Goal: Task Accomplishment & Management: Manage account settings

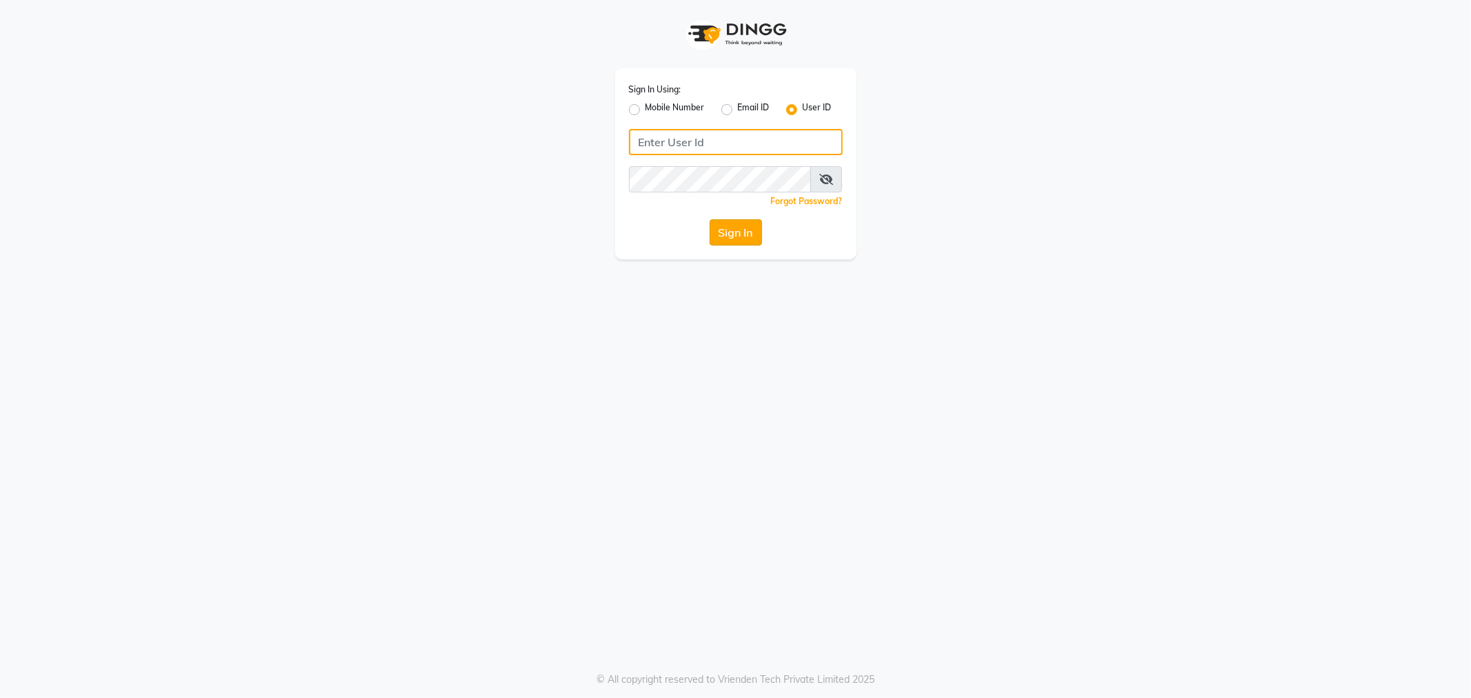
type input "e1788-10"
click at [735, 228] on button "Sign In" at bounding box center [736, 232] width 52 height 26
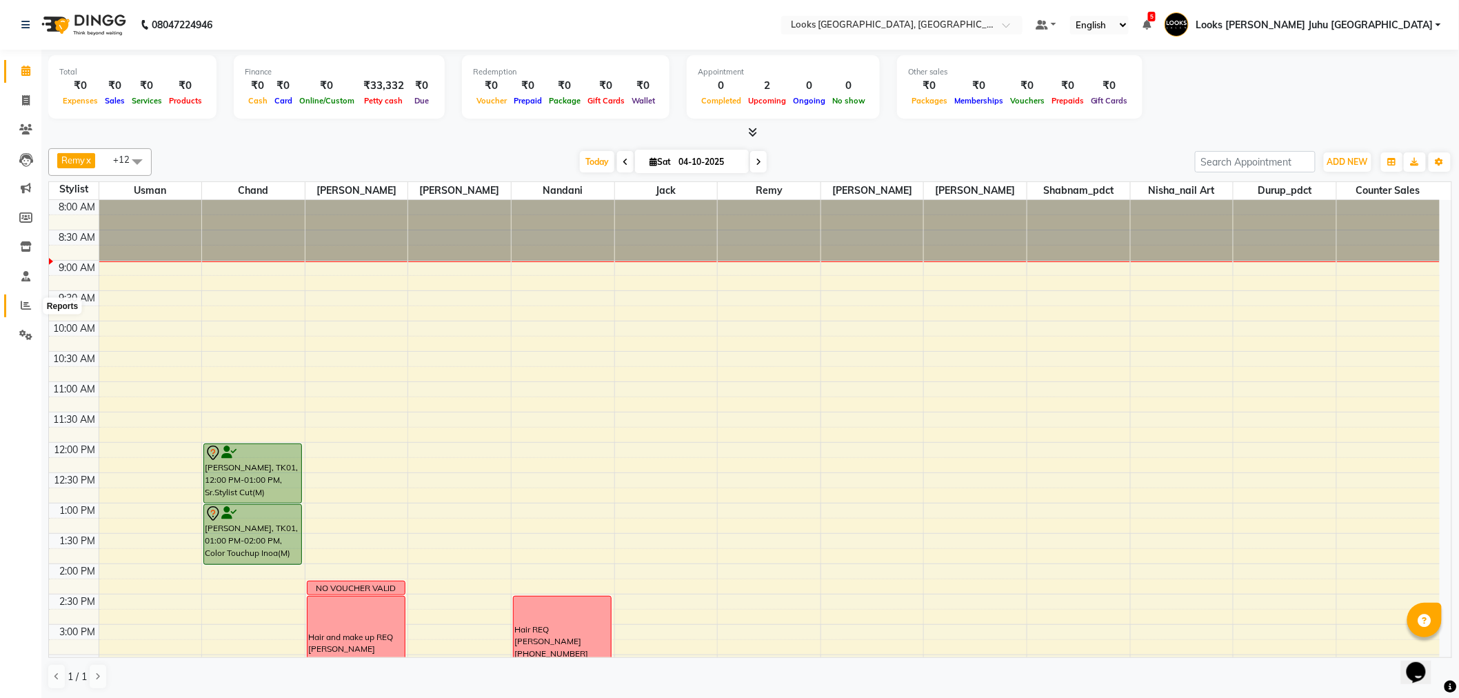
click at [21, 304] on icon at bounding box center [26, 305] width 10 height 10
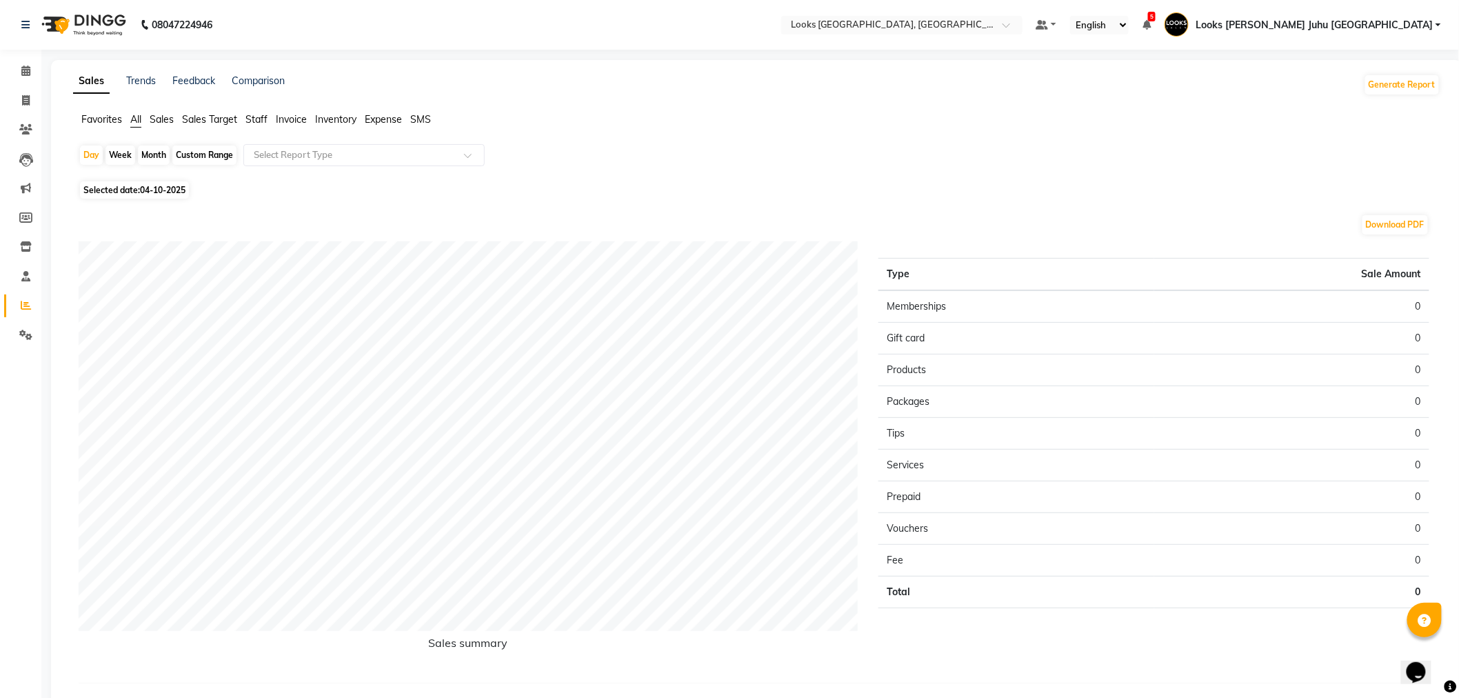
click at [249, 118] on span "Staff" at bounding box center [257, 119] width 22 height 12
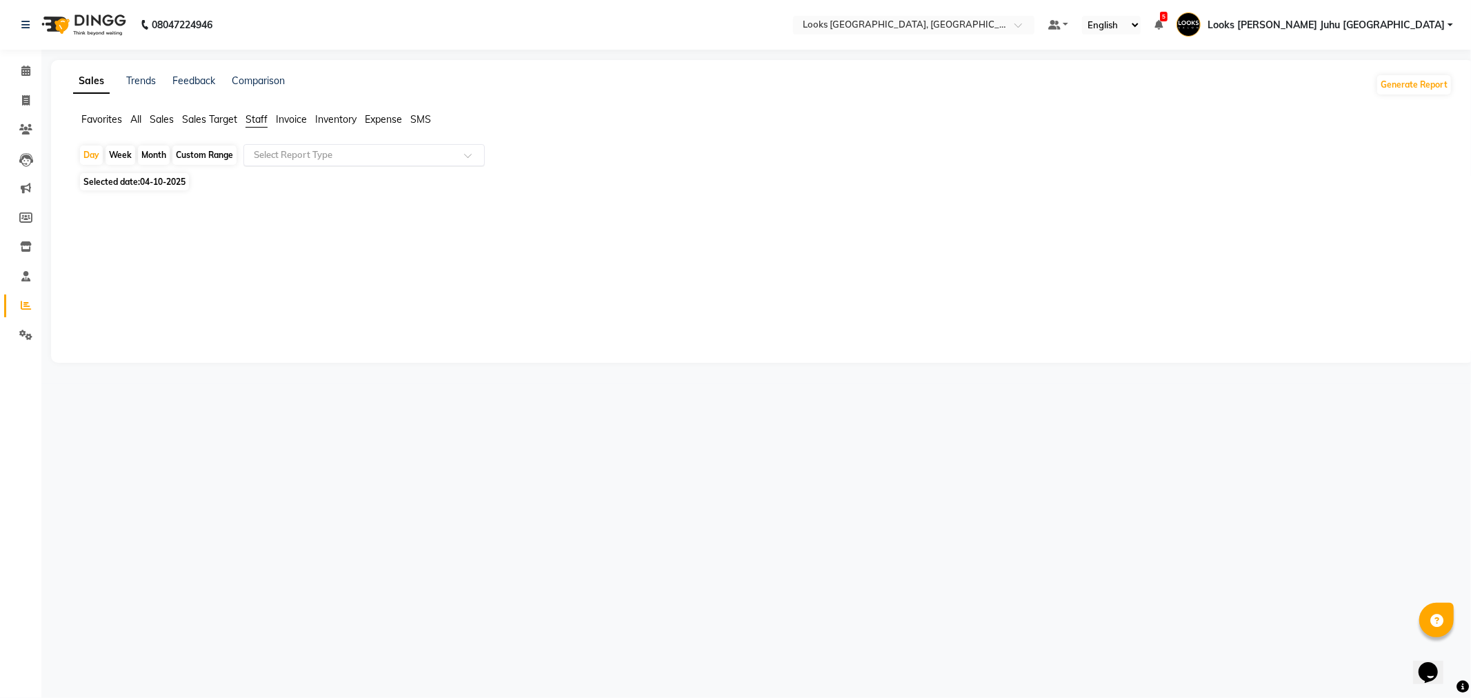
click at [464, 152] on span at bounding box center [472, 159] width 17 height 14
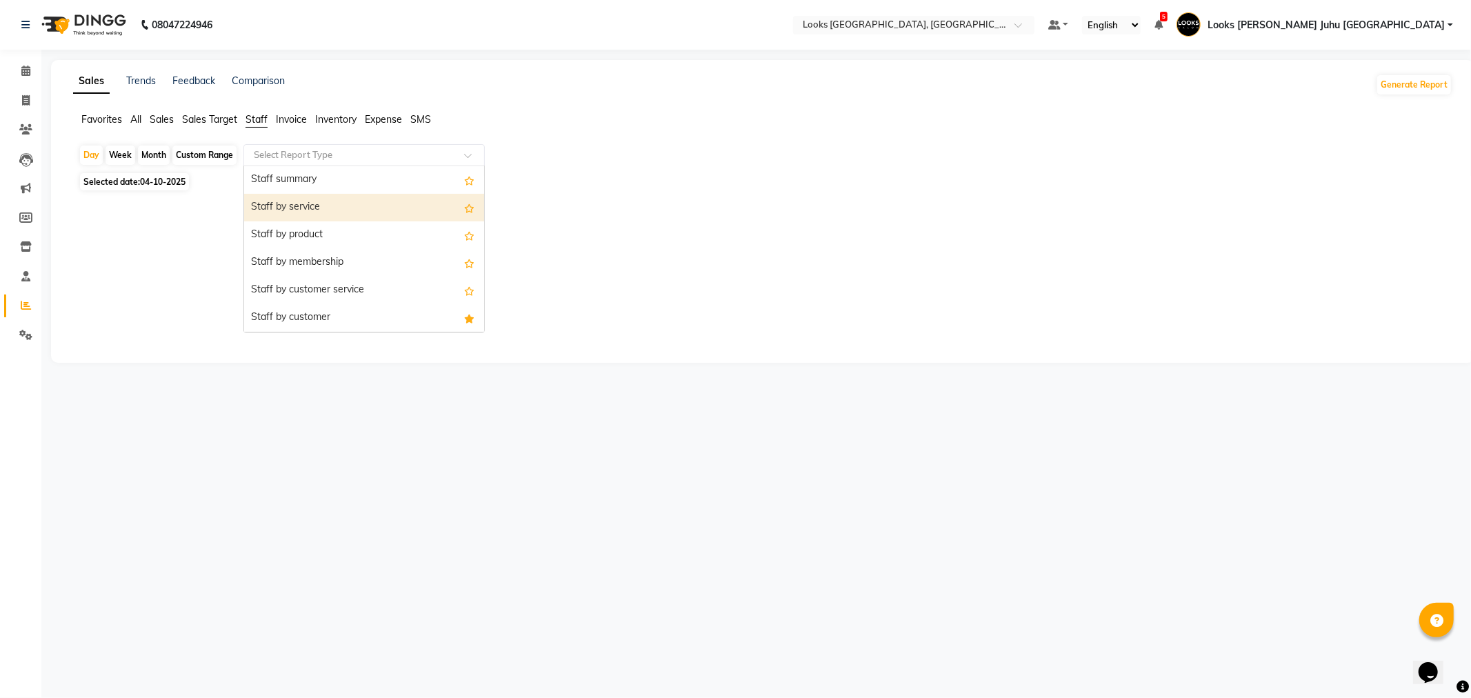
click at [386, 201] on div "Staff by service" at bounding box center [364, 208] width 240 height 28
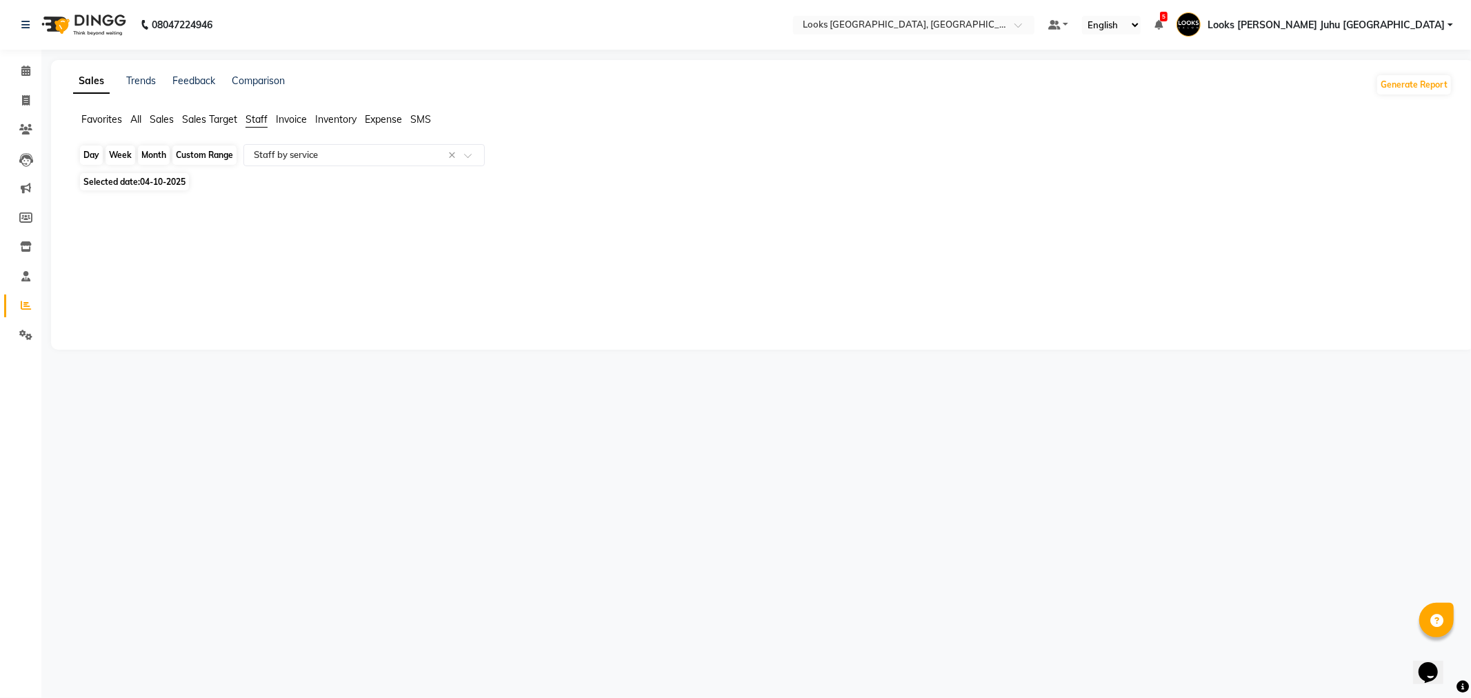
click at [92, 155] on div "Day" at bounding box center [91, 155] width 23 height 19
select select "10"
select select "2025"
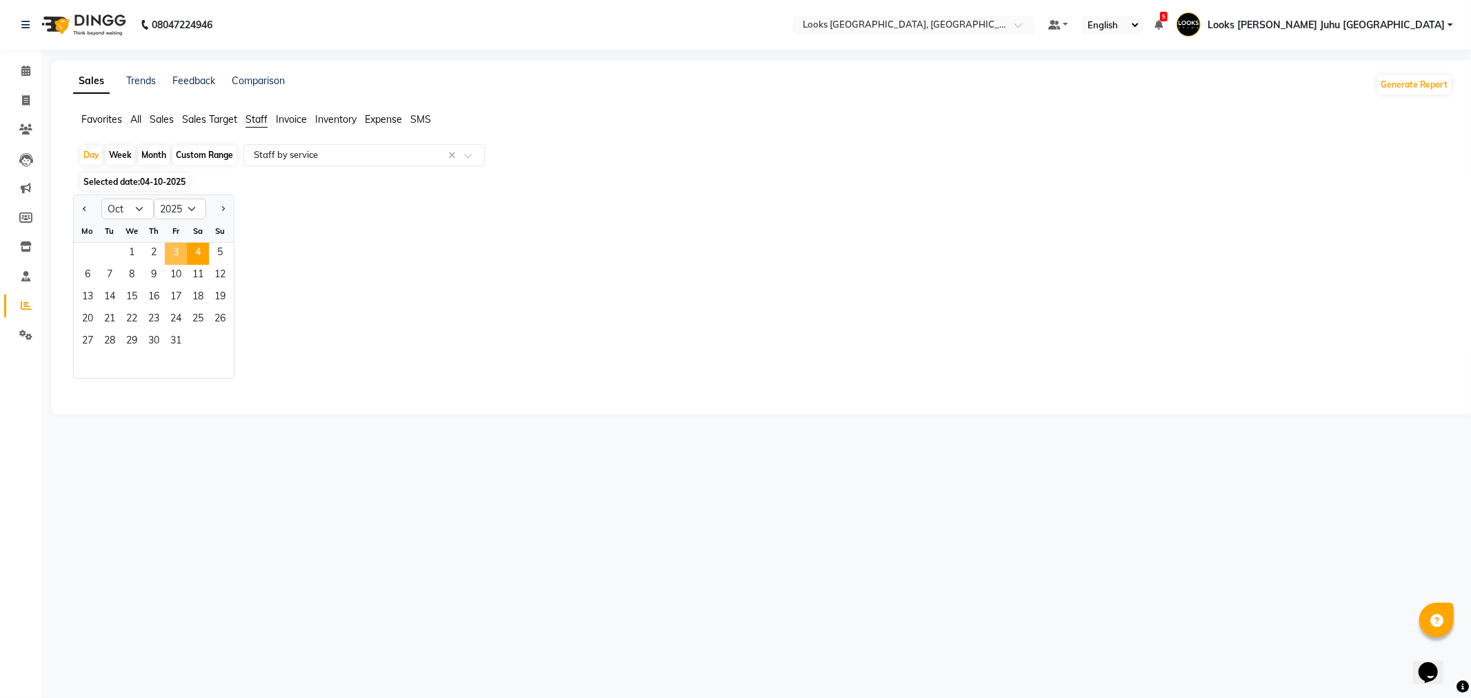
click at [173, 254] on span "3" at bounding box center [176, 254] width 22 height 22
select select "full_report"
select select "pdf"
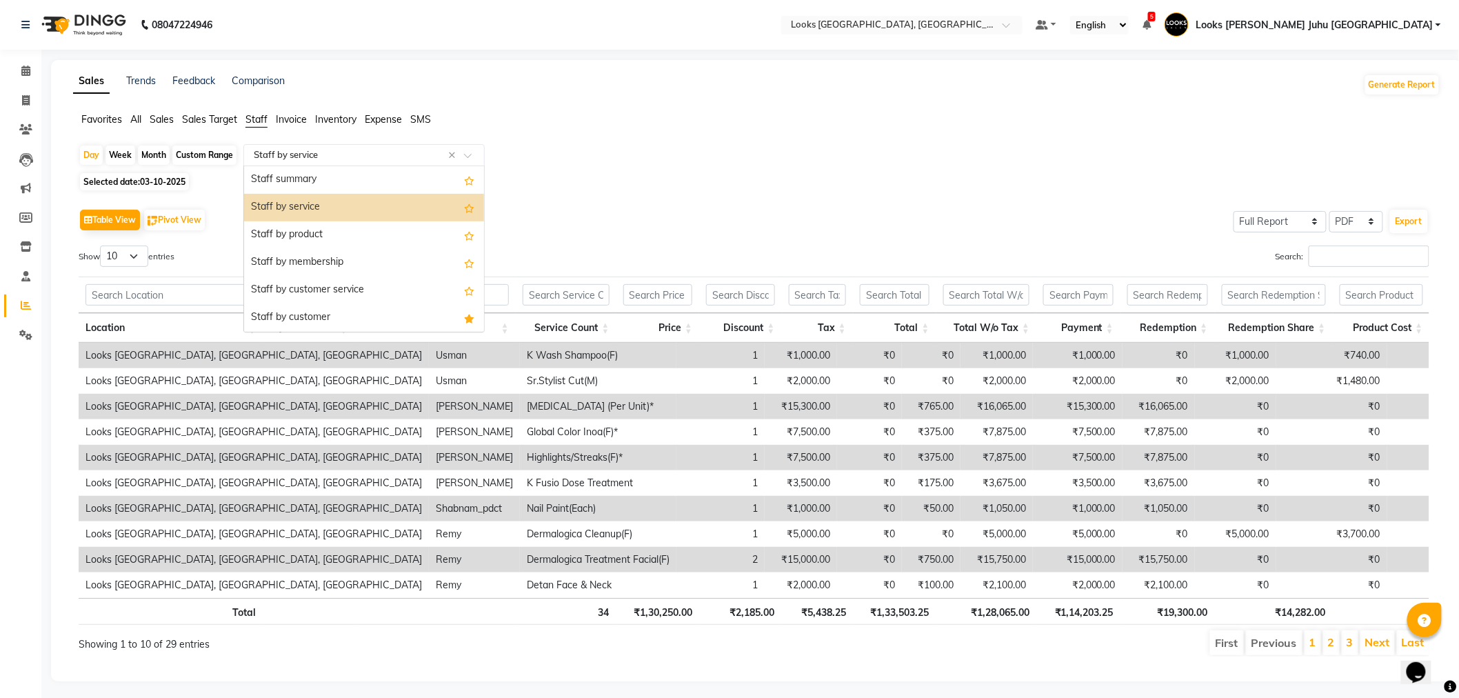
click at [465, 154] on span at bounding box center [472, 159] width 17 height 14
click at [390, 169] on div "Staff summary" at bounding box center [364, 180] width 240 height 28
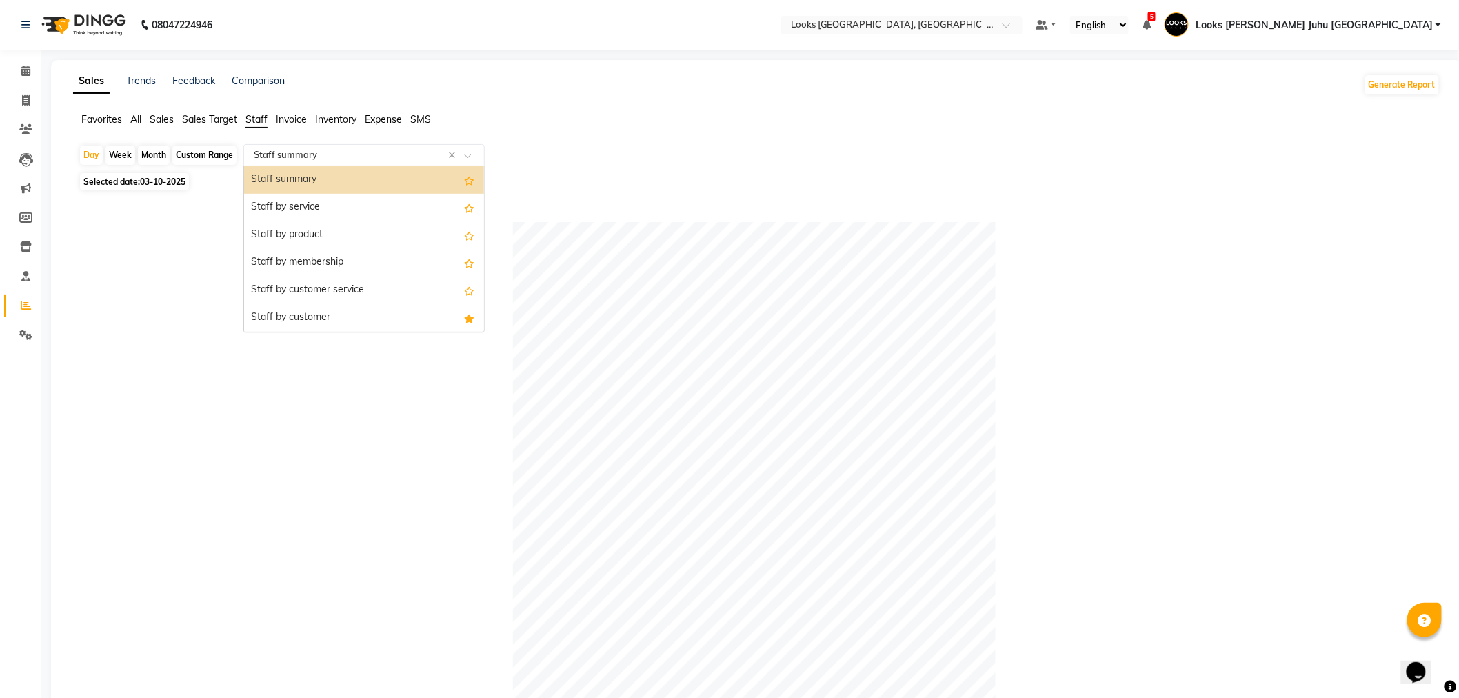
click at [470, 157] on span at bounding box center [472, 159] width 17 height 14
click at [316, 204] on div "Staff by service" at bounding box center [364, 208] width 240 height 28
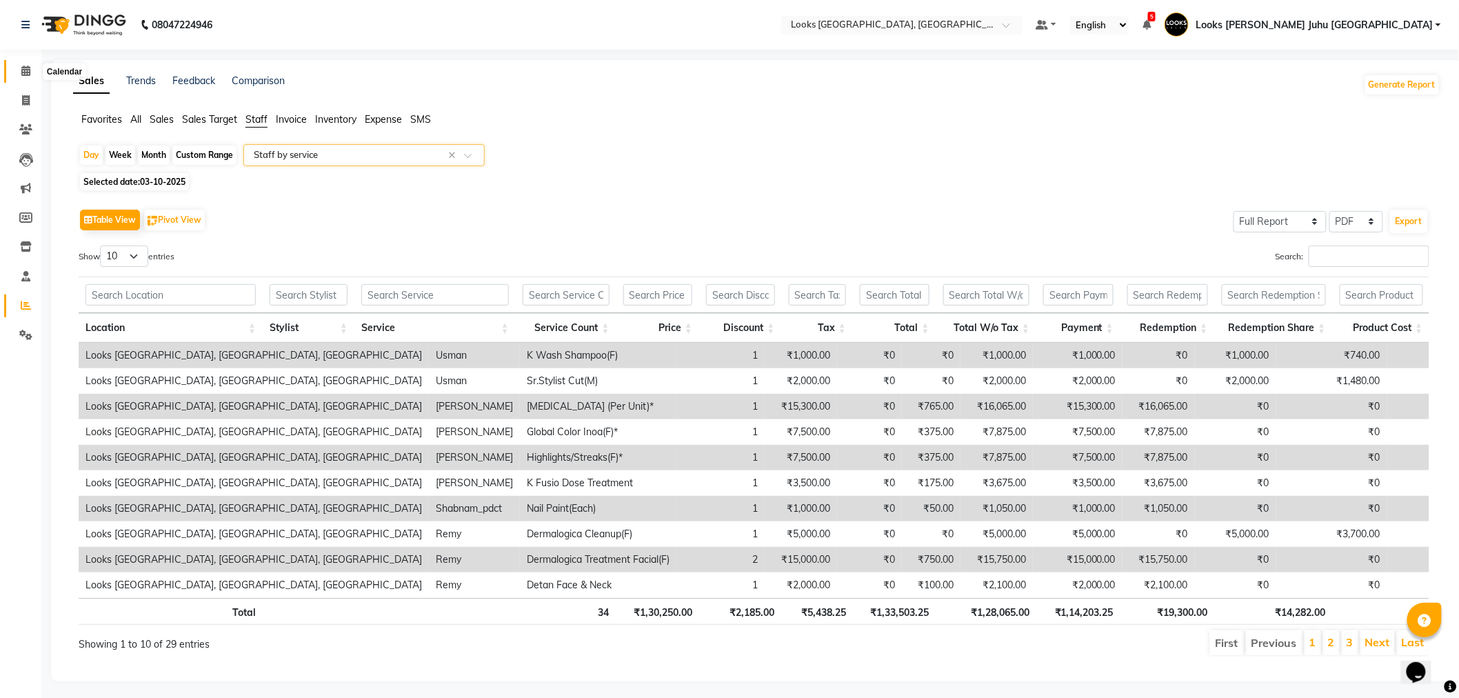
click at [19, 73] on span at bounding box center [26, 71] width 24 height 16
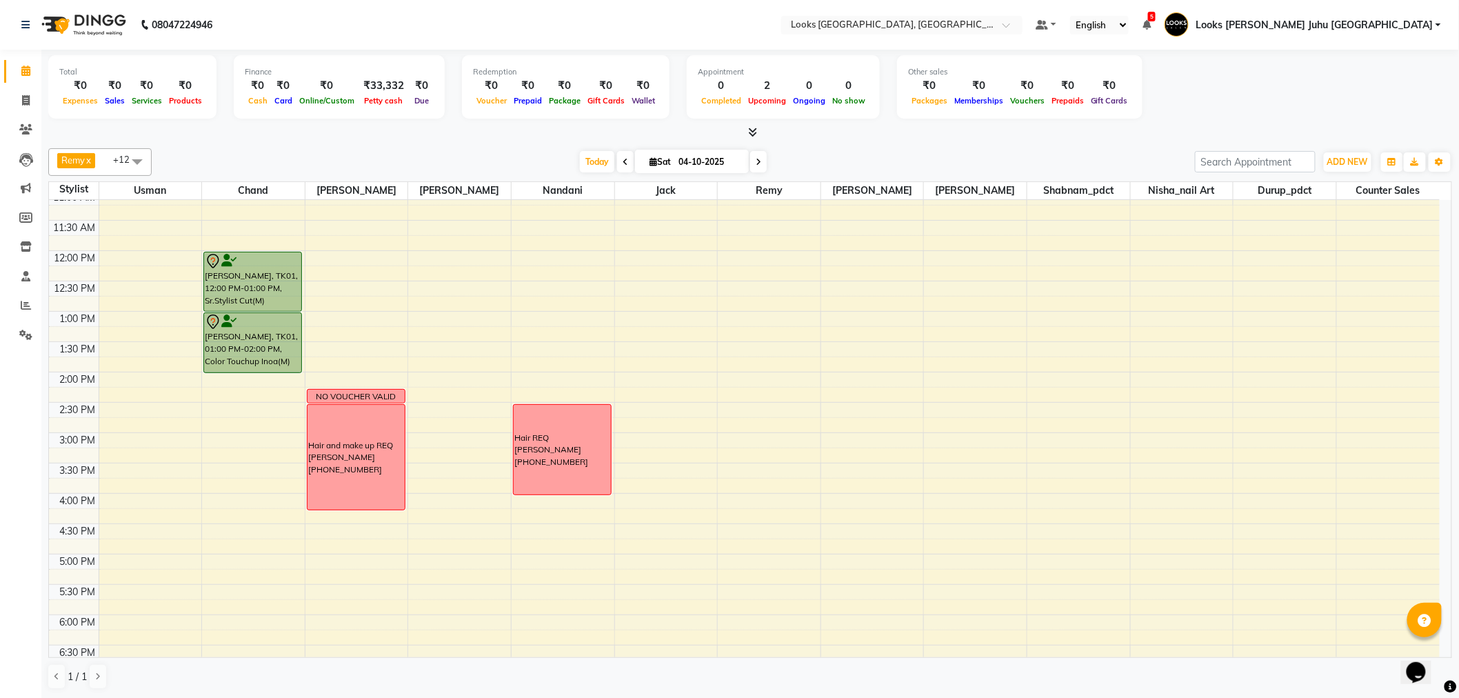
scroll to position [230, 0]
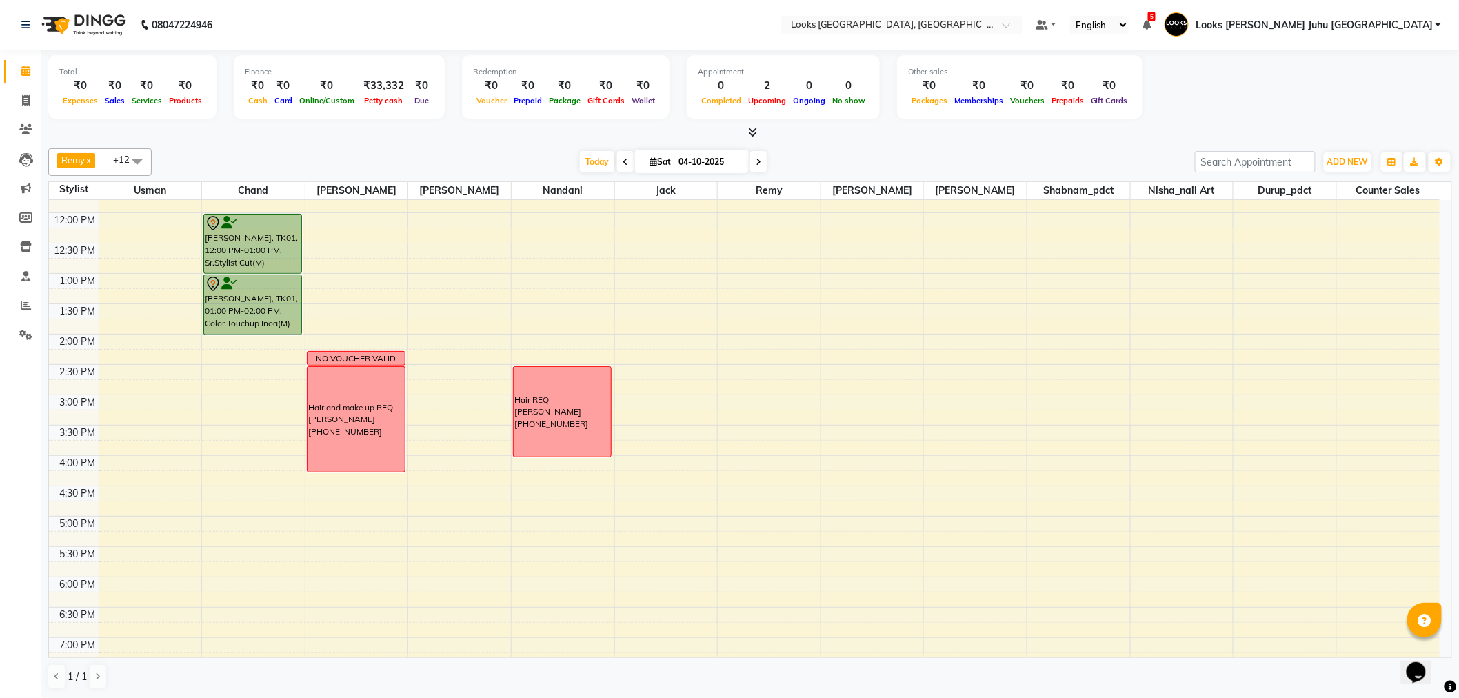
click at [750, 162] on span at bounding box center [758, 161] width 17 height 21
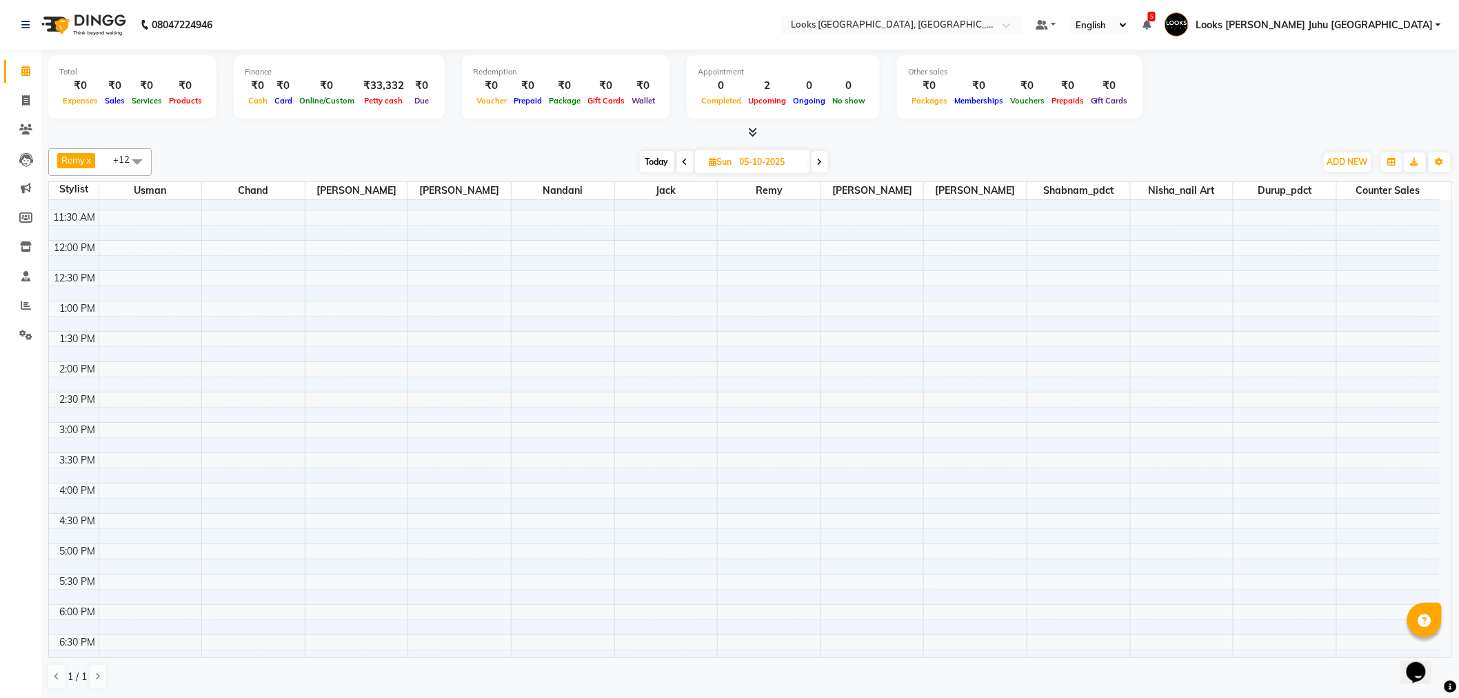
scroll to position [0, 0]
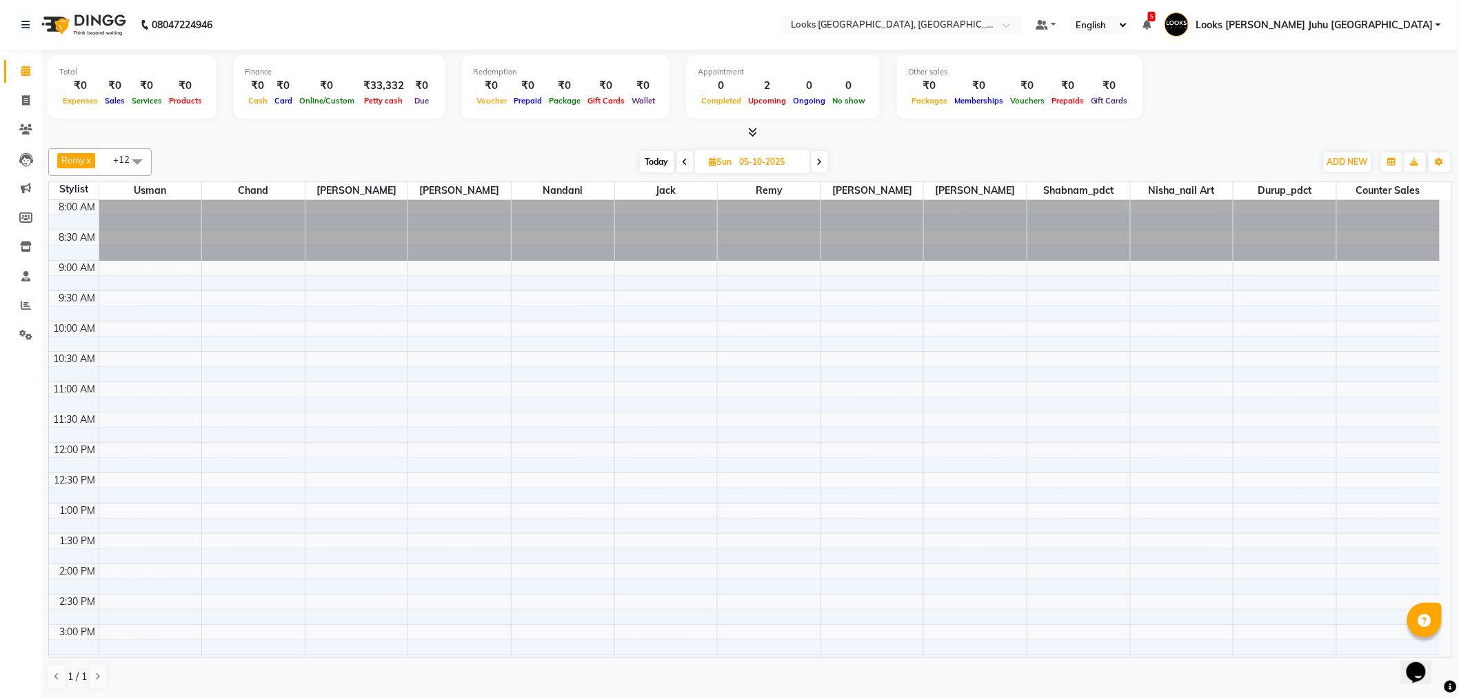
click at [657, 153] on span "Today" at bounding box center [657, 161] width 34 height 21
type input "04-10-2025"
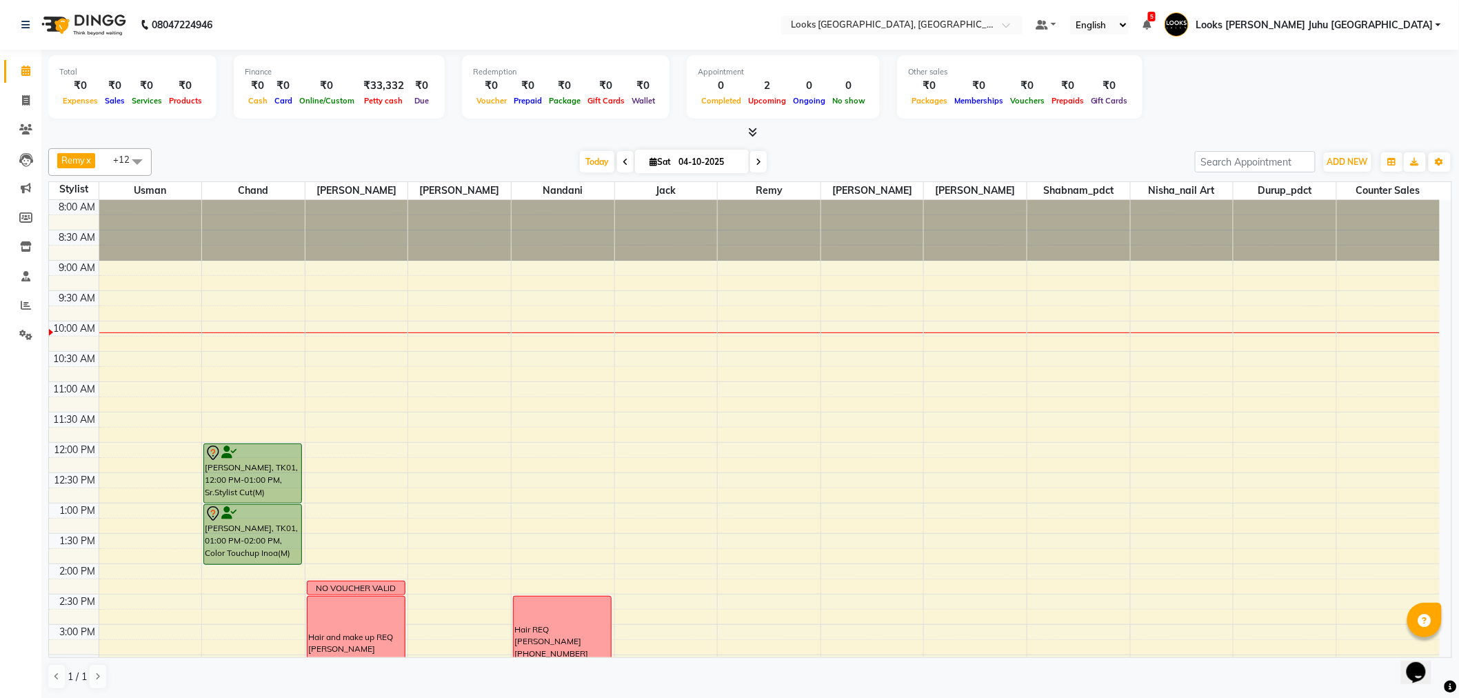
scroll to position [1, 0]
click at [1280, 109] on div "Total ₹0 Expenses ₹0 Sales ₹0 Services ₹0 Products Finance ₹0 Cash ₹0 Card ₹0 O…" at bounding box center [750, 89] width 1404 height 68
drag, startPoint x: 533, startPoint y: 148, endPoint x: 137, endPoint y: 6, distance: 421.2
click at [525, 148] on div "Remy x [PERSON_NAME] x chand x Durup_pdct x Nisha_nail art x Nandani x Jack x […" at bounding box center [750, 162] width 1404 height 28
click at [619, 153] on span at bounding box center [625, 161] width 17 height 21
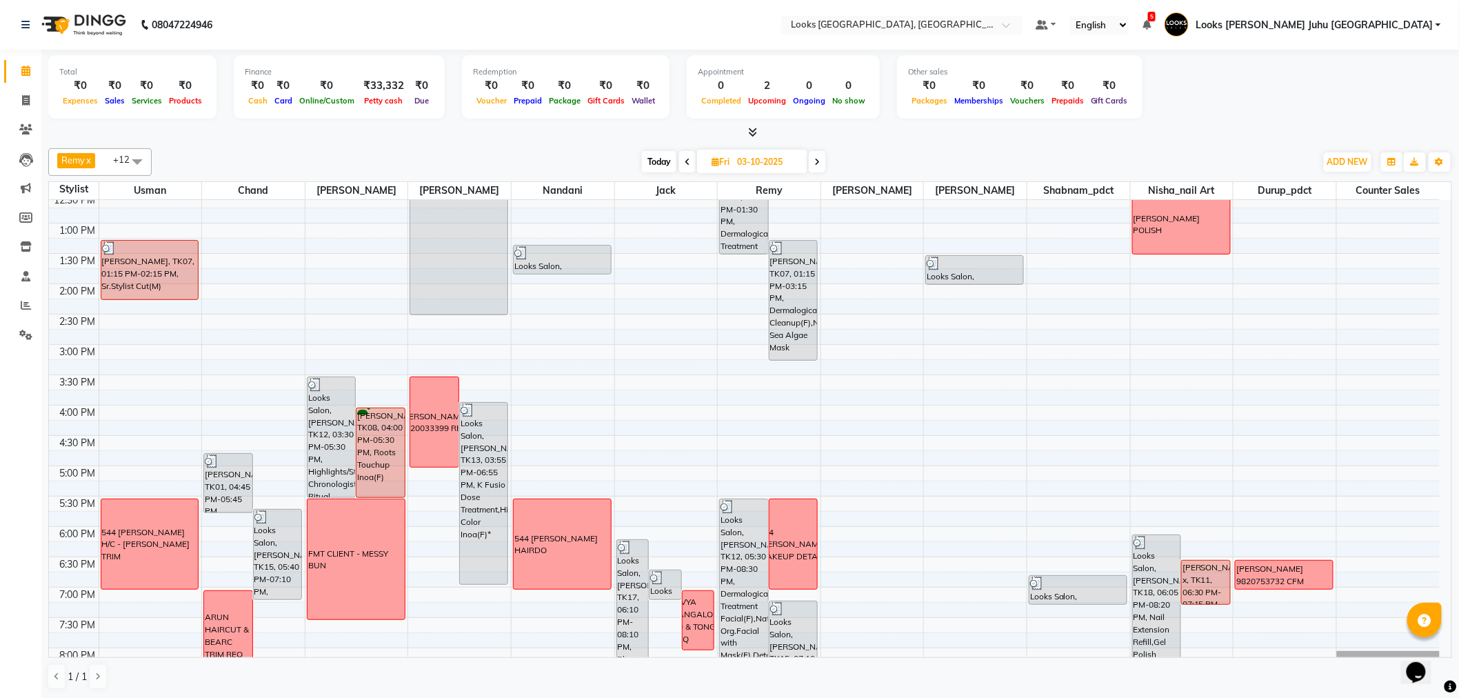
scroll to position [230, 0]
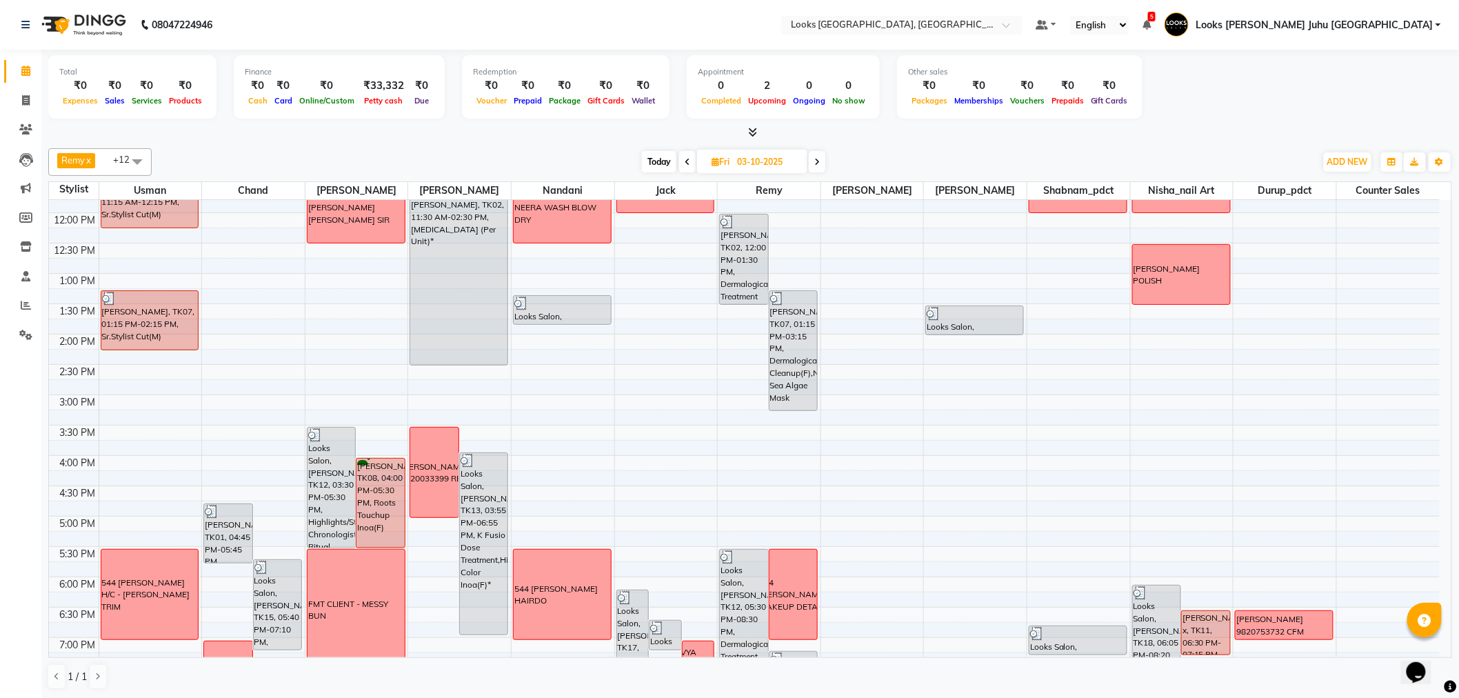
click at [670, 163] on span "Today" at bounding box center [659, 161] width 34 height 21
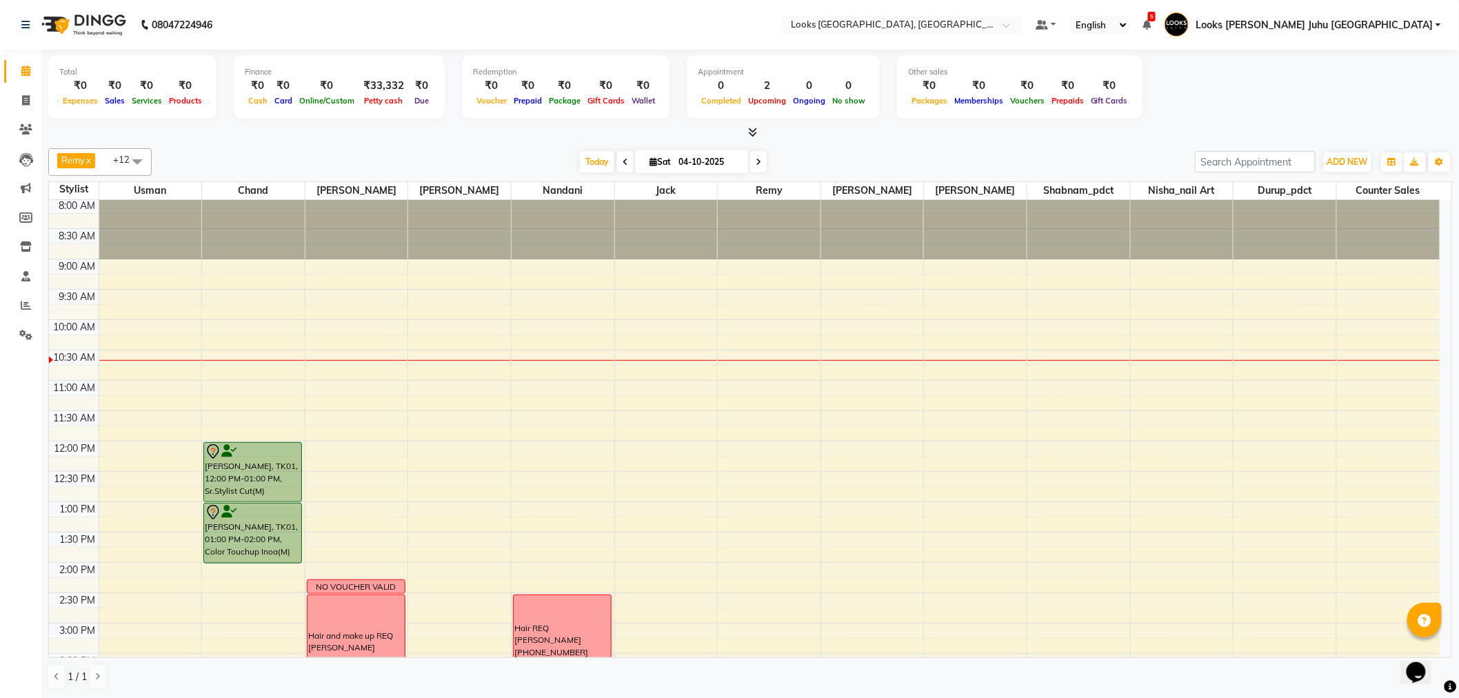
scroll to position [0, 0]
click at [590, 166] on span "Today" at bounding box center [597, 161] width 34 height 21
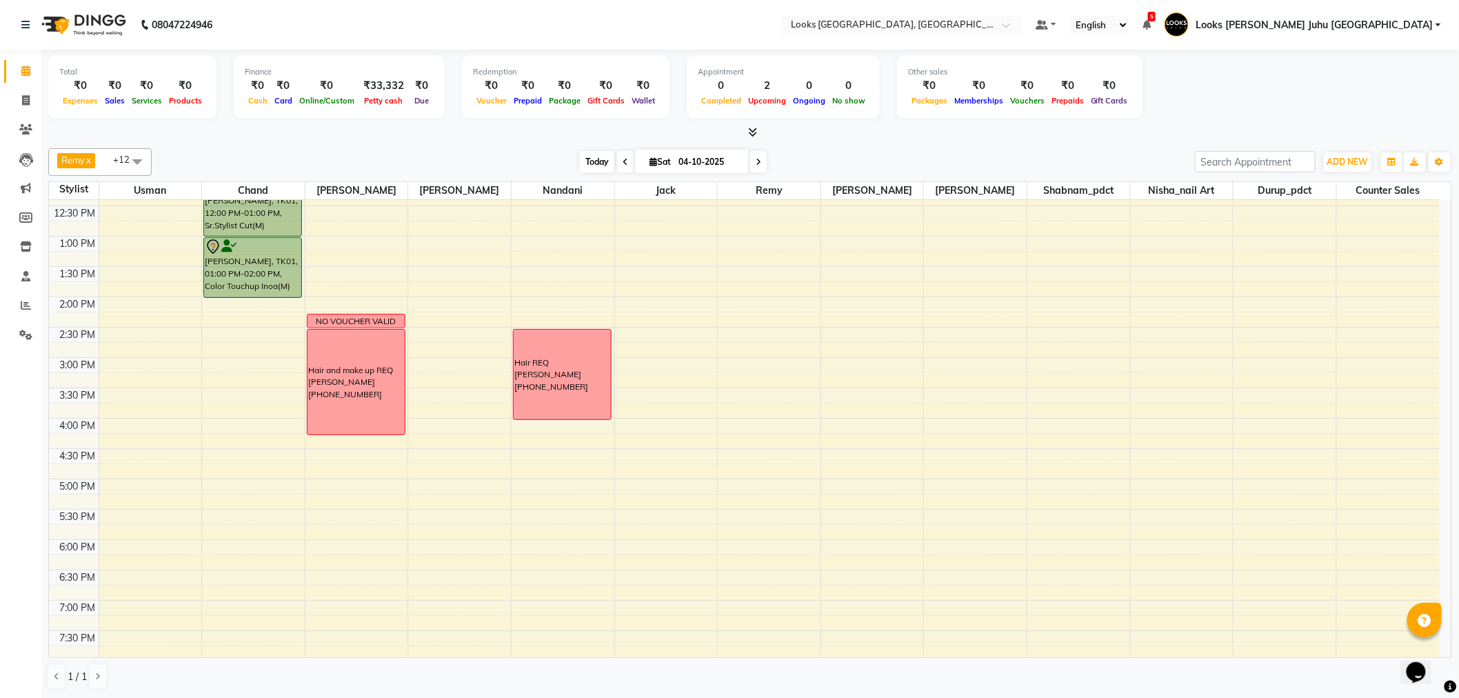
scroll to position [46, 0]
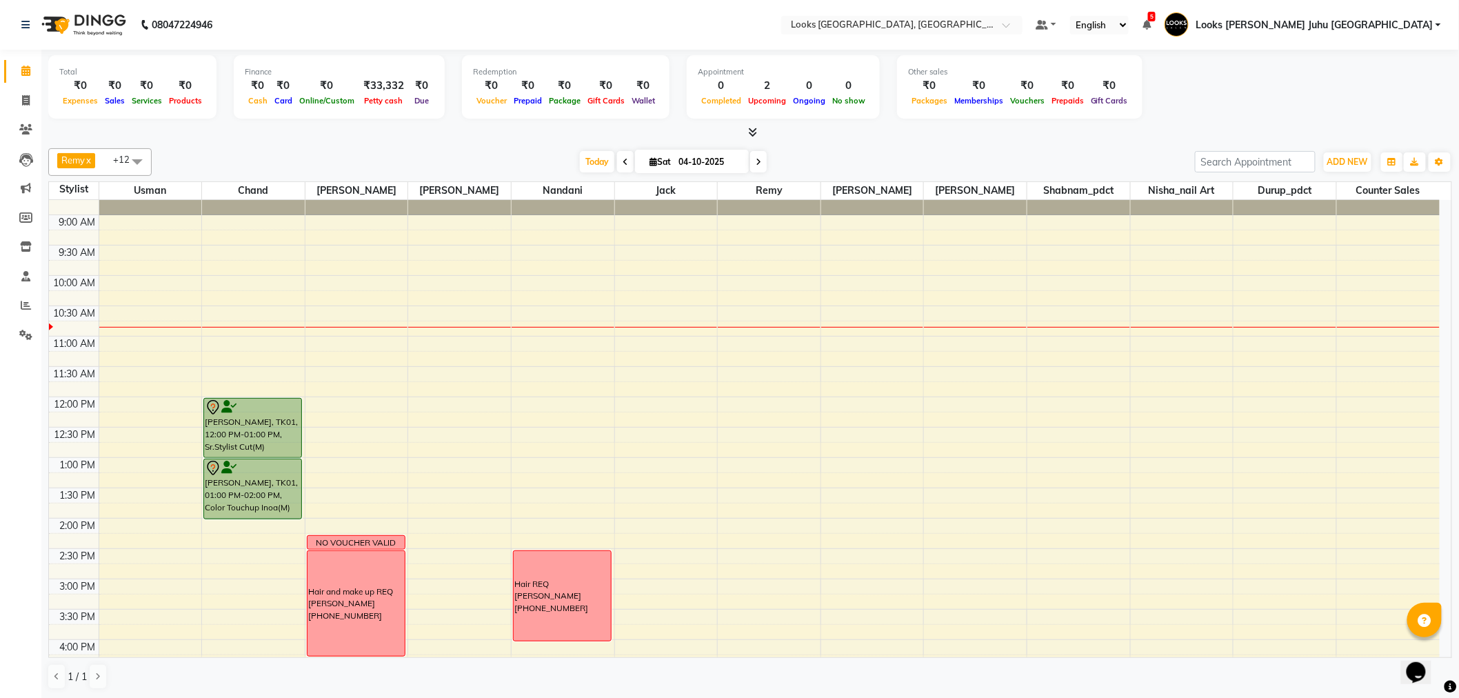
click at [617, 157] on span at bounding box center [625, 161] width 17 height 21
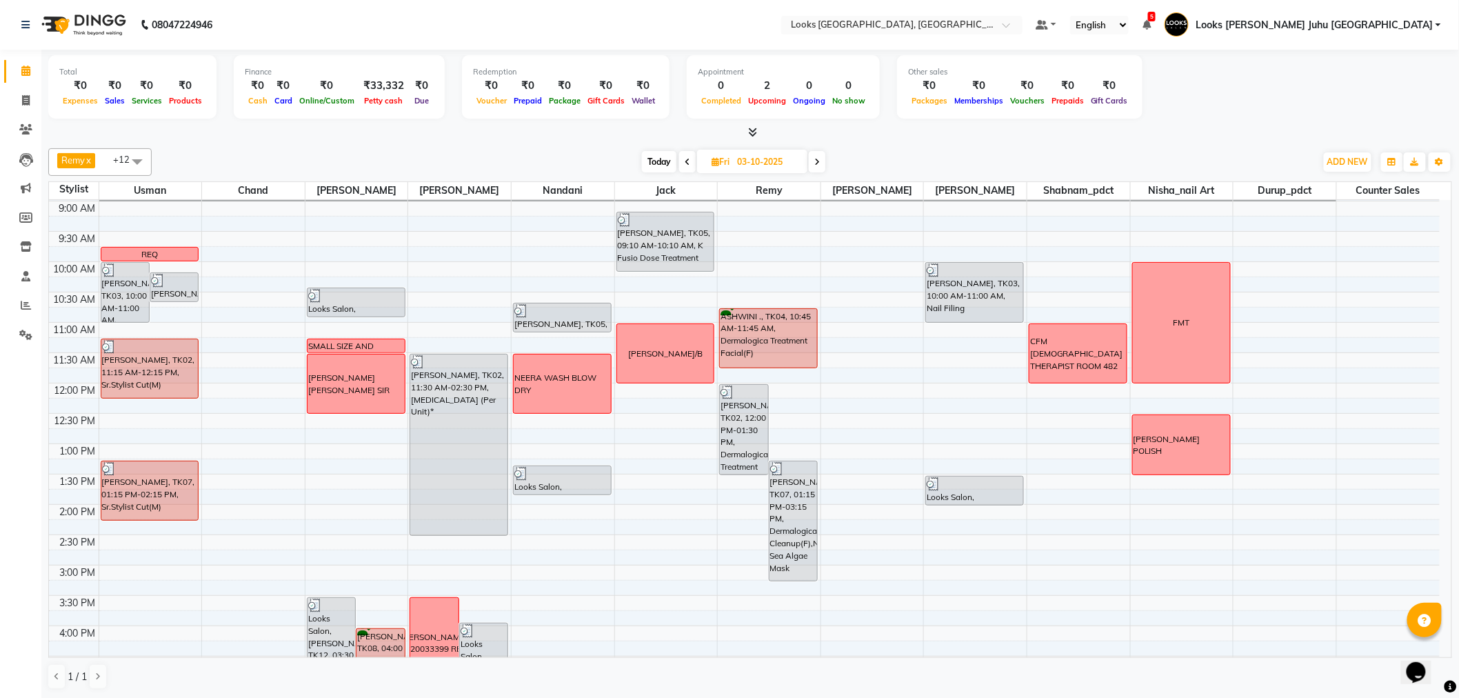
scroll to position [0, 0]
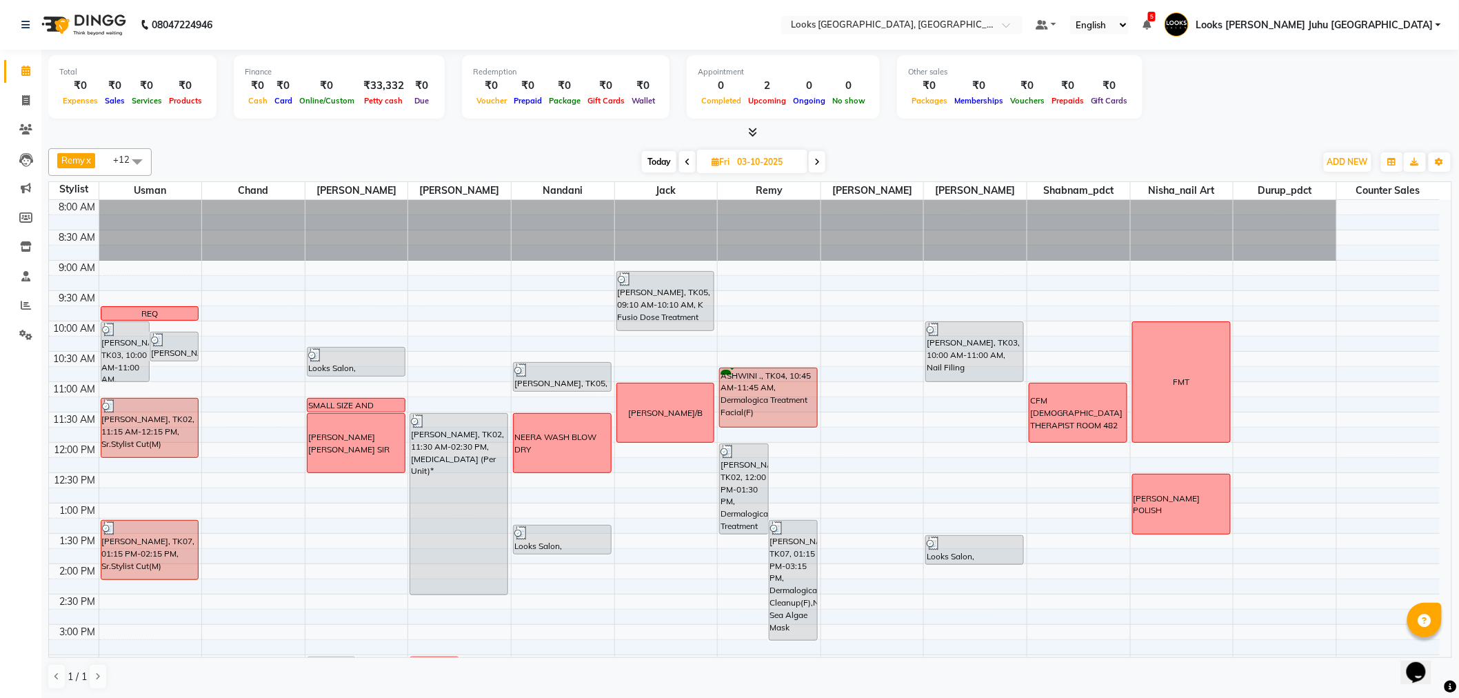
click at [658, 157] on span "Today" at bounding box center [659, 161] width 34 height 21
type input "04-10-2025"
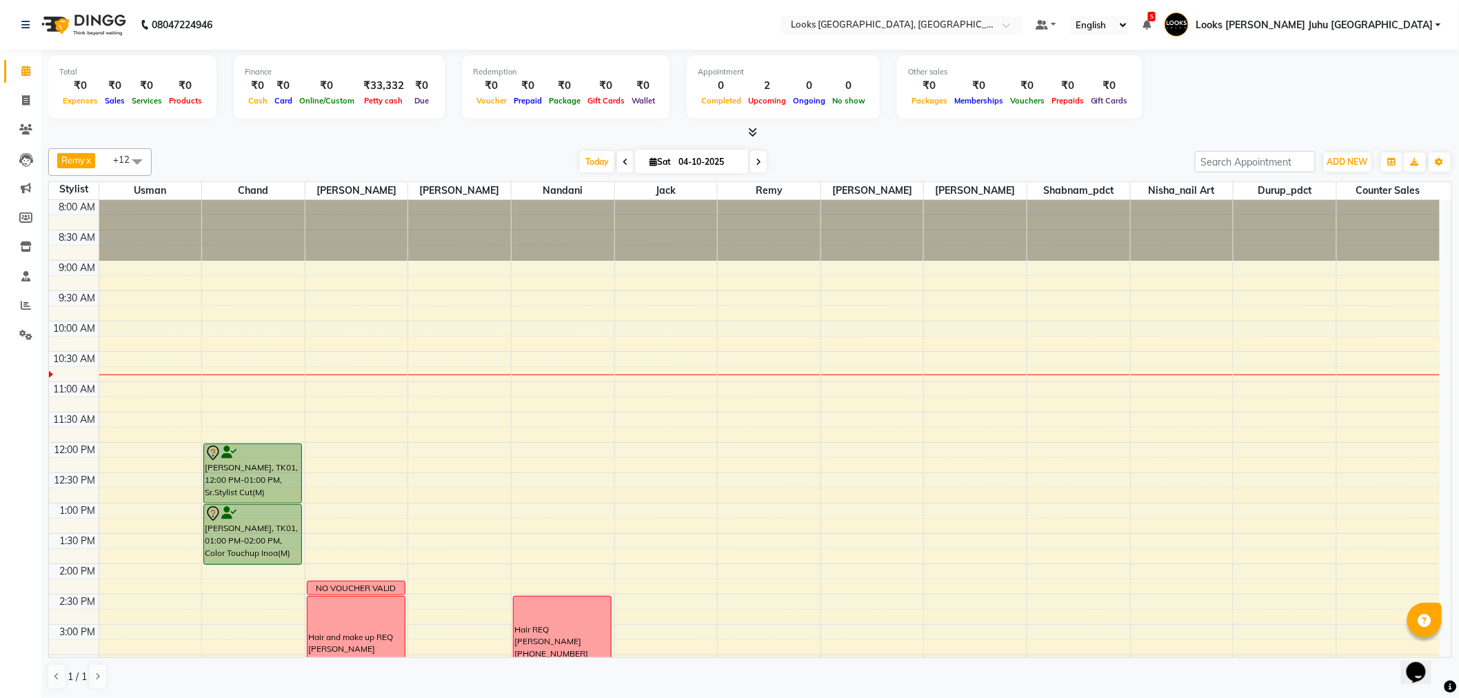
click at [241, 148] on div "Remy x [PERSON_NAME] x chand x Durup_pdct x Nisha_nail art x Nandani x Jack x […" at bounding box center [750, 162] width 1404 height 28
click at [590, 152] on span "Today" at bounding box center [597, 161] width 34 height 21
click at [582, 162] on span "Today" at bounding box center [597, 161] width 34 height 21
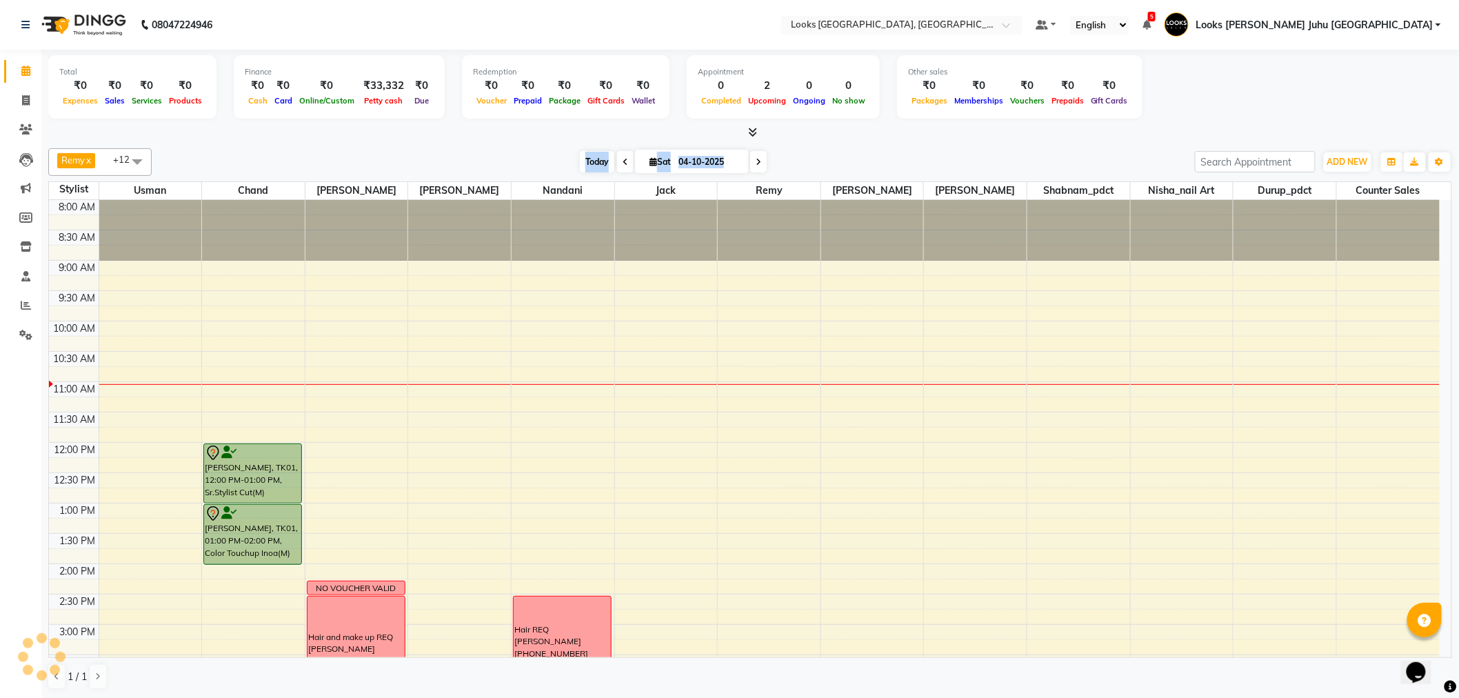
scroll to position [183, 0]
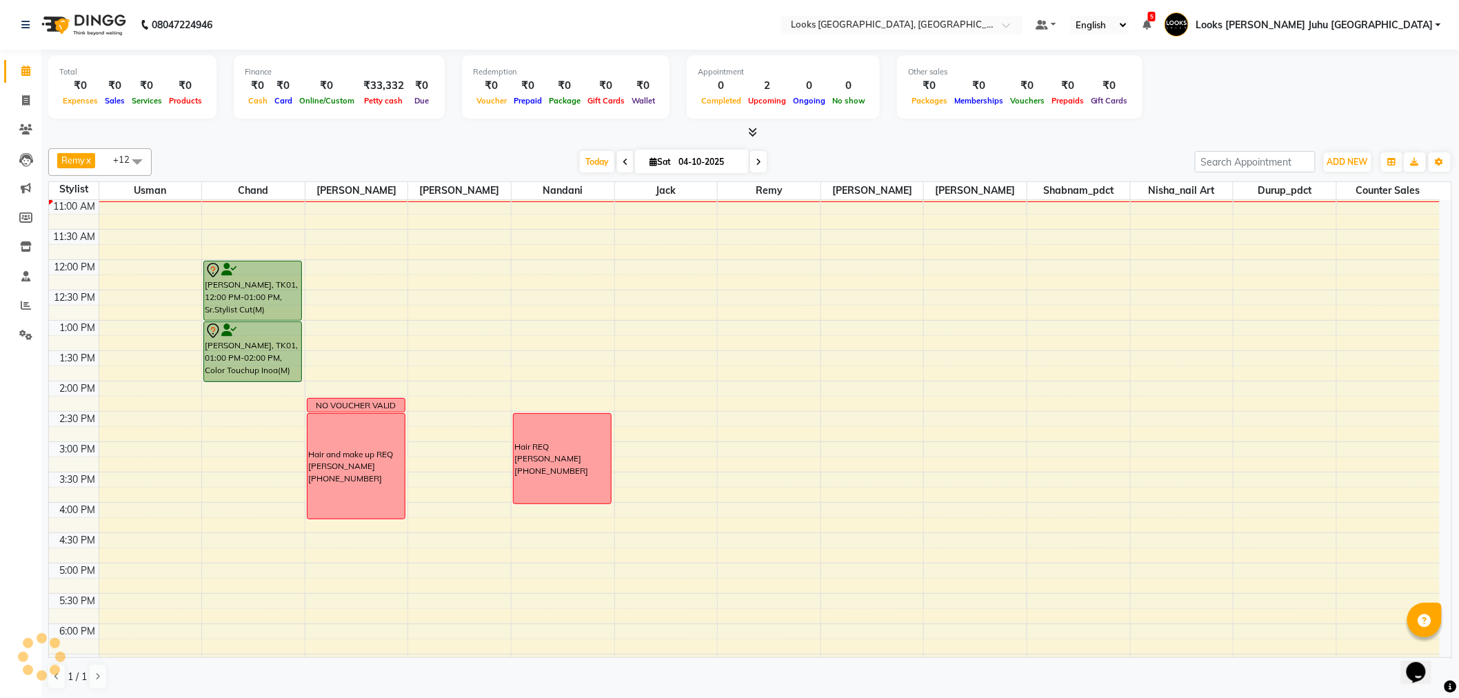
click at [648, 129] on div at bounding box center [750, 133] width 1404 height 14
click at [586, 163] on span "Today" at bounding box center [597, 161] width 34 height 21
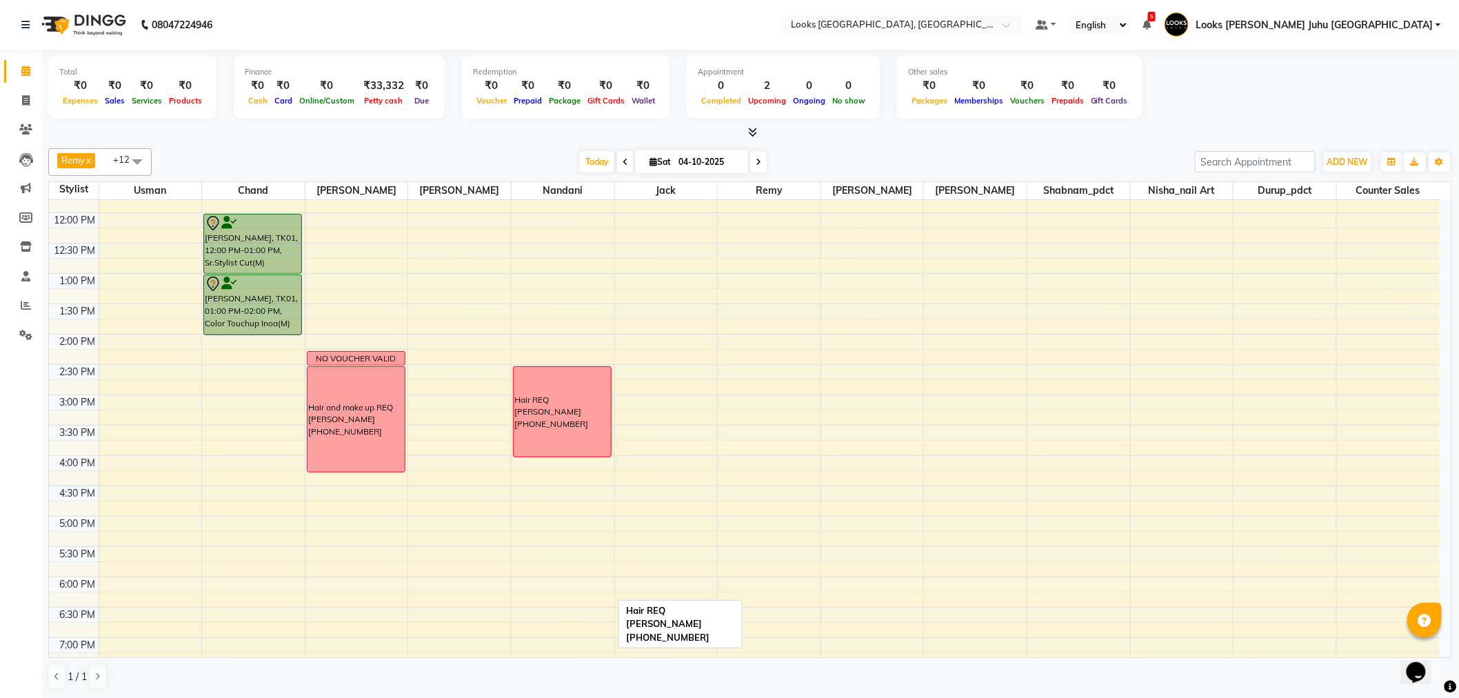
scroll to position [456, 0]
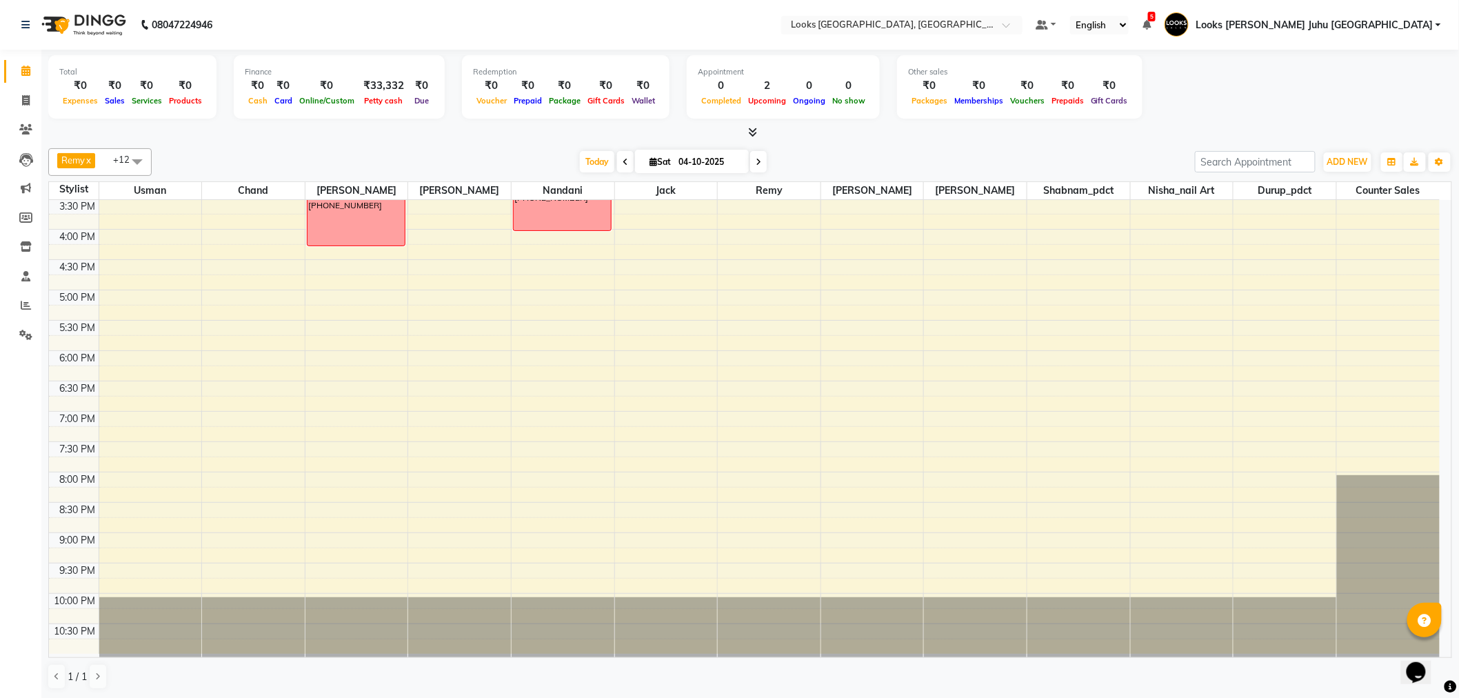
click at [611, 126] on div at bounding box center [750, 133] width 1404 height 14
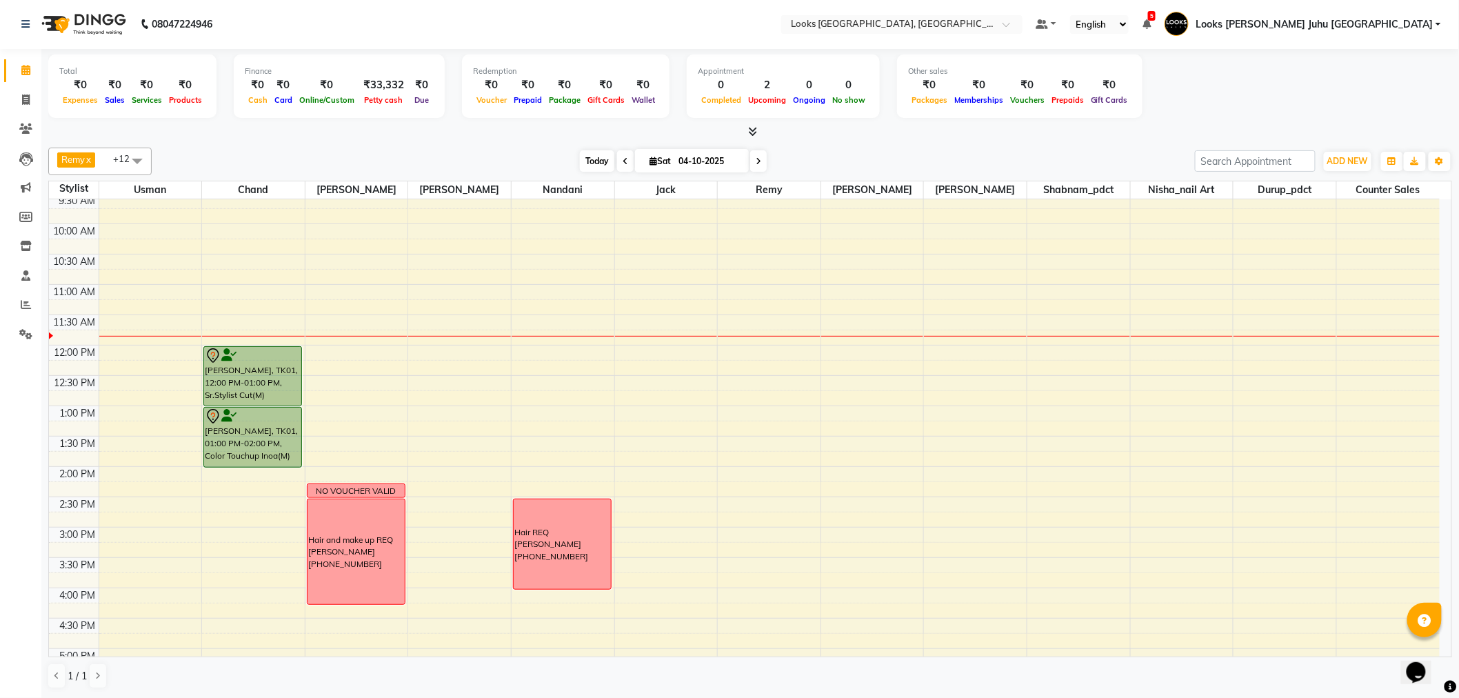
scroll to position [0, 0]
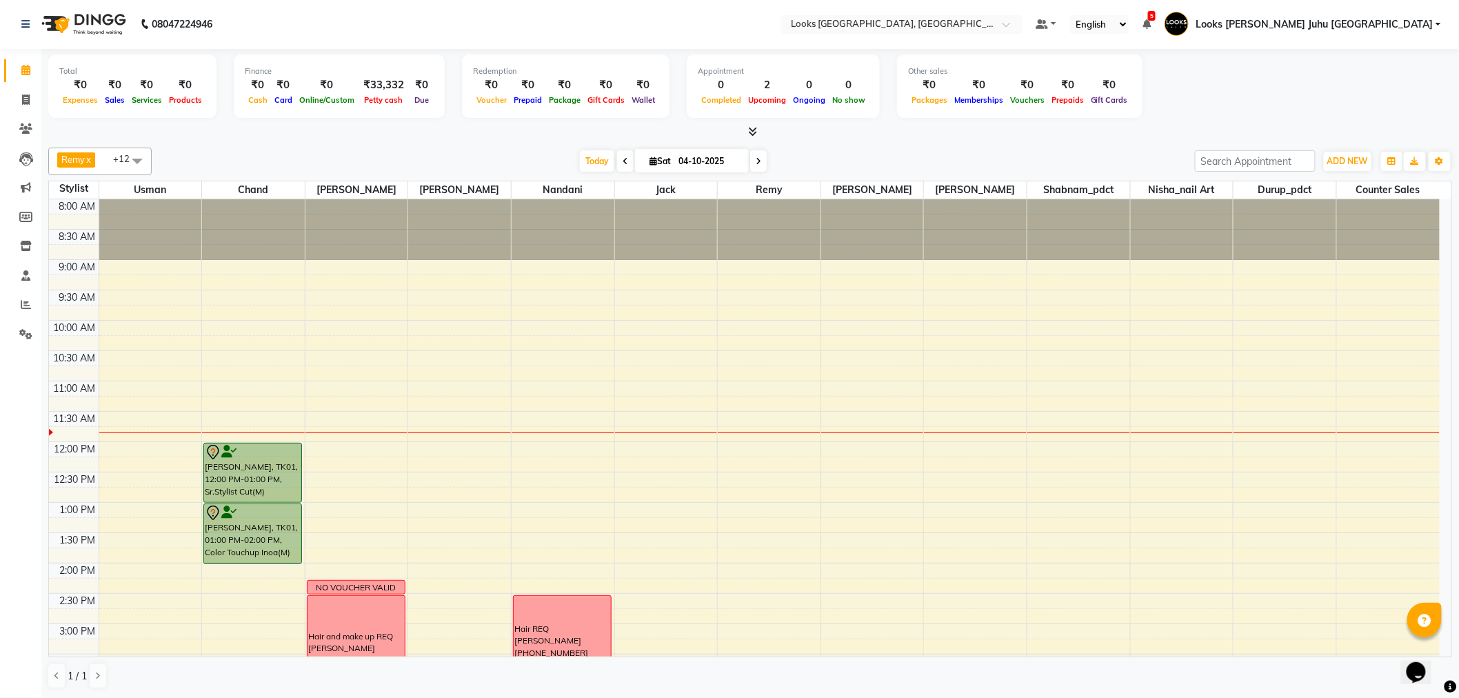
click at [586, 143] on div "Remy x Sohail x Usman x chand x Durup_pdct x Nisha_nail art x Nandani x Jack x …" at bounding box center [750, 418] width 1404 height 552
click at [586, 153] on span "Today" at bounding box center [597, 160] width 34 height 21
click at [585, 152] on span "Today" at bounding box center [597, 160] width 34 height 21
drag, startPoint x: 168, startPoint y: 511, endPoint x: 162, endPoint y: 555, distance: 44.6
click at [162, 555] on div "8:00 AM 8:30 AM 9:00 AM 9:30 AM 10:00 AM 10:30 AM 11:00 AM 11:30 AM 12:00 PM 12…" at bounding box center [744, 654] width 1391 height 910
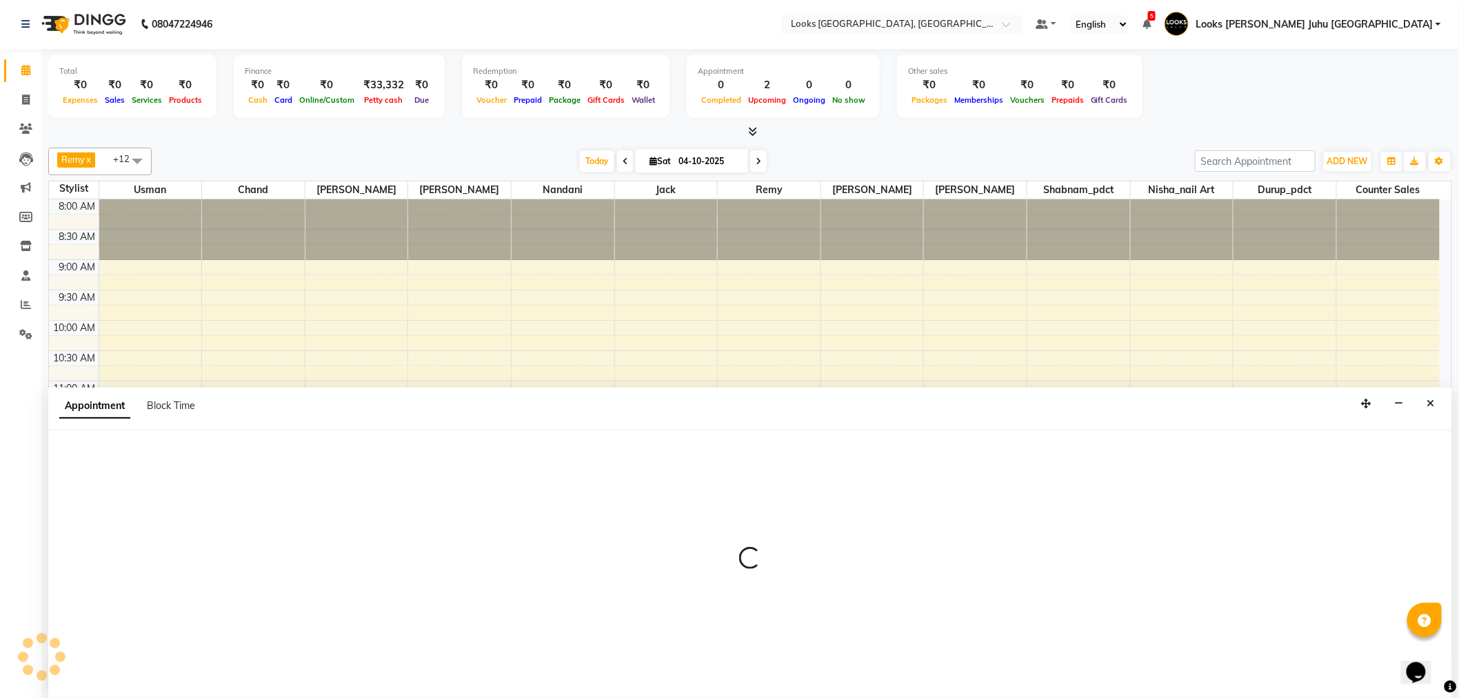
select select "23388"
select select "780"
select select "tentative"
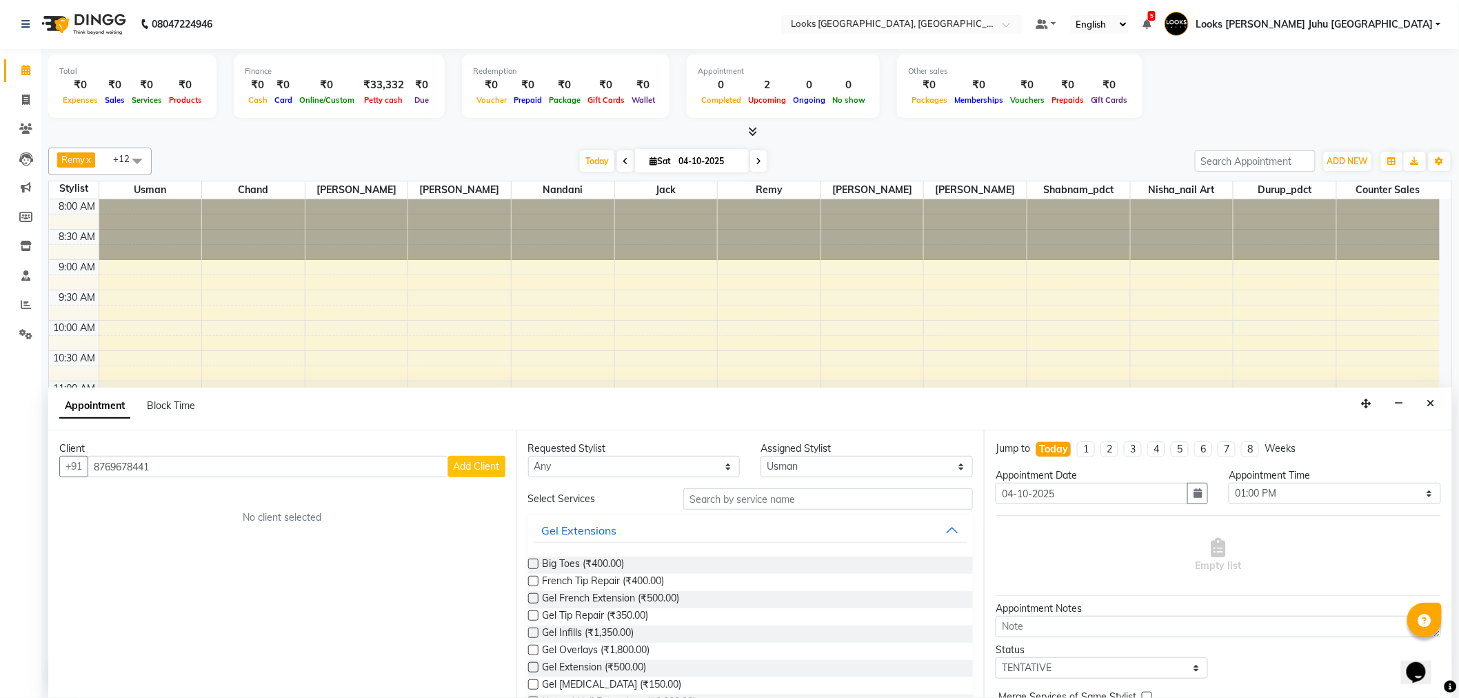
click at [137, 469] on input "8769678441" at bounding box center [268, 466] width 361 height 21
click at [126, 464] on input "87696788441" at bounding box center [268, 466] width 361 height 21
click at [167, 462] on input "87696788441" at bounding box center [268, 466] width 361 height 21
type input "87696788441"
click at [463, 465] on span "Add Client" at bounding box center [477, 466] width 46 height 12
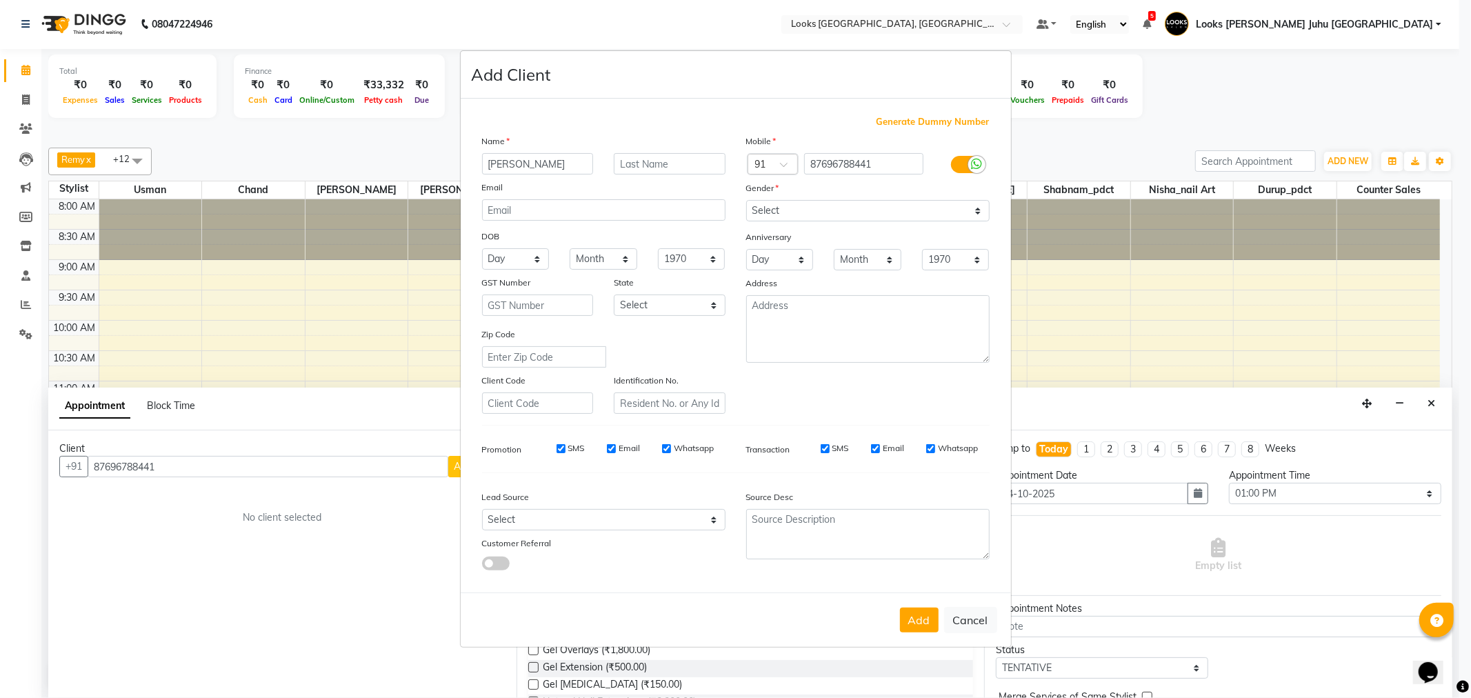
type input "[PERSON_NAME]"
click at [684, 159] on input "text" at bounding box center [670, 163] width 112 height 21
type input "J"
click at [877, 224] on div "Mobile Country Code × 91 87696788441 Gender Select Male Female Other Prefer Not…" at bounding box center [868, 274] width 264 height 280
click at [859, 214] on select "Select Male Female Other Prefer Not To Say" at bounding box center [867, 210] width 243 height 21
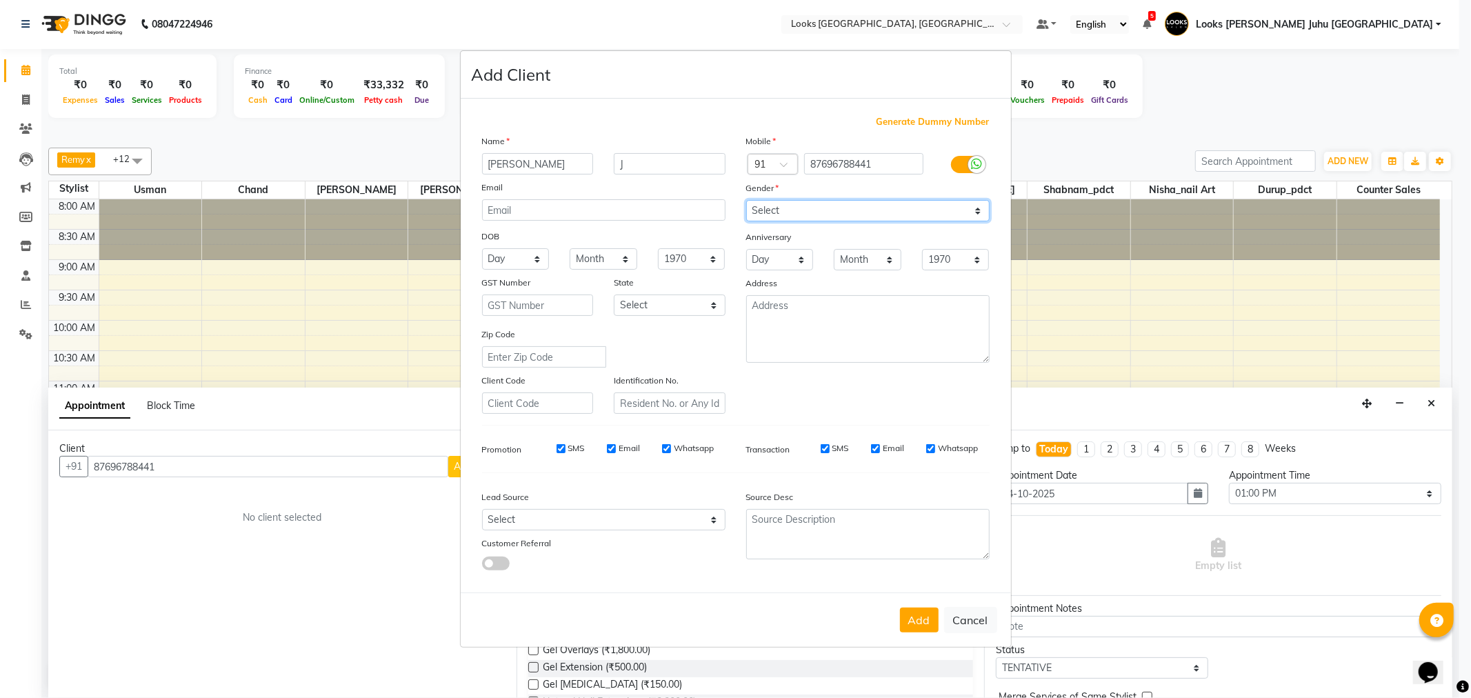
select select "[DEMOGRAPHIC_DATA]"
click at [746, 200] on select "Select Male Female Other Prefer Not To Say" at bounding box center [867, 210] width 243 height 21
click at [922, 615] on button "Add" at bounding box center [919, 620] width 39 height 25
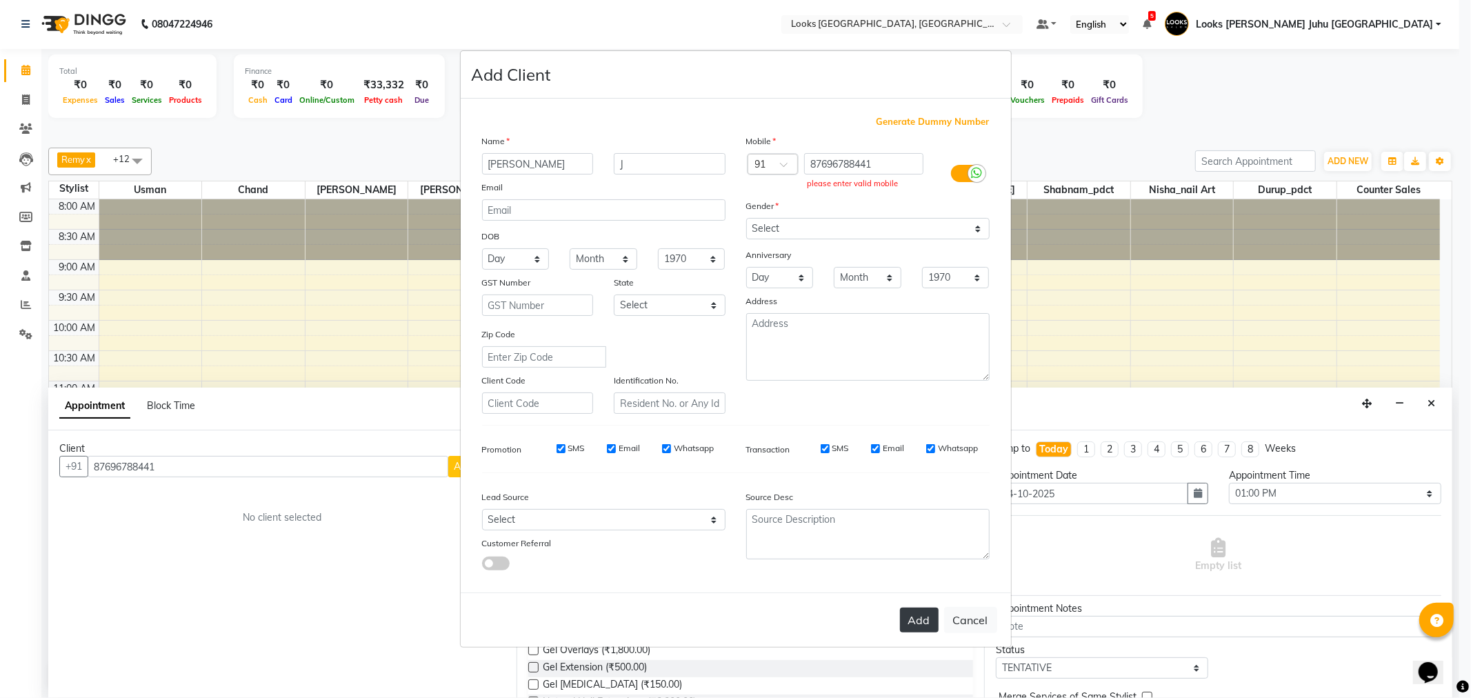
click at [908, 621] on button "Add" at bounding box center [919, 620] width 39 height 25
click at [907, 160] on input "87696788441" at bounding box center [863, 163] width 119 height 21
click at [839, 168] on input "87696788441" at bounding box center [863, 163] width 119 height 21
click at [863, 162] on input "87696788441" at bounding box center [863, 163] width 119 height 21
click at [872, 159] on input "8769678841" at bounding box center [863, 163] width 119 height 21
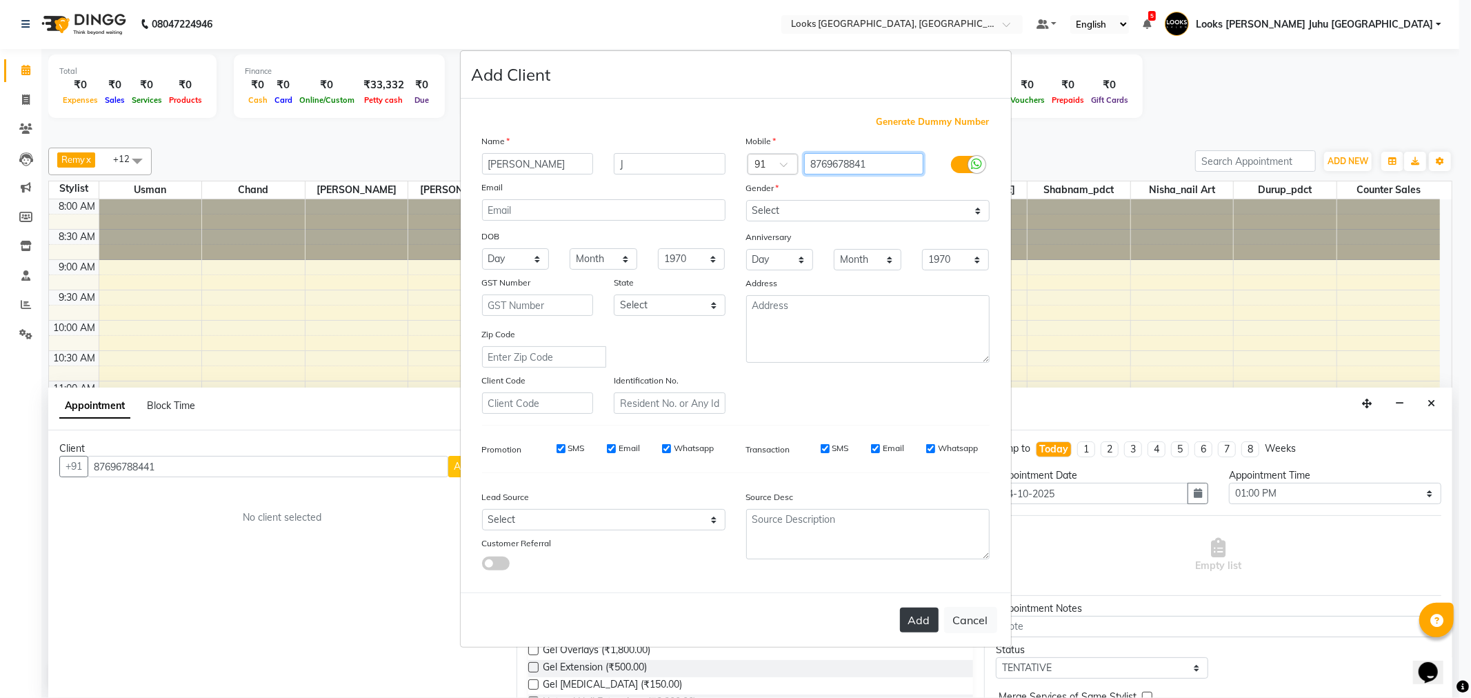
type input "8769678841"
click at [911, 621] on button "Add" at bounding box center [919, 620] width 39 height 25
type input "8769678841"
select select
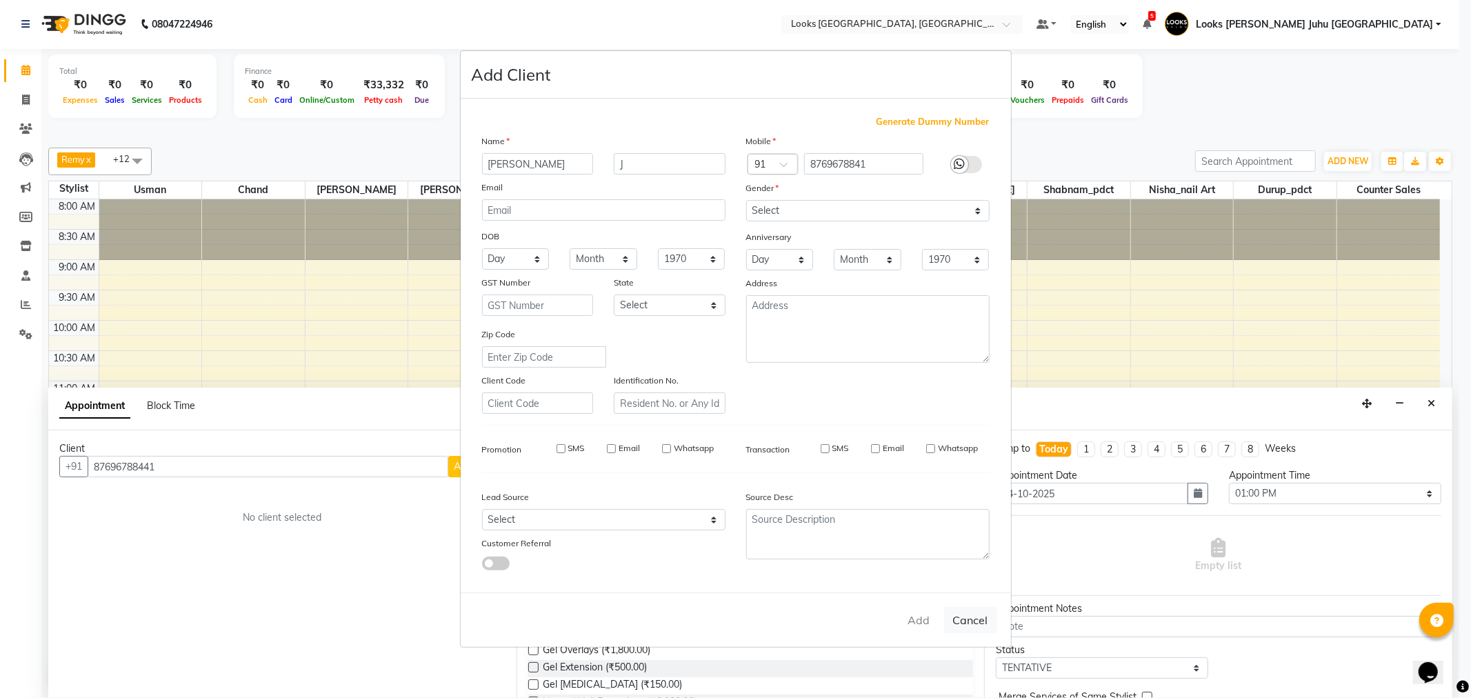
select select
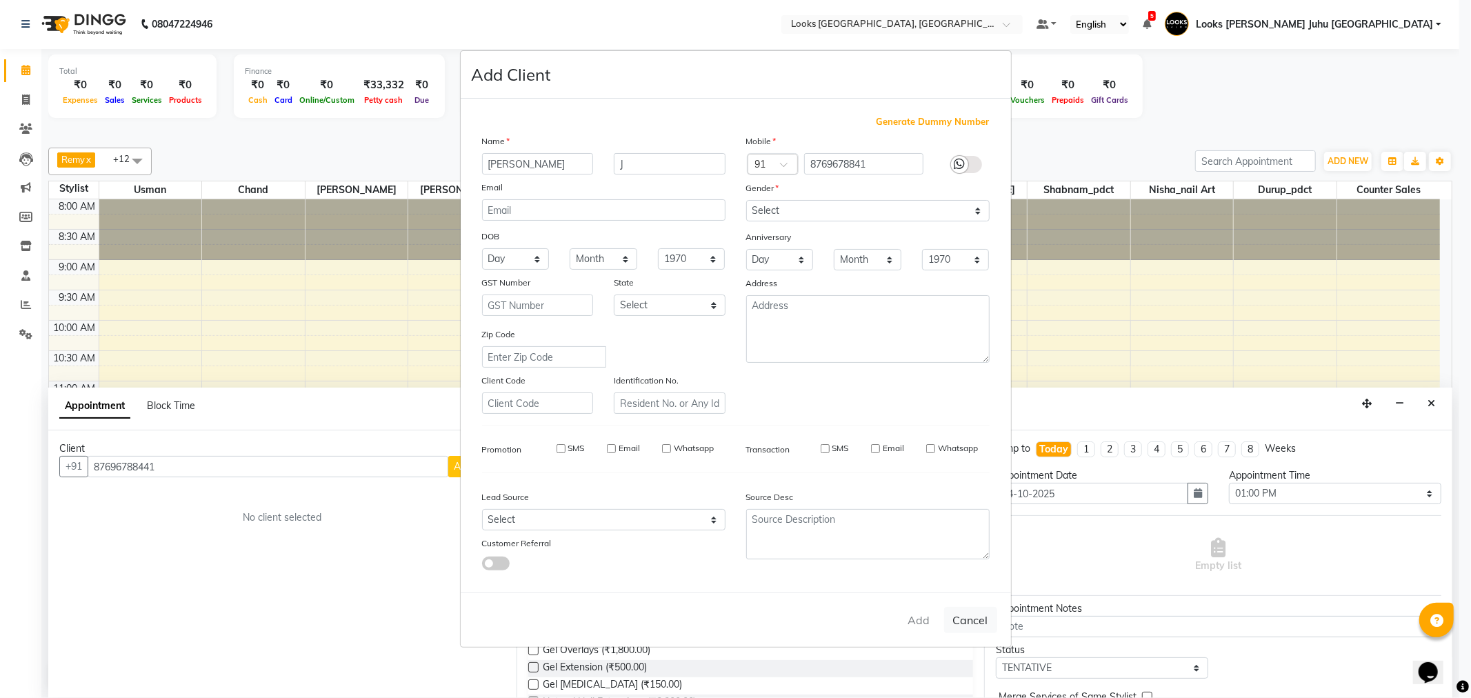
checkbox input "false"
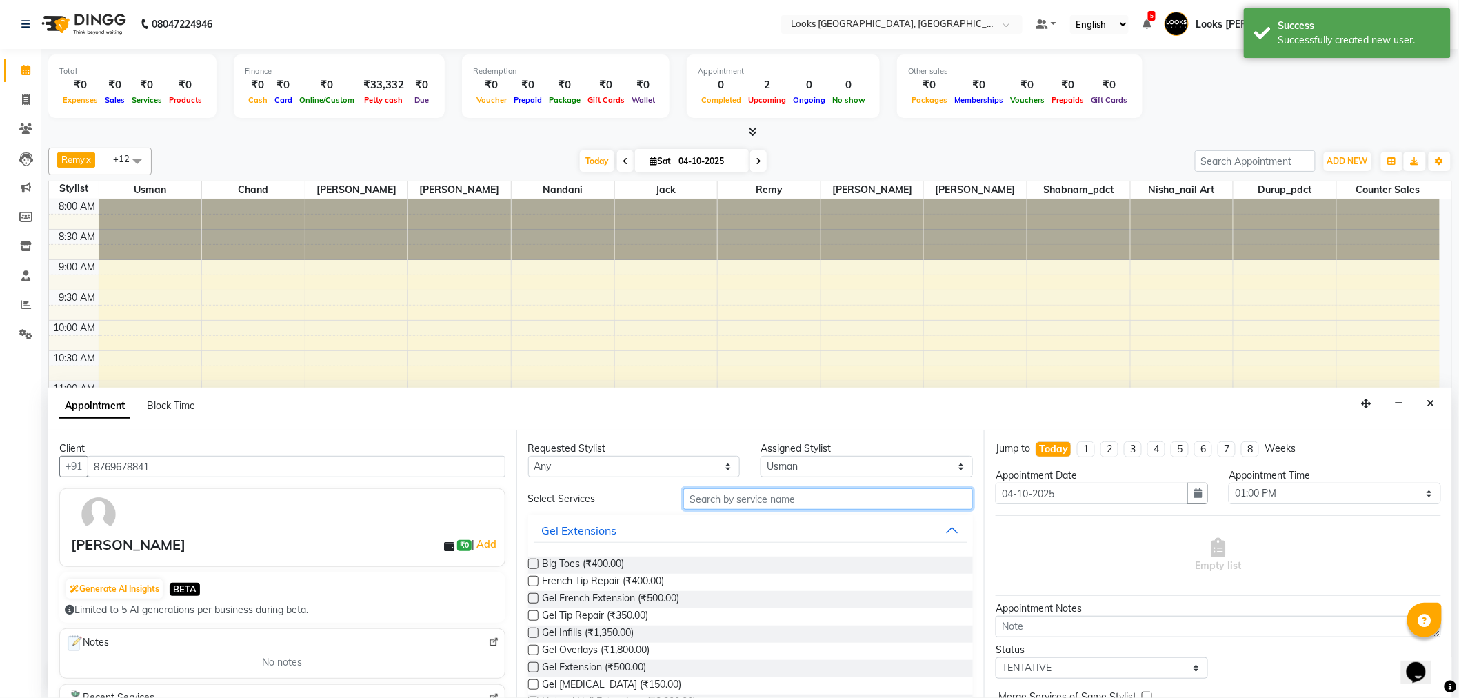
click at [737, 494] on input "text" at bounding box center [828, 498] width 290 height 21
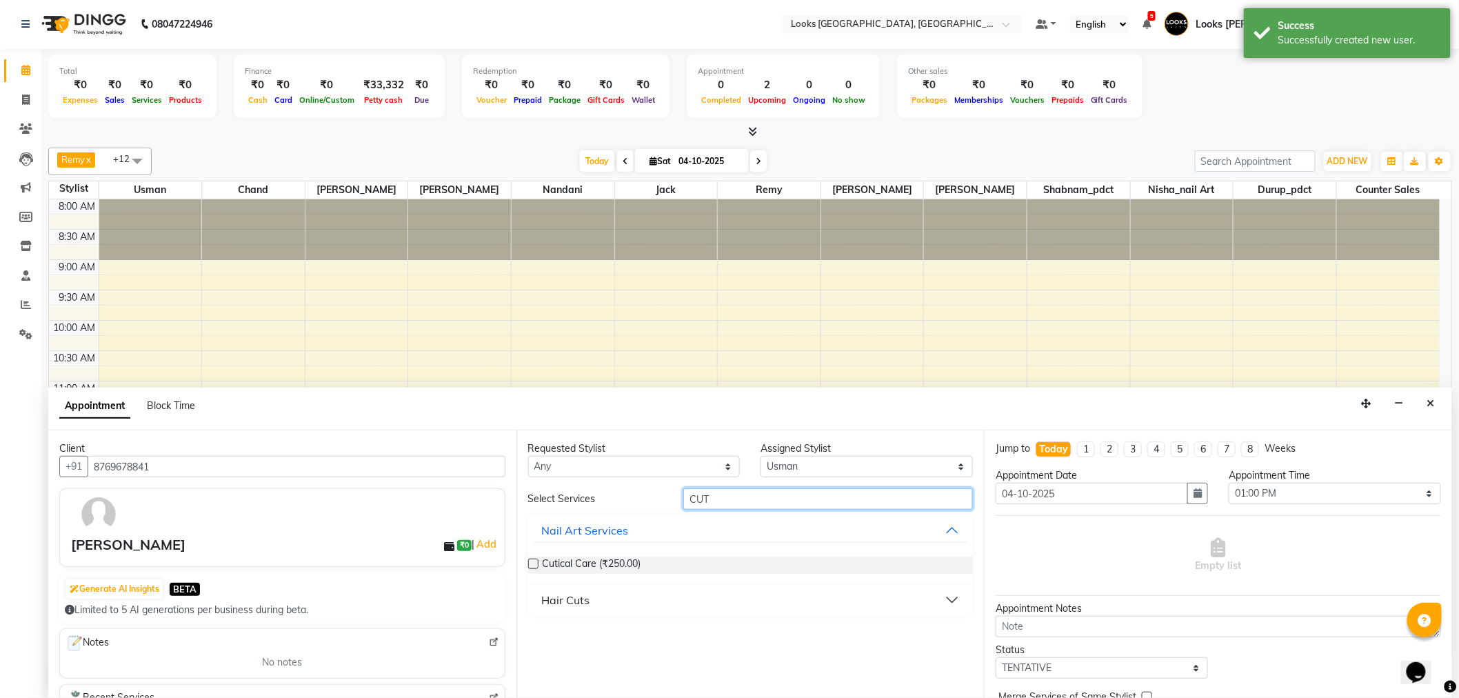
type input "CUT"
click at [578, 607] on div "Hair Cuts" at bounding box center [566, 600] width 48 height 17
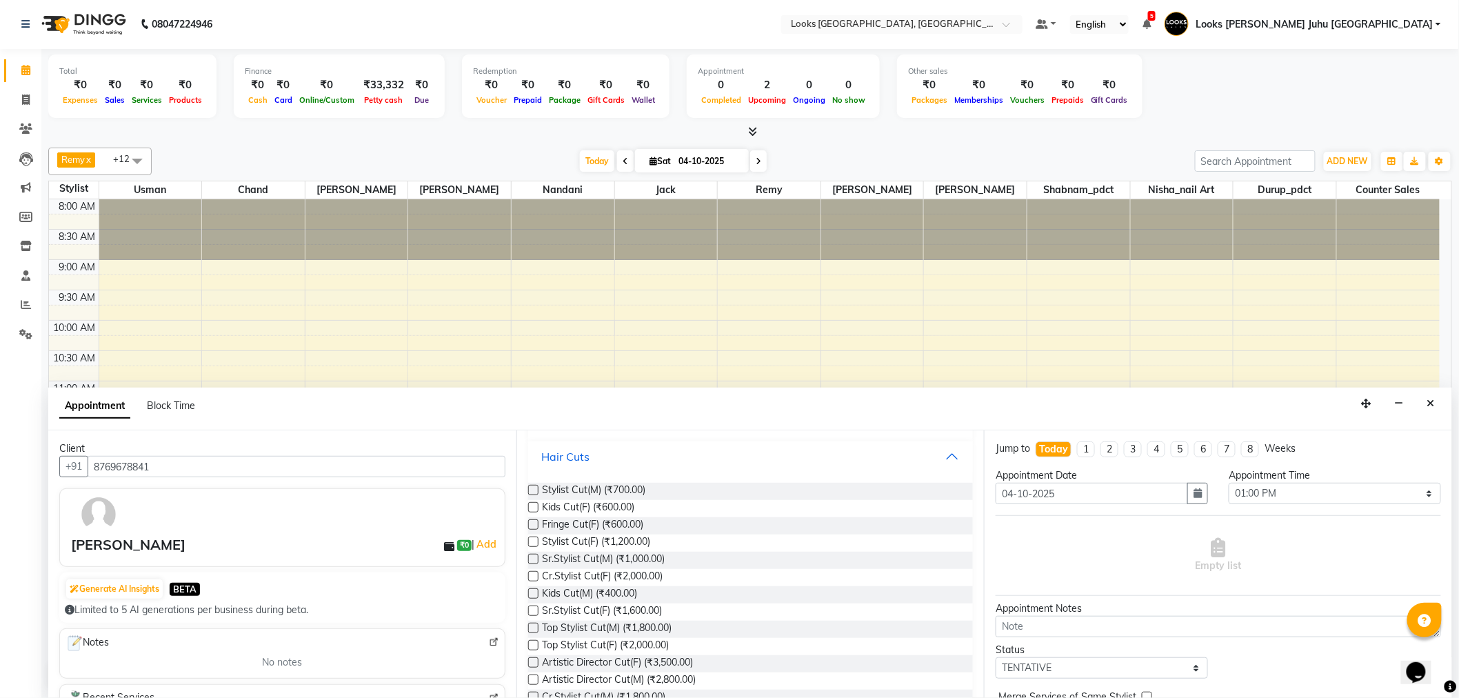
scroll to position [191, 0]
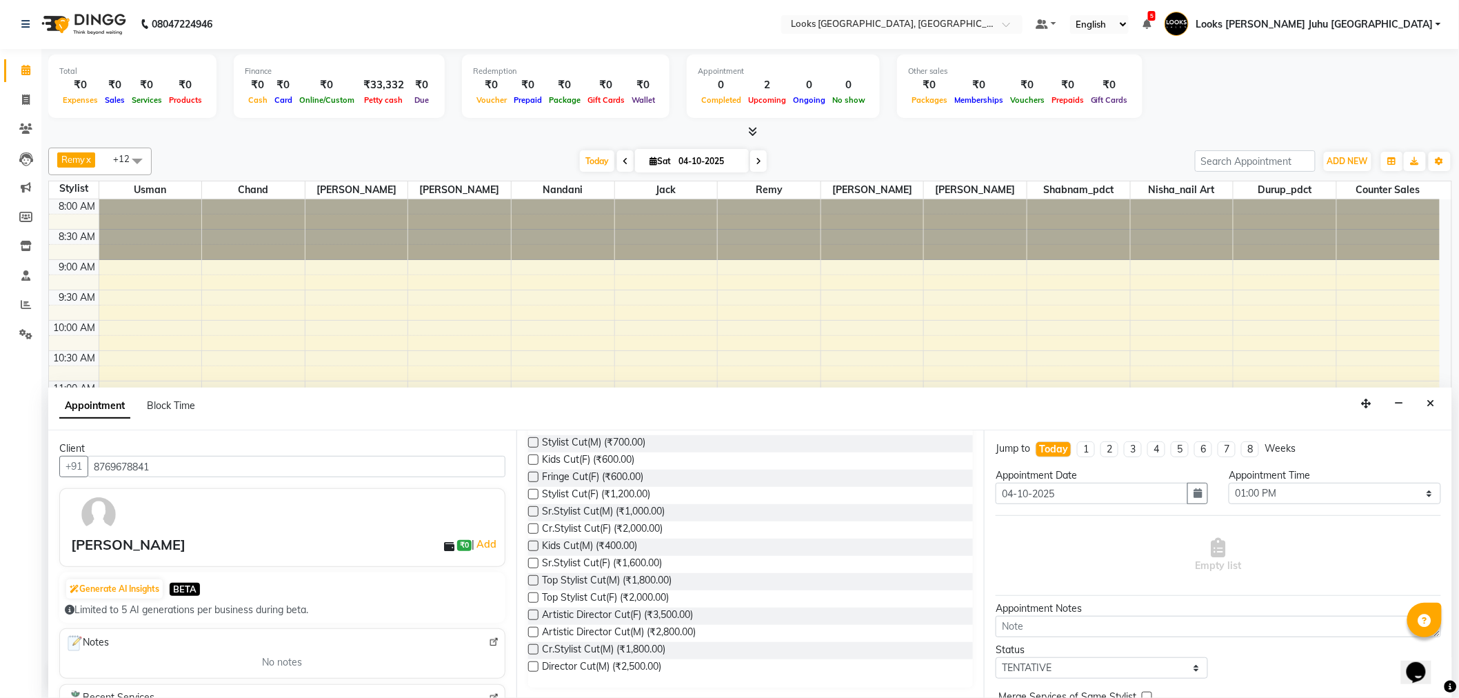
click at [533, 508] on label at bounding box center [533, 511] width 10 height 10
click at [533, 508] on input "checkbox" at bounding box center [532, 512] width 9 height 9
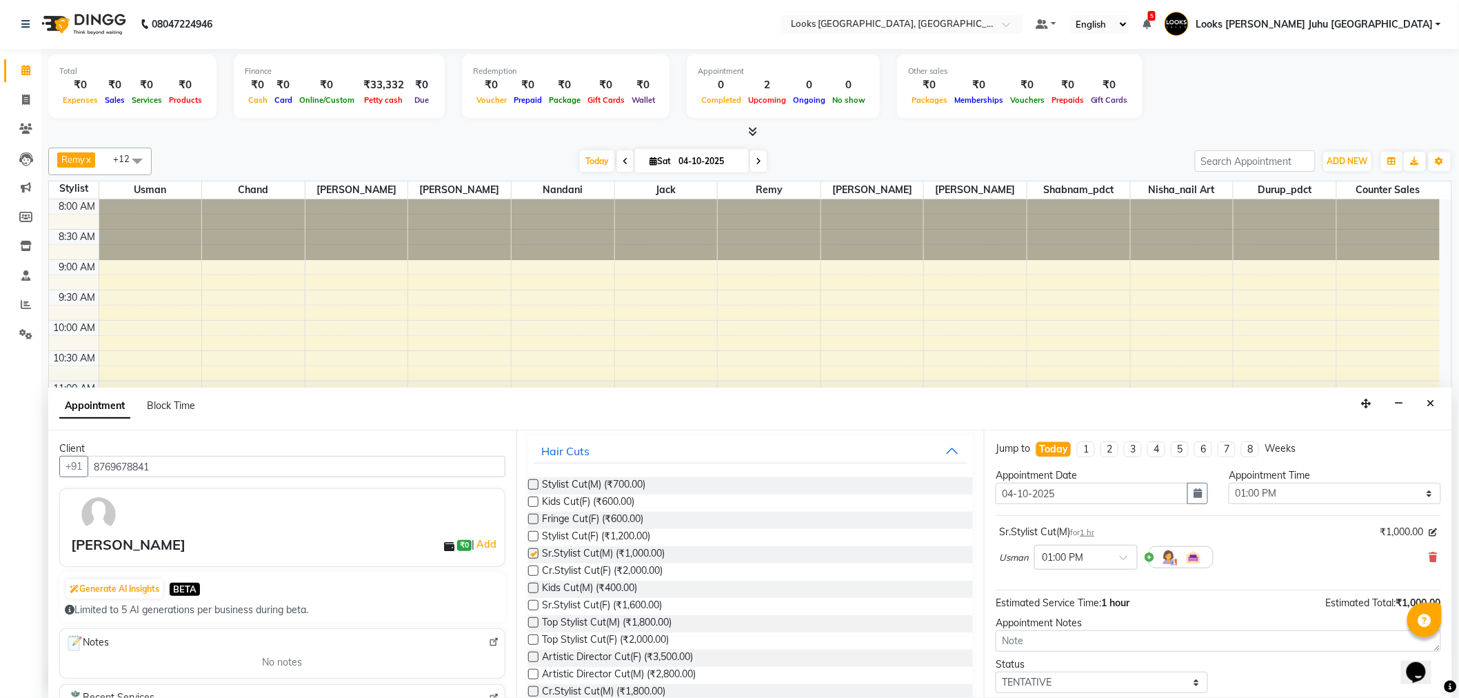
checkbox input "false"
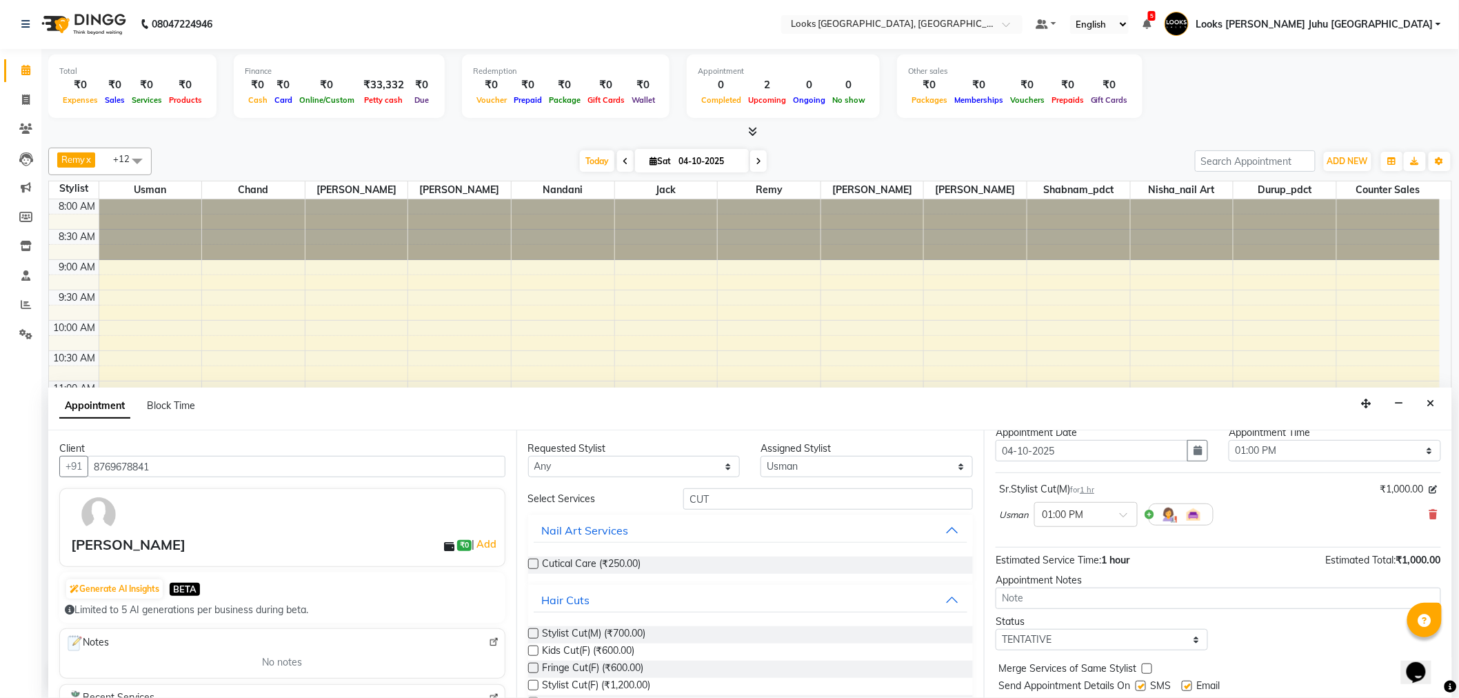
scroll to position [81, 0]
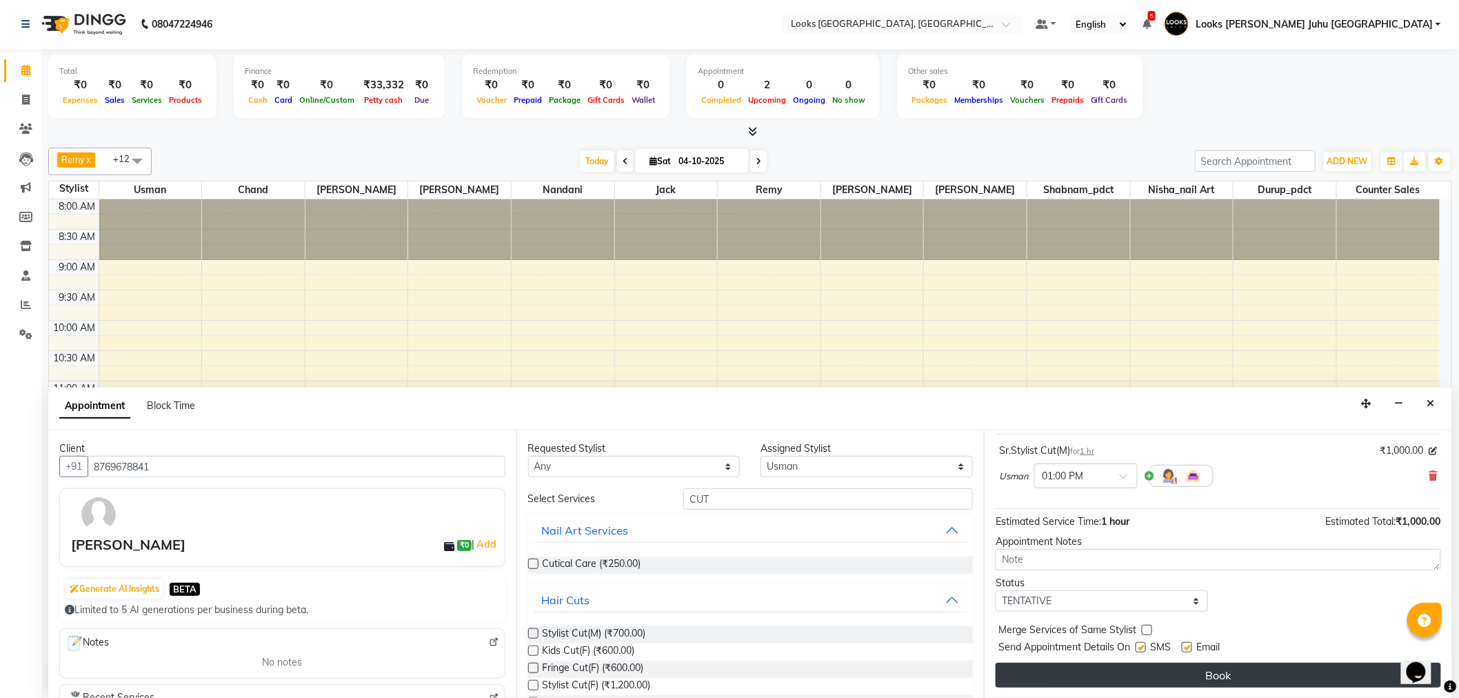
click at [1243, 663] on button "Book" at bounding box center [1219, 675] width 446 height 25
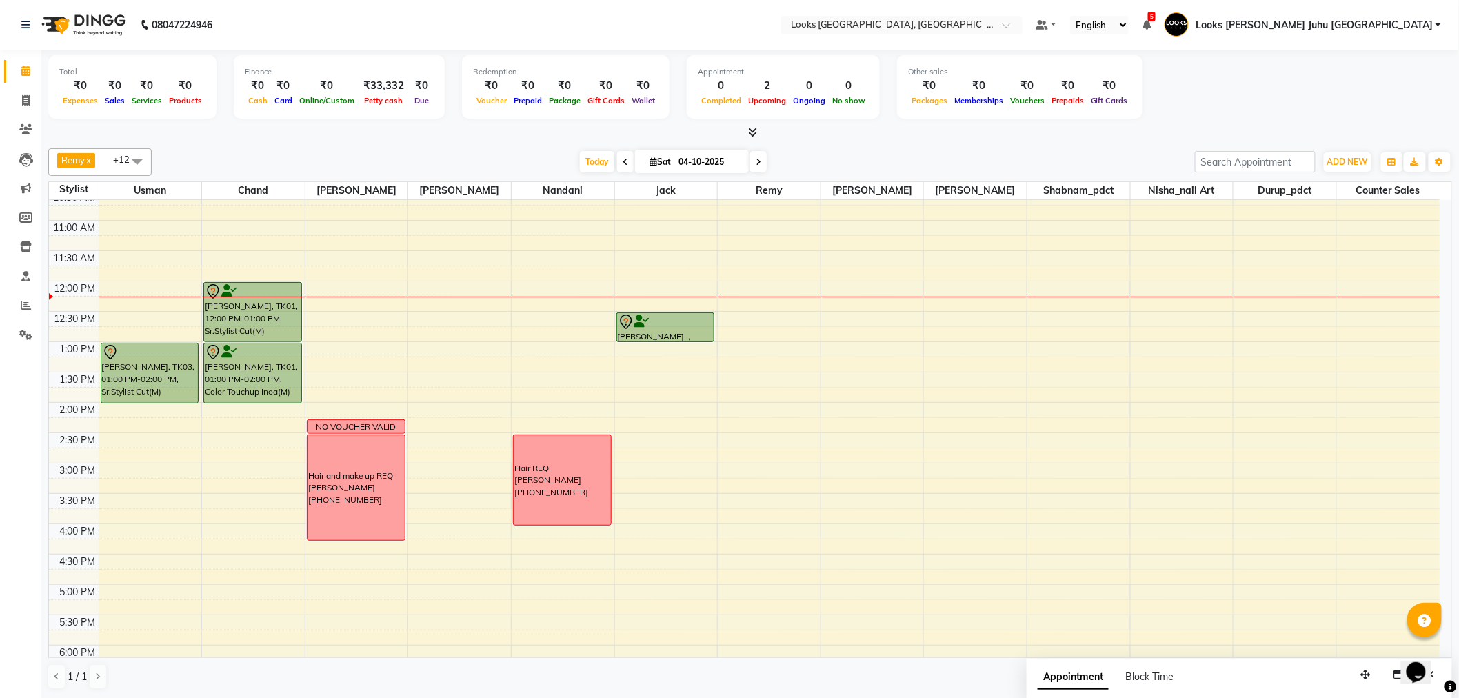
scroll to position [153, 0]
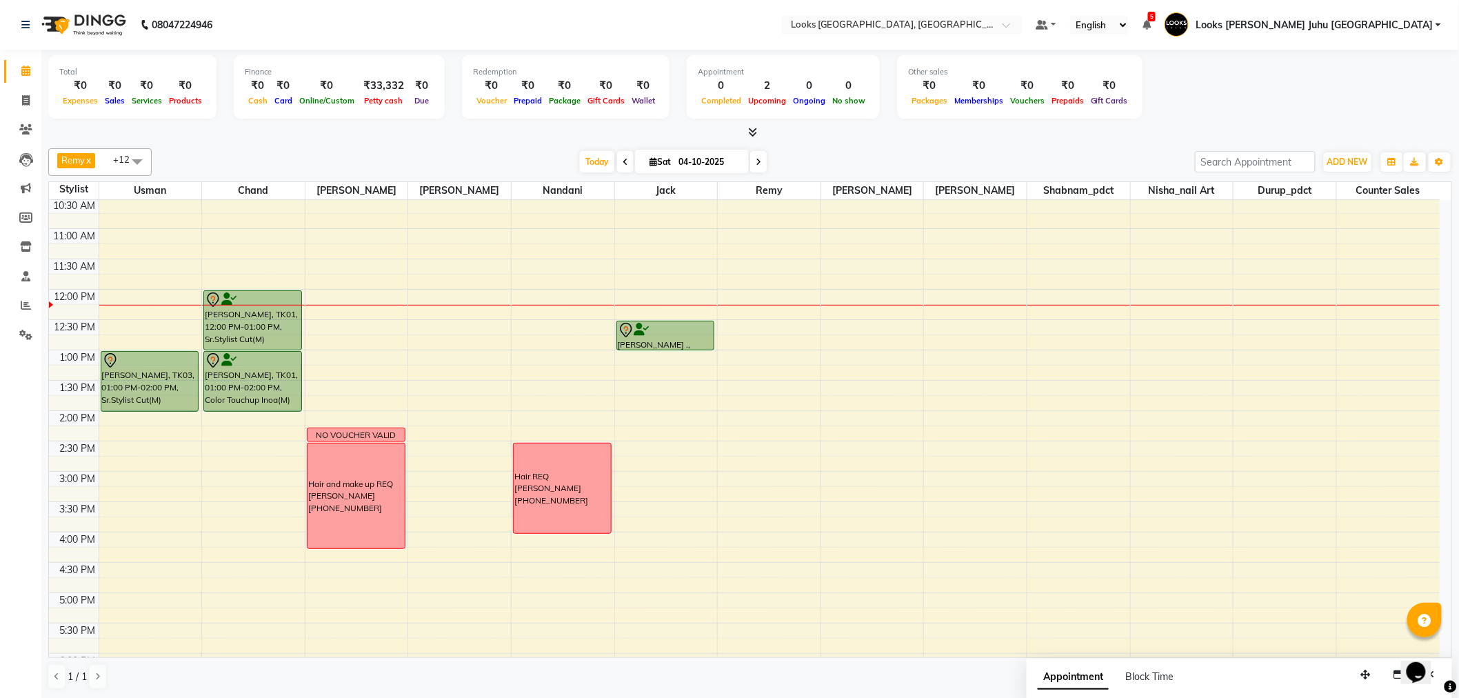
click at [1058, 670] on span "Appointment" at bounding box center [1073, 677] width 71 height 25
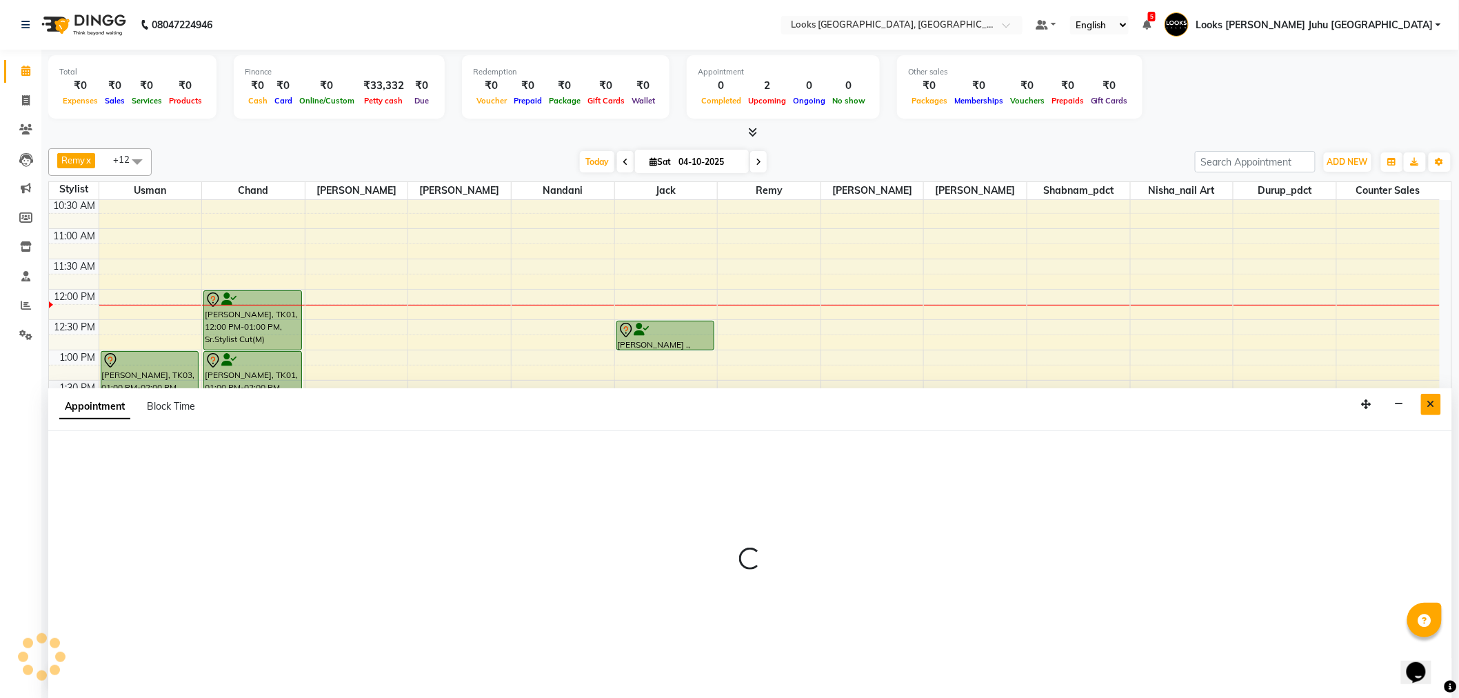
click at [1435, 408] on icon "Close" at bounding box center [1432, 404] width 8 height 10
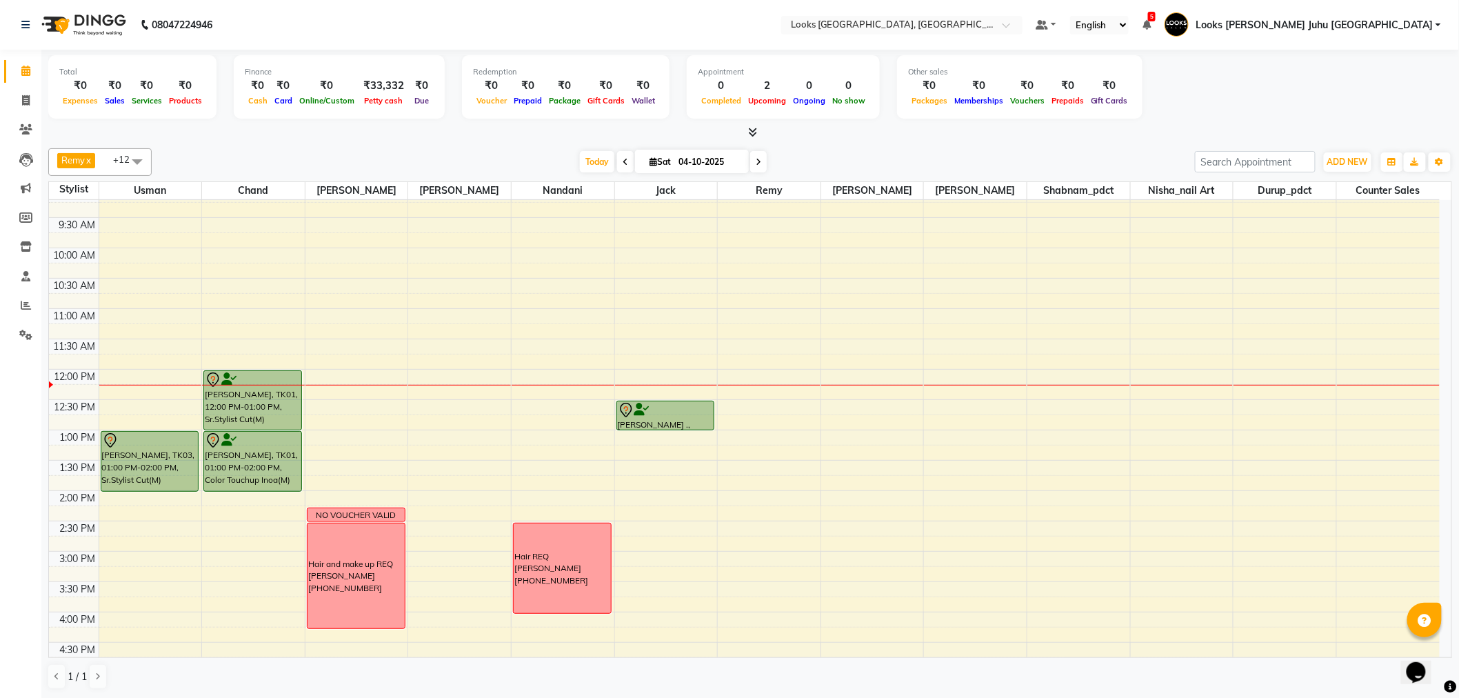
scroll to position [0, 0]
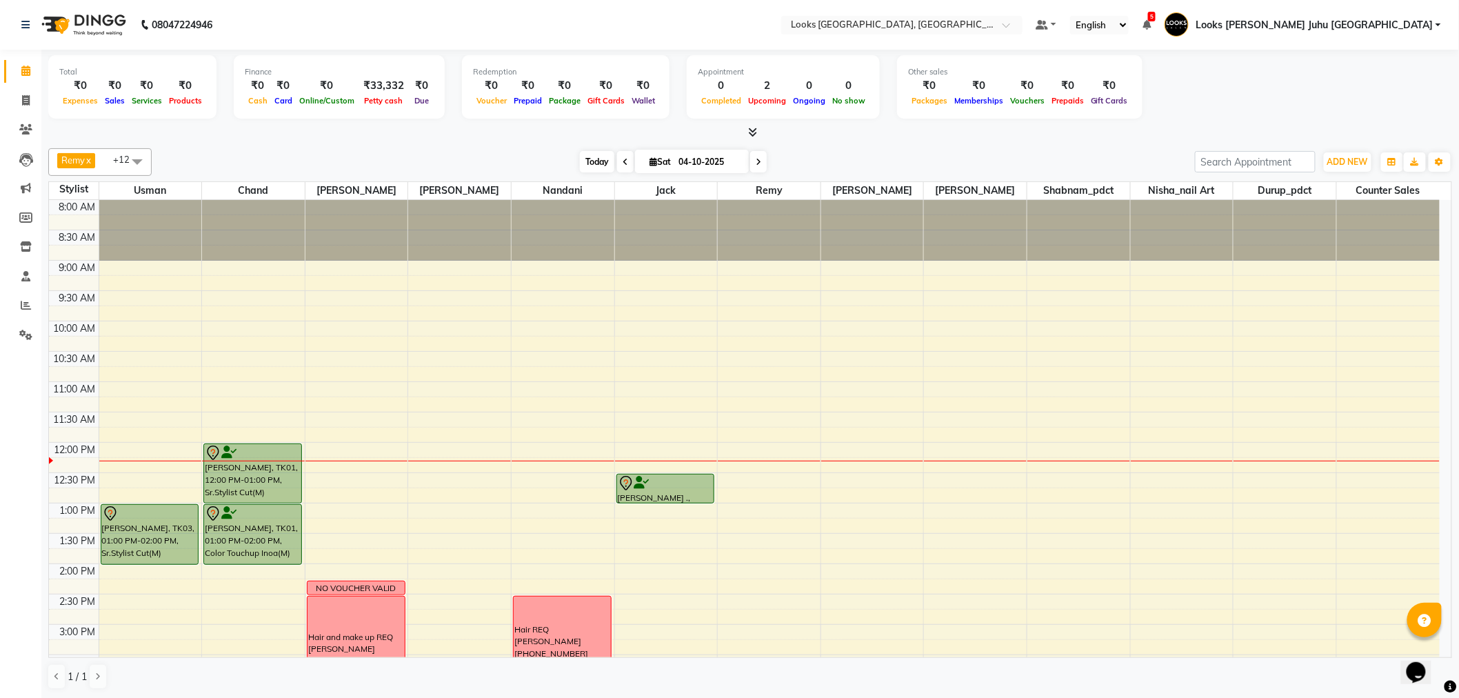
click at [597, 160] on span "Today" at bounding box center [597, 161] width 34 height 21
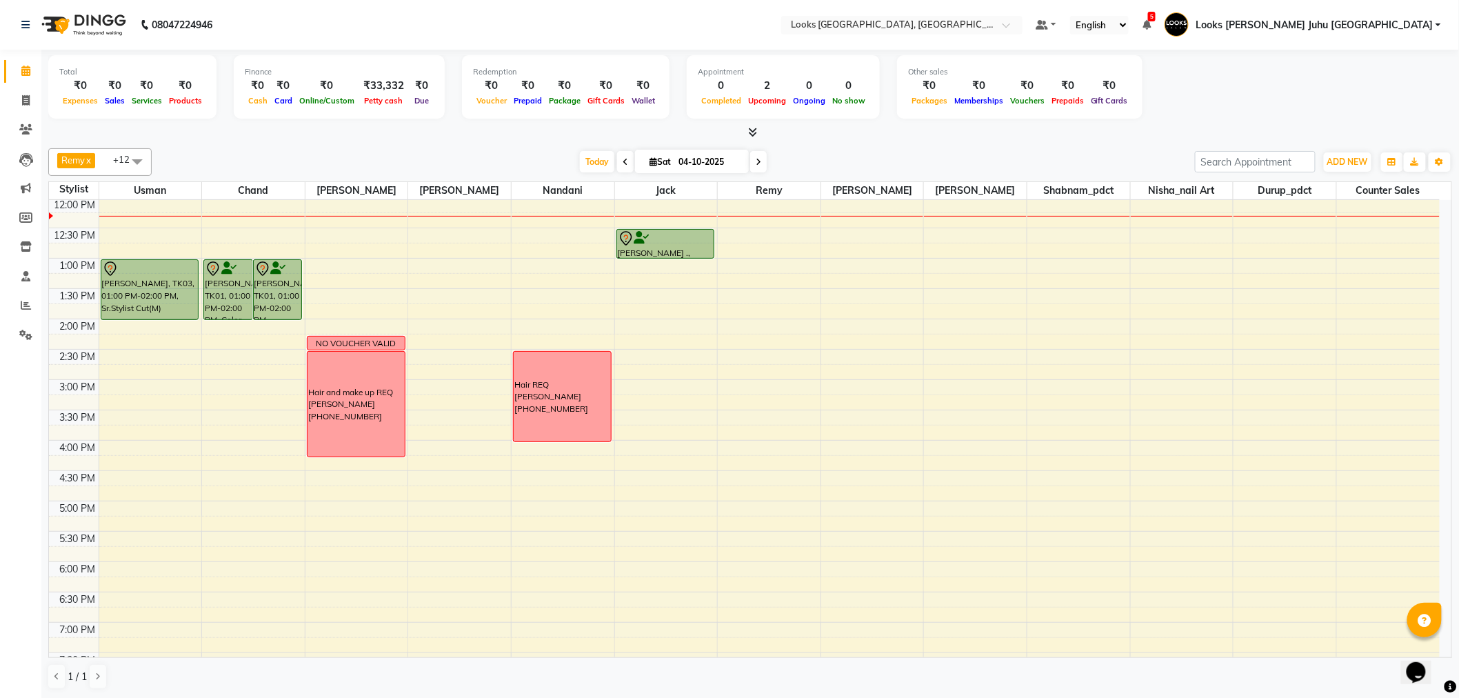
drag, startPoint x: 588, startPoint y: 156, endPoint x: 646, endPoint y: 201, distance: 73.8
click at [589, 160] on span "Today" at bounding box center [597, 161] width 34 height 21
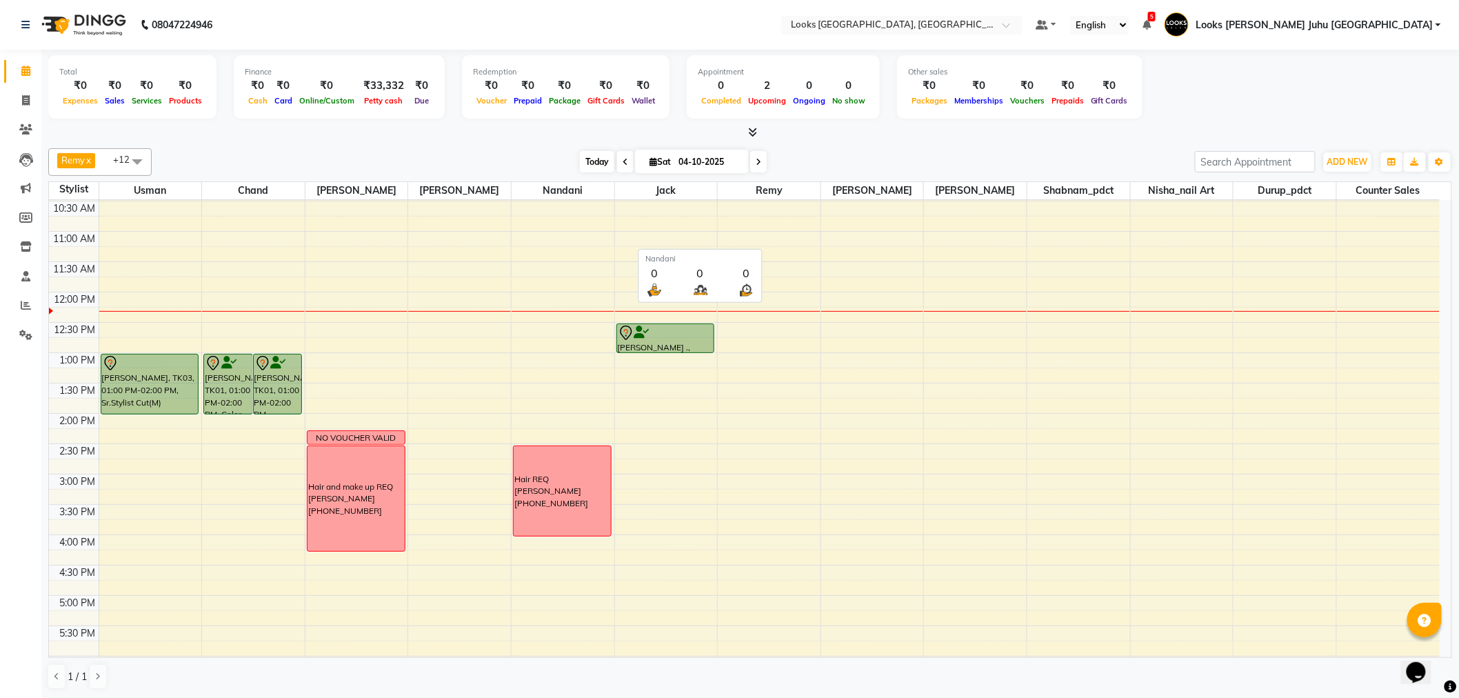
scroll to position [15, 0]
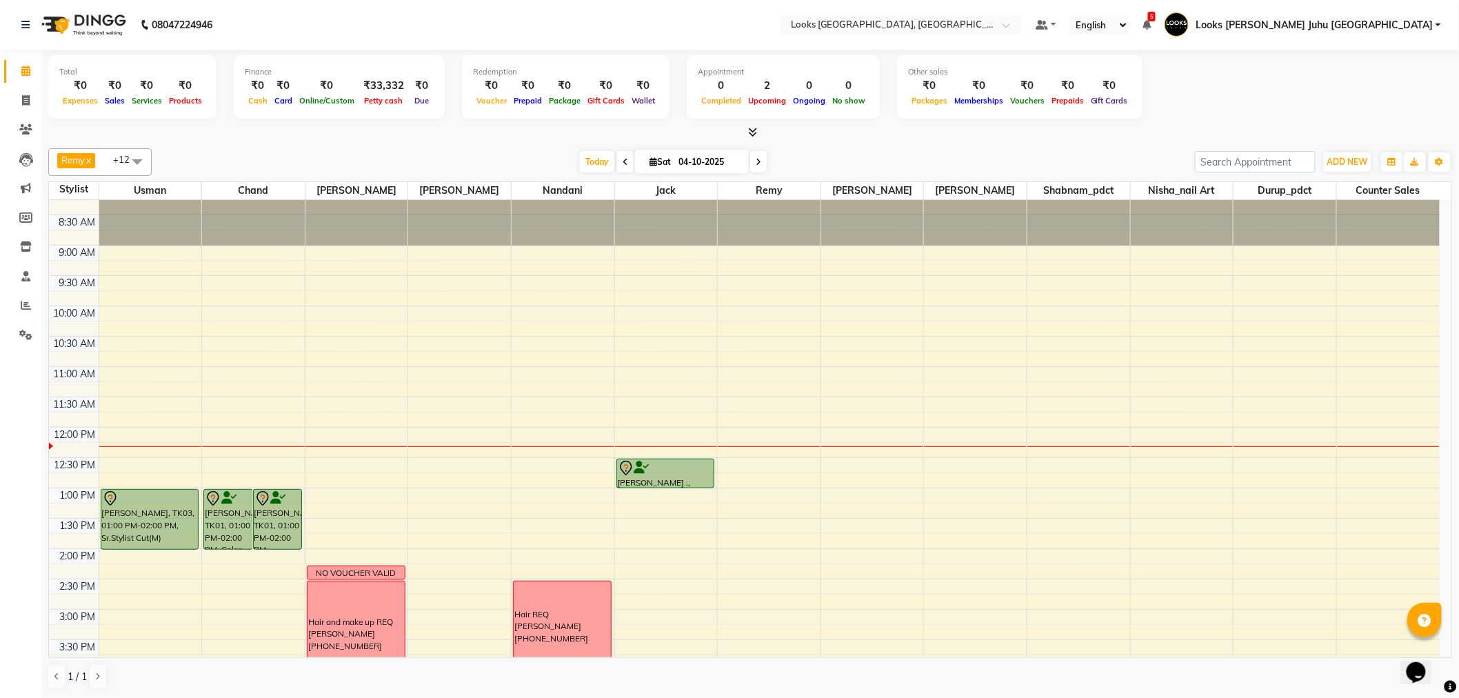
drag, startPoint x: 591, startPoint y: 150, endPoint x: 425, endPoint y: 186, distance: 170.2
click at [591, 156] on div "Remy x Sohail x Usman x chand x Durup_pdct x Nisha_nail art x Nandani x Jack x …" at bounding box center [750, 162] width 1404 height 28
click at [24, 310] on icon at bounding box center [26, 305] width 10 height 10
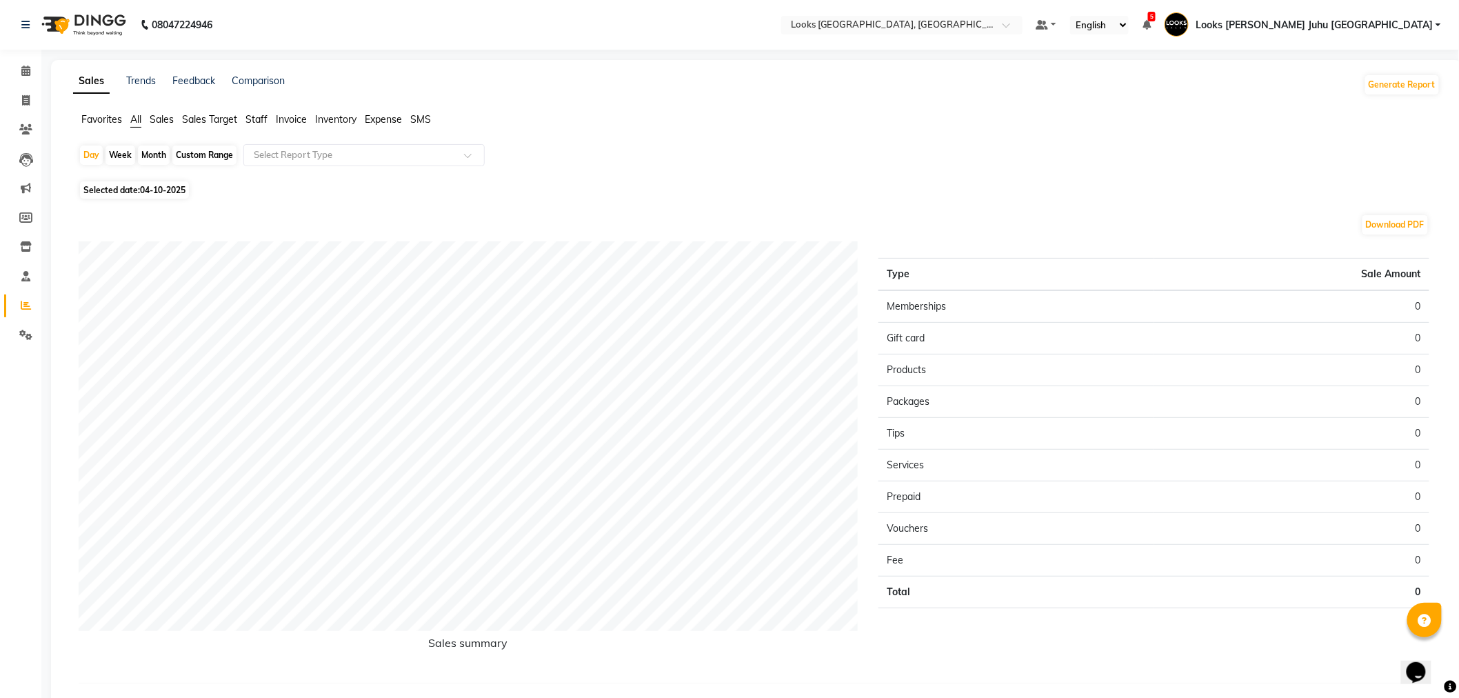
click at [245, 117] on ul "Favorites All Sales Sales Target Staff Invoice Inventory Expense SMS" at bounding box center [757, 119] width 1368 height 15
click at [261, 114] on span "Staff" at bounding box center [257, 119] width 22 height 12
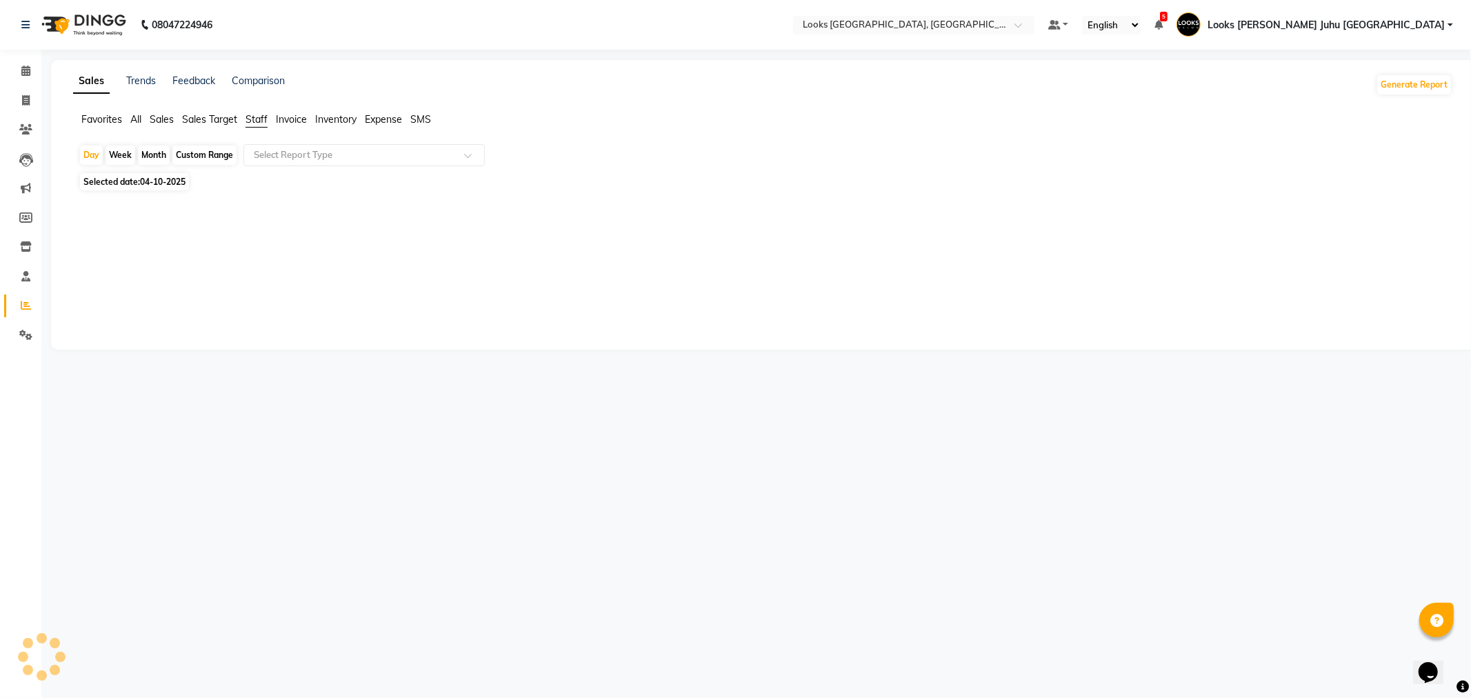
click at [170, 197] on div at bounding box center [760, 246] width 1385 height 105
click at [170, 194] on div at bounding box center [760, 254] width 1385 height 121
click at [171, 191] on div "Day Week Month Custom Range Select Report Type Selected date: 04-10-2025 ★ Mark…" at bounding box center [762, 230] width 1379 height 172
click at [170, 186] on span "04-10-2025" at bounding box center [163, 182] width 46 height 10
select select "10"
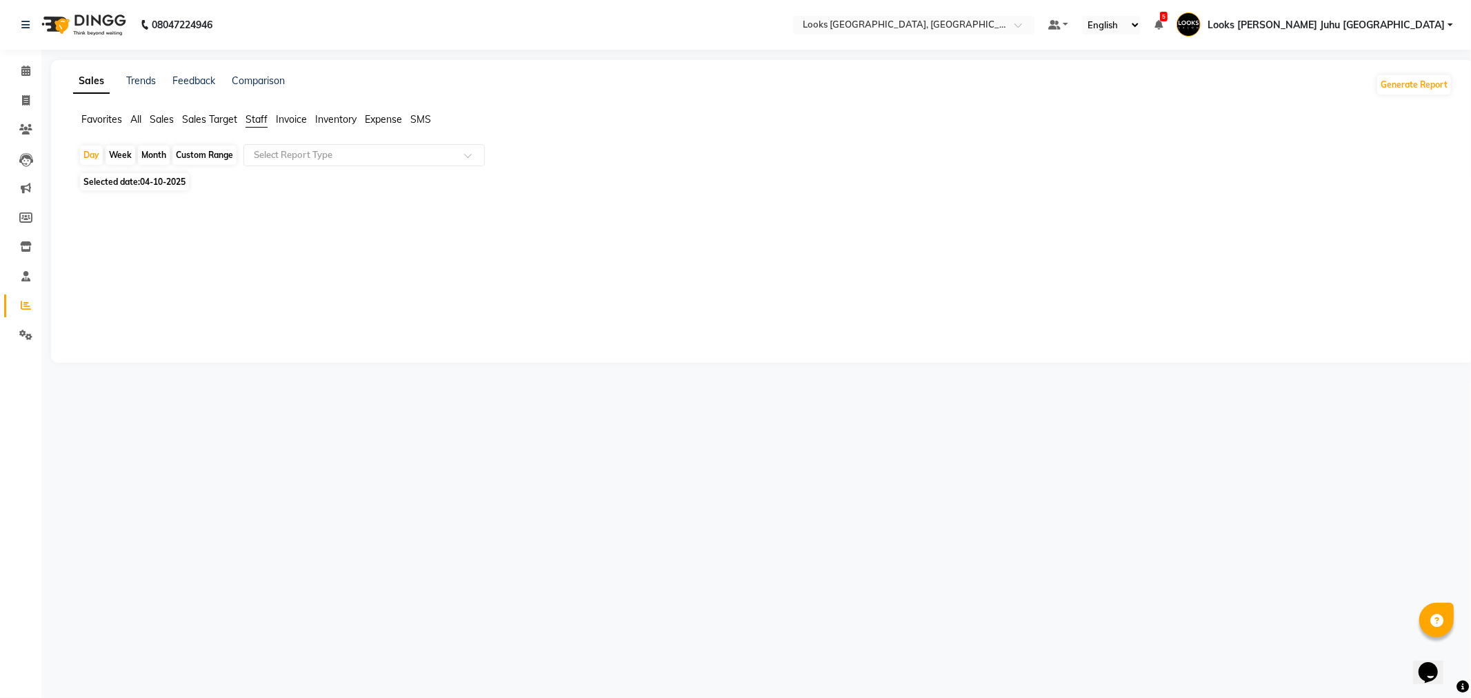
select select "2025"
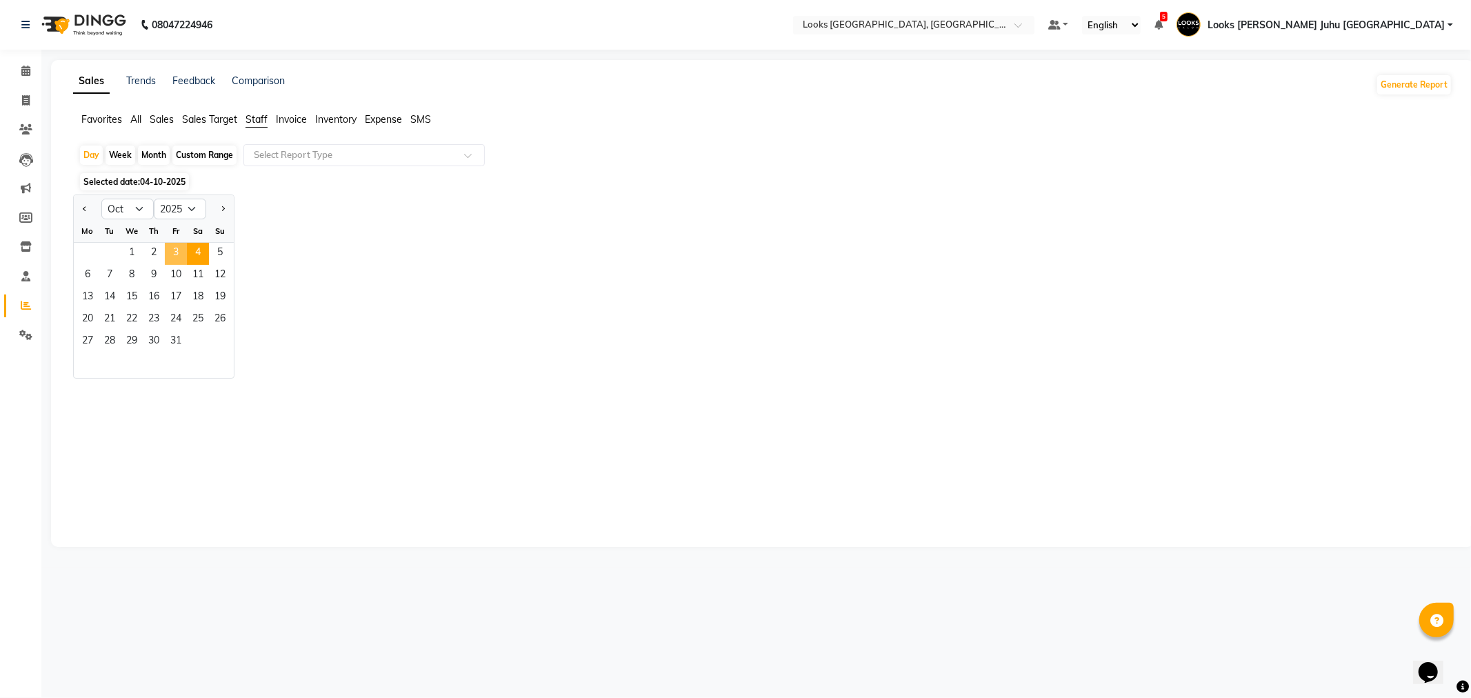
click at [172, 257] on span "3" at bounding box center [176, 254] width 22 height 22
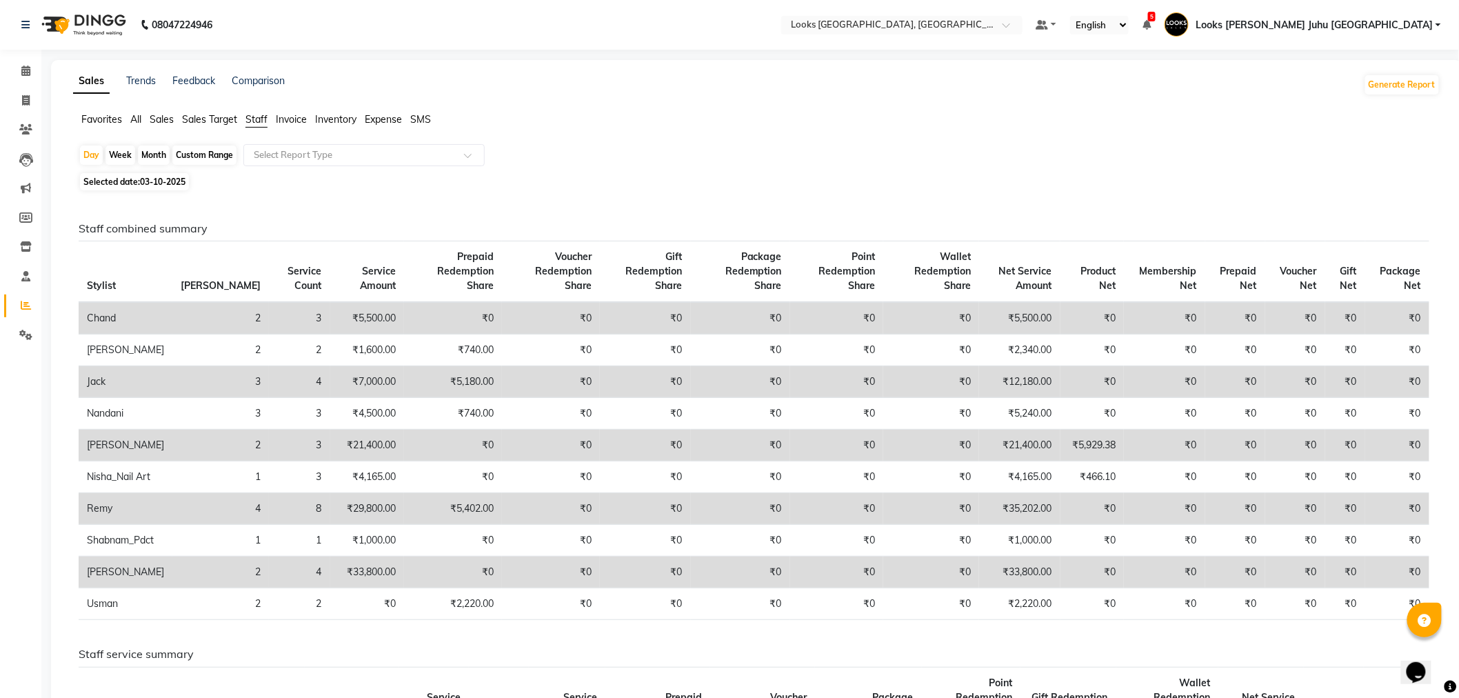
click at [108, 179] on span "Selected date: 03-10-2025" at bounding box center [134, 181] width 109 height 17
select select "10"
select select "2025"
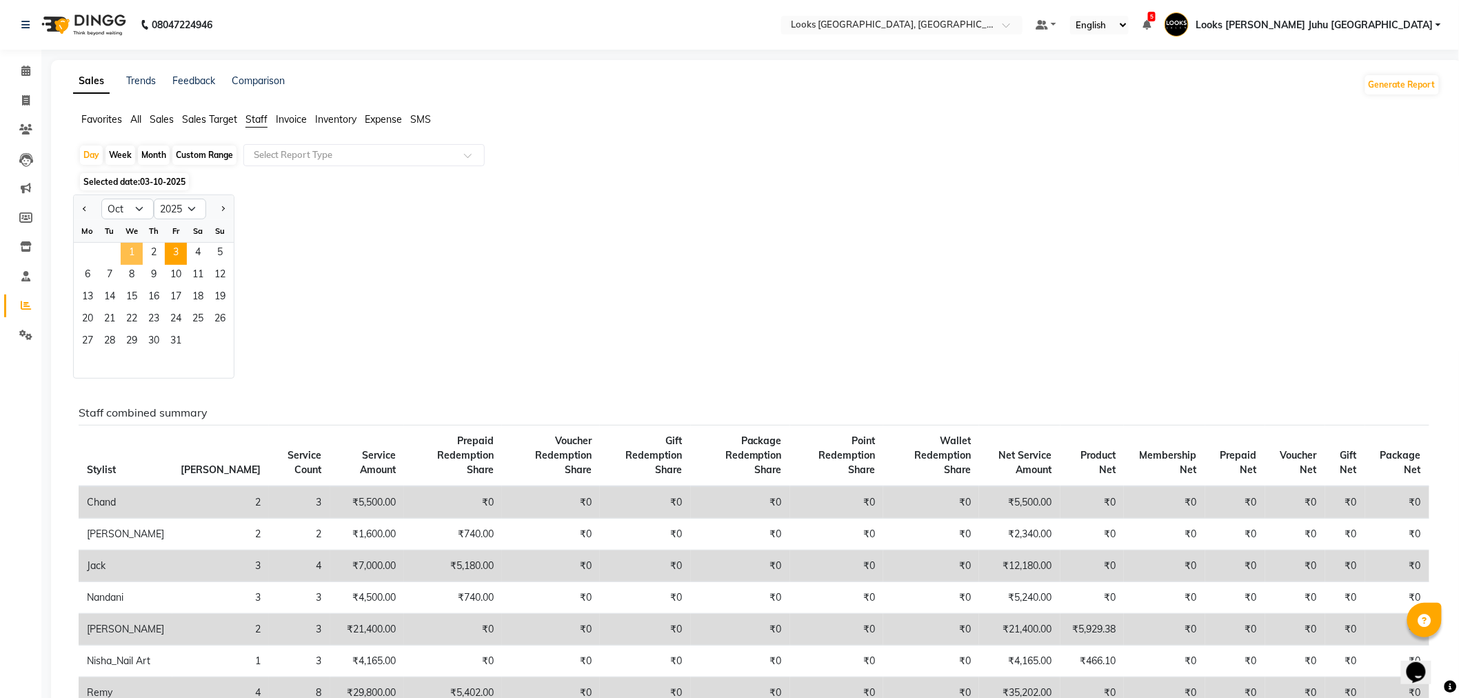
click at [133, 251] on span "1" at bounding box center [132, 254] width 22 height 22
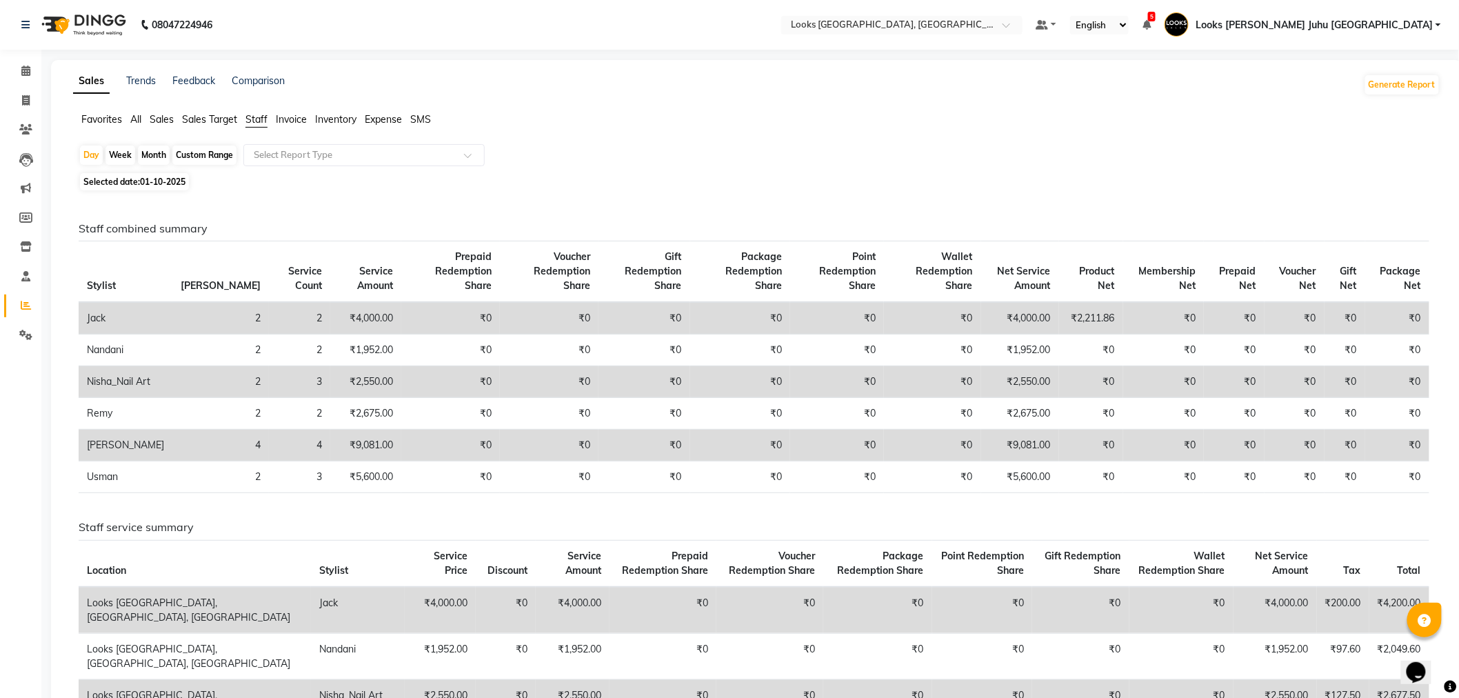
click at [154, 185] on span "01-10-2025" at bounding box center [163, 182] width 46 height 10
select select "10"
select select "2025"
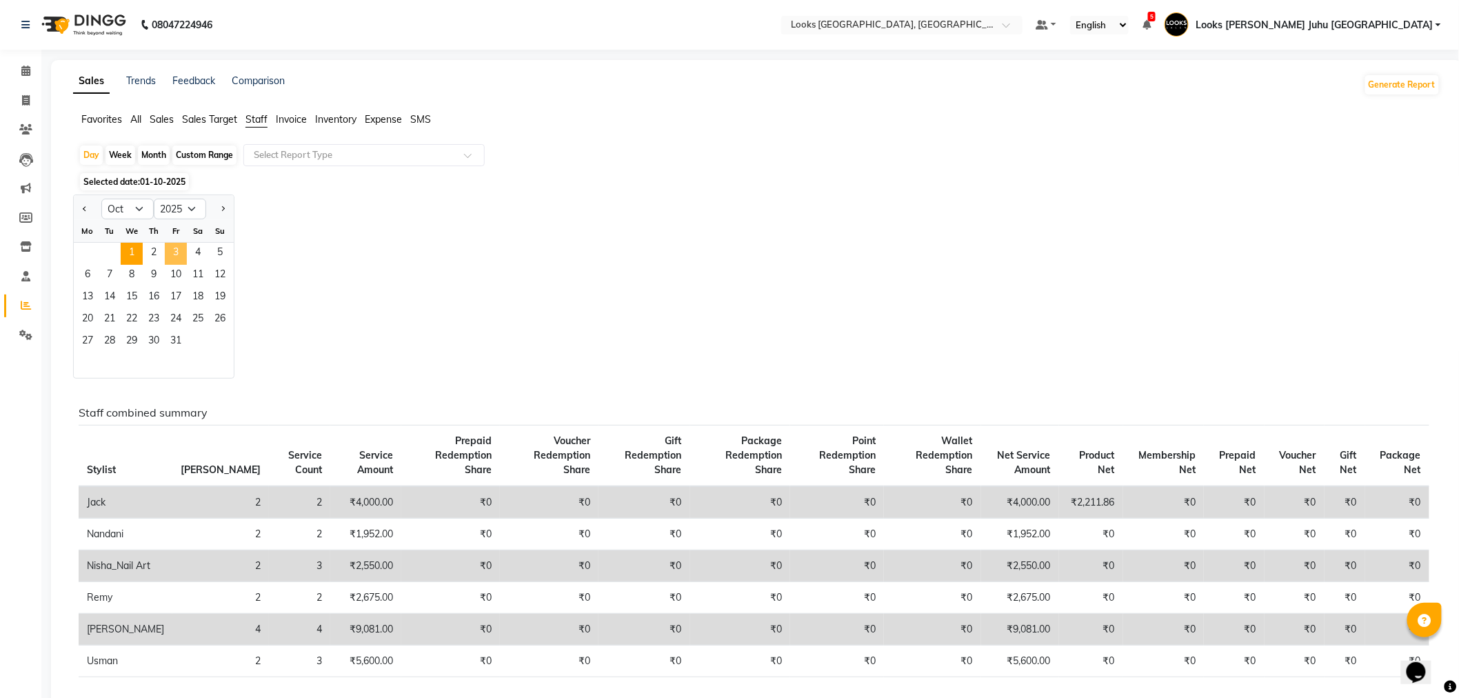
click at [168, 251] on span "3" at bounding box center [176, 254] width 22 height 22
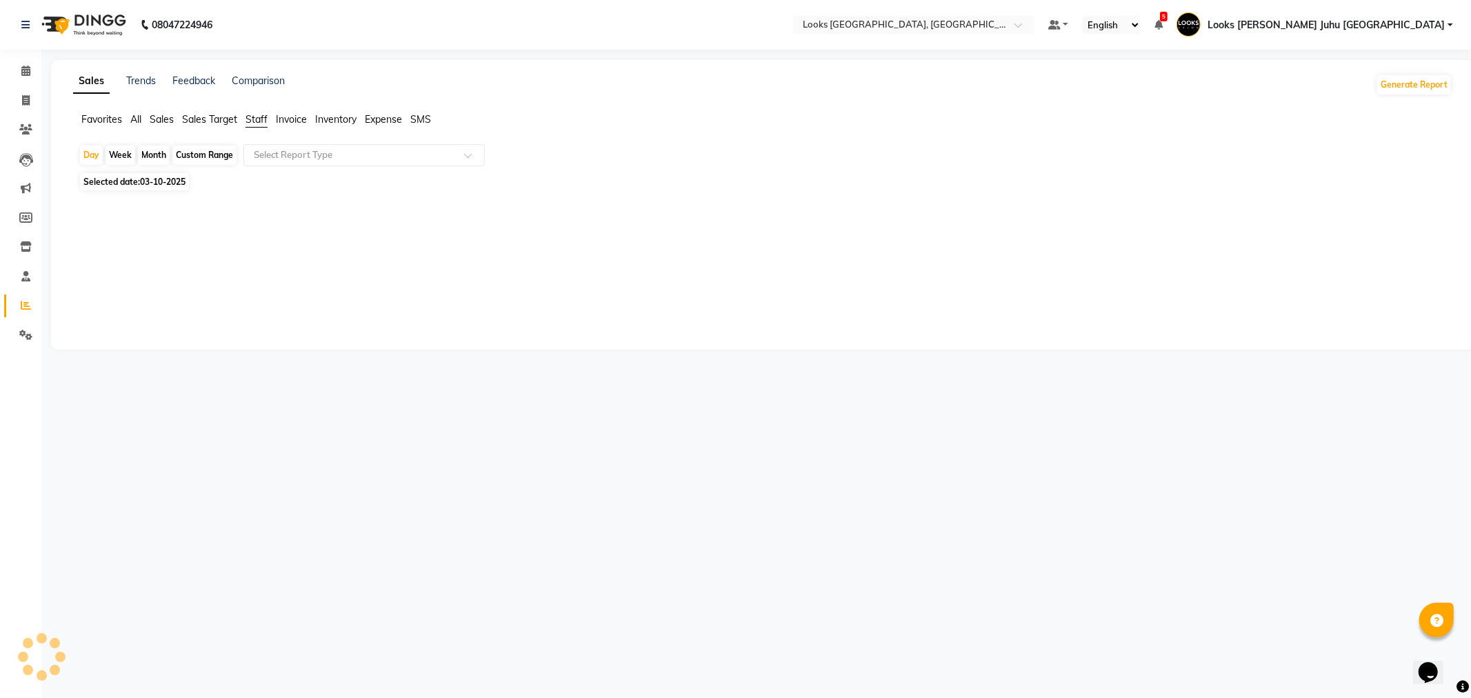
click at [141, 176] on span "Selected date: 03-10-2025" at bounding box center [134, 181] width 109 height 17
select select "10"
select select "2025"
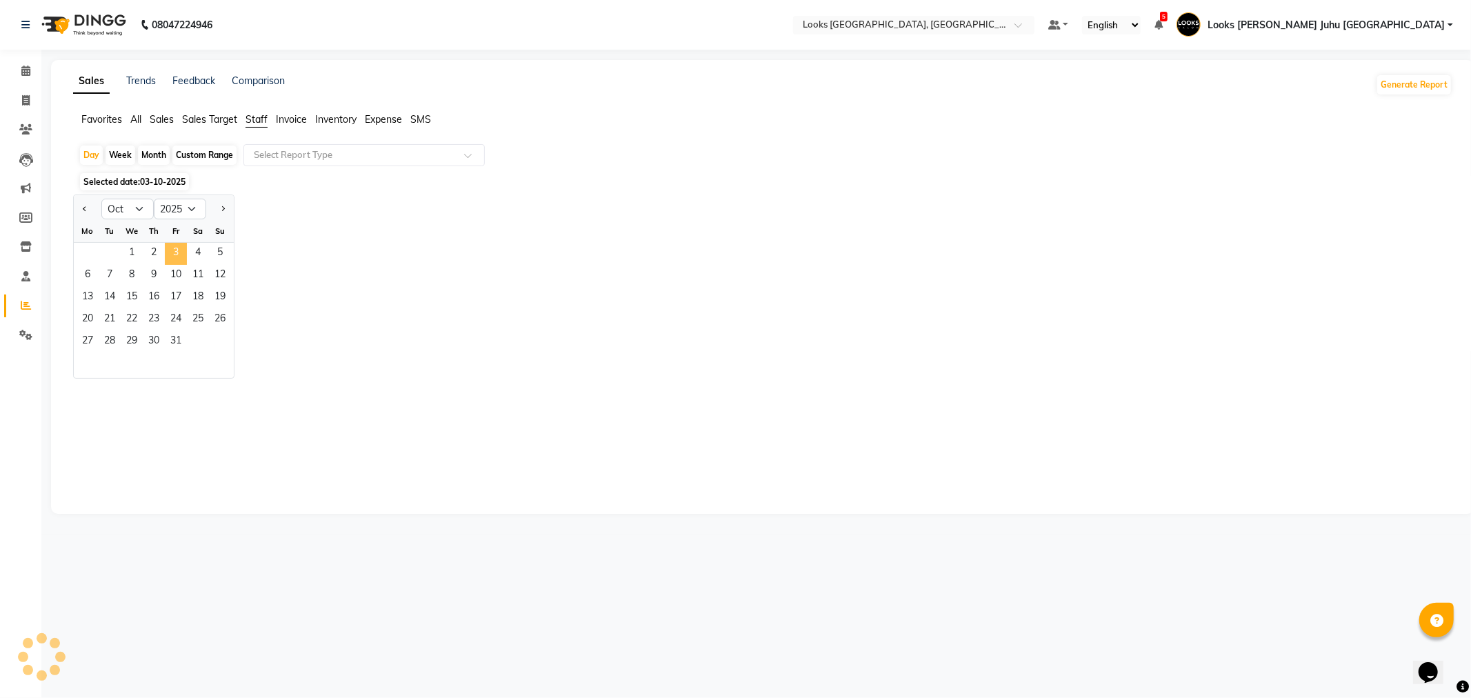
click at [179, 259] on span "3" at bounding box center [176, 254] width 22 height 22
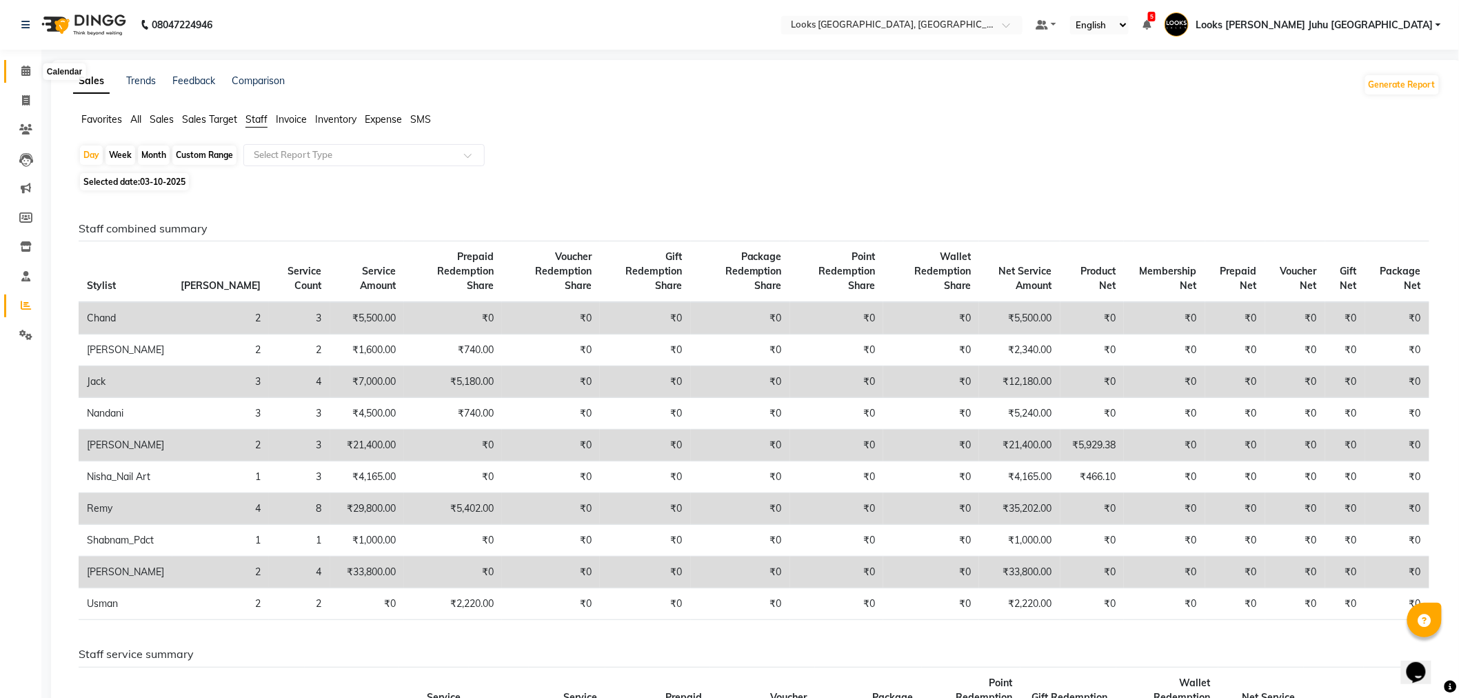
click at [16, 72] on span at bounding box center [26, 71] width 24 height 16
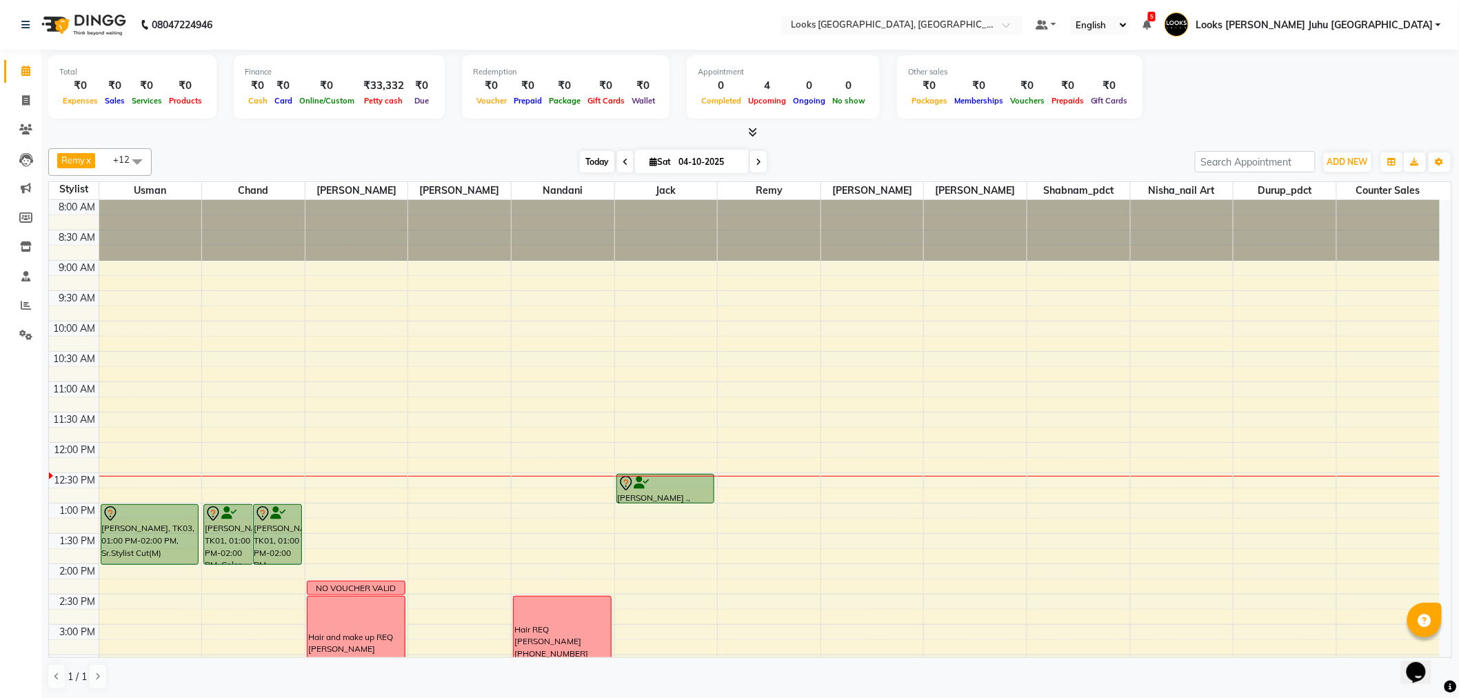
click at [591, 162] on span "Today" at bounding box center [597, 161] width 34 height 21
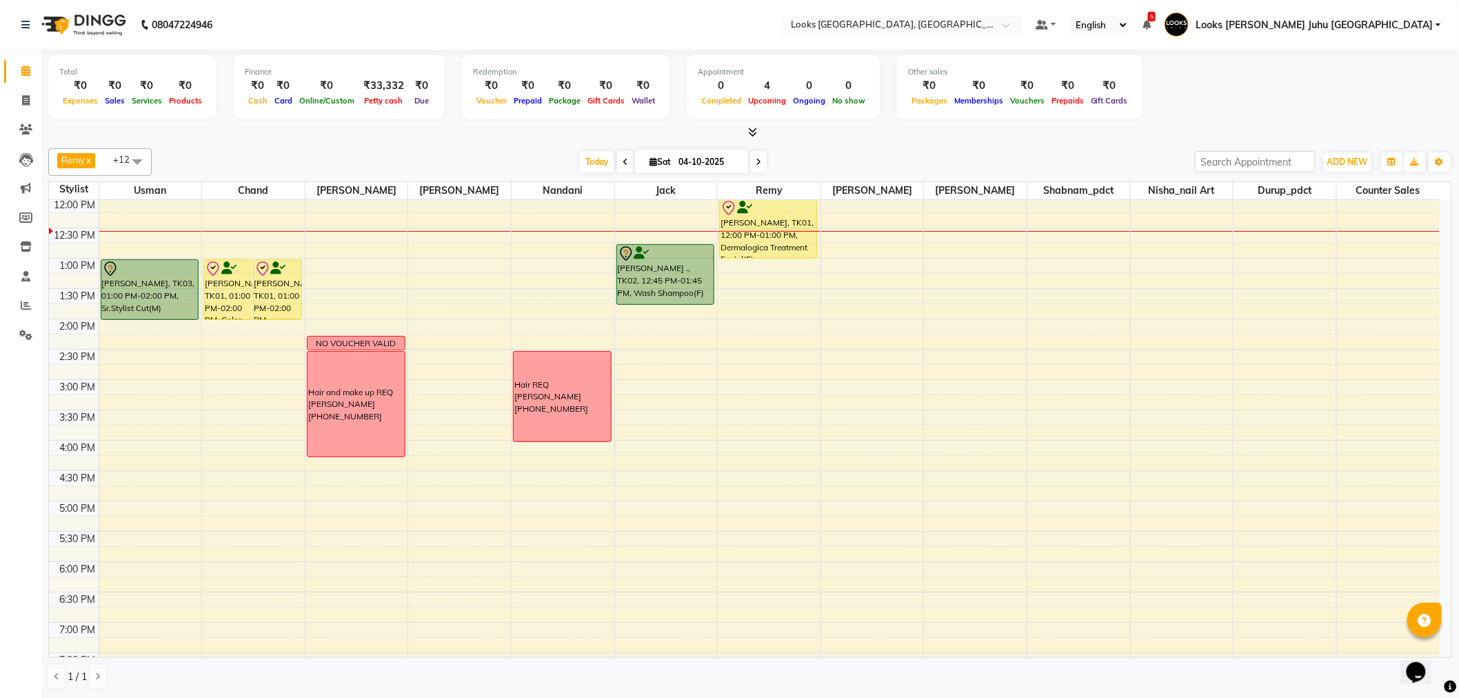
click at [599, 150] on div "Remy x Sohail x Usman x chand x Durup_pdct x Nisha_nail art x Nandani x Jack x …" at bounding box center [750, 162] width 1404 height 28
click at [598, 160] on span "Today" at bounding box center [597, 161] width 34 height 21
click at [30, 322] on li "Settings" at bounding box center [20, 336] width 41 height 30
click at [31, 308] on span at bounding box center [26, 306] width 24 height 16
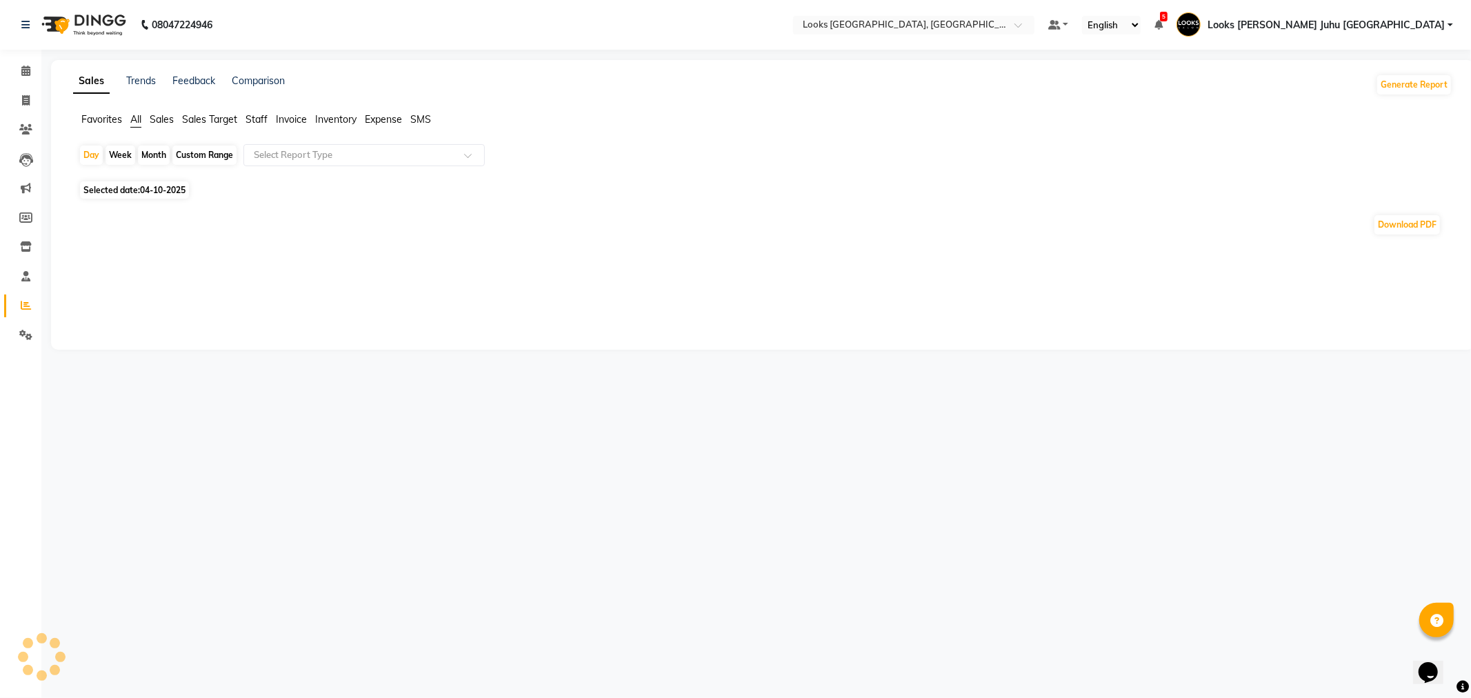
click at [257, 112] on div "Sales Trends Feedback Comparison Generate Report Favorites All Sales Sales Targ…" at bounding box center [762, 205] width 1423 height 290
click at [257, 114] on span "Staff" at bounding box center [257, 119] width 22 height 12
click at [180, 188] on span "Selected date: 04-10-2025" at bounding box center [134, 181] width 109 height 17
select select "10"
select select "2025"
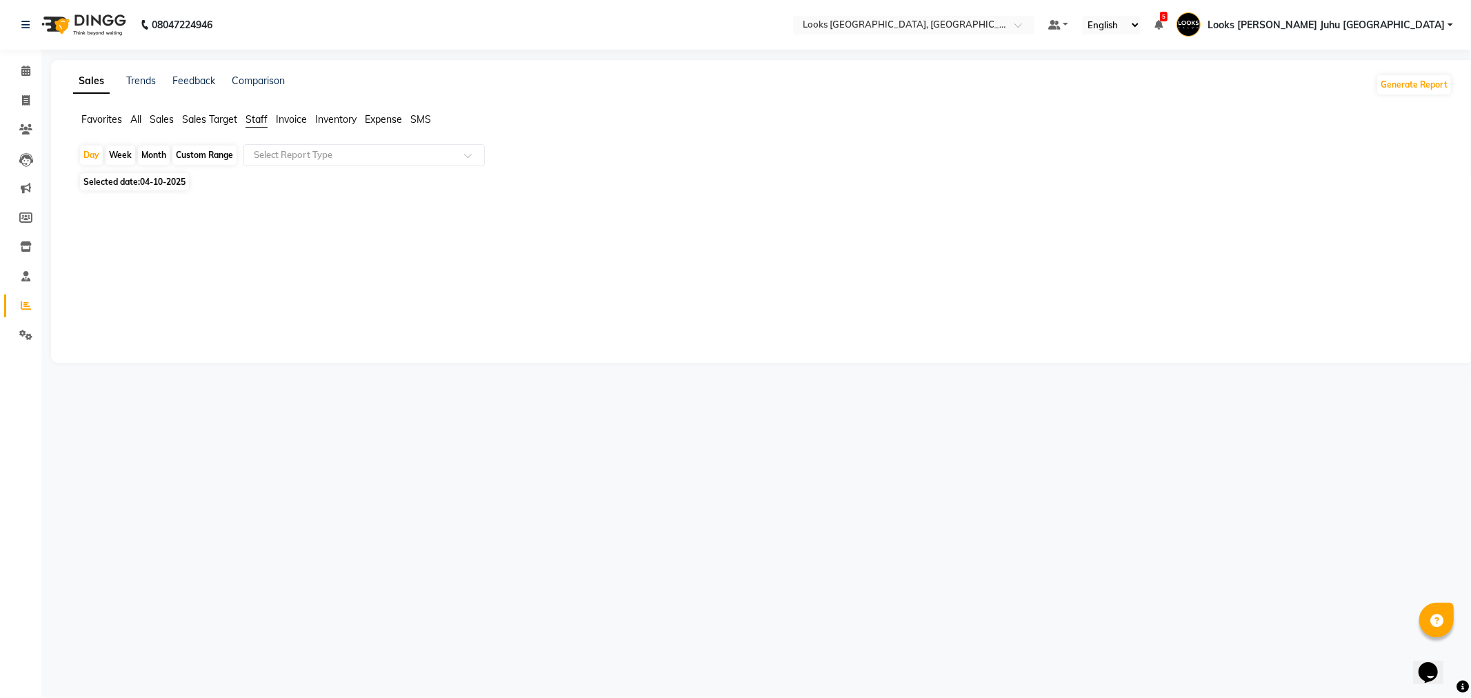
click at [170, 190] on span "Selected date: 04-10-2025" at bounding box center [134, 181] width 109 height 17
select select "10"
select select "2025"
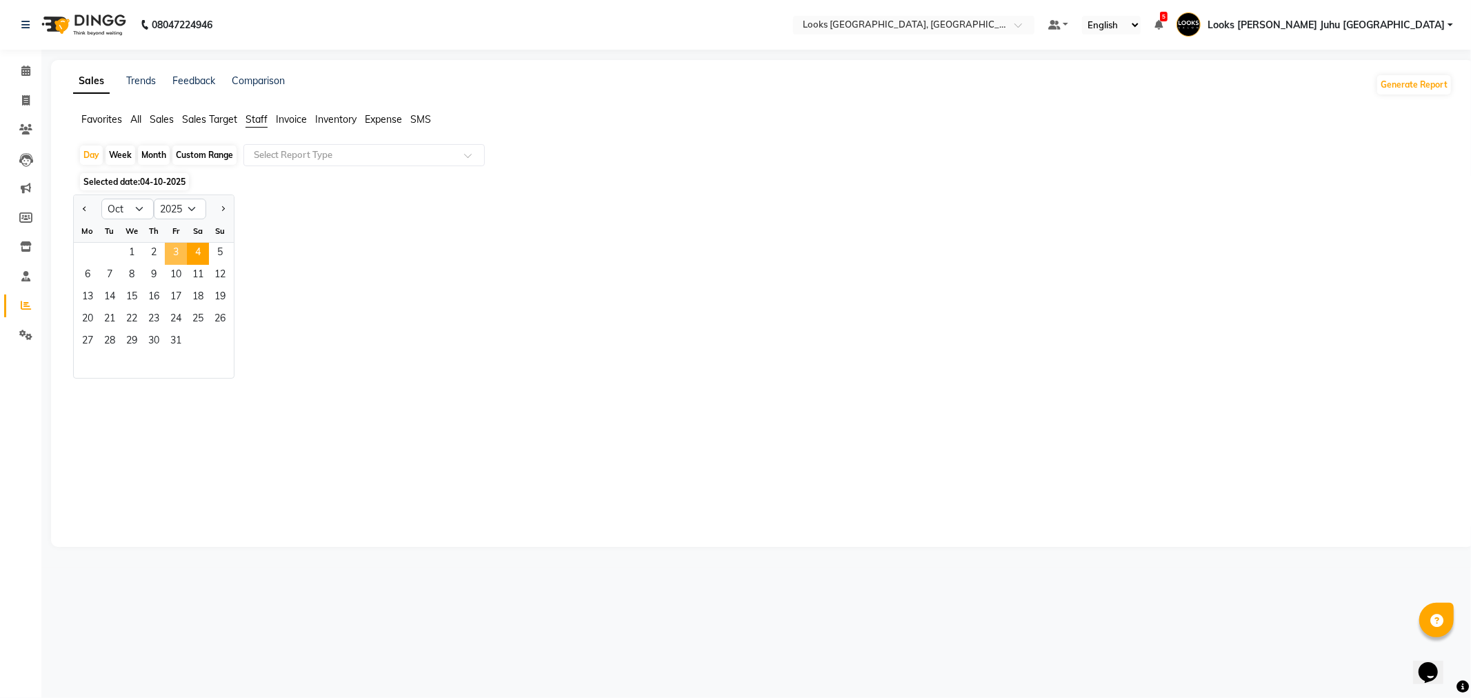
click at [179, 252] on span "3" at bounding box center [176, 254] width 22 height 22
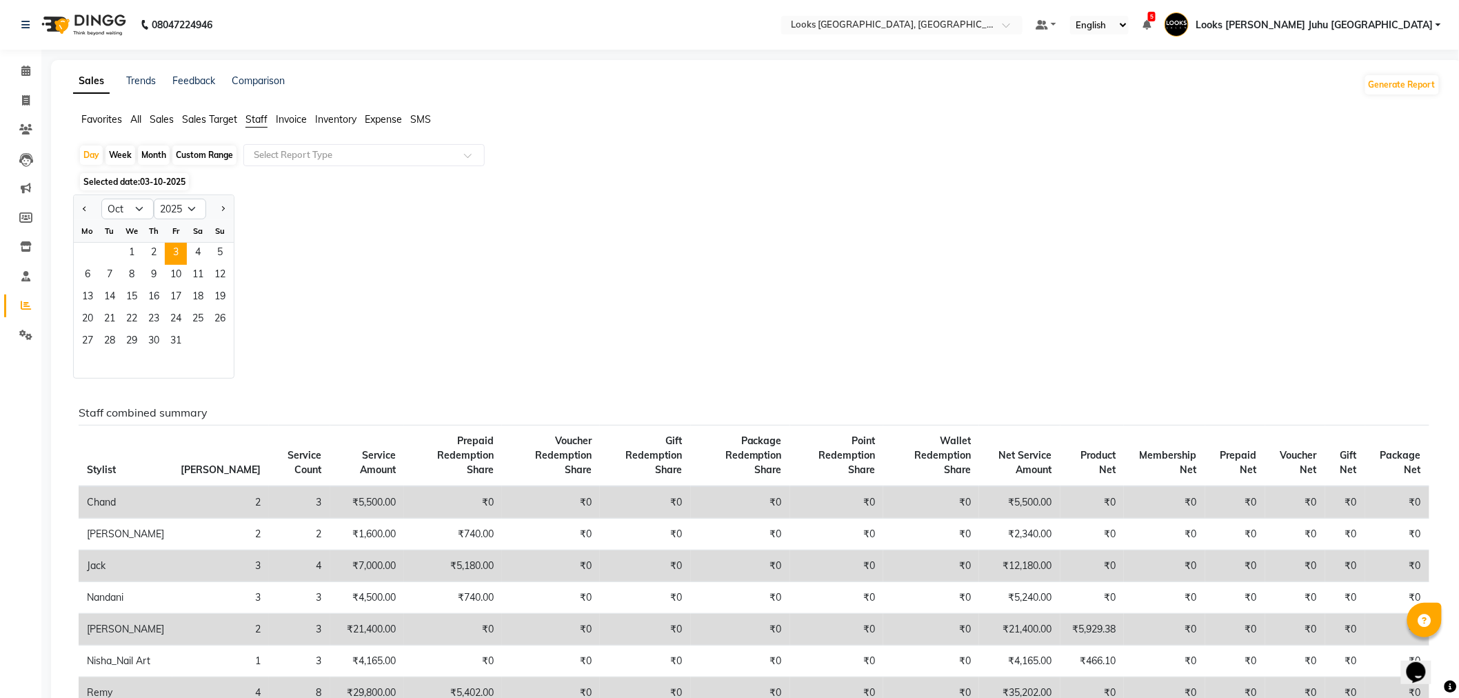
scroll to position [153, 0]
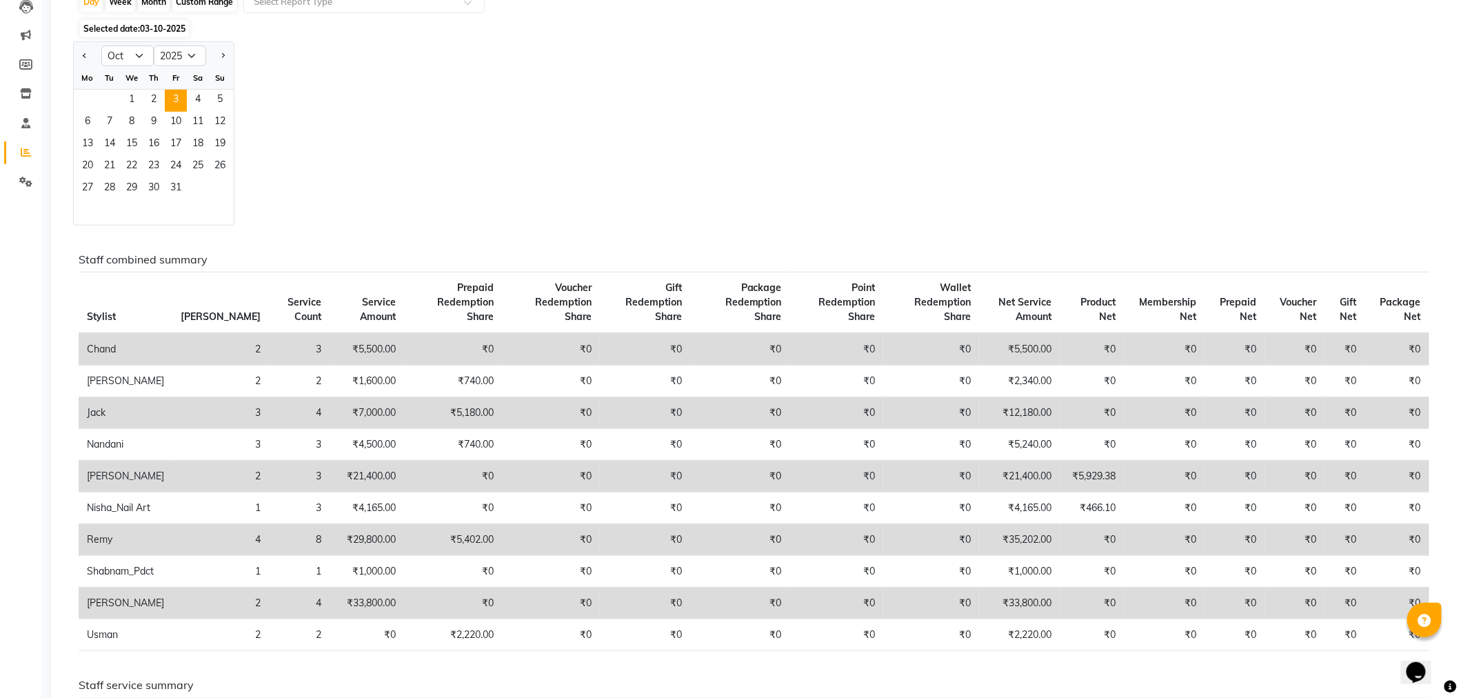
click at [390, 157] on div "Jan Feb Mar Apr May Jun Jul Aug Sep Oct Nov Dec 2015 2016 2017 2018 2019 2020 2…" at bounding box center [757, 133] width 1368 height 184
click at [406, 120] on div "Jan Feb Mar Apr May Jun Jul Aug Sep Oct Nov Dec 2015 2016 2017 2018 2019 2020 2…" at bounding box center [757, 133] width 1368 height 184
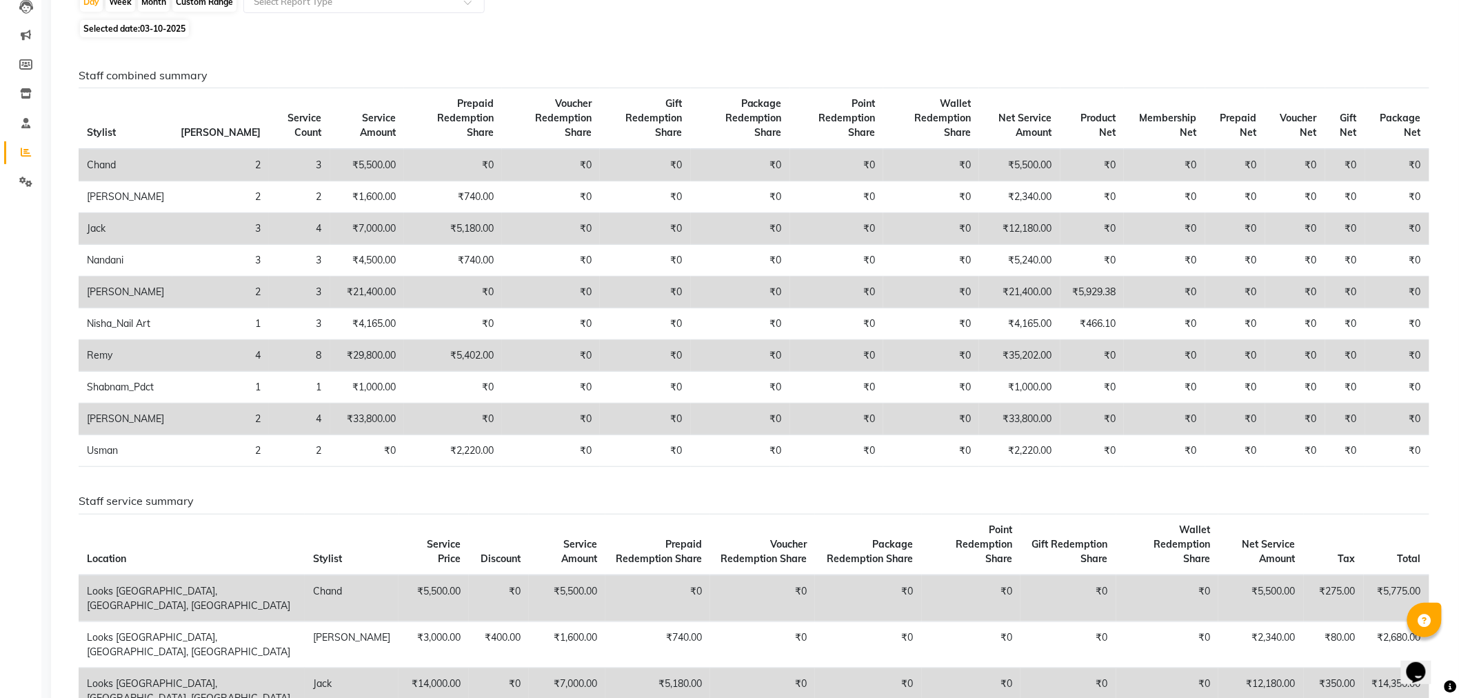
scroll to position [0, 0]
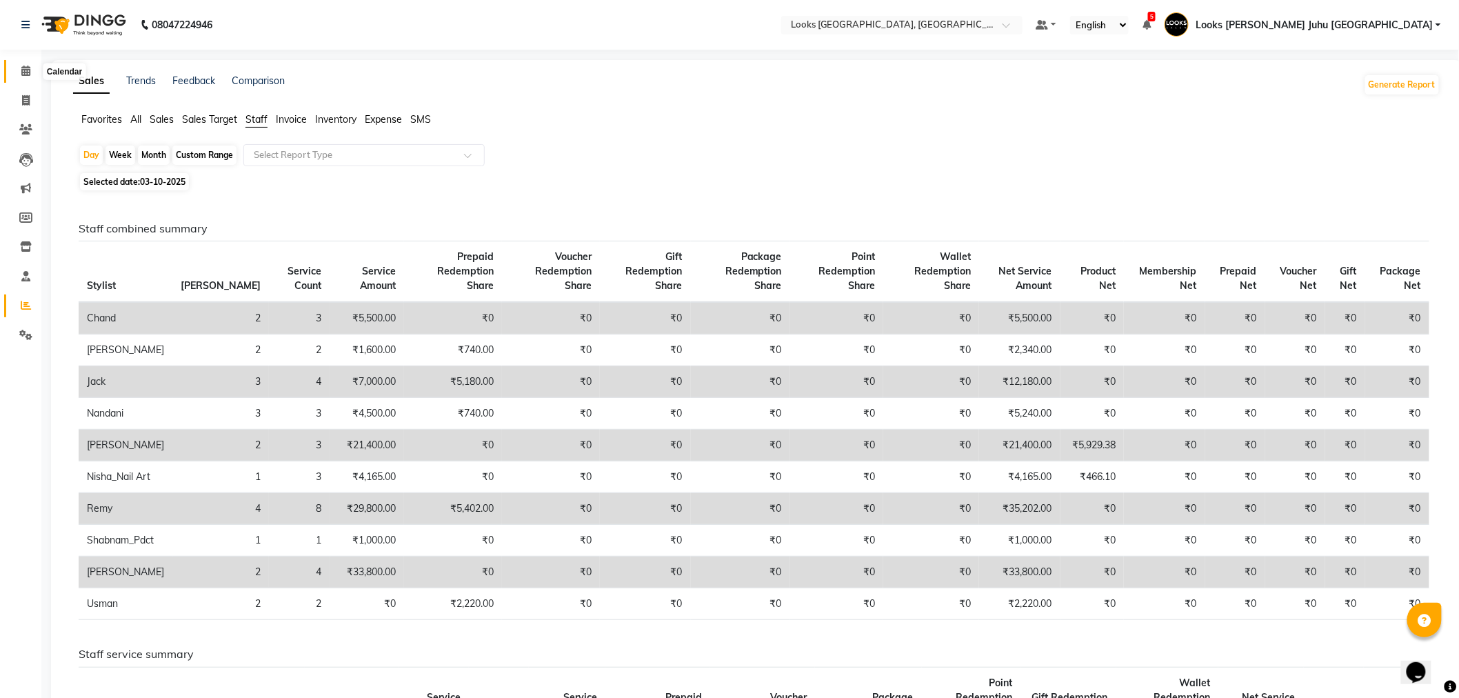
click at [28, 70] on icon at bounding box center [25, 71] width 9 height 10
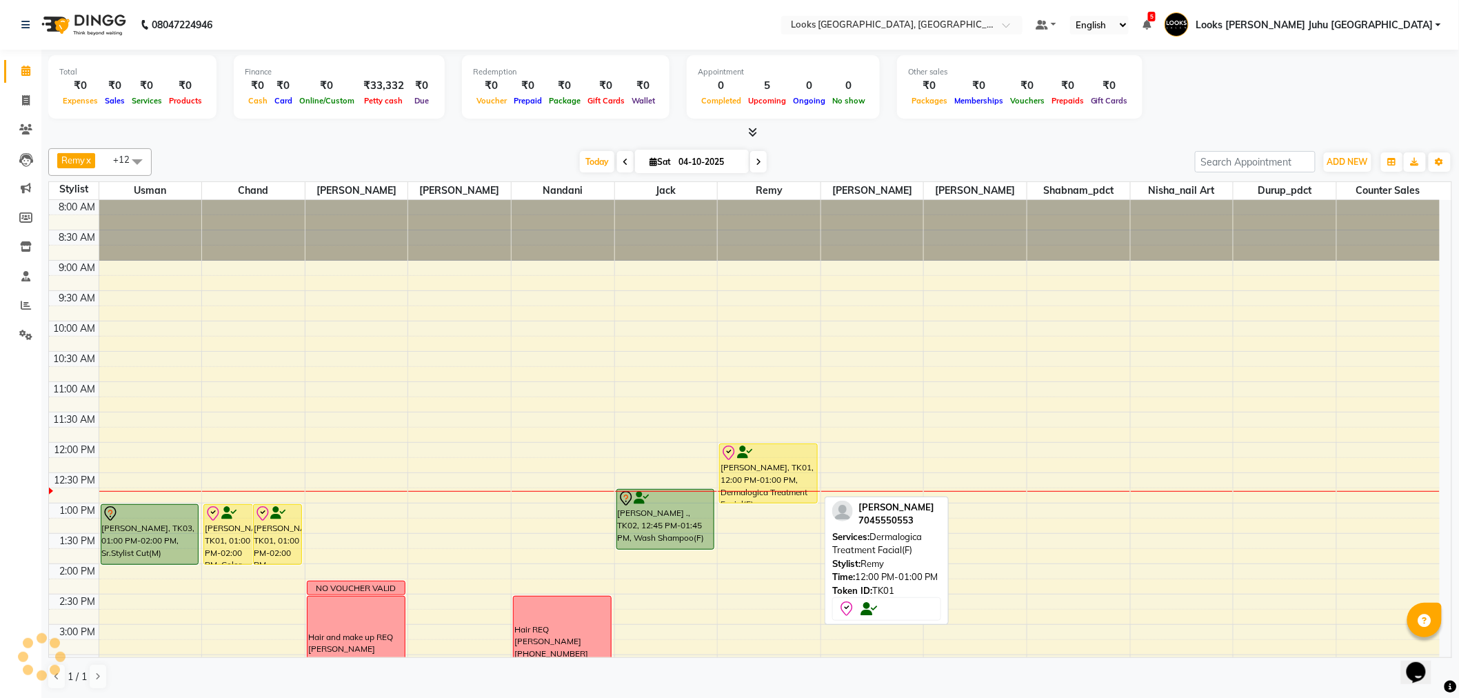
scroll to position [153, 0]
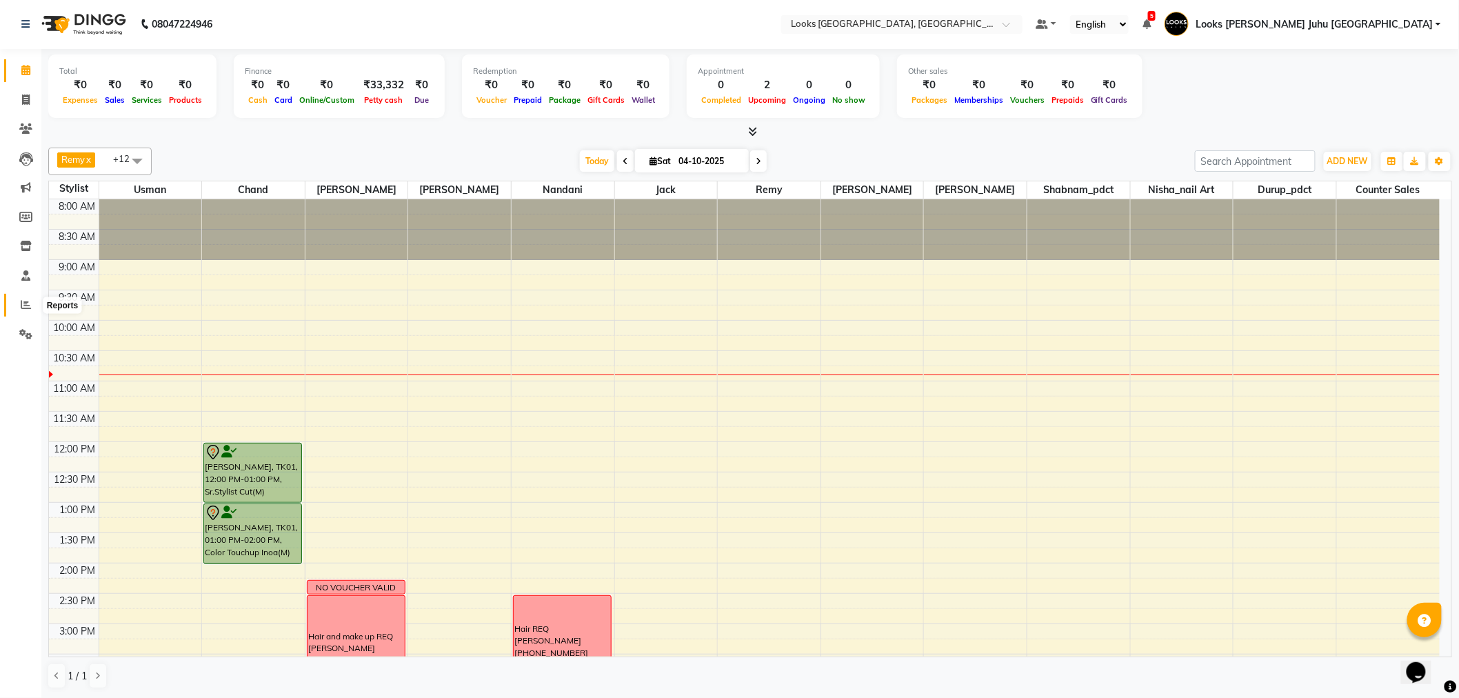
click at [25, 301] on icon at bounding box center [26, 304] width 10 height 10
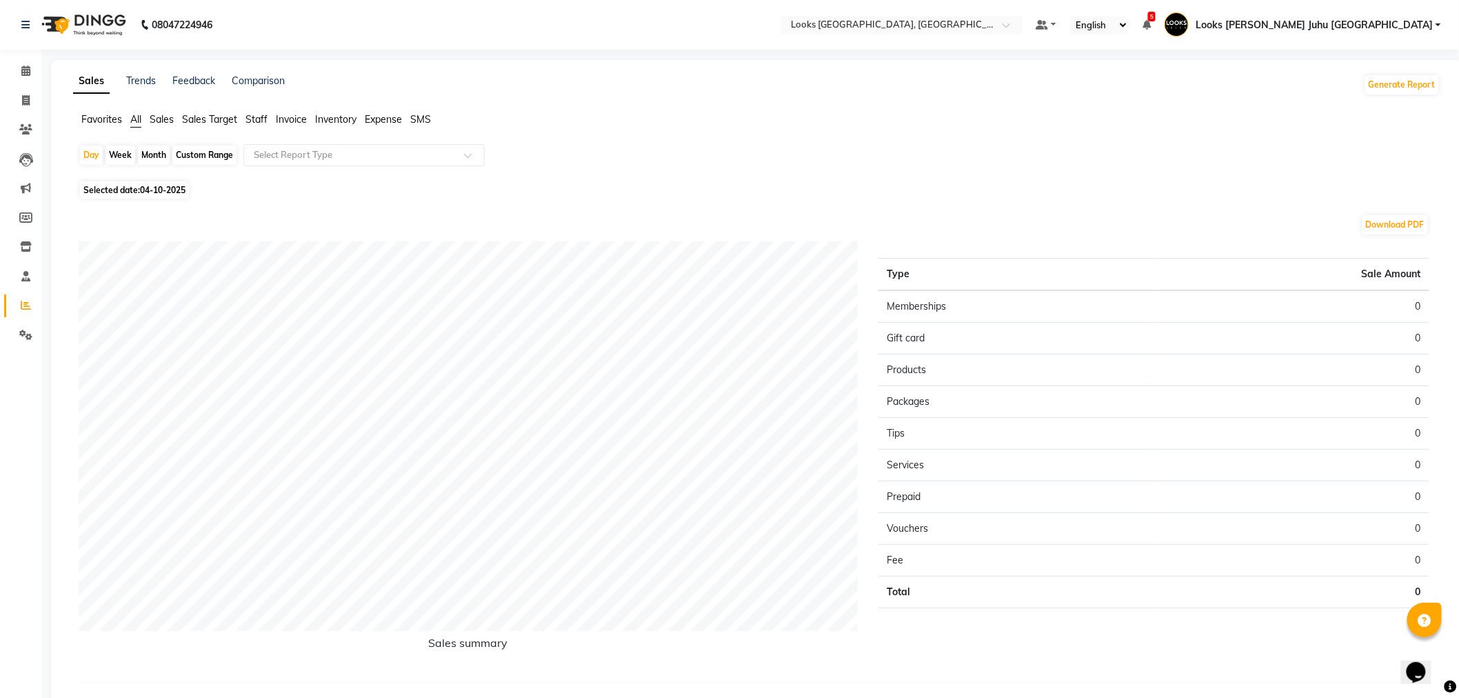
click at [260, 115] on span "Staff" at bounding box center [257, 119] width 22 height 12
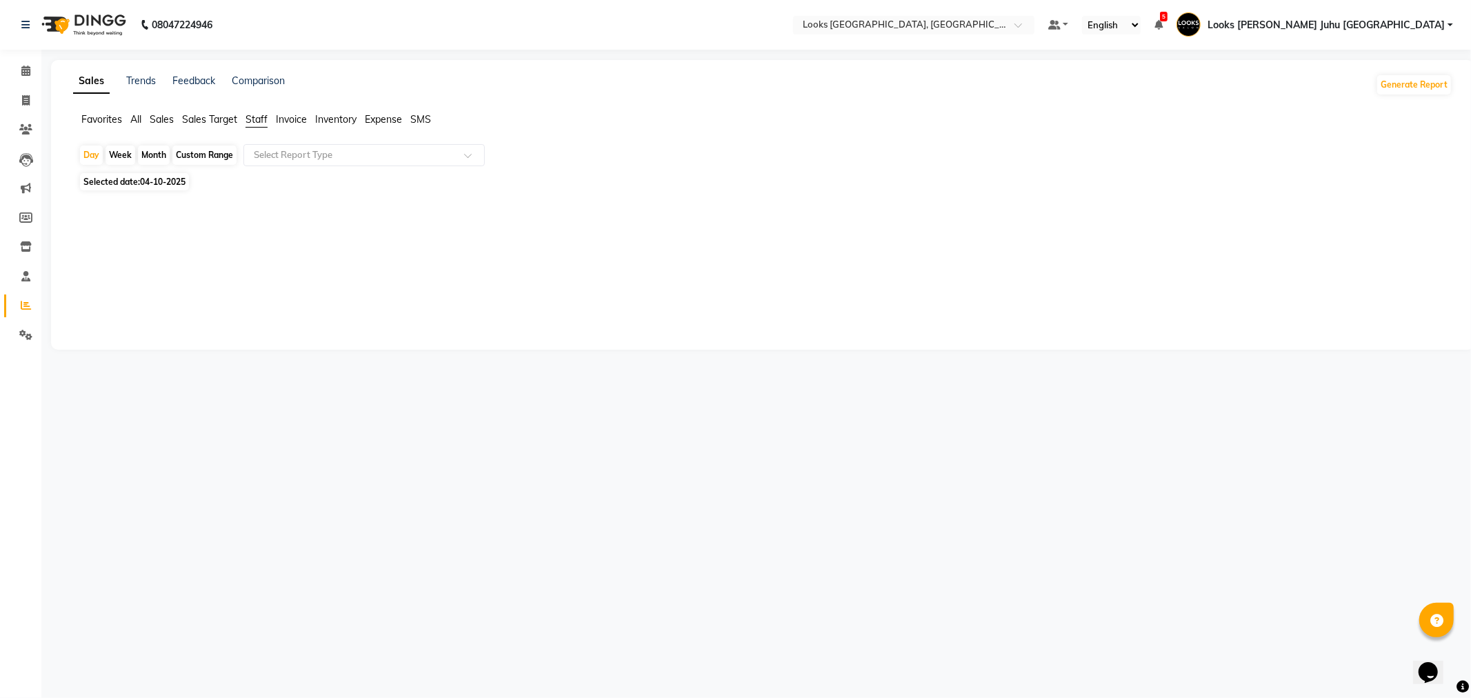
click at [143, 182] on span "04-10-2025" at bounding box center [163, 182] width 46 height 10
select select "10"
select select "2025"
click at [177, 254] on div at bounding box center [760, 271] width 1363 height 99
click at [180, 177] on span "04-10-2025" at bounding box center [163, 182] width 46 height 10
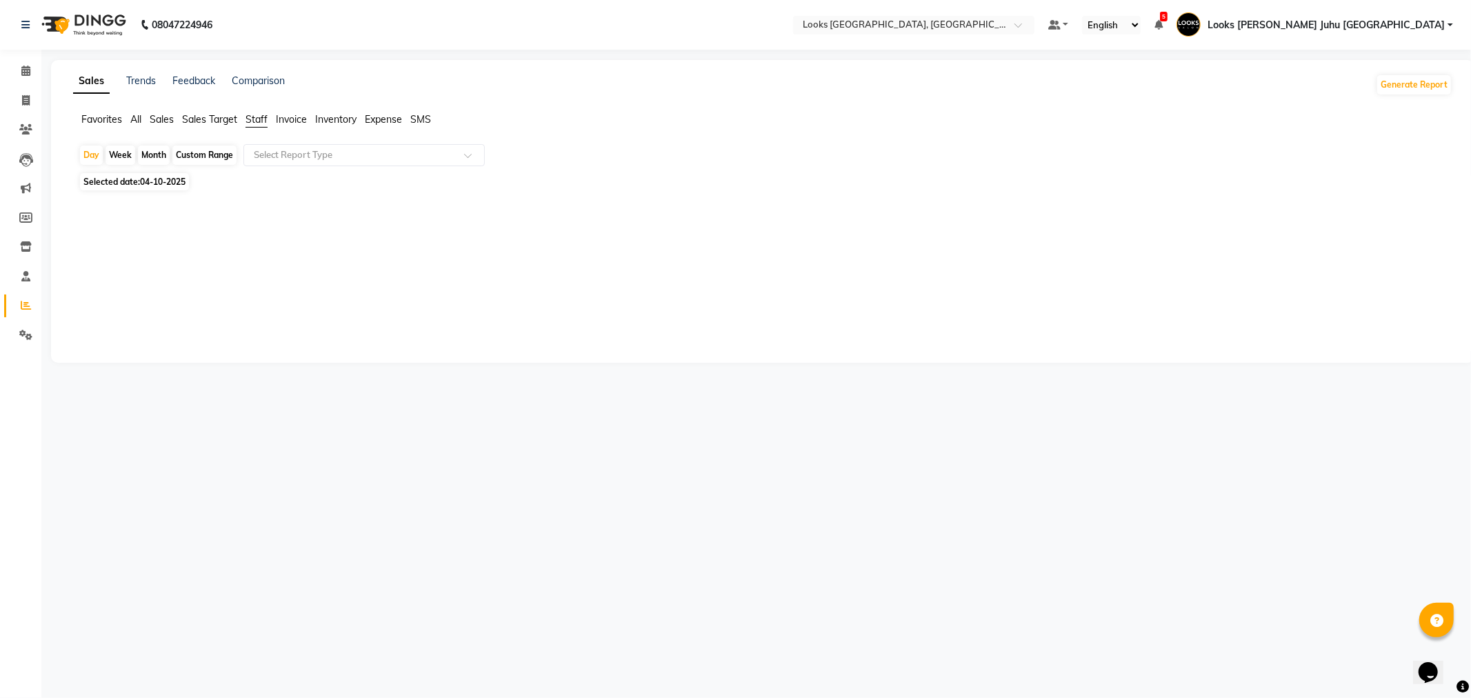
select select "10"
select select "2025"
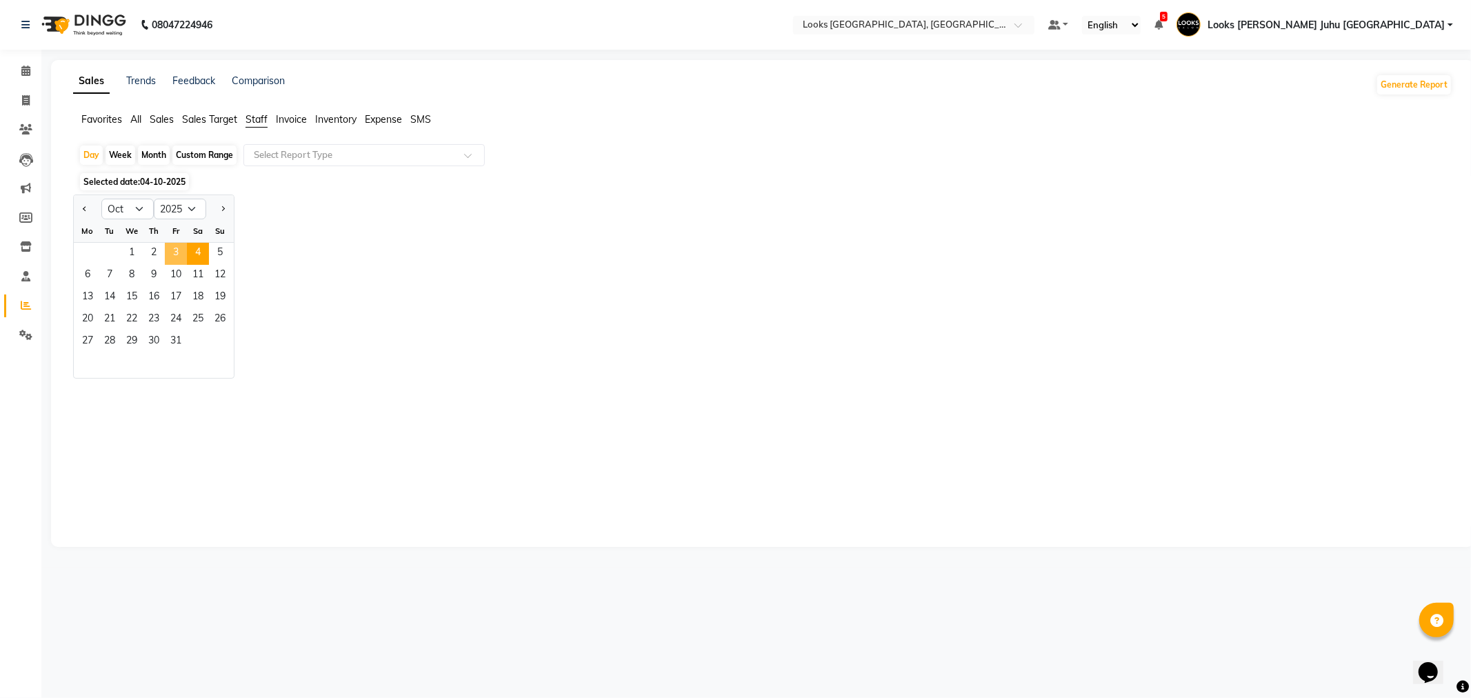
click at [177, 252] on span "3" at bounding box center [176, 254] width 22 height 22
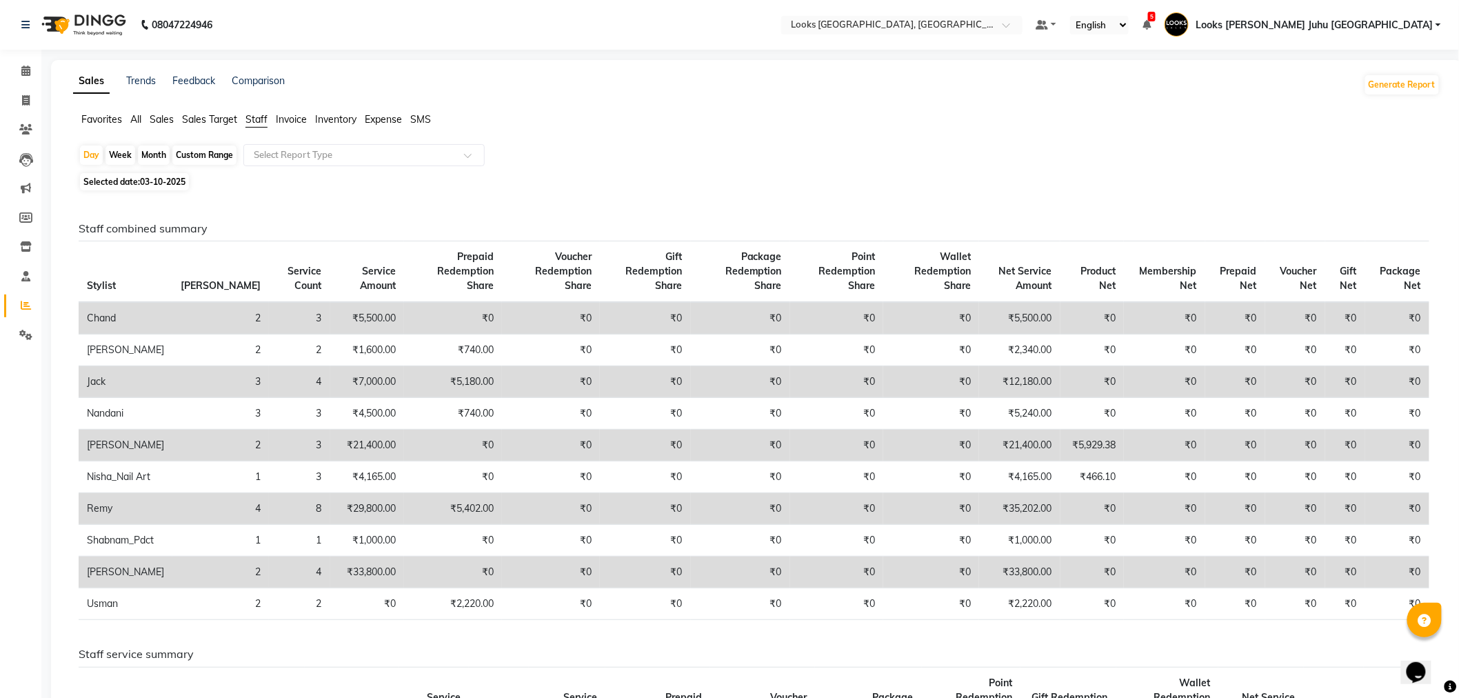
click at [22, 70] on icon at bounding box center [25, 71] width 9 height 10
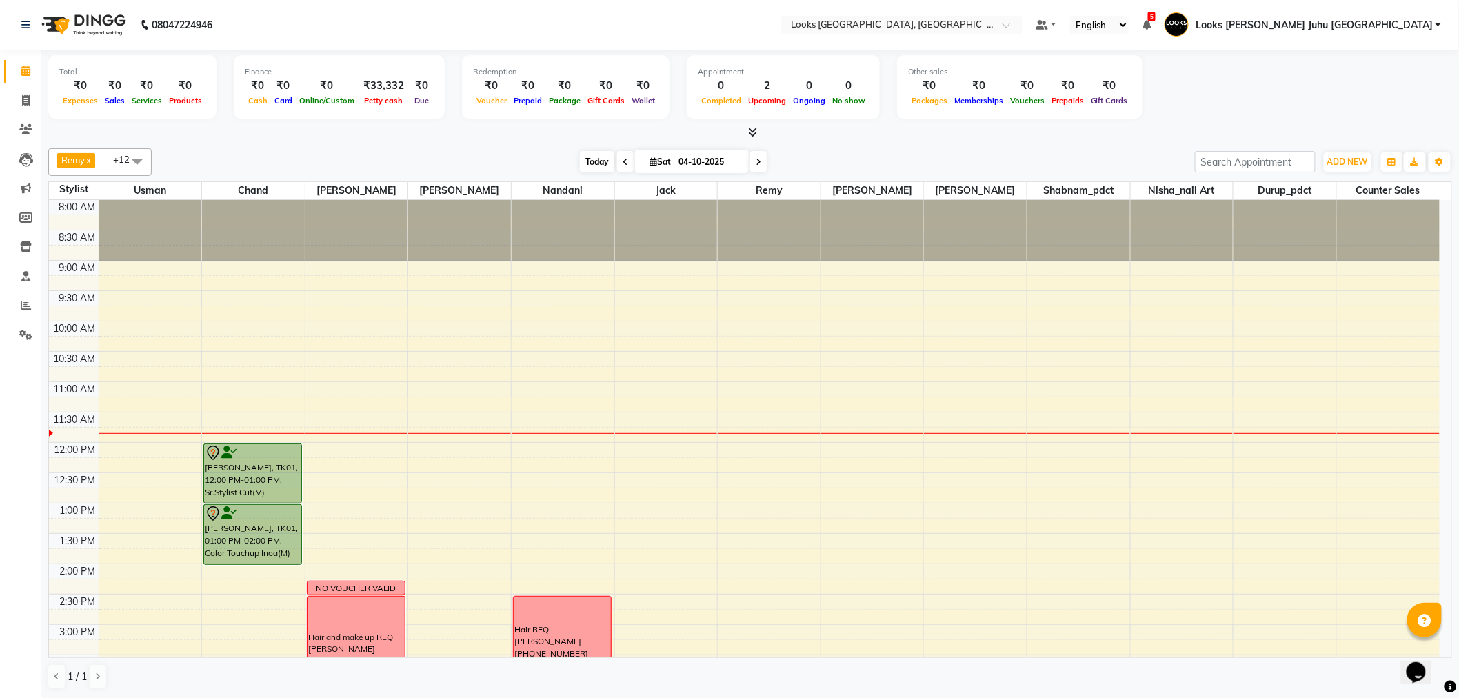
click at [596, 163] on span "Today" at bounding box center [597, 161] width 34 height 21
drag, startPoint x: 596, startPoint y: 168, endPoint x: 597, endPoint y: 198, distance: 29.7
click at [597, 172] on div "Remy x Sohail x Usman x chand x Durup_pdct x Nisha_nail art x Nandani x Jack x …" at bounding box center [750, 162] width 1404 height 28
drag, startPoint x: 339, startPoint y: 481, endPoint x: 345, endPoint y: 523, distance: 42.4
click at [345, 527] on div "8:00 AM 8:30 AM 9:00 AM 9:30 AM 10:00 AM 10:30 AM 11:00 AM 11:30 AM 12:00 PM 12…" at bounding box center [744, 655] width 1391 height 910
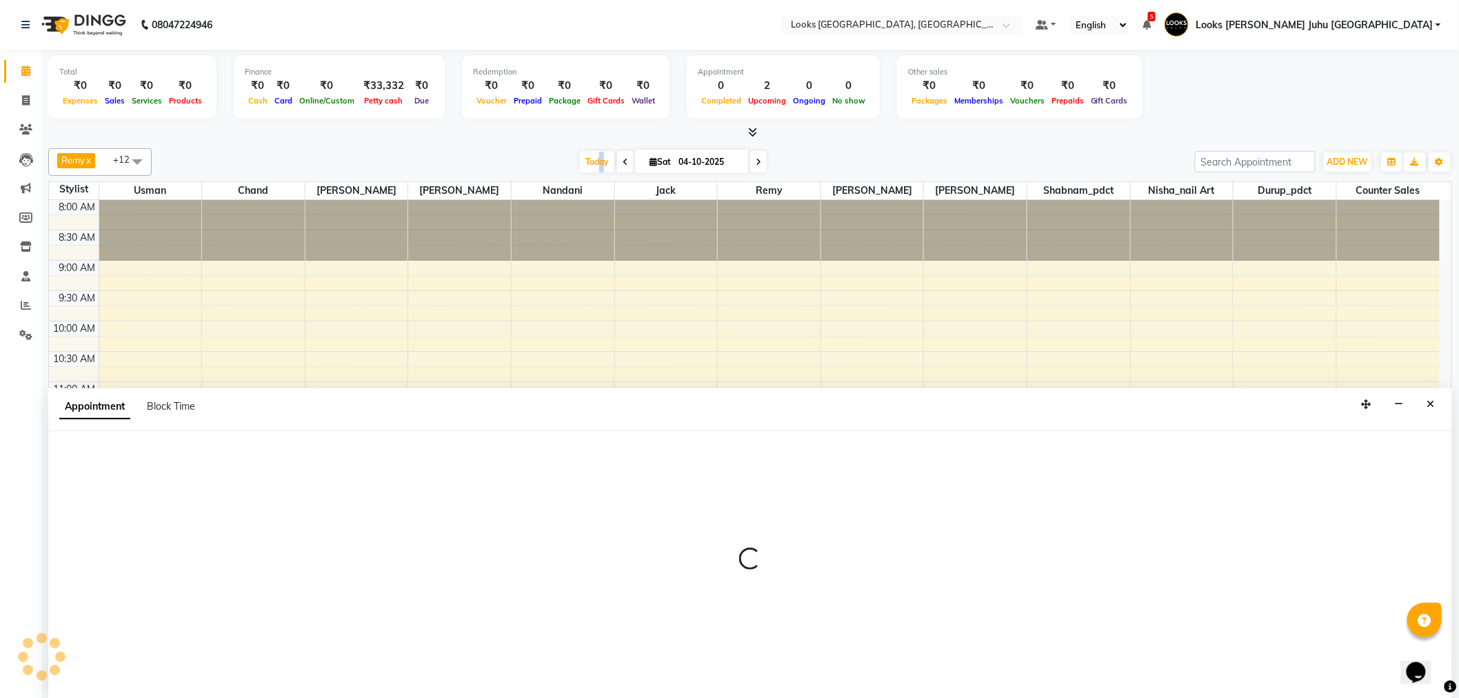
scroll to position [1, 0]
select select "23385"
select select "750"
select select "tentative"
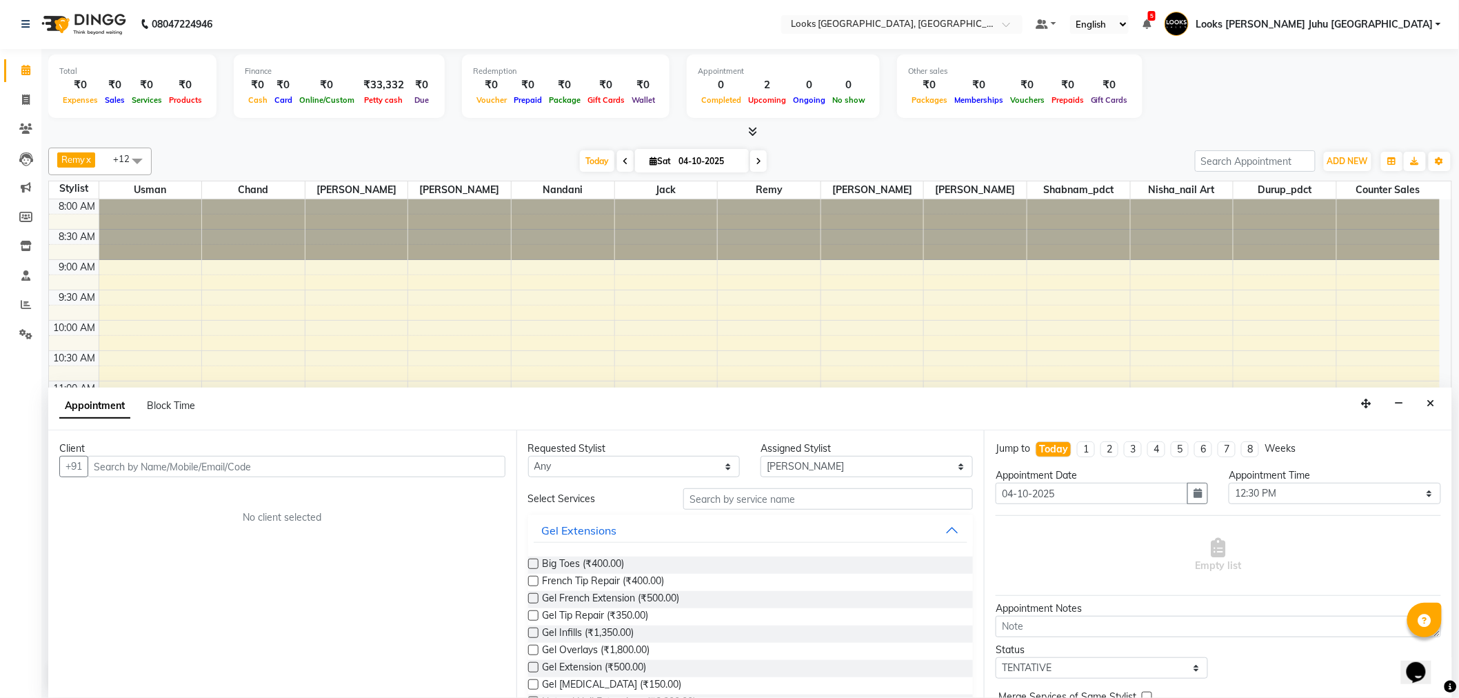
click at [148, 462] on input "text" at bounding box center [297, 466] width 418 height 21
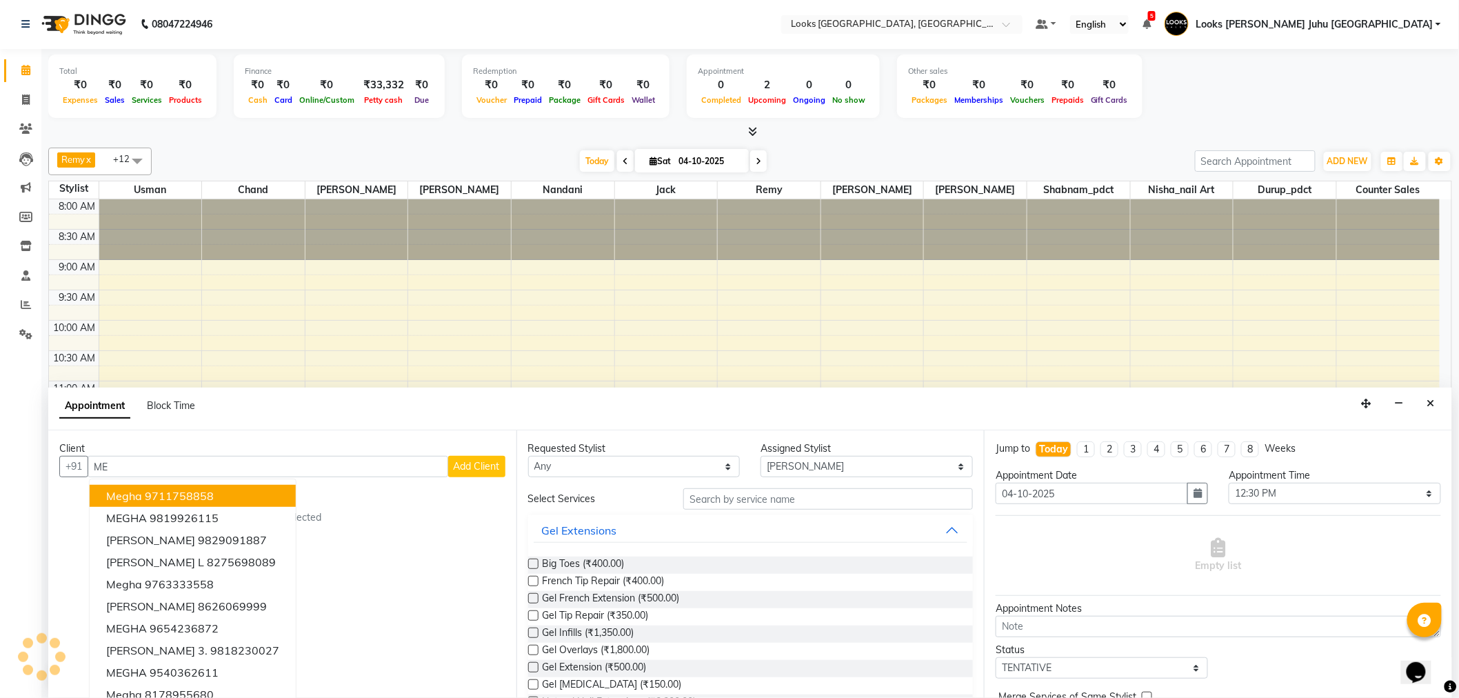
type input "M"
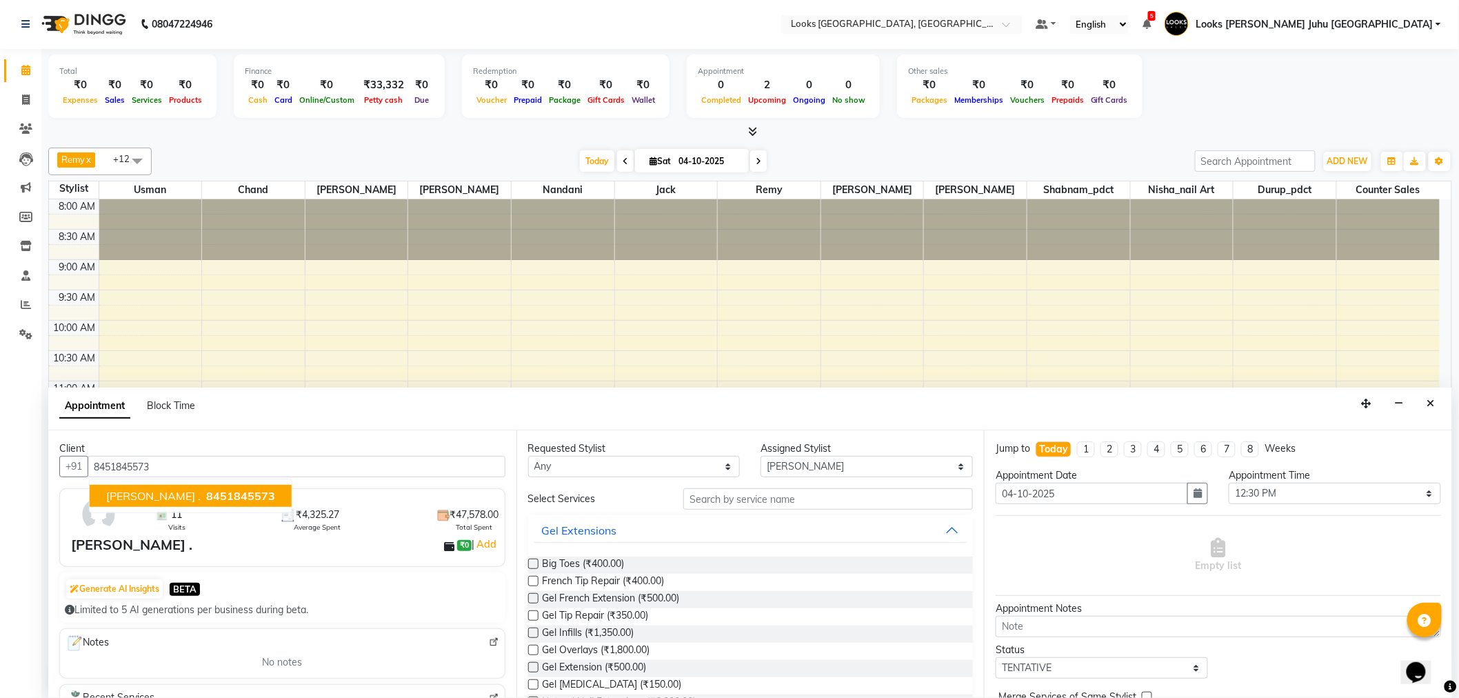
click at [206, 497] on span "8451845573" at bounding box center [240, 496] width 69 height 14
type input "8451845573"
click at [716, 462] on select "Any Adil BHAGAYSHREE chand Chan_Mrg Counter Sales Deena Gohil DEEPAK Durup_pdct…" at bounding box center [634, 466] width 212 height 21
select select "23387"
click at [528, 456] on select "Any Adil BHAGAYSHREE chand Chan_Mrg Counter Sales Deena Gohil DEEPAK Durup_pdct…" at bounding box center [634, 466] width 212 height 21
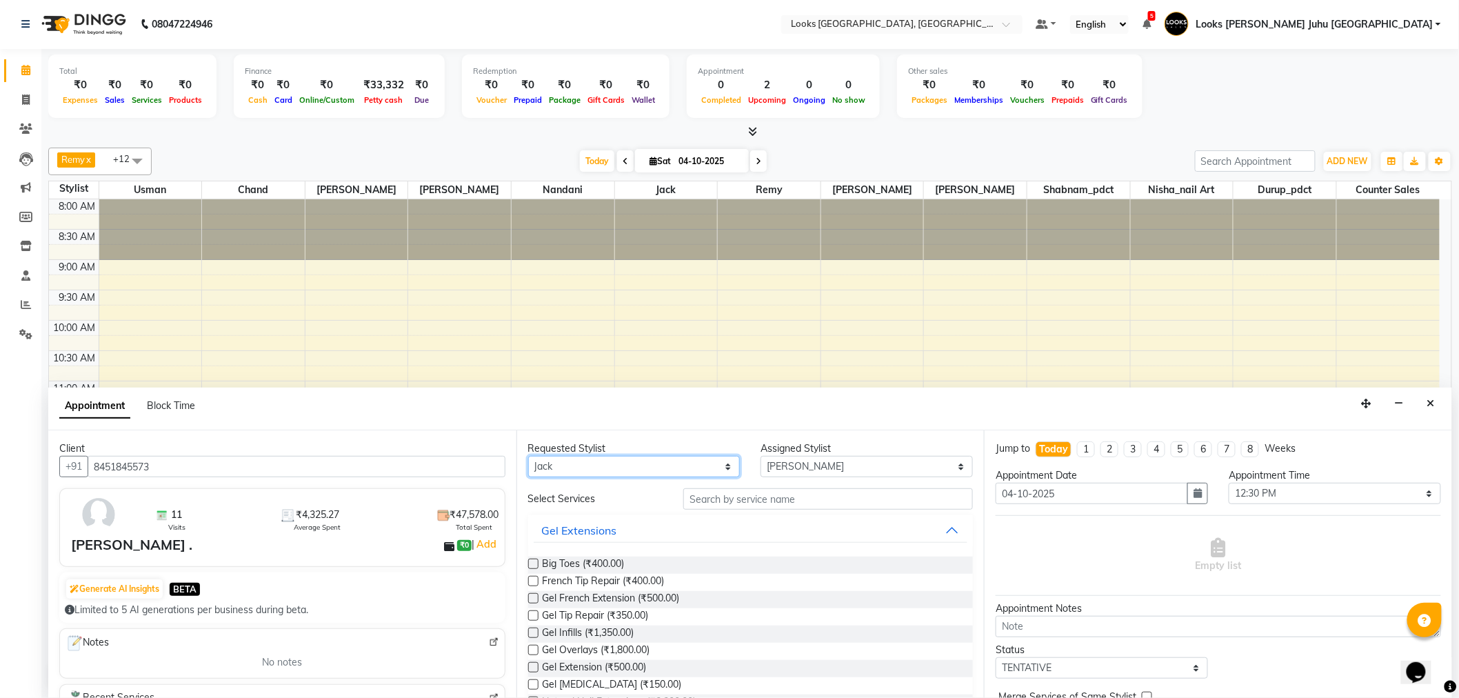
select select "23387"
click at [803, 494] on input "text" at bounding box center [828, 498] width 290 height 21
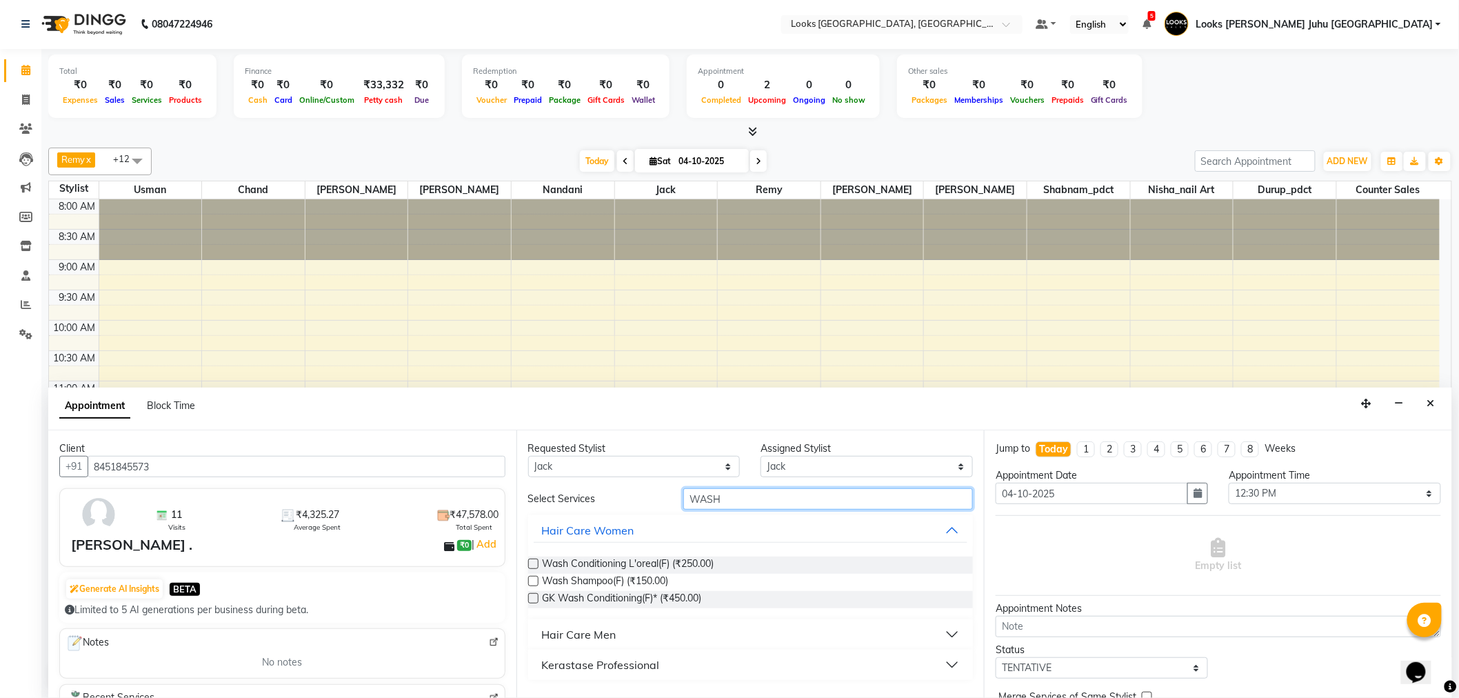
type input "WASH"
click at [530, 581] on label at bounding box center [533, 581] width 10 height 10
click at [530, 581] on input "checkbox" at bounding box center [532, 582] width 9 height 9
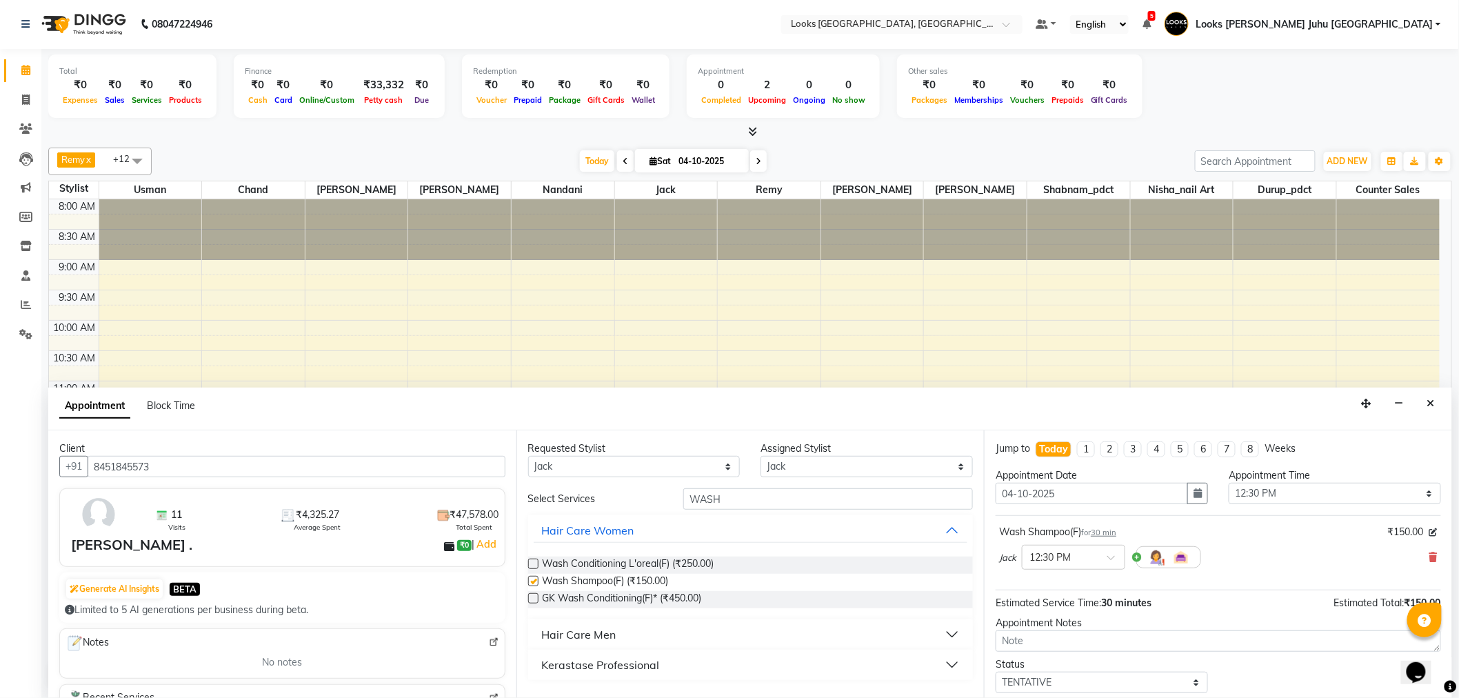
checkbox input "false"
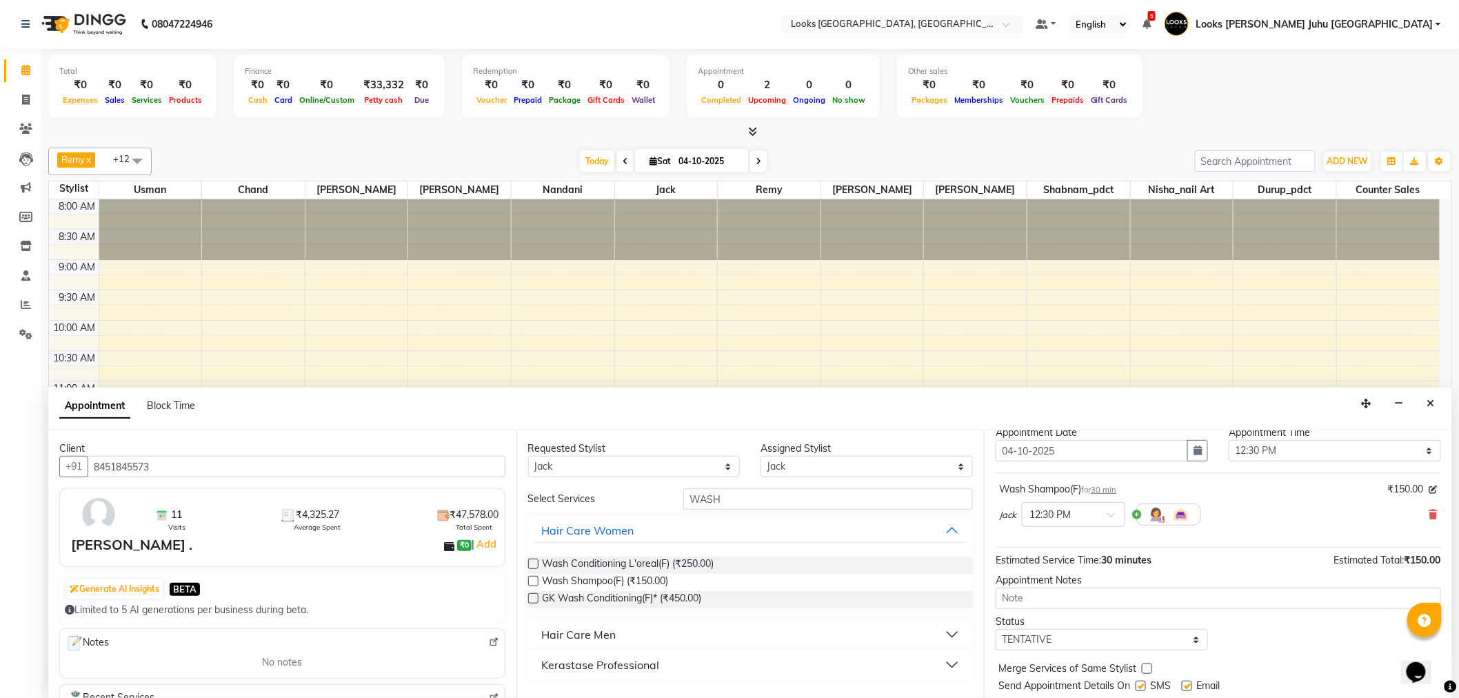
scroll to position [81, 0]
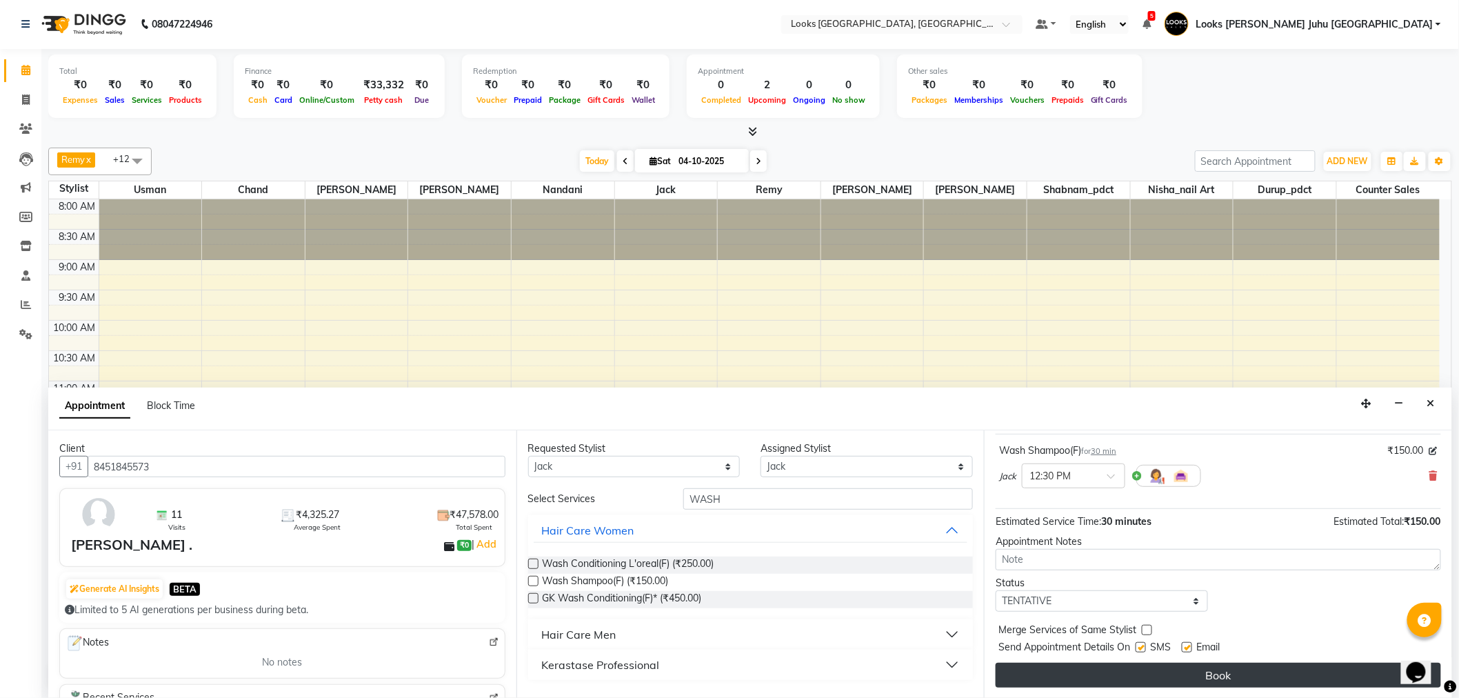
click at [1188, 670] on button "Book" at bounding box center [1219, 675] width 446 height 25
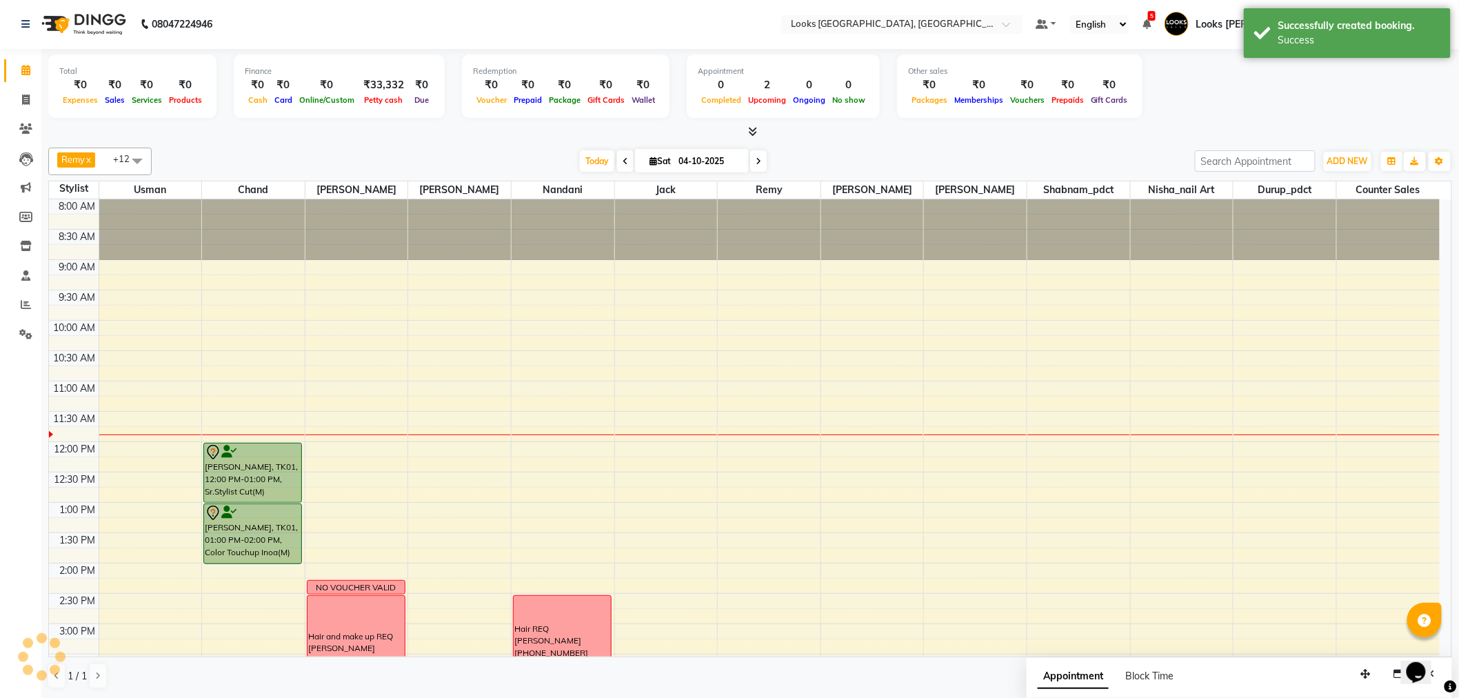
scroll to position [0, 0]
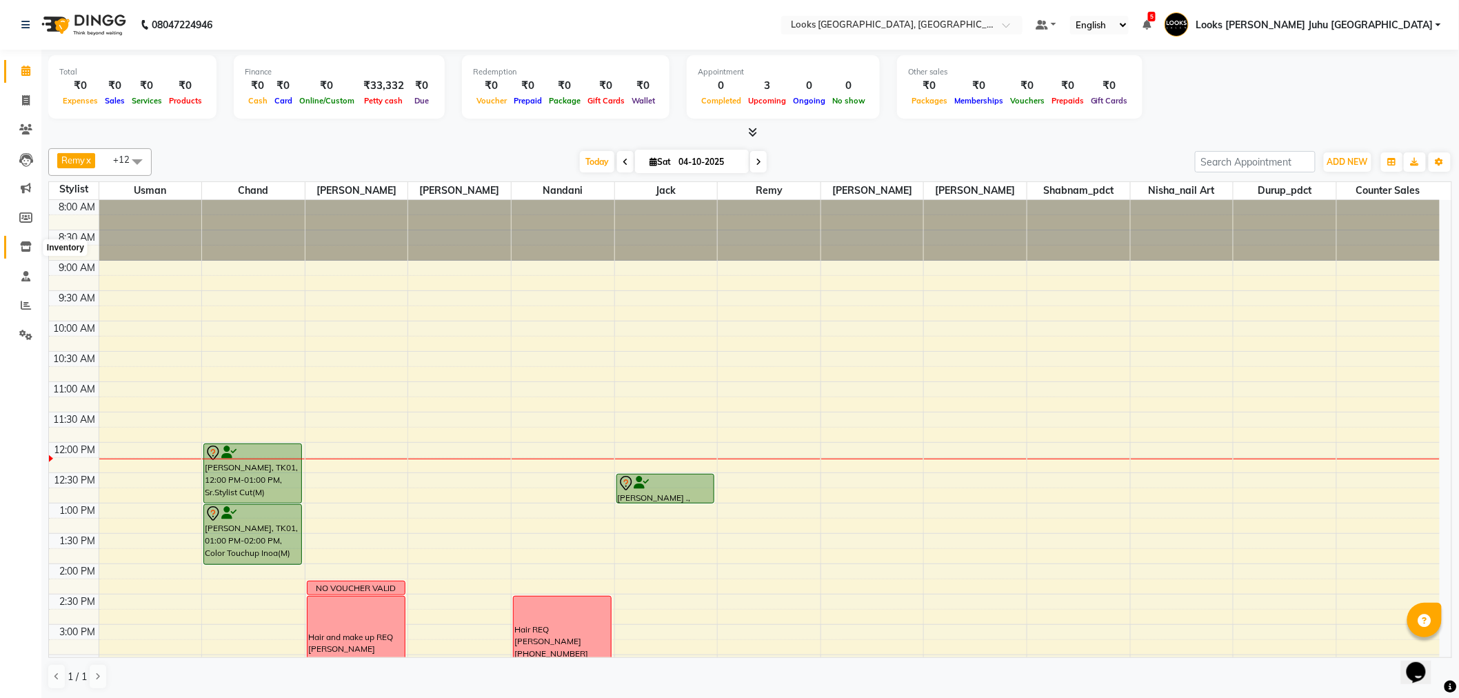
click at [23, 250] on icon at bounding box center [26, 246] width 12 height 10
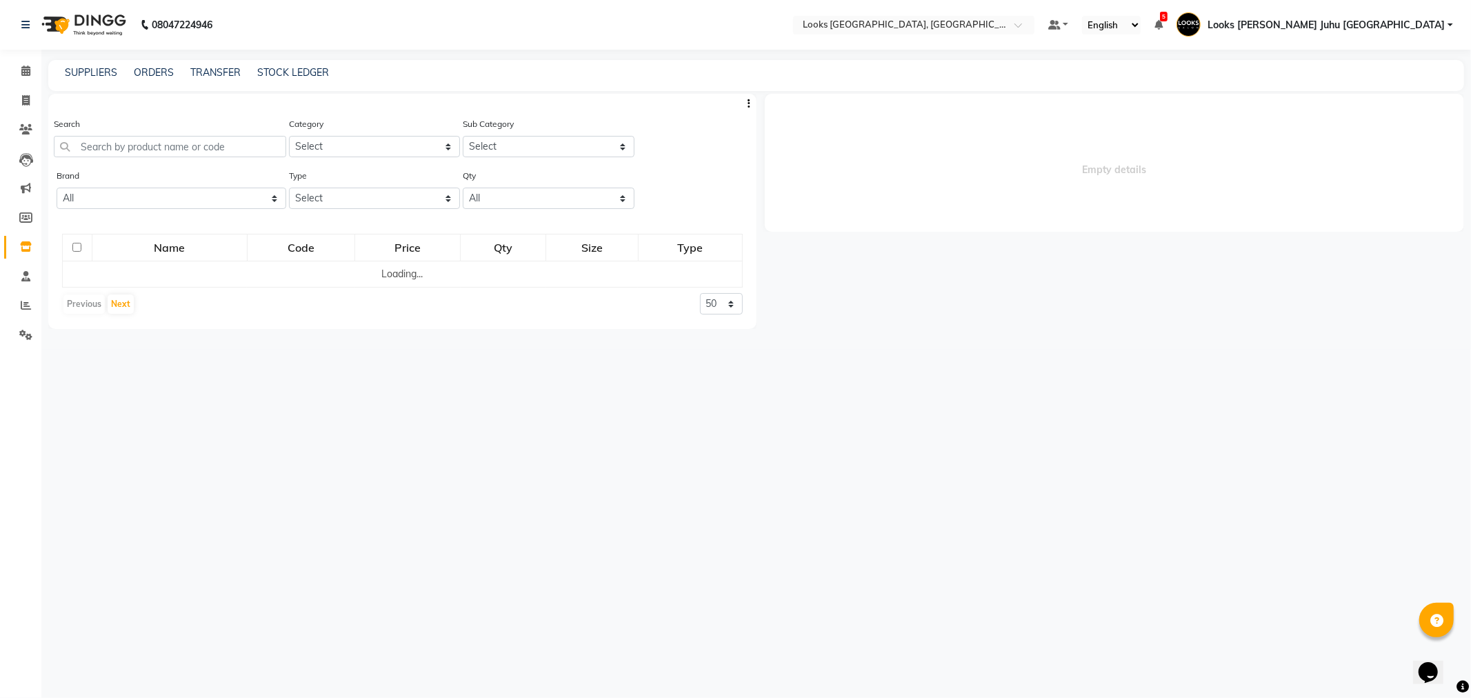
select select
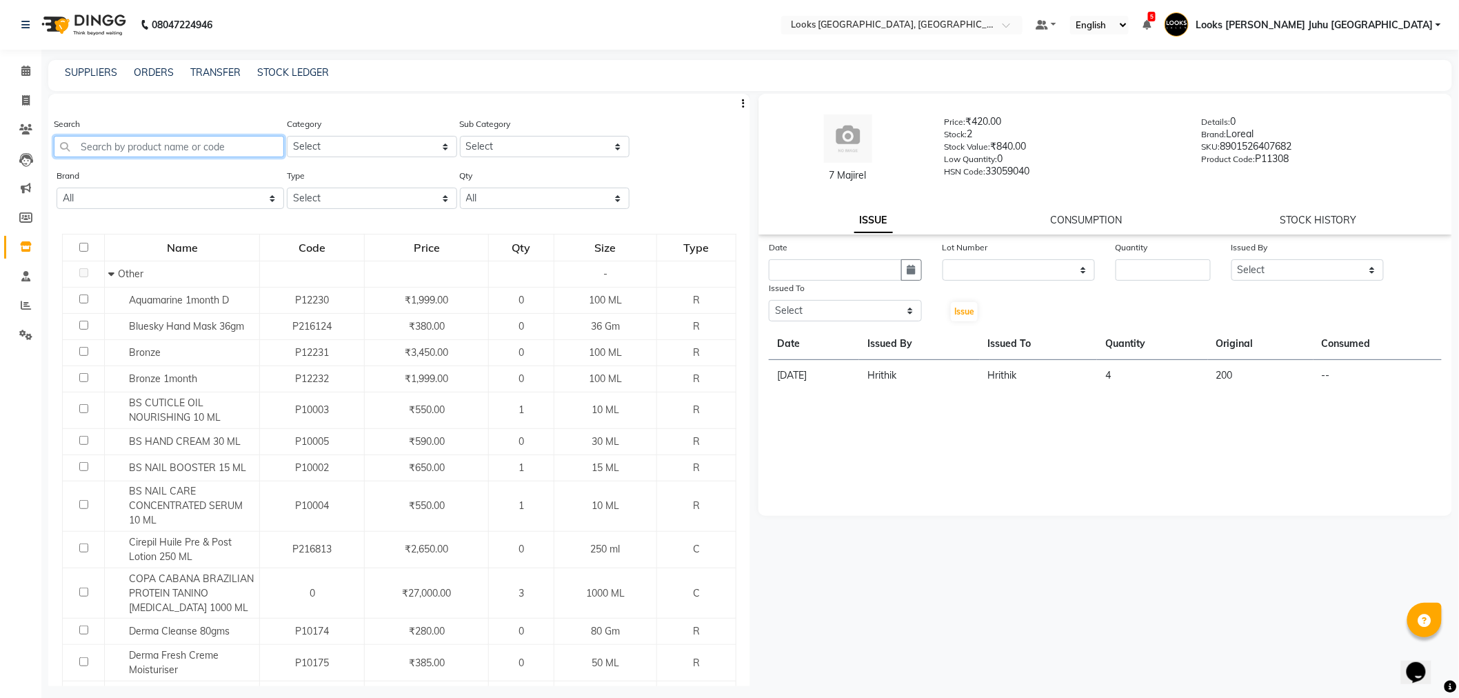
click at [221, 149] on input "text" at bounding box center [169, 146] width 230 height 21
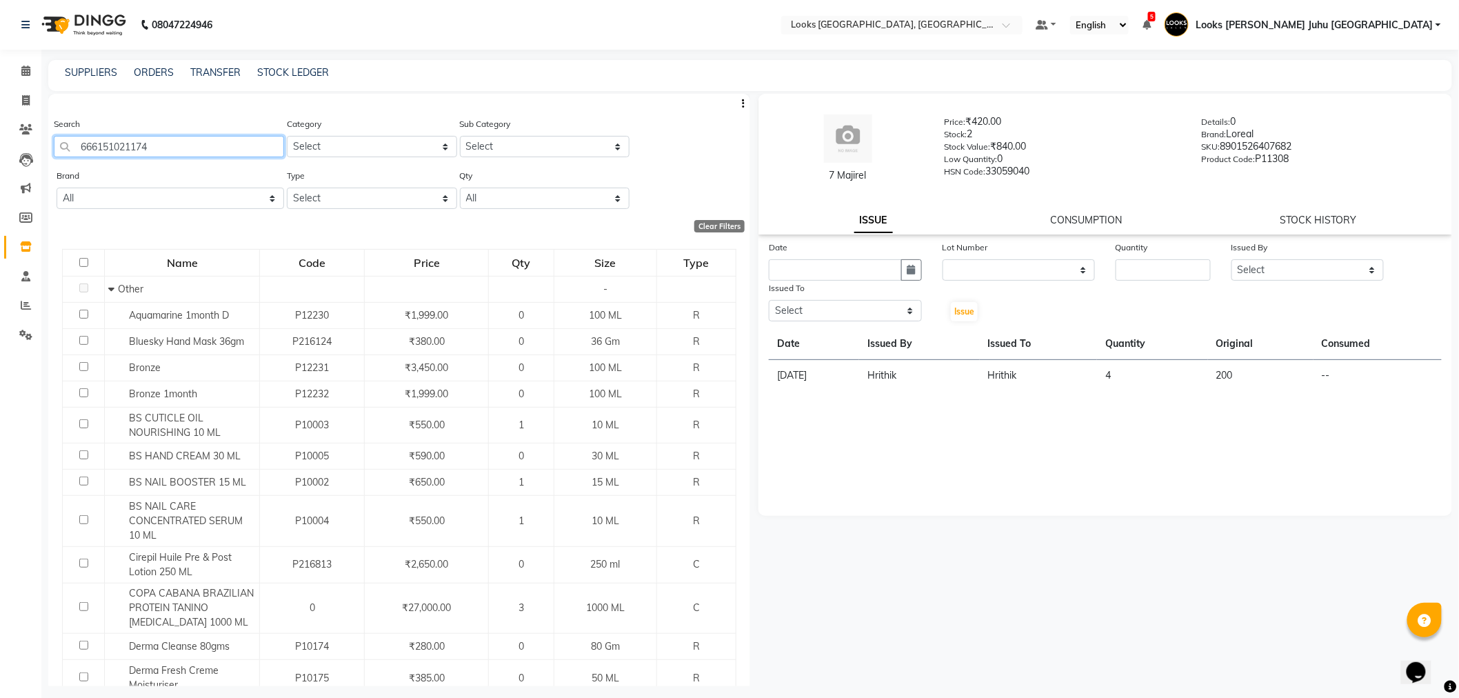
type input "666151021174"
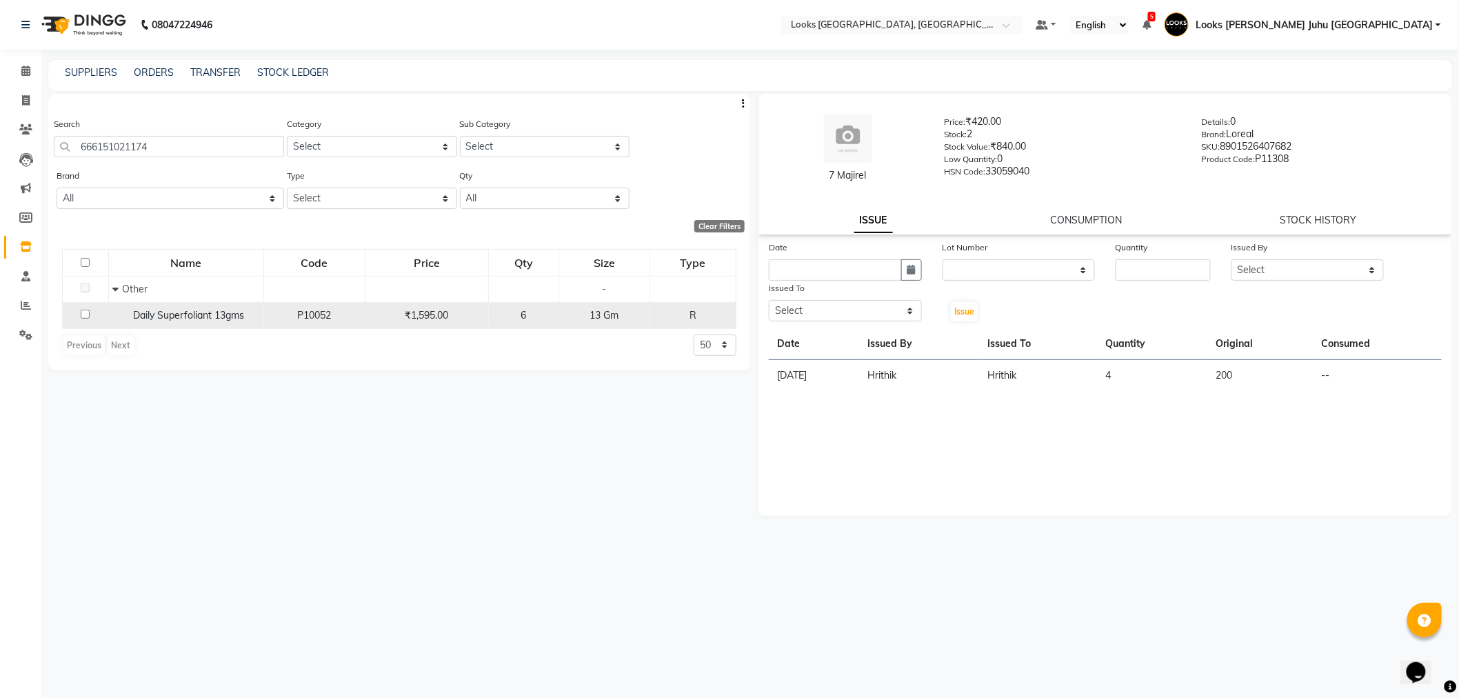
click at [84, 310] on input "checkbox" at bounding box center [85, 314] width 9 height 9
checkbox input "true"
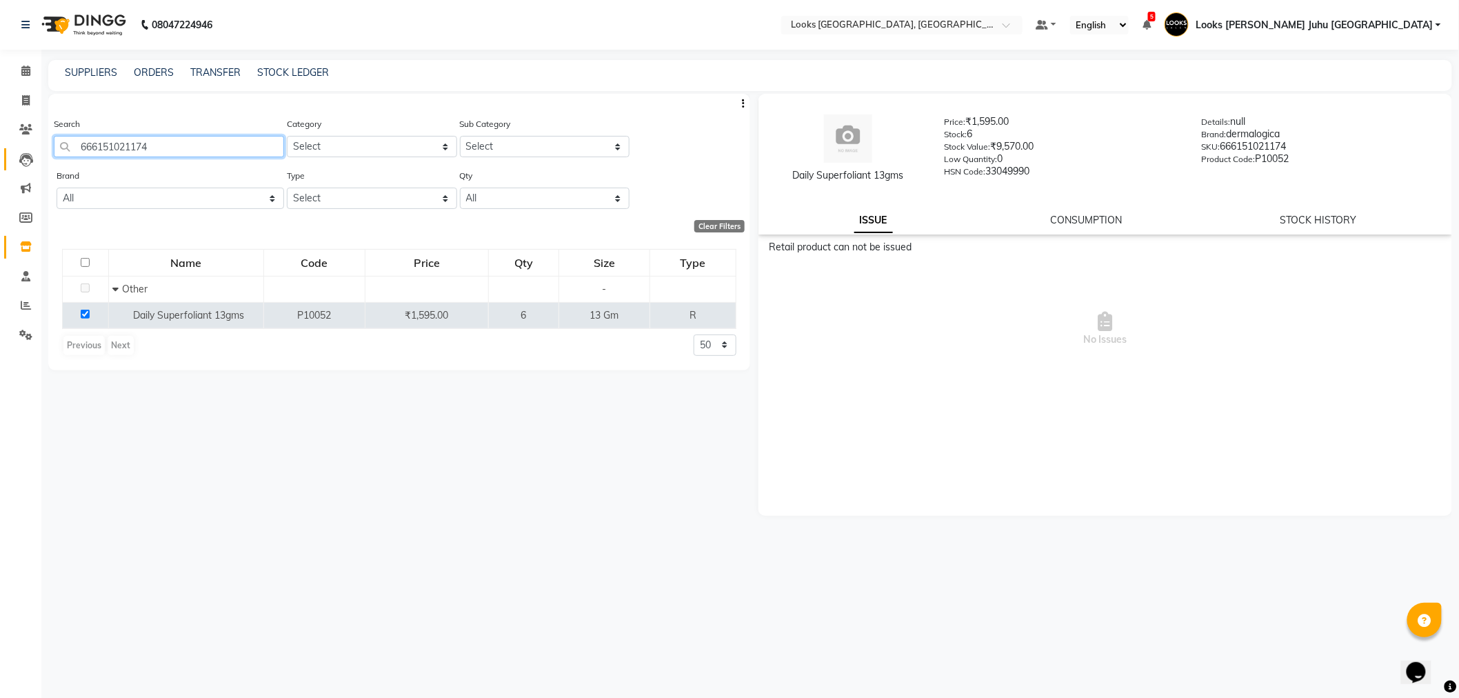
drag, startPoint x: 194, startPoint y: 156, endPoint x: 35, endPoint y: 156, distance: 158.6
click at [35, 156] on app-home "08047224946 Select Location × Looks Juhu Marriott, Mumbai, Mumbai Default Panel…" at bounding box center [729, 353] width 1459 height 707
click at [34, 248] on span at bounding box center [26, 247] width 24 height 16
click at [17, 66] on span at bounding box center [26, 71] width 24 height 16
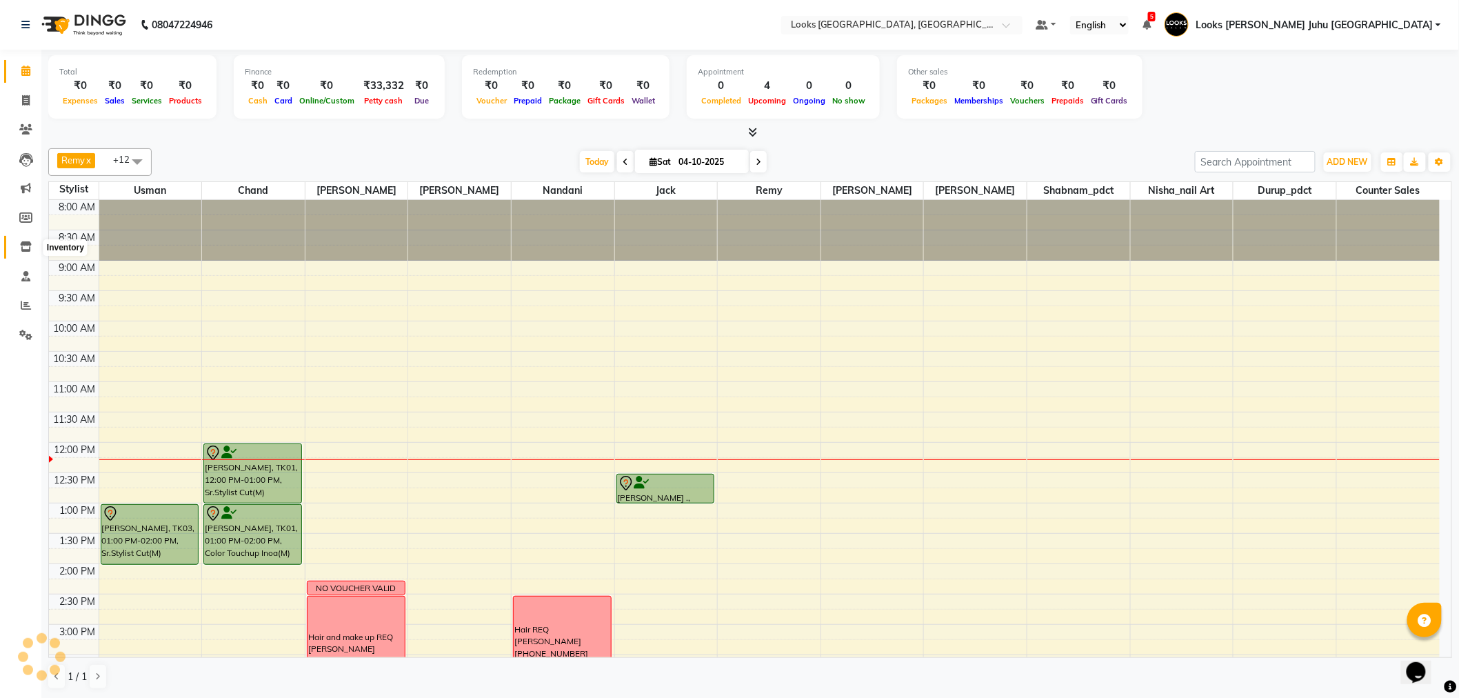
click at [19, 254] on span at bounding box center [26, 247] width 24 height 16
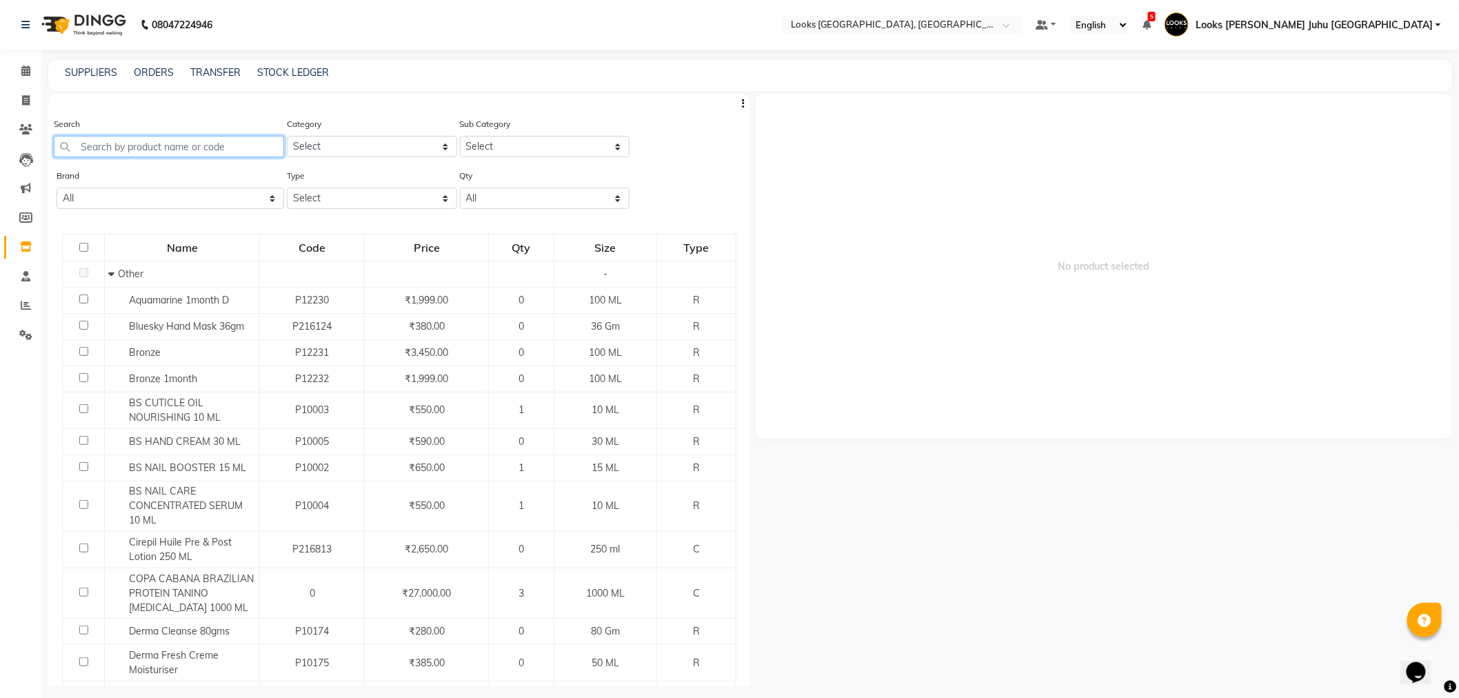
click at [129, 139] on input "text" at bounding box center [169, 146] width 230 height 21
click at [109, 146] on input "text" at bounding box center [169, 146] width 230 height 21
type input "666151021174"
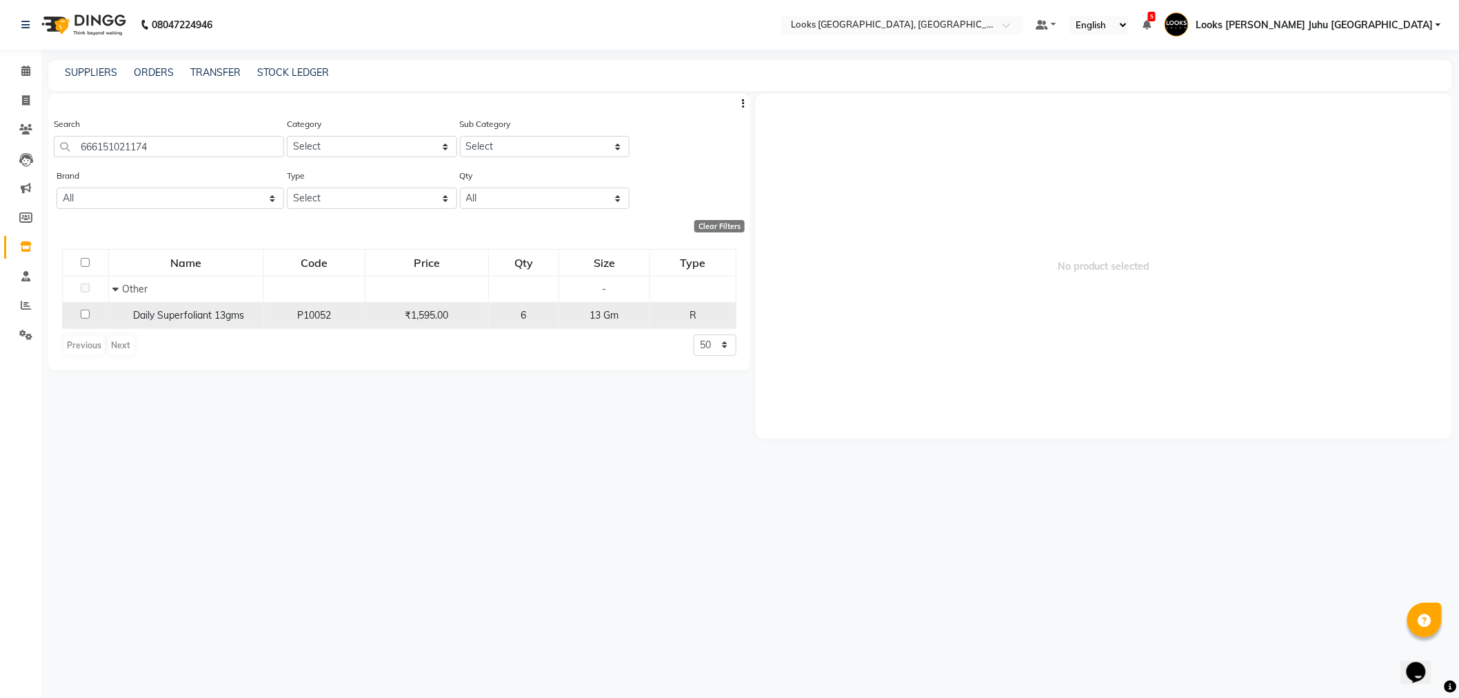
click at [79, 310] on td at bounding box center [86, 315] width 46 height 26
click at [90, 319] on input "checkbox" at bounding box center [85, 314] width 9 height 9
checkbox input "true"
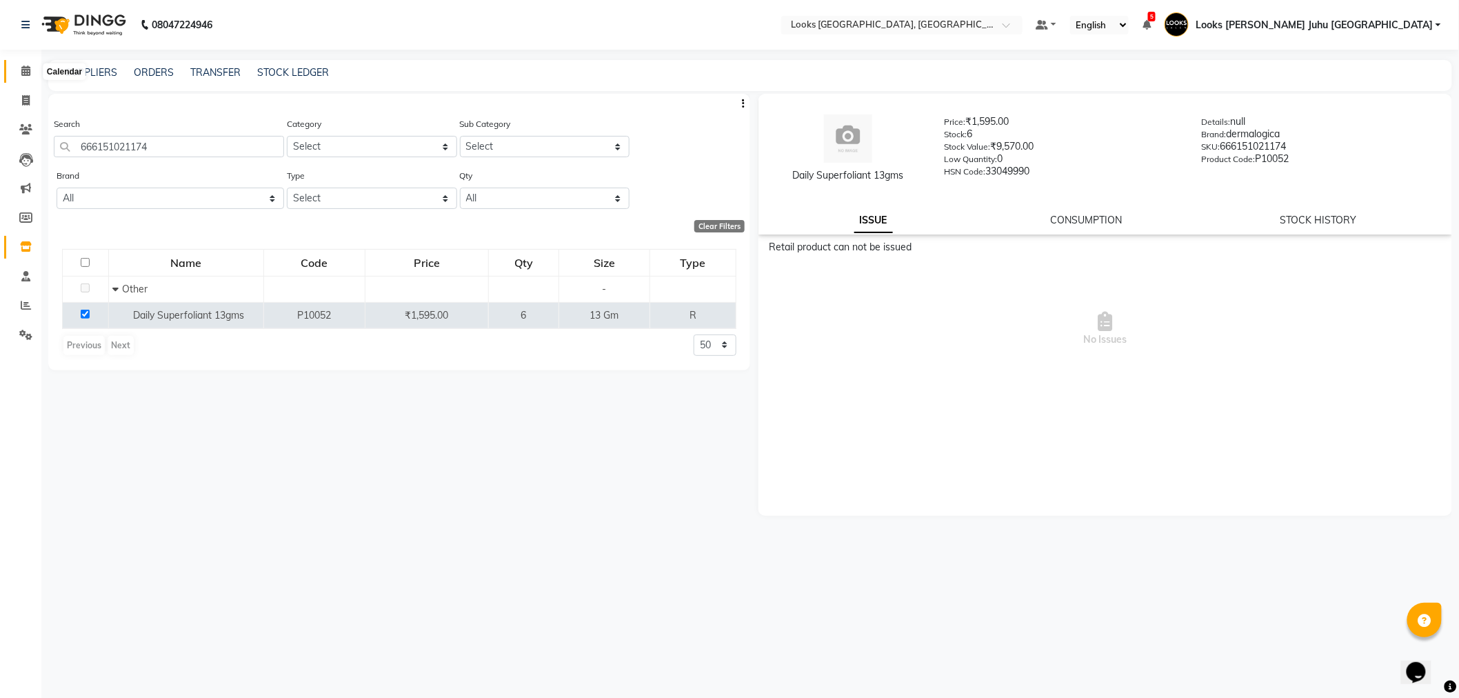
click at [28, 74] on icon at bounding box center [25, 71] width 9 height 10
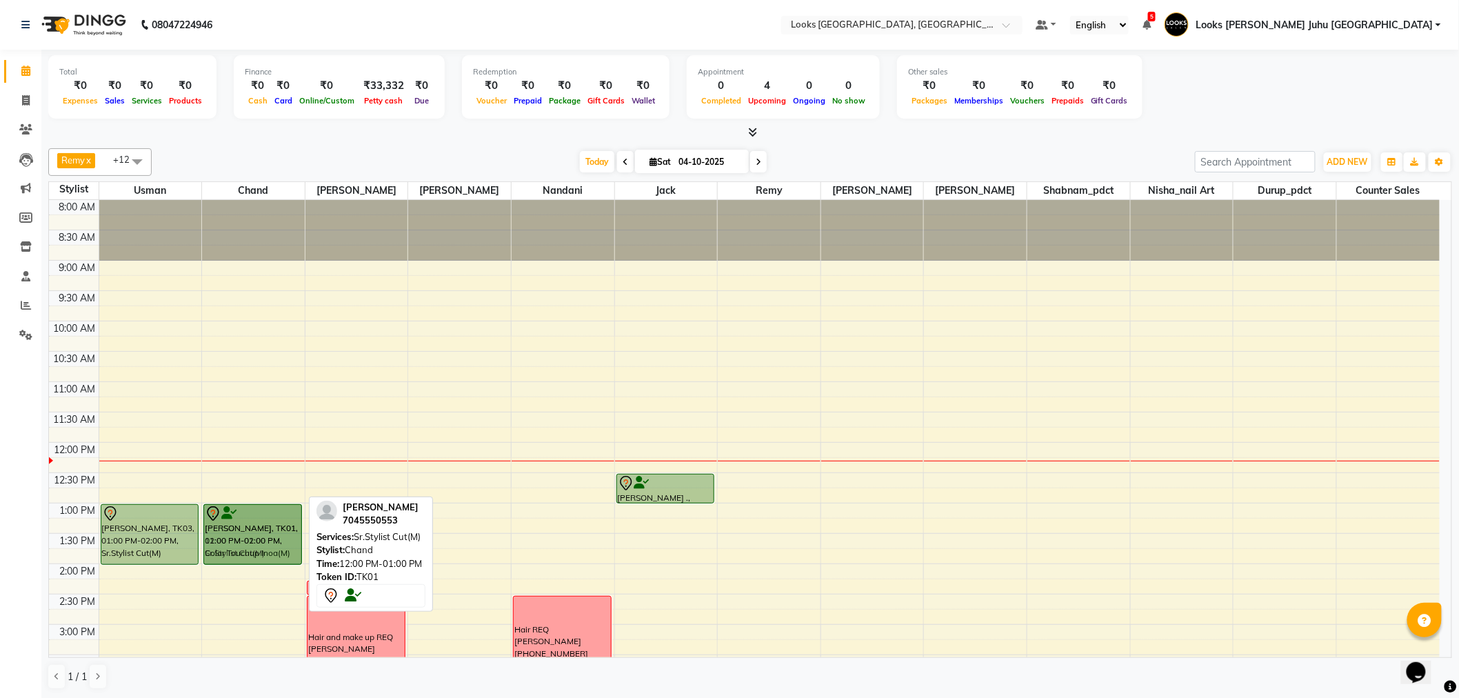
drag, startPoint x: 236, startPoint y: 478, endPoint x: 239, endPoint y: 532, distance: 53.9
click at [239, 532] on div "LALIT KAPOOR, TK01, 12:00 PM-01:00 PM, Sr.Stylist Cut(M) LALIT KAPOOR, TK01, 01…" at bounding box center [253, 655] width 103 height 910
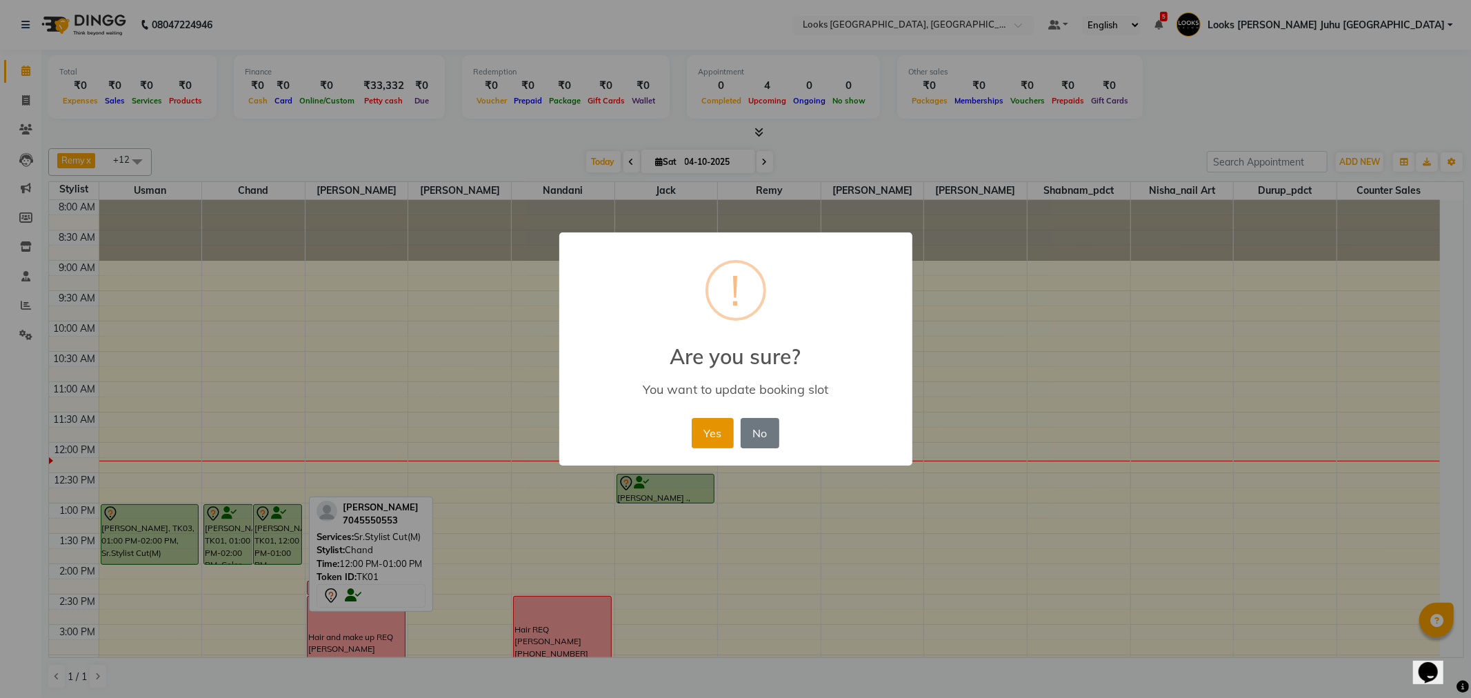
click at [719, 443] on button "Yes" at bounding box center [713, 433] width 42 height 30
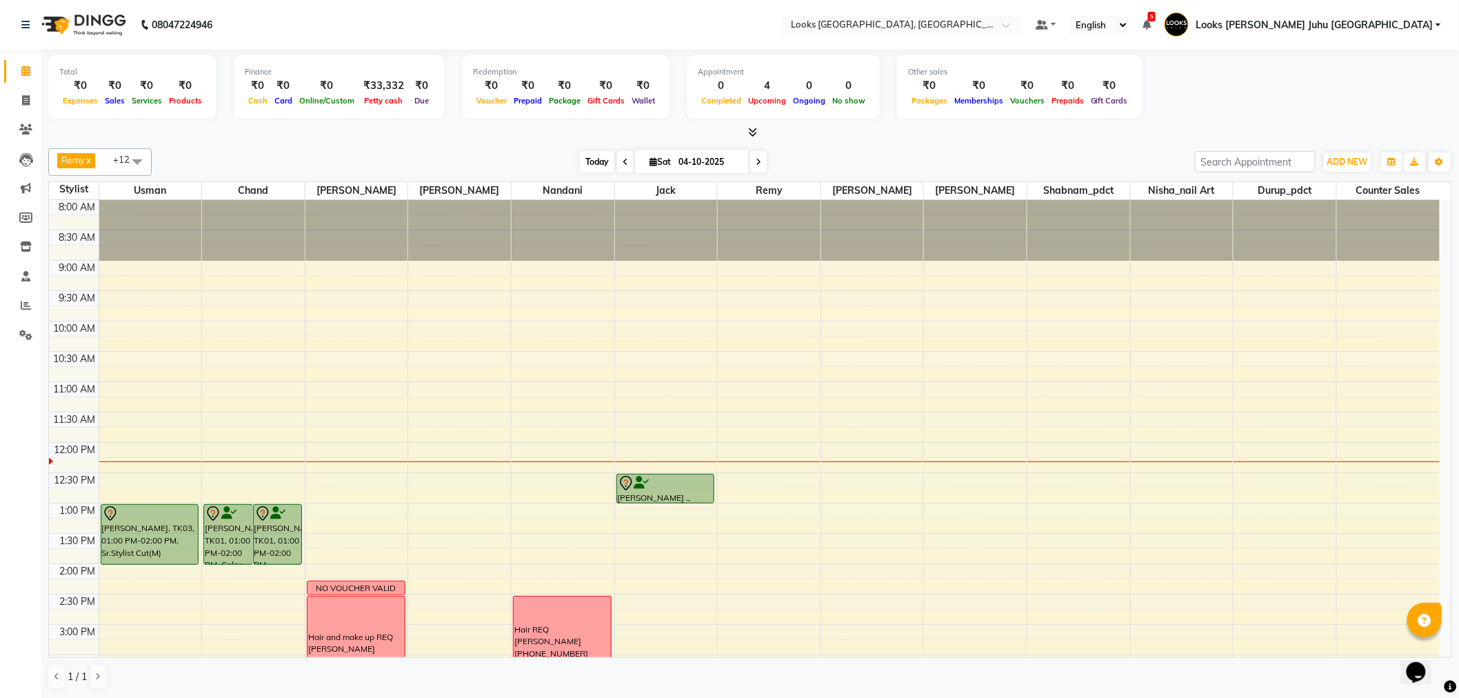
click at [582, 153] on span "Today" at bounding box center [597, 161] width 34 height 21
click at [579, 163] on div "Today Sat 04-10-2025" at bounding box center [674, 162] width 190 height 21
click at [595, 161] on span "Today" at bounding box center [597, 161] width 34 height 21
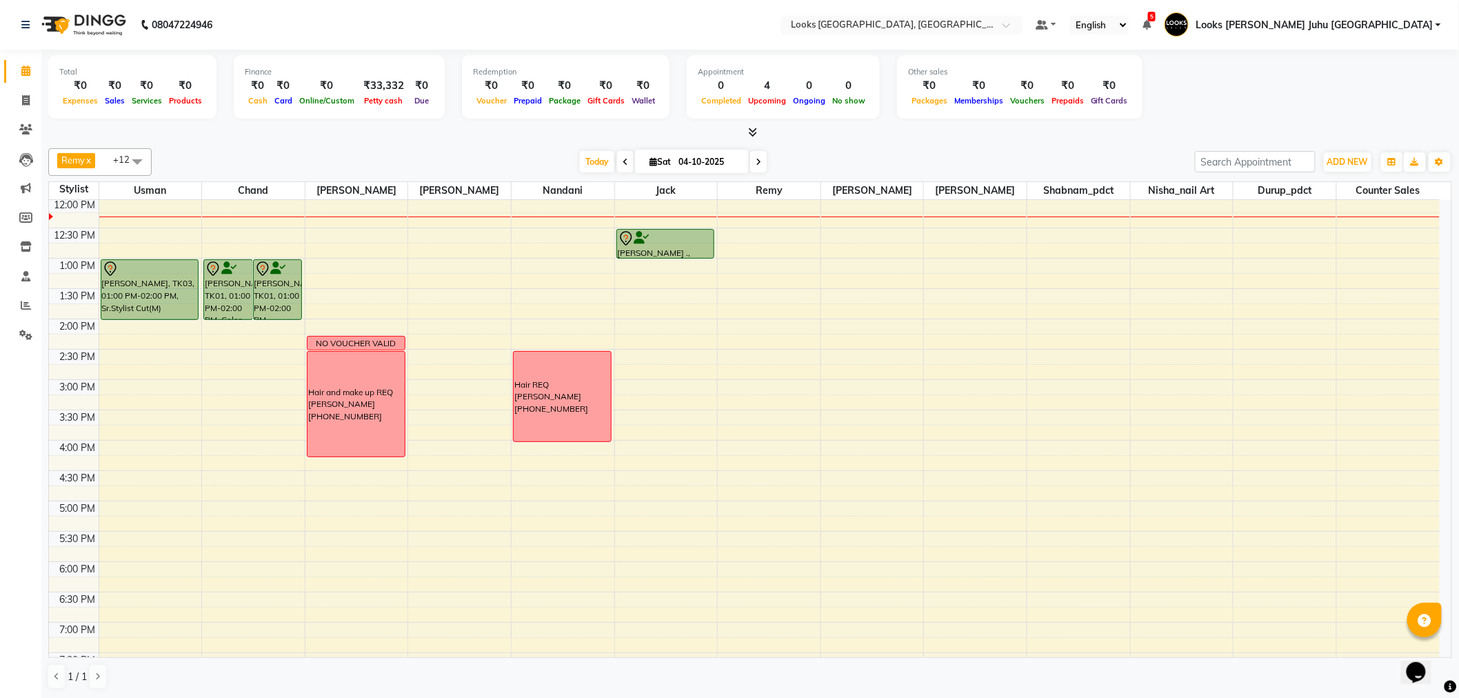
scroll to position [15, 0]
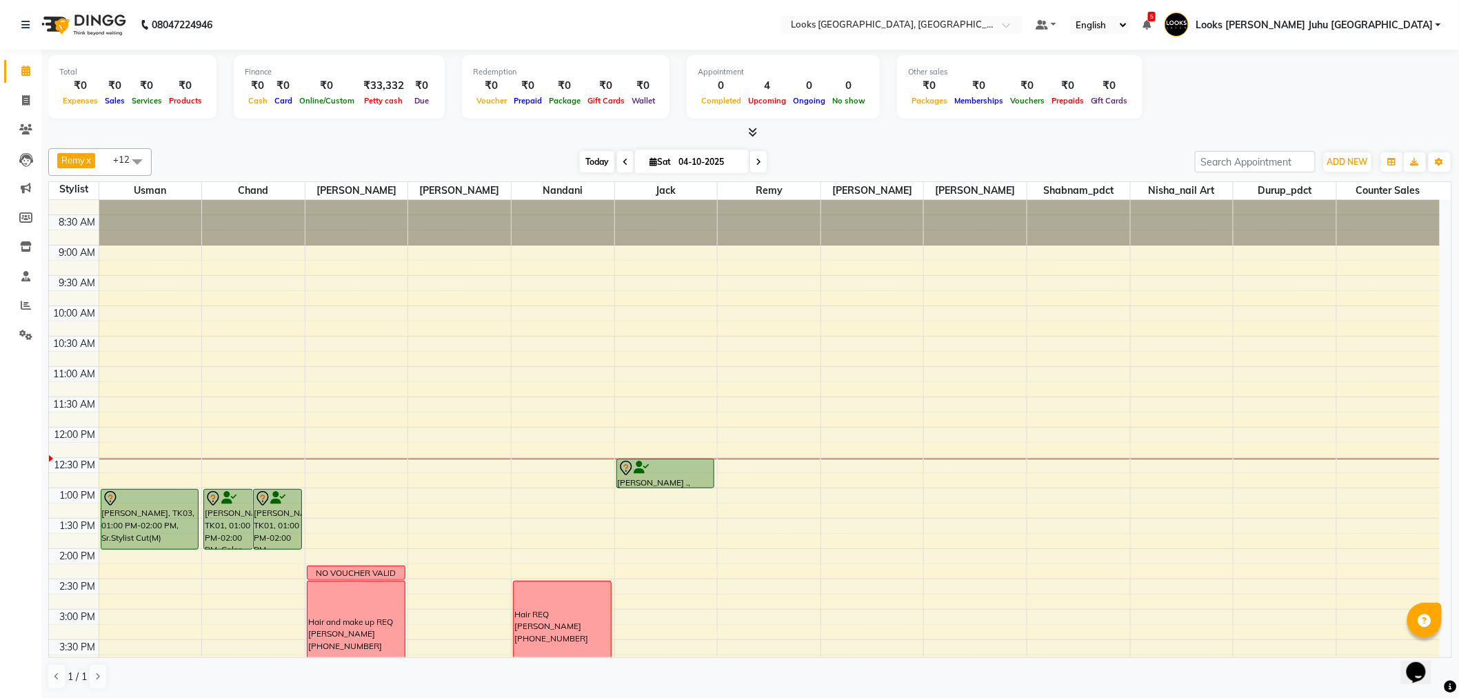
click at [580, 156] on span "Today" at bounding box center [597, 161] width 34 height 21
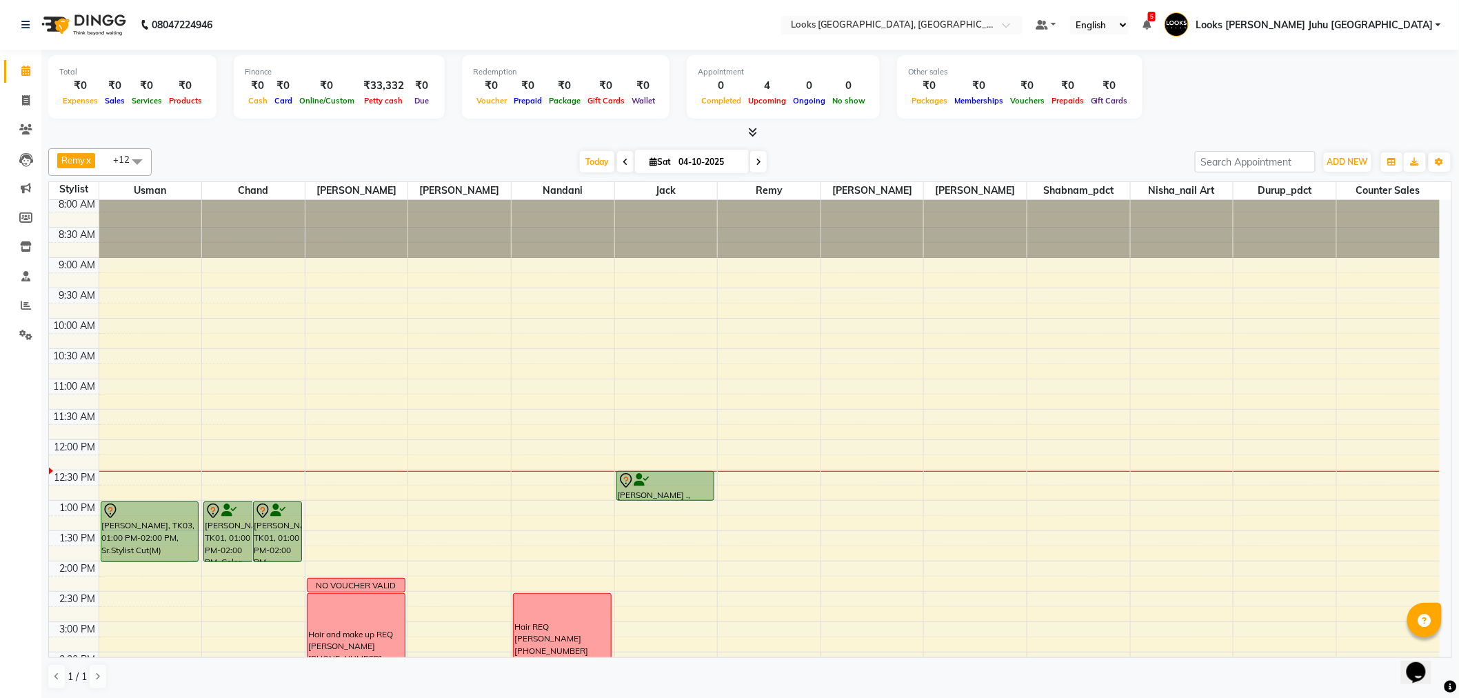
scroll to position [0, 0]
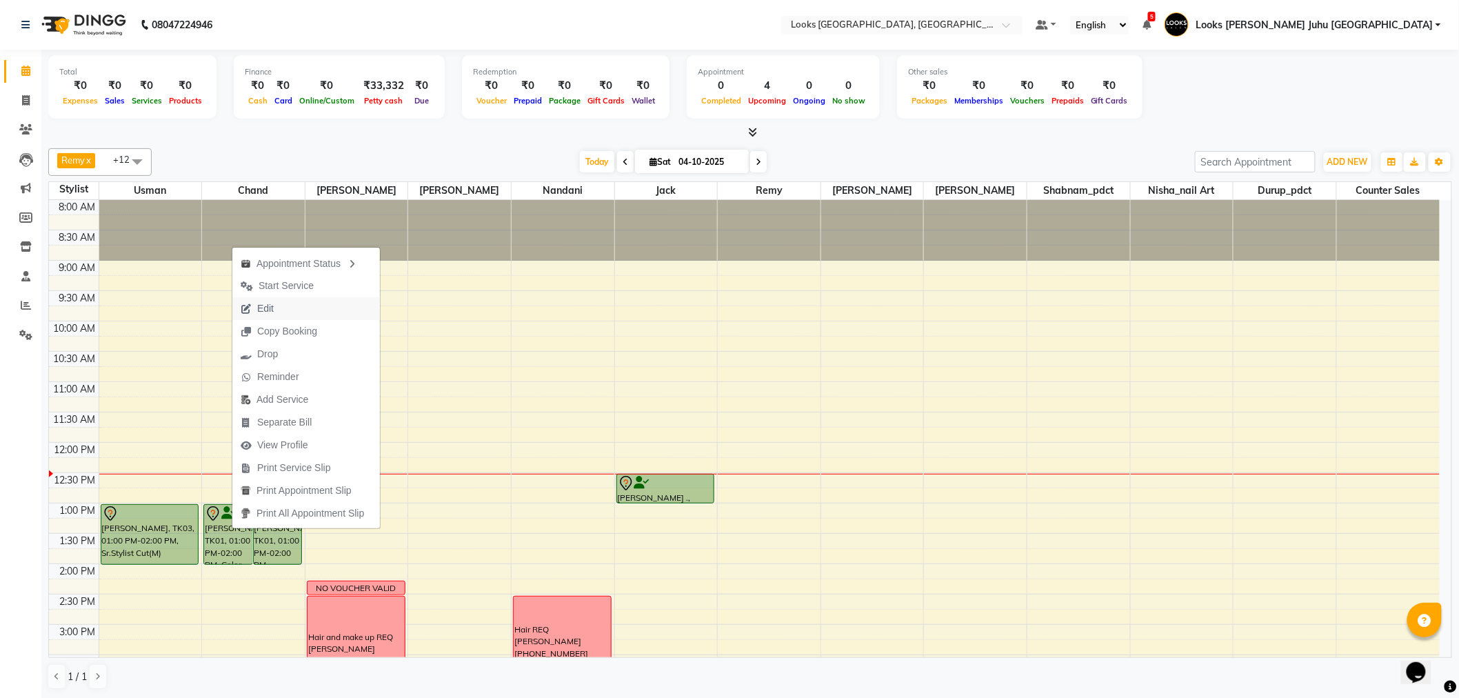
click at [280, 300] on span "Edit" at bounding box center [257, 308] width 50 height 23
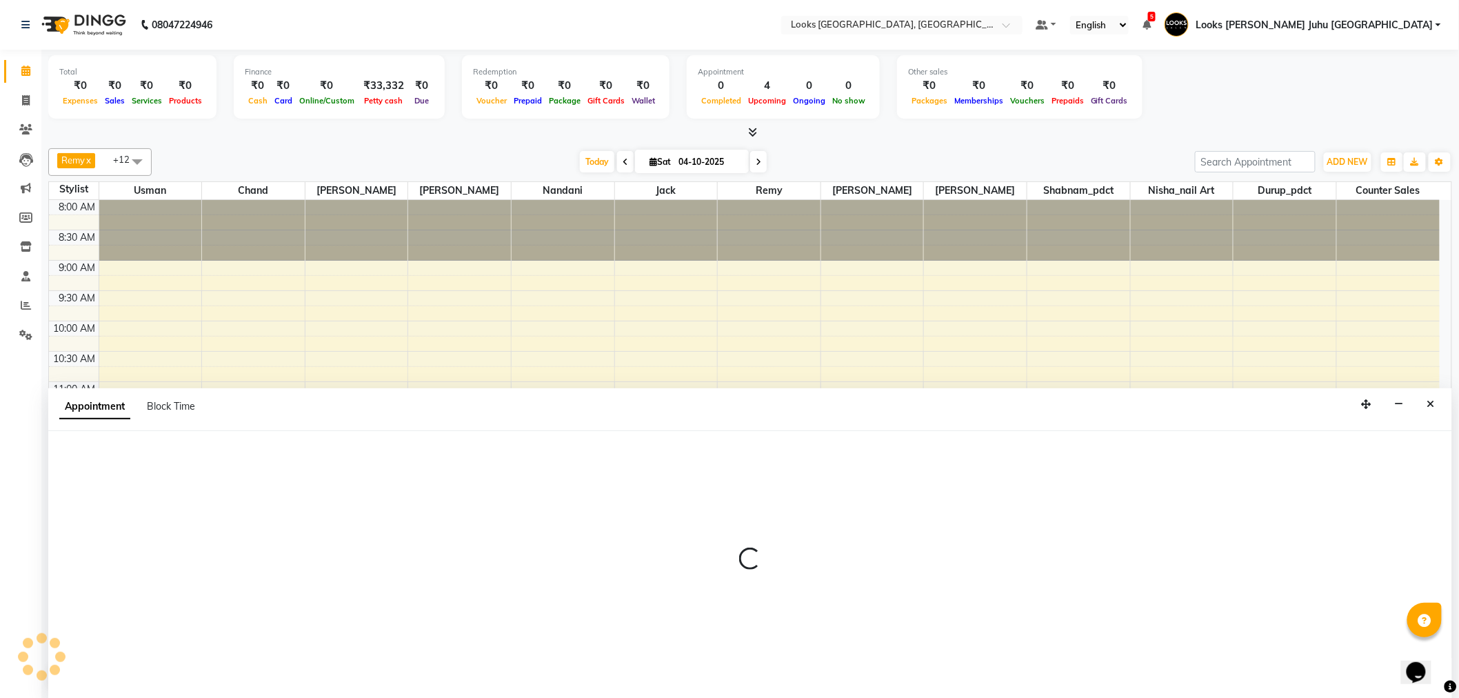
scroll to position [1, 0]
select select "tentative"
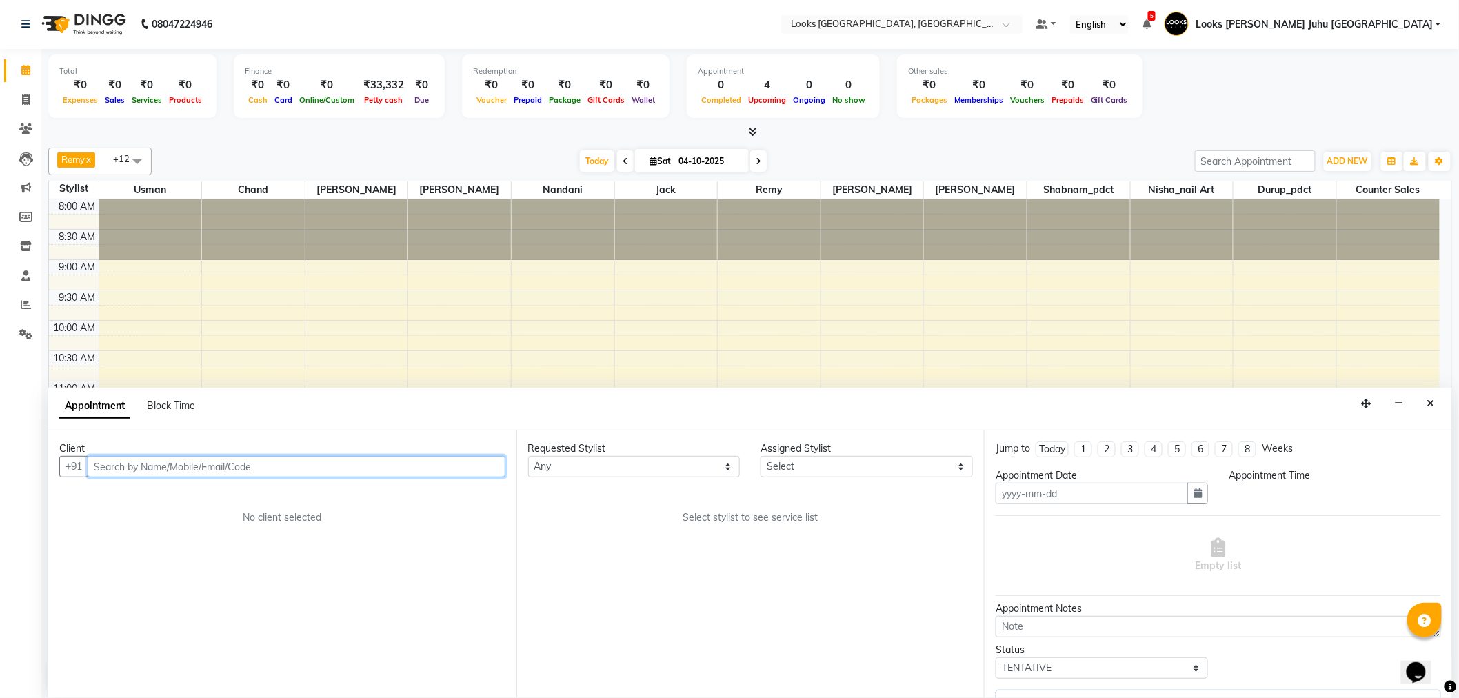
type input "04-10-2025"
select select "780"
select select "65706"
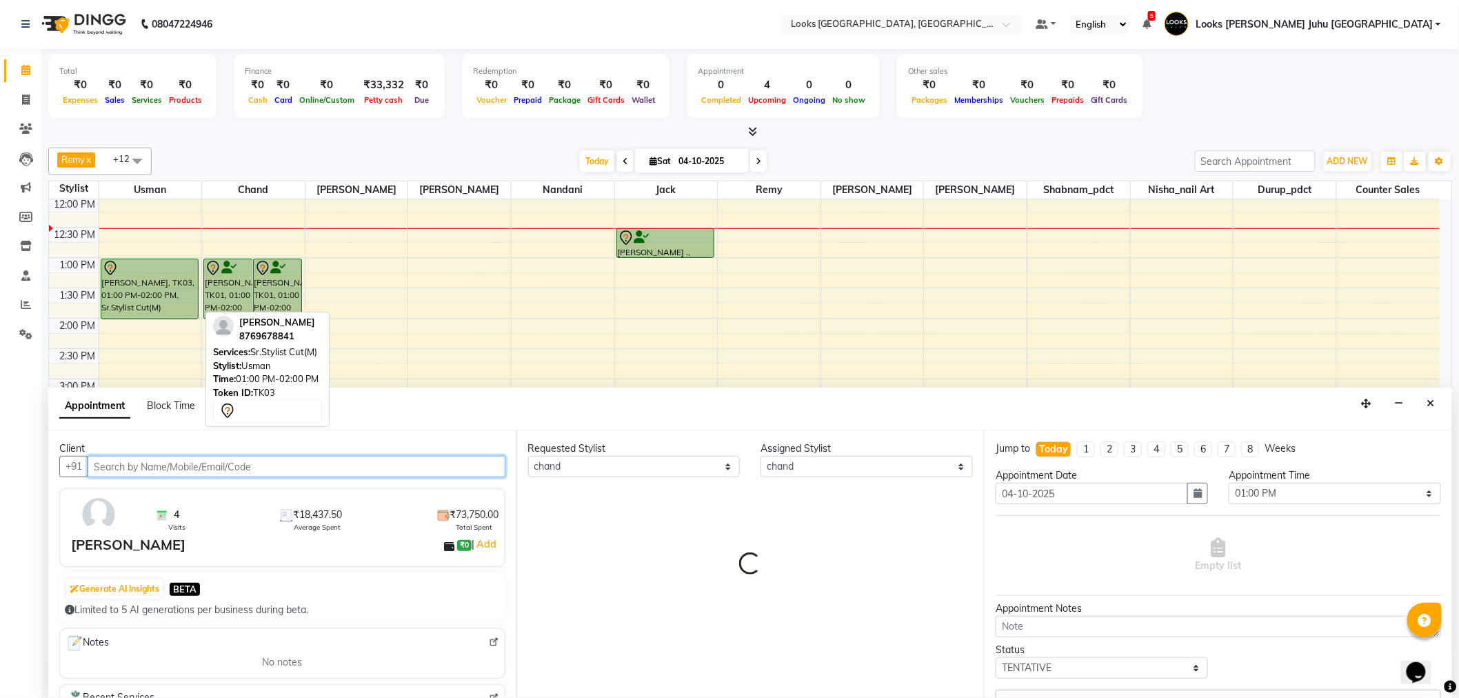
select select "1842"
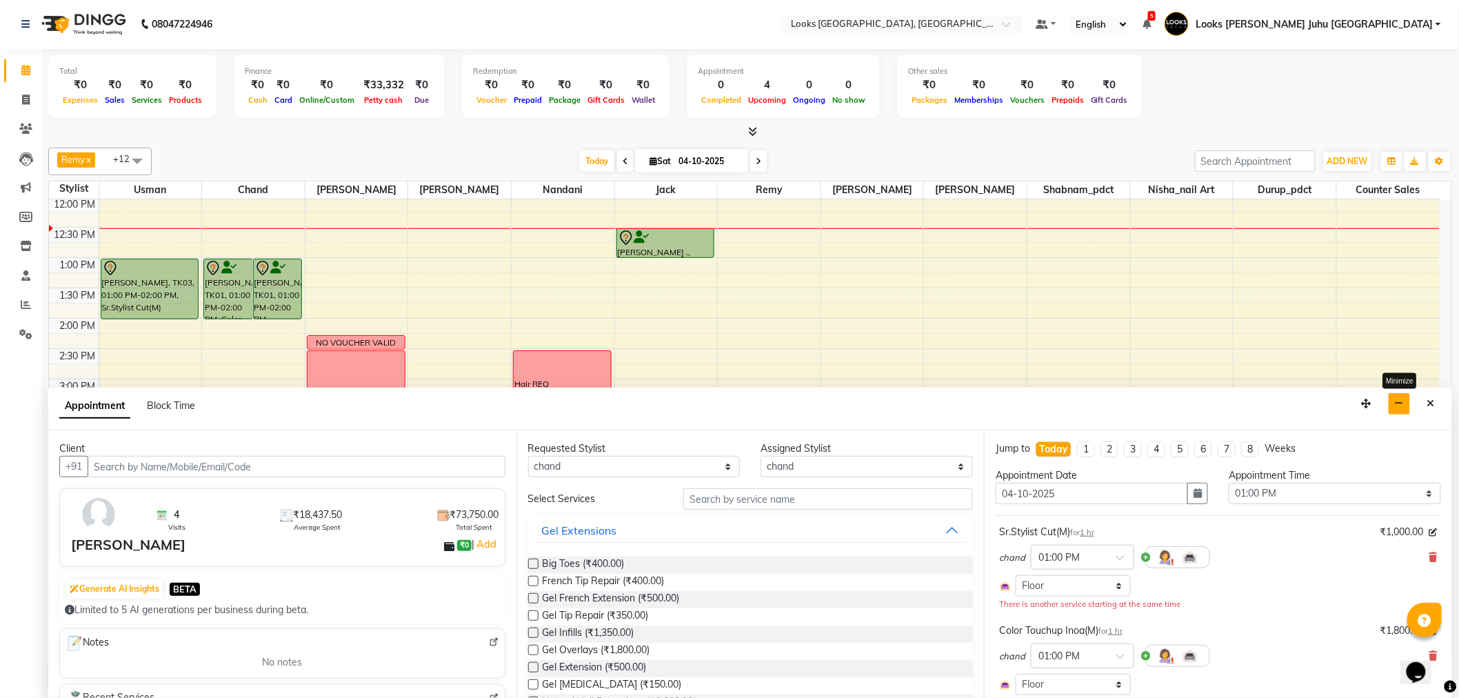
click at [1401, 393] on button "button" at bounding box center [1399, 403] width 21 height 21
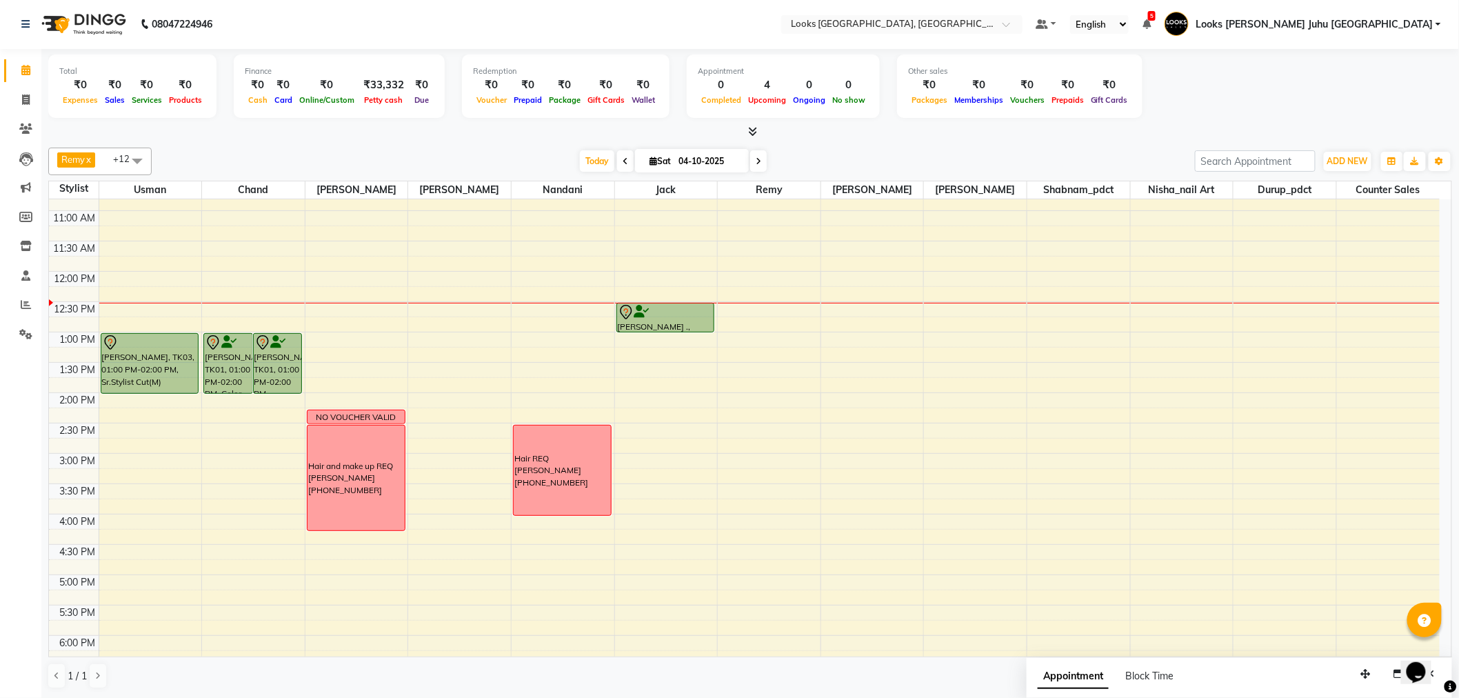
scroll to position [92, 0]
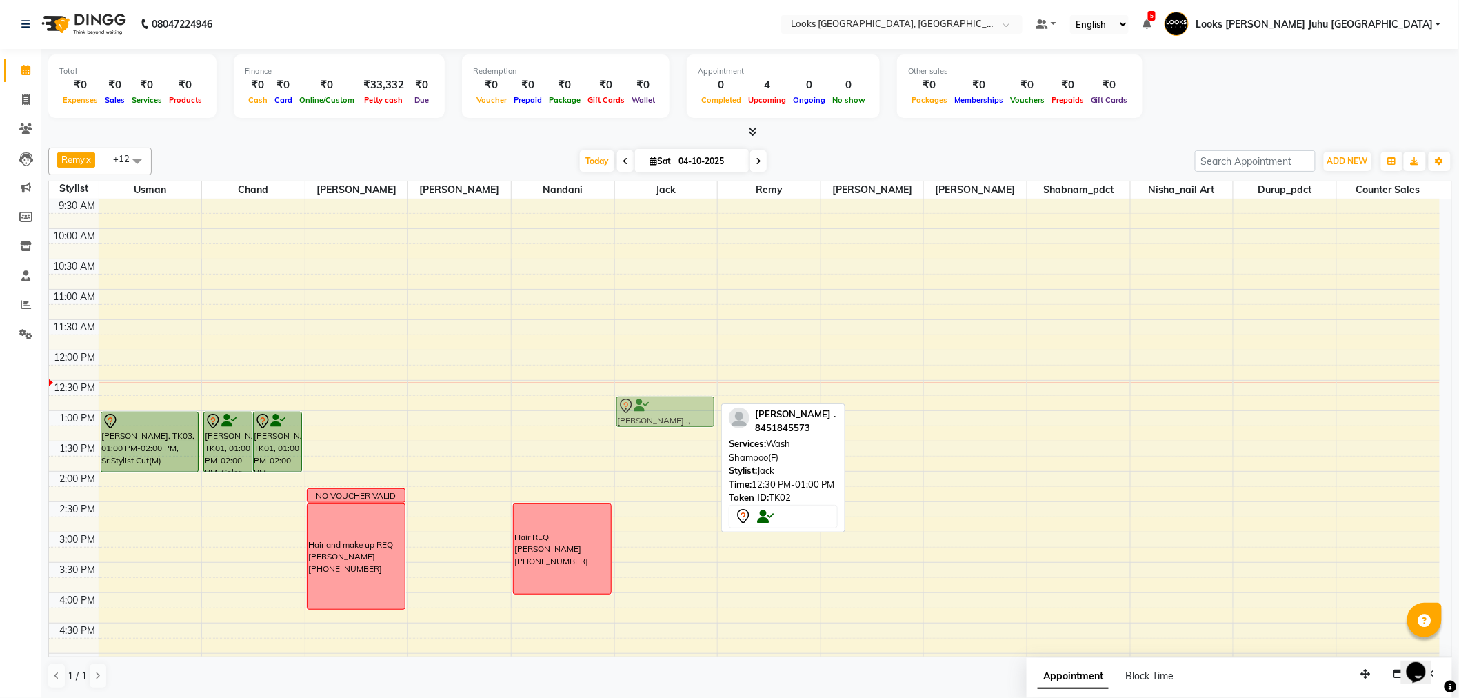
drag, startPoint x: 663, startPoint y: 390, endPoint x: 664, endPoint y: 412, distance: 22.1
click at [664, 412] on div "MEGHA ., TK02, 12:30 PM-01:00 PM, Wash Shampoo(F) MEGHA ., TK02, 12:30 PM-01:00…" at bounding box center [666, 563] width 103 height 910
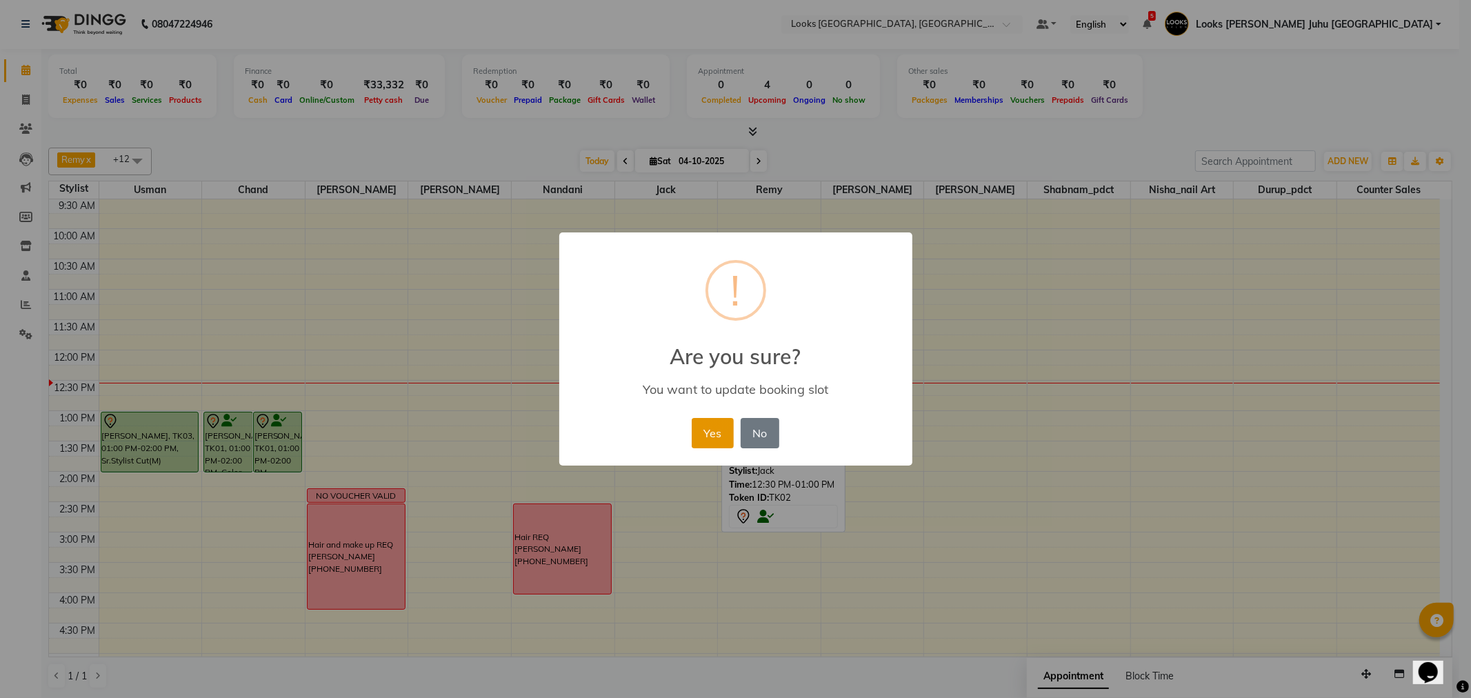
click at [709, 438] on button "Yes" at bounding box center [713, 433] width 42 height 30
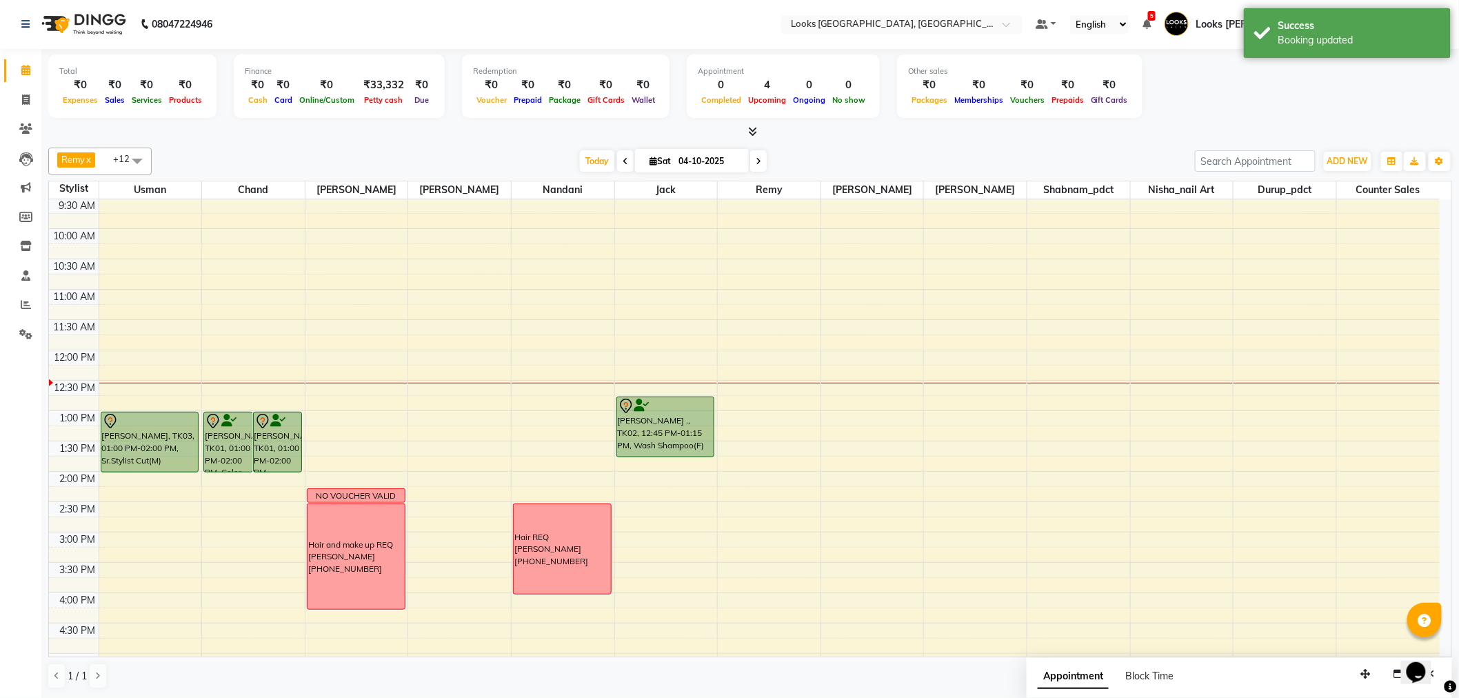
drag, startPoint x: 659, startPoint y: 426, endPoint x: 658, endPoint y: 446, distance: 20.0
click at [658, 446] on div "MEGHA ., TK02, 12:45 PM-01:15 PM, Wash Shampoo(F) MEGHA ., TK02, 12:45 PM-01:15…" at bounding box center [666, 563] width 103 height 910
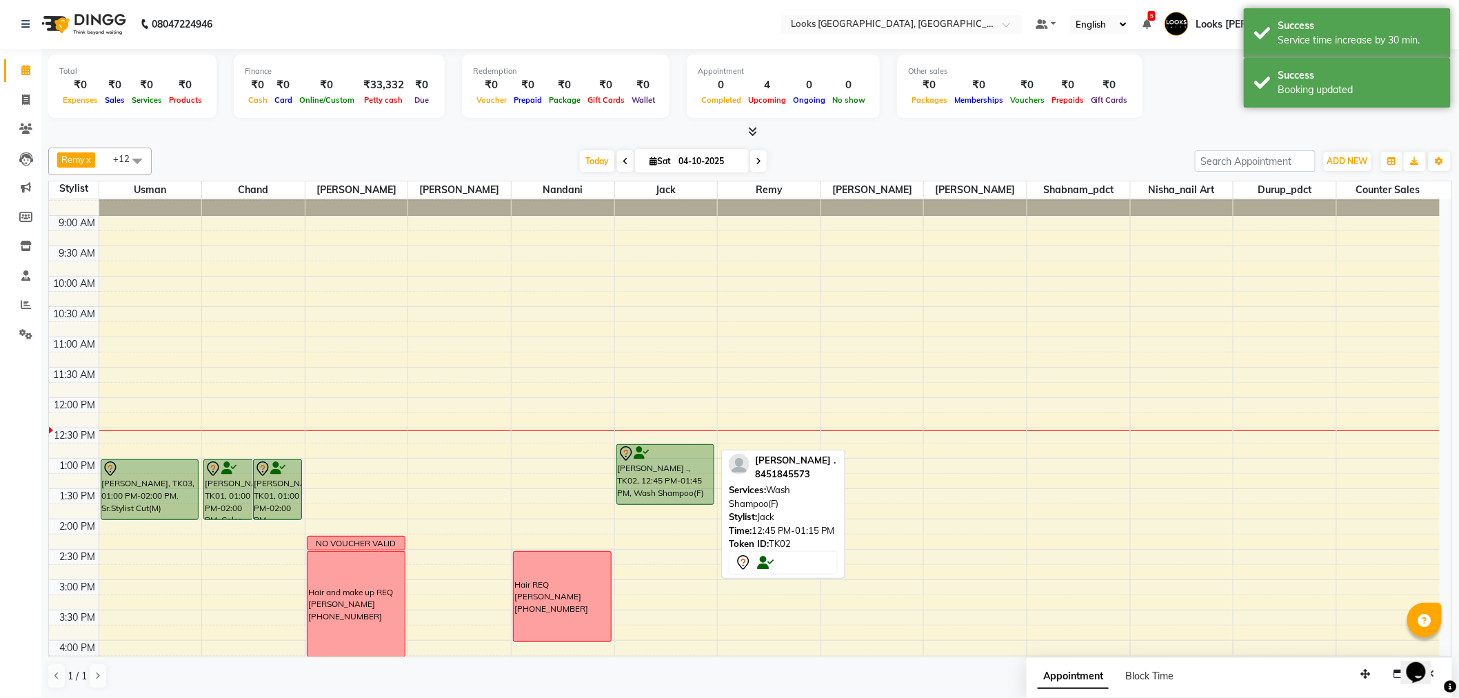
scroll to position [0, 0]
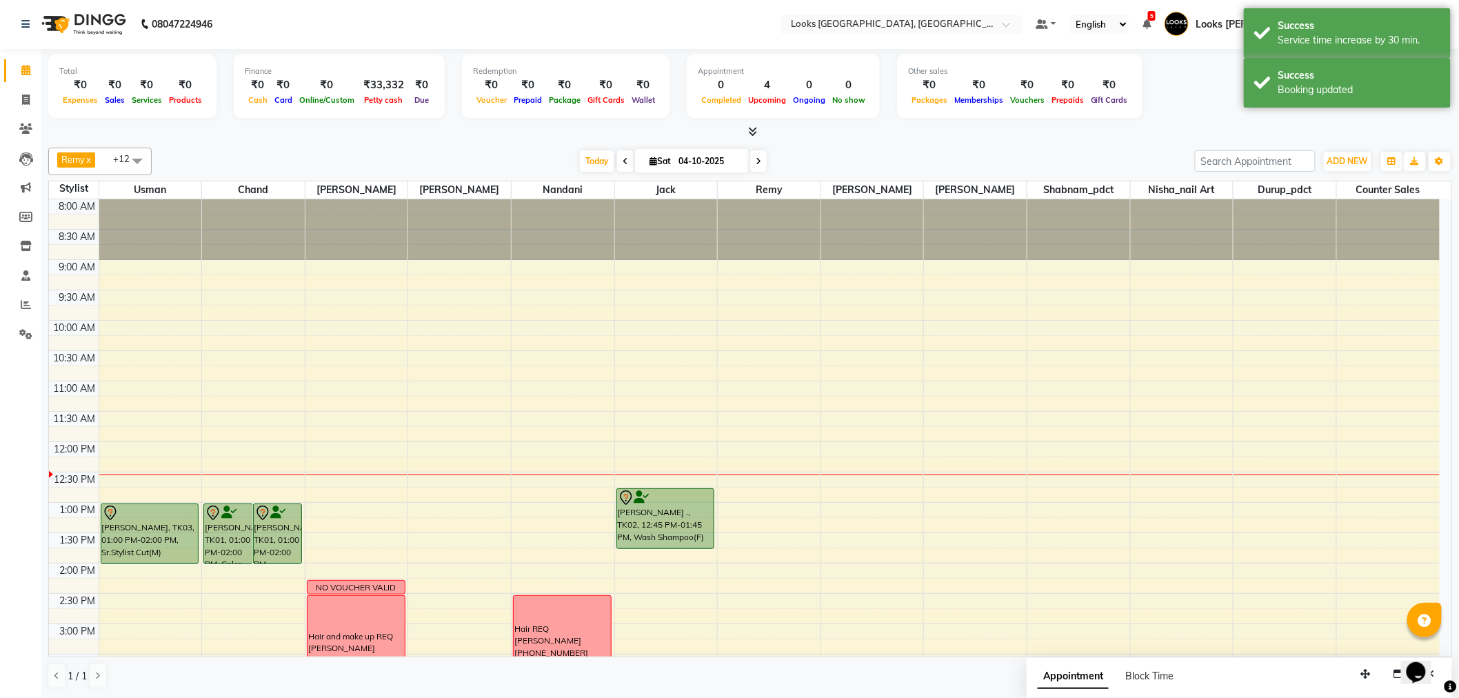
click at [1148, 669] on div "Block Time" at bounding box center [1150, 676] width 48 height 14
click at [1074, 670] on span "Appointment" at bounding box center [1073, 676] width 71 height 25
select select "tentative"
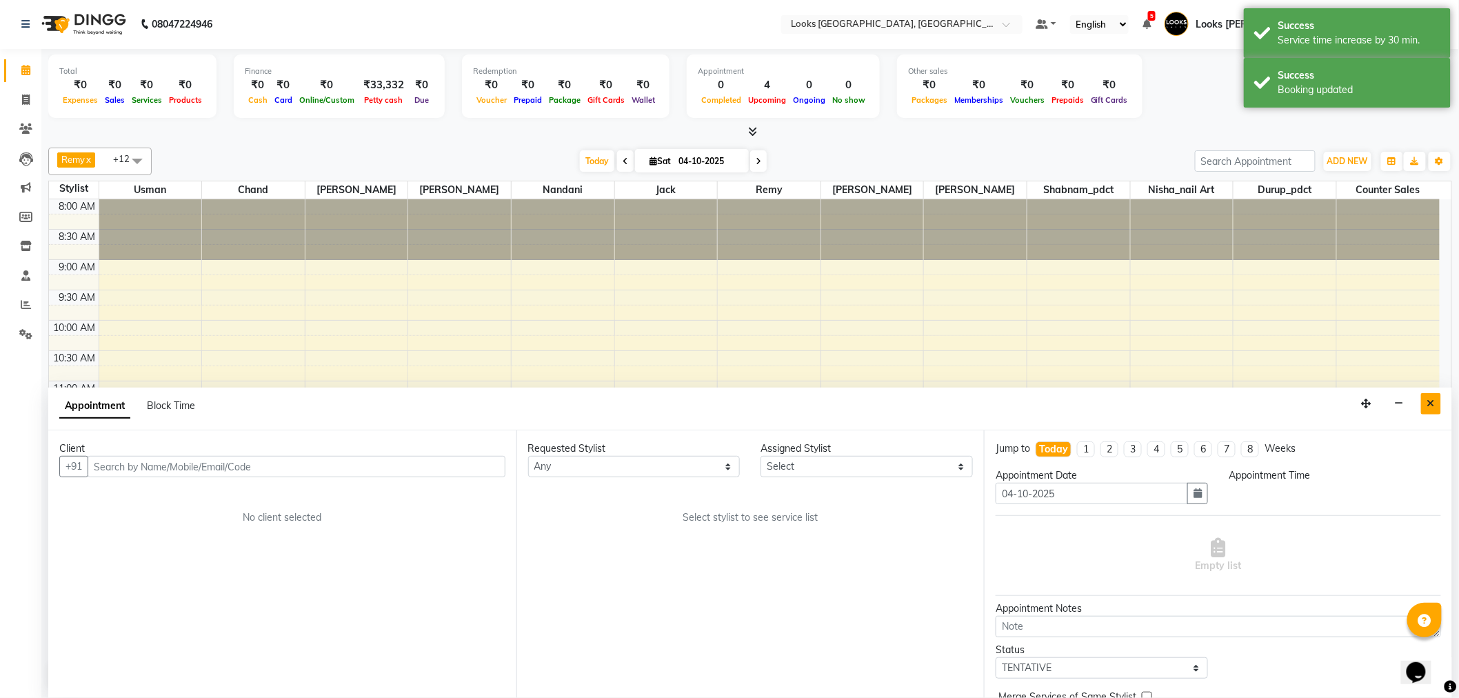
click at [1435, 404] on icon "Close" at bounding box center [1432, 404] width 8 height 10
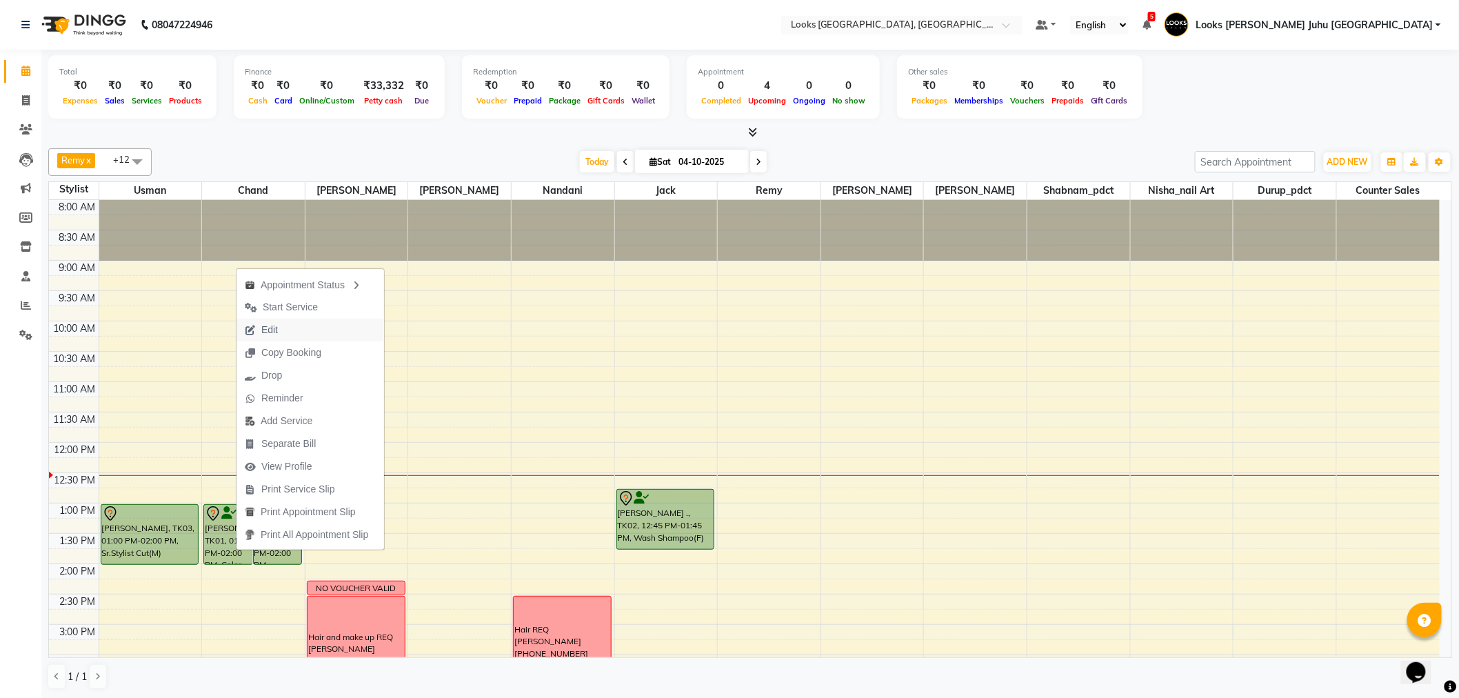
click at [291, 329] on button "Edit" at bounding box center [311, 330] width 148 height 23
select select "tentative"
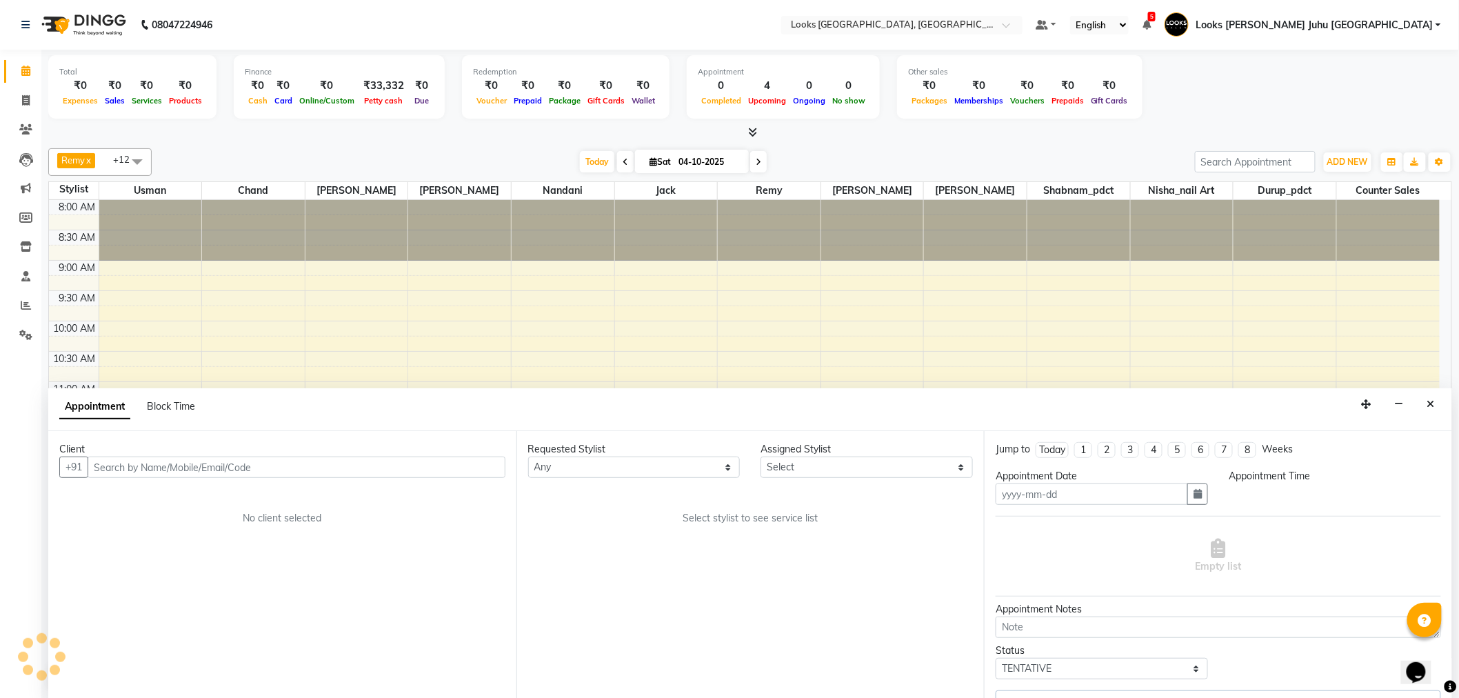
scroll to position [1, 0]
type input "04-10-2025"
select select "780"
select select "65706"
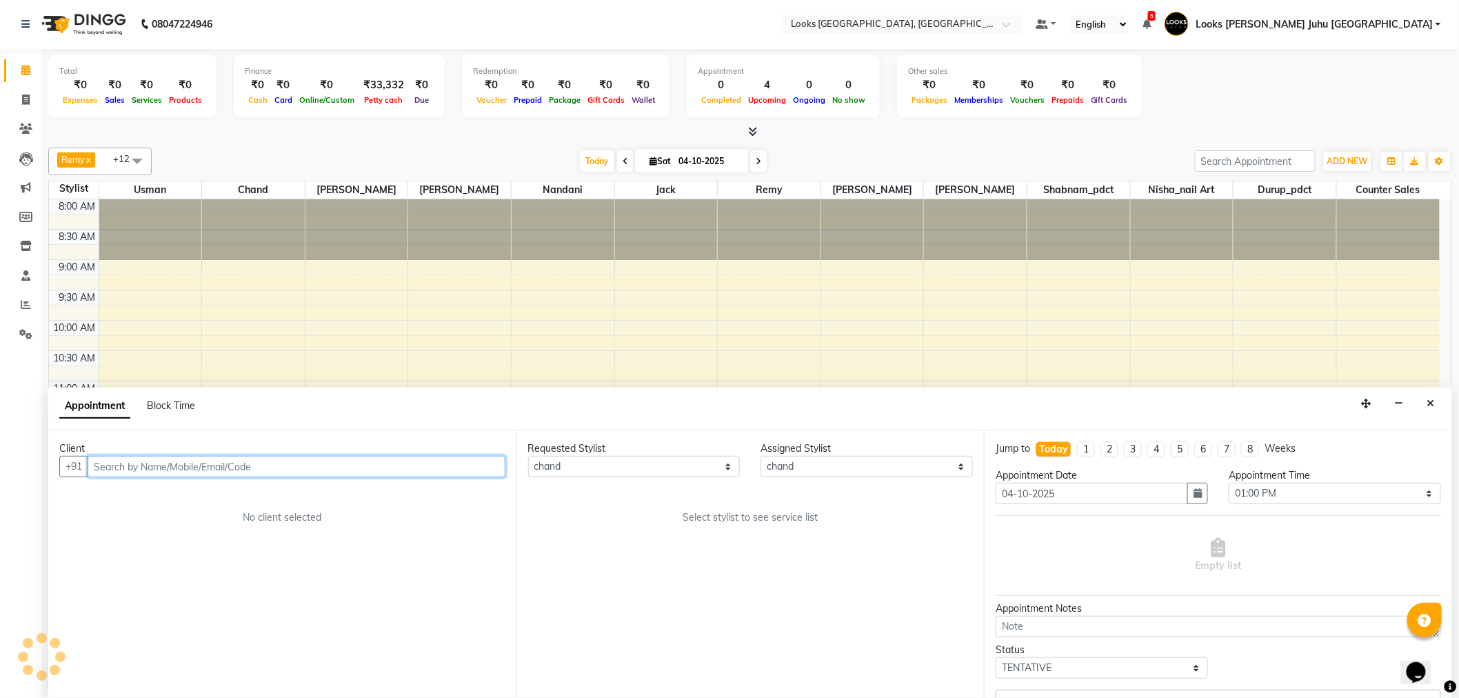
scroll to position [245, 0]
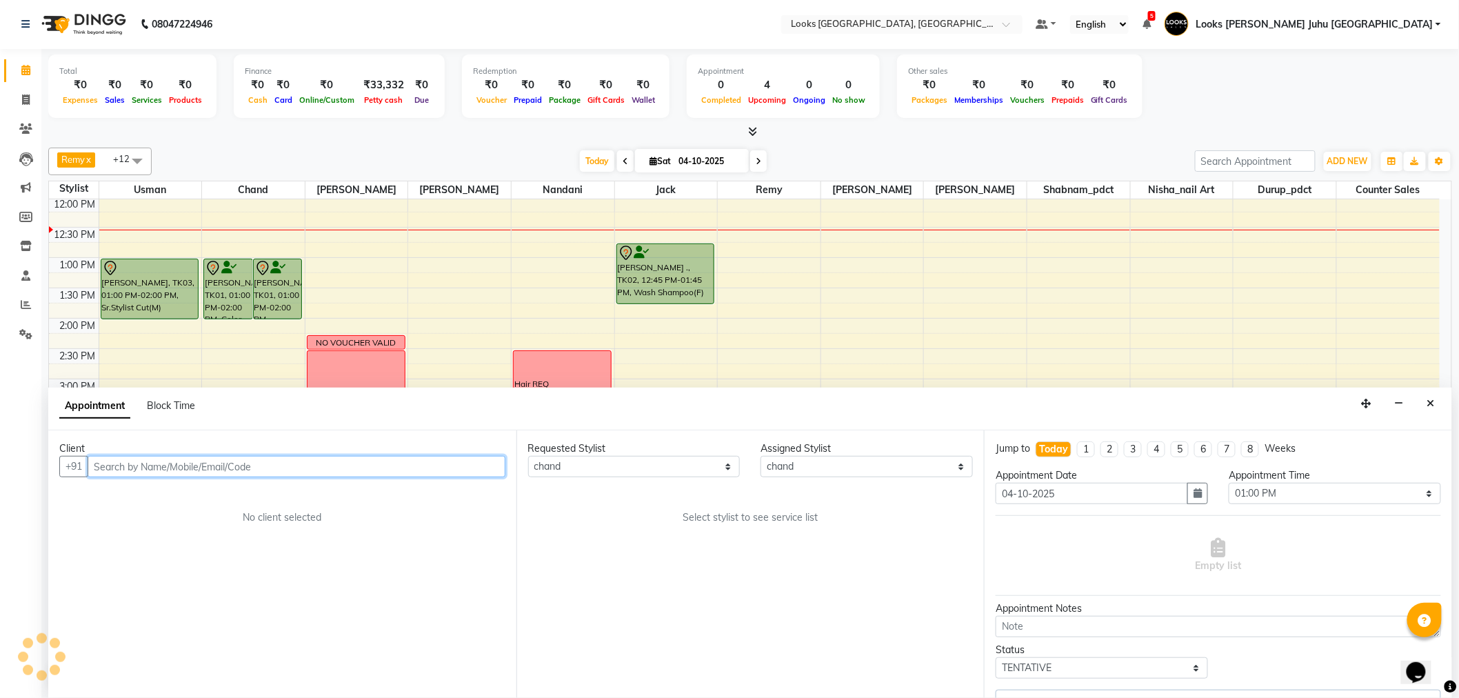
select select "1842"
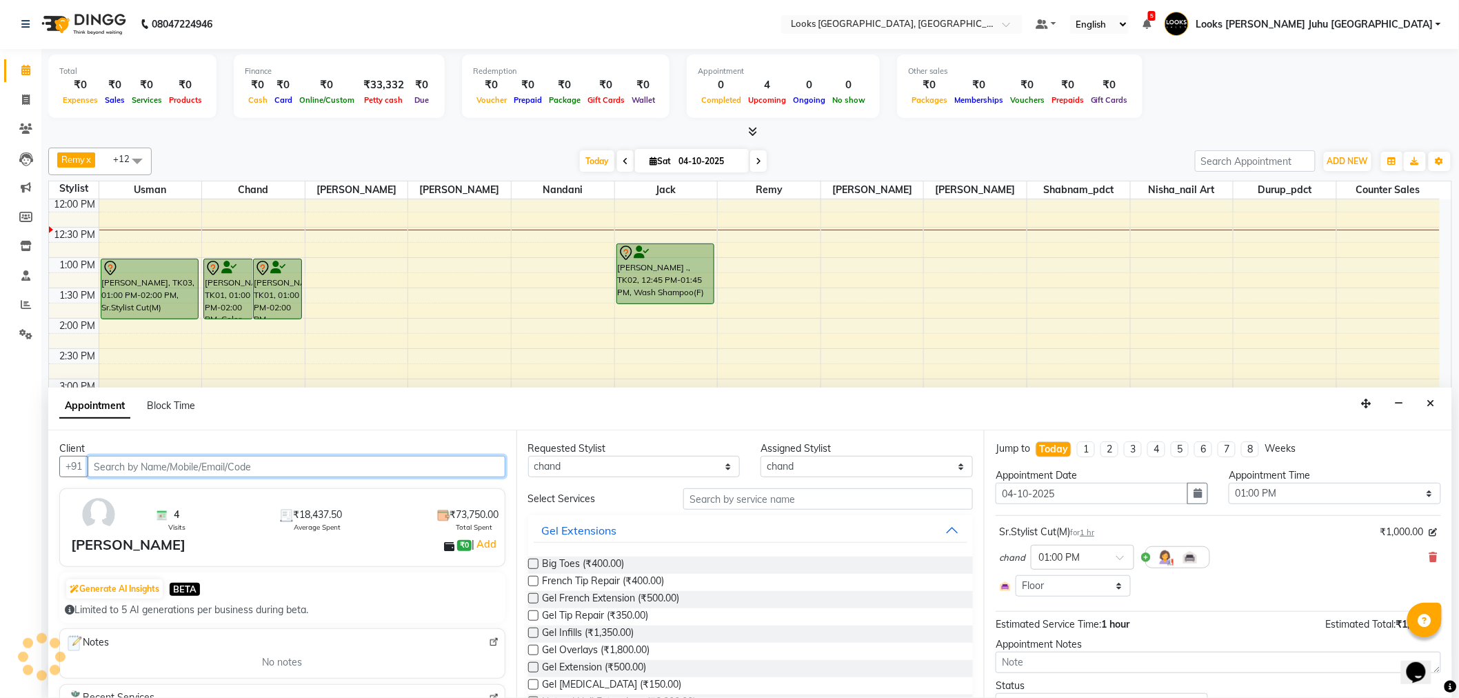
select select "1842"
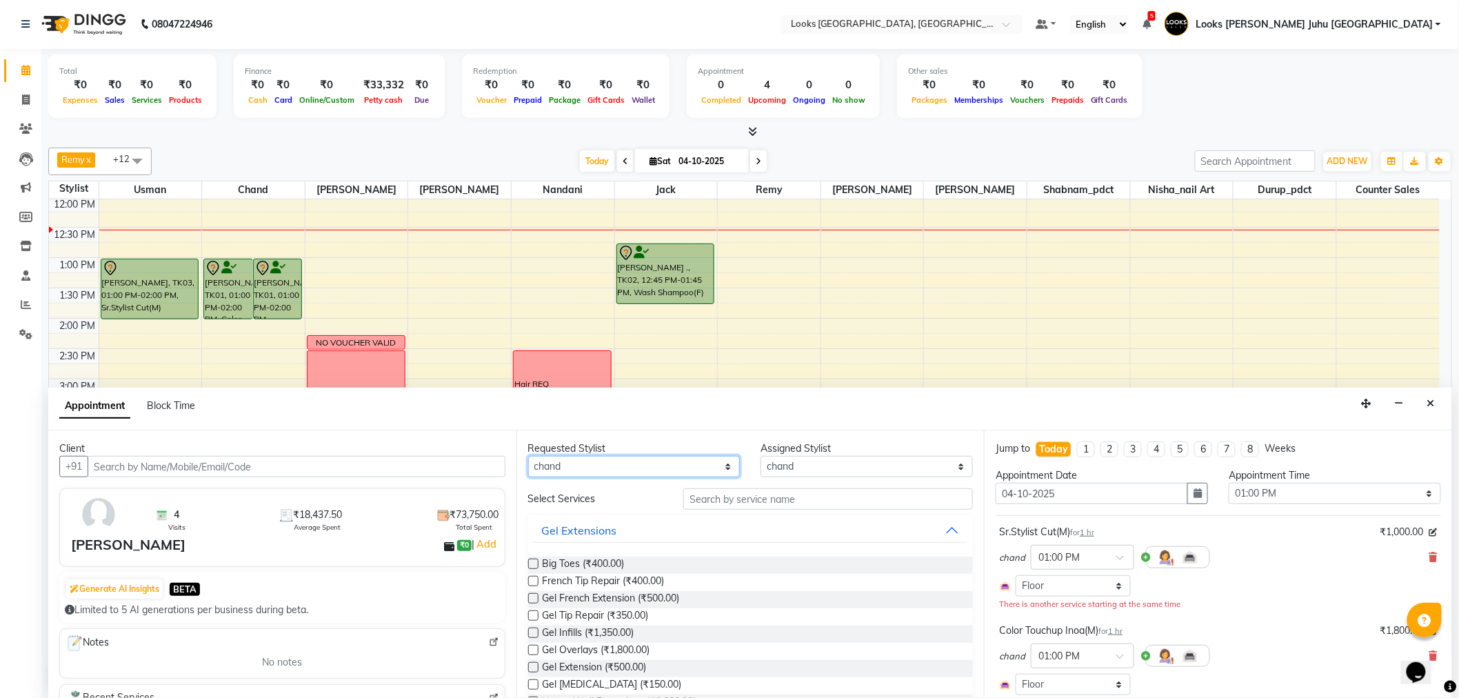
drag, startPoint x: 635, startPoint y: 470, endPoint x: 625, endPoint y: 463, distance: 12.4
click at [635, 470] on select "Any Adil BHAGAYSHREE chand Chan_Mrg Counter Sales Deena Gohil DEEPAK Durup_pdct…" at bounding box center [634, 466] width 212 height 21
select select "57101"
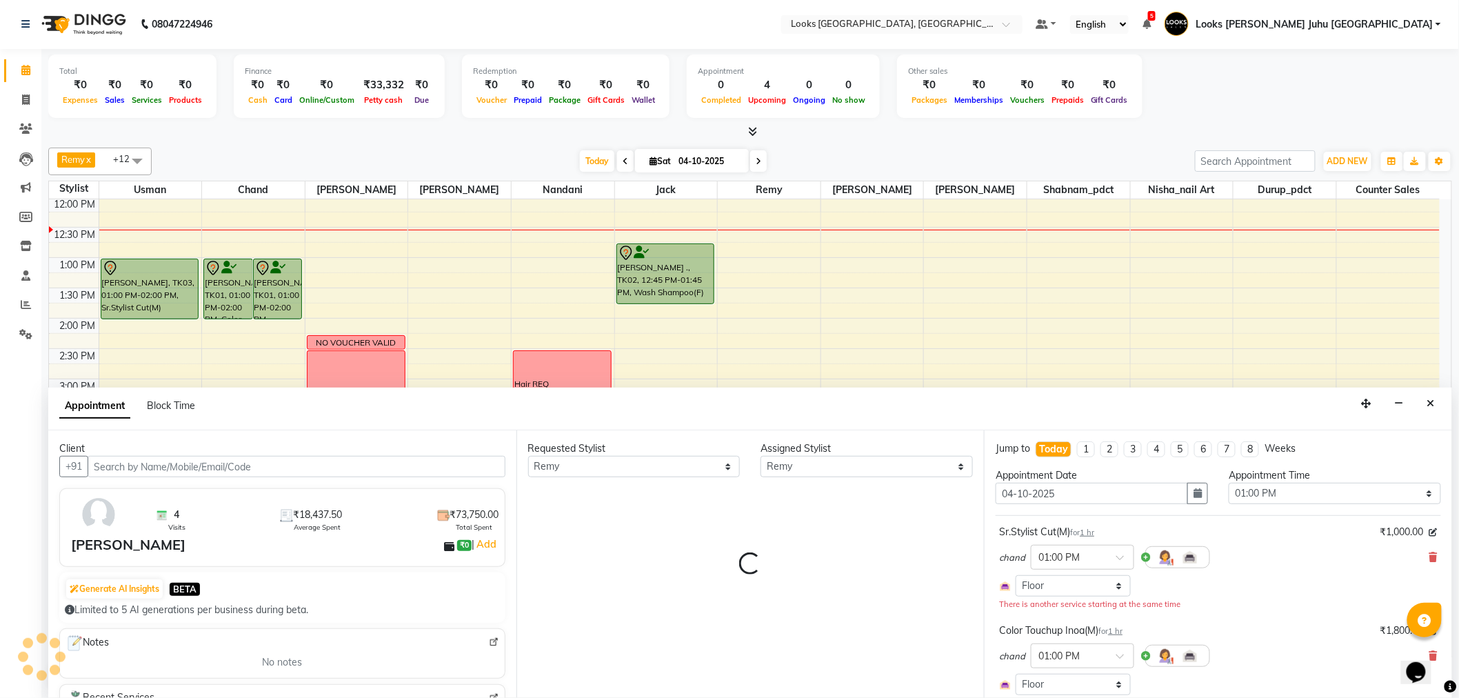
click at [785, 501] on div "Requested Stylist Any Adil BHAGAYSHREE chand Chan_Mrg Counter Sales Deena Gohil…" at bounding box center [751, 564] width 468 height 268
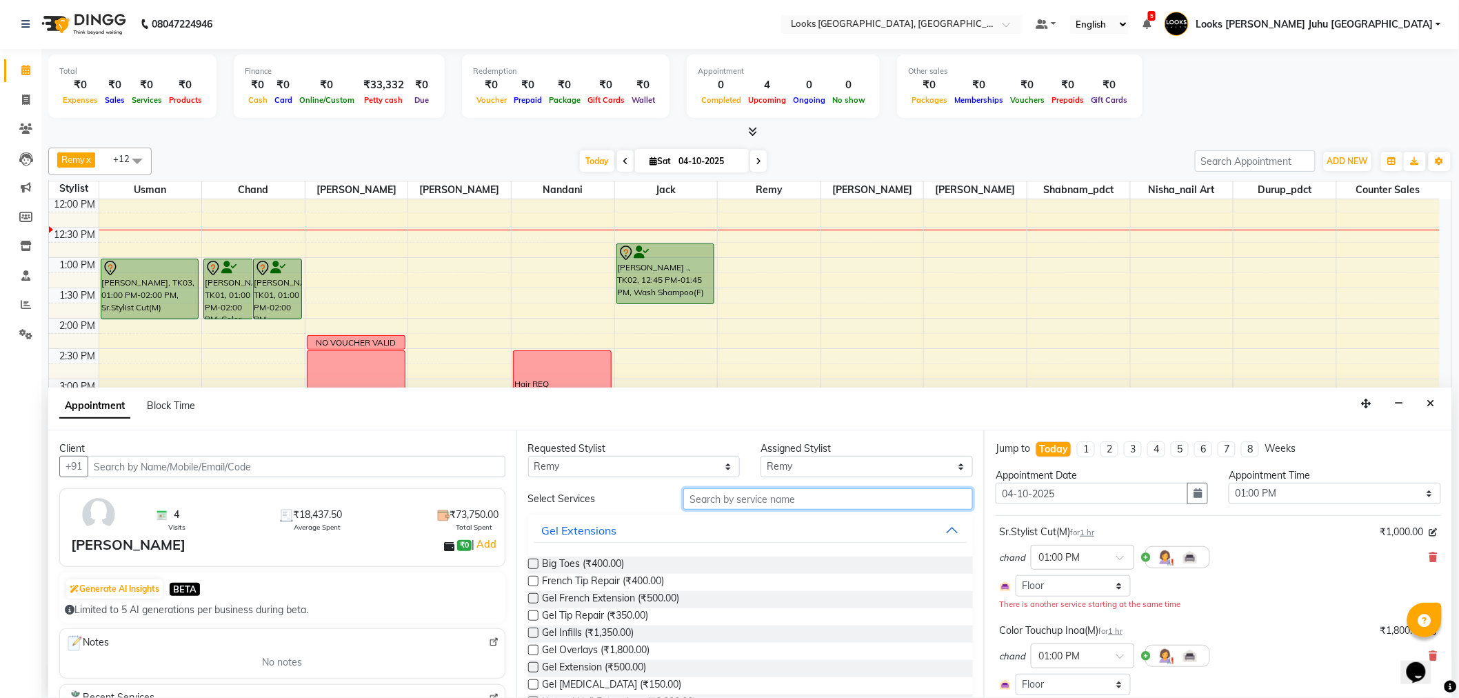
click at [784, 494] on input "text" at bounding box center [828, 498] width 290 height 21
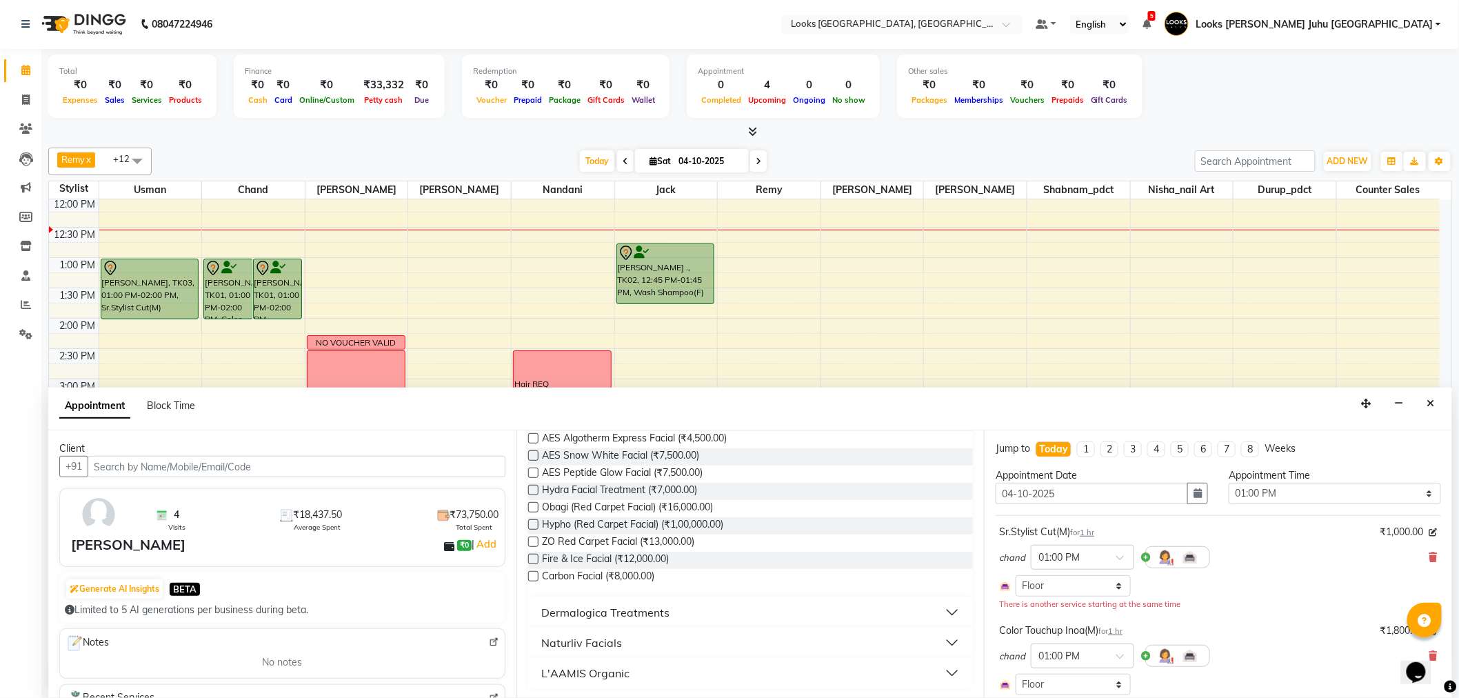
type input "FACI"
click at [561, 612] on div "Dermalogica Treatments" at bounding box center [606, 612] width 128 height 17
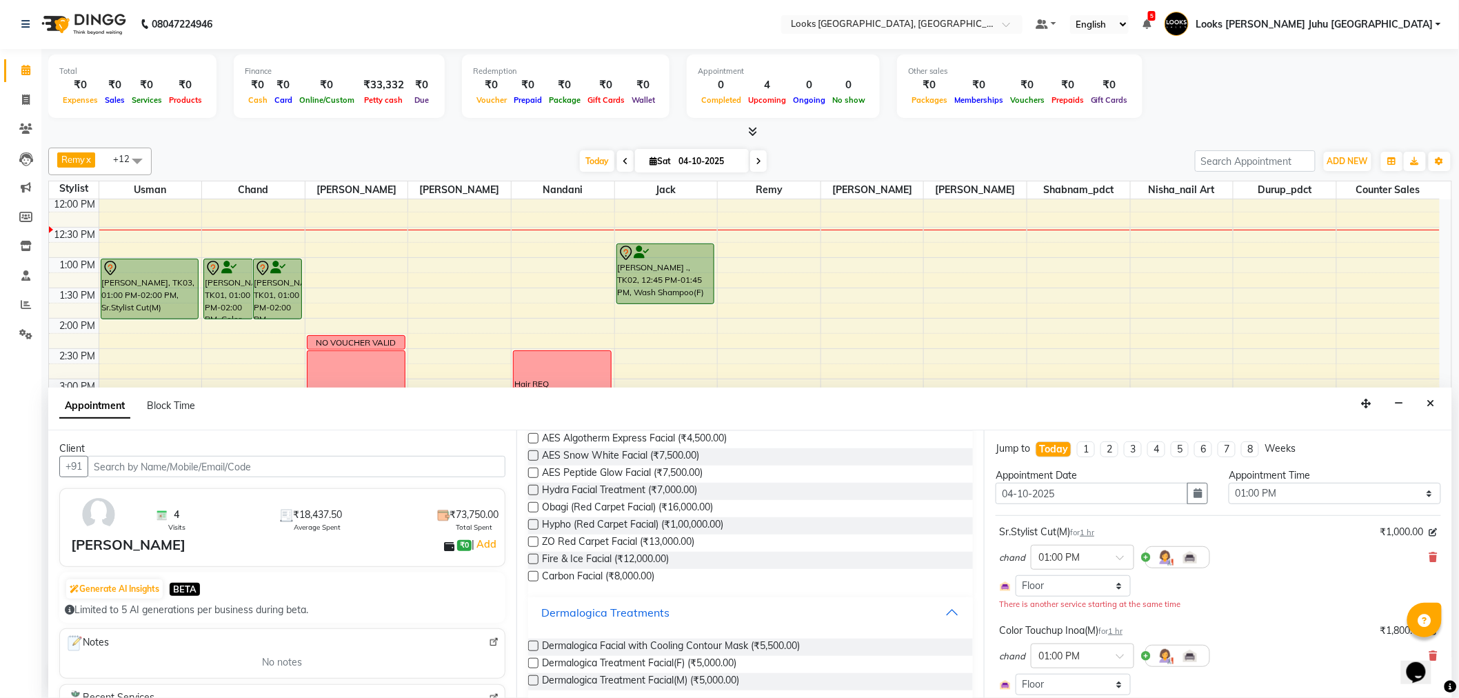
scroll to position [217, 0]
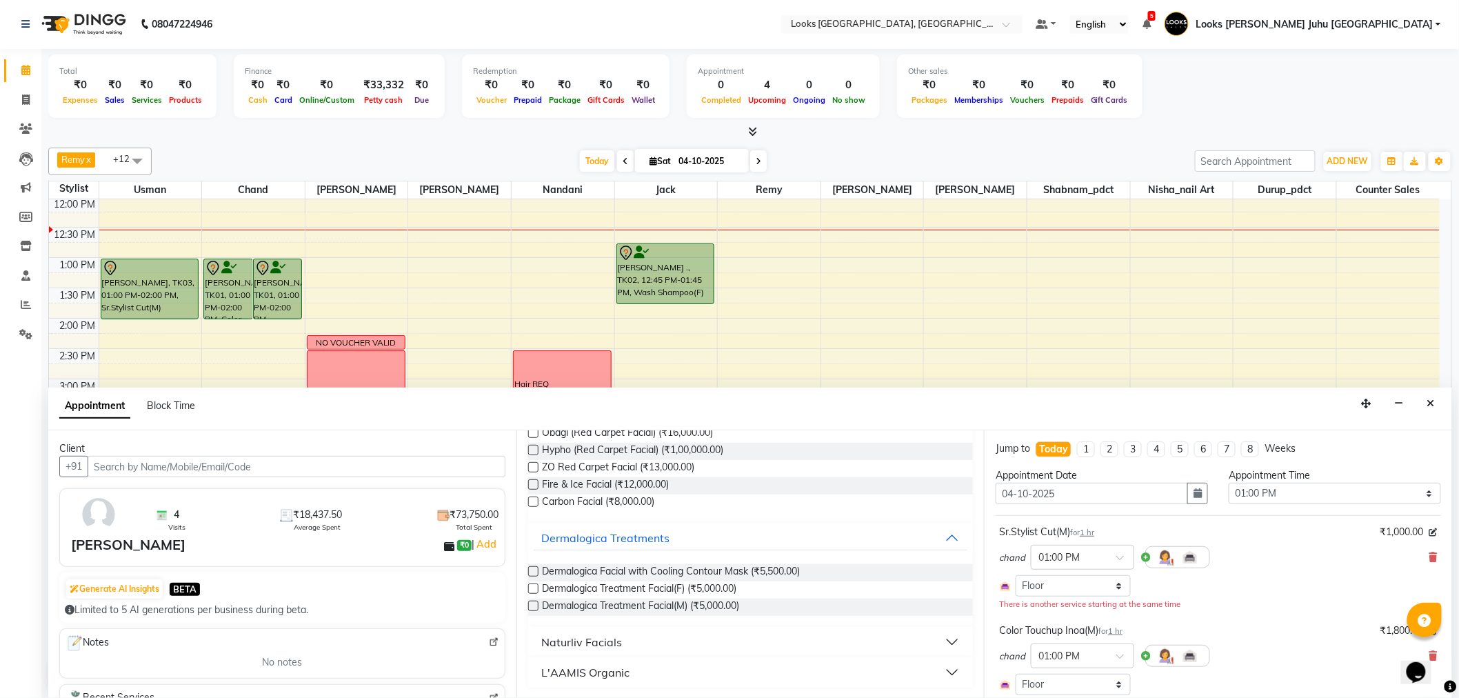
click at [532, 590] on label at bounding box center [533, 588] width 10 height 10
click at [532, 590] on input "checkbox" at bounding box center [532, 590] width 9 height 9
checkbox input "false"
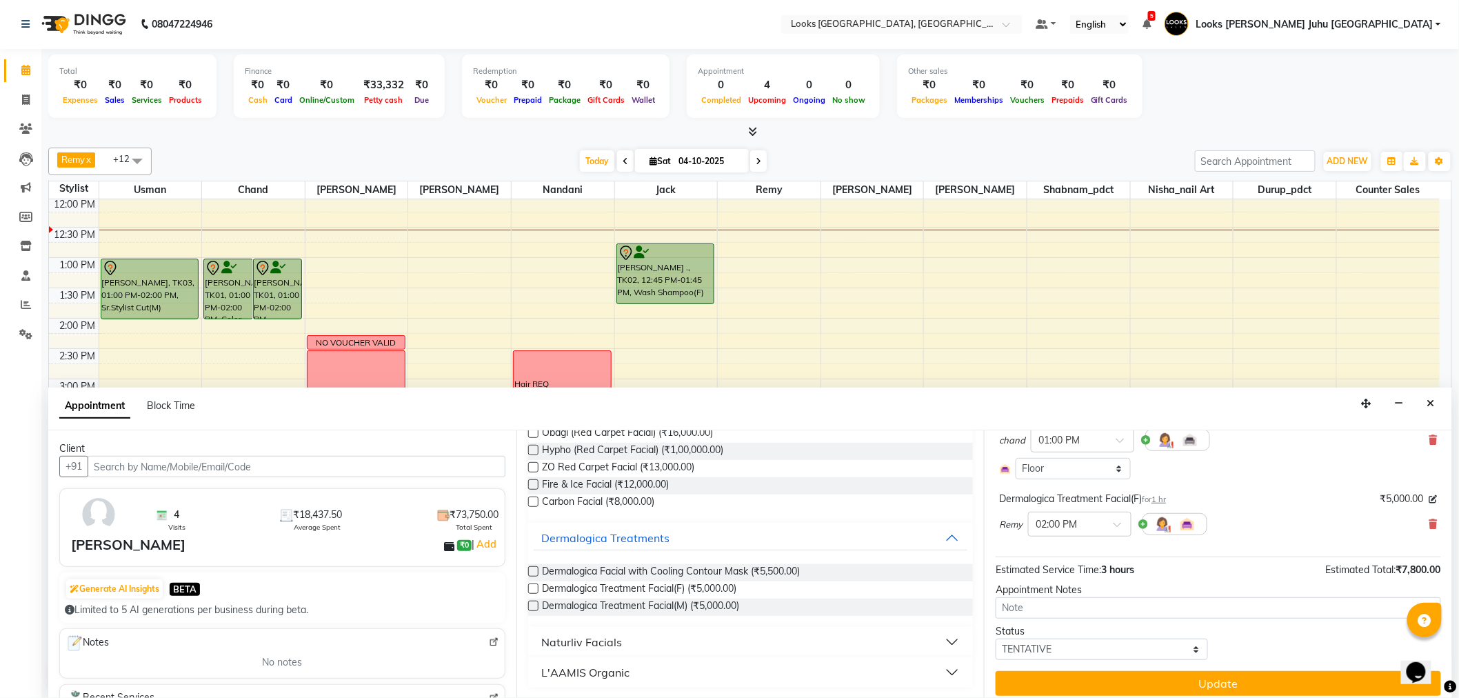
scroll to position [210, 0]
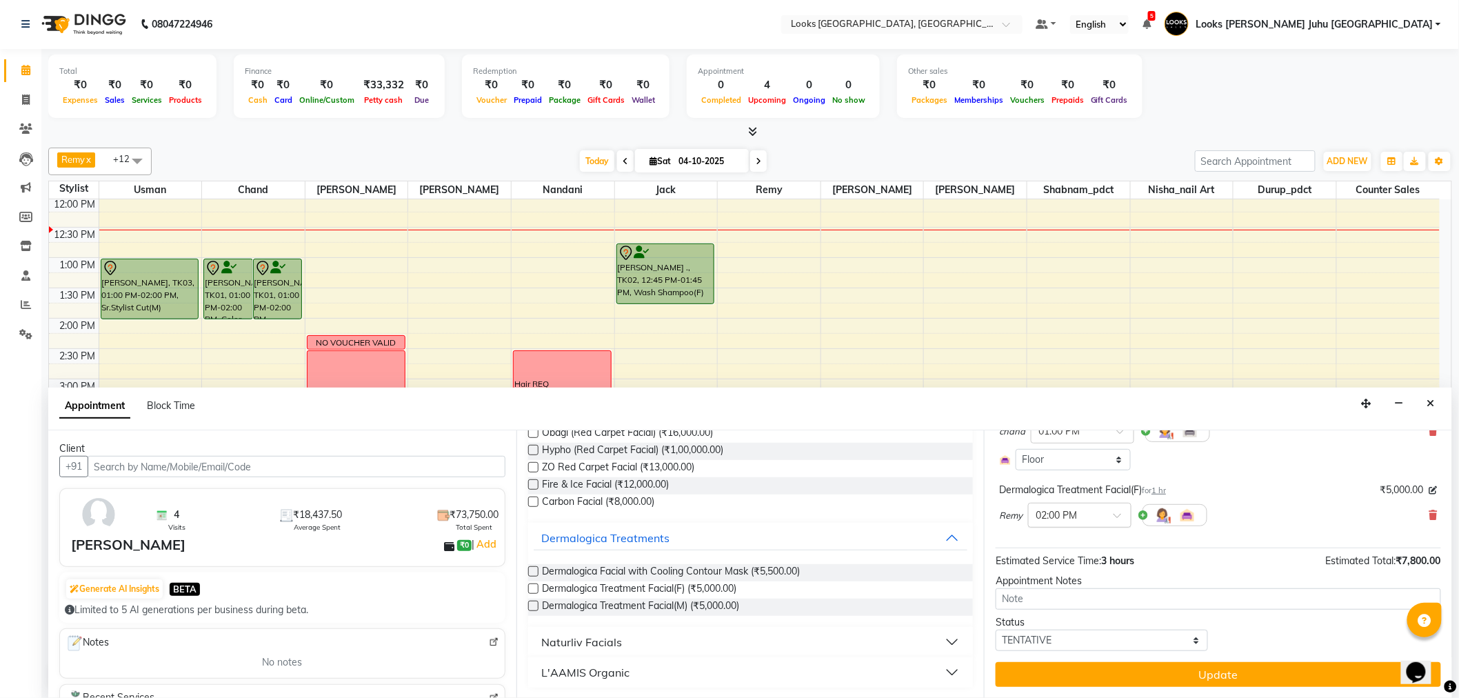
click at [1072, 517] on input "text" at bounding box center [1066, 514] width 61 height 14
click at [1094, 543] on div "12:00 PM" at bounding box center [1080, 552] width 102 height 26
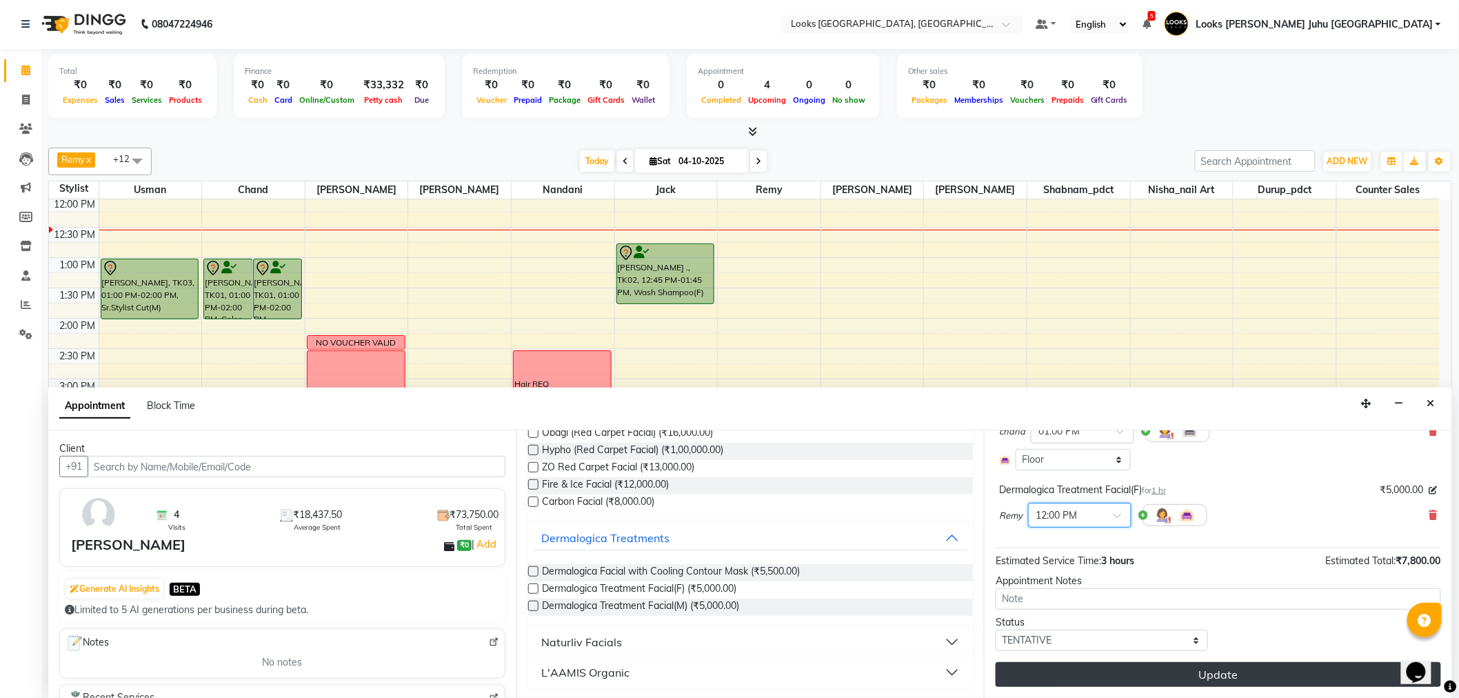
click at [1154, 681] on button "Update" at bounding box center [1219, 674] width 446 height 25
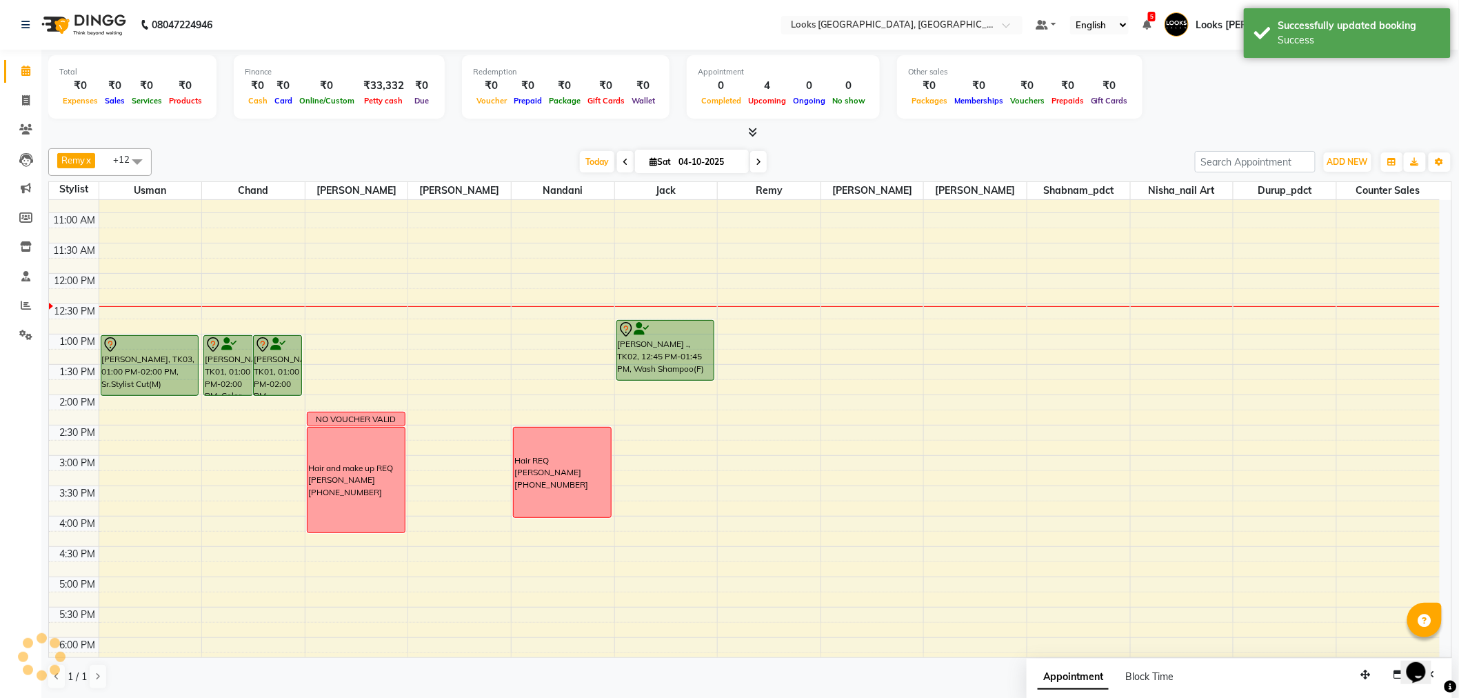
scroll to position [0, 0]
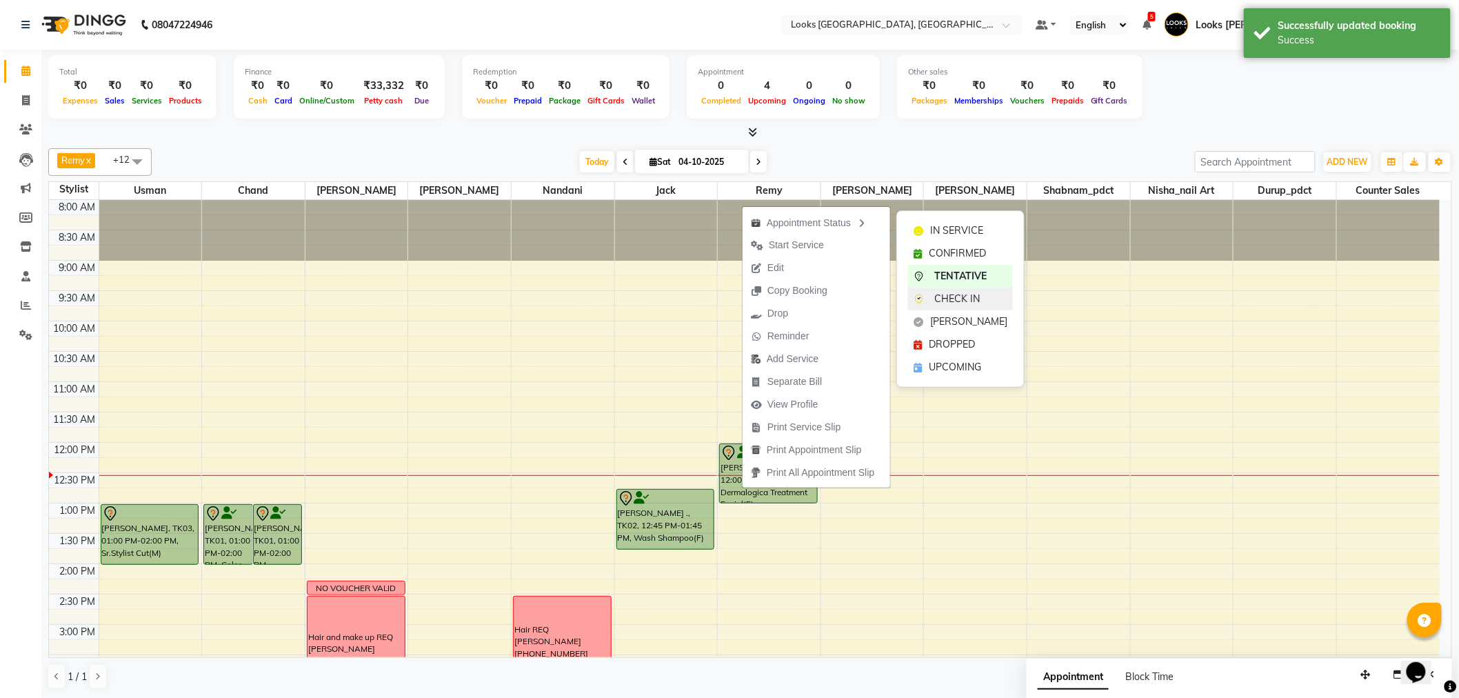
click at [942, 295] on span "CHECK IN" at bounding box center [957, 299] width 46 height 14
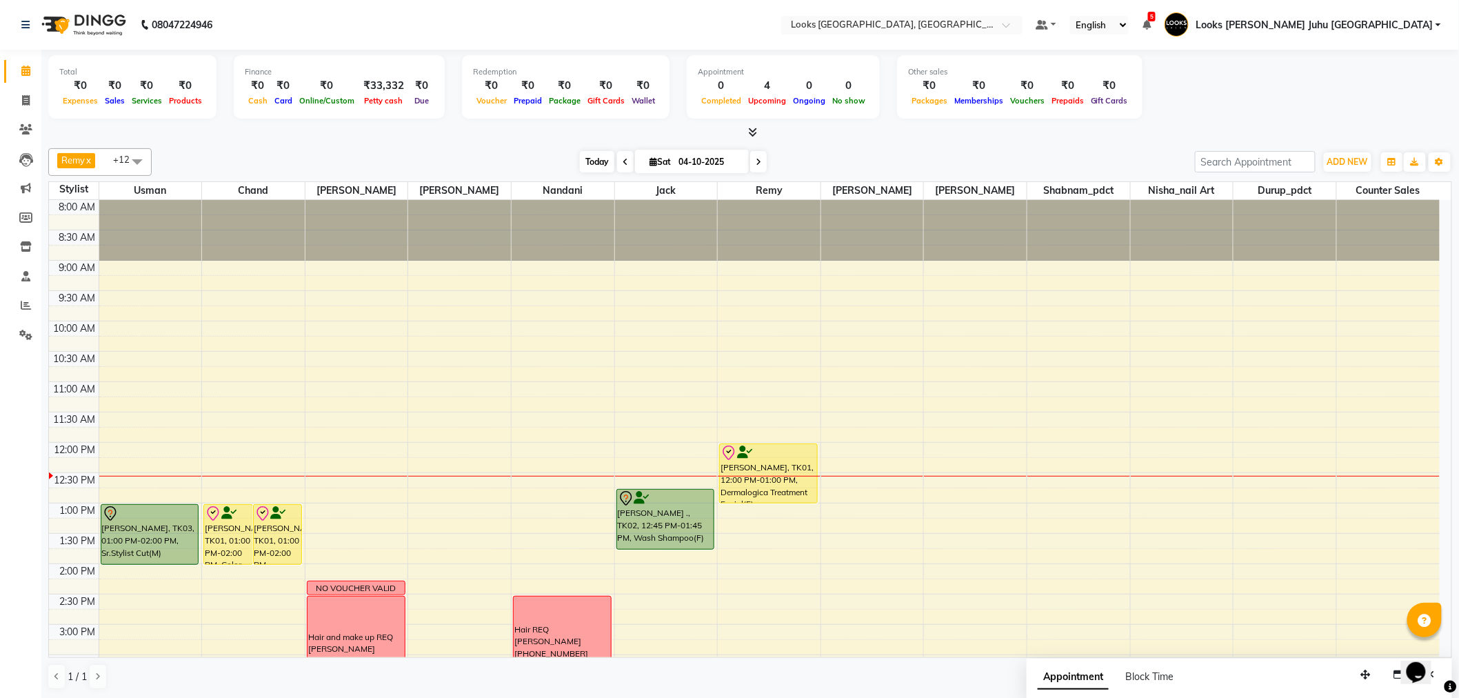
click at [588, 162] on span "Today" at bounding box center [597, 161] width 34 height 21
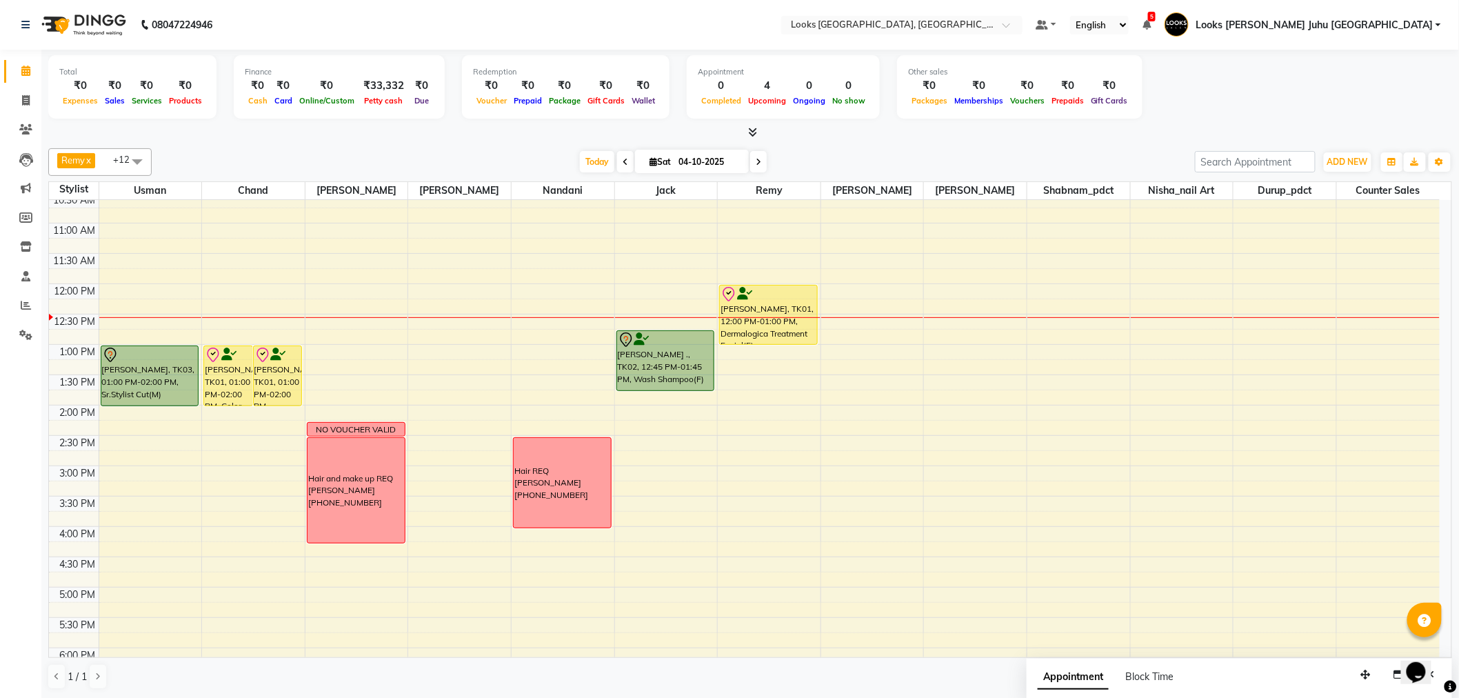
scroll to position [15, 0]
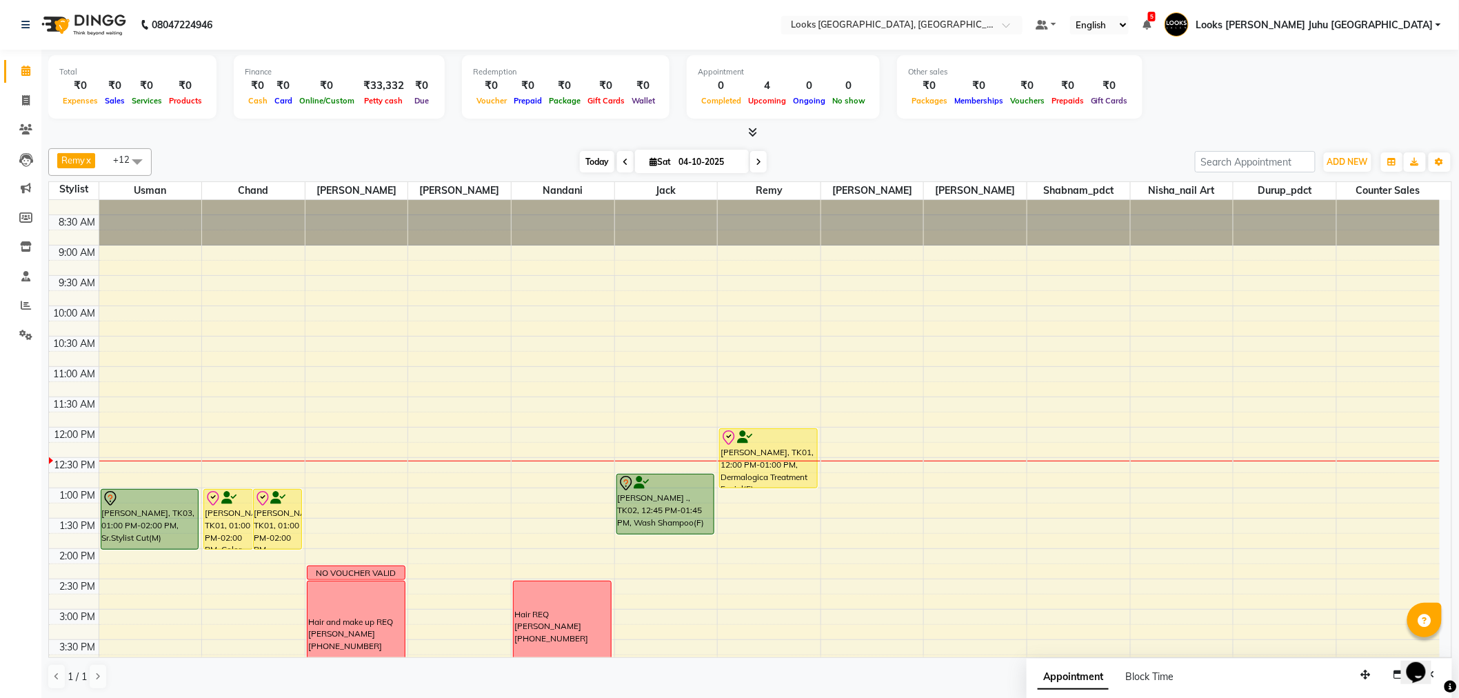
click at [586, 150] on div "Remy x Sohail x Usman x chand x Durup_pdct x Nisha_nail art x Nandani x Jack x …" at bounding box center [750, 162] width 1404 height 28
click at [594, 159] on span "Today" at bounding box center [597, 161] width 34 height 21
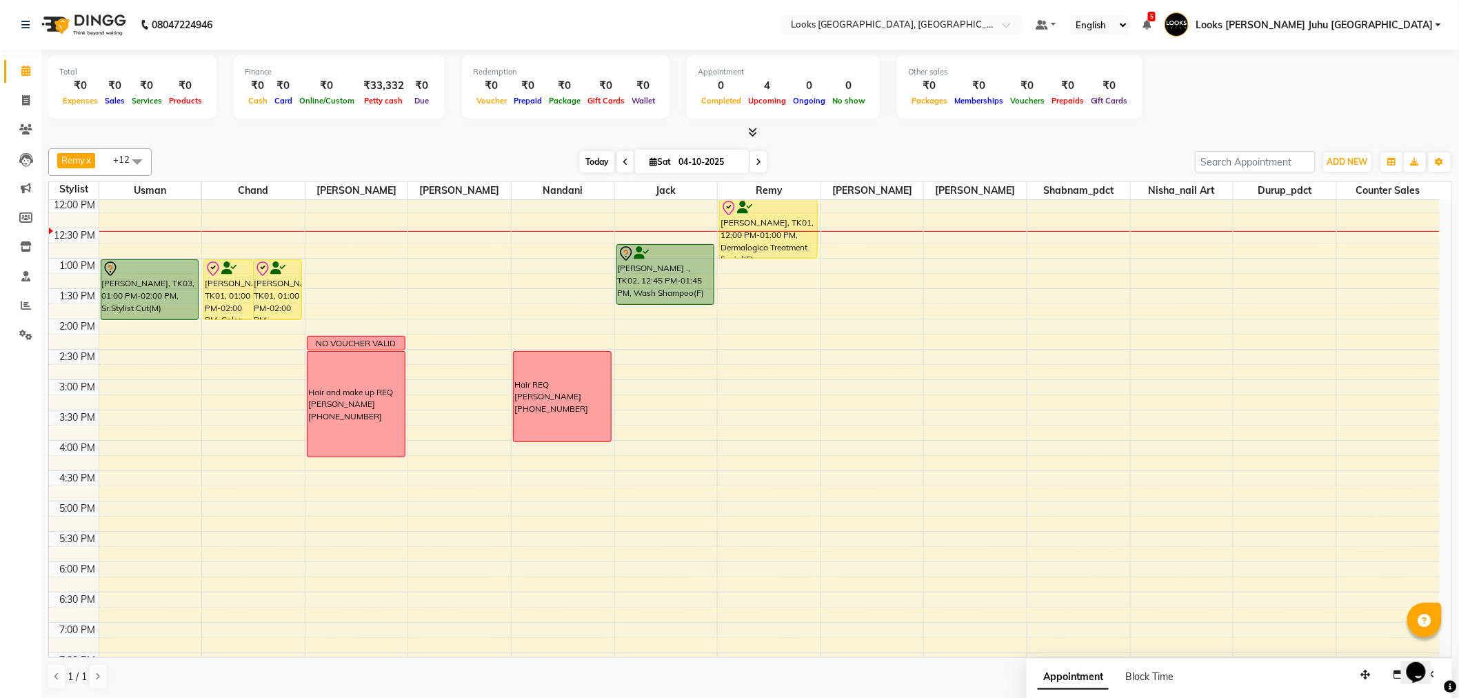
click at [583, 159] on span "Today" at bounding box center [597, 161] width 34 height 21
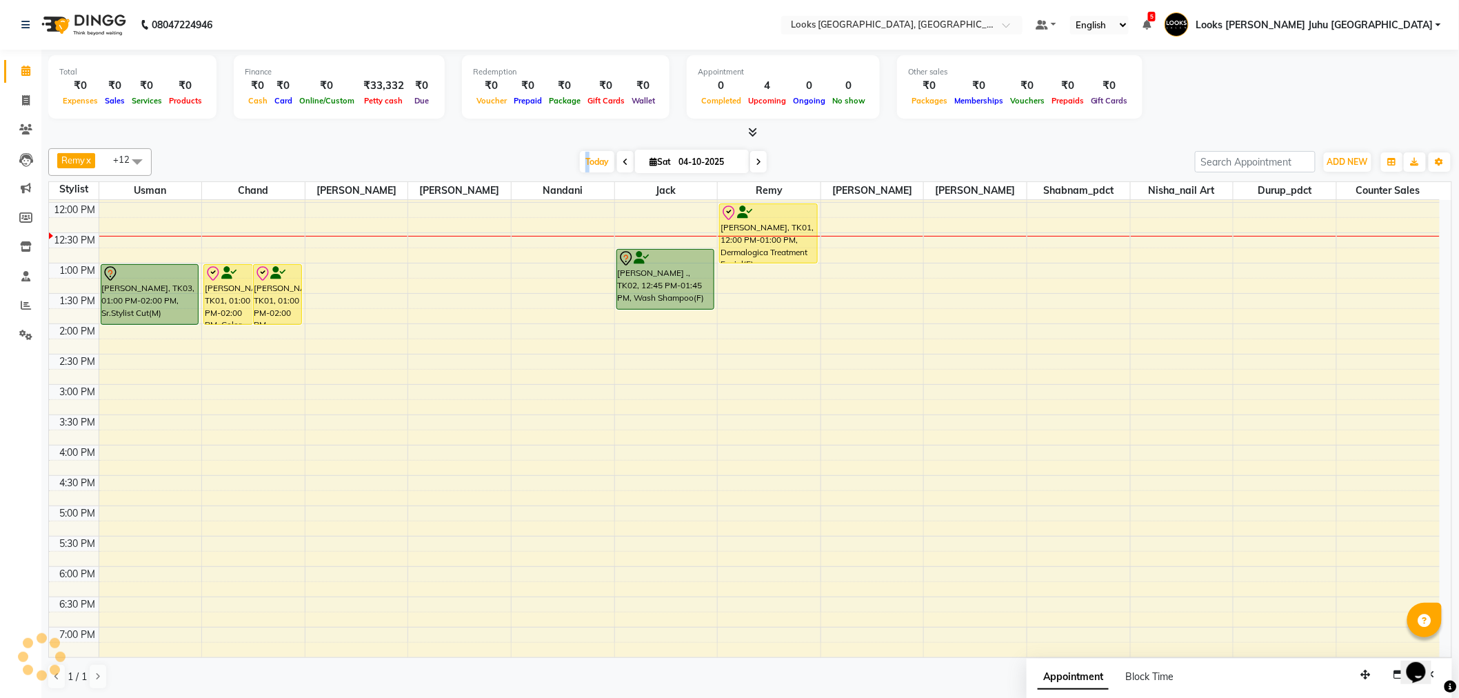
scroll to position [0, 0]
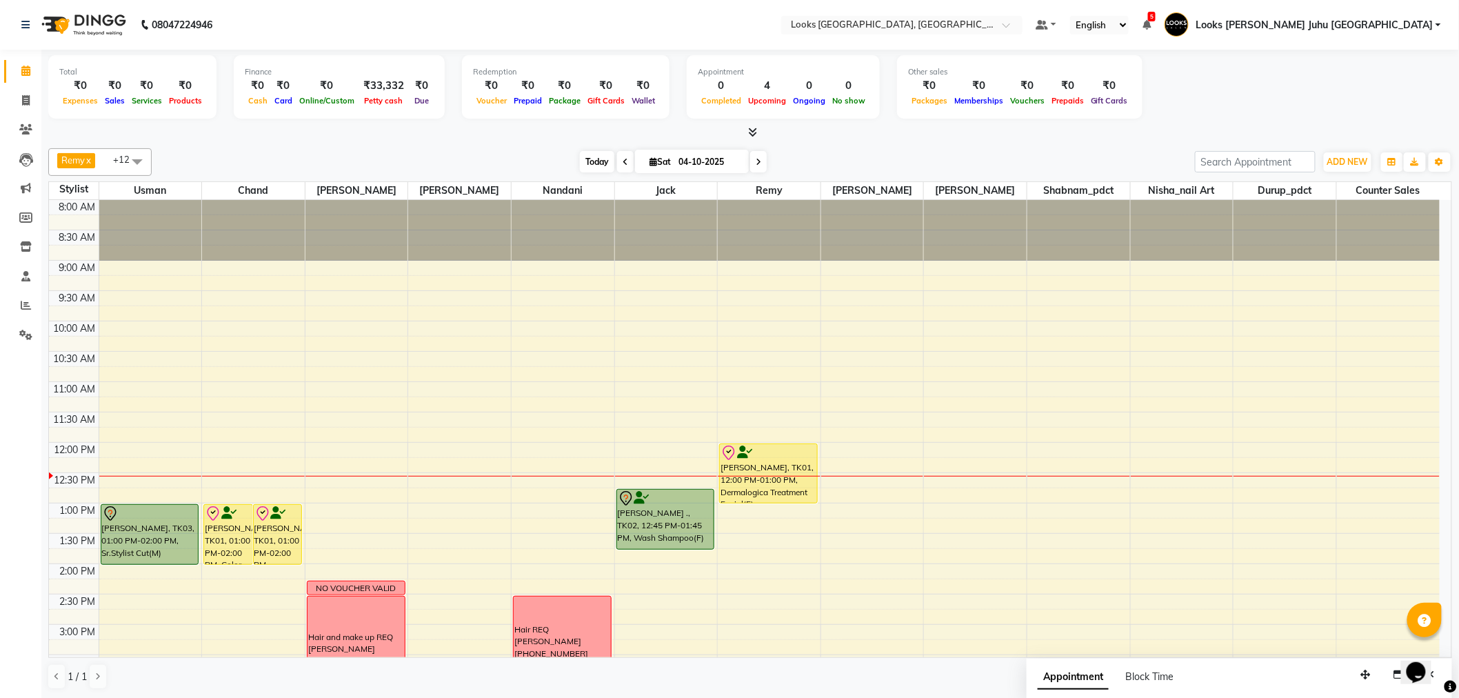
click at [597, 163] on span "Today" at bounding box center [597, 161] width 34 height 21
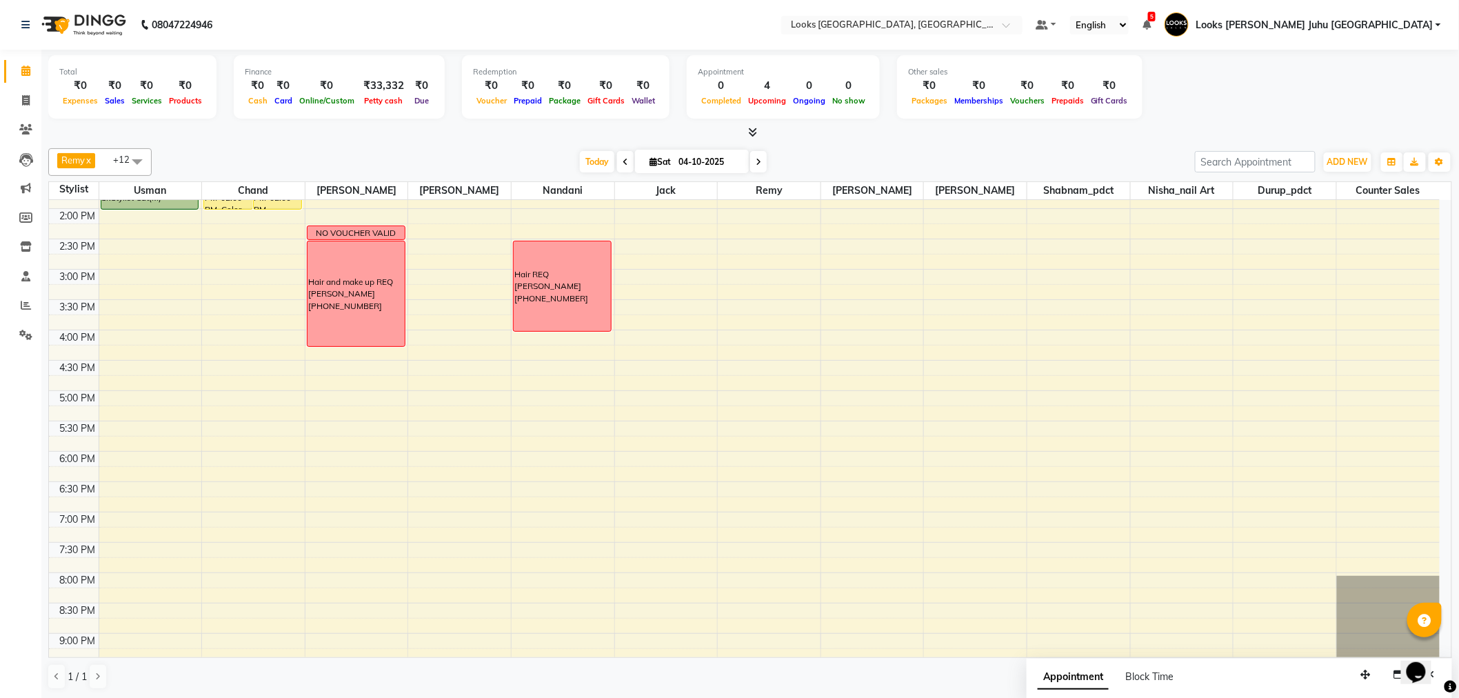
scroll to position [321, 0]
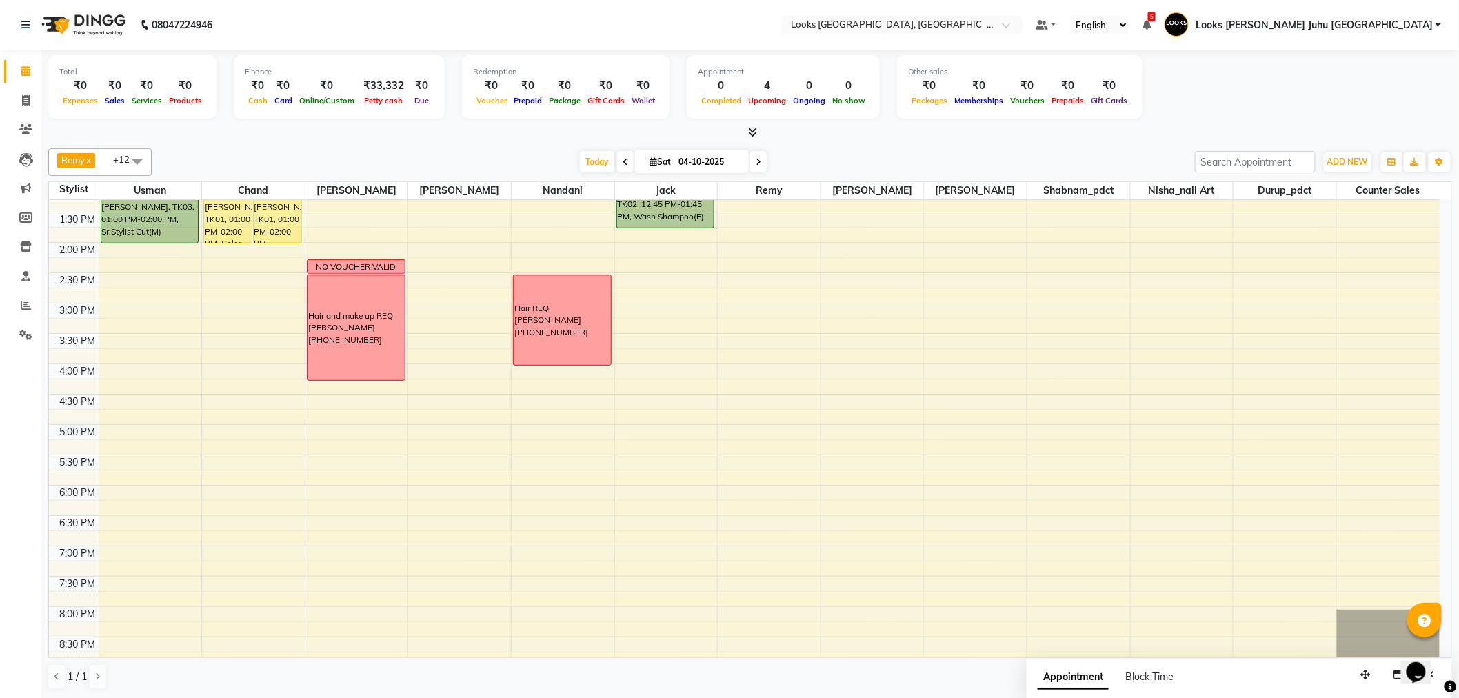
click at [599, 146] on div "Remy x Sohail x Usman x chand x Durup_pdct x Nisha_nail art x Nandani x Jack x …" at bounding box center [750, 419] width 1404 height 552
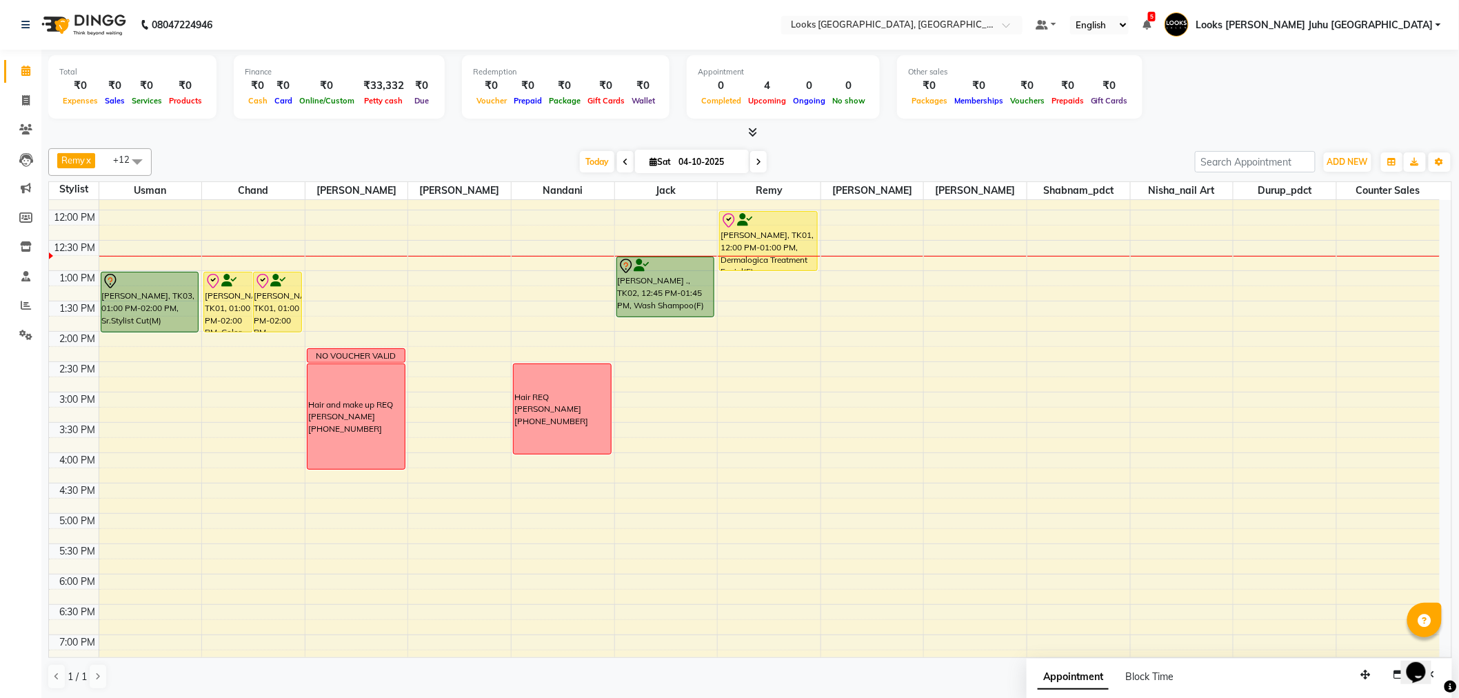
scroll to position [92, 0]
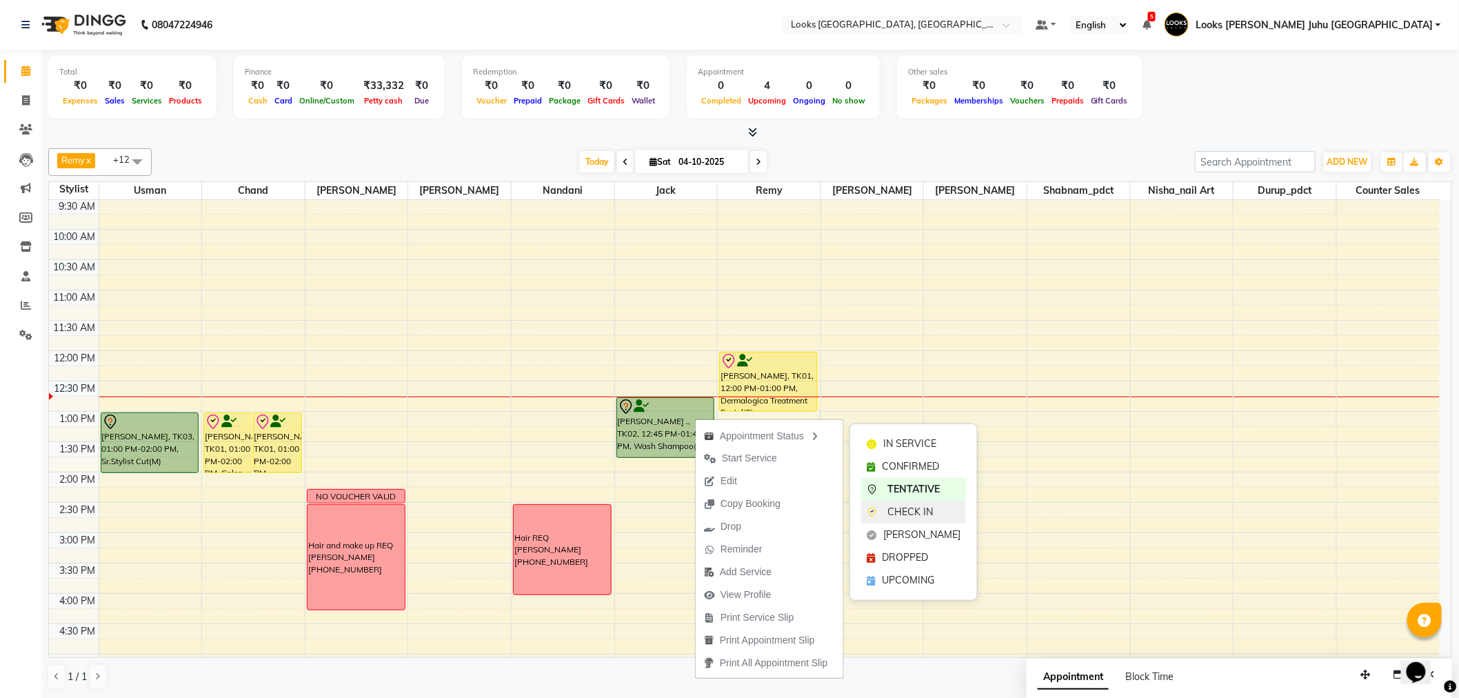
click at [892, 514] on span "CHECK IN" at bounding box center [911, 512] width 46 height 14
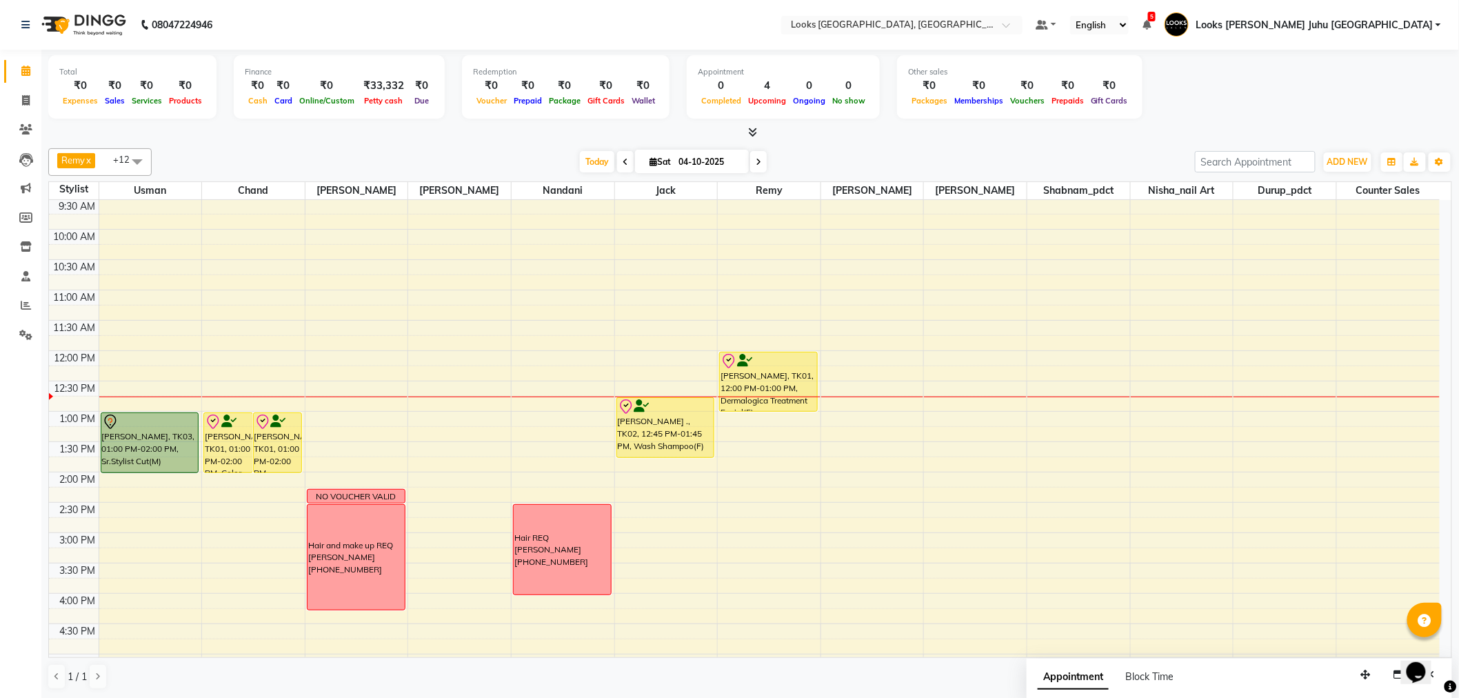
click at [1068, 676] on span "Appointment" at bounding box center [1073, 677] width 71 height 25
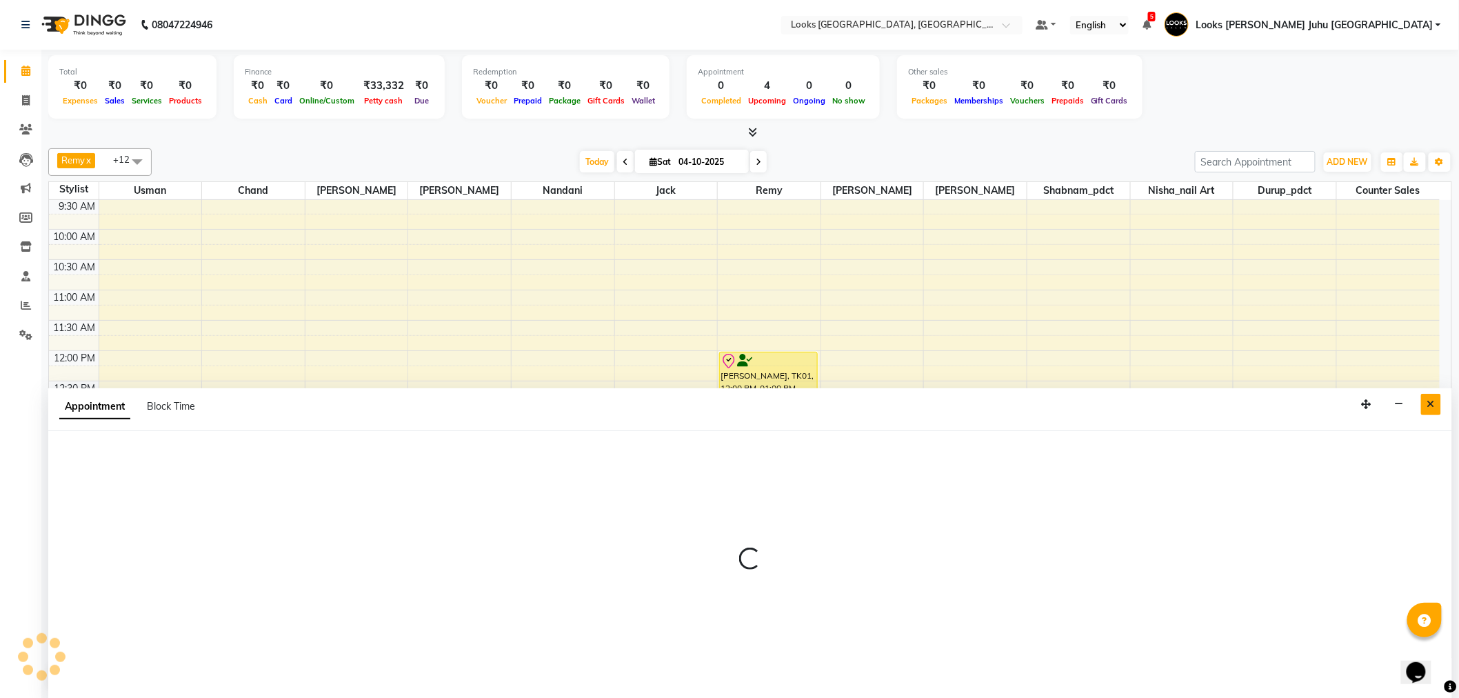
click at [1432, 406] on icon "Close" at bounding box center [1432, 404] width 8 height 10
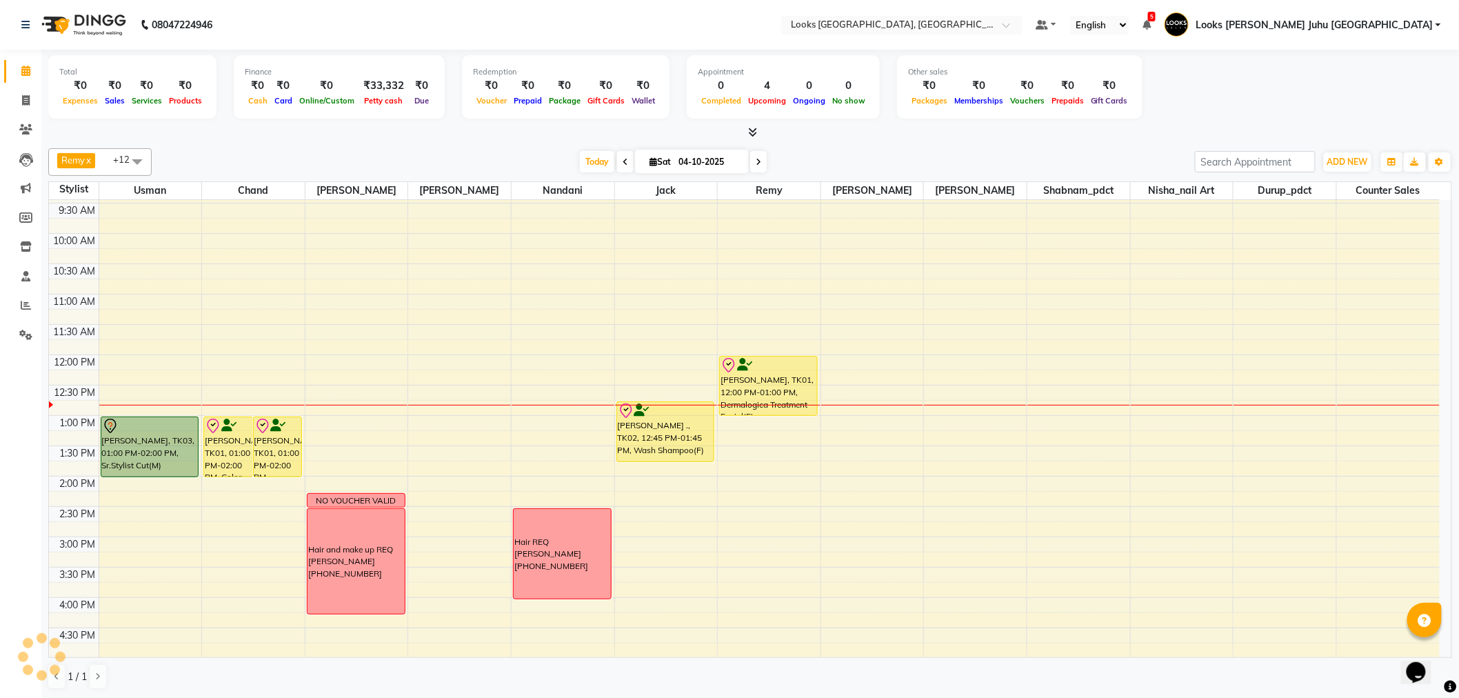
scroll to position [153, 0]
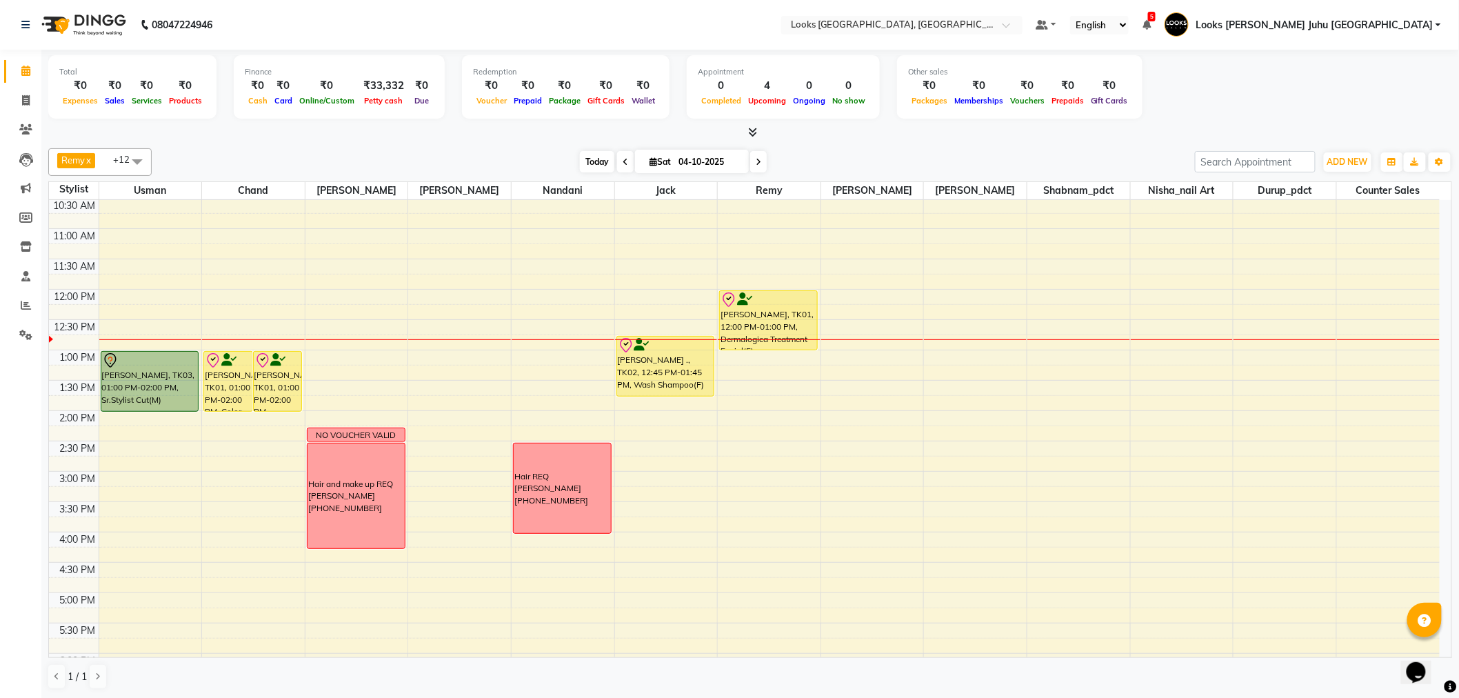
click at [580, 160] on span "Today" at bounding box center [597, 161] width 34 height 21
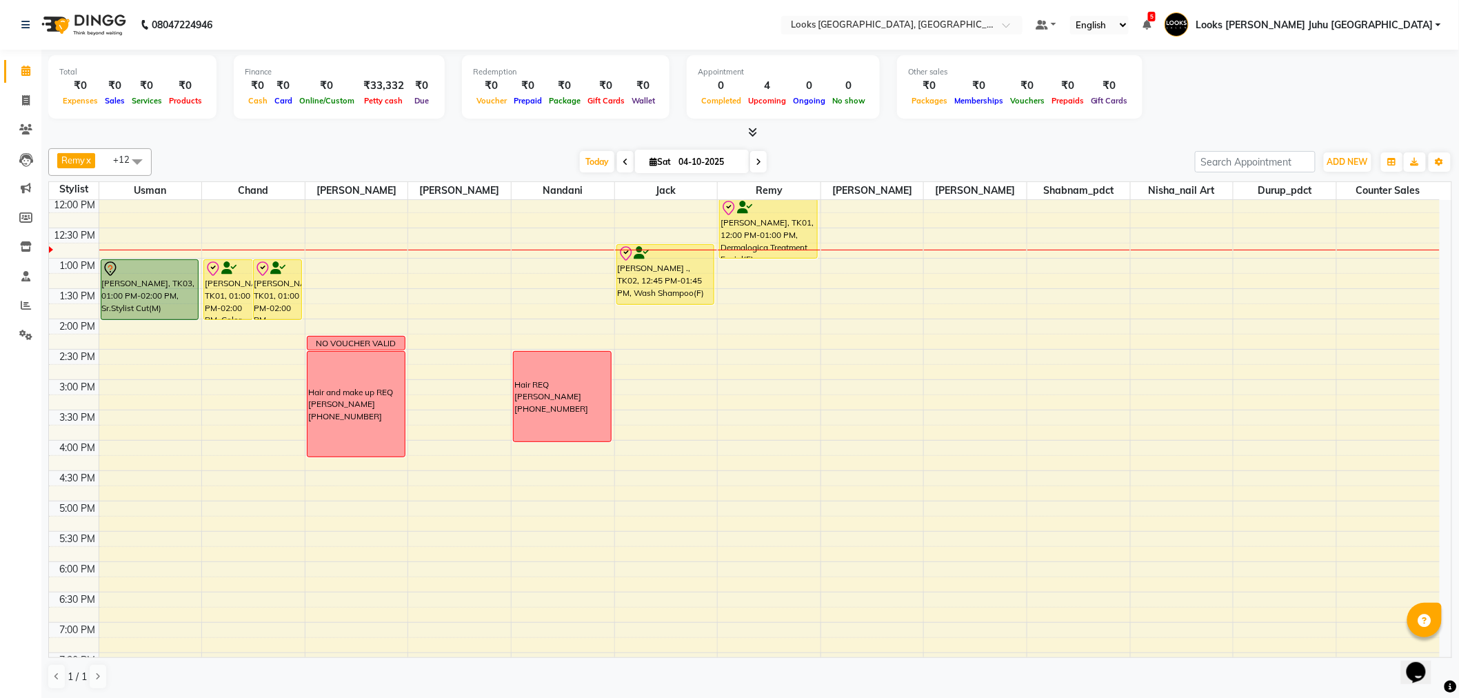
scroll to position [0, 0]
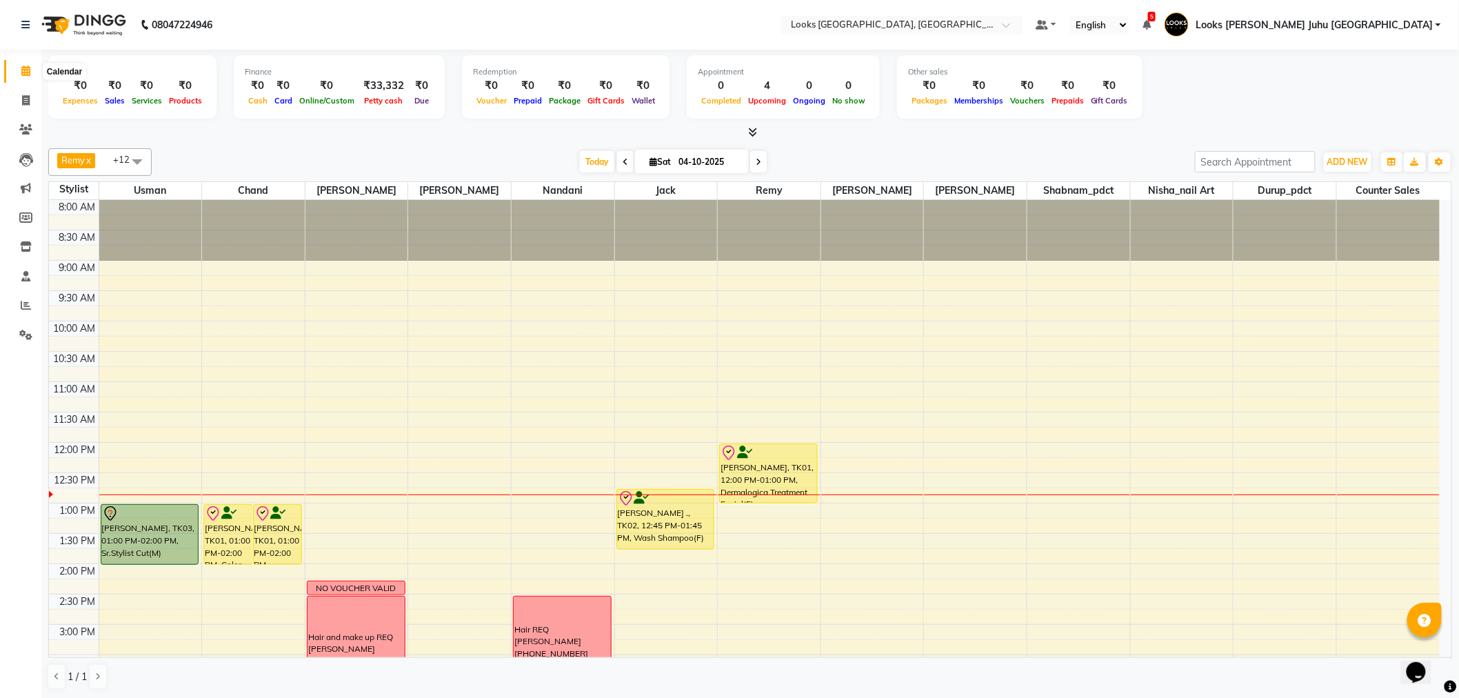
click at [31, 72] on span at bounding box center [26, 71] width 24 height 16
drag, startPoint x: 1339, startPoint y: 157, endPoint x: 1330, endPoint y: 201, distance: 44.4
click at [1339, 160] on span "ADD NEW" at bounding box center [1348, 162] width 41 height 10
click at [1325, 201] on link "Add Invoice" at bounding box center [1317, 206] width 109 height 18
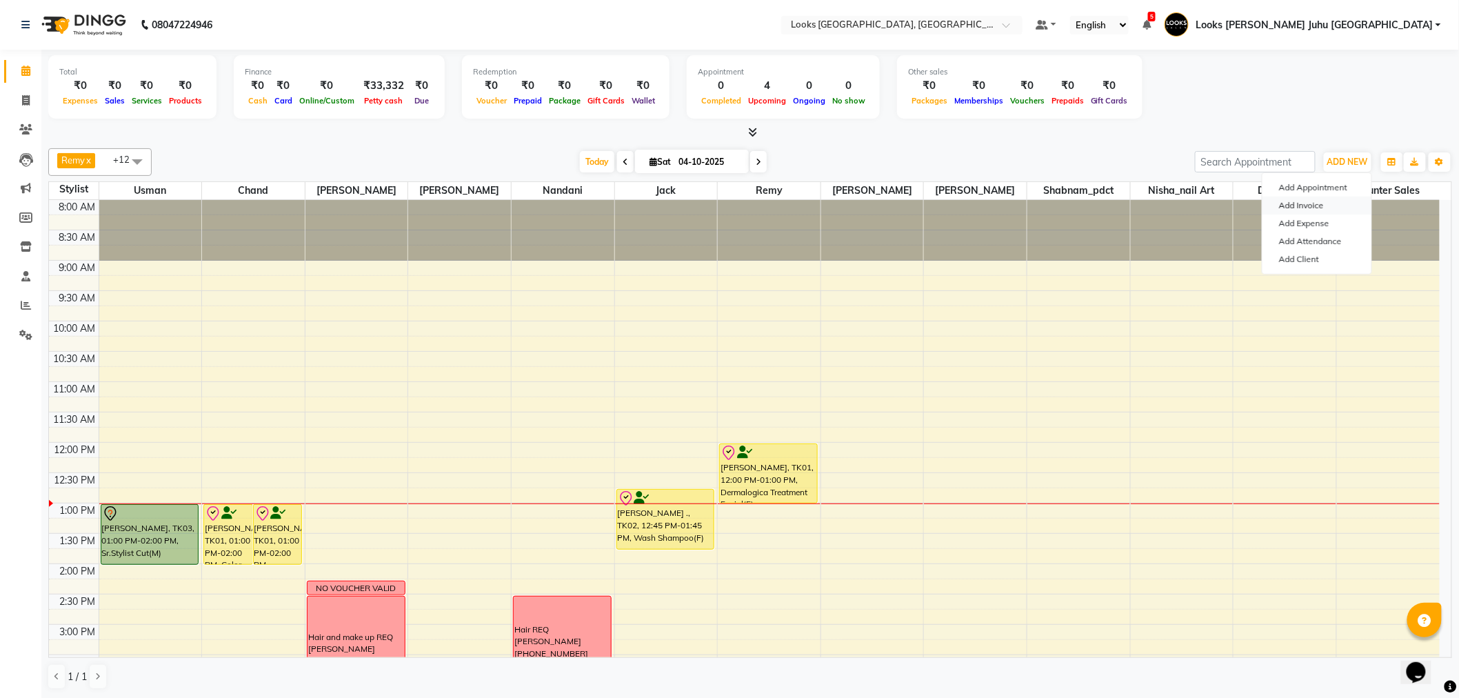
select select "service"
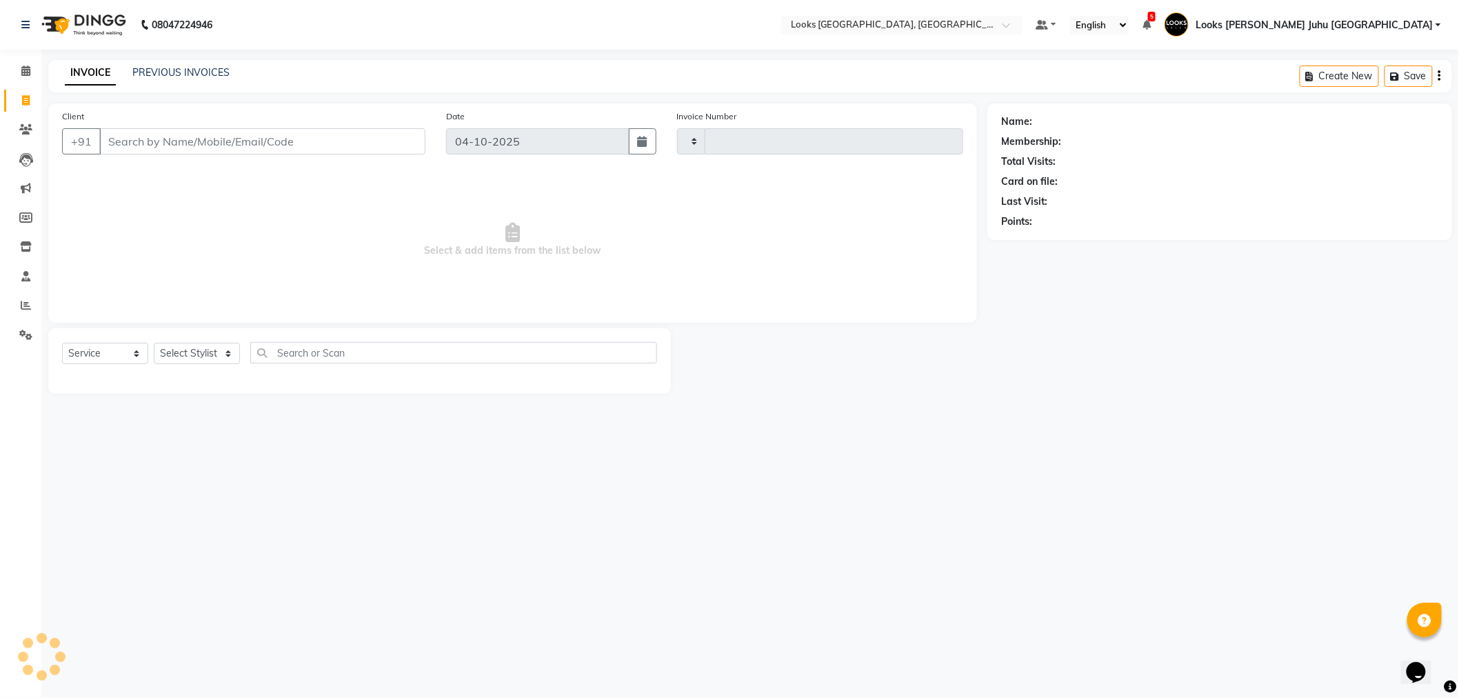
type input "2275"
select select "8270"
click at [395, 140] on input "Client" at bounding box center [264, 141] width 330 height 26
click at [345, 152] on input "Client" at bounding box center [264, 141] width 330 height 26
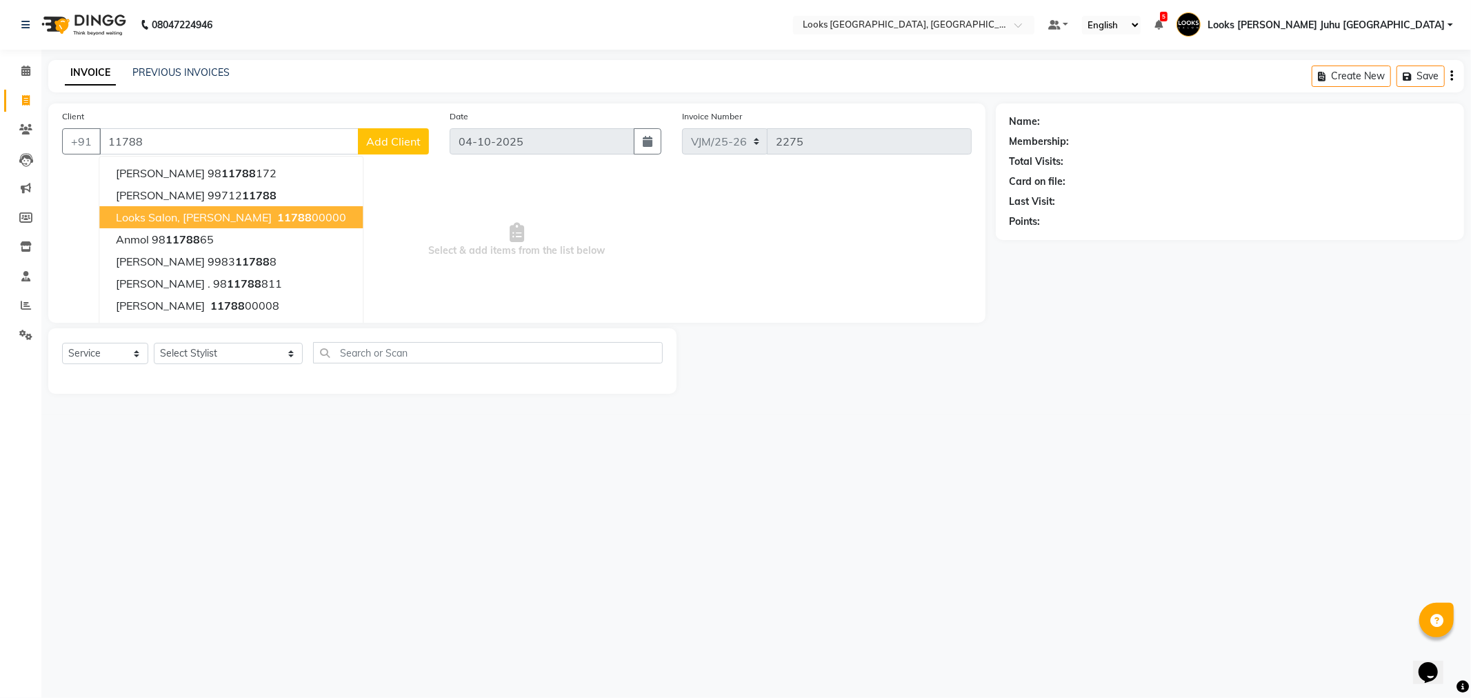
drag, startPoint x: 294, startPoint y: 209, endPoint x: 293, endPoint y: 246, distance: 37.2
click at [293, 212] on span "11788" at bounding box center [294, 217] width 34 height 14
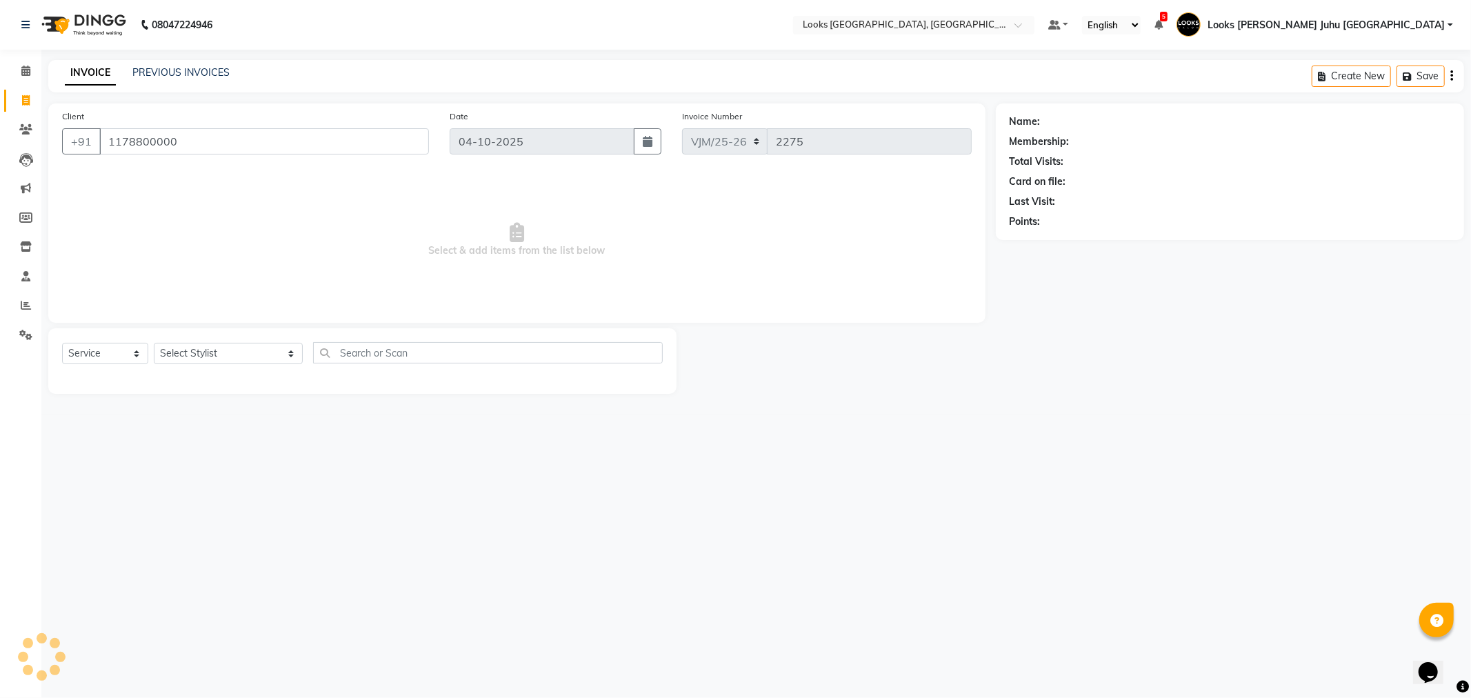
type input "1178800000"
click at [215, 360] on select "Select Stylist Adil BHAGAYSHREE chand Chan_Mrg Counter Sales Deena Gohil DEEPAK…" at bounding box center [228, 353] width 149 height 21
select select "1: Object"
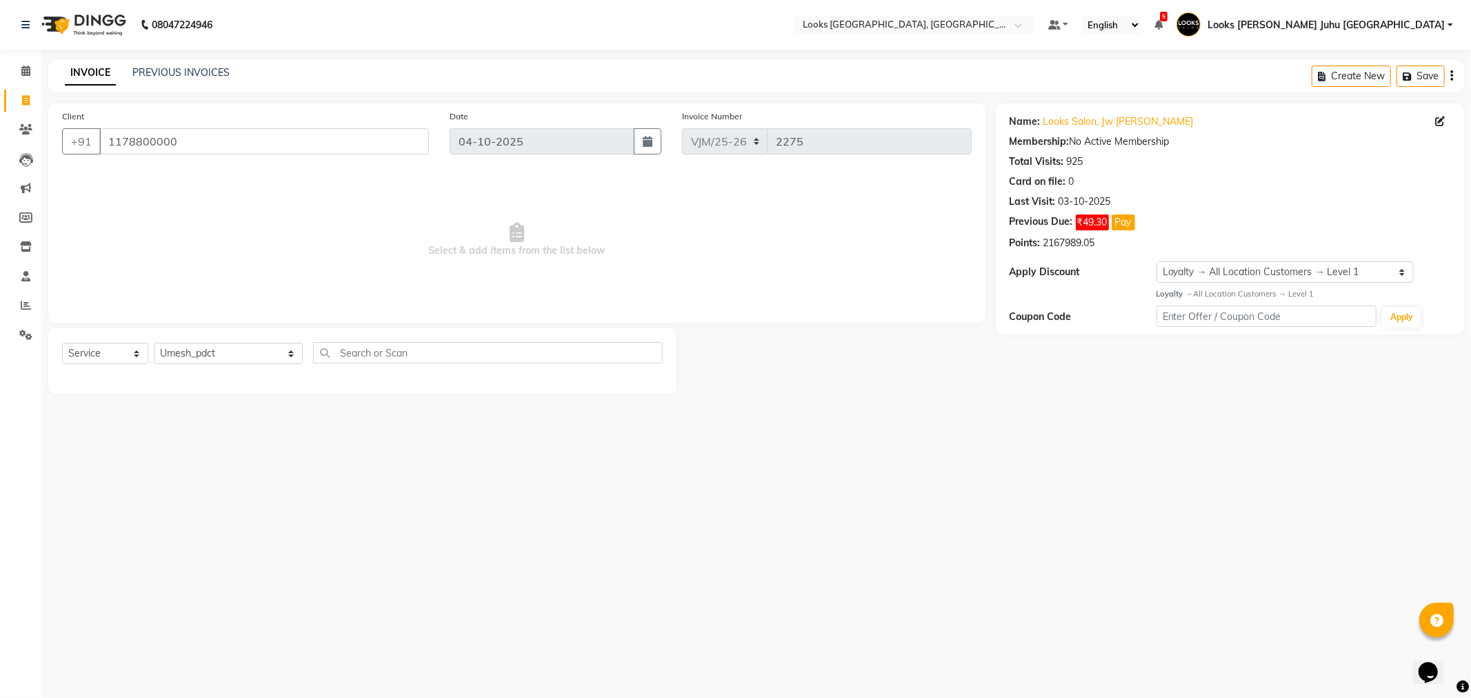
click at [423, 560] on div "08047224946 Select Location × Looks Juhu Marriott, Mumbai, Mumbai Default Panel…" at bounding box center [735, 349] width 1471 height 698
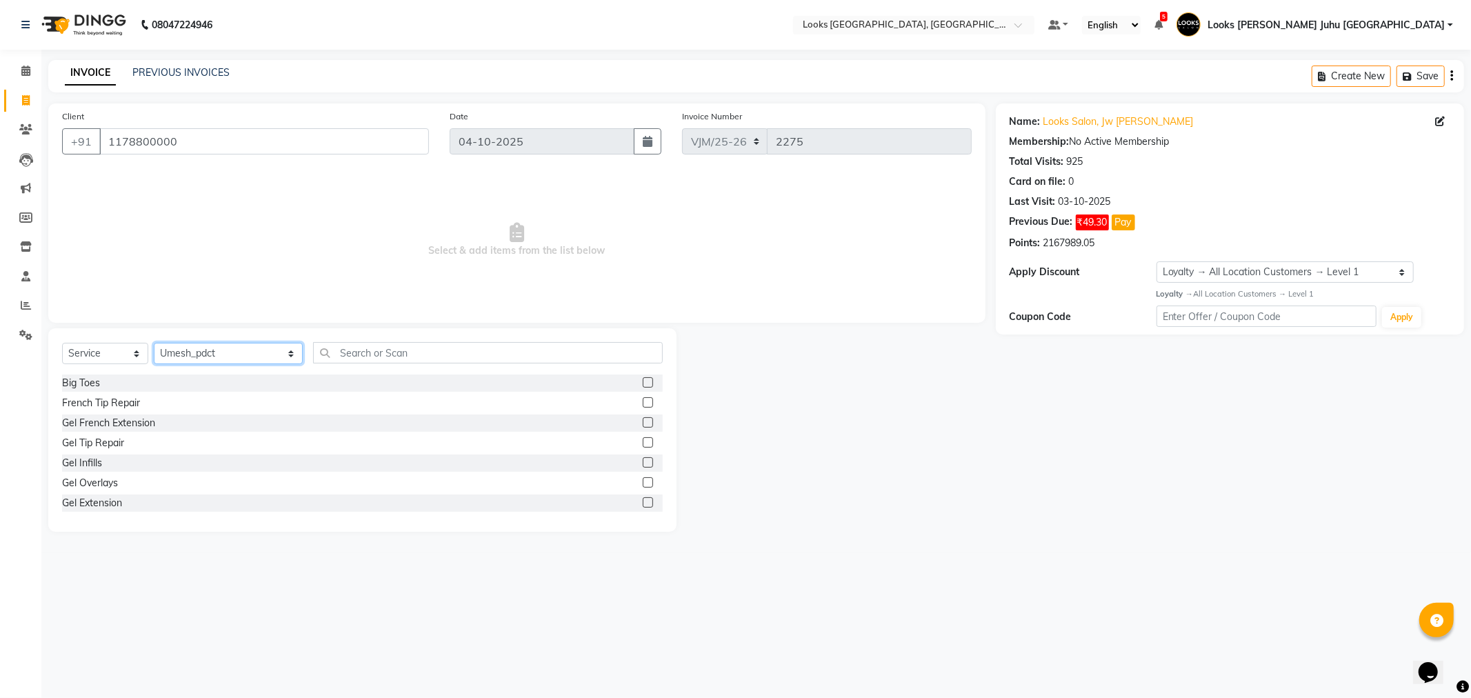
click at [179, 347] on select "Select Stylist Adil BHAGAYSHREE chand Chan_Mrg Counter Sales Deena Gohil DEEPAK…" at bounding box center [228, 353] width 149 height 21
click at [234, 561] on div "08047224946 Select Location × Looks Juhu Marriott, Mumbai, Mumbai Default Panel…" at bounding box center [735, 349] width 1471 height 698
click at [222, 354] on select "Select Stylist Adil BHAGAYSHREE chand Chan_Mrg Counter Sales Deena Gohil DEEPAK…" at bounding box center [228, 353] width 149 height 21
select select "45758"
click at [154, 343] on select "Select Stylist Adil BHAGAYSHREE chand Chan_Mrg Counter Sales Deena Gohil DEEPAK…" at bounding box center [228, 353] width 149 height 21
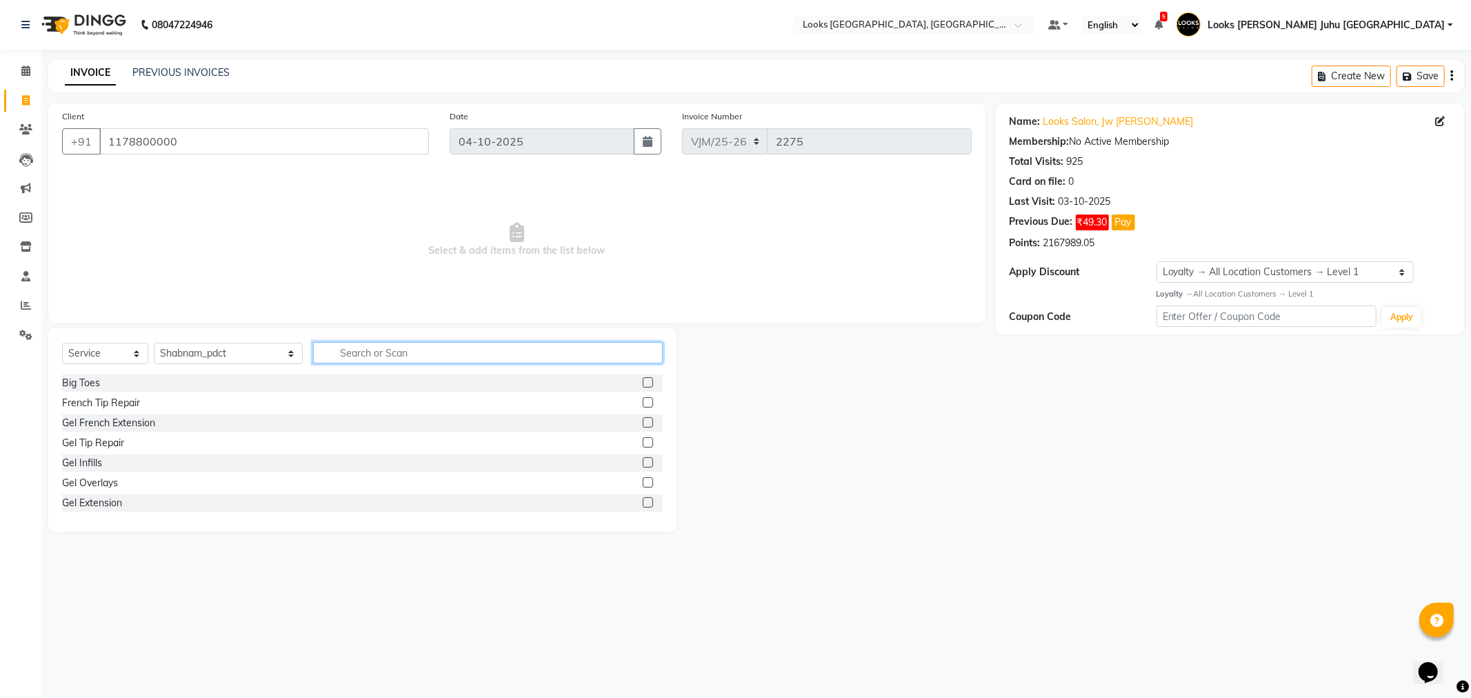
click at [350, 363] on input "text" at bounding box center [487, 352] width 349 height 21
type input "PAIN"
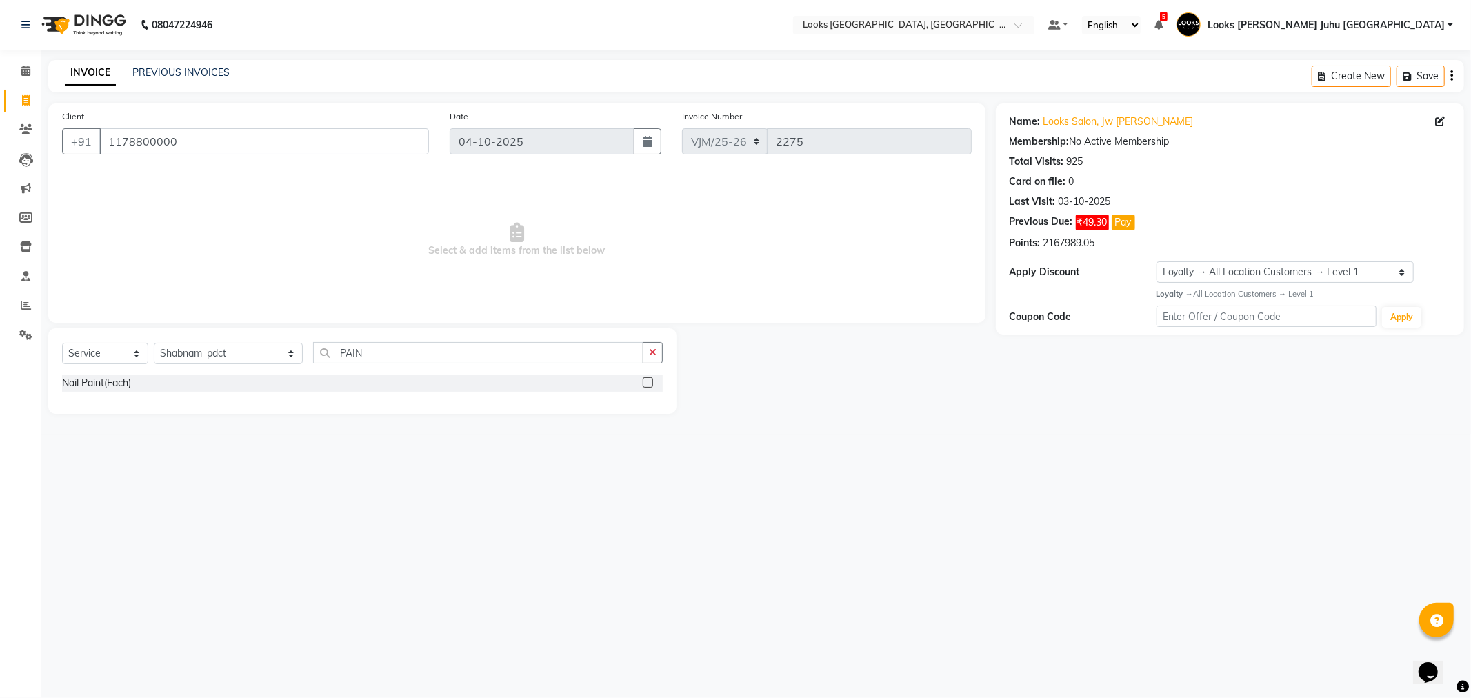
click at [639, 377] on div "Nail Paint(Each)" at bounding box center [362, 382] width 601 height 17
click at [648, 377] on label at bounding box center [648, 382] width 10 height 10
click at [648, 379] on input "checkbox" at bounding box center [647, 383] width 9 height 9
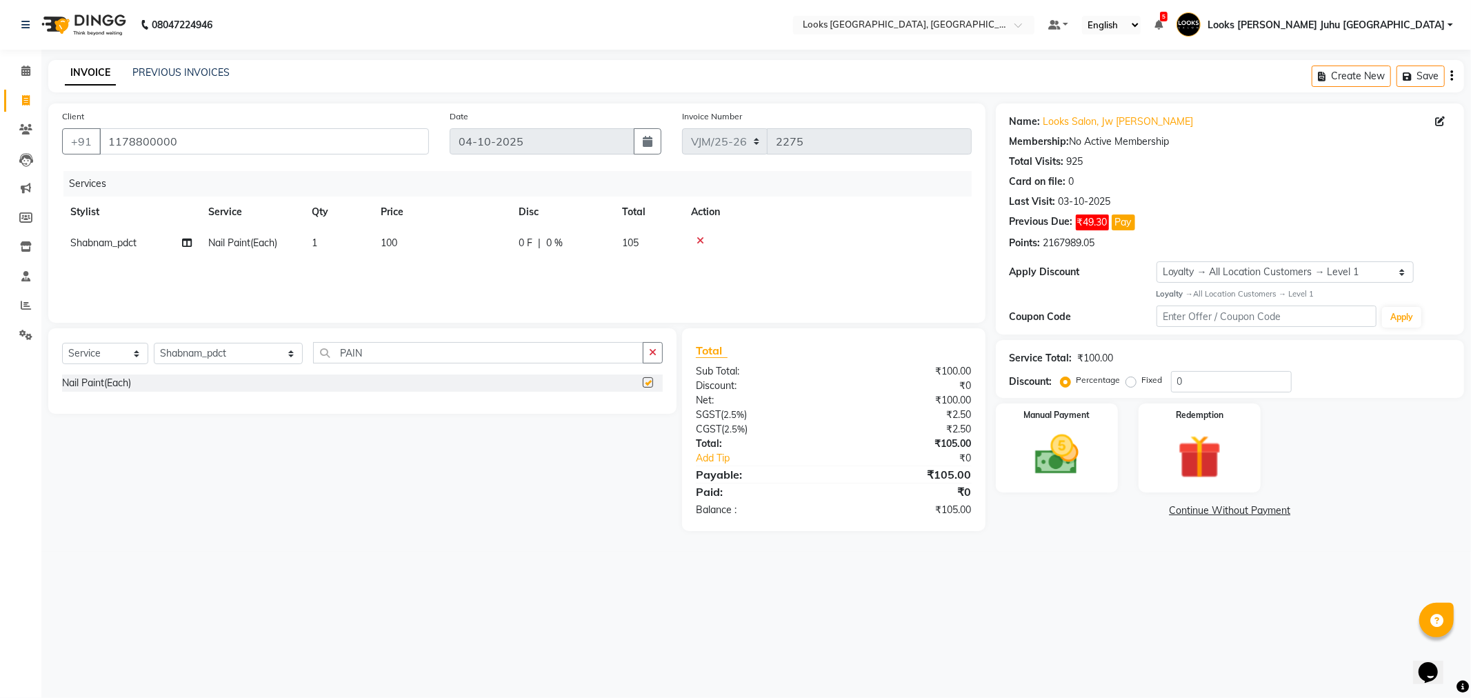
checkbox input "false"
click at [481, 237] on td "100" at bounding box center [441, 243] width 138 height 31
select select "45758"
drag, startPoint x: 494, startPoint y: 246, endPoint x: 426, endPoint y: 251, distance: 69.2
click at [429, 251] on tr "Adil BHAGAYSHREE chand Chan_Mrg Counter Sales Deena Gohil DEEPAK Durup_pdct HAM…" at bounding box center [517, 254] width 910 height 52
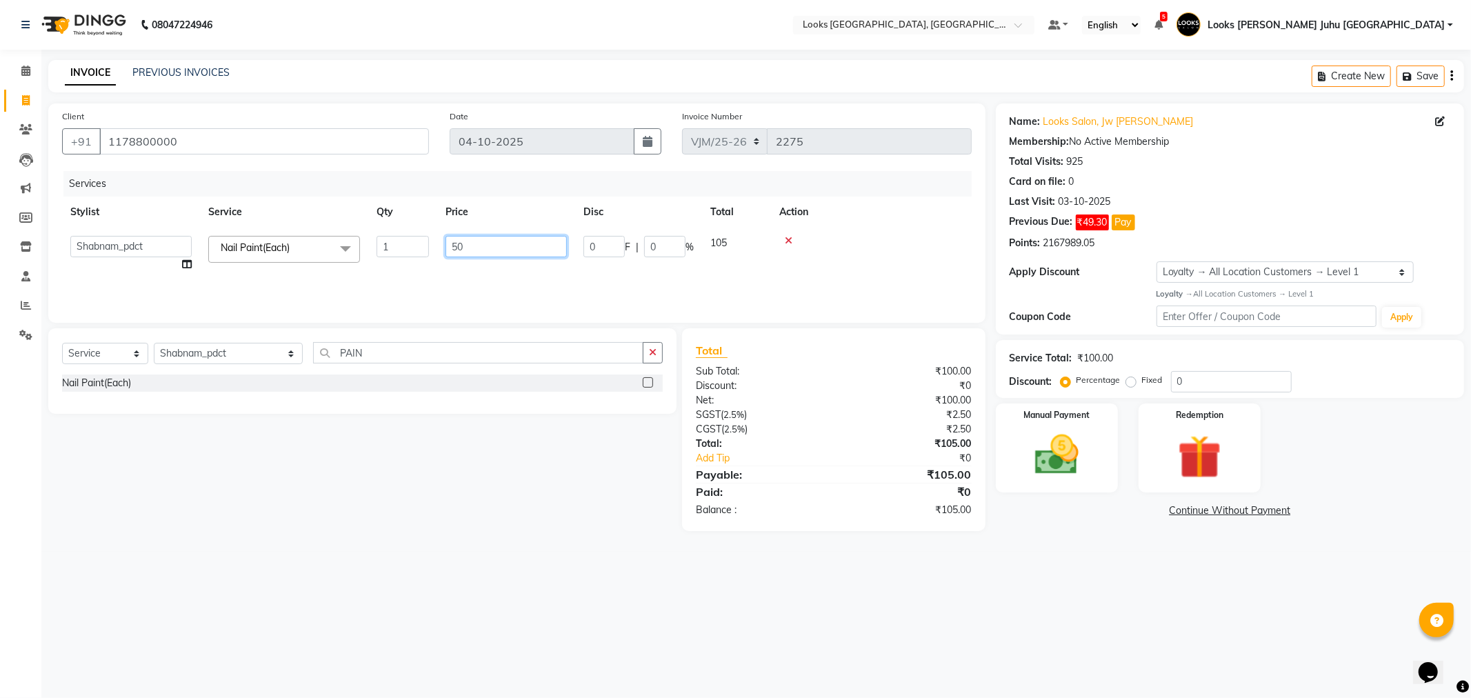
type input "500"
drag, startPoint x: 355, startPoint y: 479, endPoint x: 357, endPoint y: 472, distance: 7.9
click at [356, 486] on div "Select Service Product Membership Package Voucher Prepaid Gift Card Select Styl…" at bounding box center [357, 429] width 639 height 203
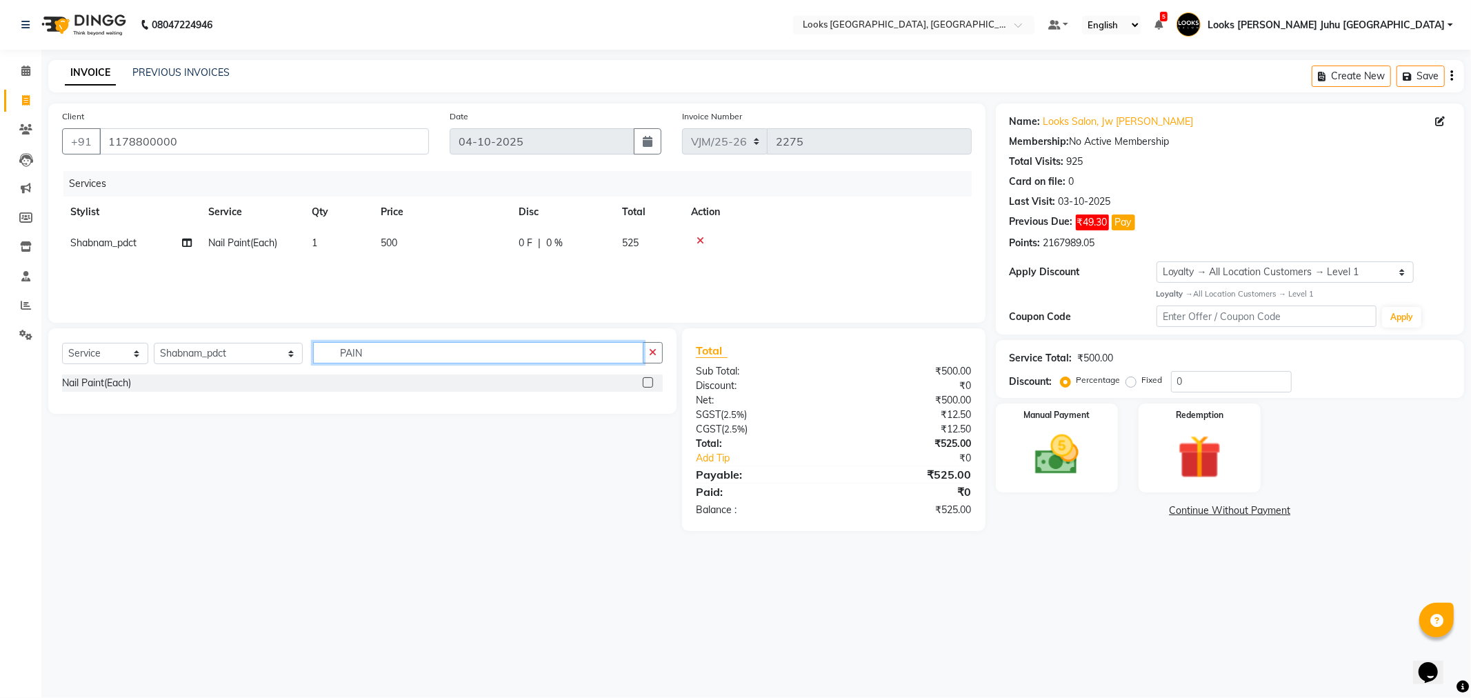
drag, startPoint x: 386, startPoint y: 355, endPoint x: 200, endPoint y: 339, distance: 186.9
click at [204, 341] on div "Select Service Product Membership Package Voucher Prepaid Gift Card Select Styl…" at bounding box center [362, 371] width 628 height 86
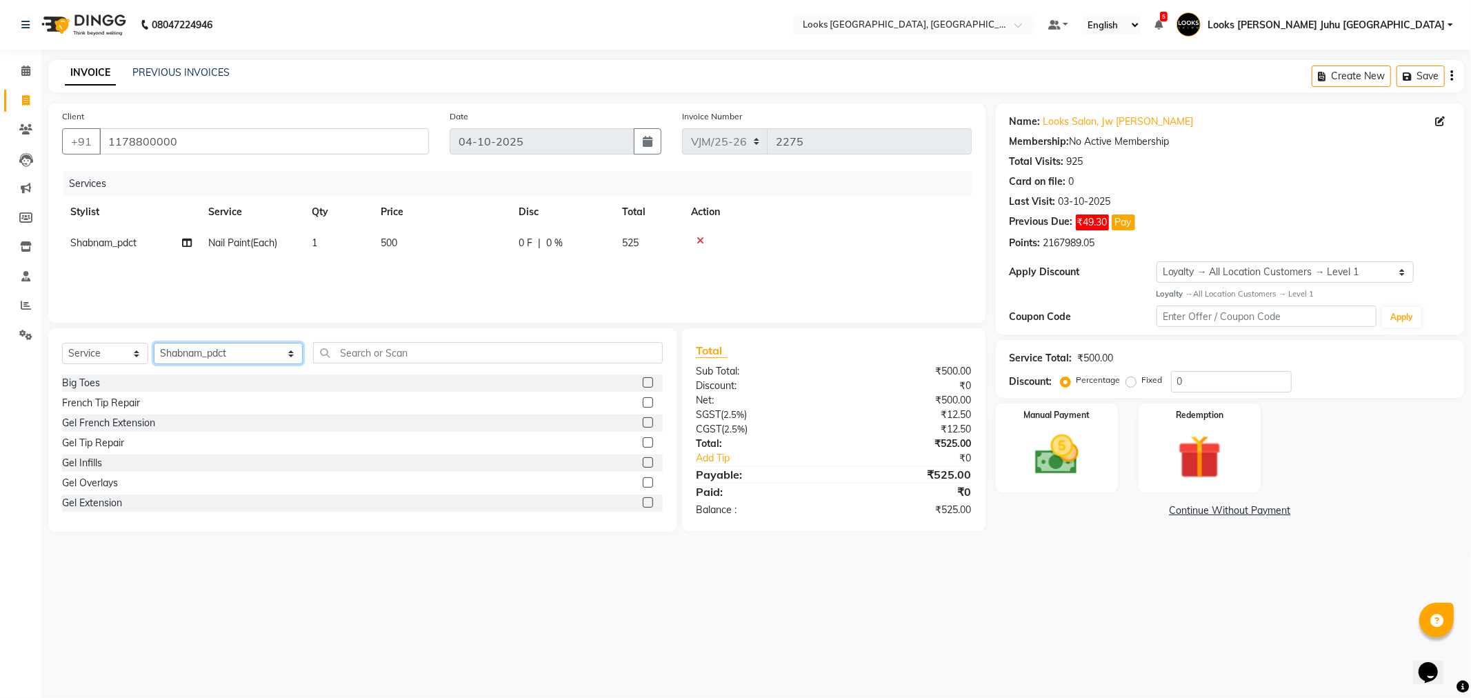
click at [214, 355] on select "Select Stylist Adil BHAGAYSHREE chand Chan_Mrg Counter Sales Deena Gohil DEEPAK…" at bounding box center [228, 353] width 149 height 21
select select "84122"
click at [154, 343] on select "Select Stylist Adil BHAGAYSHREE chand Chan_Mrg Counter Sales Deena Gohil DEEPAK…" at bounding box center [228, 353] width 149 height 21
click at [348, 353] on input "text" at bounding box center [487, 352] width 349 height 21
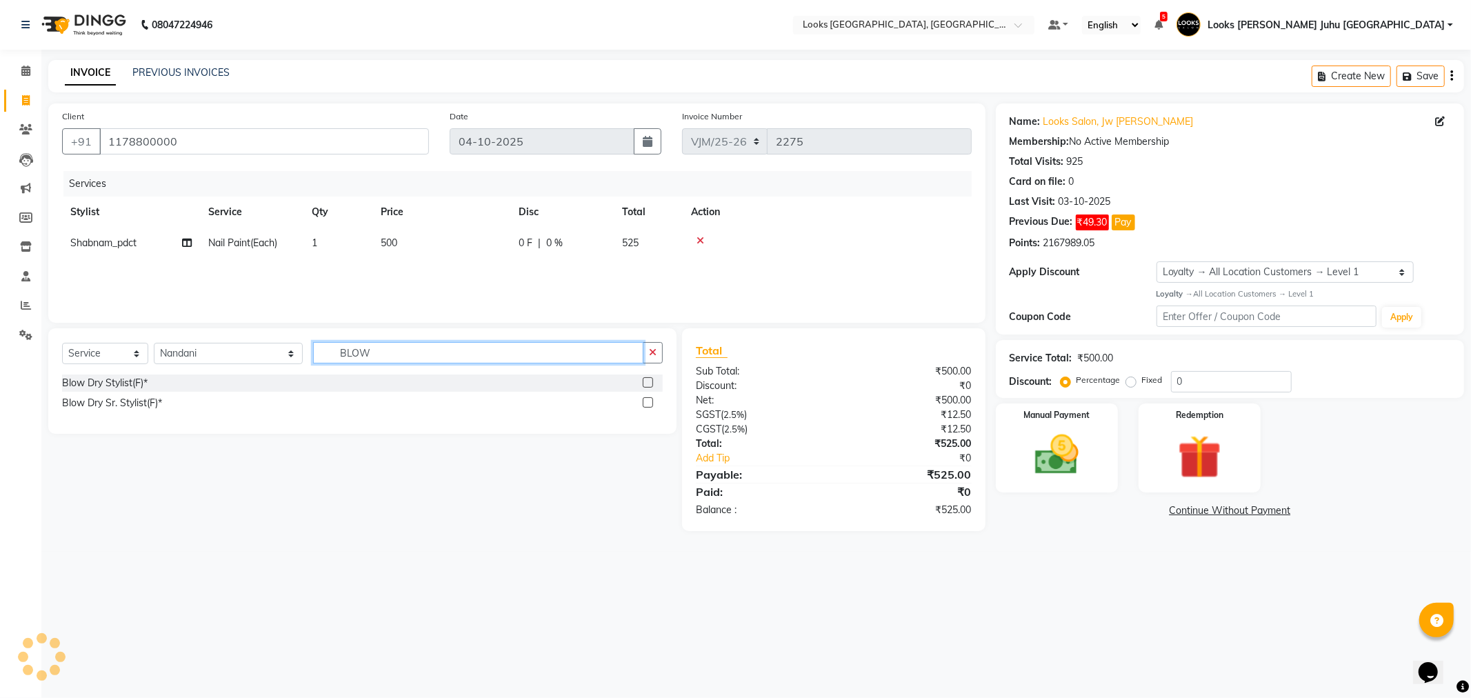
type input "BLOW"
click at [643, 405] on div at bounding box center [647, 404] width 9 height 14
click at [644, 403] on label at bounding box center [648, 402] width 10 height 10
click at [644, 403] on input "checkbox" at bounding box center [647, 403] width 9 height 9
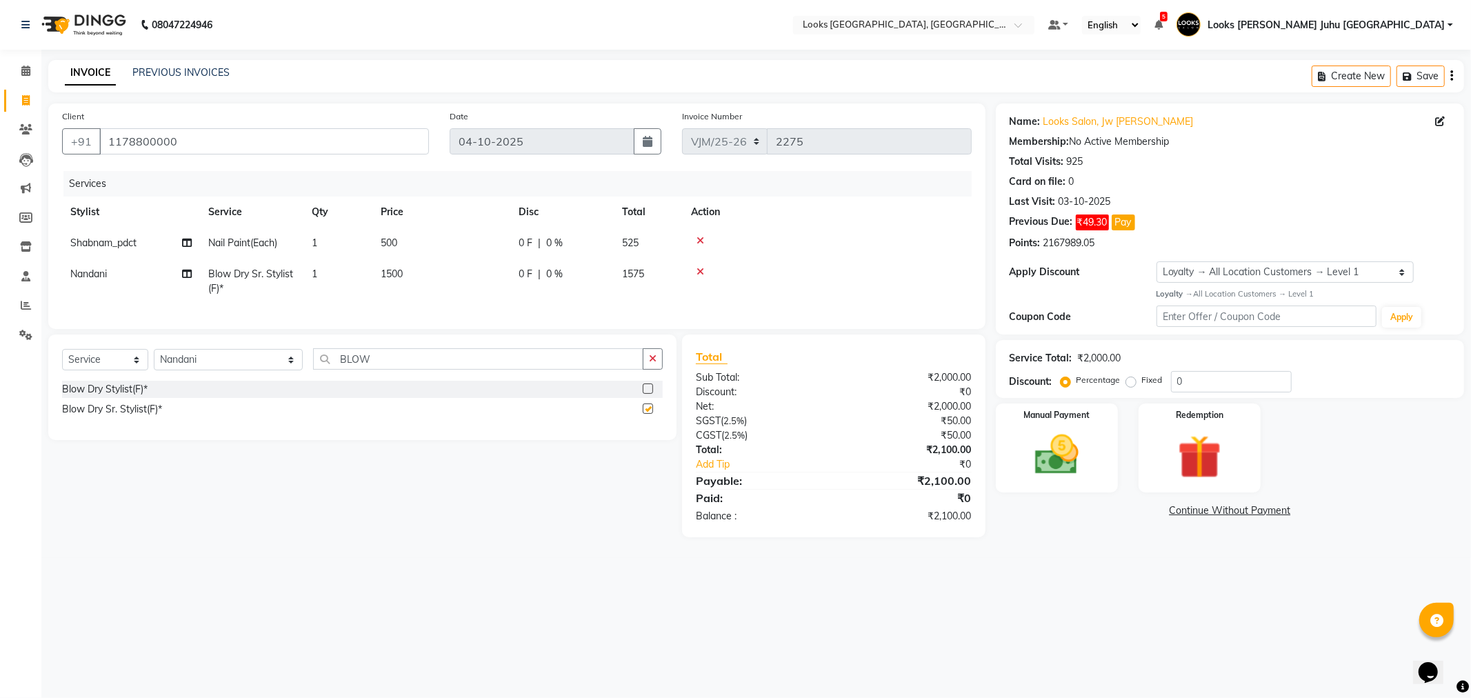
checkbox input "false"
click at [505, 285] on td "1500" at bounding box center [441, 282] width 138 height 46
select select "84122"
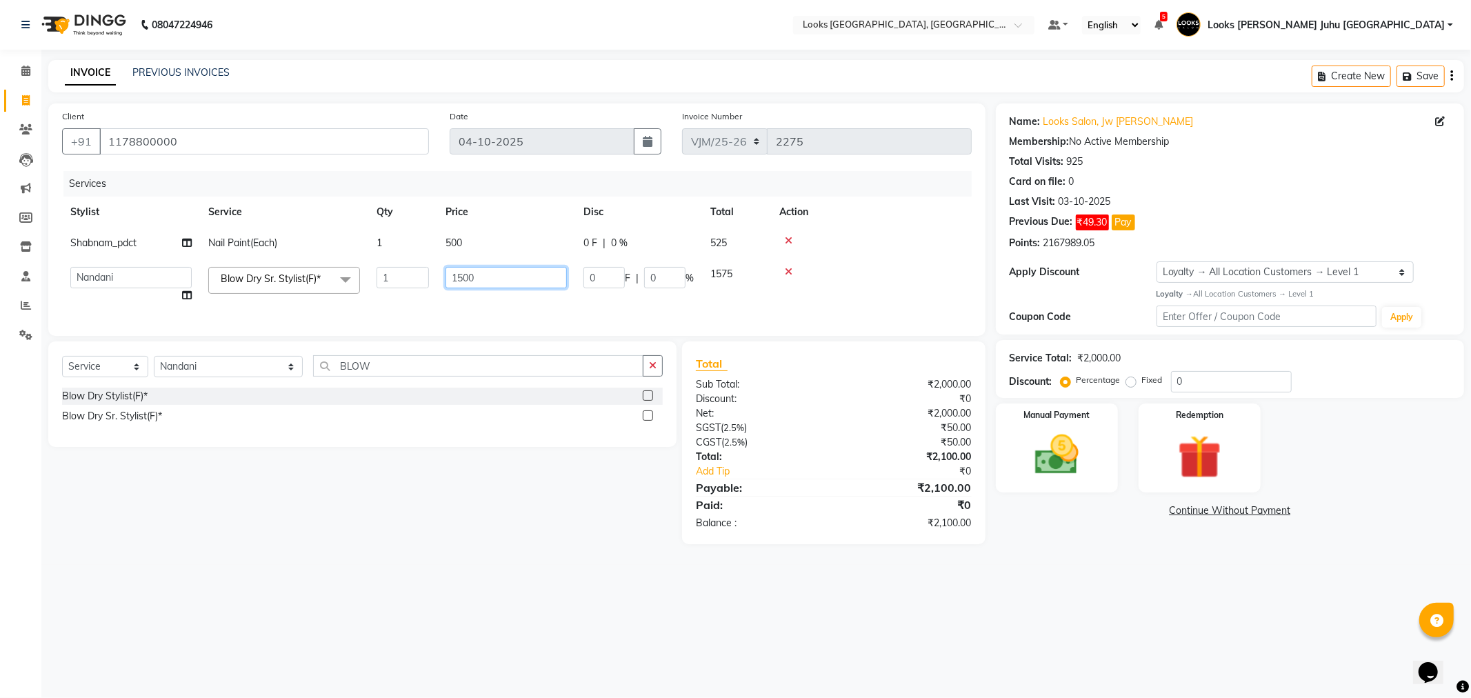
drag, startPoint x: 505, startPoint y: 285, endPoint x: 404, endPoint y: 279, distance: 100.9
click at [406, 279] on tr "Adil BHAGAYSHREE chand Chan_Mrg Counter Sales Deena Gohil DEEPAK Durup_pdct HAM…" at bounding box center [517, 285] width 910 height 52
type input "2000"
drag, startPoint x: 1078, startPoint y: 642, endPoint x: 1065, endPoint y: 532, distance: 110.4
click at [1078, 640] on div "08047224946 Select Location × Looks Juhu Marriott, Mumbai, Mumbai Default Panel…" at bounding box center [735, 349] width 1471 height 698
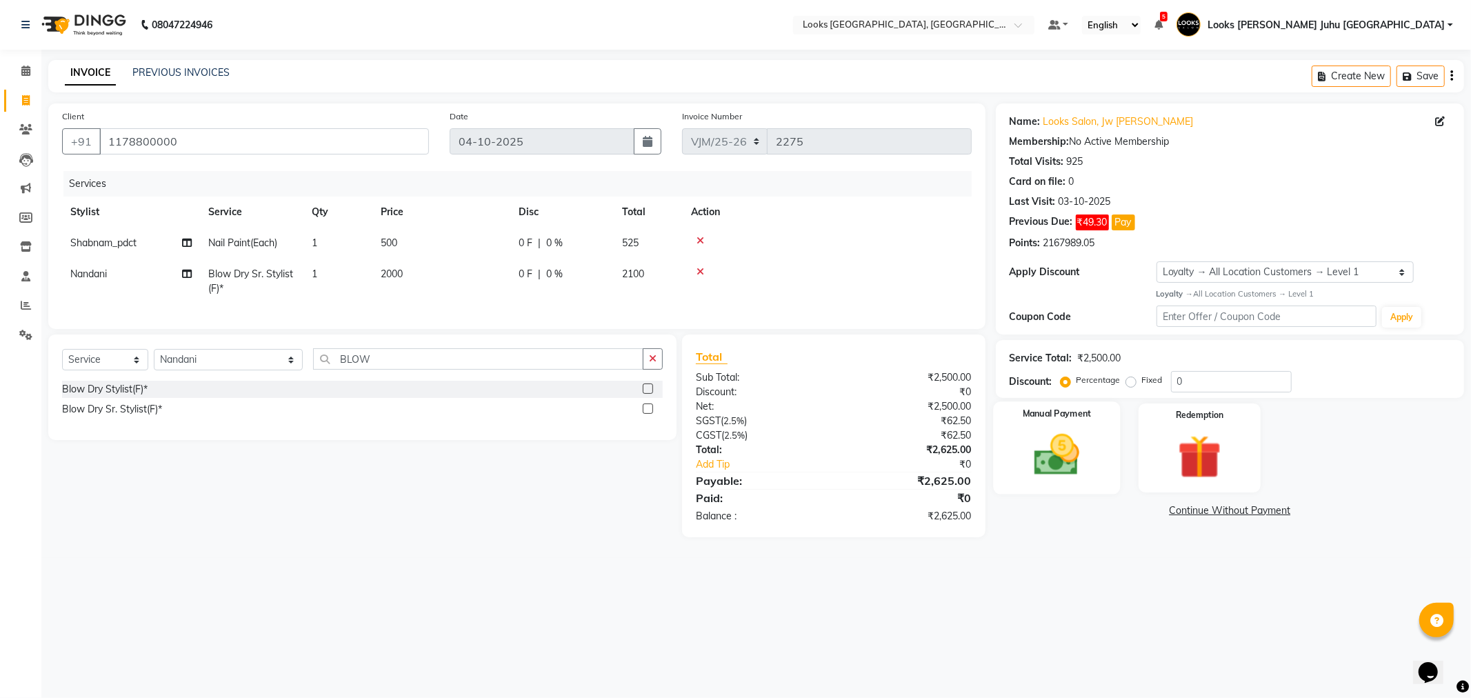
click at [1081, 453] on img at bounding box center [1057, 455] width 74 height 52
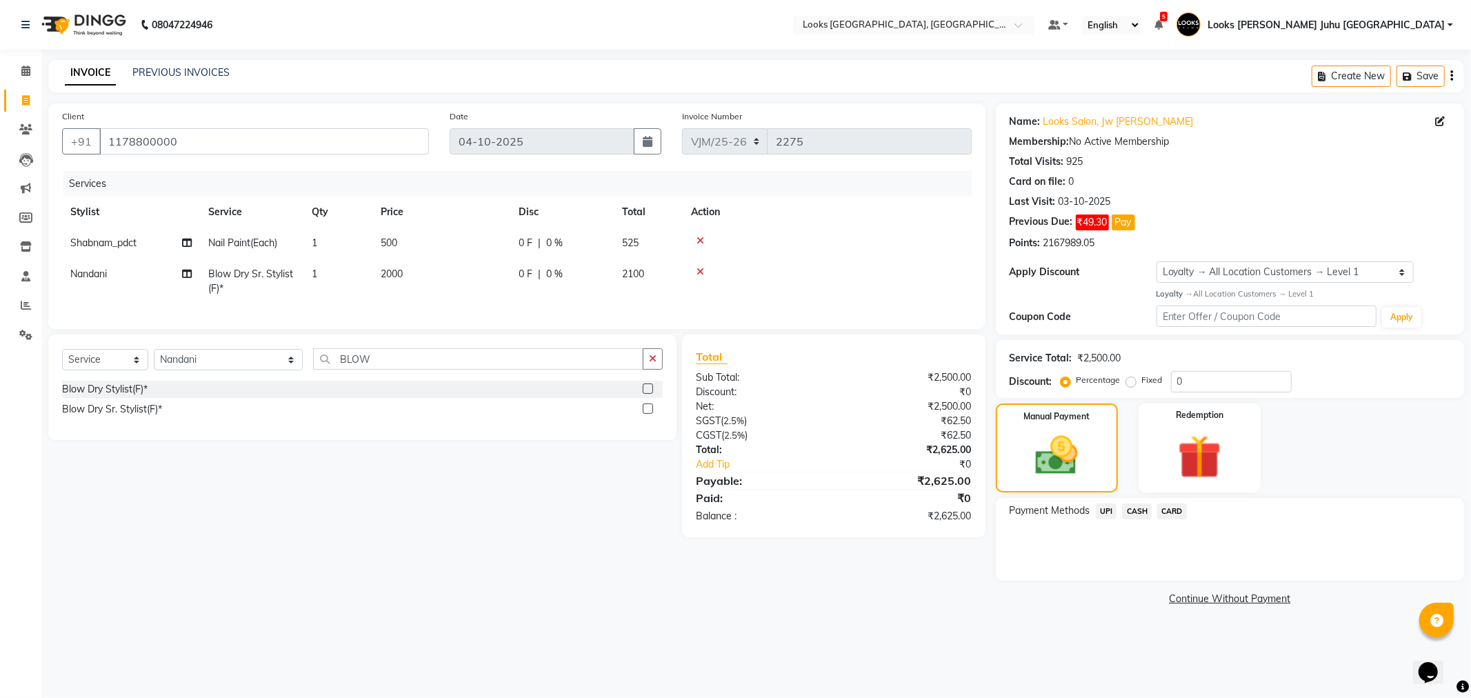
click at [1166, 513] on span "CARD" at bounding box center [1172, 511] width 30 height 16
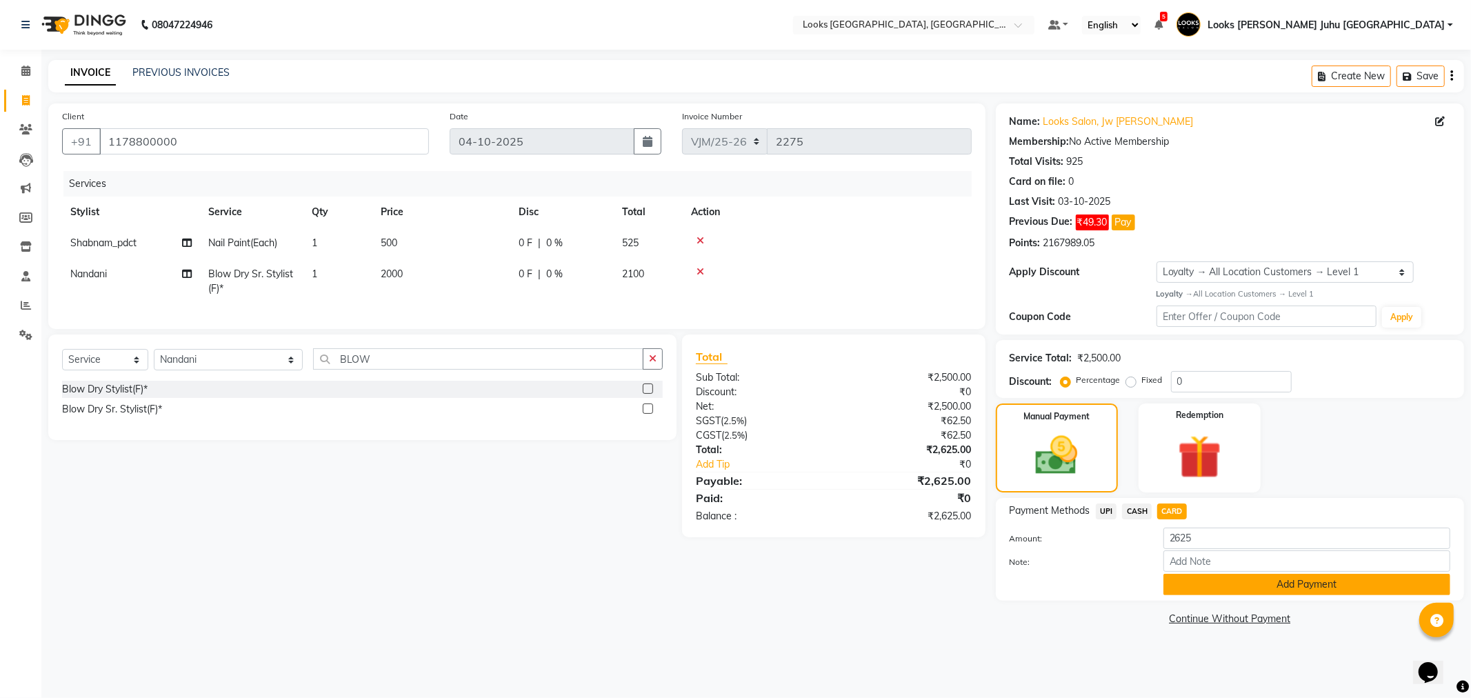
click at [1189, 583] on button "Add Payment" at bounding box center [1306, 584] width 287 height 21
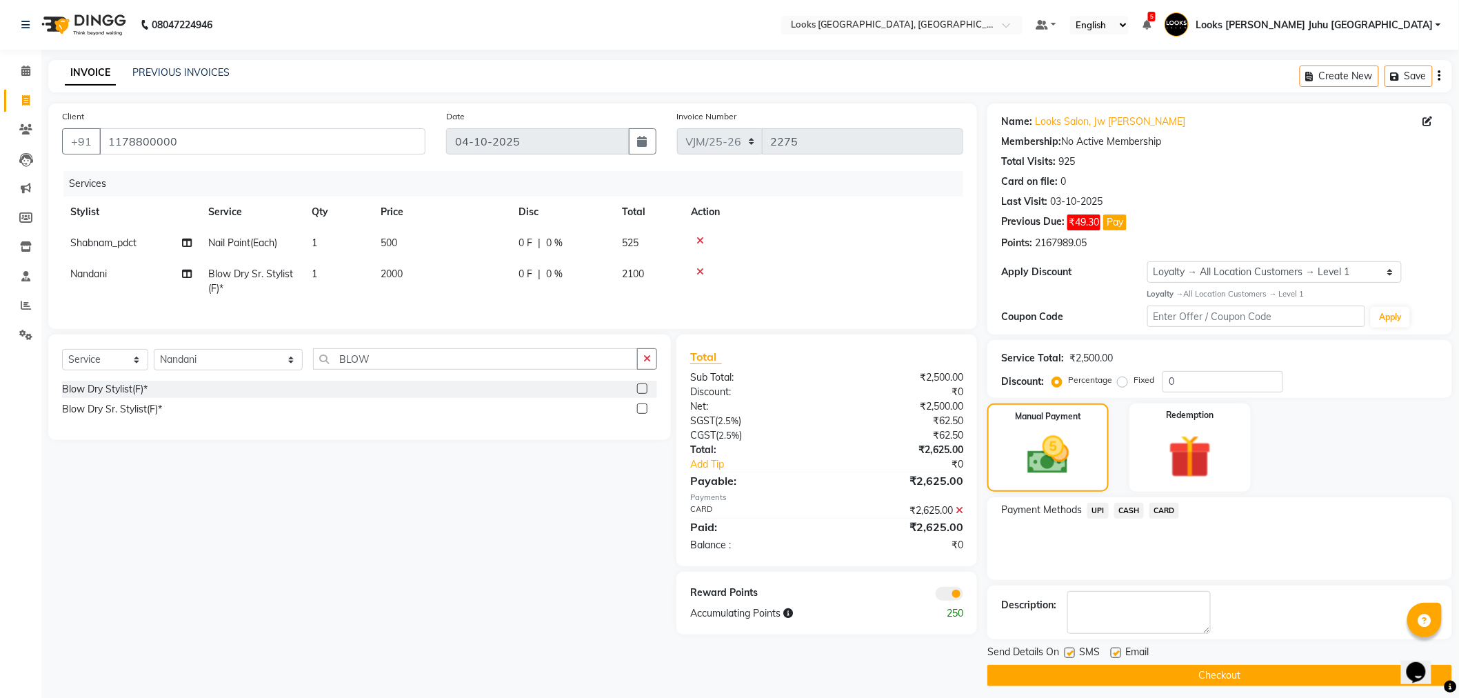
click at [1190, 669] on button "Checkout" at bounding box center [1220, 675] width 465 height 21
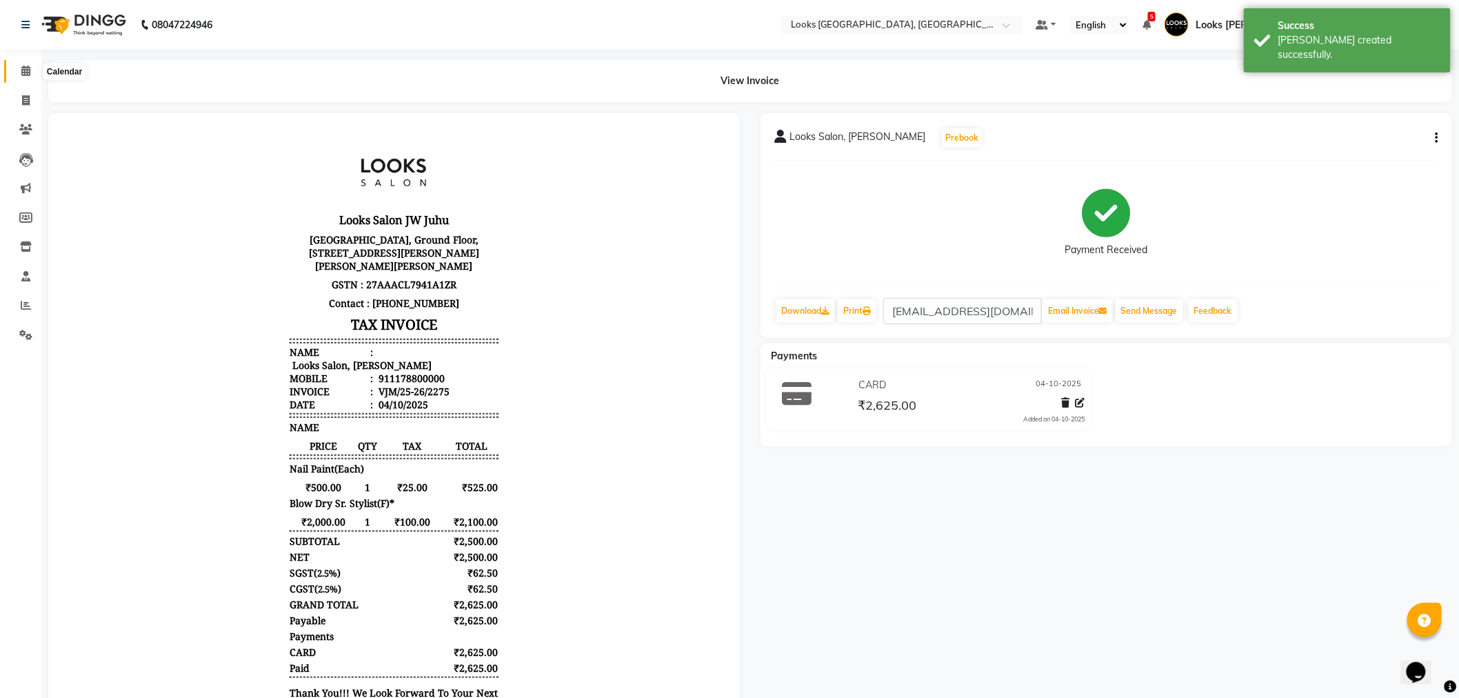
click at [19, 77] on span at bounding box center [26, 71] width 24 height 16
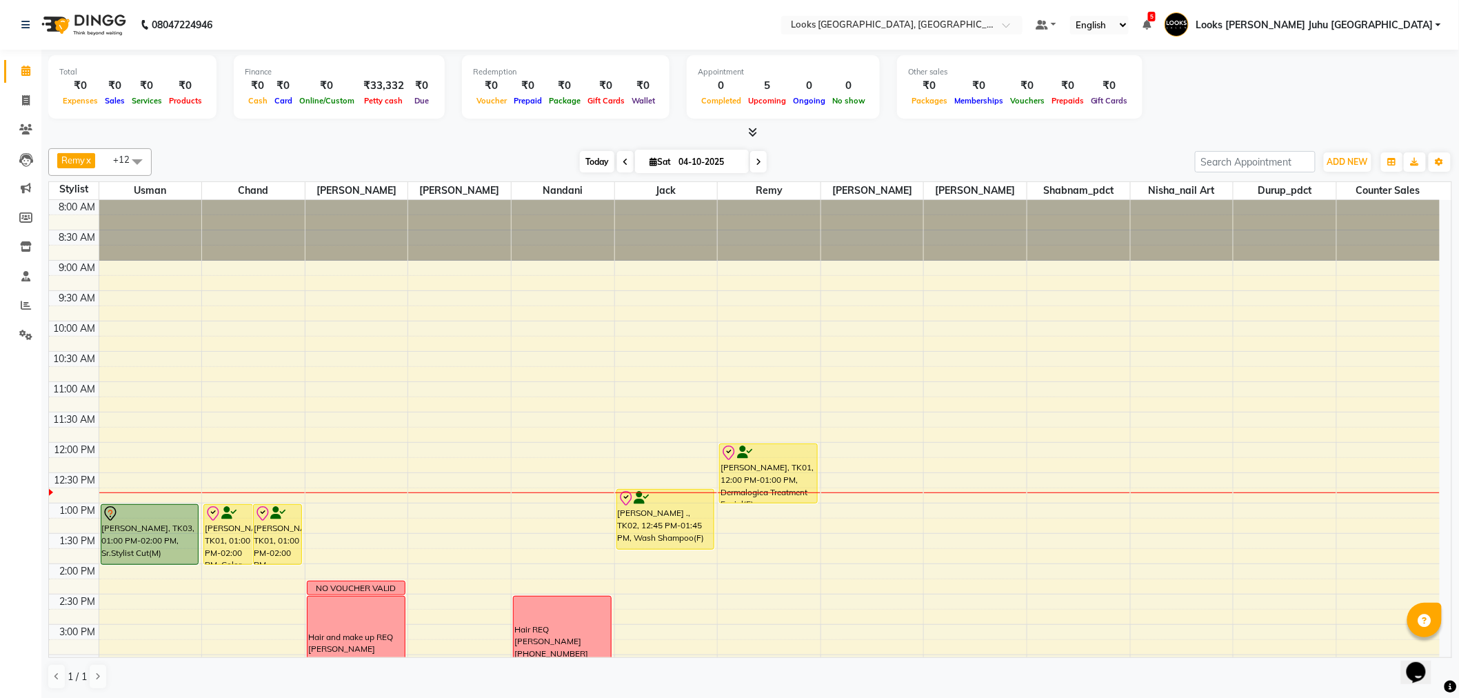
click at [594, 159] on span "Today" at bounding box center [597, 161] width 34 height 21
click at [589, 159] on span "Today" at bounding box center [597, 161] width 34 height 21
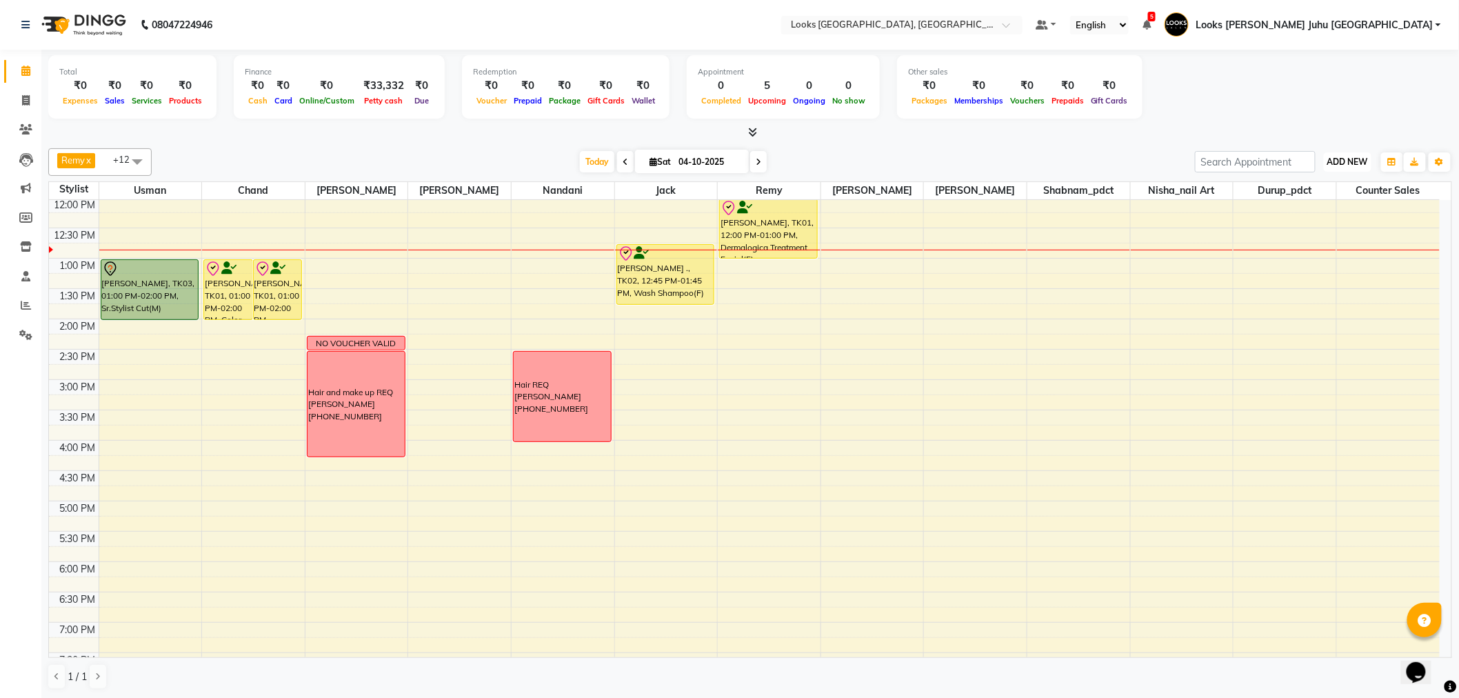
click at [1360, 162] on span "ADD NEW" at bounding box center [1348, 162] width 41 height 10
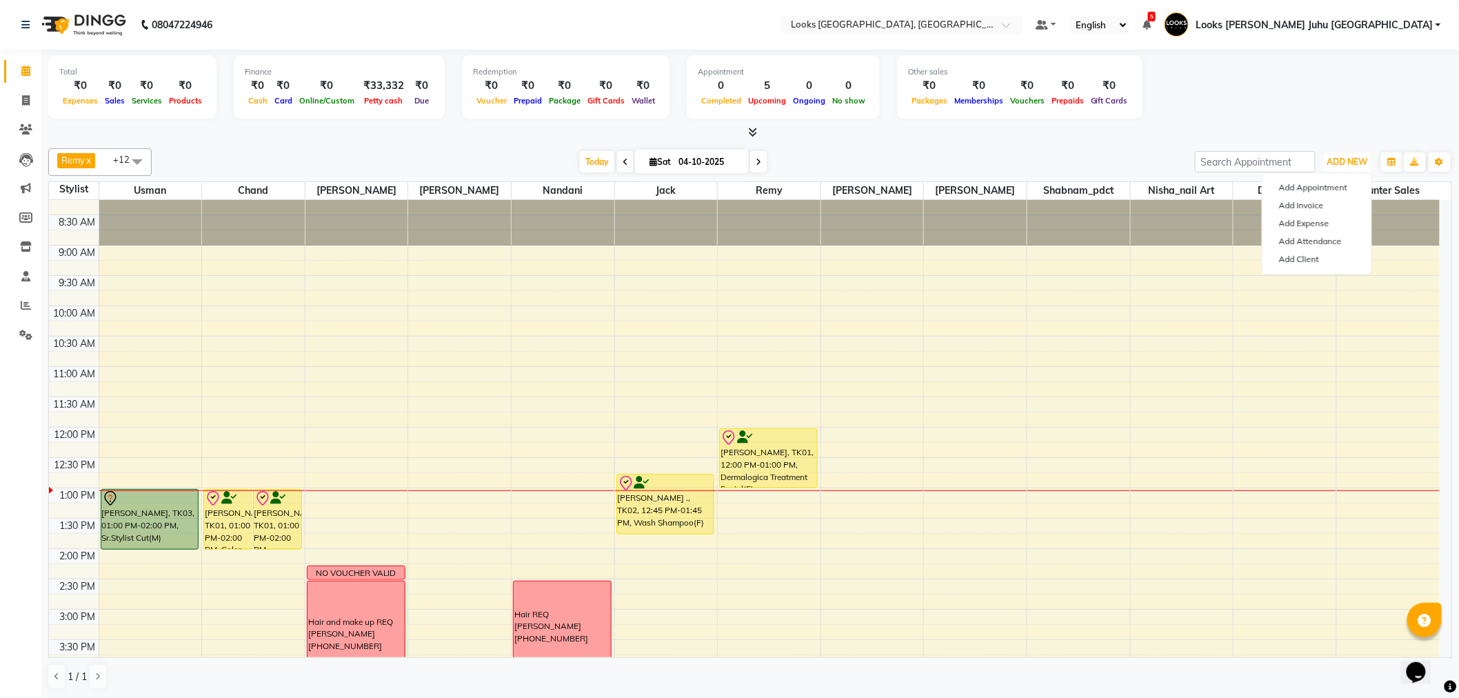
scroll to position [0, 0]
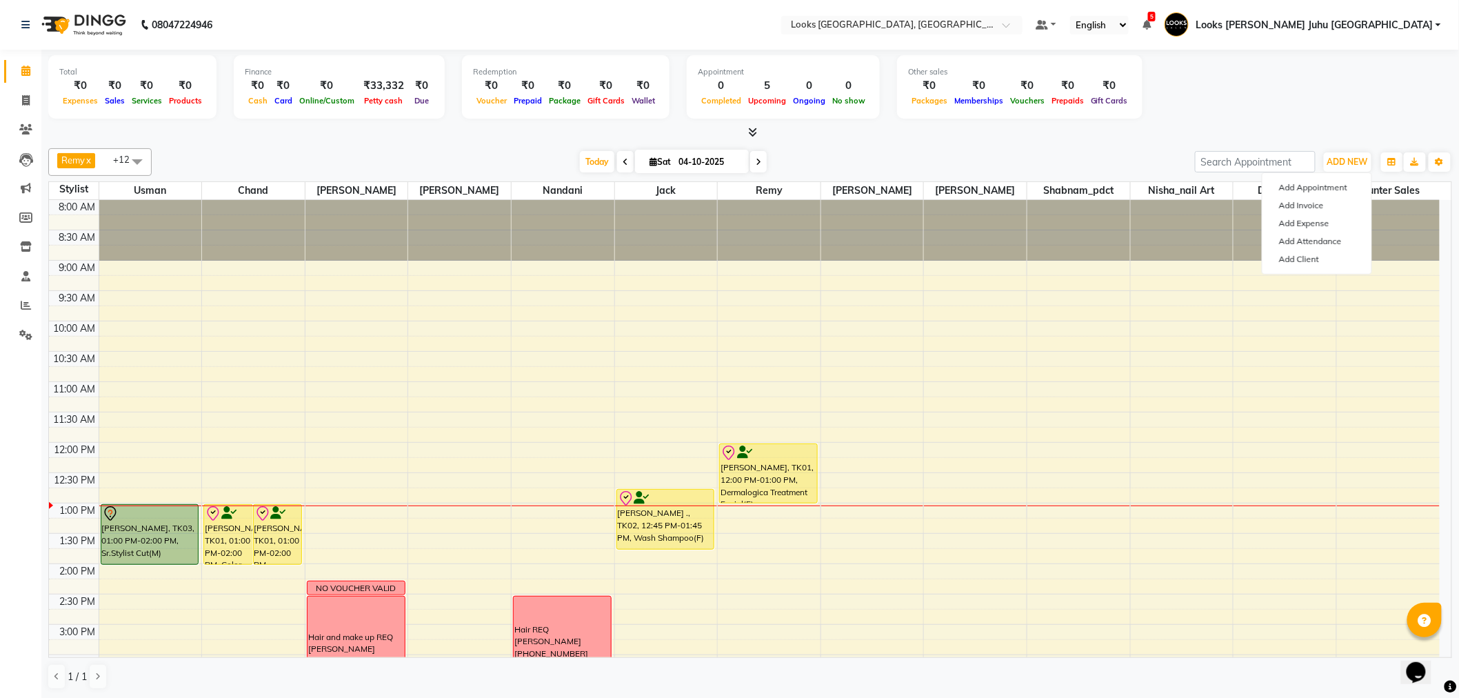
drag, startPoint x: 1232, startPoint y: 97, endPoint x: 1200, endPoint y: 103, distance: 33.0
click at [1217, 102] on div "Total ₹0 Expenses ₹0 Sales ₹0 Services ₹0 Products Finance ₹0 Cash ₹0 Card ₹0 O…" at bounding box center [750, 89] width 1404 height 68
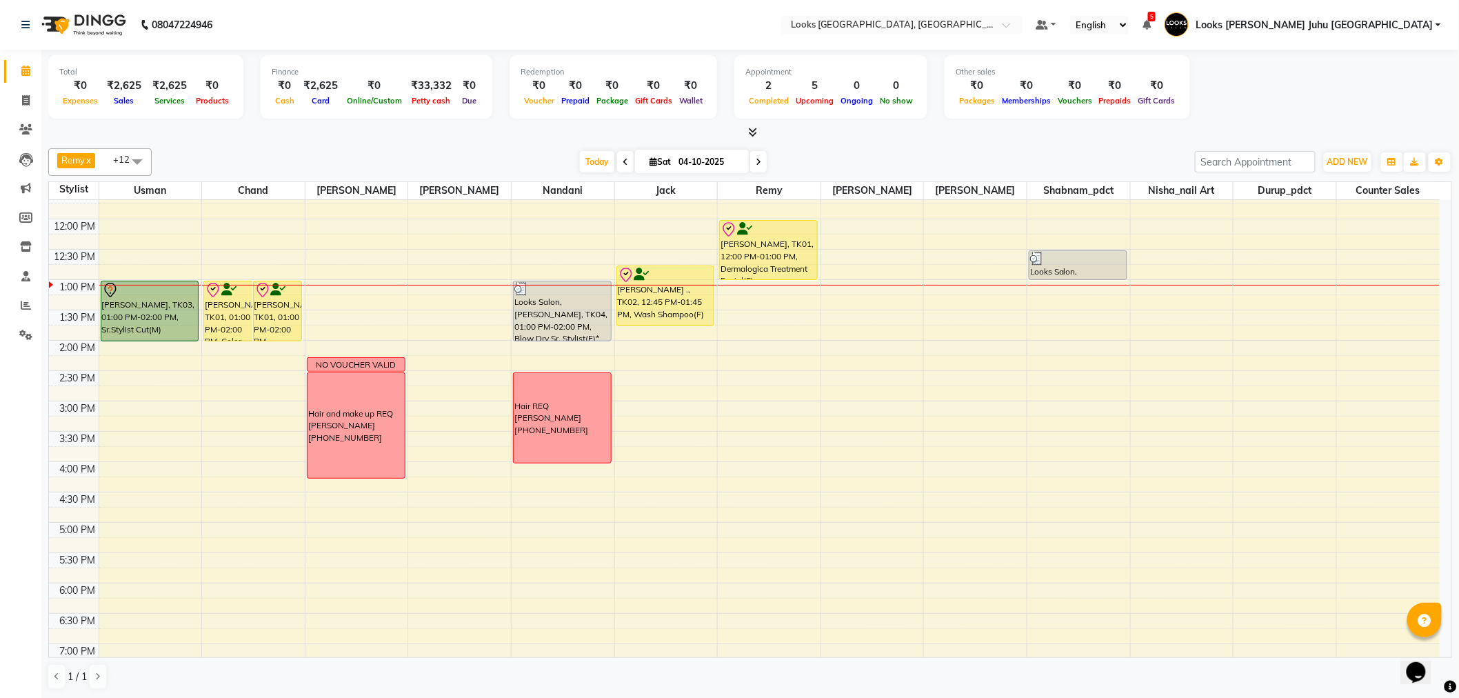
scroll to position [230, 0]
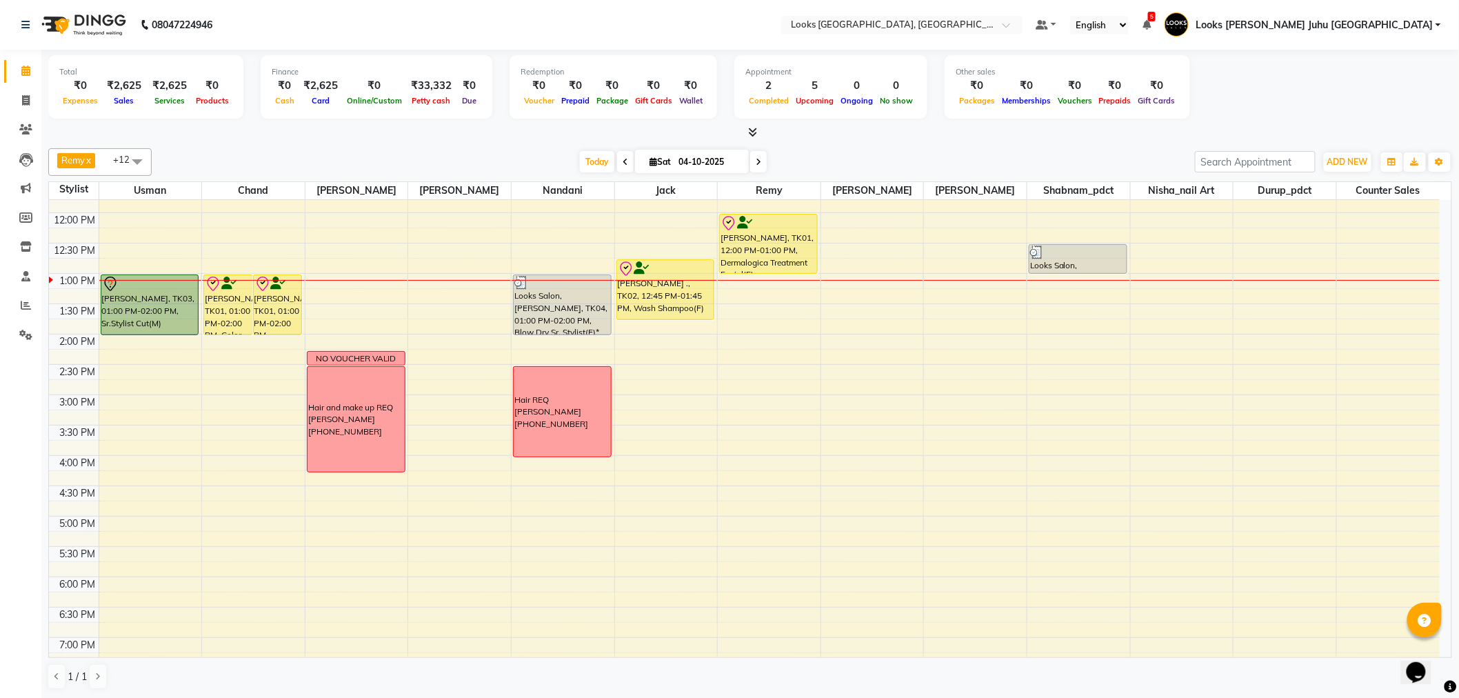
click at [752, 168] on span at bounding box center [758, 161] width 17 height 21
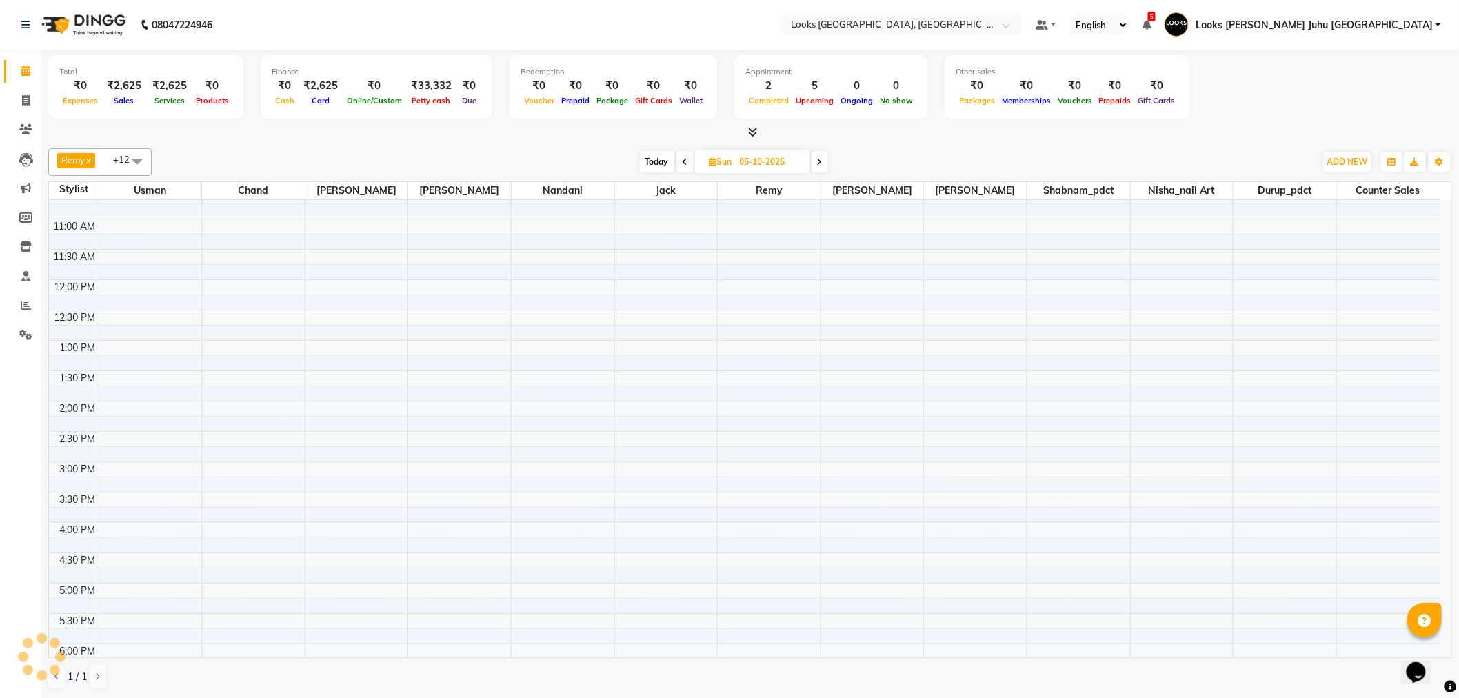
scroll to position [0, 0]
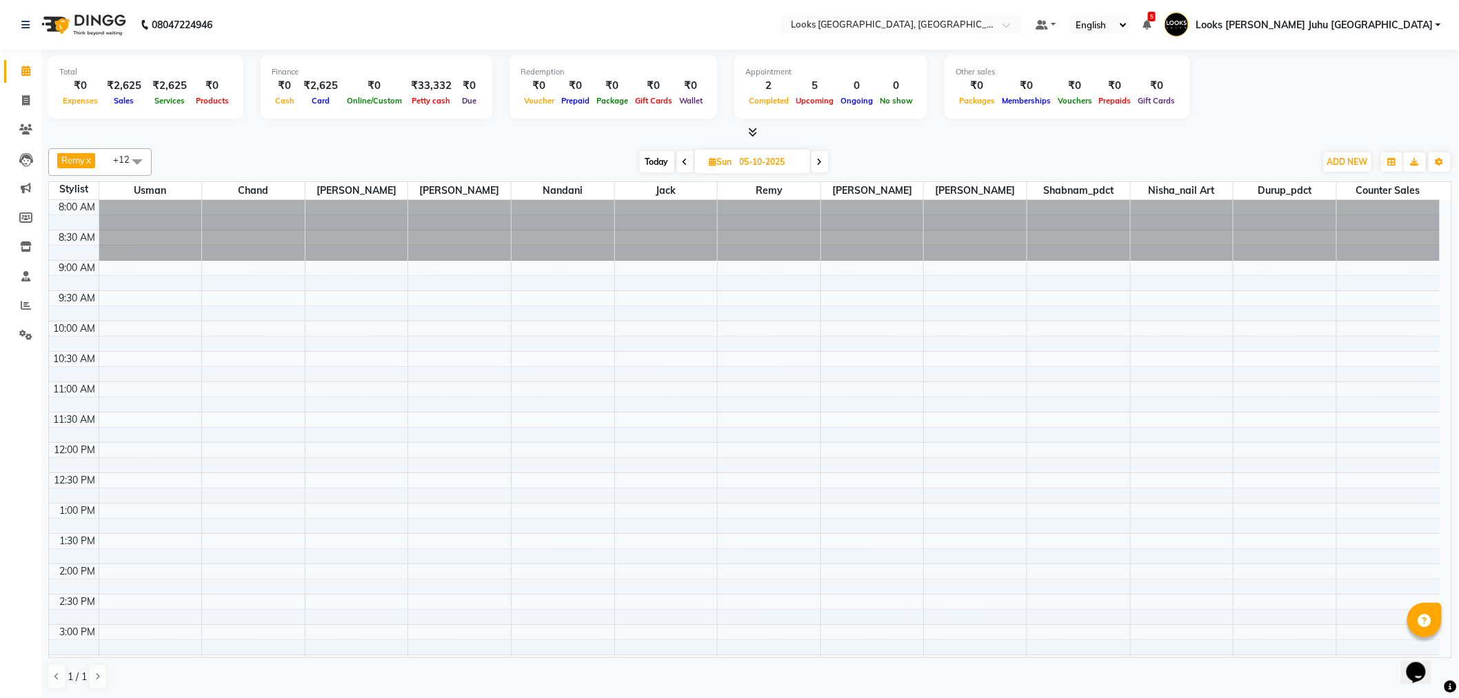
click at [662, 152] on span "Today" at bounding box center [657, 161] width 34 height 21
type input "04-10-2025"
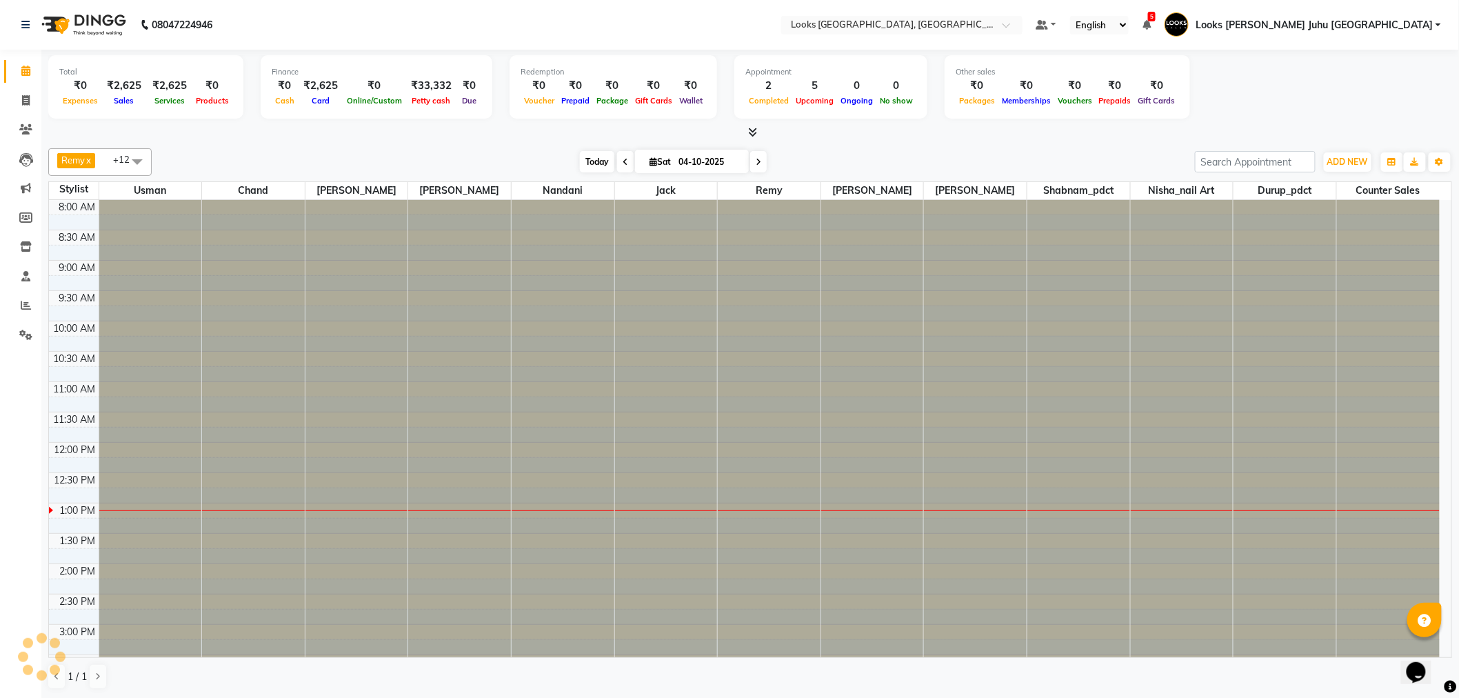
scroll to position [306, 0]
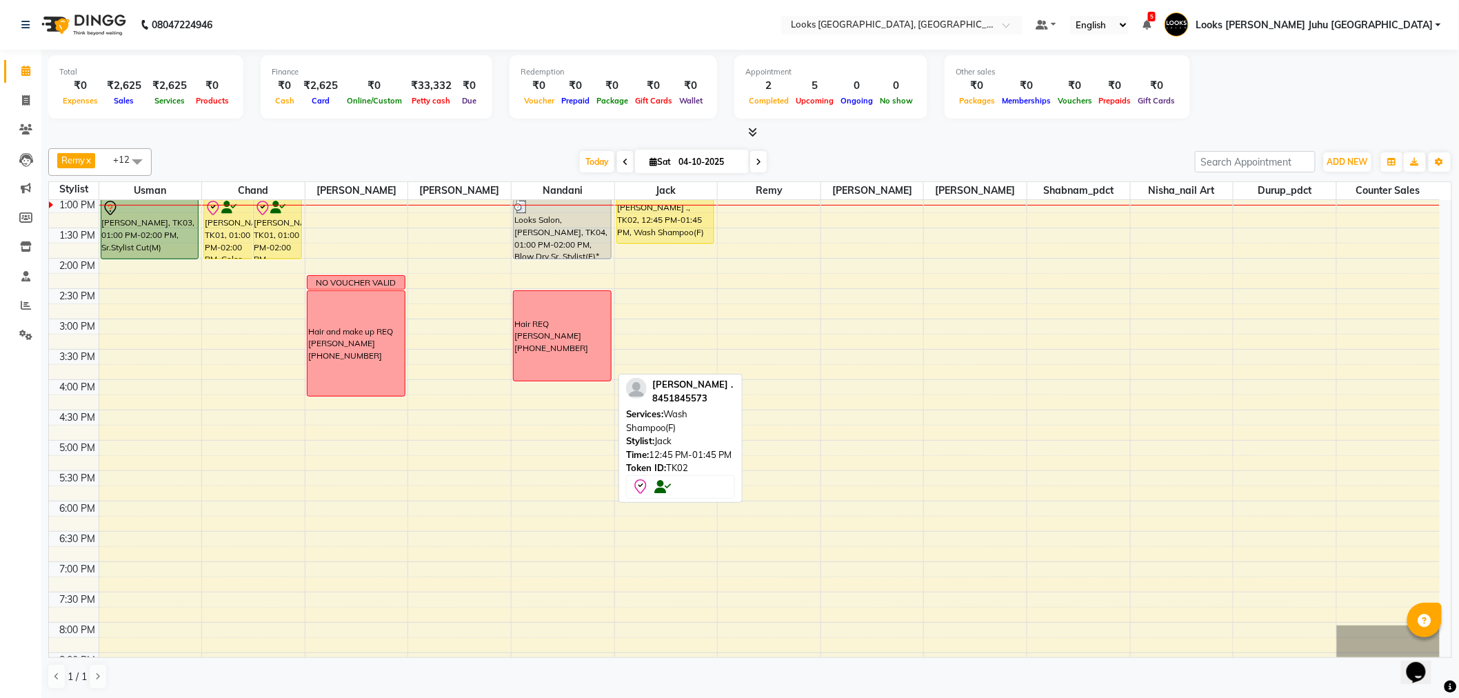
click at [636, 210] on div "[PERSON_NAME] ., TK02, 12:45 PM-01:45 PM, Wash Shampoo(F)" at bounding box center [665, 213] width 97 height 59
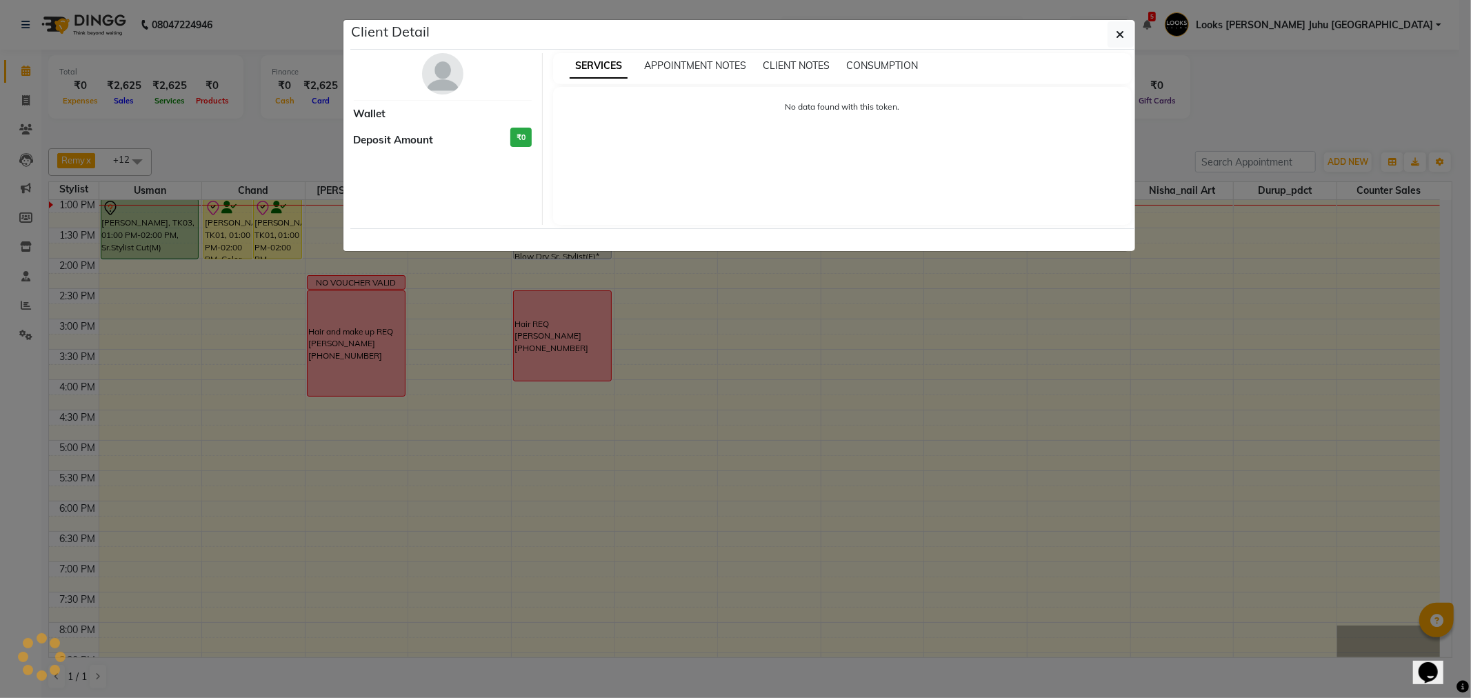
select select "8"
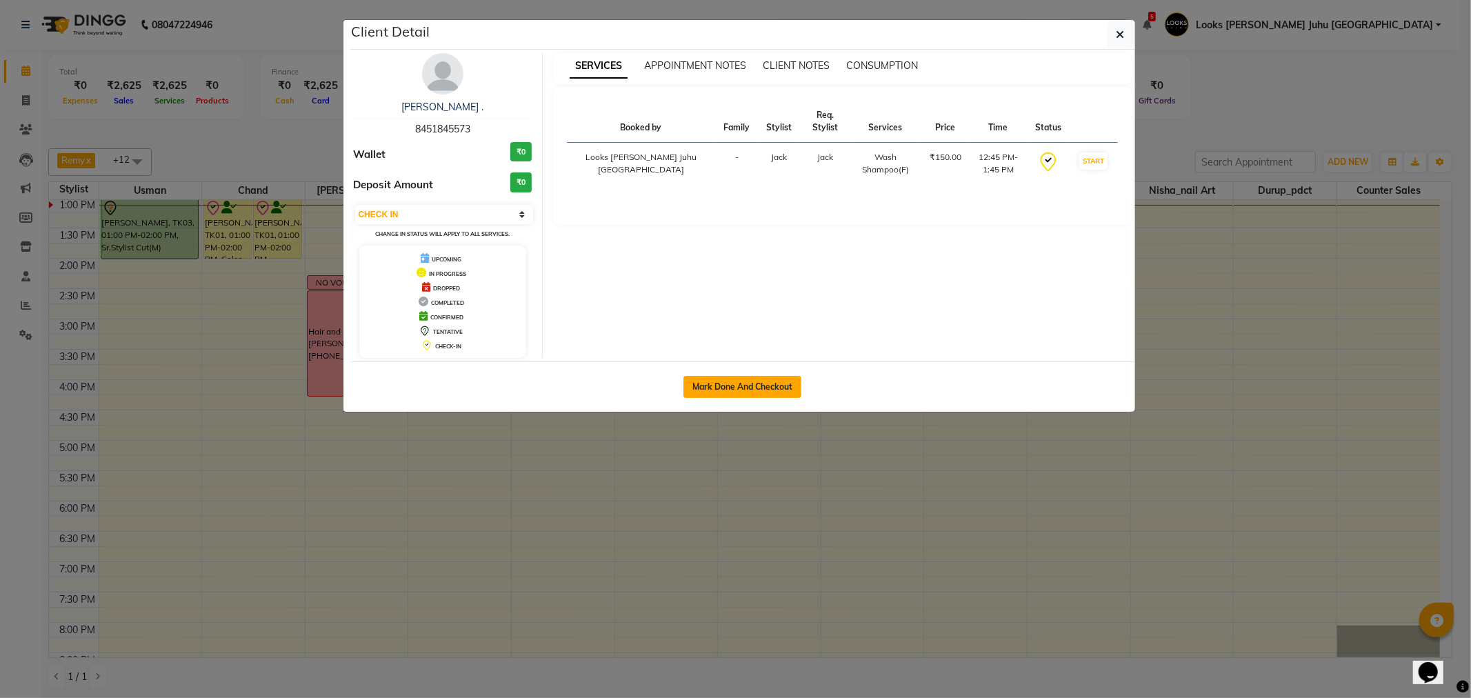
click at [746, 387] on button "Mark Done And Checkout" at bounding box center [742, 387] width 118 height 22
select select "service"
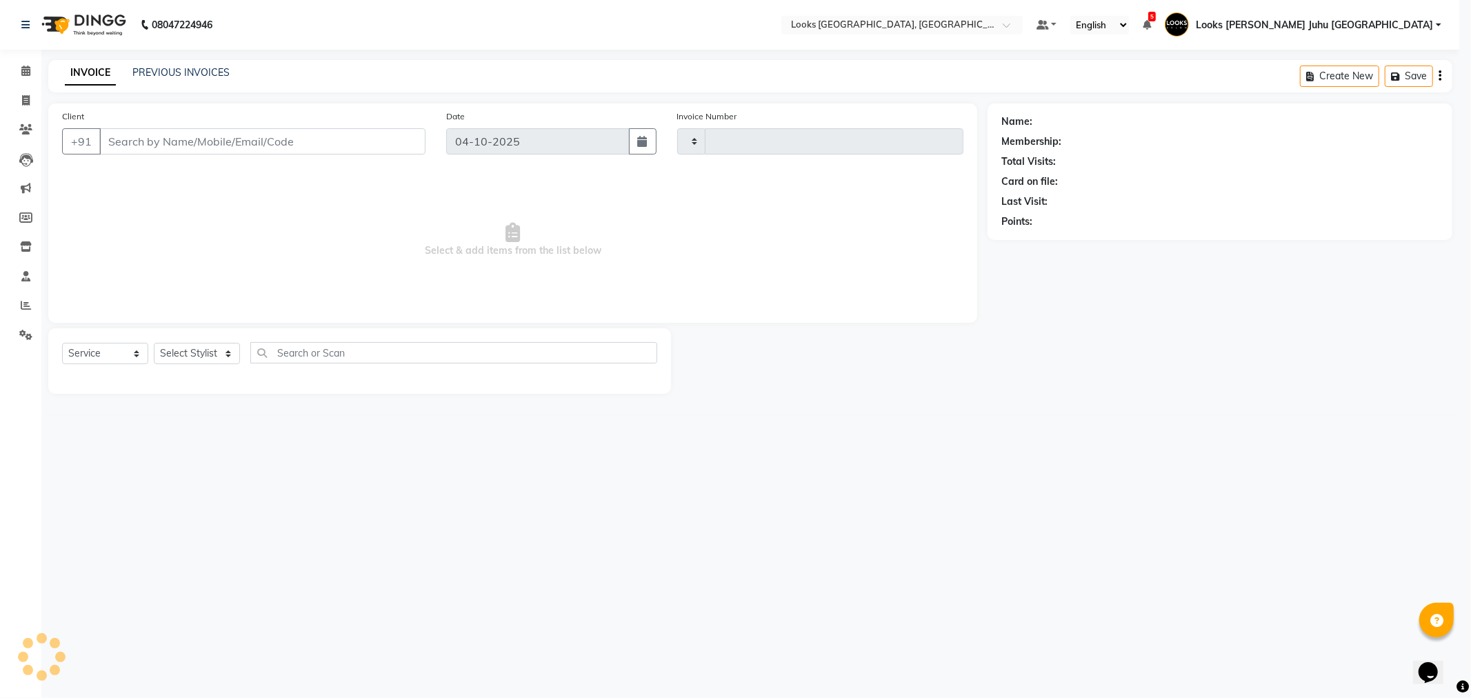
type input "2276"
select select "8270"
type input "8451845573"
select select "23387"
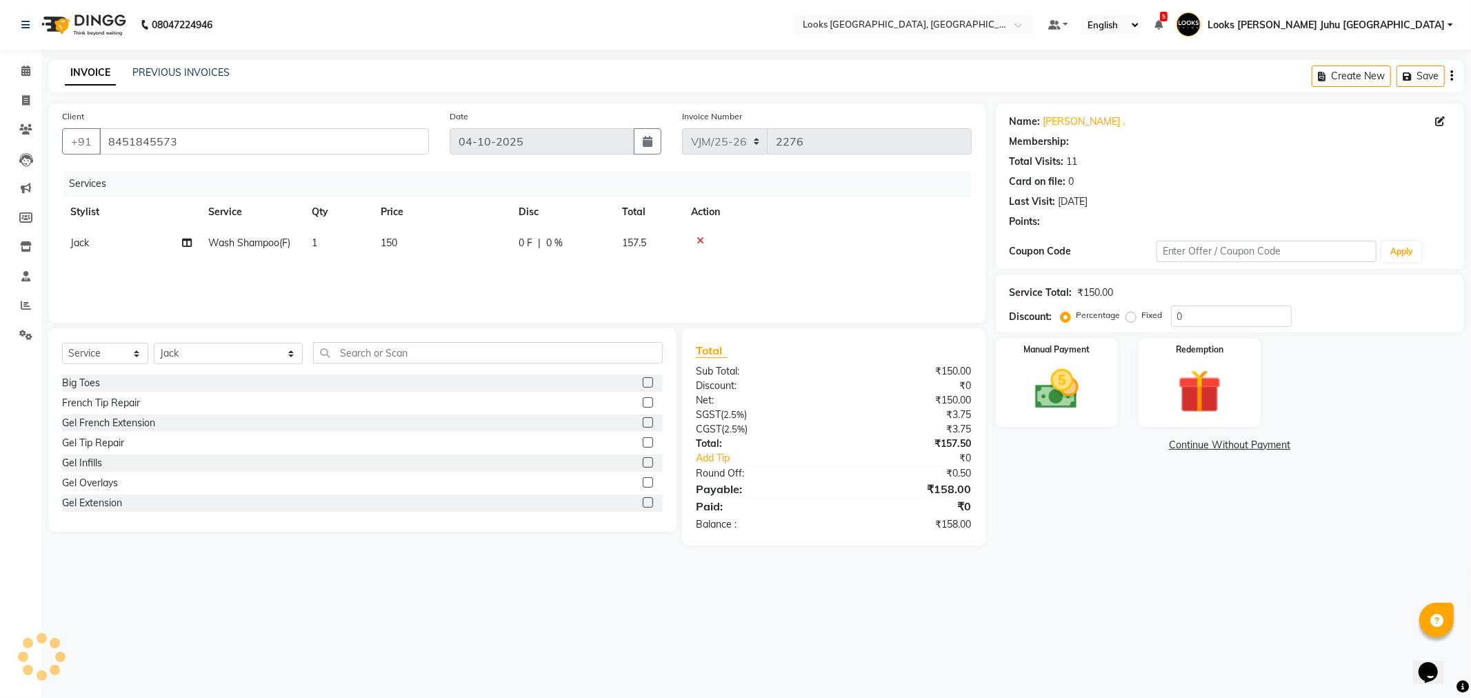
select select "1: Object"
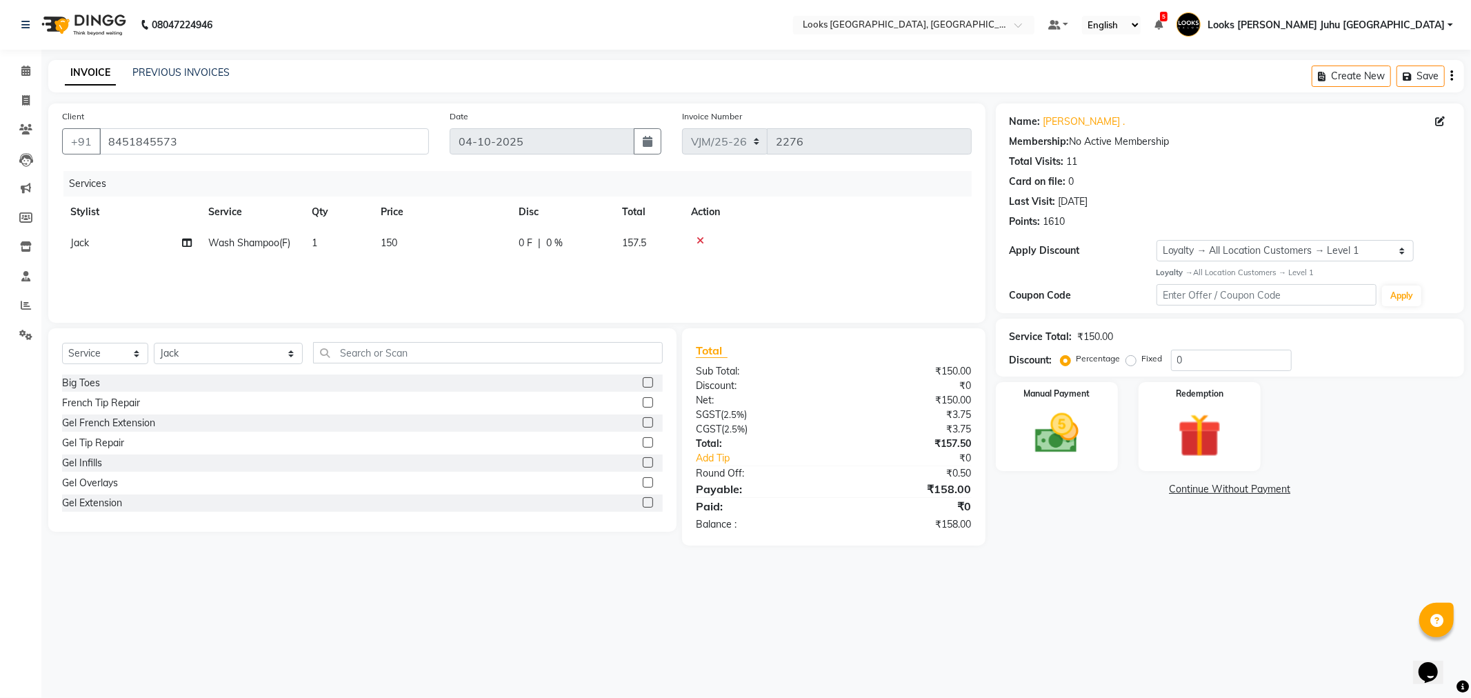
click at [454, 257] on td "150" at bounding box center [441, 243] width 138 height 31
select select "23387"
drag, startPoint x: 479, startPoint y: 246, endPoint x: 435, endPoint y: 246, distance: 44.1
click at [439, 246] on td "150" at bounding box center [506, 254] width 138 height 52
type input "1000"
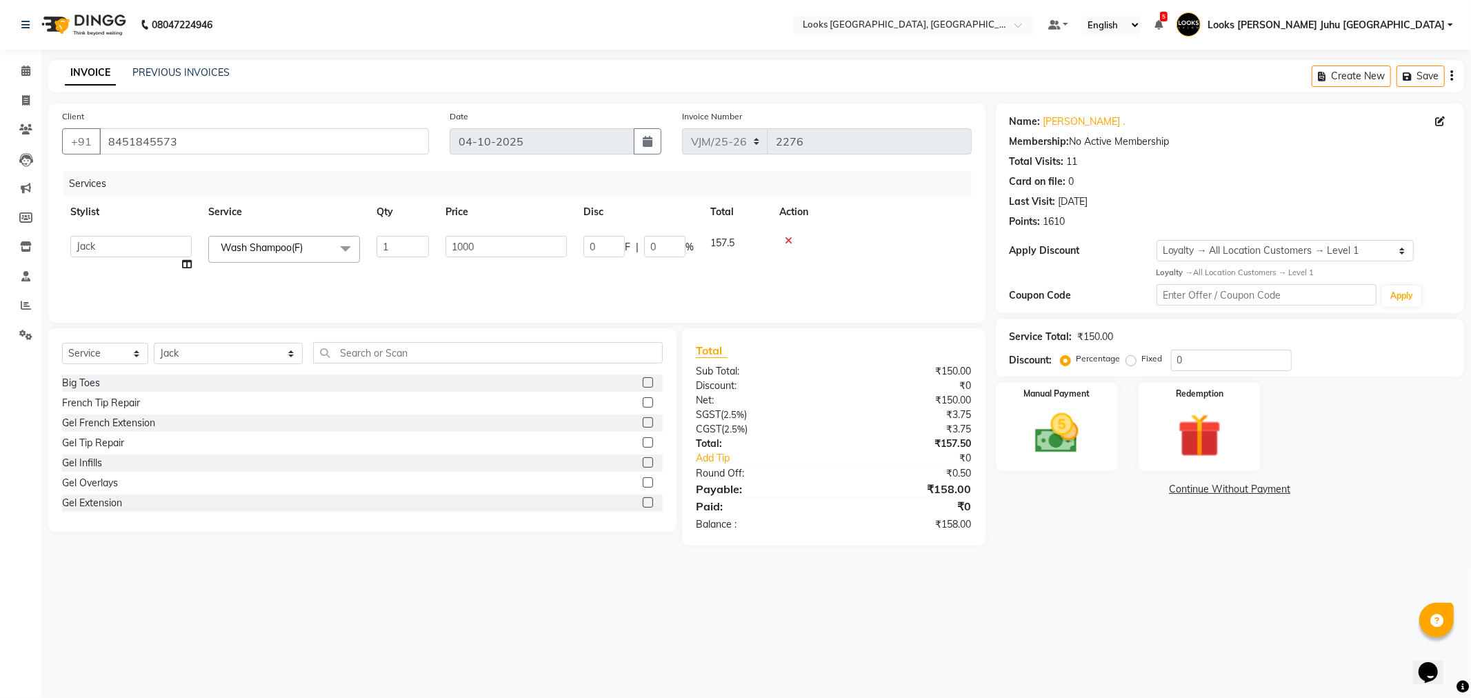
click at [686, 657] on div "08047224946 Select Location × Looks [PERSON_NAME], [GEOGRAPHIC_DATA], [GEOGRAPH…" at bounding box center [735, 349] width 1471 height 698
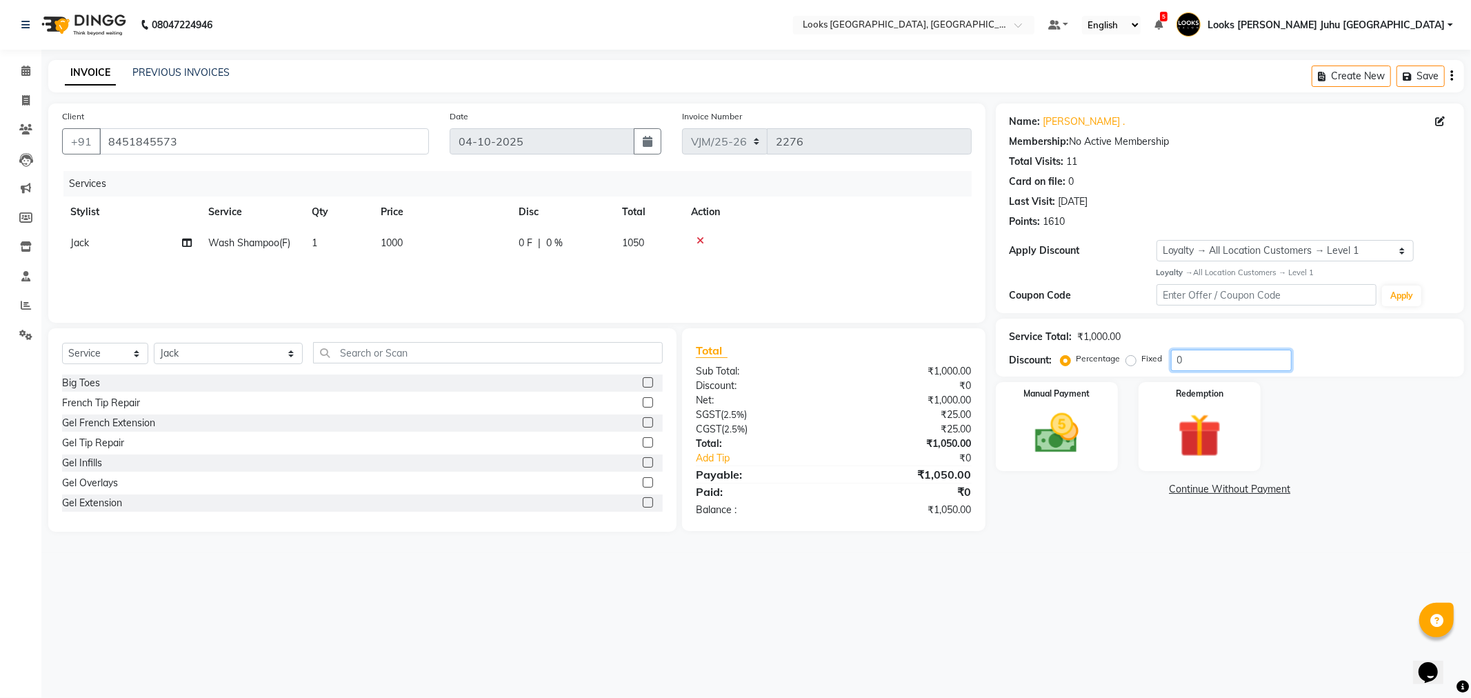
click at [1240, 363] on input "0" at bounding box center [1231, 360] width 121 height 21
type input "20"
click at [1077, 443] on img at bounding box center [1057, 434] width 74 height 52
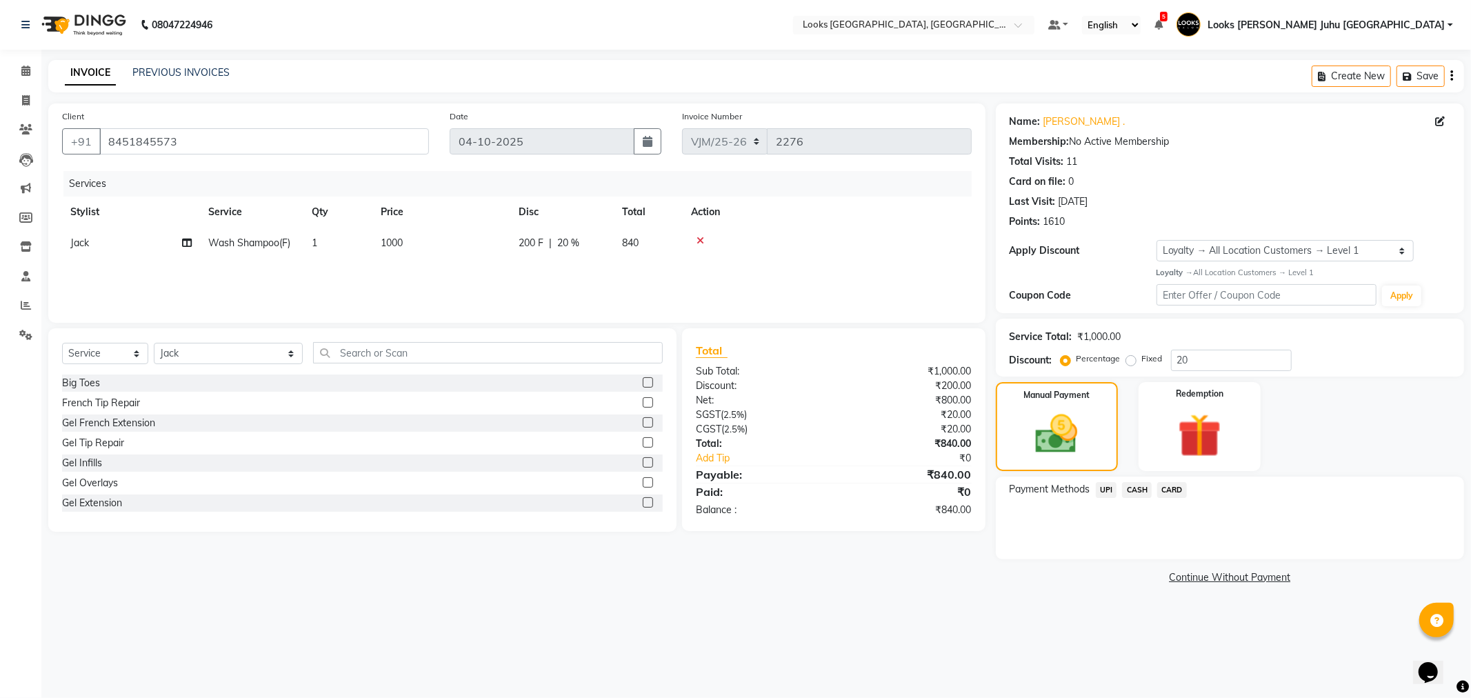
click at [1106, 490] on span "UPI" at bounding box center [1106, 490] width 21 height 16
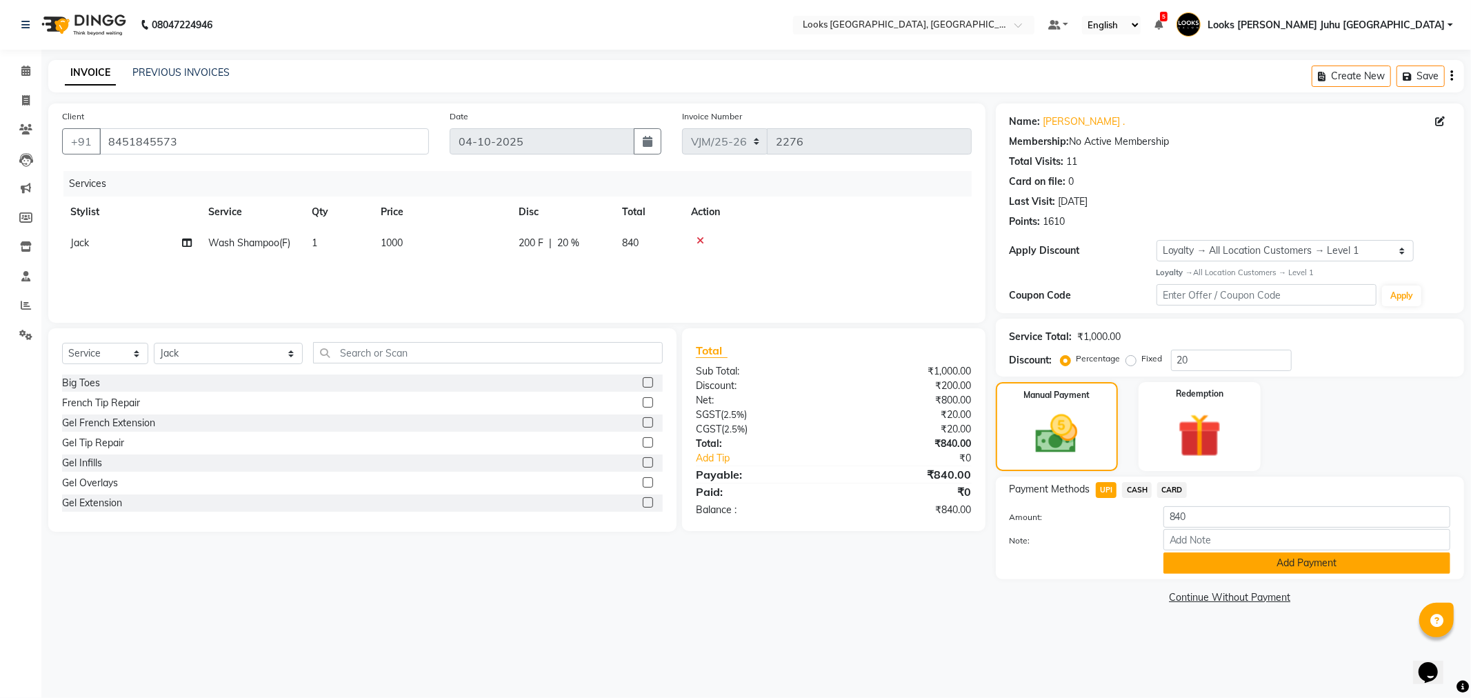
click at [1178, 554] on button "Add Payment" at bounding box center [1306, 562] width 287 height 21
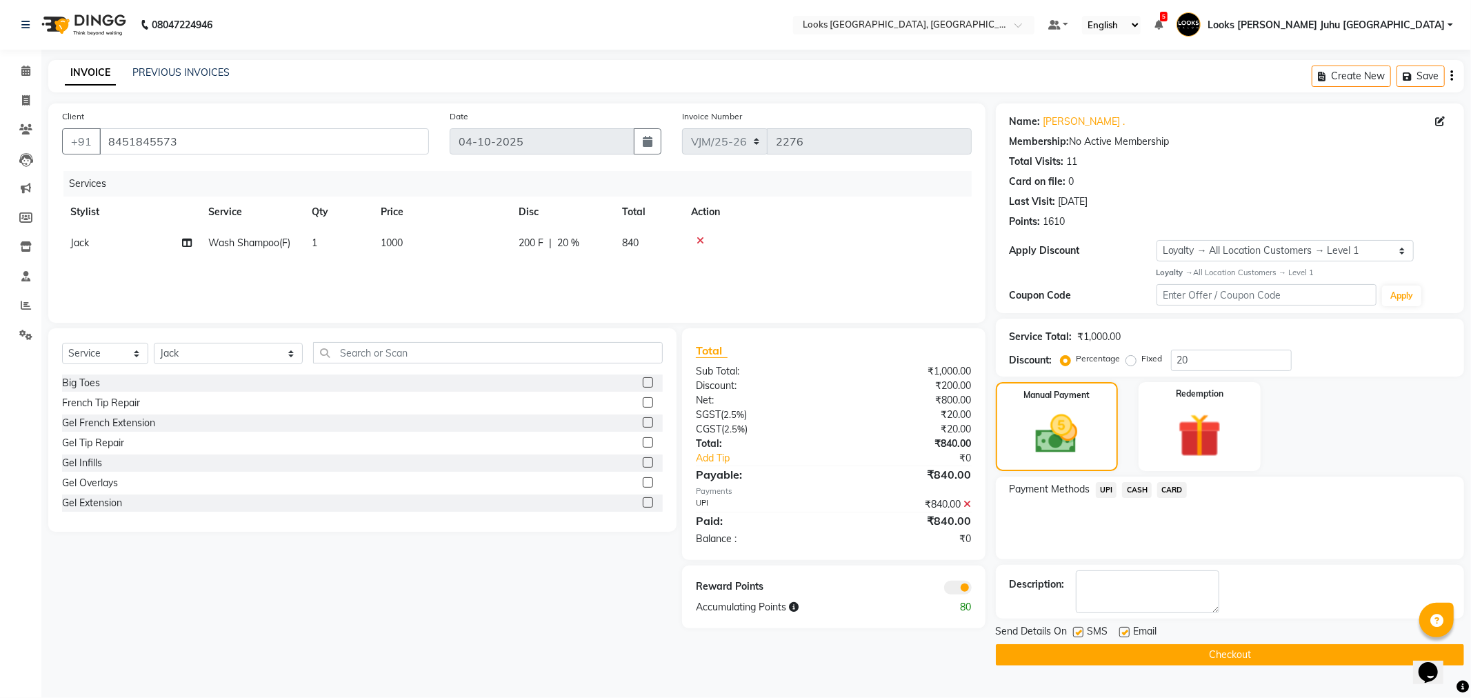
click at [1164, 655] on button "Checkout" at bounding box center [1230, 654] width 468 height 21
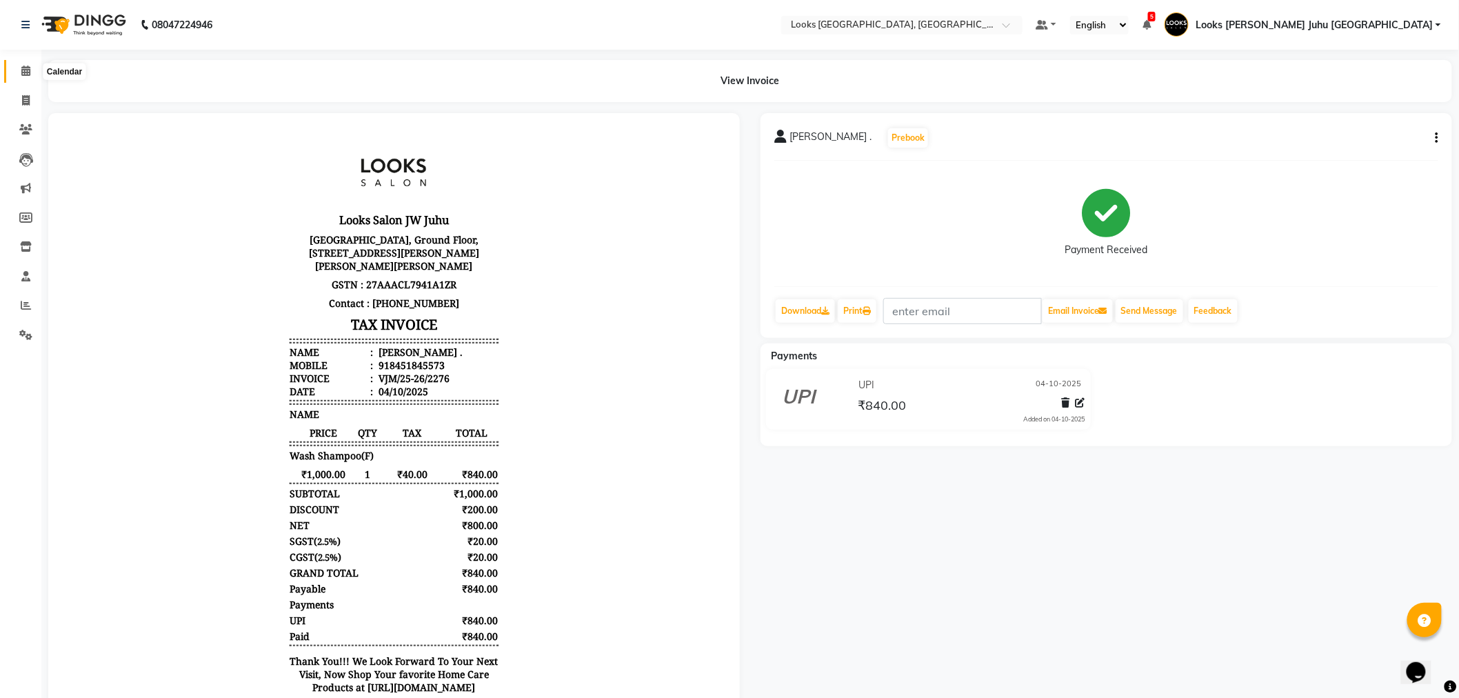
click at [26, 64] on span at bounding box center [26, 71] width 24 height 16
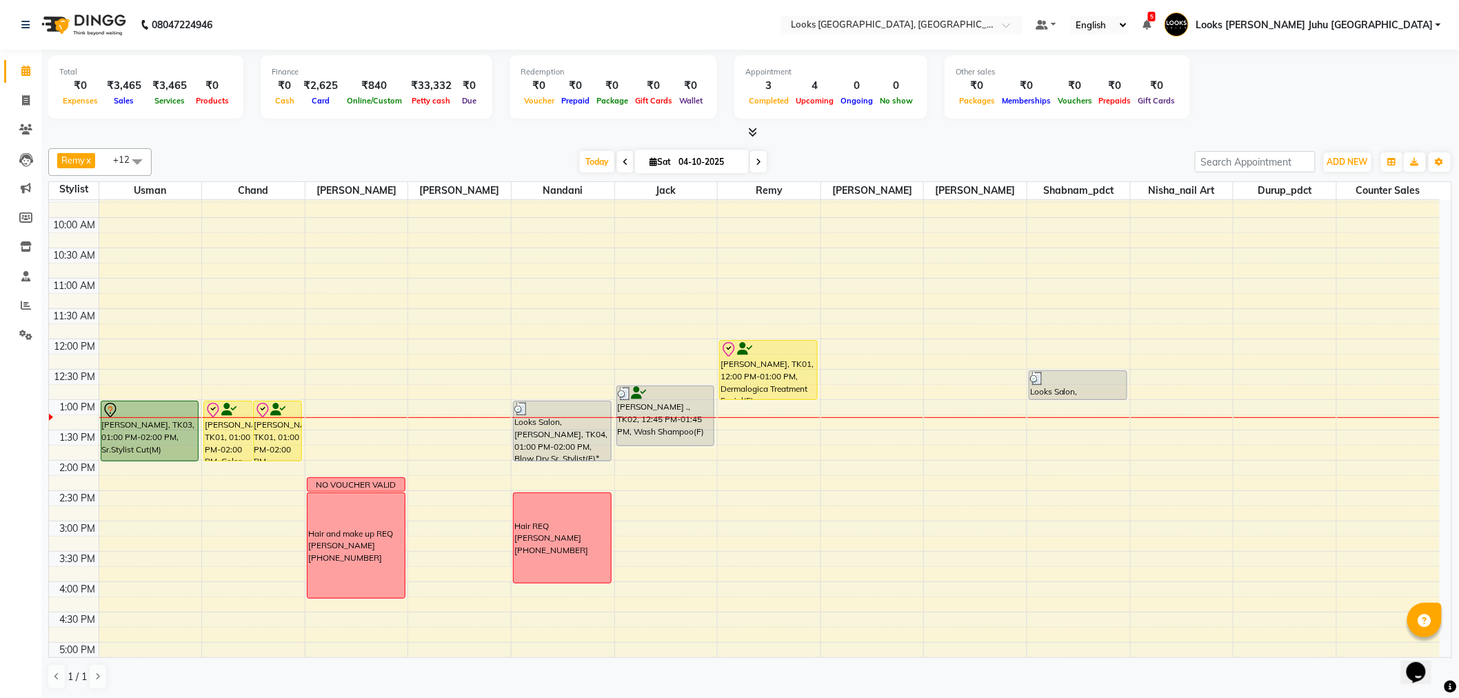
scroll to position [77, 0]
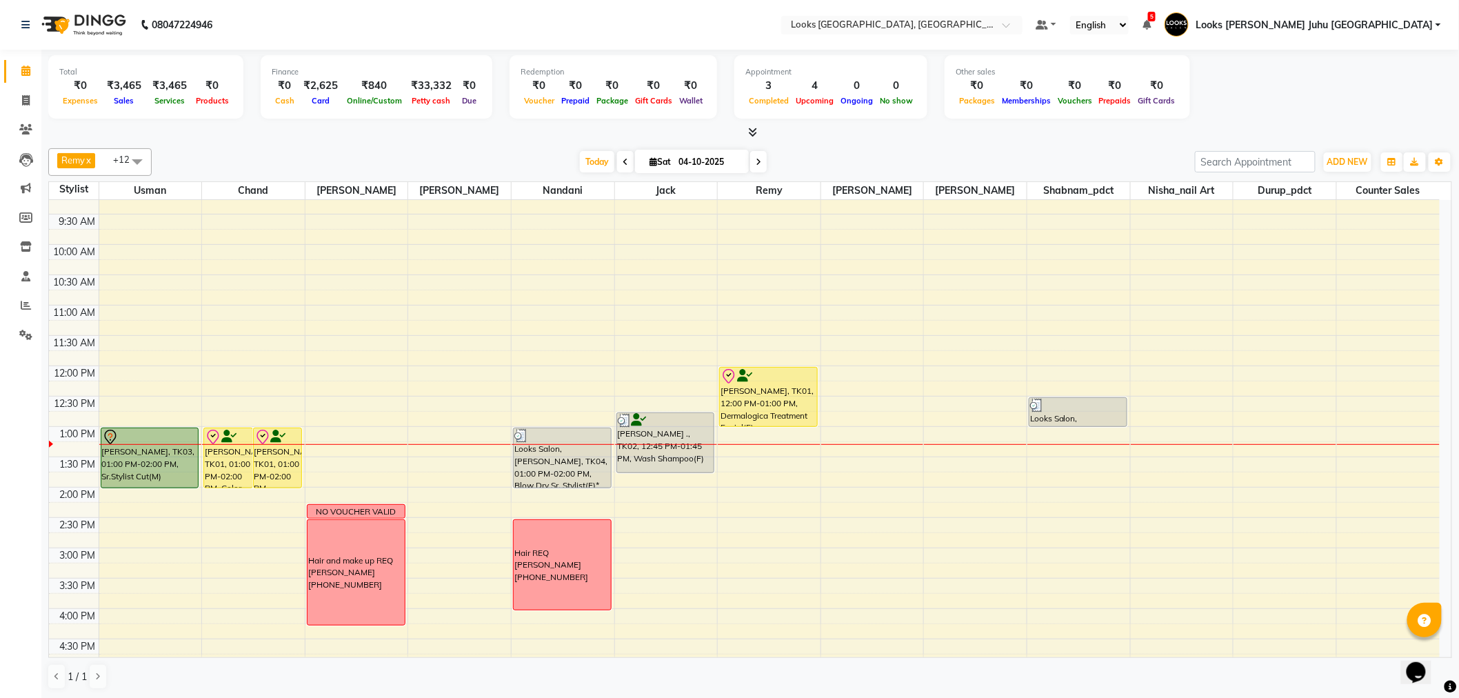
click at [16, 115] on li "Clients" at bounding box center [20, 130] width 41 height 30
click at [29, 132] on icon at bounding box center [25, 129] width 13 height 10
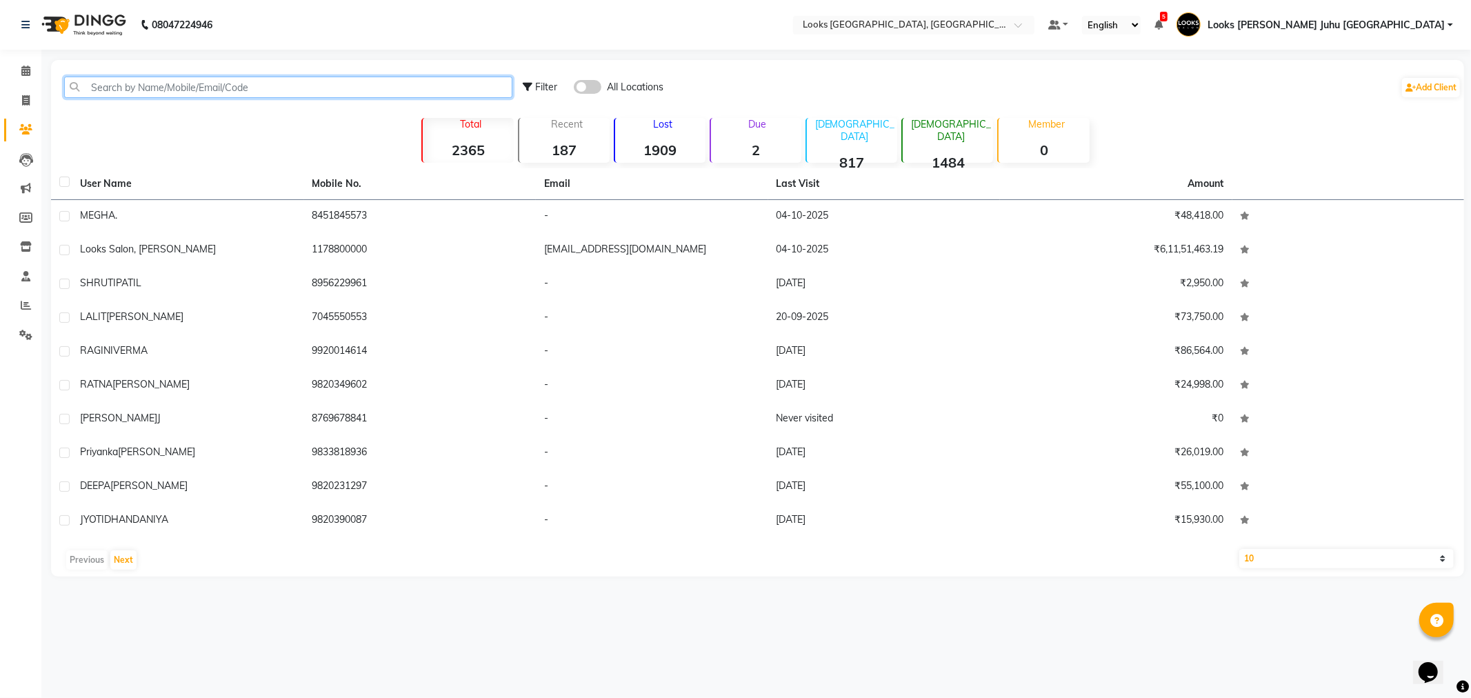
click at [194, 84] on input "text" at bounding box center [288, 87] width 448 height 21
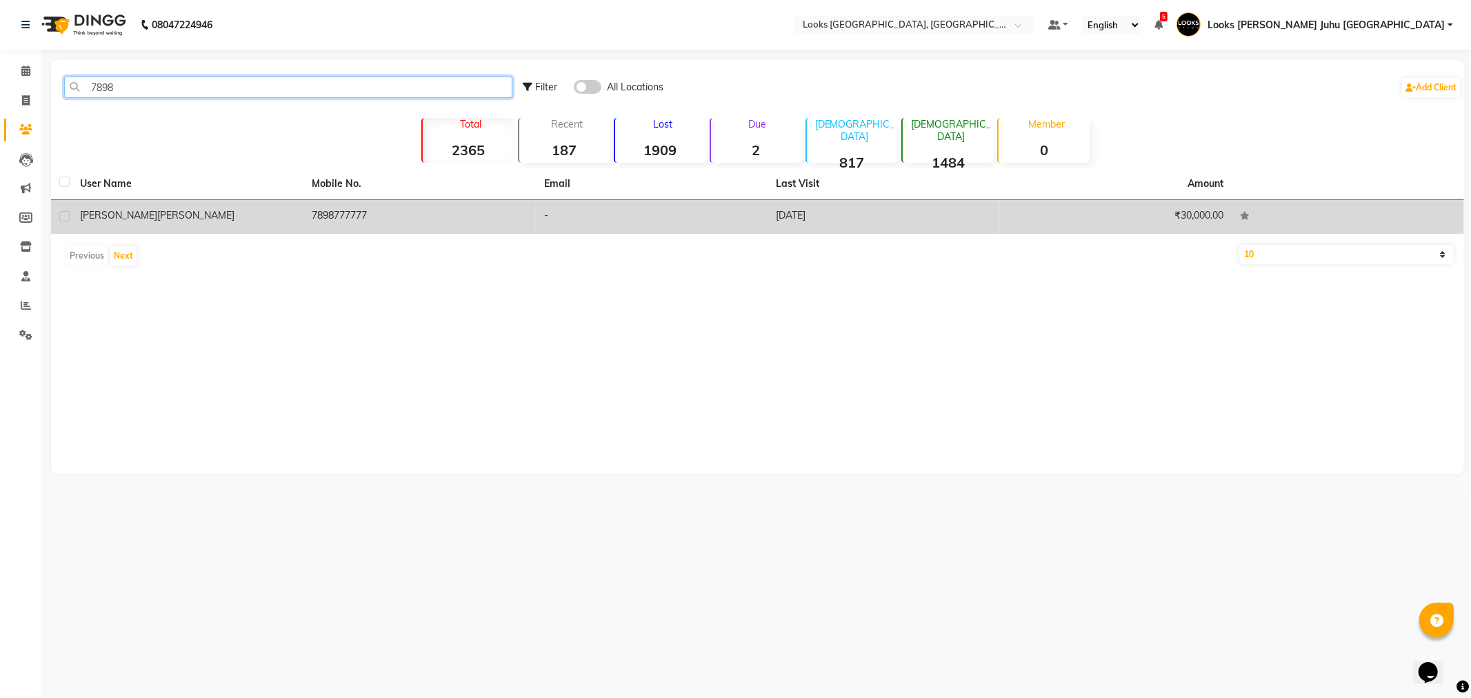
type input "7898"
click at [343, 223] on td "7898777777" at bounding box center [420, 217] width 232 height 34
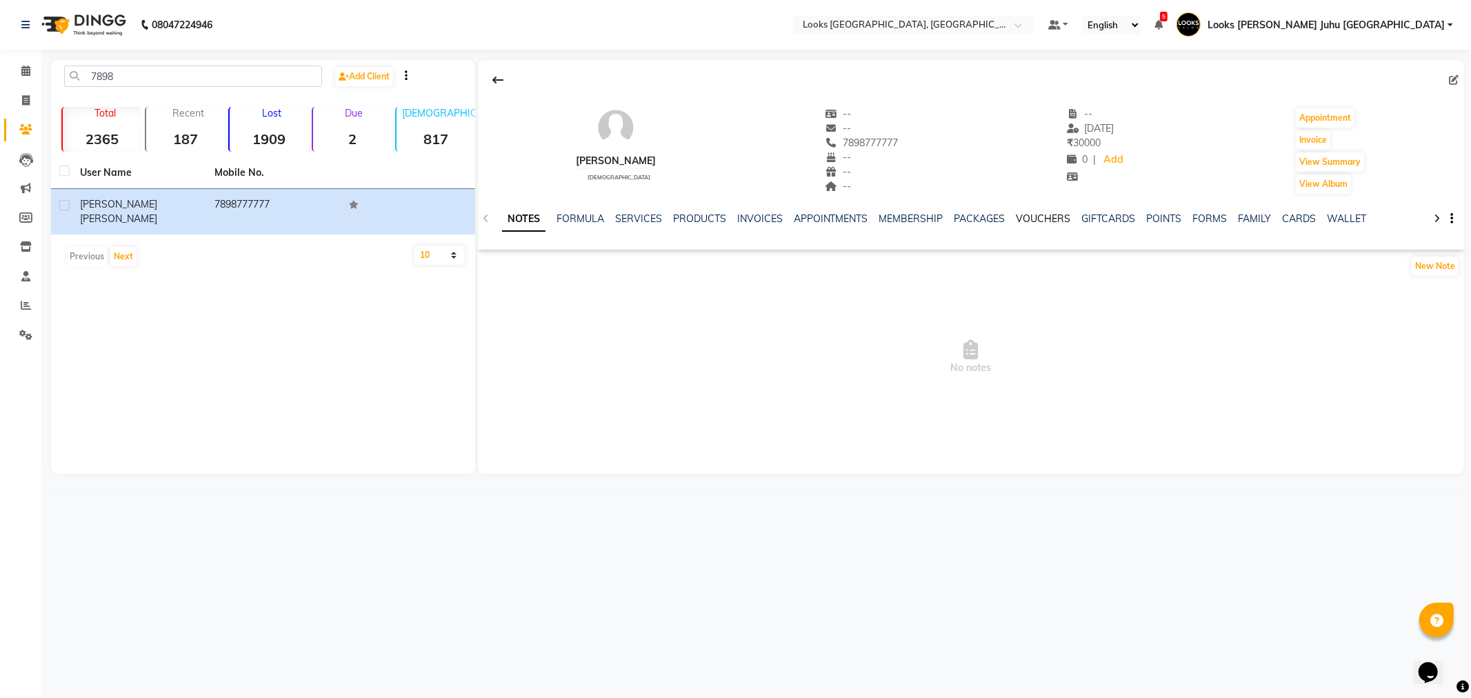
click at [1043, 217] on link "VOUCHERS" at bounding box center [1044, 218] width 54 height 12
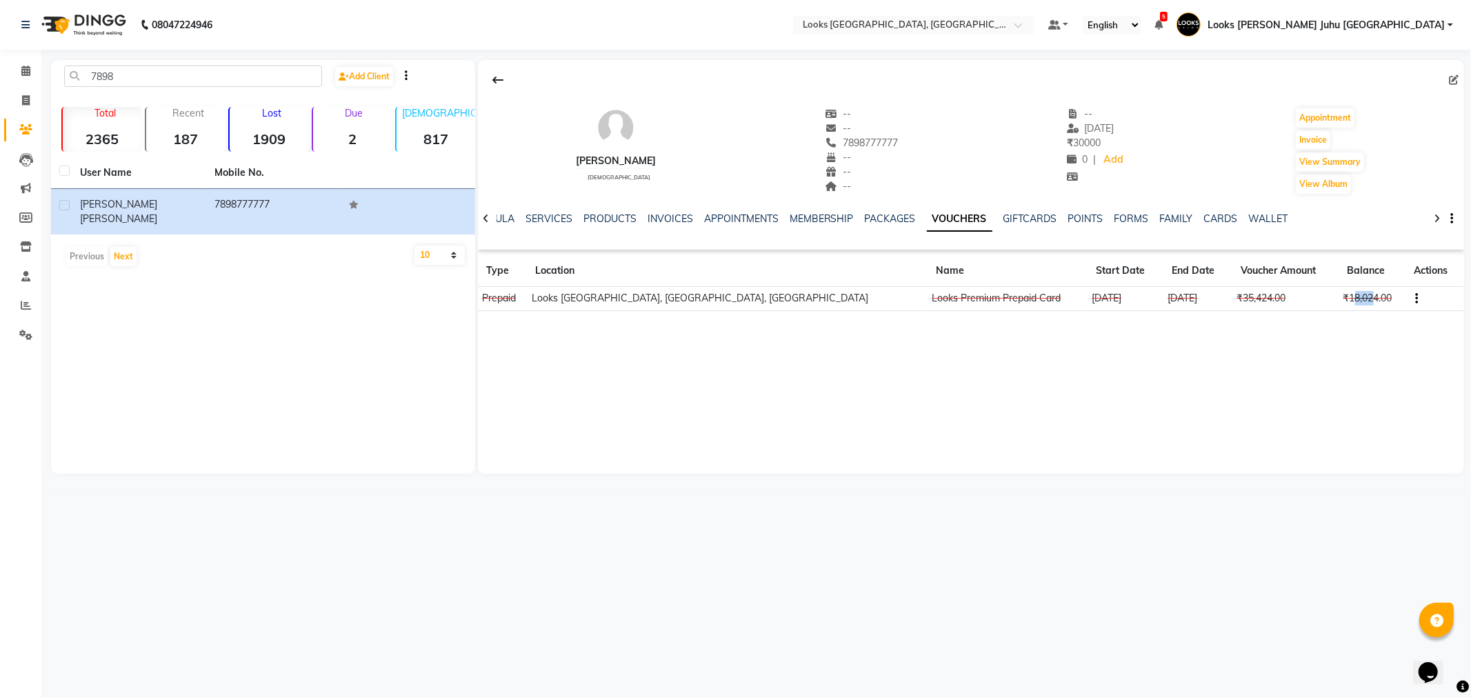
drag, startPoint x: 1321, startPoint y: 299, endPoint x: 1341, endPoint y: 299, distance: 20.7
click at [1341, 299] on td "₹18,024.00" at bounding box center [1372, 299] width 67 height 24
click at [1328, 339] on div "[PERSON_NAME] [DEMOGRAPHIC_DATA] -- -- 7898777777 -- -- -- -- [DATE] ₹ 30000 0 …" at bounding box center [971, 267] width 986 height 414
click at [1290, 347] on div "[PERSON_NAME] [DEMOGRAPHIC_DATA] -- -- 7898777777 -- -- -- -- [DATE] ₹ 30000 0 …" at bounding box center [971, 267] width 986 height 414
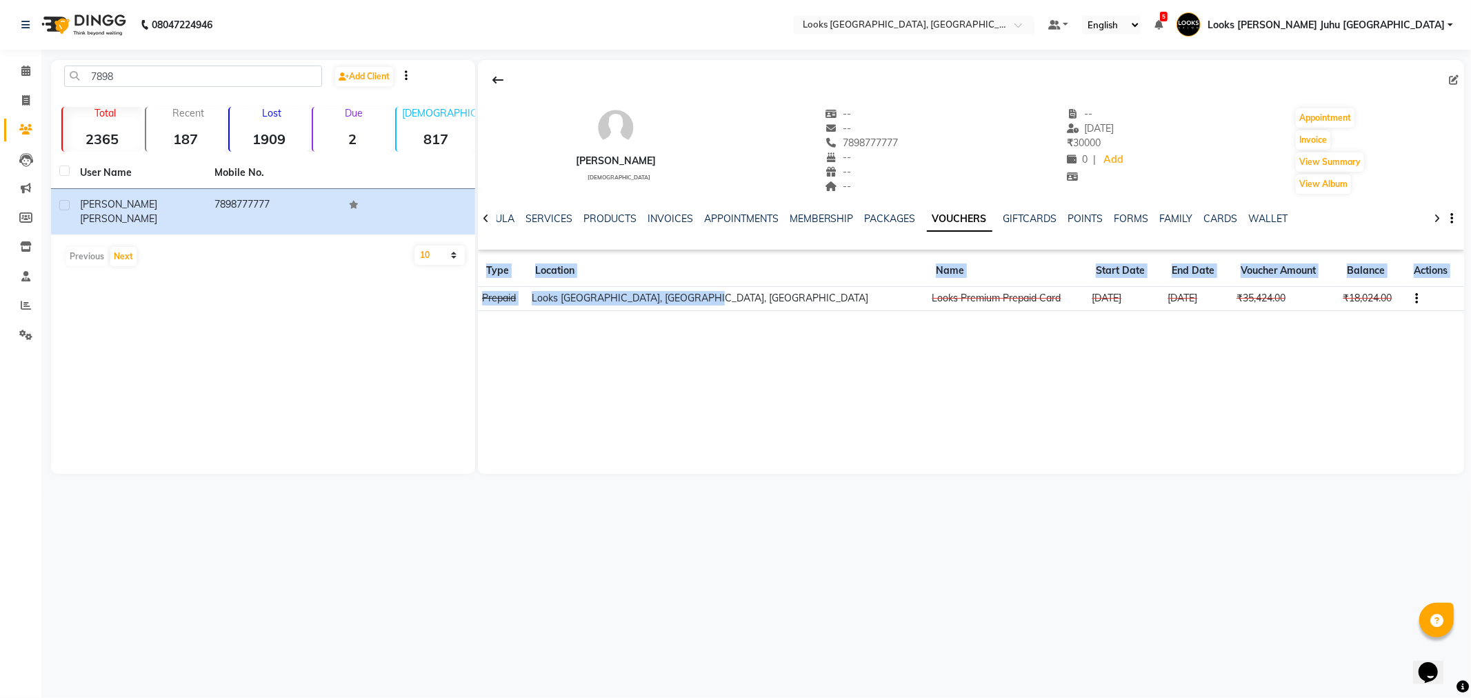
drag, startPoint x: 760, startPoint y: 305, endPoint x: 1024, endPoint y: 314, distance: 264.3
click at [1024, 314] on div "[PERSON_NAME] [DEMOGRAPHIC_DATA] -- -- 7898777777 -- -- -- -- [DATE] ₹ 30000 0 …" at bounding box center [971, 191] width 986 height 262
click at [994, 331] on div "[PERSON_NAME] [DEMOGRAPHIC_DATA] -- -- 7898777777 -- -- -- -- [DATE] ₹ 30000 0 …" at bounding box center [971, 267] width 986 height 414
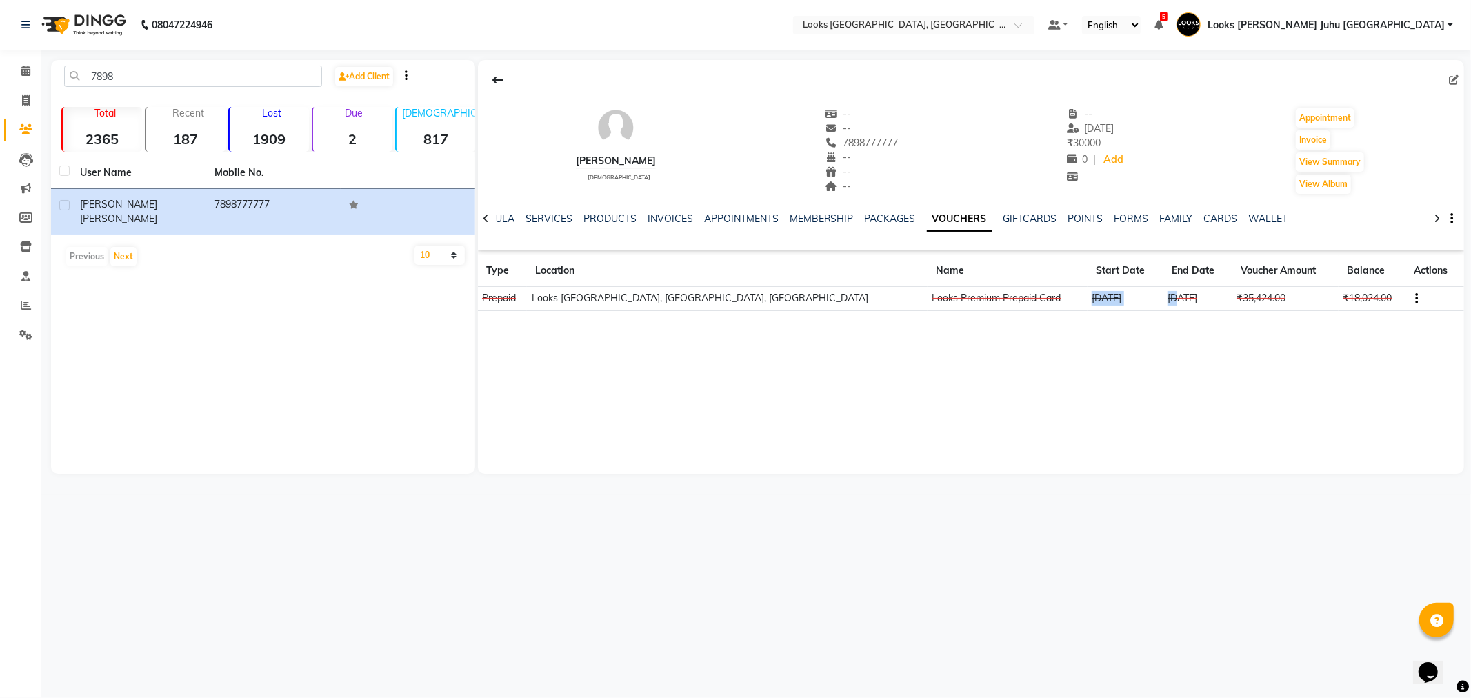
drag, startPoint x: 994, startPoint y: 297, endPoint x: 1102, endPoint y: 339, distance: 115.3
click at [1097, 299] on tr "Prepaid Looks Juhu Marriott, [GEOGRAPHIC_DATA], [GEOGRAPHIC_DATA] Looks Premium…" at bounding box center [971, 299] width 986 height 24
drag, startPoint x: 1106, startPoint y: 307, endPoint x: 1112, endPoint y: 377, distance: 70.7
click at [1163, 309] on td "[DATE]" at bounding box center [1197, 299] width 69 height 24
drag, startPoint x: 1185, startPoint y: 334, endPoint x: 1166, endPoint y: 316, distance: 26.8
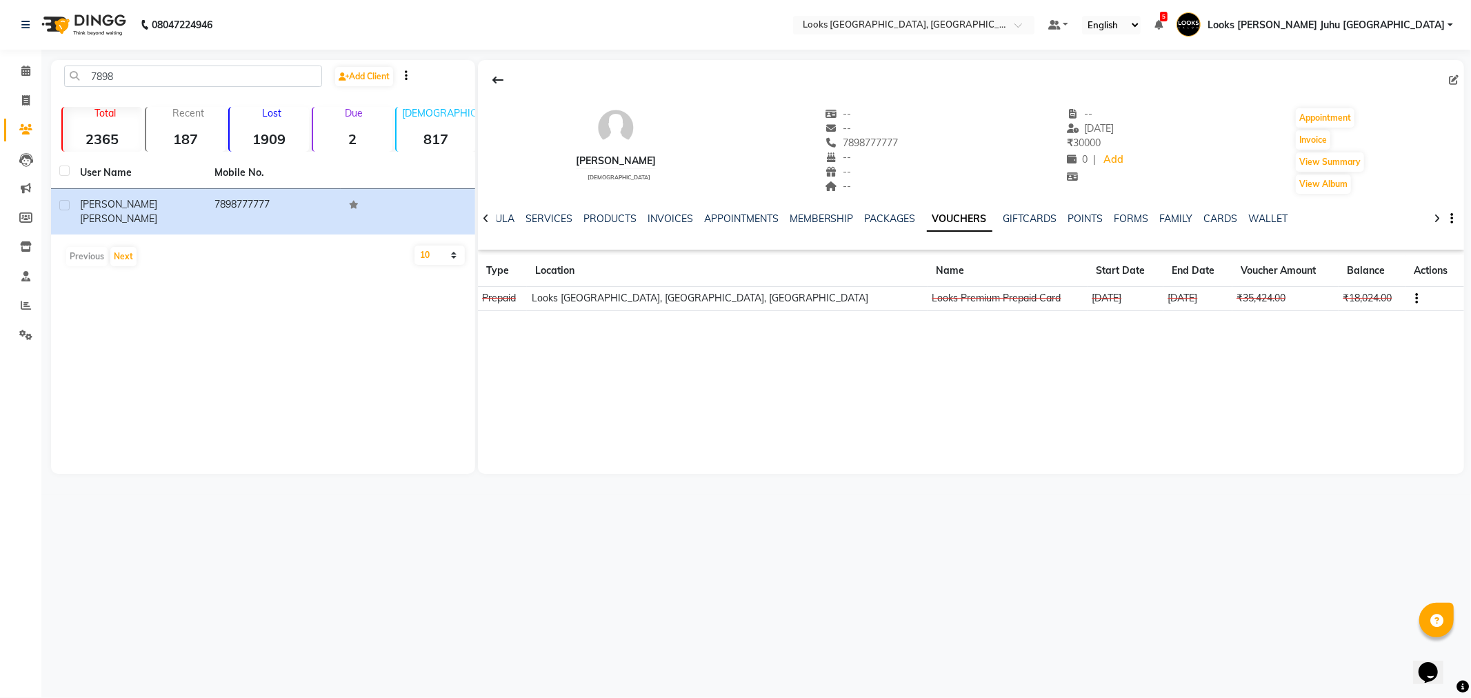
click at [1181, 332] on div "[PERSON_NAME] [DEMOGRAPHIC_DATA] -- -- 7898777777 -- -- -- -- [DATE] ₹ 30000 0 …" at bounding box center [971, 267] width 986 height 414
drag, startPoint x: 1180, startPoint y: 299, endPoint x: 1240, endPoint y: 332, distance: 68.5
click at [1239, 297] on td "₹35,424.00" at bounding box center [1285, 299] width 106 height 24
drag, startPoint x: 1239, startPoint y: 350, endPoint x: 1258, endPoint y: 290, distance: 63.0
click at [1239, 349] on div "[PERSON_NAME] [DEMOGRAPHIC_DATA] -- -- 7898777777 -- -- -- -- [DATE] ₹ 30000 0 …" at bounding box center [971, 267] width 986 height 414
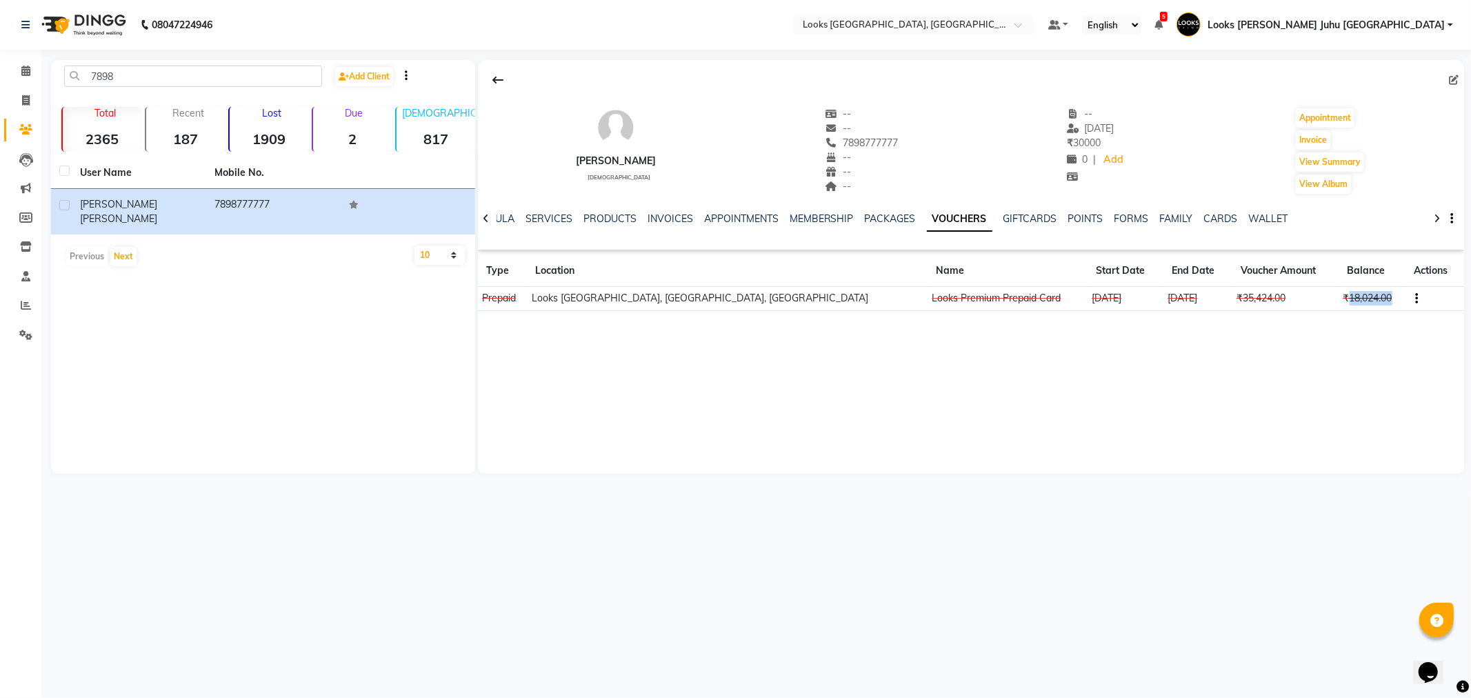
drag, startPoint x: 1317, startPoint y: 294, endPoint x: 1375, endPoint y: 301, distance: 57.7
click at [1375, 301] on td "₹18,024.00" at bounding box center [1372, 299] width 67 height 24
drag, startPoint x: 1341, startPoint y: 361, endPoint x: 1330, endPoint y: 305, distance: 57.8
click at [1339, 354] on div "[PERSON_NAME] [DEMOGRAPHIC_DATA] -- -- 7898777777 -- -- -- -- [DATE] ₹ 30000 0 …" at bounding box center [971, 267] width 986 height 414
drag, startPoint x: 1315, startPoint y: 301, endPoint x: 1361, endPoint y: 307, distance: 46.6
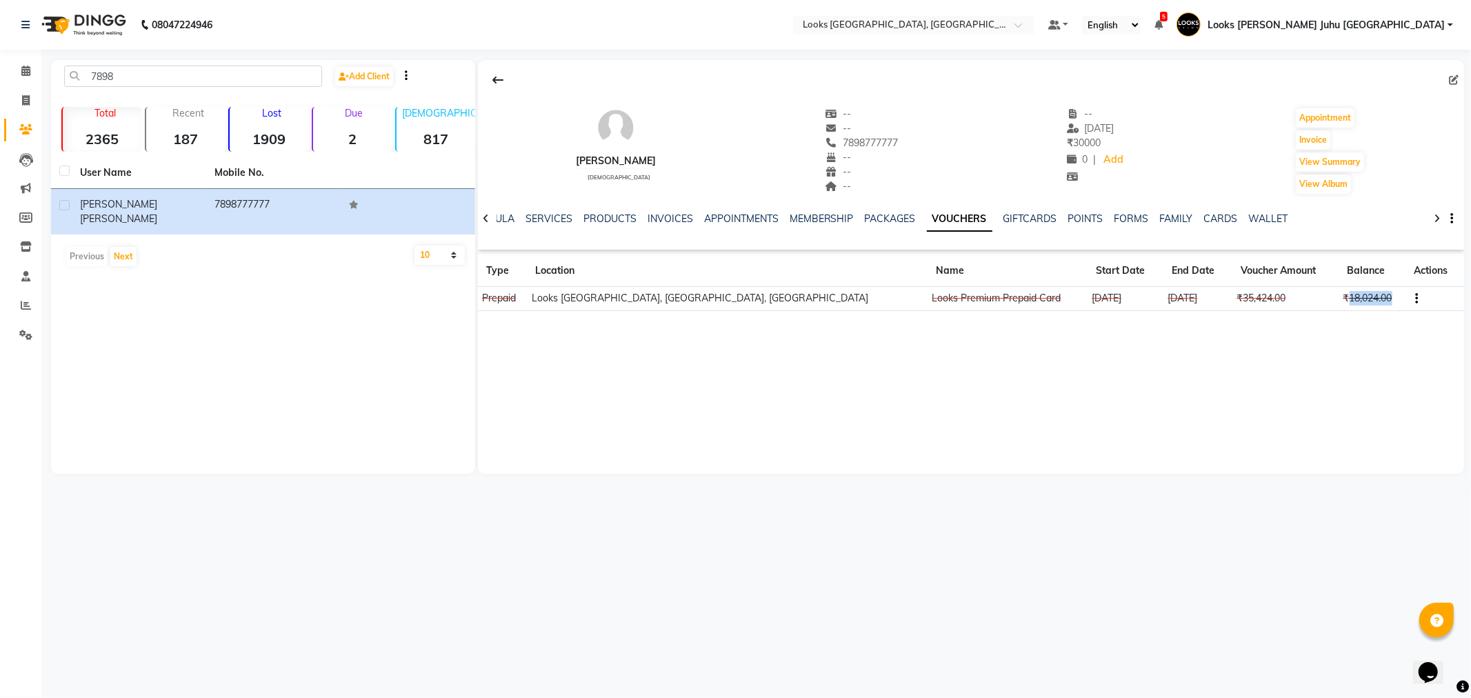
click at [1361, 307] on td "₹18,024.00" at bounding box center [1372, 299] width 67 height 24
click at [1341, 425] on div "[PERSON_NAME] [DEMOGRAPHIC_DATA] -- -- 7898777777 -- -- -- -- [DATE] ₹ 30000 0 …" at bounding box center [971, 267] width 986 height 414
click at [1328, 321] on div "[PERSON_NAME] [DEMOGRAPHIC_DATA] -- -- 7898777777 -- -- -- -- [DATE] ₹ 30000 0 …" at bounding box center [971, 191] width 986 height 262
drag, startPoint x: 1317, startPoint y: 298, endPoint x: 1352, endPoint y: 306, distance: 35.5
click at [1352, 306] on td "₹18,024.00" at bounding box center [1372, 299] width 67 height 24
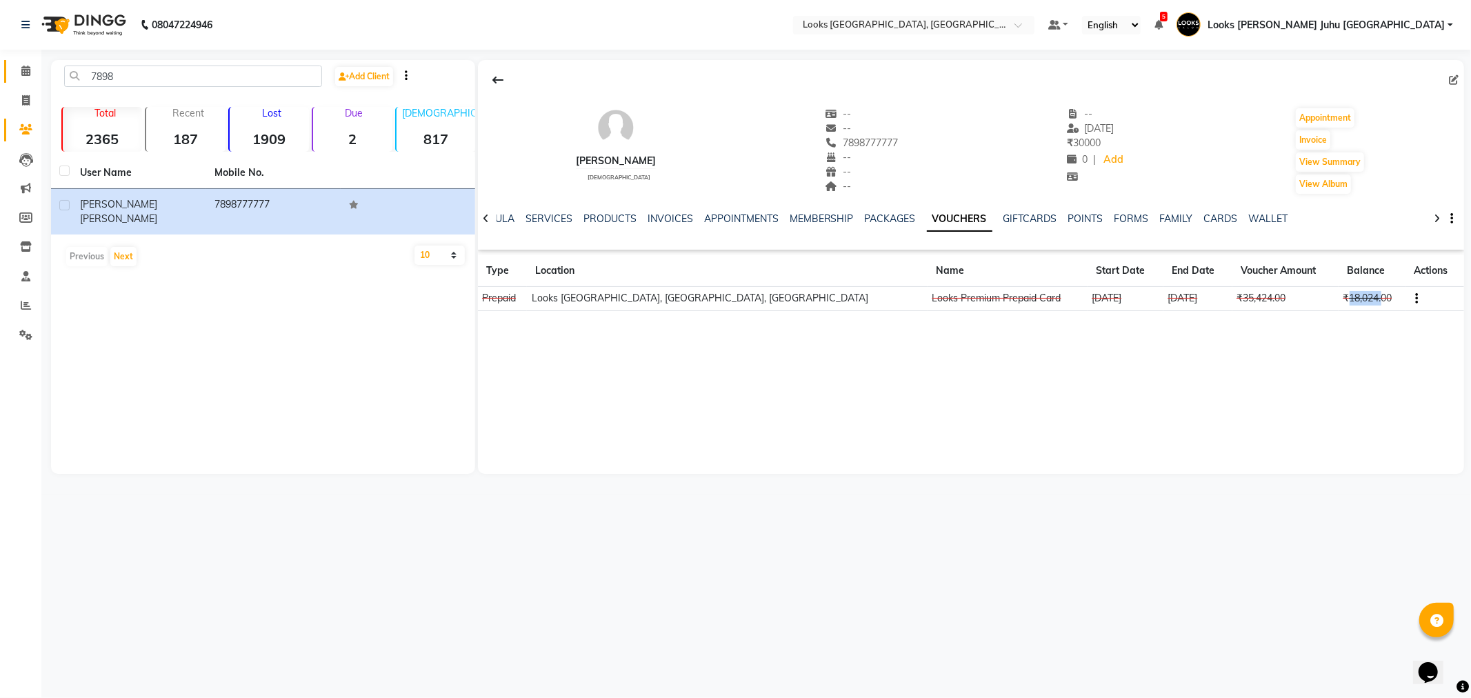
click at [11, 68] on link "Calendar" at bounding box center [20, 71] width 33 height 23
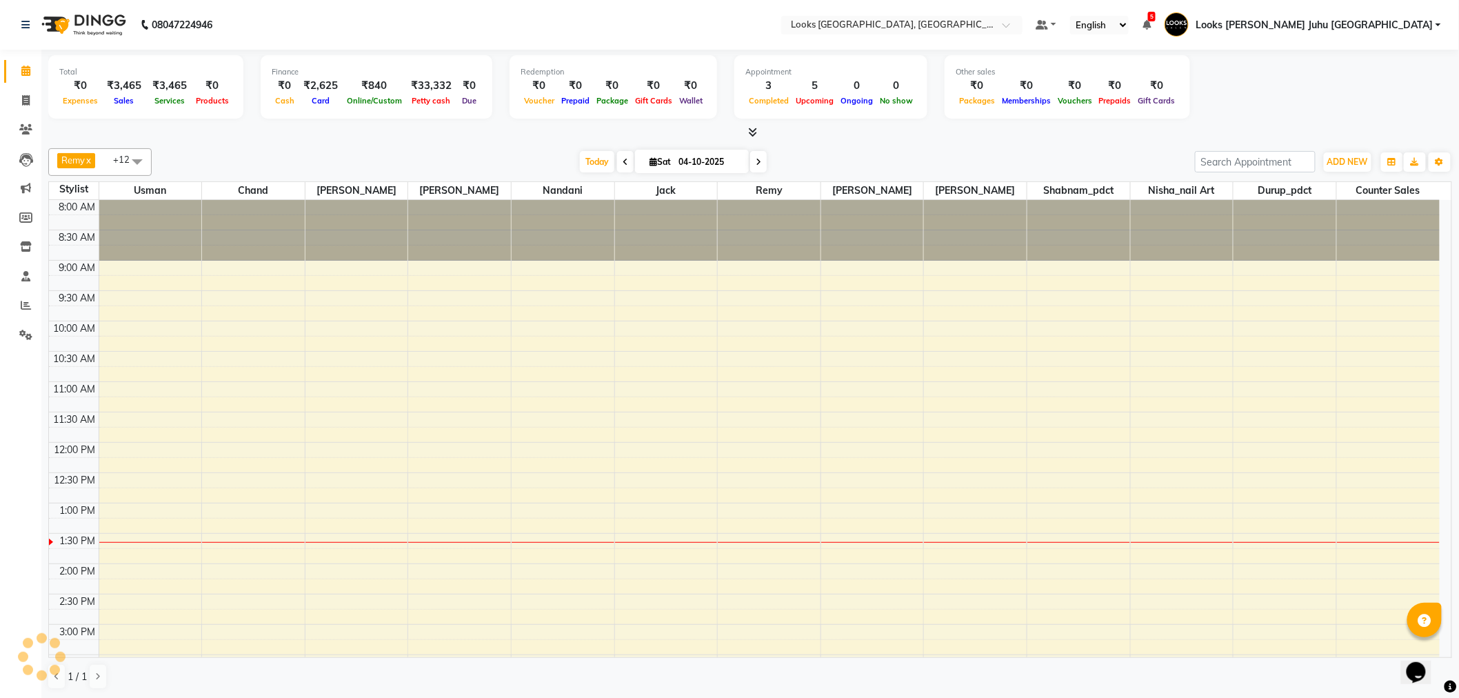
scroll to position [306, 0]
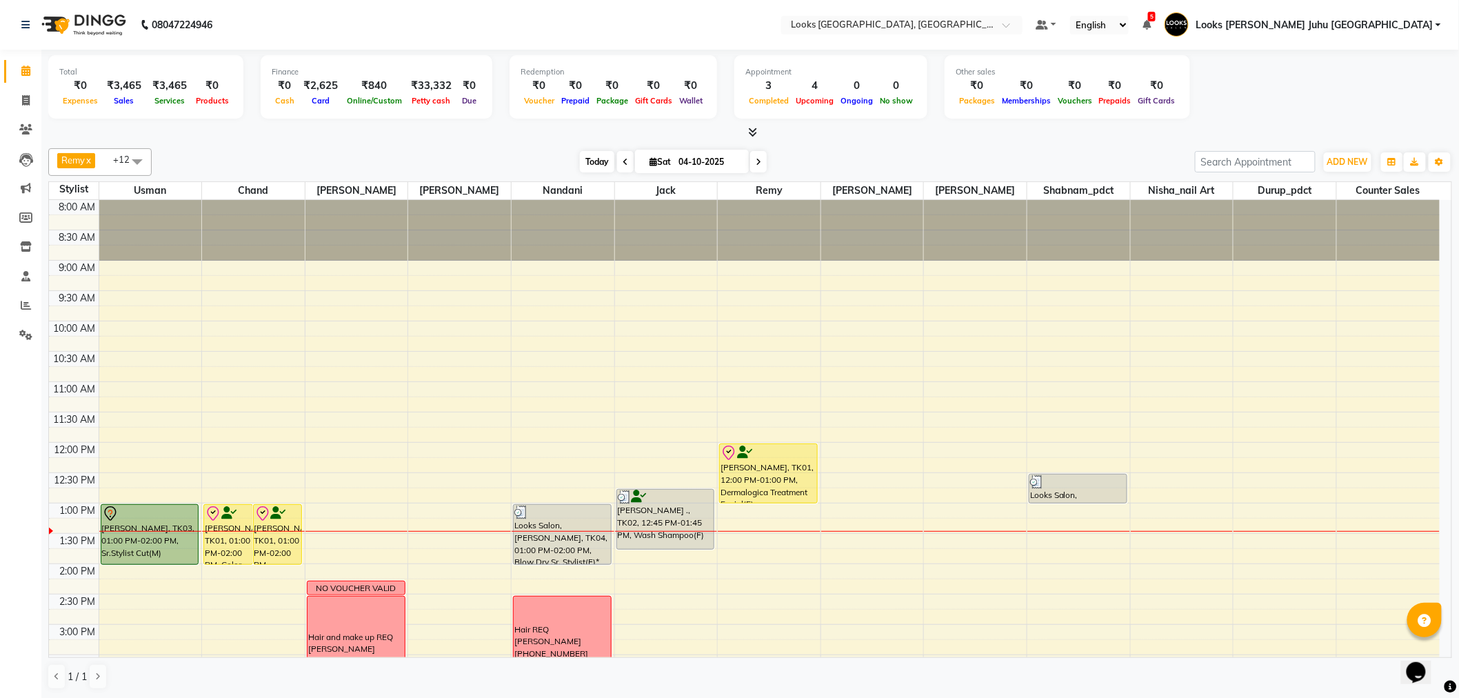
click at [598, 163] on span "Today" at bounding box center [597, 161] width 34 height 21
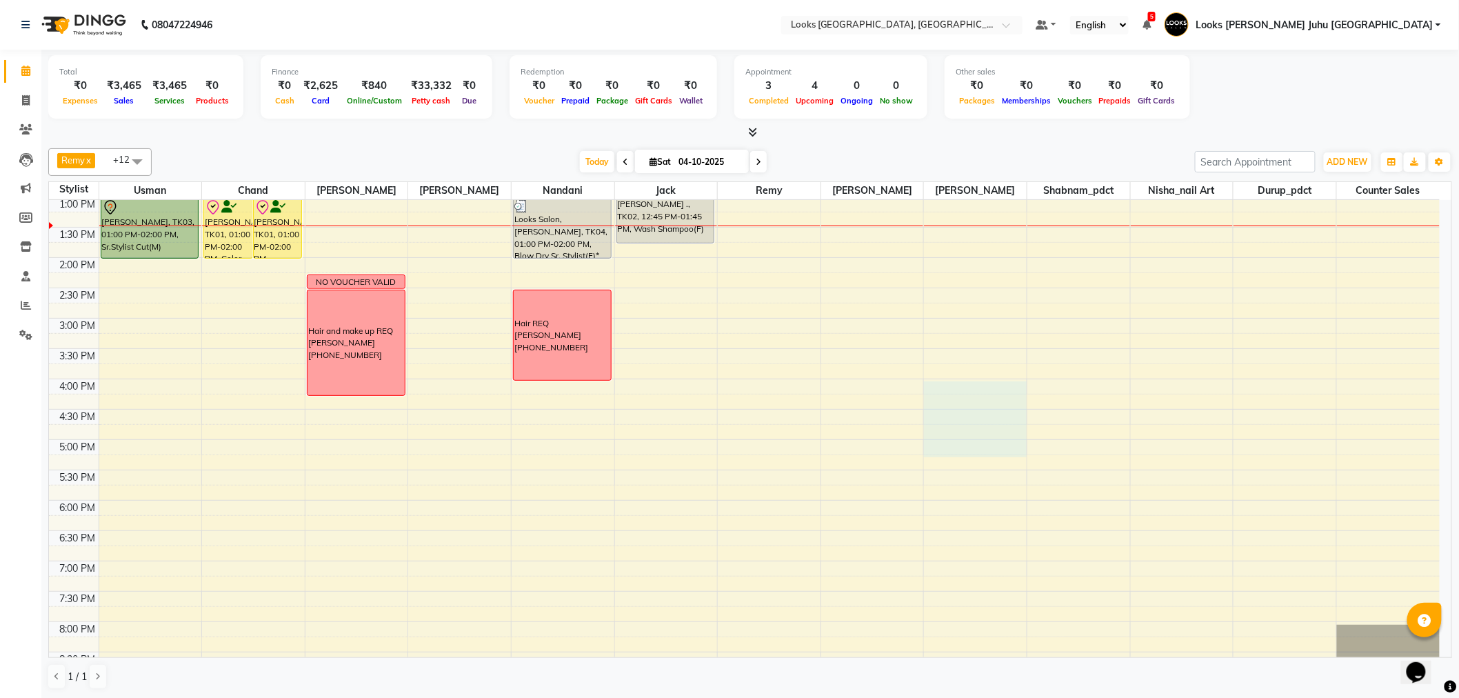
drag, startPoint x: 967, startPoint y: 382, endPoint x: 968, endPoint y: 447, distance: 64.8
click at [968, 447] on div "8:00 AM 8:30 AM 9:00 AM 9:30 AM 10:00 AM 10:30 AM 11:00 AM 11:30 AM 12:00 PM 12…" at bounding box center [744, 349] width 1391 height 910
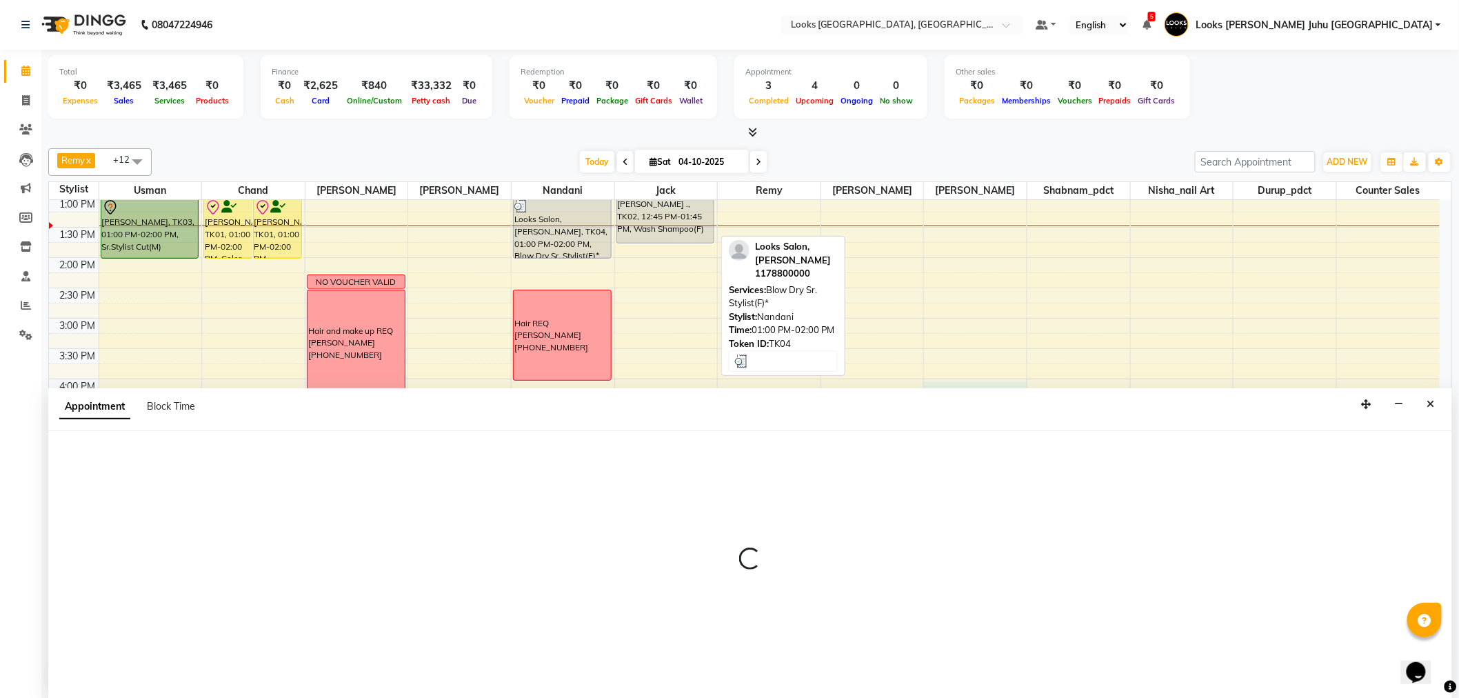
scroll to position [1, 0]
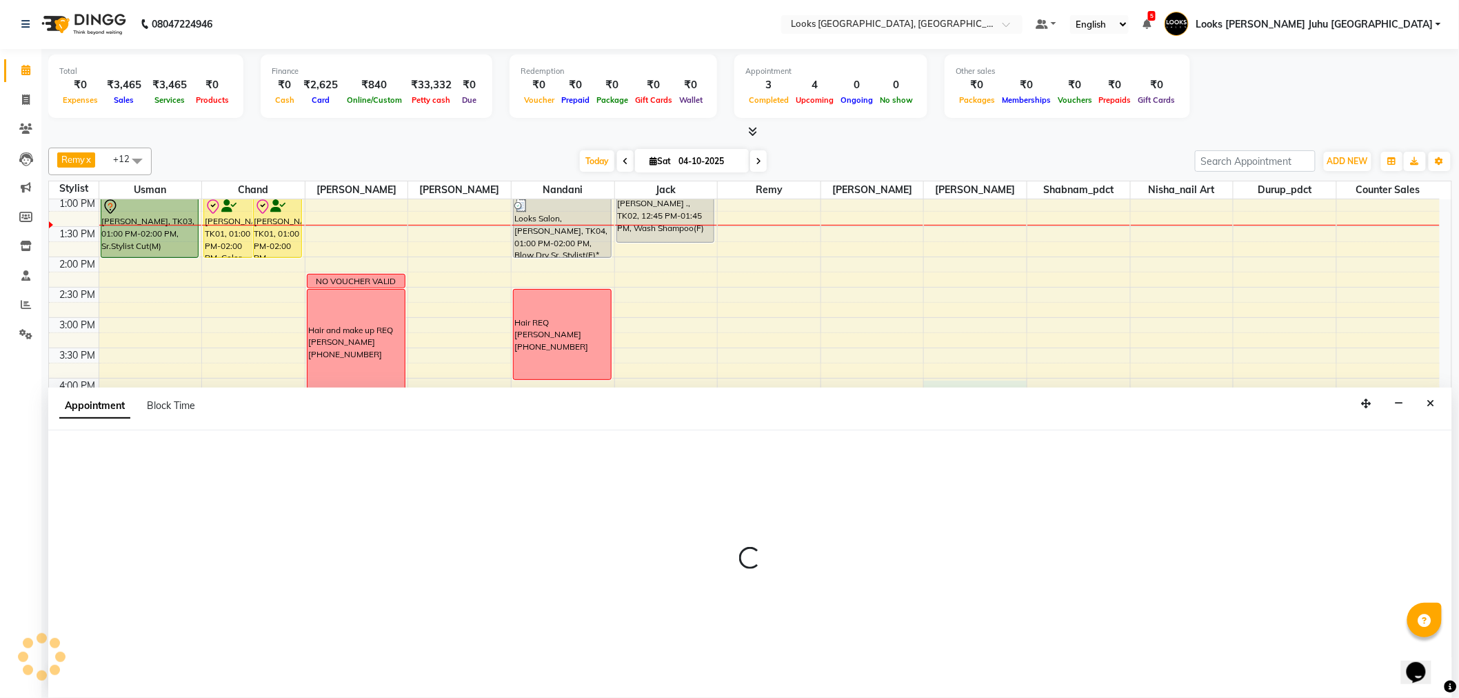
click at [174, 394] on div "Appointment Block Time" at bounding box center [135, 408] width 152 height 31
click at [167, 404] on span "Block Time" at bounding box center [171, 405] width 48 height 12
select select "23855"
select select "960"
select select "1035"
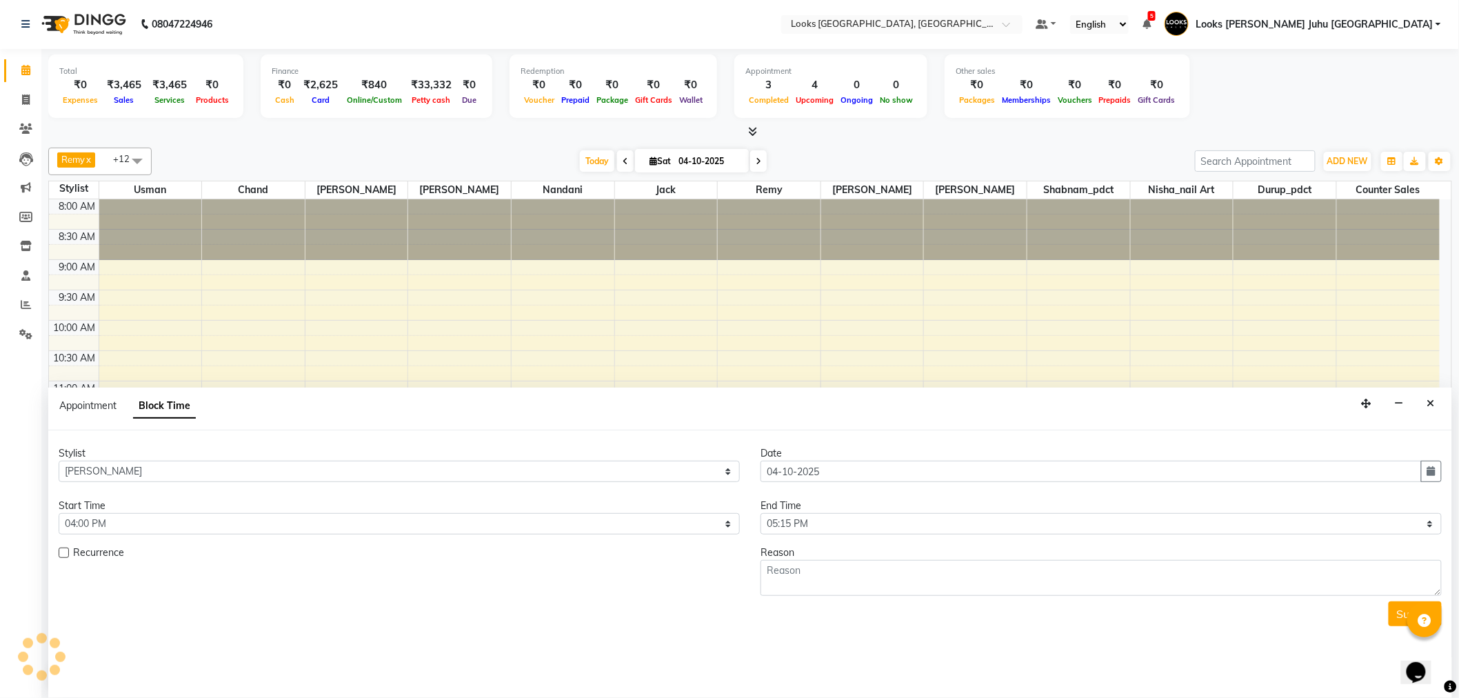
scroll to position [306, 0]
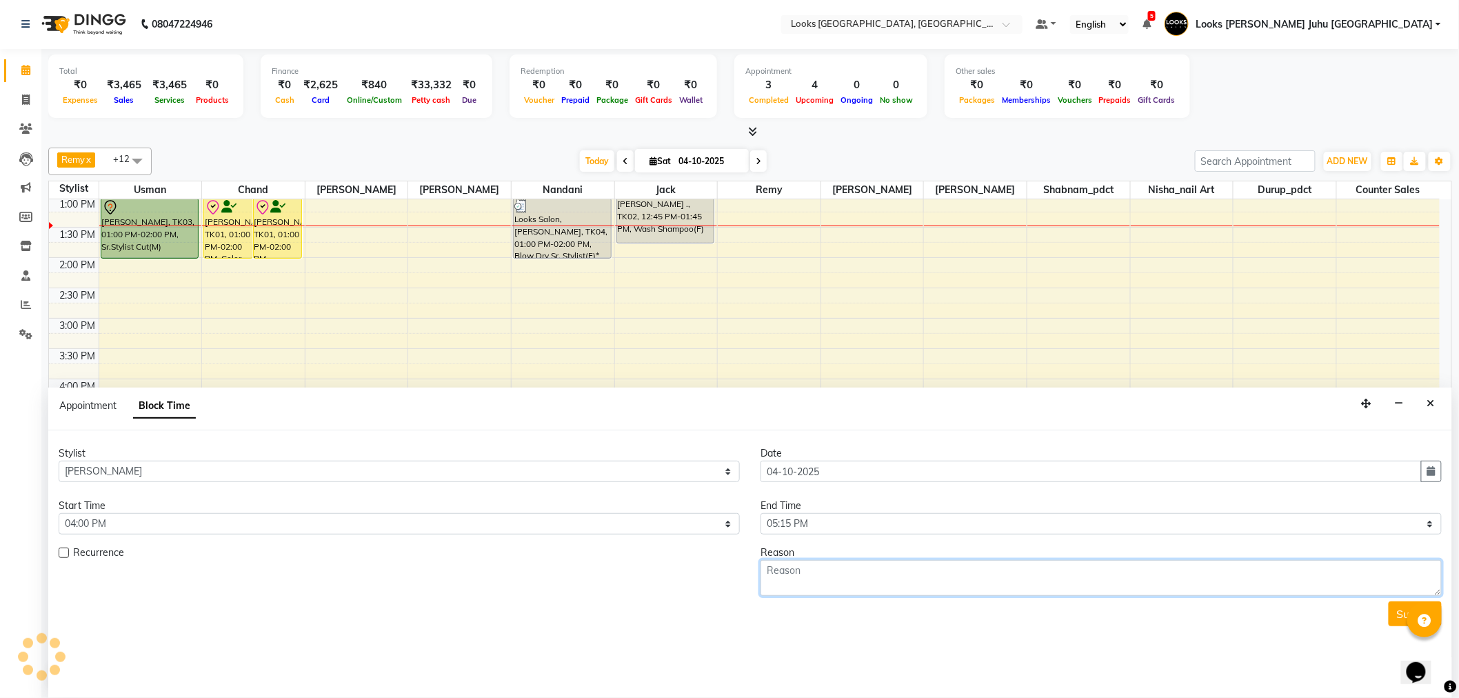
drag, startPoint x: 797, startPoint y: 590, endPoint x: 785, endPoint y: 579, distance: 16.1
click at [797, 589] on textarea at bounding box center [1101, 578] width 681 height 36
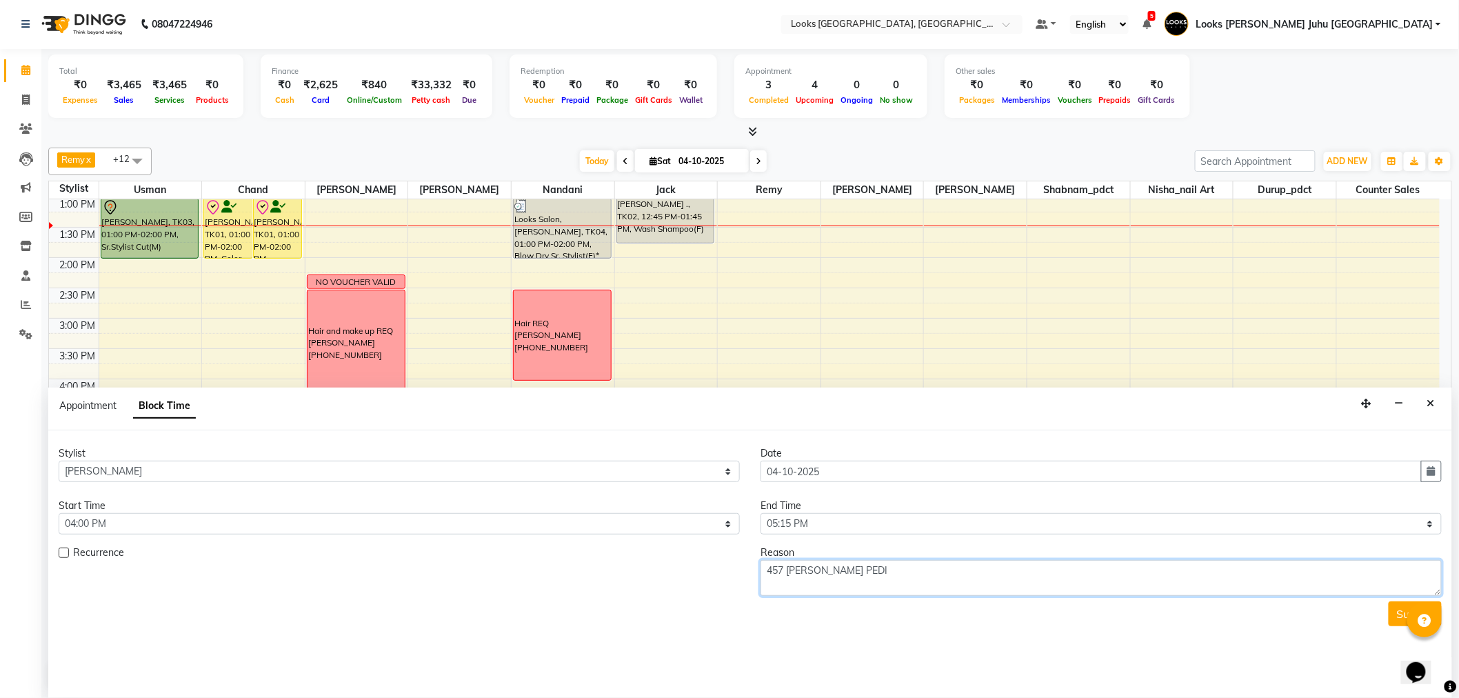
type textarea "457 [PERSON_NAME] PEDI"
click at [831, 517] on select "Select 09:00 AM 09:15 AM 09:30 AM 09:45 AM 10:00 AM 10:15 AM 10:30 AM 10:45 AM …" at bounding box center [1101, 523] width 681 height 21
select select "1050"
click at [761, 513] on select "Select 09:00 AM 09:15 AM 09:30 AM 09:45 AM 10:00 AM 10:15 AM 10:30 AM 10:45 AM …" at bounding box center [1101, 523] width 681 height 21
click at [1393, 608] on button "Submit" at bounding box center [1415, 613] width 53 height 25
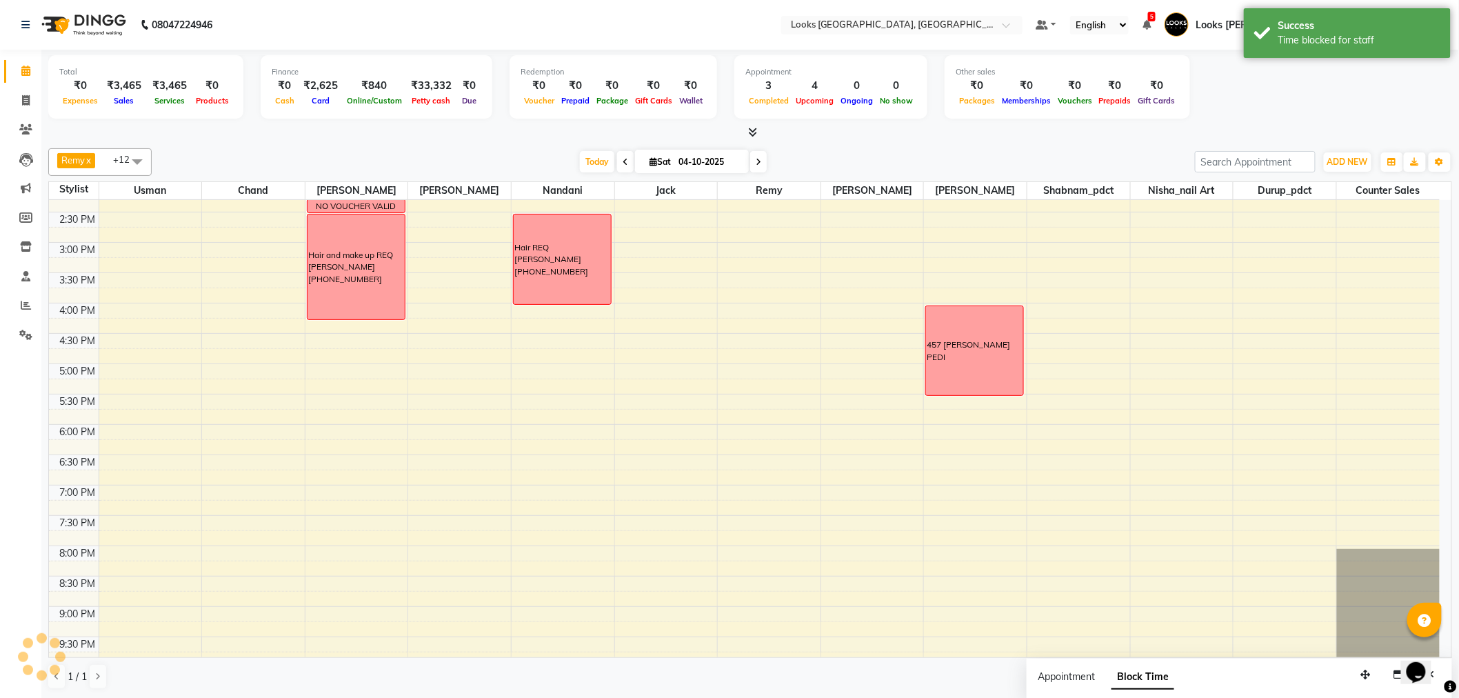
scroll to position [383, 0]
click at [1141, 676] on span "Block Time" at bounding box center [1143, 677] width 63 height 25
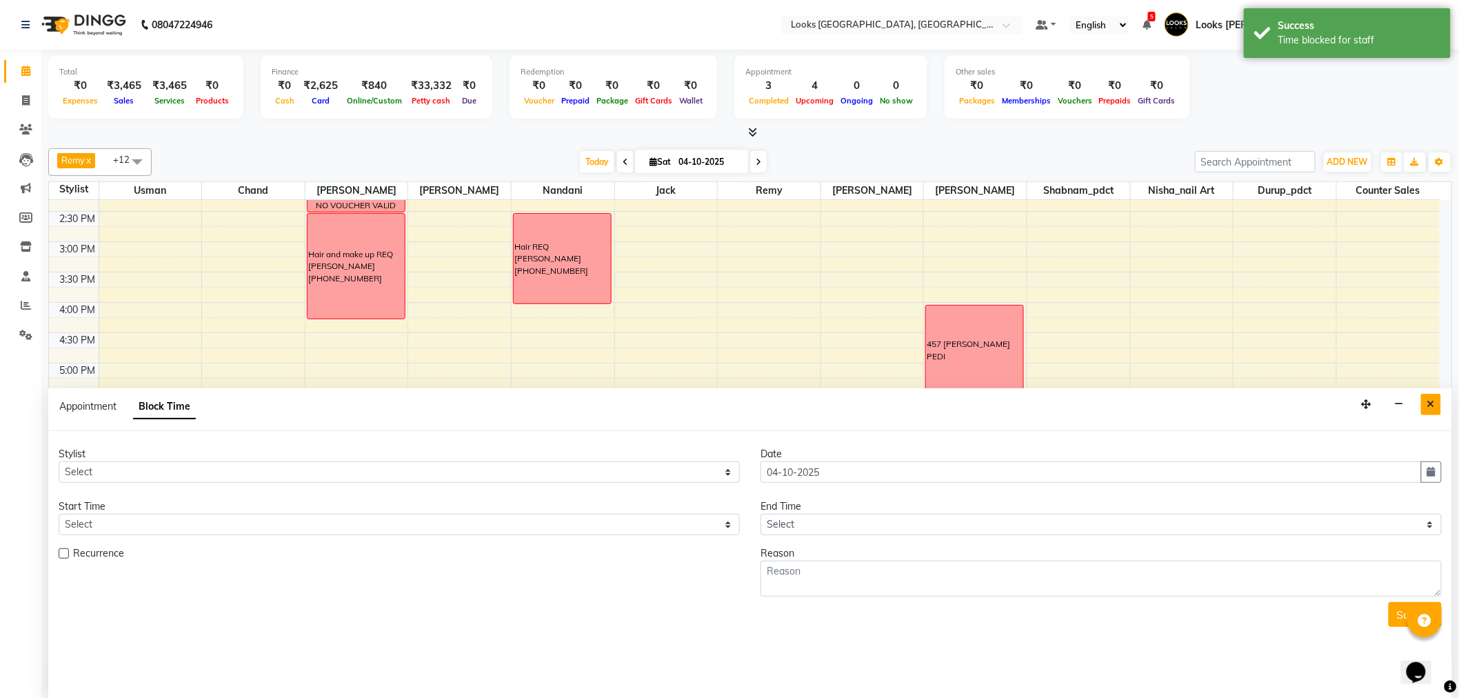
click at [1433, 404] on icon "Close" at bounding box center [1432, 404] width 8 height 10
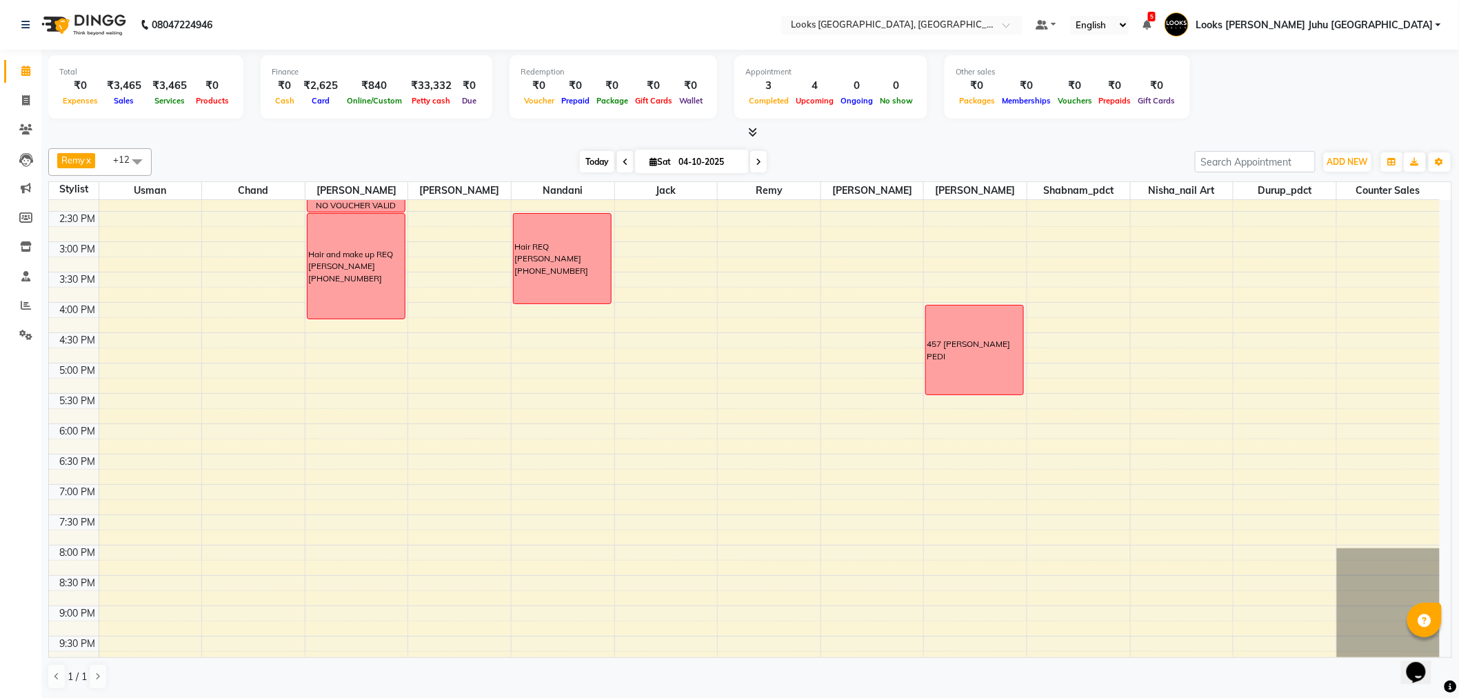
click at [587, 164] on span "Today" at bounding box center [597, 161] width 34 height 21
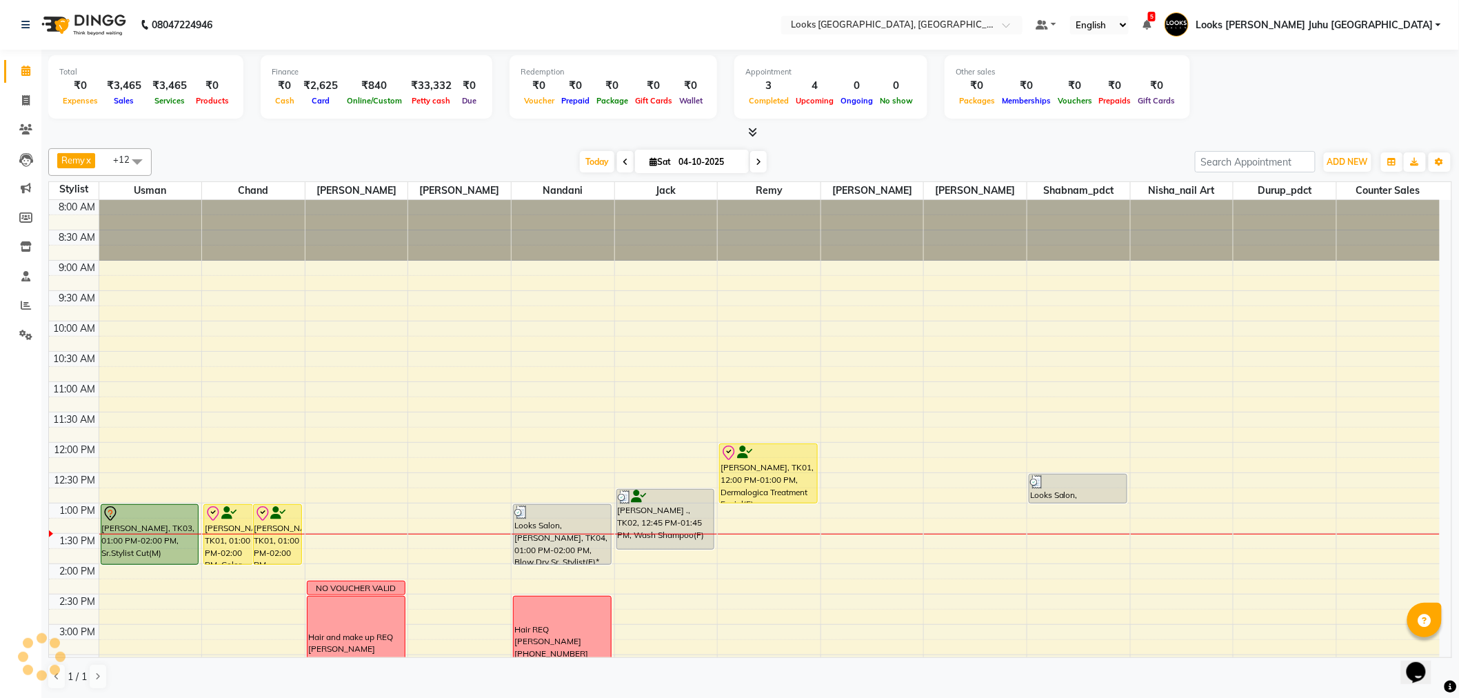
scroll to position [306, 0]
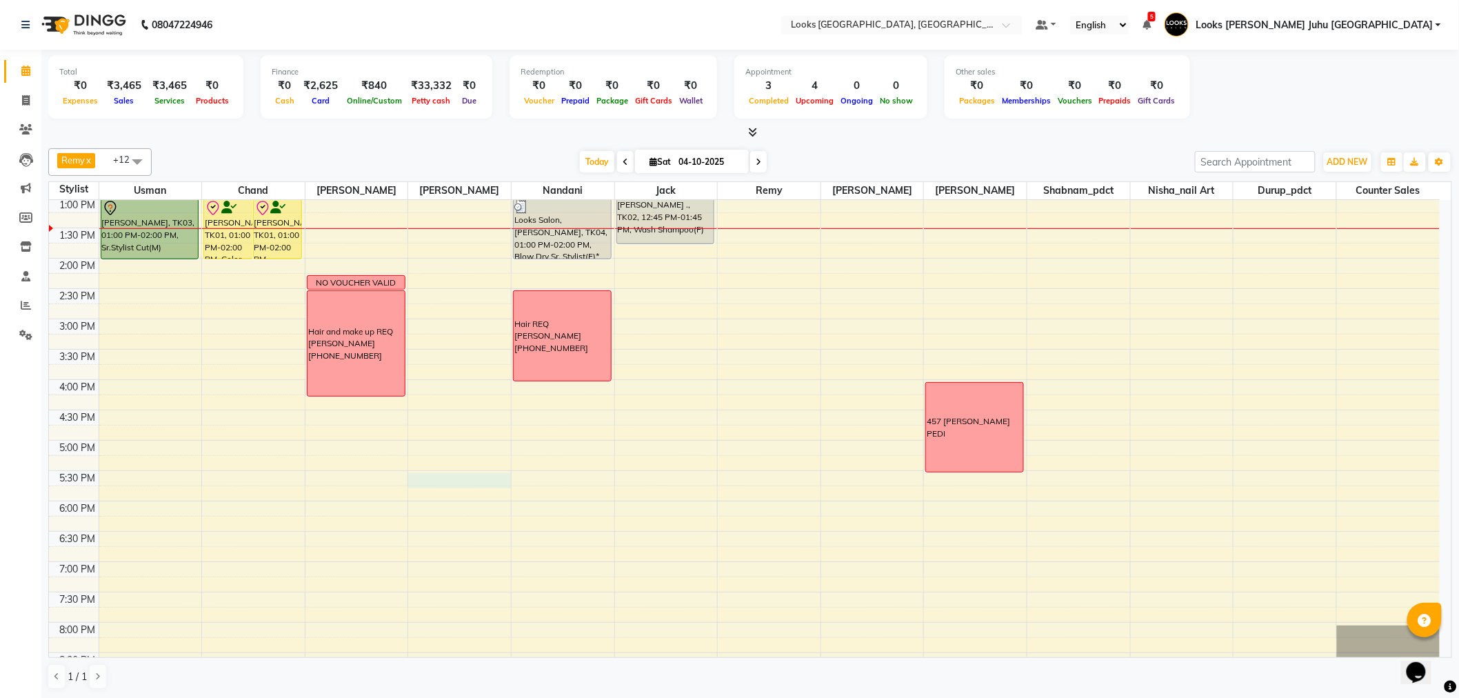
click at [466, 479] on div "8:00 AM 8:30 AM 9:00 AM 9:30 AM 10:00 AM 10:30 AM 11:00 AM 11:30 AM 12:00 PM 12…" at bounding box center [744, 349] width 1391 height 910
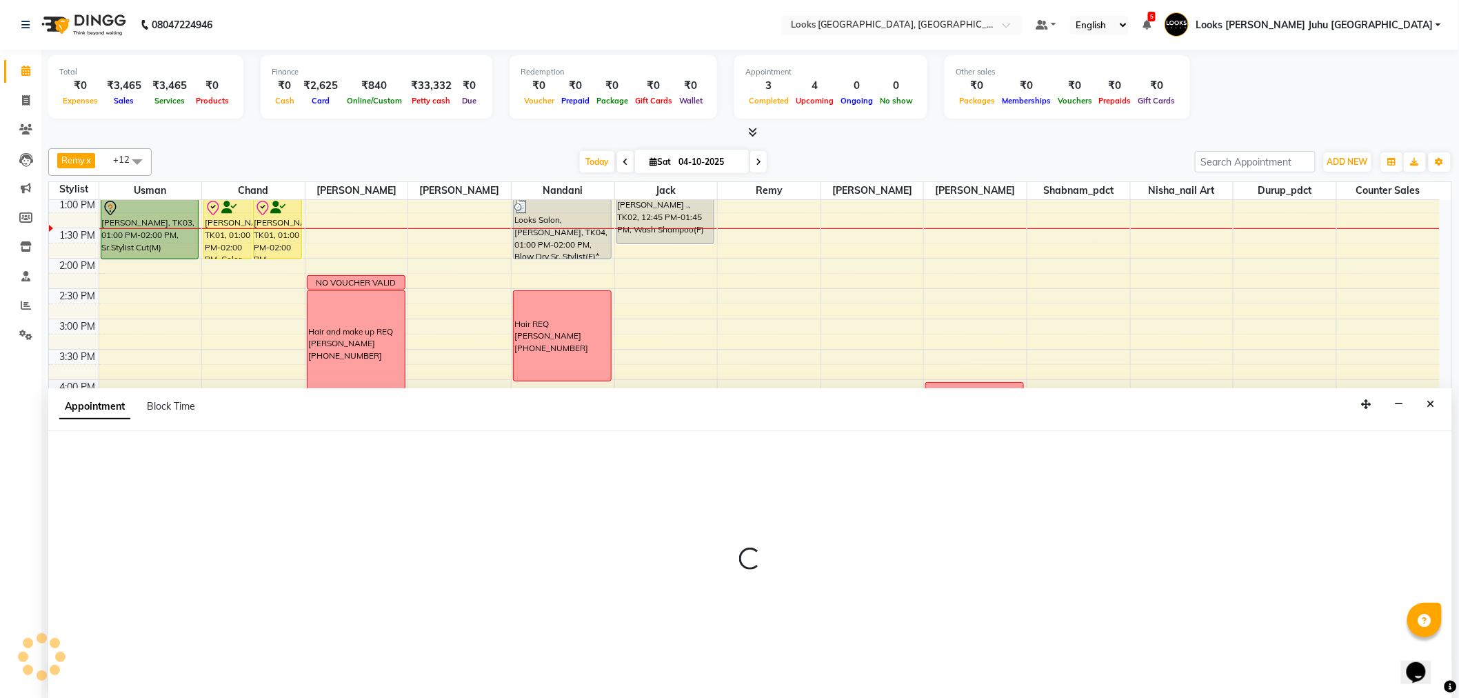
scroll to position [1, 0]
select select "23386"
select select "tentative"
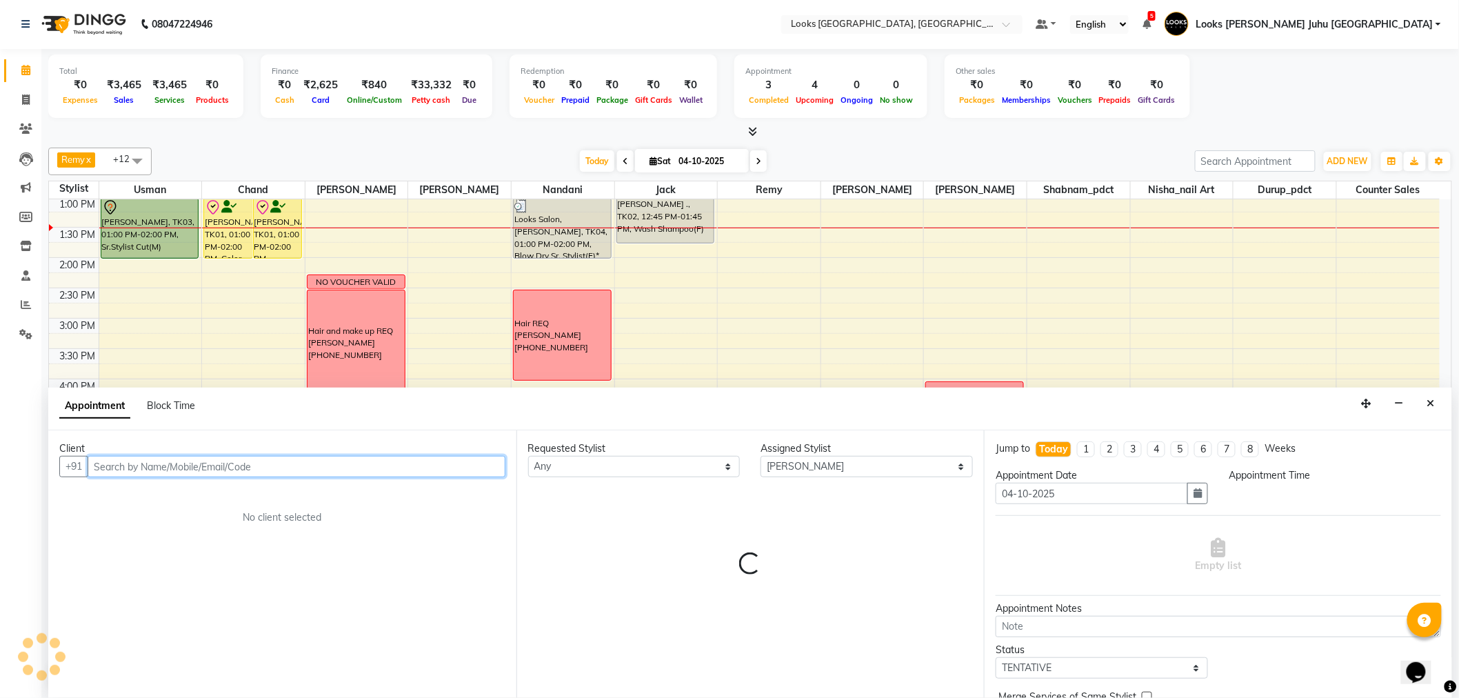
select select "1050"
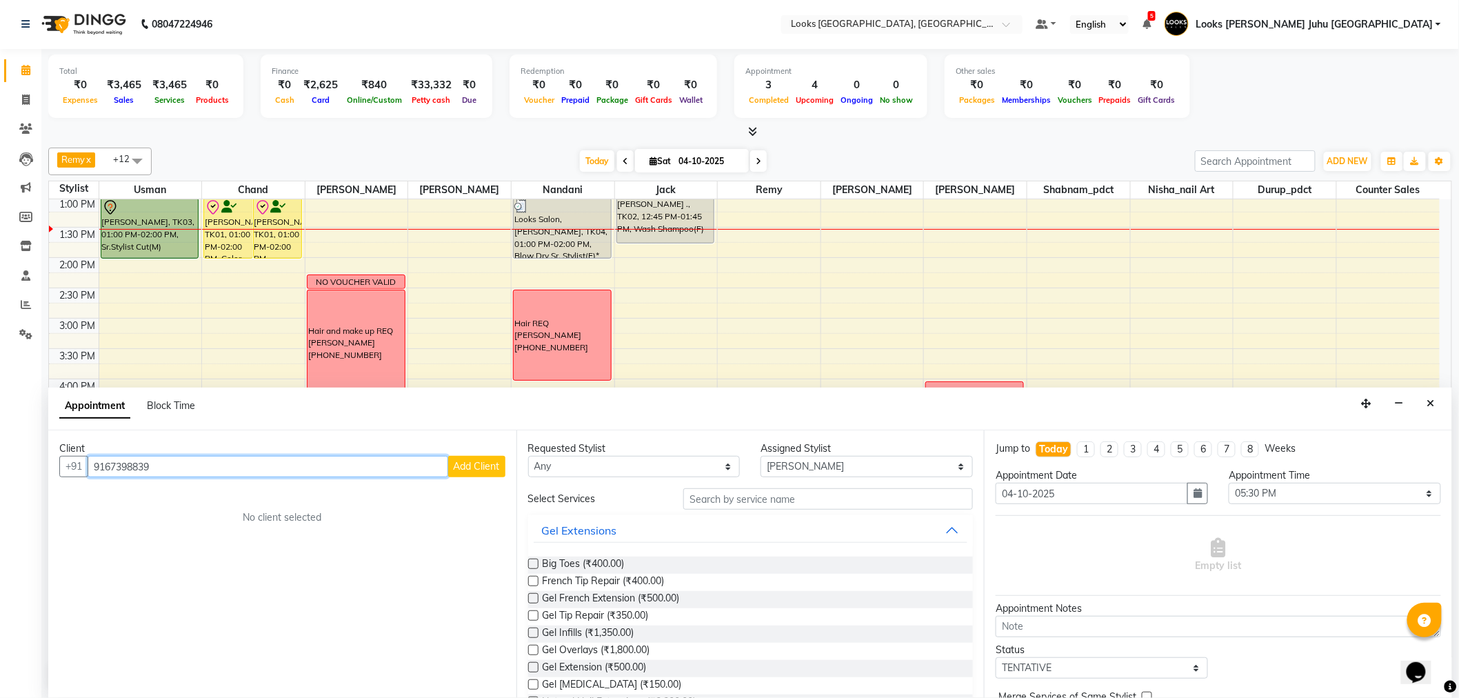
type input "9167398839"
click at [462, 464] on span "Add Client" at bounding box center [477, 466] width 46 height 12
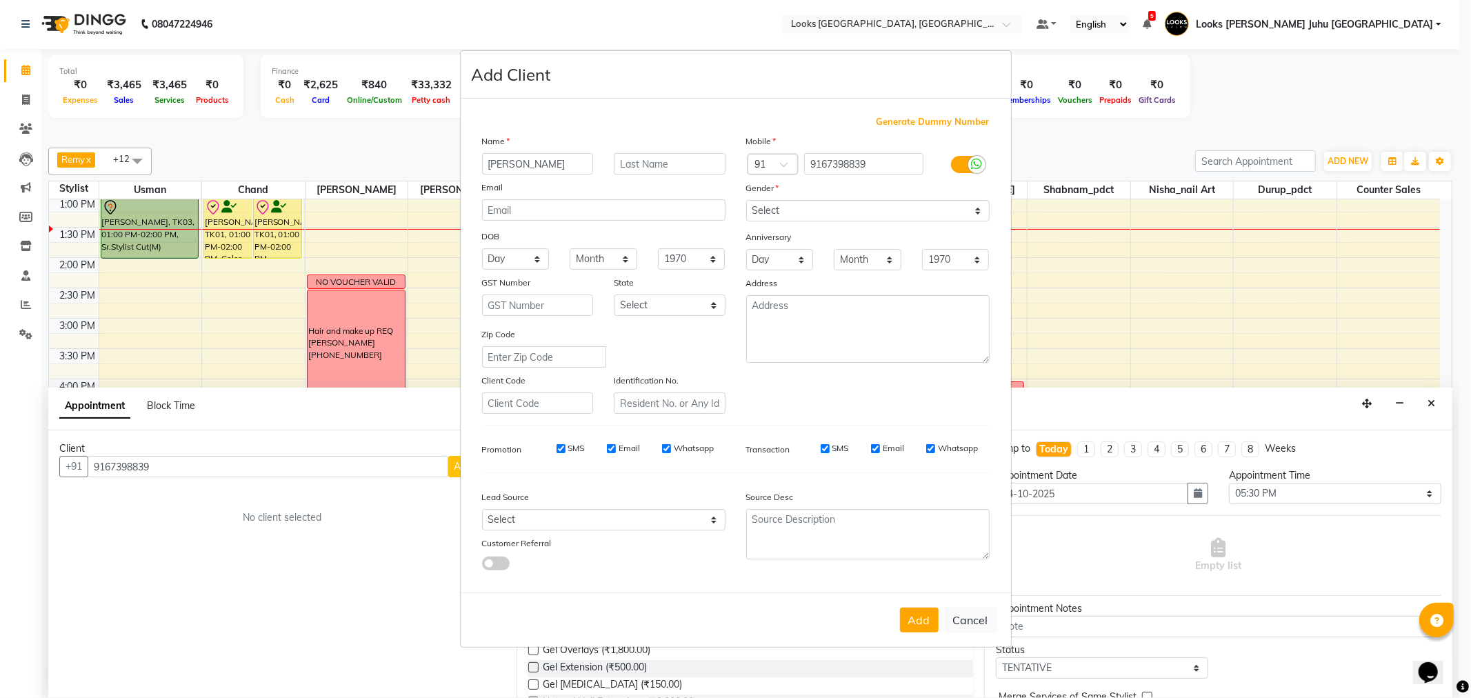
type input "[PERSON_NAME]"
click at [659, 160] on input "text" at bounding box center [670, 163] width 112 height 21
type input "SAHAY"
click at [849, 200] on select "Select Male Female Other Prefer Not To Say" at bounding box center [867, 210] width 243 height 21
select select "female"
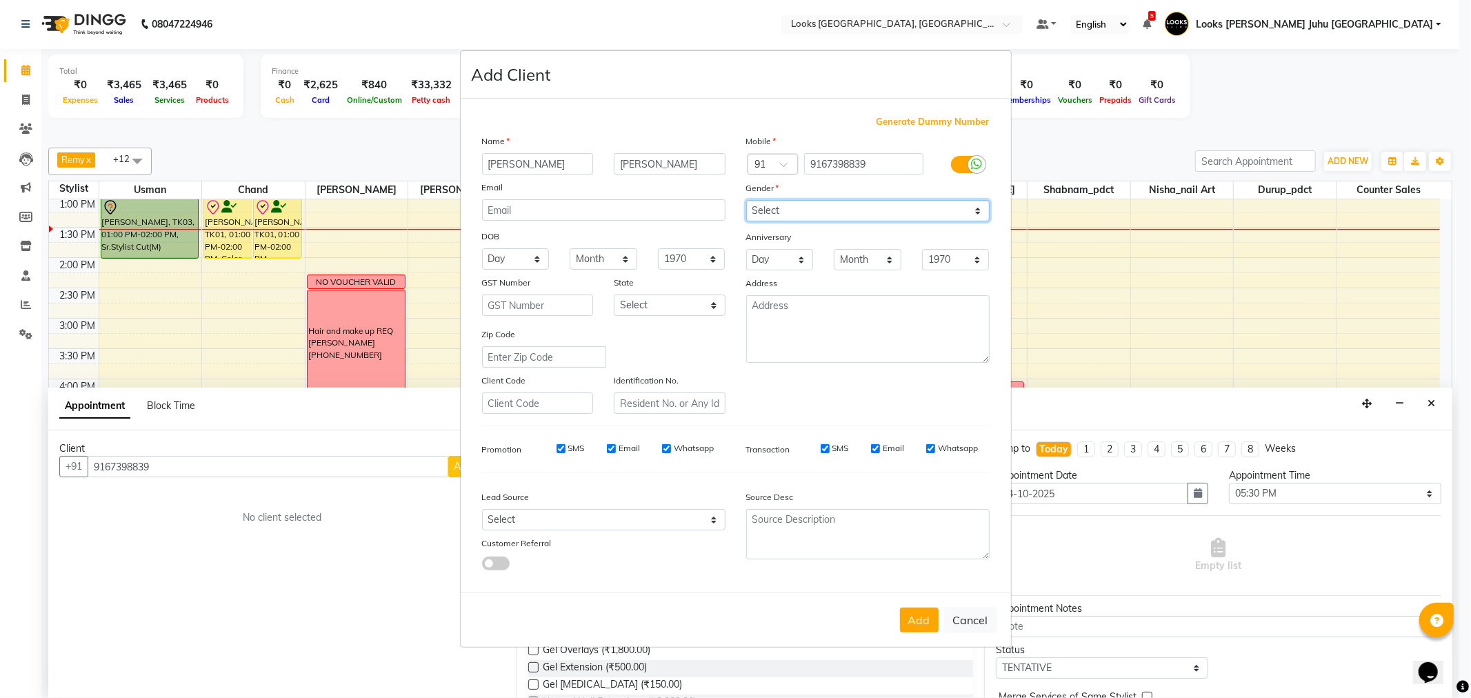
click at [746, 200] on select "Select Male Female Other Prefer Not To Say" at bounding box center [867, 210] width 243 height 21
click at [899, 611] on div "Add Cancel" at bounding box center [736, 619] width 550 height 54
click at [916, 621] on button "Add" at bounding box center [919, 620] width 39 height 25
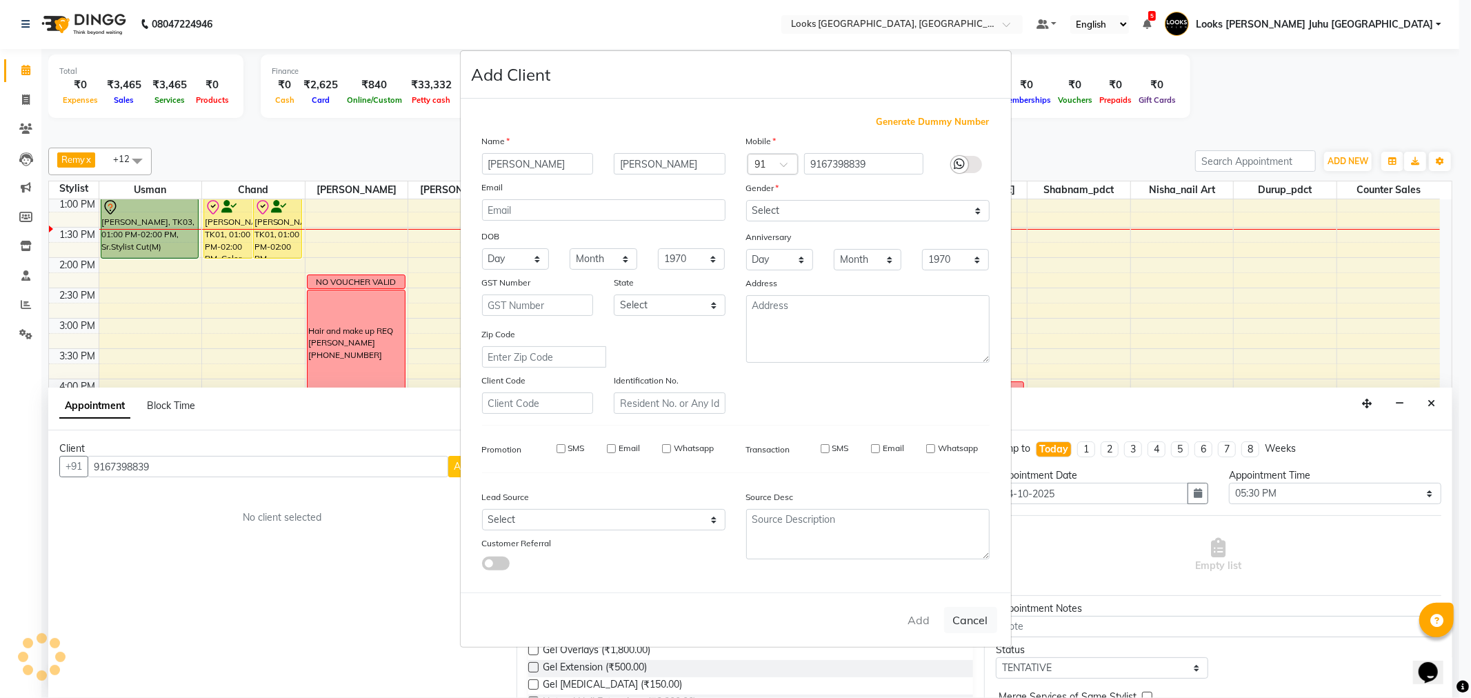
select select
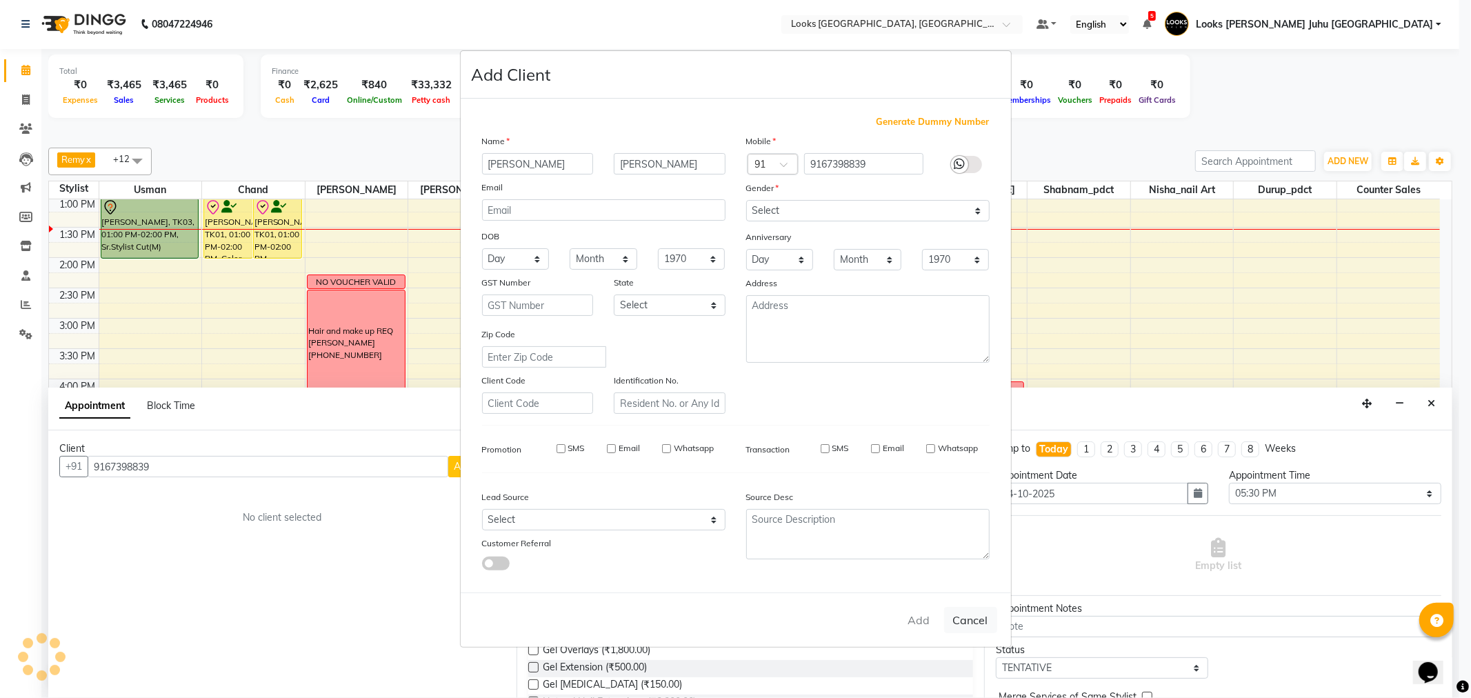
select select
checkbox input "false"
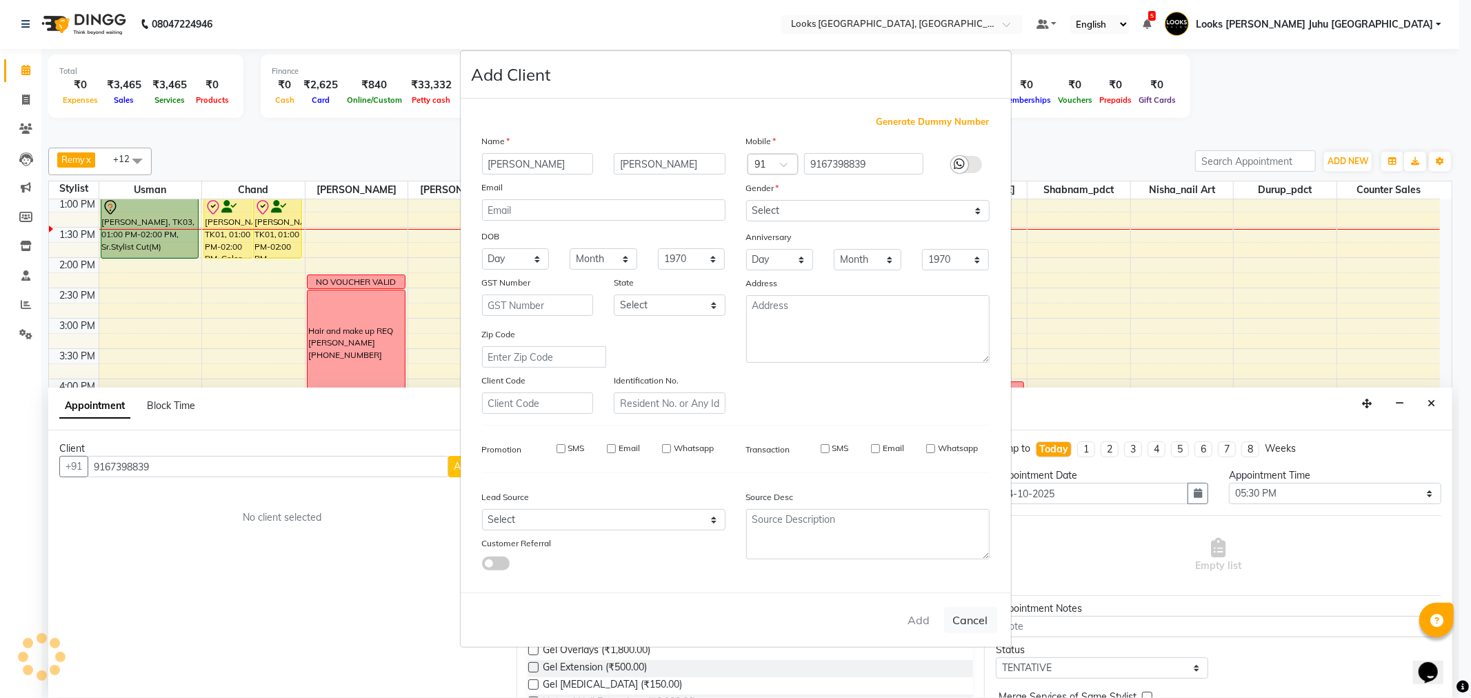
checkbox input "false"
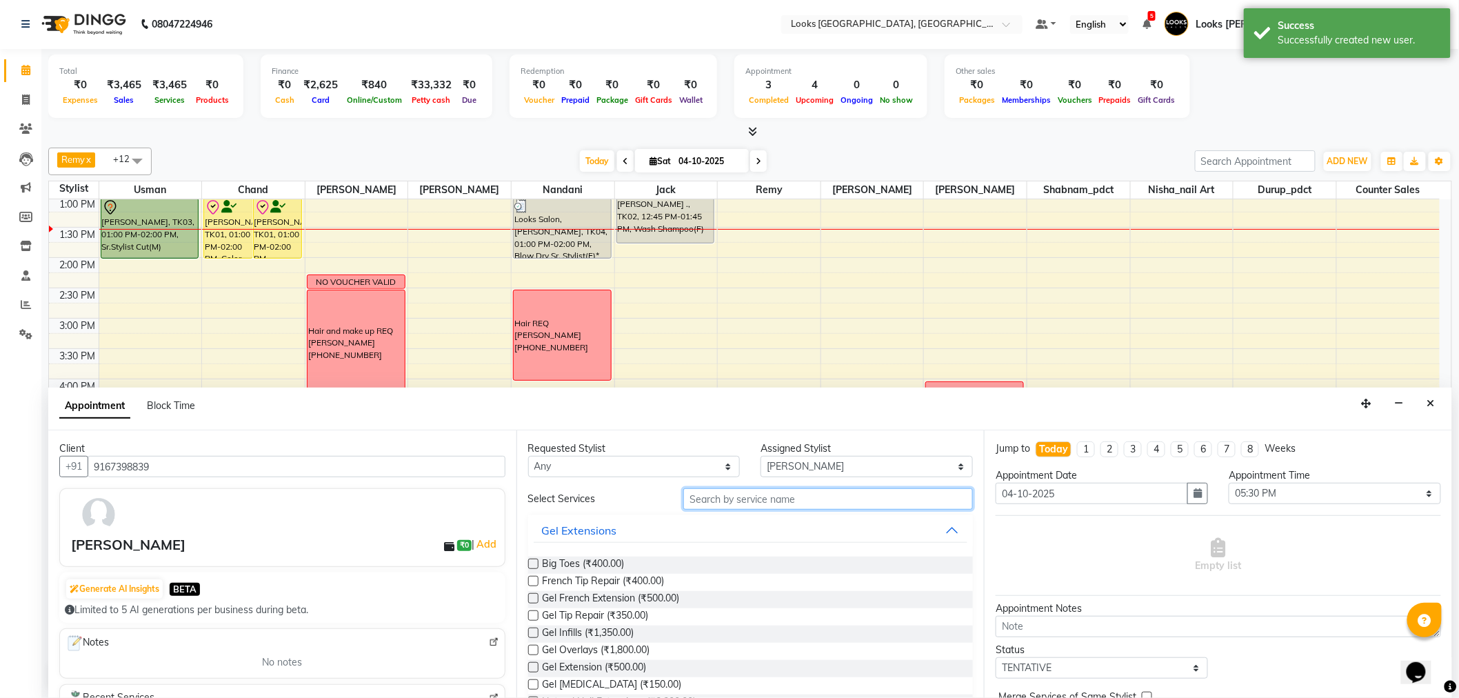
click at [766, 499] on input "text" at bounding box center [828, 498] width 290 height 21
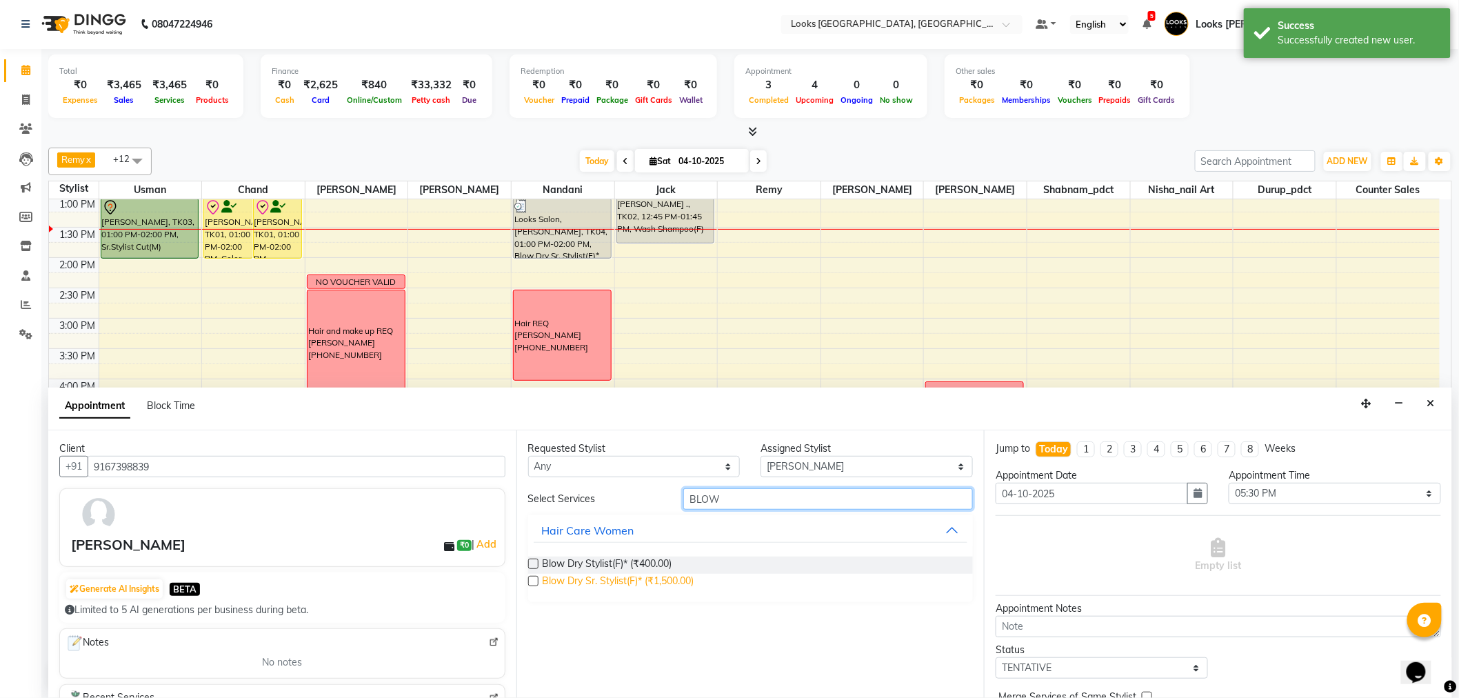
type input "BLOW"
click at [656, 580] on span "Blow Dry Sr. Stylist(F)* (₹1,500.00)" at bounding box center [619, 582] width 152 height 17
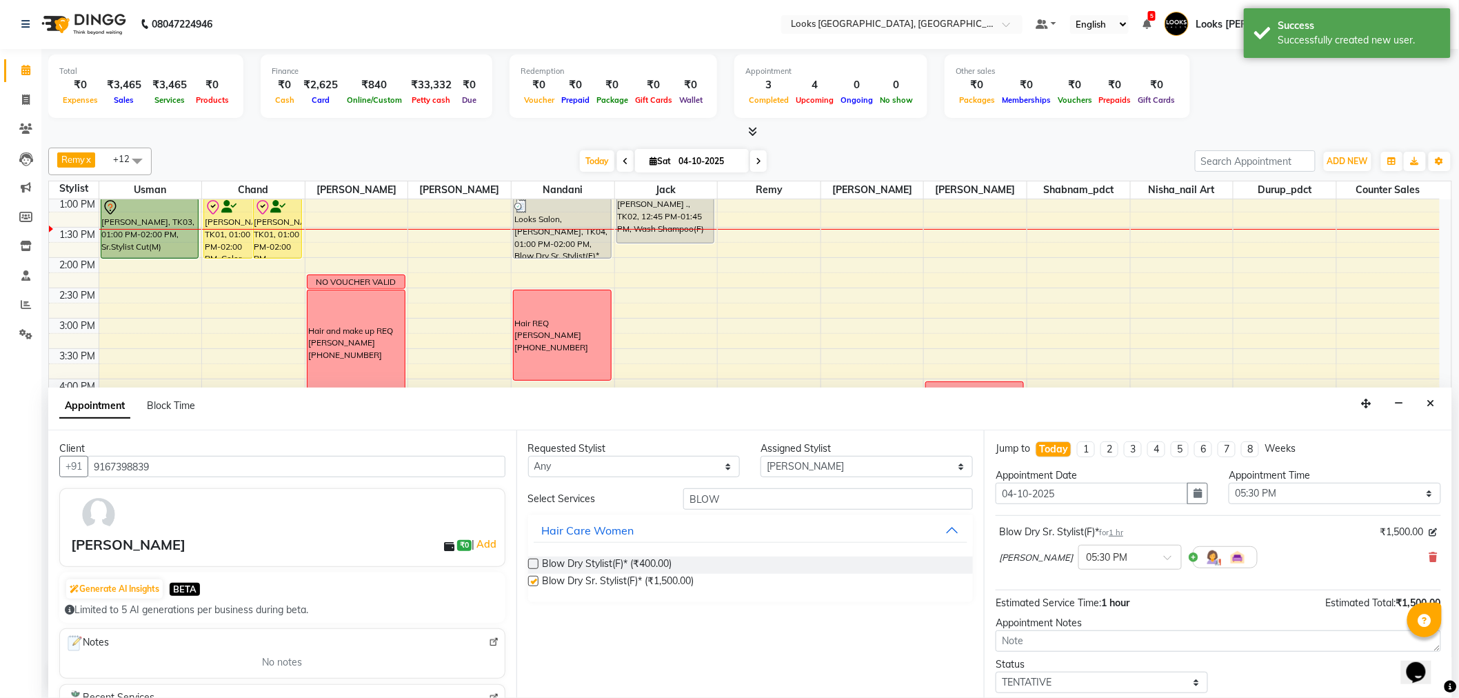
checkbox input "false"
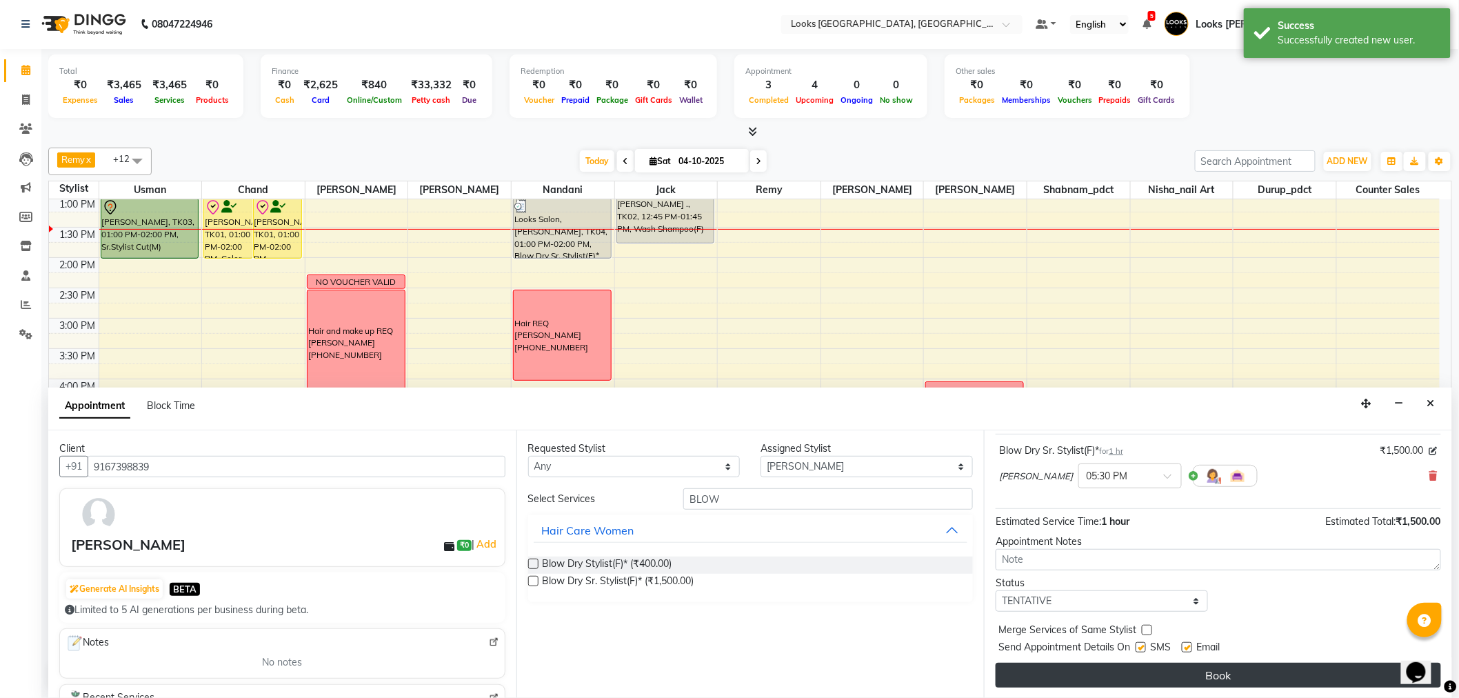
click at [1172, 669] on button "Book" at bounding box center [1219, 675] width 446 height 25
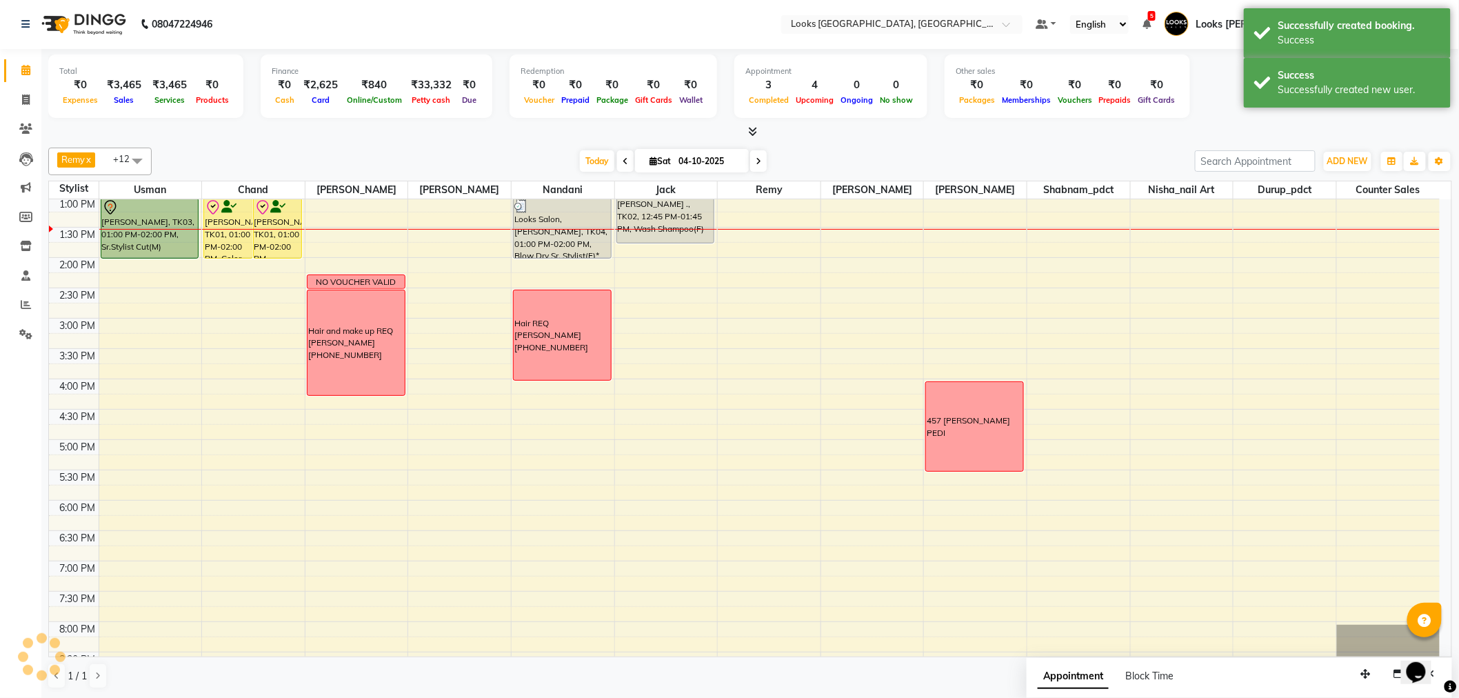
scroll to position [0, 0]
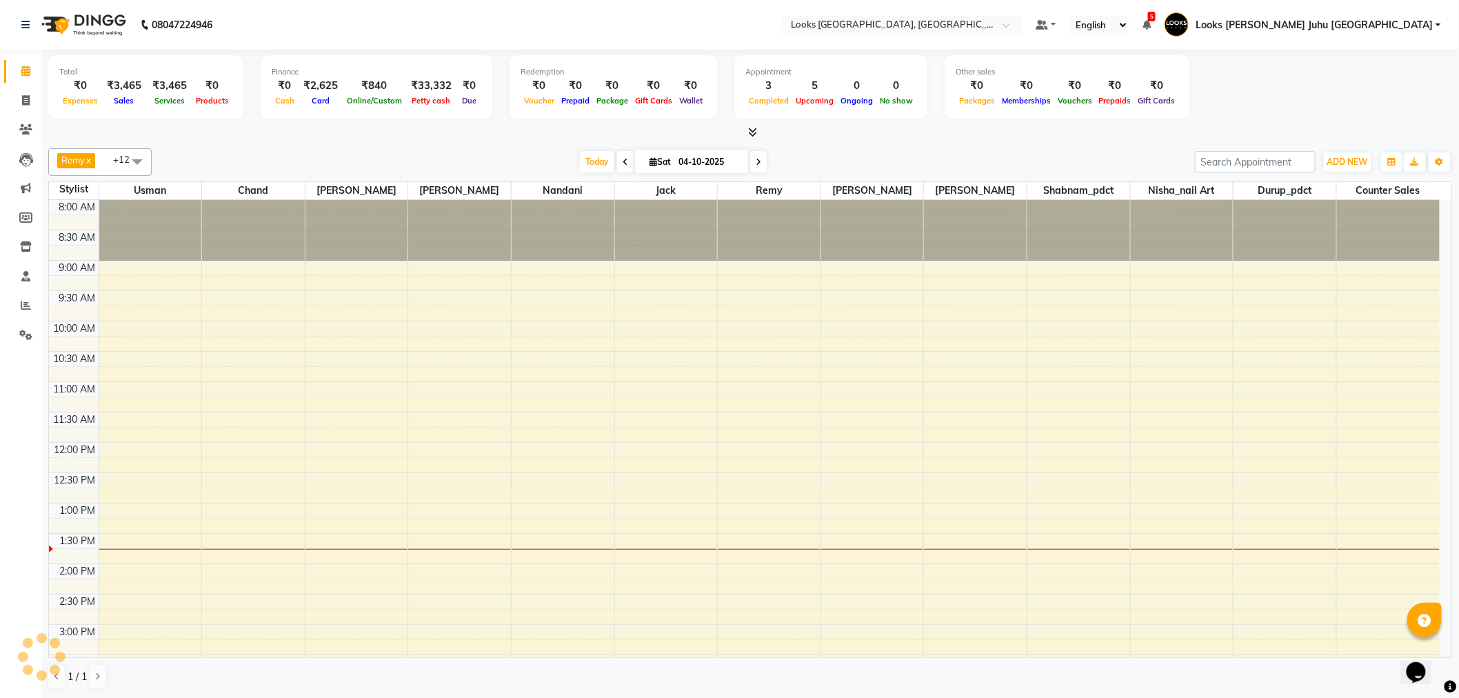
scroll to position [306, 0]
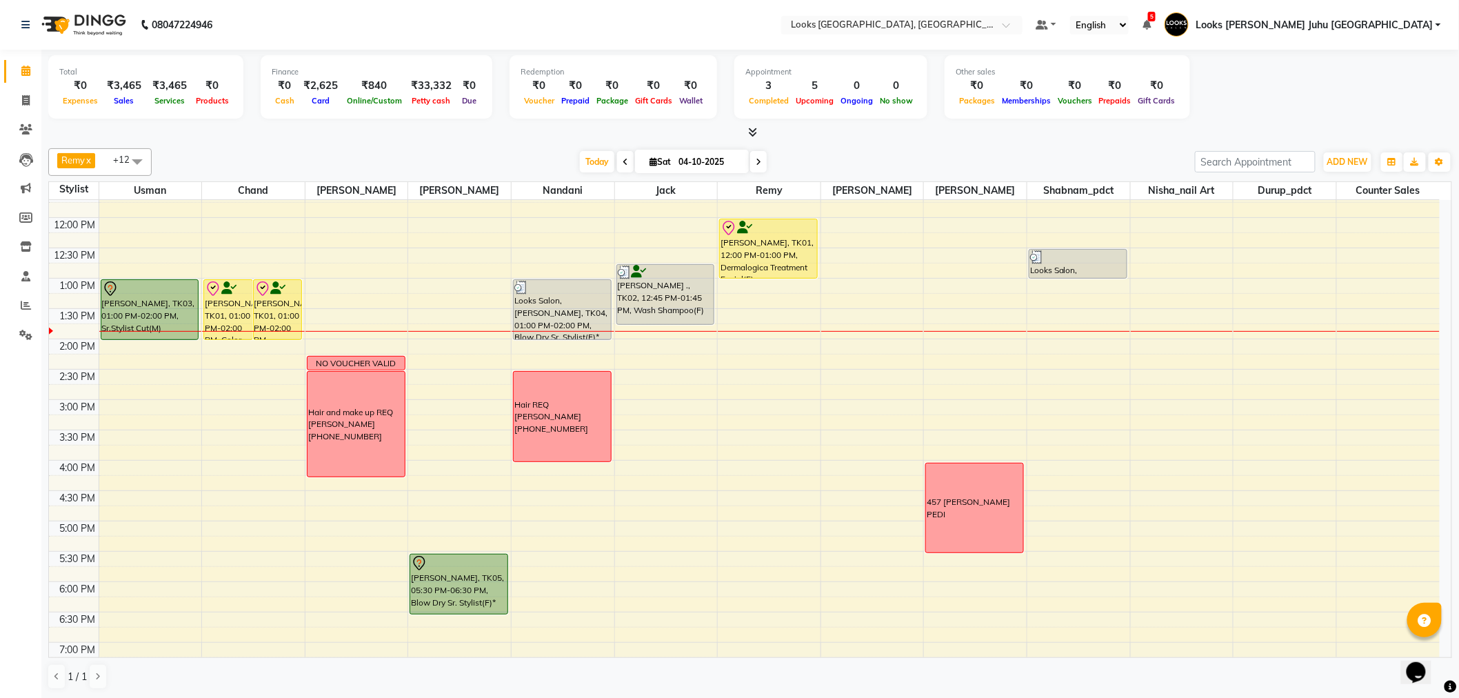
scroll to position [230, 0]
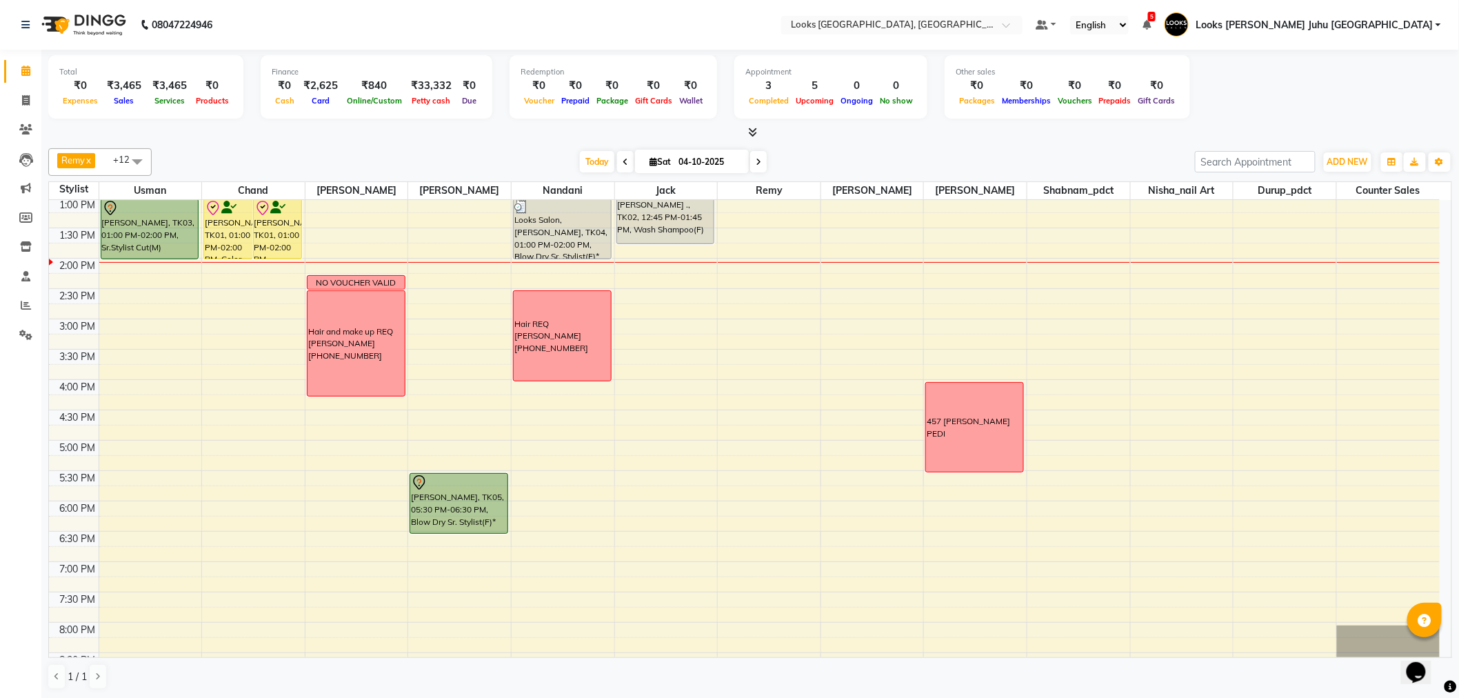
click at [697, 167] on input "04-10-2025" at bounding box center [708, 162] width 69 height 21
select select "10"
select select "2025"
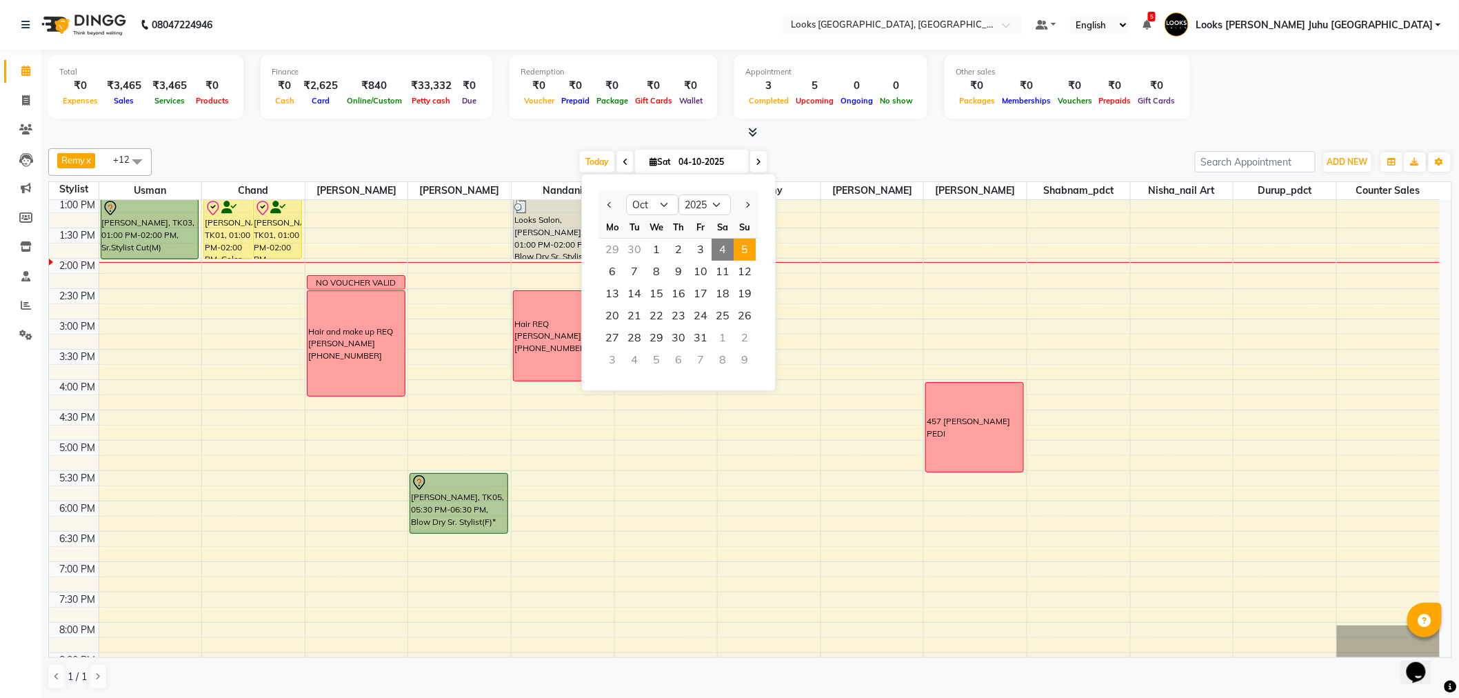
click at [745, 243] on span "5" at bounding box center [745, 250] width 22 height 22
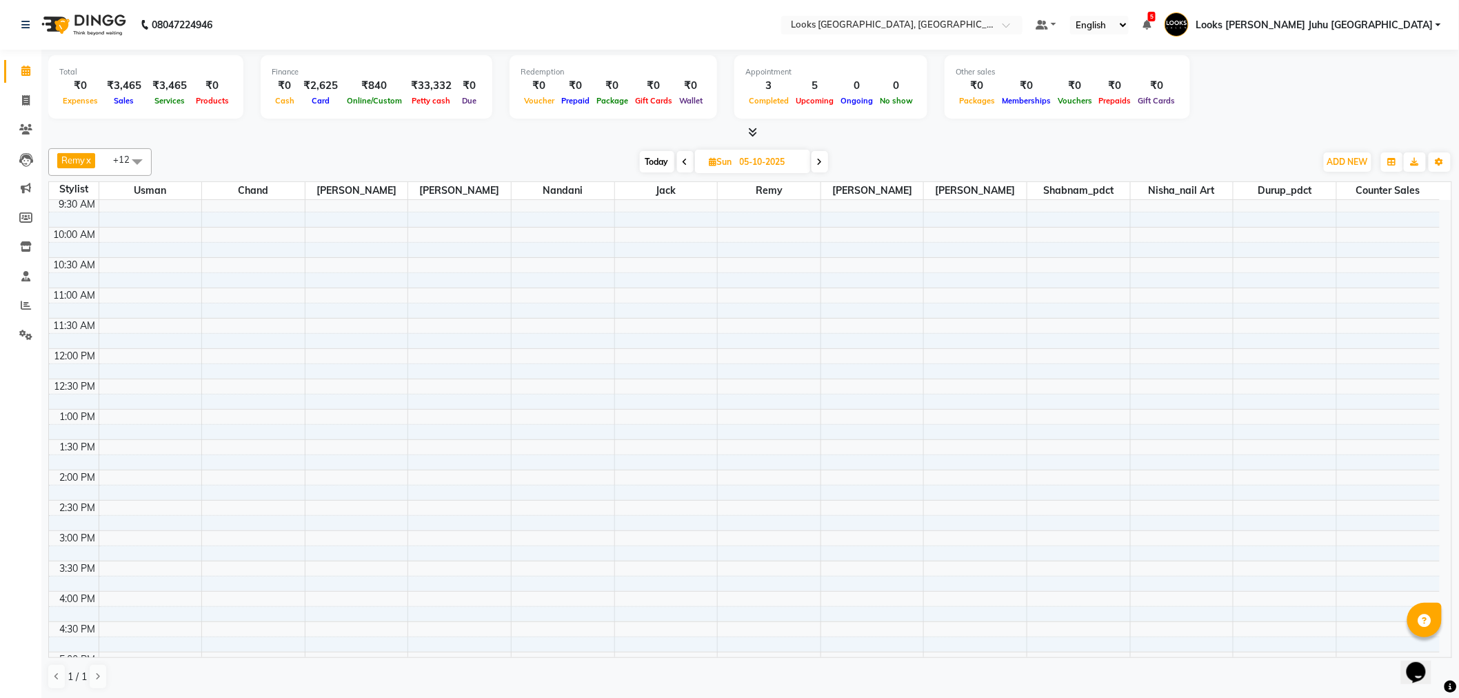
scroll to position [230, 0]
click at [650, 164] on span "Today" at bounding box center [657, 161] width 34 height 21
type input "04-10-2025"
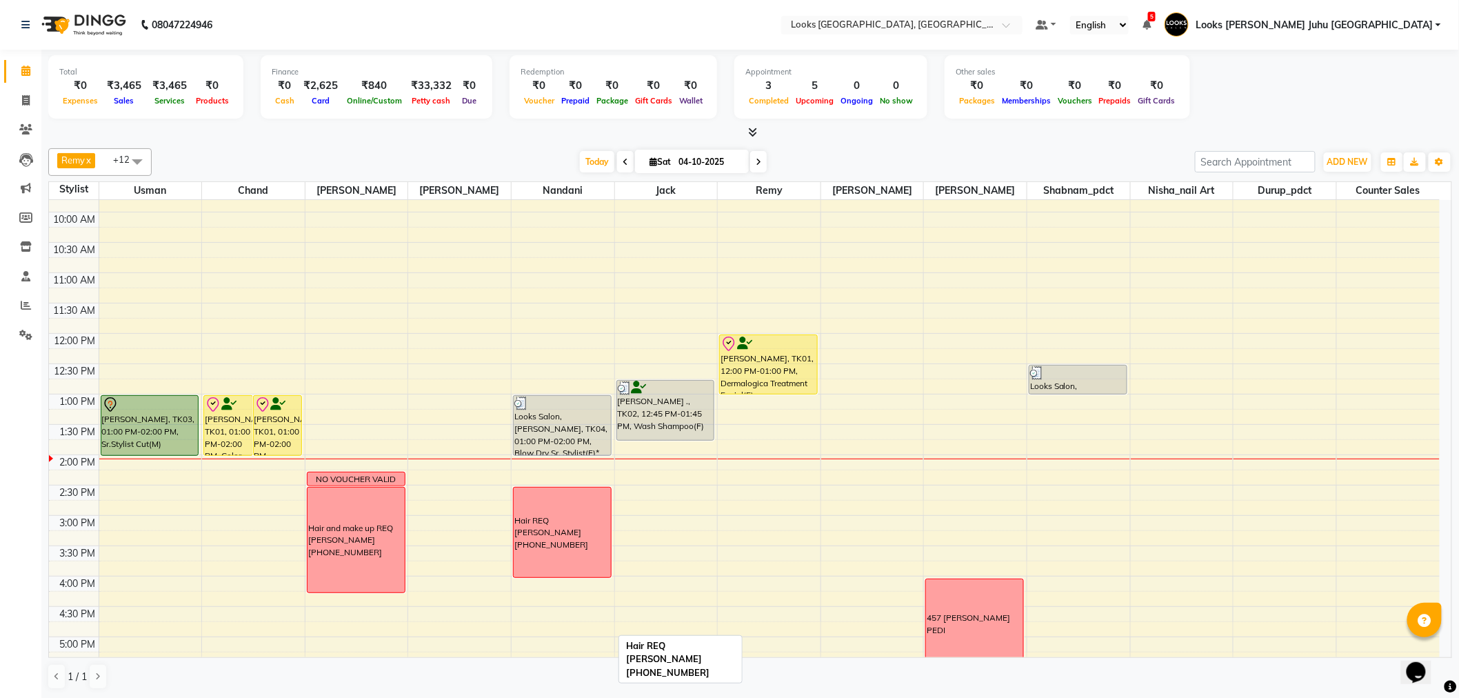
scroll to position [136, 0]
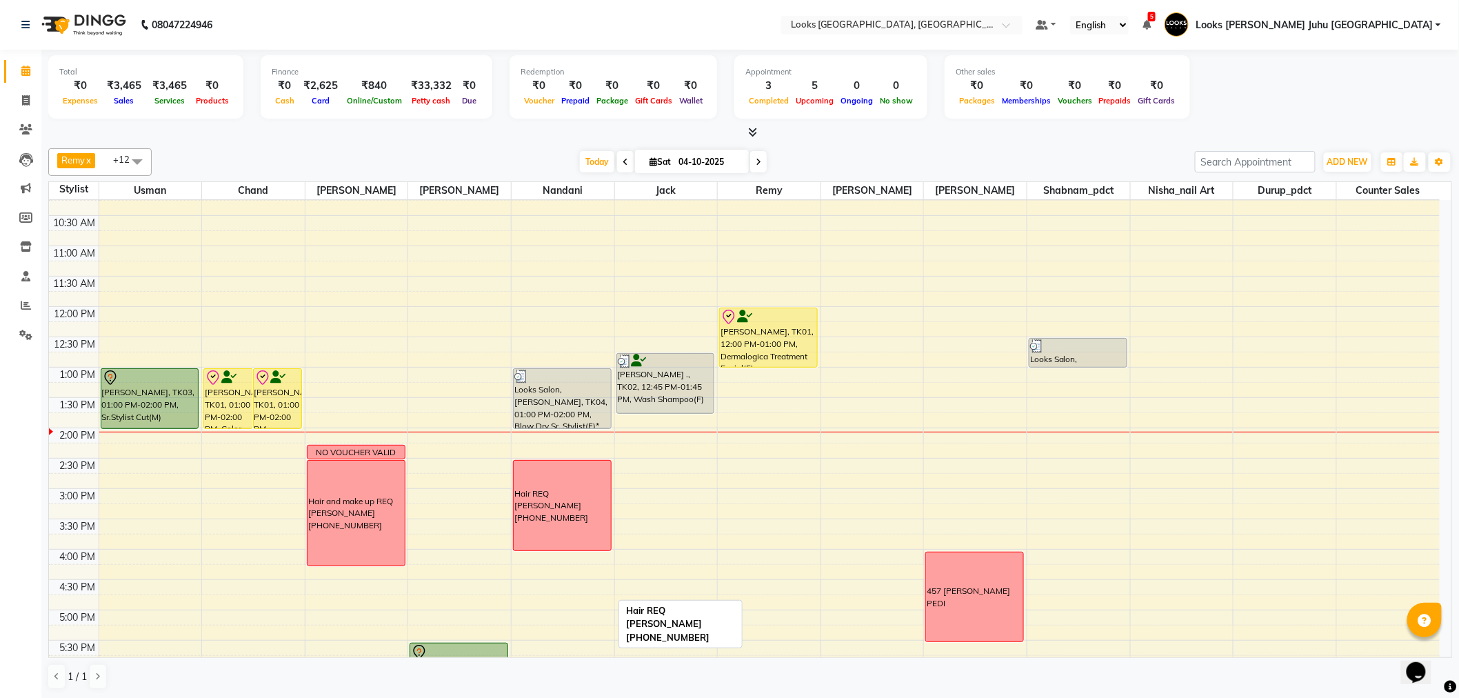
click at [557, 491] on div "Hair REQ [PERSON_NAME] [PHONE_NUMBER]" at bounding box center [562, 506] width 97 height 90
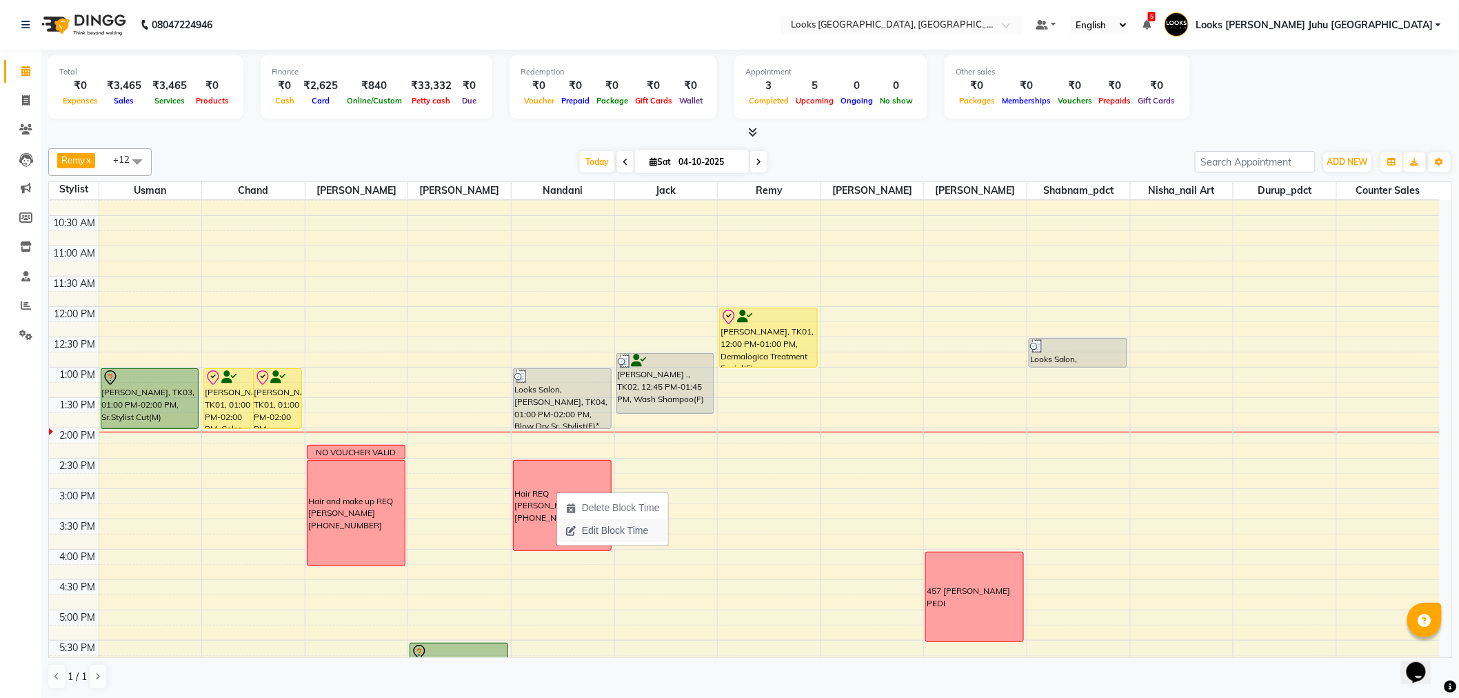
click at [586, 528] on span "Edit Block Time" at bounding box center [615, 530] width 66 height 14
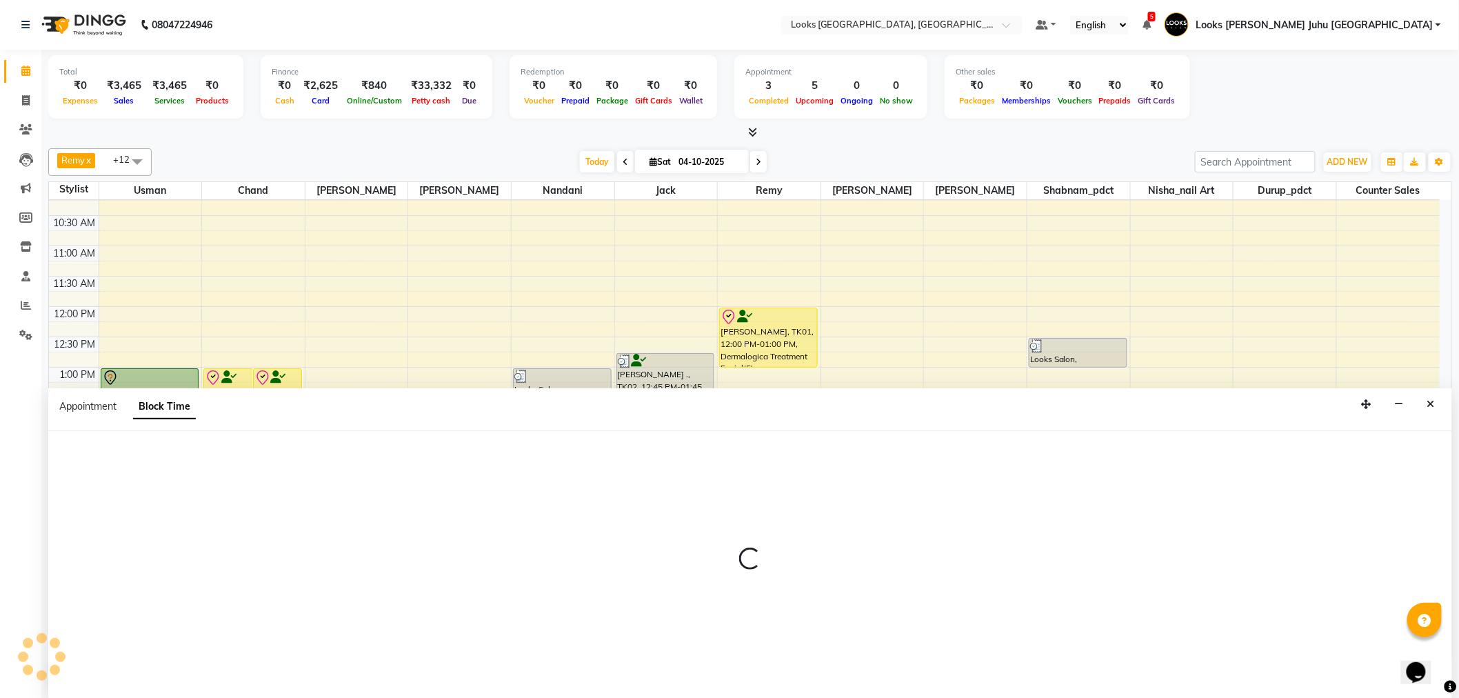
scroll to position [1, 0]
select select "84122"
select select "870"
select select "960"
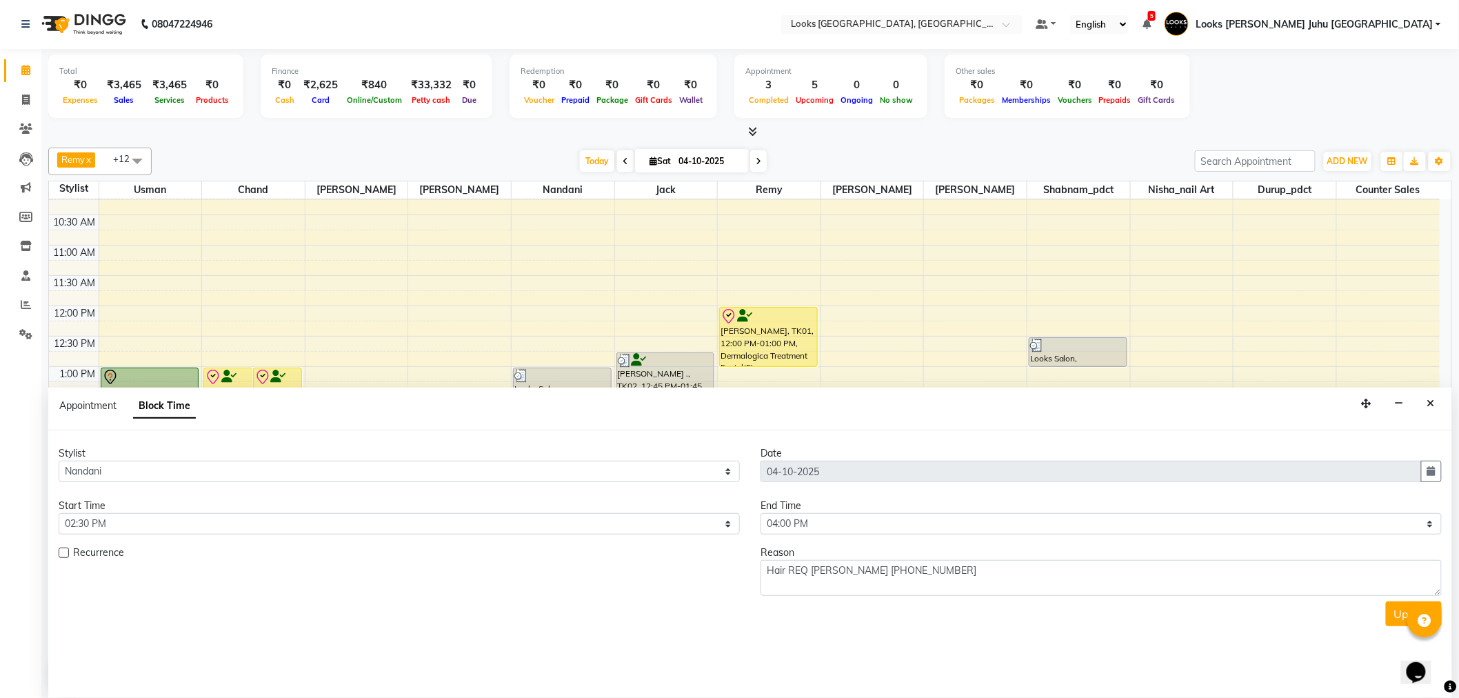
scroll to position [366, 0]
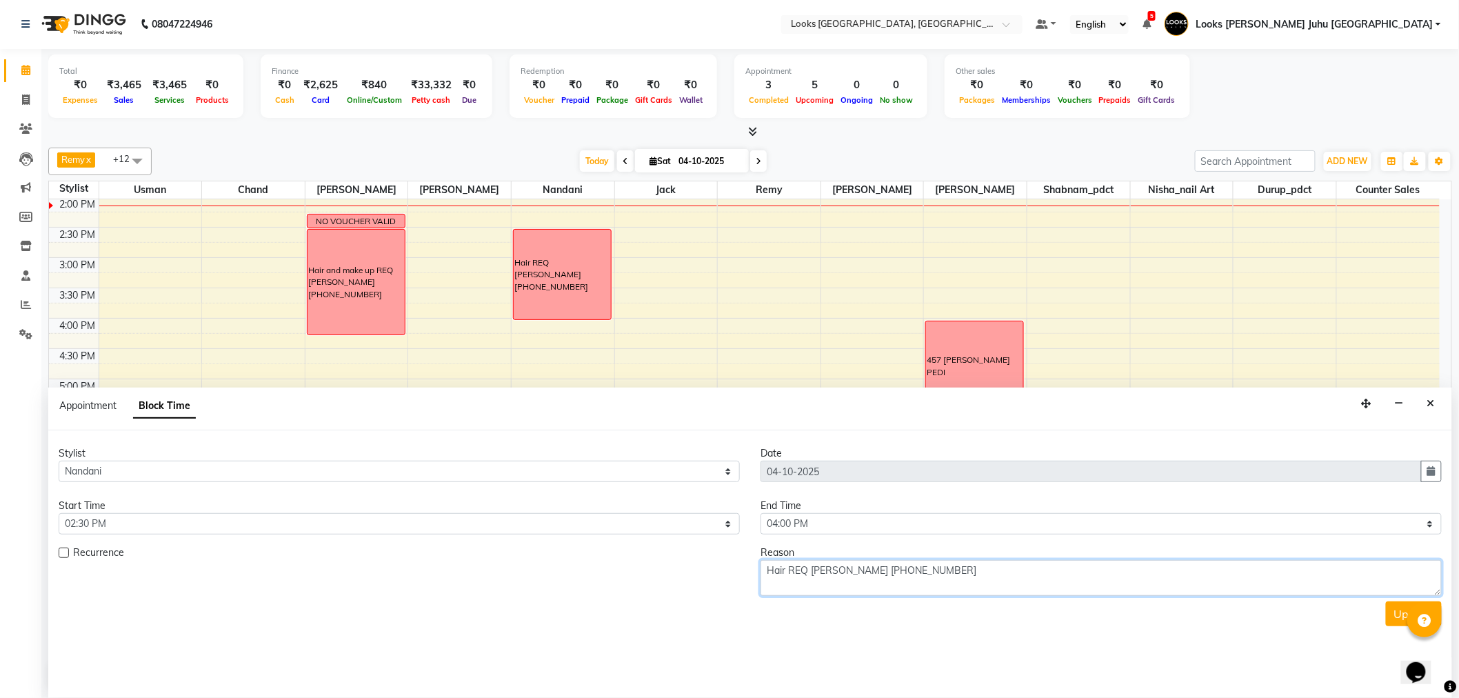
drag, startPoint x: 1021, startPoint y: 562, endPoint x: 753, endPoint y: 581, distance: 268.3
click at [753, 581] on div "Reason Hair REQ ASHVINI +44 7834694973" at bounding box center [1101, 571] width 702 height 50
click at [1432, 397] on button "Close" at bounding box center [1431, 403] width 20 height 21
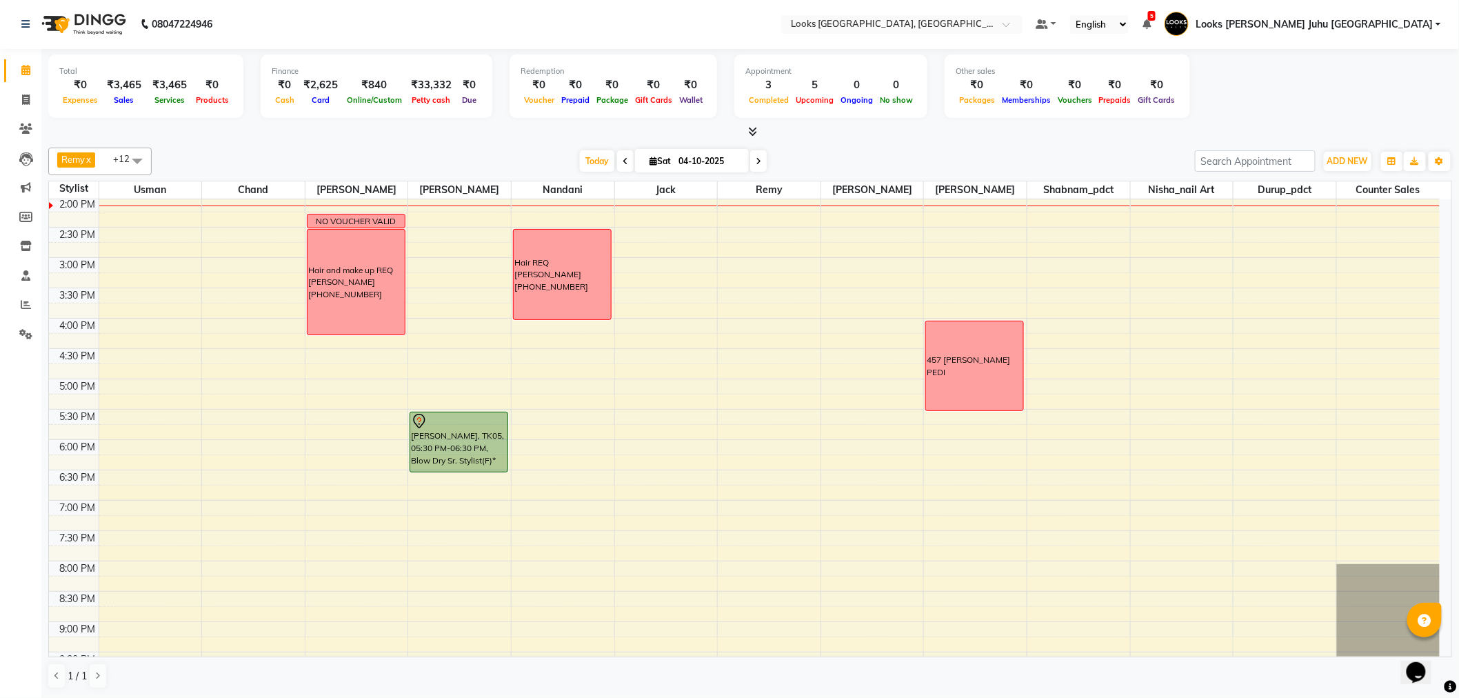
click at [685, 157] on input "04-10-2025" at bounding box center [708, 161] width 69 height 21
select select "10"
select select "2025"
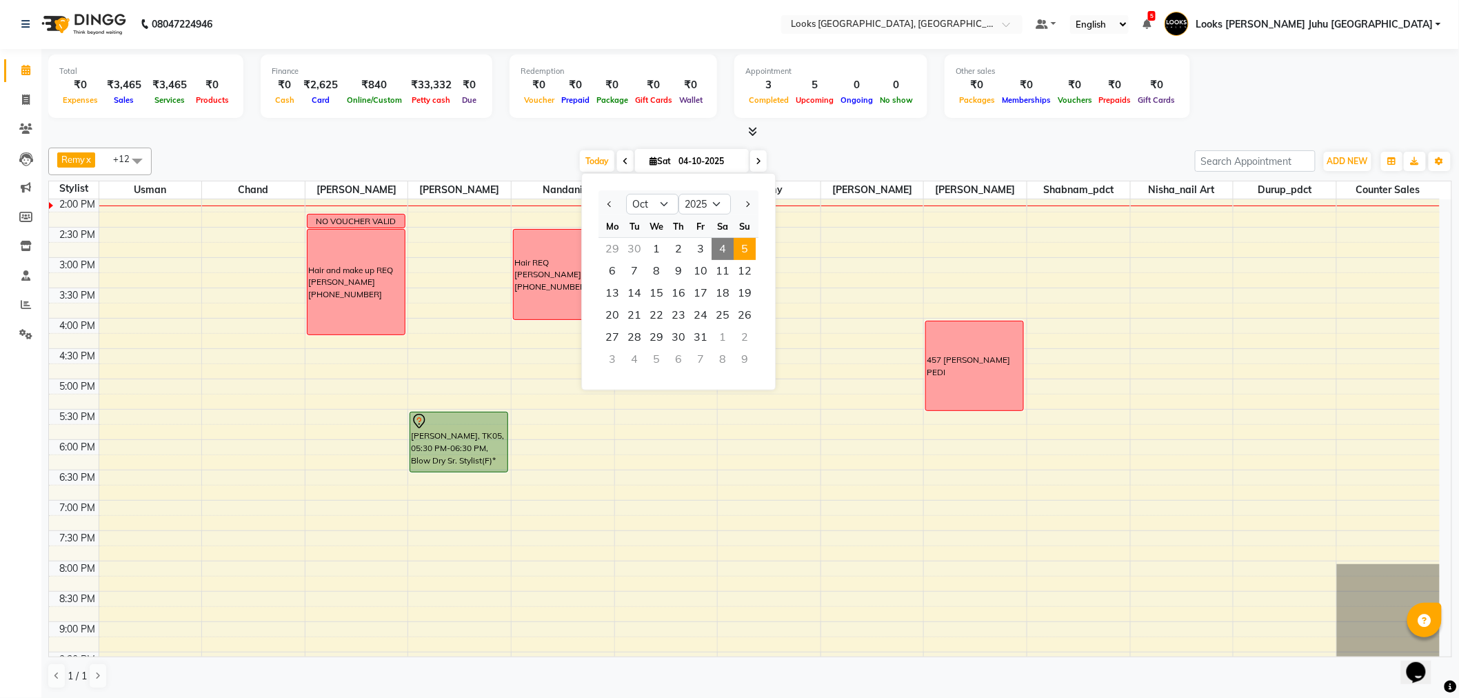
click at [739, 256] on span "5" at bounding box center [745, 249] width 22 height 22
type input "05-10-2025"
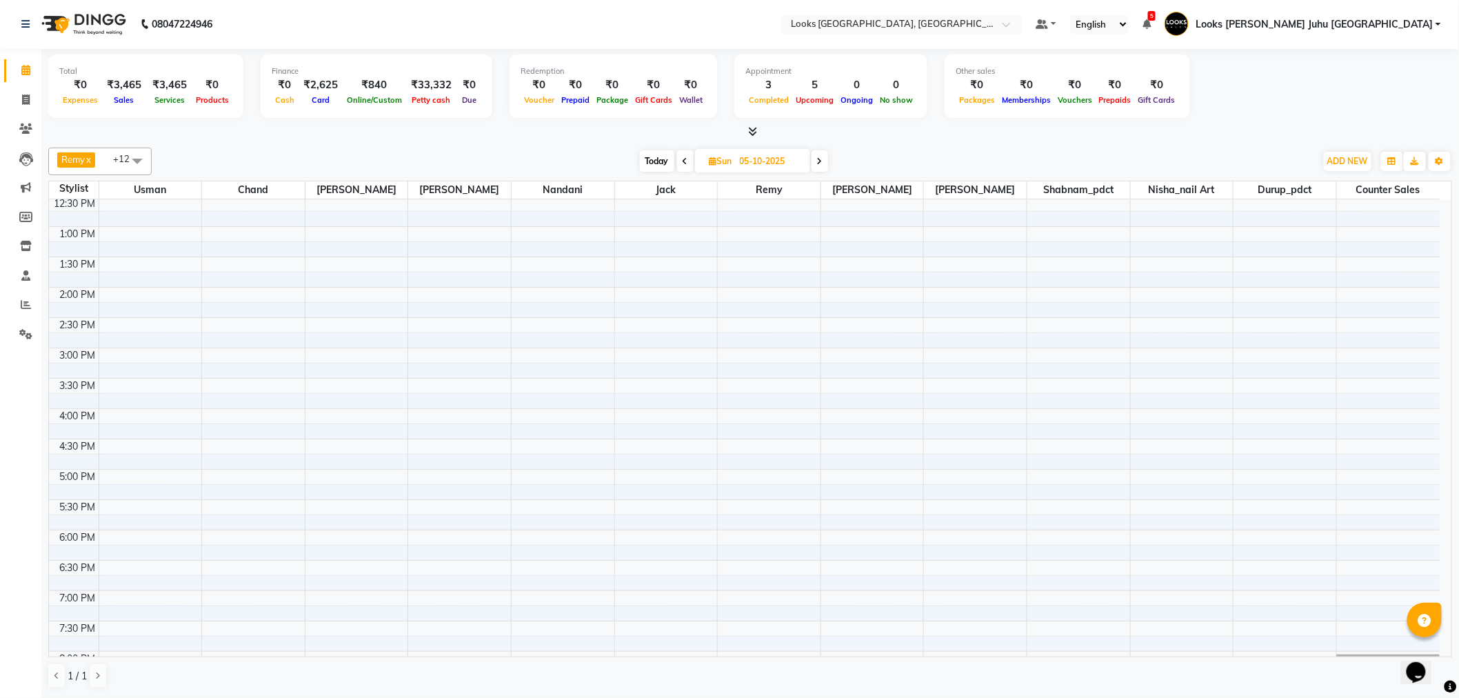
scroll to position [212, 0]
click at [781, 447] on div "8:00 AM 8:30 AM 9:00 AM 9:30 AM 10:00 AM 10:30 AM 11:00 AM 11:30 AM 12:00 PM 12…" at bounding box center [744, 442] width 1391 height 910
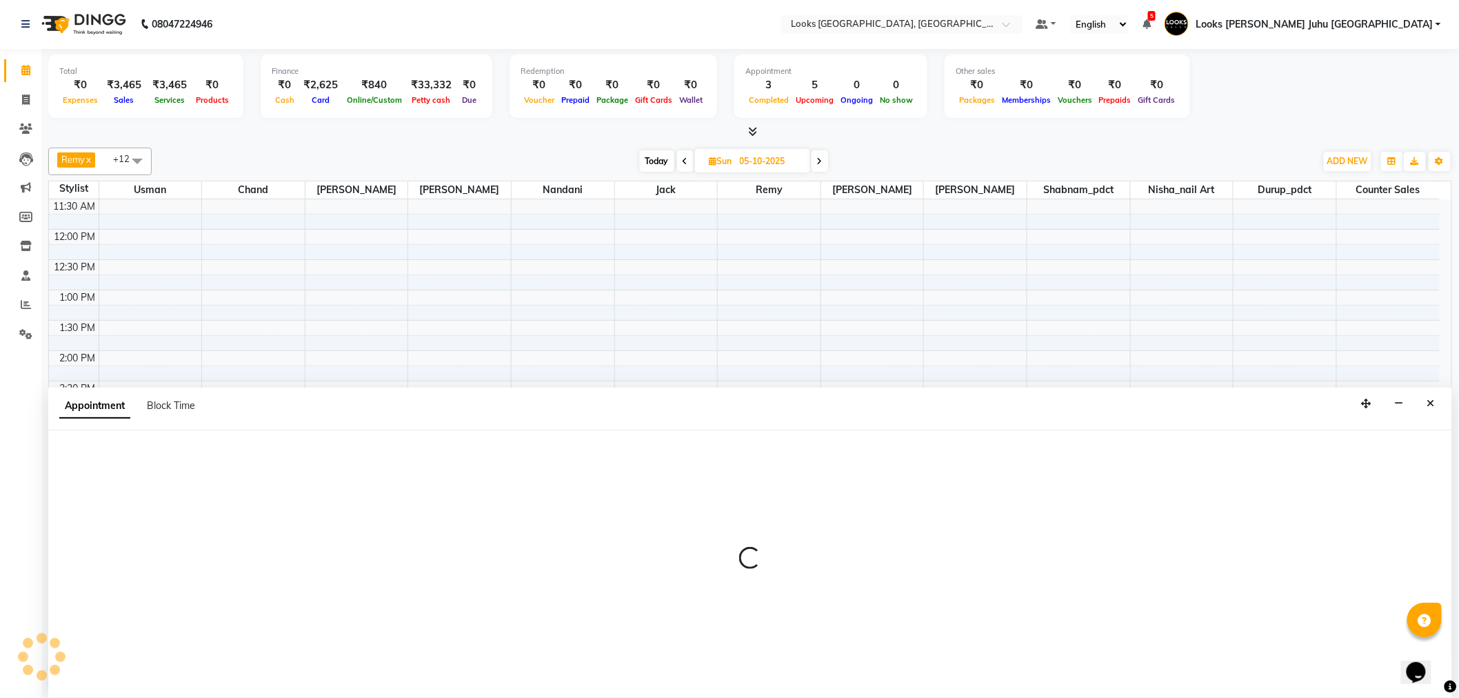
select select "57101"
select select "tentative"
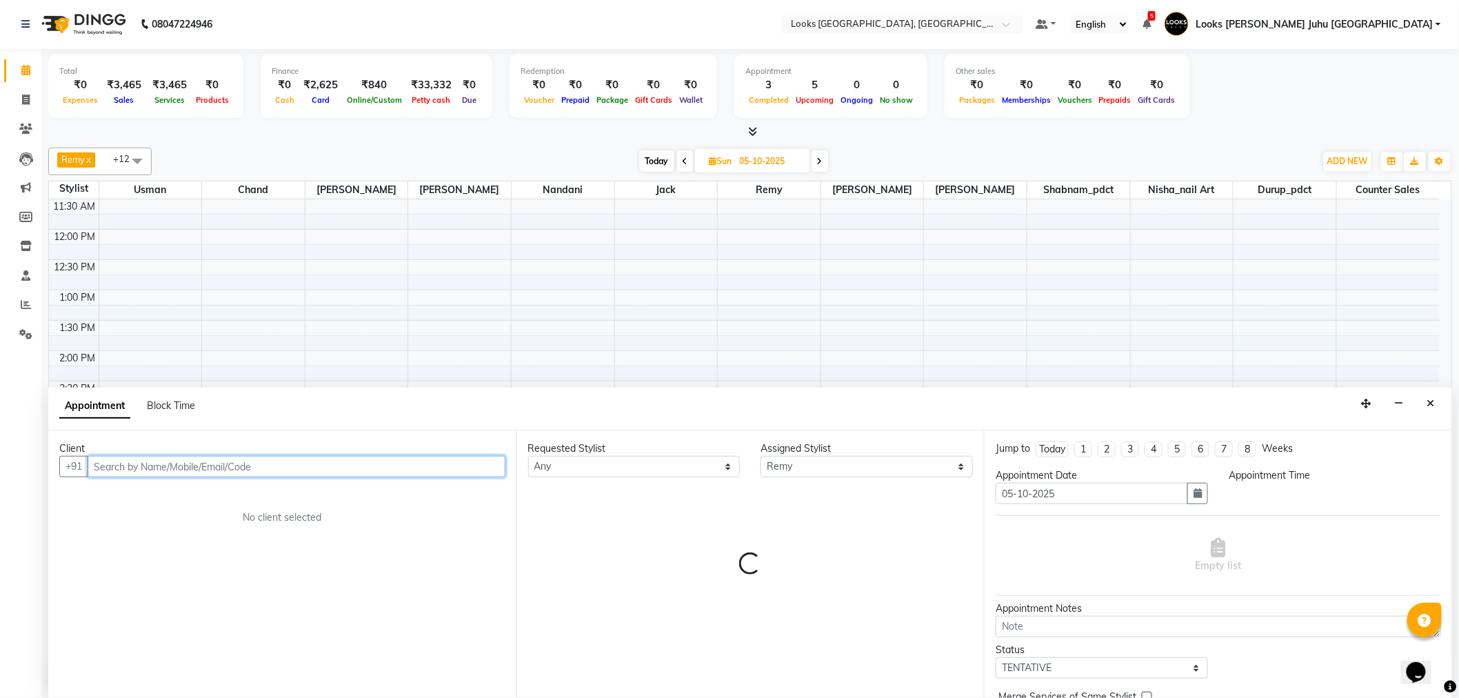
select select "930"
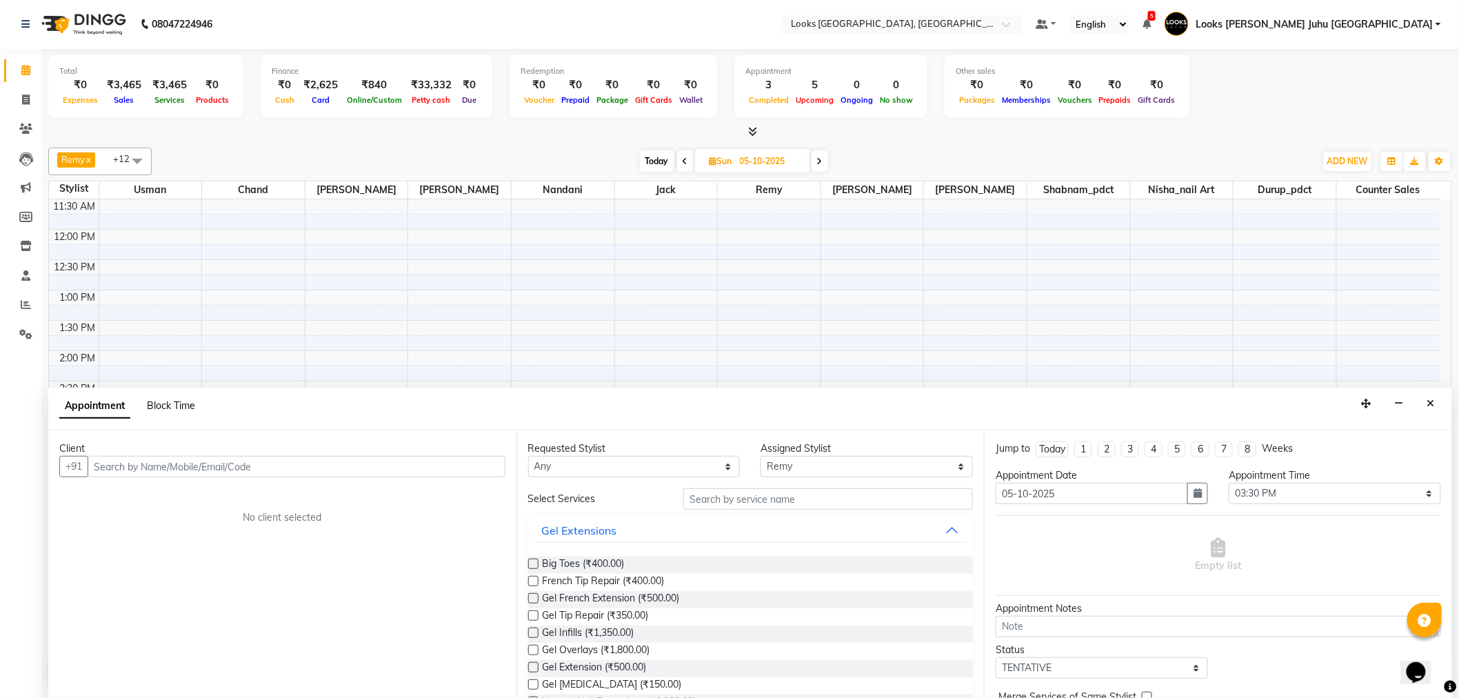
click at [169, 407] on span "Block Time" at bounding box center [171, 405] width 48 height 12
select select "57101"
select select "930"
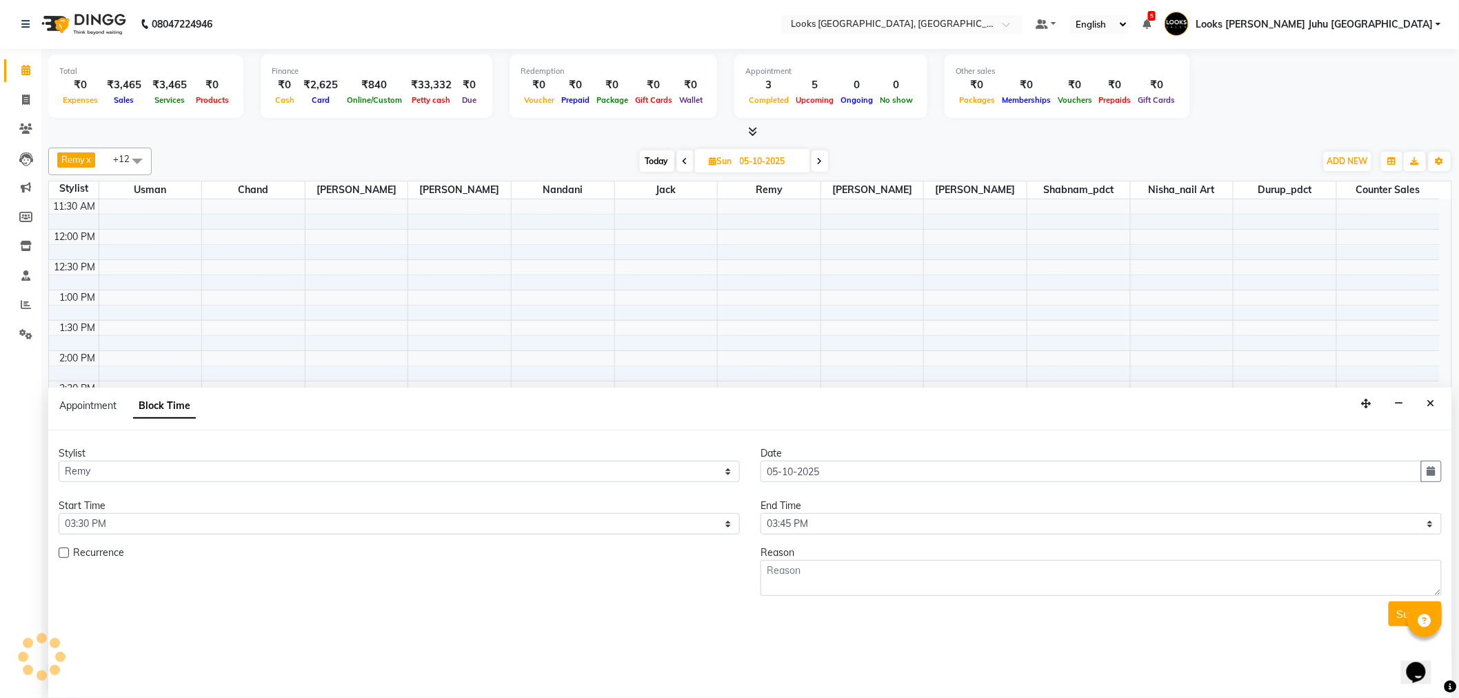
scroll to position [366, 0]
click at [837, 519] on select "Select 09:00 AM 09:15 AM 09:30 AM 09:45 AM 10:00 AM 10:15 AM 10:30 AM 10:45 AM …" at bounding box center [1101, 523] width 681 height 21
select select "990"
click at [761, 513] on select "Select 09:00 AM 09:15 AM 09:30 AM 09:45 AM 10:00 AM 10:15 AM 10:30 AM 10:45 AM …" at bounding box center [1101, 523] width 681 height 21
click at [872, 567] on textarea at bounding box center [1101, 578] width 681 height 36
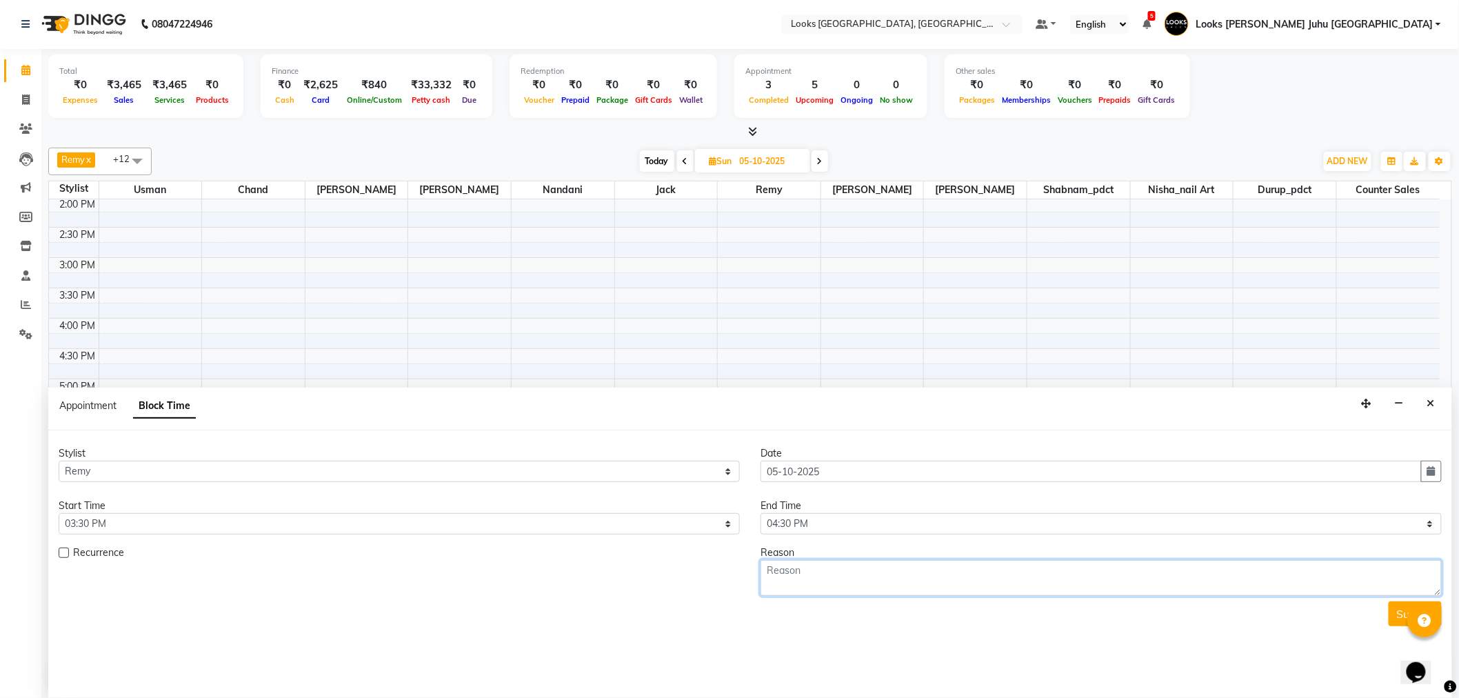
paste textarea "Hair REQ ASHVINI +44 7834694973"
type textarea "Hair REQ ASHVINI +44 7834694973"
click at [1390, 611] on button "Submit" at bounding box center [1415, 613] width 53 height 25
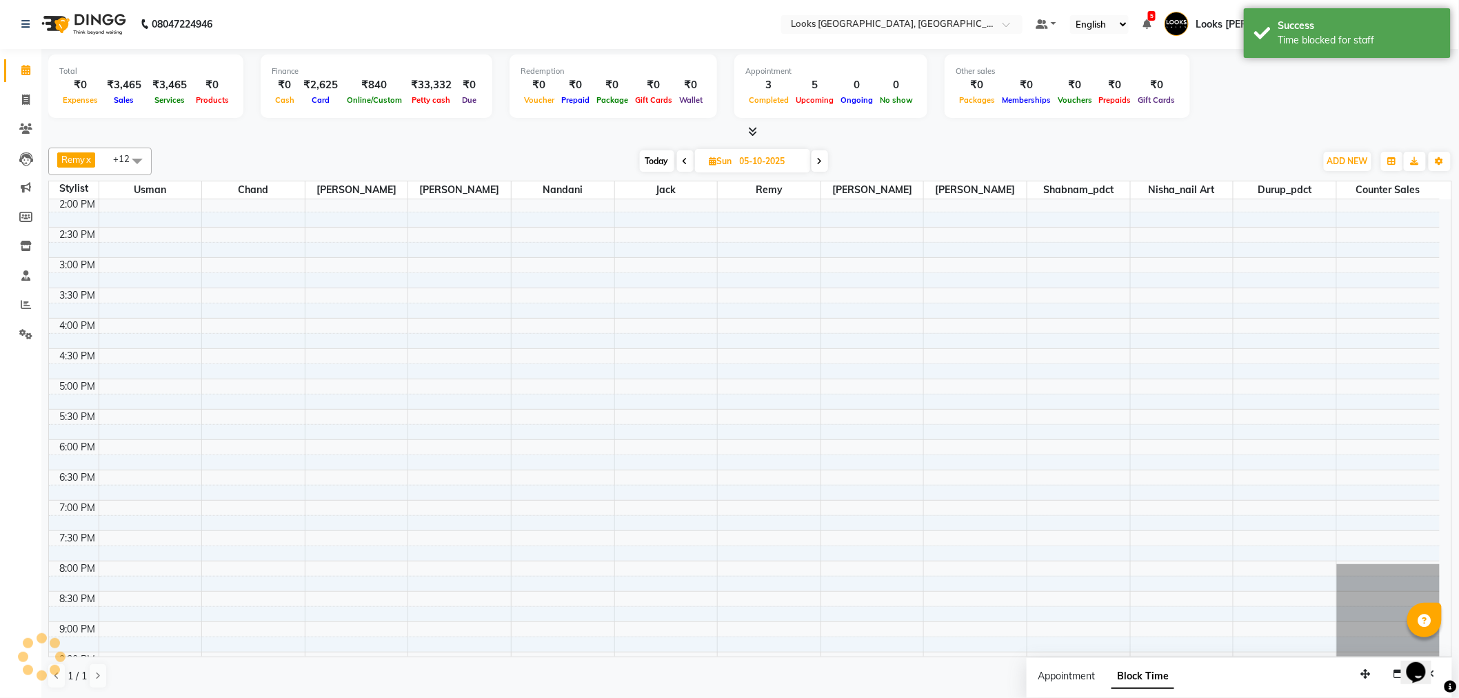
scroll to position [0, 0]
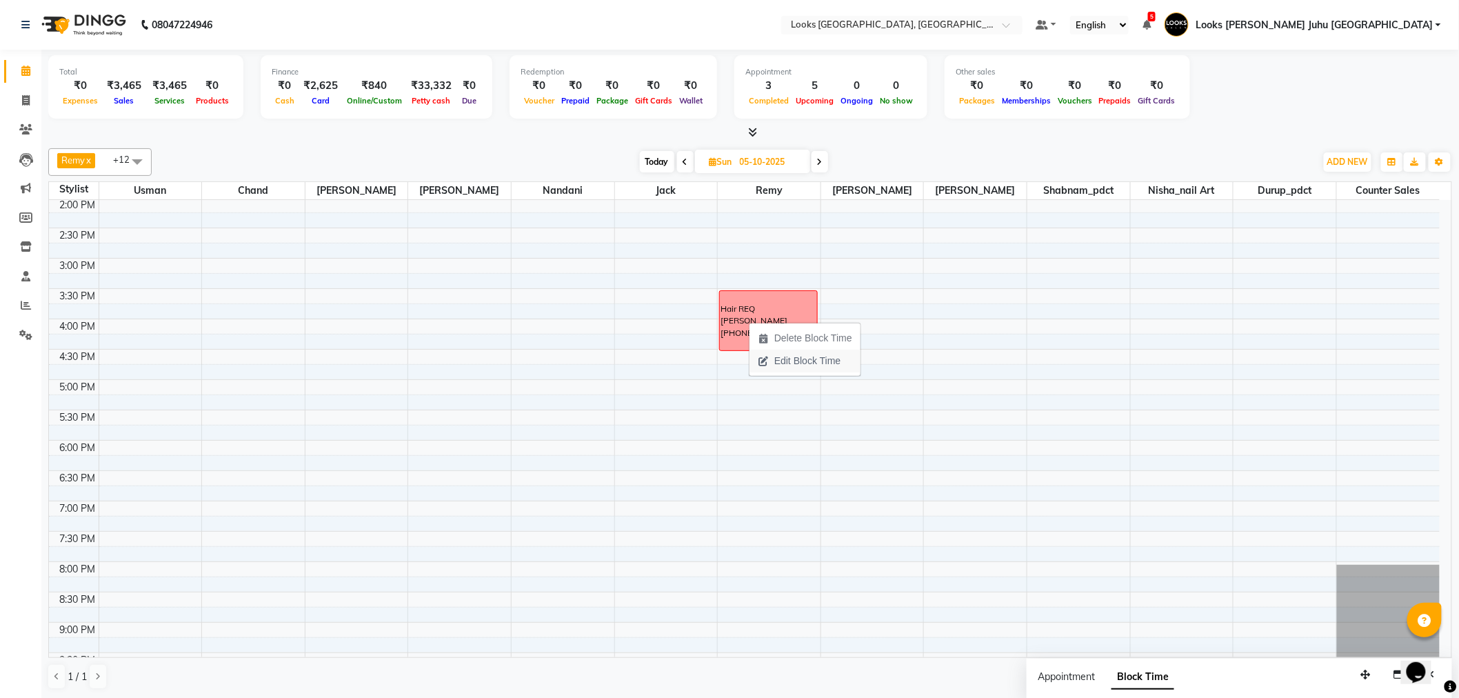
click at [781, 359] on span "Edit Block Time" at bounding box center [807, 361] width 66 height 14
select select "57101"
select select "930"
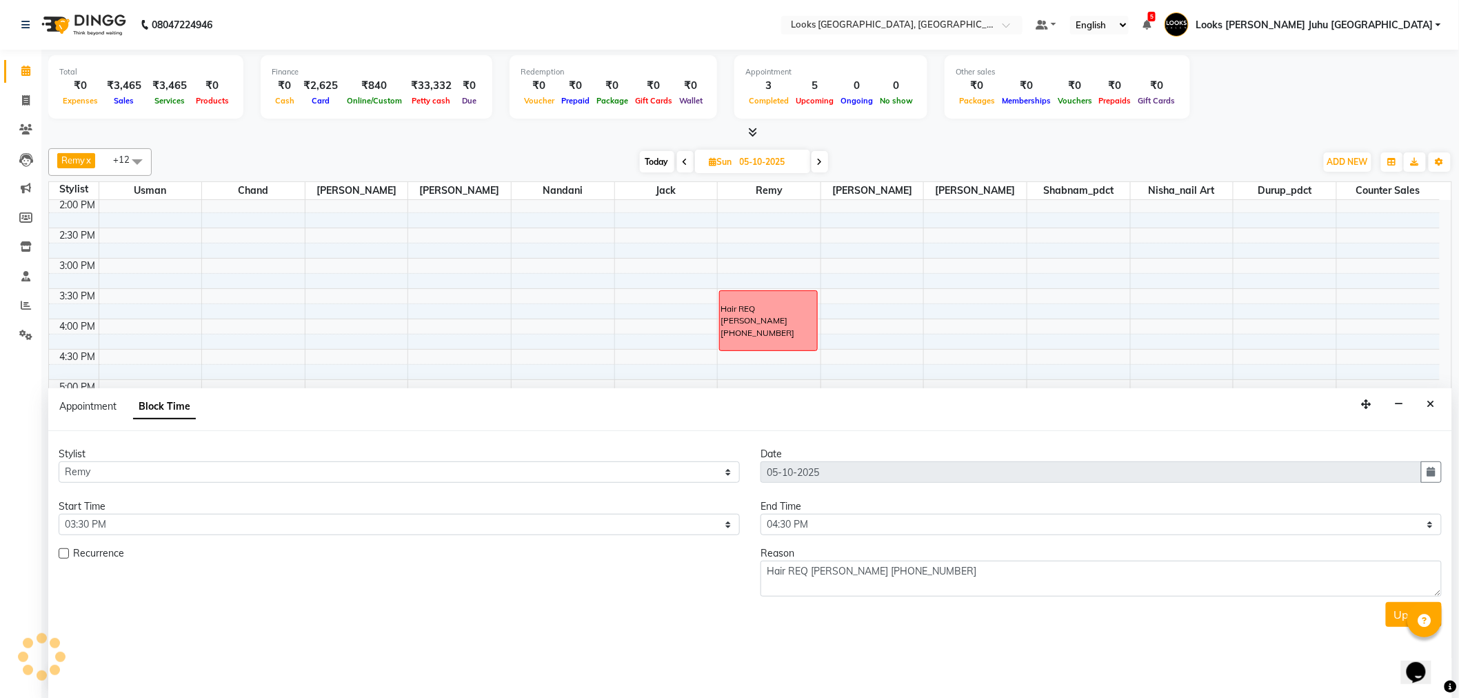
scroll to position [1, 0]
click at [851, 527] on select "Select 09:00 AM 09:15 AM 09:30 AM 09:45 AM 10:00 AM 10:15 AM 10:30 AM 10:45 AM …" at bounding box center [1101, 523] width 681 height 21
select select "1005"
click at [761, 513] on select "Select 09:00 AM 09:15 AM 09:30 AM 09:45 AM 10:00 AM 10:15 AM 10:30 AM 10:45 AM …" at bounding box center [1101, 523] width 681 height 21
click at [1389, 611] on button "Update" at bounding box center [1414, 613] width 56 height 25
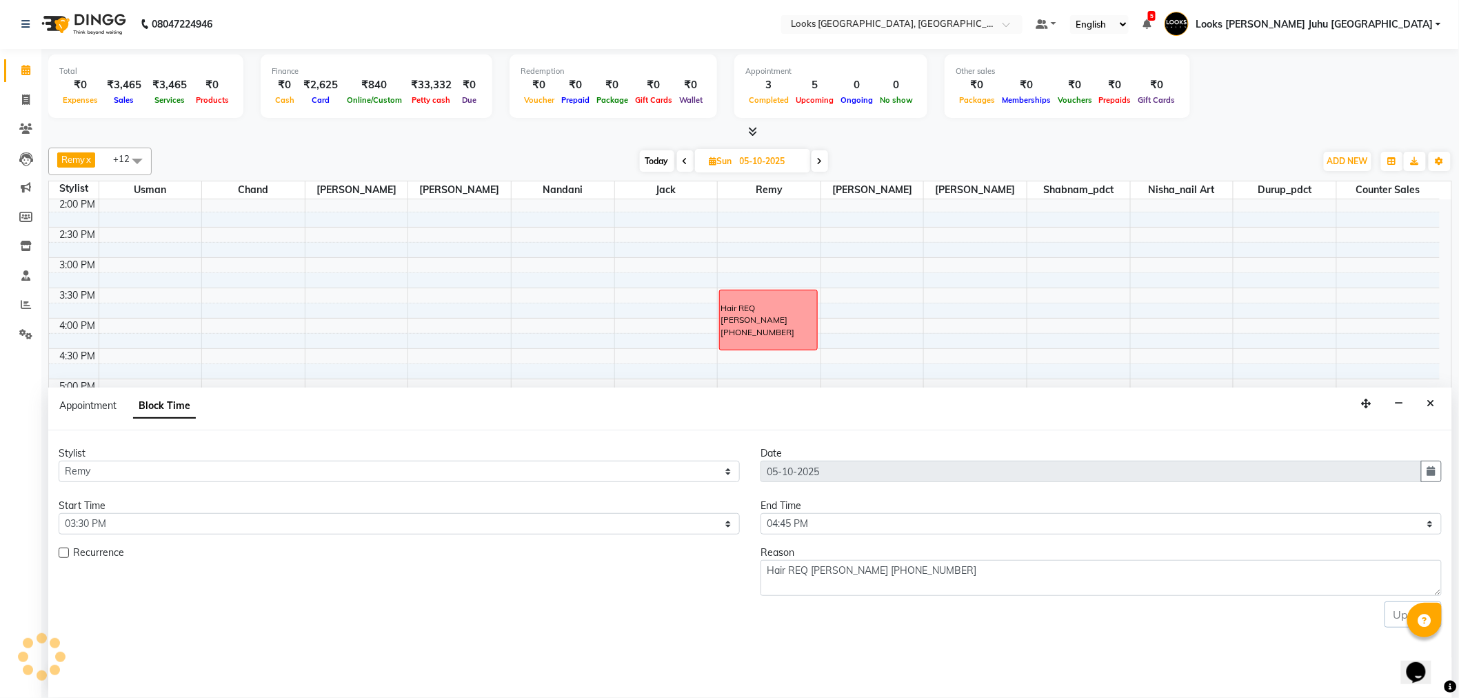
click at [1394, 611] on div "Update" at bounding box center [750, 614] width 1383 height 26
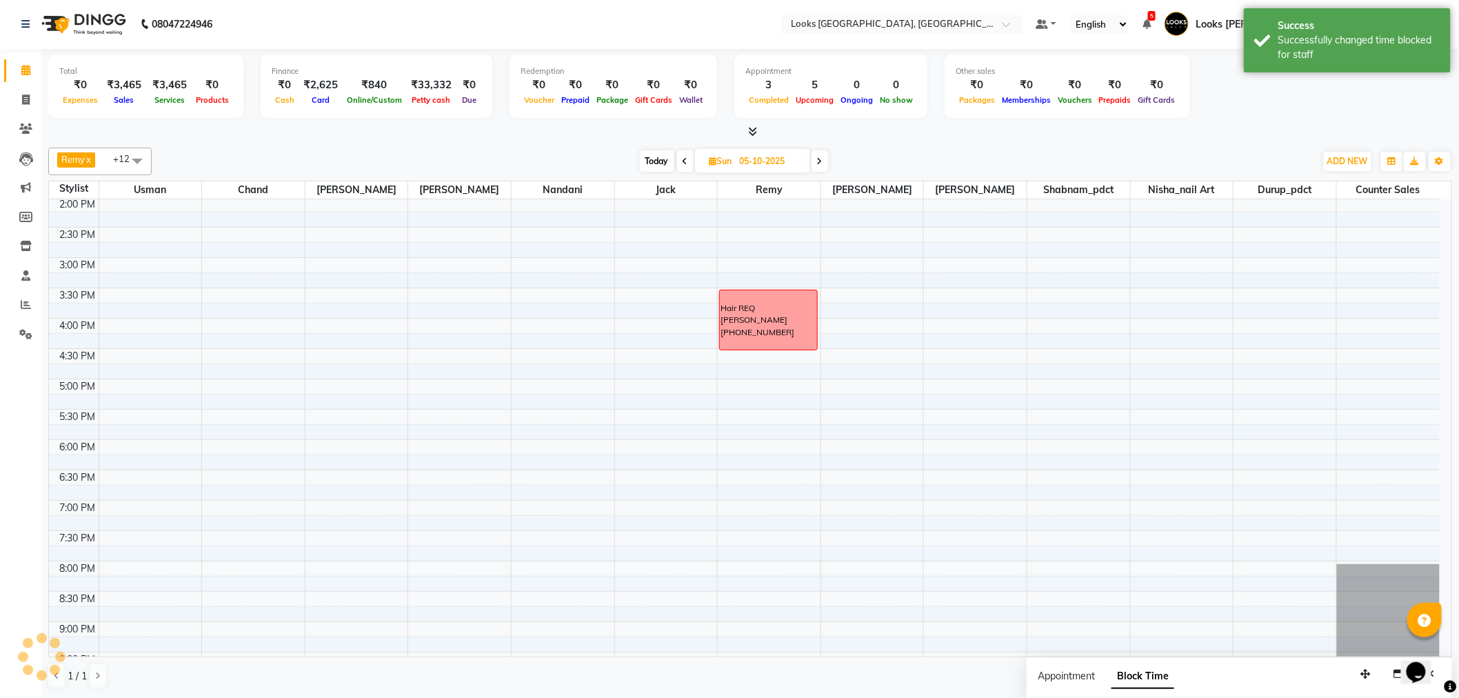
scroll to position [0, 0]
drag, startPoint x: 663, startPoint y: 152, endPoint x: 654, endPoint y: 169, distance: 19.4
click at [660, 157] on div "Remy x Sohail x Usman x chand x Durup_pdct x Nisha_nail art x Nandani x Jack x …" at bounding box center [750, 162] width 1404 height 28
click at [657, 166] on span "Today" at bounding box center [657, 161] width 34 height 21
type input "04-10-2025"
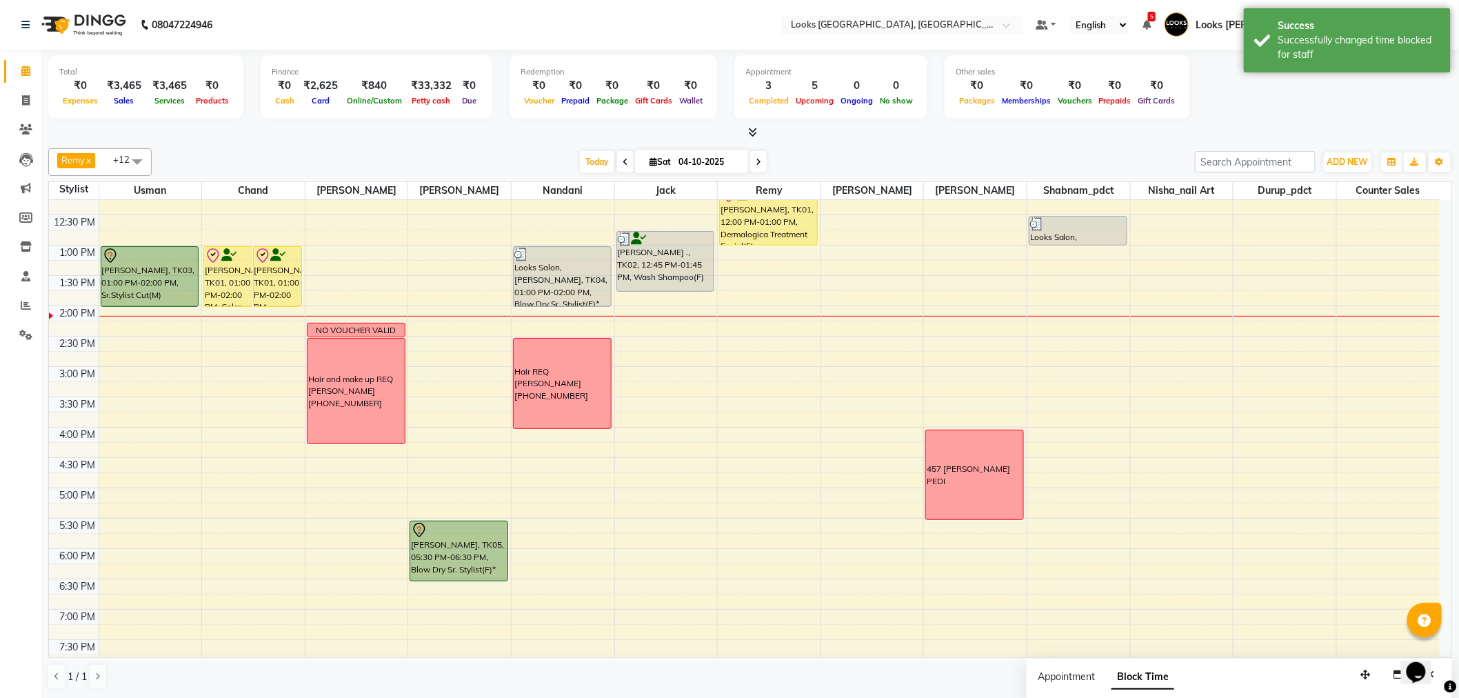
scroll to position [212, 0]
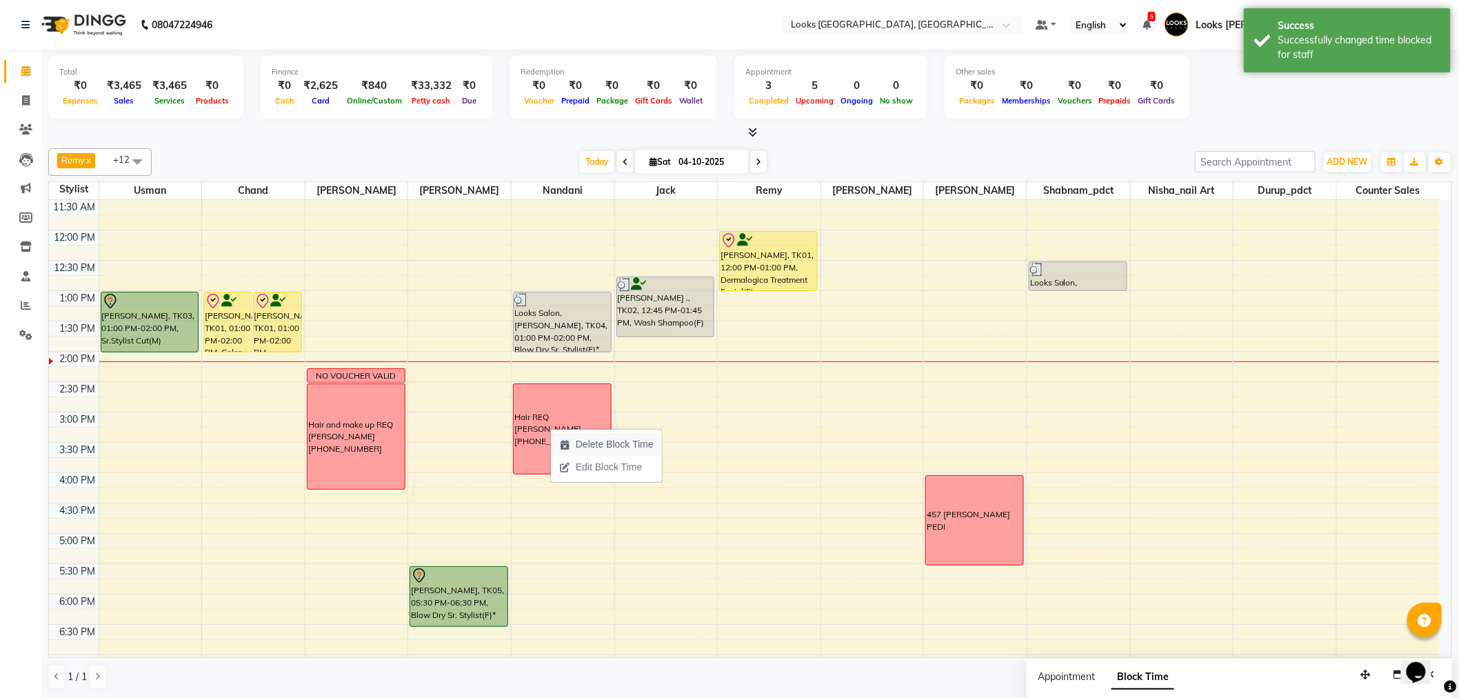
click at [606, 447] on span "Delete Block Time" at bounding box center [615, 444] width 78 height 14
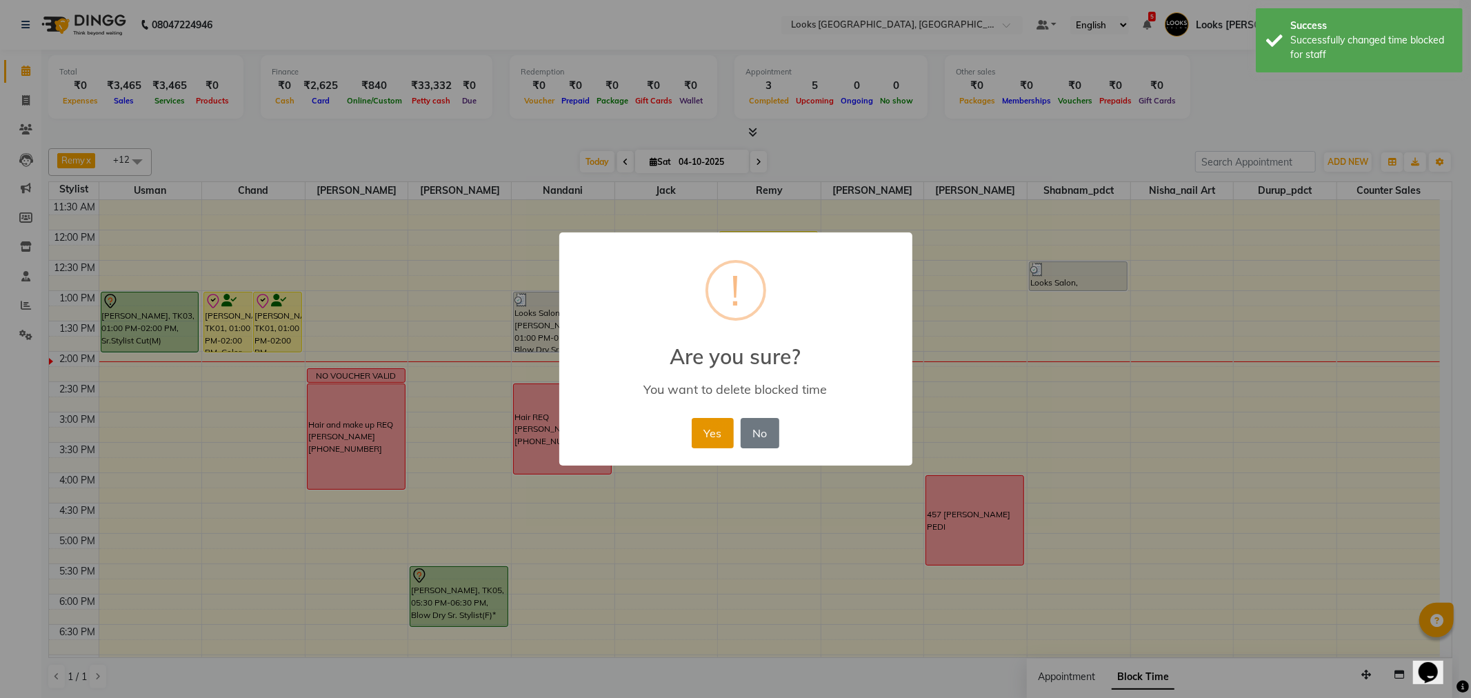
click at [708, 440] on button "Yes" at bounding box center [713, 433] width 42 height 30
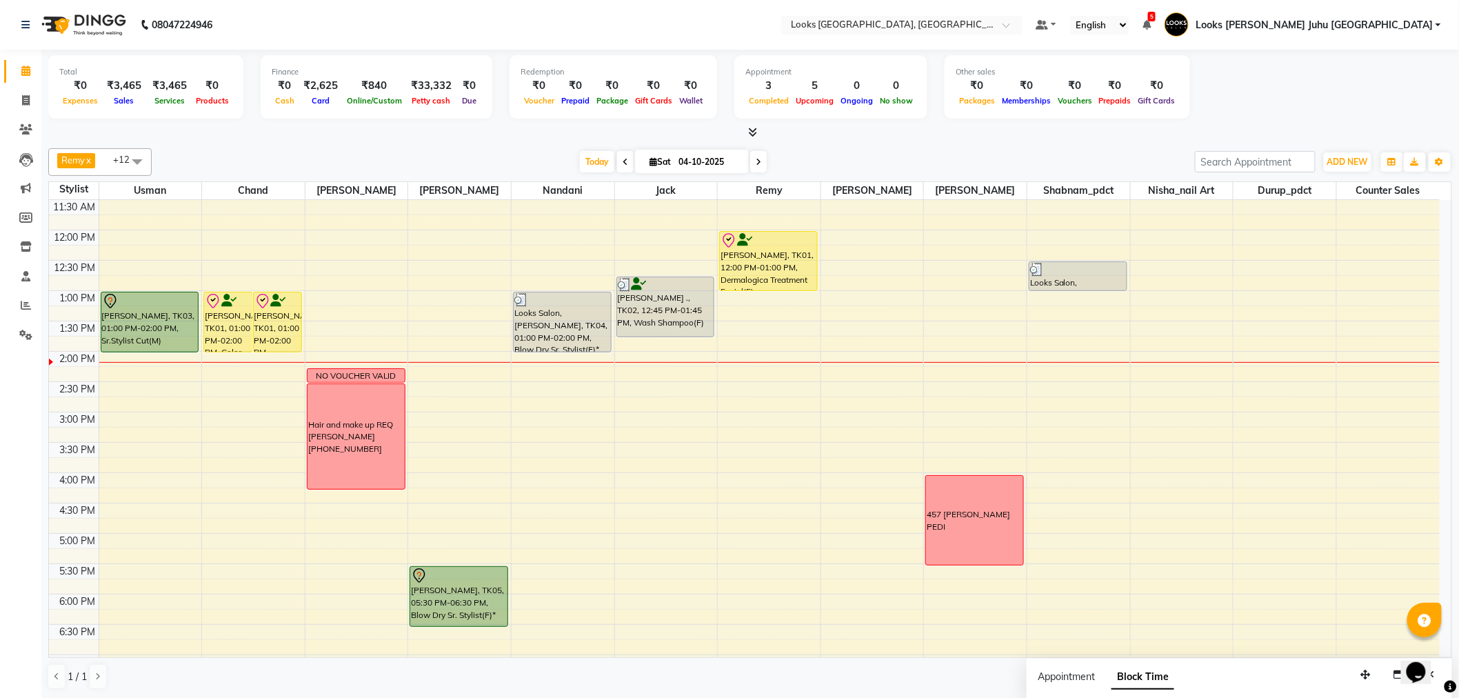
click at [1355, 171] on div "ADD NEW Toggle Dropdown Add Appointment Add Invoice Add Expense Add Attendance …" at bounding box center [1348, 162] width 50 height 22
click at [1355, 162] on span "ADD NEW" at bounding box center [1348, 162] width 41 height 10
click at [1319, 203] on link "Add Invoice" at bounding box center [1317, 206] width 109 height 18
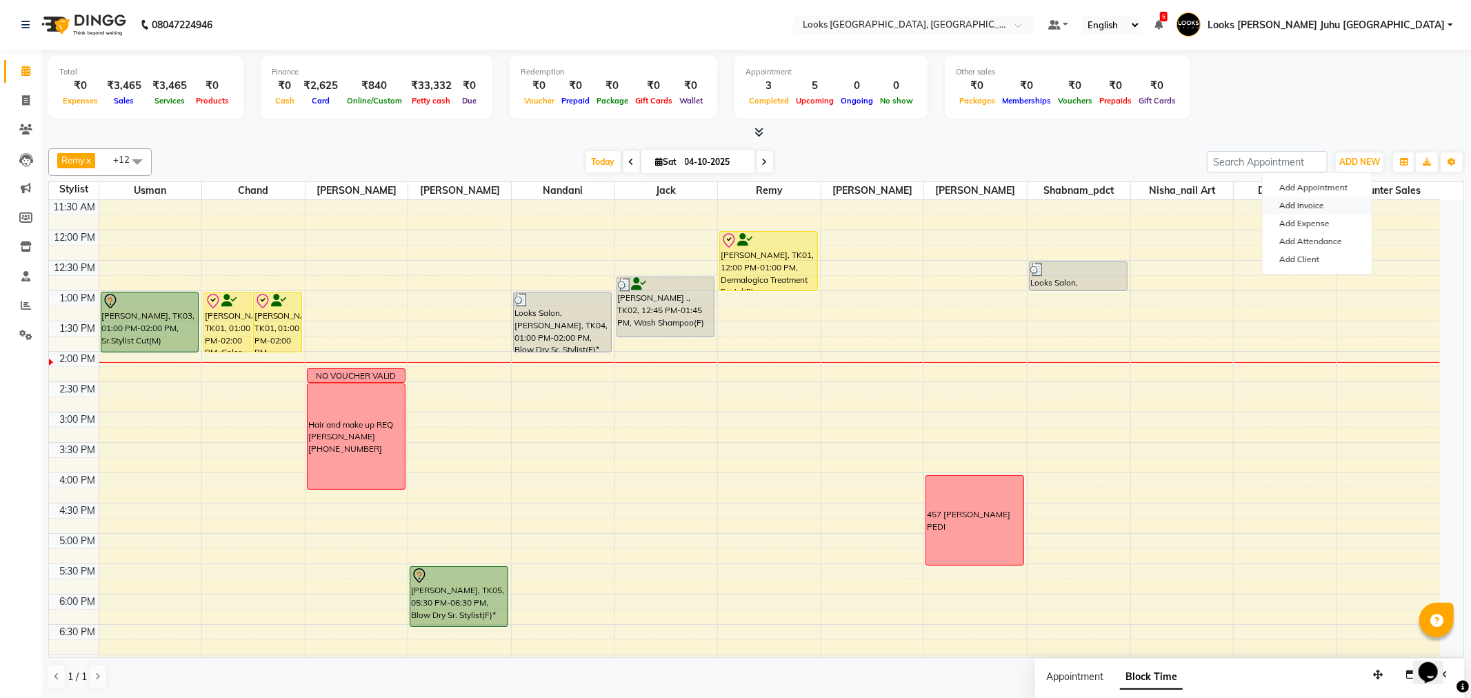
select select "service"
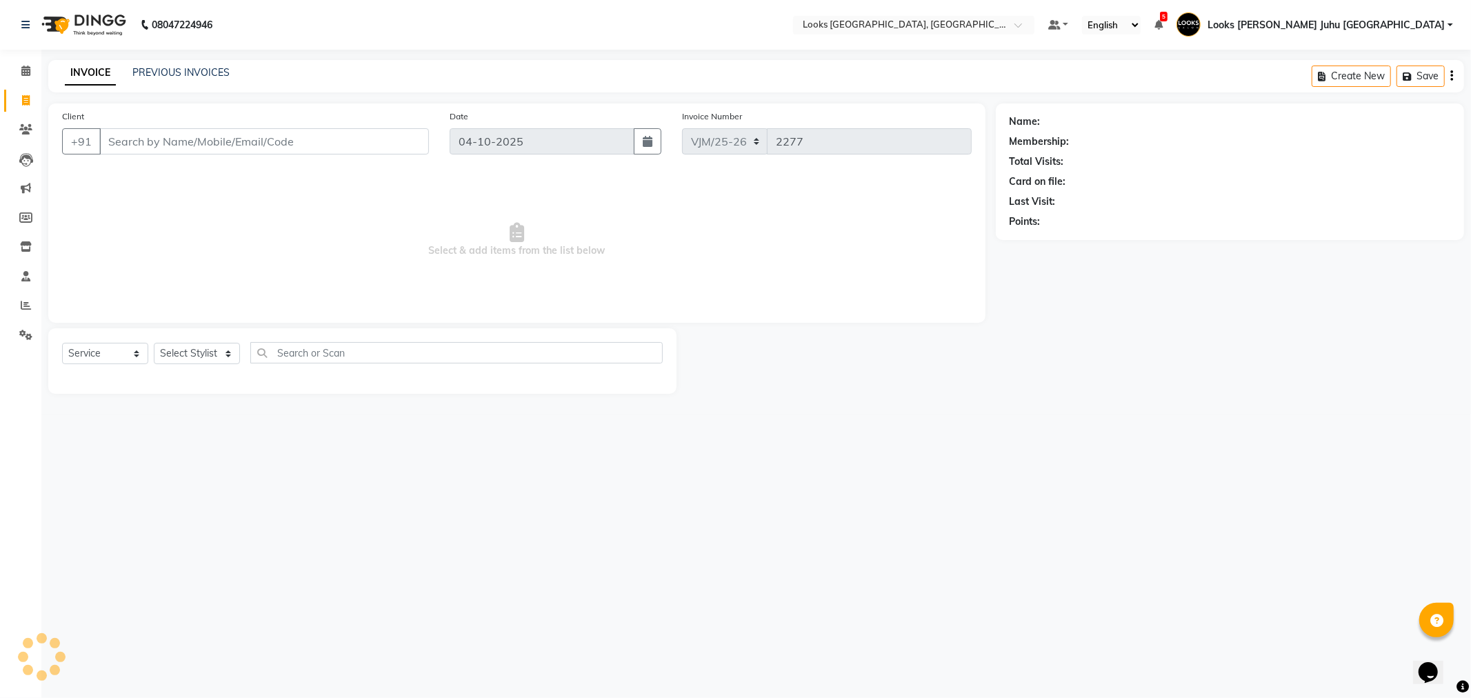
click at [301, 143] on input "Client" at bounding box center [264, 141] width 330 height 26
click at [17, 72] on span at bounding box center [26, 71] width 24 height 16
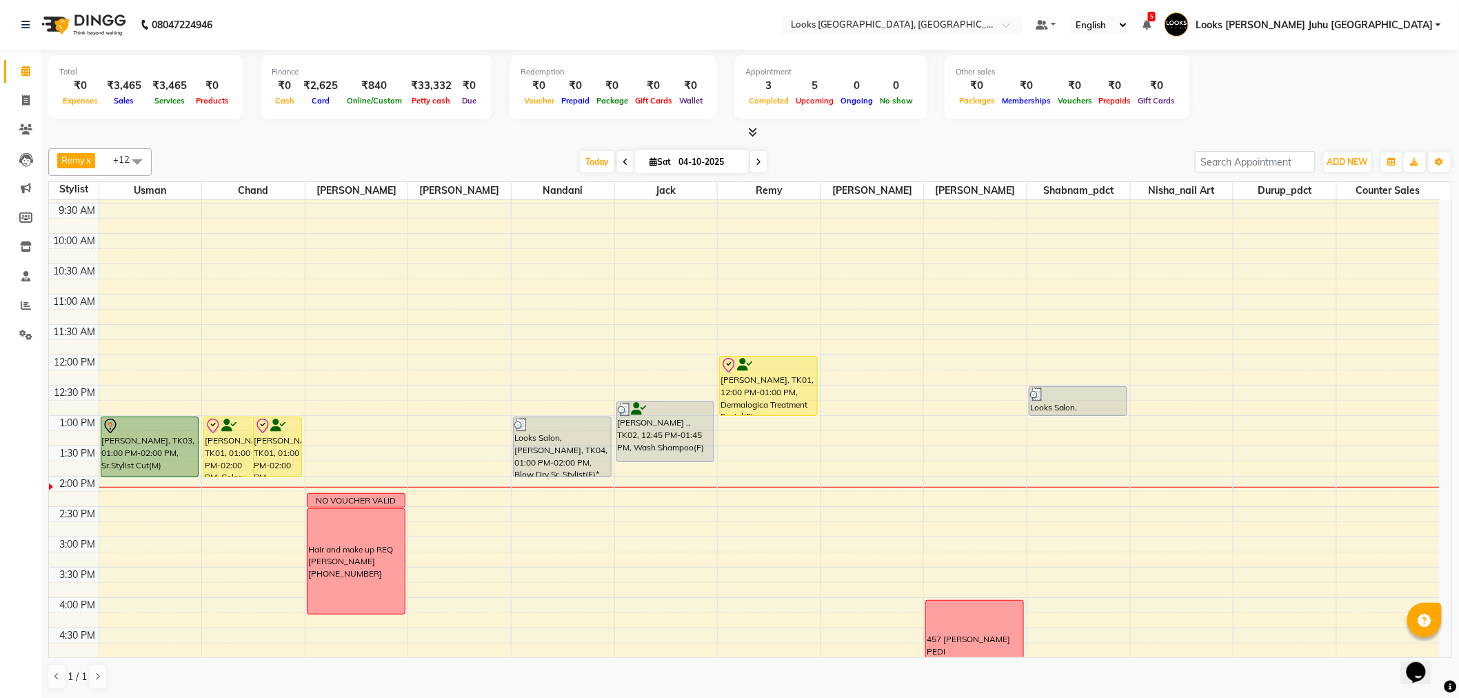
scroll to position [136, 0]
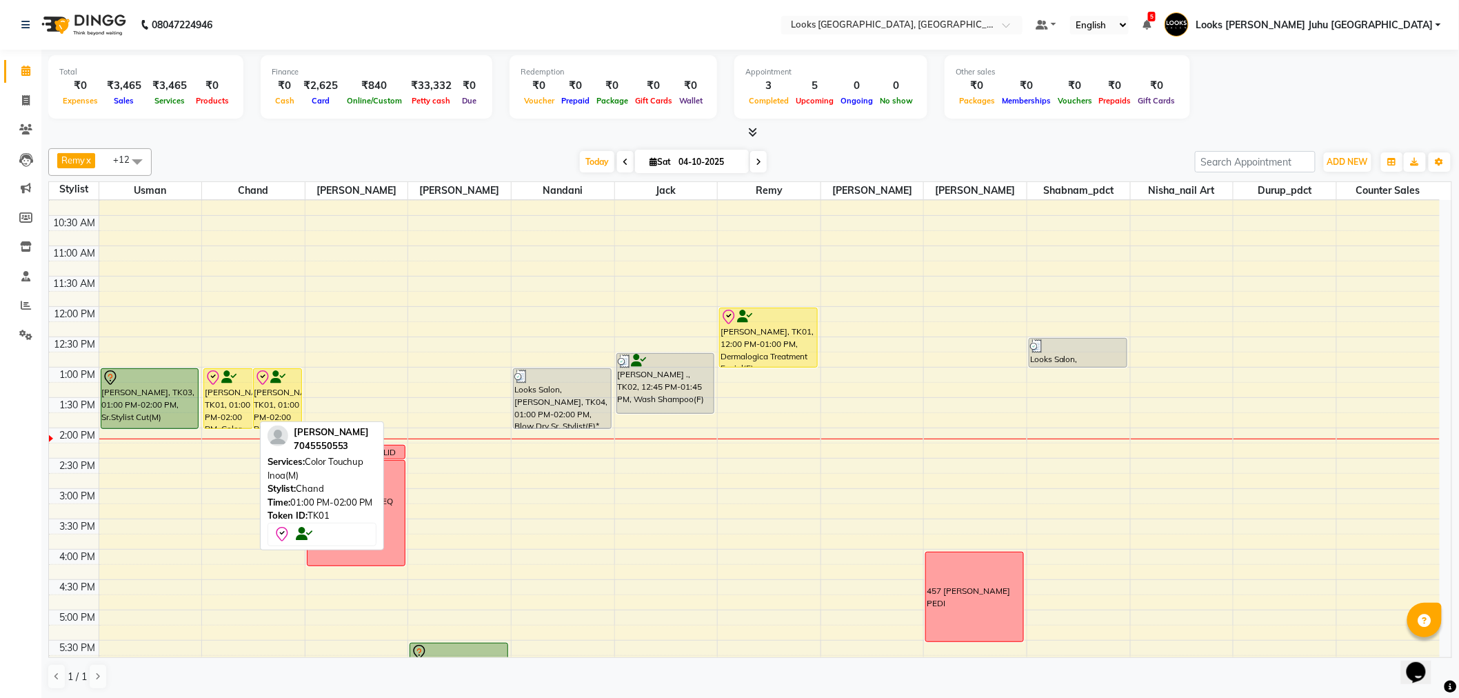
click at [221, 394] on div "[PERSON_NAME], TK01, 01:00 PM-02:00 PM, Color Touchup Inoa(M)" at bounding box center [228, 398] width 48 height 59
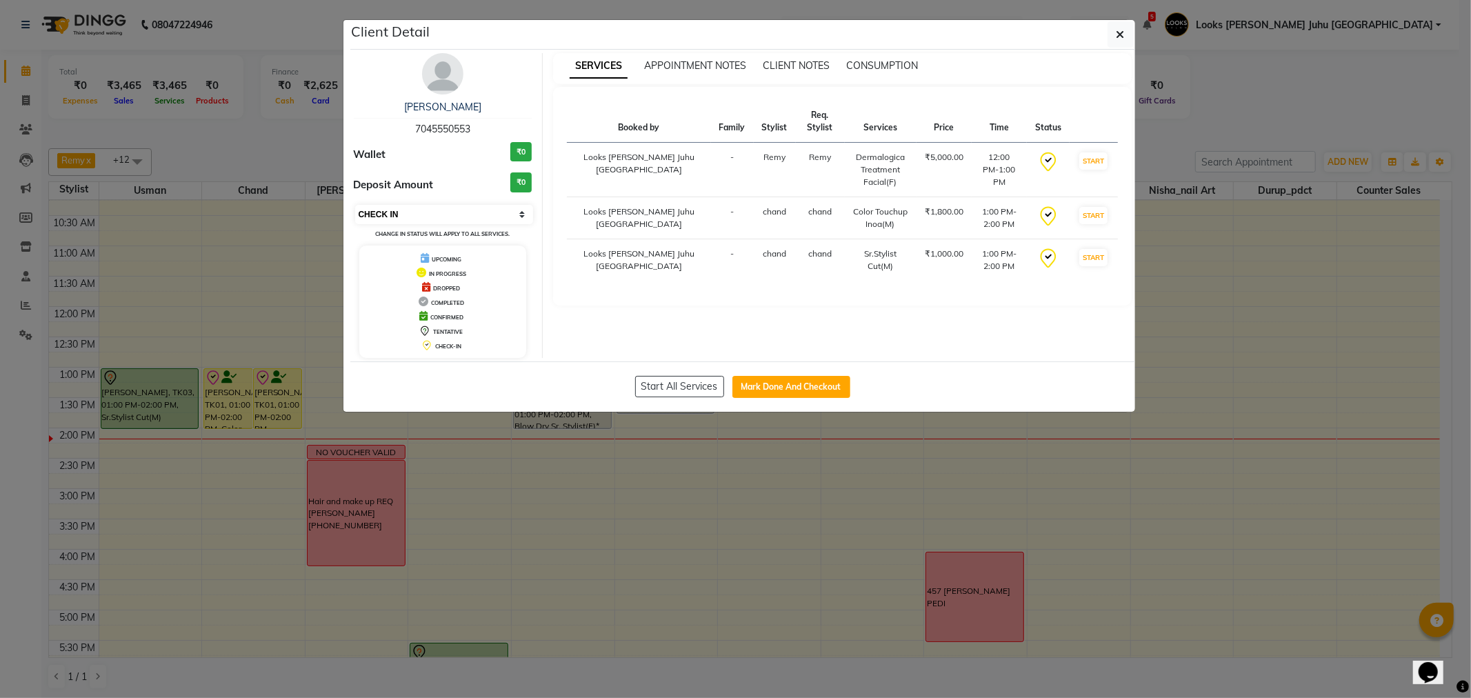
click at [426, 219] on select "Select IN SERVICE CONFIRMED TENTATIVE CHECK IN MARK DONE DROPPED UPCOMING" at bounding box center [444, 214] width 179 height 19
select select "1"
click at [355, 205] on select "Select IN SERVICE CONFIRMED TENTATIVE CHECK IN MARK DONE DROPPED UPCOMING" at bounding box center [444, 214] width 179 height 19
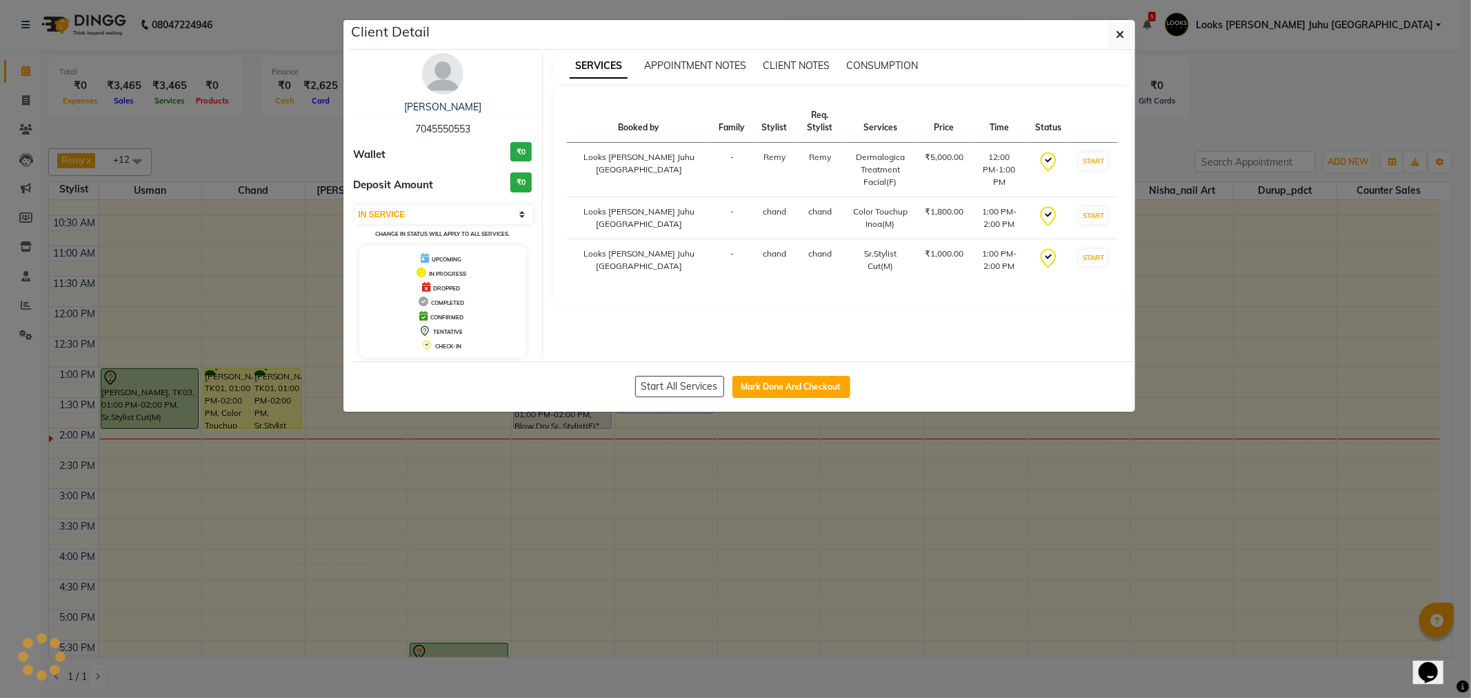
click at [628, 491] on ngb-modal-window "Client Detail LALIT KAPOOR 7045550553 Wallet ₹0 Deposit Amount ₹0 Select IN SER…" at bounding box center [735, 349] width 1471 height 698
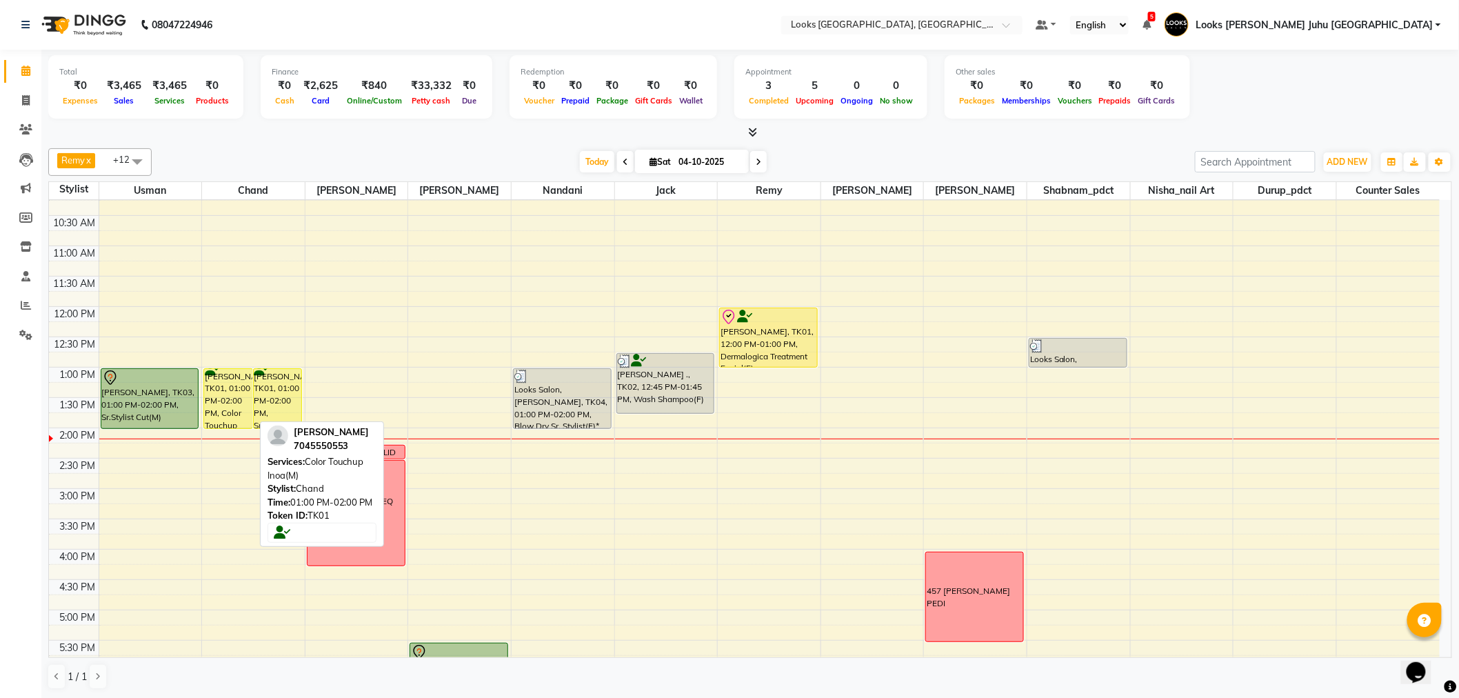
click at [230, 388] on div "[PERSON_NAME], TK01, 01:00 PM-02:00 PM, Color Touchup Inoa(M)" at bounding box center [228, 398] width 48 height 59
select select "1"
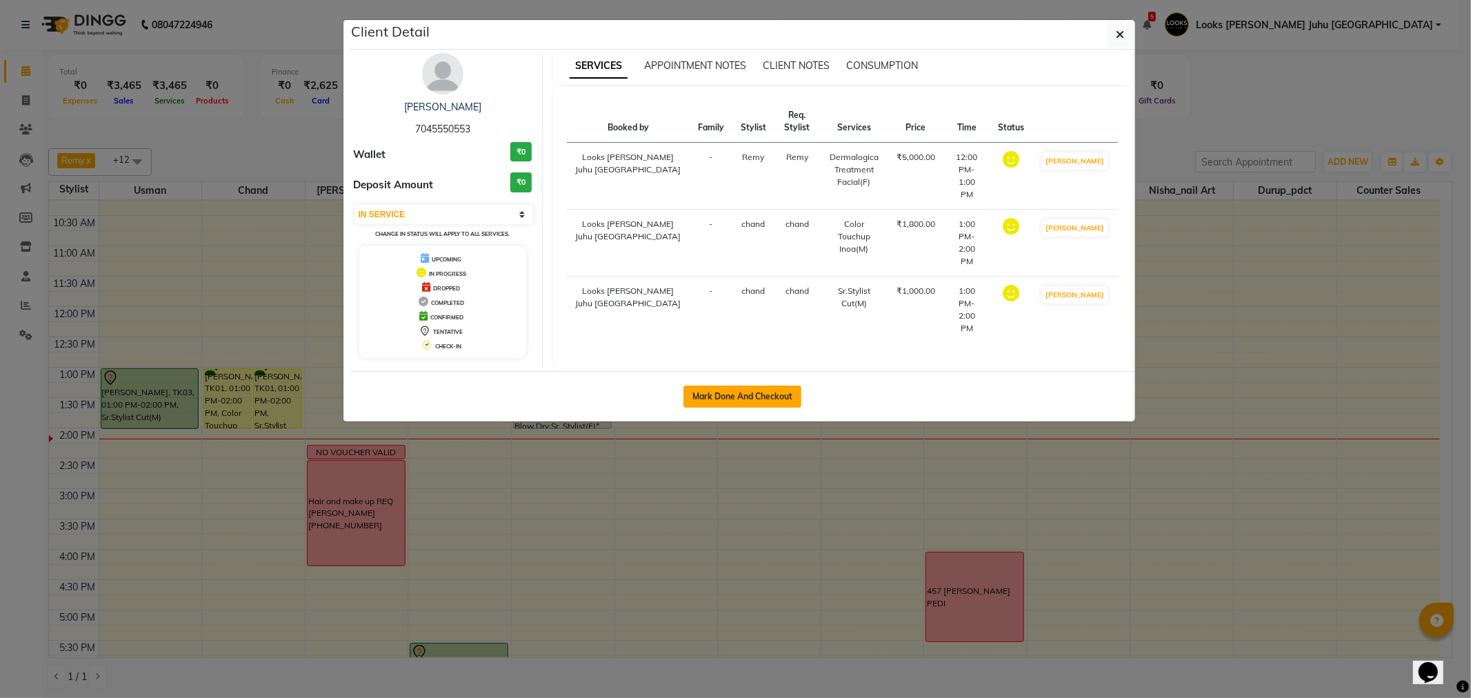
click at [752, 388] on button "Mark Done And Checkout" at bounding box center [742, 397] width 118 height 22
select select "service"
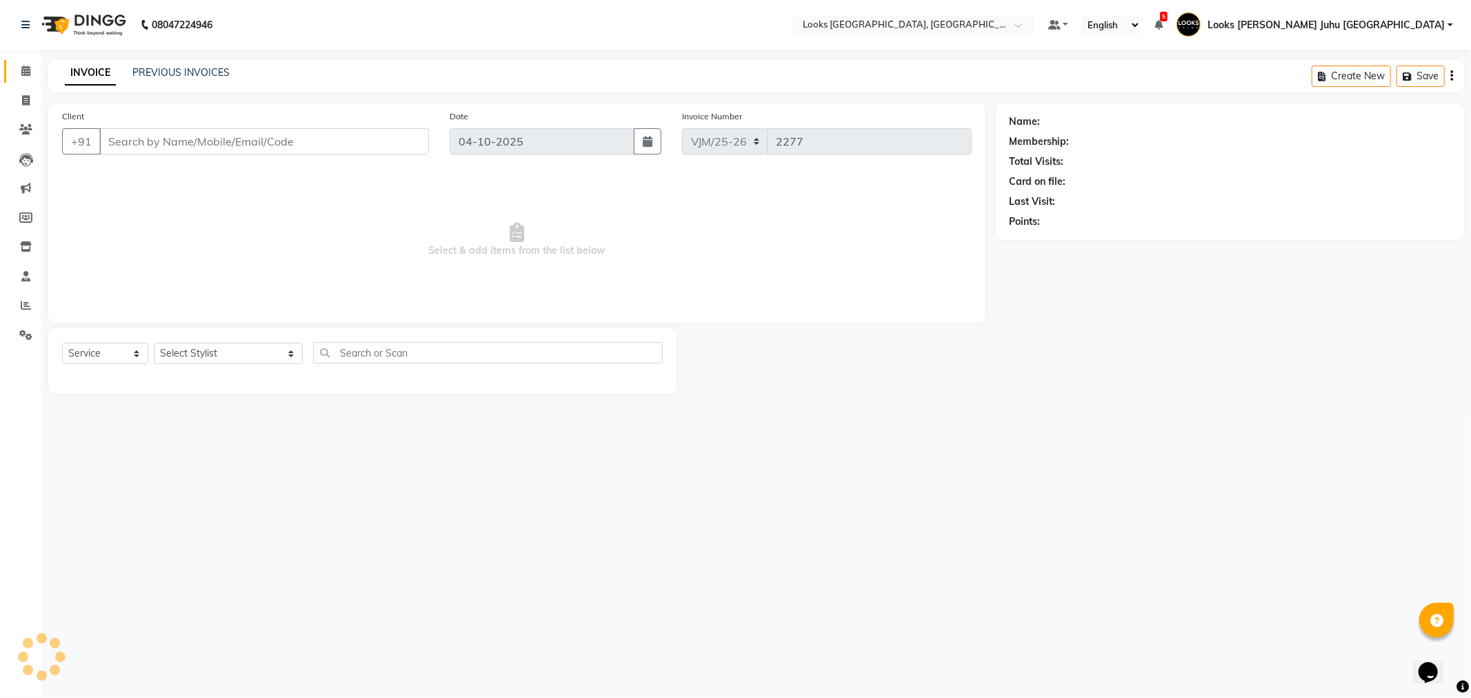
type input "7045550553"
select select "57101"
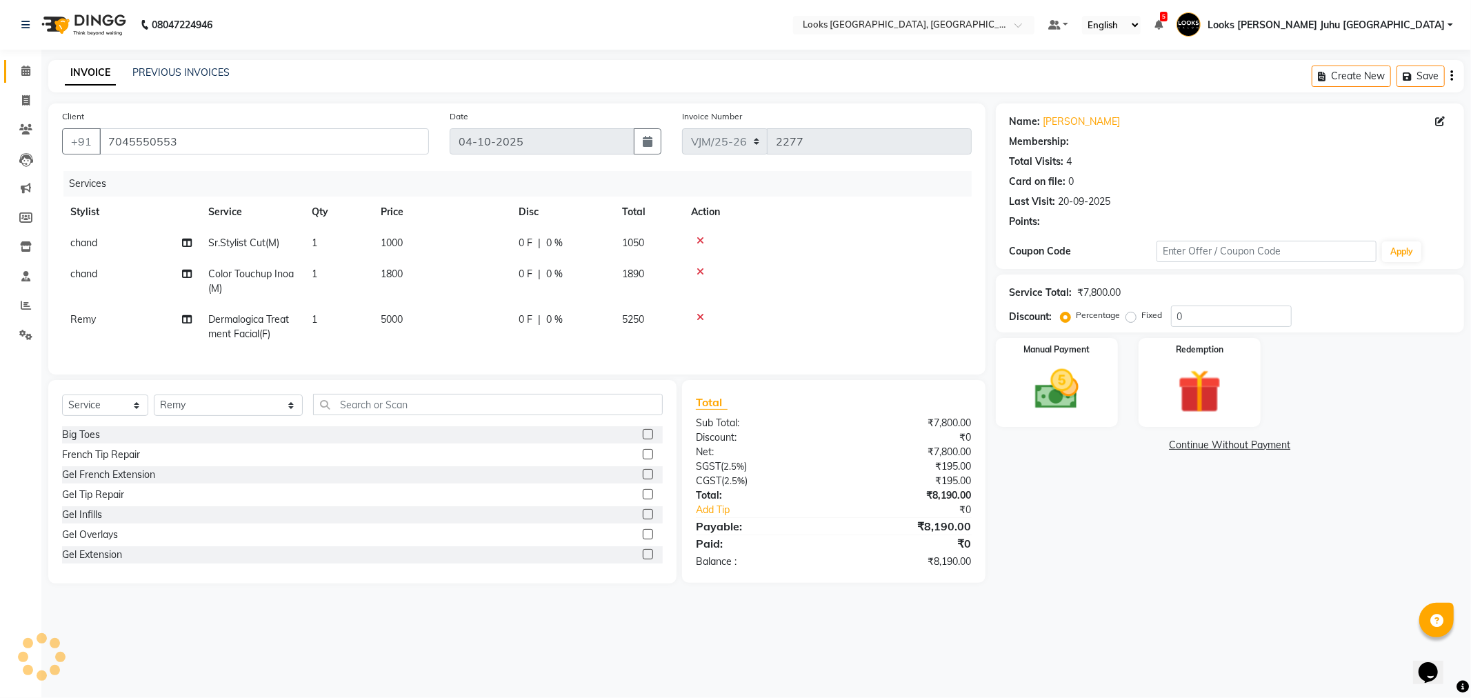
select select "1: Object"
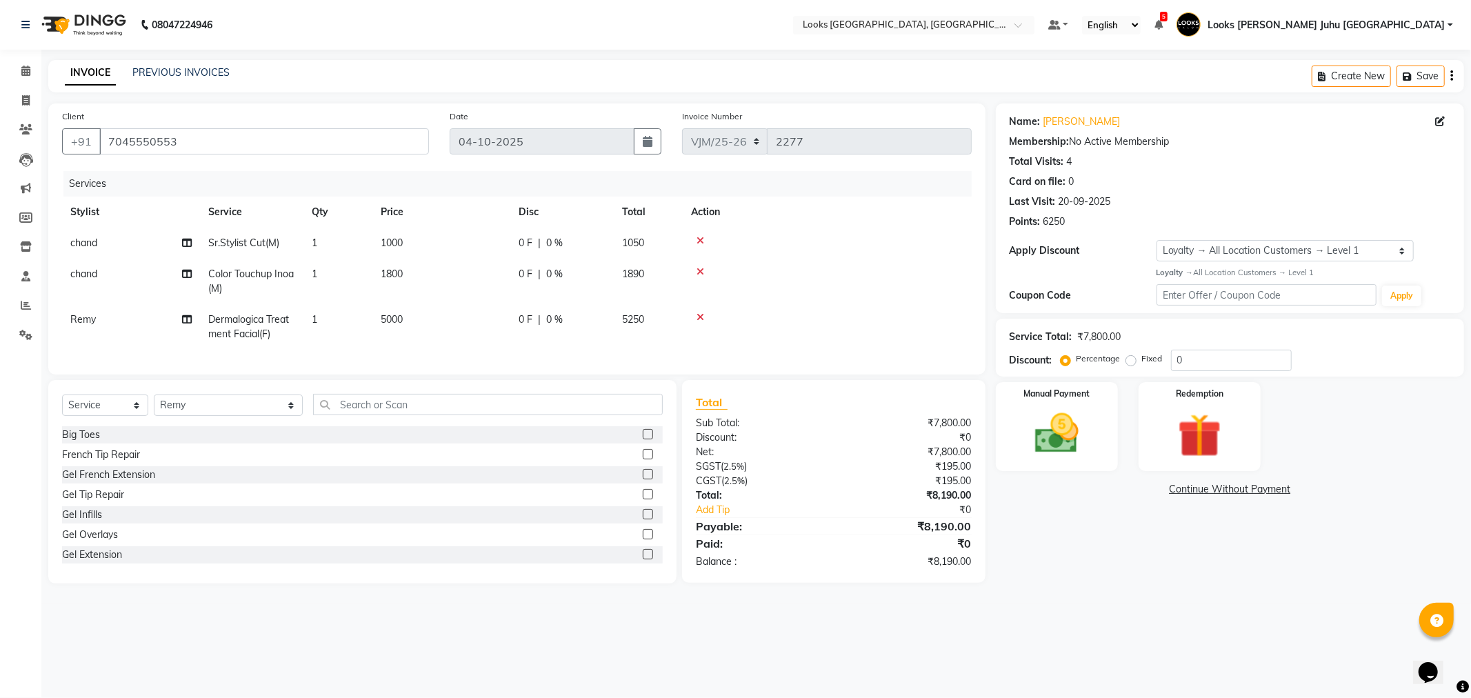
click at [451, 250] on td "1000" at bounding box center [441, 243] width 138 height 31
select select "65706"
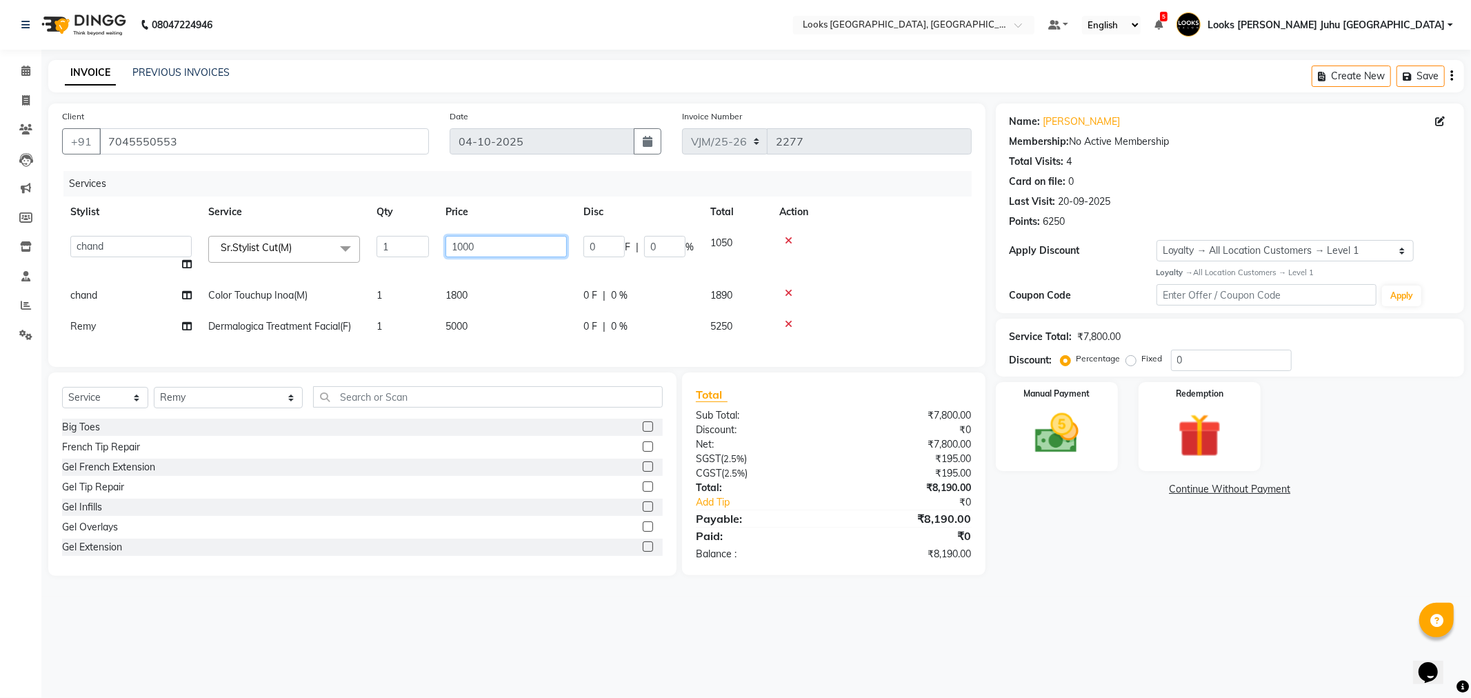
click at [547, 239] on input "1000" at bounding box center [506, 246] width 121 height 21
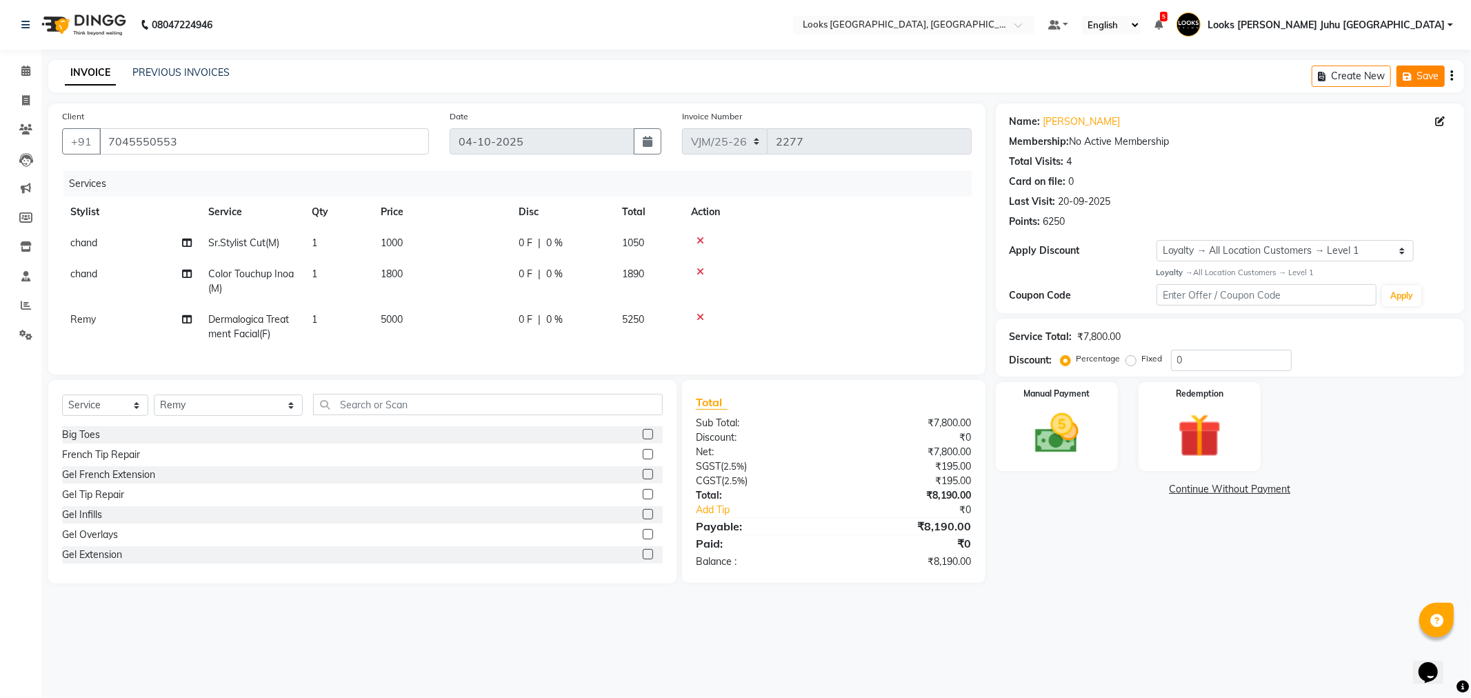
click at [1424, 73] on button "Save" at bounding box center [1421, 76] width 48 height 21
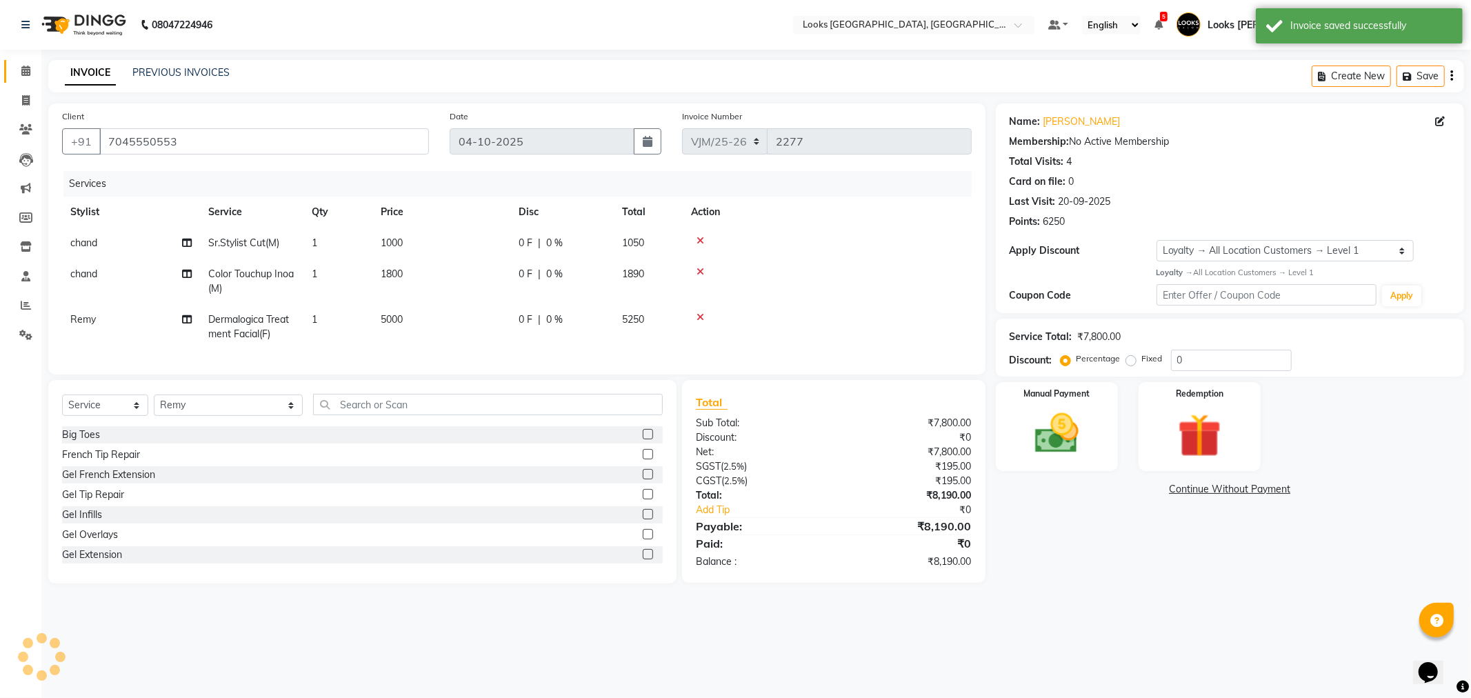
click at [12, 72] on link "Calendar" at bounding box center [20, 71] width 33 height 23
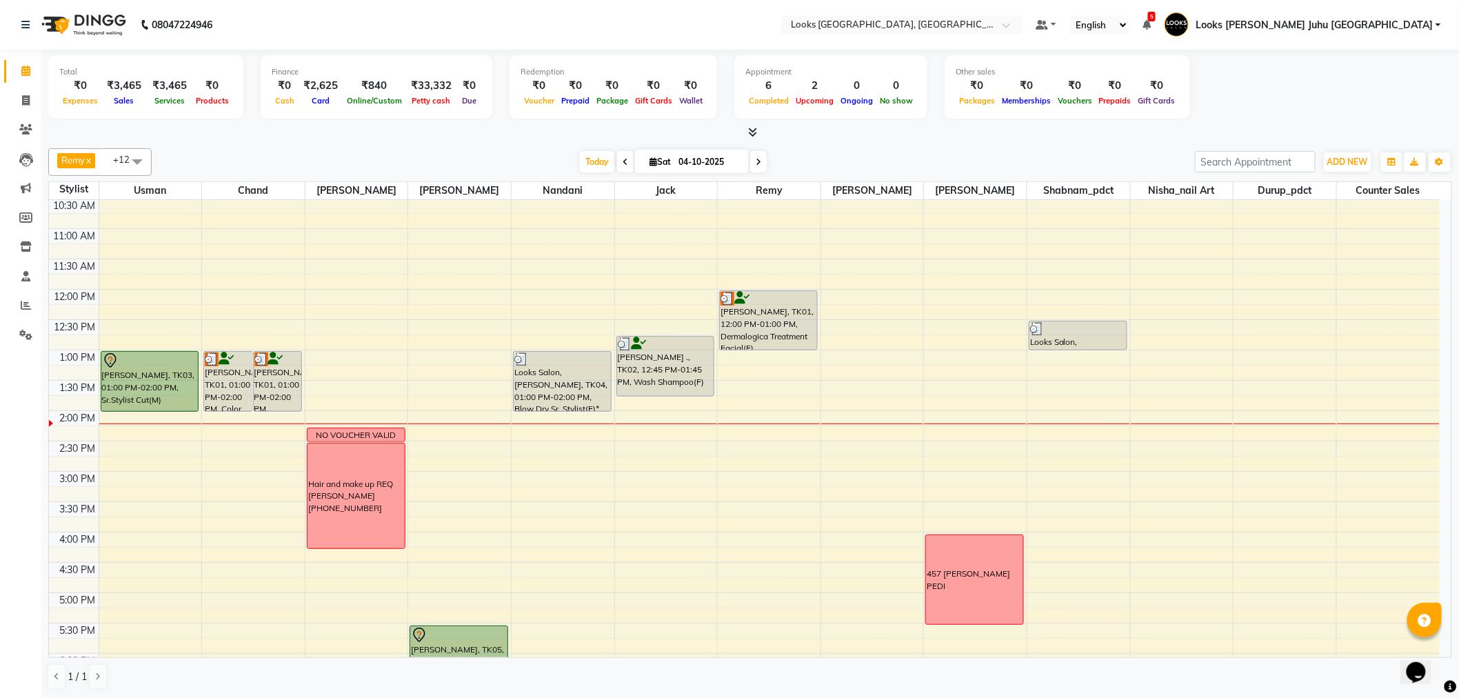
scroll to position [230, 0]
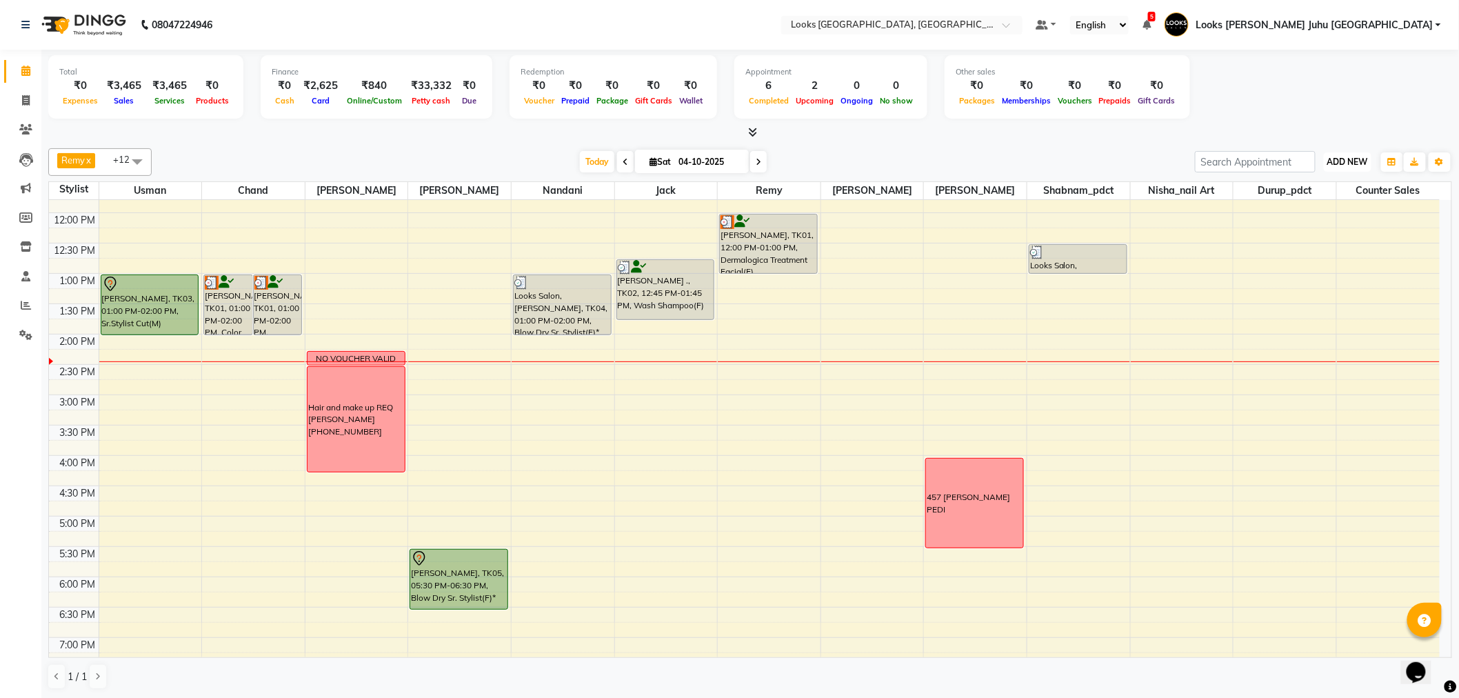
click at [1354, 161] on span "ADD NEW" at bounding box center [1348, 162] width 41 height 10
click at [1286, 210] on link "Add Invoice" at bounding box center [1317, 206] width 109 height 18
select select "service"
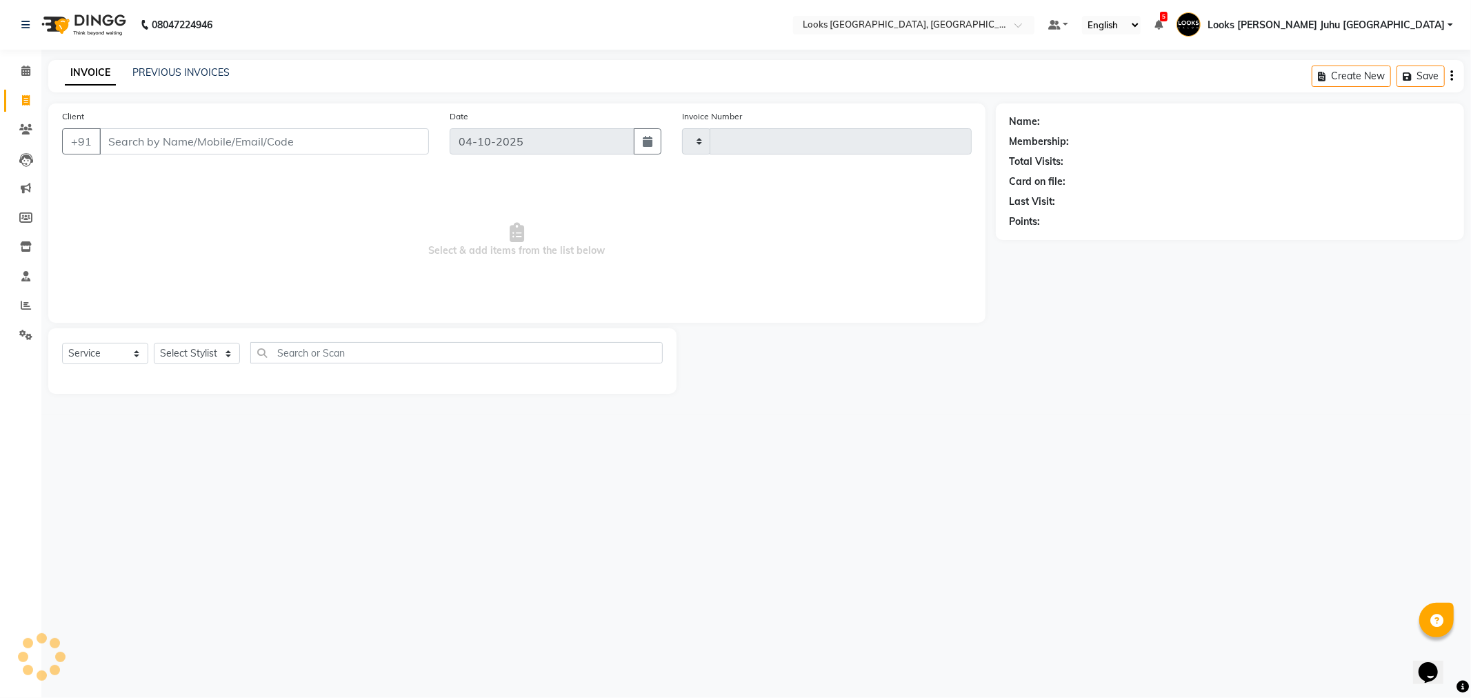
type input "2278"
select select "8270"
click at [267, 149] on input "Client" at bounding box center [264, 141] width 330 height 26
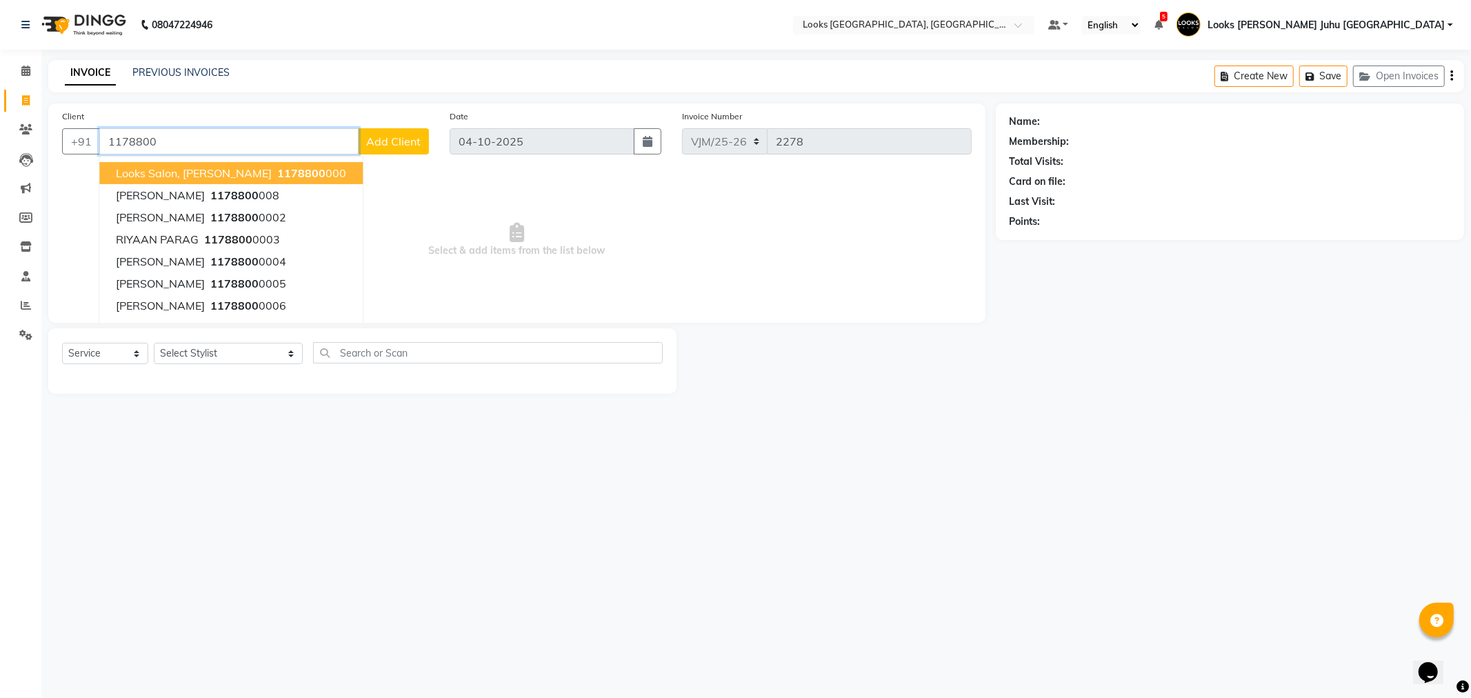
click at [225, 167] on span "Looks Salon, JW Juhu Marriott" at bounding box center [194, 173] width 156 height 14
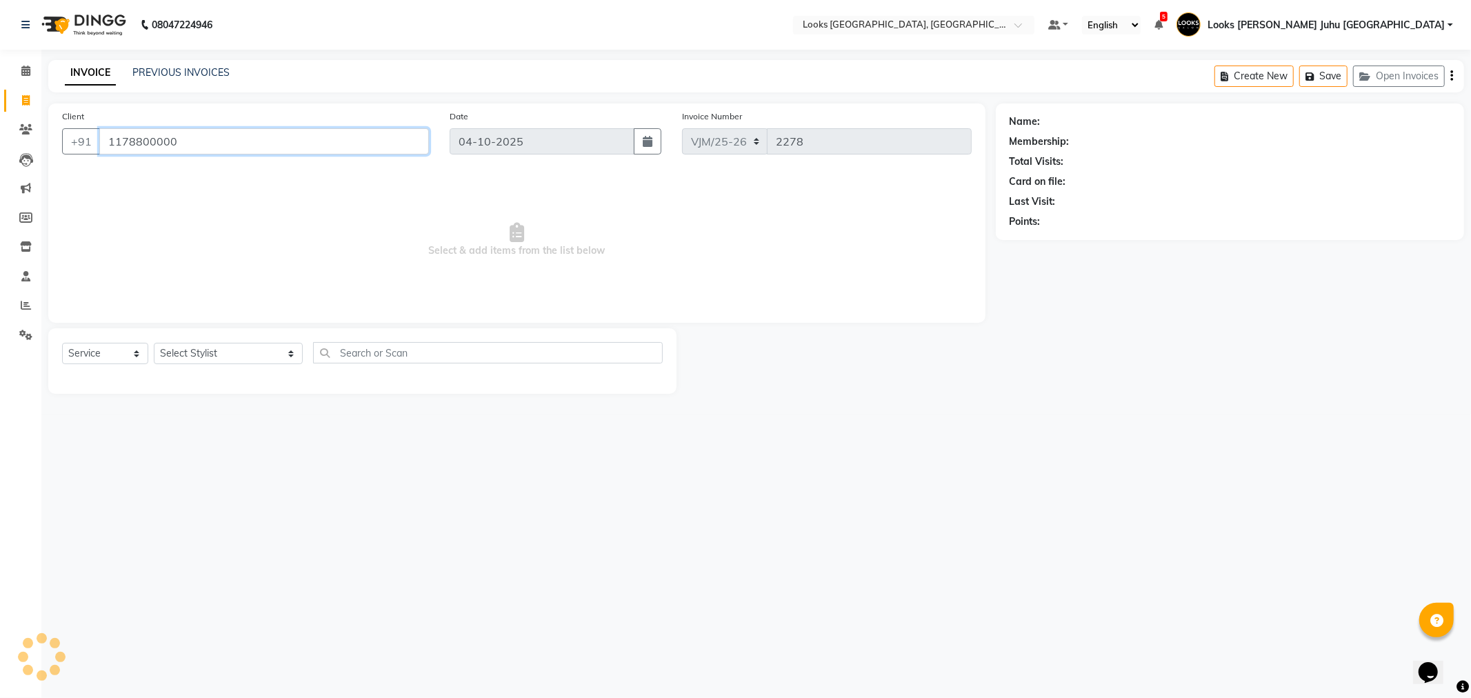
type input "1178800000"
select select "1: Object"
drag, startPoint x: 83, startPoint y: 353, endPoint x: 90, endPoint y: 363, distance: 12.4
click at [83, 353] on select "Select Service Product Membership Package Voucher Prepaid Gift Card" at bounding box center [105, 353] width 86 height 21
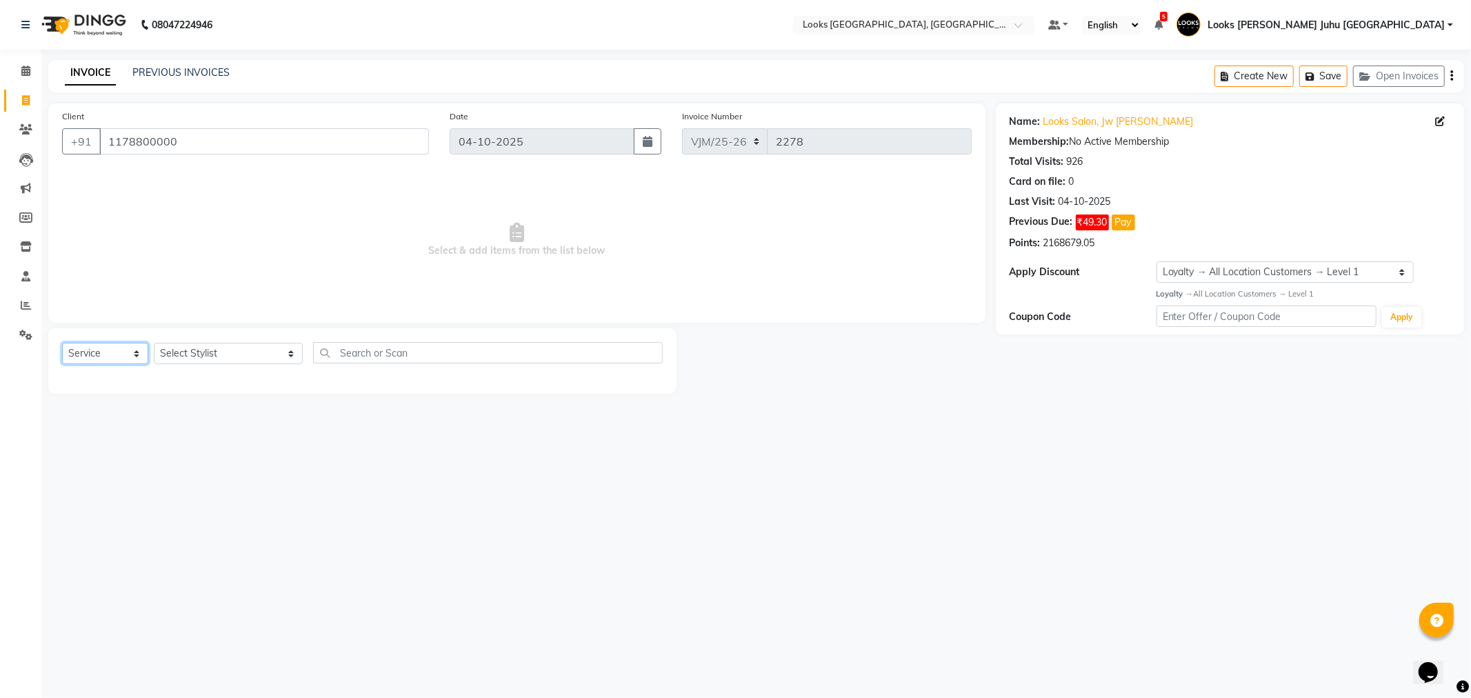
select select "P"
click at [62, 343] on select "Select Service Product Membership Package Voucher Prepaid Gift Card" at bounding box center [105, 353] width 86 height 21
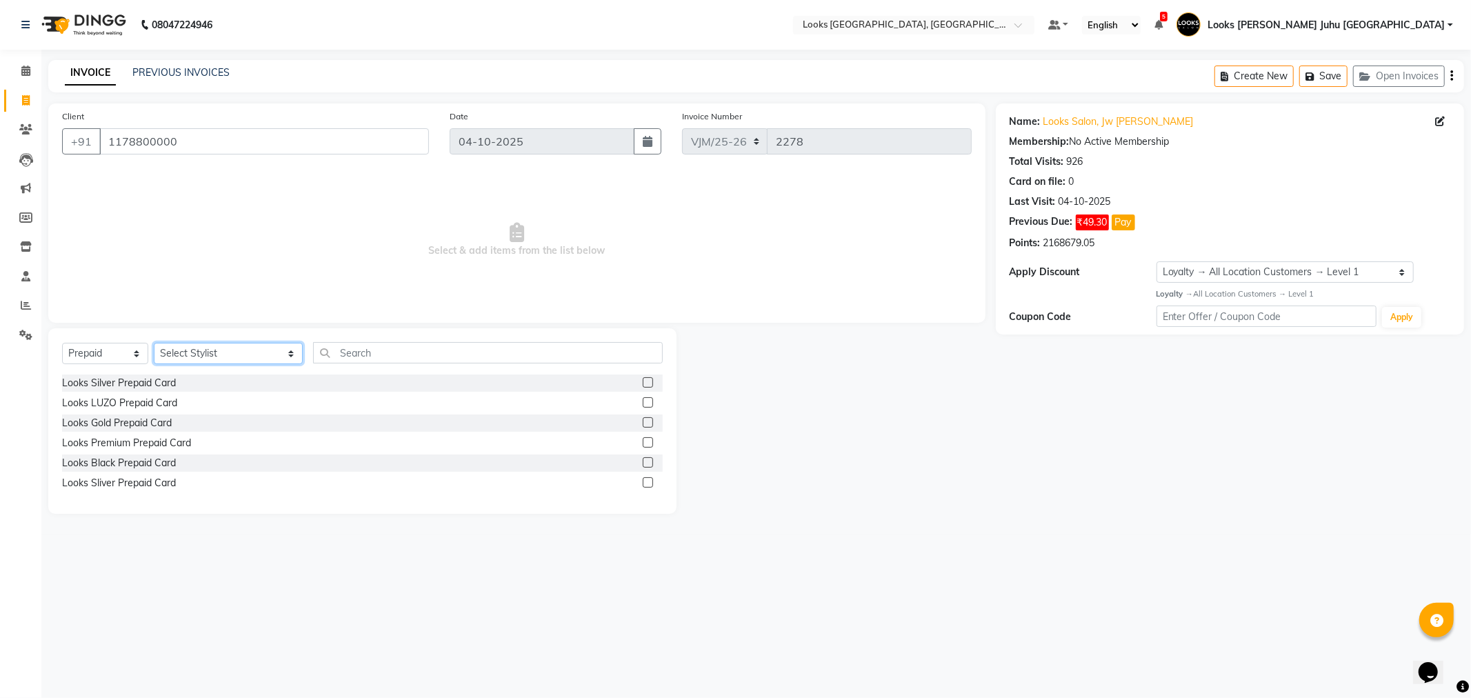
drag, startPoint x: 190, startPoint y: 354, endPoint x: 217, endPoint y: 343, distance: 29.3
click at [190, 354] on select "Select Stylist Adil BHAGAYSHREE chand Chan_Mrg Counter Sales Deena Gohil DEEPAK…" at bounding box center [228, 353] width 149 height 21
select select "23462"
click at [154, 343] on select "Select Stylist [PERSON_NAME] [PERSON_NAME] Chan_Mrg Counter Sales [PERSON_NAME]…" at bounding box center [228, 353] width 149 height 21
click at [116, 425] on div "Looks Gold Prepaid Card" at bounding box center [117, 423] width 110 height 14
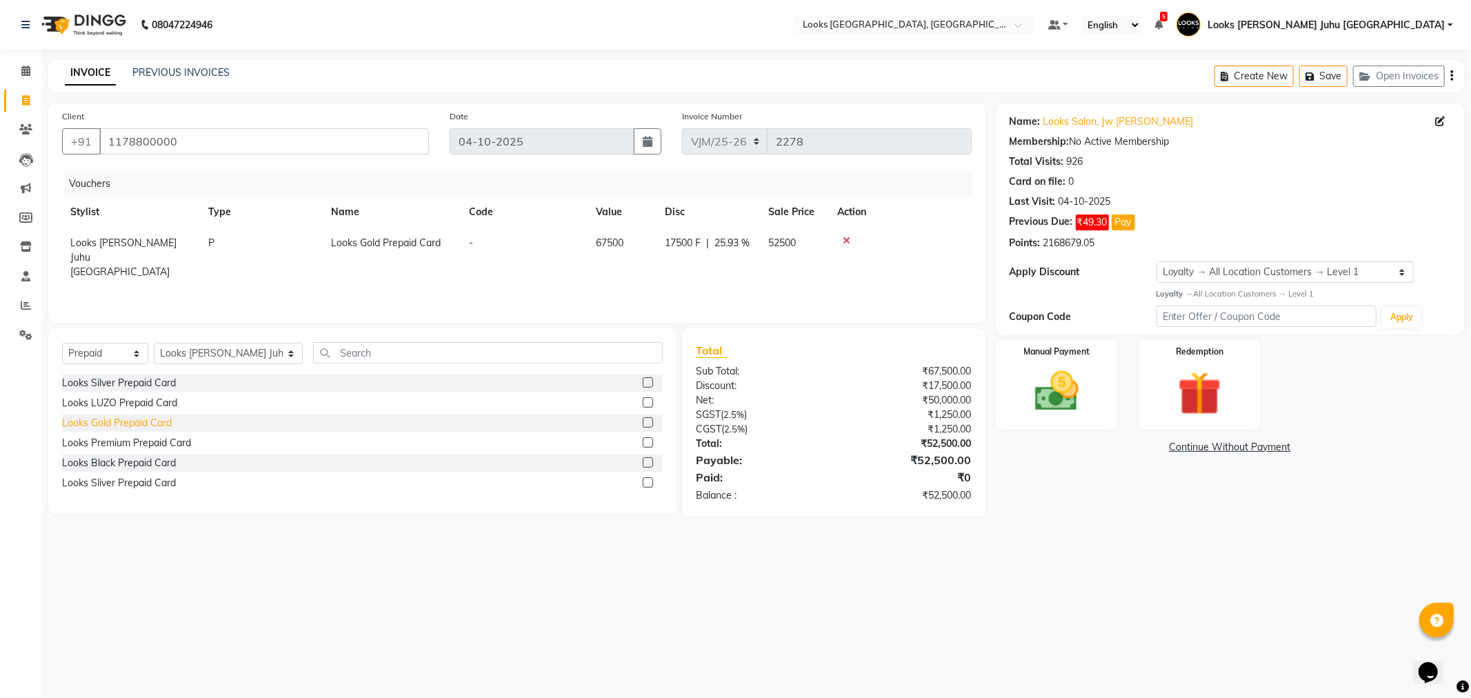
click at [129, 423] on div "Looks Gold Prepaid Card" at bounding box center [117, 423] width 110 height 14
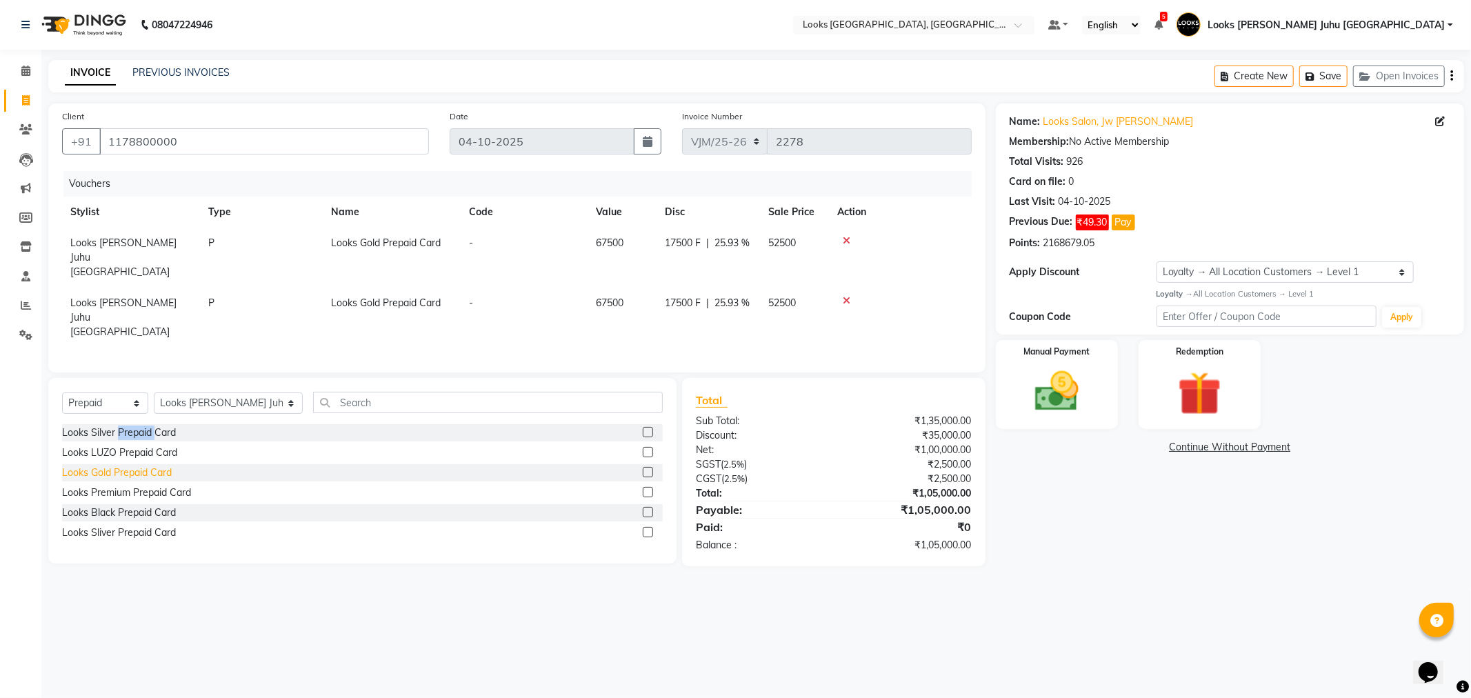
click at [129, 424] on div "Looks Silver Prepaid Card" at bounding box center [362, 432] width 601 height 17
click at [150, 466] on div "Looks Gold Prepaid Card" at bounding box center [117, 473] width 110 height 14
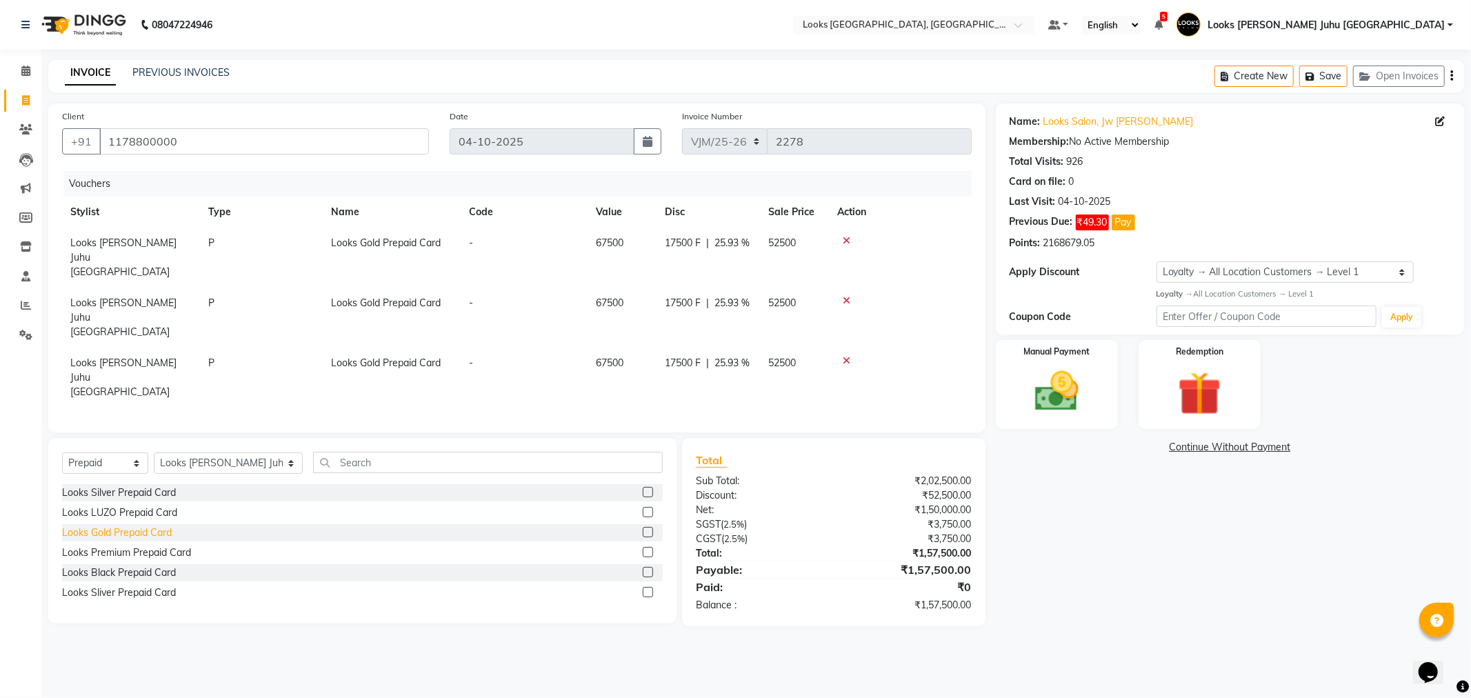
click at [131, 526] on div "Looks Gold Prepaid Card" at bounding box center [117, 533] width 110 height 14
checkbox input "false"
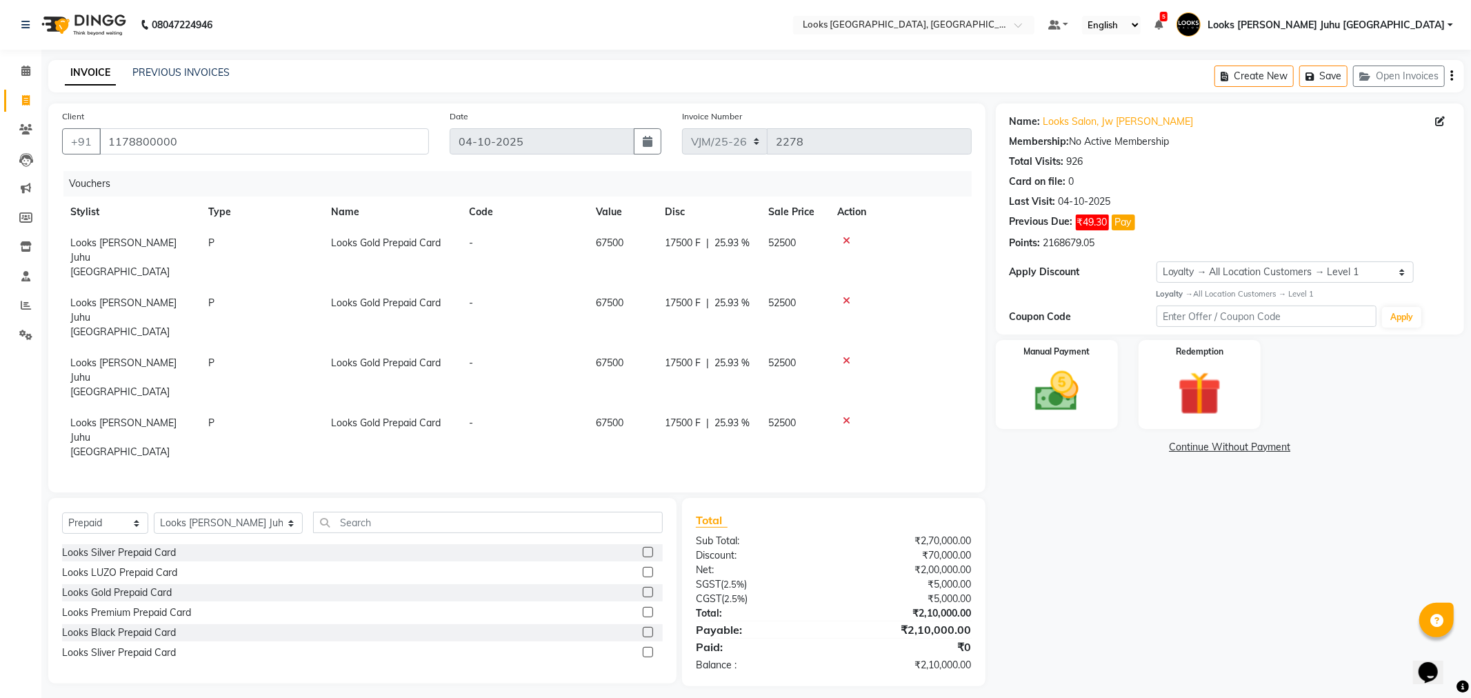
click at [843, 237] on icon at bounding box center [847, 241] width 8 height 10
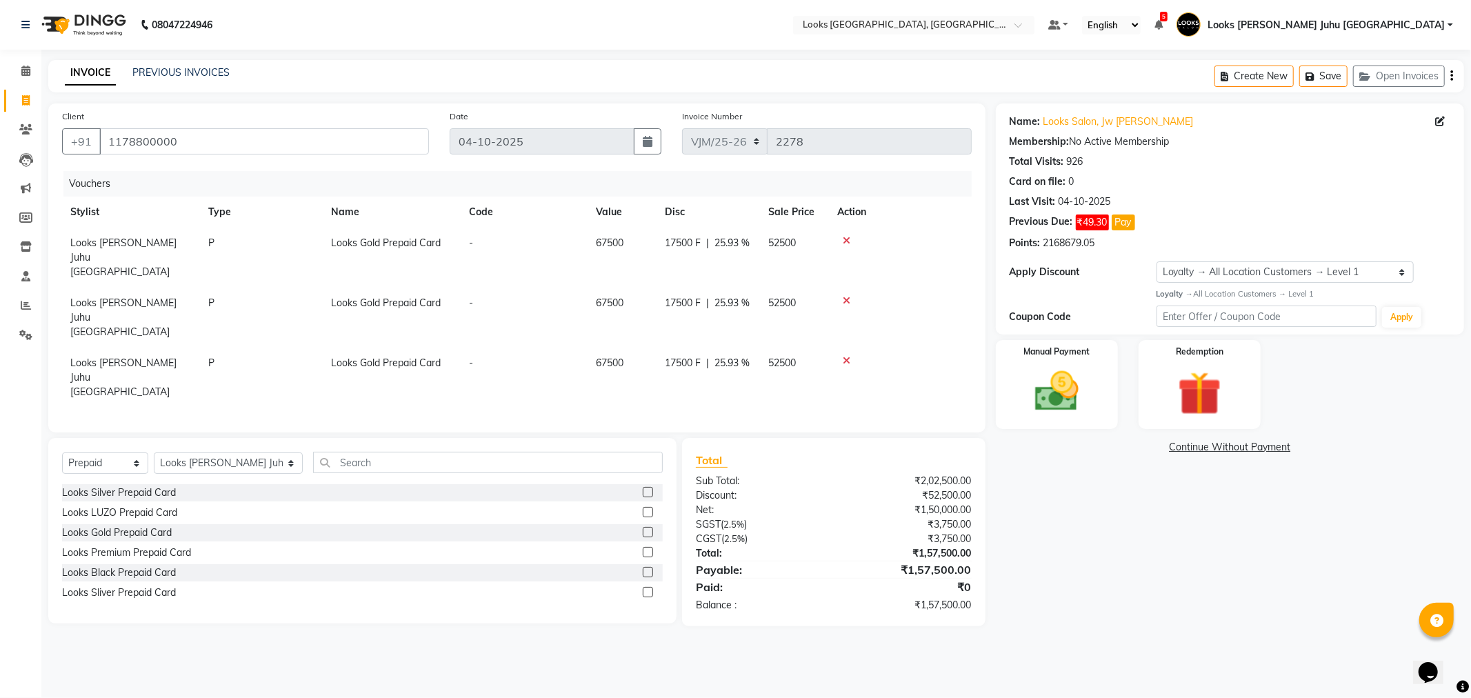
click at [843, 237] on icon at bounding box center [847, 241] width 8 height 10
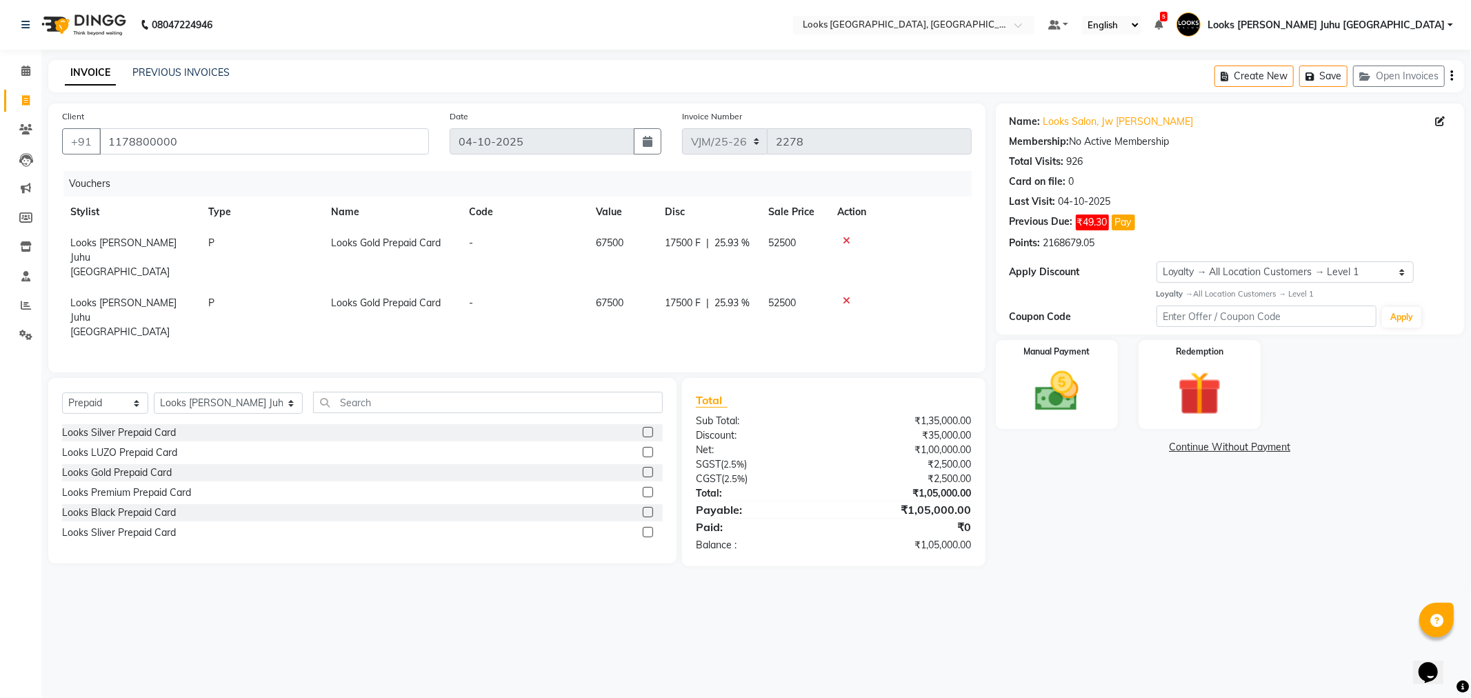
click at [843, 237] on icon at bounding box center [847, 241] width 8 height 10
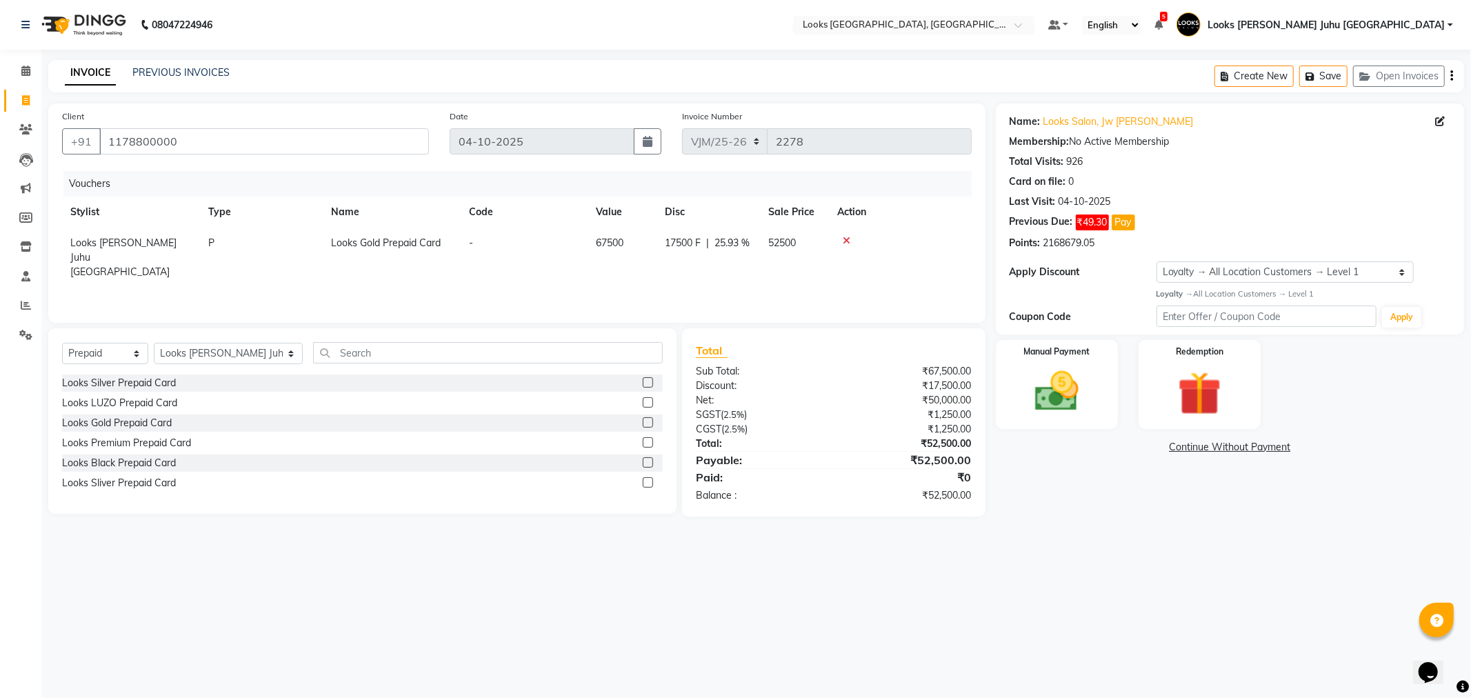
click at [843, 239] on icon at bounding box center [847, 241] width 8 height 10
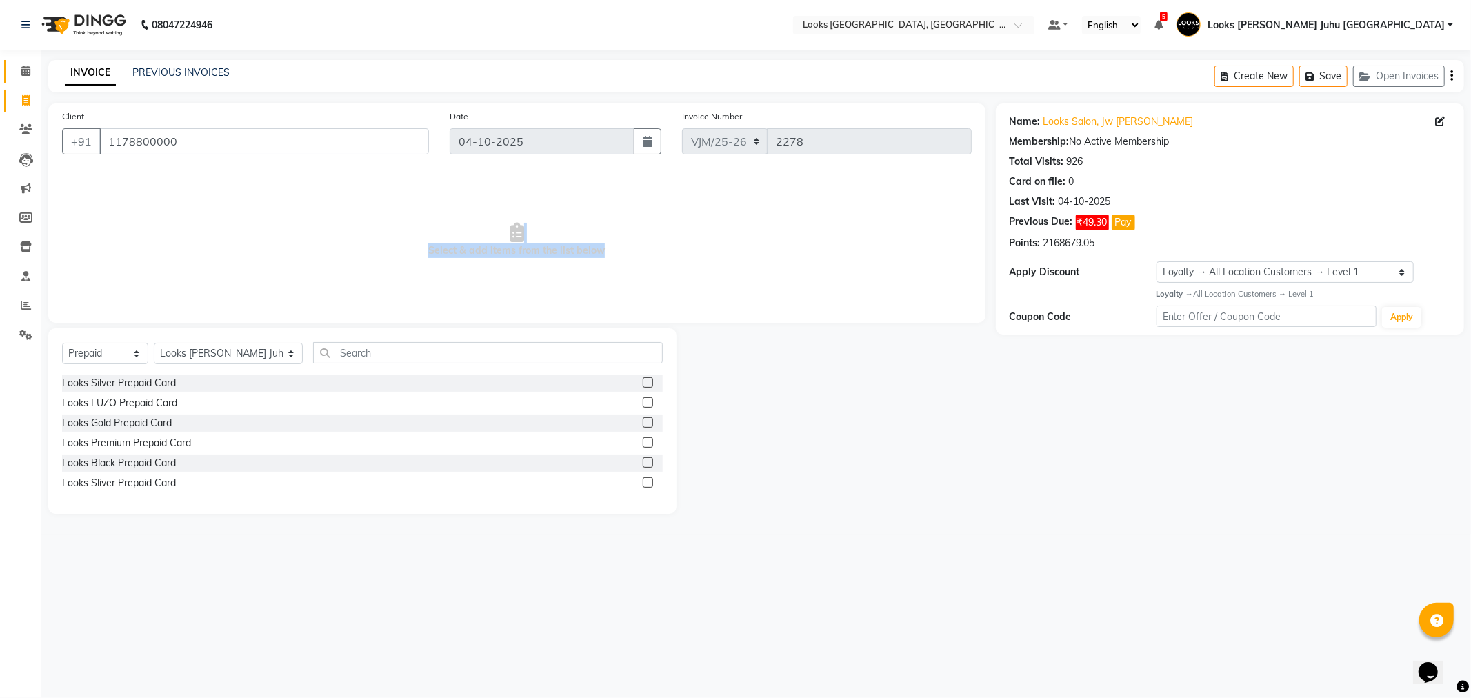
click at [21, 62] on link "Calendar" at bounding box center [20, 71] width 33 height 23
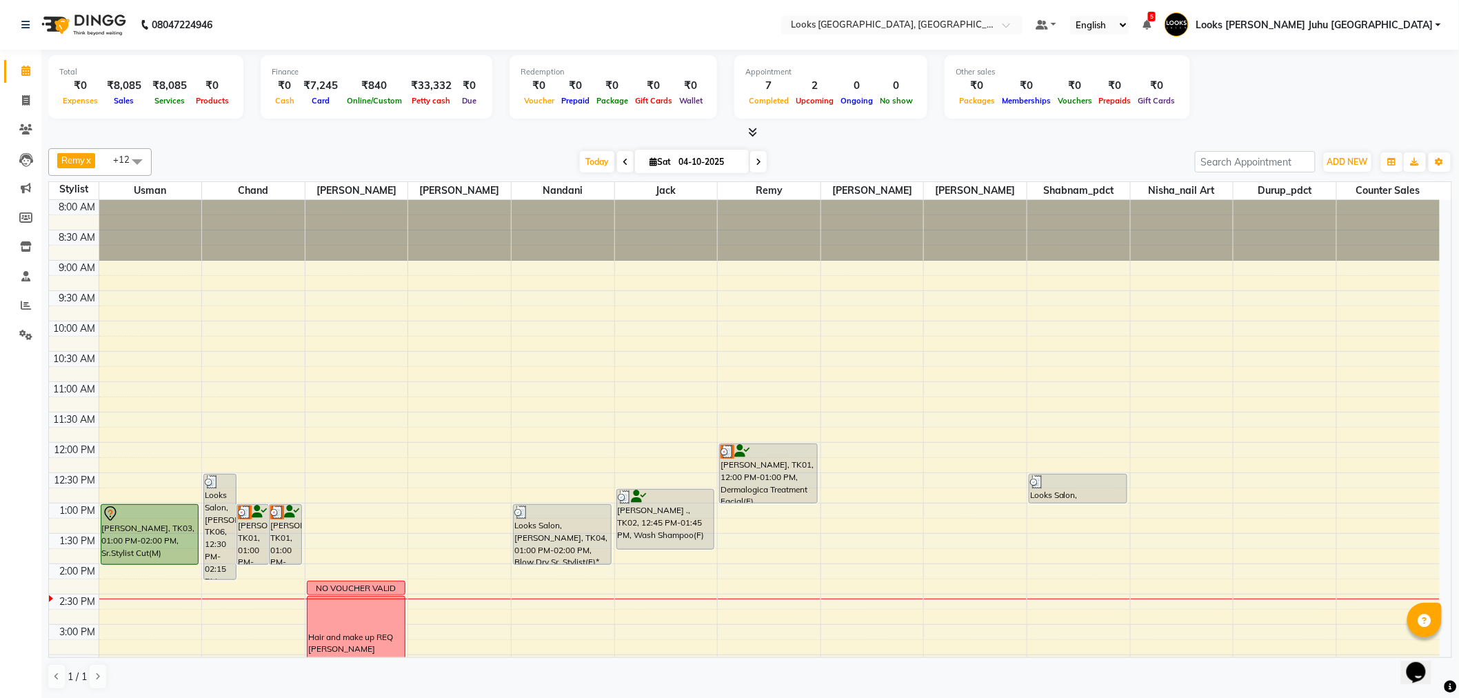
drag, startPoint x: 236, startPoint y: 168, endPoint x: 243, endPoint y: 168, distance: 7.6
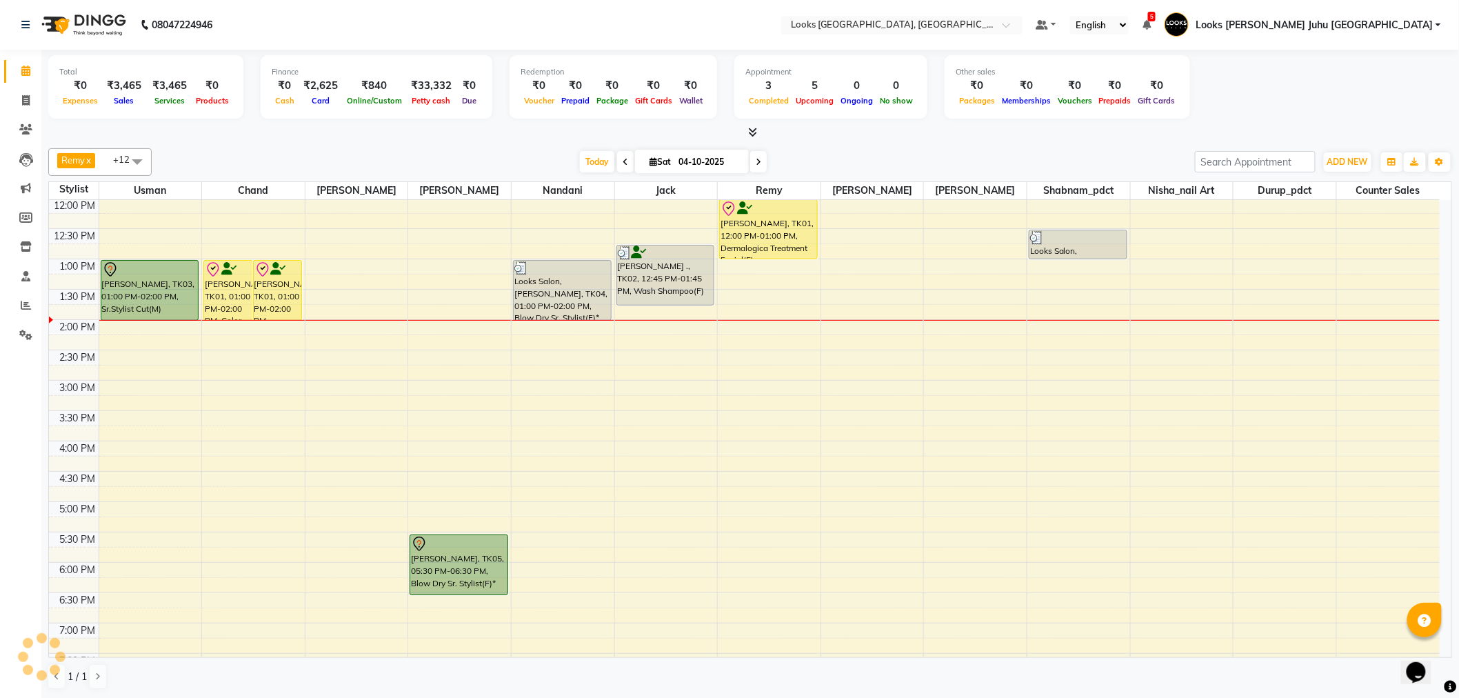
scroll to position [306, 0]
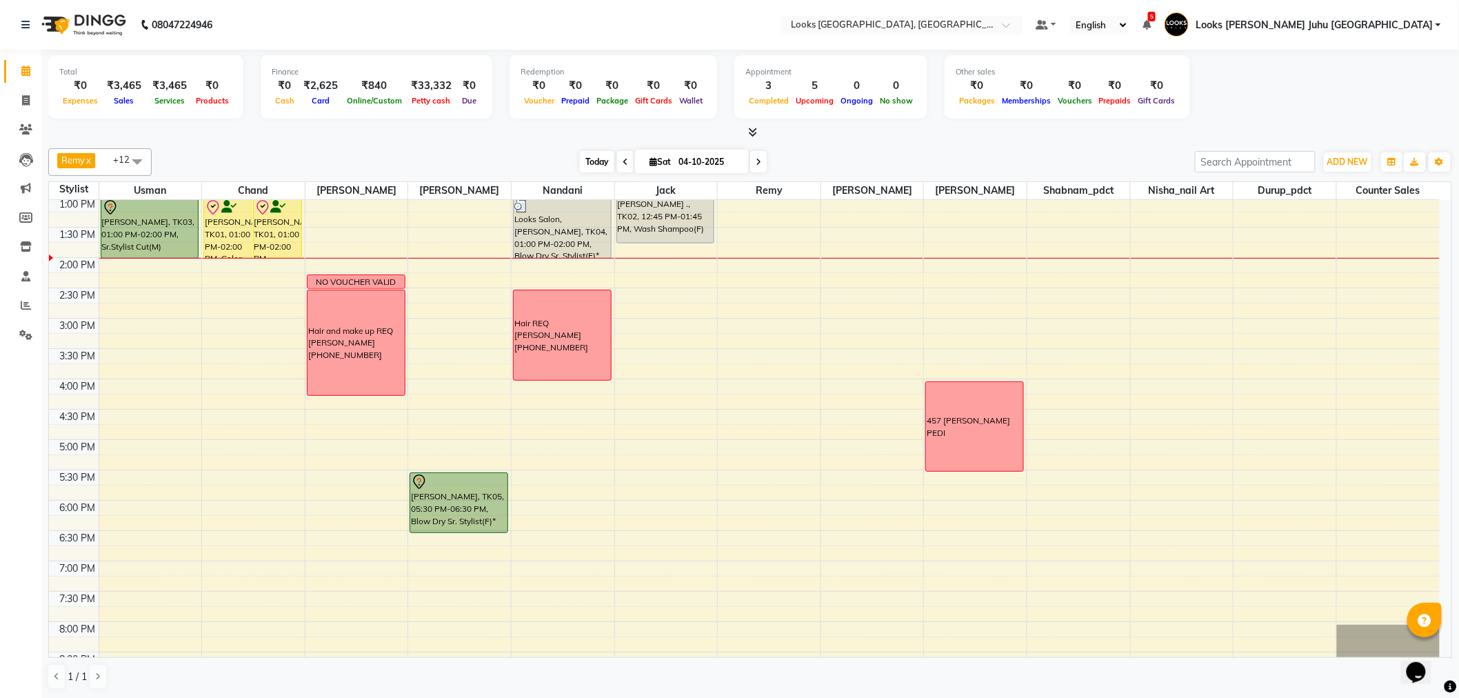
click at [593, 169] on span "Today" at bounding box center [597, 161] width 34 height 21
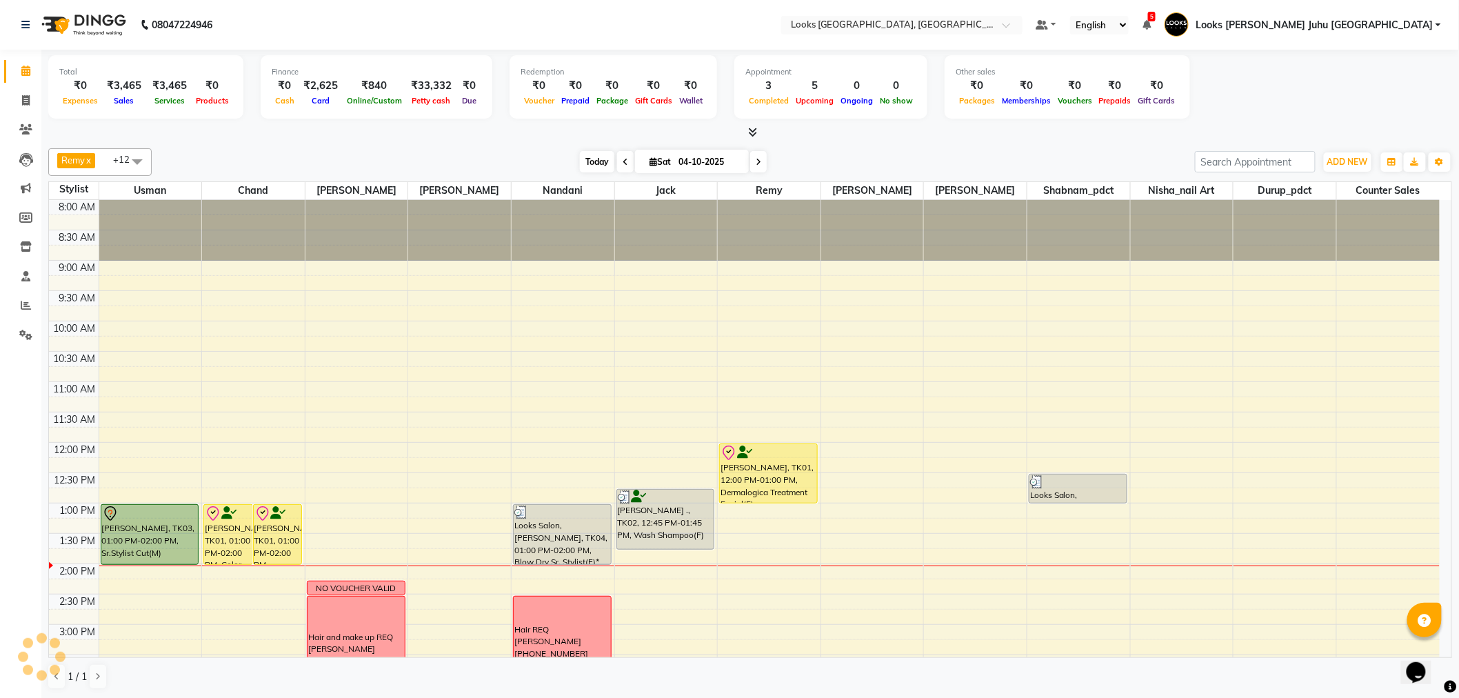
scroll to position [366, 0]
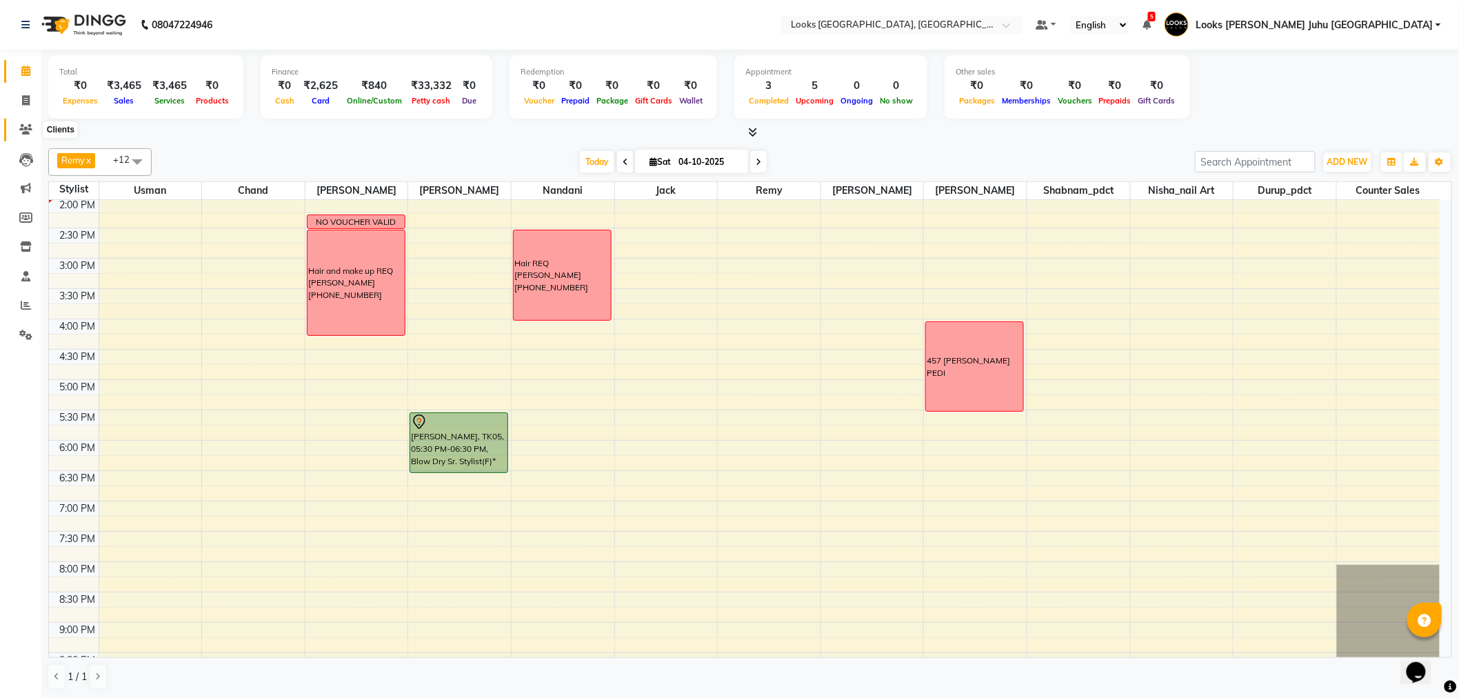
click at [30, 130] on icon at bounding box center [25, 129] width 13 height 10
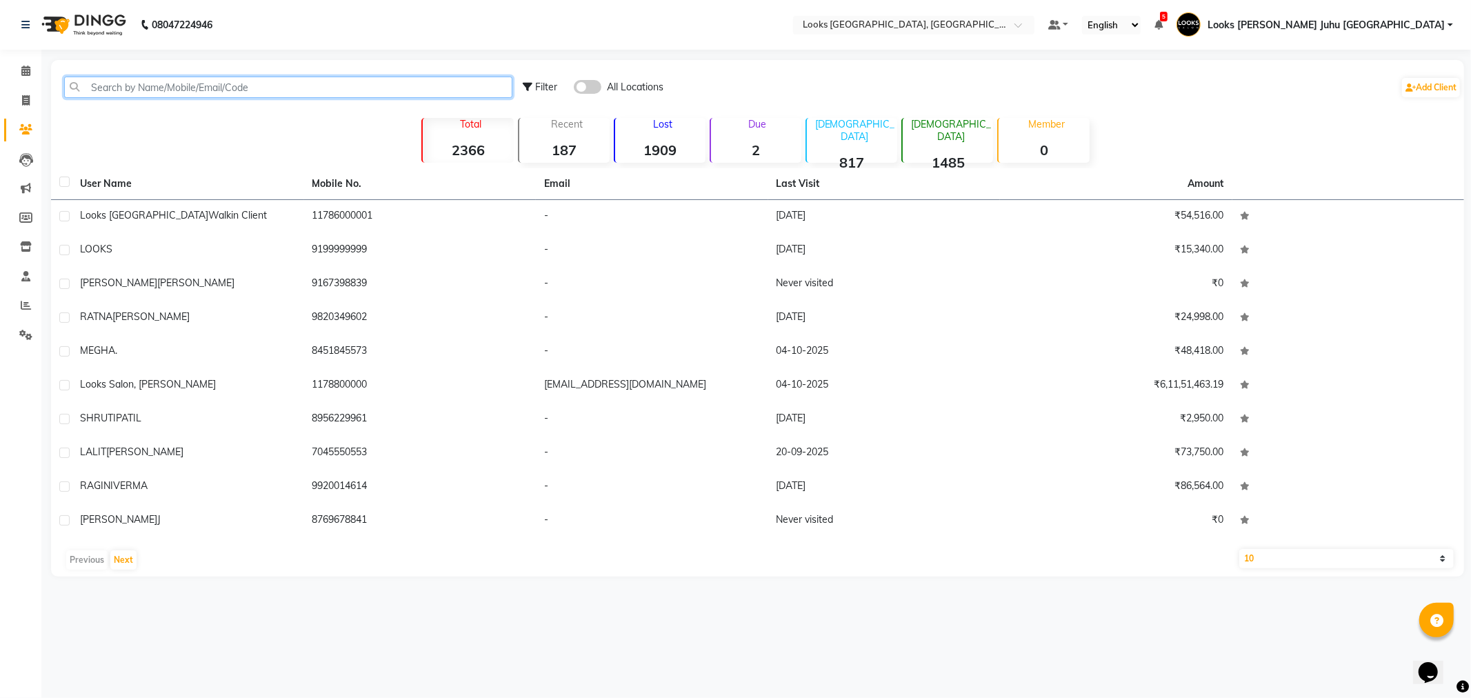
click at [206, 95] on input "text" at bounding box center [288, 87] width 448 height 21
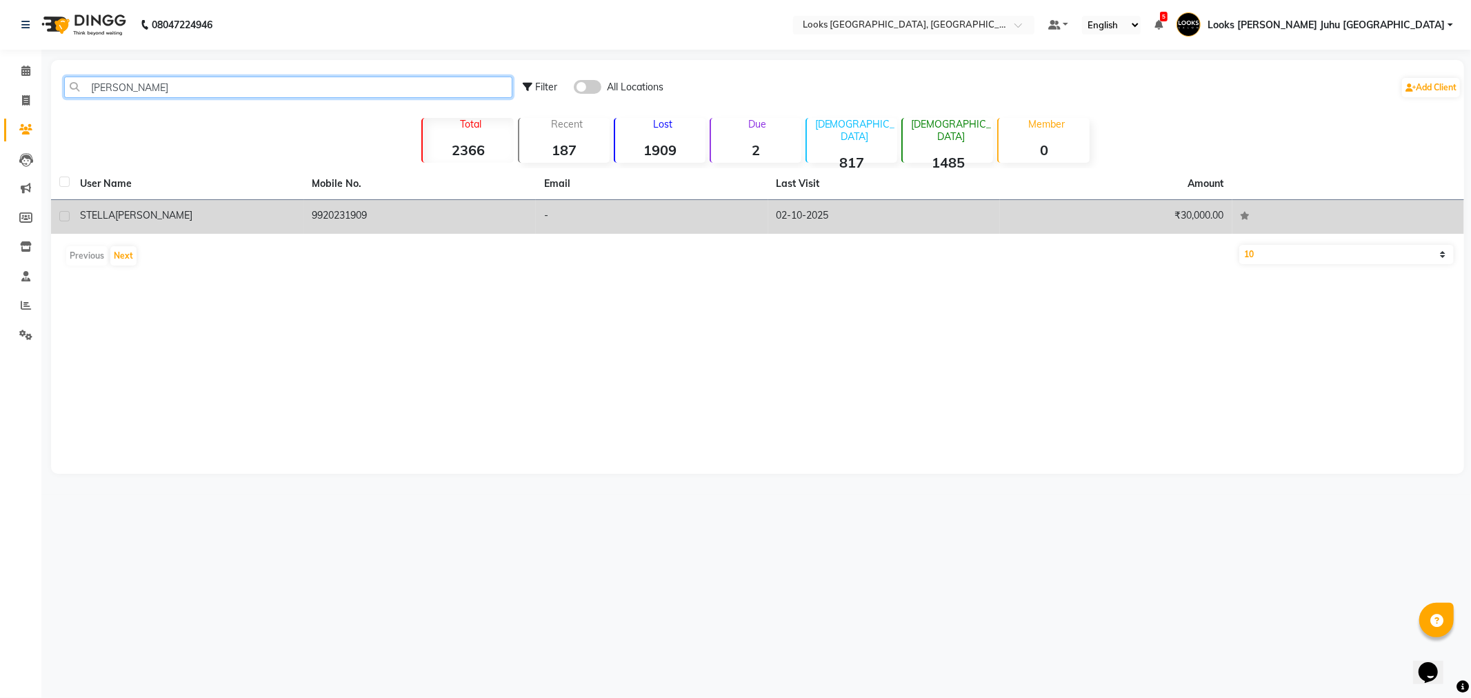
type input "[PERSON_NAME]"
click at [203, 228] on td "[PERSON_NAME]" at bounding box center [188, 217] width 232 height 34
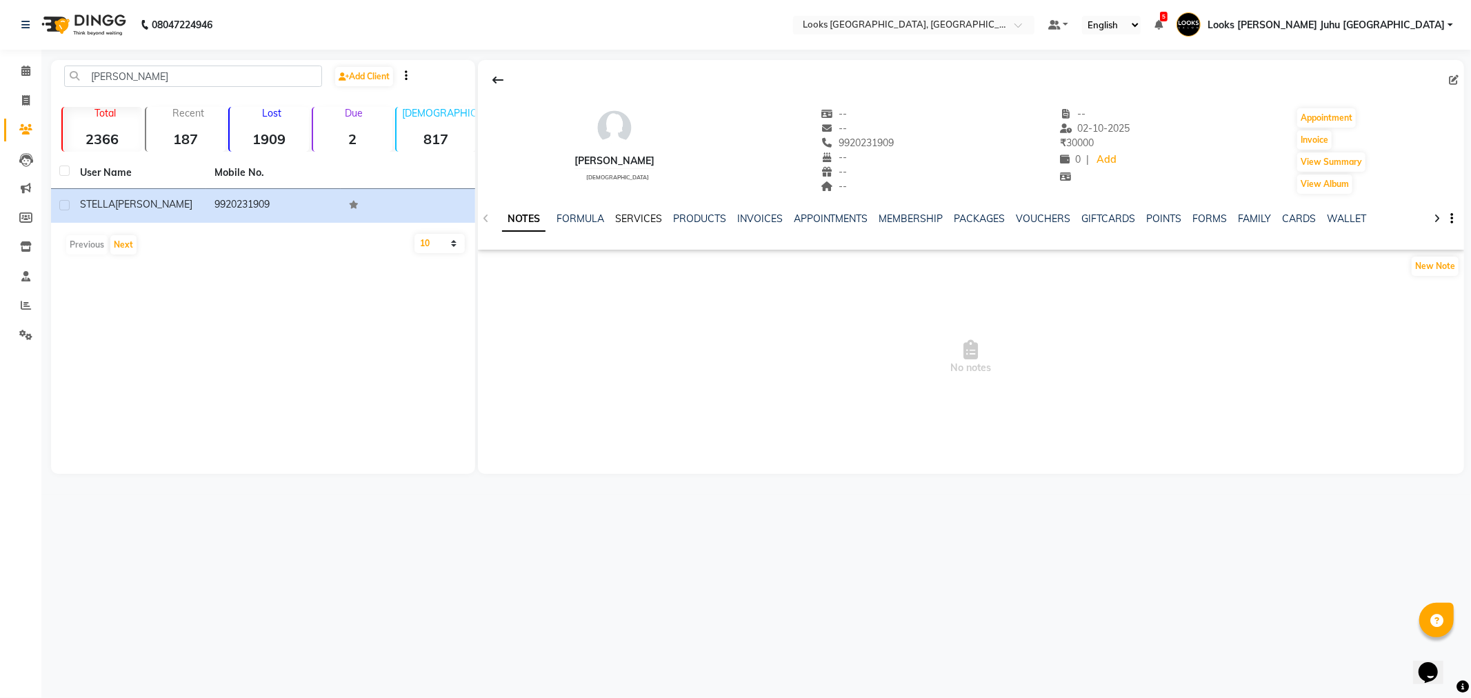
click at [647, 221] on link "SERVICES" at bounding box center [638, 218] width 47 height 12
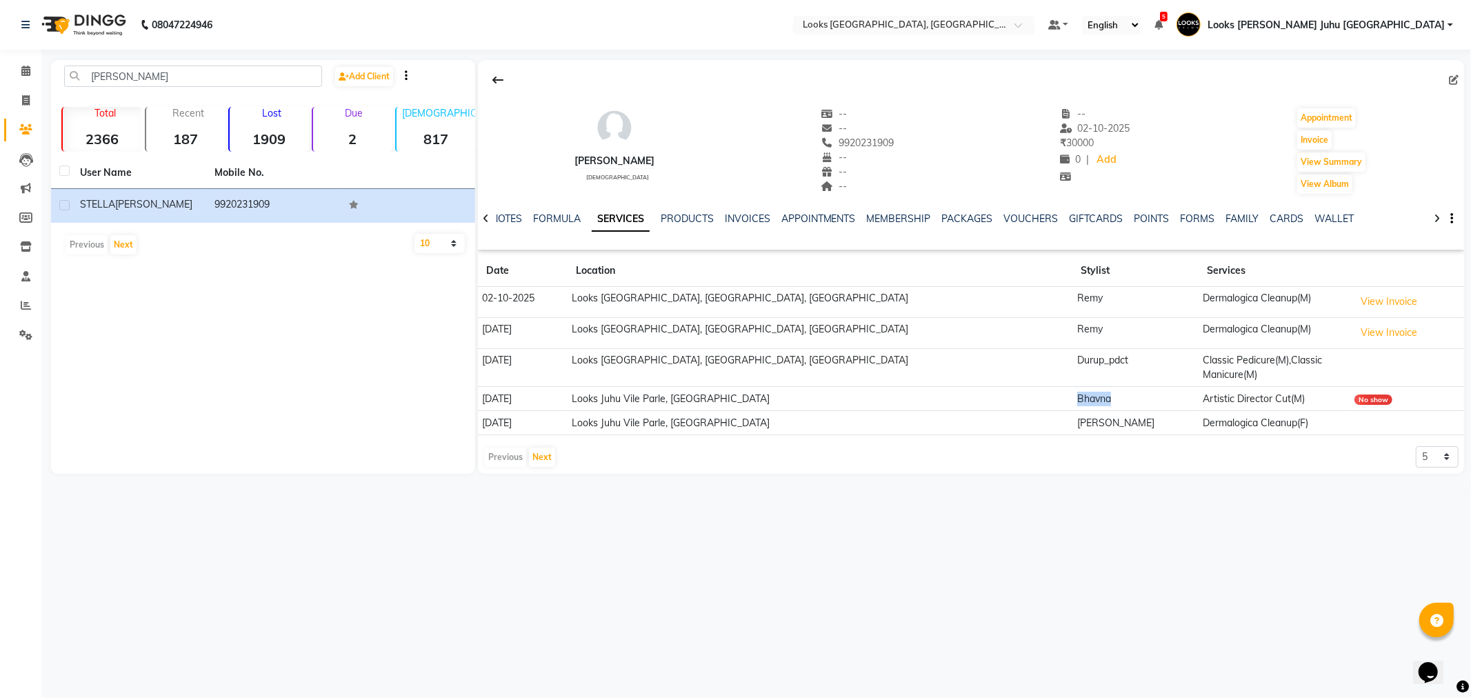
drag, startPoint x: 973, startPoint y: 386, endPoint x: 1022, endPoint y: 381, distance: 49.2
click at [1073, 387] on td "Bhavna" at bounding box center [1136, 399] width 126 height 24
drag, startPoint x: 961, startPoint y: 404, endPoint x: 1057, endPoint y: 408, distance: 95.3
click at [1057, 411] on tr "23-03-2025 Looks Juhu Vile Parle, Mumbai Kajal Shinde Dermalogica Cleanup(F)" at bounding box center [971, 423] width 986 height 24
click at [537, 448] on button "Next" at bounding box center [542, 457] width 26 height 19
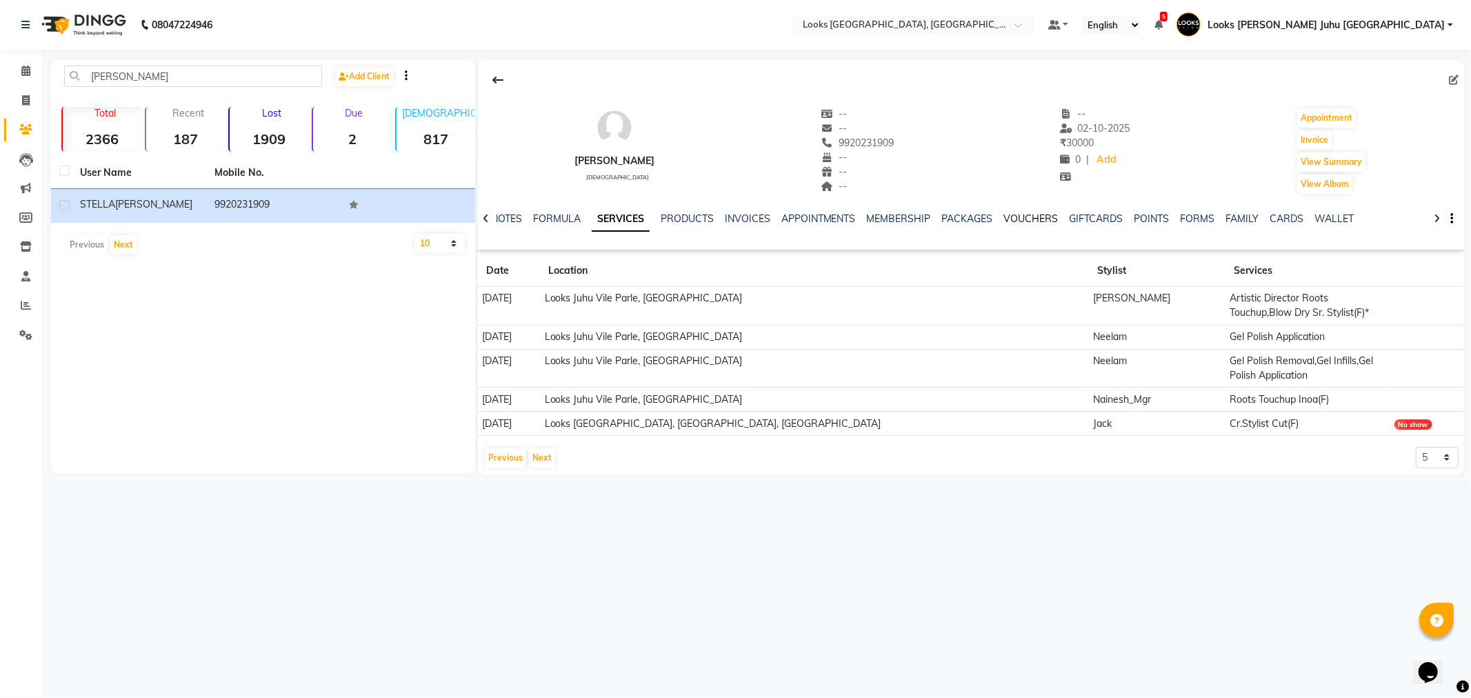
click at [1035, 221] on link "VOUCHERS" at bounding box center [1031, 218] width 54 height 12
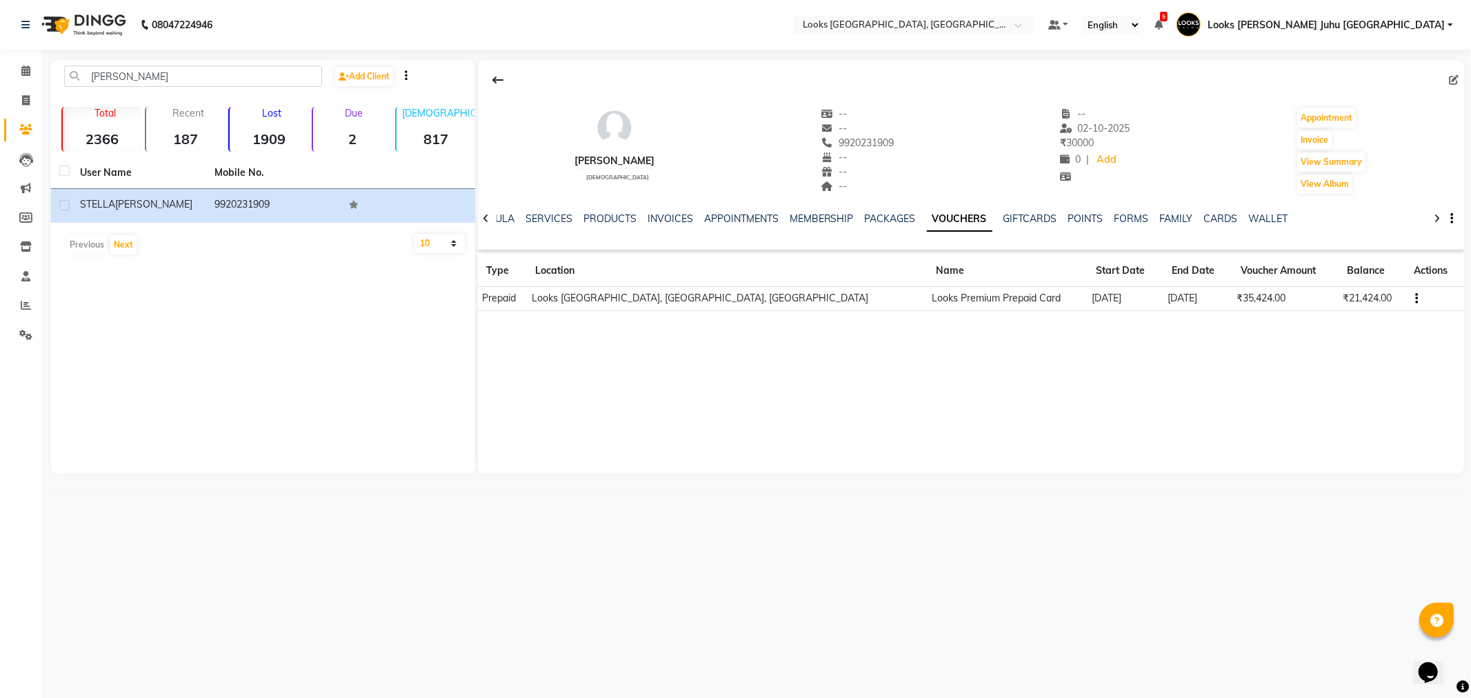
click at [656, 209] on div "NOTES FORMULA SERVICES PRODUCTS INVOICES APPOINTMENTS MEMBERSHIP PACKAGES VOUCH…" at bounding box center [971, 219] width 986 height 48
click at [656, 215] on link "INVOICES" at bounding box center [671, 218] width 46 height 12
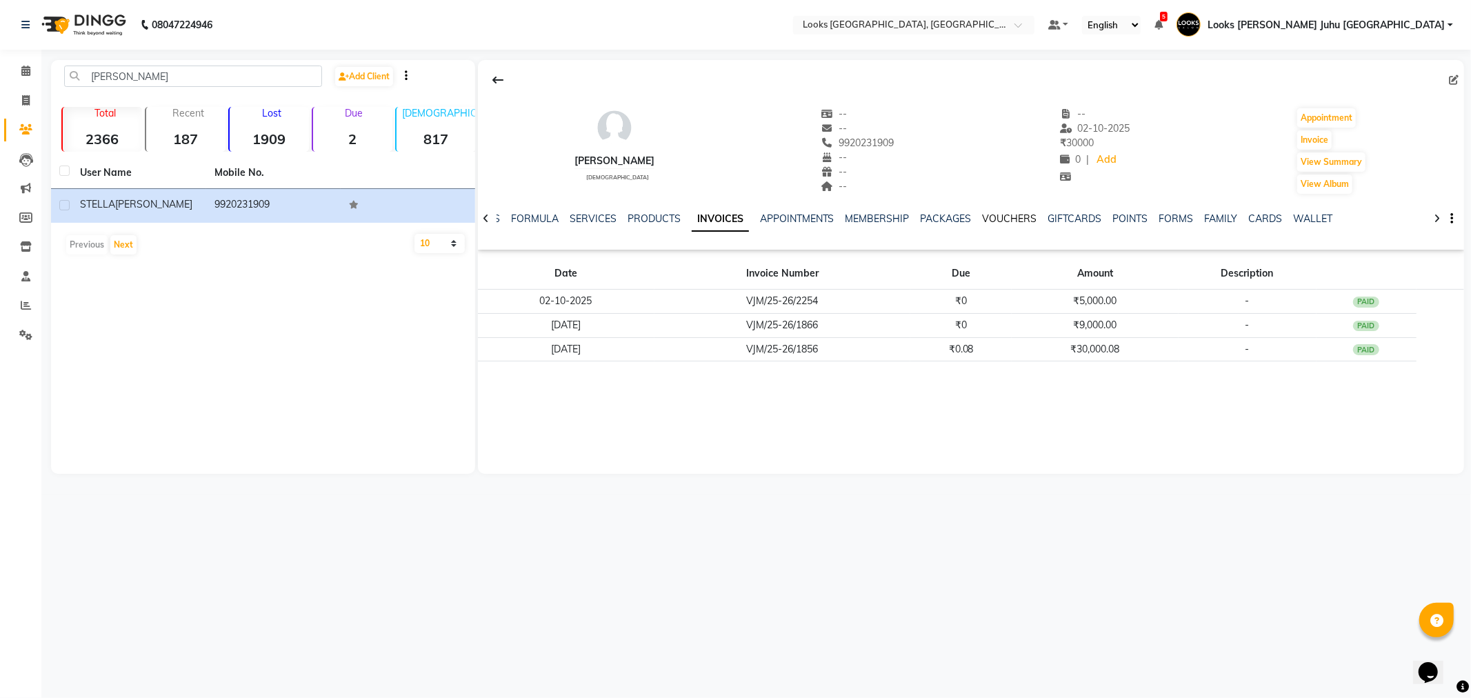
click at [989, 222] on link "VOUCHERS" at bounding box center [1010, 218] width 54 height 12
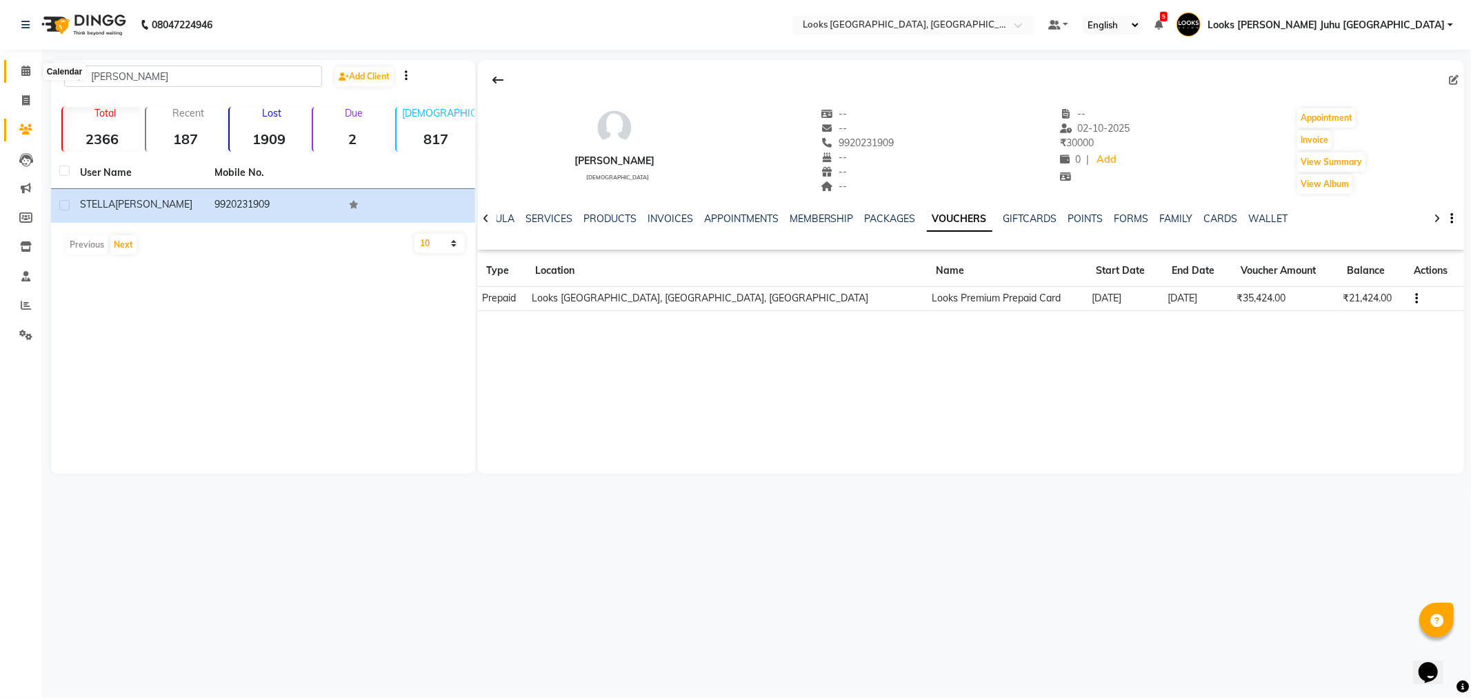
click at [36, 68] on span at bounding box center [26, 71] width 24 height 16
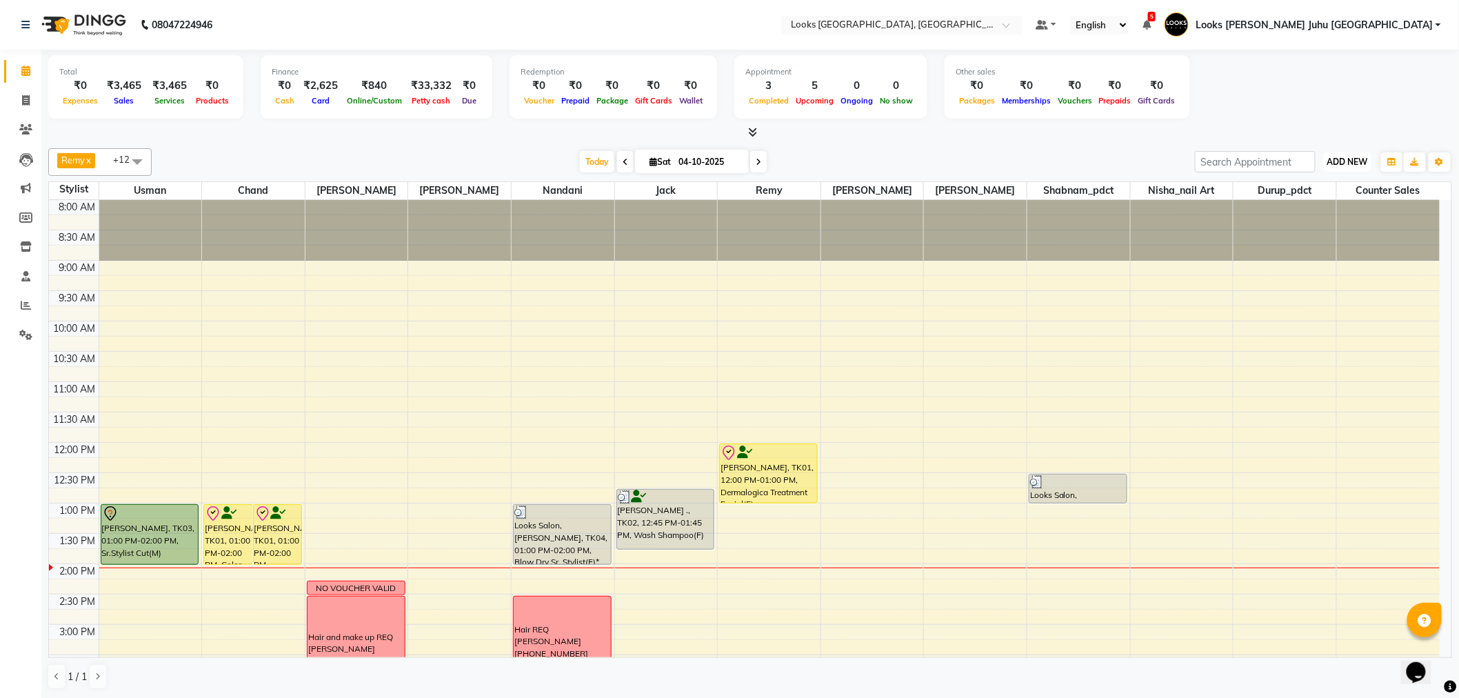
click at [1339, 164] on span "ADD NEW" at bounding box center [1348, 162] width 41 height 10
click at [1305, 208] on link "Add Invoice" at bounding box center [1317, 206] width 109 height 18
select select "service"
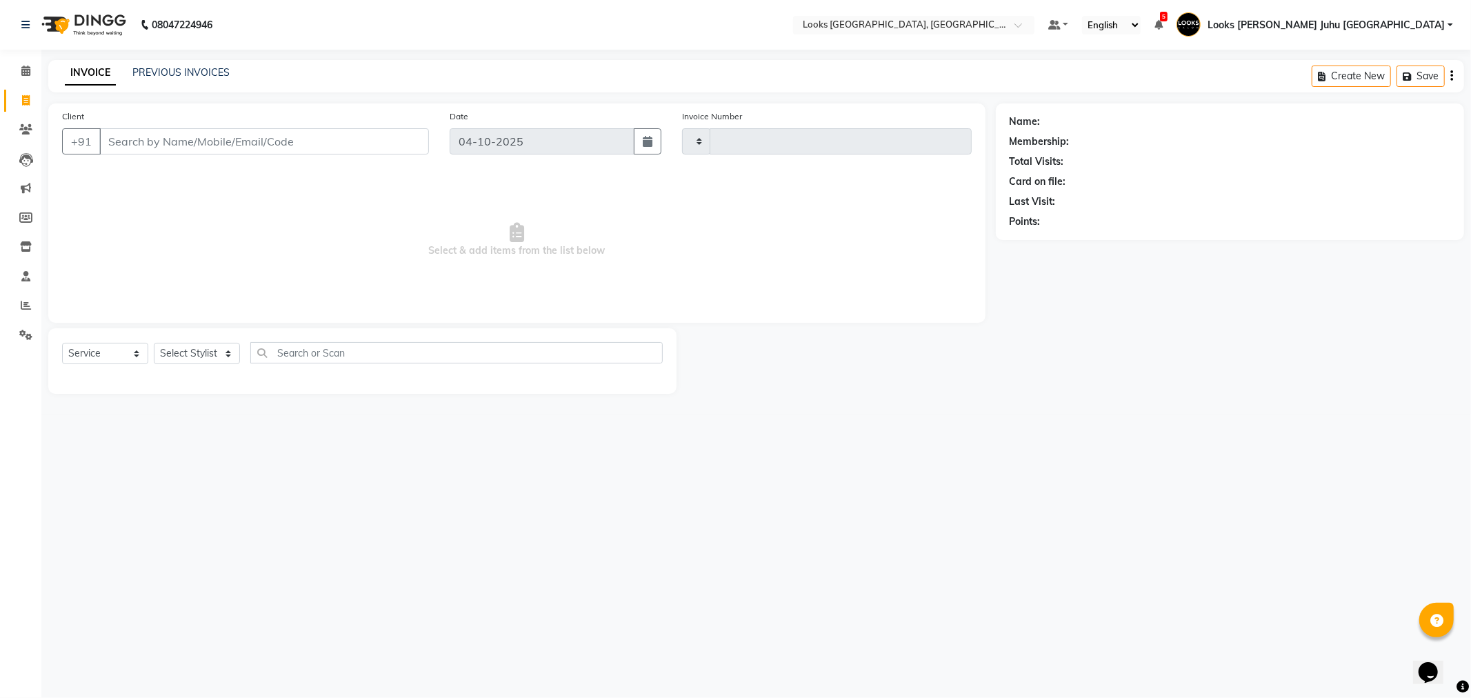
type input "2277"
select select "8270"
click at [367, 148] on input "Client" at bounding box center [264, 141] width 330 height 26
type input "1178800000"
click at [214, 357] on select "Select Stylist Adil BHAGAYSHREE chand Chan_Mrg Counter Sales Deena Gohil DEEPAK…" at bounding box center [228, 353] width 149 height 21
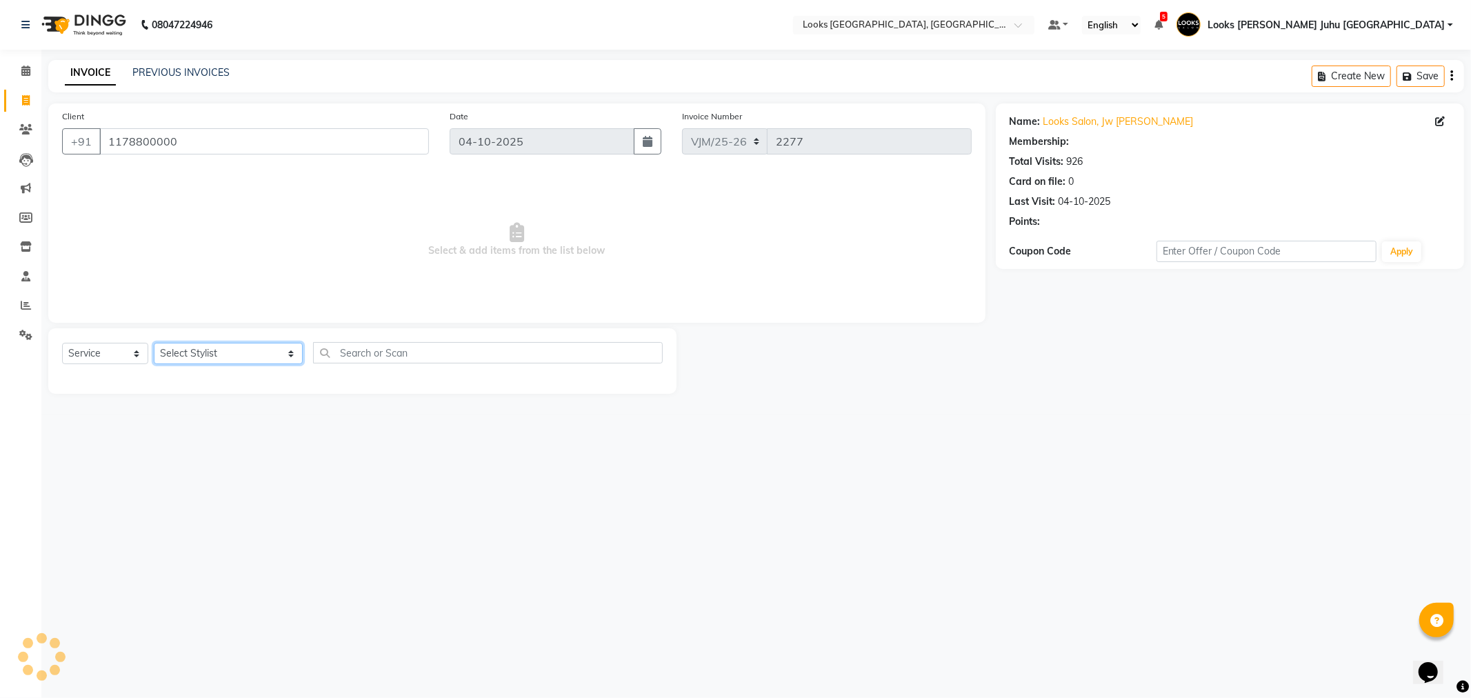
select select "1: Object"
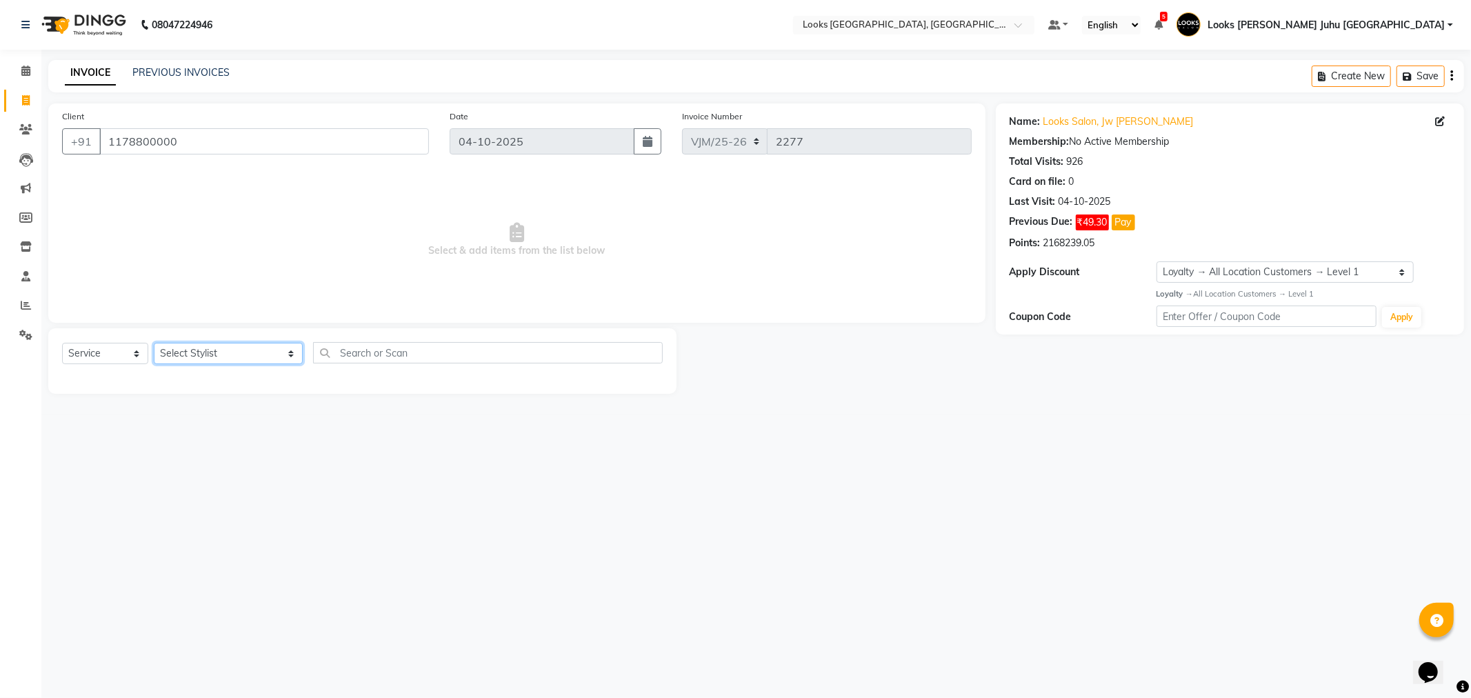
select select "65706"
click at [154, 343] on select "Select Stylist Adil BHAGAYSHREE chand Chan_Mrg Counter Sales Deena Gohil DEEPAK…" at bounding box center [228, 353] width 149 height 21
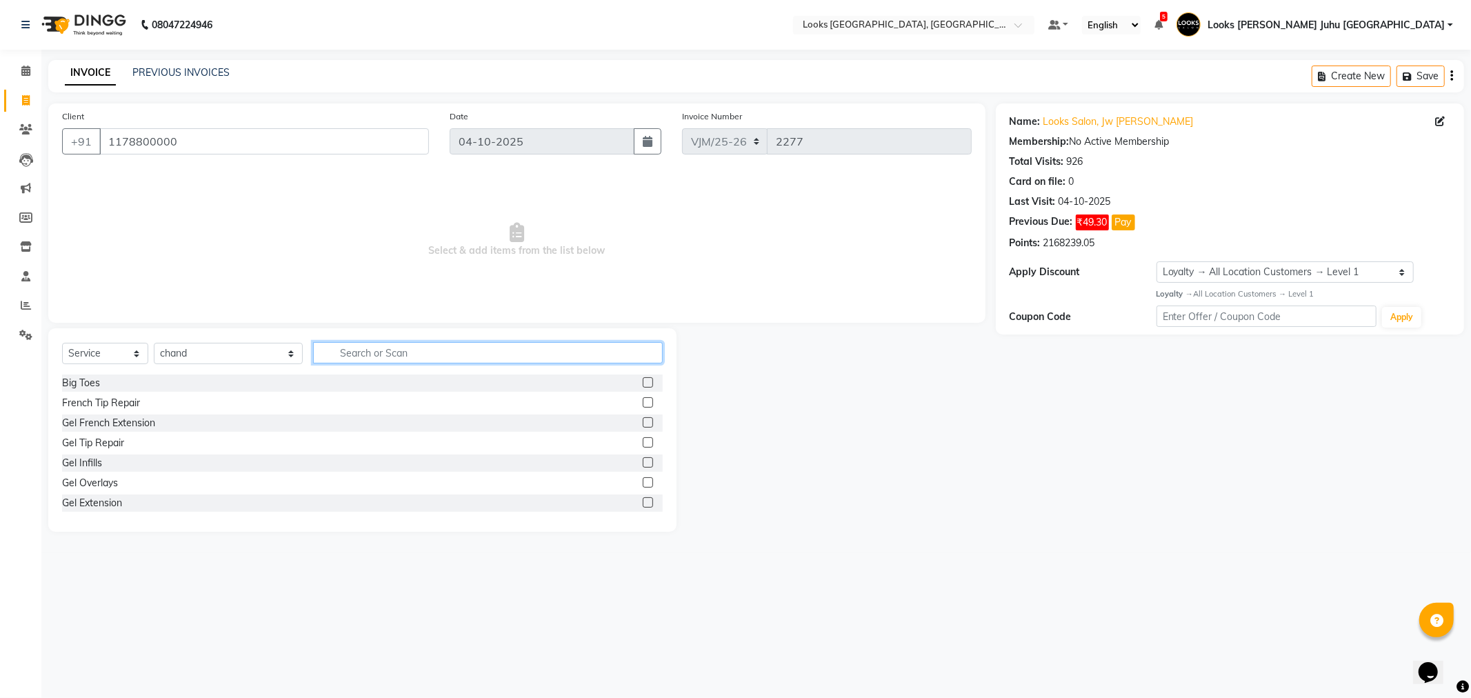
click at [345, 349] on input "text" at bounding box center [487, 352] width 349 height 21
type input "SHAVE"
click at [121, 383] on div "Shave Regular" at bounding box center [94, 383] width 65 height 14
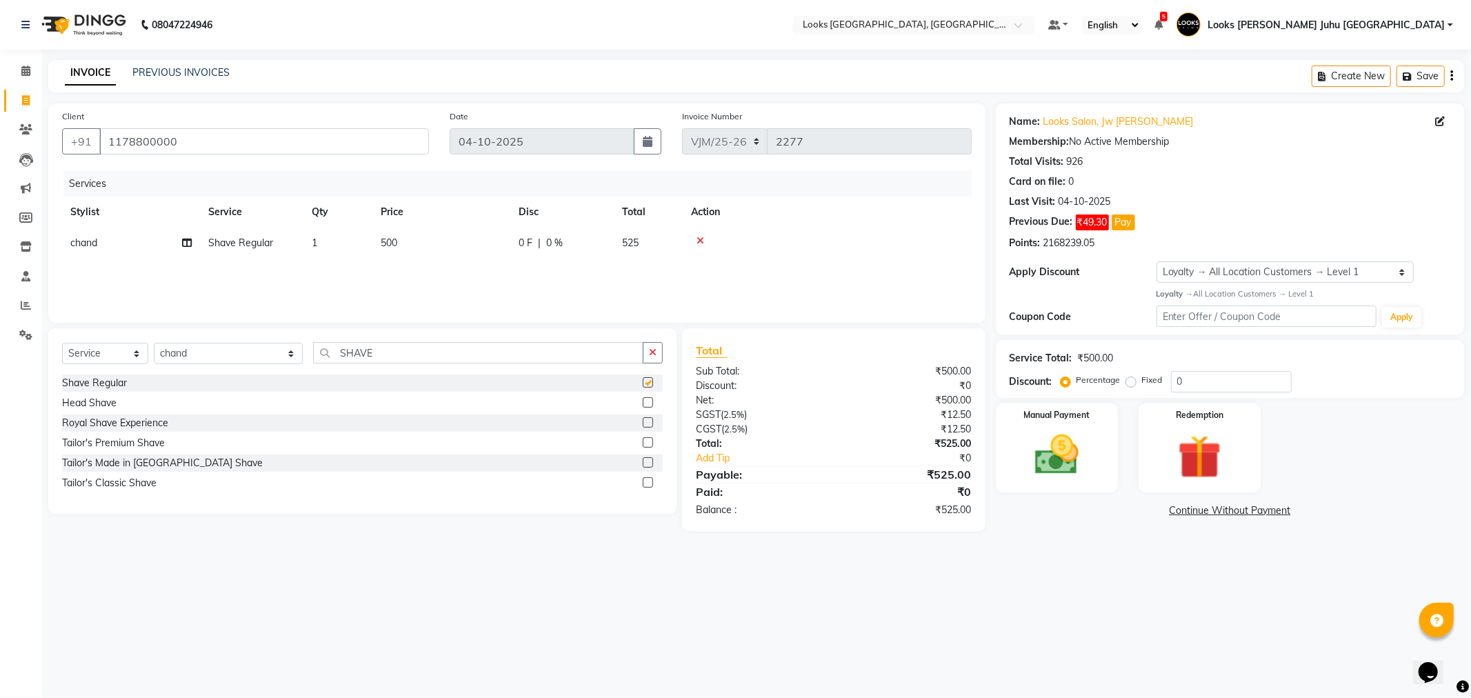
checkbox input "false"
click at [699, 237] on icon at bounding box center [701, 241] width 8 height 10
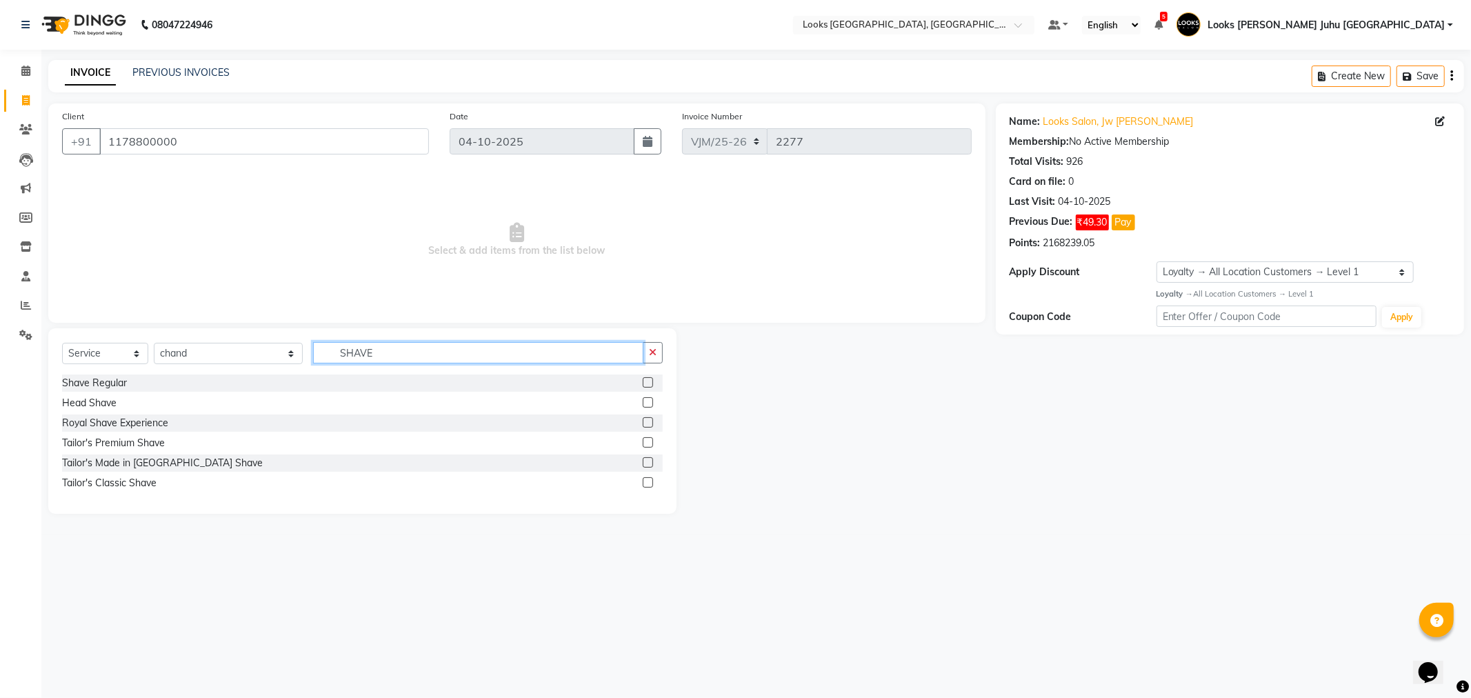
click at [445, 350] on input "SHAVE" at bounding box center [478, 352] width 330 height 21
type input "TAILO"
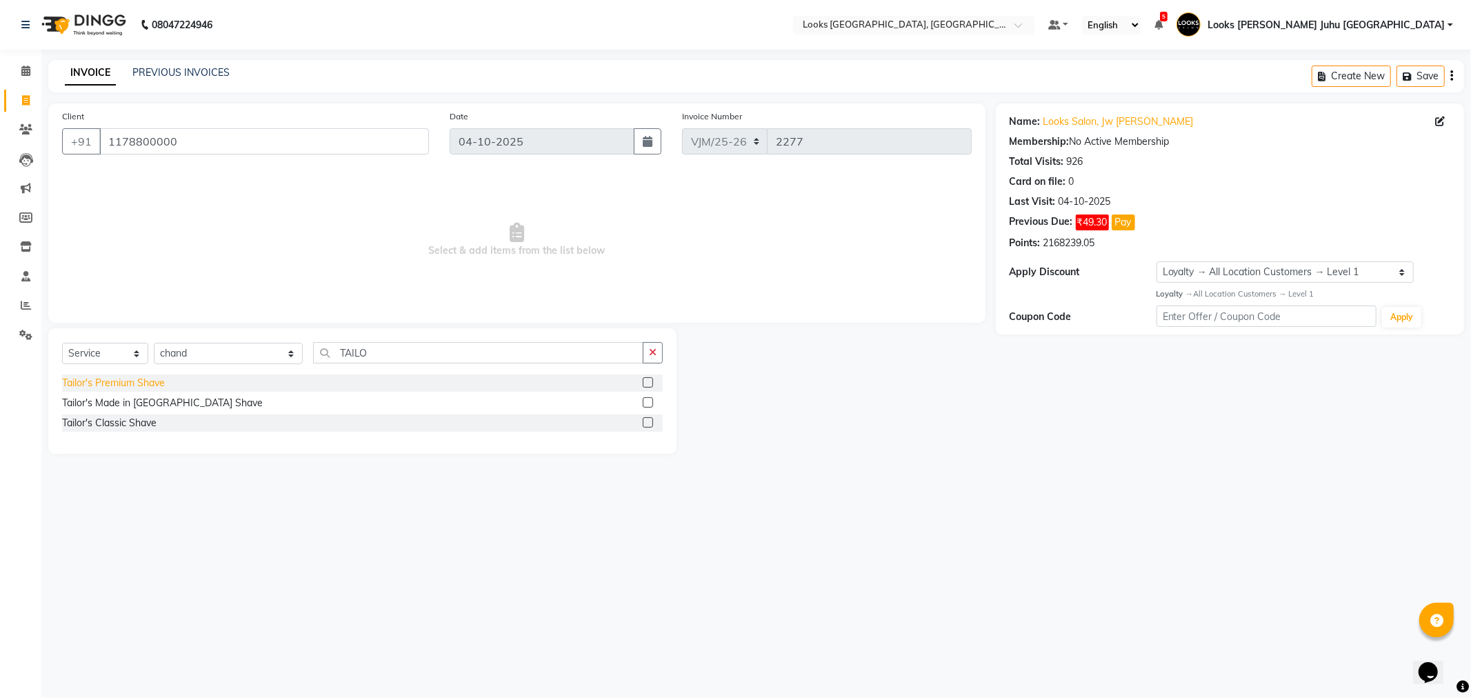
click at [163, 388] on div "Tailor's Premium Shave" at bounding box center [113, 383] width 103 height 14
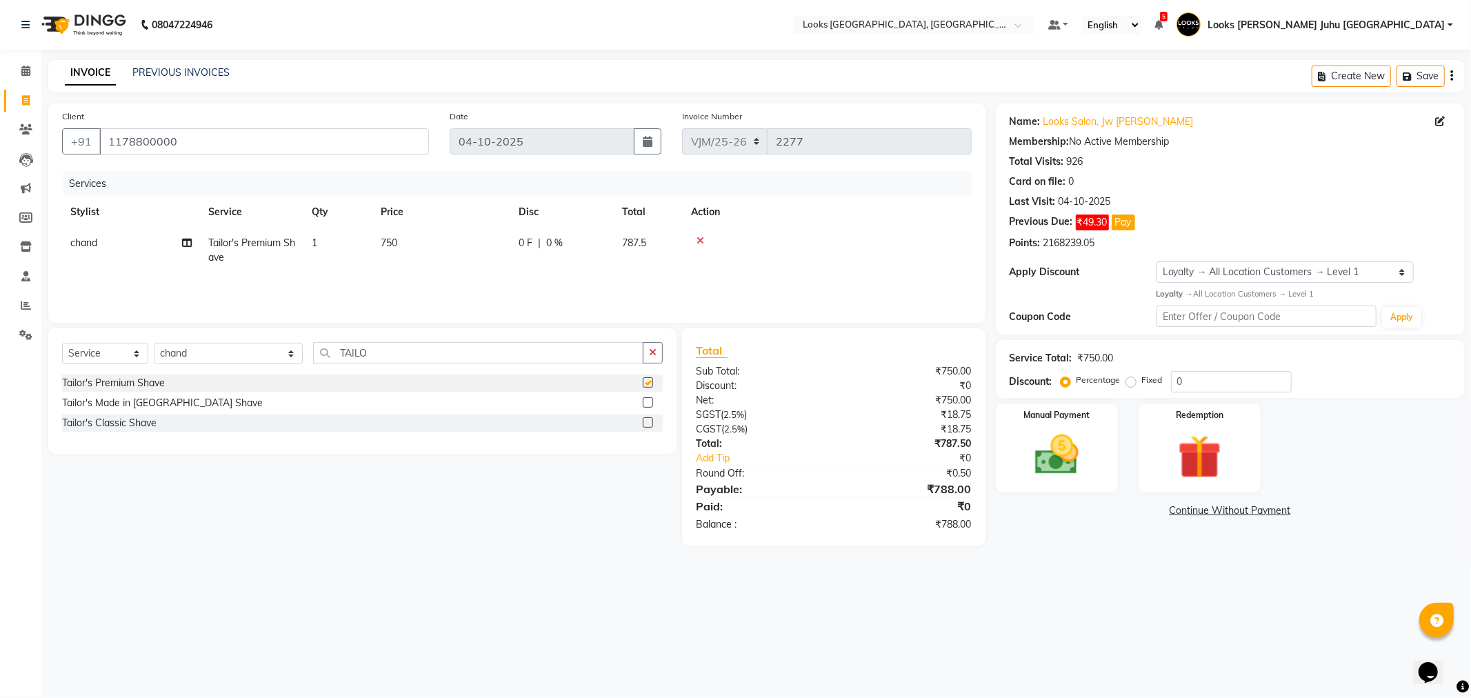
checkbox input "false"
click at [459, 250] on td "750" at bounding box center [441, 251] width 138 height 46
select select "65706"
click at [497, 240] on input "750" at bounding box center [506, 246] width 121 height 21
type input "7"
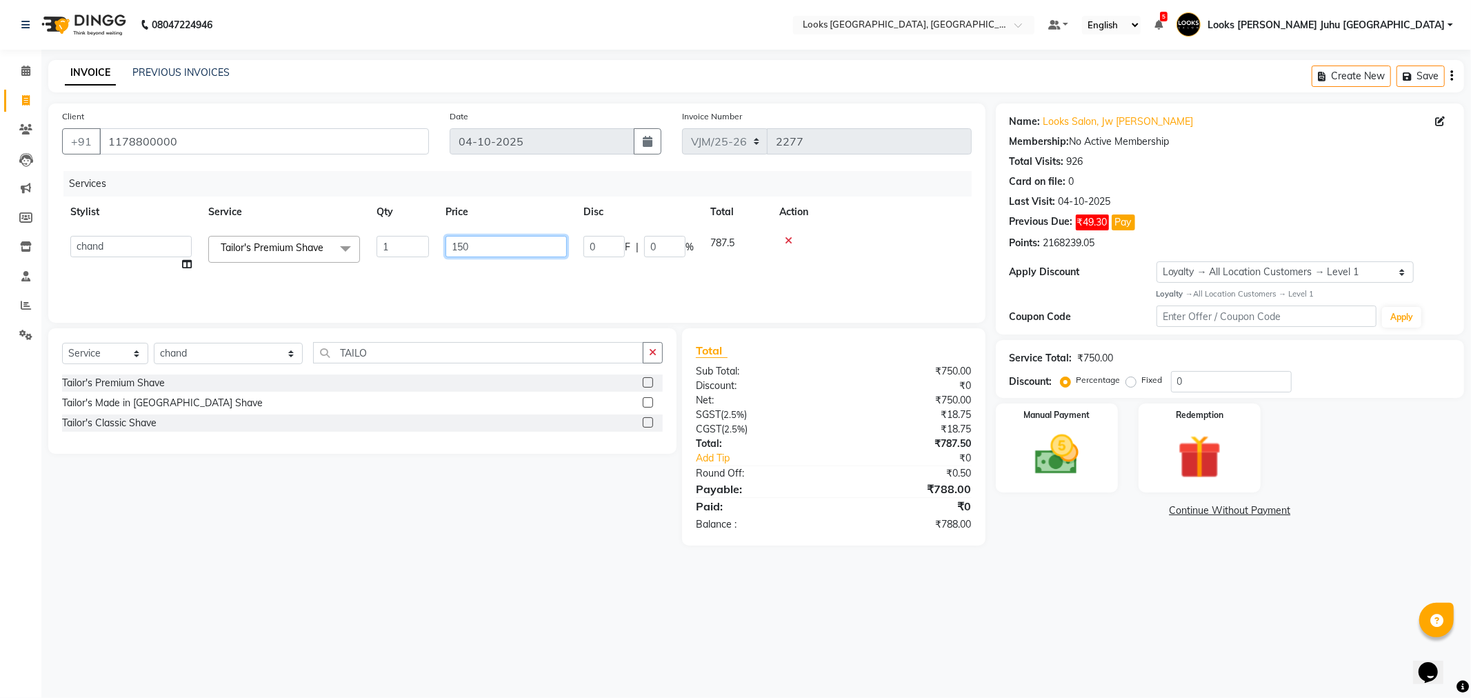
type input "1500"
drag, startPoint x: 313, startPoint y: 487, endPoint x: 339, endPoint y: 450, distance: 45.1
click at [314, 486] on div "Select Service Product Membership Package Voucher Prepaid Gift Card Select Styl…" at bounding box center [357, 436] width 639 height 217
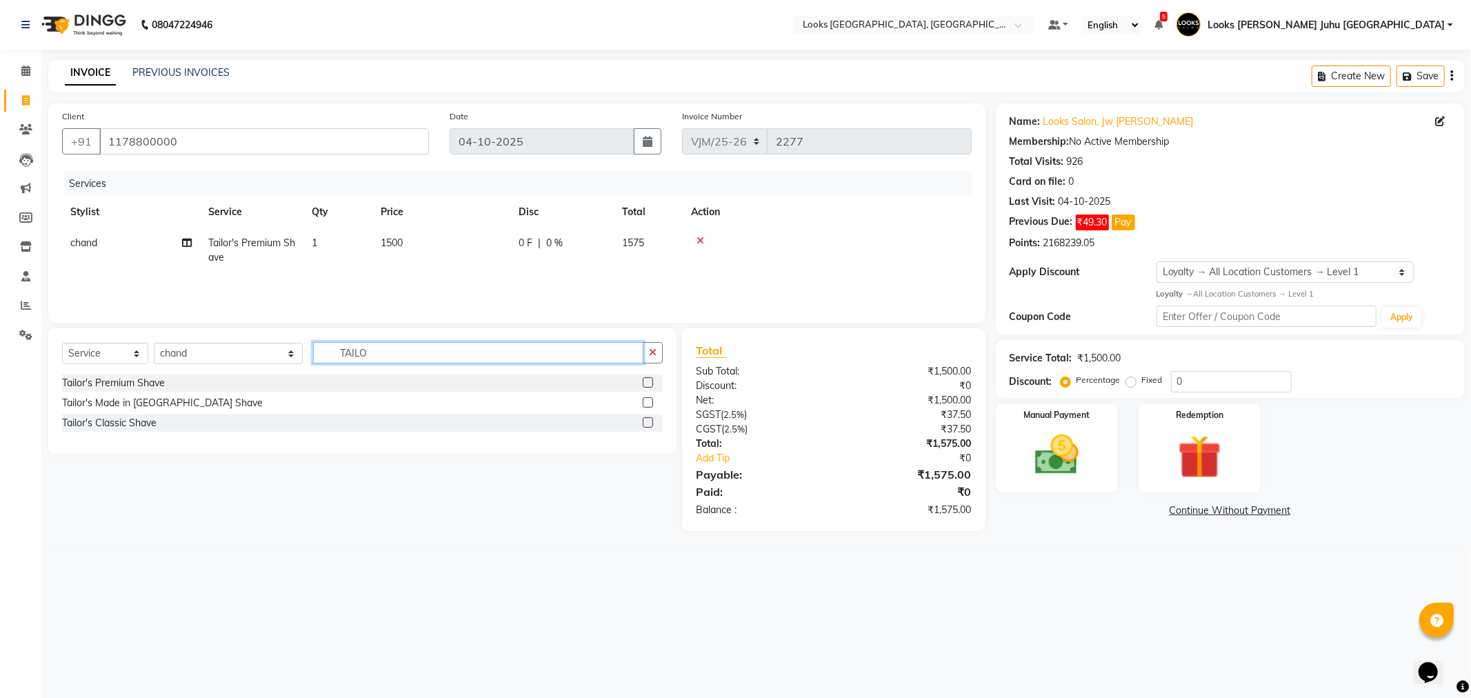
click at [397, 347] on input "TAILO" at bounding box center [478, 352] width 330 height 21
type input "FUSIO"
click at [110, 446] on div "Kersatase Fusion Scrub(F)" at bounding box center [120, 443] width 116 height 14
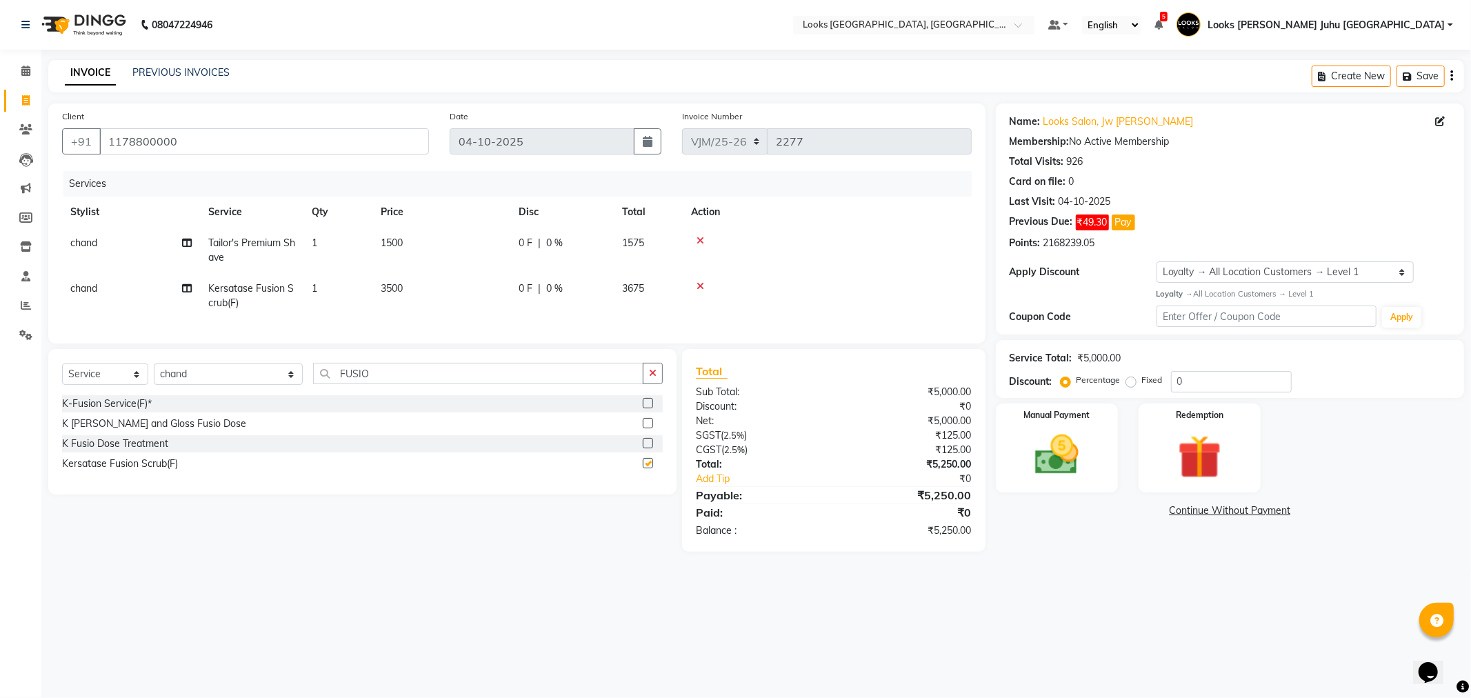
checkbox input "false"
click at [451, 274] on td "3500" at bounding box center [441, 296] width 138 height 46
select select "65706"
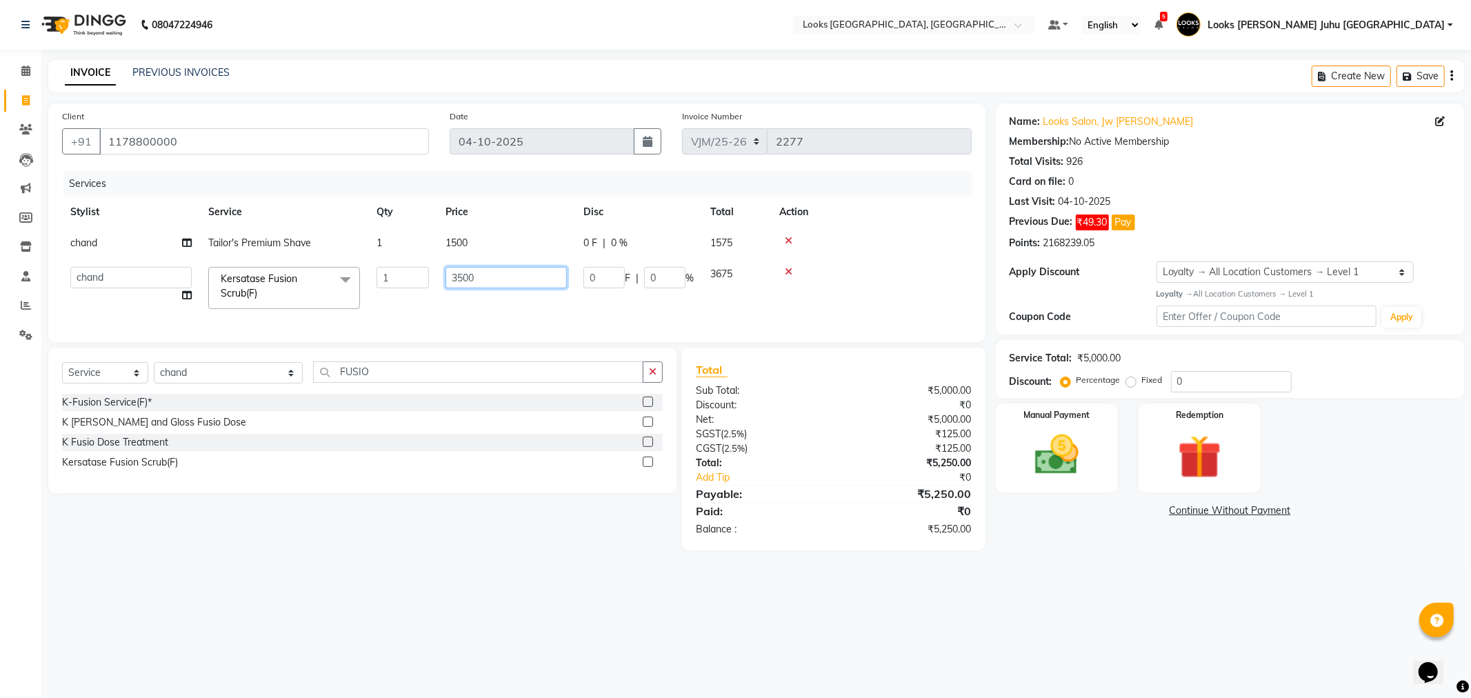
click at [481, 281] on input "3500" at bounding box center [506, 277] width 121 height 21
click at [486, 566] on main "INVOICE PREVIOUS INVOICES Create New Save Client +91 1178800000 Date 04-10-2025…" at bounding box center [756, 315] width 1430 height 511
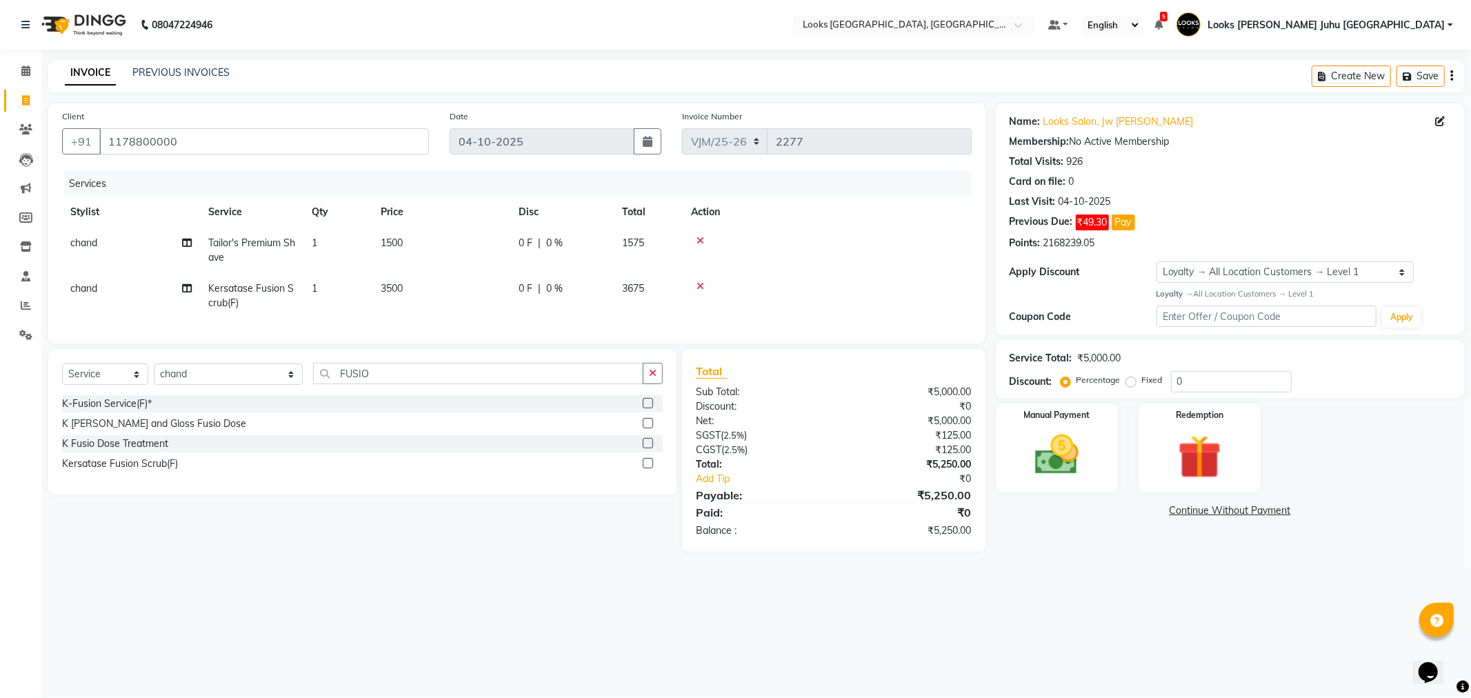
click at [470, 239] on td "1500" at bounding box center [441, 251] width 138 height 46
select select "65706"
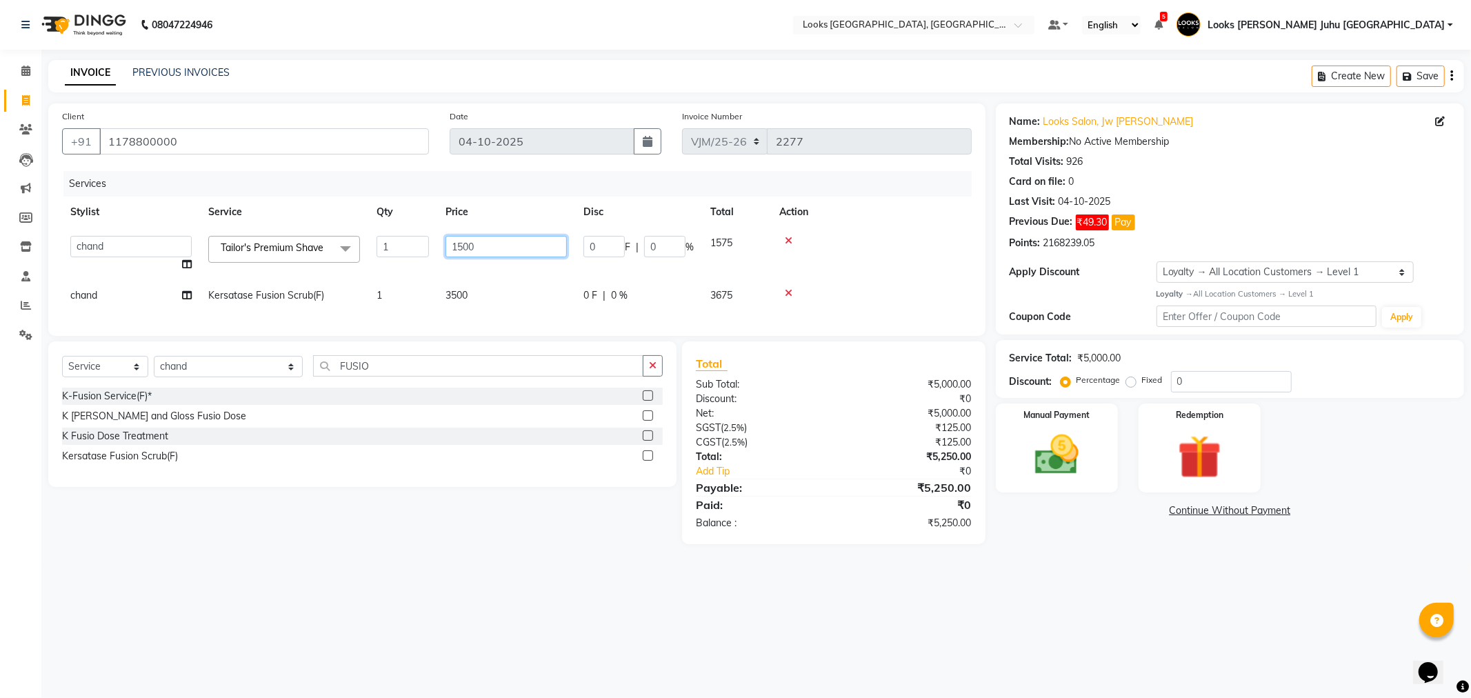
click at [508, 240] on input "1500" at bounding box center [506, 246] width 121 height 21
type input "1"
type input "2000"
click at [394, 565] on main "INVOICE PREVIOUS INVOICES Create New Save Client +91 1178800000 Date 04-10-2025…" at bounding box center [756, 312] width 1430 height 505
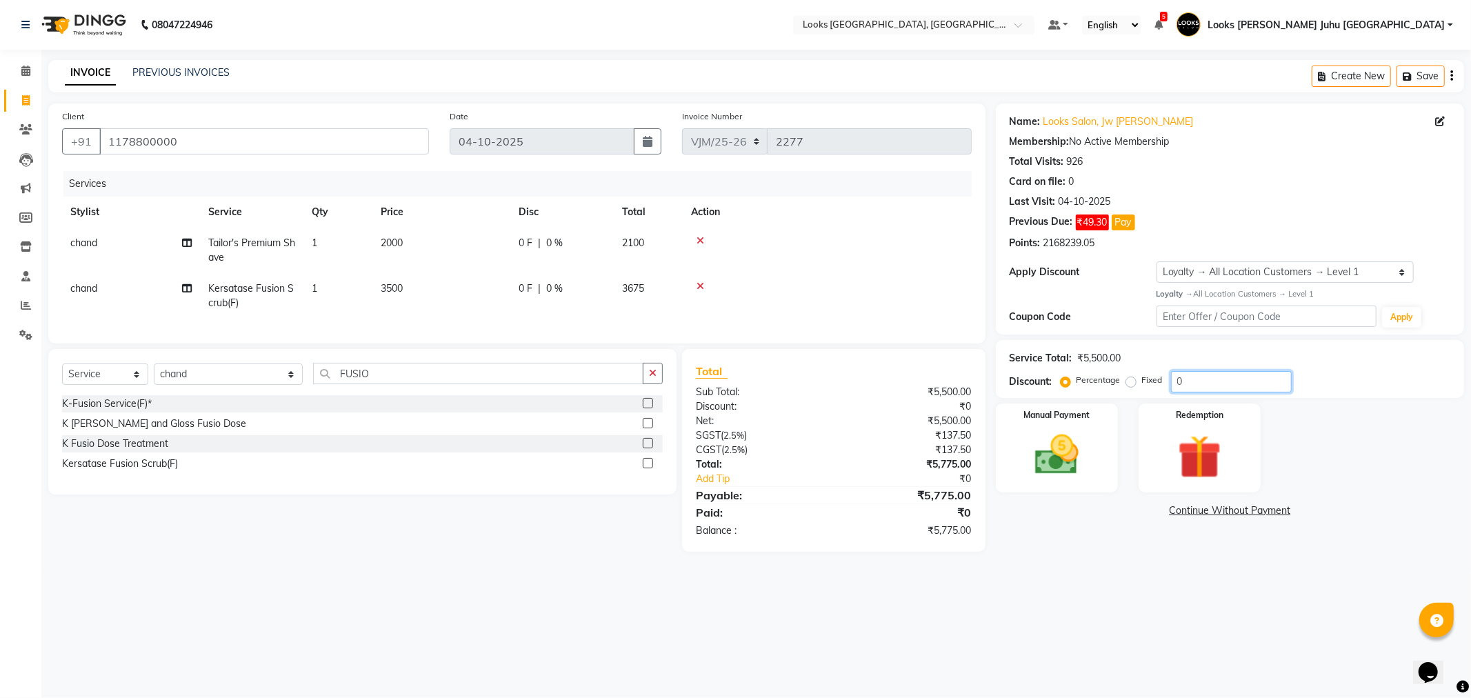
click at [1243, 377] on input "0" at bounding box center [1231, 381] width 121 height 21
type input "20"
drag, startPoint x: 1070, startPoint y: 431, endPoint x: 1083, endPoint y: 495, distance: 65.3
click at [1071, 431] on img at bounding box center [1056, 455] width 71 height 50
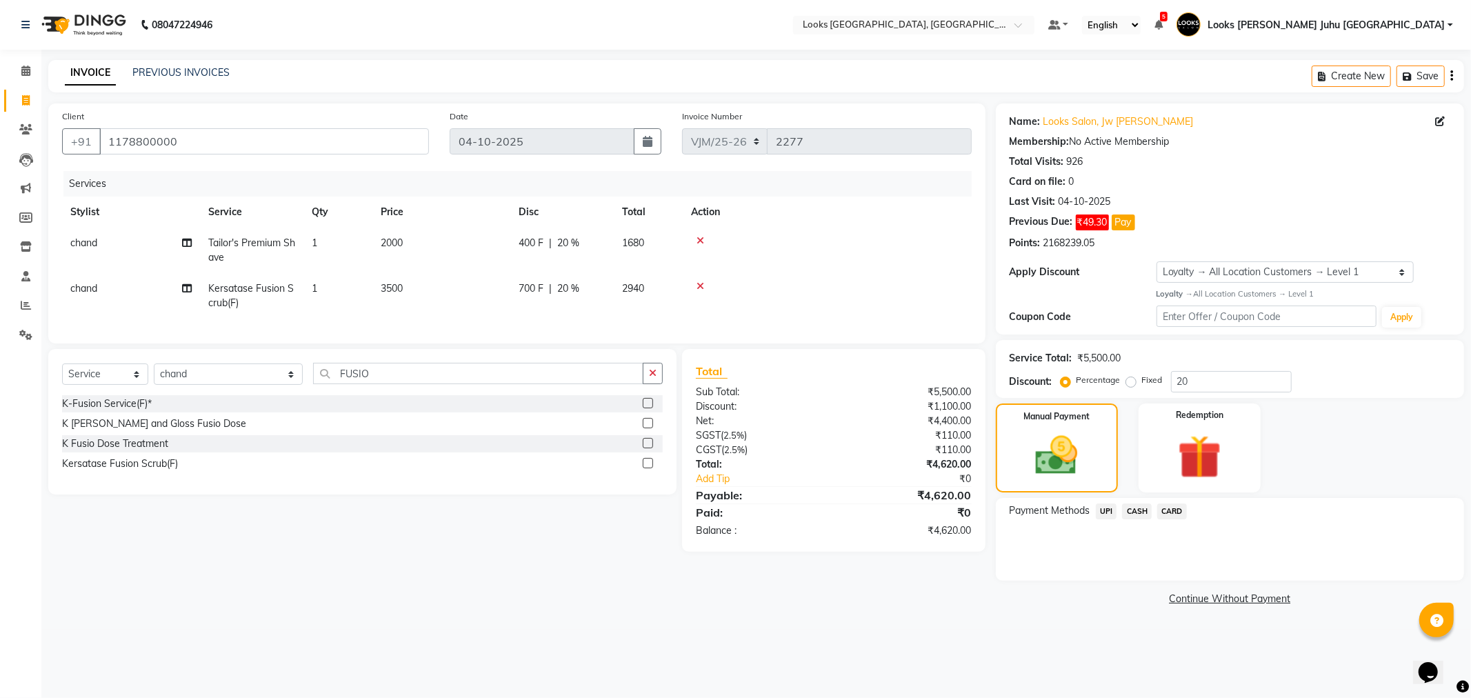
click at [1169, 514] on span "CARD" at bounding box center [1172, 511] width 30 height 16
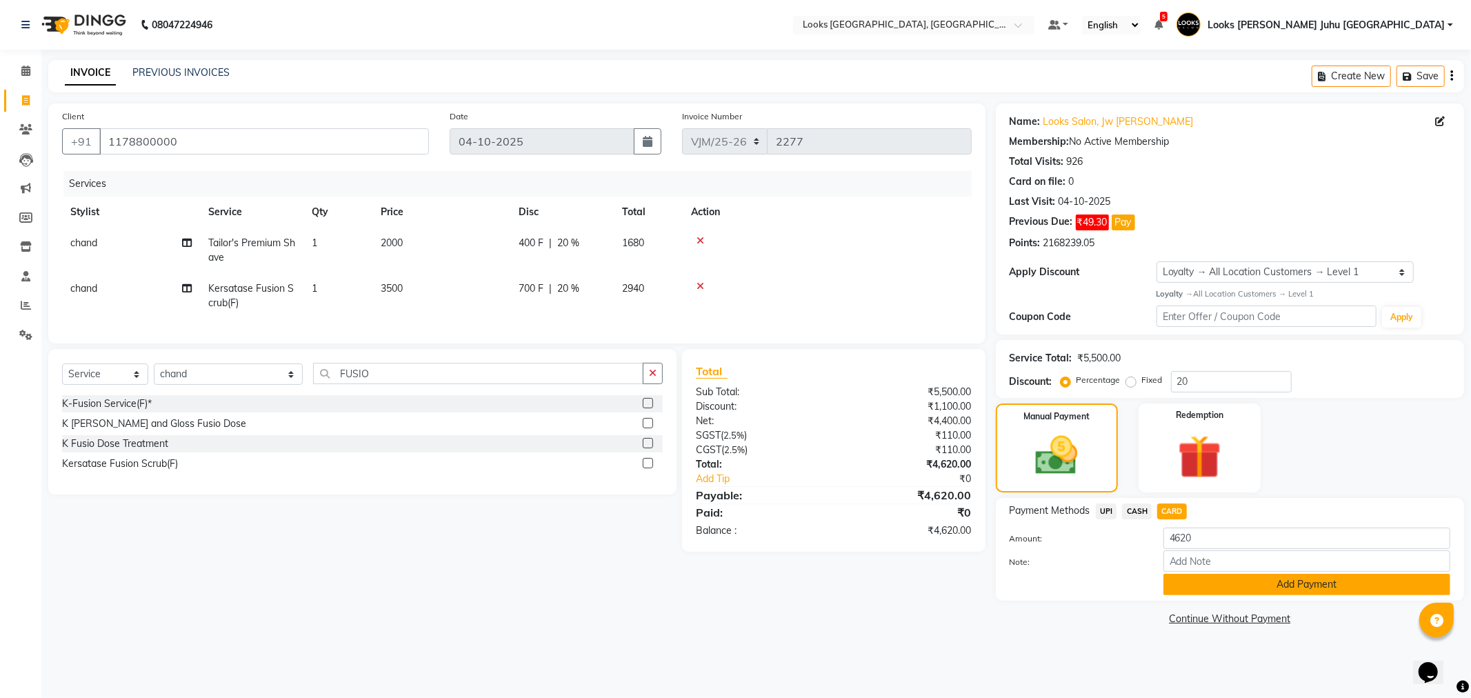
click at [1231, 586] on button "Add Payment" at bounding box center [1306, 584] width 287 height 21
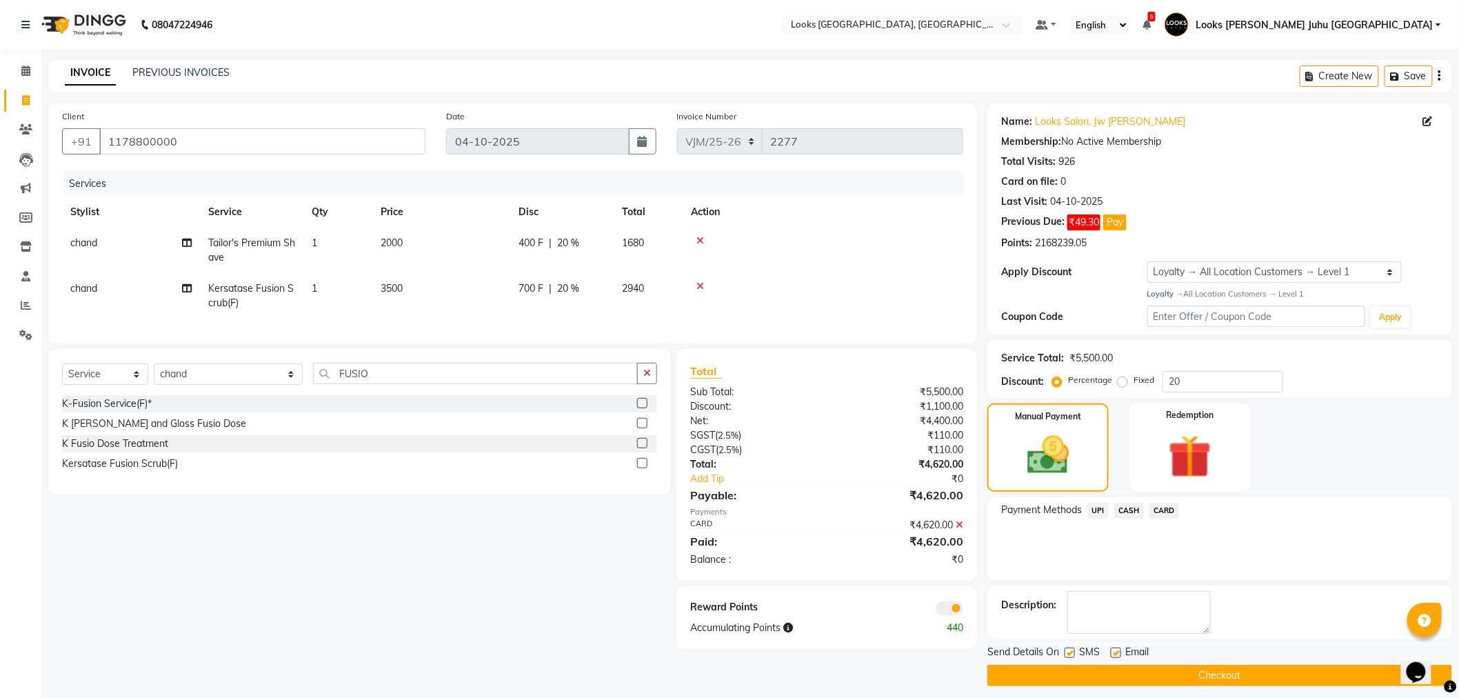
scroll to position [8, 0]
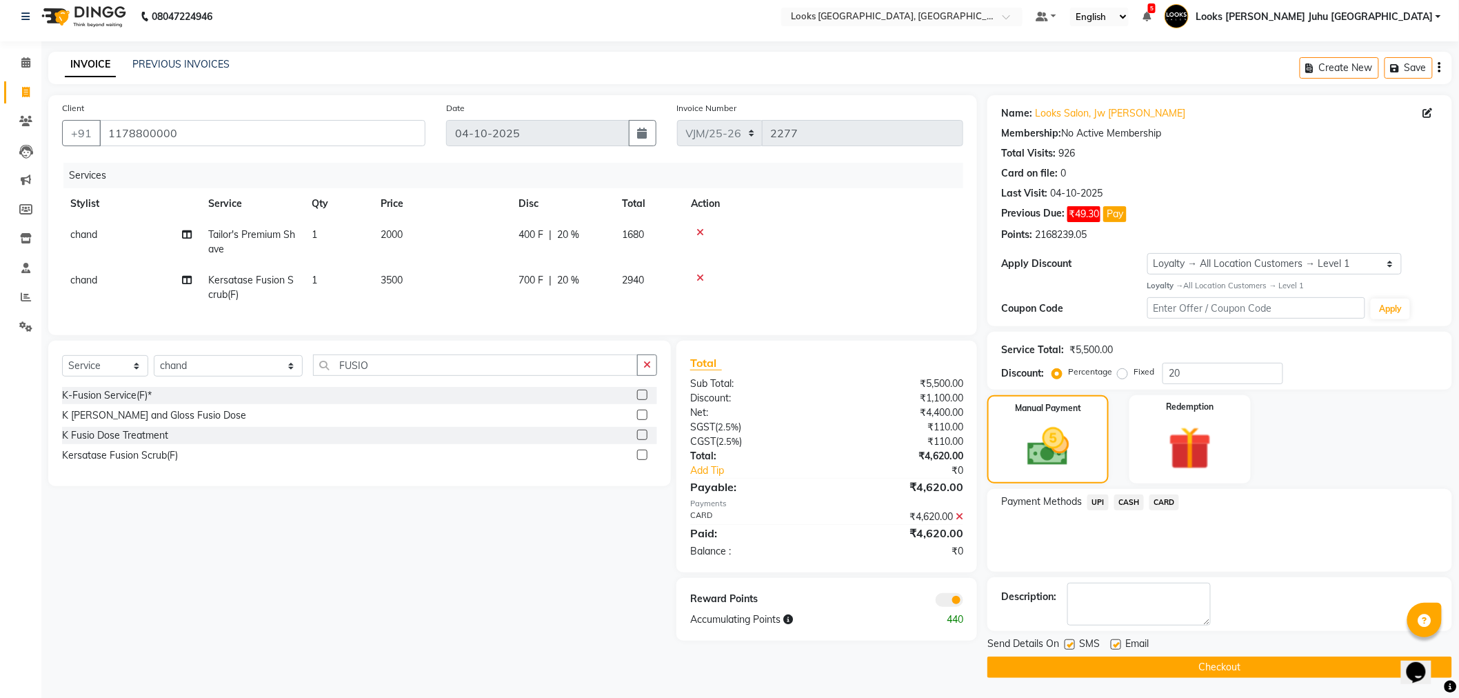
click at [1260, 674] on button "Checkout" at bounding box center [1220, 667] width 465 height 21
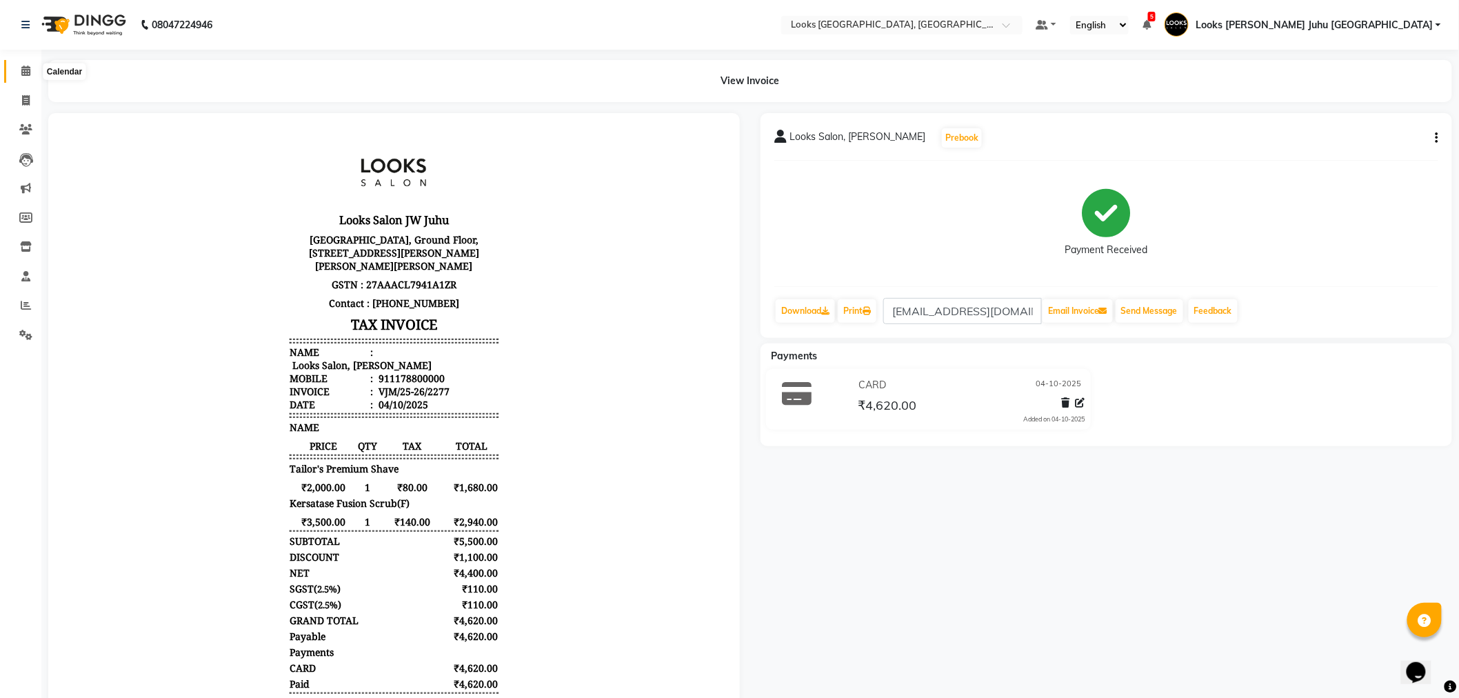
click at [25, 70] on icon at bounding box center [25, 71] width 9 height 10
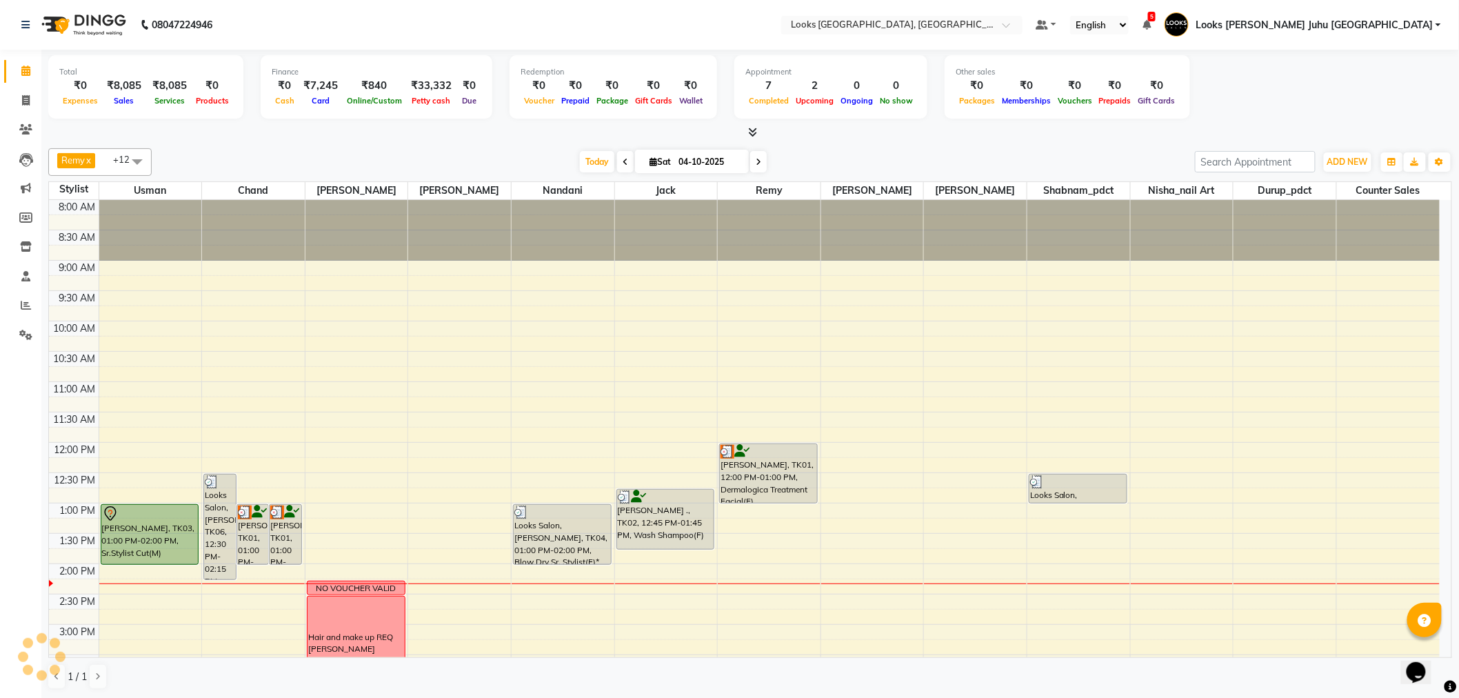
scroll to position [153, 0]
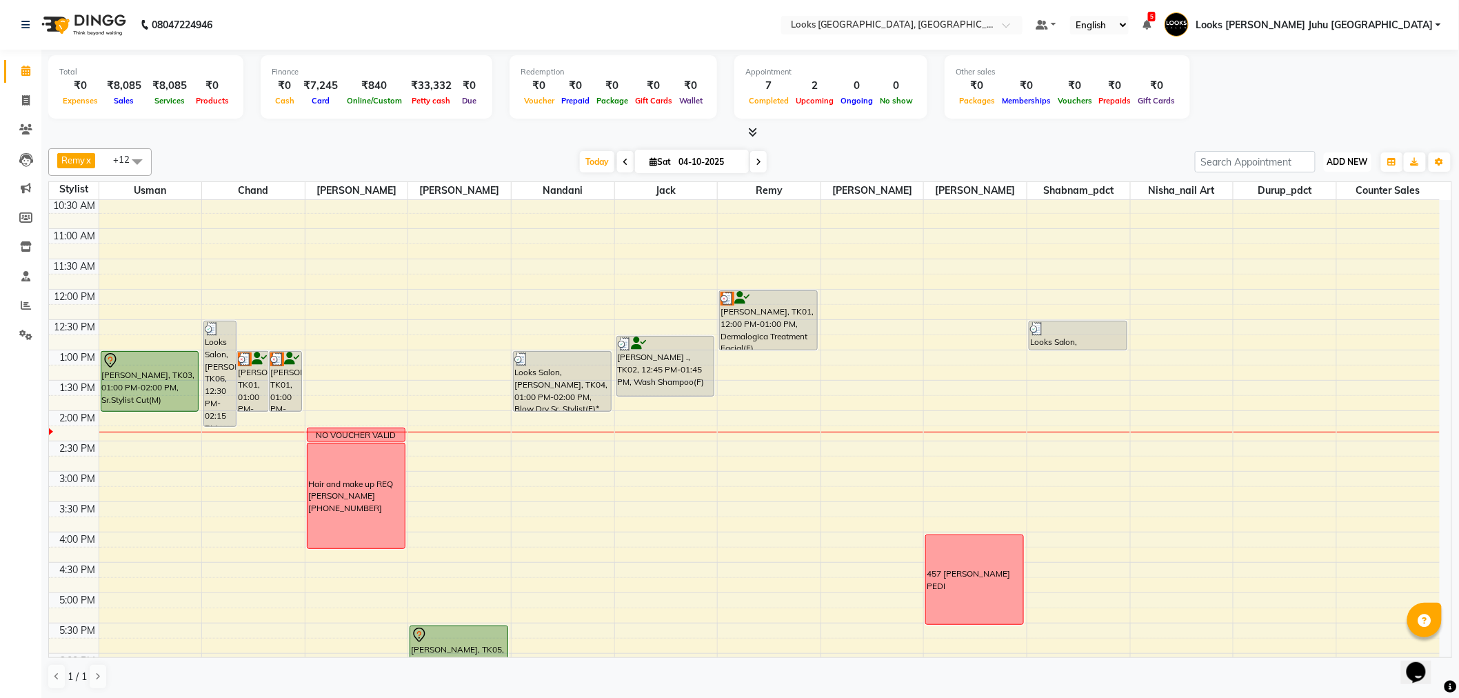
click at [1350, 166] on span "ADD NEW" at bounding box center [1348, 162] width 41 height 10
click at [1321, 210] on link "Add Invoice" at bounding box center [1317, 206] width 109 height 18
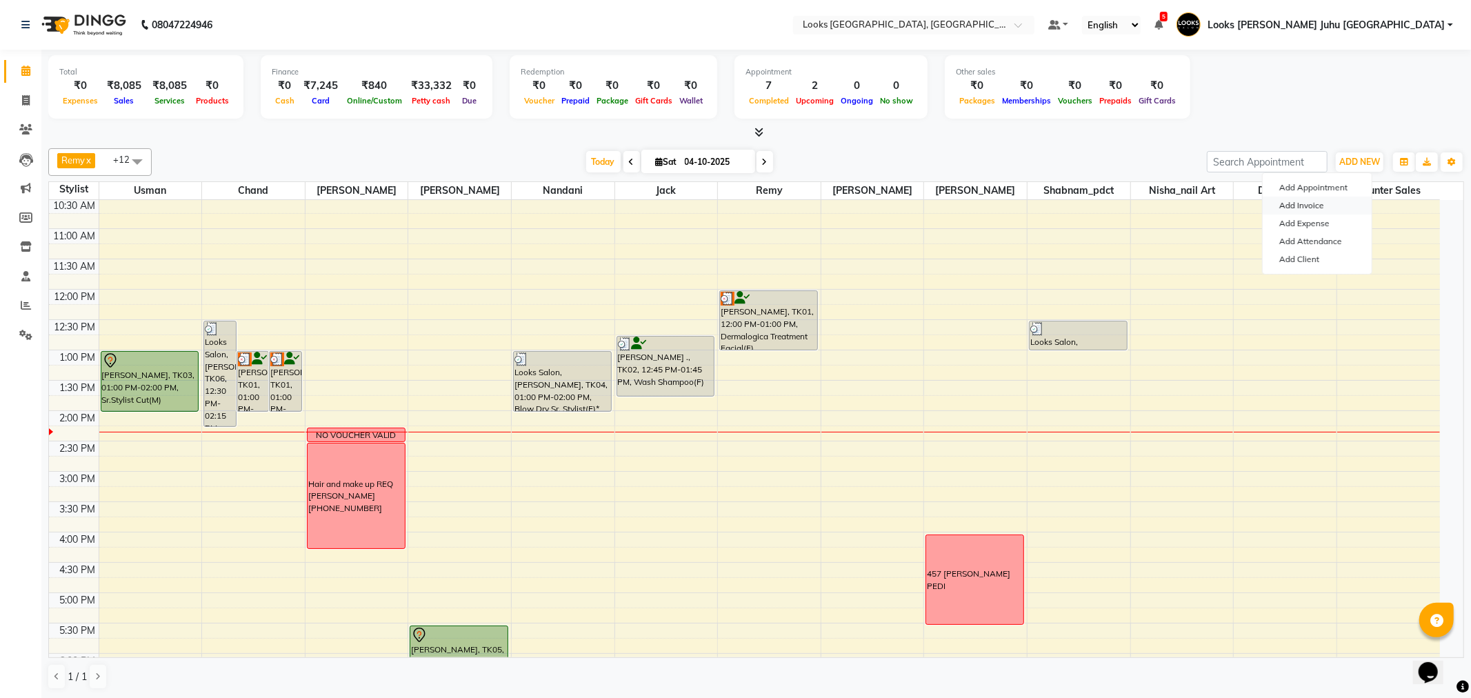
select select "service"
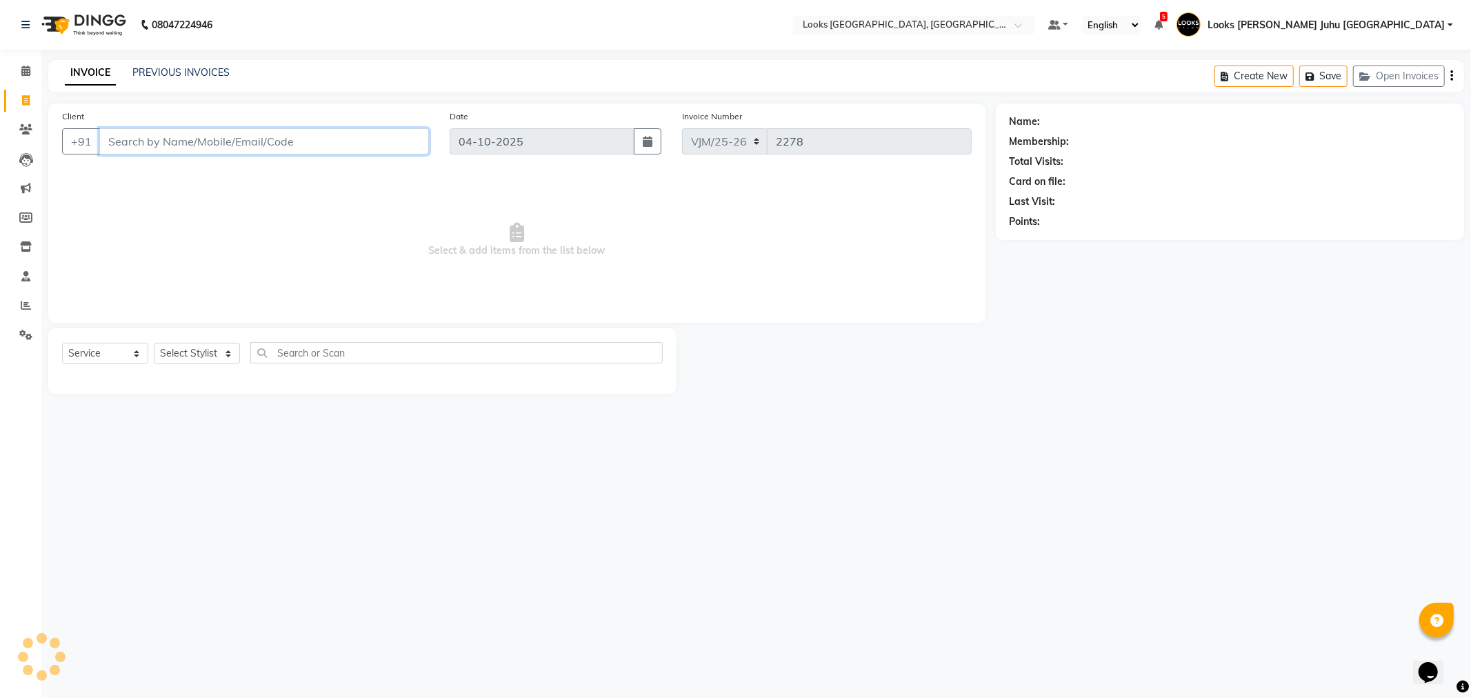
click at [331, 143] on input "Client" at bounding box center [264, 141] width 330 height 26
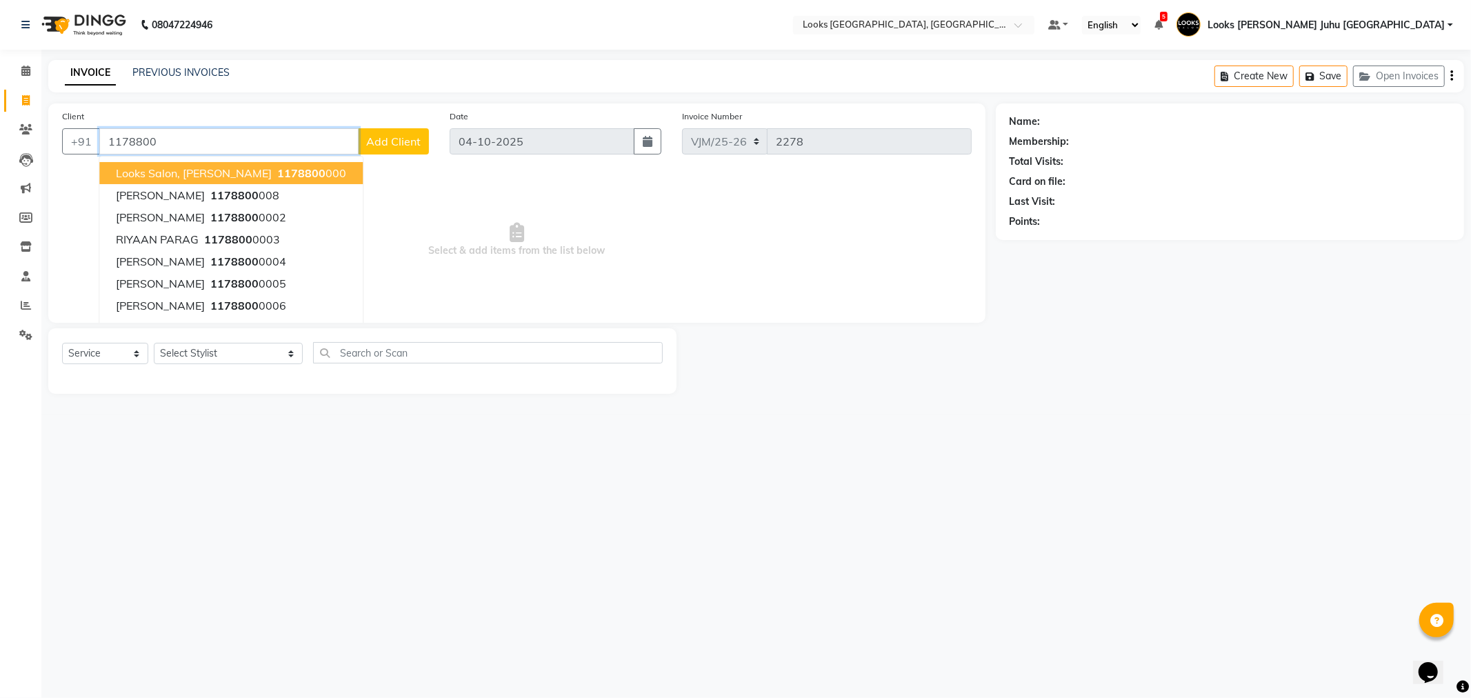
click at [274, 167] on ngb-highlight "1178800 000" at bounding box center [310, 173] width 72 height 14
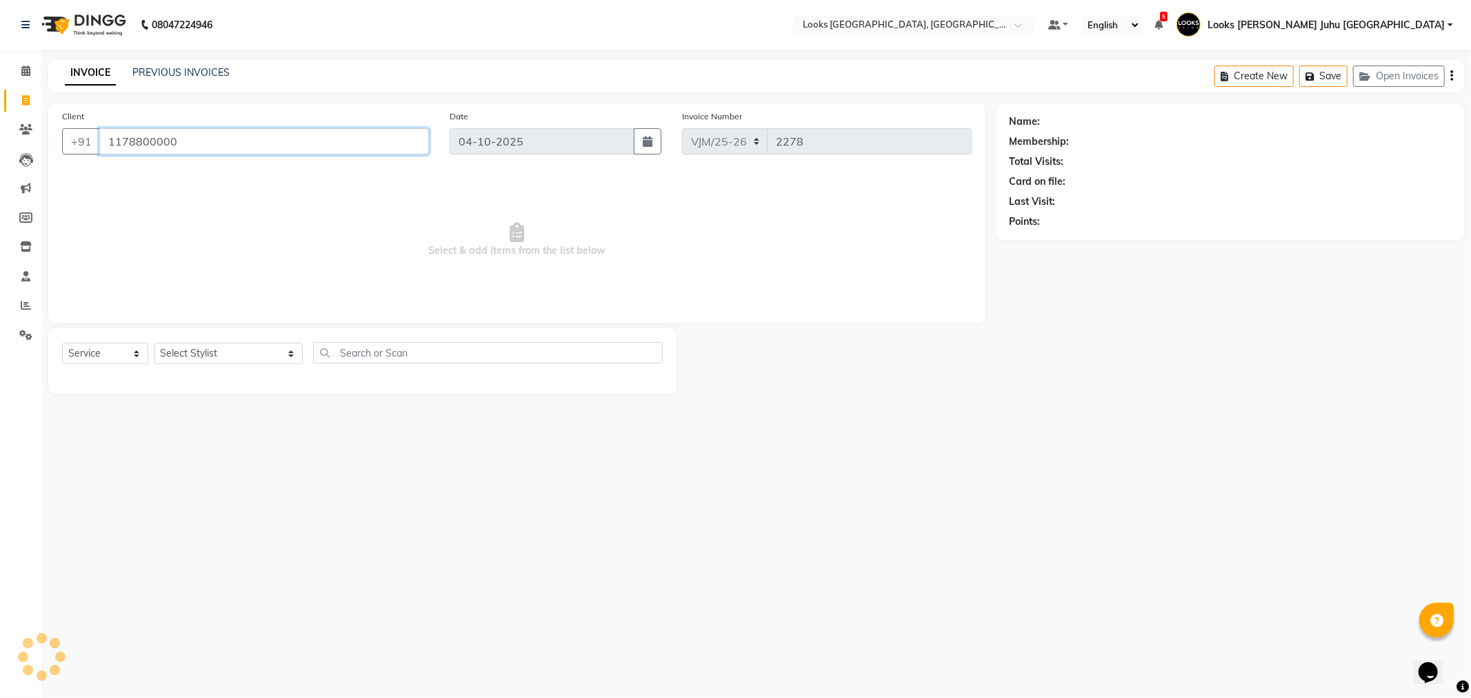
type input "1178800000"
select select "1: Object"
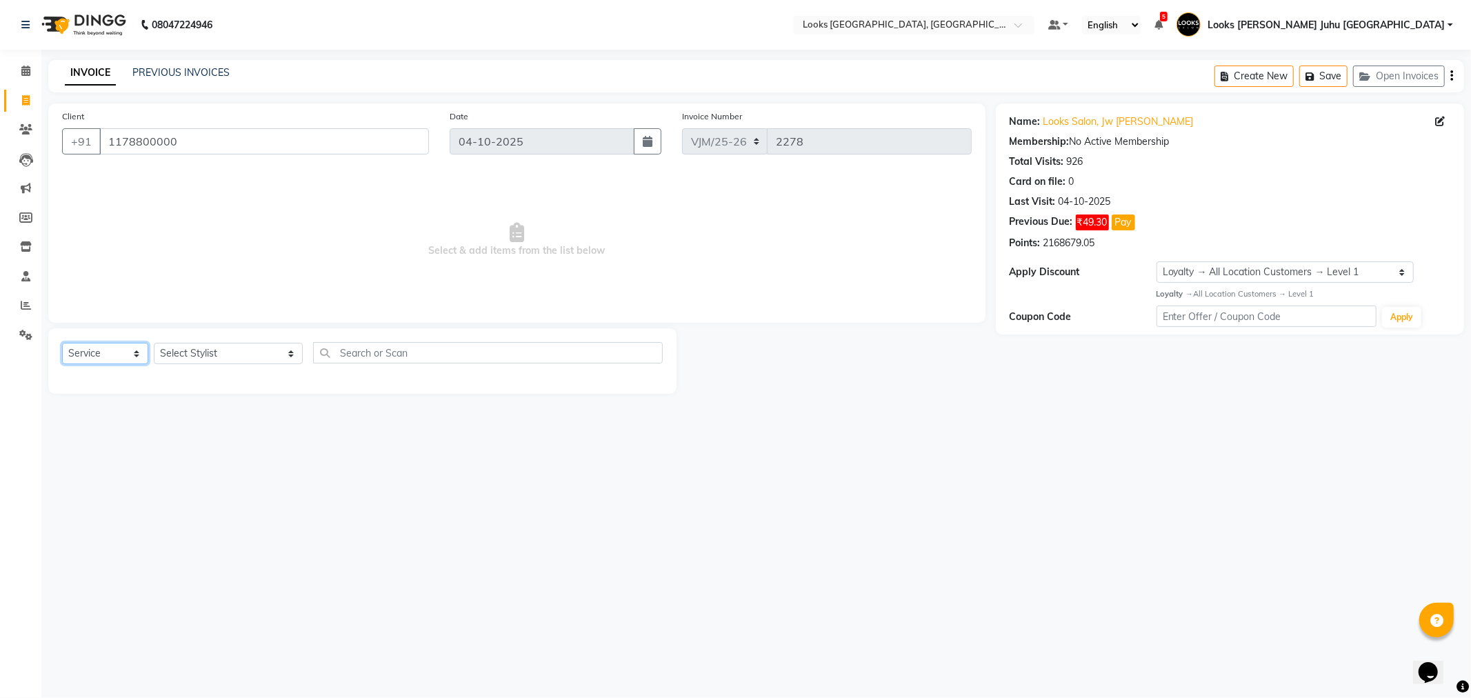
click at [123, 355] on select "Select Service Product Membership Package Voucher Prepaid Gift Card" at bounding box center [105, 353] width 86 height 21
select select "product"
click at [62, 343] on select "Select Service Product Membership Package Voucher Prepaid Gift Card" at bounding box center [105, 353] width 86 height 21
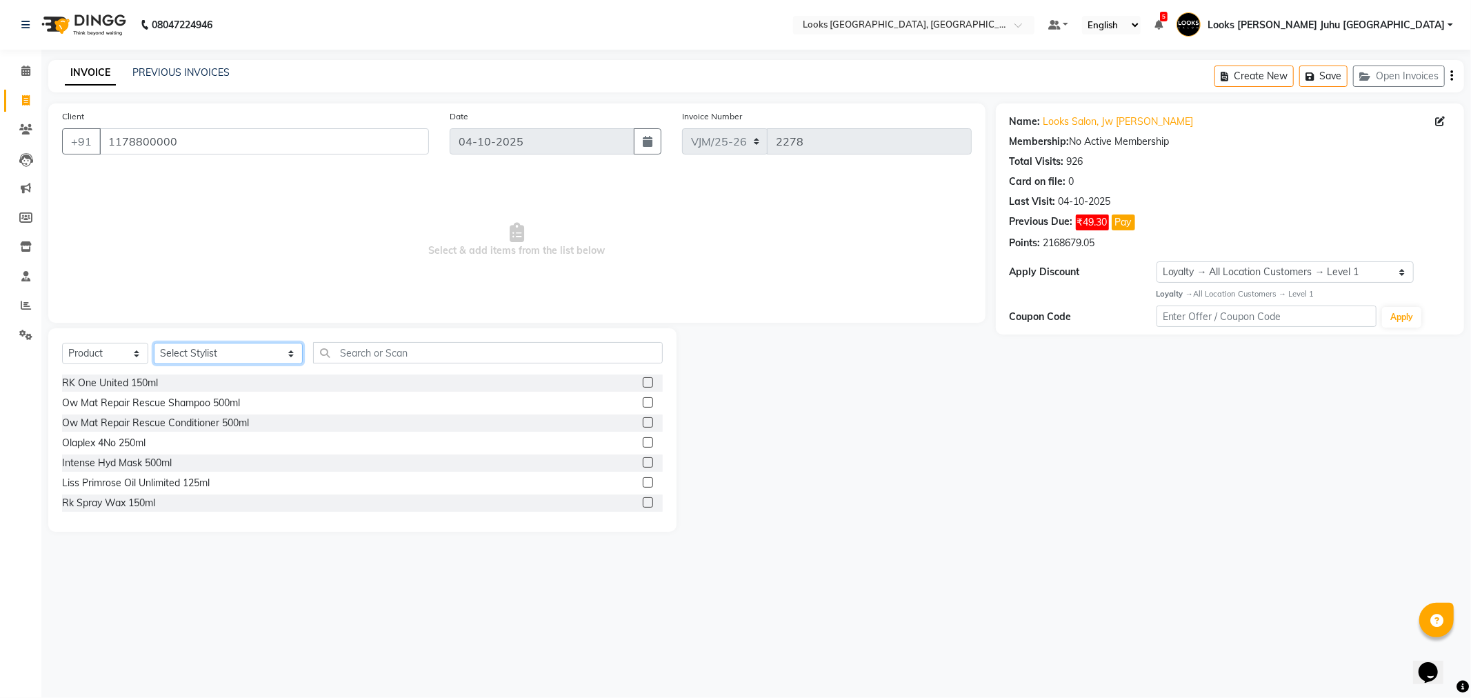
click at [177, 346] on select "Select Stylist Adil BHAGAYSHREE chand Chan_Mrg Counter Sales Deena Gohil DEEPAK…" at bounding box center [228, 353] width 149 height 21
select select "23385"
click at [154, 343] on select "Select Stylist [PERSON_NAME] [PERSON_NAME] Chan_Mrg Counter Sales [PERSON_NAME]…" at bounding box center [228, 353] width 149 height 21
click at [423, 326] on div "Client +91 1178800000 Date 04-10-2025 Invoice Number VJM/25-26 V/2025 V/2025-26…" at bounding box center [517, 317] width 958 height 428
click at [410, 348] on input "text" at bounding box center [487, 352] width 349 height 21
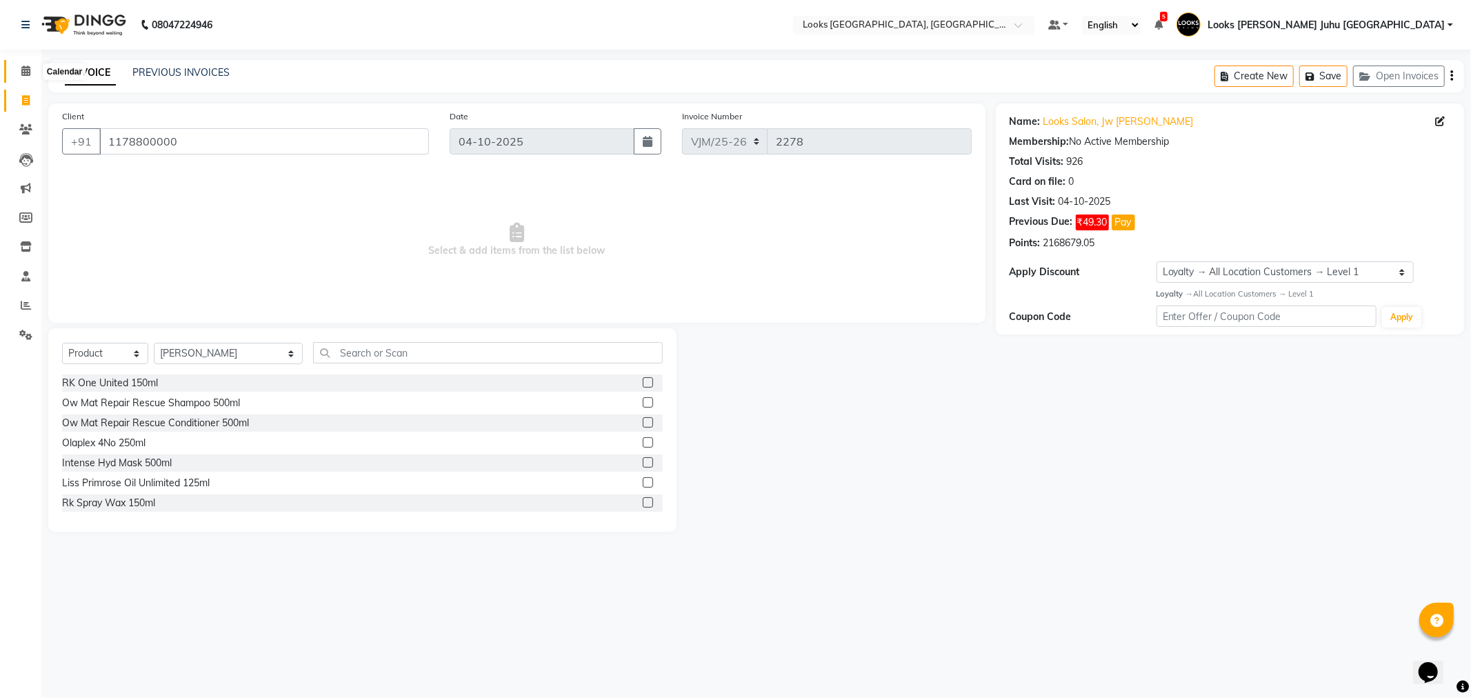
click at [22, 68] on icon at bounding box center [25, 71] width 9 height 10
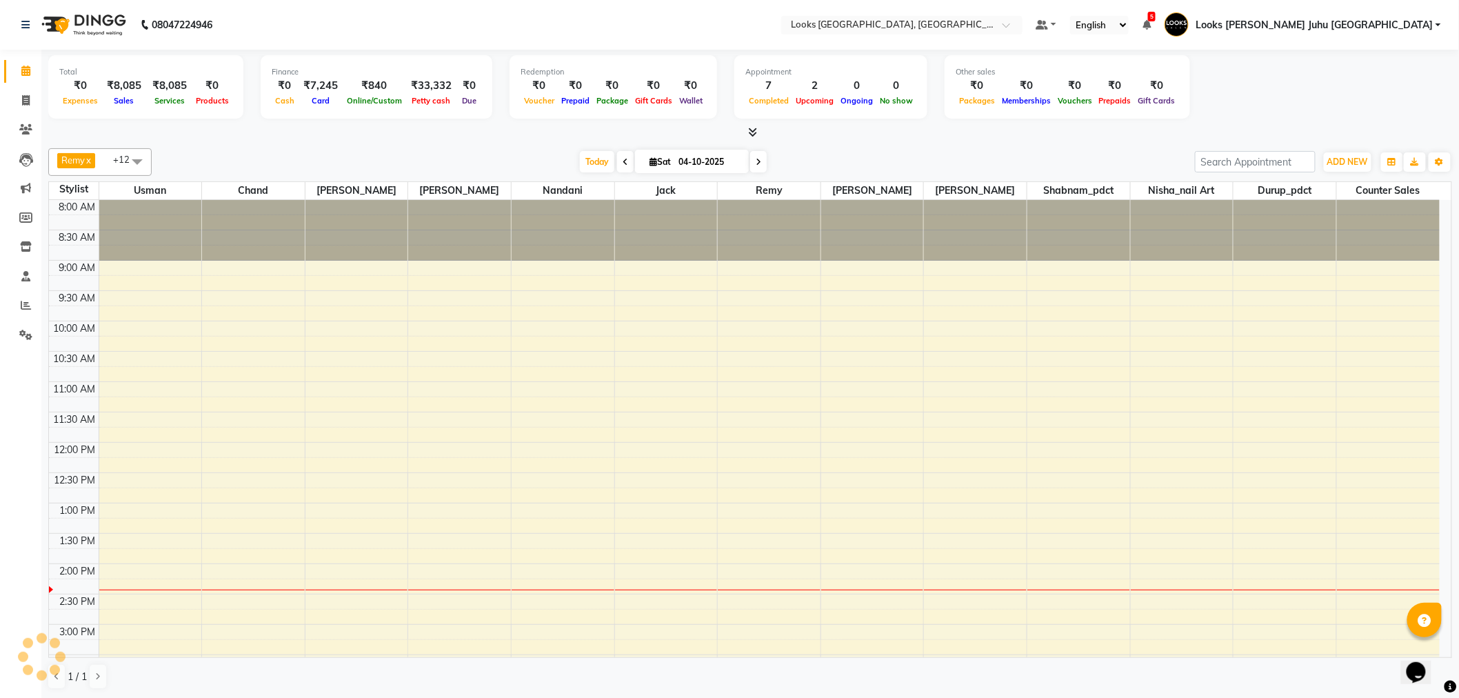
scroll to position [366, 0]
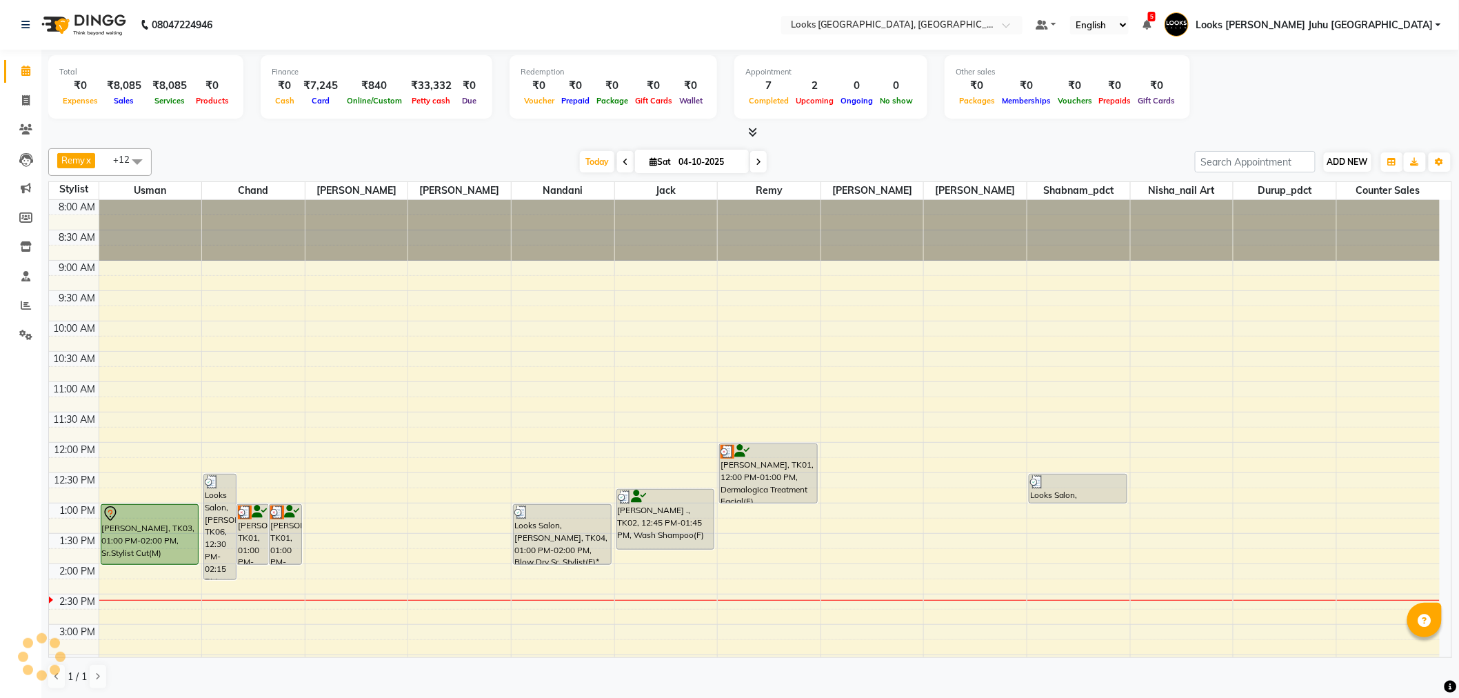
scroll to position [366, 0]
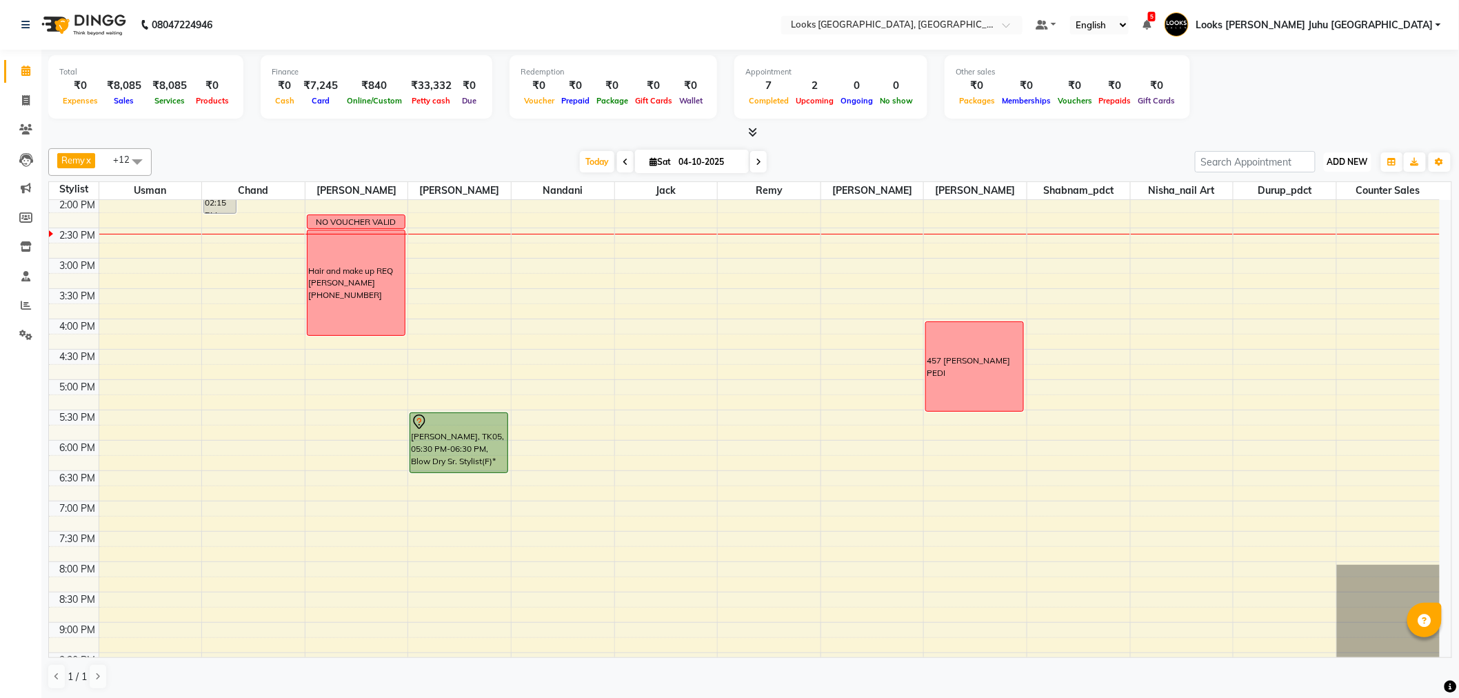
click at [1347, 166] on span "ADD NEW" at bounding box center [1348, 162] width 41 height 10
click at [1310, 223] on link "Add Expense" at bounding box center [1317, 223] width 109 height 18
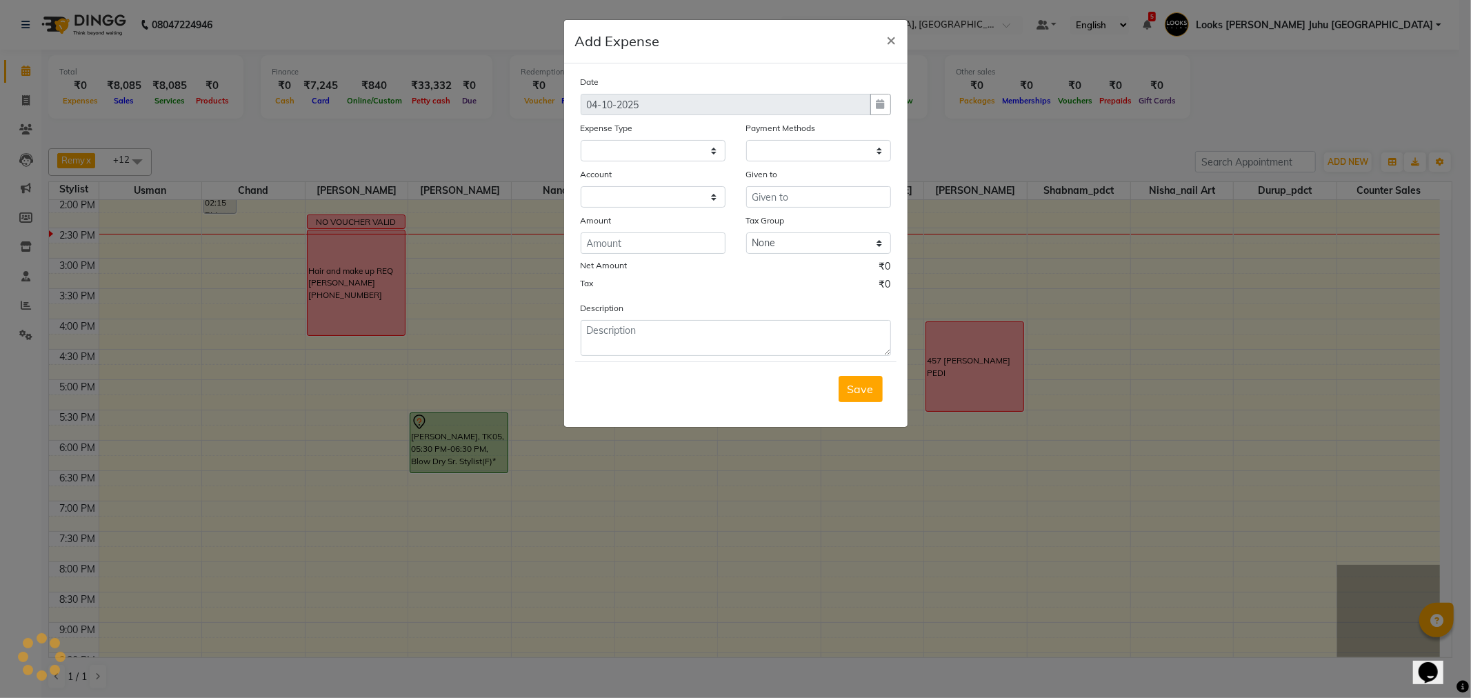
select select
select select "1"
select select "3134"
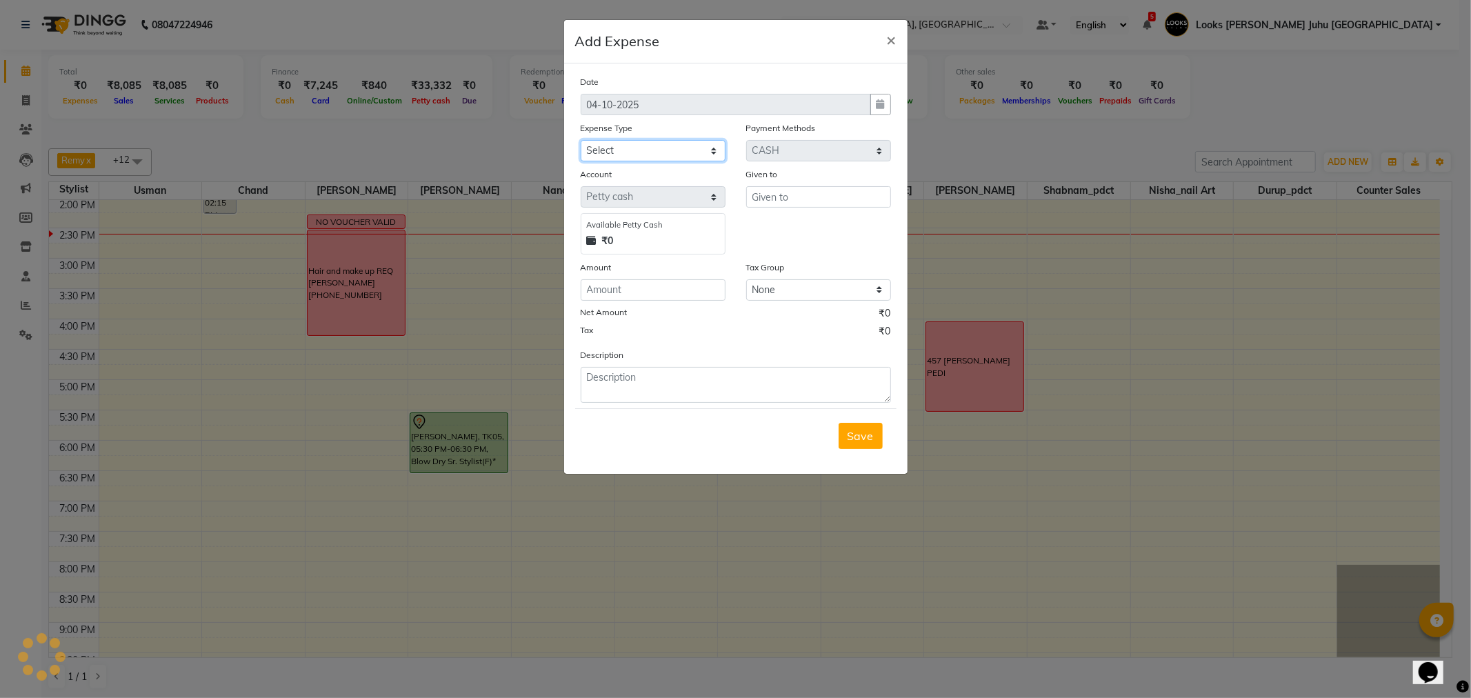
click at [628, 147] on select "Select Accommodation Aesthetics Bank Deposit BLINKIT Cash Handover Client Refun…" at bounding box center [653, 150] width 145 height 21
select select "5134"
click at [581, 140] on select "Select Accommodation Aesthetics Bank Deposit BLINKIT Cash Handover Client Refun…" at bounding box center [653, 150] width 145 height 21
click at [799, 200] on input "text" at bounding box center [818, 196] width 145 height 21
type input "KULDEEP"
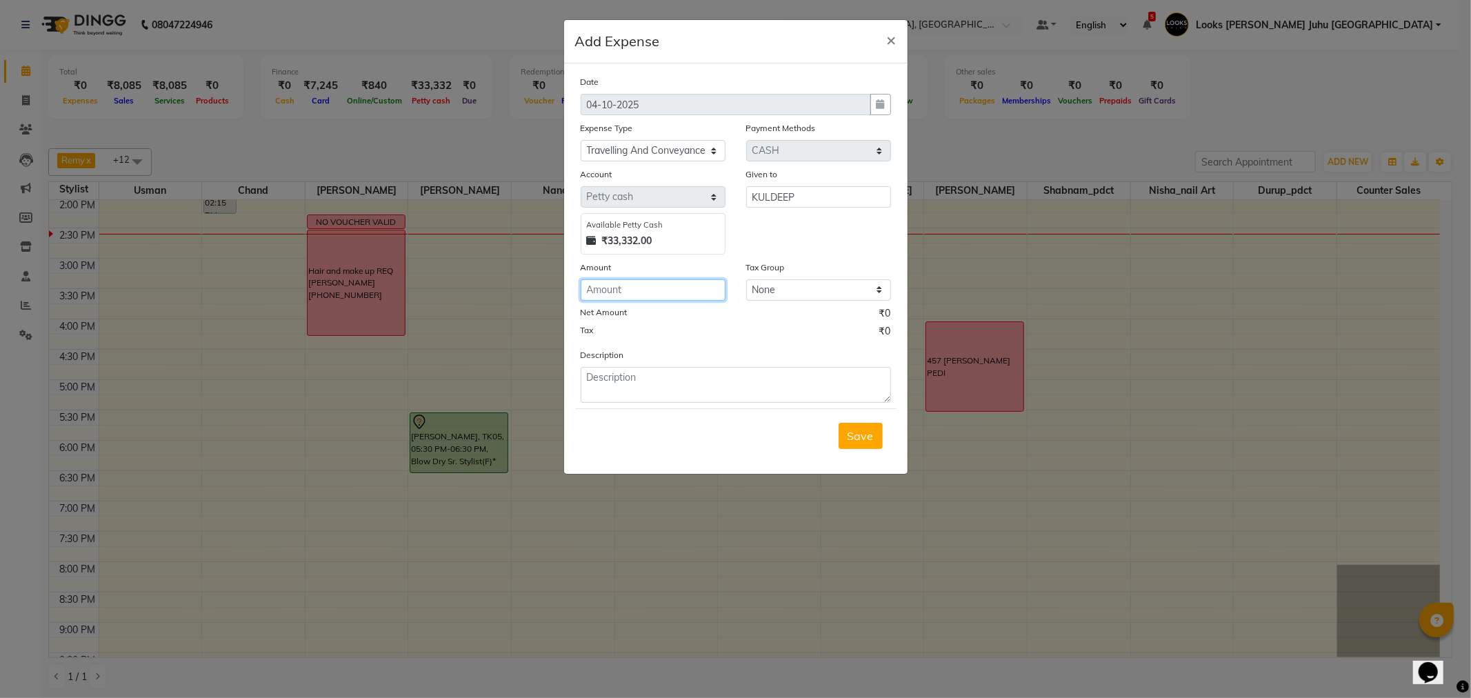
click at [699, 284] on input "number" at bounding box center [653, 289] width 145 height 21
type input "76"
drag, startPoint x: 666, startPoint y: 378, endPoint x: 672, endPoint y: 366, distance: 13.6
click at [672, 366] on div "Description" at bounding box center [735, 375] width 331 height 55
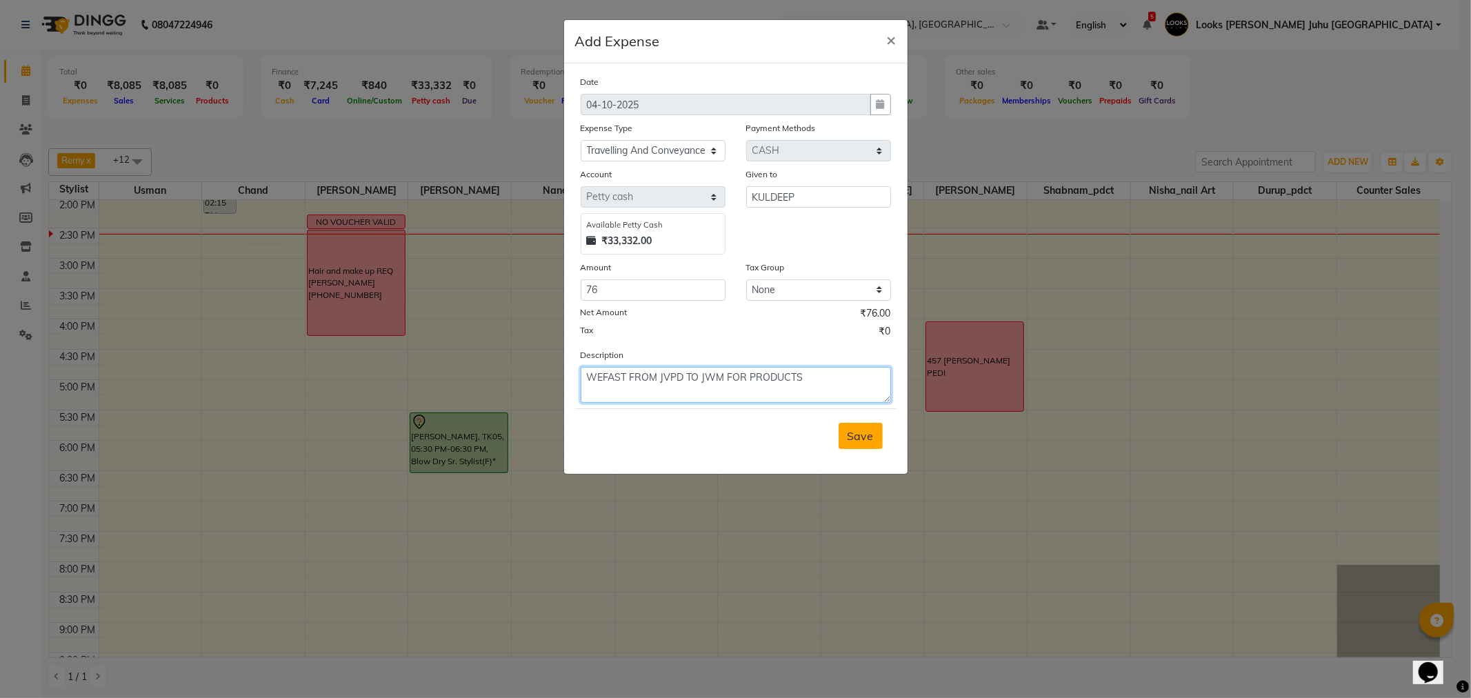
type textarea "WEFAST FROM JVPD TO JWM FOR PRODUCTS"
click at [880, 443] on button "Save" at bounding box center [861, 436] width 44 height 26
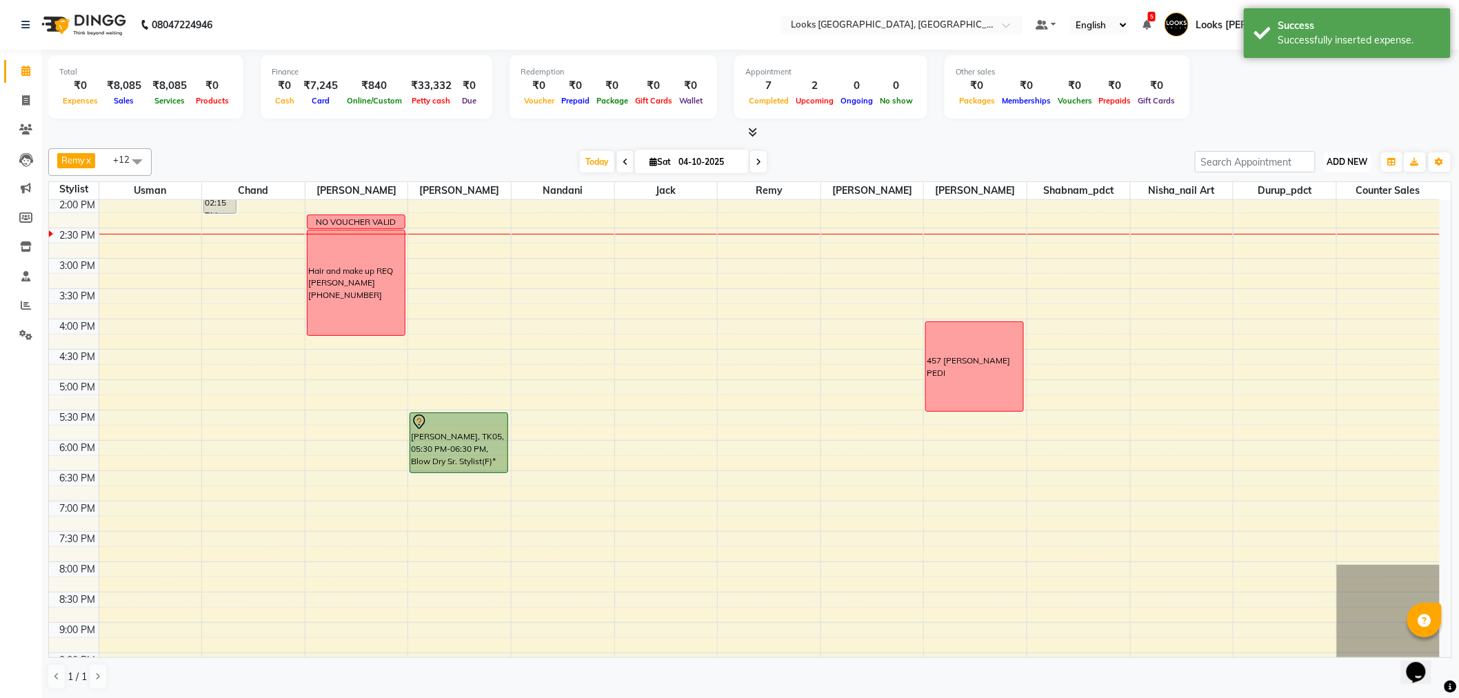
click at [1352, 157] on span "ADD NEW" at bounding box center [1348, 162] width 41 height 10
click at [1317, 228] on link "Add Expense" at bounding box center [1317, 223] width 109 height 18
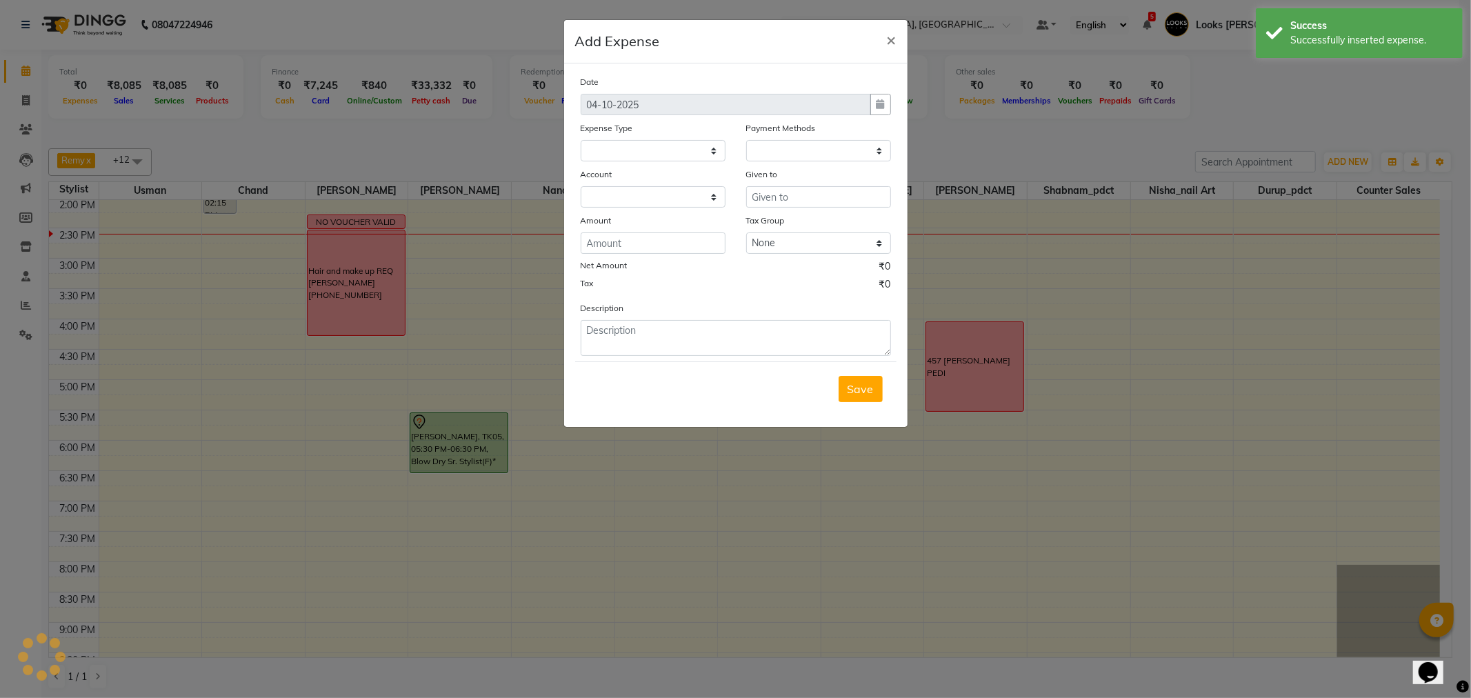
select select
select select "1"
select select "3134"
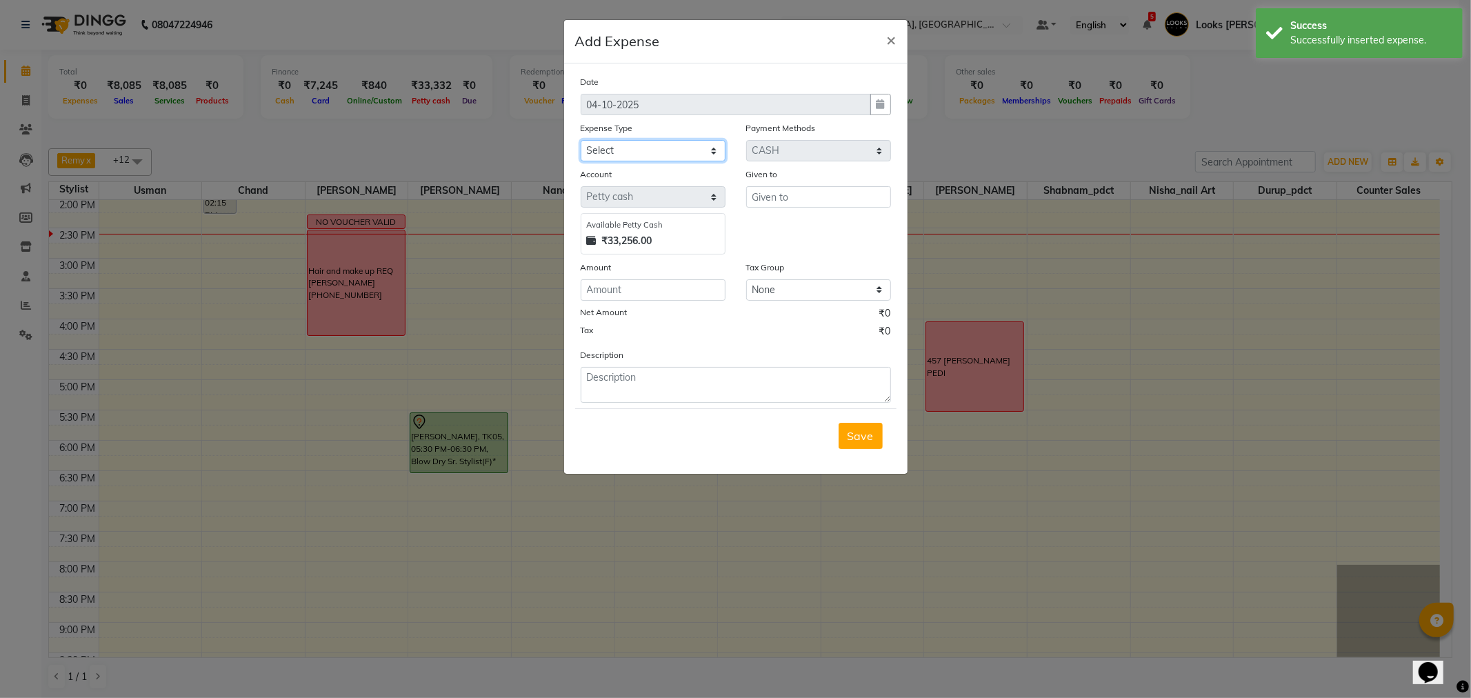
click at [621, 150] on select "Select Accommodation Aesthetics Bank Deposit BLINKIT Cash Handover Client Refun…" at bounding box center [653, 150] width 145 height 21
select select "24889"
click at [581, 140] on select "Select Accommodation Aesthetics Bank Deposit BLINKIT Cash Handover Client Refun…" at bounding box center [653, 150] width 145 height 21
click at [835, 194] on input "text" at bounding box center [818, 196] width 145 height 21
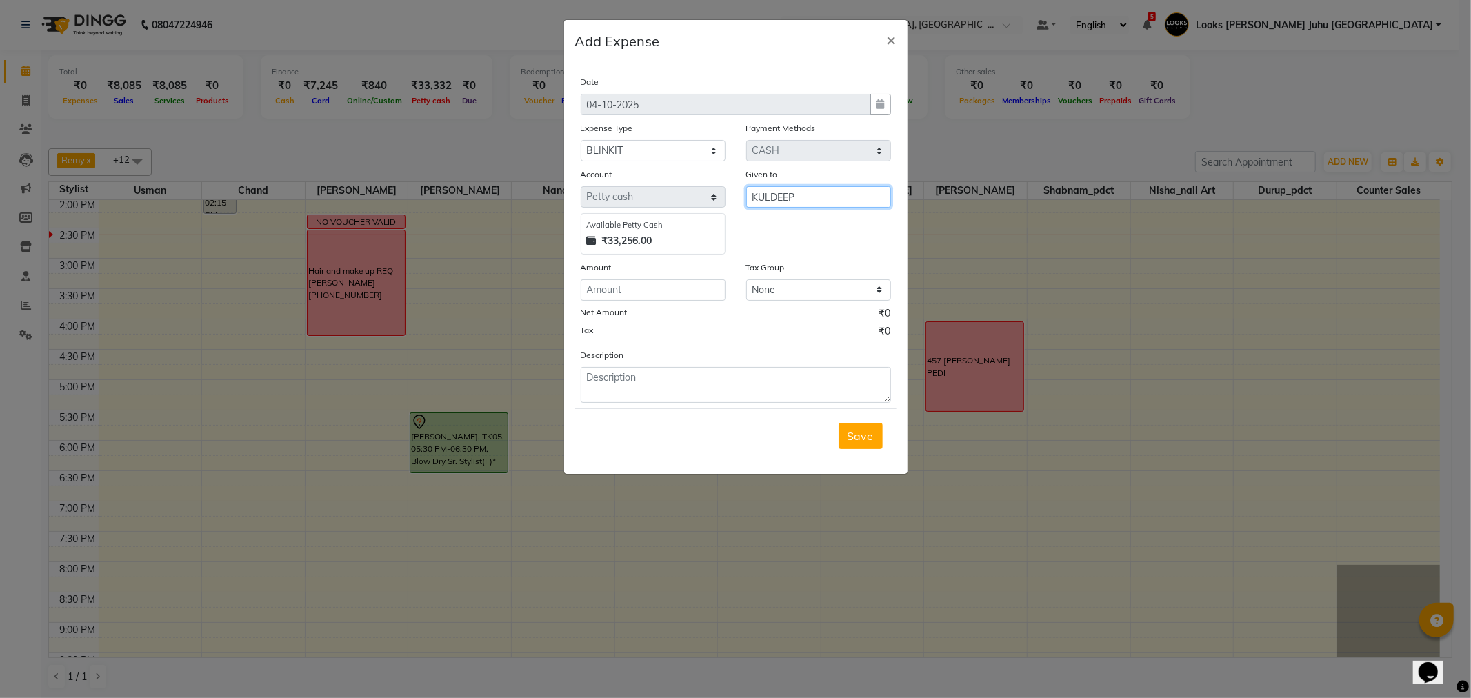
type input "KULDEEP"
click at [659, 299] on input "number" at bounding box center [653, 289] width 145 height 21
type input "6320"
click at [712, 394] on textarea at bounding box center [736, 385] width 310 height 36
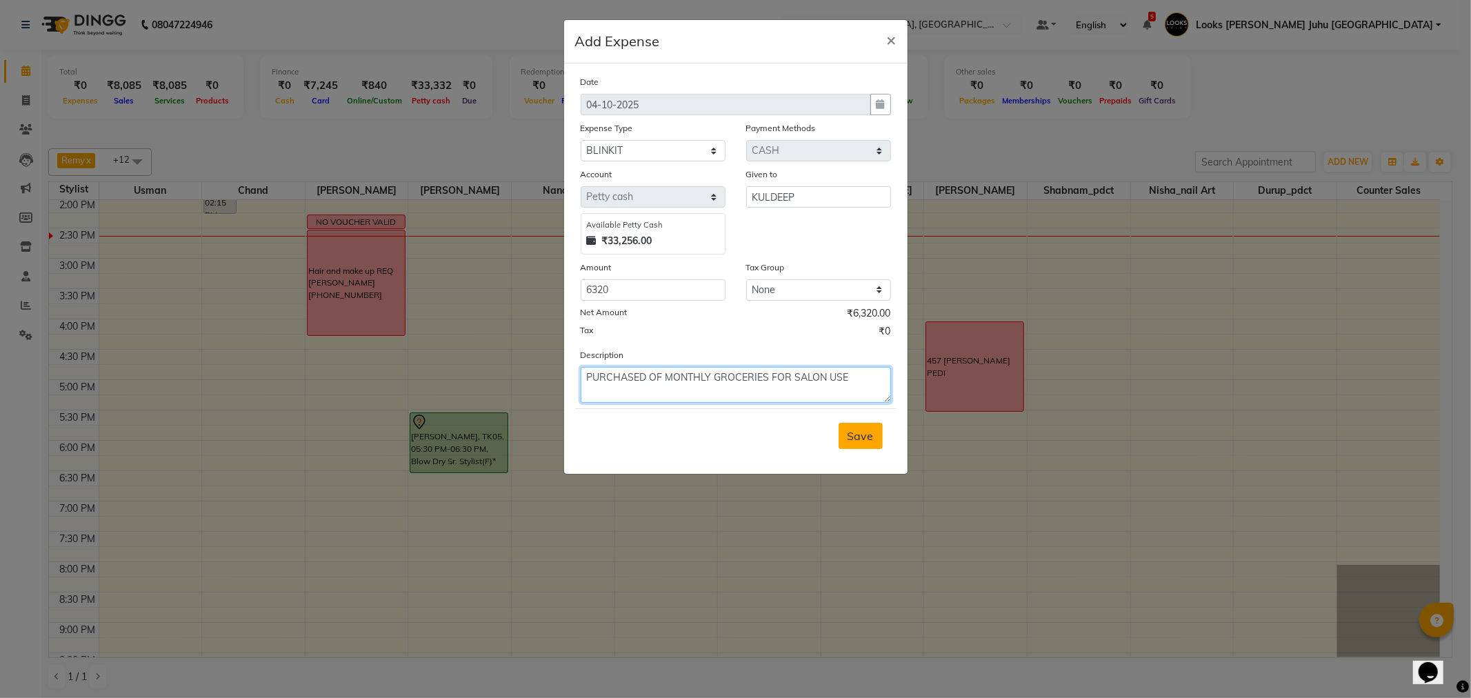
type textarea "PURCHASED OF MONTHLY GROCERIES FOR SALON USE"
click at [871, 437] on span "Save" at bounding box center [861, 436] width 26 height 14
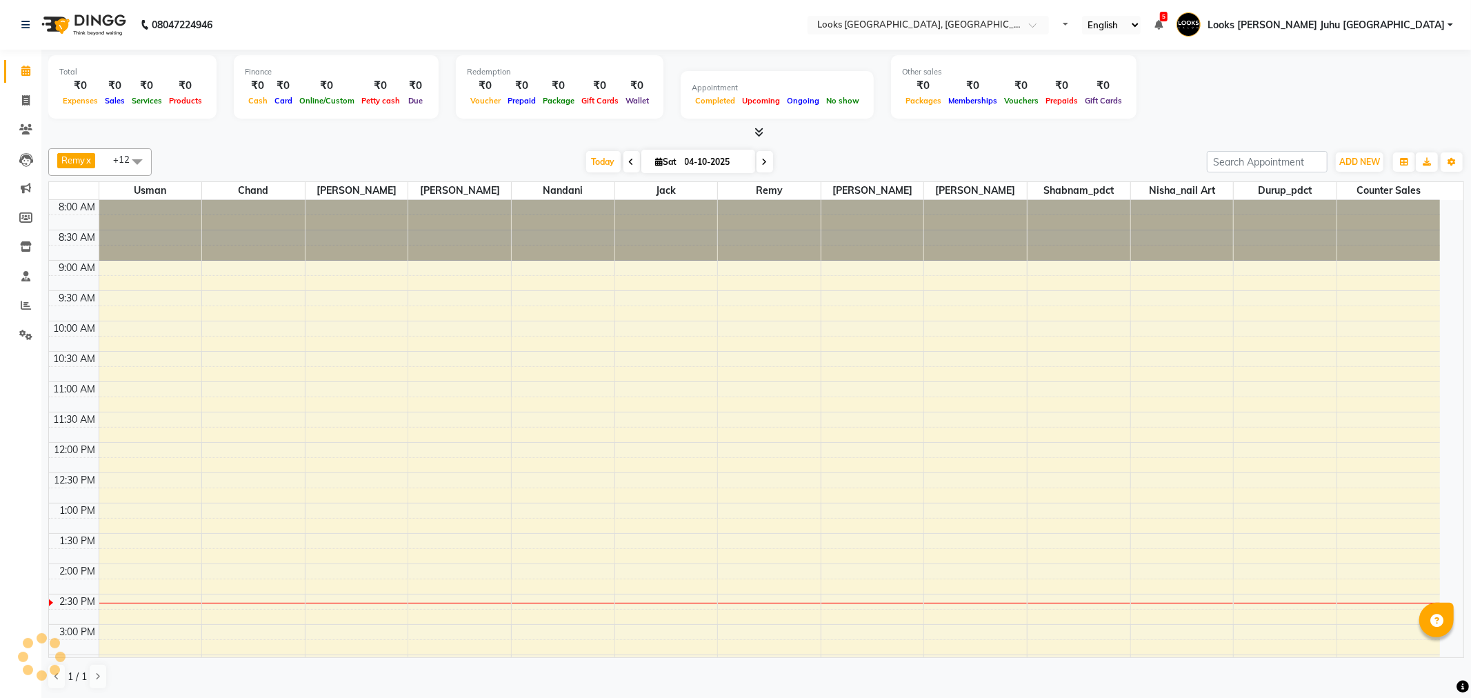
select select "en"
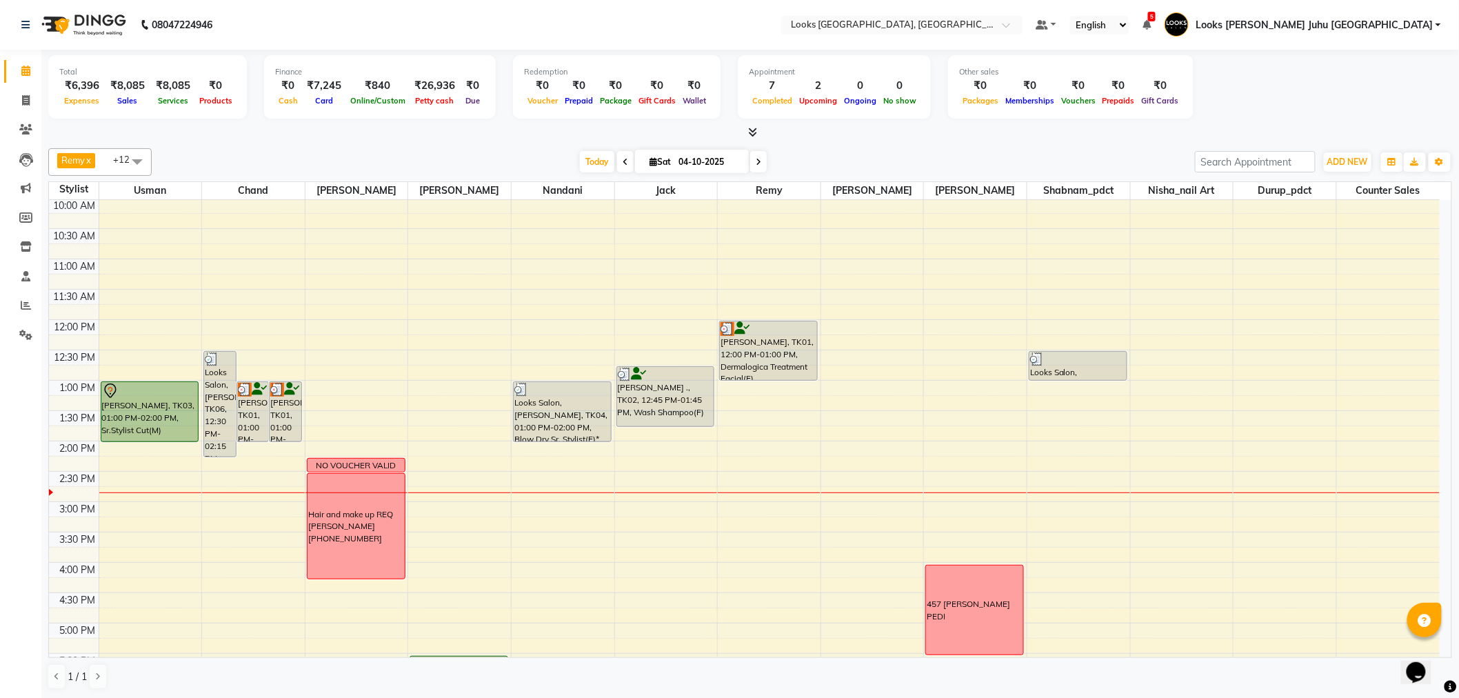
scroll to position [153, 0]
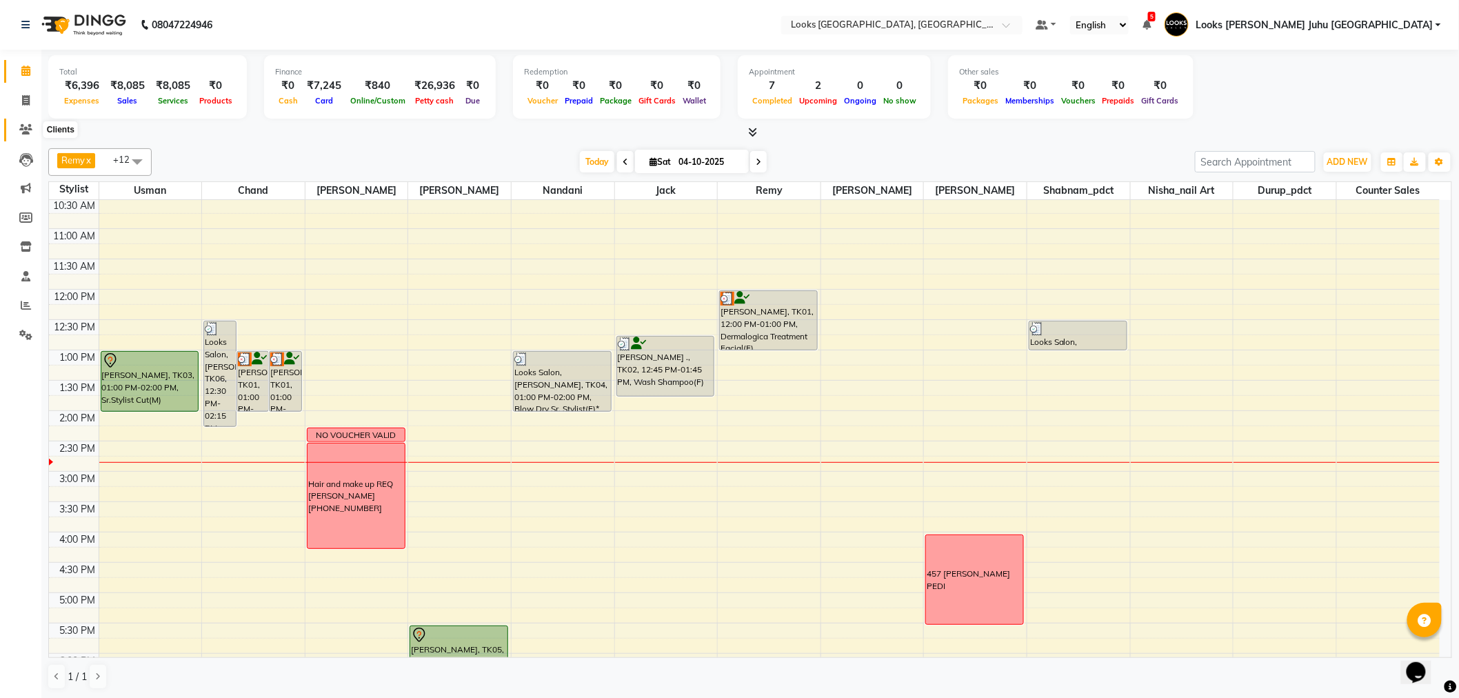
click at [24, 137] on span at bounding box center [26, 130] width 24 height 16
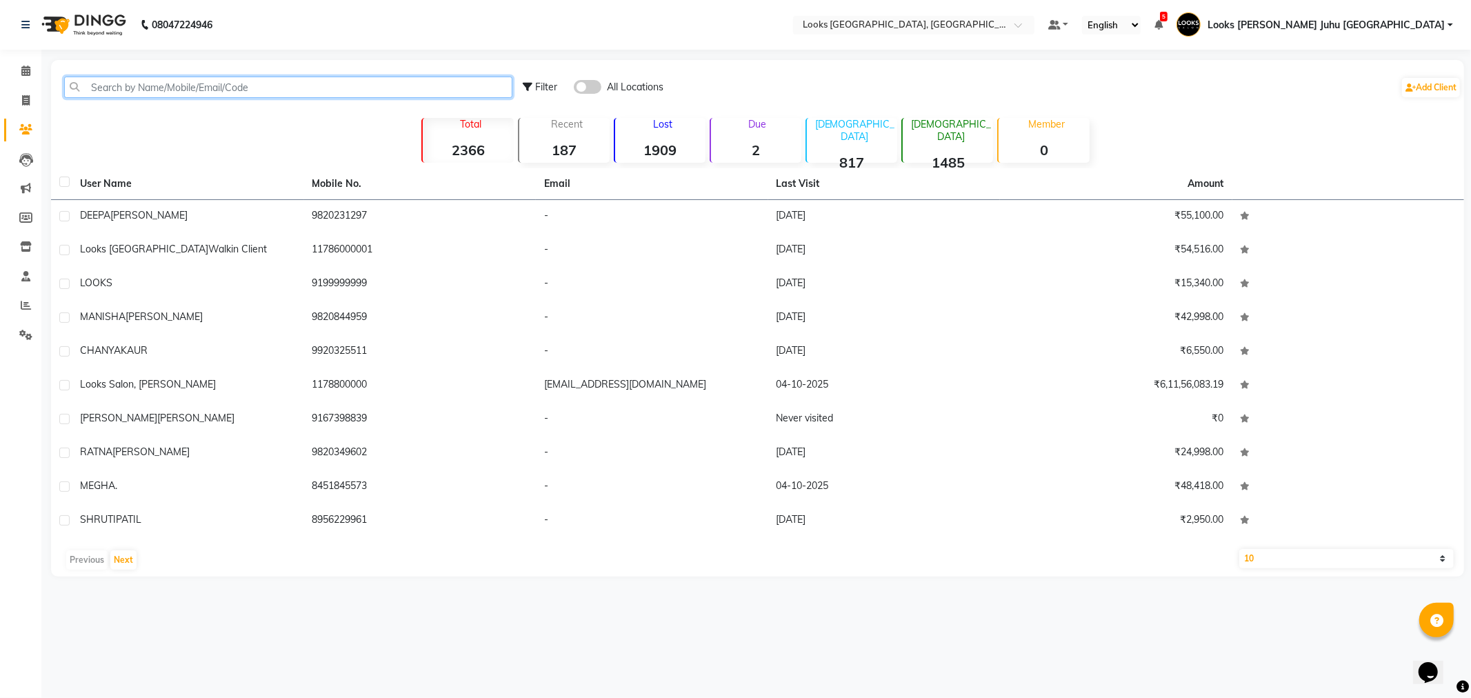
click at [150, 87] on input "text" at bounding box center [288, 87] width 448 height 21
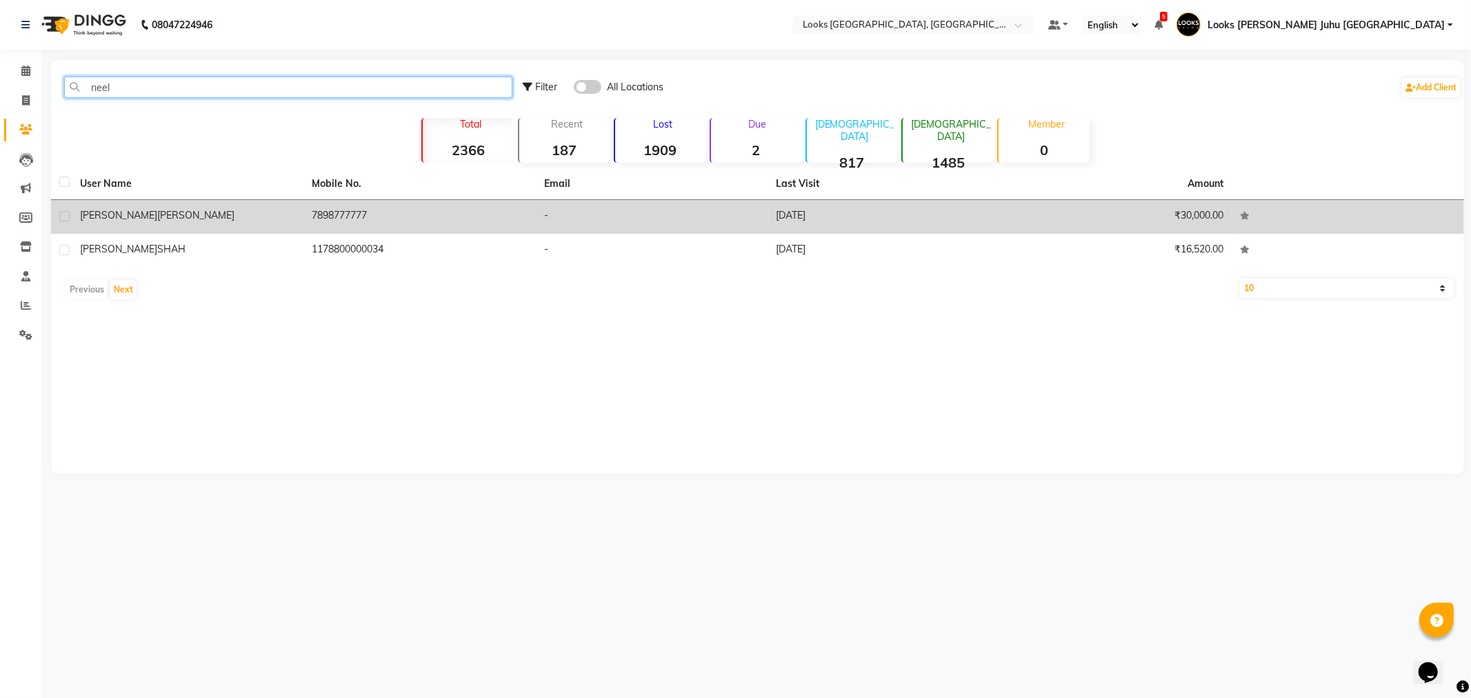
type input "neel"
click at [157, 219] on span "AJMERA" at bounding box center [195, 215] width 77 height 12
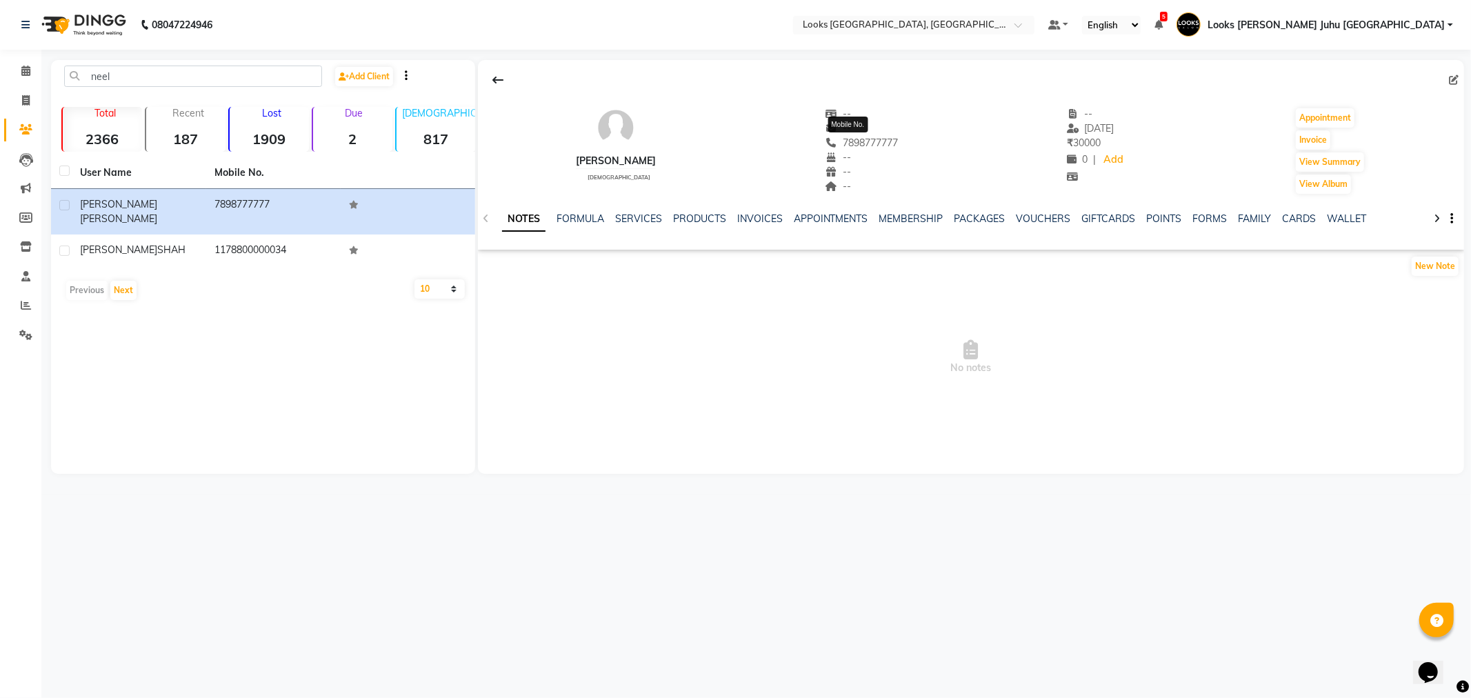
click at [874, 143] on span "7898777777" at bounding box center [861, 143] width 73 height 12
copy span "7898777777"
click at [1062, 225] on div "VOUCHERS" at bounding box center [1044, 219] width 54 height 14
click at [1049, 217] on link "VOUCHERS" at bounding box center [1044, 218] width 54 height 12
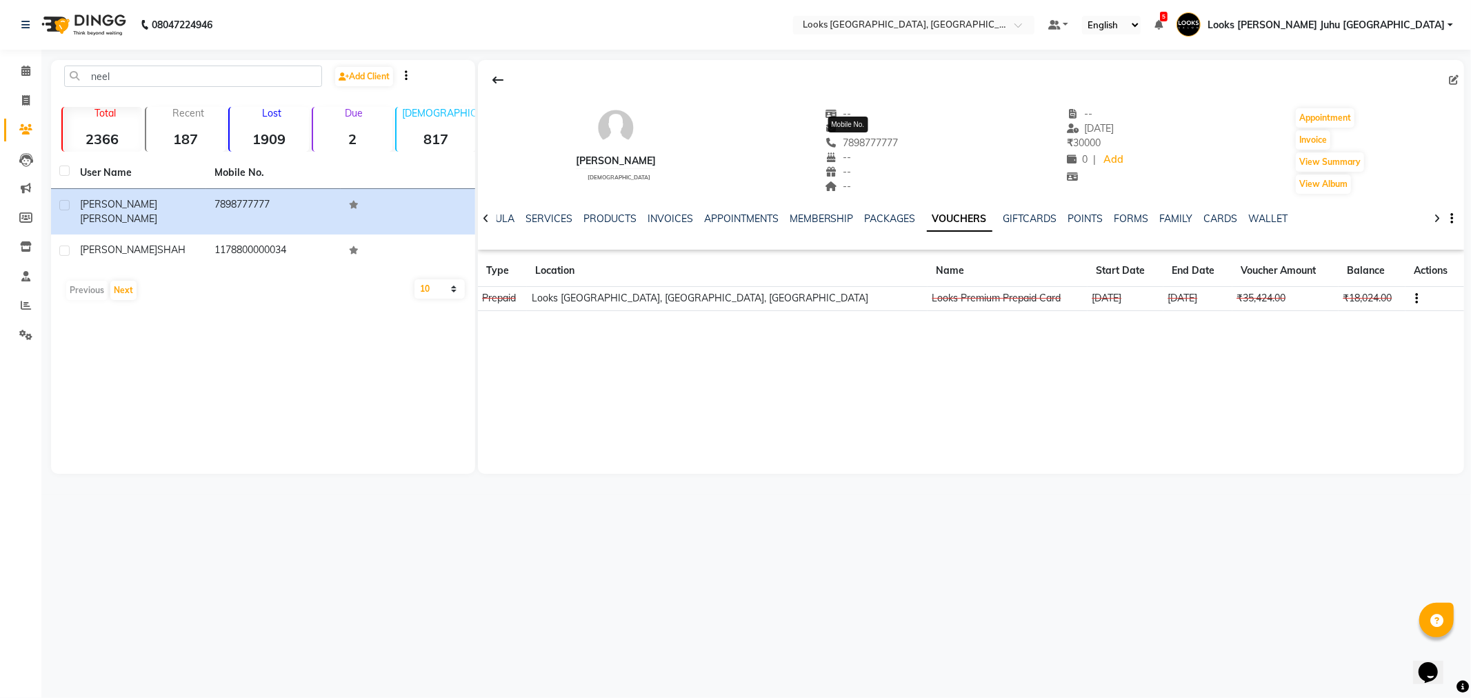
click at [870, 139] on span "7898777777" at bounding box center [861, 143] width 73 height 12
copy span "7898777777"
click at [897, 157] on div "NEEL AJMERA male -- -- 7898777777 -- -- -- -- 10-08-2024 ₹ 30000 0 | Add Appoin…" at bounding box center [971, 144] width 986 height 102
click at [23, 74] on icon at bounding box center [25, 71] width 9 height 10
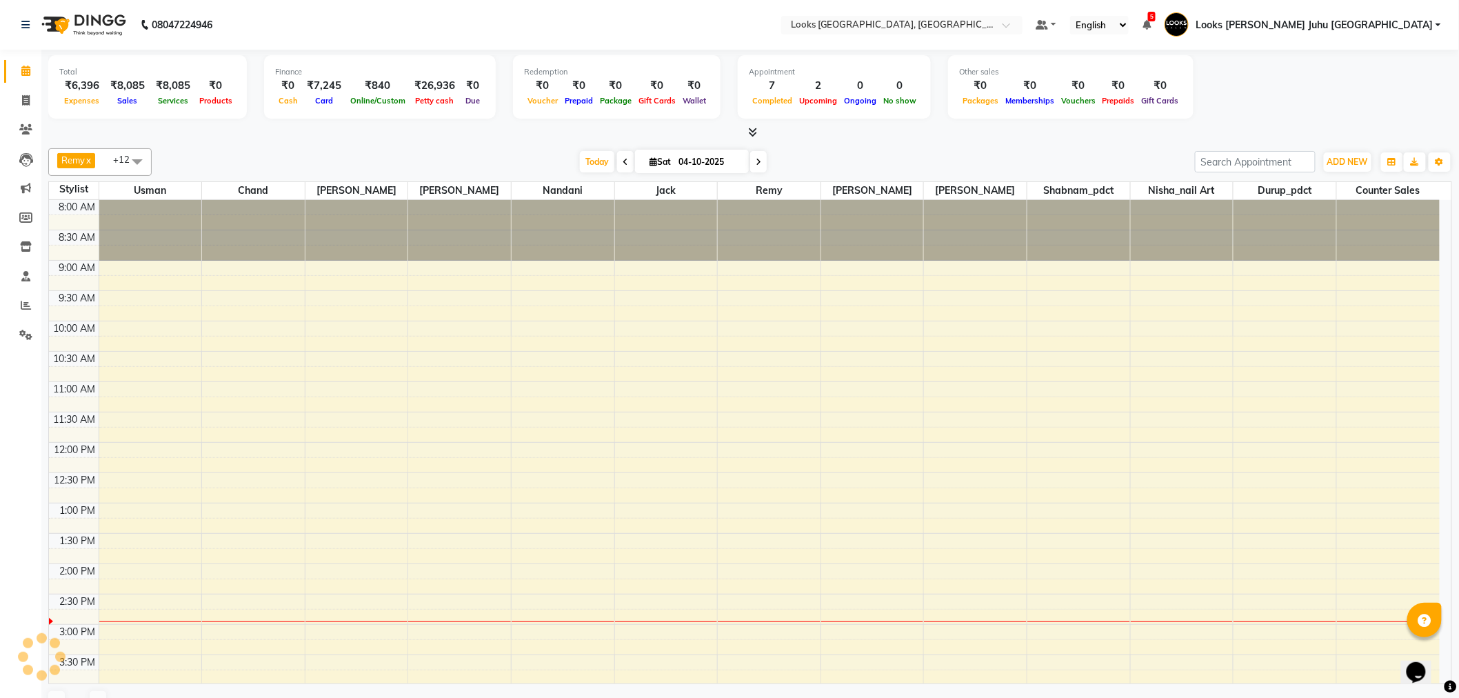
scroll to position [366, 0]
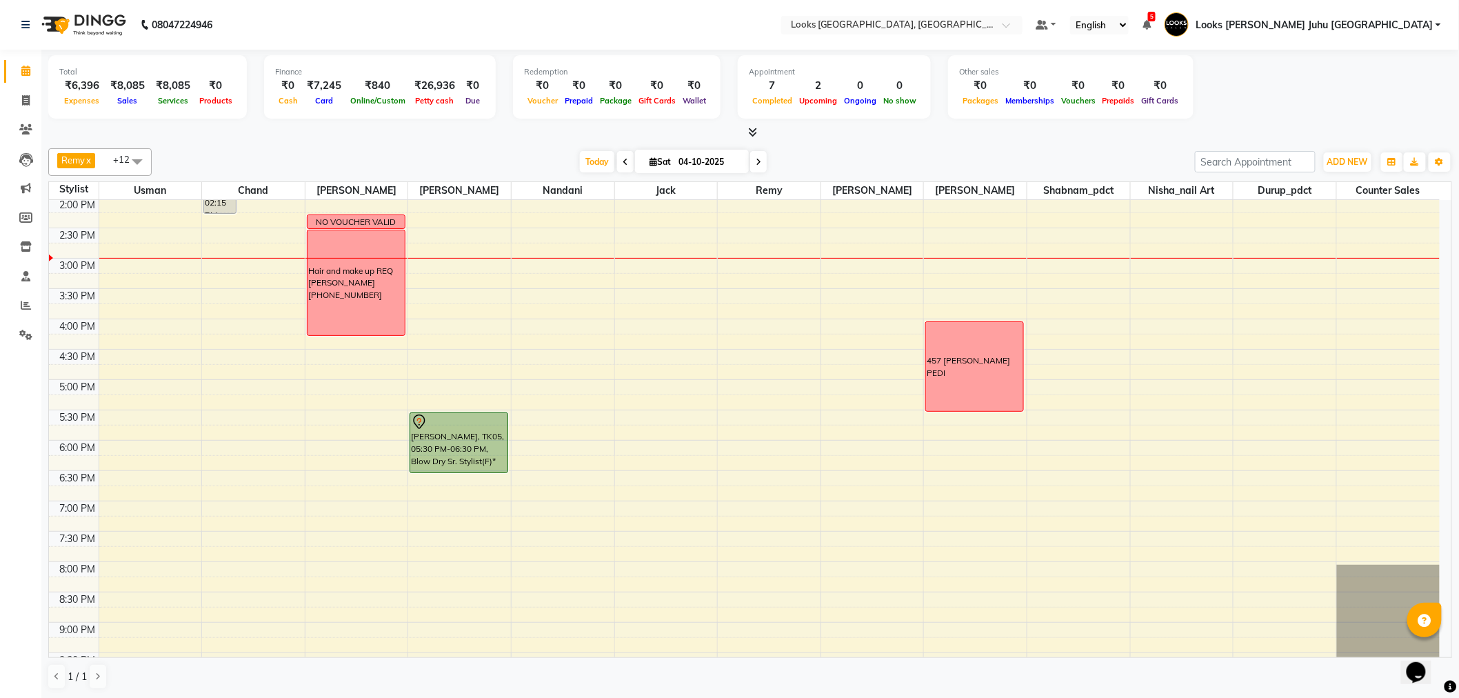
drag, startPoint x: 19, startPoint y: 290, endPoint x: 18, endPoint y: 309, distance: 19.3
click at [18, 290] on li "Staff" at bounding box center [20, 277] width 41 height 30
click at [18, 309] on span at bounding box center [26, 306] width 24 height 16
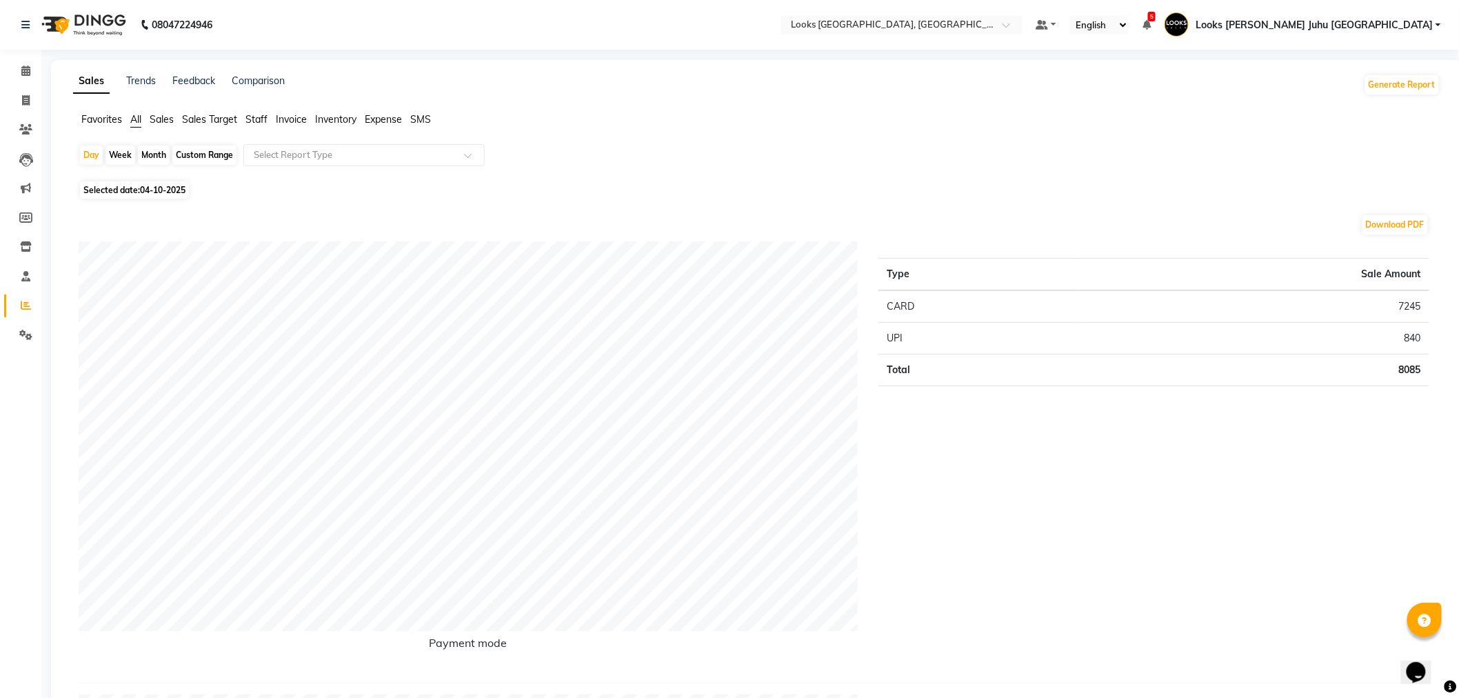
click at [257, 121] on span "Staff" at bounding box center [257, 119] width 22 height 12
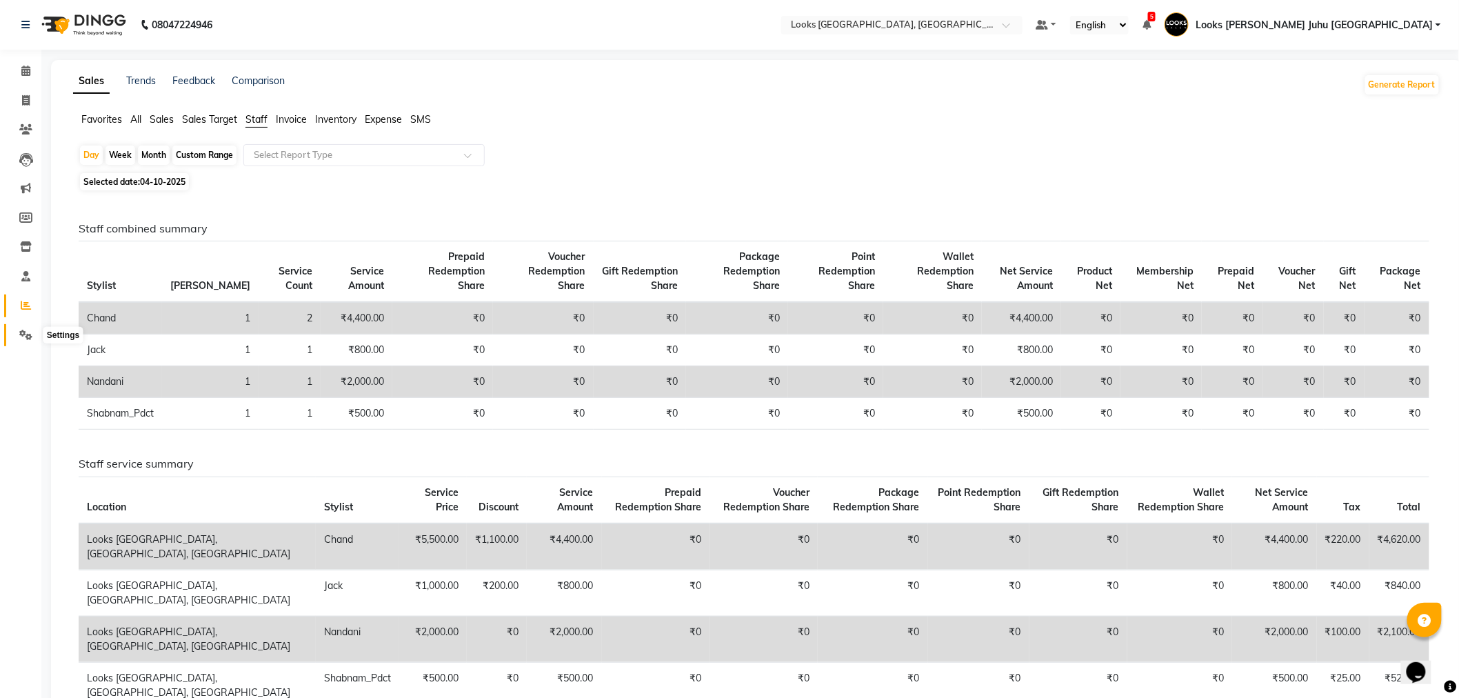
click at [14, 335] on span at bounding box center [26, 336] width 24 height 16
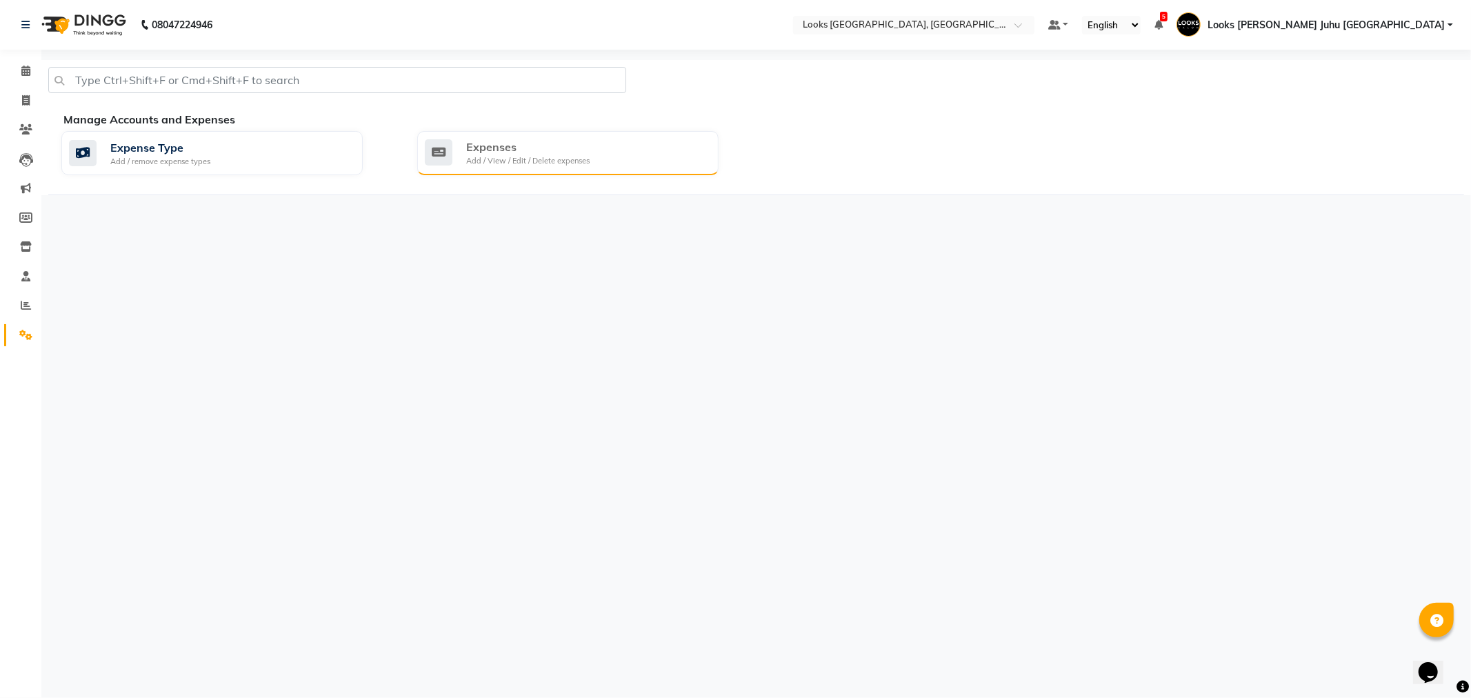
click at [506, 153] on div "Expenses" at bounding box center [527, 147] width 123 height 17
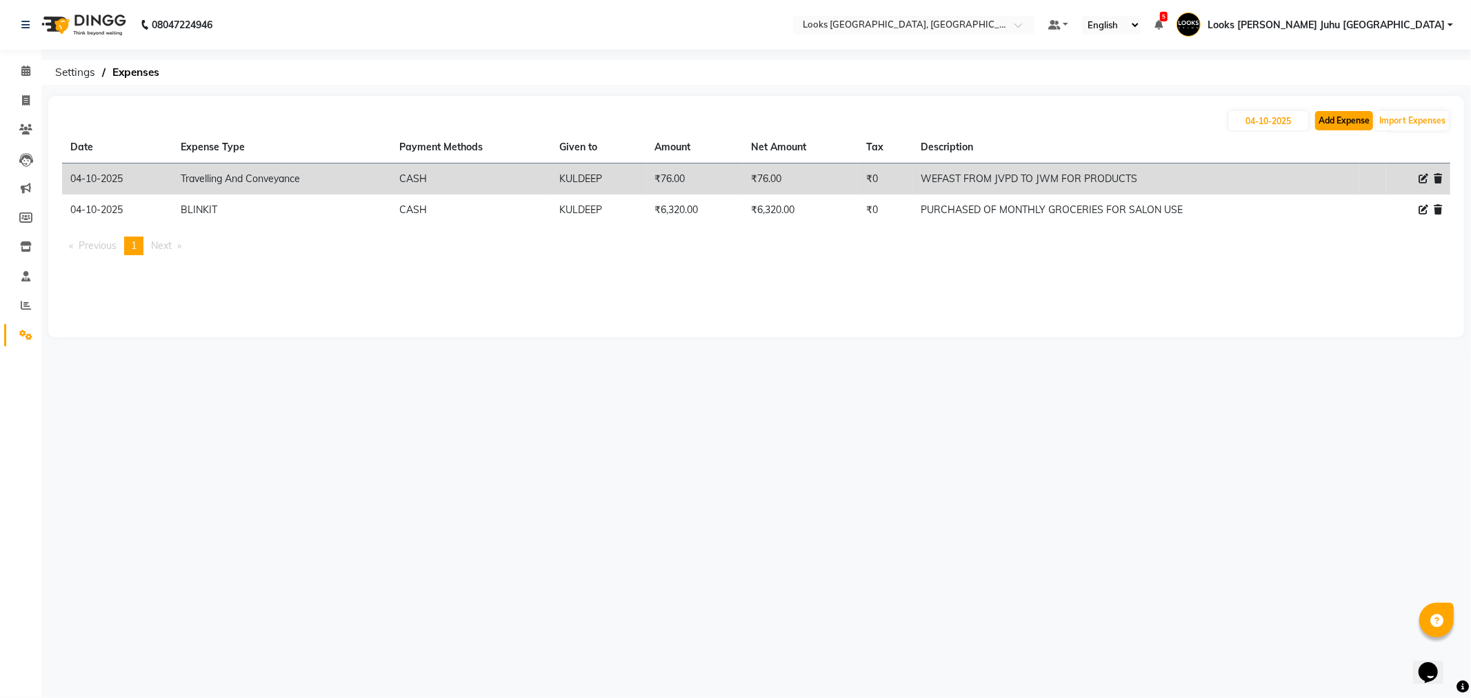
click at [1340, 125] on button "Add Expense" at bounding box center [1344, 120] width 58 height 19
select select "1"
select select "3134"
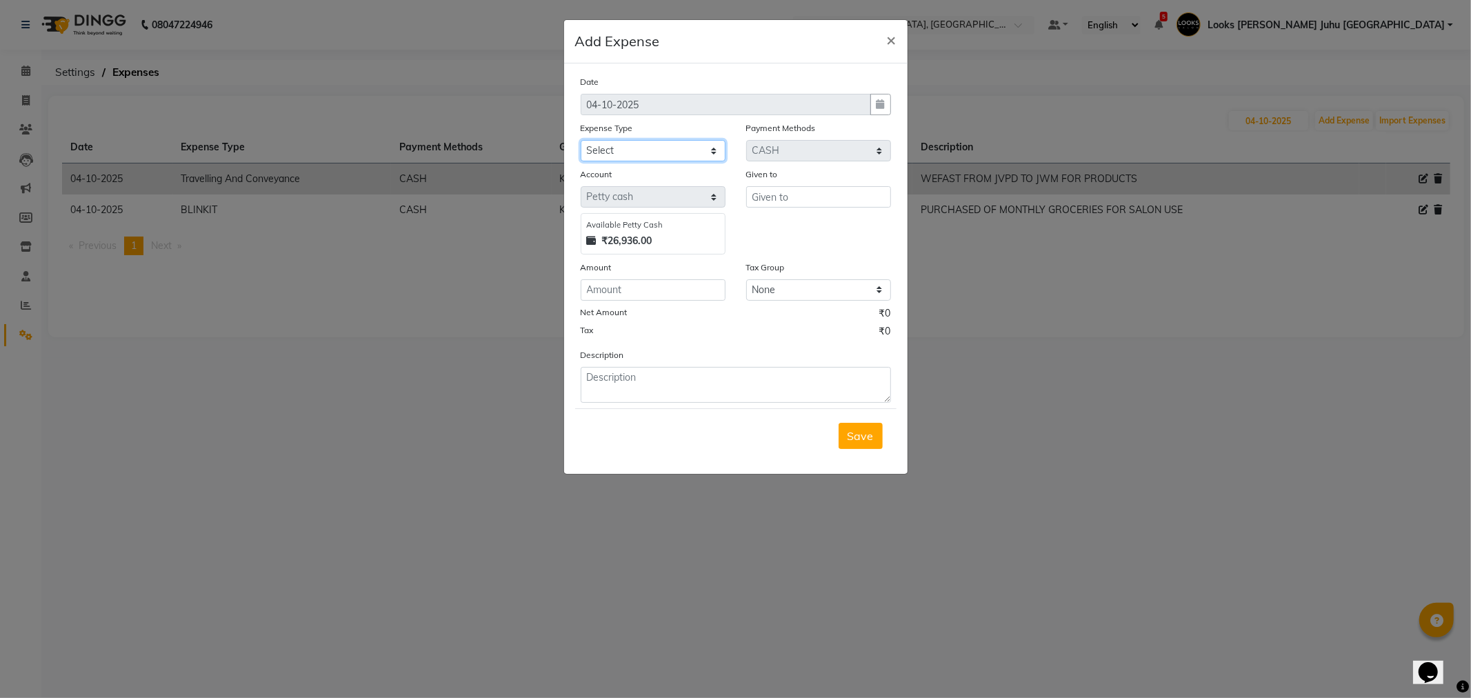
click at [674, 150] on select "Select Accommodation Aesthetics Bank Deposit BLINKIT Cash Handover Client Refun…" at bounding box center [653, 150] width 145 height 21
select select "5134"
click at [581, 140] on select "Select Accommodation Aesthetics Bank Deposit BLINKIT Cash Handover Client Refun…" at bounding box center [653, 150] width 145 height 21
click at [811, 208] on input "text" at bounding box center [818, 196] width 145 height 21
type input "kuldeep"
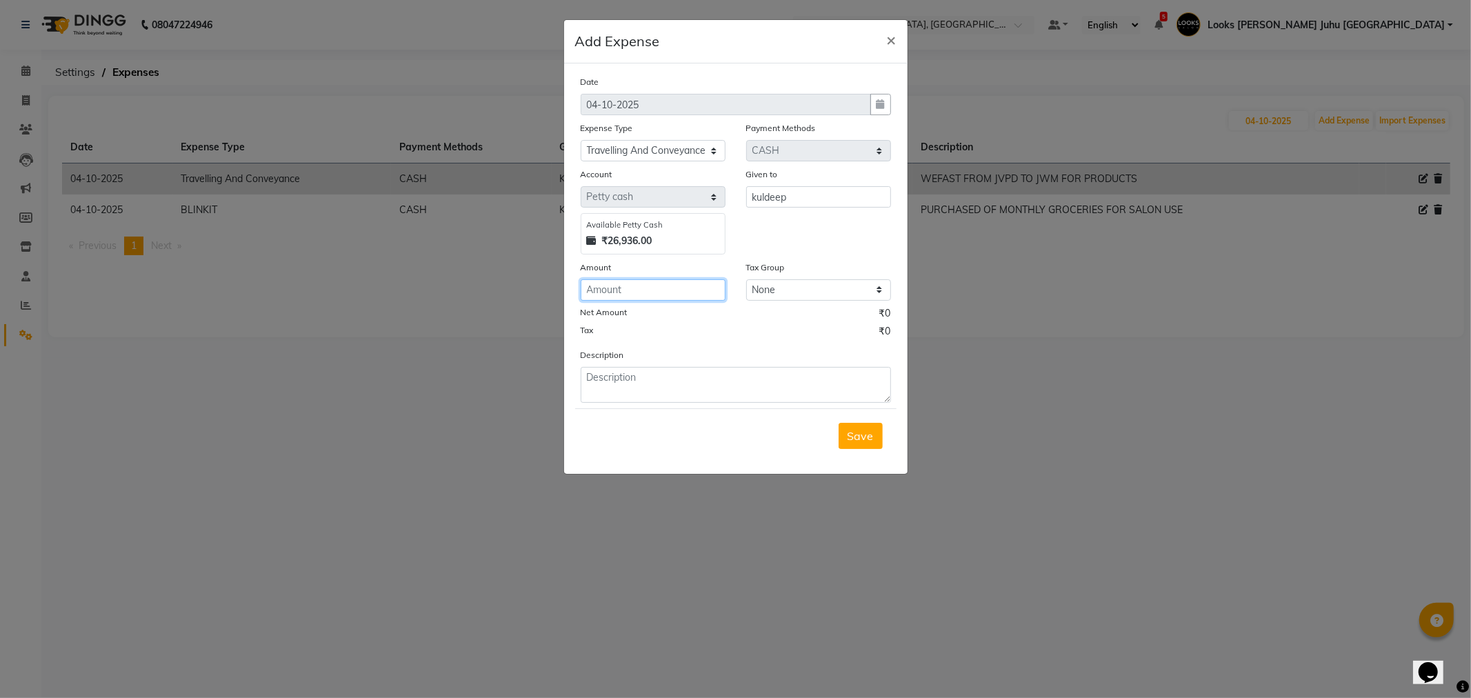
click at [677, 291] on input "number" at bounding box center [653, 289] width 145 height 21
type input "193"
click at [661, 374] on textarea at bounding box center [736, 385] width 310 height 36
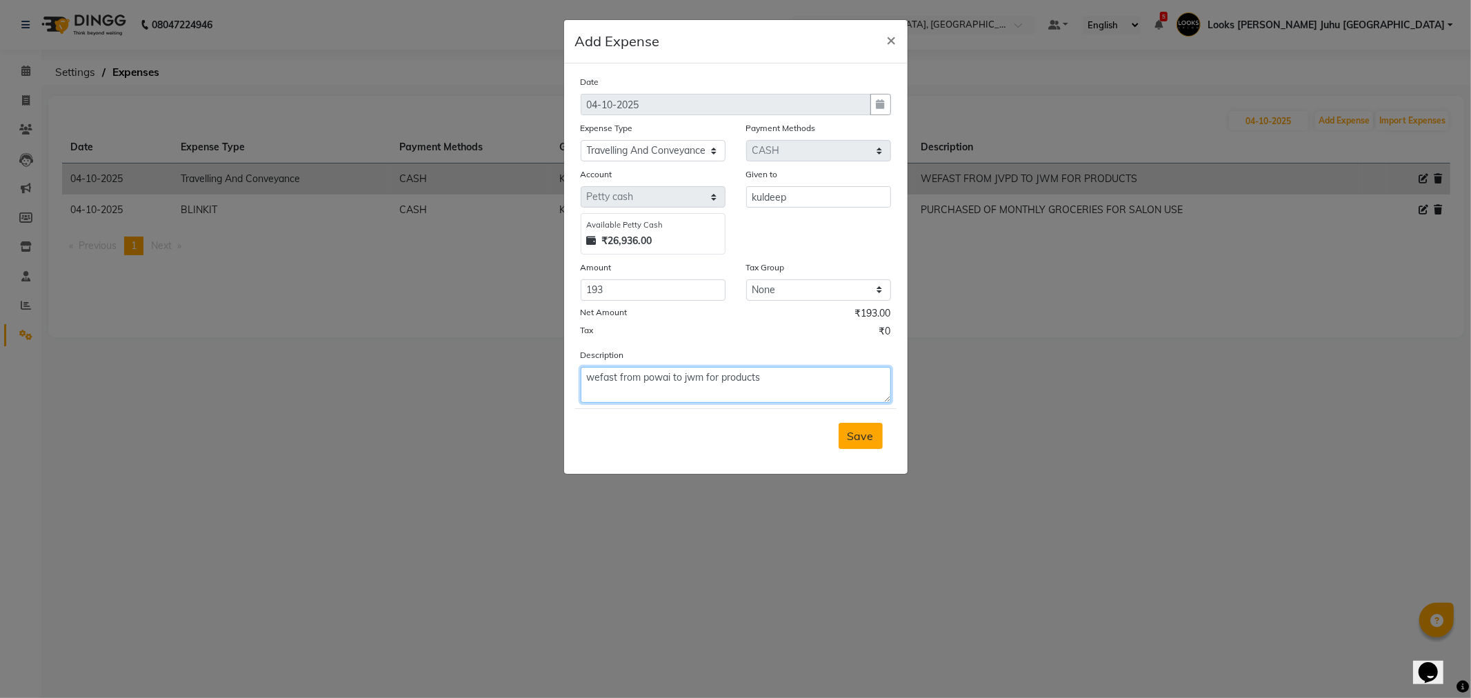
type textarea "wefast from powai to jwm for products"
click at [870, 433] on span "Save" at bounding box center [861, 436] width 26 height 14
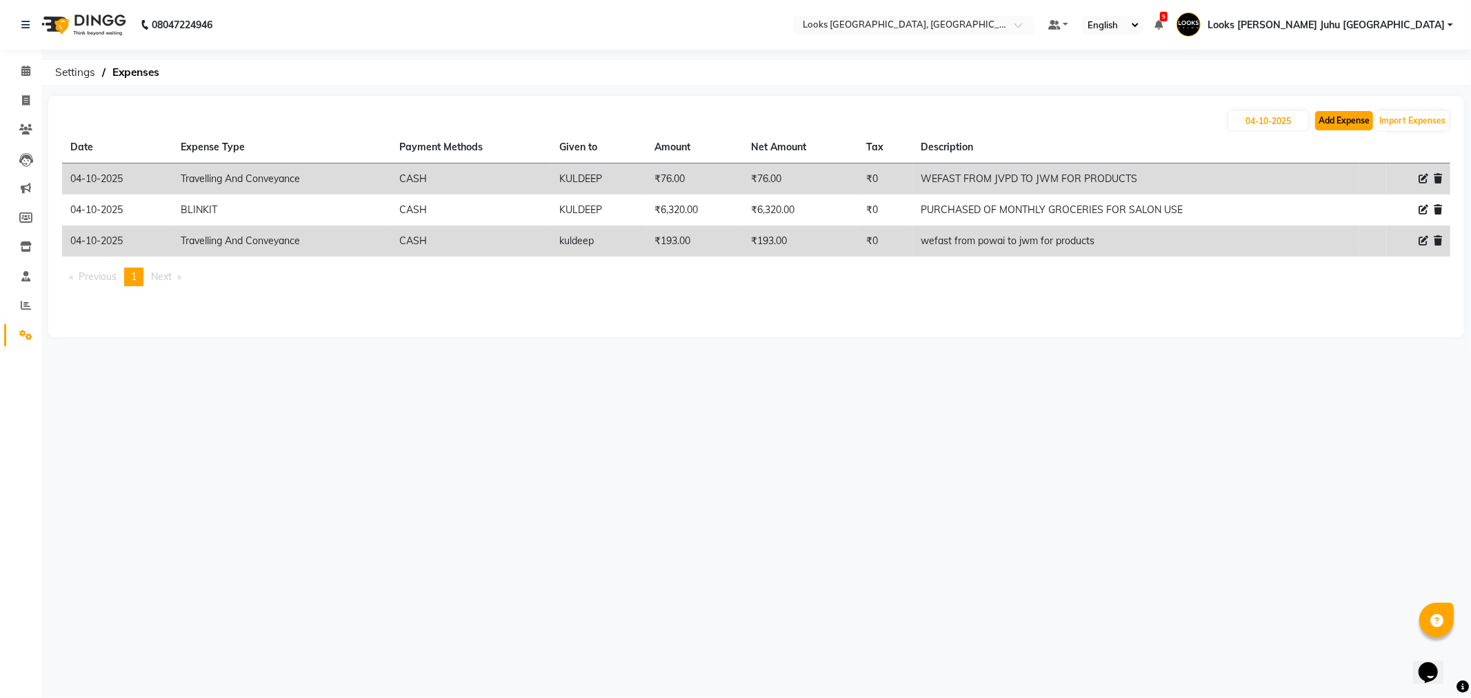
click at [1350, 116] on button "Add Expense" at bounding box center [1344, 120] width 58 height 19
select select "1"
select select "3134"
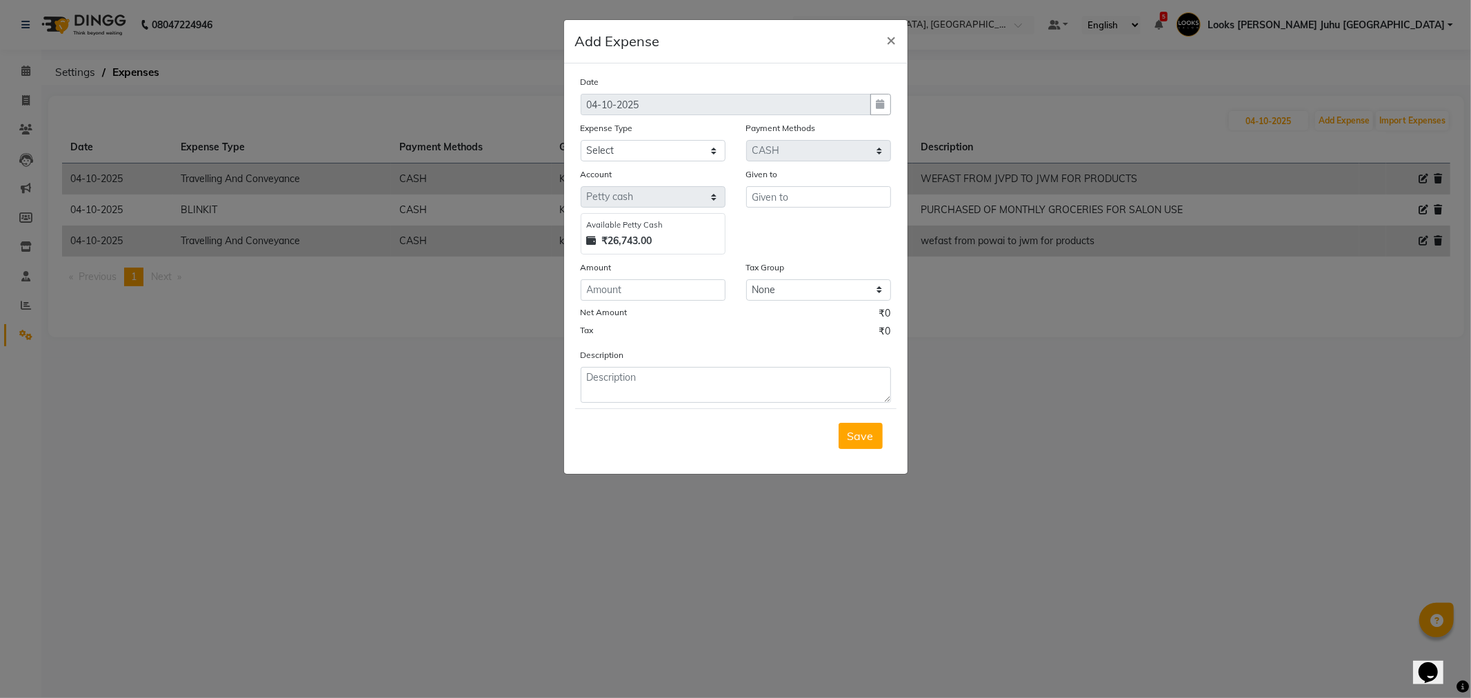
click at [1284, 483] on ngb-modal-window "Add Expense × Date 04-10-2025 Expense Type Select Accommodation Aesthetics Bank…" at bounding box center [735, 349] width 1471 height 698
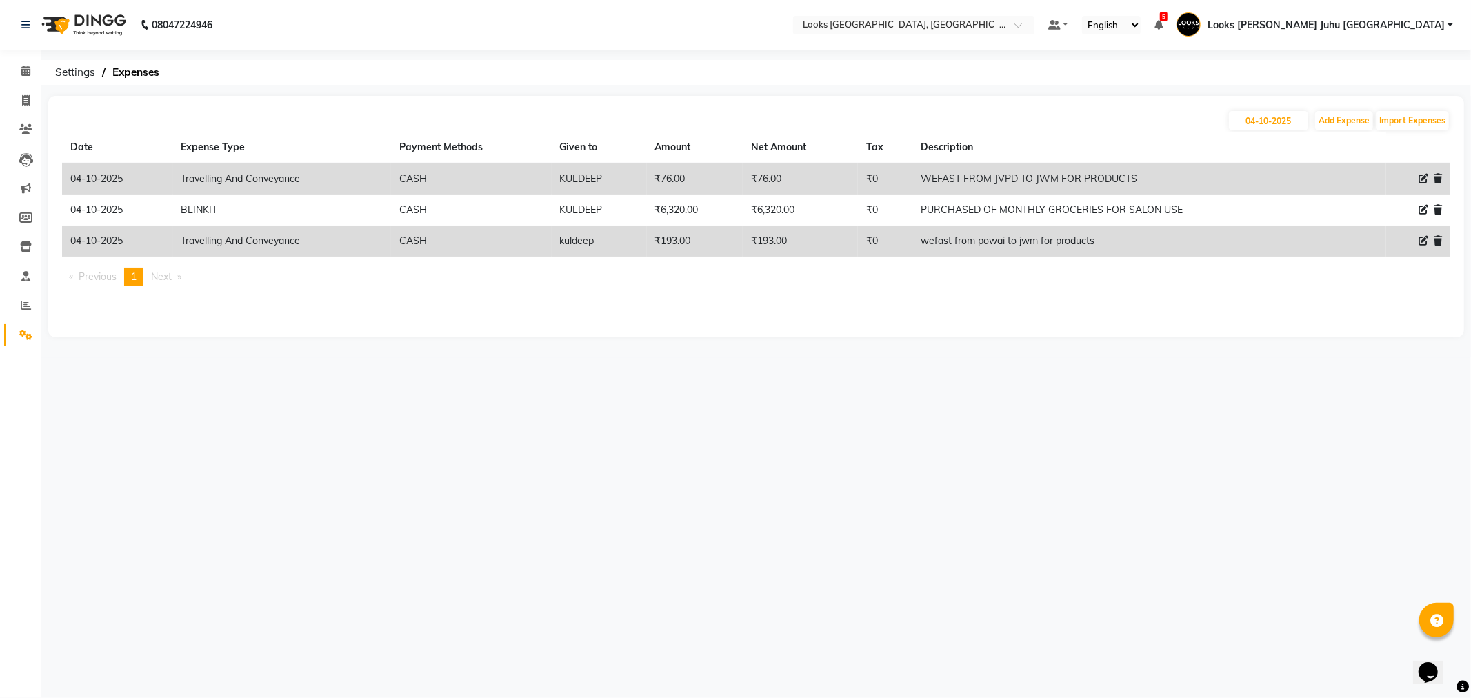
click at [1423, 237] on icon at bounding box center [1424, 241] width 10 height 10
select select "5134"
select select "1"
select select "3134"
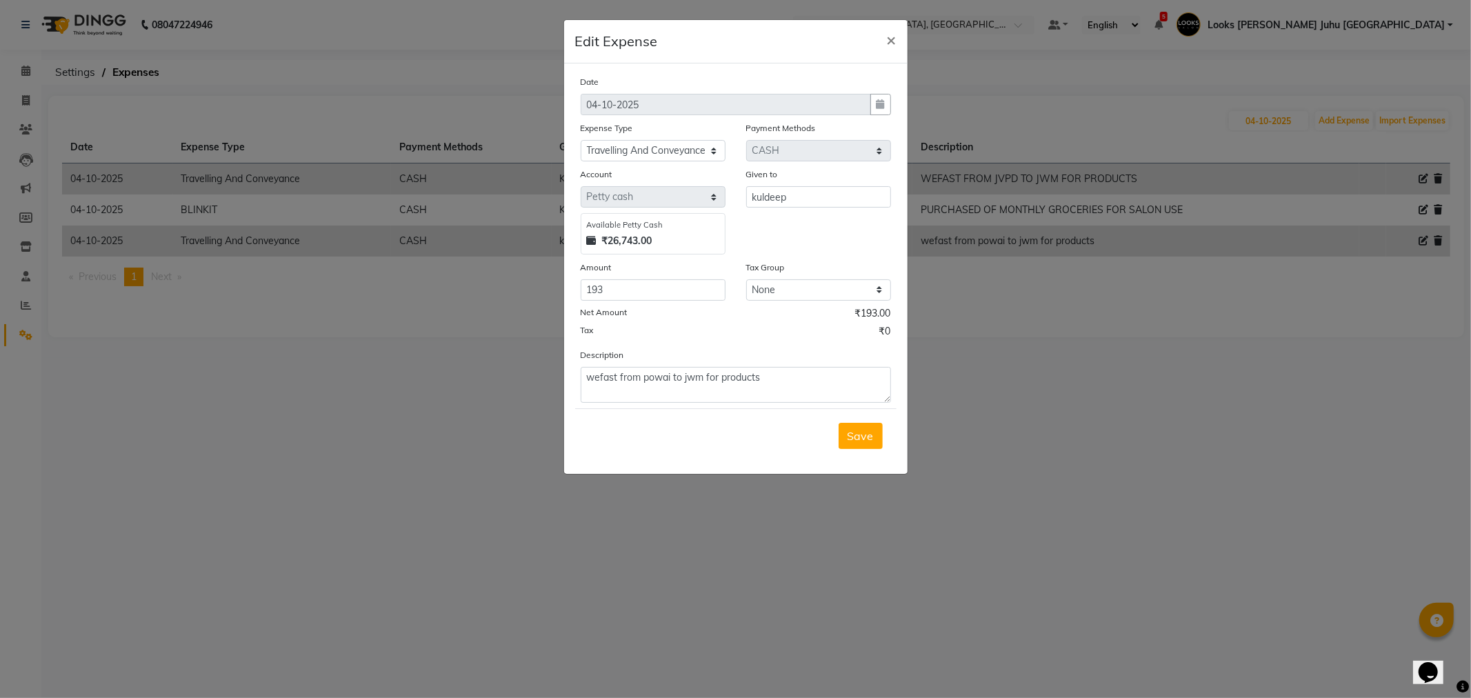
click at [691, 278] on div "Amount" at bounding box center [653, 269] width 145 height 19
click at [688, 280] on input "193" at bounding box center [653, 289] width 145 height 21
type input "1"
type input "200"
click at [856, 432] on span "Save" at bounding box center [861, 436] width 26 height 14
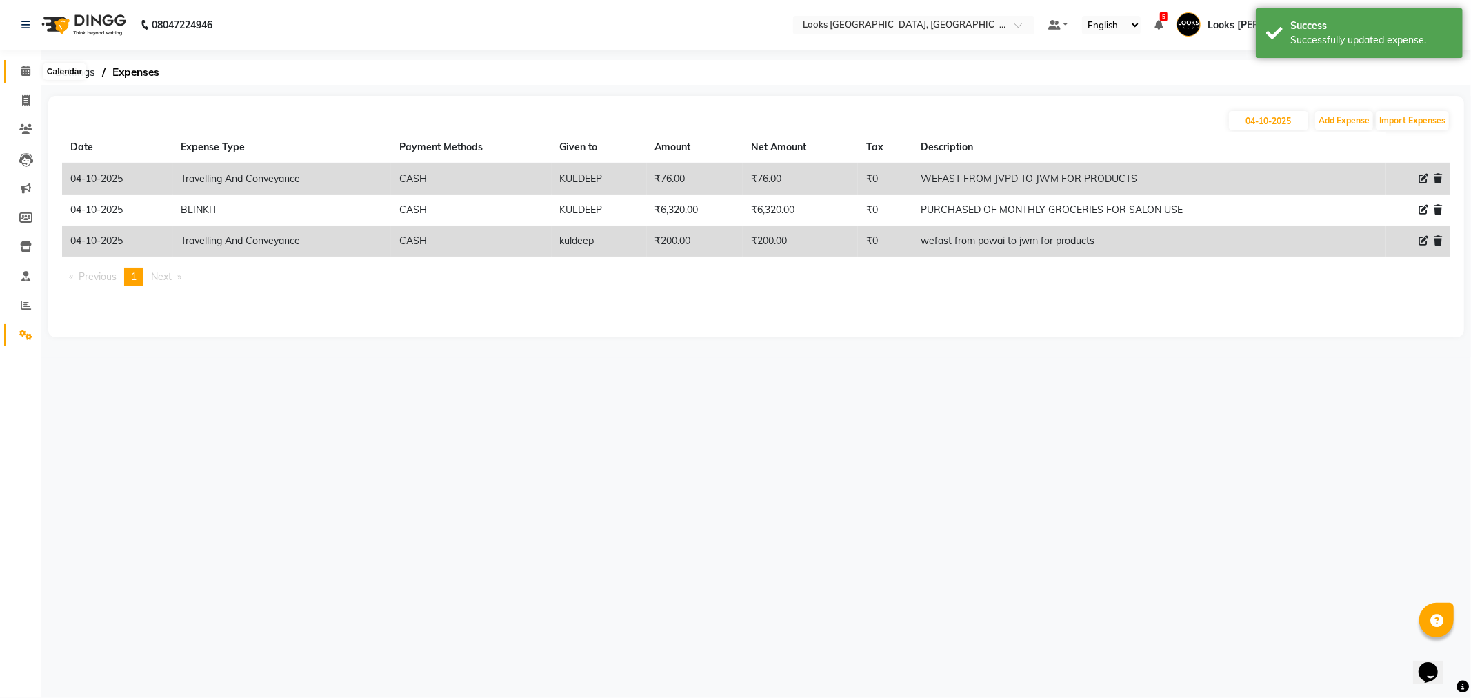
click at [35, 77] on span at bounding box center [26, 71] width 24 height 16
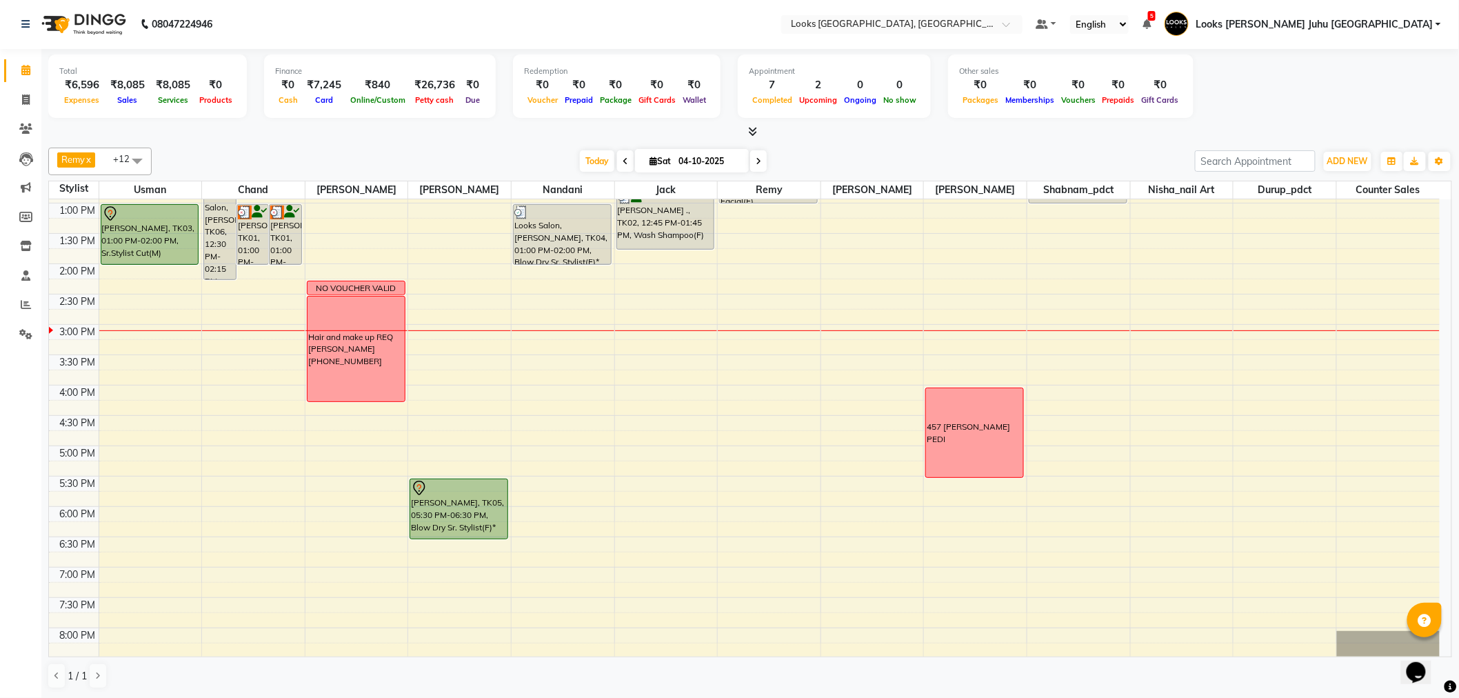
scroll to position [306, 0]
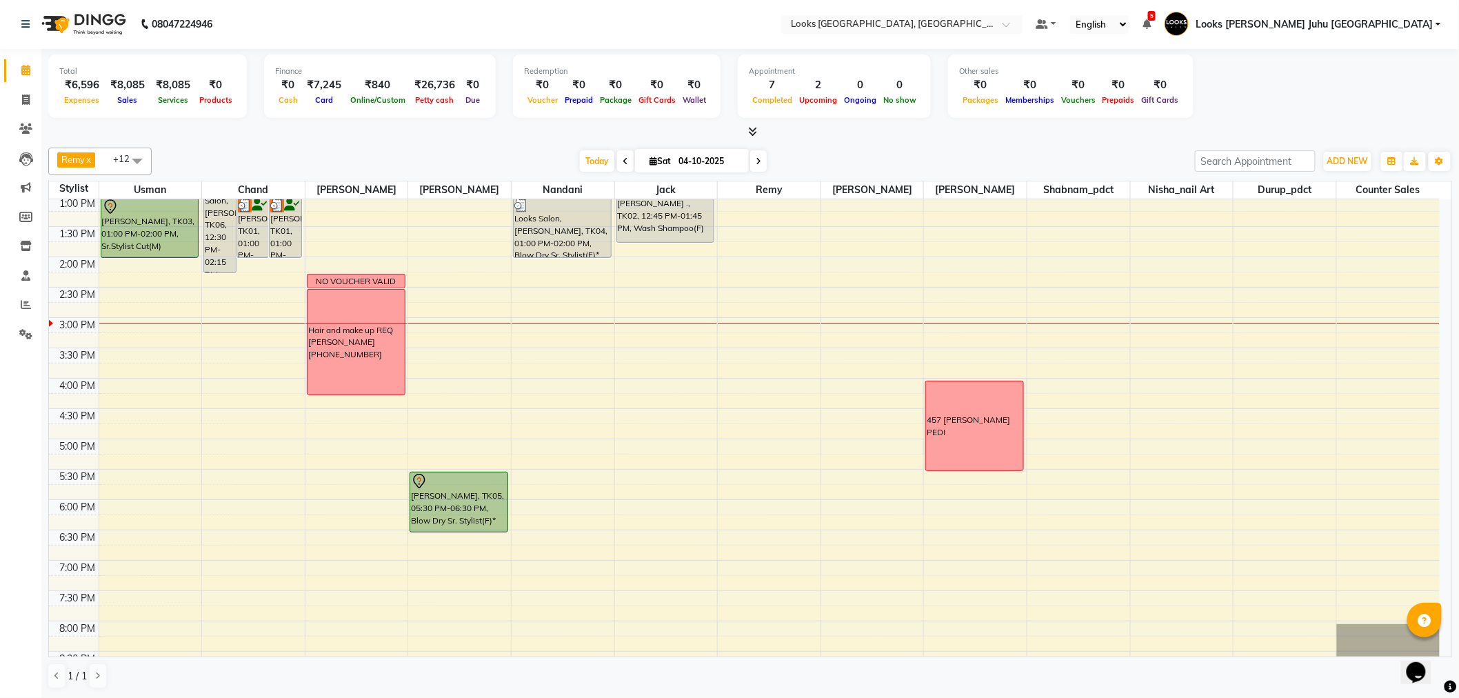
click at [692, 159] on input "04-10-2025" at bounding box center [708, 161] width 69 height 21
select select "10"
select select "2025"
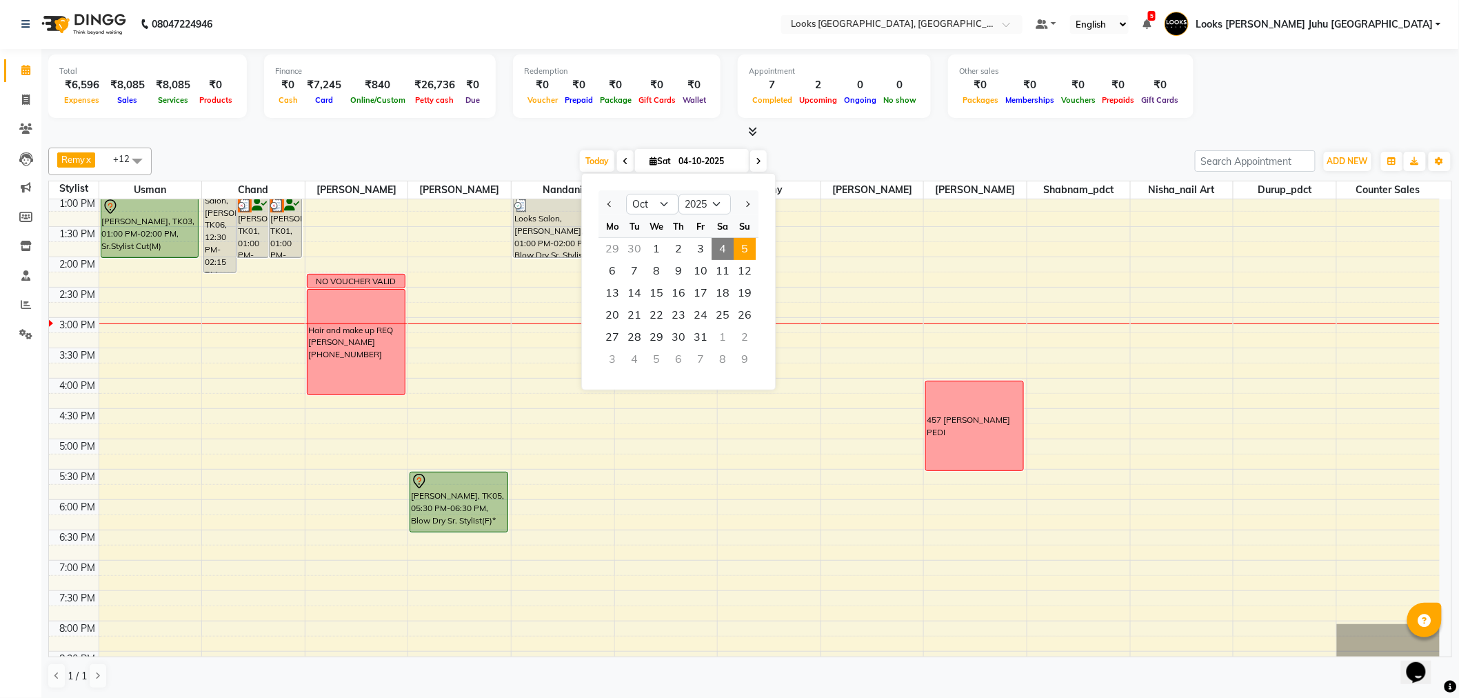
click at [746, 250] on span "5" at bounding box center [745, 249] width 22 height 22
type input "05-10-2025"
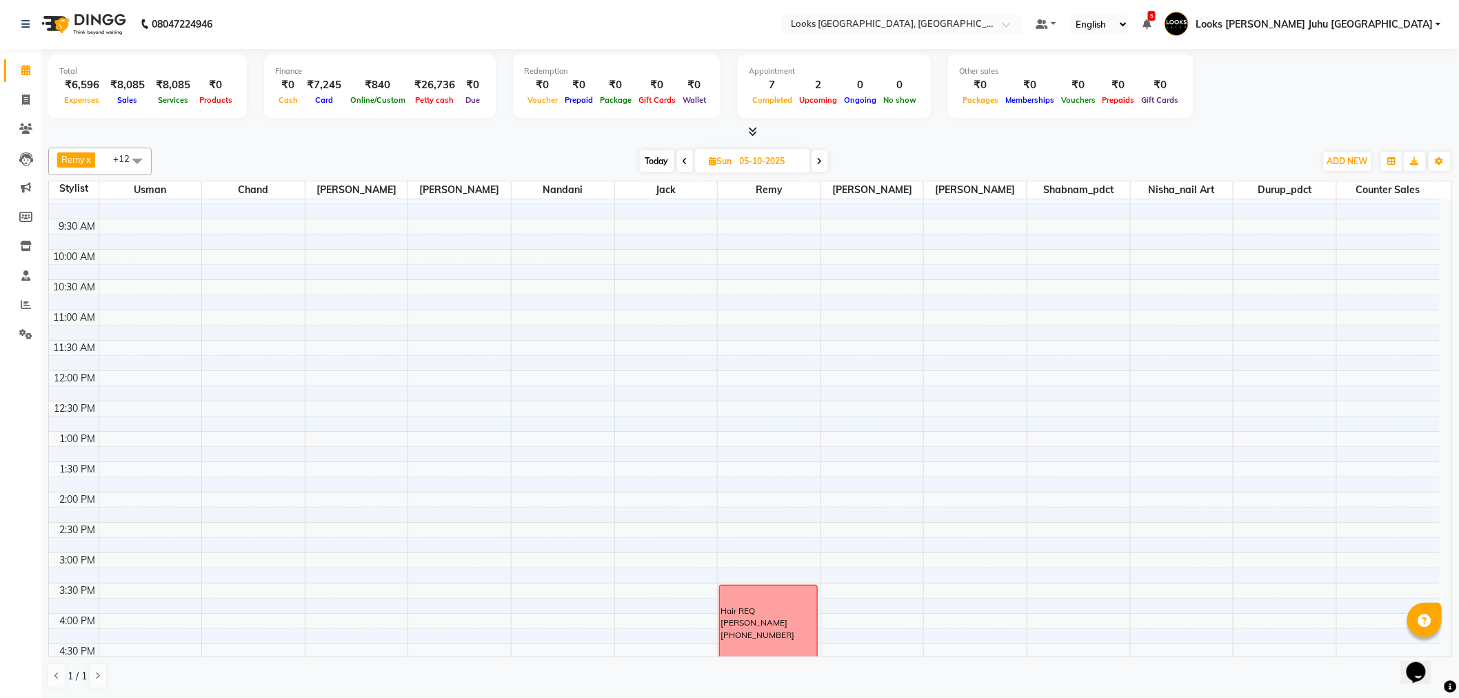
scroll to position [44, 0]
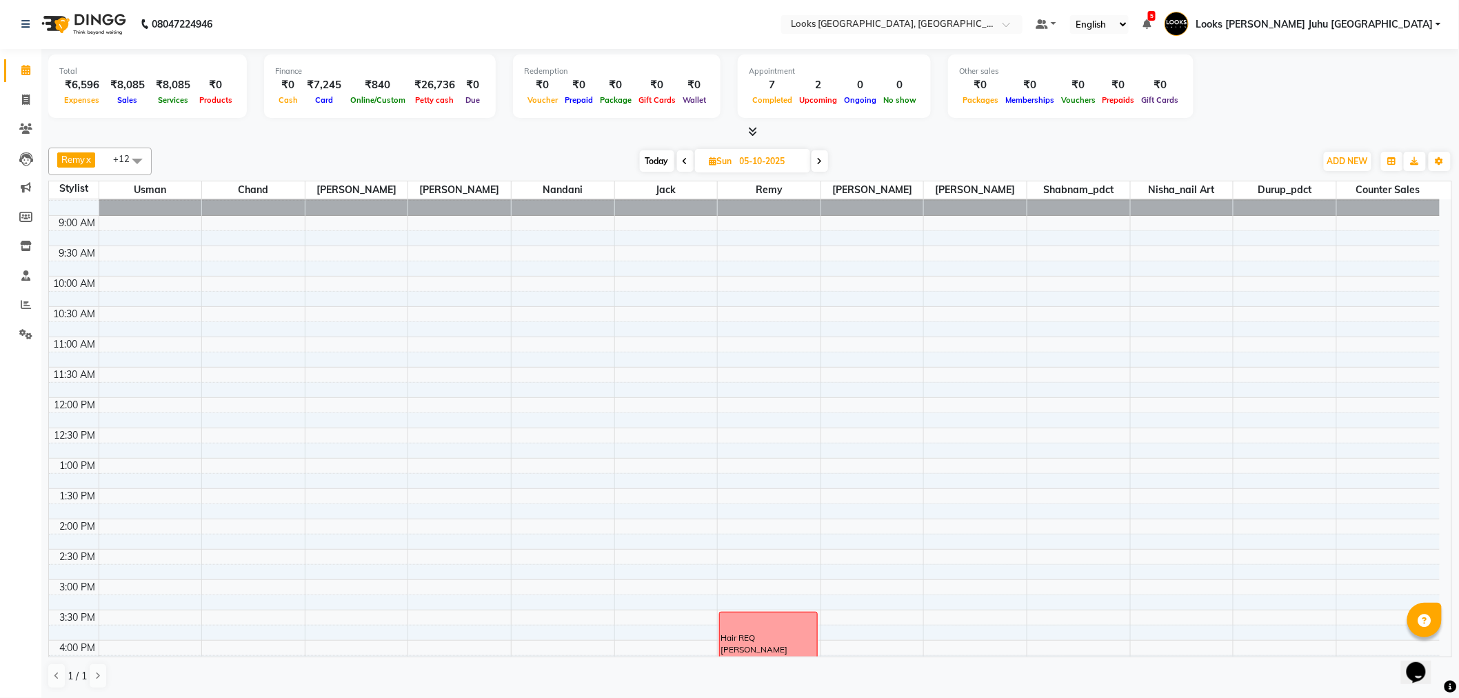
click at [350, 283] on div "8:00 AM 8:30 AM 9:00 AM 9:30 AM 10:00 AM 10:30 AM 11:00 AM 11:30 AM 12:00 PM 12…" at bounding box center [744, 610] width 1391 height 910
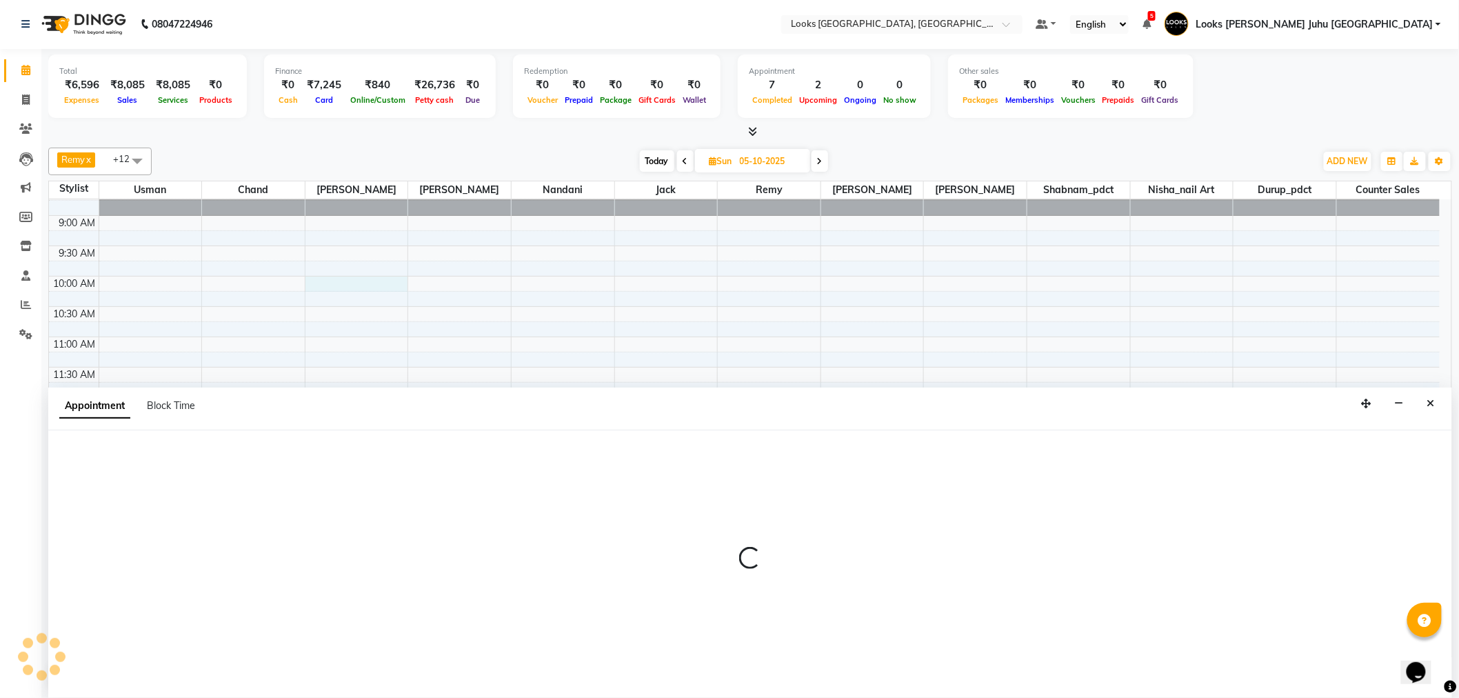
select select "23385"
select select "tentative"
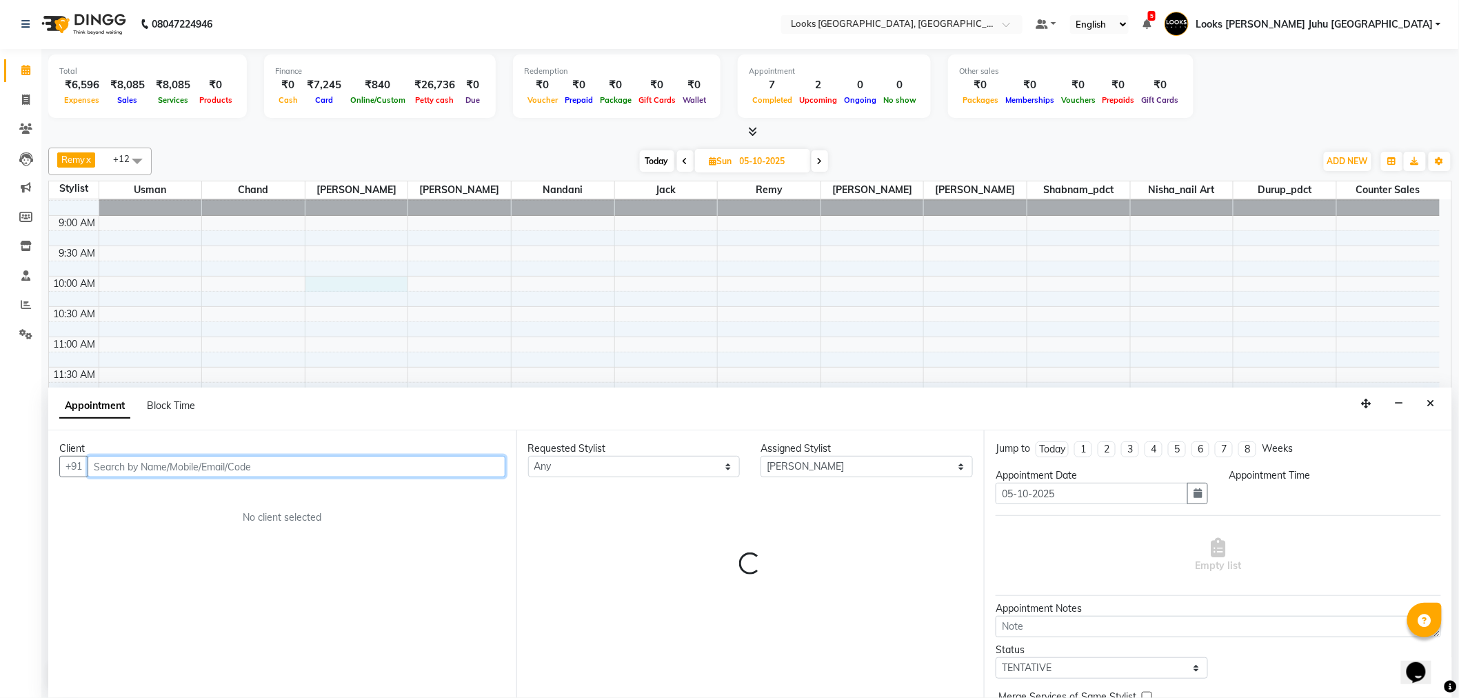
select select "600"
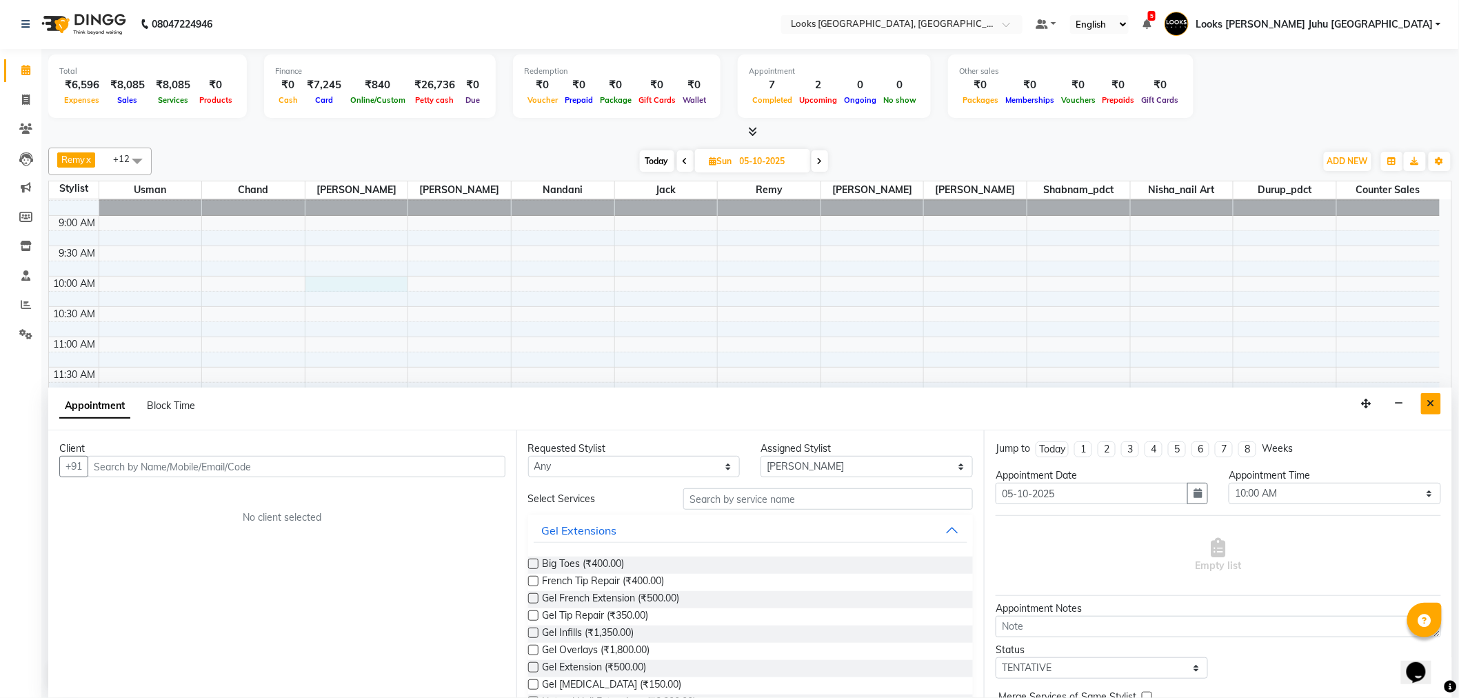
click at [1433, 399] on icon "Close" at bounding box center [1432, 404] width 8 height 10
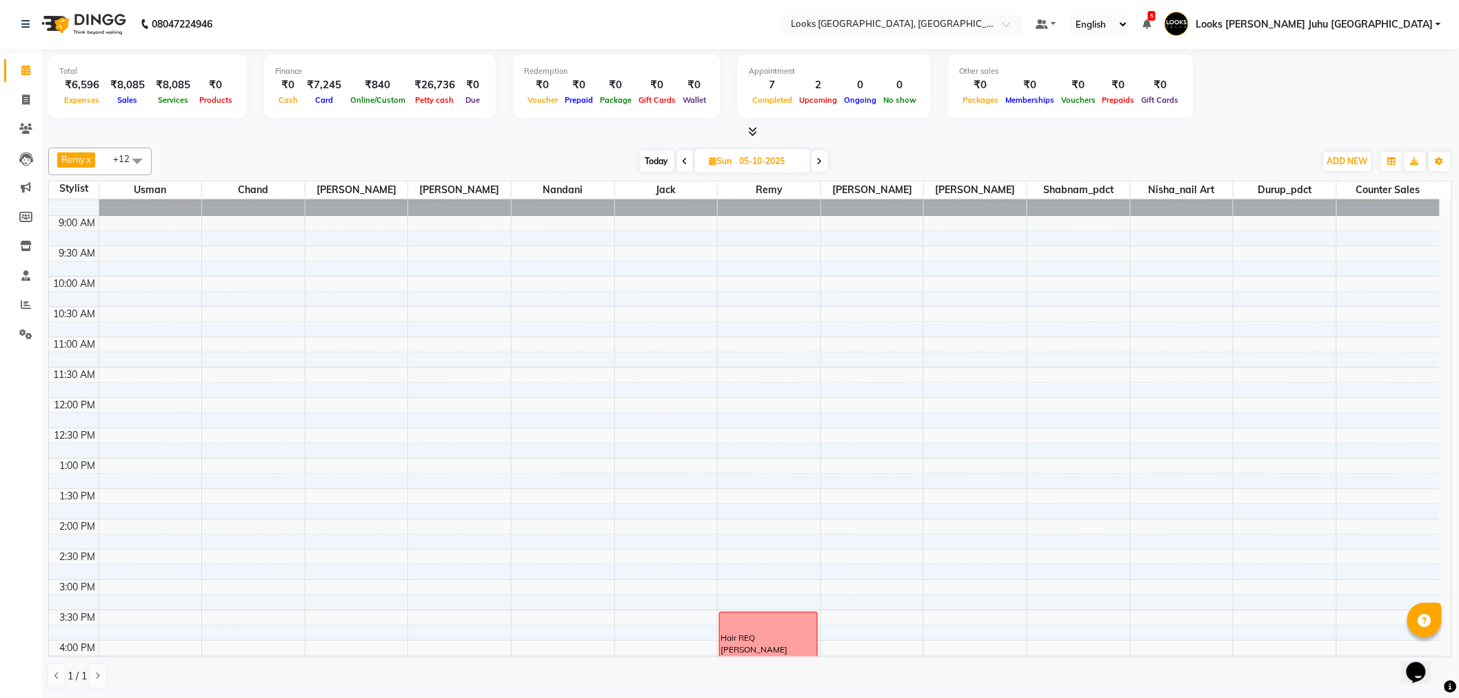
click at [657, 168] on span "Today" at bounding box center [657, 160] width 34 height 21
type input "04-10-2025"
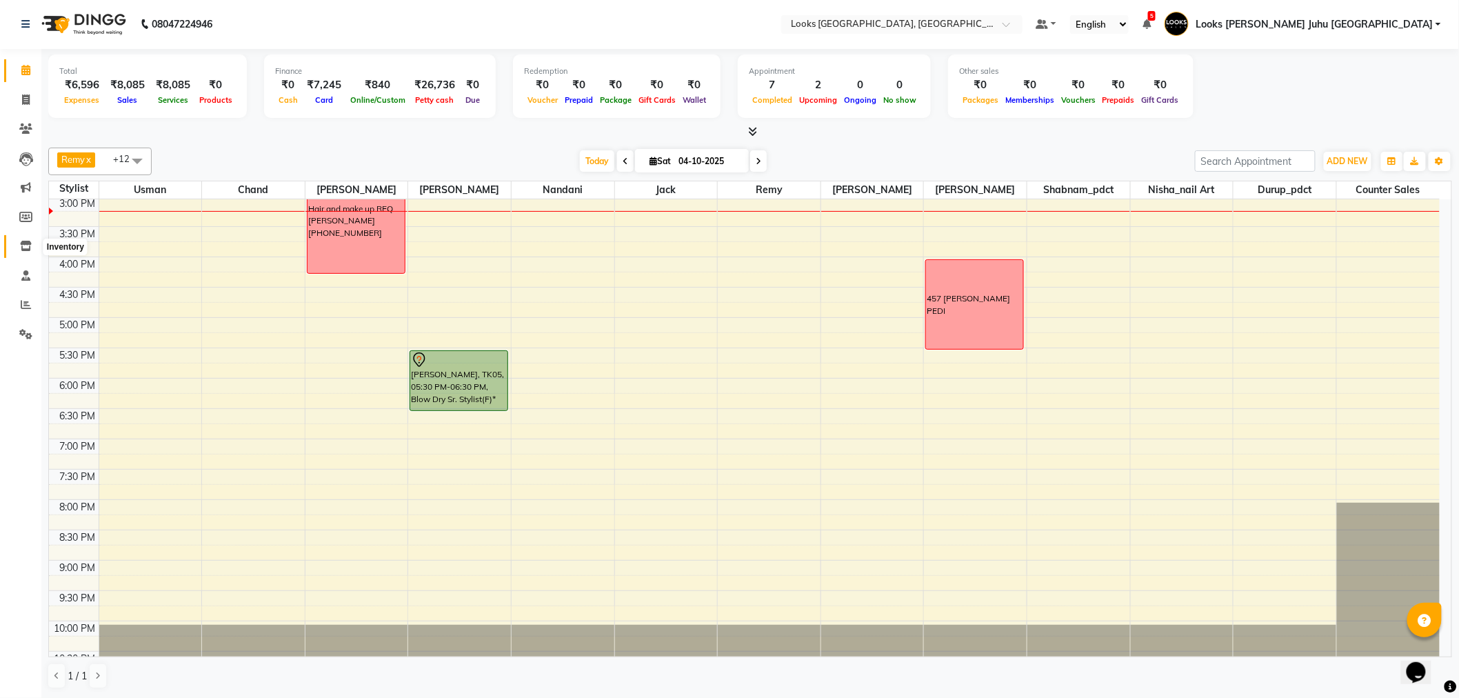
click at [20, 243] on icon at bounding box center [26, 246] width 12 height 10
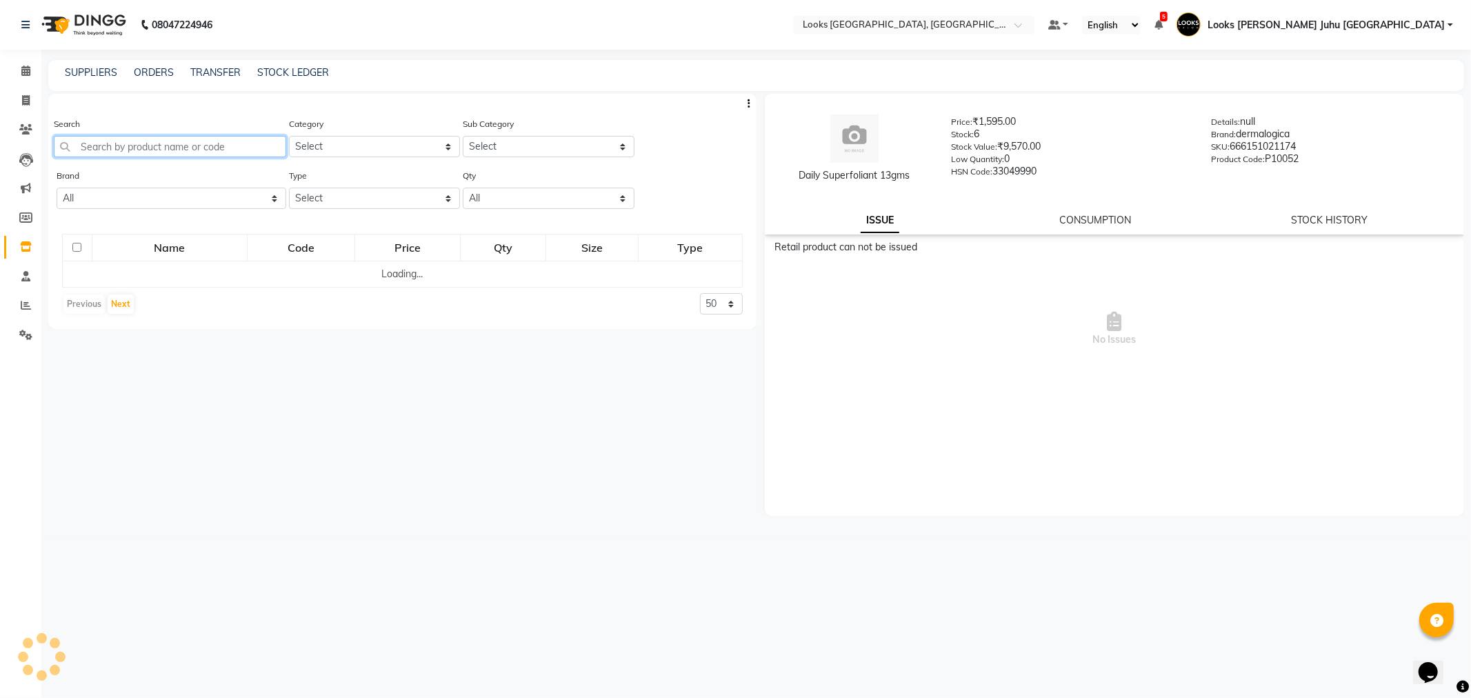
click at [157, 152] on input "text" at bounding box center [170, 146] width 232 height 21
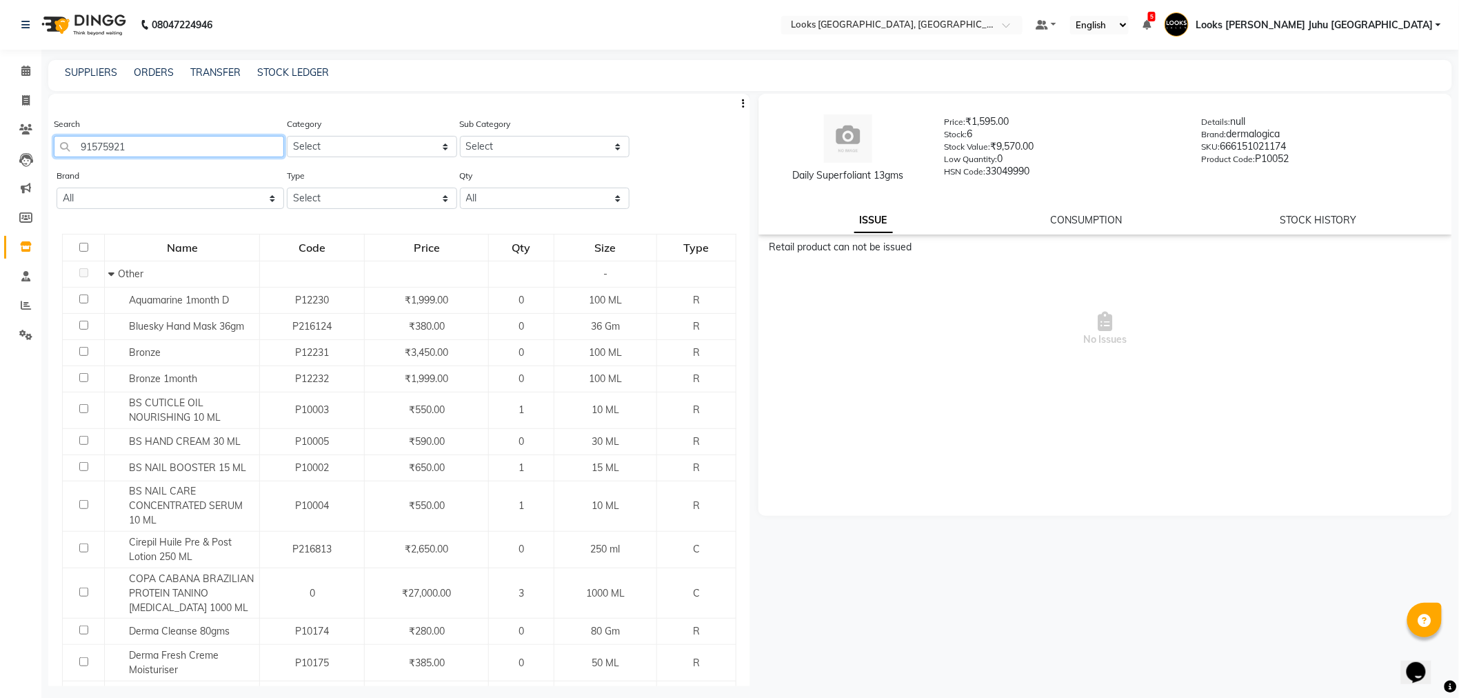
type input "91575921"
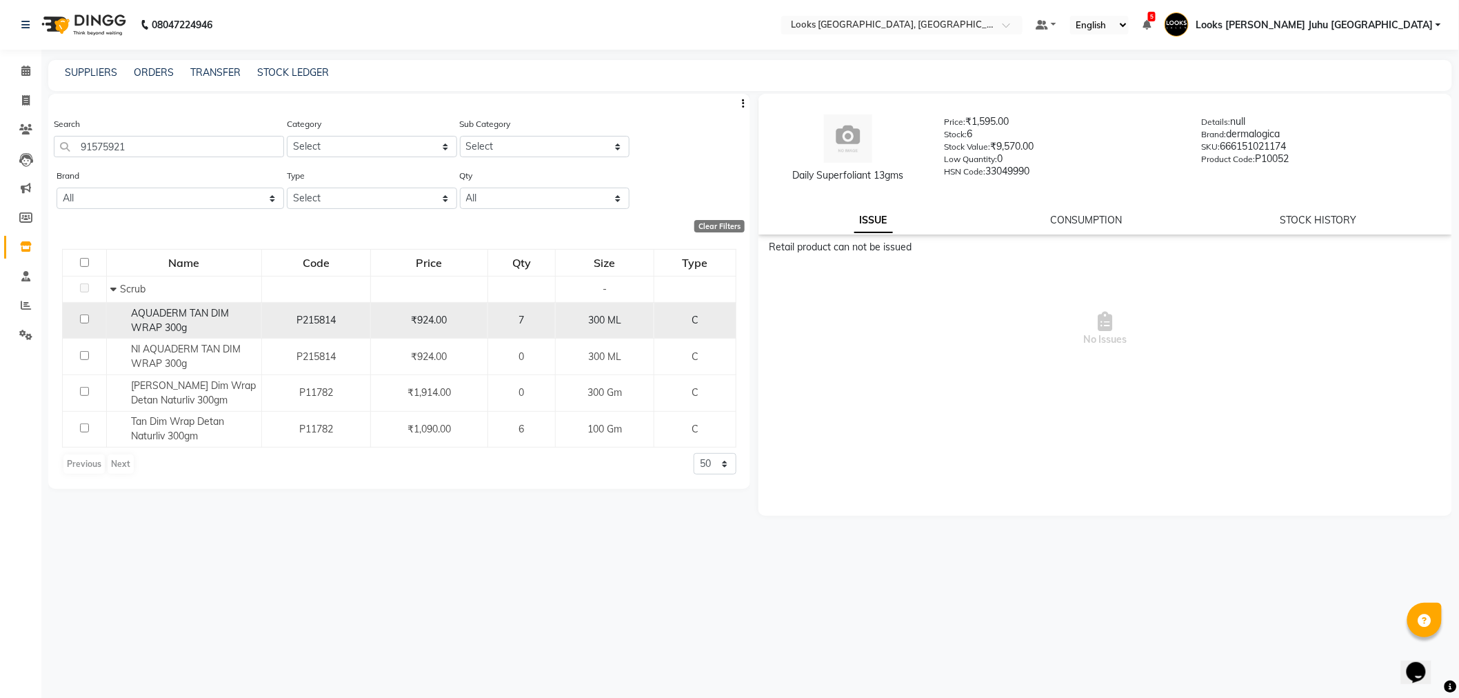
click at [91, 315] on td at bounding box center [85, 320] width 44 height 37
click at [85, 318] on input "checkbox" at bounding box center [84, 318] width 9 height 9
checkbox input "true"
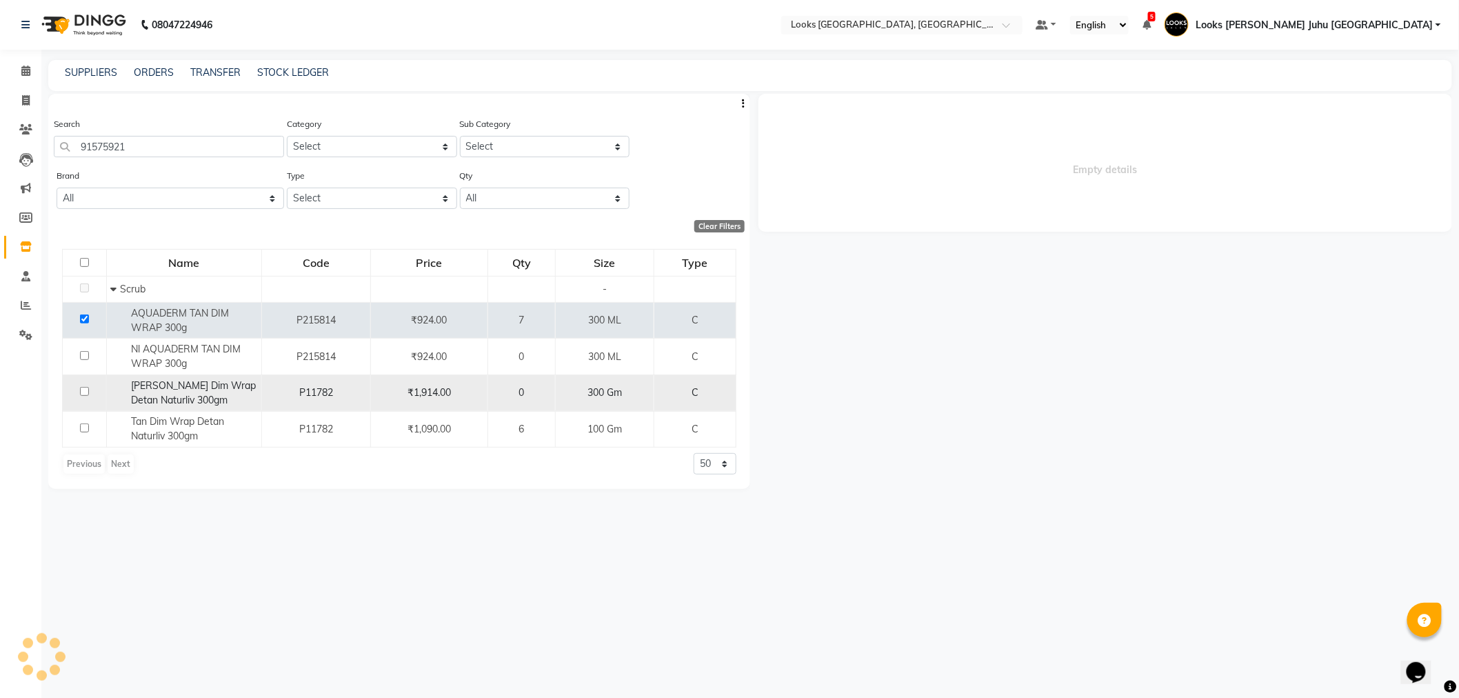
select select
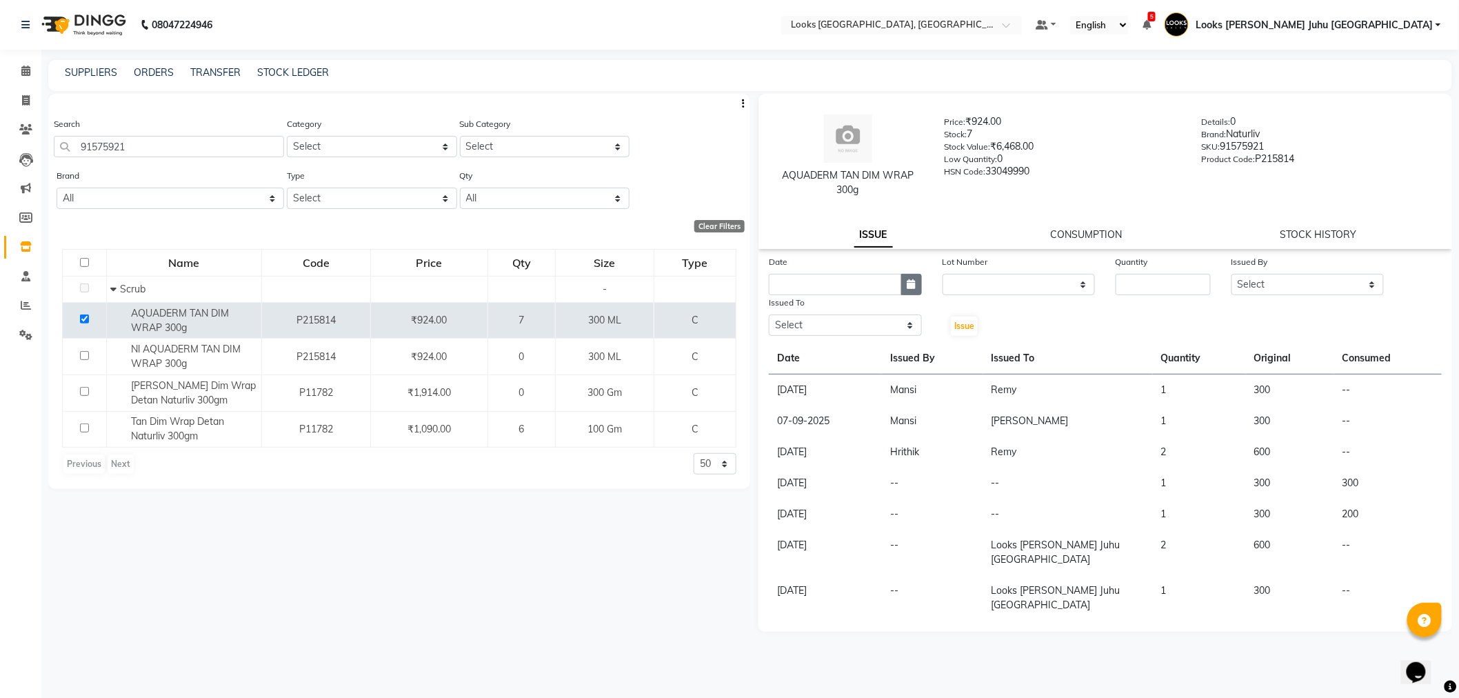
click at [919, 292] on button "button" at bounding box center [911, 284] width 21 height 21
select select "10"
select select "2025"
click at [895, 359] on div "4" at bounding box center [894, 356] width 22 height 22
type input "04-10-2025"
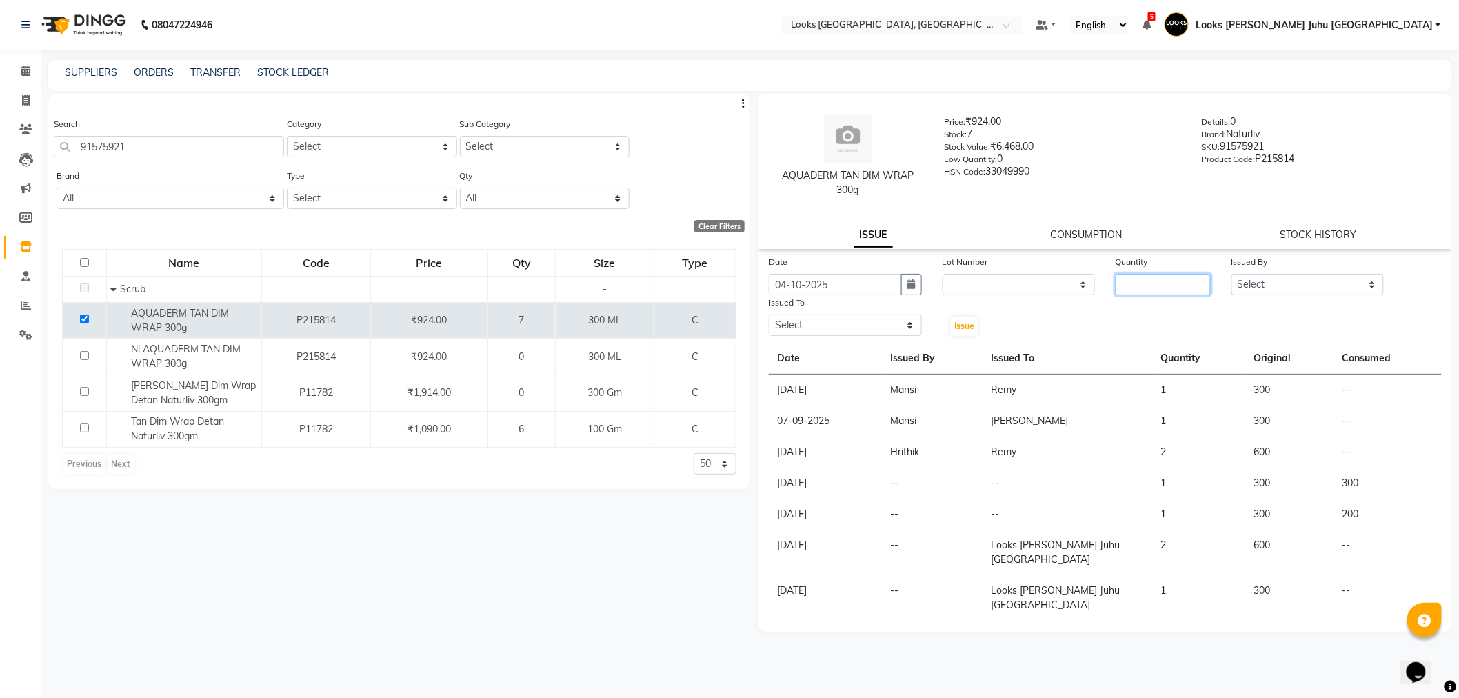
click at [1150, 283] on input "number" at bounding box center [1163, 284] width 95 height 21
type input "3"
click at [1250, 292] on select "Select Adil BHAGAYSHREE chand Chan_Mrg Counter Sales Deena Gohil DEEPAK Durup_p…" at bounding box center [1308, 284] width 153 height 21
select select "68744"
click at [1232, 274] on select "Select Adil BHAGAYSHREE chand Chan_Mrg Counter Sales Deena Gohil DEEPAK Durup_p…" at bounding box center [1308, 284] width 153 height 21
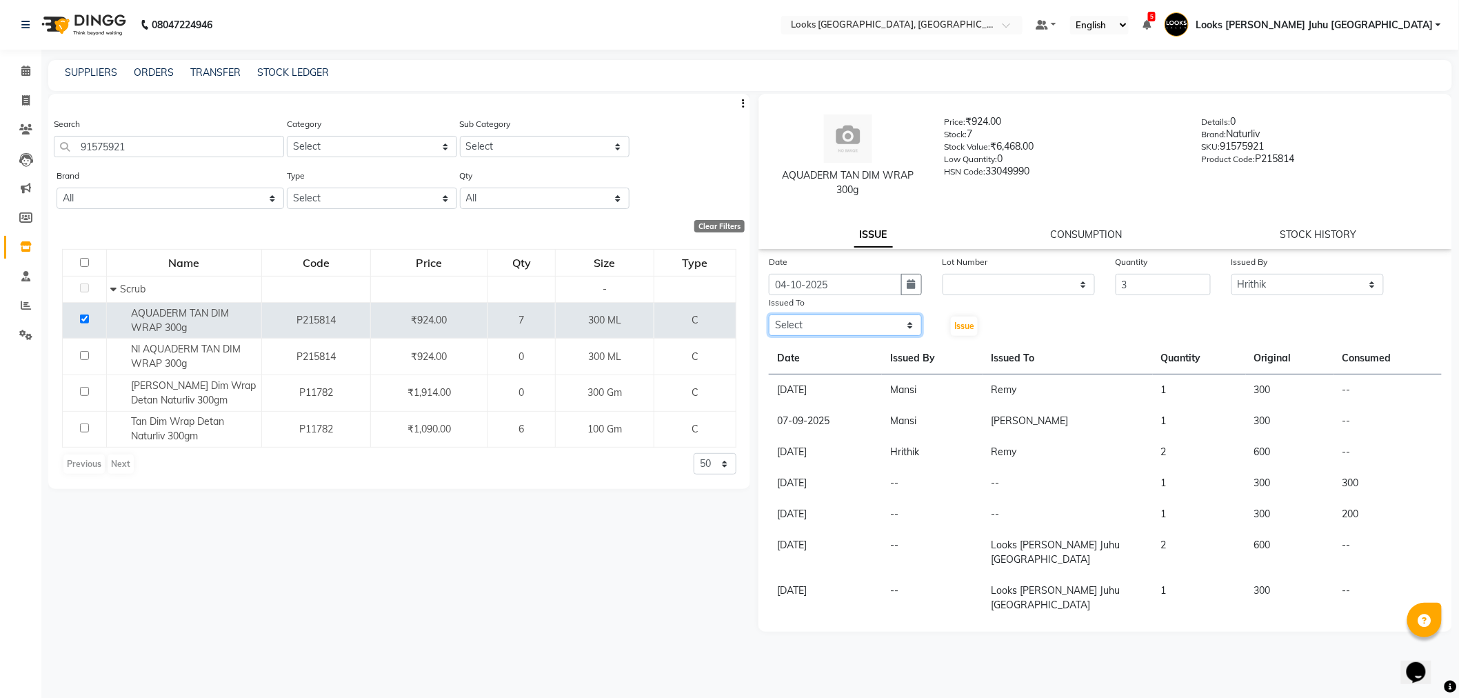
click at [832, 319] on select "Select Adil BHAGAYSHREE chand Chan_Mrg Counter Sales Deena Gohil DEEPAK Durup_p…" at bounding box center [845, 324] width 153 height 21
select select "57101"
click at [769, 314] on select "Select Adil BHAGAYSHREE chand Chan_Mrg Counter Sales Deena Gohil DEEPAK Durup_p…" at bounding box center [845, 324] width 153 height 21
click at [976, 319] on button "Issue" at bounding box center [964, 326] width 27 height 19
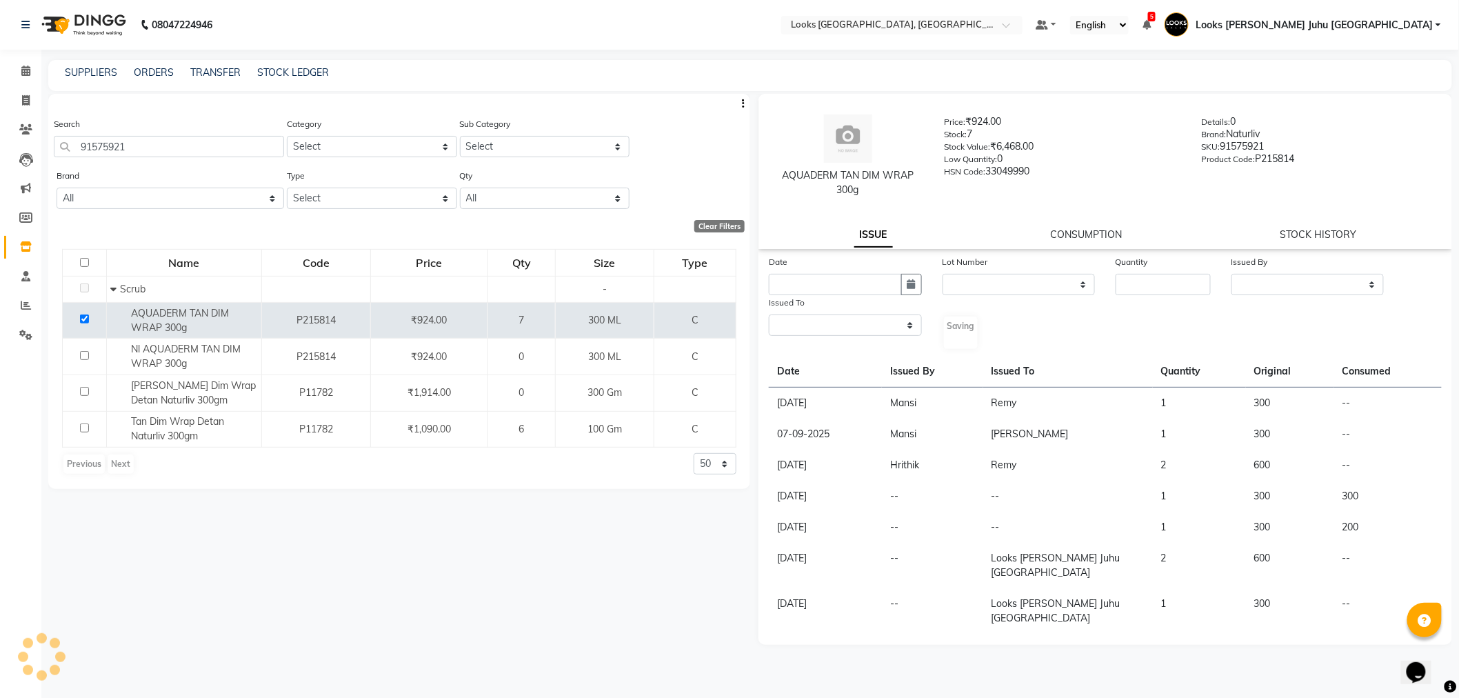
select select
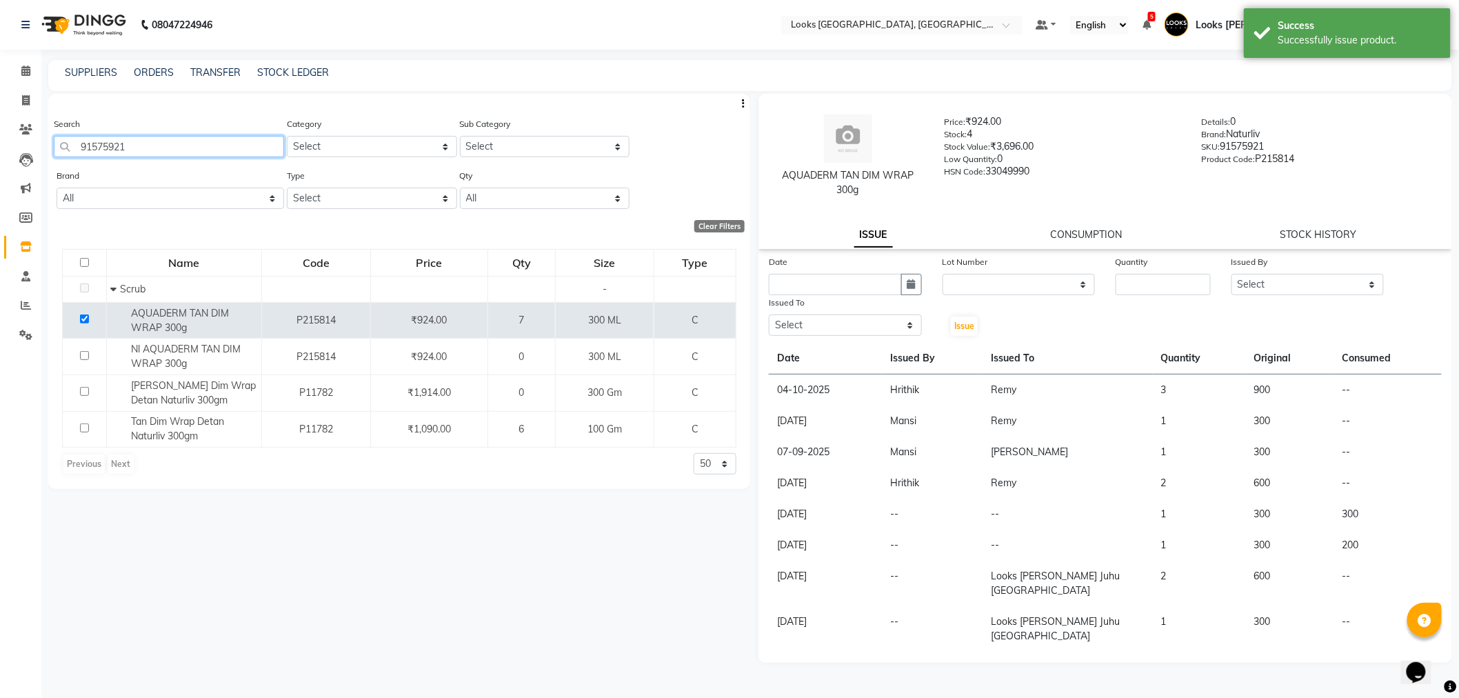
click at [167, 148] on input "91575921" at bounding box center [169, 146] width 230 height 21
click at [23, 72] on icon at bounding box center [25, 71] width 9 height 10
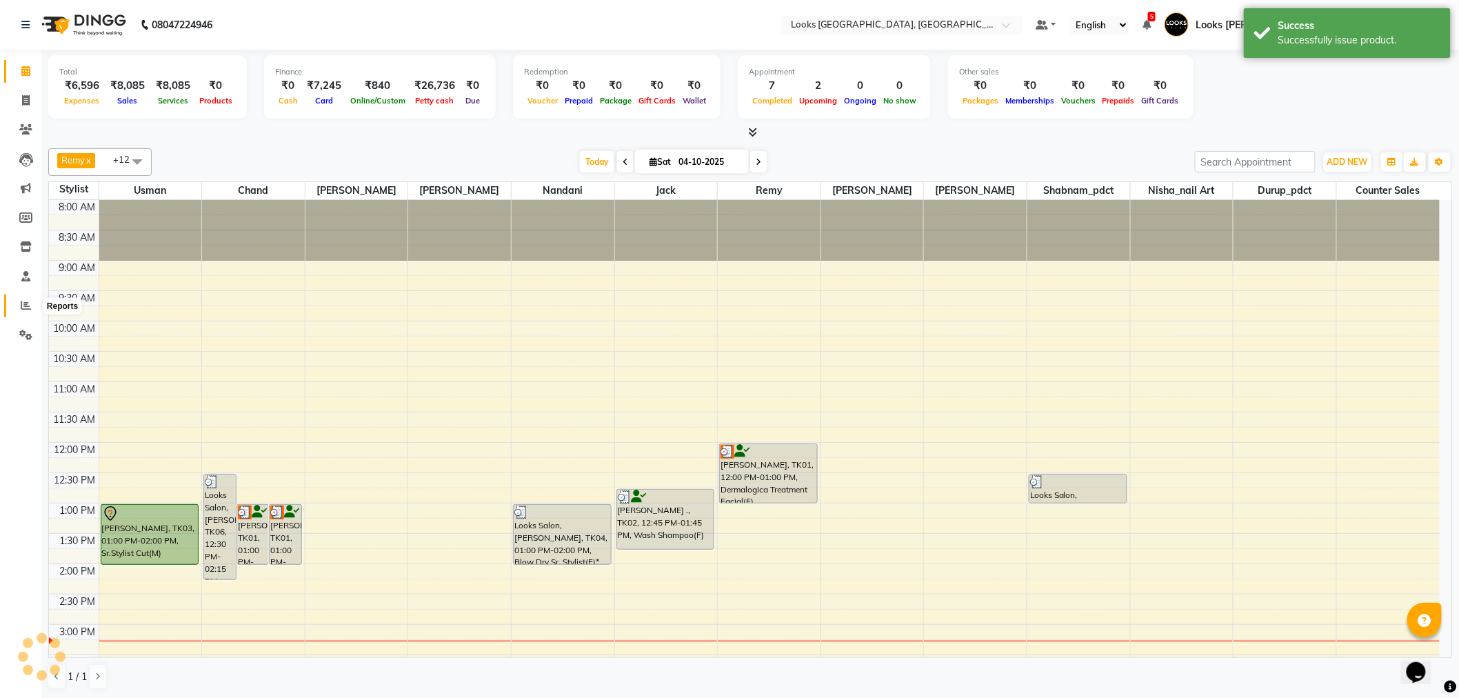
click at [21, 308] on icon at bounding box center [26, 305] width 10 height 10
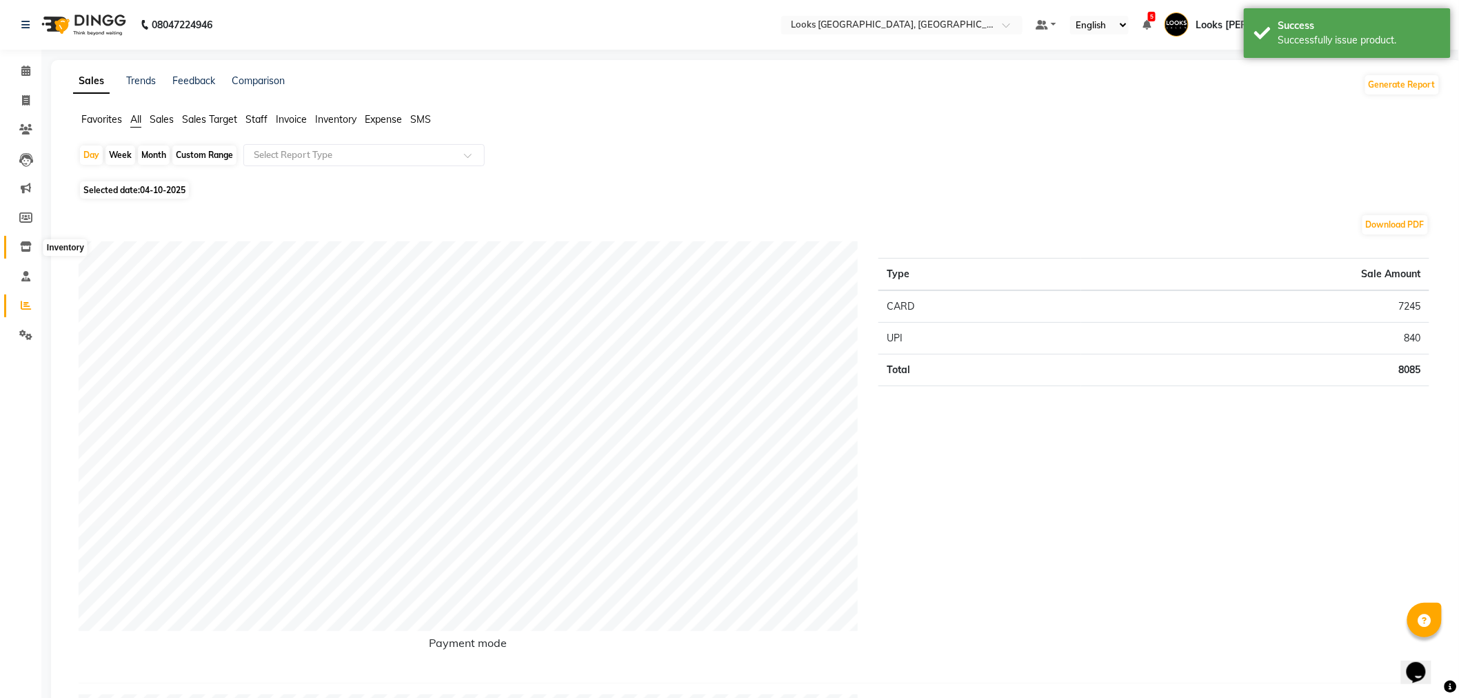
click at [28, 243] on icon at bounding box center [26, 246] width 12 height 10
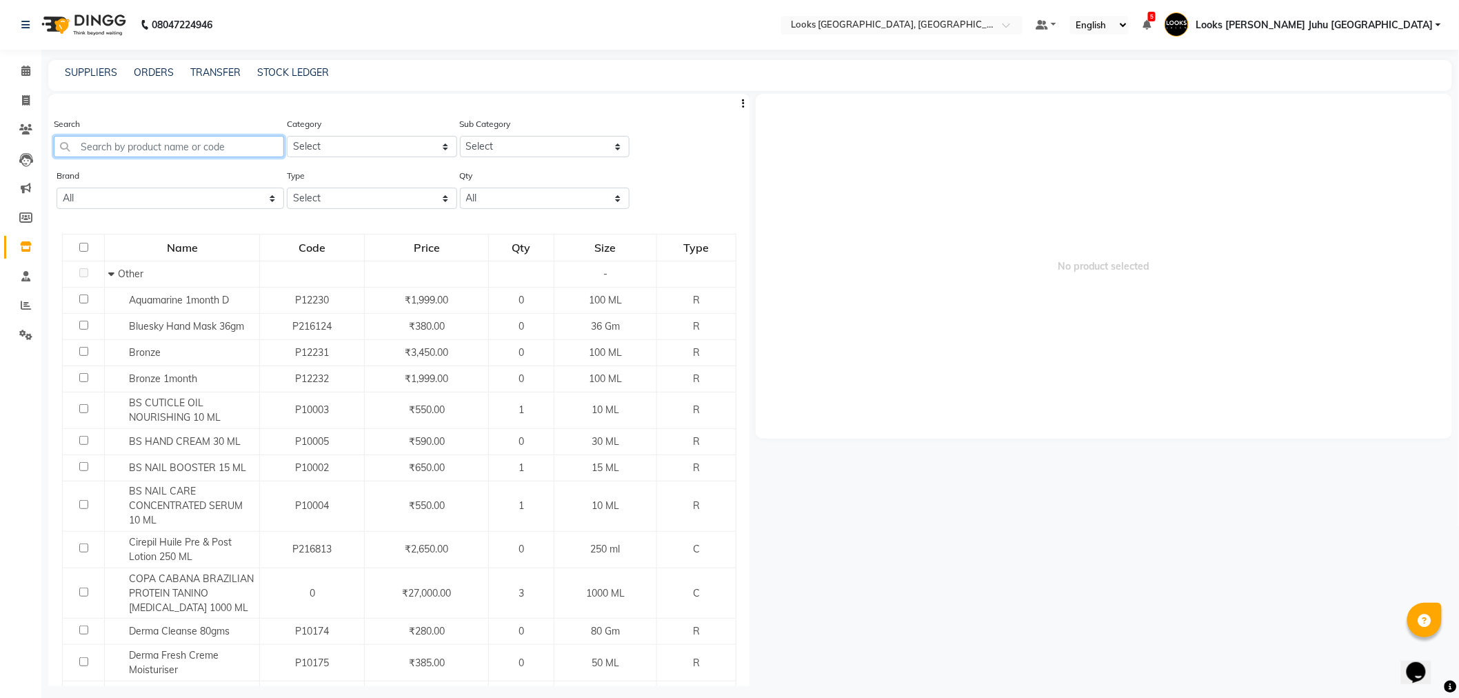
click at [173, 147] on input "text" at bounding box center [169, 146] width 230 height 21
paste input "91575921"
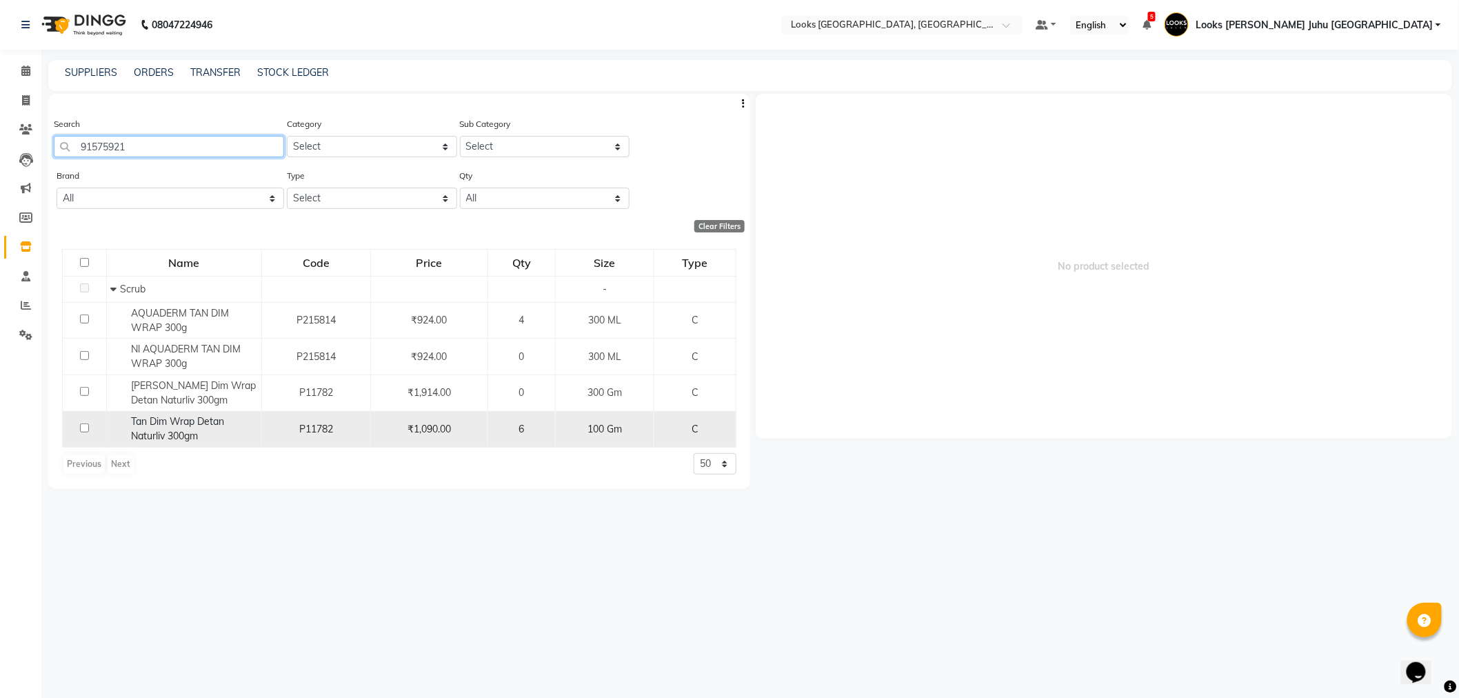
type input "91575921"
click at [81, 418] on td at bounding box center [85, 429] width 44 height 37
click at [80, 426] on input "checkbox" at bounding box center [84, 427] width 9 height 9
checkbox input "true"
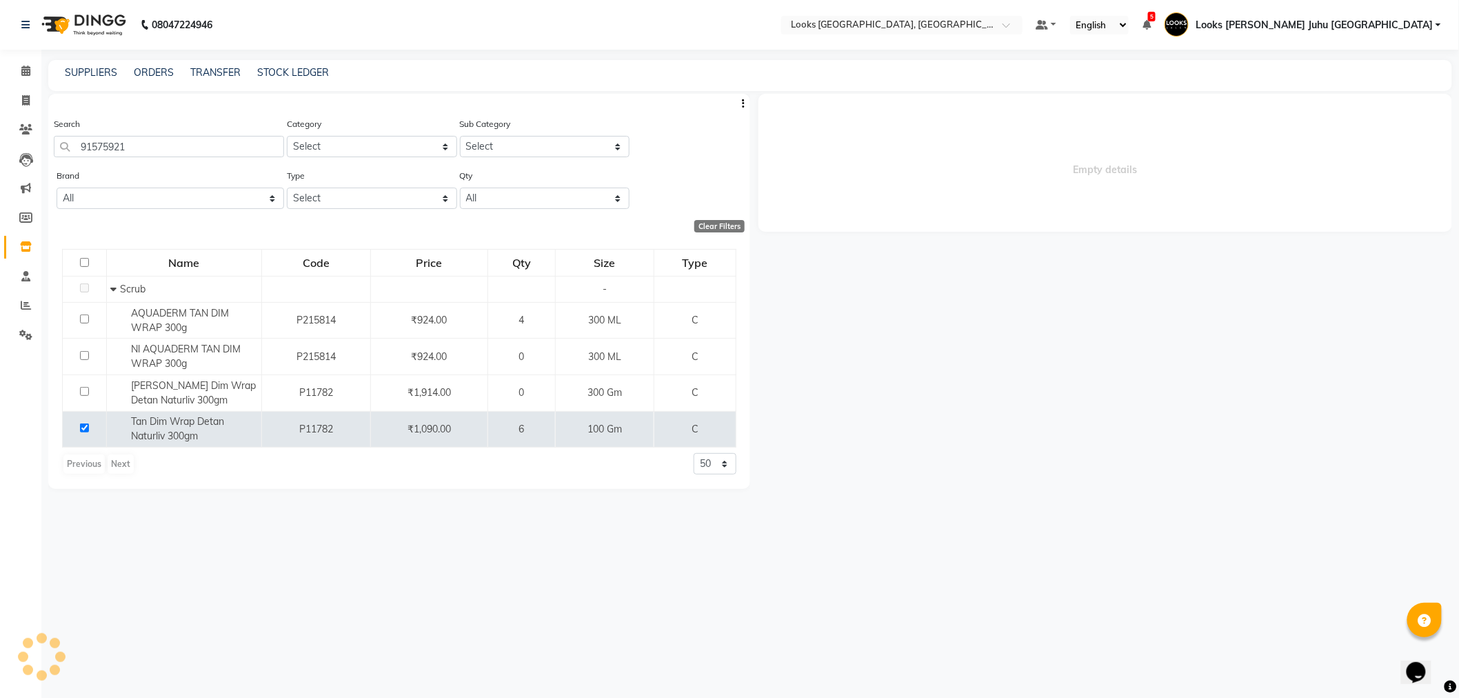
select select
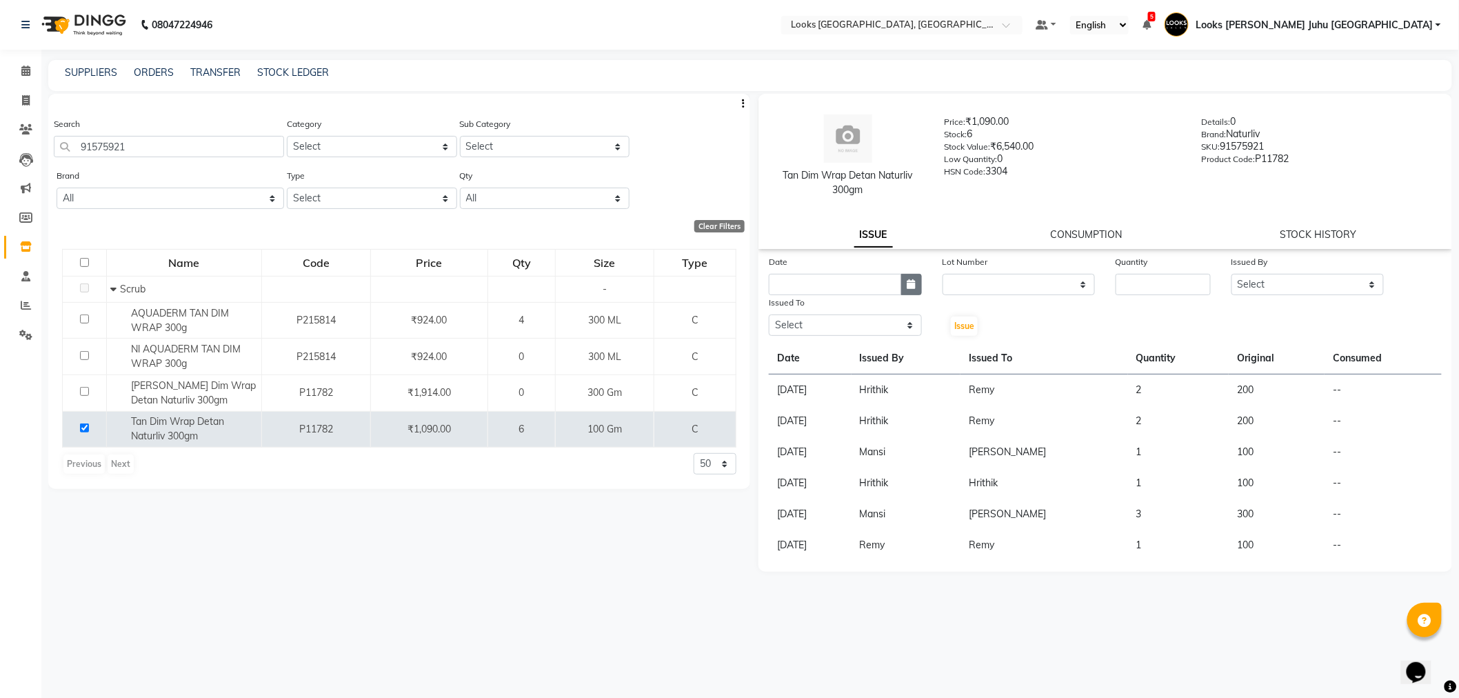
click at [914, 291] on button "button" at bounding box center [911, 284] width 21 height 21
select select "10"
select select "2025"
click at [893, 352] on div "4" at bounding box center [894, 356] width 22 height 22
type input "04-10-2025"
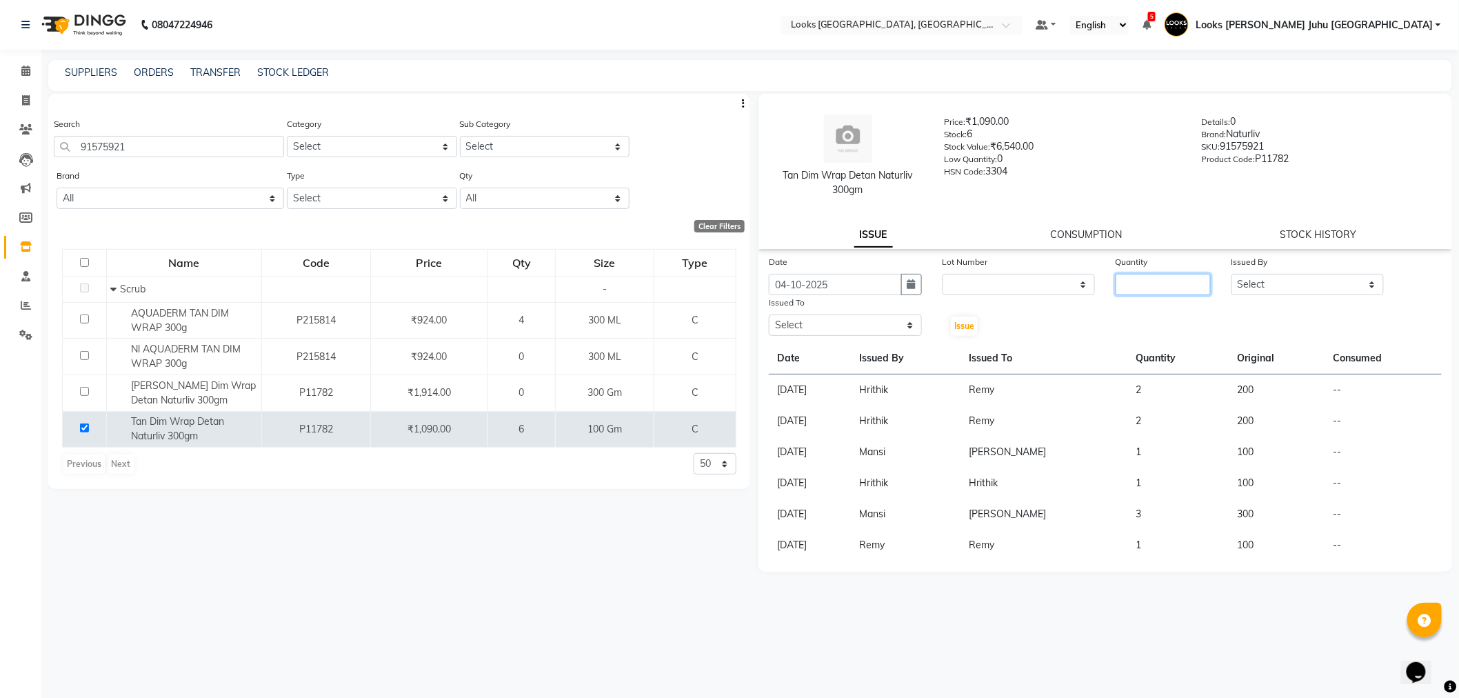
click at [1193, 283] on input "number" at bounding box center [1163, 284] width 95 height 21
type input "3"
drag, startPoint x: 1307, startPoint y: 281, endPoint x: 1307, endPoint y: 294, distance: 12.4
click at [1307, 281] on select "Select Adil BHAGAYSHREE chand Chan_Mrg Counter Sales Deena Gohil DEEPAK Durup_p…" at bounding box center [1308, 284] width 153 height 21
select select "68744"
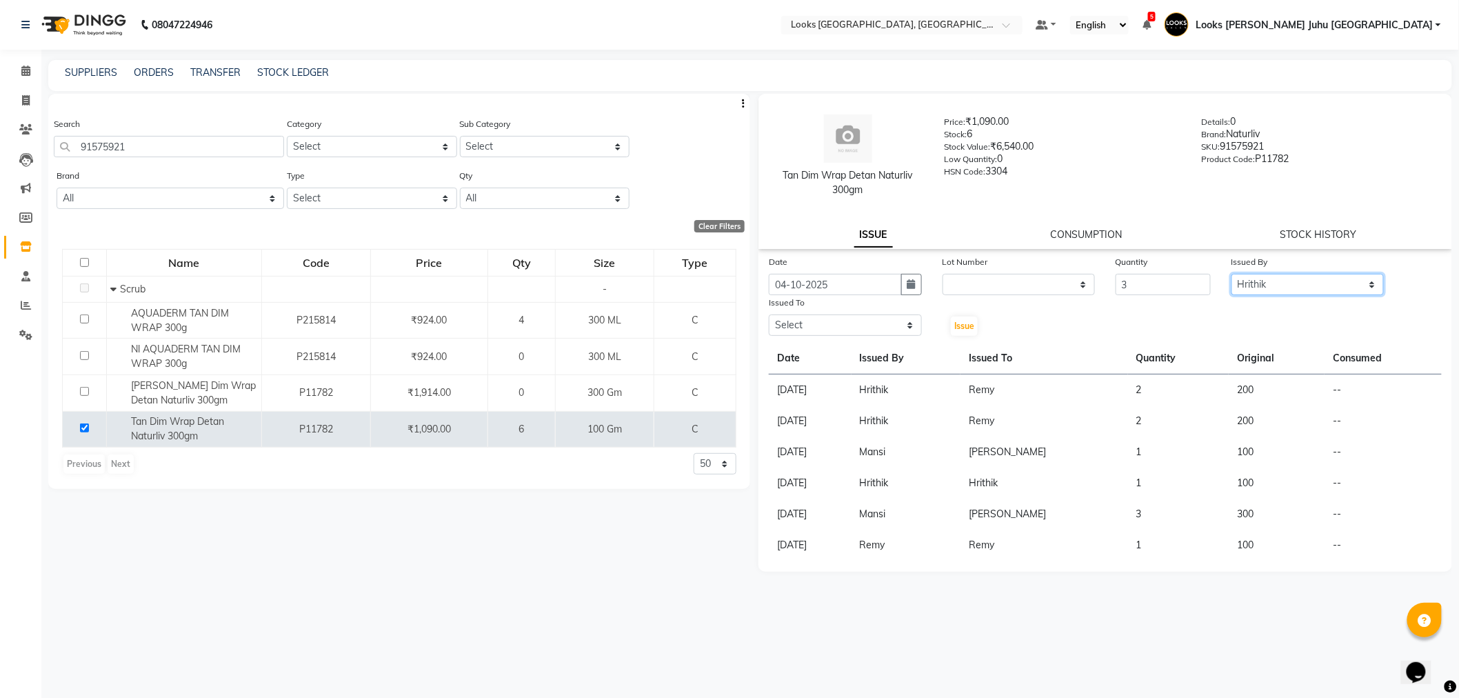
click at [1232, 274] on select "Select Adil BHAGAYSHREE chand Chan_Mrg Counter Sales Deena Gohil DEEPAK Durup_p…" at bounding box center [1308, 284] width 153 height 21
click at [794, 329] on select "Select Adil BHAGAYSHREE chand Chan_Mrg Counter Sales Deena Gohil DEEPAK Durup_p…" at bounding box center [845, 324] width 153 height 21
select select "24135"
click at [769, 314] on select "Select Adil BHAGAYSHREE chand Chan_Mrg Counter Sales Deena Gohil DEEPAK Durup_p…" at bounding box center [845, 324] width 153 height 21
click at [970, 323] on span "Issue" at bounding box center [964, 326] width 20 height 10
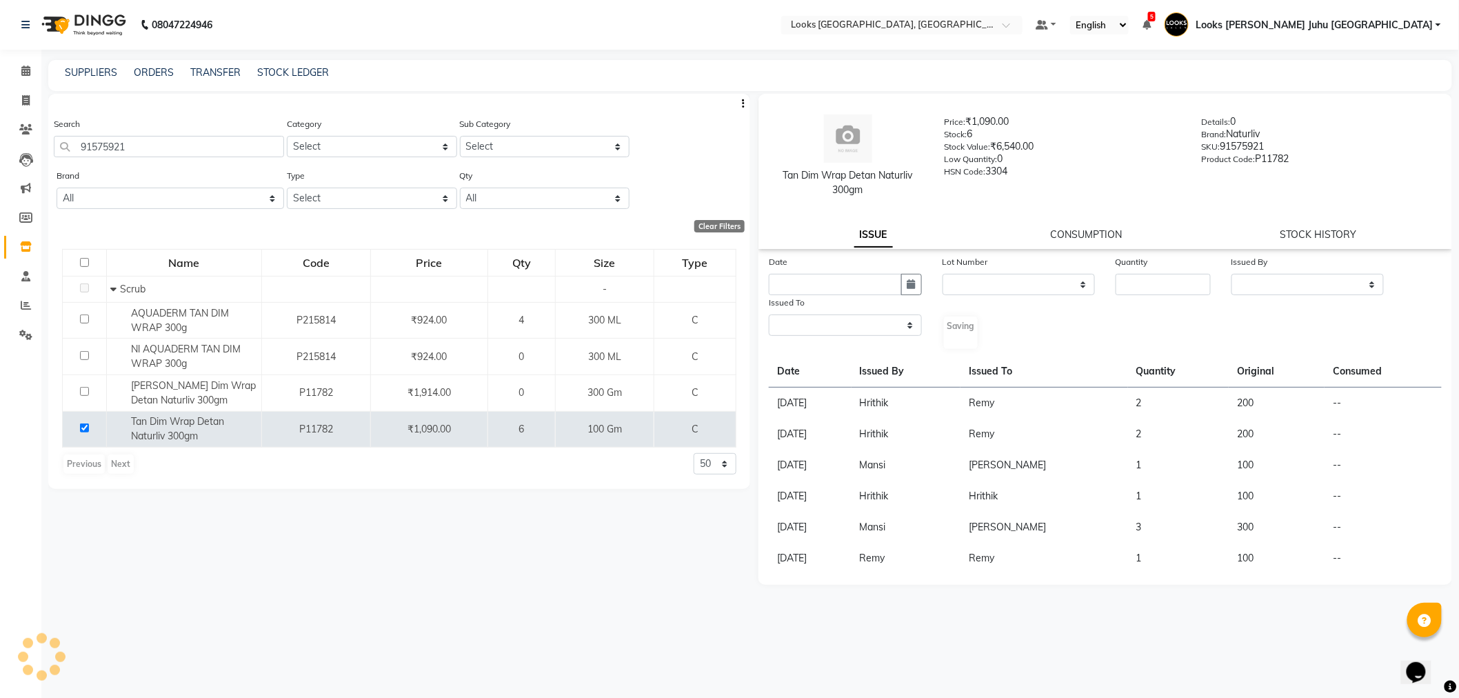
select select
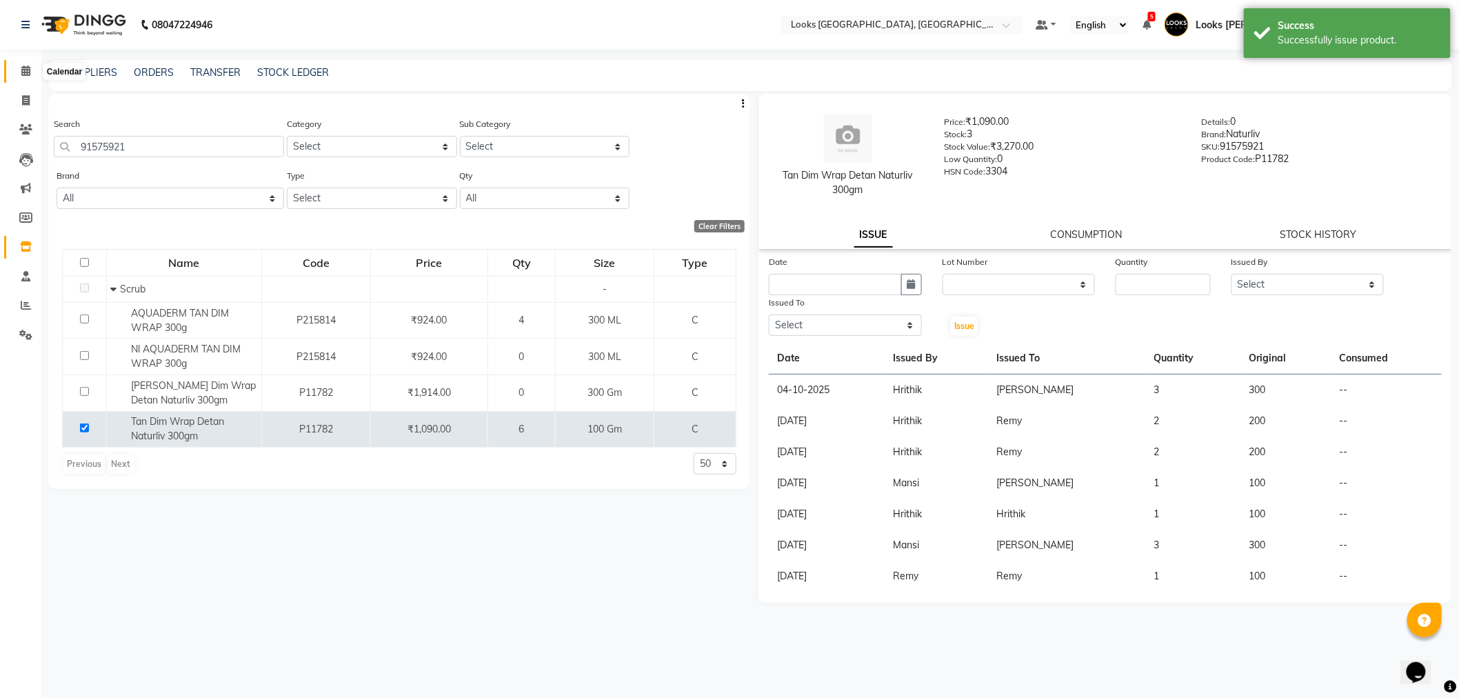
click at [26, 76] on icon at bounding box center [25, 71] width 9 height 10
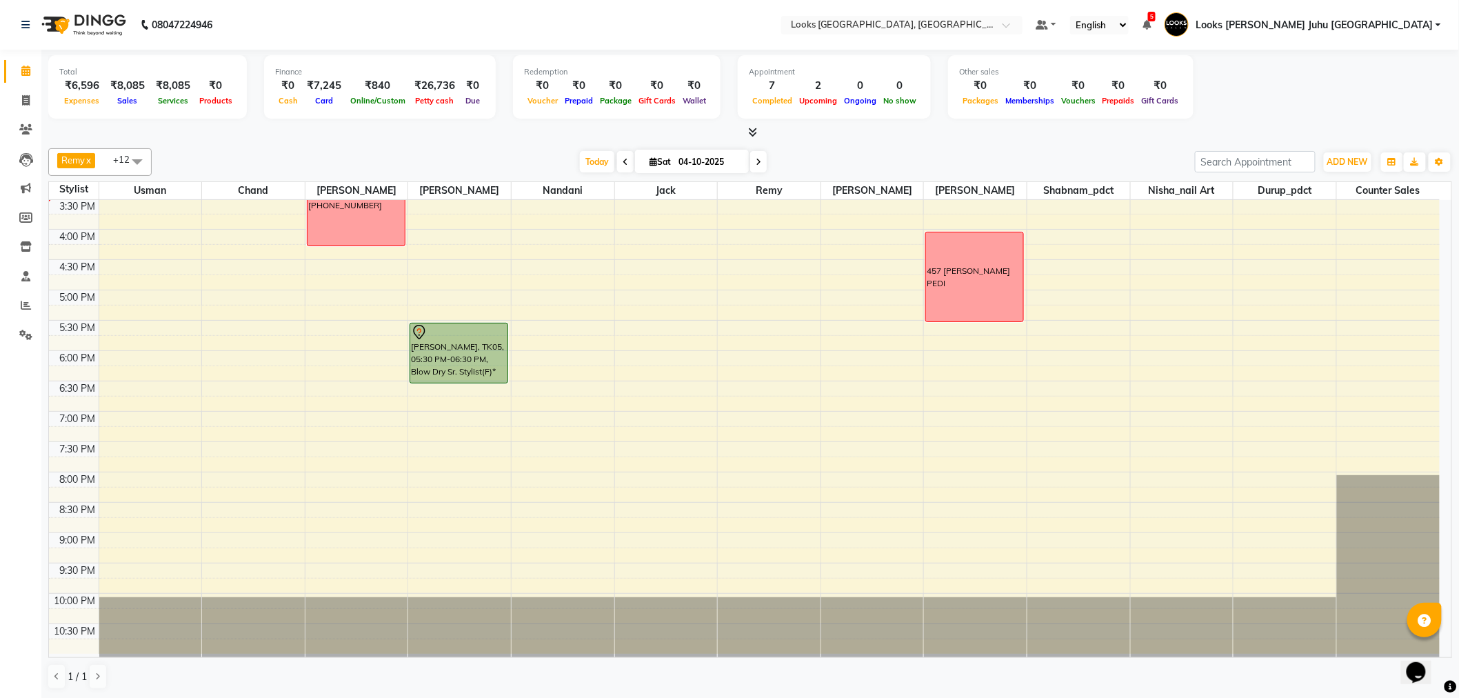
scroll to position [379, 0]
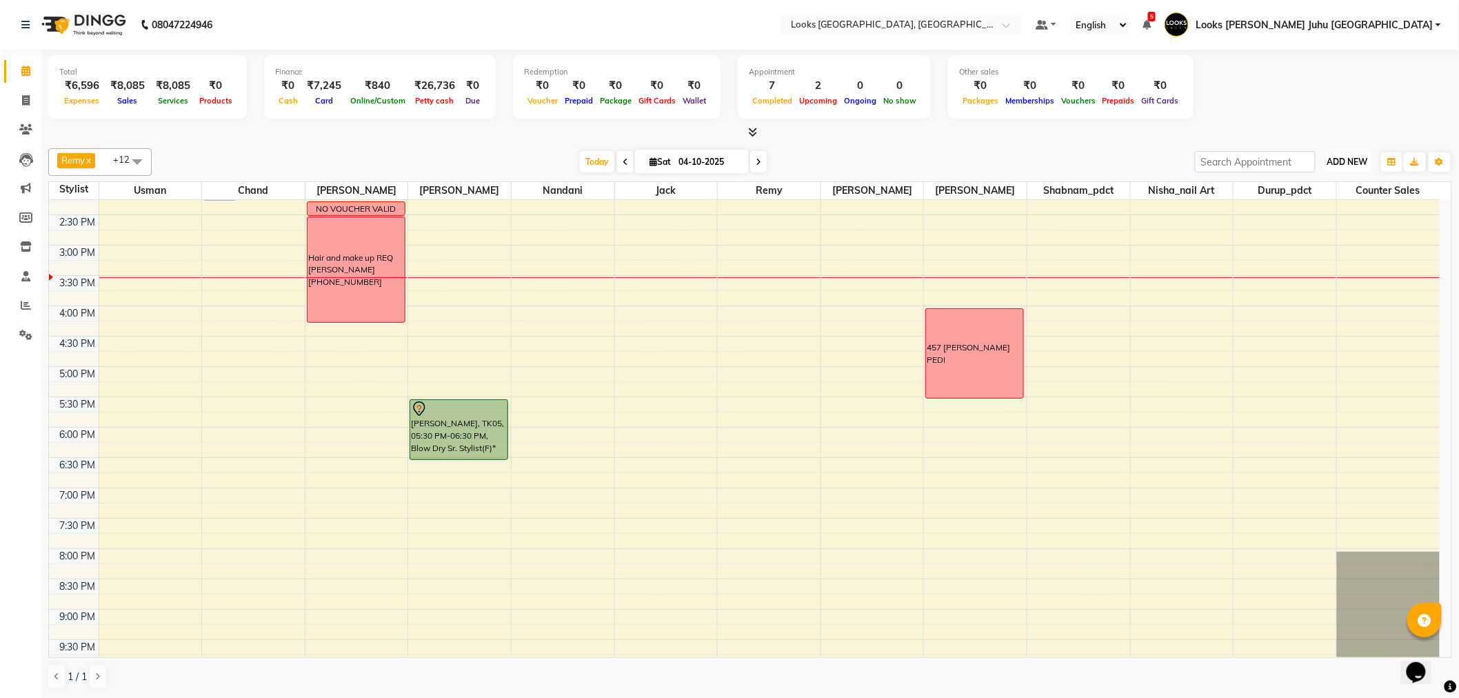
click at [1352, 160] on span "ADD NEW" at bounding box center [1348, 162] width 41 height 10
click at [1295, 201] on link "Add Invoice" at bounding box center [1317, 206] width 109 height 18
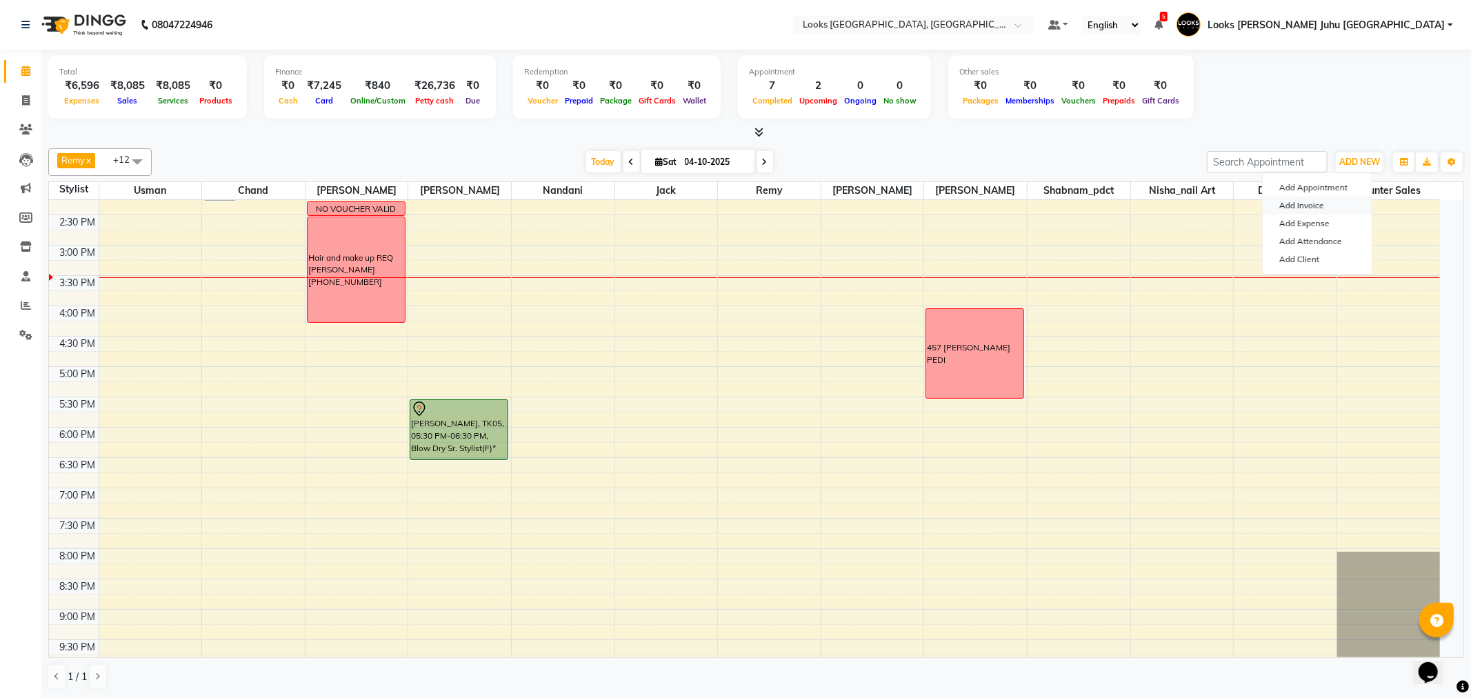
select select "service"
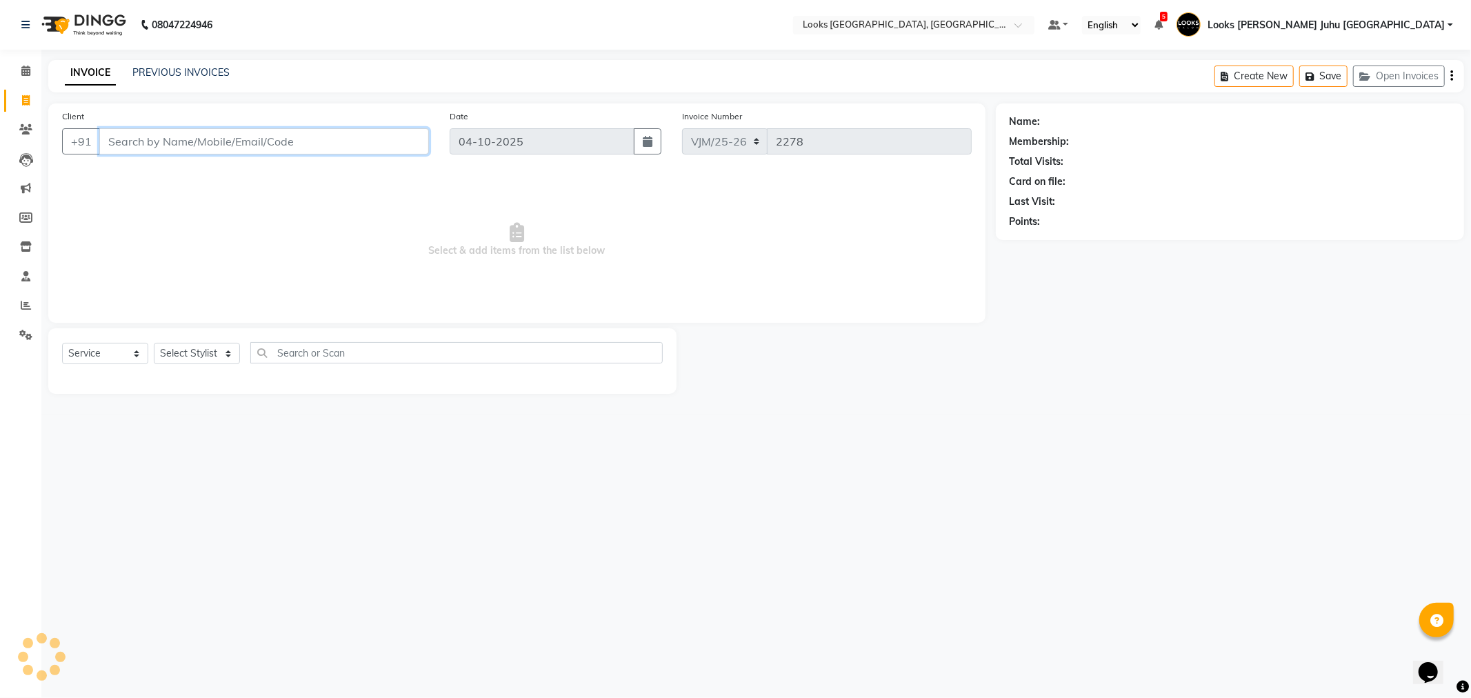
click at [255, 140] on input "Client" at bounding box center [264, 141] width 330 height 26
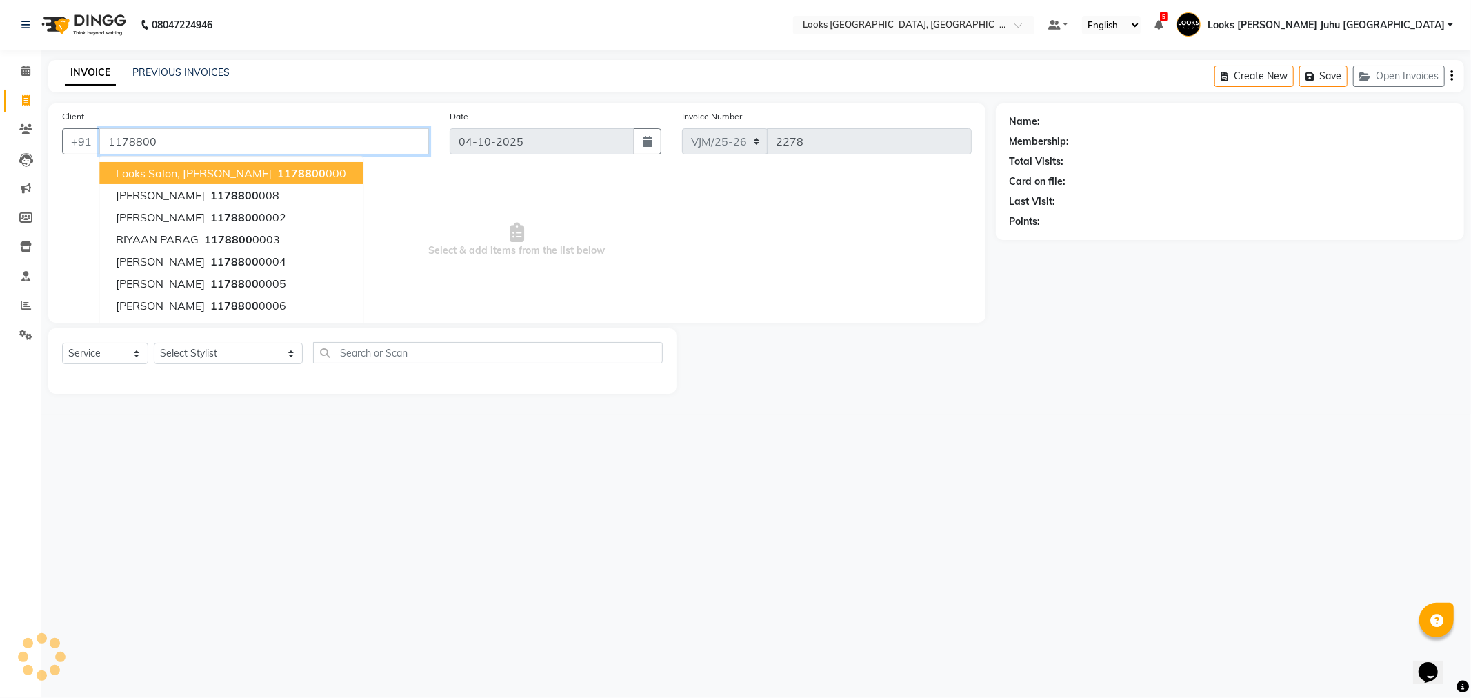
drag, startPoint x: 194, startPoint y: 170, endPoint x: 175, endPoint y: 235, distance: 67.6
click at [195, 171] on span "Looks Salon, [PERSON_NAME]" at bounding box center [194, 173] width 156 height 14
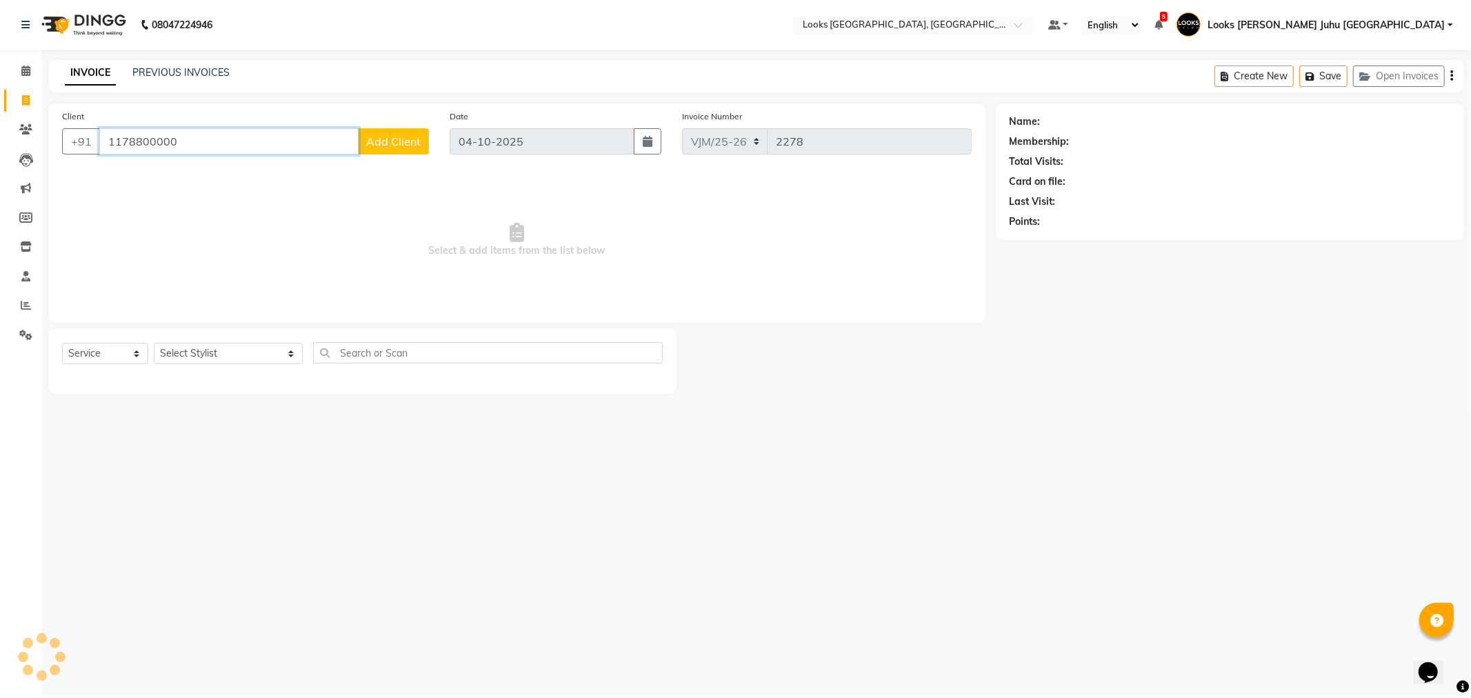
type input "1178800000"
click at [212, 361] on select "Select Stylist [PERSON_NAME] [PERSON_NAME] Chan_Mrg Counter Sales [PERSON_NAME]…" at bounding box center [228, 353] width 149 height 21
select select "1: Object"
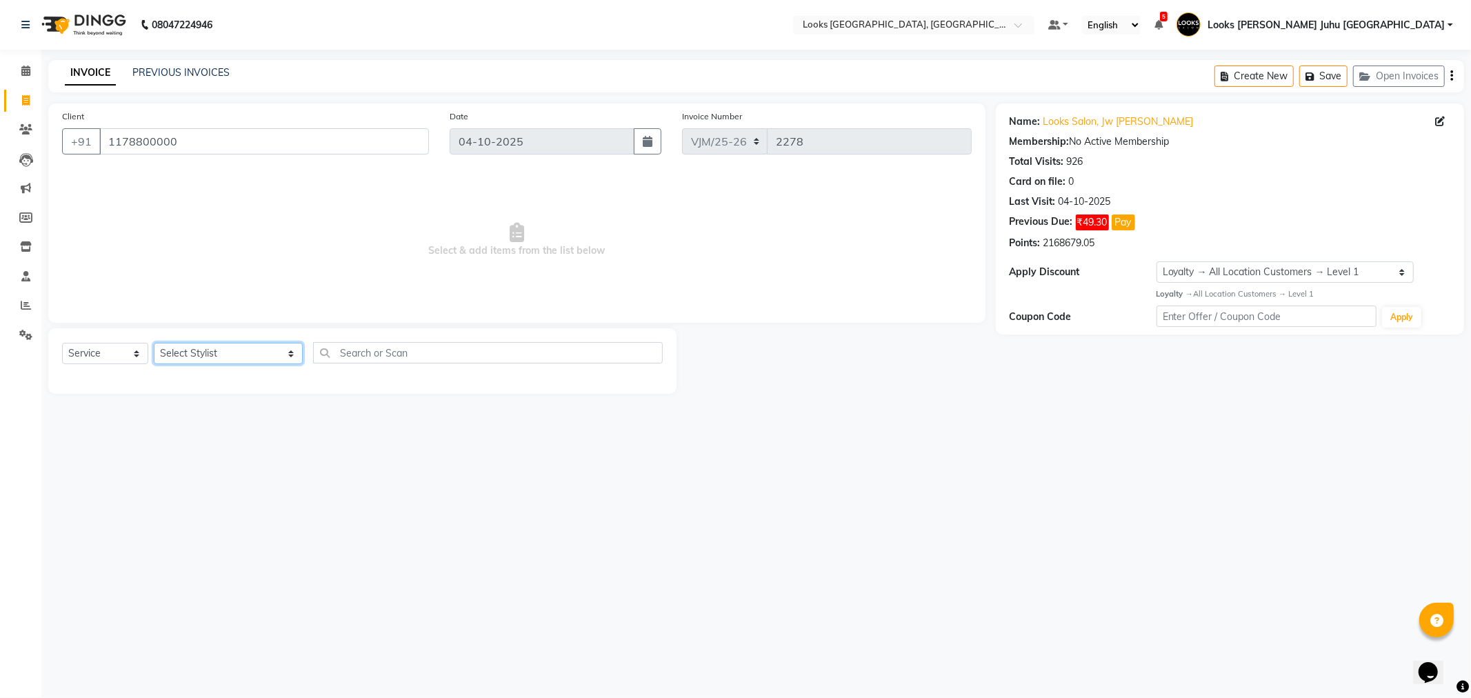
select select "23388"
click at [154, 343] on select "Select Stylist [PERSON_NAME] [PERSON_NAME] Chan_Mrg Counter Sales [PERSON_NAME]…" at bounding box center [228, 353] width 149 height 21
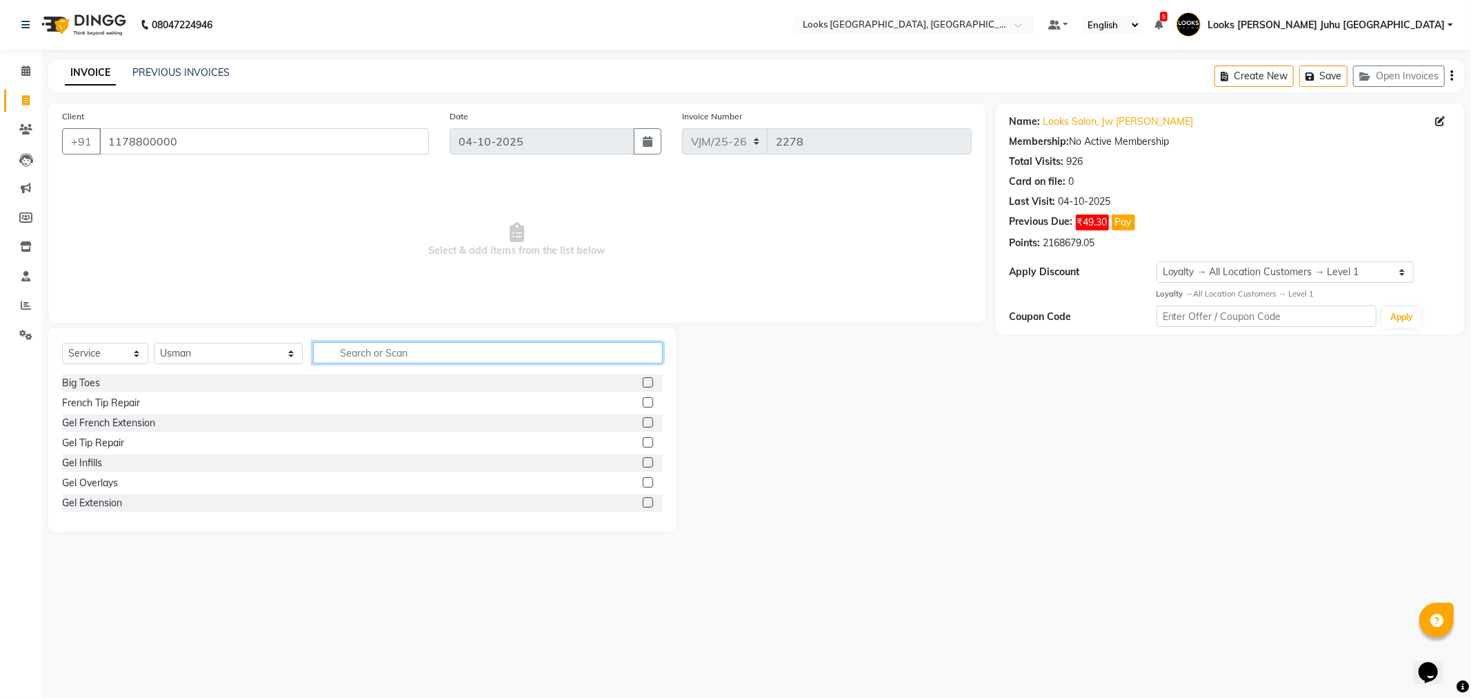
click at [313, 356] on input "text" at bounding box center [487, 352] width 349 height 21
type input "shave"
click at [114, 446] on div "Tailor's Premium Shave" at bounding box center [113, 443] width 103 height 14
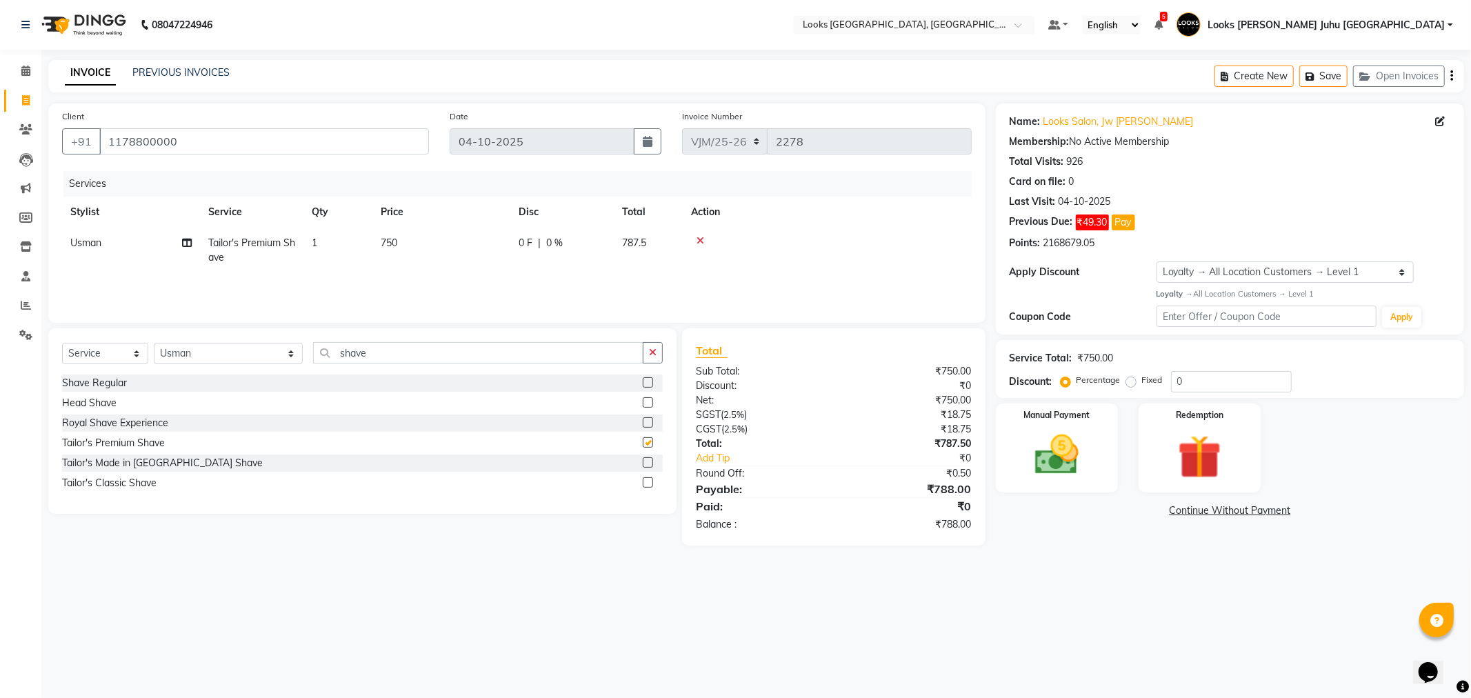
checkbox input "false"
click at [446, 254] on td "750" at bounding box center [441, 251] width 138 height 46
select select "23388"
click at [499, 244] on input "750" at bounding box center [506, 246] width 121 height 21
type input "7"
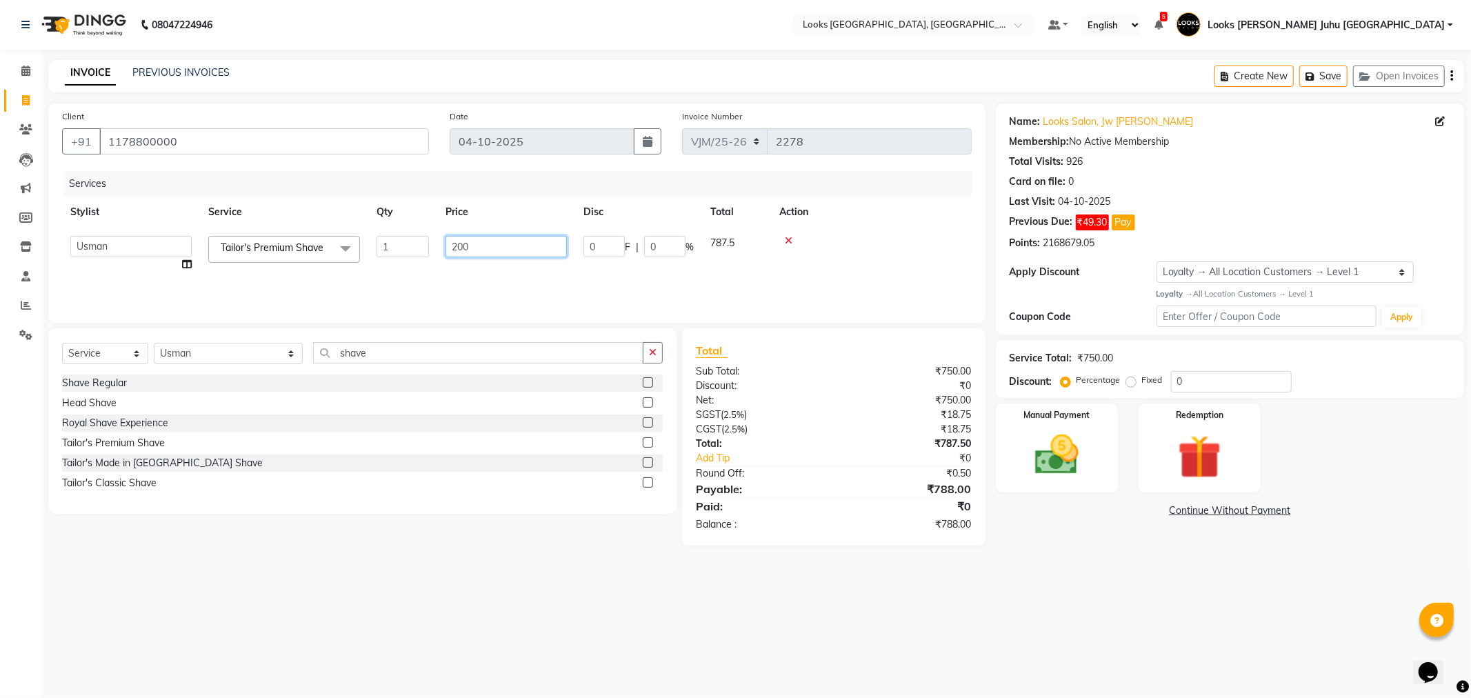
type input "2000"
click at [398, 570] on div "08047224946 Select Location × Looks Juhu Marriott, Mumbai, Mumbai Default Panel…" at bounding box center [735, 349] width 1471 height 698
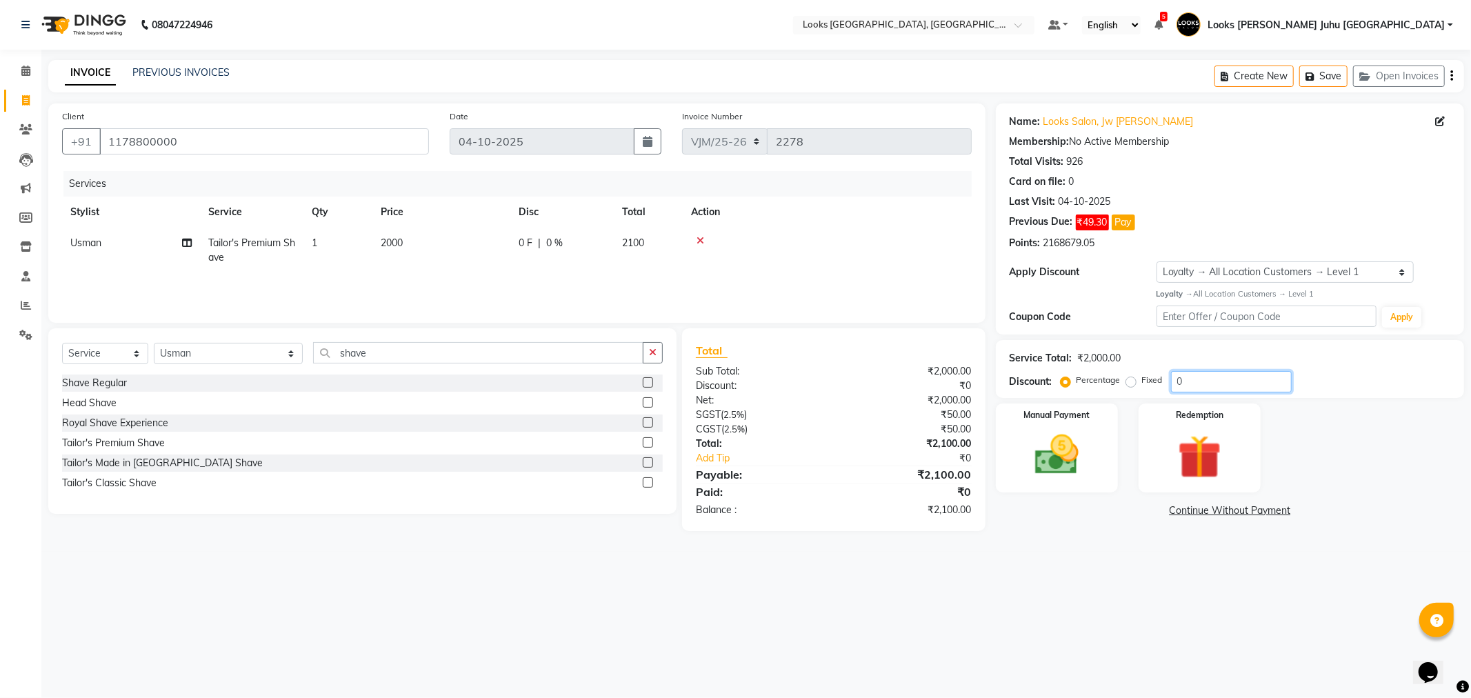
click at [1224, 390] on input "0" at bounding box center [1231, 381] width 121 height 21
type input "20"
click at [1043, 430] on img at bounding box center [1057, 455] width 74 height 52
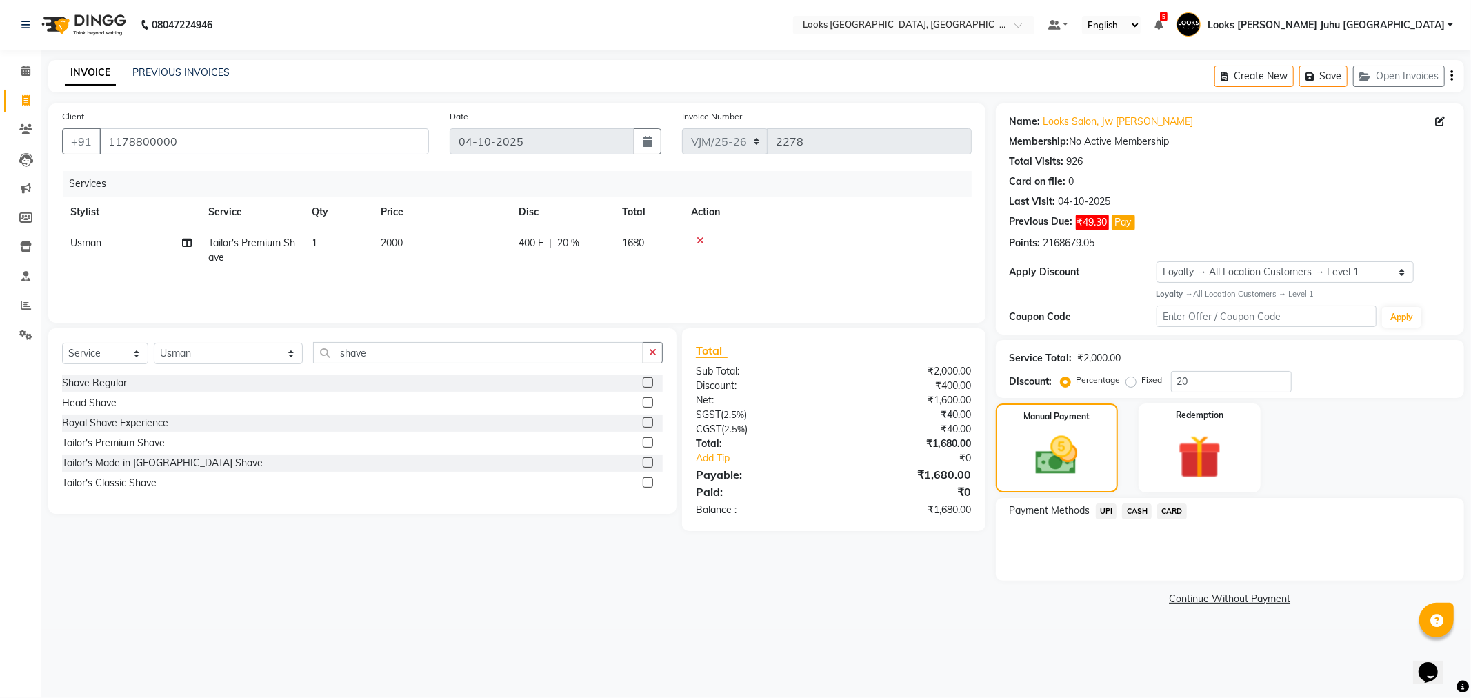
click at [1140, 509] on span "CASH" at bounding box center [1137, 511] width 30 height 16
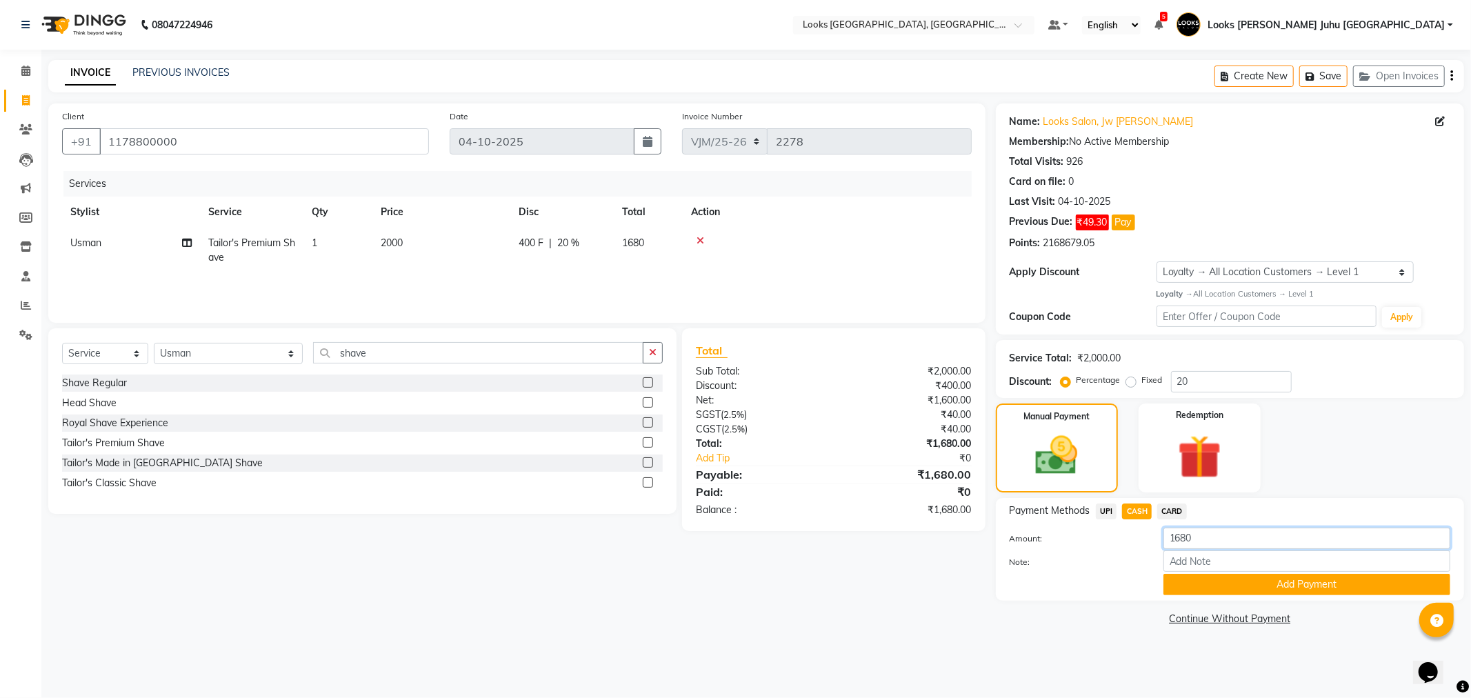
click at [1221, 538] on input "1680" at bounding box center [1306, 538] width 287 height 21
type input "1"
type input "2000"
click at [1243, 588] on button "Add Payment" at bounding box center [1306, 584] width 287 height 21
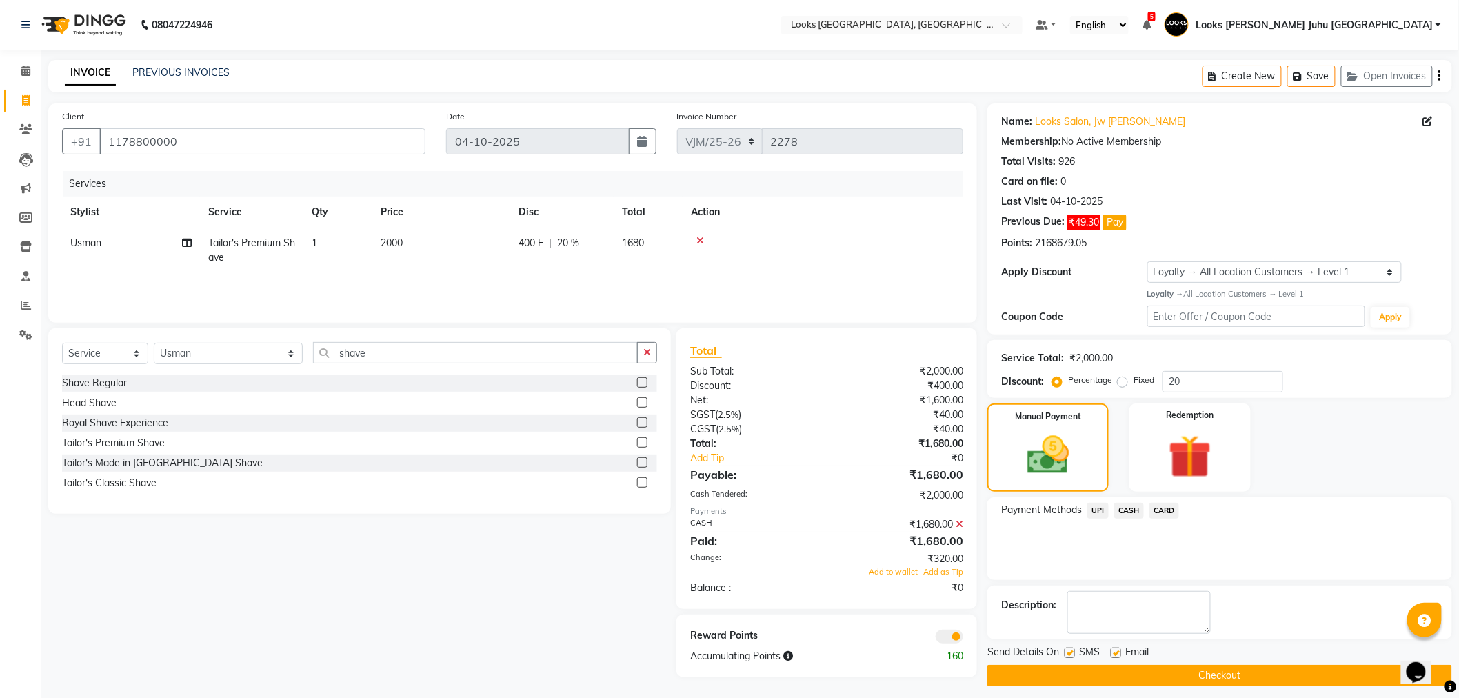
scroll to position [8, 0]
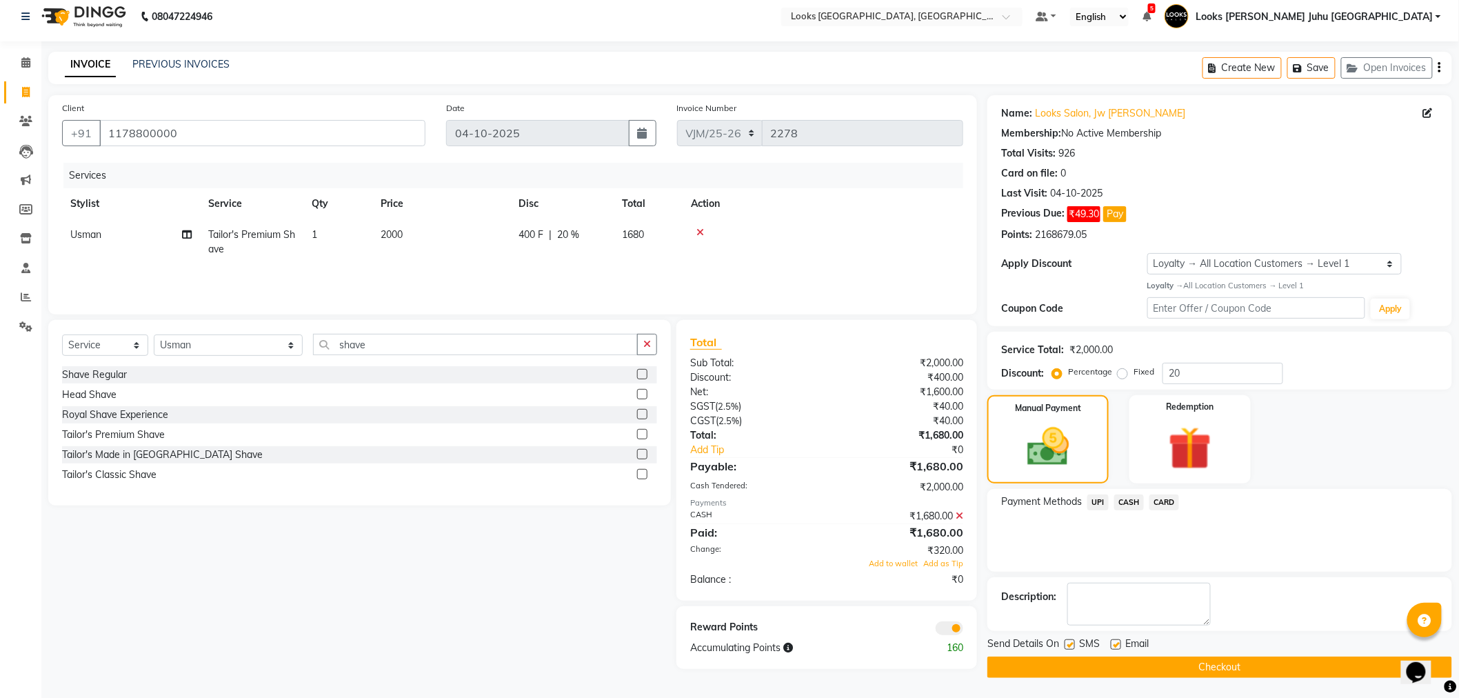
click at [1239, 666] on button "Checkout" at bounding box center [1220, 667] width 465 height 21
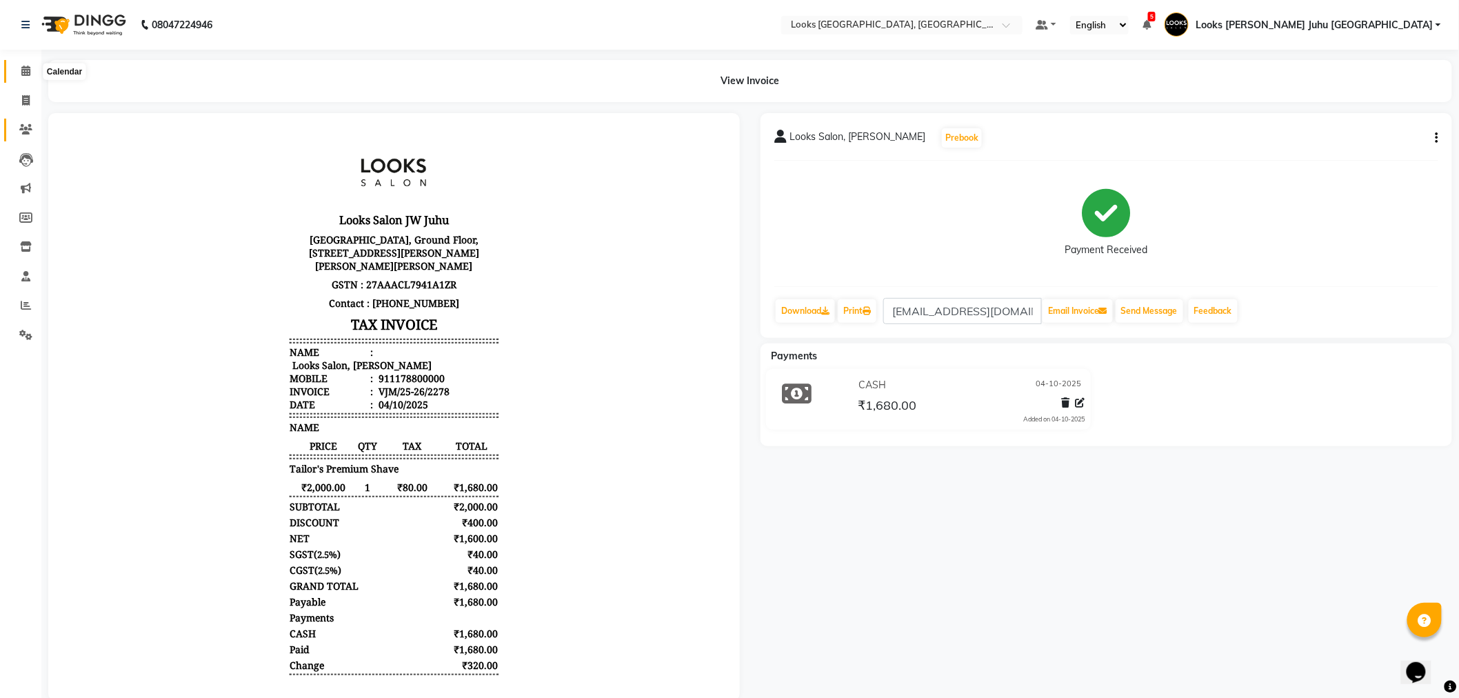
drag, startPoint x: 23, startPoint y: 65, endPoint x: 18, endPoint y: 131, distance: 66.4
click at [23, 65] on span at bounding box center [26, 71] width 24 height 16
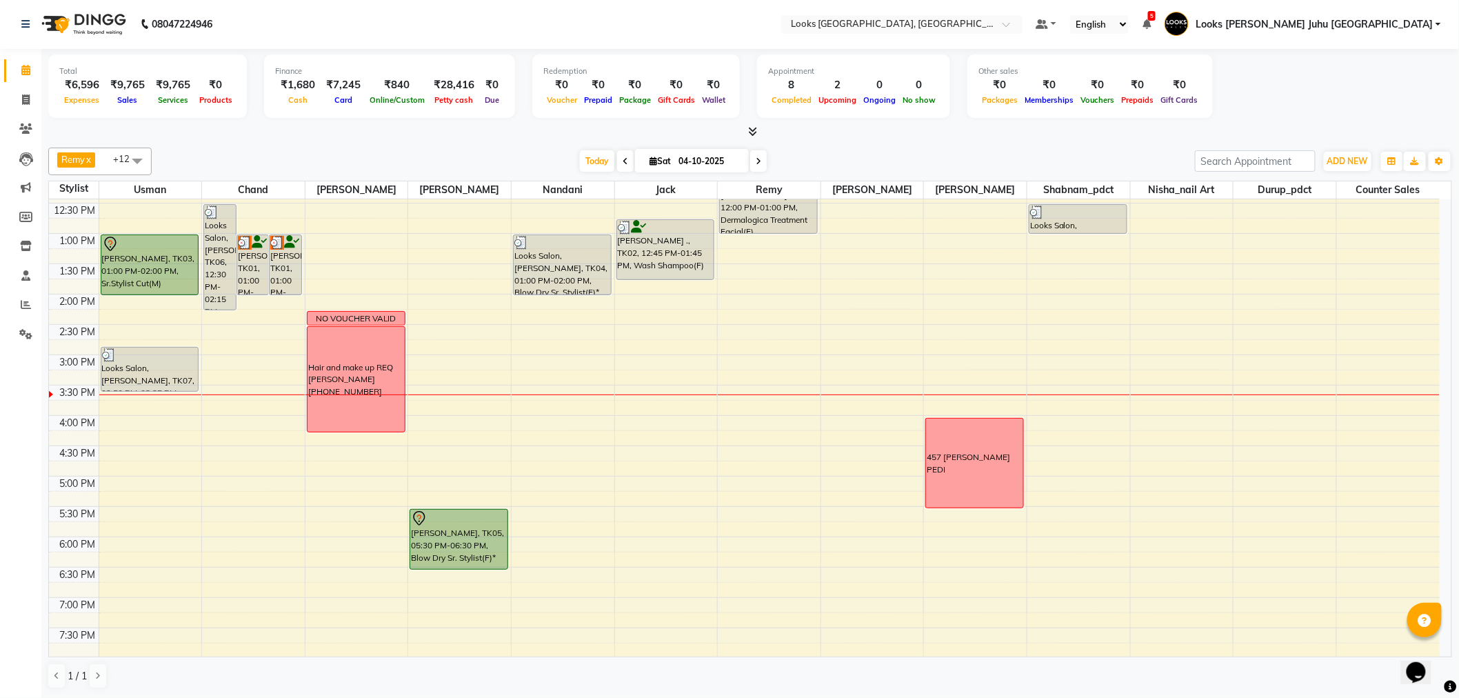
scroll to position [302, 0]
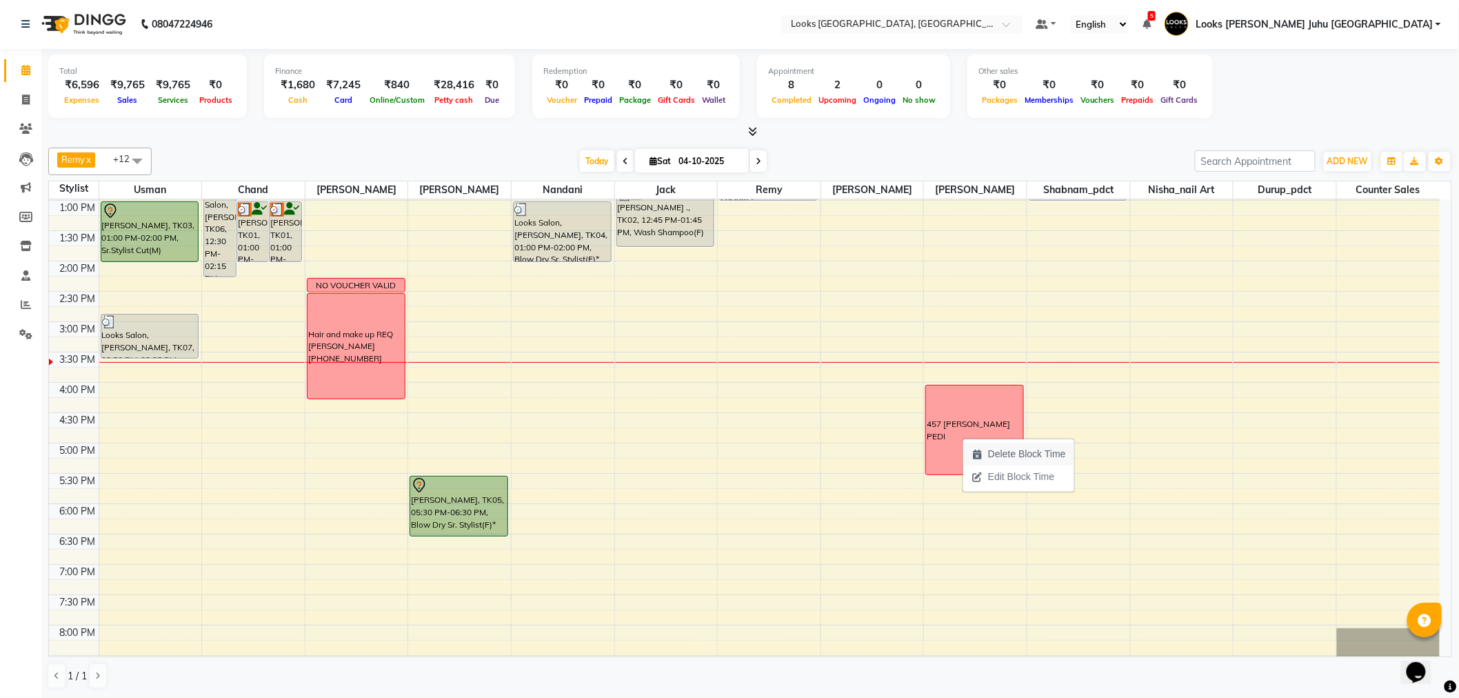
click at [1001, 452] on span "Delete Block Time" at bounding box center [1027, 454] width 78 height 14
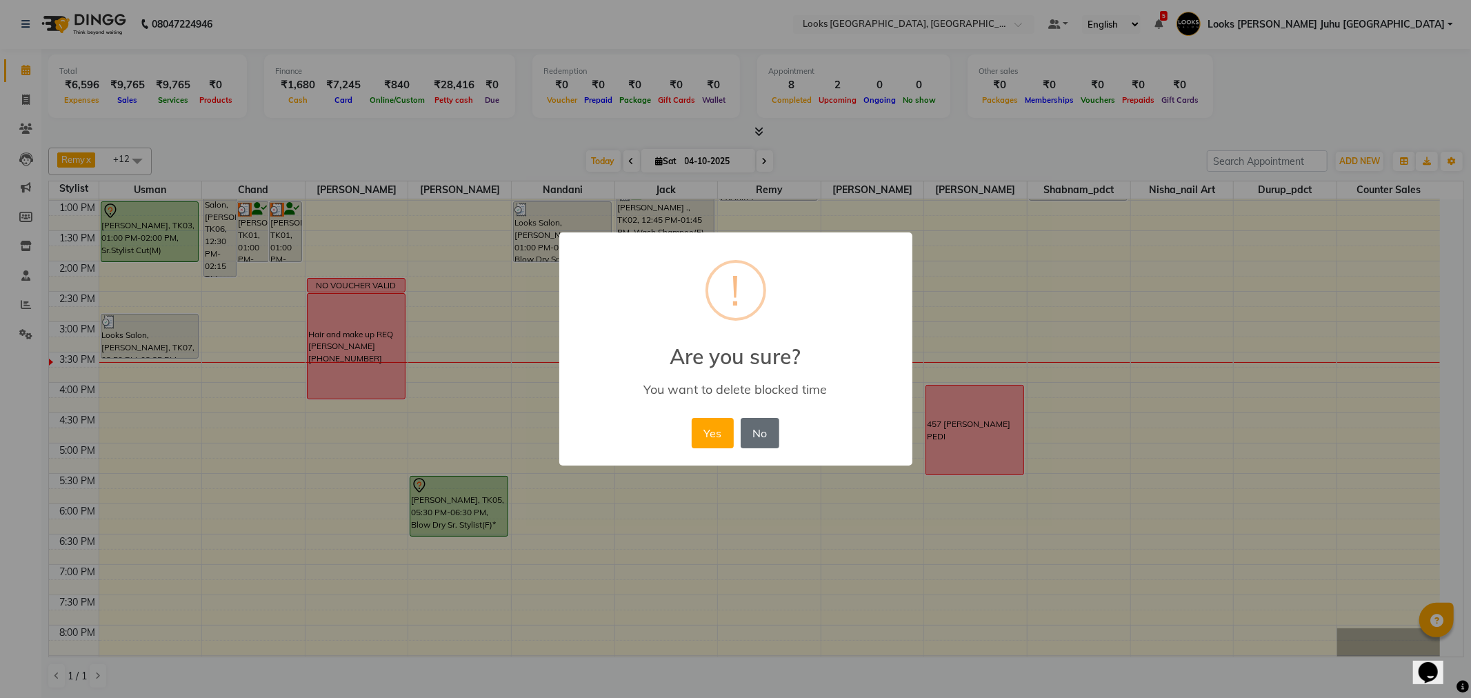
click at [769, 435] on button "No" at bounding box center [760, 433] width 39 height 30
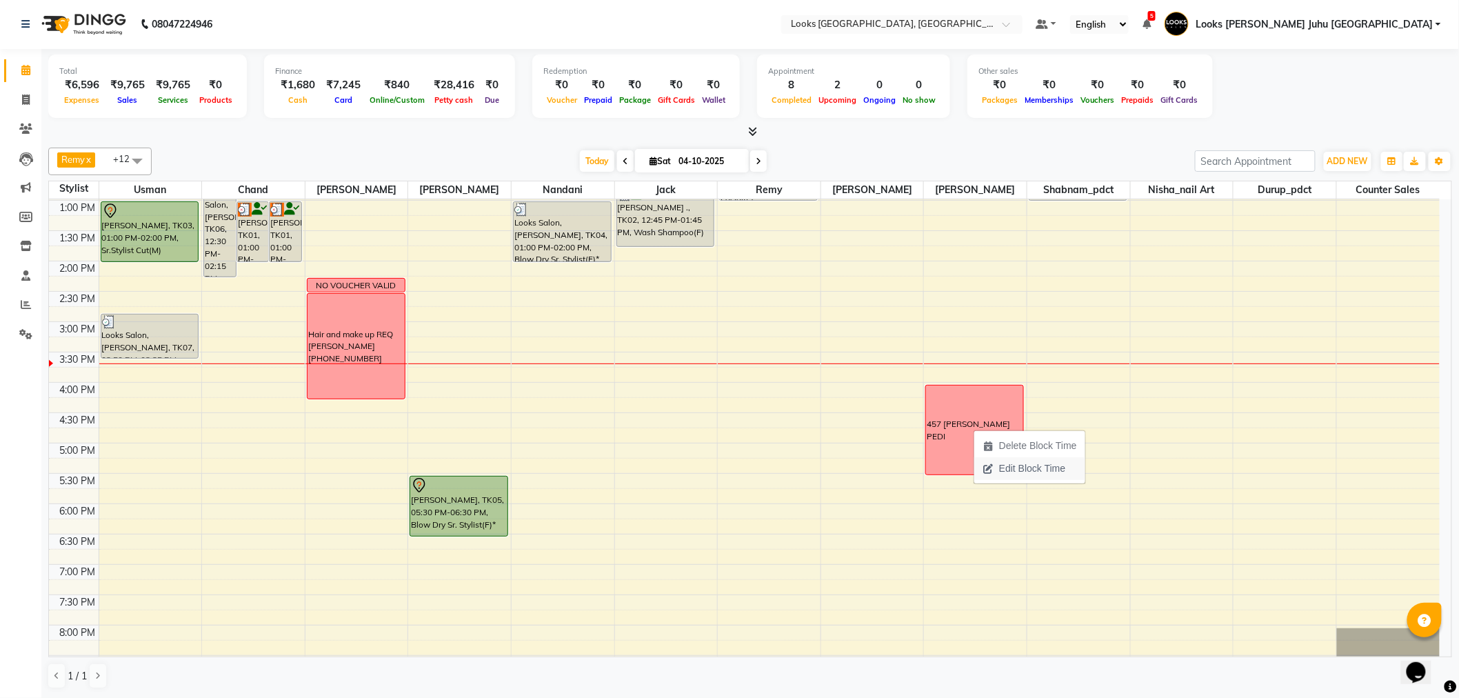
click at [999, 466] on span "Edit Block Time" at bounding box center [1023, 468] width 99 height 23
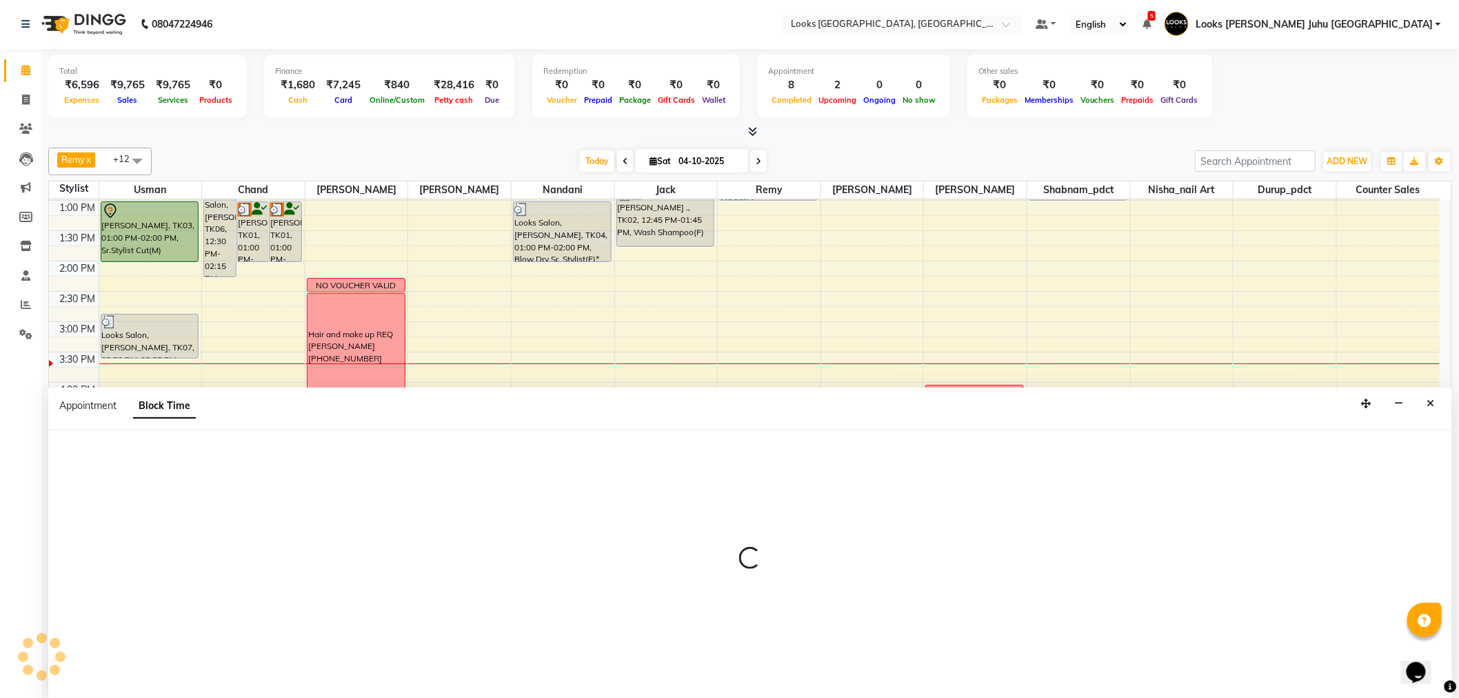
select select "23855"
select select "960"
select select "1050"
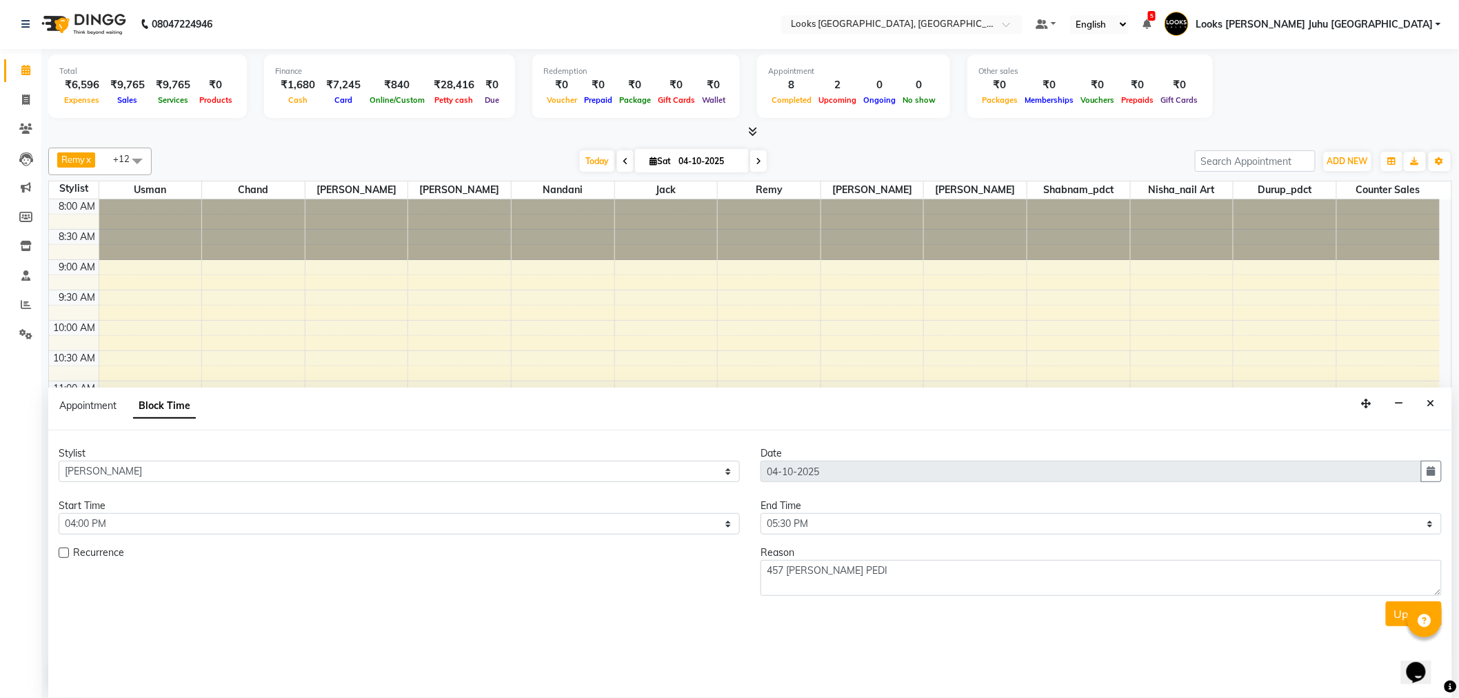
scroll to position [428, 0]
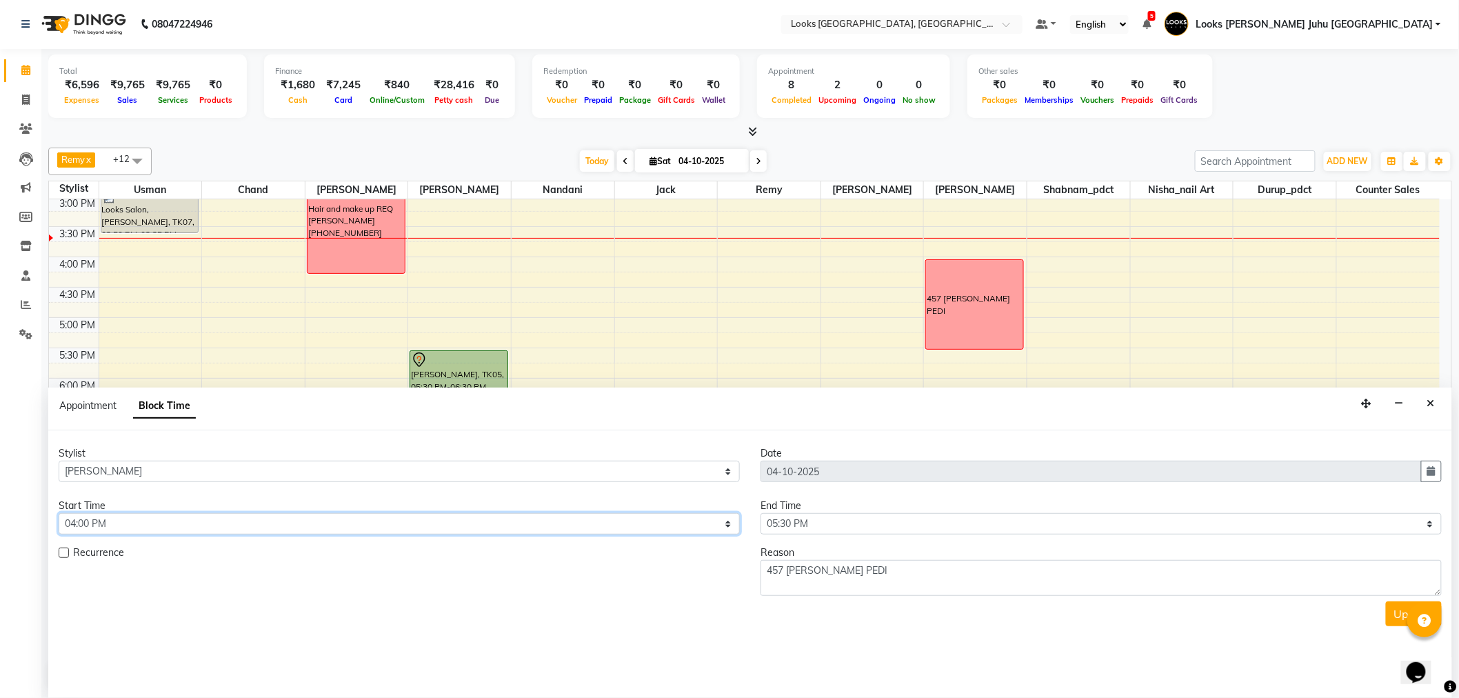
click at [193, 523] on select "Select 09:00 AM 09:15 AM 09:30 AM 09:45 AM 10:00 AM 10:15 AM 10:30 AM 10:45 AM …" at bounding box center [399, 523] width 681 height 21
select select "930"
click at [59, 513] on select "Select 09:00 AM 09:15 AM 09:30 AM 09:45 AM 10:00 AM 10:15 AM 10:30 AM 10:45 AM …" at bounding box center [399, 523] width 681 height 21
drag, startPoint x: 812, startPoint y: 525, endPoint x: 814, endPoint y: 513, distance: 12.0
click at [812, 525] on select "Select 09:00 AM 09:15 AM 09:30 AM 09:45 AM 10:00 AM 10:15 AM 10:30 AM 10:45 AM …" at bounding box center [1101, 523] width 681 height 21
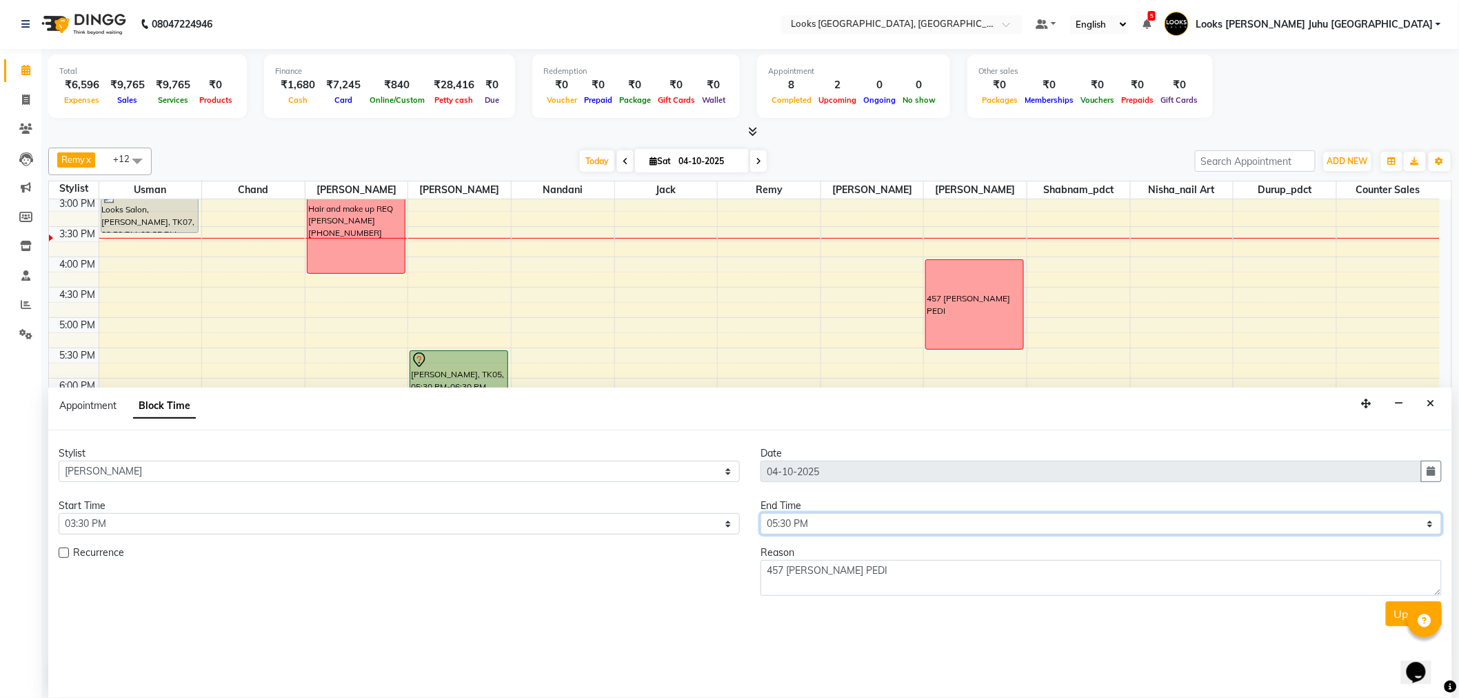
select select "990"
click at [761, 513] on select "Select 09:00 AM 09:15 AM 09:30 AM 09:45 AM 10:00 AM 10:15 AM 10:30 AM 10:45 AM …" at bounding box center [1101, 523] width 681 height 21
click at [1398, 608] on button "Update" at bounding box center [1414, 613] width 56 height 25
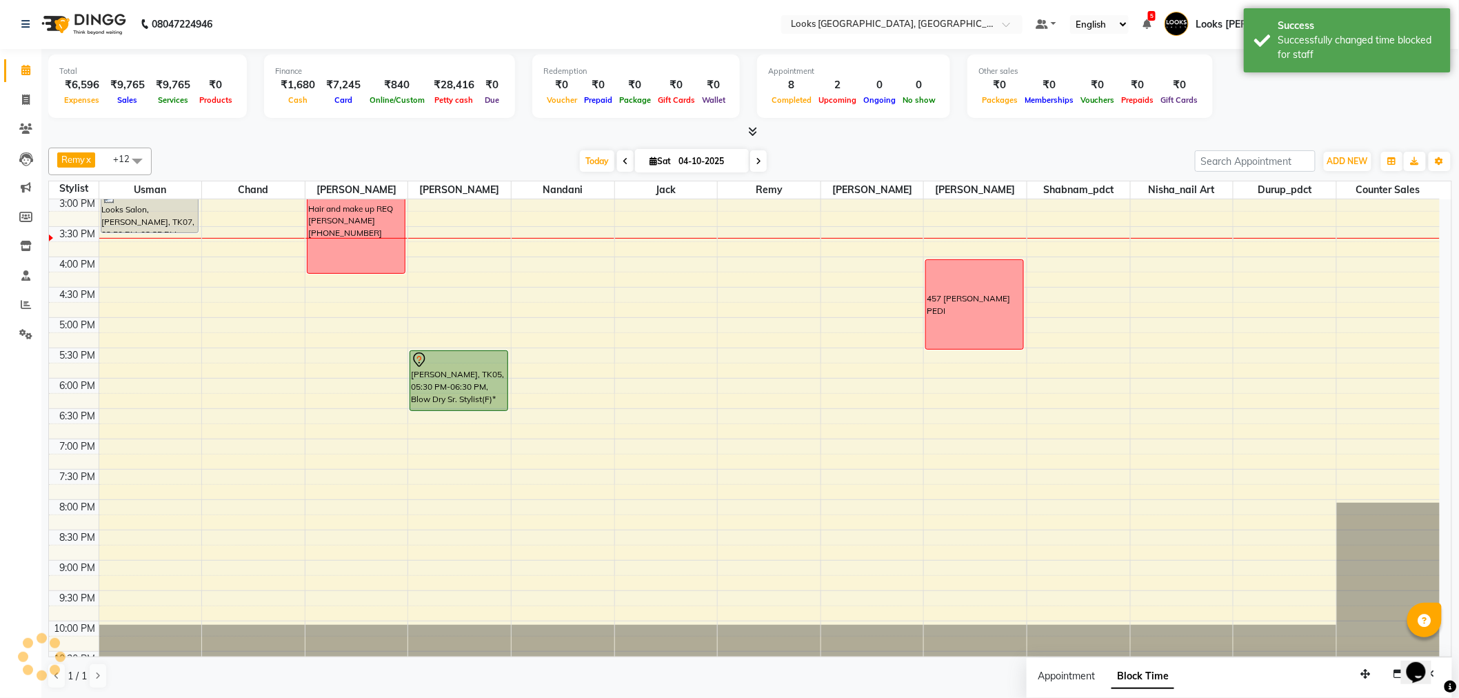
scroll to position [0, 0]
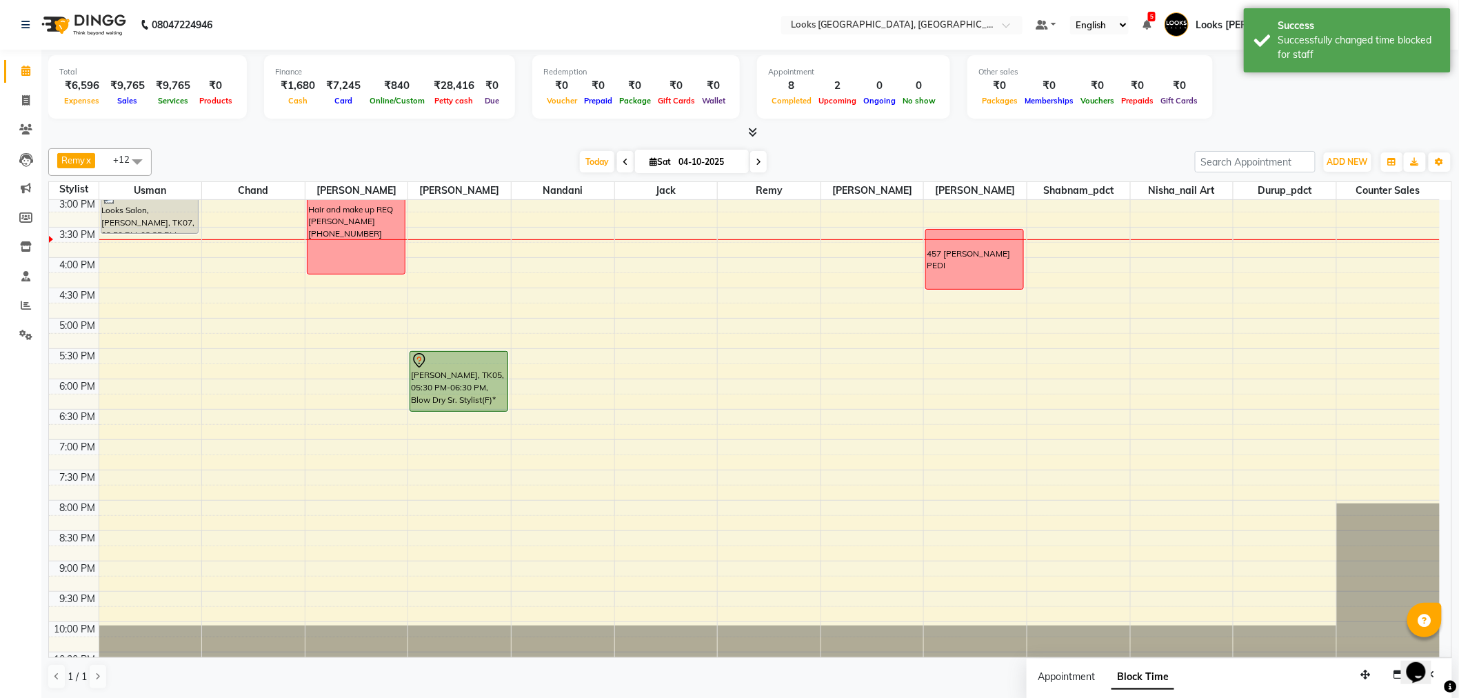
click at [952, 300] on div "8:00 AM 8:30 AM 9:00 AM 9:30 AM 10:00 AM 10:30 AM 11:00 AM 11:30 AM 12:00 PM 12…" at bounding box center [744, 227] width 1391 height 910
select select "23855"
select select "990"
select select "tentative"
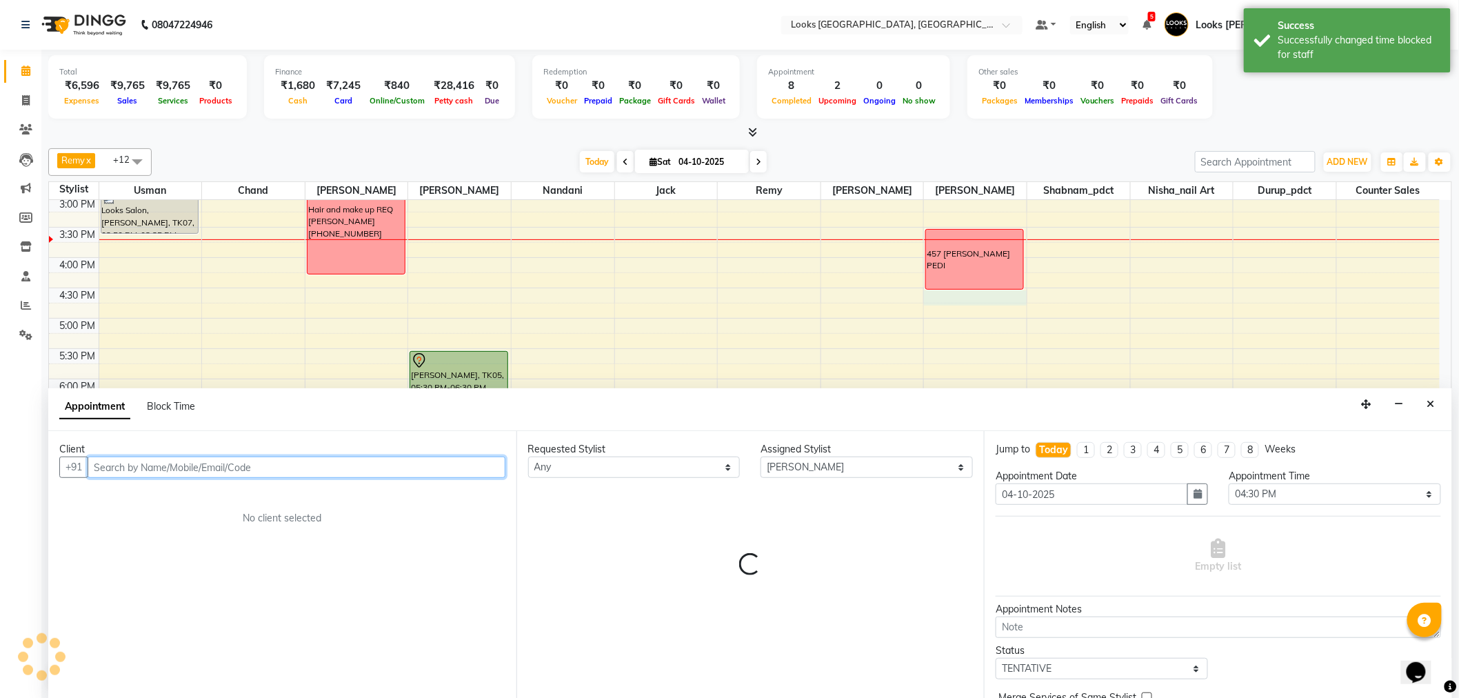
scroll to position [1, 0]
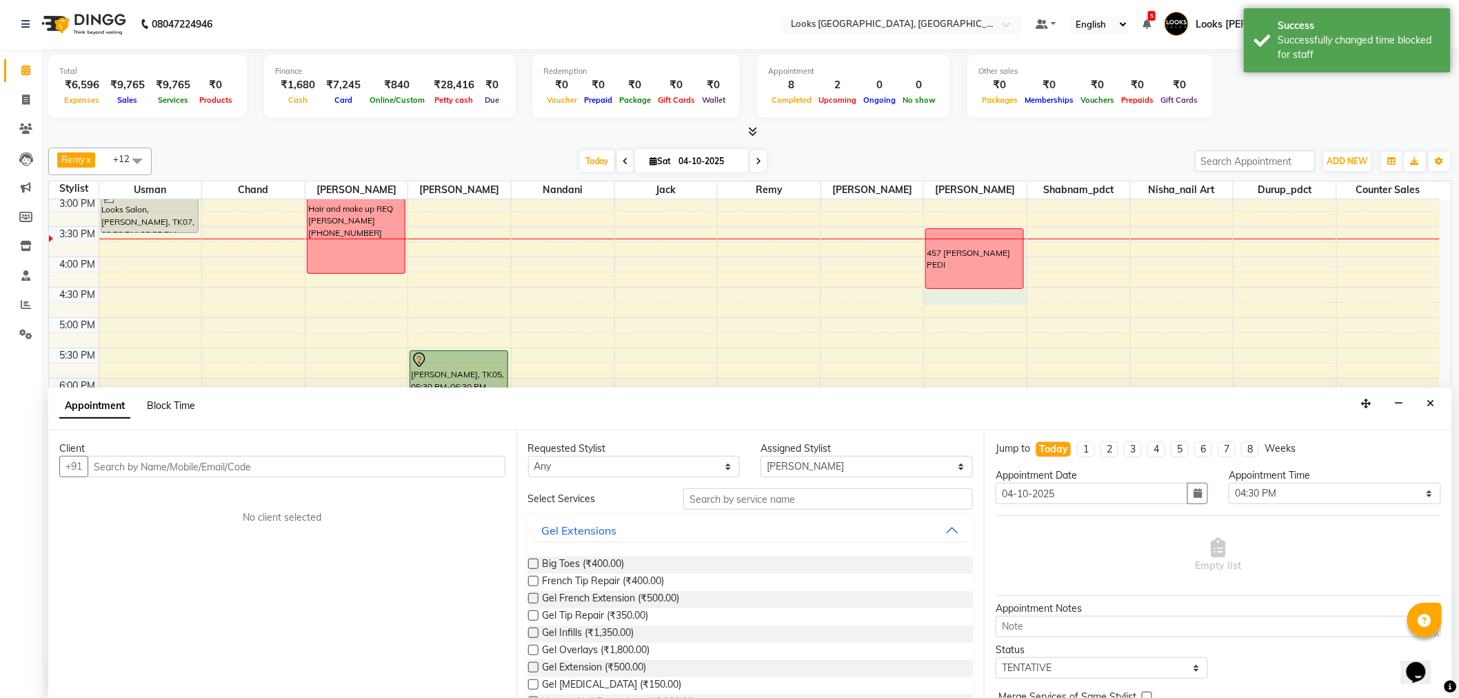
click at [172, 410] on span "Block Time" at bounding box center [171, 405] width 48 height 12
select select "23855"
select select "990"
select select "1005"
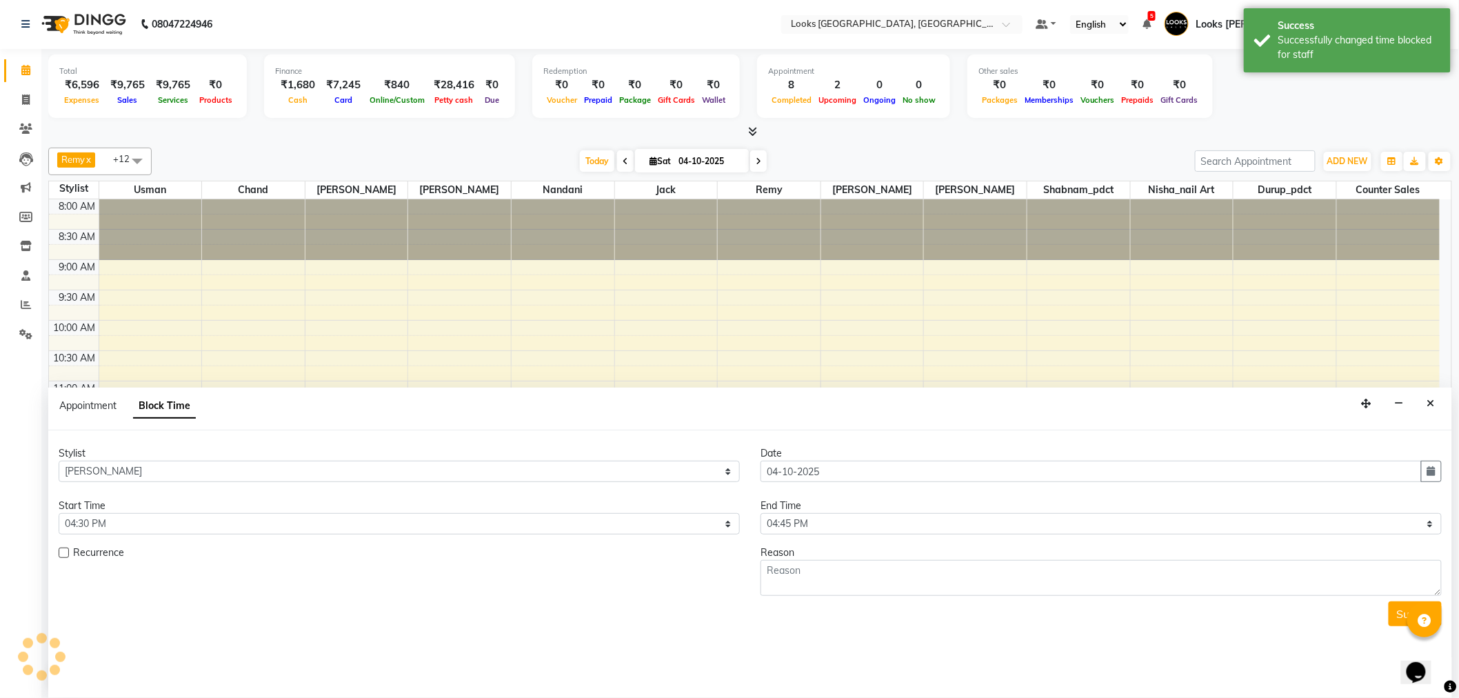
scroll to position [428, 0]
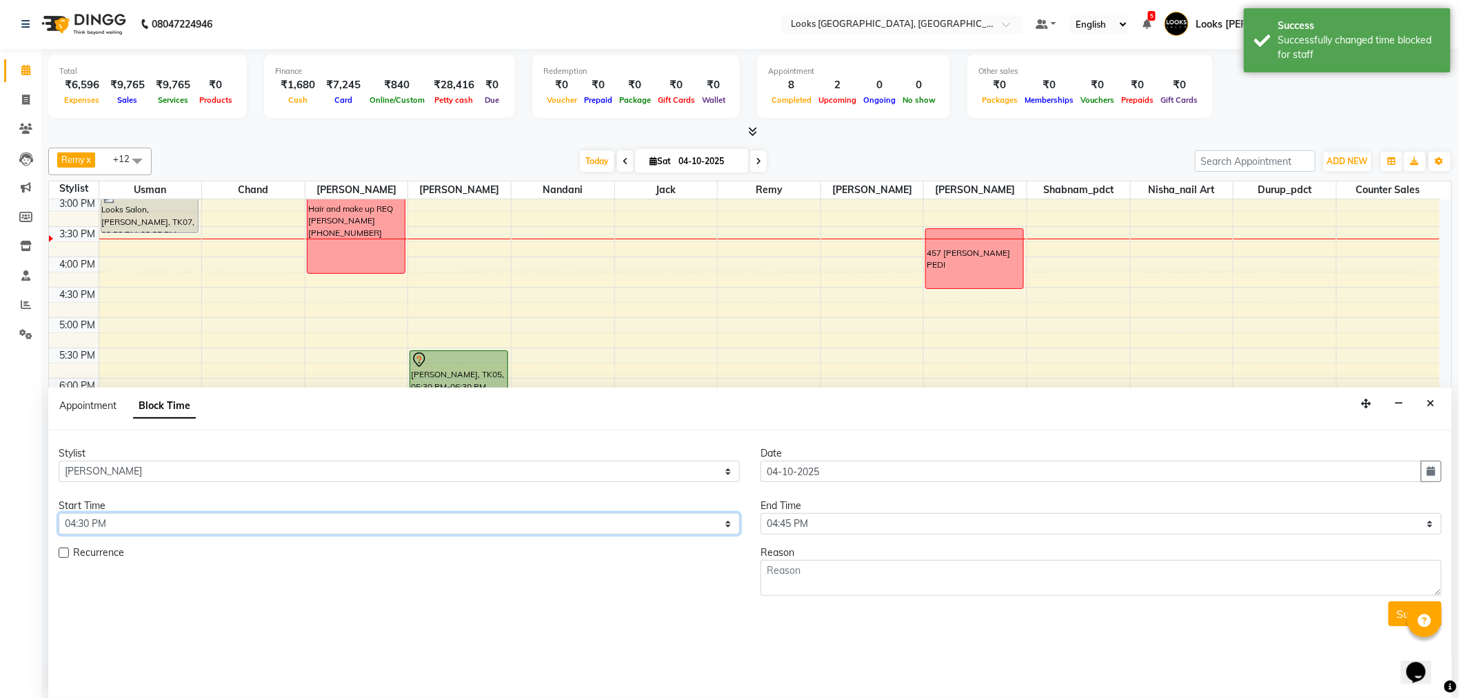
click at [214, 526] on select "Select 09:00 AM 09:15 AM 09:30 AM 09:45 AM 10:00 AM 10:15 AM 10:30 AM 10:45 AM …" at bounding box center [399, 523] width 681 height 21
select select "1005"
click at [59, 513] on select "Select 09:00 AM 09:15 AM 09:30 AM 09:45 AM 10:00 AM 10:15 AM 10:30 AM 10:45 AM …" at bounding box center [399, 523] width 681 height 21
click at [806, 526] on select "Select 09:00 AM 09:15 AM 09:30 AM 09:45 AM 10:00 AM 10:15 AM 10:30 AM 10:45 AM …" at bounding box center [1101, 523] width 681 height 21
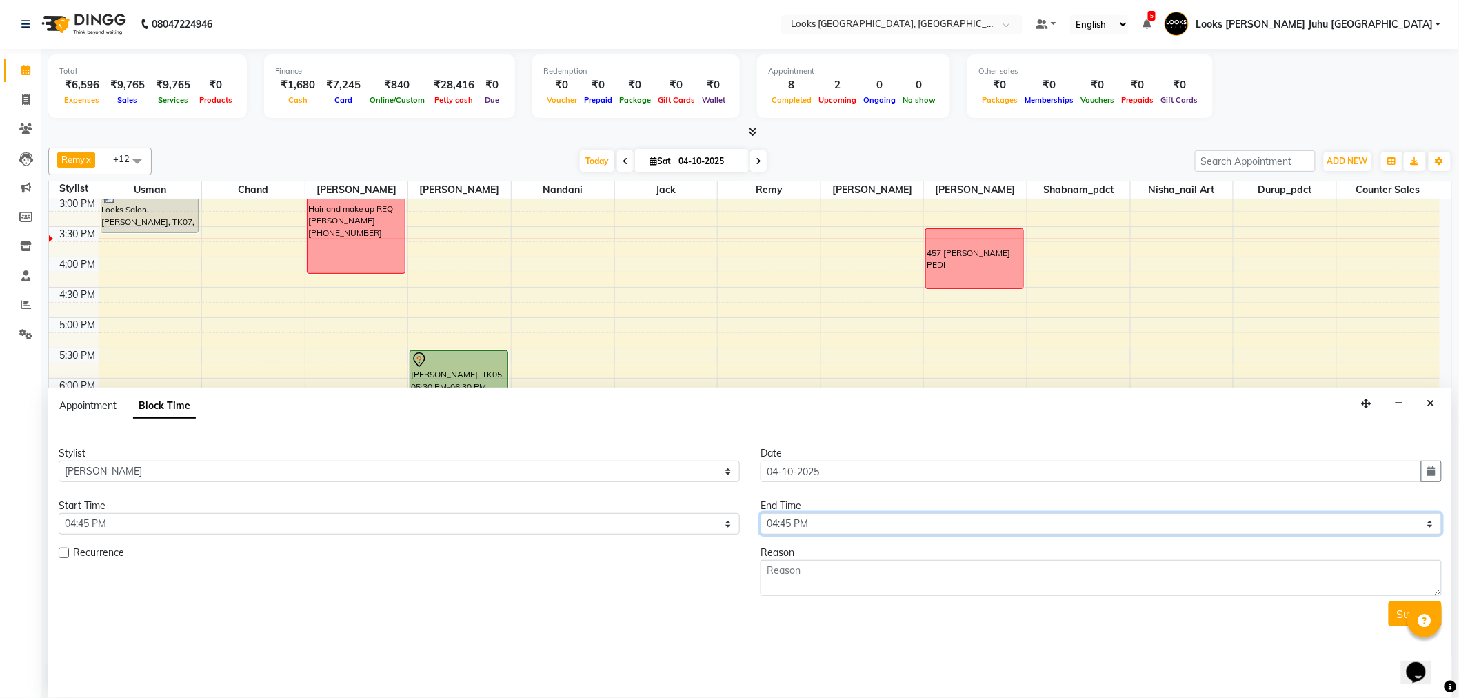
select select "1065"
click at [761, 513] on select "Select 09:00 AM 09:15 AM 09:30 AM 09:45 AM 10:00 AM 10:15 AM 10:30 AM 10:45 AM …" at bounding box center [1101, 523] width 681 height 21
drag, startPoint x: 1445, startPoint y: 394, endPoint x: 1432, endPoint y: 408, distance: 19.1
click at [1445, 398] on div "Appointment Block Time" at bounding box center [750, 409] width 1404 height 43
click at [1432, 408] on icon "Close" at bounding box center [1432, 404] width 8 height 10
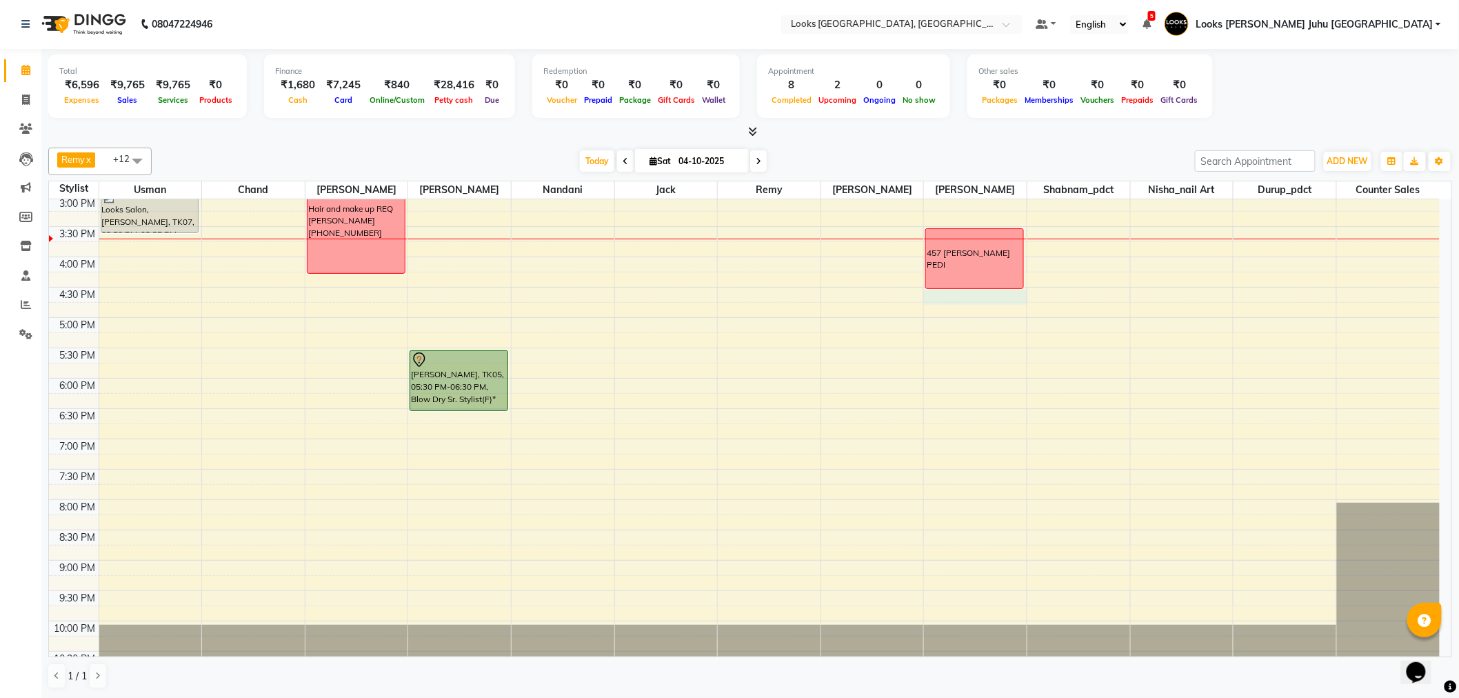
click at [946, 299] on div "8:00 AM 8:30 AM 9:00 AM 9:30 AM 10:00 AM 10:30 AM 11:00 AM 11:30 AM 12:00 PM 12…" at bounding box center [744, 227] width 1391 height 910
select select "23855"
select select "990"
select select "tentative"
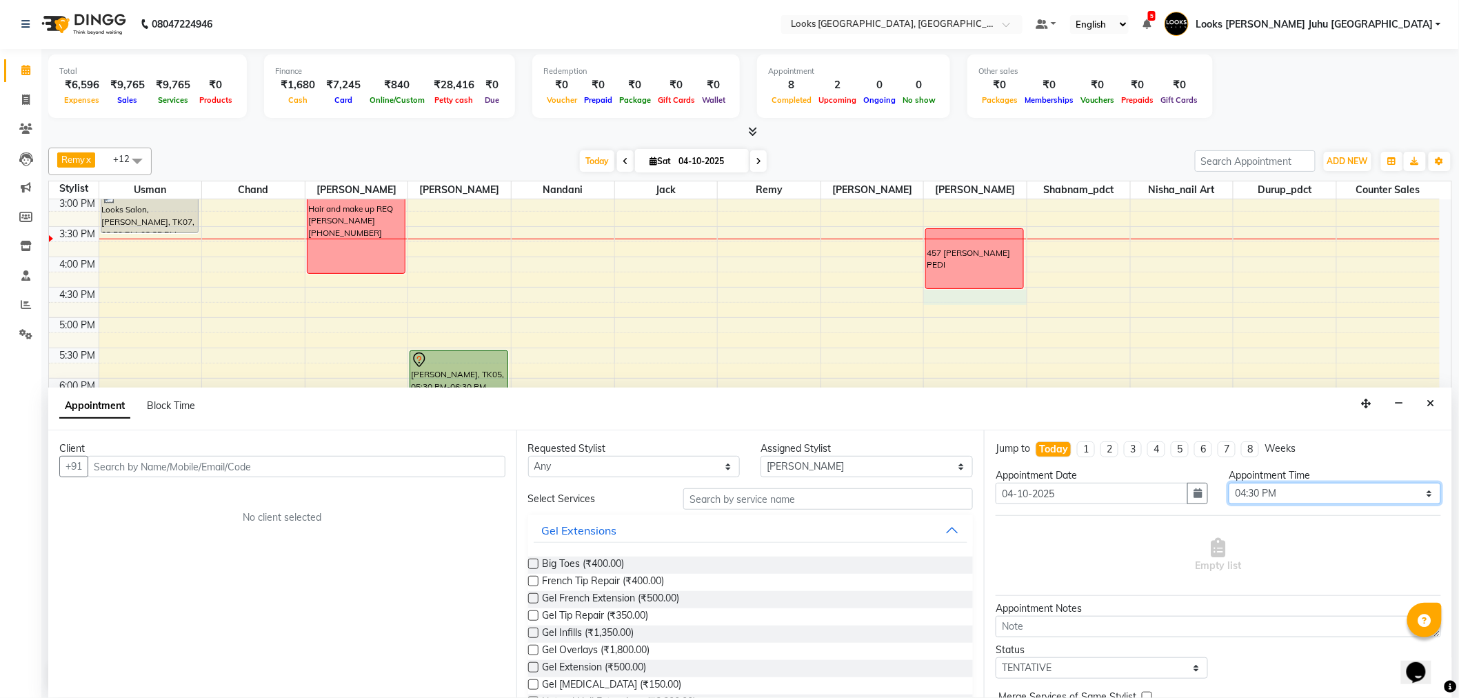
click at [1291, 497] on select "Select 09:00 AM 09:15 AM 09:30 AM 09:45 AM 10:00 AM 10:15 AM 10:30 AM 10:45 AM …" at bounding box center [1335, 493] width 212 height 21
select select "1005"
click at [1229, 483] on select "Select 09:00 AM 09:15 AM 09:30 AM 09:45 AM 10:00 AM 10:15 AM 10:30 AM 10:45 AM …" at bounding box center [1335, 493] width 212 height 21
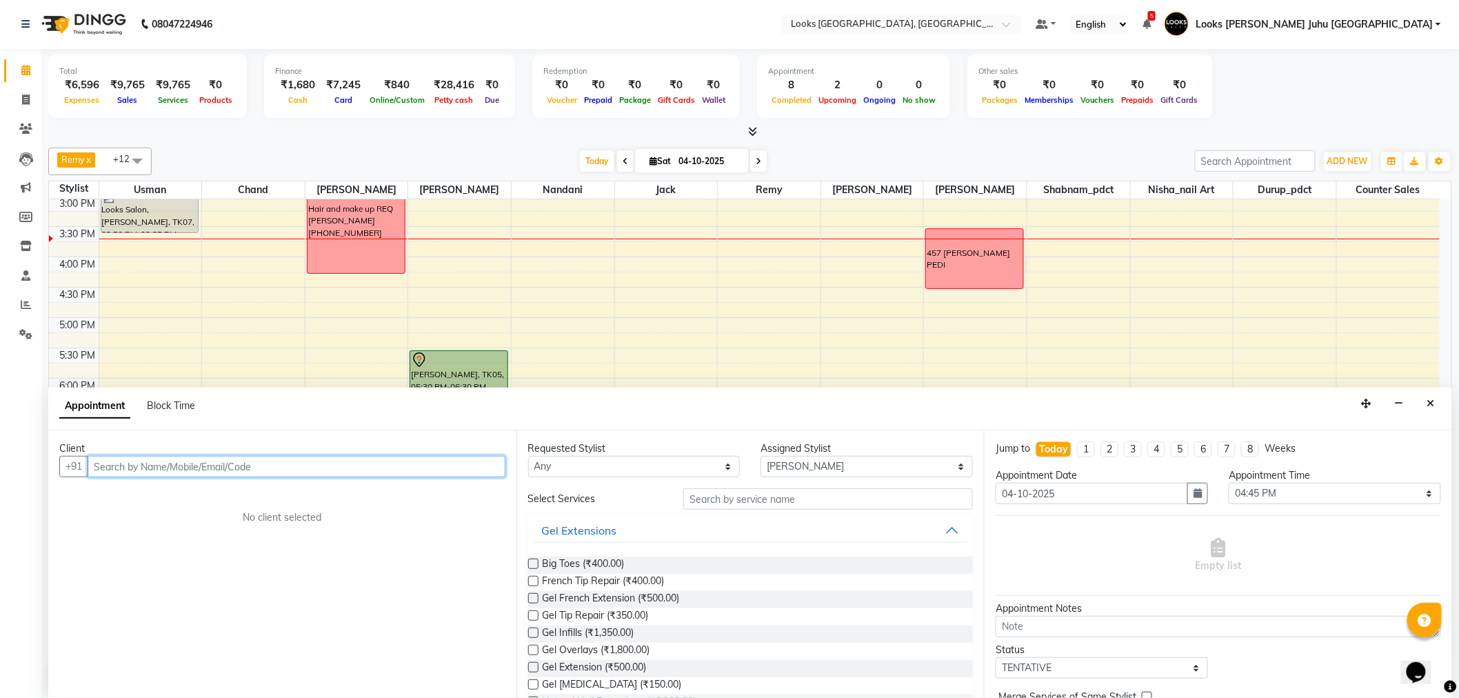
click at [438, 467] on input "text" at bounding box center [297, 466] width 418 height 21
type input "9147380025"
click at [485, 463] on span "Add Client" at bounding box center [477, 466] width 46 height 12
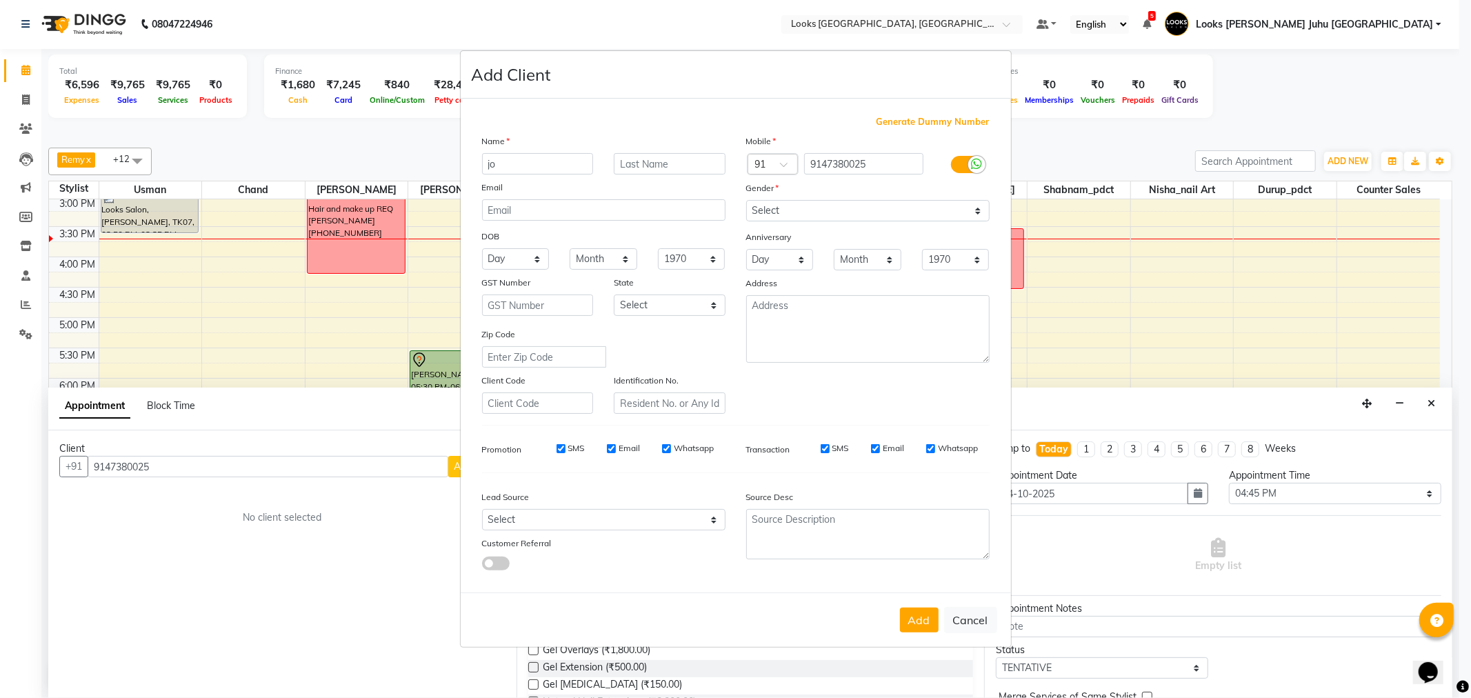
type input "j"
type input "JOY"
click at [654, 160] on input "text" at bounding box center [670, 163] width 112 height 21
type input "."
click at [832, 230] on div "Anniversary" at bounding box center [868, 238] width 264 height 22
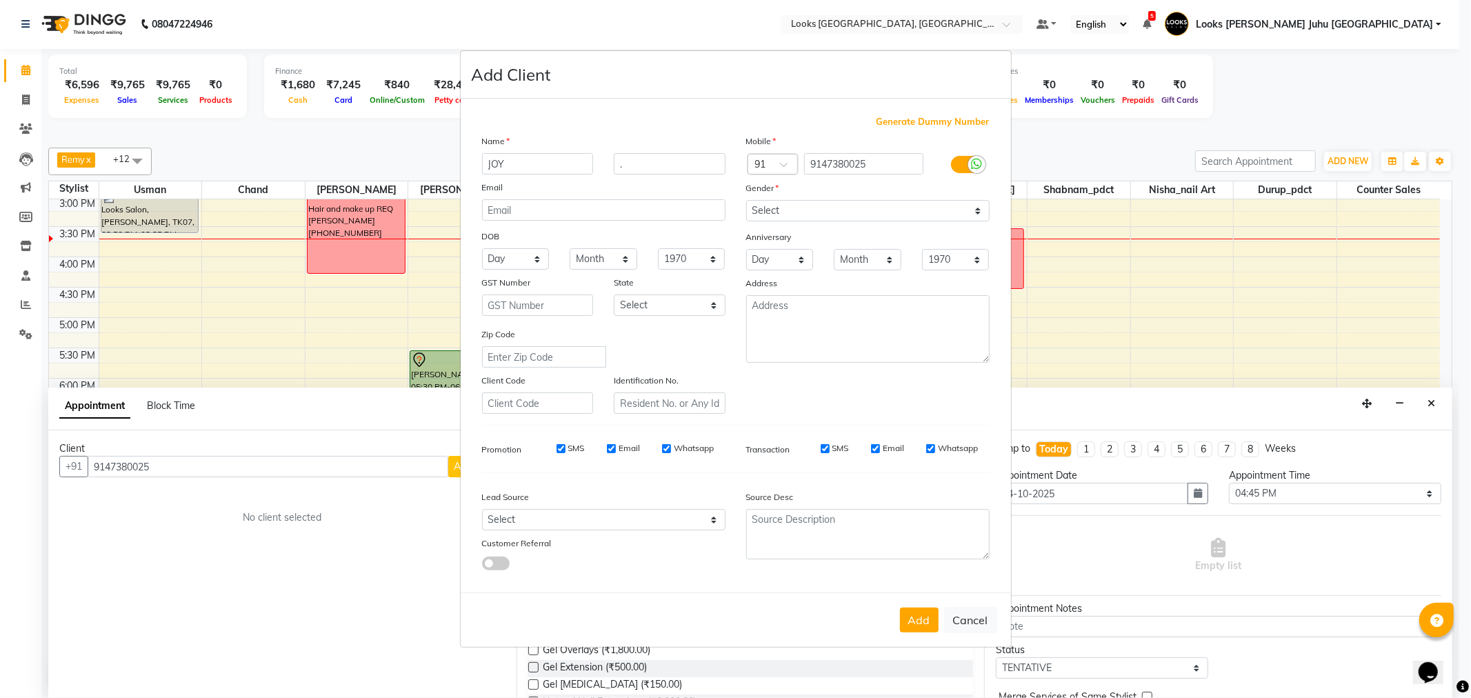
drag, startPoint x: 835, startPoint y: 197, endPoint x: 837, endPoint y: 221, distance: 23.5
click at [830, 232] on div "Mobile Country Code × 91 9147380025 Gender Select Male Female Other Prefer Not …" at bounding box center [868, 274] width 264 height 280
click at [840, 210] on select "Select Male Female Other Prefer Not To Say" at bounding box center [867, 210] width 243 height 21
select select "female"
click at [746, 200] on select "Select Male Female Other Prefer Not To Say" at bounding box center [867, 210] width 243 height 21
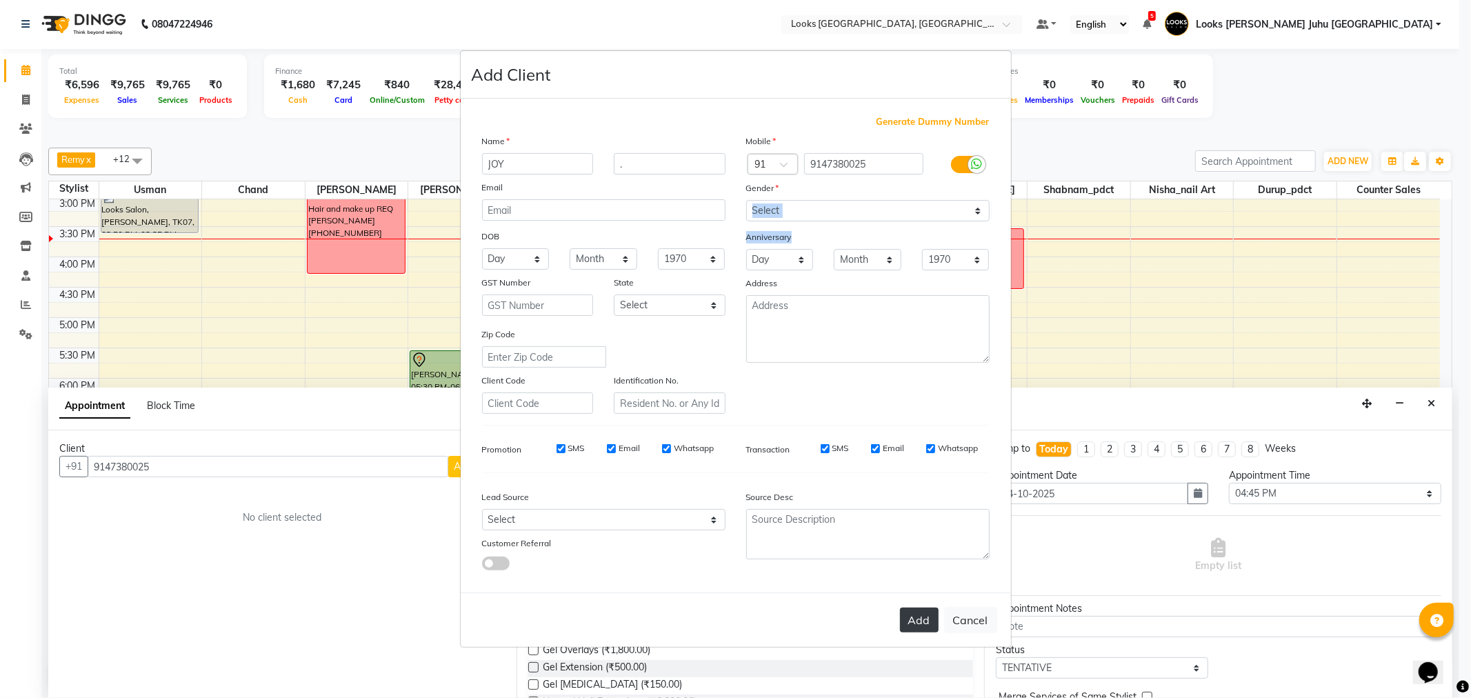
click at [924, 621] on button "Add" at bounding box center [919, 620] width 39 height 25
select select
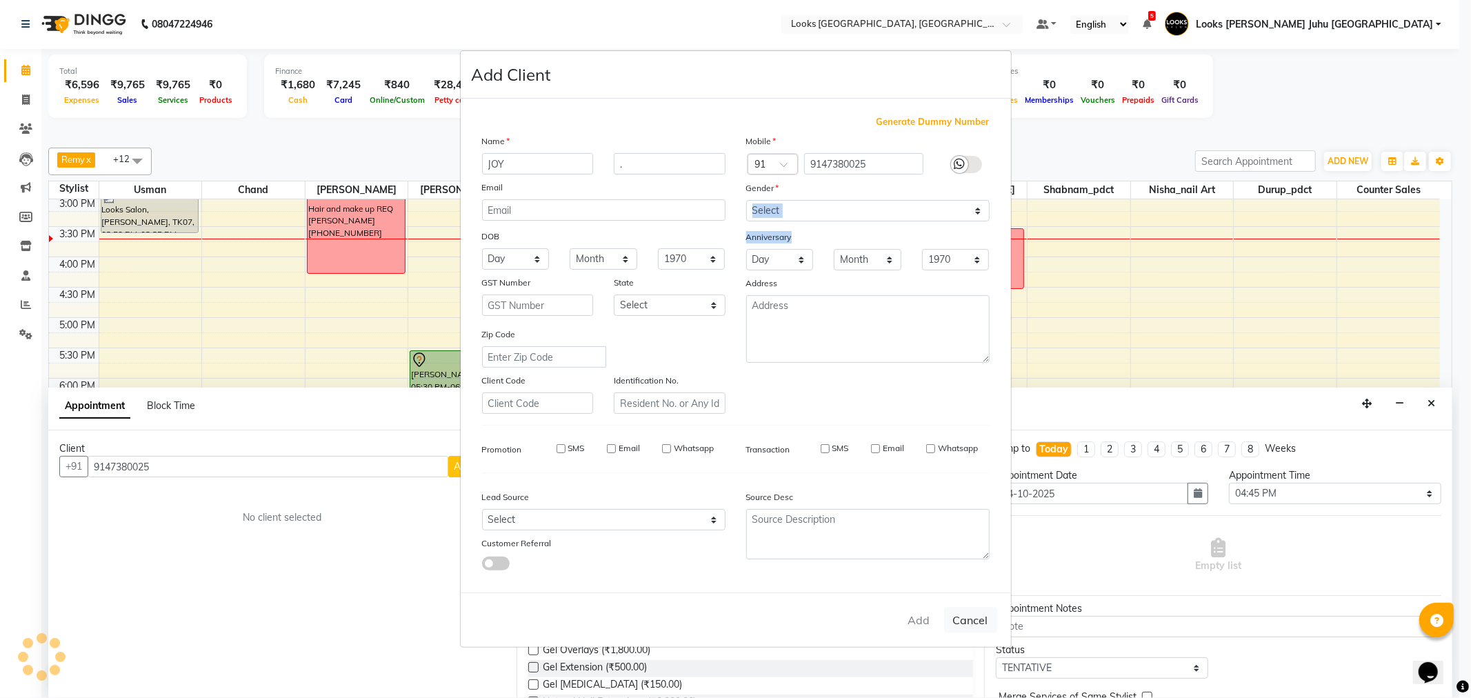
select select
checkbox input "false"
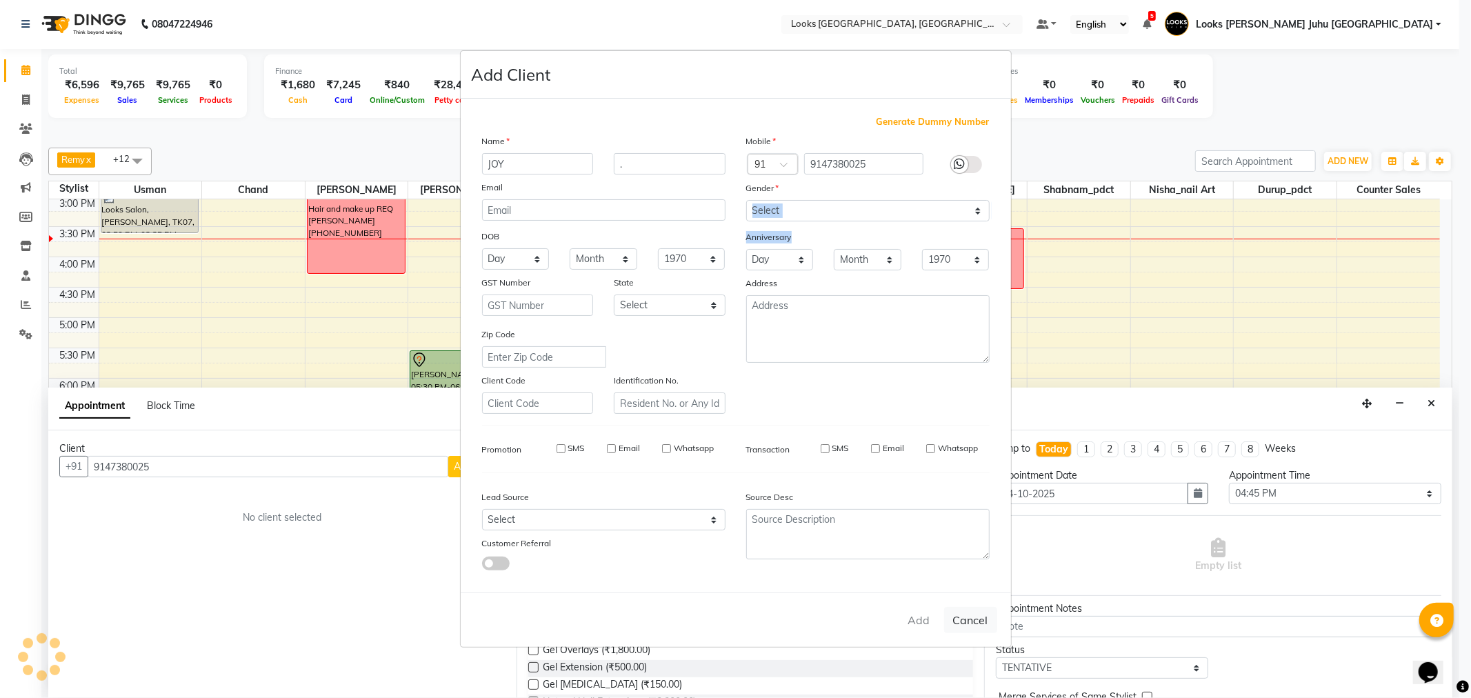
checkbox input "false"
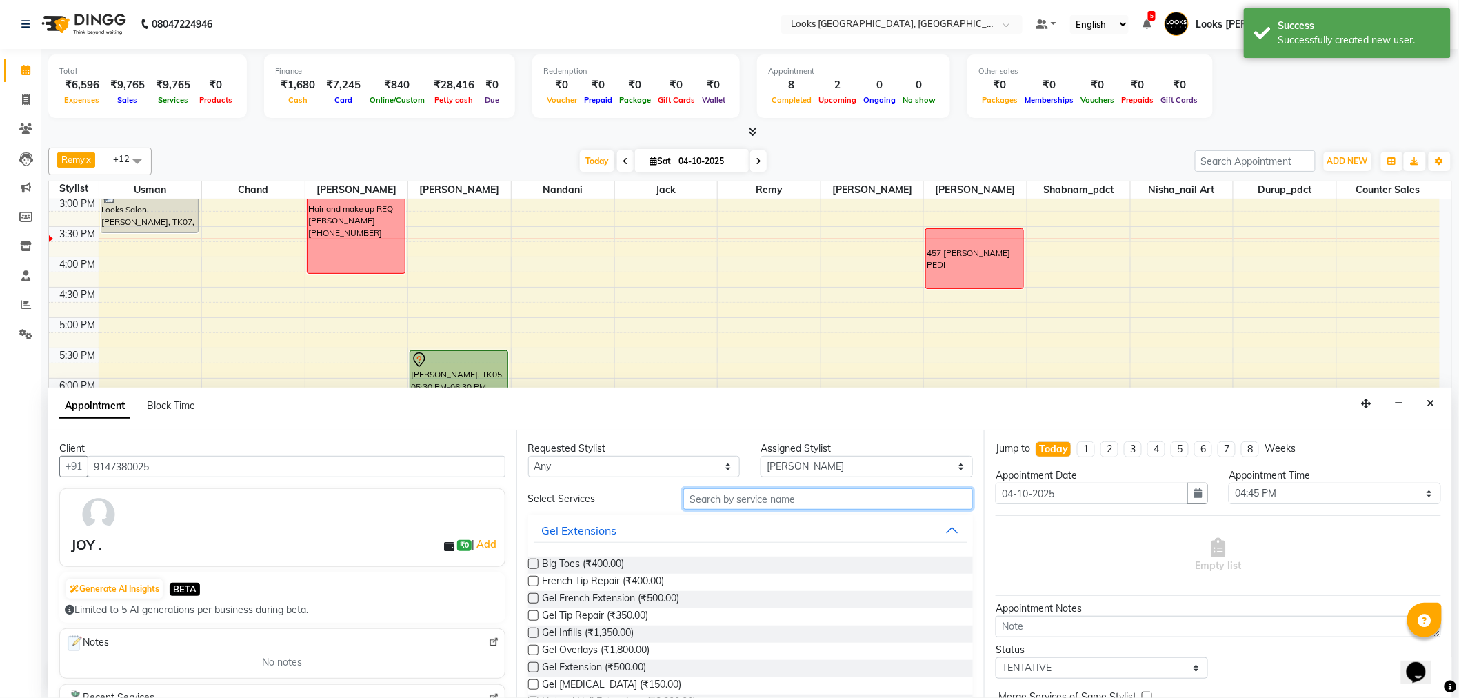
click at [739, 501] on input "text" at bounding box center [828, 498] width 290 height 21
type input "M"
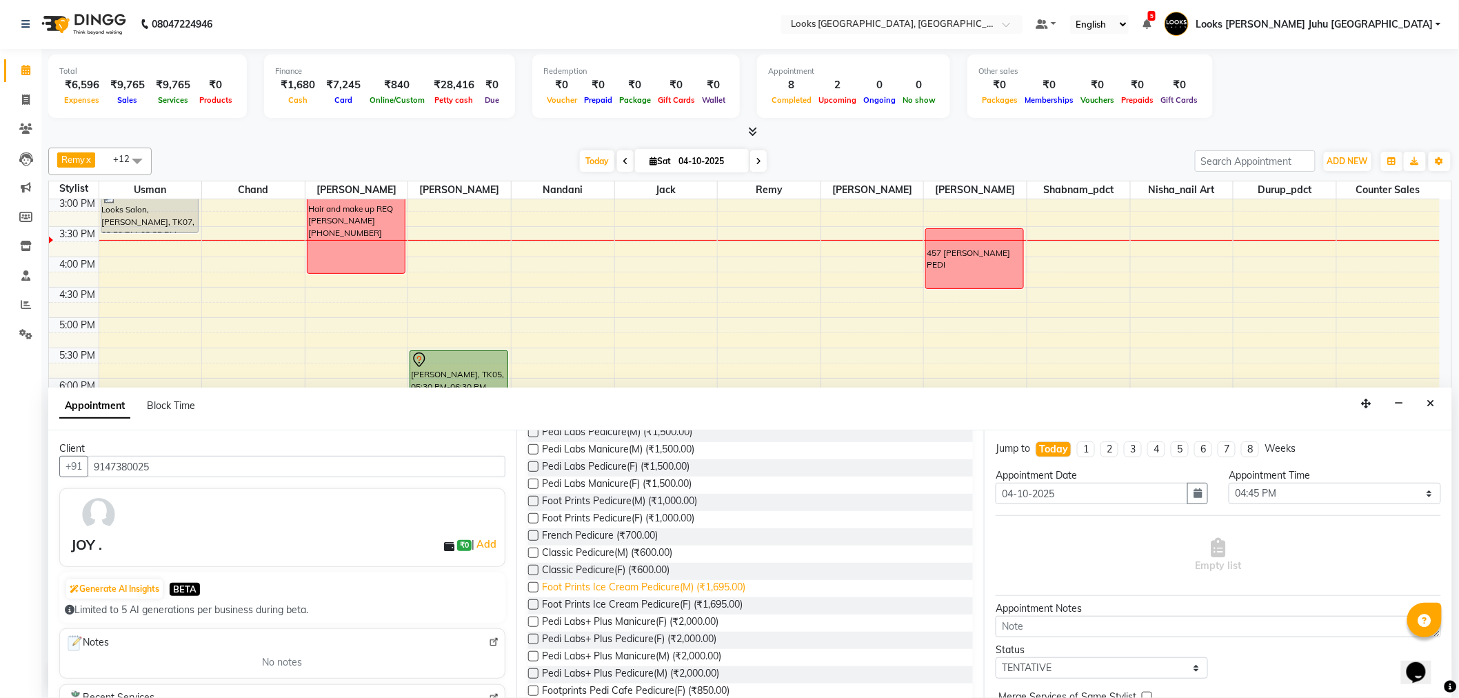
scroll to position [153, 0]
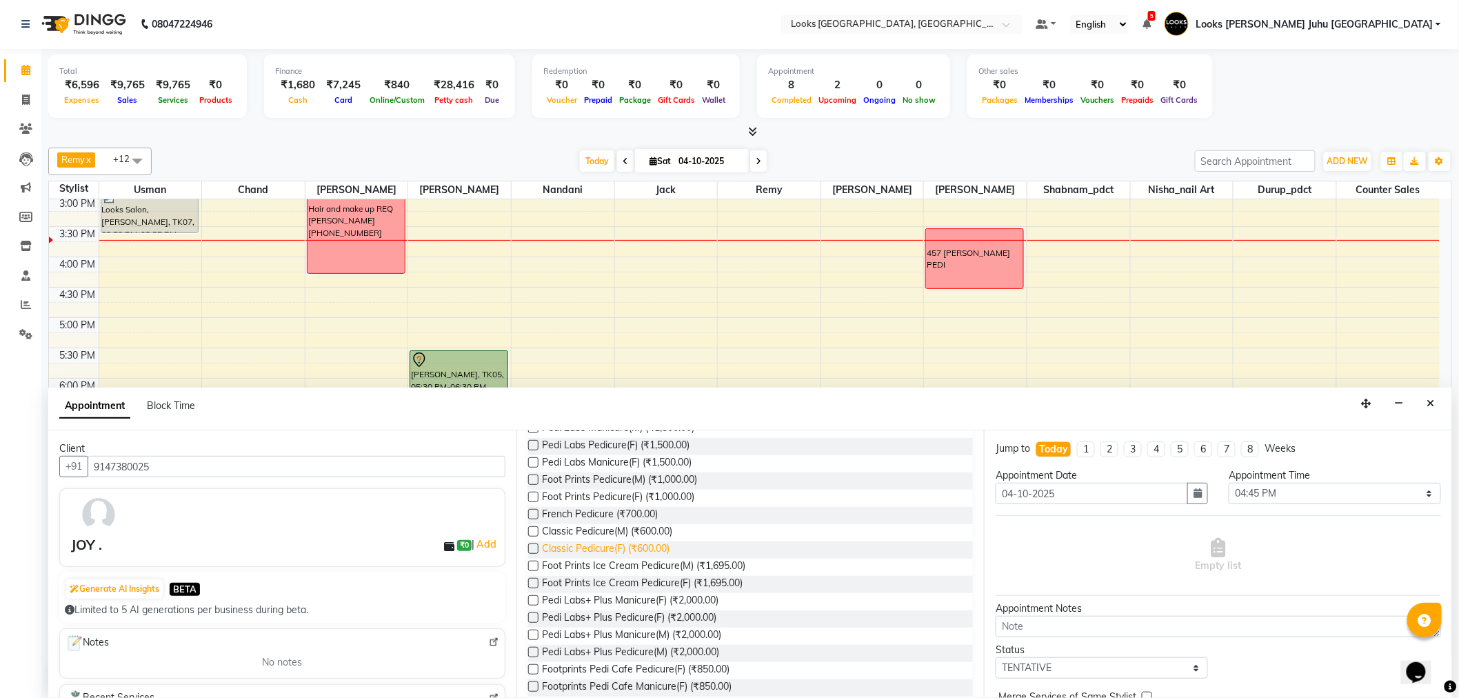
type input "PEDI"
click at [624, 546] on span "Classic Pedicure(F) (₹600.00)" at bounding box center [607, 549] width 128 height 17
checkbox input "false"
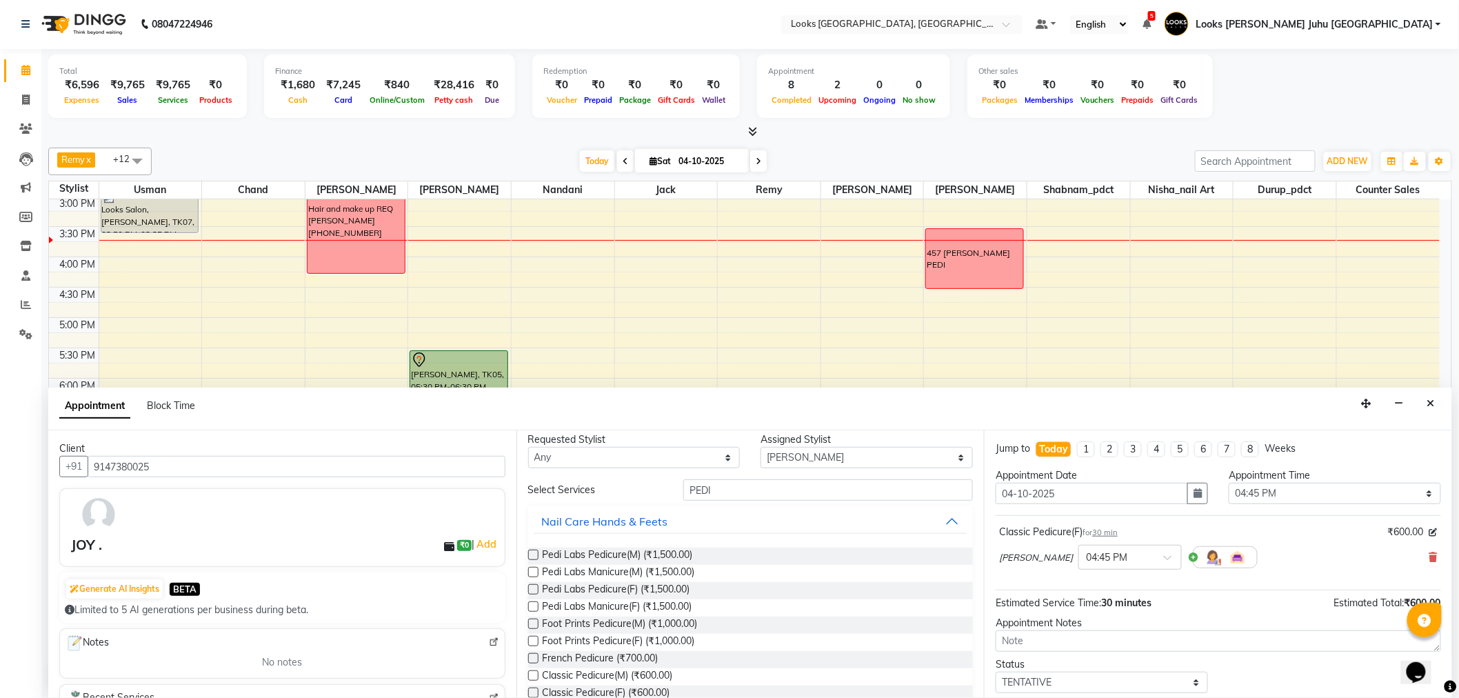
scroll to position [0, 0]
click at [798, 466] on select "Select Adil BHAGAYSHREE chand Chan_Mrg Counter Sales Deena Gohil DEEPAK Durup_p…" at bounding box center [867, 466] width 212 height 21
select select "68743"
click at [761, 456] on select "Select Adil BHAGAYSHREE chand Chan_Mrg Counter Sales Deena Gohil DEEPAK Durup_p…" at bounding box center [867, 466] width 212 height 21
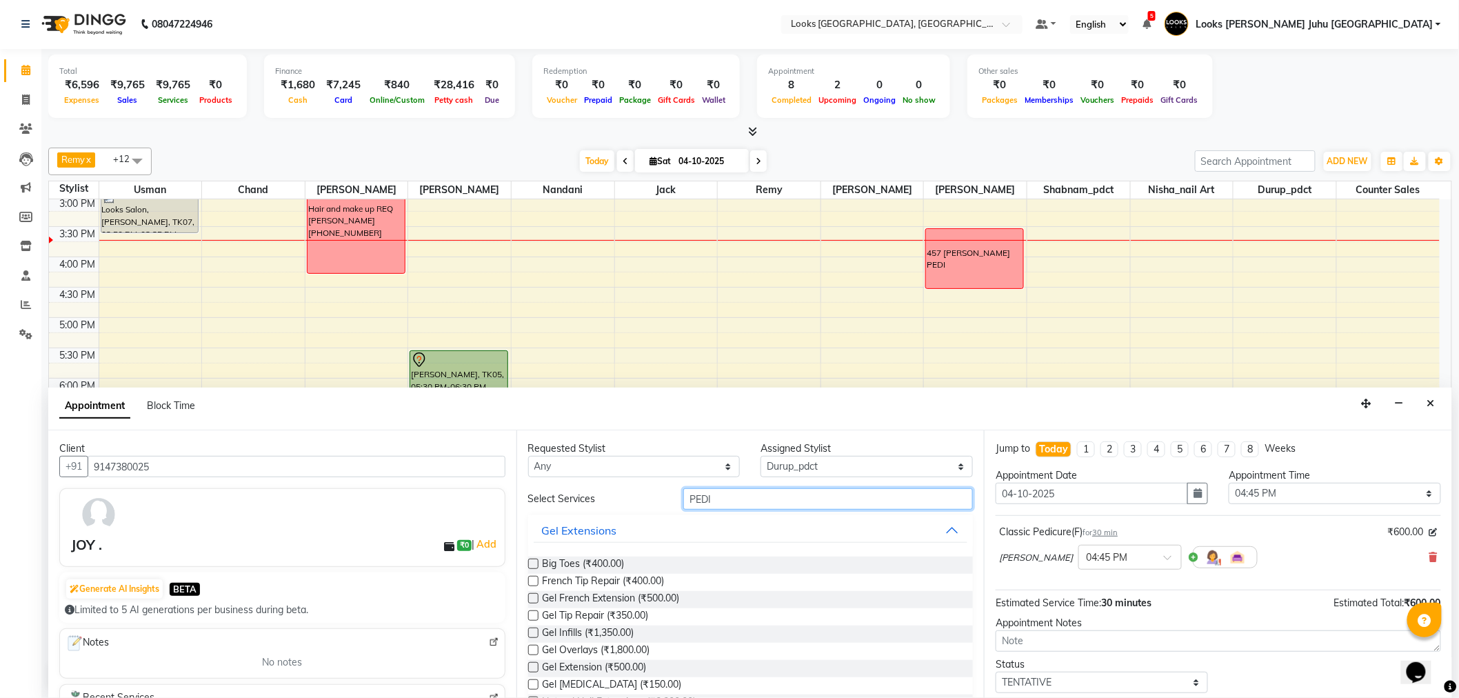
click at [775, 501] on input "PEDI" at bounding box center [828, 498] width 290 height 21
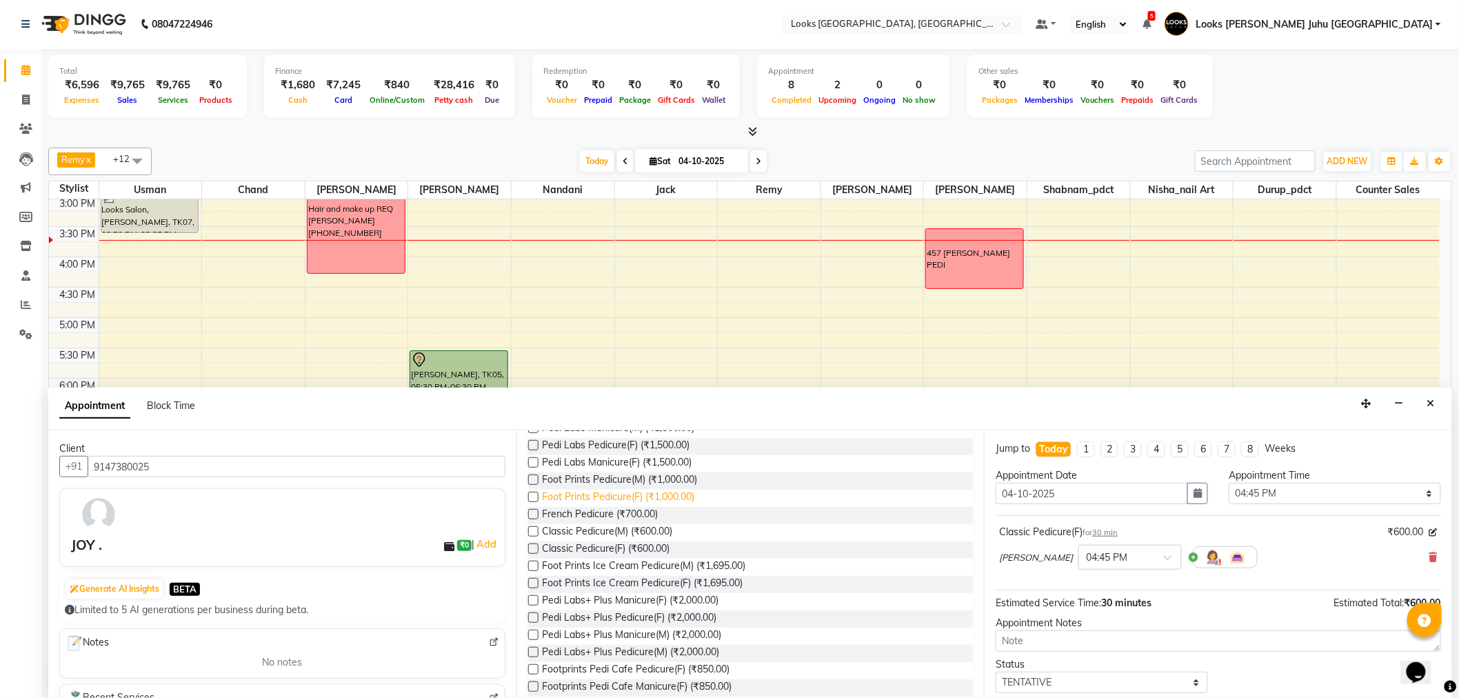
scroll to position [77, 0]
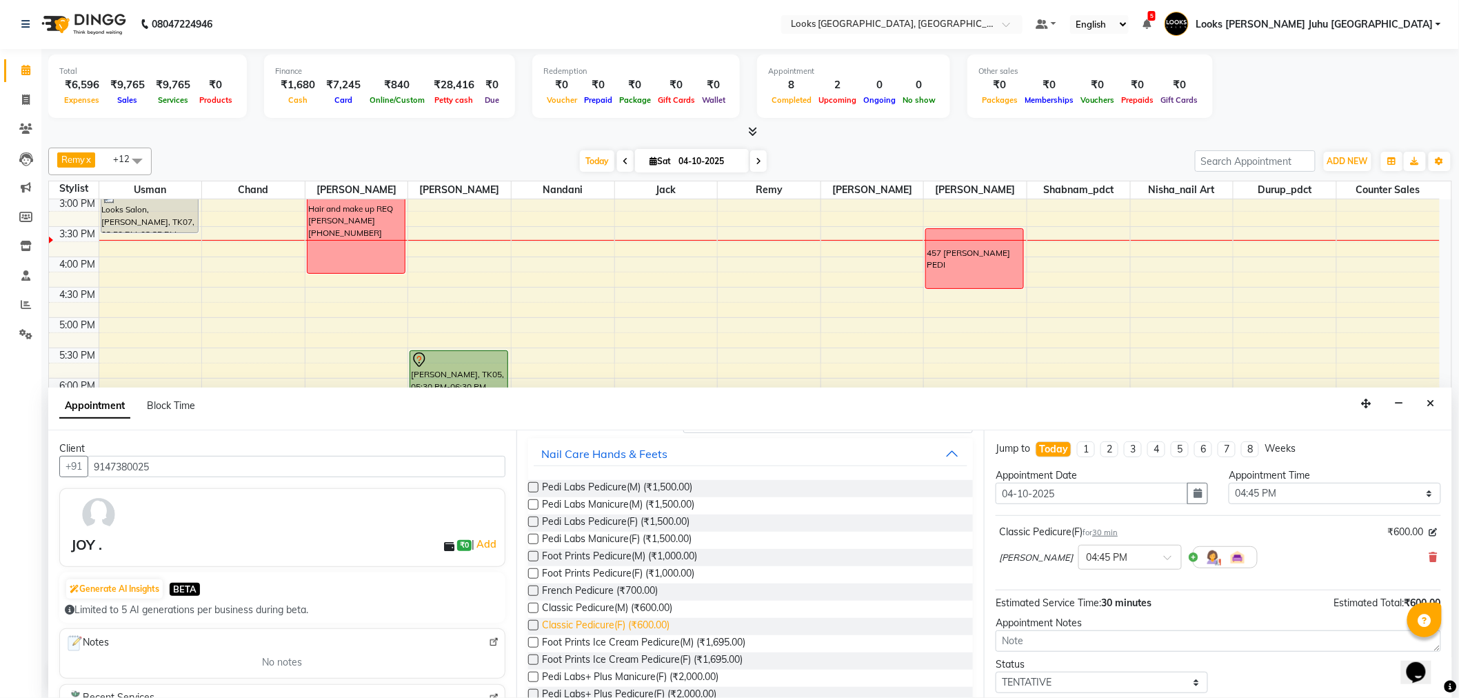
click at [594, 622] on span "Classic Pedicure(F) (₹600.00)" at bounding box center [607, 626] width 128 height 17
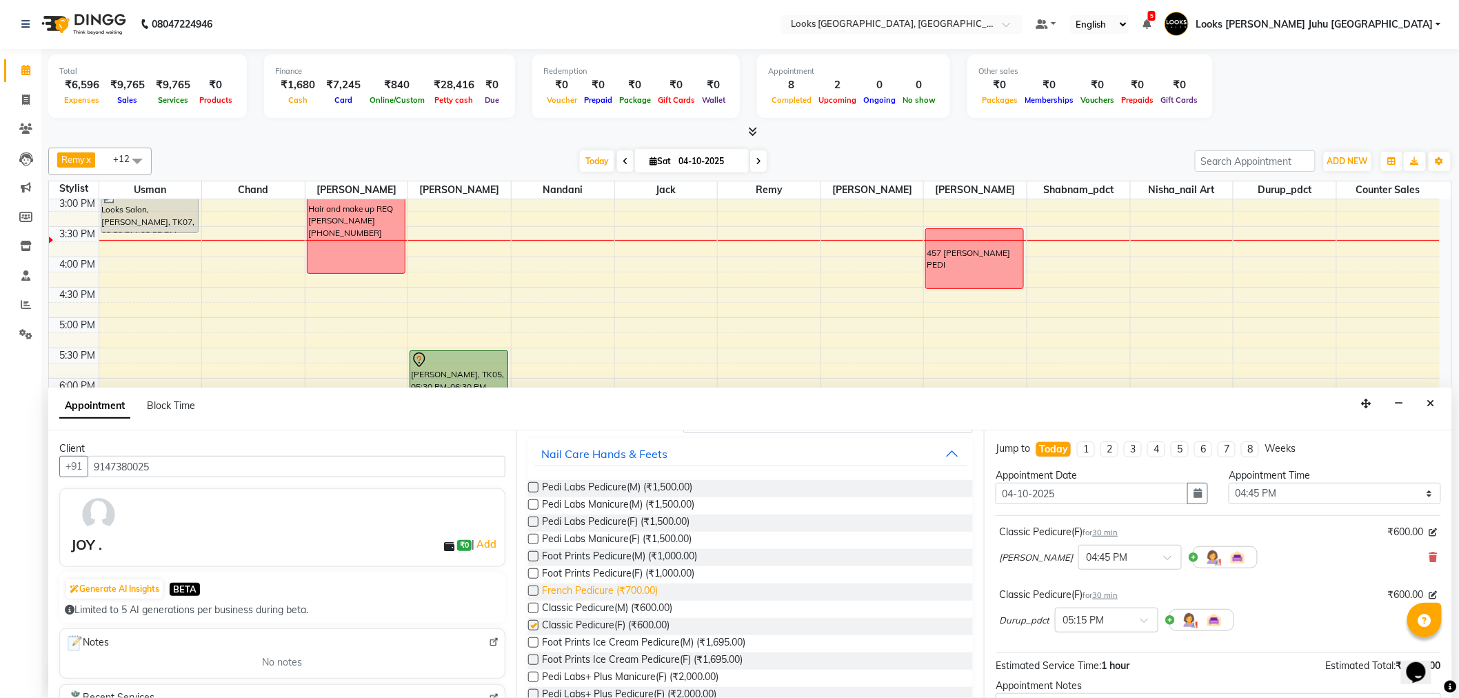
checkbox input "false"
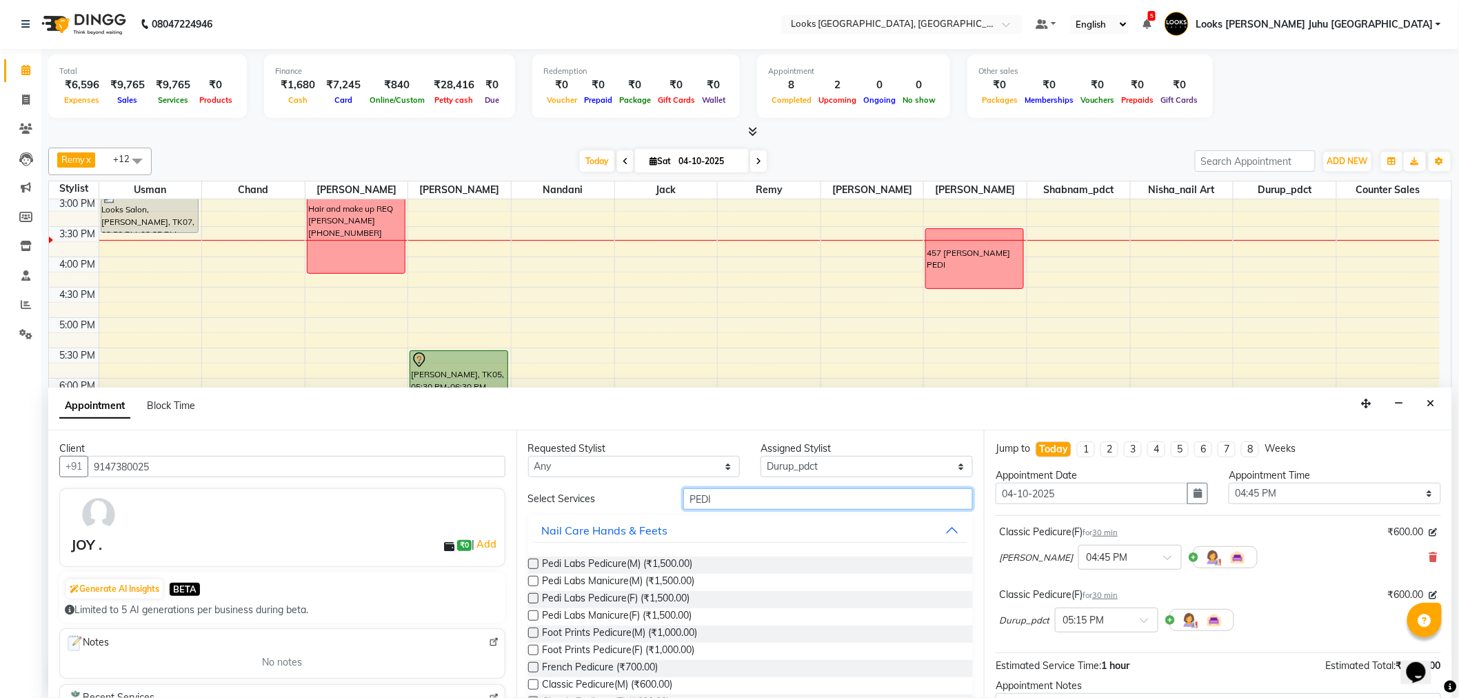
click at [741, 505] on input "PEDI" at bounding box center [828, 498] width 290 height 21
type input "MANI"
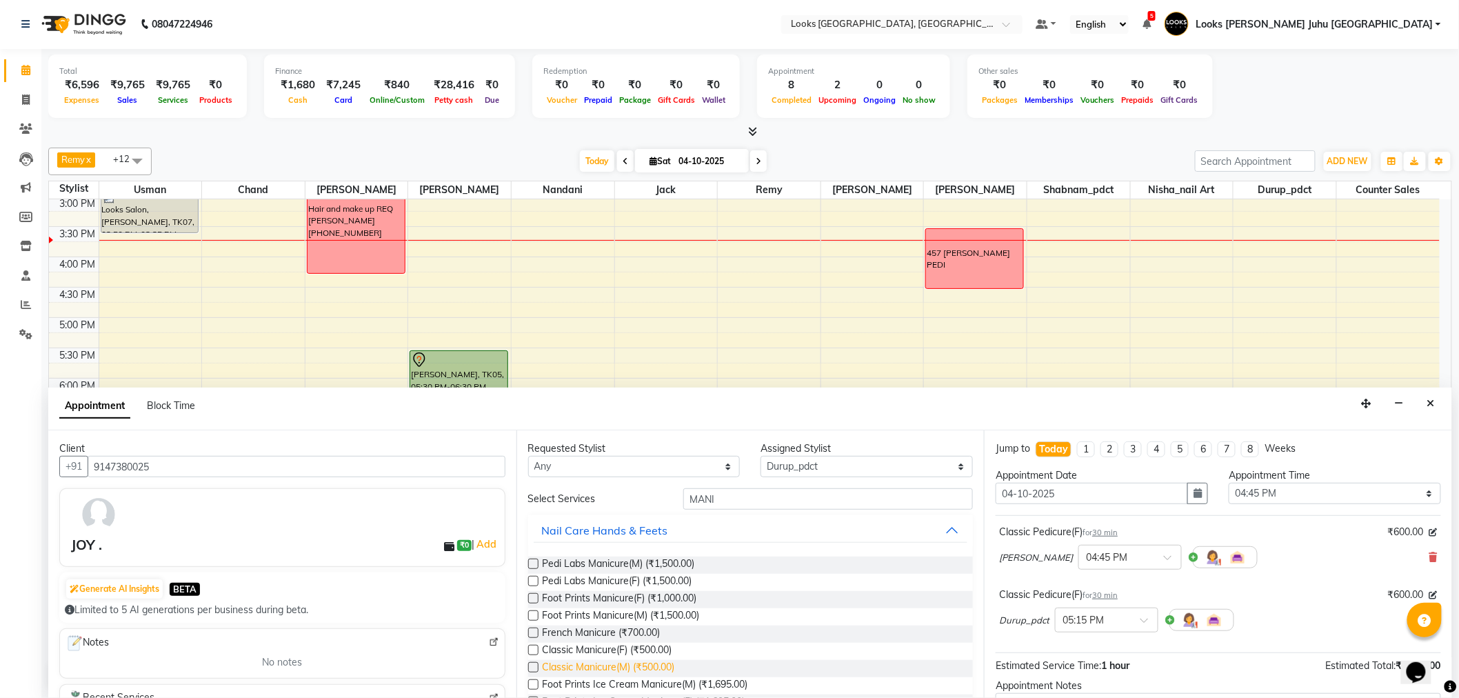
click at [628, 663] on span "Classic Manicure(M) (₹500.00)" at bounding box center [609, 668] width 132 height 17
checkbox input "false"
click at [1133, 621] on div at bounding box center [1107, 619] width 102 height 14
click at [1111, 670] on div "04:45 PM" at bounding box center [1107, 672] width 102 height 26
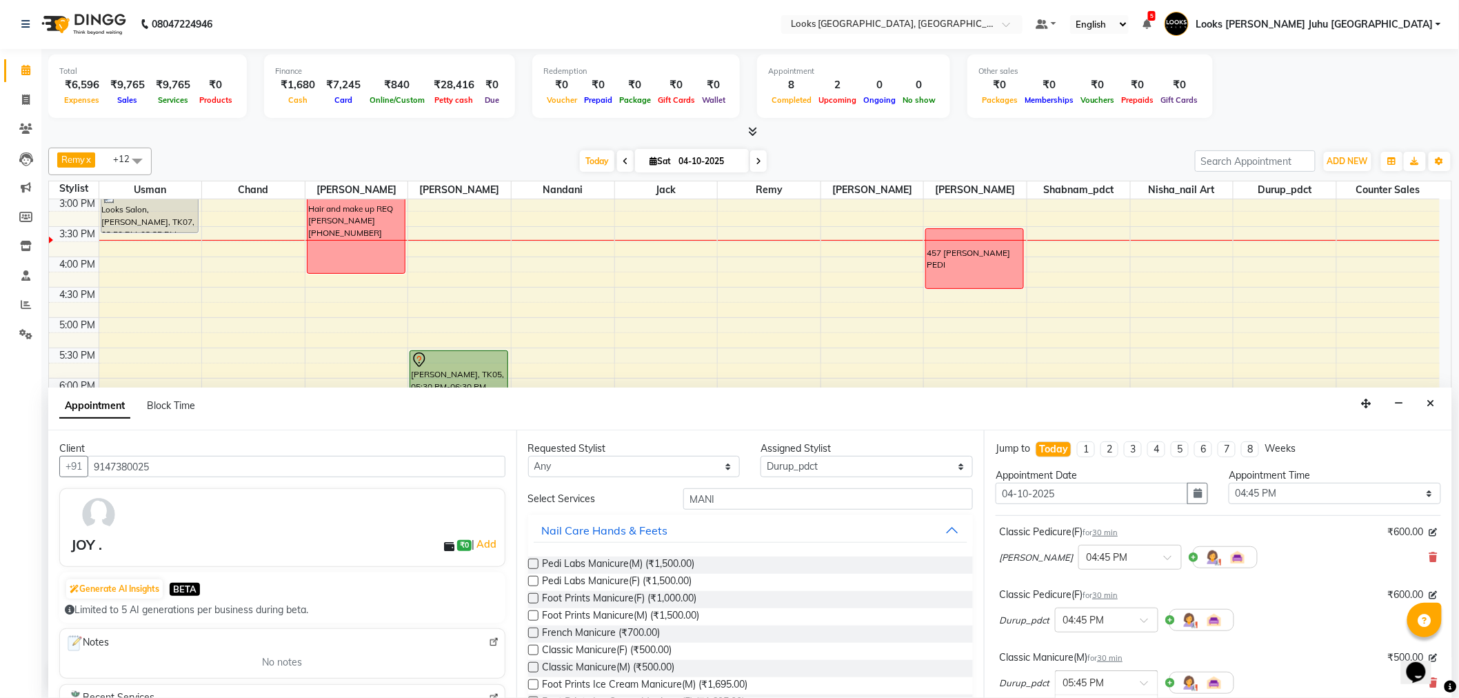
click at [1129, 673] on div "× 05:45 PM" at bounding box center [1106, 682] width 103 height 25
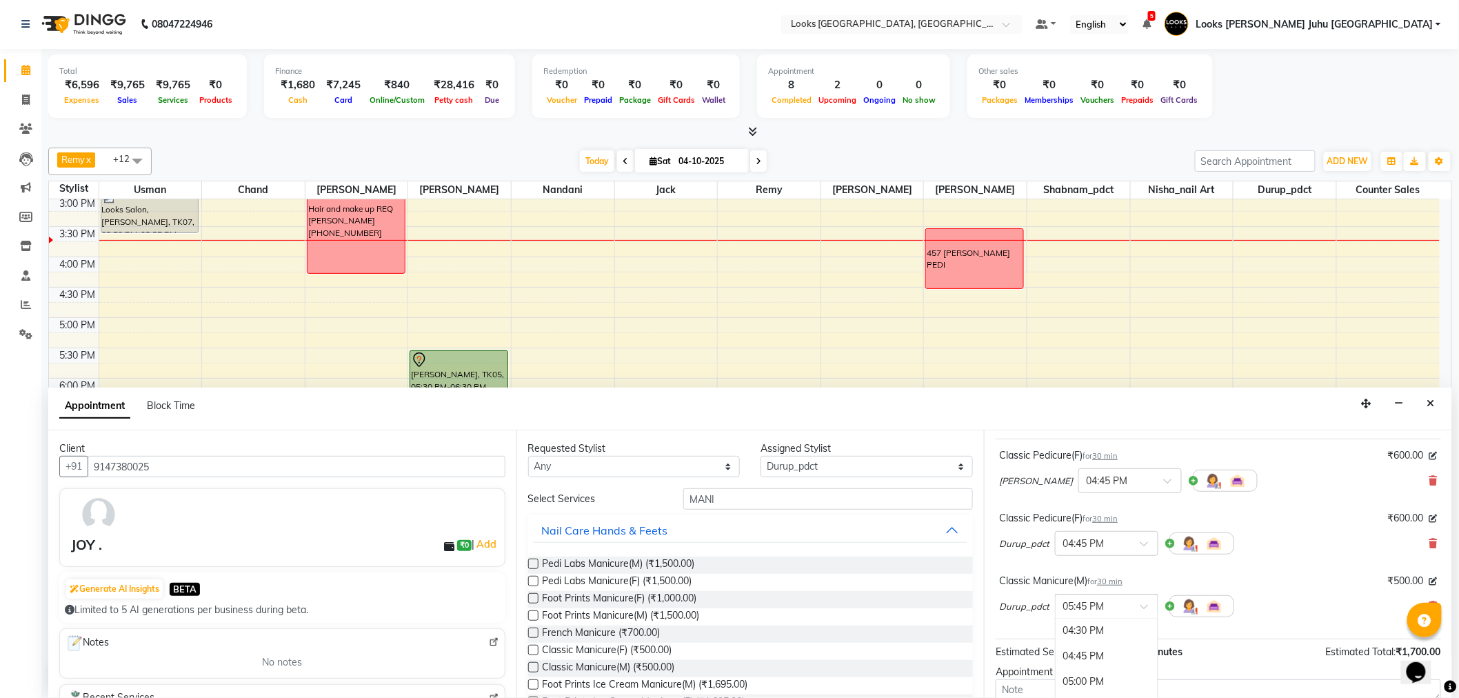
scroll to position [739, 0]
click at [1088, 673] on div "04:45 PM" at bounding box center [1107, 683] width 102 height 26
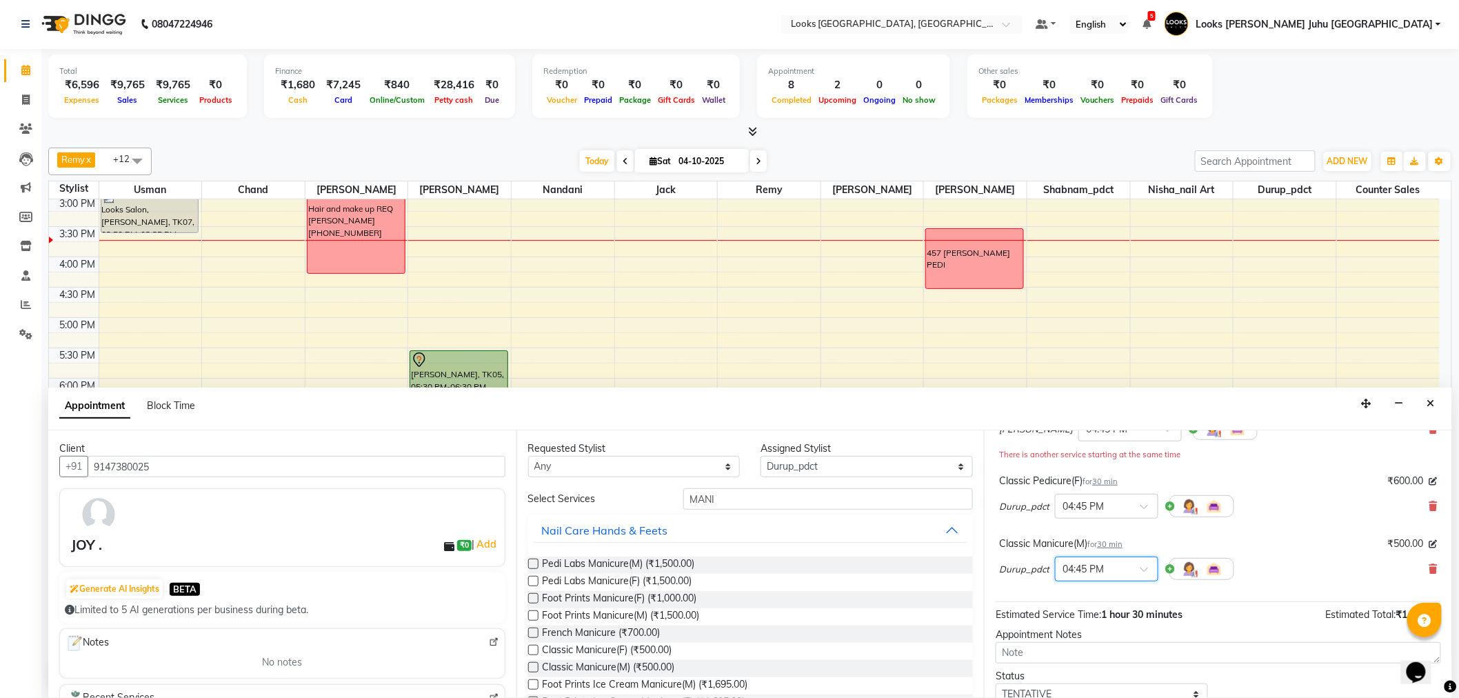
scroll to position [0, 0]
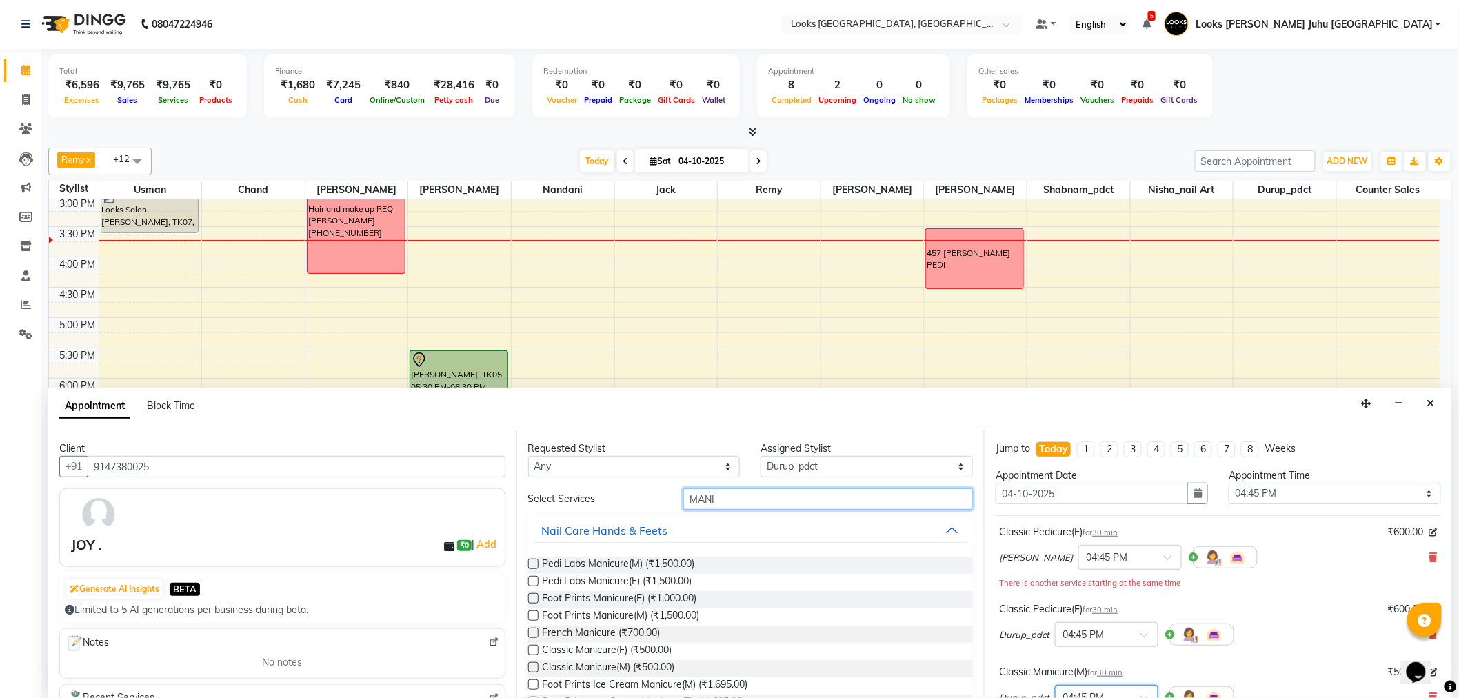
click at [781, 501] on input "MANI" at bounding box center [828, 498] width 290 height 21
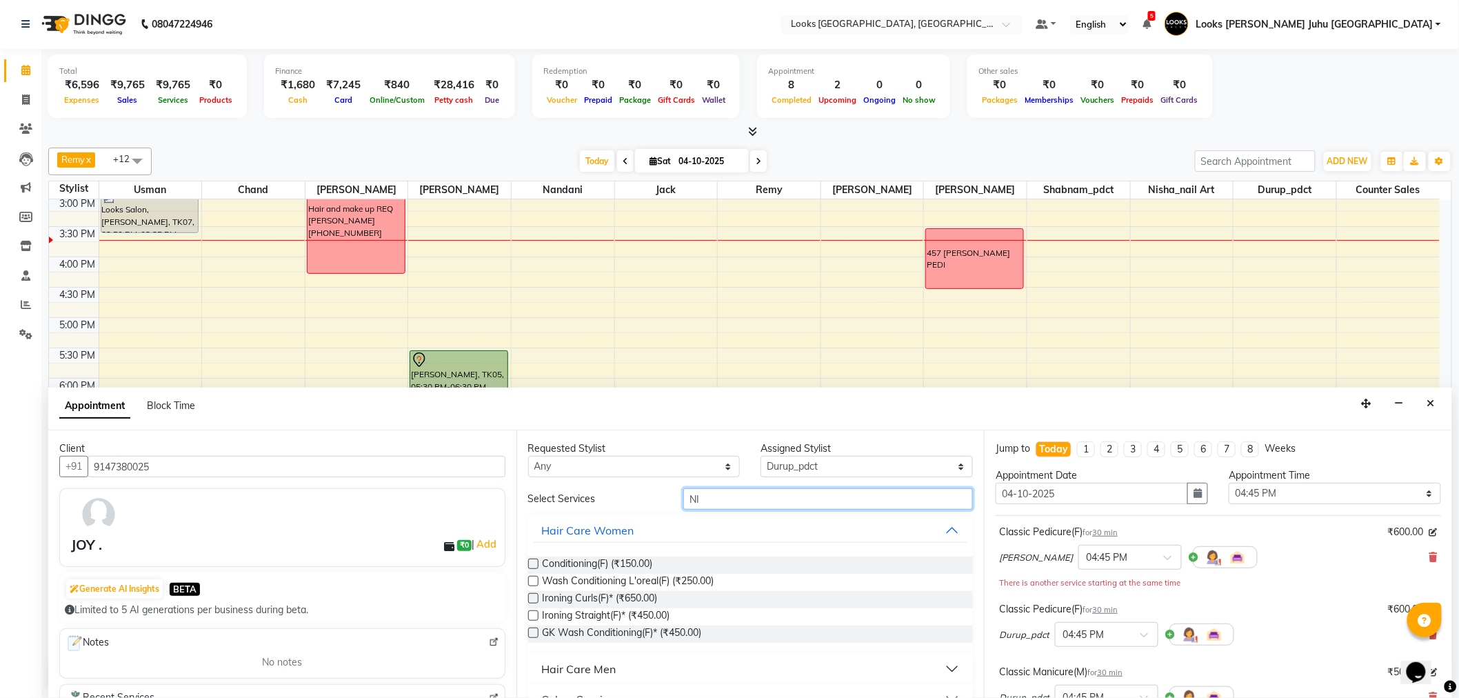
type input "N"
type input "J"
type input "S"
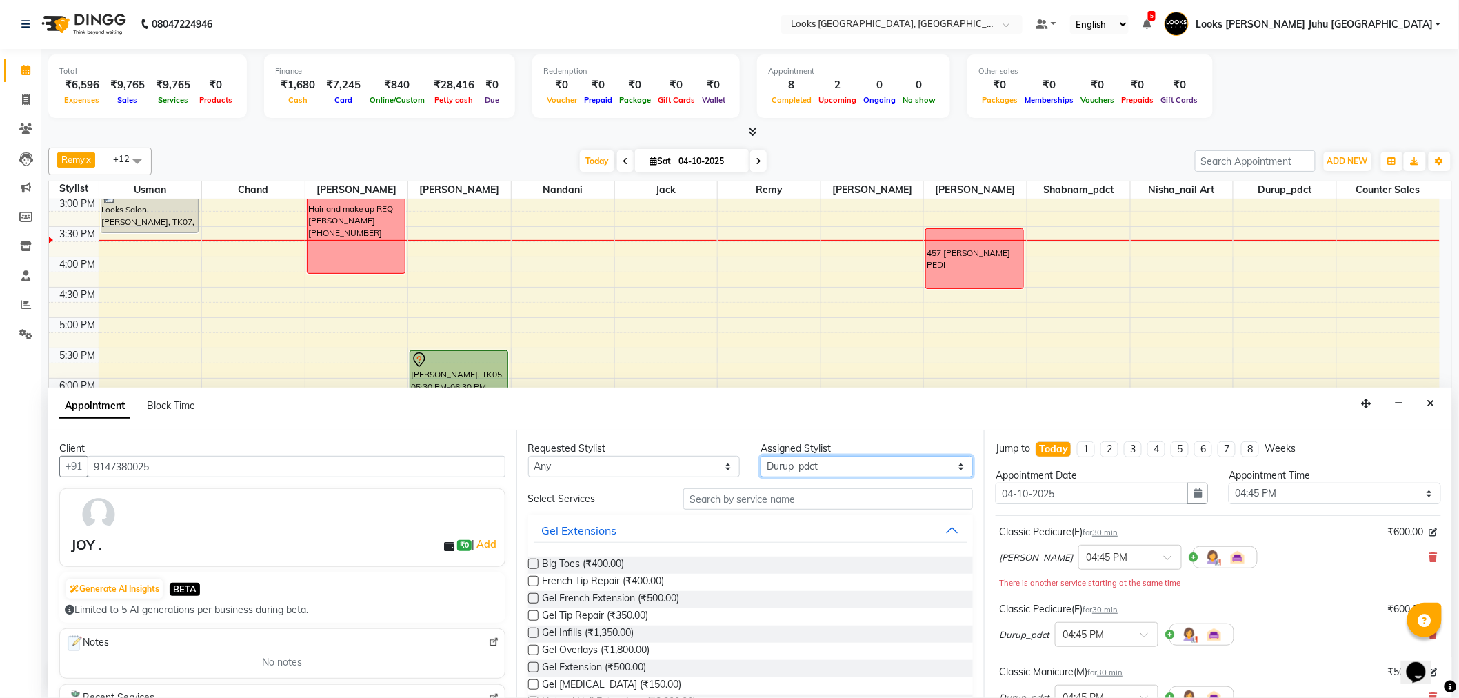
click at [805, 463] on select "Select Adil BHAGAYSHREE chand Chan_Mrg Counter Sales Deena Gohil DEEPAK Durup_p…" at bounding box center [867, 466] width 212 height 21
select select "23386"
click at [761, 456] on select "Select Adil BHAGAYSHREE chand Chan_Mrg Counter Sales Deena Gohil DEEPAK Durup_p…" at bounding box center [867, 466] width 212 height 21
click at [782, 488] on input "text" at bounding box center [828, 498] width 290 height 21
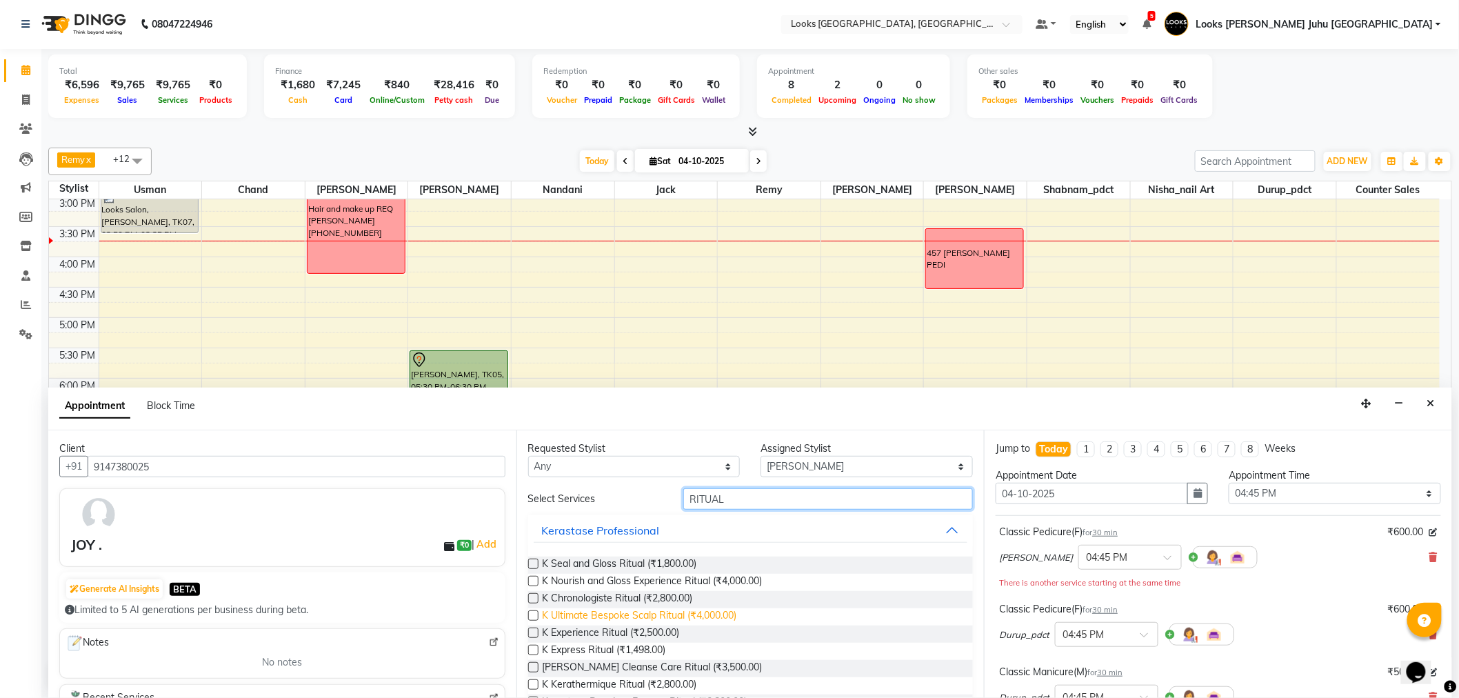
type input "RITUAL"
click at [590, 624] on span "K Ultimate Bespoke Scalp Ritual (₹4,000.00)" at bounding box center [640, 616] width 194 height 17
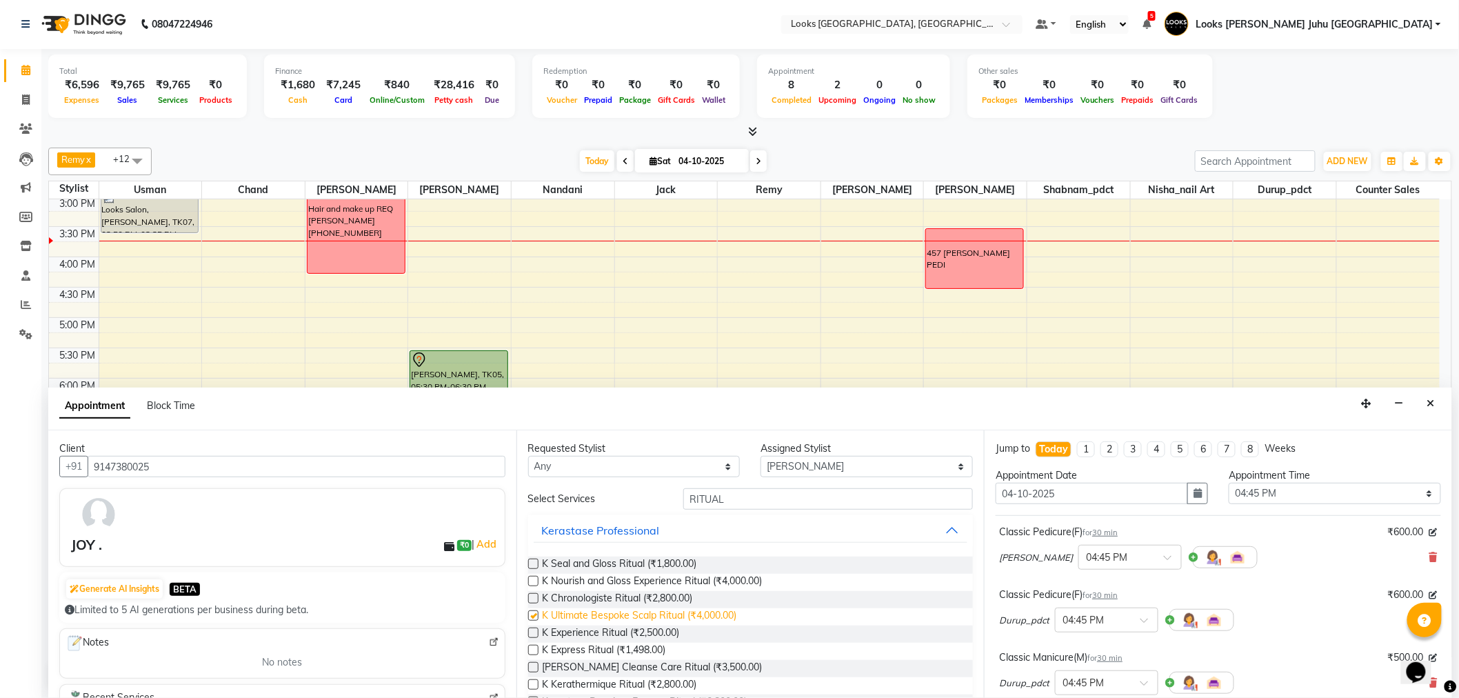
checkbox input "false"
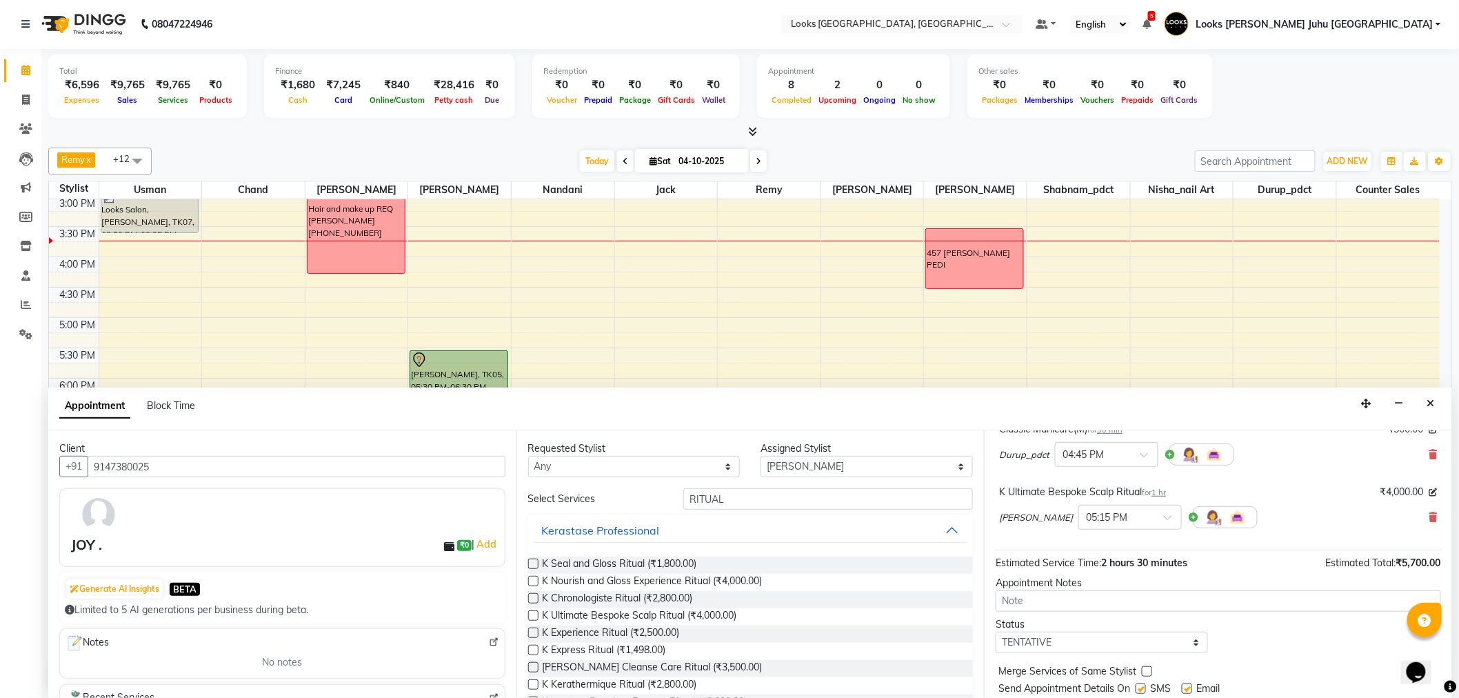
scroll to position [230, 0]
click at [1417, 517] on div "Sohail × 05:15 PM" at bounding box center [1218, 516] width 439 height 36
click at [1430, 517] on icon at bounding box center [1434, 516] width 8 height 10
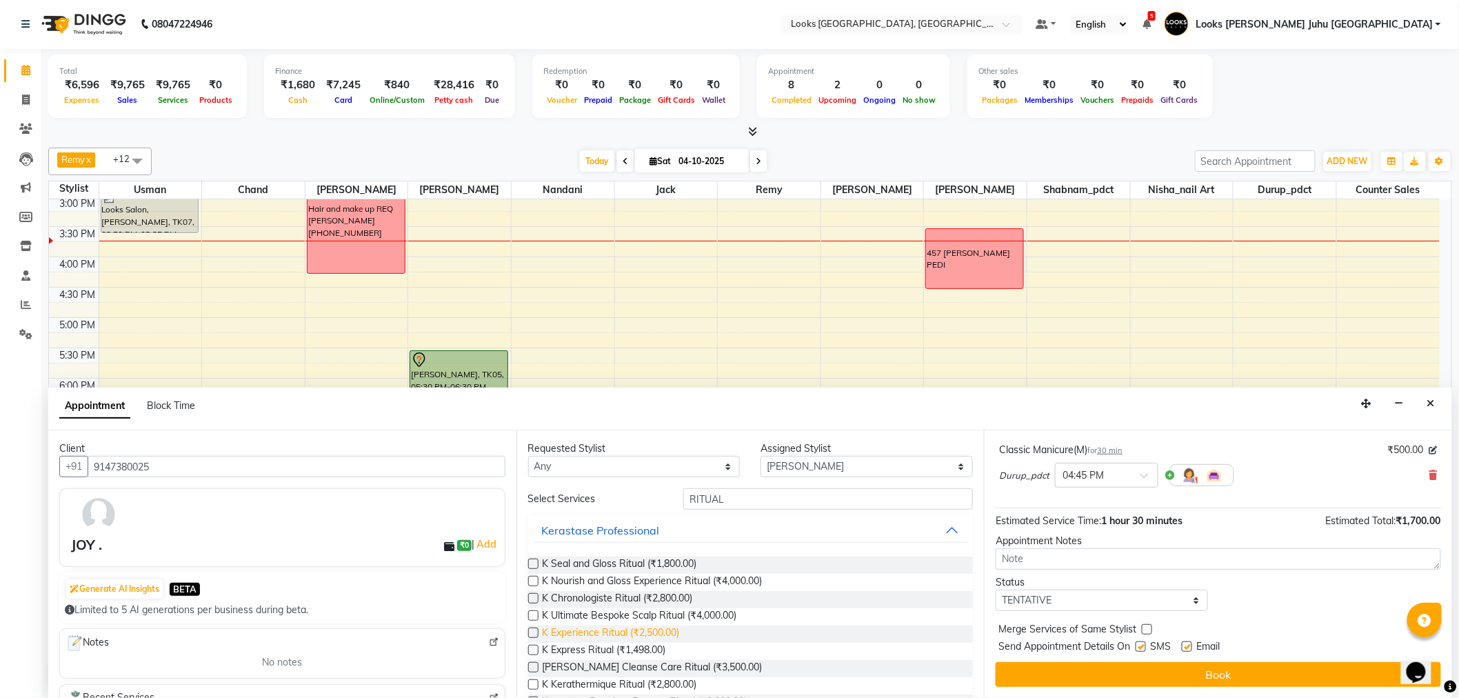
click at [605, 637] on span "K Experience Ritual (₹2,500.00)" at bounding box center [611, 634] width 137 height 17
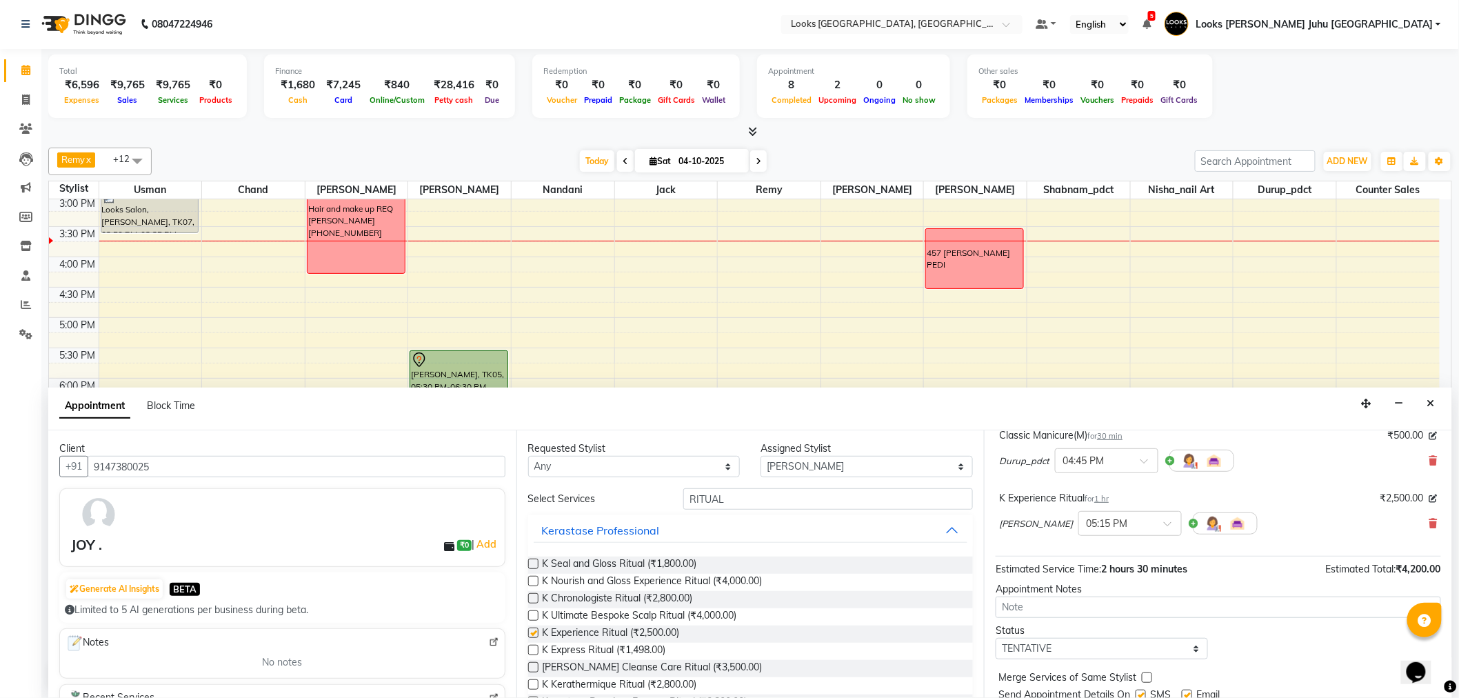
scroll to position [230, 0]
checkbox input "false"
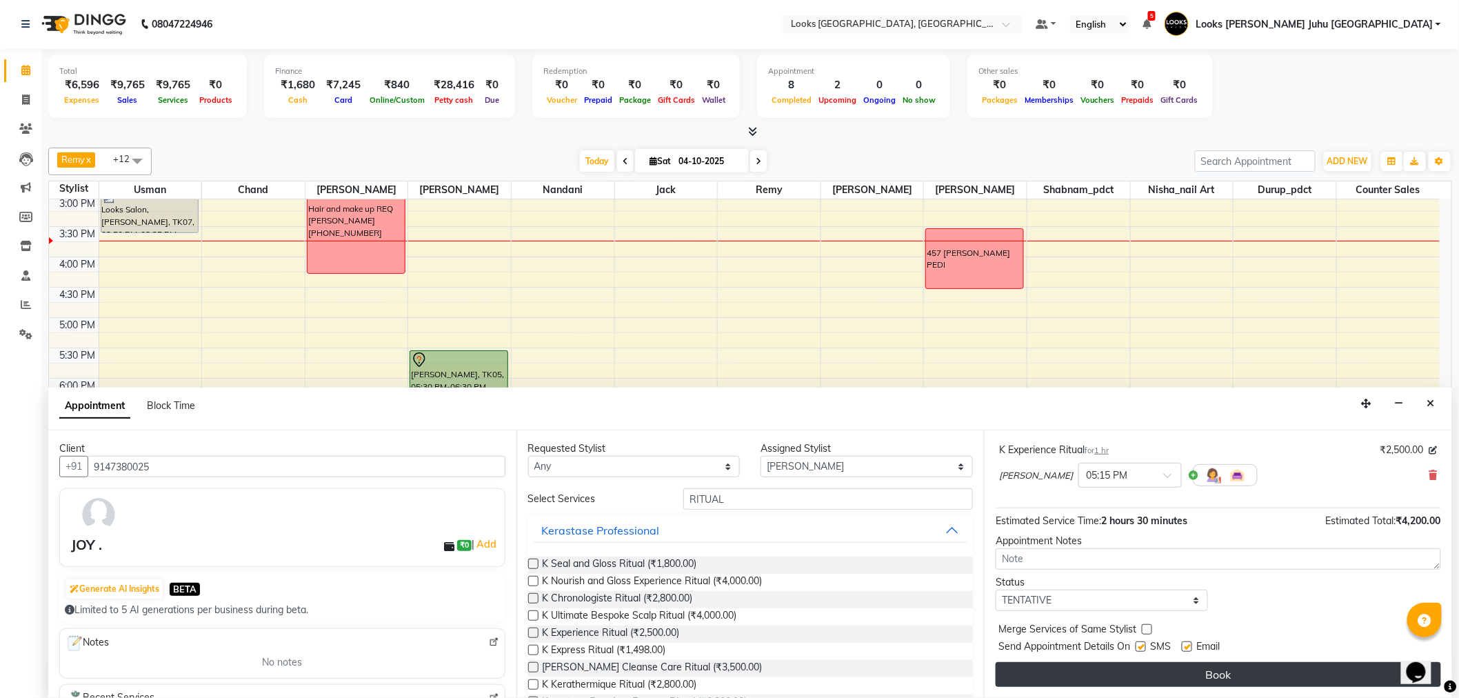
click at [1177, 674] on button "Book" at bounding box center [1219, 674] width 446 height 25
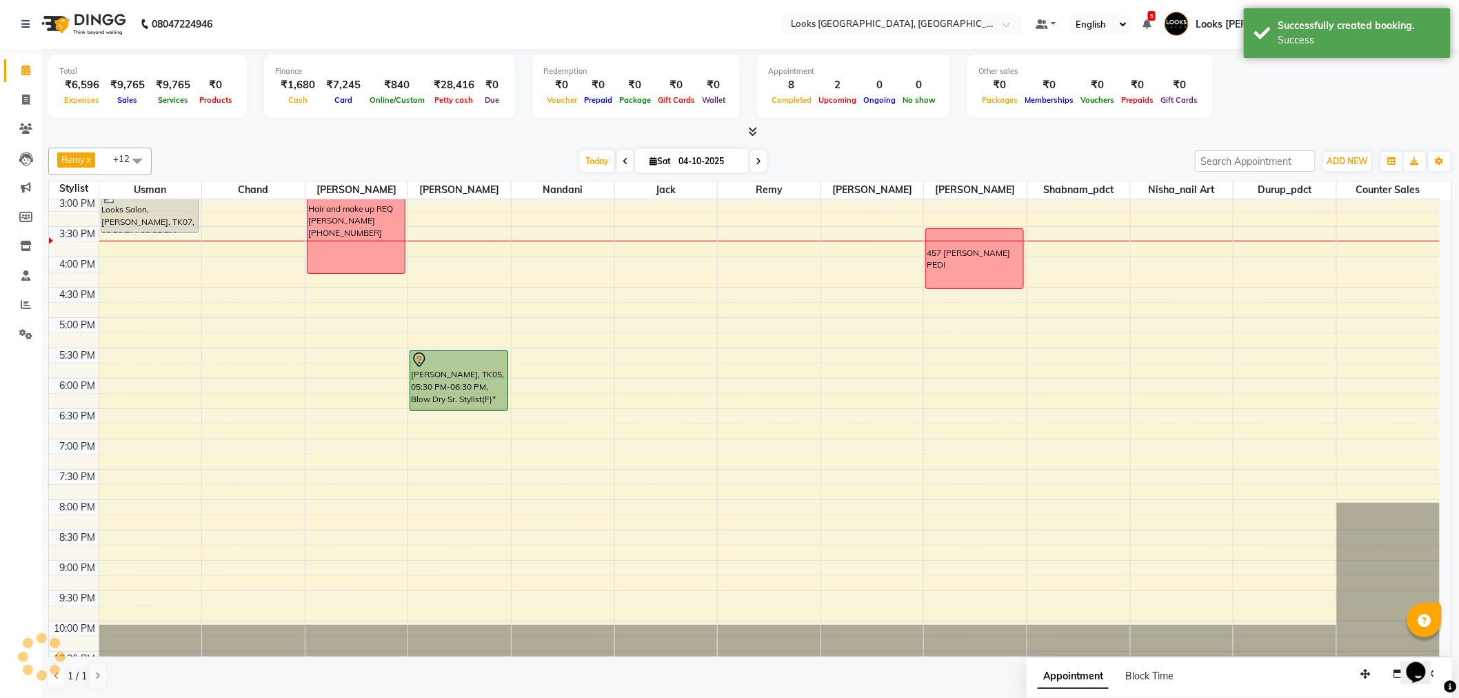
scroll to position [0, 0]
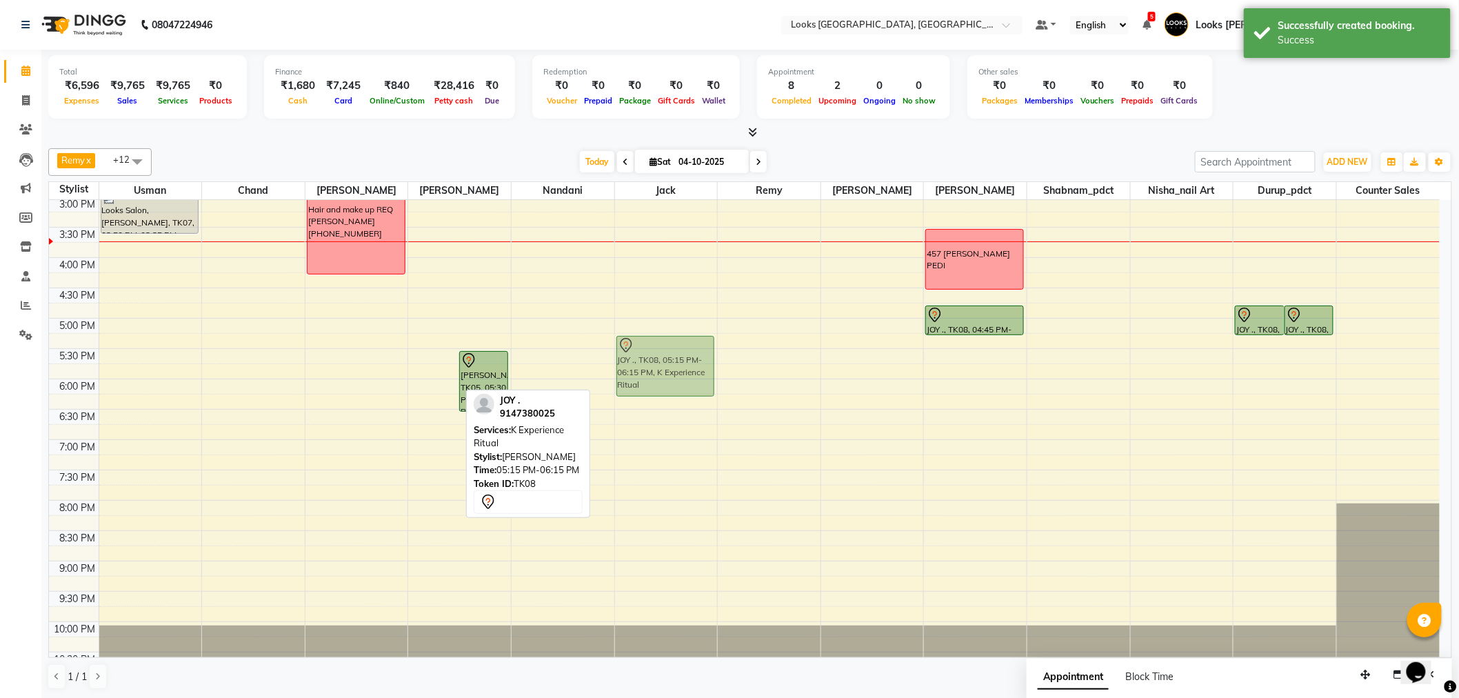
drag, startPoint x: 438, startPoint y: 340, endPoint x: 625, endPoint y: 340, distance: 186.9
click at [625, 340] on tr "AKSHAT J, TK03, 01:00 PM-02:00 PM, Sr.Stylist Cut(M) Looks Salon, JW Juhu Marri…" at bounding box center [744, 227] width 1391 height 910
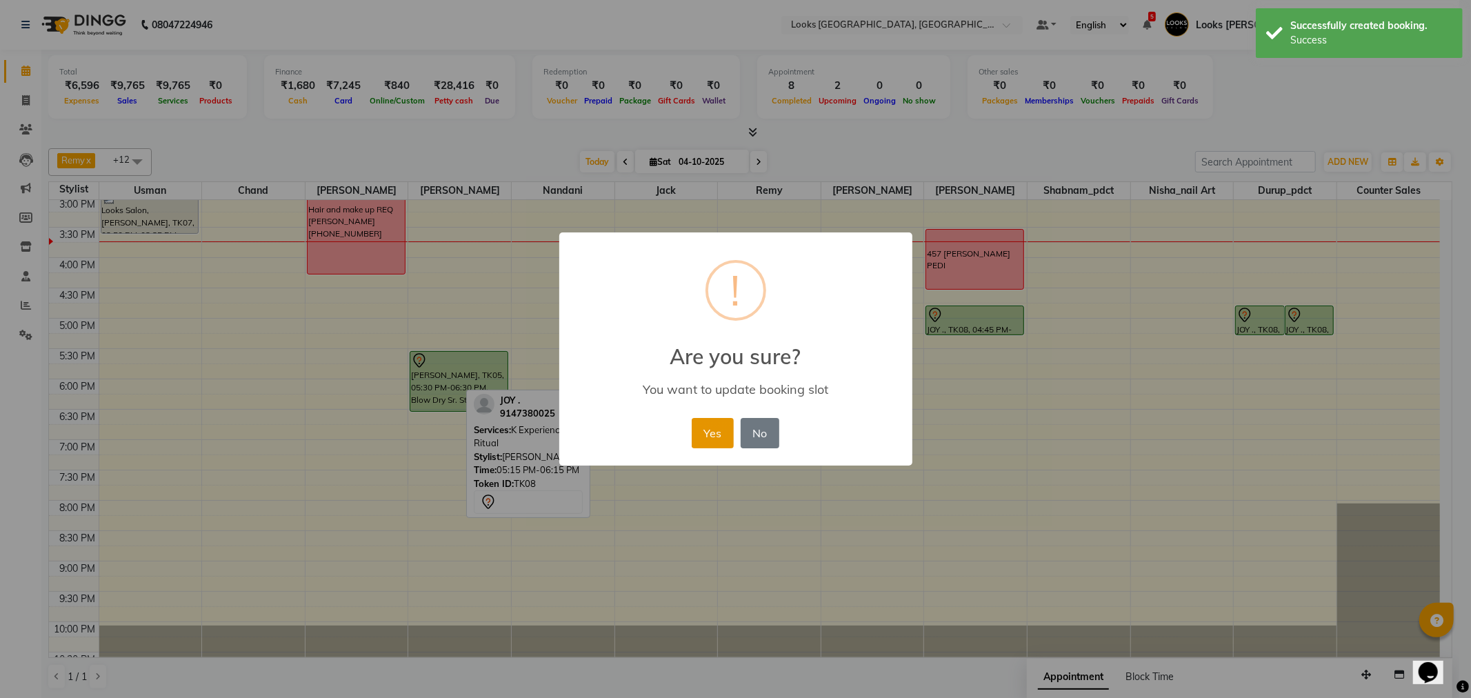
click at [716, 428] on button "Yes" at bounding box center [713, 433] width 42 height 30
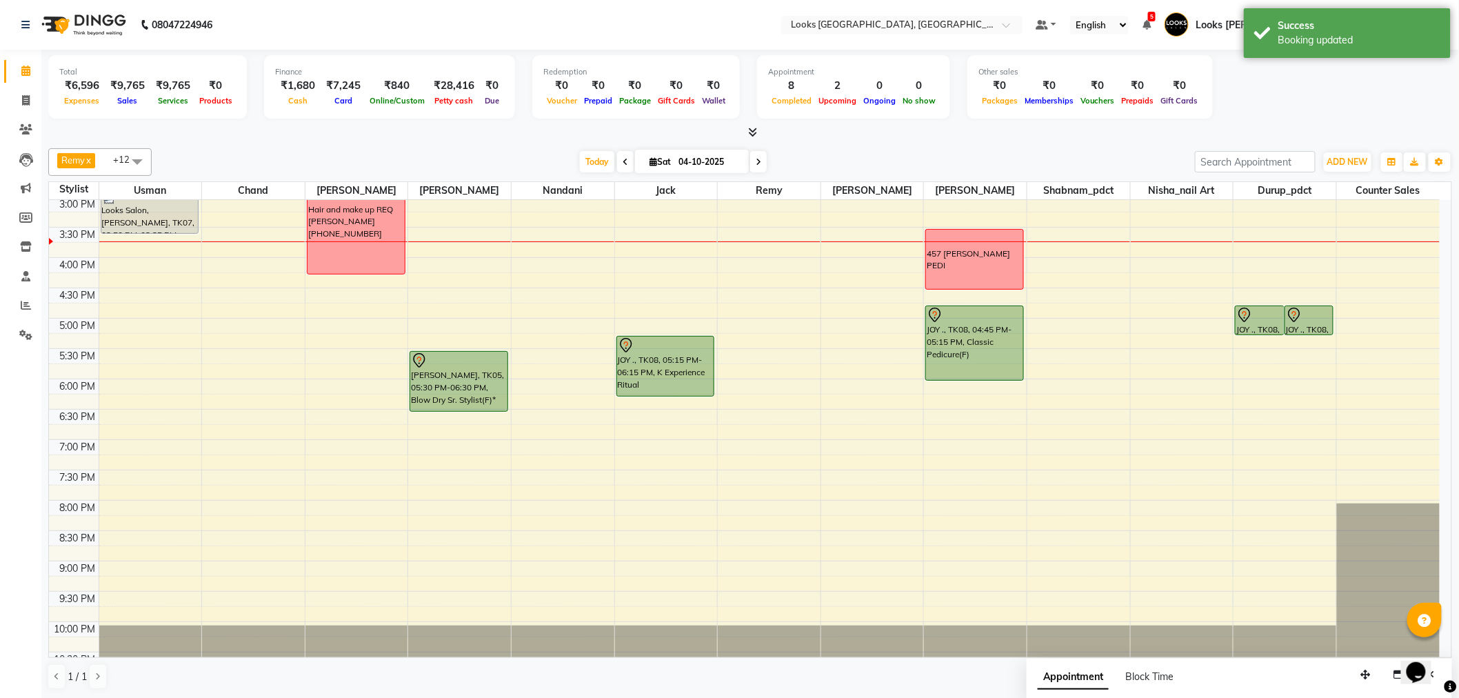
drag, startPoint x: 974, startPoint y: 333, endPoint x: 973, endPoint y: 368, distance: 35.2
click at [973, 368] on div "457 BHARAT MANI PEDI JOY ., TK08, 04:45 PM-05:15 PM, Classic Pedicure(F) JOY .,…" at bounding box center [975, 227] width 103 height 910
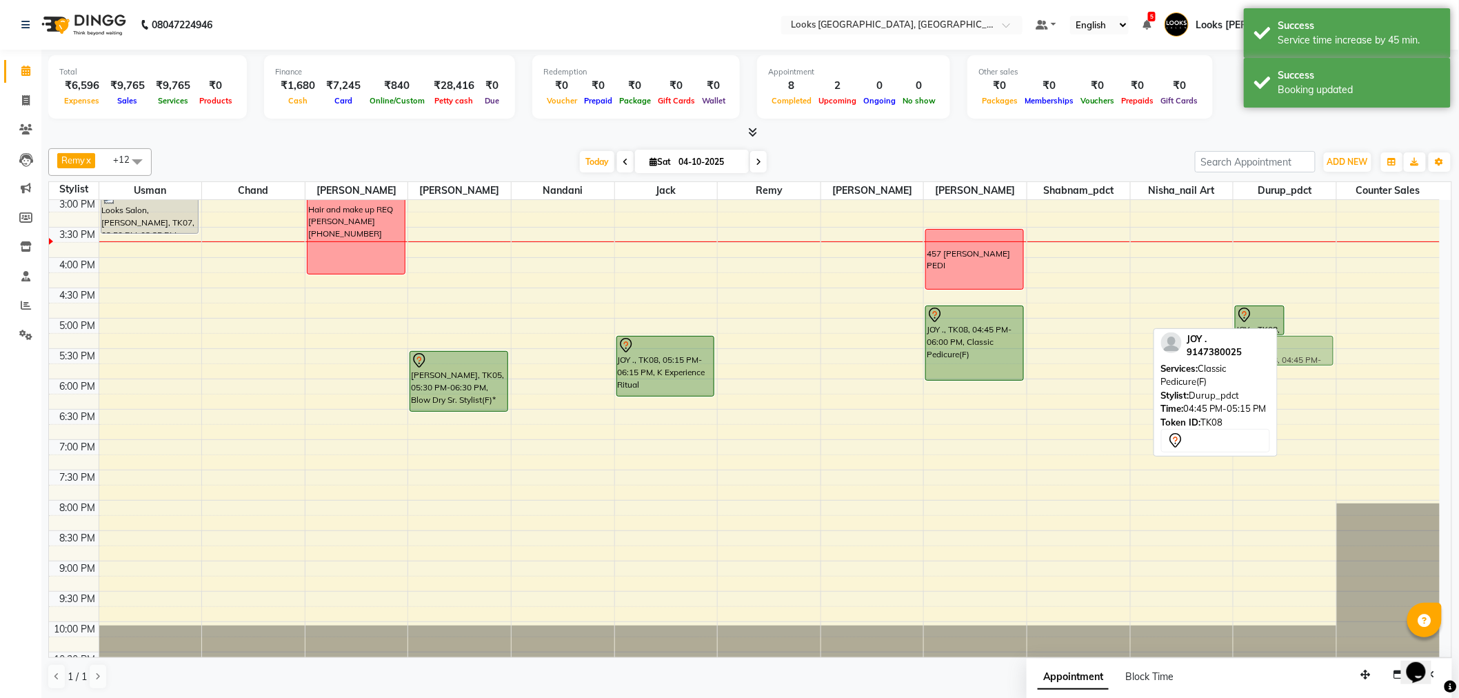
drag, startPoint x: 1315, startPoint y: 312, endPoint x: 1307, endPoint y: 345, distance: 33.5
click at [1307, 345] on div "JOY ., TK08, 04:45 PM-05:15 PM, Classic Manicure(M) JOY ., TK08, 04:45 PM-05:15…" at bounding box center [1285, 227] width 103 height 910
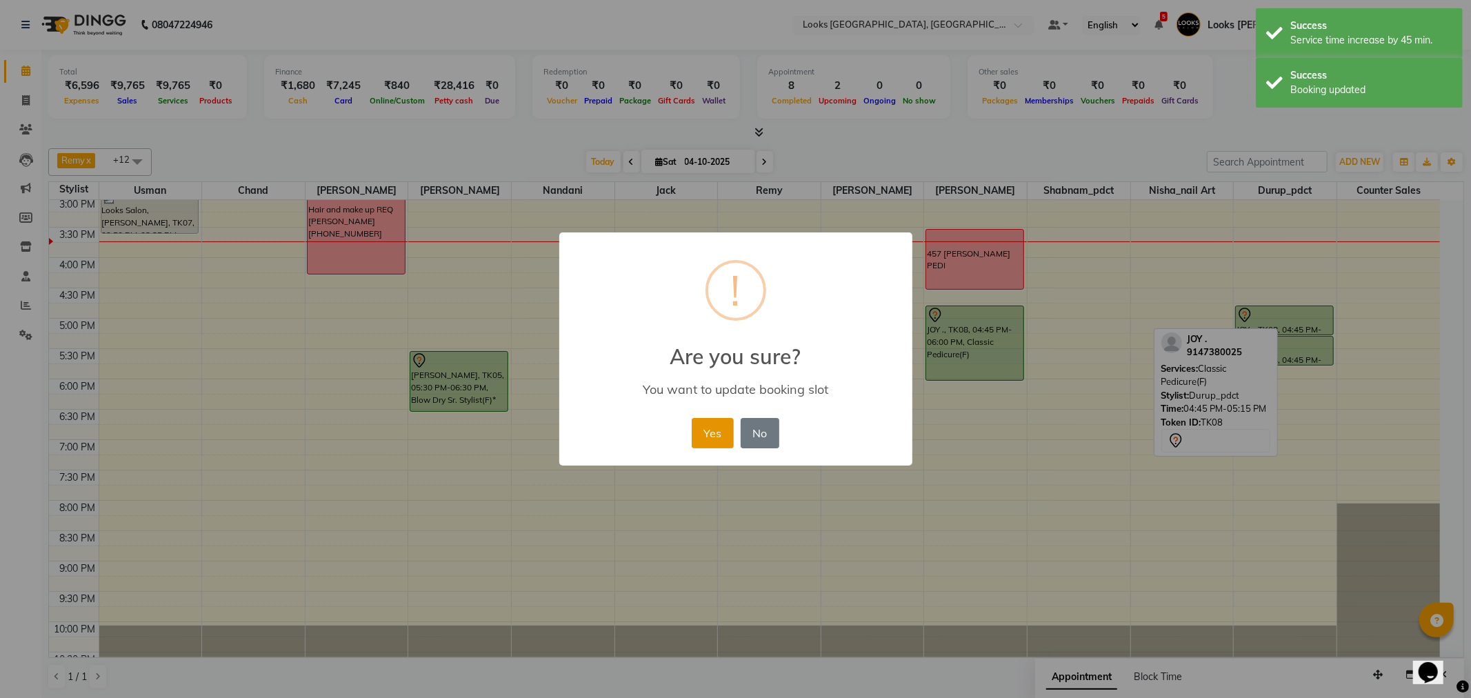
click at [706, 421] on button "Yes" at bounding box center [713, 433] width 42 height 30
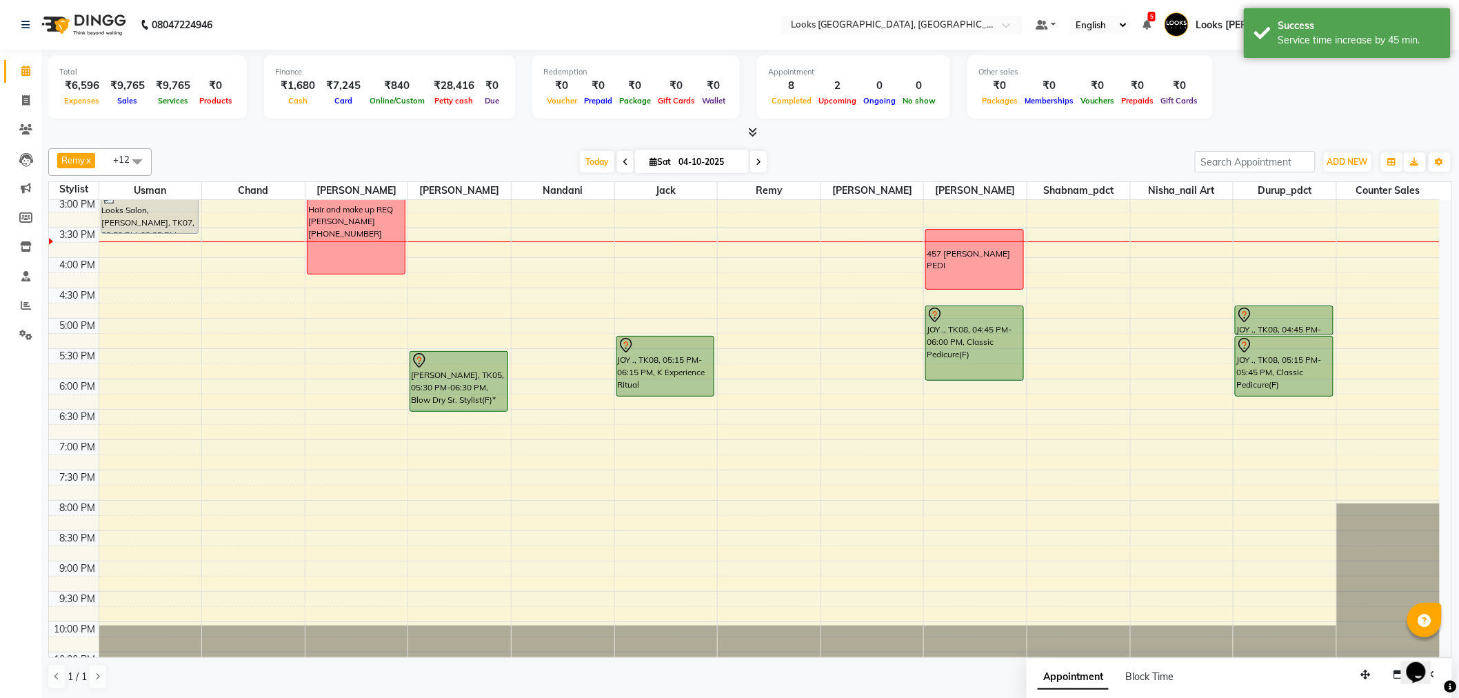
drag, startPoint x: 1297, startPoint y: 364, endPoint x: 1295, endPoint y: 385, distance: 20.7
click at [1295, 385] on div "JOY ., TK08, 04:45 PM-05:15 PM, Classic Manicure(M) JOY ., TK08, 05:15 PM-05:45…" at bounding box center [1285, 227] width 103 height 910
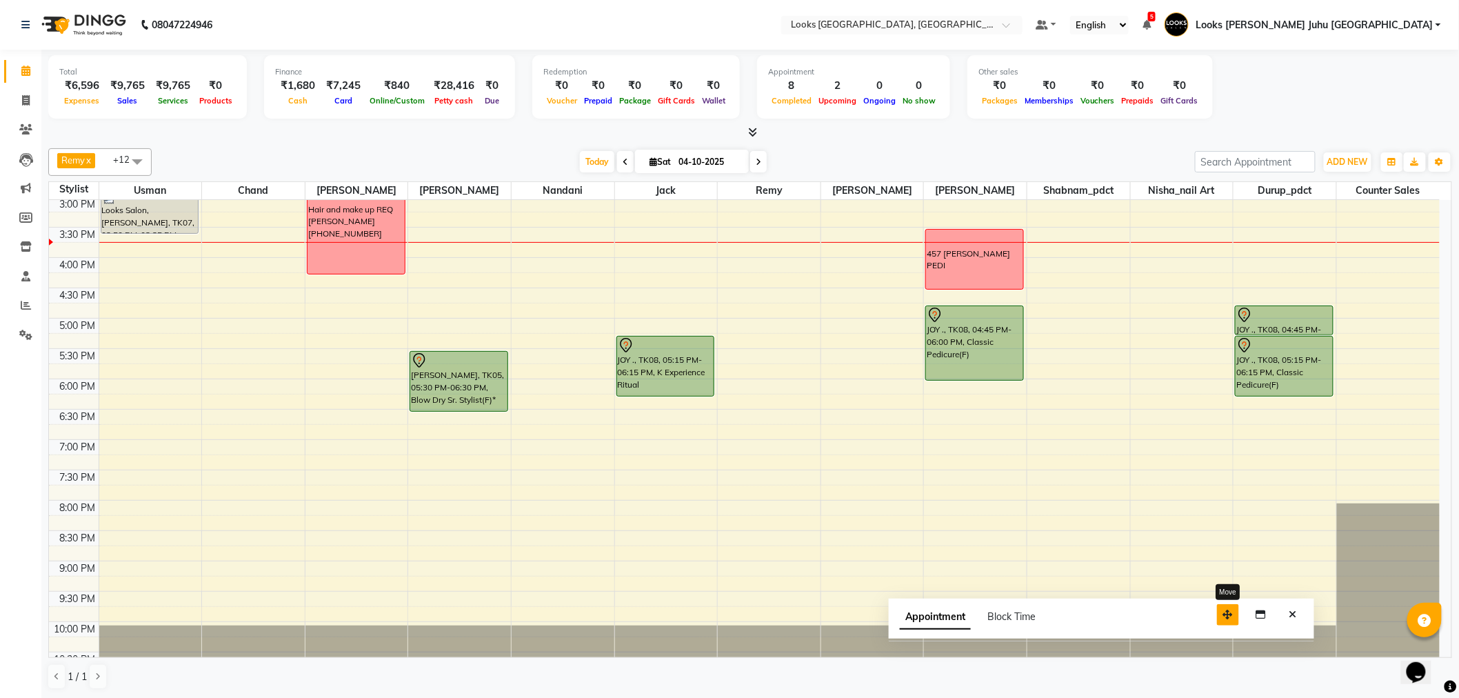
drag, startPoint x: 1361, startPoint y: 670, endPoint x: 1223, endPoint y: 610, distance: 150.4
click at [1223, 610] on button "button" at bounding box center [1228, 614] width 22 height 21
click at [1288, 614] on button "Close" at bounding box center [1293, 614] width 20 height 21
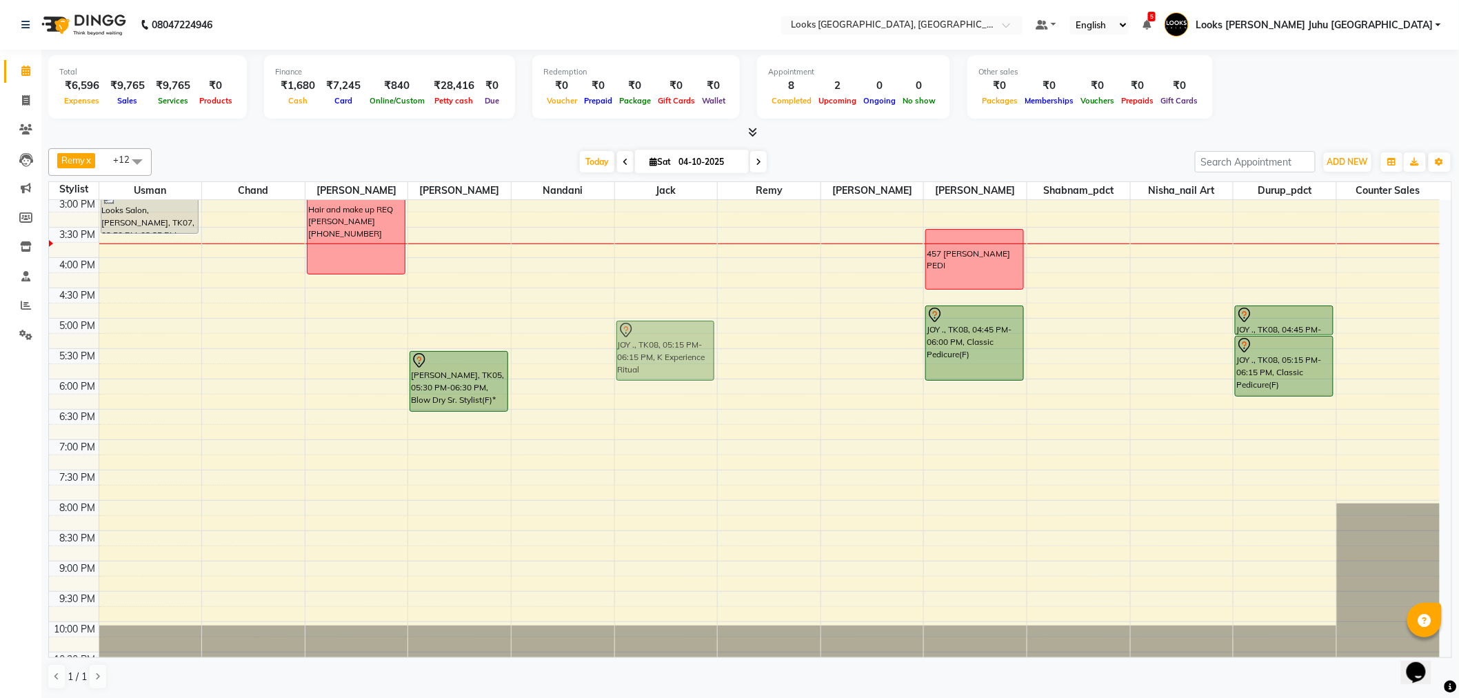
drag, startPoint x: 658, startPoint y: 338, endPoint x: 658, endPoint y: 320, distance: 17.9
click at [658, 320] on div "MEGHA ., TK02, 12:45 PM-01:45 PM, Wash Shampoo(F) JOY ., TK08, 05:15 PM-06:15 P…" at bounding box center [666, 227] width 103 height 910
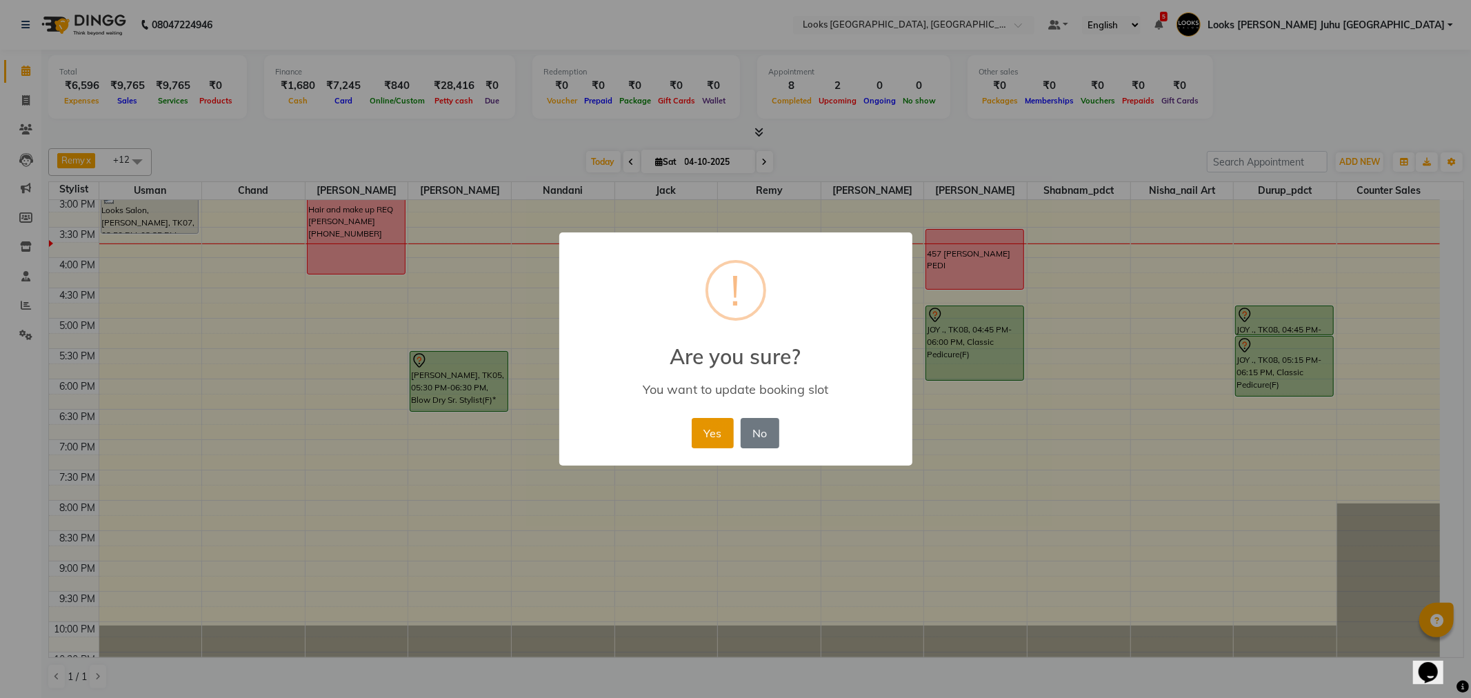
click at [730, 428] on button "Yes" at bounding box center [713, 433] width 42 height 30
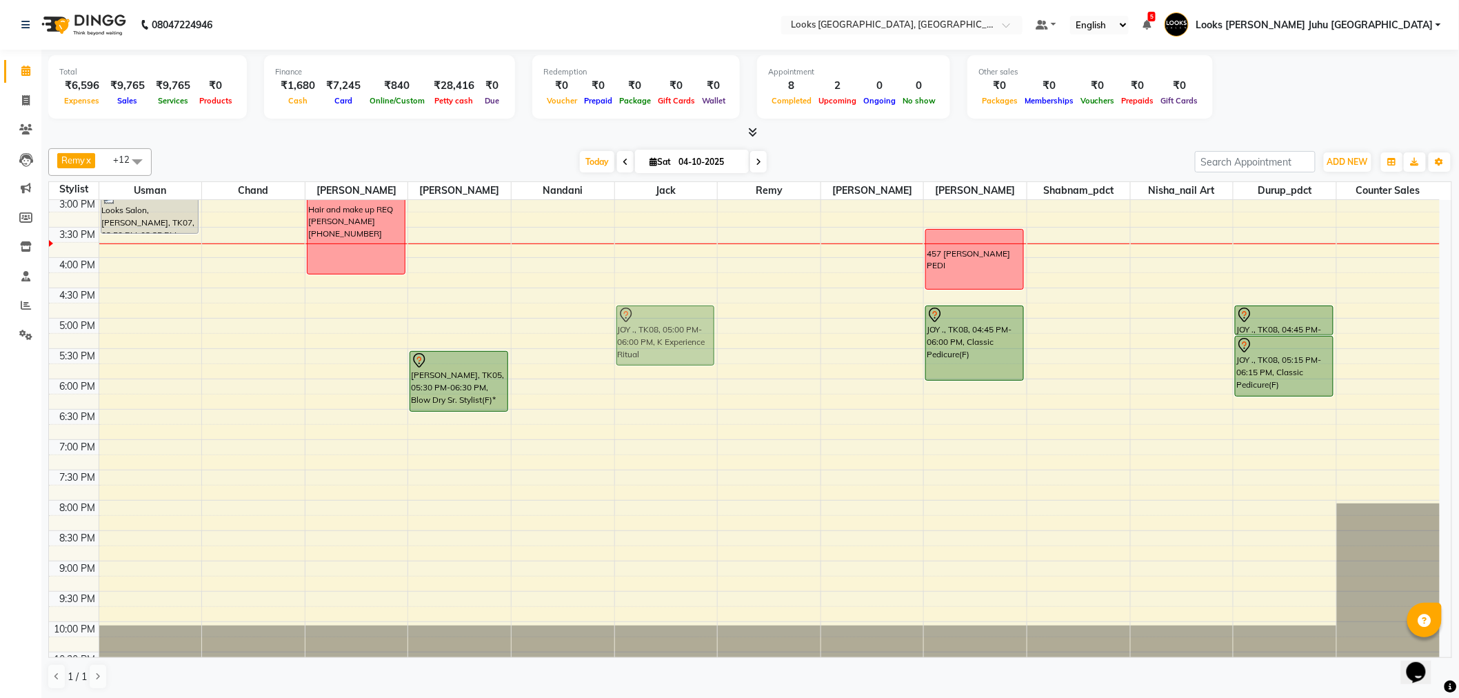
drag, startPoint x: 665, startPoint y: 322, endPoint x: 679, endPoint y: 302, distance: 24.7
click at [679, 302] on div "8:00 AM 8:30 AM 9:00 AM 9:30 AM 10:00 AM 10:30 AM 11:00 AM 11:30 AM 12:00 PM 12…" at bounding box center [744, 227] width 1391 height 910
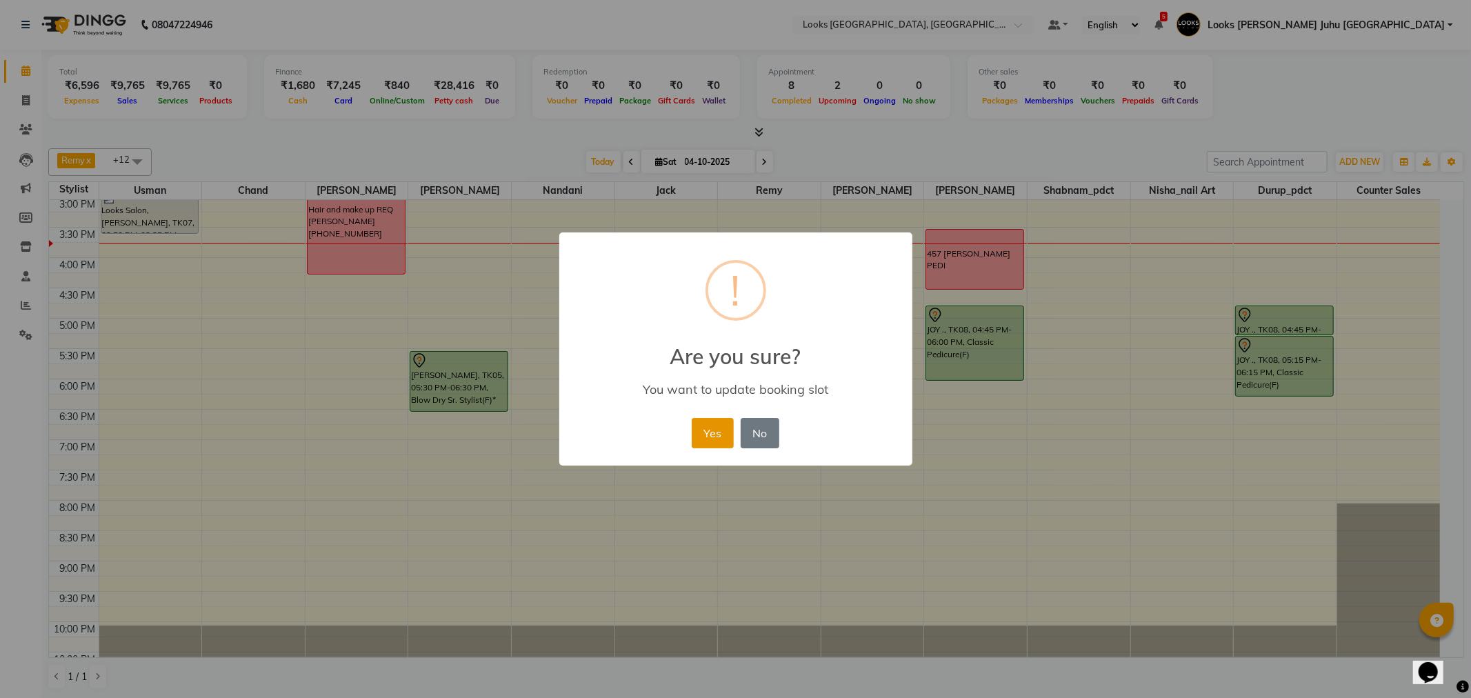
click at [709, 433] on button "Yes" at bounding box center [713, 433] width 42 height 30
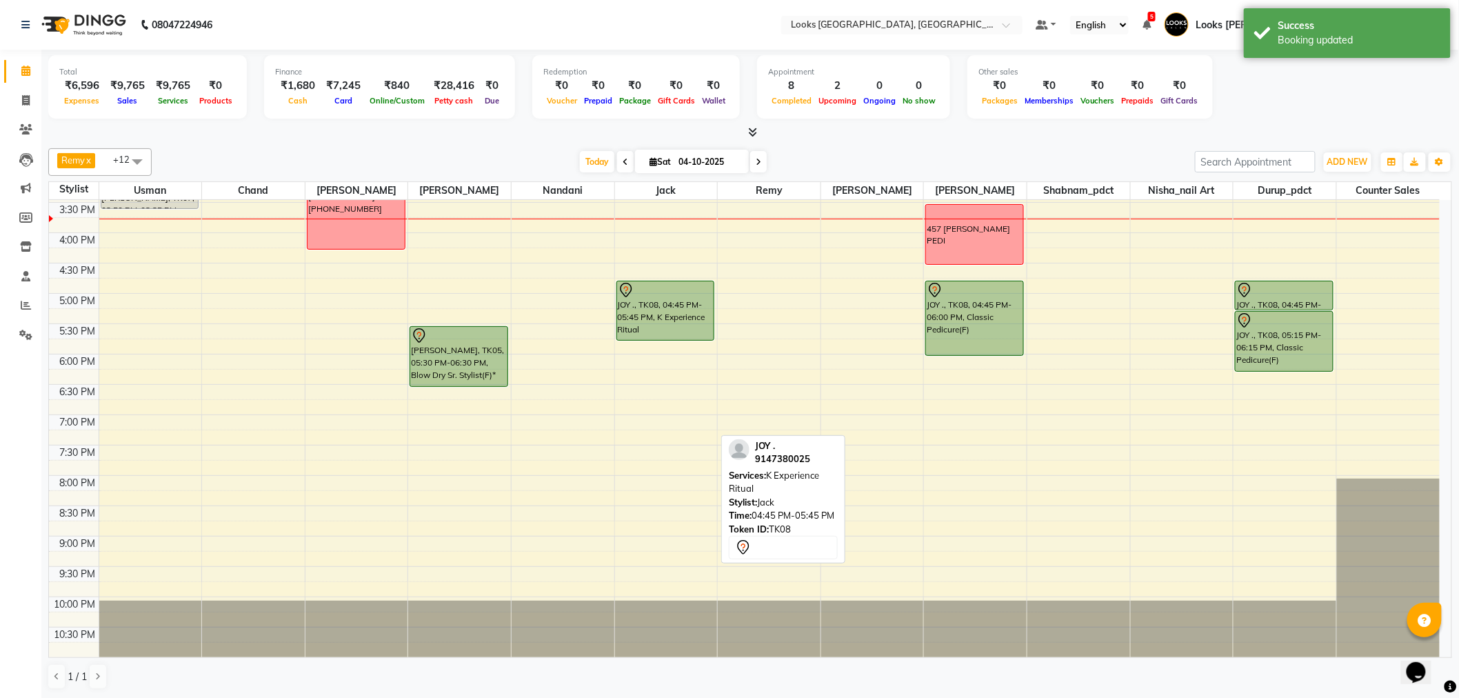
scroll to position [456, 0]
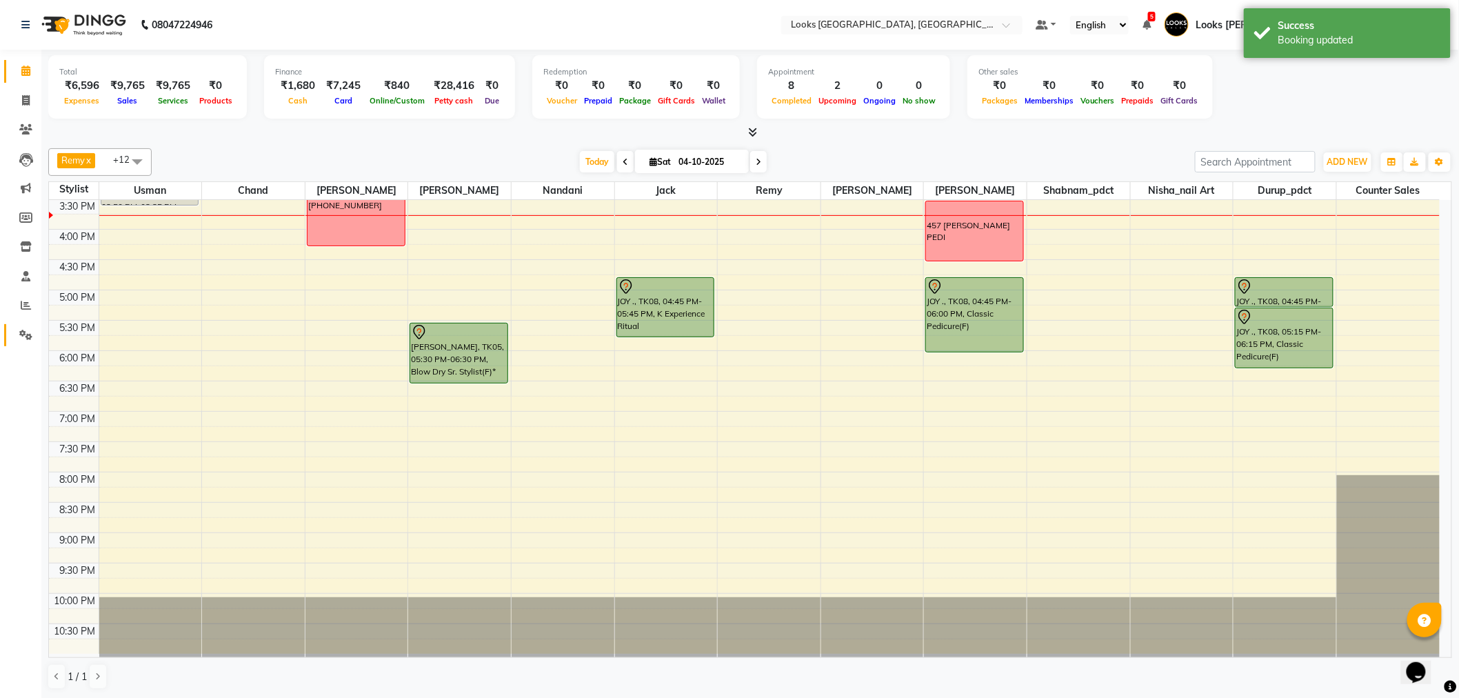
click at [7, 327] on link "Settings" at bounding box center [20, 335] width 33 height 23
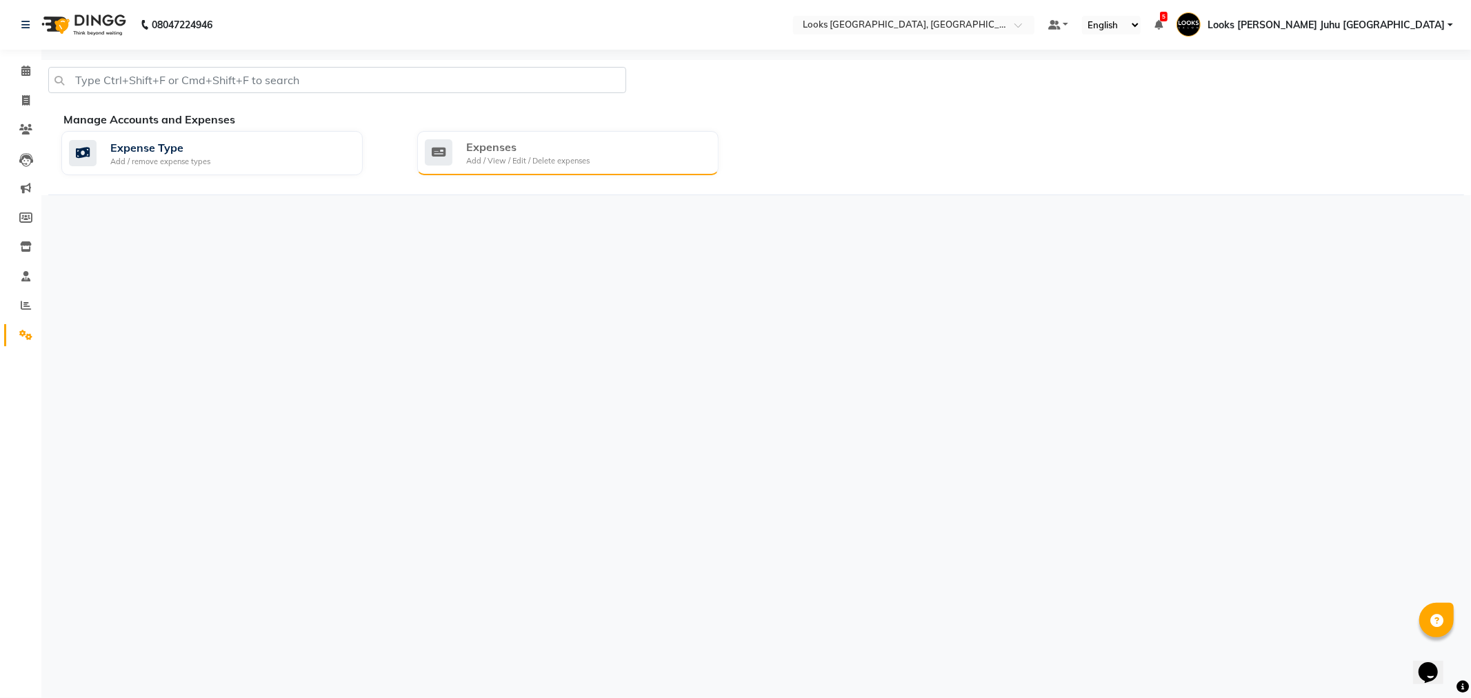
click at [442, 160] on icon at bounding box center [439, 152] width 28 height 26
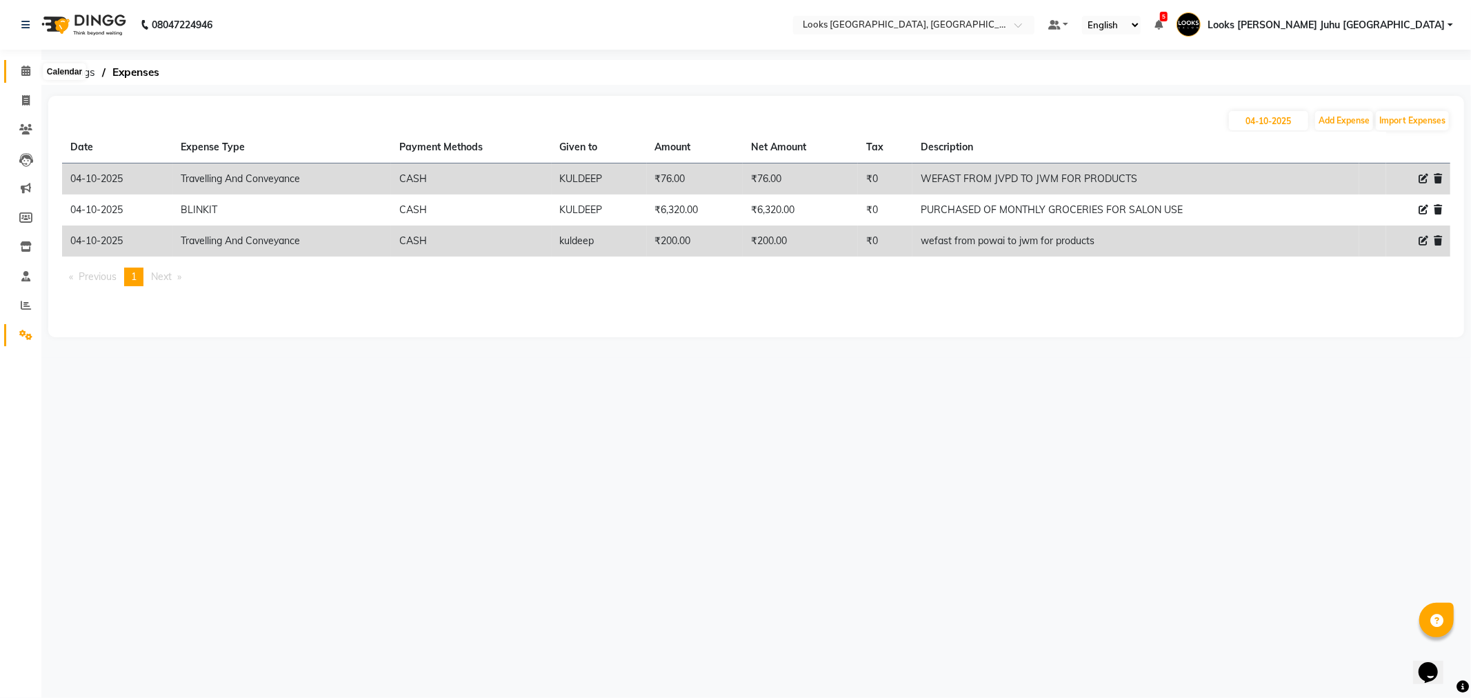
drag, startPoint x: 22, startPoint y: 63, endPoint x: 24, endPoint y: 73, distance: 10.5
click at [22, 63] on span at bounding box center [26, 71] width 24 height 16
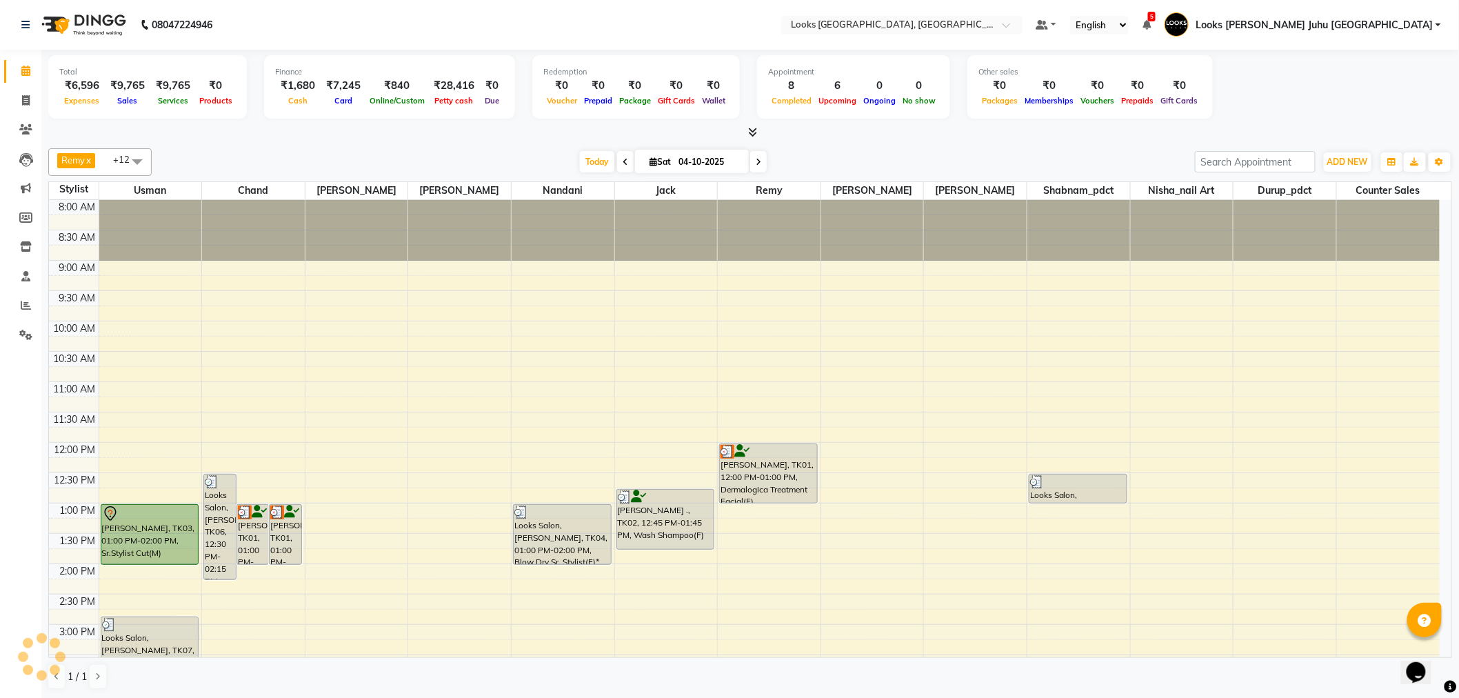
scroll to position [428, 0]
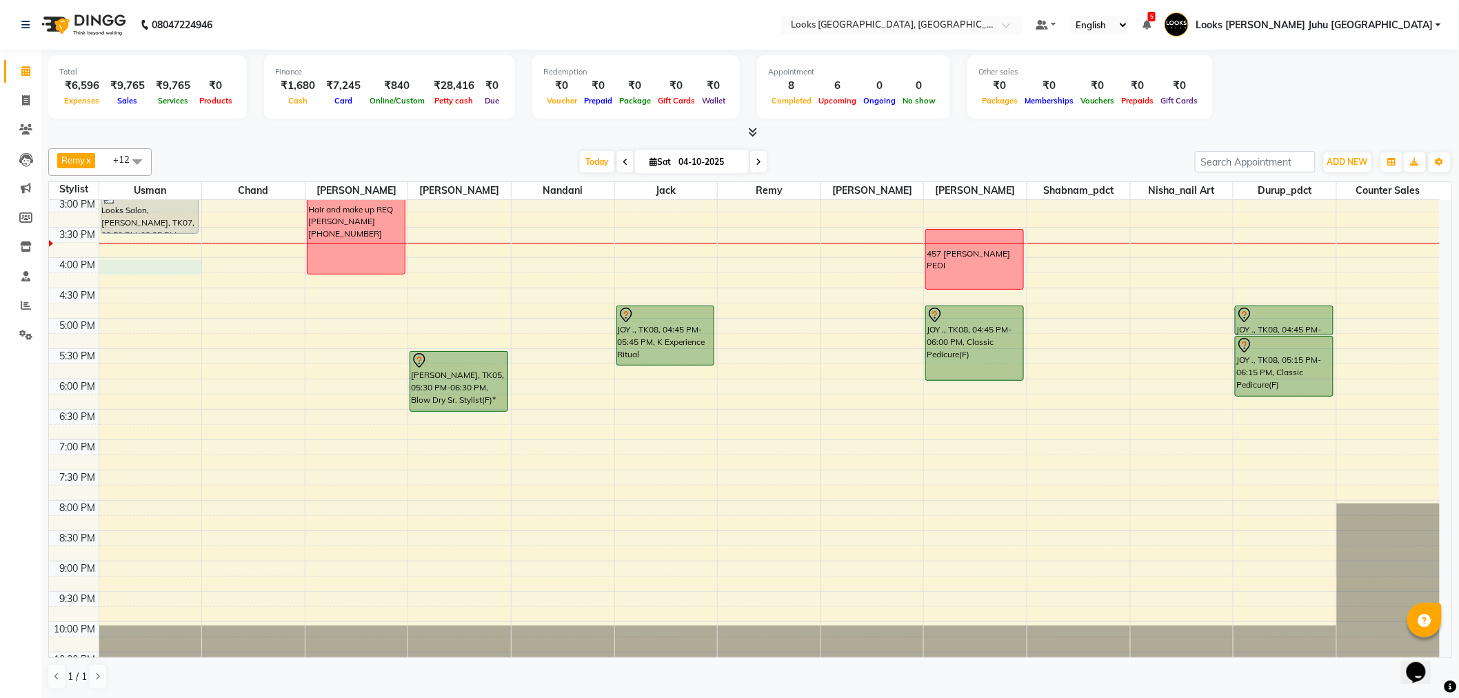
click at [135, 263] on div "8:00 AM 8:30 AM 9:00 AM 9:30 AM 10:00 AM 10:30 AM 11:00 AM 11:30 AM 12:00 PM 12…" at bounding box center [744, 227] width 1391 height 910
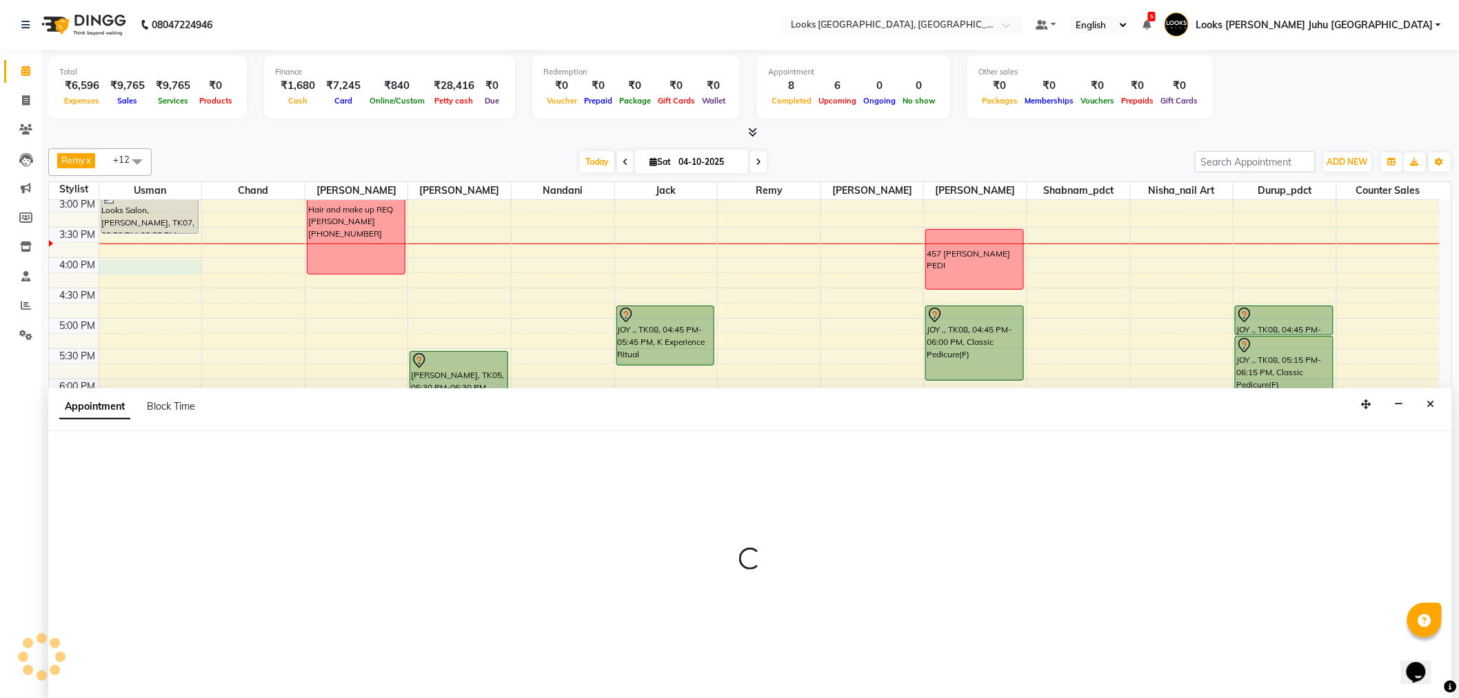
scroll to position [1, 0]
select select "23388"
select select "960"
select select "tentative"
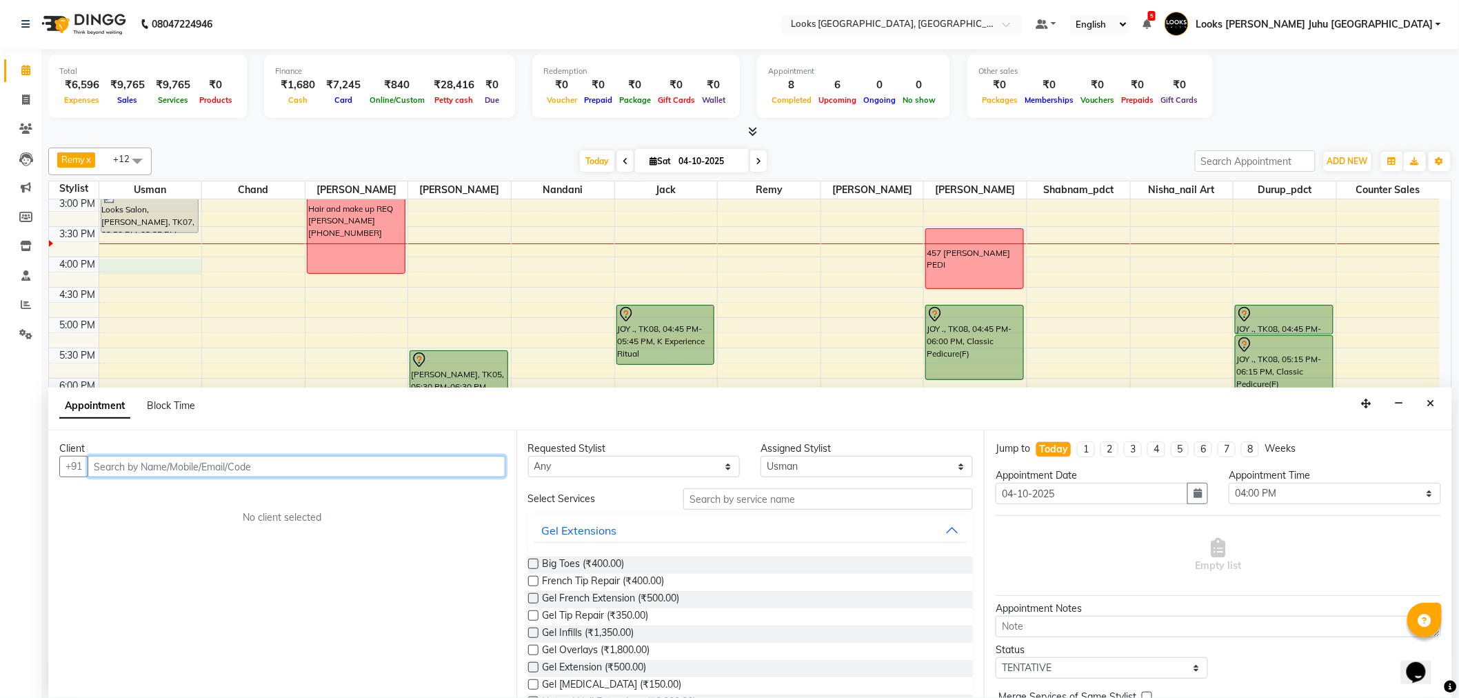
paste input "9820941444"
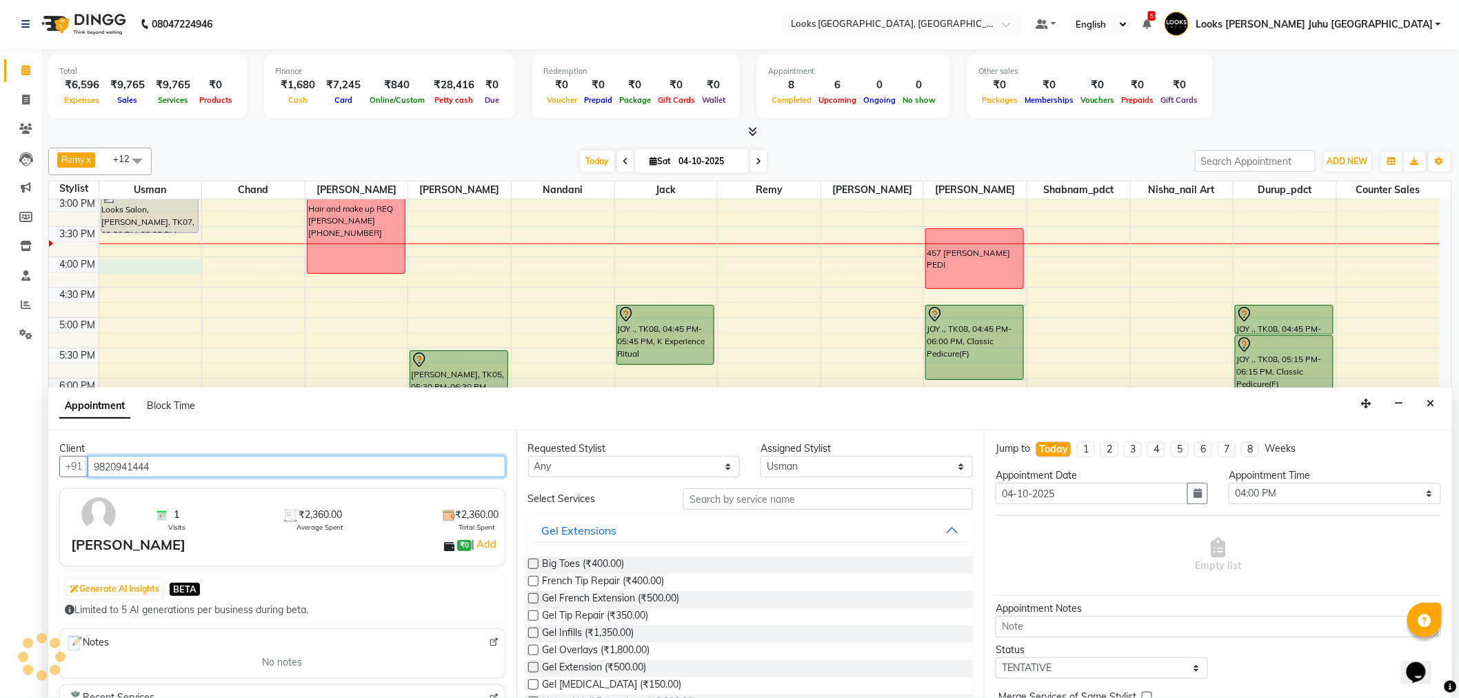
type input "9820941444"
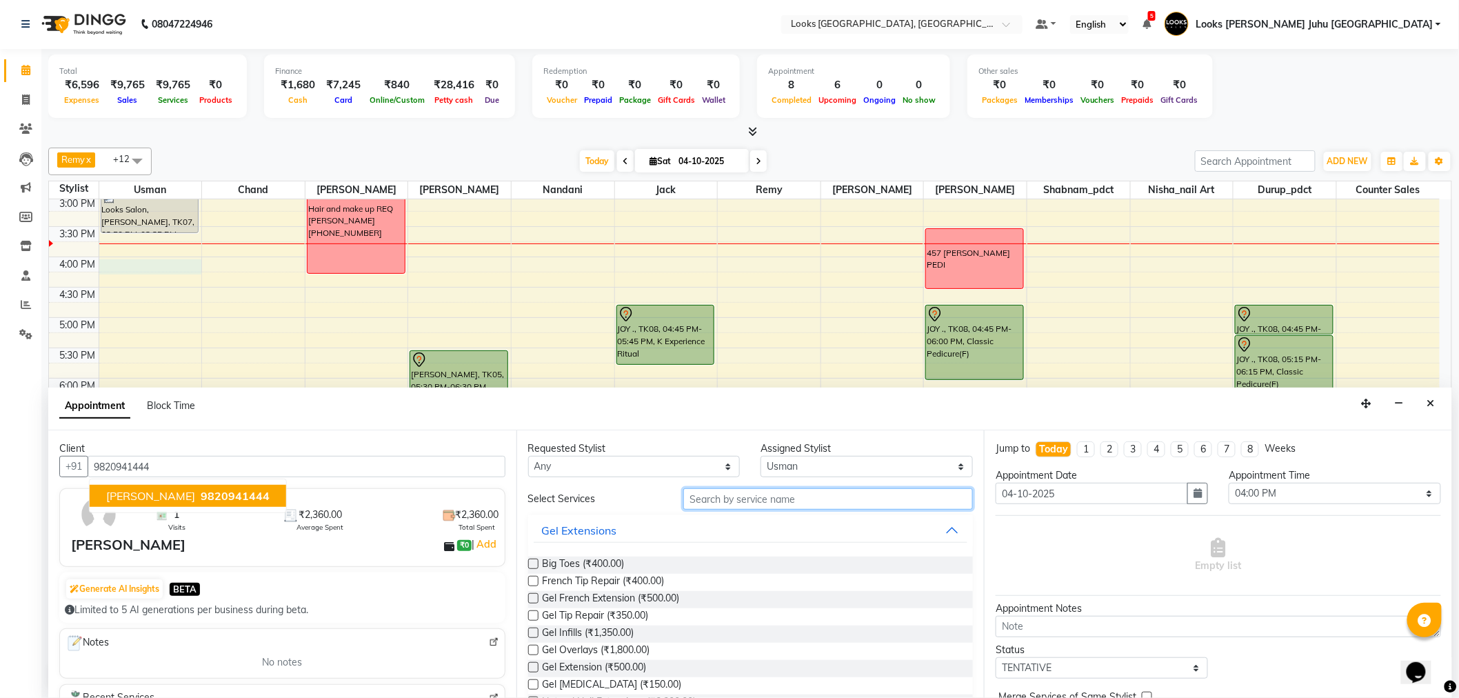
click at [756, 500] on input "text" at bounding box center [828, 498] width 290 height 21
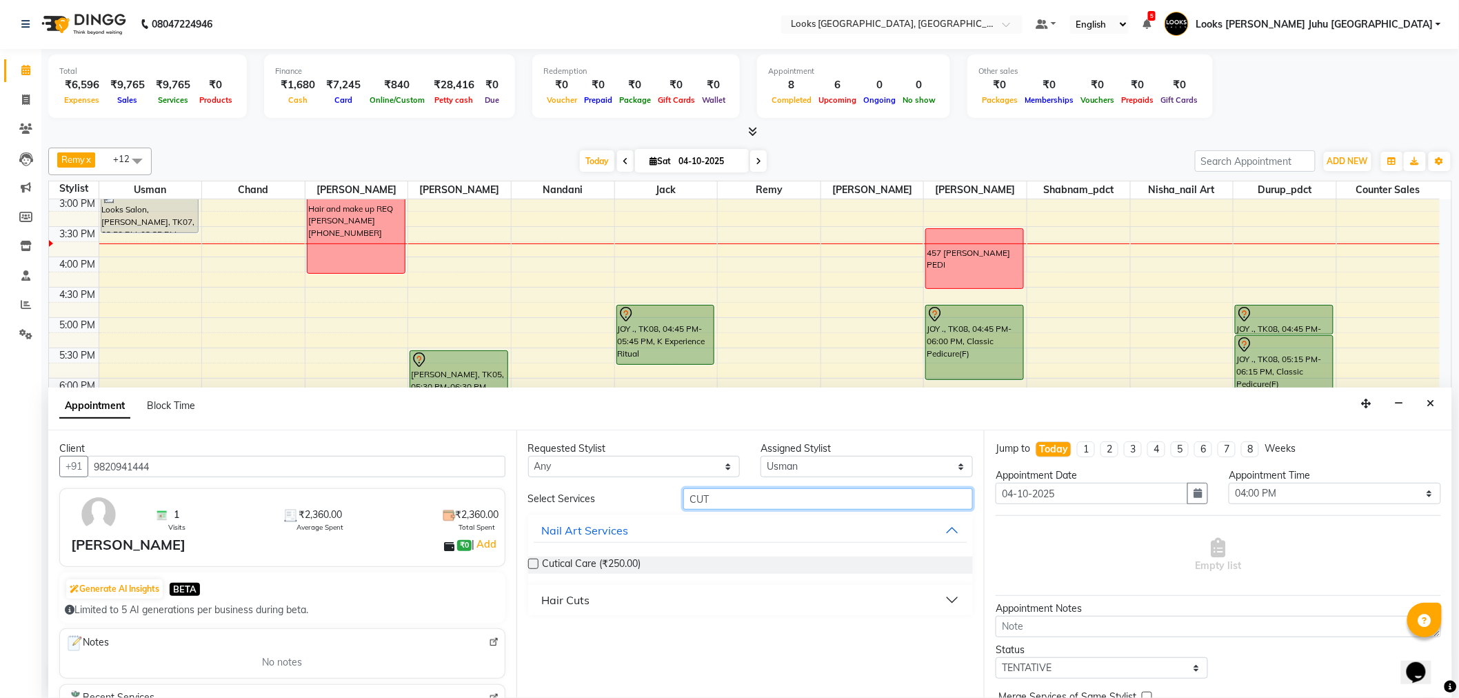
type input "CUT"
click at [946, 597] on button "Hair Cuts" at bounding box center [751, 600] width 434 height 25
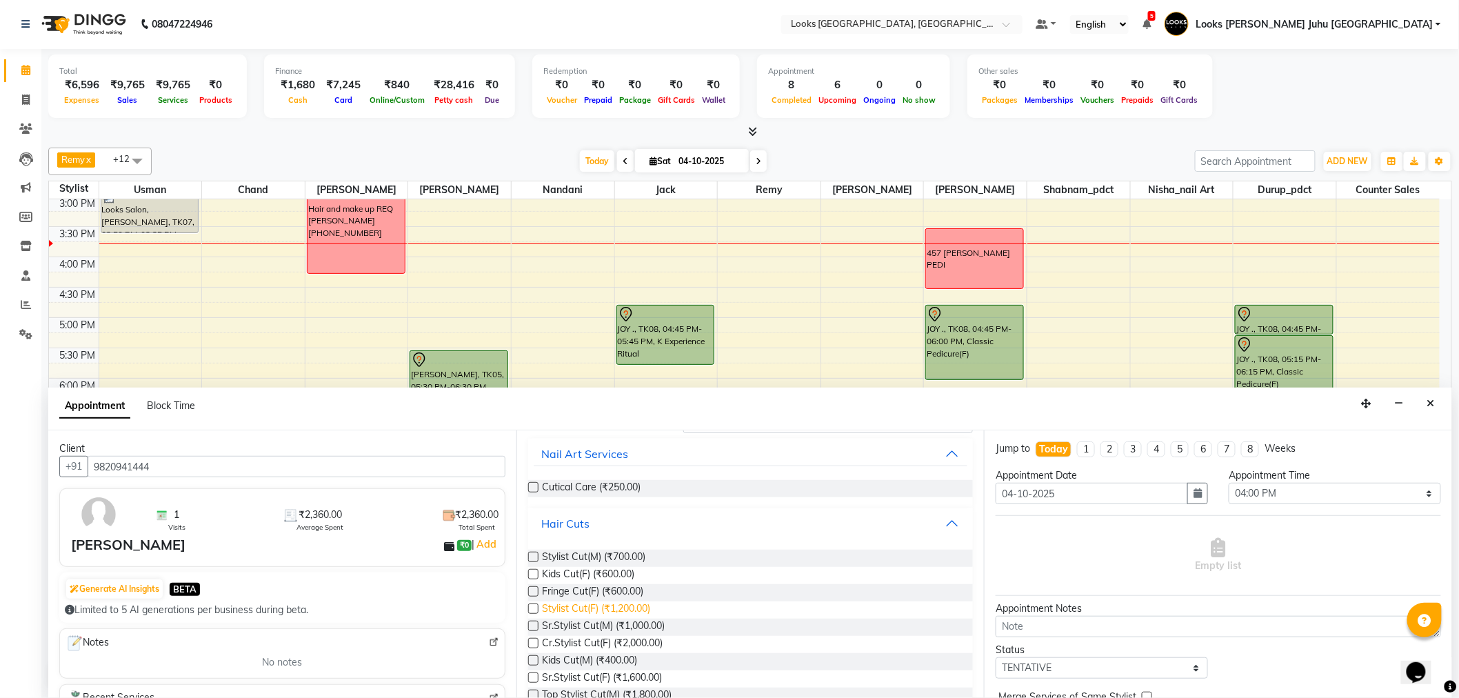
scroll to position [153, 0]
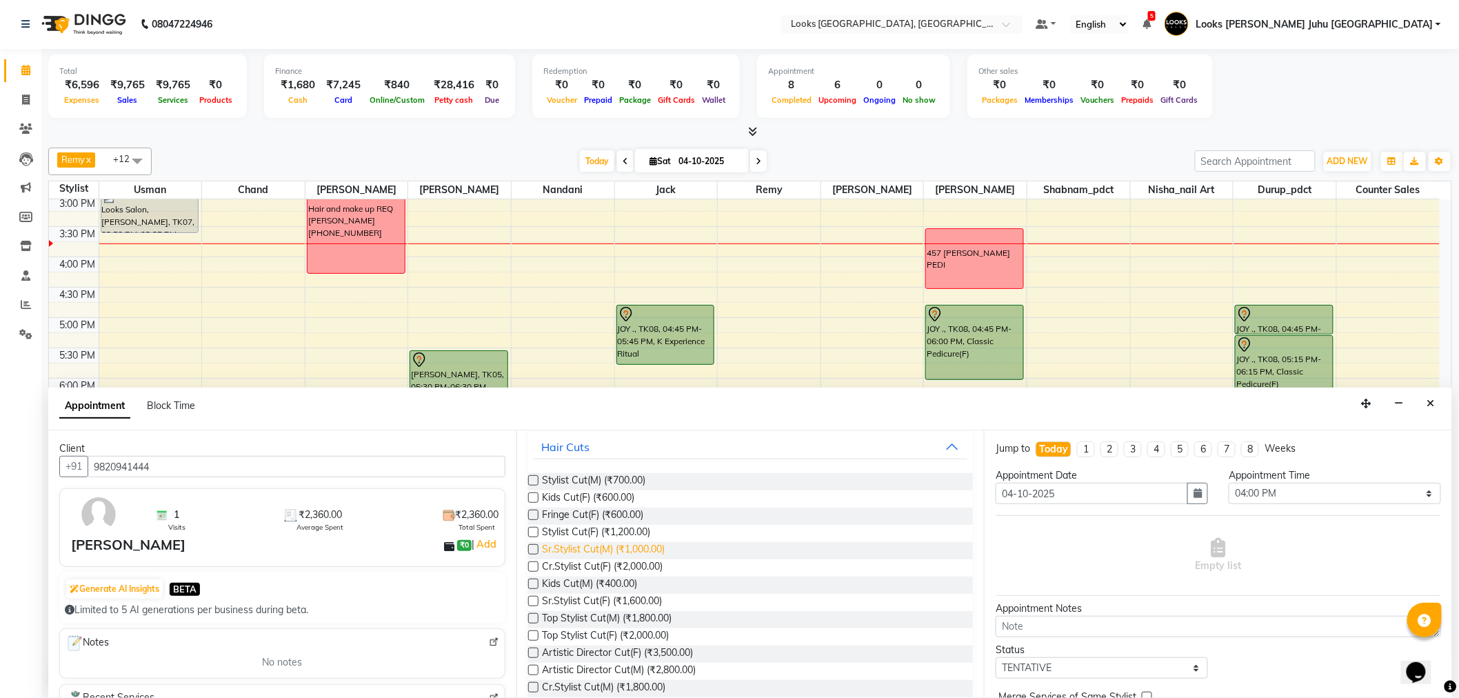
click at [599, 550] on span "Sr.Stylist Cut(M) (₹1,000.00)" at bounding box center [604, 550] width 123 height 17
checkbox input "false"
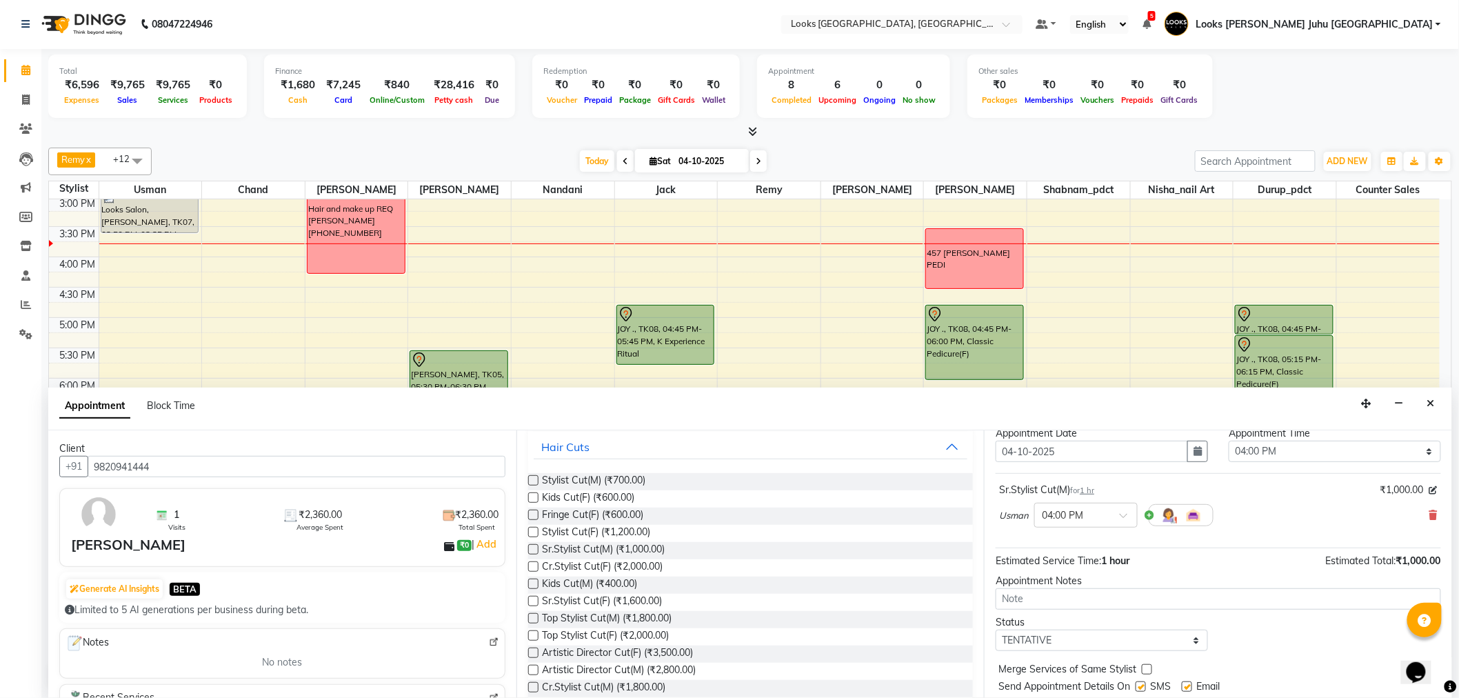
scroll to position [81, 0]
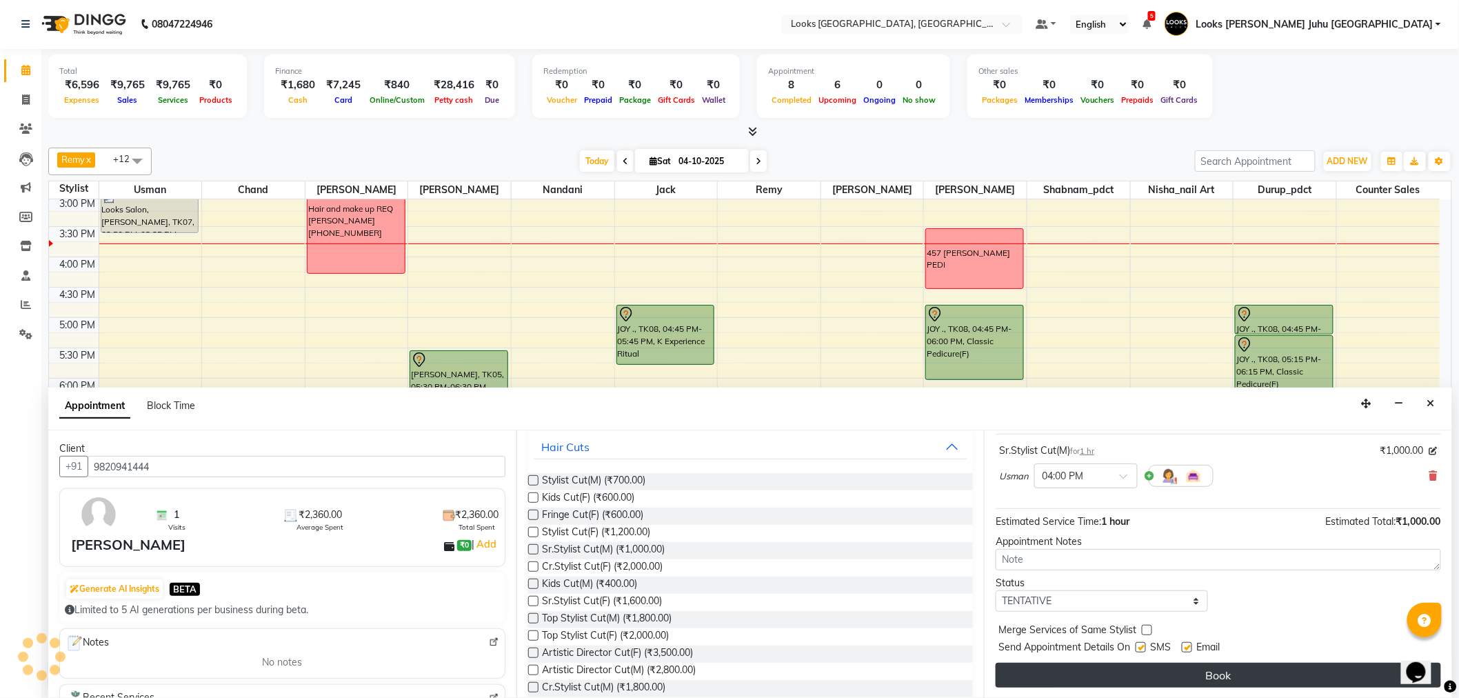
click at [1150, 668] on button "Book" at bounding box center [1219, 675] width 446 height 25
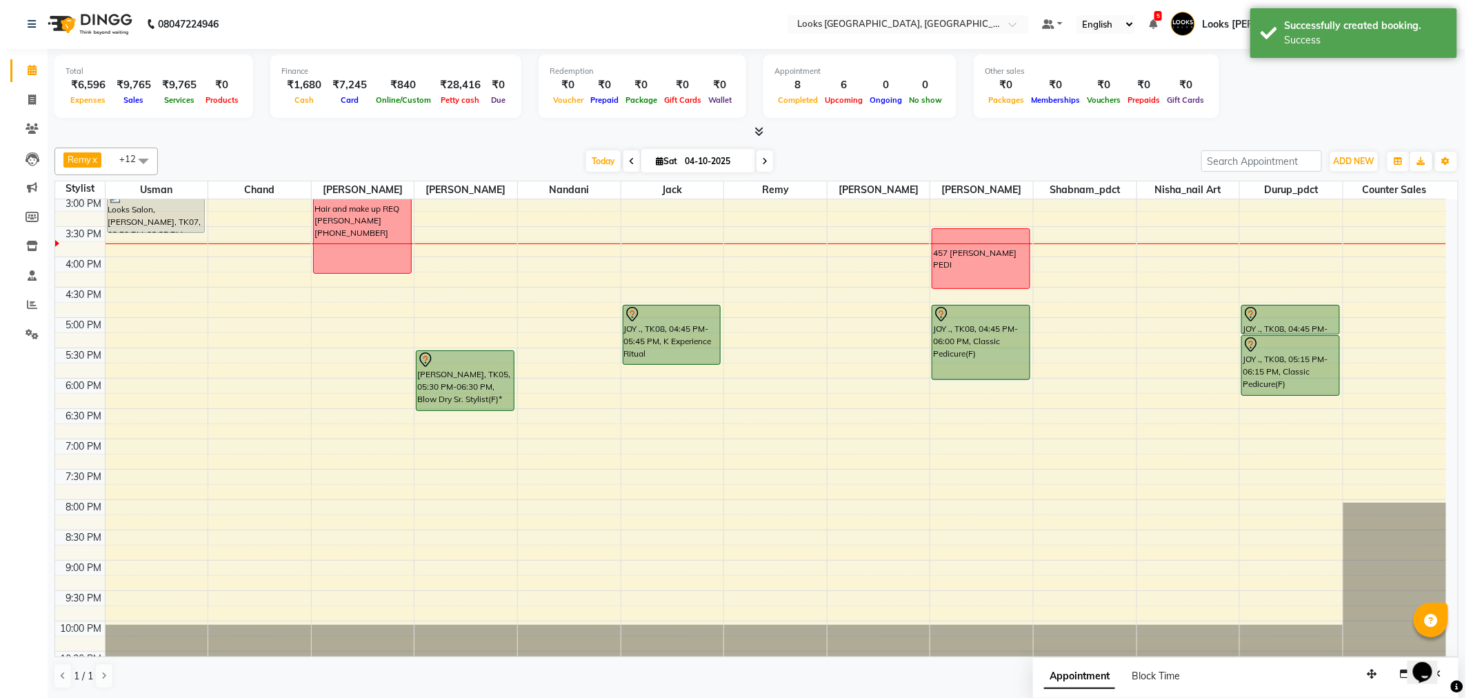
scroll to position [0, 0]
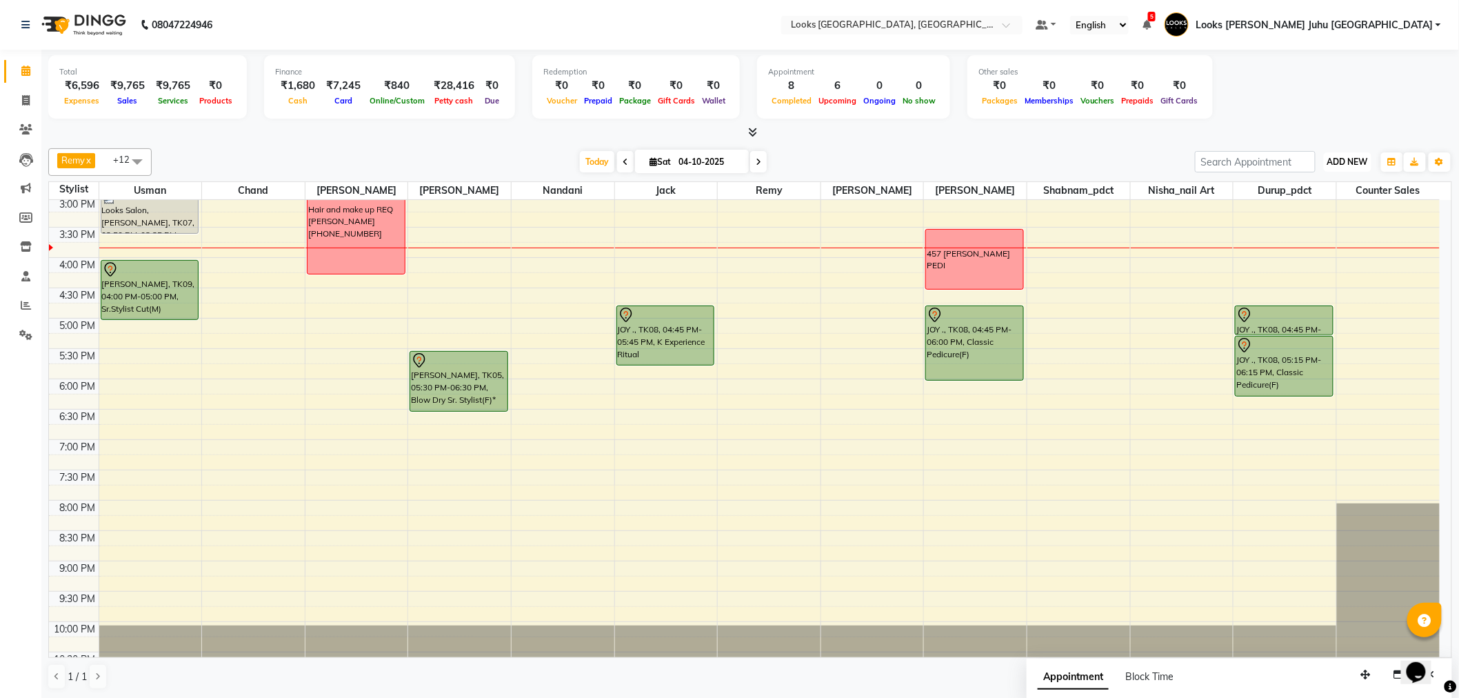
click at [1346, 160] on span "ADD NEW" at bounding box center [1348, 162] width 41 height 10
click at [1319, 203] on link "Add Invoice" at bounding box center [1317, 206] width 109 height 18
select select "service"
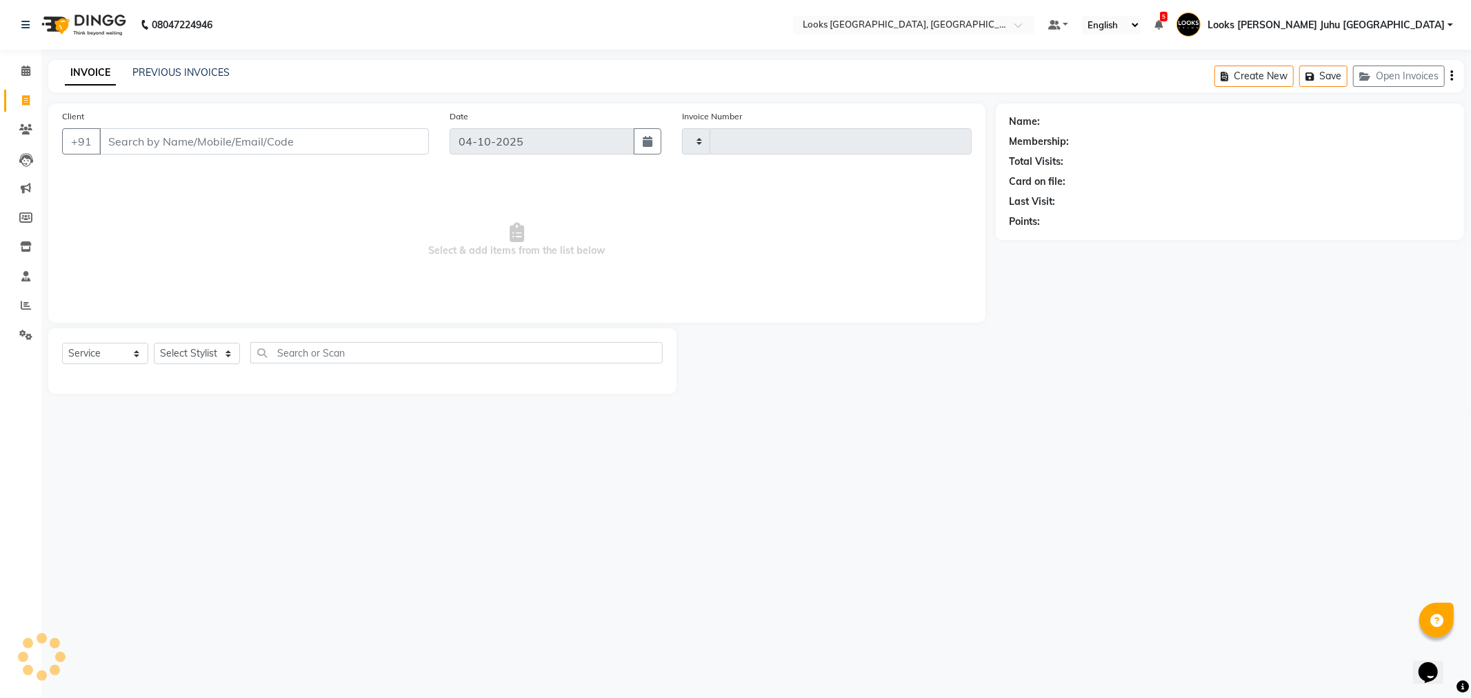
click at [203, 138] on input "Client" at bounding box center [264, 141] width 330 height 26
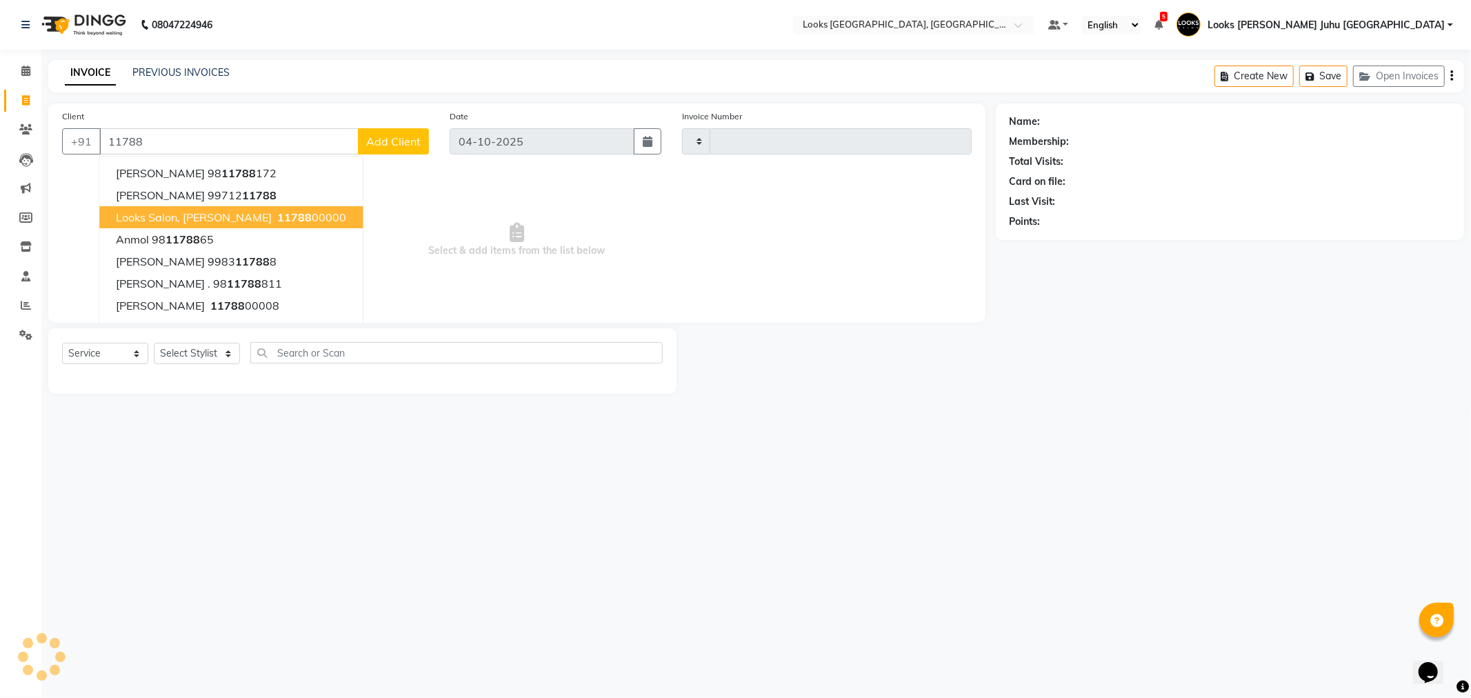
click at [257, 212] on span "Looks Salon, [PERSON_NAME]" at bounding box center [194, 217] width 156 height 14
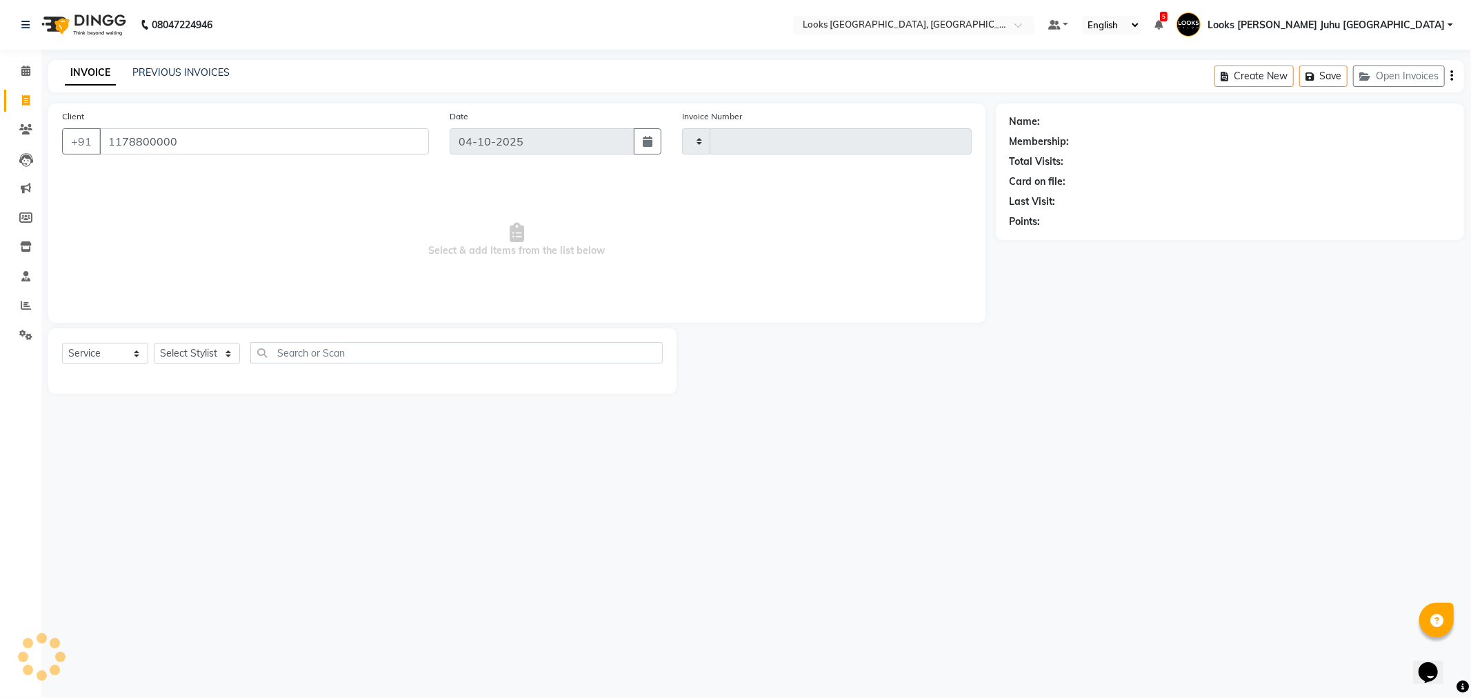
type input "1178800000"
select select "1: Object"
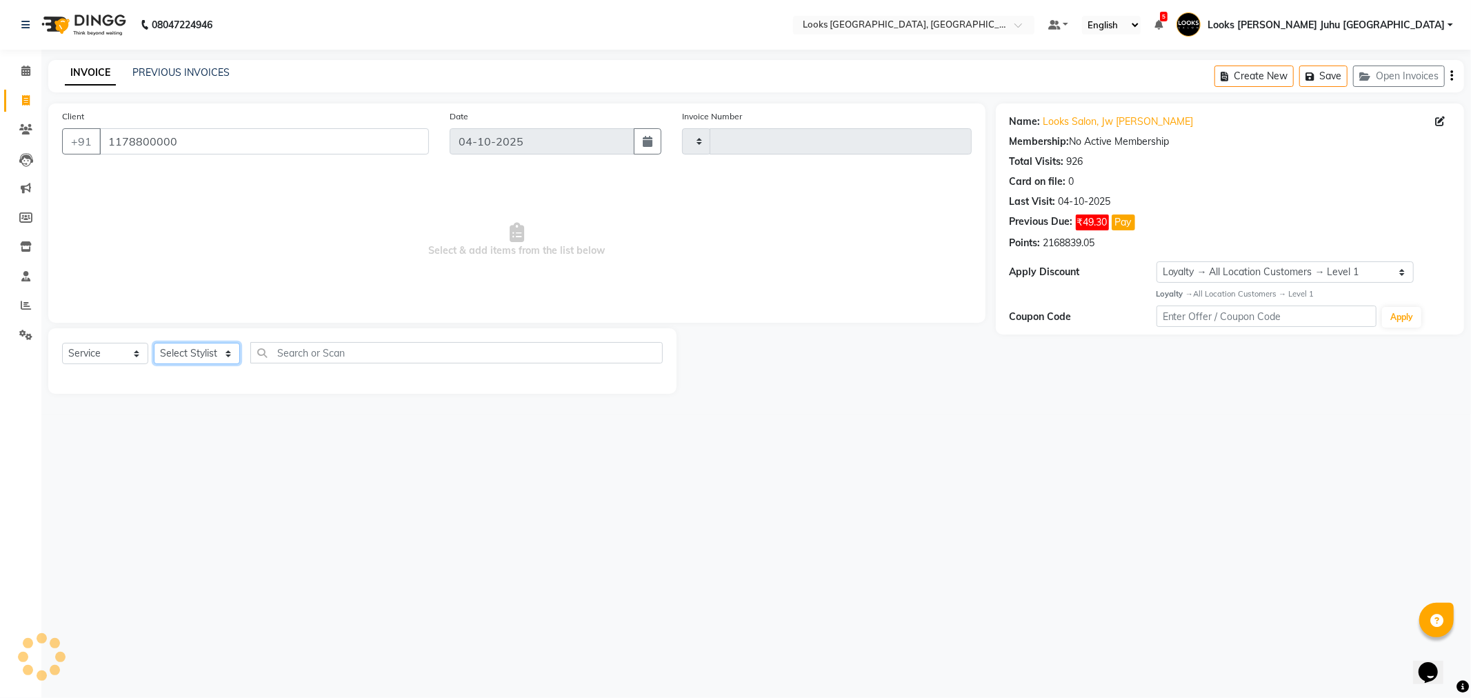
click at [209, 352] on select "Select Stylist" at bounding box center [197, 353] width 86 height 21
type input "2279"
select select "8270"
drag, startPoint x: 274, startPoint y: 411, endPoint x: 224, endPoint y: 369, distance: 65.6
click at [274, 411] on main "INVOICE PREVIOUS INVOICES Create New Save Open Invoices Client +91 1178800000 A…" at bounding box center [756, 237] width 1430 height 354
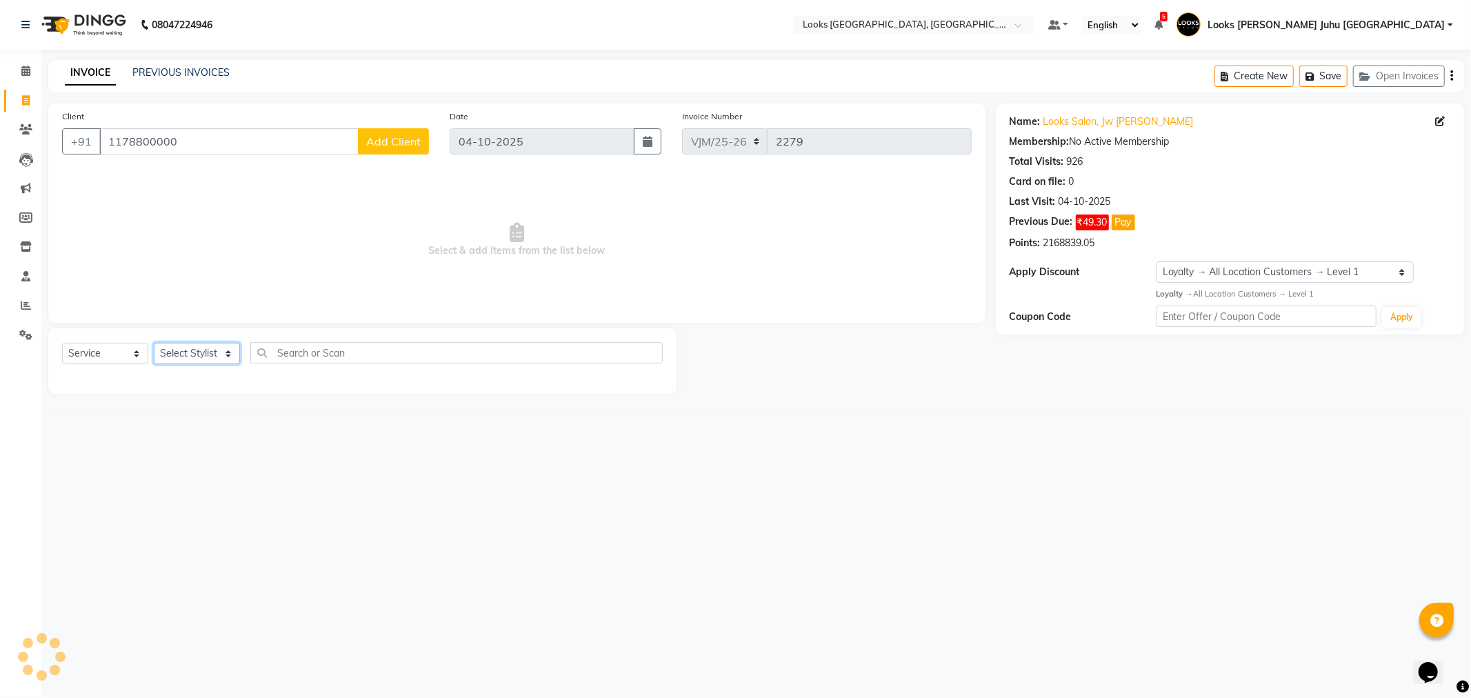
click at [210, 348] on select "Select Stylist" at bounding box center [197, 353] width 86 height 21
select select "57101"
click at [154, 343] on select "Select Stylist [PERSON_NAME] [PERSON_NAME] Chan_Mrg Counter Sales [PERSON_NAME]…" at bounding box center [228, 353] width 149 height 21
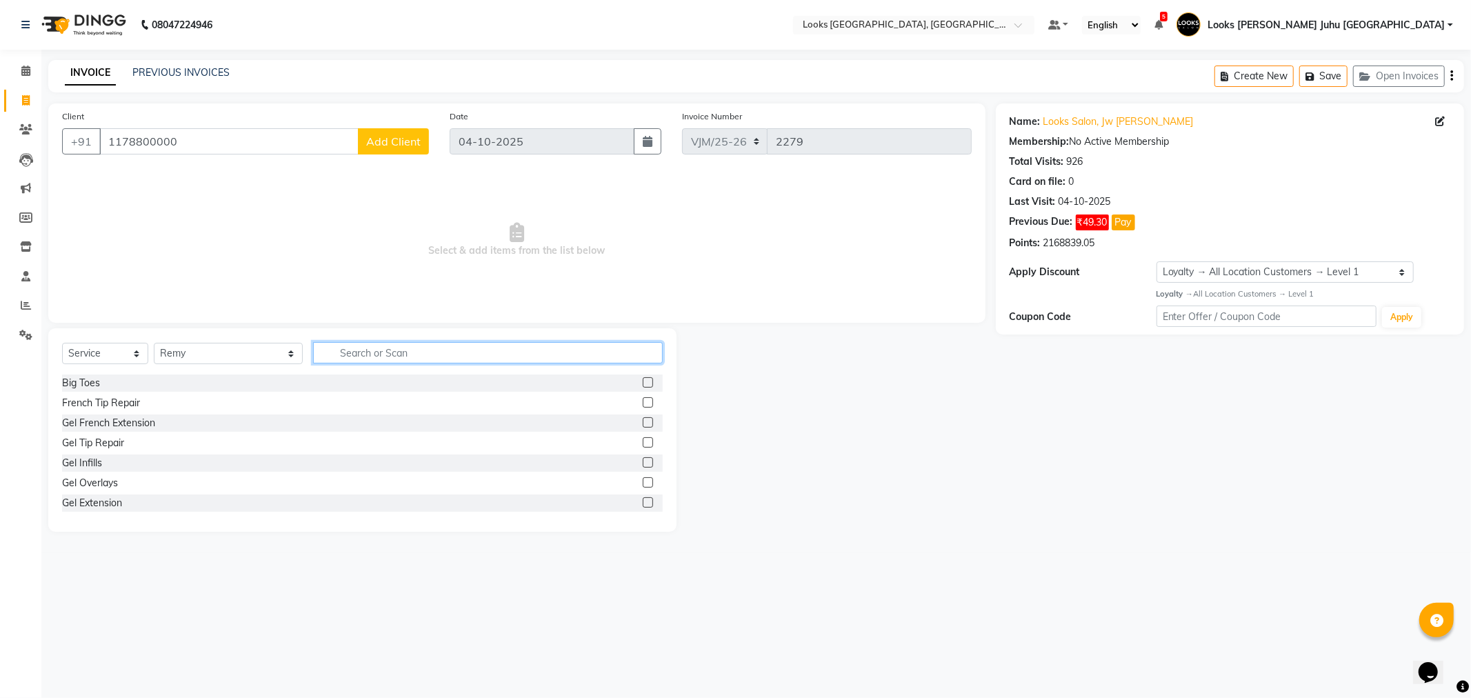
click at [330, 343] on input "text" at bounding box center [487, 352] width 349 height 21
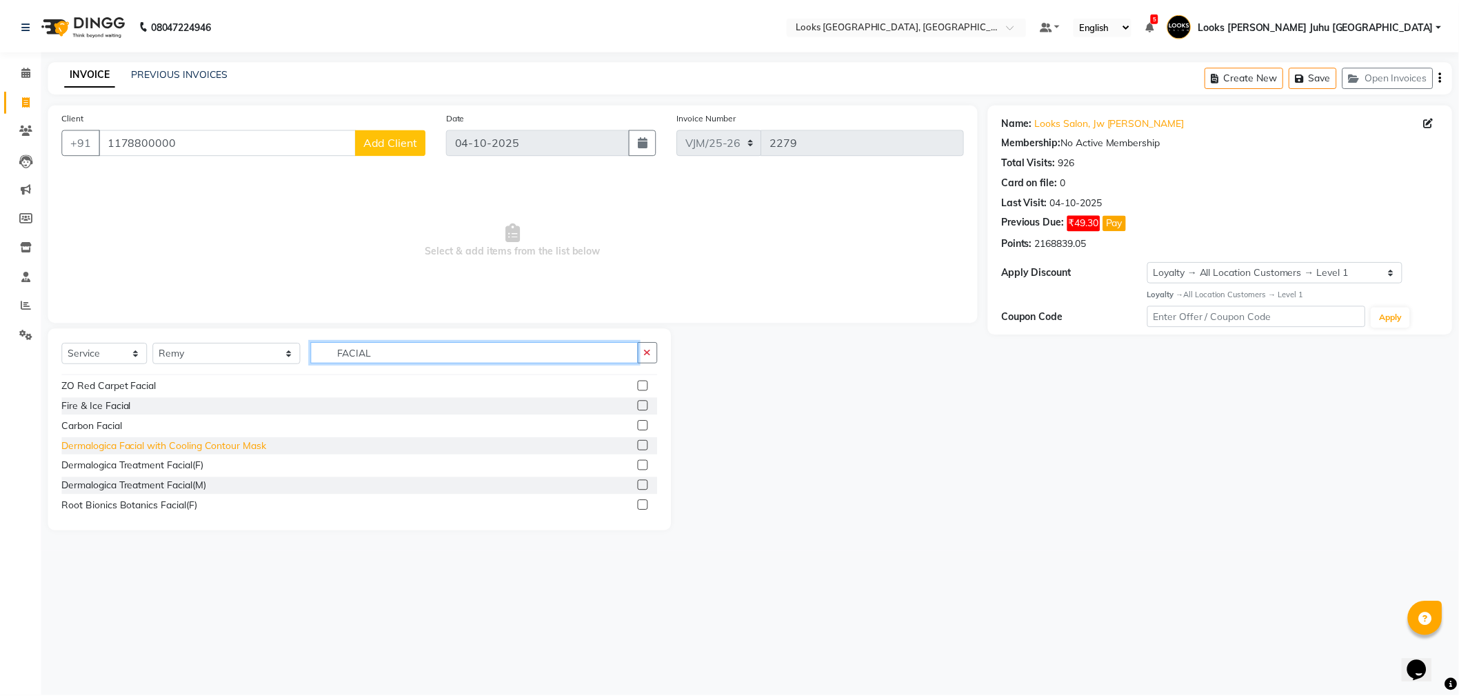
scroll to position [230, 0]
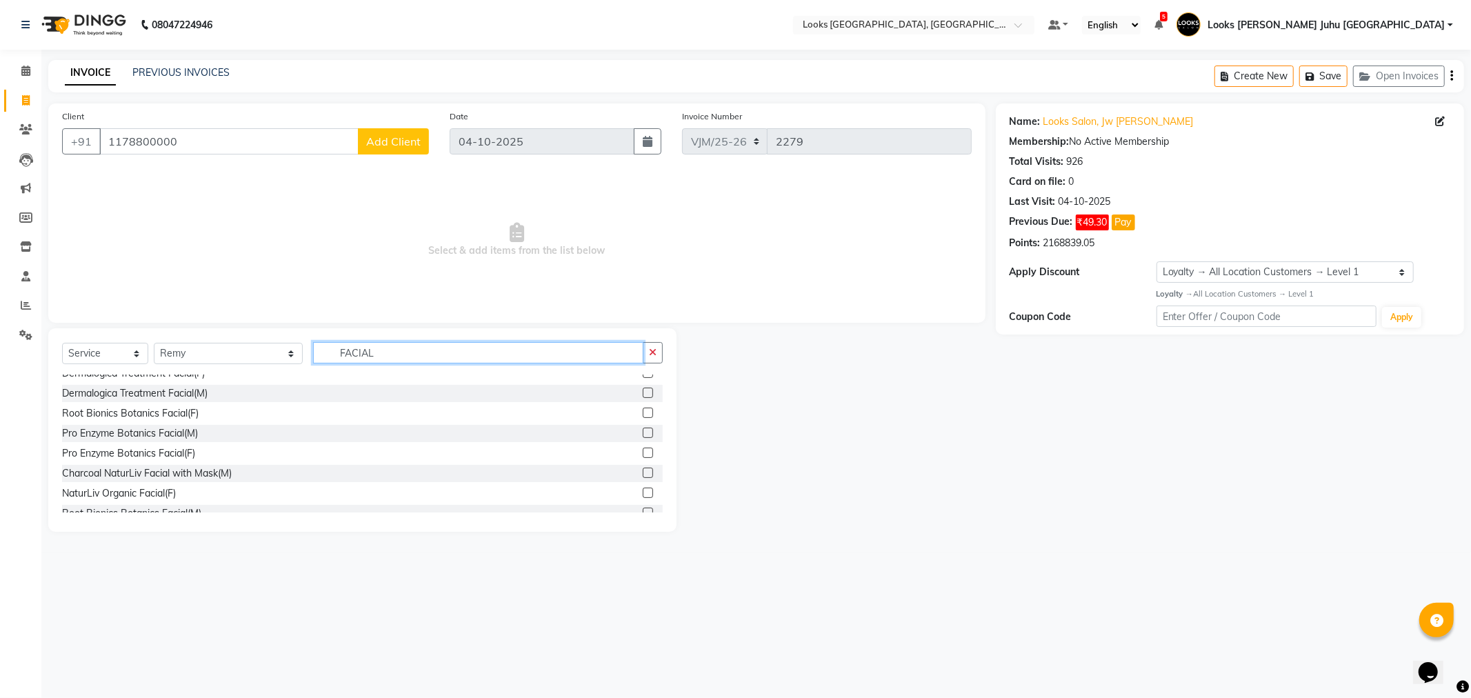
type input "FACIAL"
click at [643, 393] on label at bounding box center [648, 393] width 10 height 10
click at [643, 393] on input "checkbox" at bounding box center [647, 393] width 9 height 9
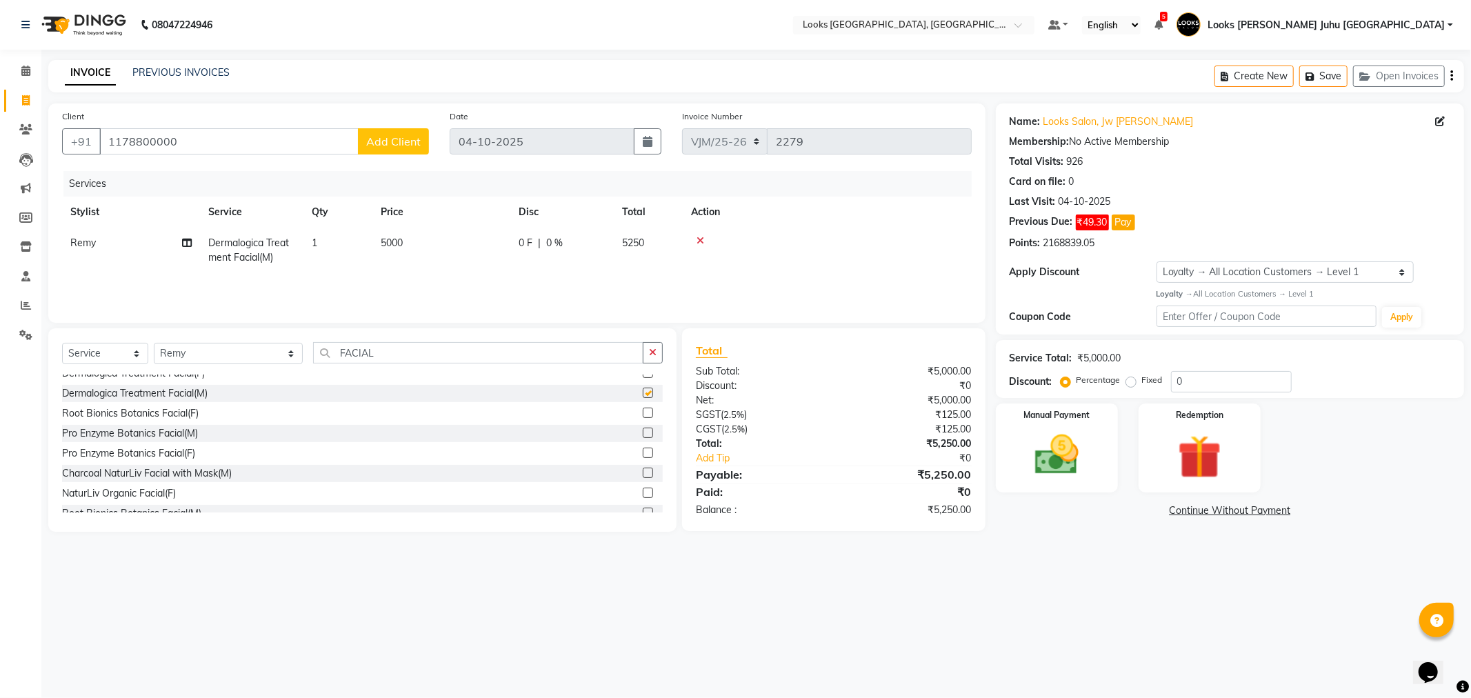
checkbox input "false"
click at [28, 78] on span at bounding box center [26, 71] width 24 height 16
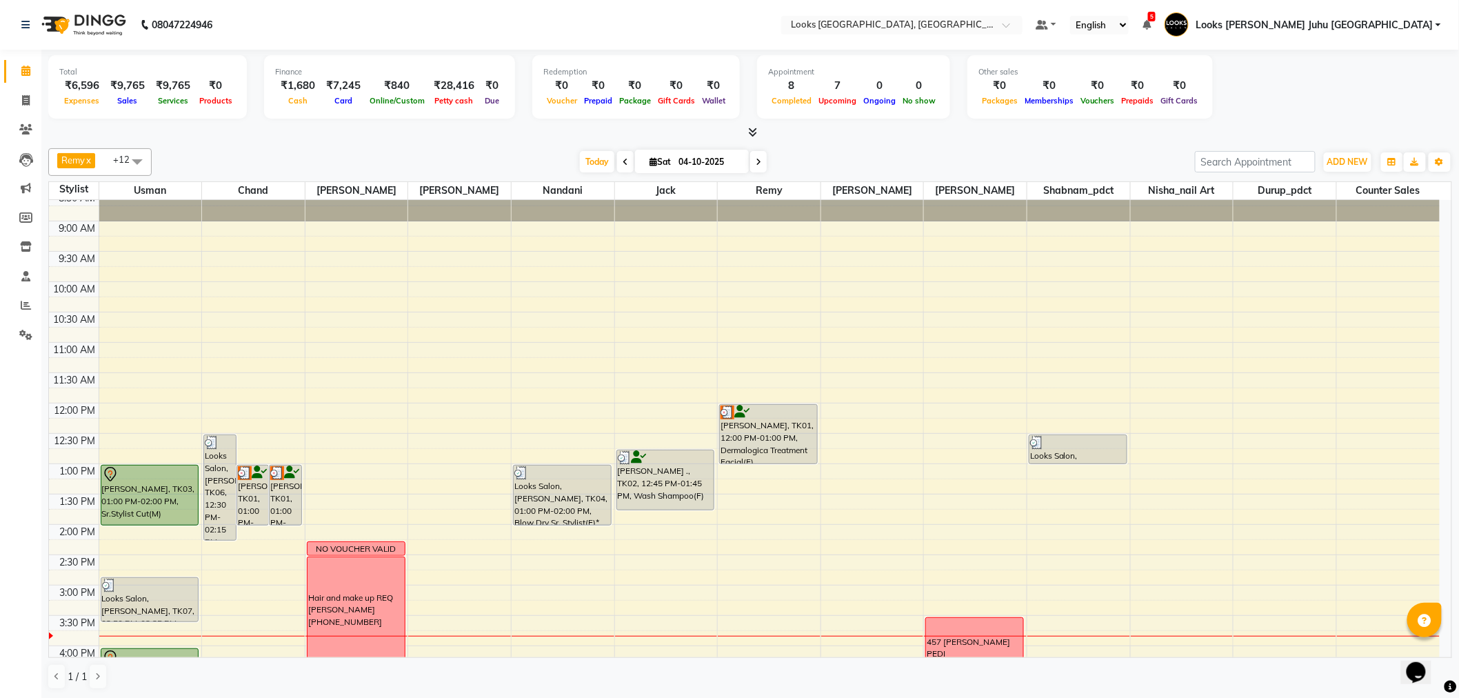
scroll to position [77, 0]
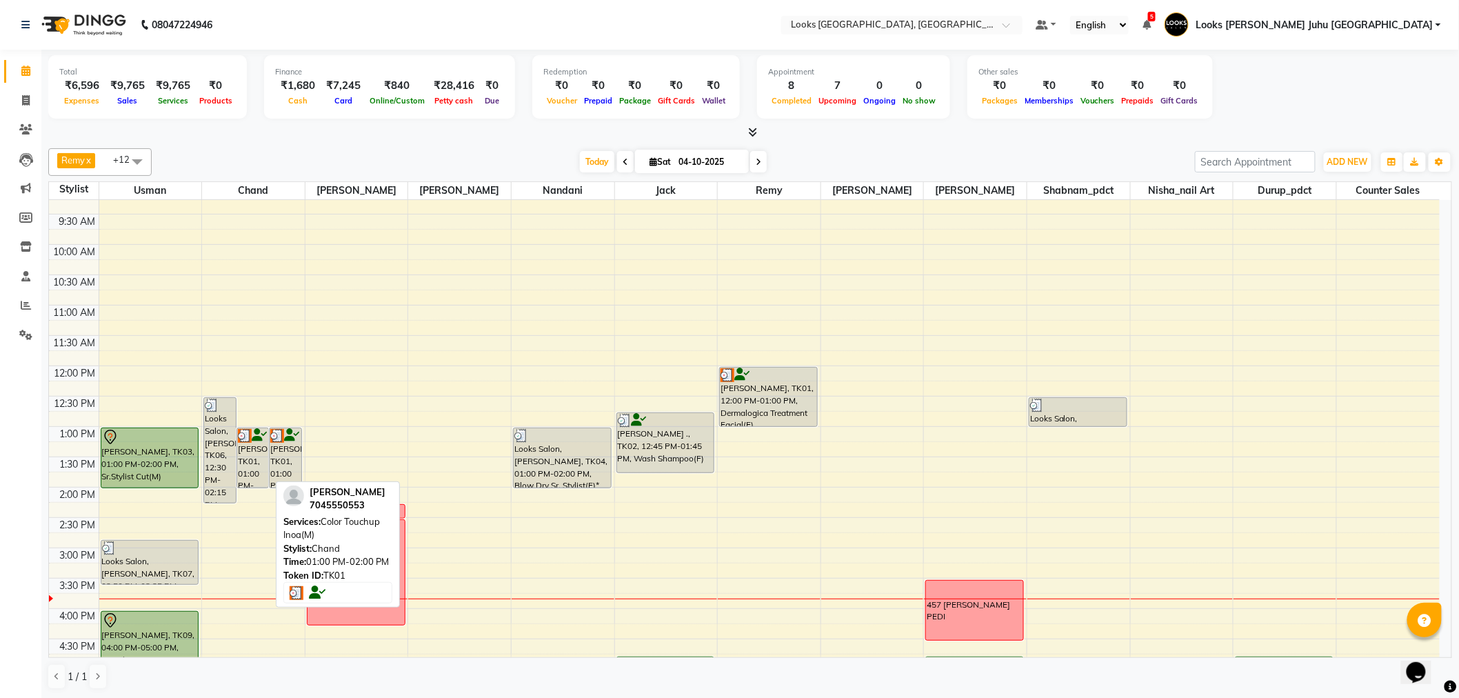
click at [266, 454] on div "[PERSON_NAME], TK01, 01:00 PM-02:00 PM, Color Touchup Inoa(M)" at bounding box center [253, 457] width 32 height 59
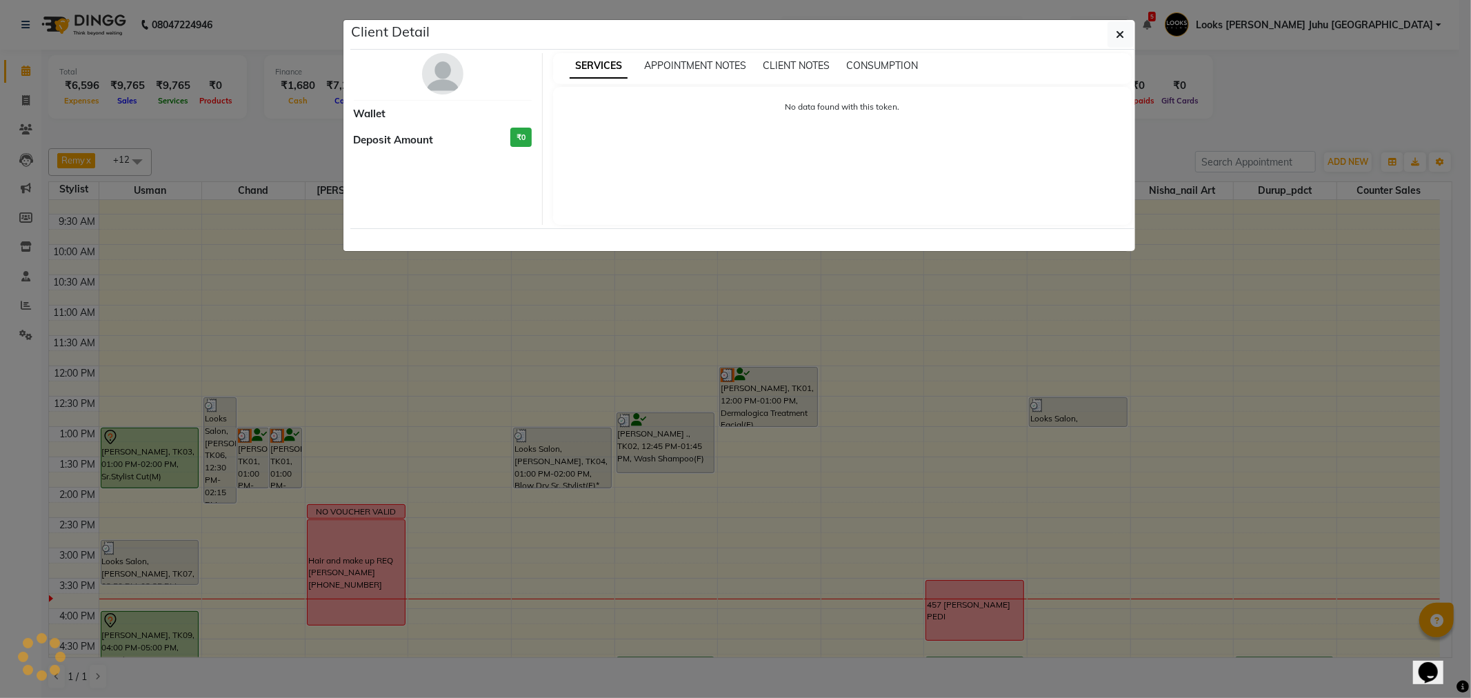
select select "3"
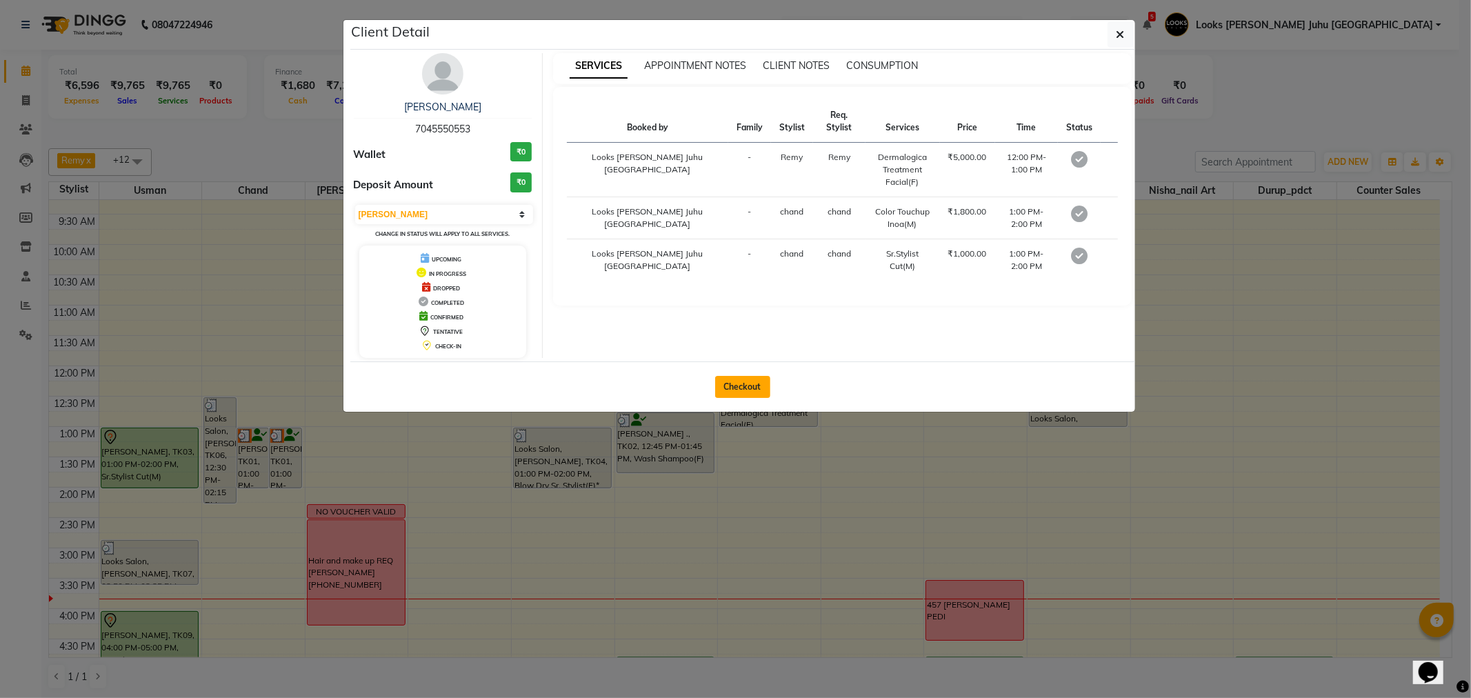
click at [740, 388] on button "Checkout" at bounding box center [742, 387] width 55 height 22
select select "service"
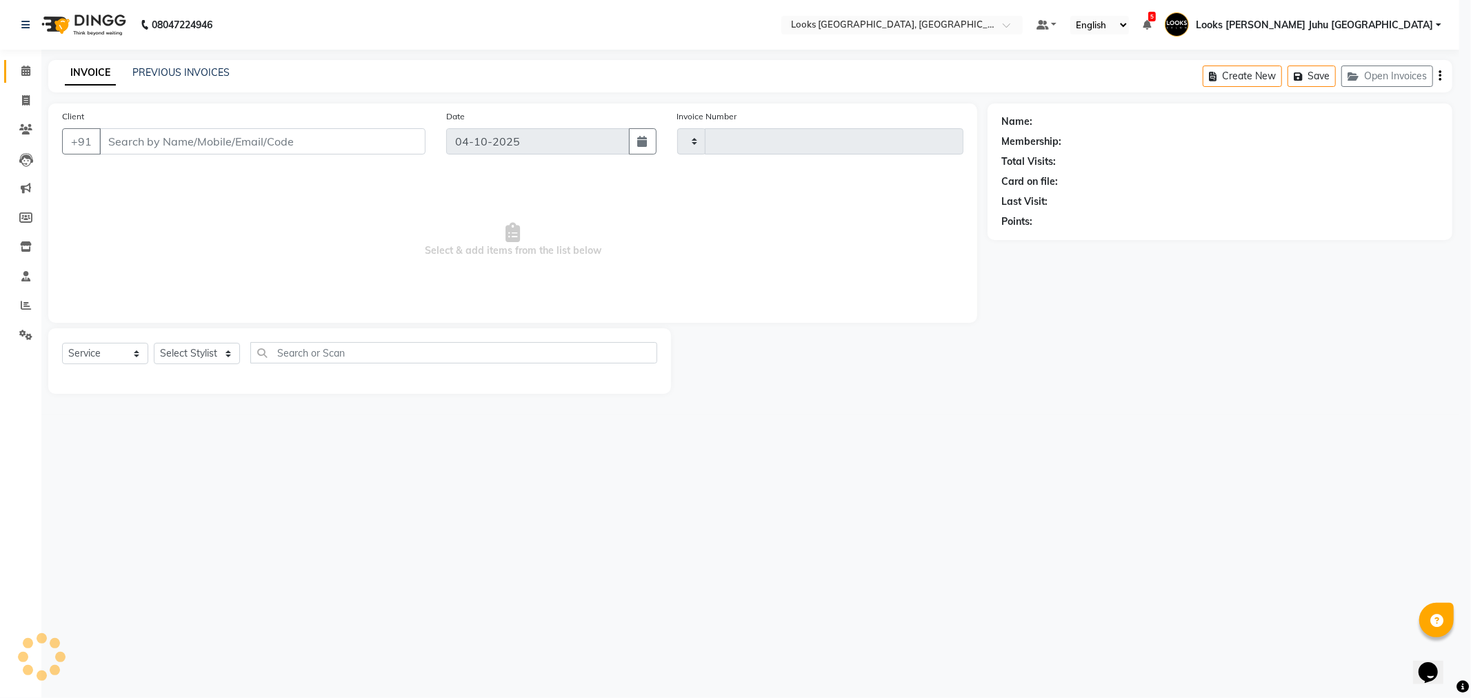
type input "2279"
select select "8270"
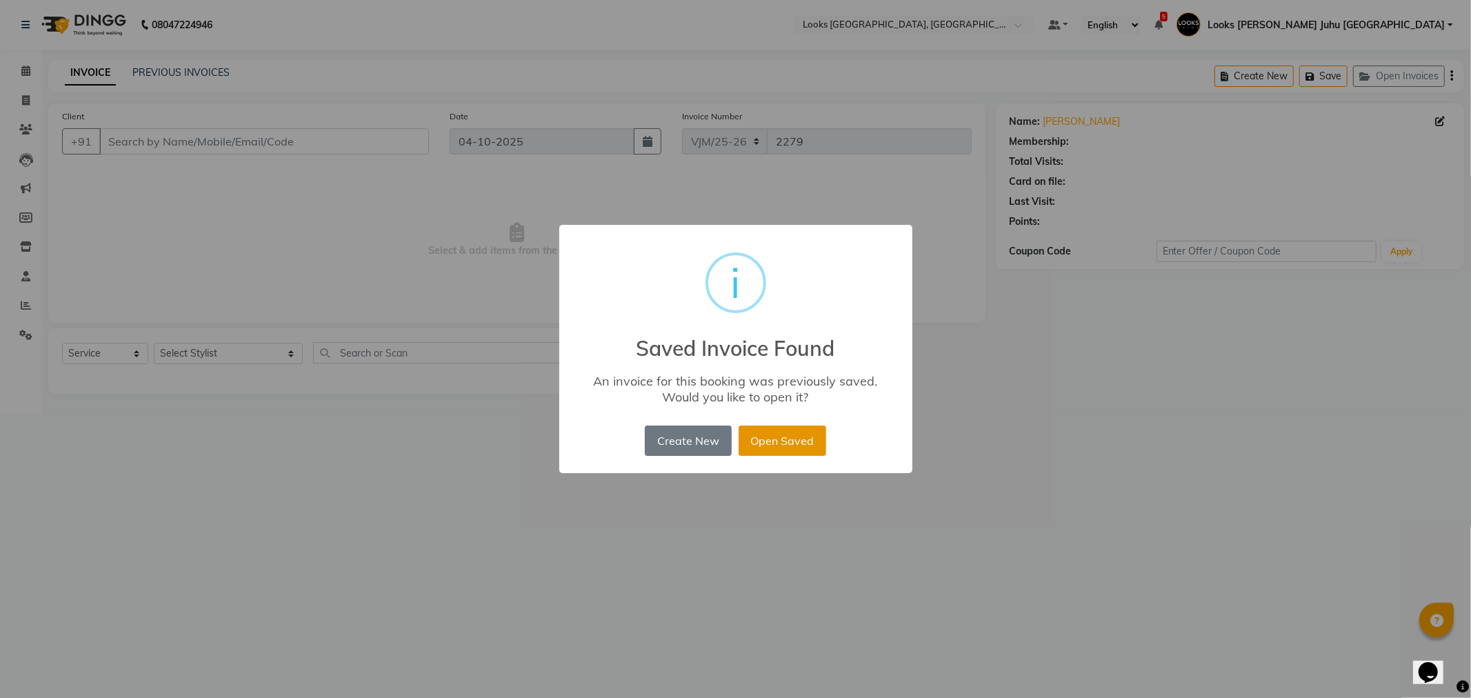
click at [784, 437] on button "Open Saved" at bounding box center [783, 441] width 88 height 30
type input "7045550553"
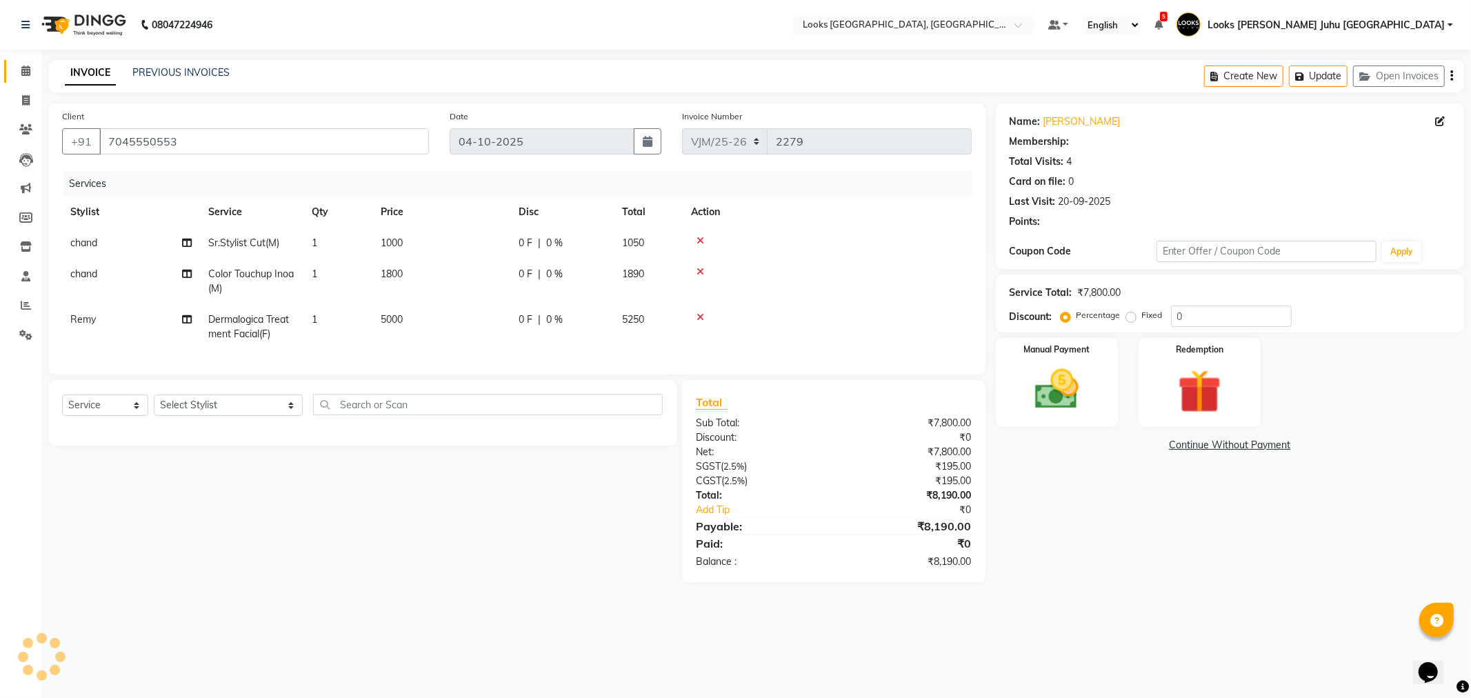
select select "1: Object"
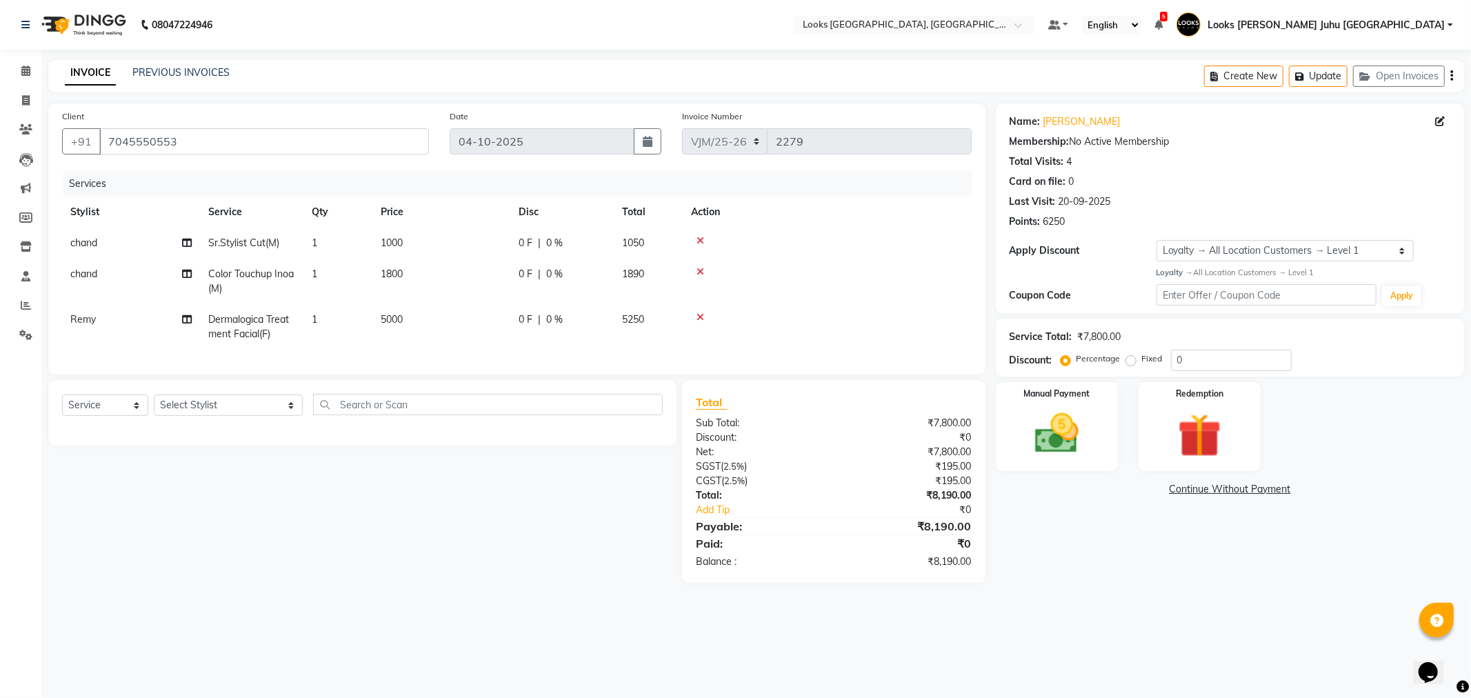
click at [492, 243] on td "1000" at bounding box center [441, 243] width 138 height 31
select select "65706"
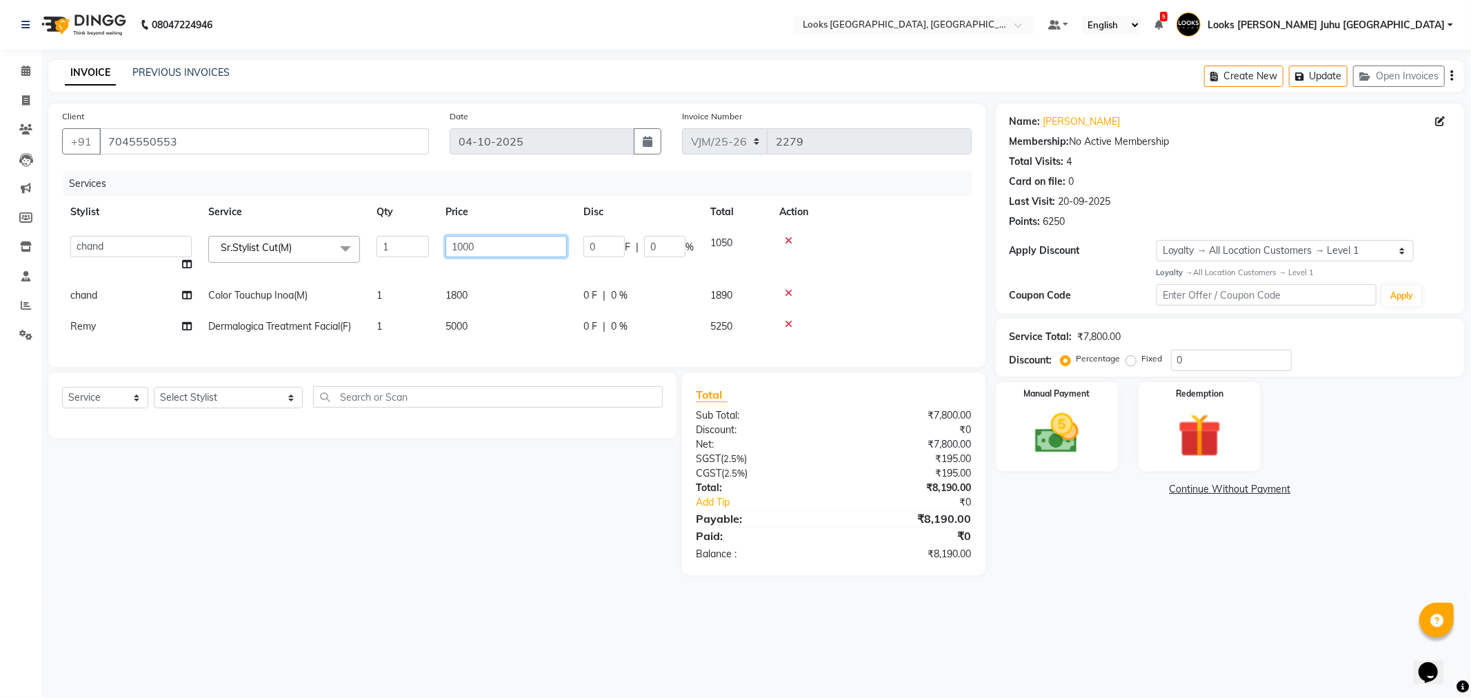
drag, startPoint x: 537, startPoint y: 245, endPoint x: 408, endPoint y: 245, distance: 129.0
click at [411, 245] on tr "Adil BHAGAYSHREE chand Chan_Mrg Counter Sales Deena Gohil DEEPAK Durup_pdct HAM…" at bounding box center [517, 254] width 910 height 52
type input "2000"
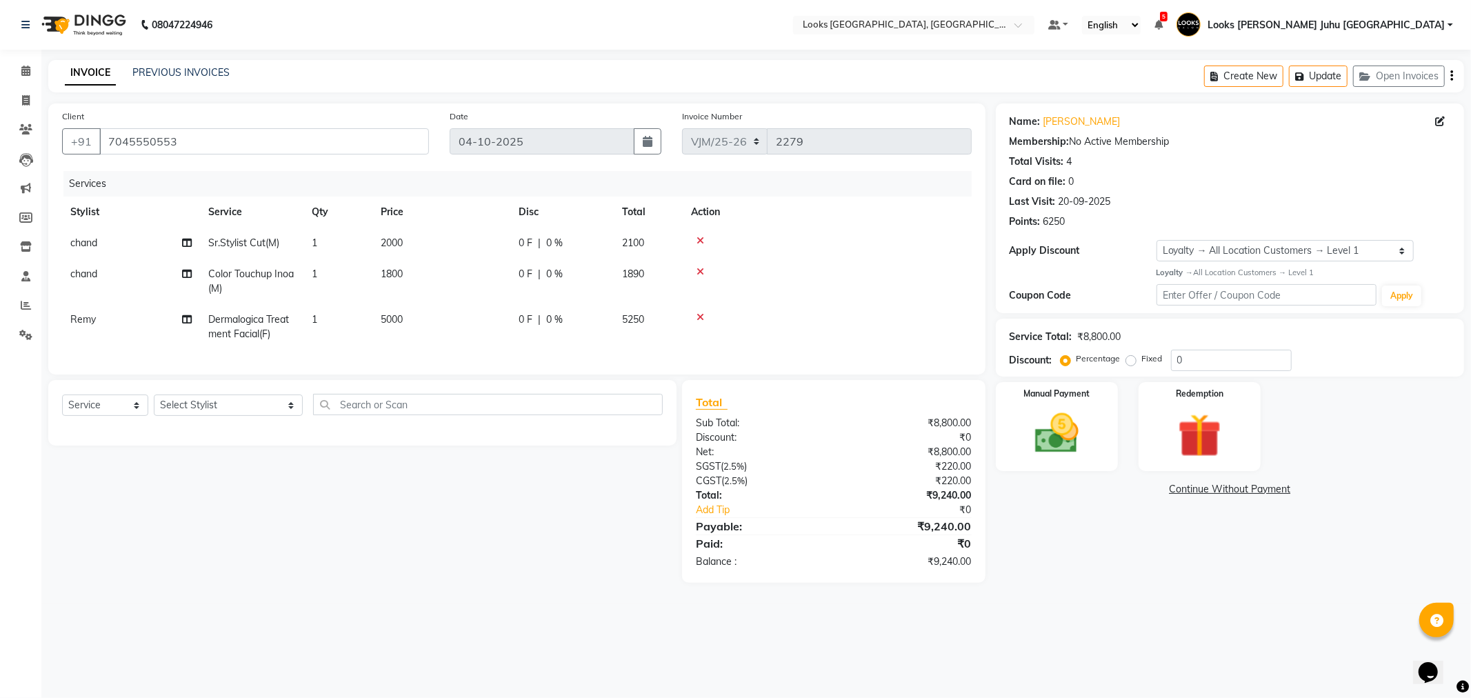
drag, startPoint x: 438, startPoint y: 559, endPoint x: 455, endPoint y: 360, distance: 199.4
click at [438, 557] on div "Select Service Product Membership Package Voucher Prepaid Gift Card Select Styl…" at bounding box center [357, 481] width 639 height 203
click at [478, 277] on td "1800" at bounding box center [441, 282] width 138 height 46
select select "65706"
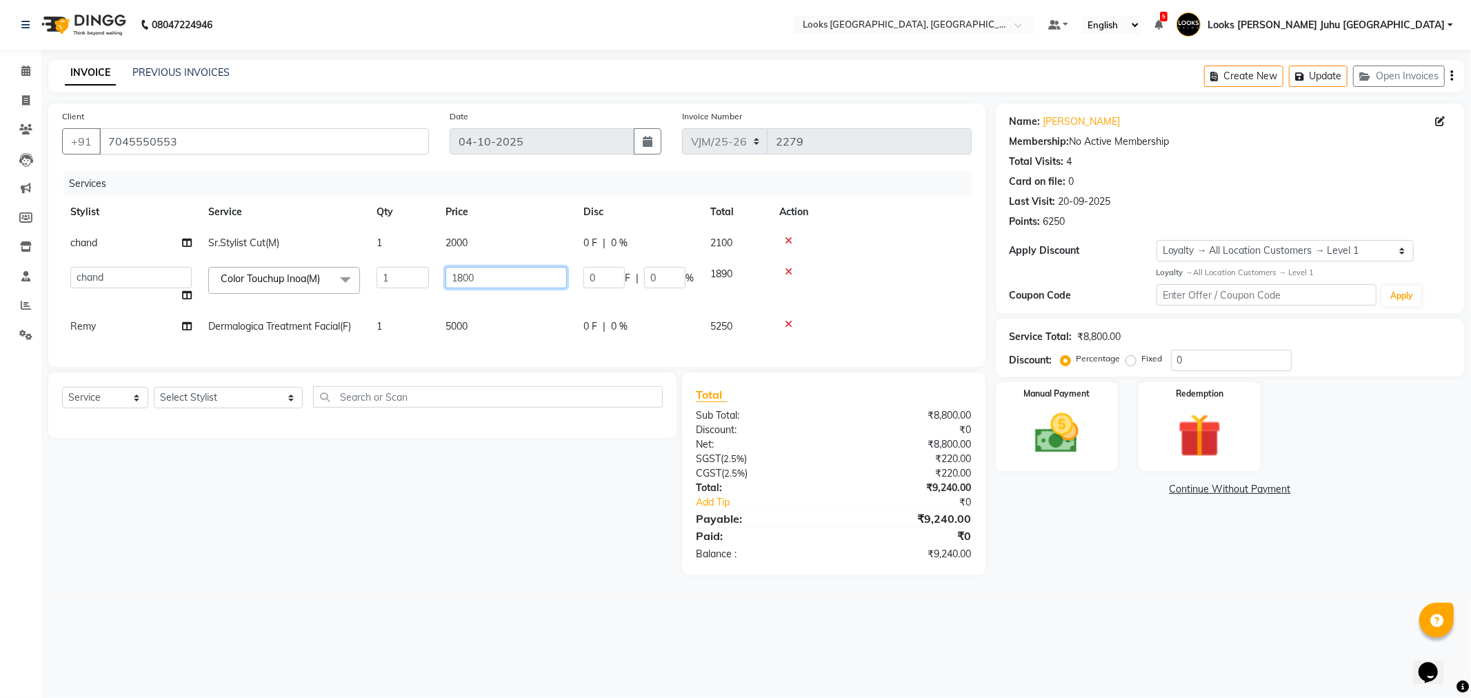
drag, startPoint x: 408, startPoint y: 281, endPoint x: 390, endPoint y: 281, distance: 17.2
click at [390, 281] on tr "Adil BHAGAYSHREE chand Chan_Mrg Counter Sales Deena Gohil DEEPAK Durup_pdct HAM…" at bounding box center [517, 285] width 910 height 52
type input "2500"
drag, startPoint x: 426, startPoint y: 520, endPoint x: 394, endPoint y: 507, distance: 35.0
click at [423, 520] on div "Select Service Product Membership Package Voucher Prepaid Gift Card Select Styl…" at bounding box center [357, 473] width 639 height 203
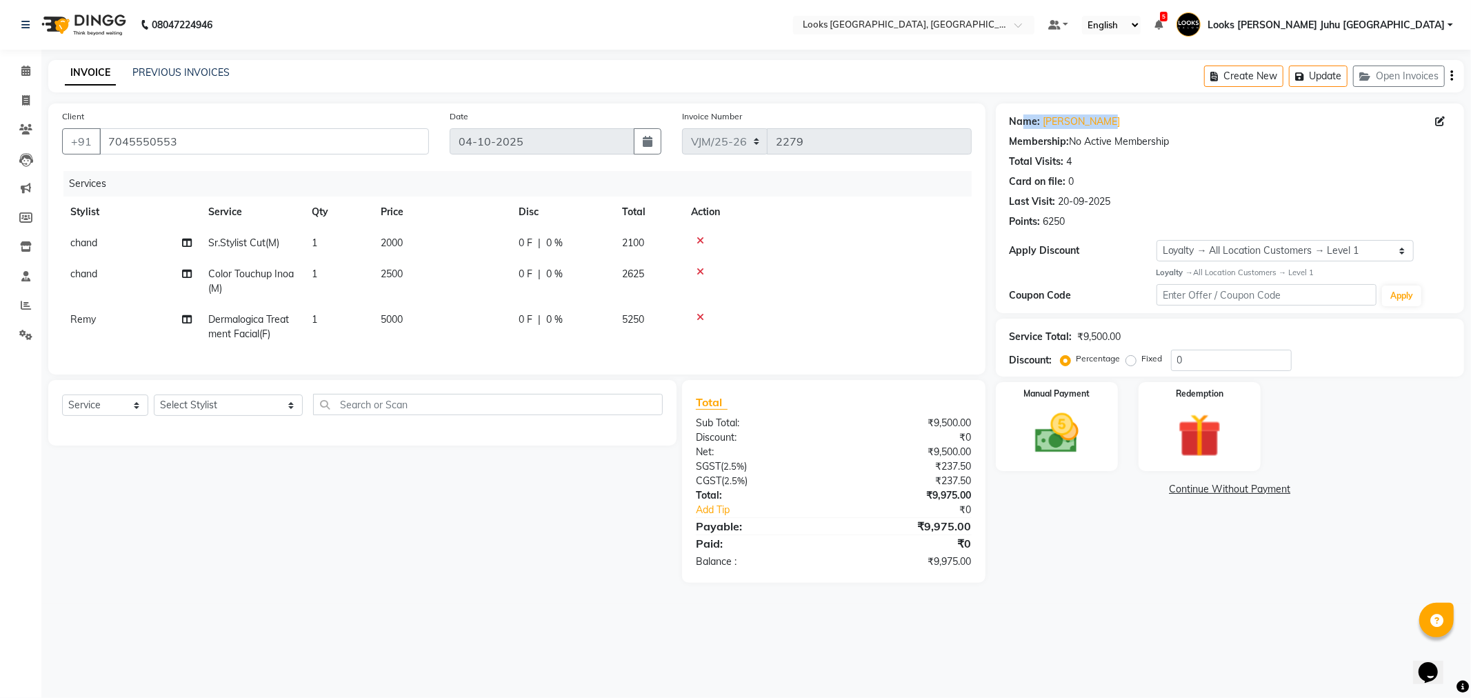
drag, startPoint x: 1105, startPoint y: 121, endPoint x: 1026, endPoint y: 119, distance: 79.3
click at [1026, 119] on div "Name: Lalit Kapoor" at bounding box center [1230, 121] width 441 height 14
click at [1188, 155] on div "Total Visits: 4" at bounding box center [1230, 161] width 441 height 14
drag, startPoint x: 1112, startPoint y: 123, endPoint x: 1042, endPoint y: 113, distance: 71.0
click at [1042, 113] on div "Name: Lalit Kapoor Membership: No Active Membership Total Visits: 4 Card on fil…" at bounding box center [1230, 169] width 441 height 120
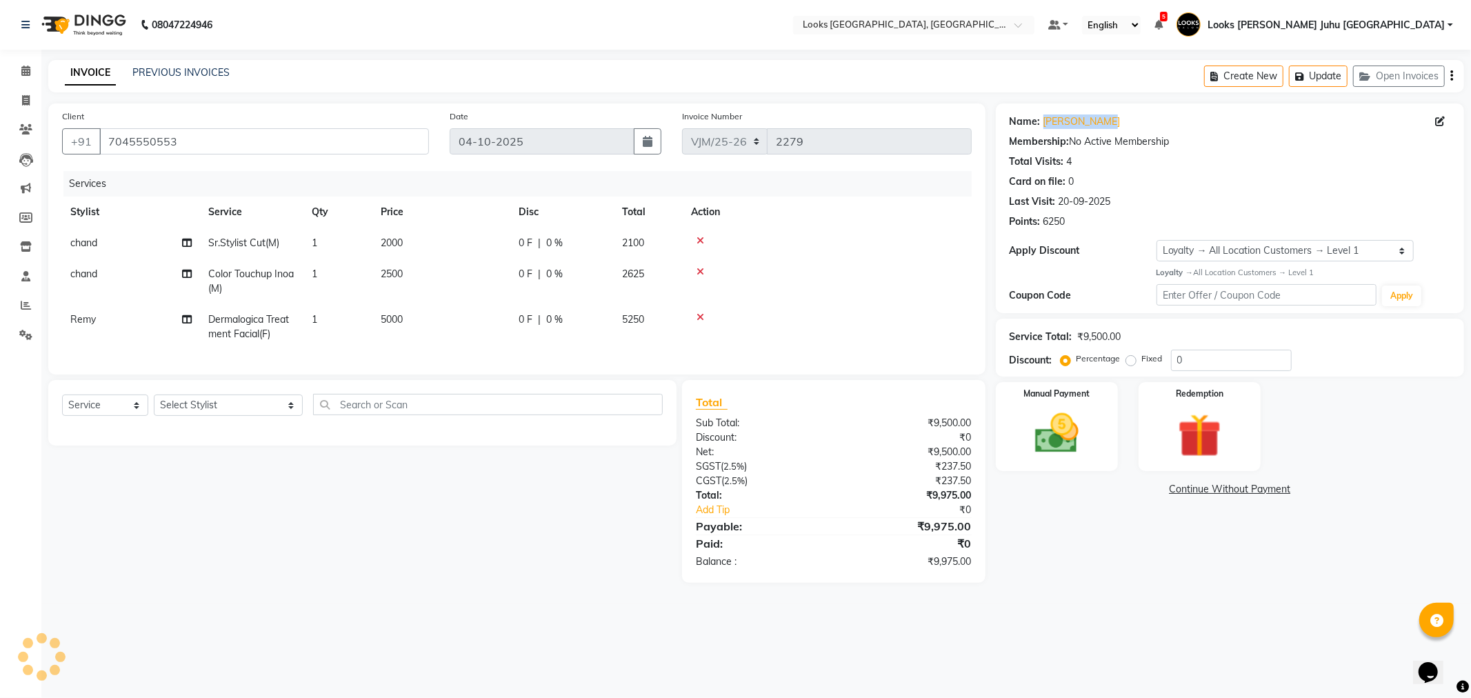
copy link "Lalit Kapoor"
drag, startPoint x: 1131, startPoint y: 228, endPoint x: 1117, endPoint y: 223, distance: 14.9
click at [1128, 228] on div "Points: 6250" at bounding box center [1230, 221] width 441 height 14
drag, startPoint x: 298, startPoint y: 150, endPoint x: 38, endPoint y: 159, distance: 260.1
click at [38, 159] on div "Client +91 7045550553 Date 04-10-2025 Invoice Number VJM/25-26 V/2025 V/2025-26…" at bounding box center [517, 342] width 958 height 479
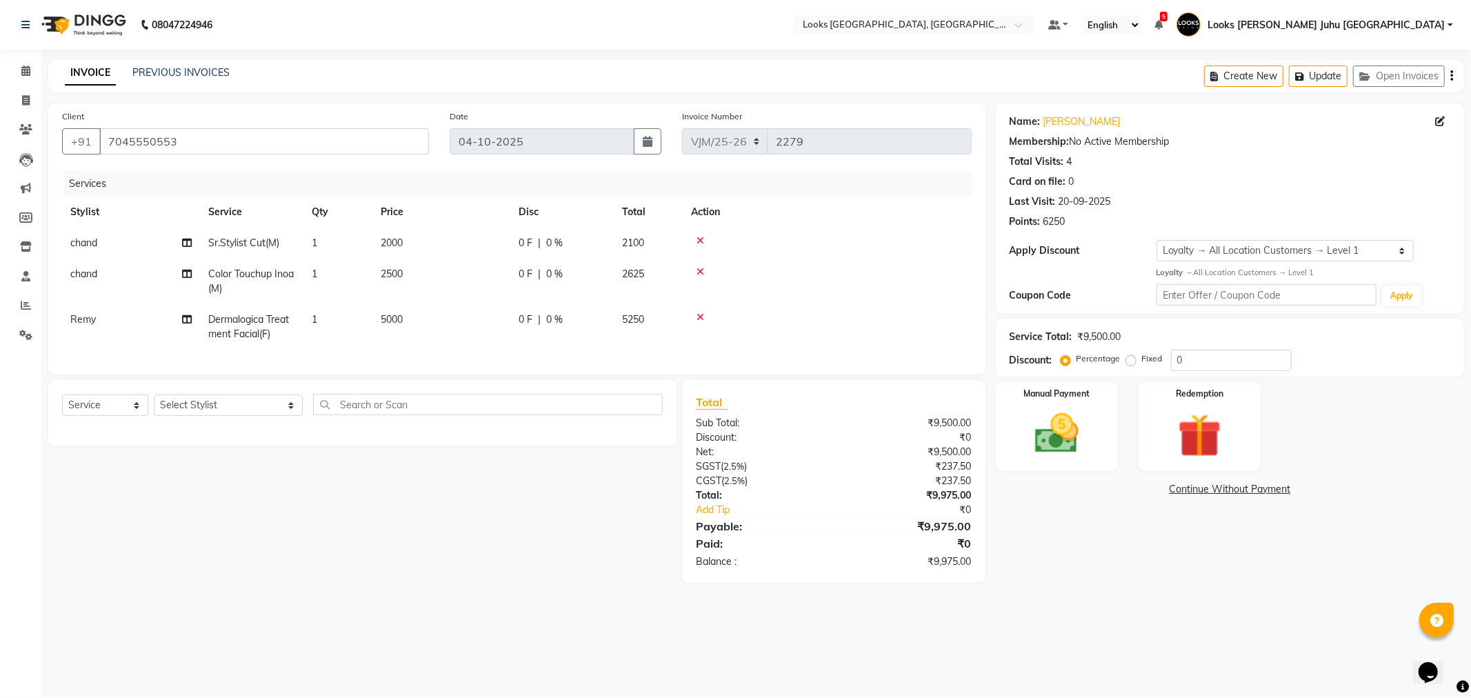
drag, startPoint x: 439, startPoint y: 525, endPoint x: 408, endPoint y: 477, distance: 56.8
click at [431, 512] on div "Select Service Product Membership Package Voucher Prepaid Gift Card Select Styl…" at bounding box center [357, 481] width 639 height 203
click at [437, 312] on td "5000" at bounding box center [441, 327] width 138 height 46
select select "57101"
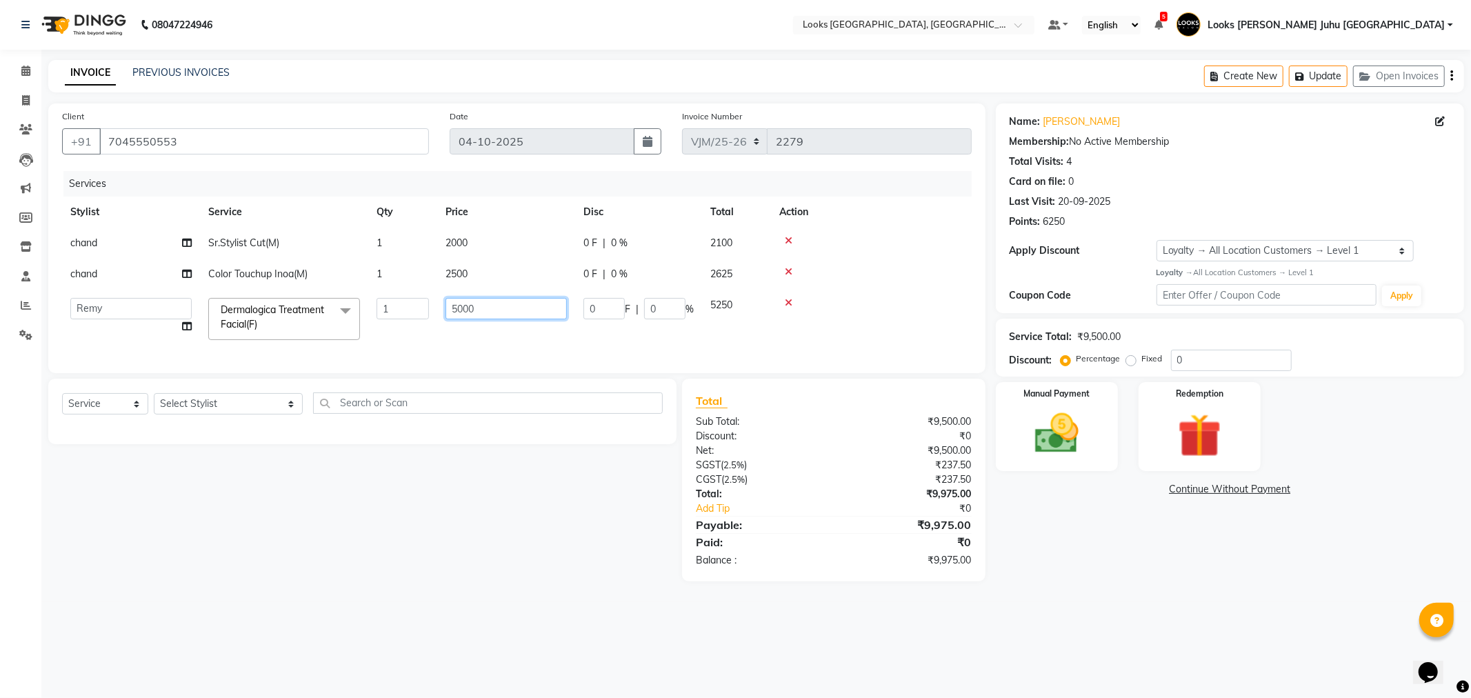
drag, startPoint x: 437, startPoint y: 312, endPoint x: 340, endPoint y: 304, distance: 97.5
click at [343, 306] on tr "Adil BHAGAYSHREE chand Chan_Mrg Counter Sales Deena Gohil DEEPAK Durup_pdct HAM…" at bounding box center [517, 319] width 910 height 59
type input "9000"
click at [398, 635] on div "08047224946 Select Location × Looks Juhu Marriott, Mumbai, Mumbai Default Panel…" at bounding box center [735, 349] width 1471 height 698
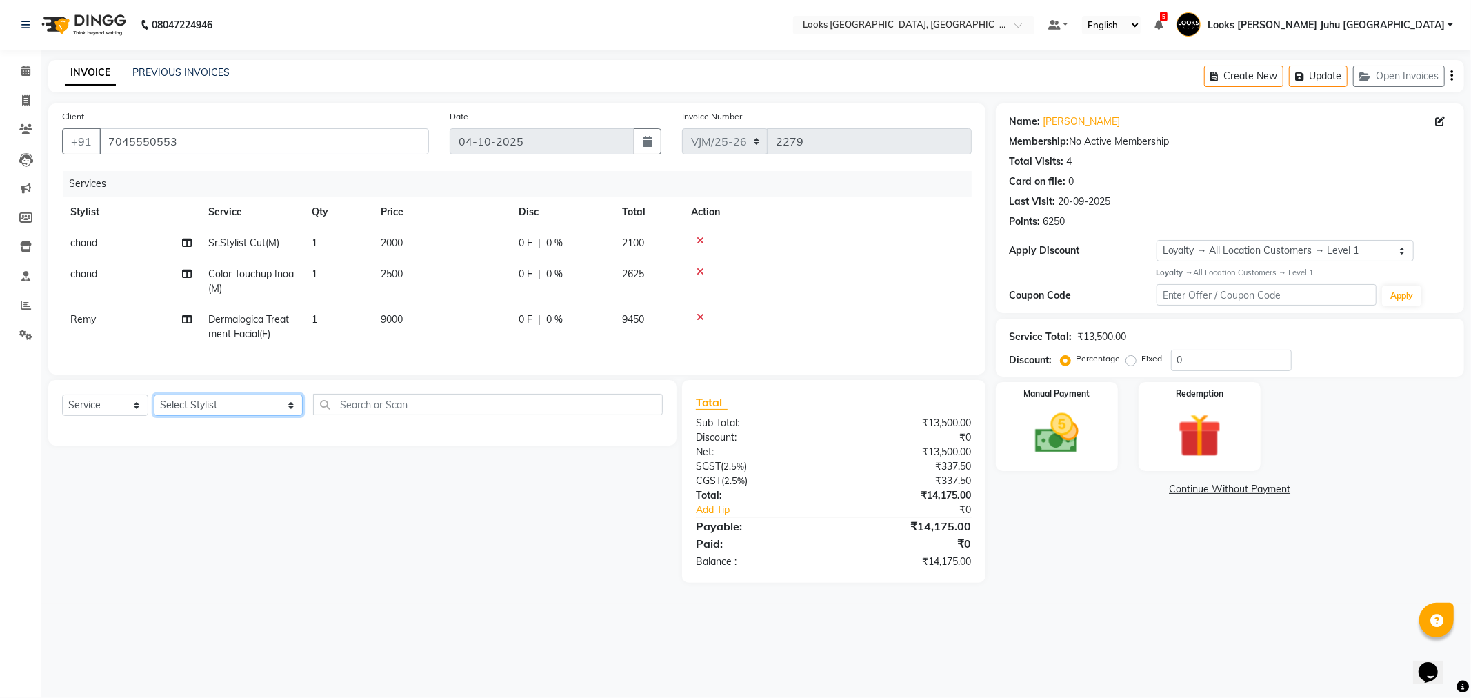
click at [247, 416] on select "Select Stylist [PERSON_NAME] [PERSON_NAME] Chan_Mrg Counter Sales [PERSON_NAME]…" at bounding box center [228, 404] width 149 height 21
select select "57101"
click at [359, 415] on input "text" at bounding box center [487, 404] width 349 height 21
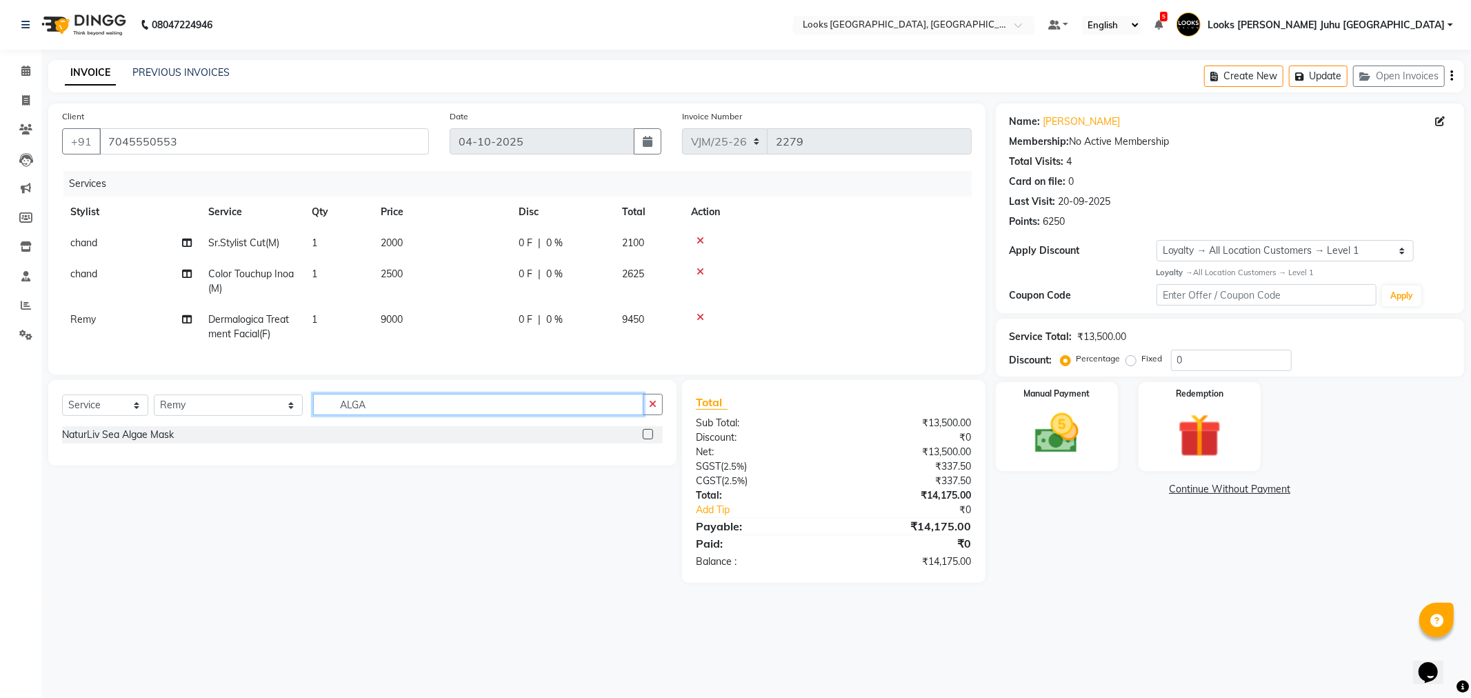
type input "ALGA"
click at [639, 443] on div "NaturLiv Sea Algae Mask" at bounding box center [362, 434] width 601 height 17
click at [646, 439] on label at bounding box center [648, 434] width 10 height 10
click at [646, 439] on input "checkbox" at bounding box center [647, 434] width 9 height 9
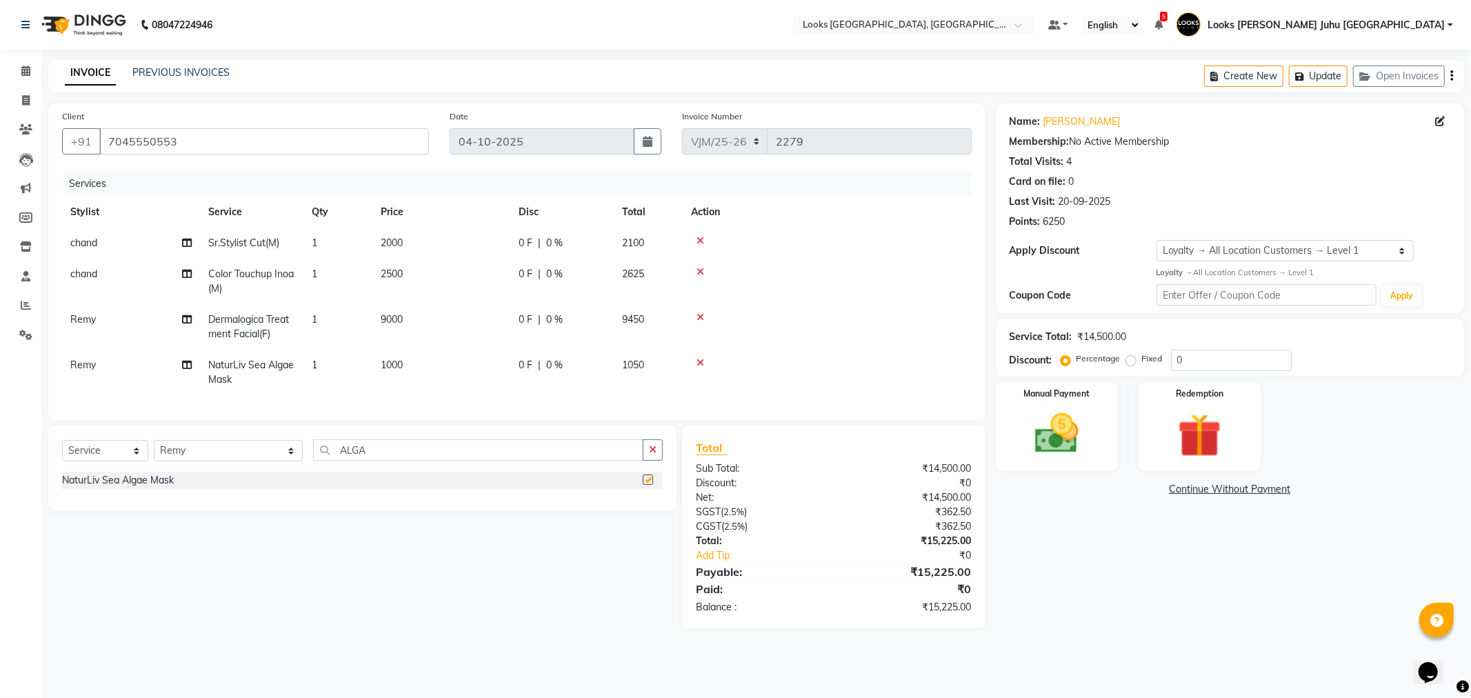
checkbox input "false"
click at [509, 355] on td "1000" at bounding box center [441, 373] width 138 height 46
select select "57101"
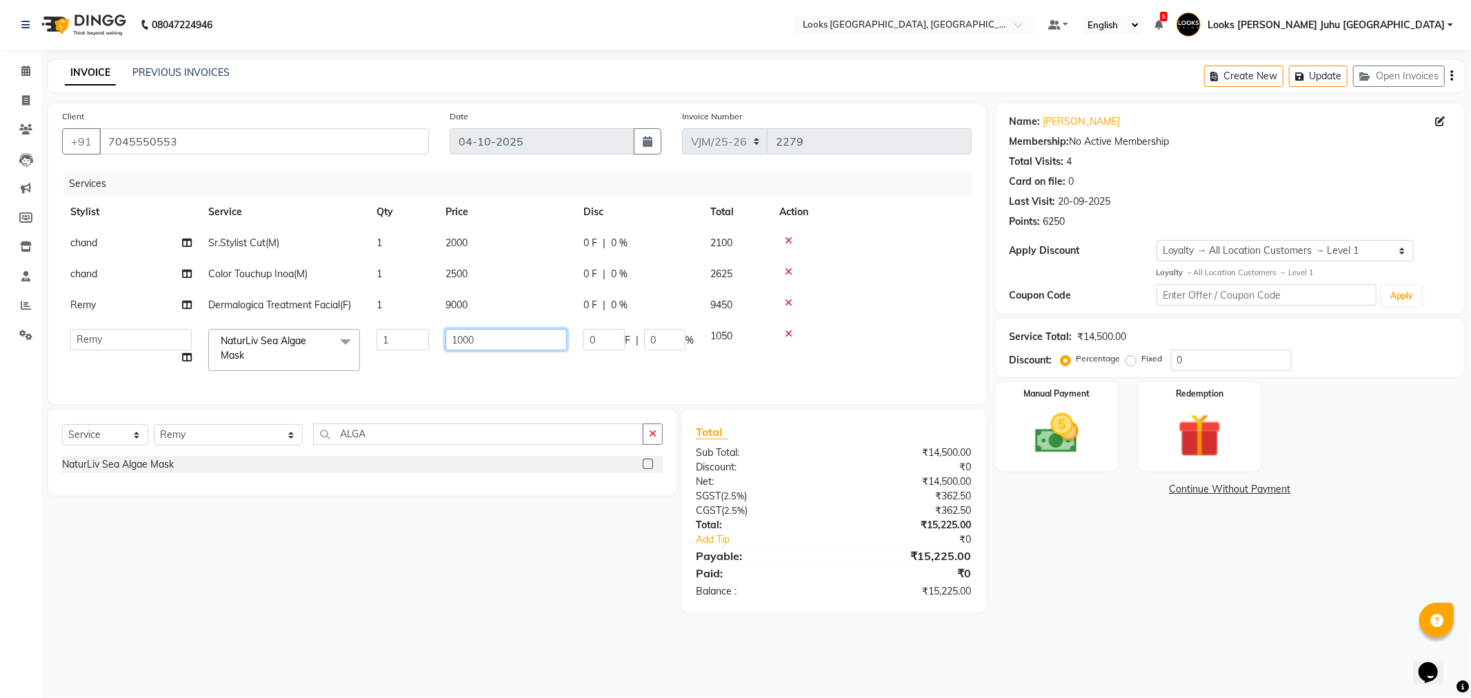
drag, startPoint x: 513, startPoint y: 334, endPoint x: 384, endPoint y: 334, distance: 129.0
click at [384, 334] on tr "Adil BHAGAYSHREE chand Chan_Mrg Counter Sales Deena Gohil DEEPAK Durup_pdct HAM…" at bounding box center [517, 350] width 910 height 59
type input "3"
type input "2300"
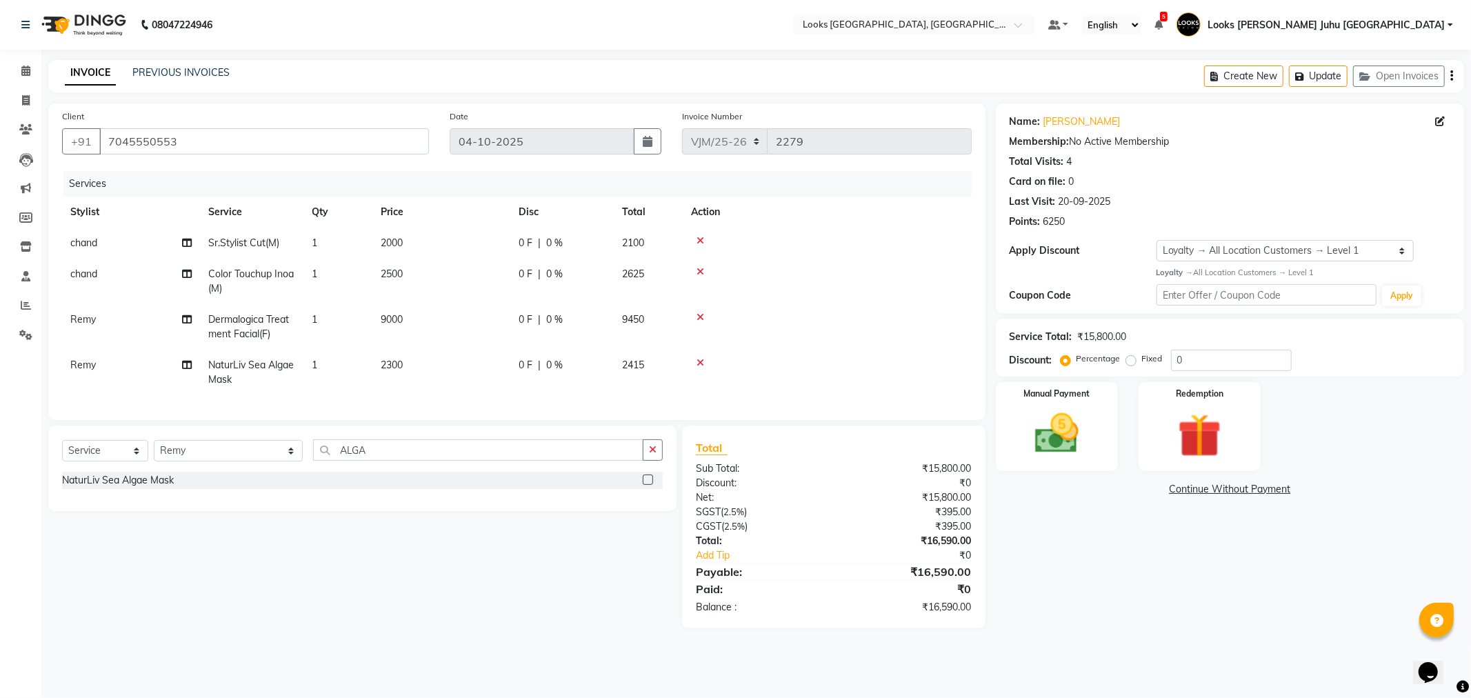
click at [325, 519] on div "Select Service Product Membership Package Voucher Prepaid Gift Card Select Styl…" at bounding box center [357, 527] width 639 height 203
drag, startPoint x: 341, startPoint y: 459, endPoint x: 205, endPoint y: 450, distance: 136.1
click at [214, 456] on div "Select Service Product Membership Package Voucher Prepaid Gift Card Select Styl…" at bounding box center [362, 455] width 601 height 32
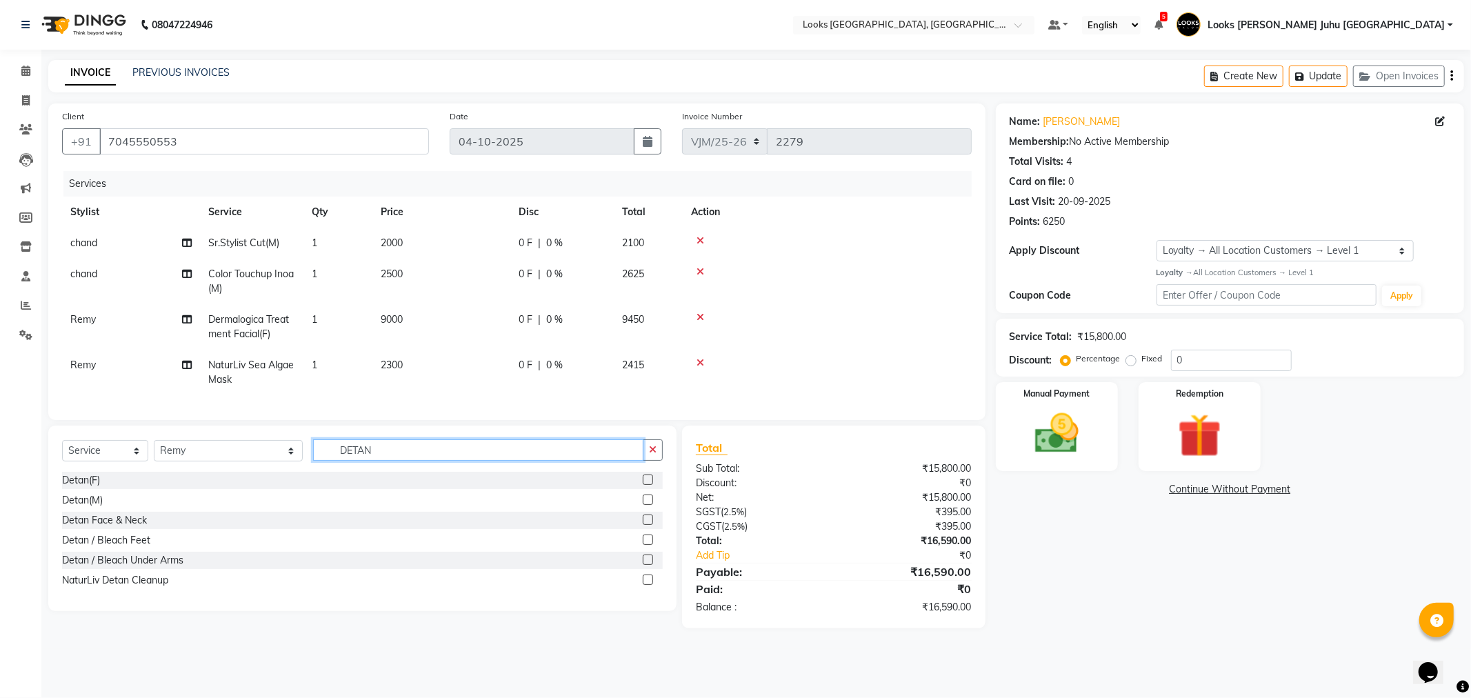
type input "DETAN"
click at [649, 525] on label at bounding box center [648, 519] width 10 height 10
click at [649, 525] on input "checkbox" at bounding box center [647, 520] width 9 height 9
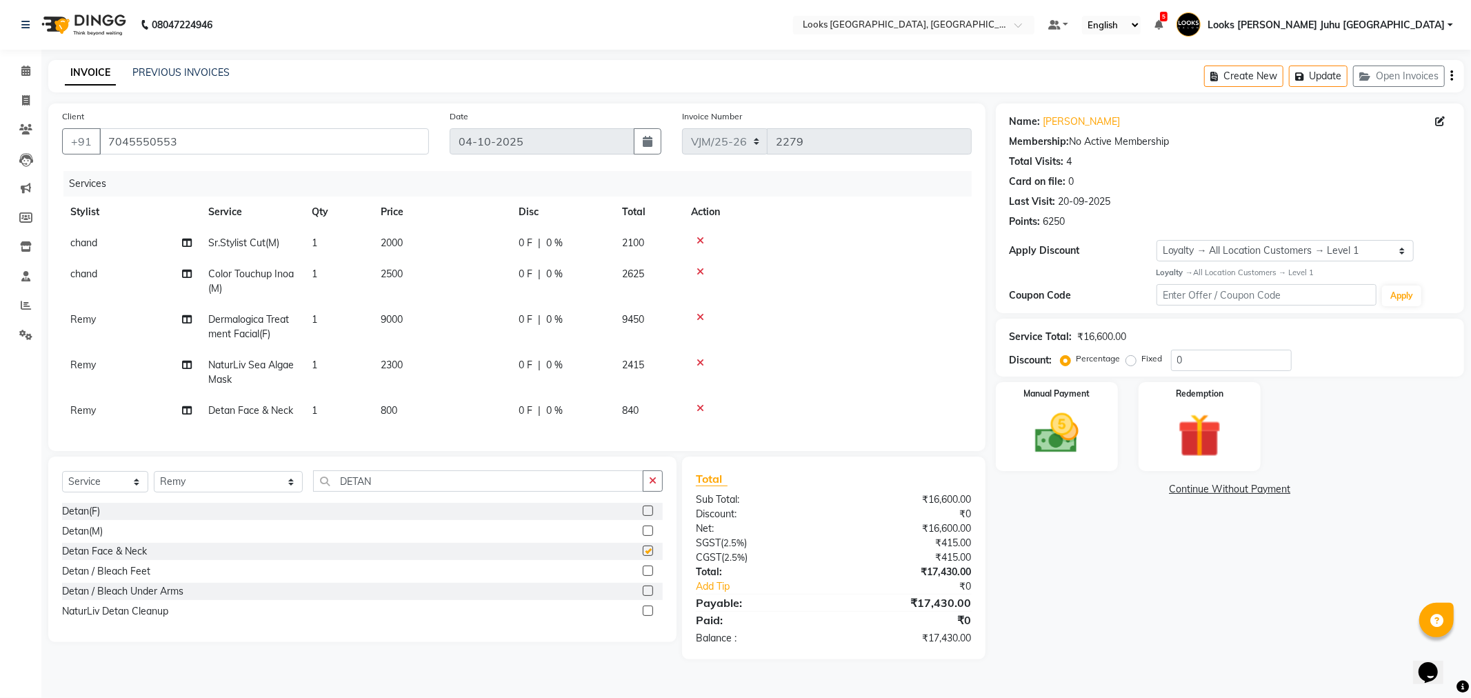
checkbox input "false"
drag, startPoint x: 500, startPoint y: 405, endPoint x: 521, endPoint y: 395, distance: 23.5
click at [504, 404] on td "800" at bounding box center [441, 410] width 138 height 31
select select "57101"
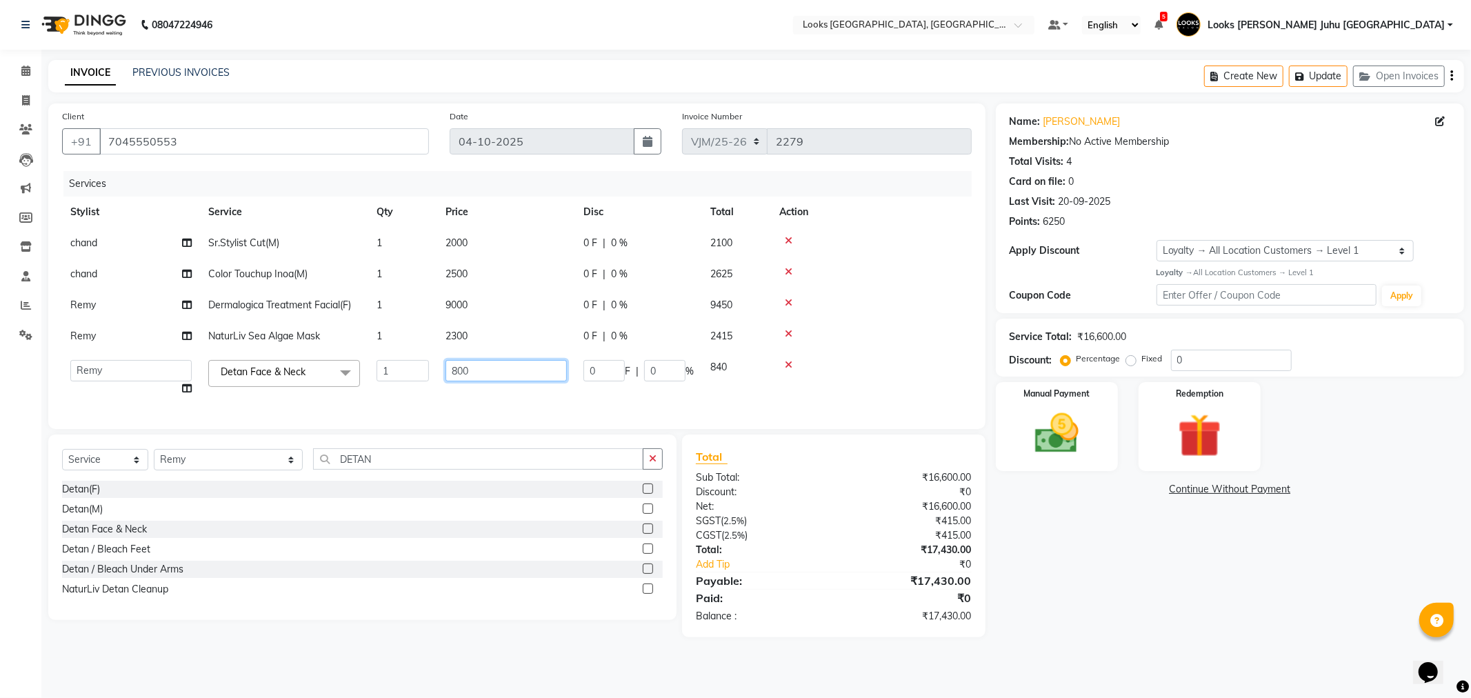
click at [521, 371] on input "800" at bounding box center [506, 370] width 121 height 21
type input "8"
type input "2000"
click at [1174, 651] on main "INVOICE PREVIOUS INVOICES Create New Update Open Invoices Client +91 7045550553…" at bounding box center [756, 359] width 1430 height 598
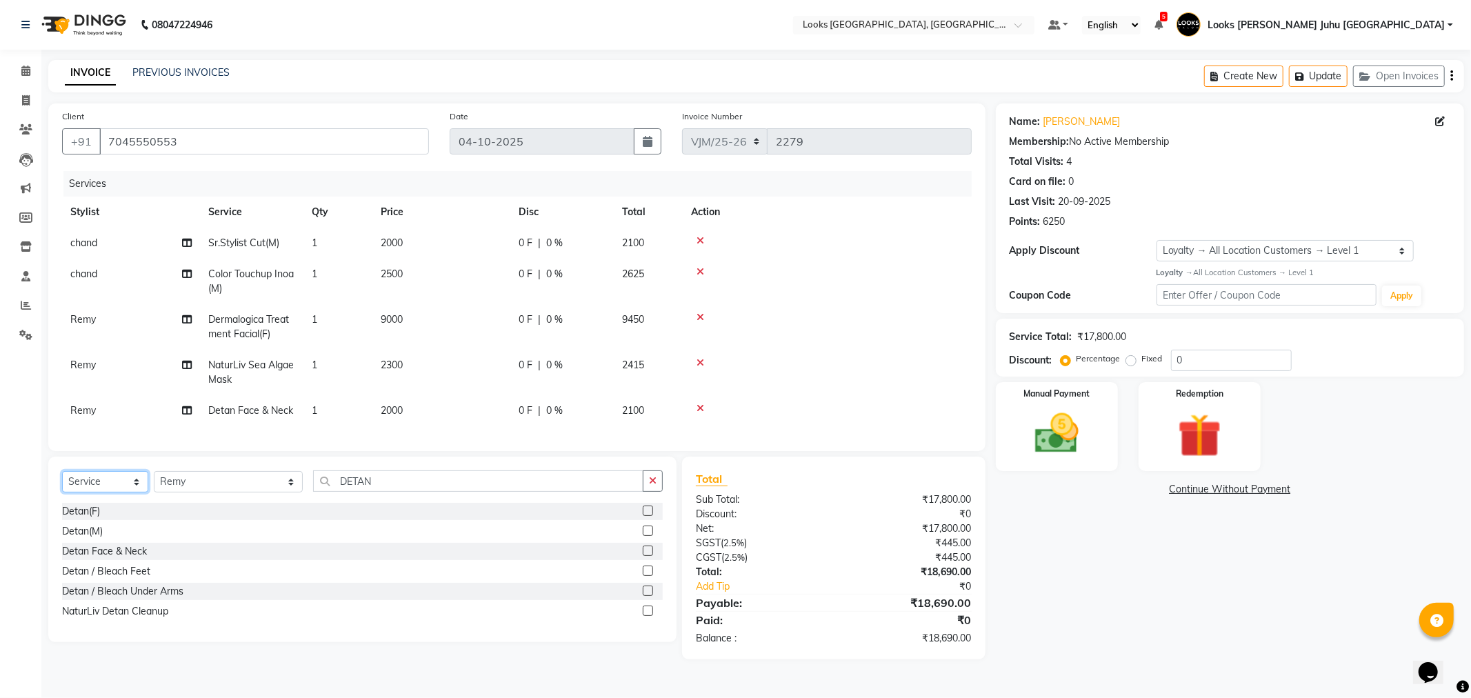
drag, startPoint x: 97, startPoint y: 490, endPoint x: 97, endPoint y: 500, distance: 10.3
click at [97, 491] on select "Select Service Product Membership Package Voucher Prepaid Gift Card" at bounding box center [105, 481] width 86 height 21
select select "product"
click at [62, 483] on select "Select Service Product Membership Package Voucher Prepaid Gift Card" at bounding box center [105, 481] width 86 height 21
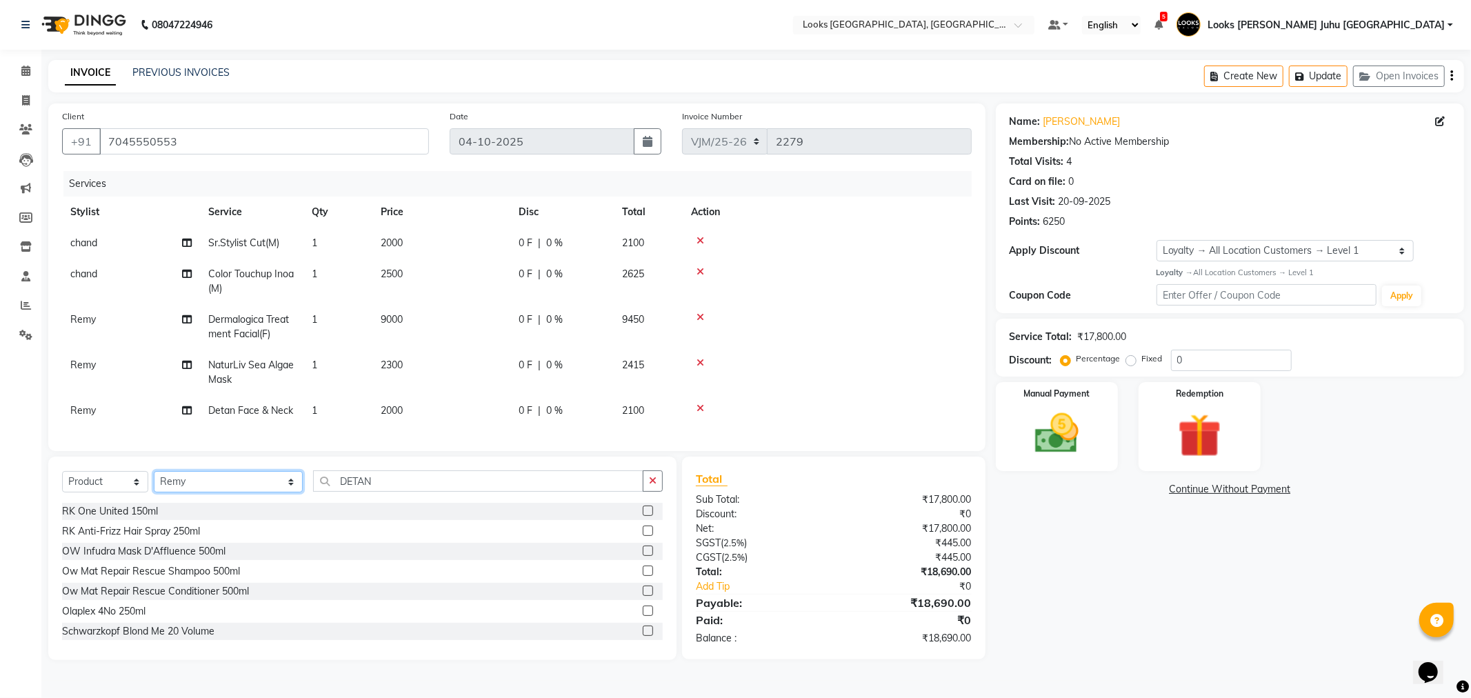
drag, startPoint x: 203, startPoint y: 497, endPoint x: 281, endPoint y: 486, distance: 78.0
click at [218, 492] on select "Select Stylist [PERSON_NAME] [PERSON_NAME] Chan_Mrg Counter Sales [PERSON_NAME]…" at bounding box center [228, 481] width 149 height 21
click at [343, 492] on input "DETAN" at bounding box center [478, 480] width 330 height 21
type input "D"
type input "666151010017"
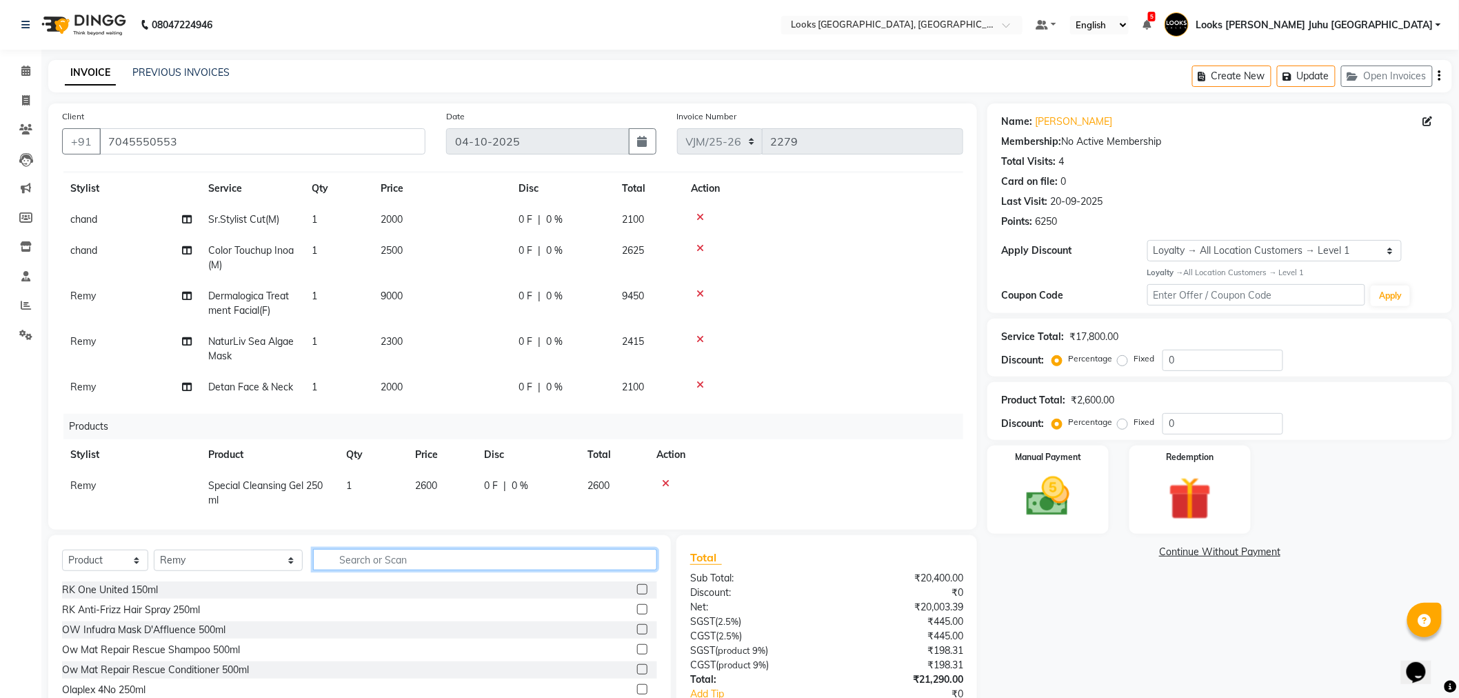
scroll to position [46, 0]
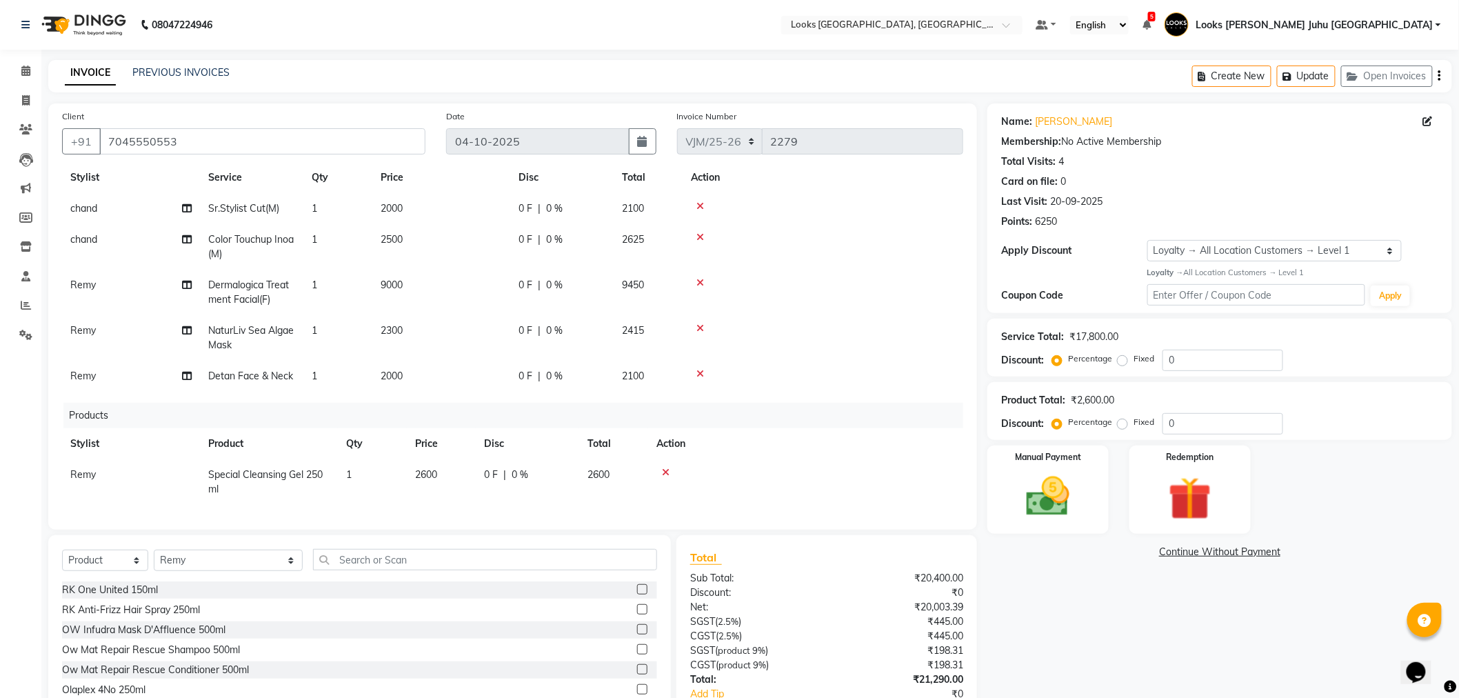
drag, startPoint x: 424, startPoint y: 456, endPoint x: 428, endPoint y: 464, distance: 9.3
click at [428, 464] on td "2600" at bounding box center [441, 482] width 69 height 46
select select "57101"
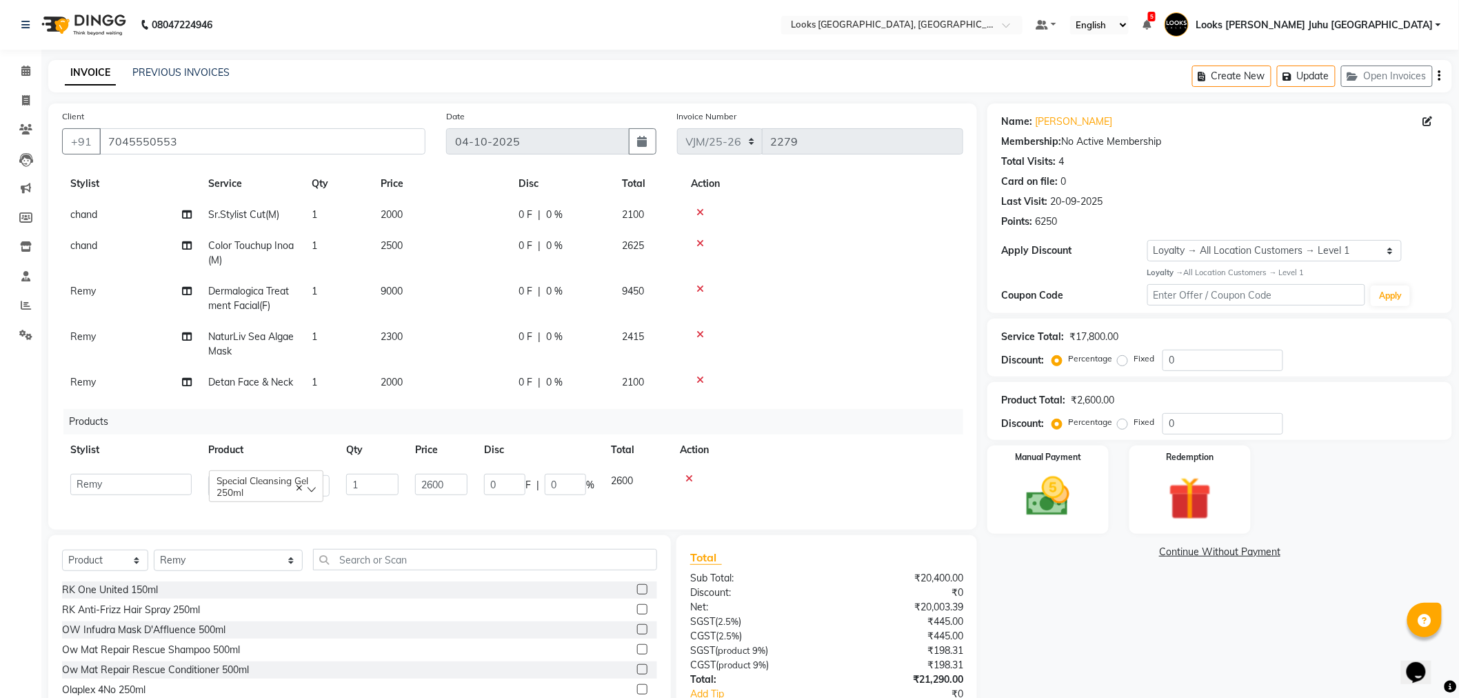
scroll to position [40, 0]
click at [430, 474] on input "2600" at bounding box center [441, 484] width 52 height 21
click at [431, 474] on input "2600" at bounding box center [441, 484] width 52 height 21
type input "2700"
click at [1212, 607] on div "Name: Lalit Kapoor Membership: No Active Membership Total Visits: 4 Card on fil…" at bounding box center [1225, 434] width 475 height 663
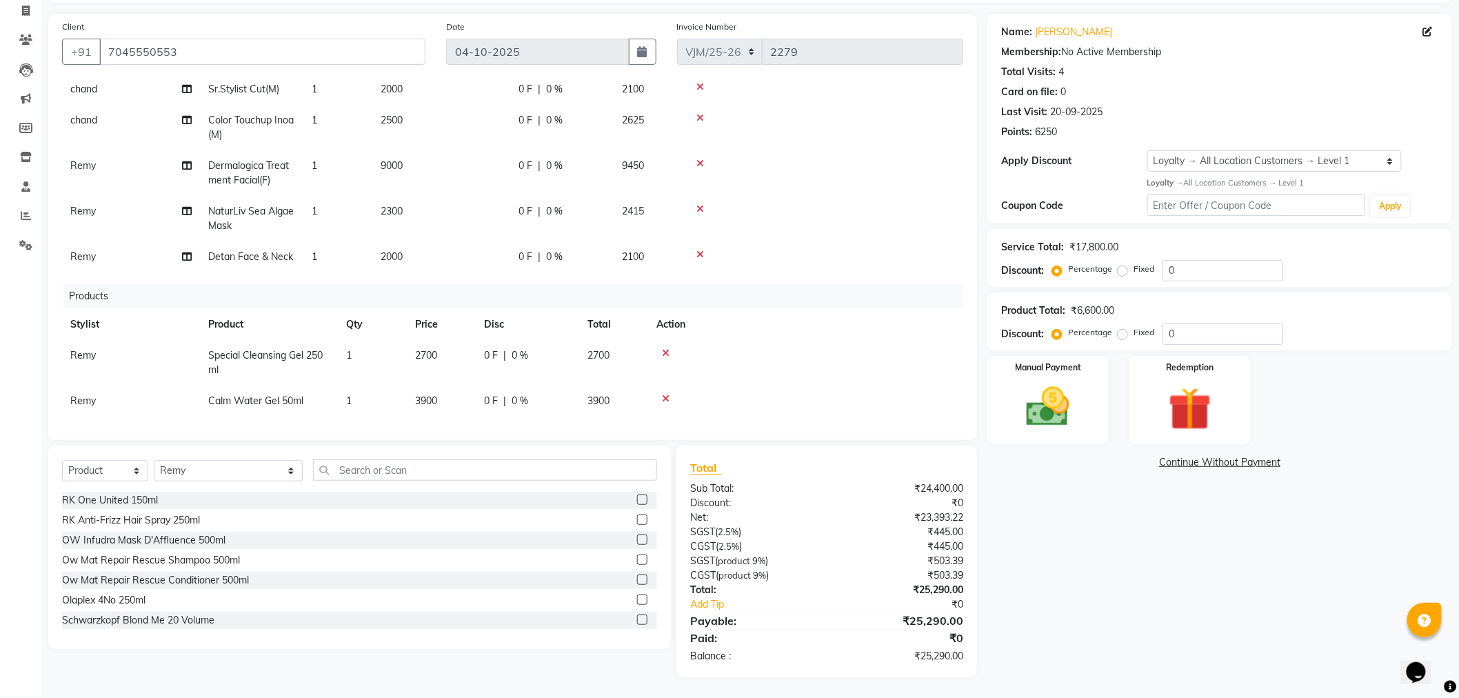
scroll to position [77, 0]
drag, startPoint x: 423, startPoint y: 387, endPoint x: 410, endPoint y: 386, distance: 12.4
click at [410, 386] on td "3900" at bounding box center [441, 399] width 69 height 31
select select "57101"
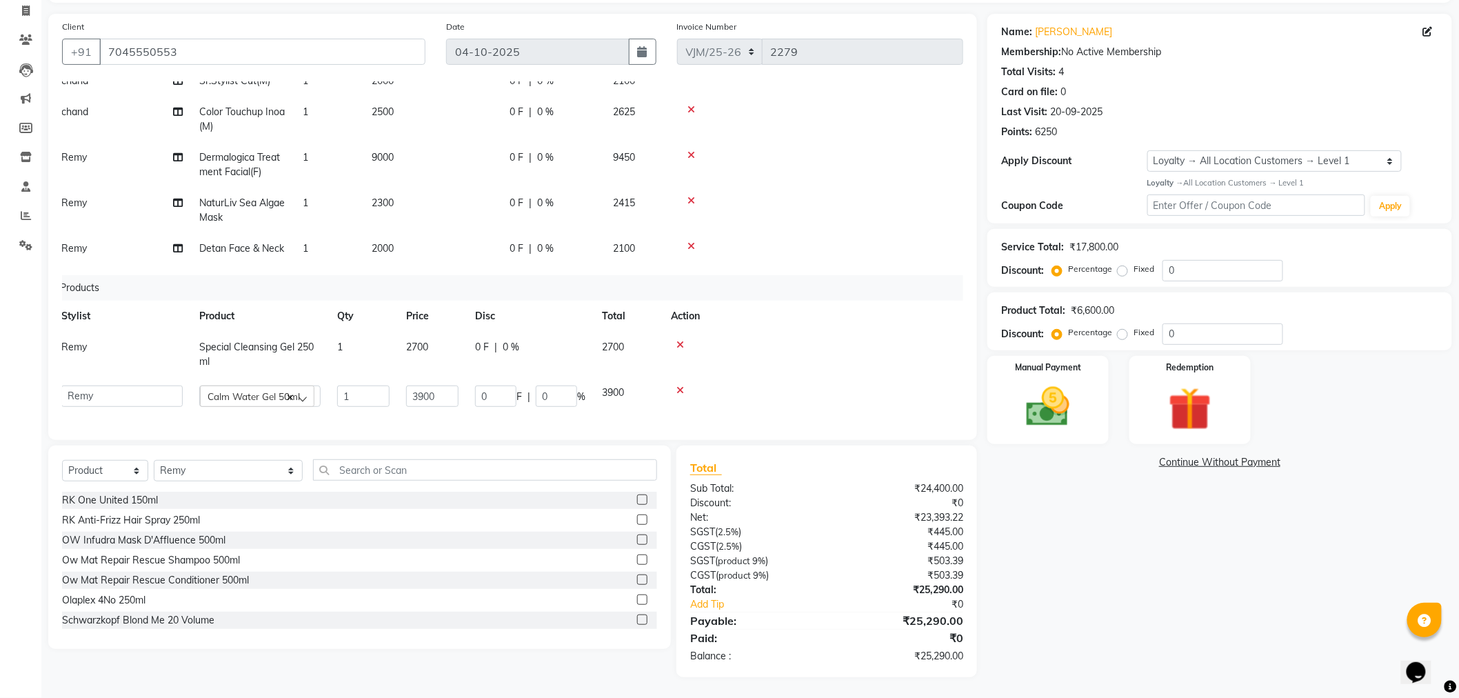
scroll to position [77, 10]
click at [419, 387] on input "3900" at bounding box center [432, 396] width 52 height 21
click at [423, 397] on input "3900" at bounding box center [432, 396] width 52 height 21
type input "4200"
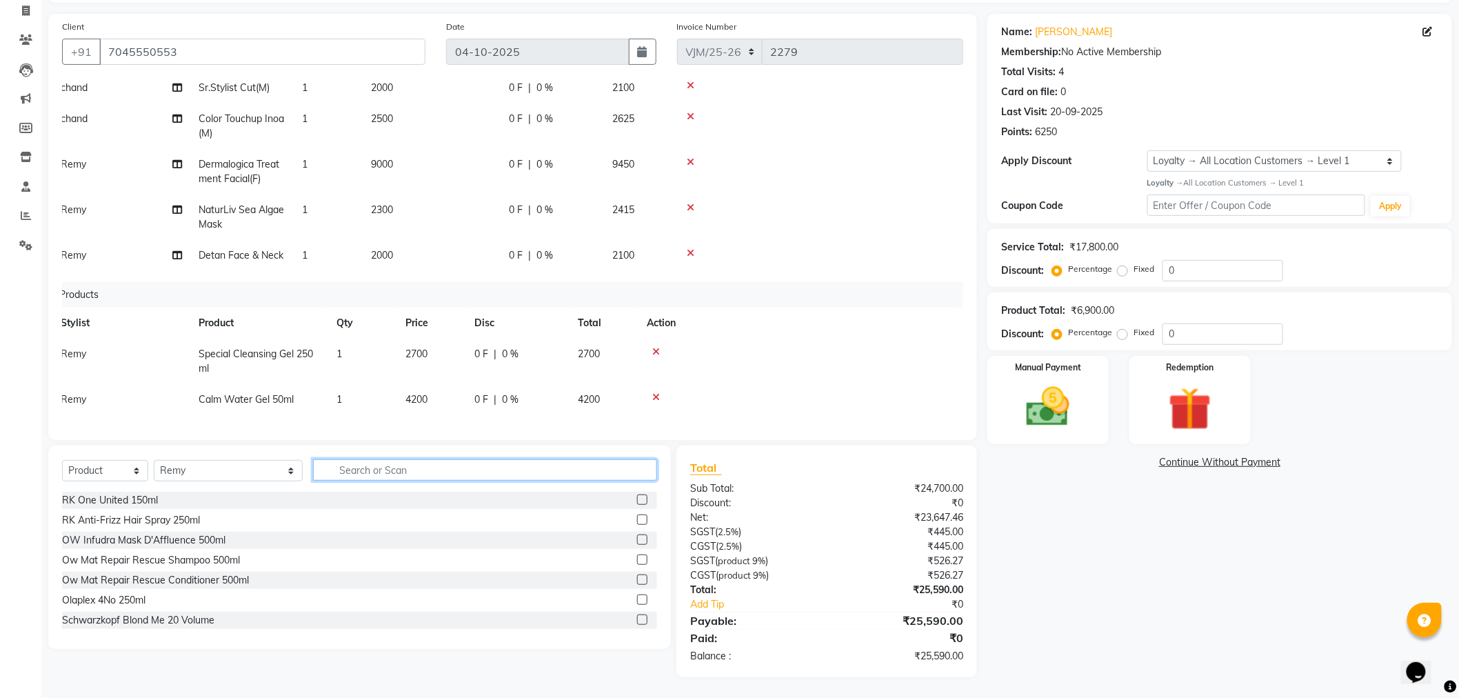
click at [455, 463] on input "text" at bounding box center [485, 469] width 345 height 21
type input "666151031500"
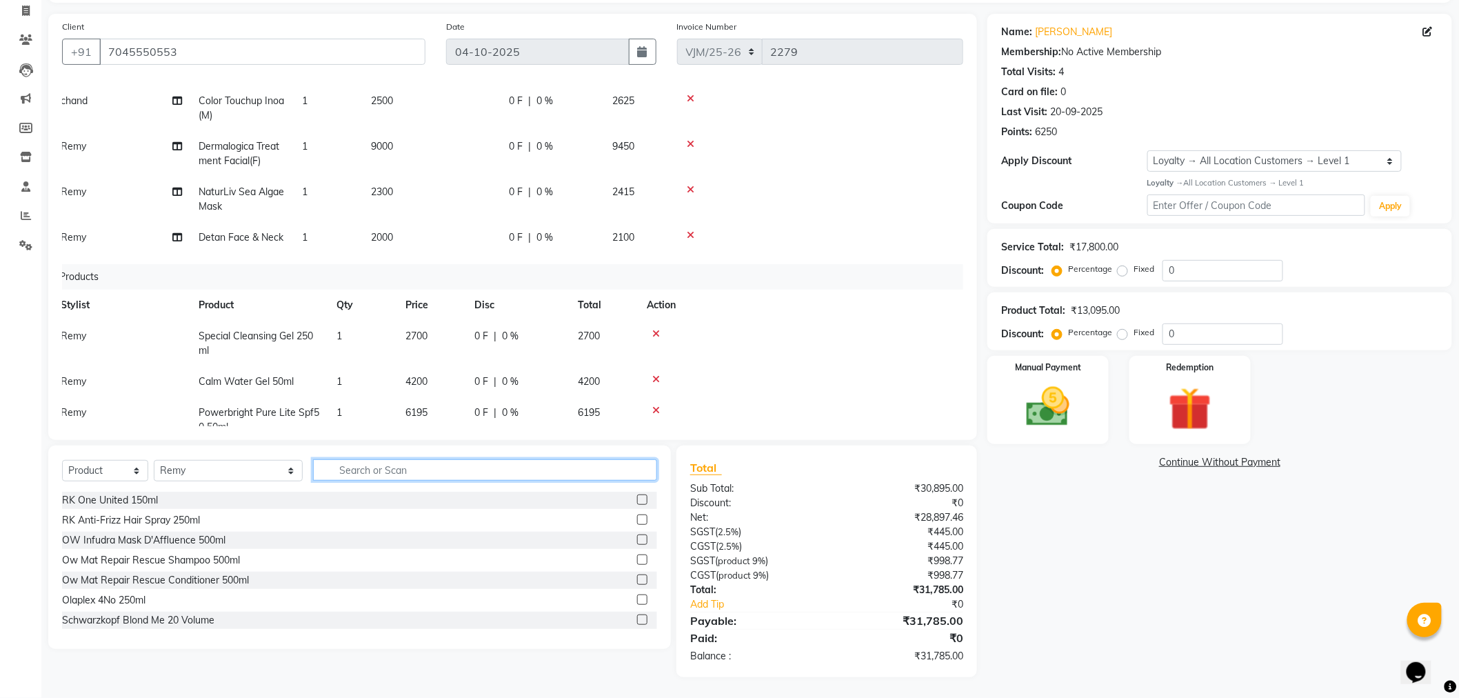
scroll to position [122, 10]
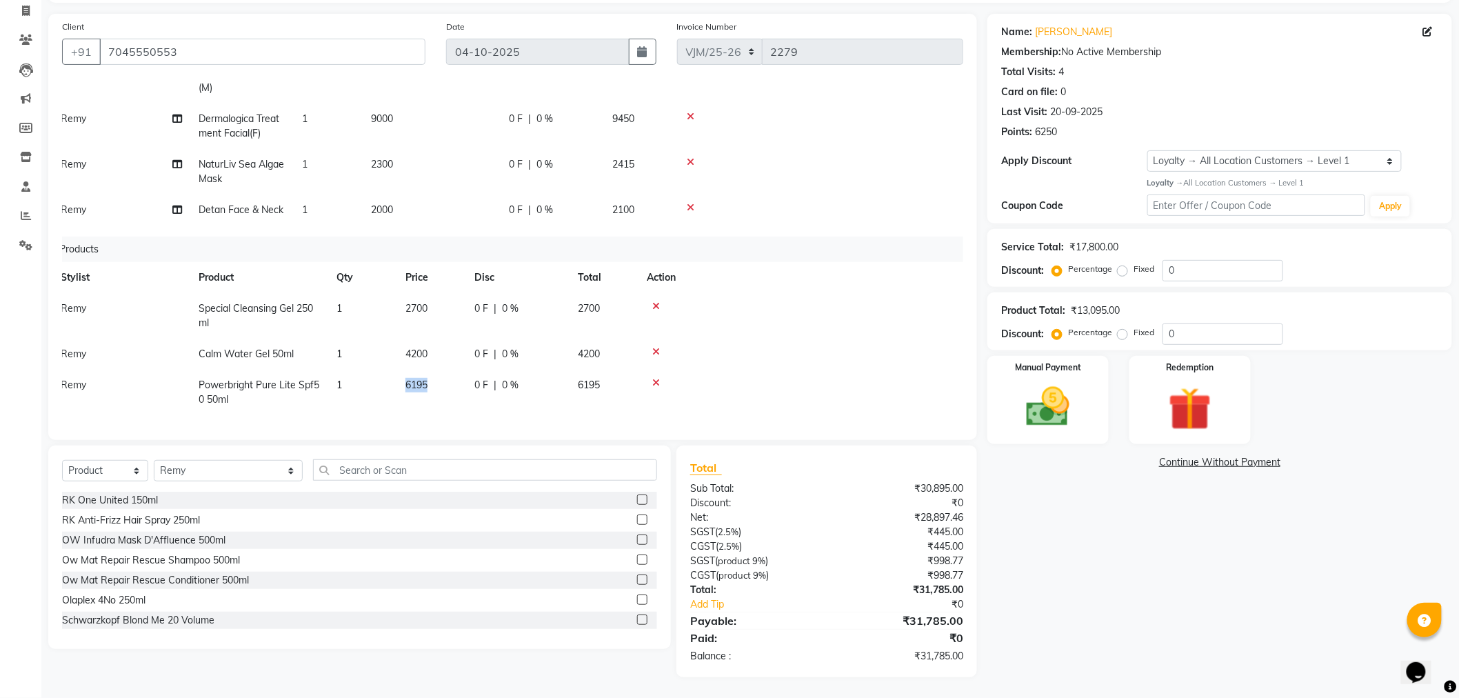
drag, startPoint x: 450, startPoint y: 366, endPoint x: 419, endPoint y: 332, distance: 44.9
click at [396, 377] on tr "Remy Powerbright Pure Lite Spf50 50ml 1 6195 0 F | 0 % 6195" at bounding box center [502, 393] width 901 height 46
click at [414, 385] on td "6195" at bounding box center [431, 393] width 69 height 46
select select "57101"
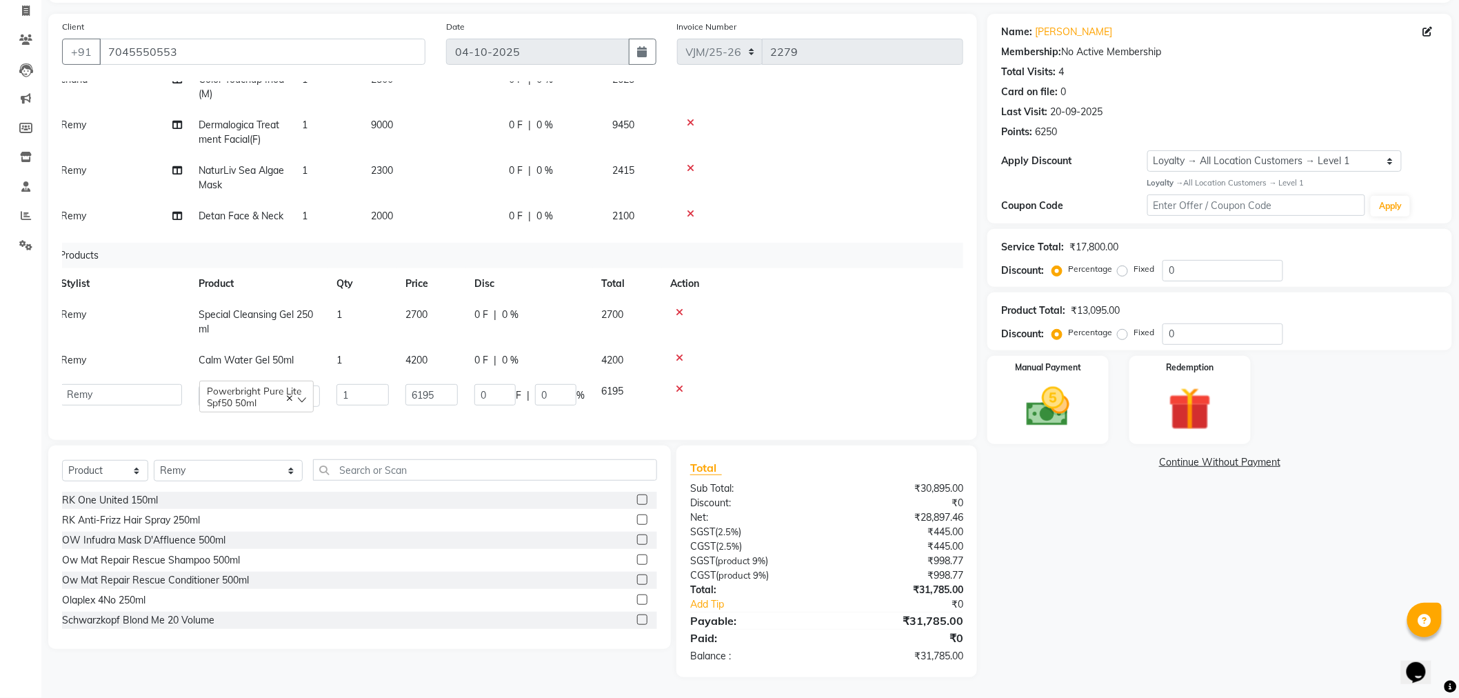
scroll to position [117, 10]
drag, startPoint x: 443, startPoint y: 385, endPoint x: 392, endPoint y: 386, distance: 51.1
click at [392, 386] on tr "Adil BHAGAYSHREE chand Chan_Mrg Counter Sales Deena Gohil DEEPAK Durup_pdct HAM…" at bounding box center [502, 395] width 901 height 39
type input "4700"
click at [1112, 576] on div "Name: Lalit Kapoor Membership: No Active Membership Total Visits: 4 Card on fil…" at bounding box center [1225, 345] width 475 height 663
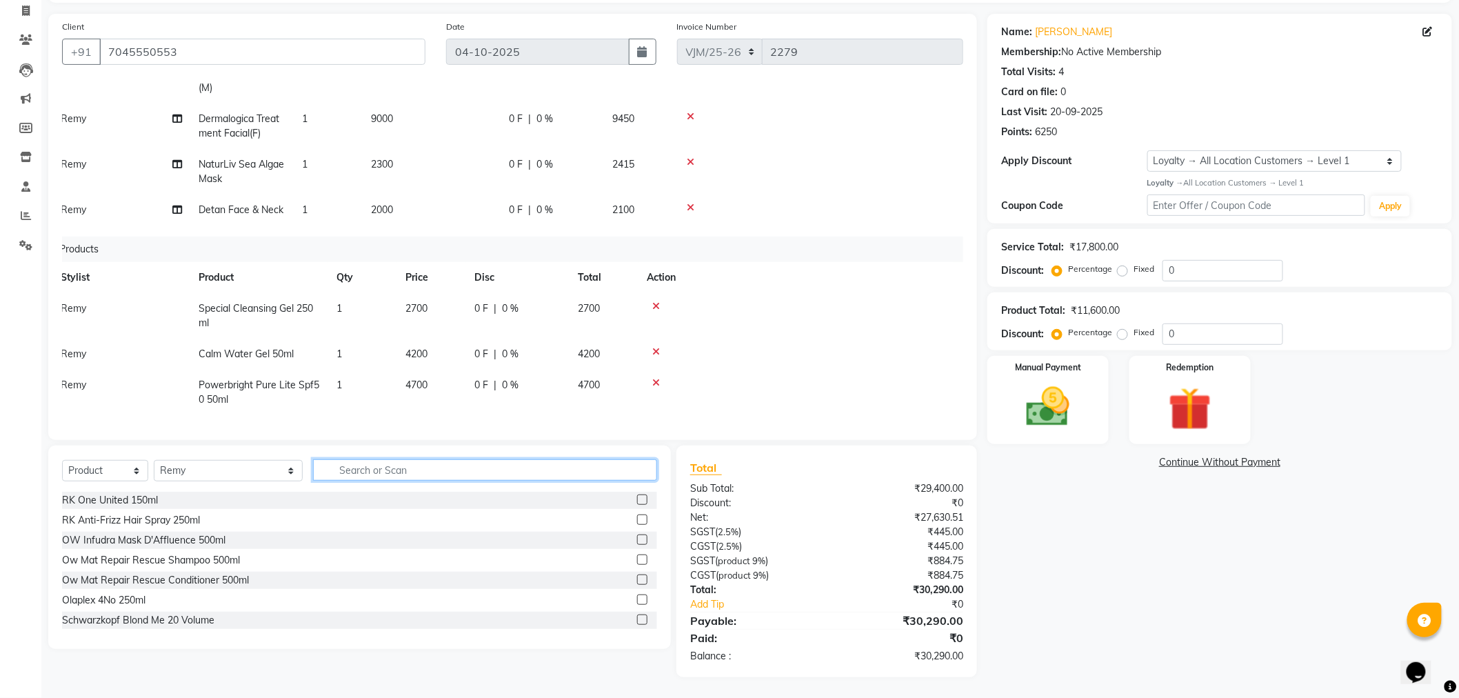
click at [383, 471] on input "text" at bounding box center [485, 469] width 345 height 21
type input "666151113312"
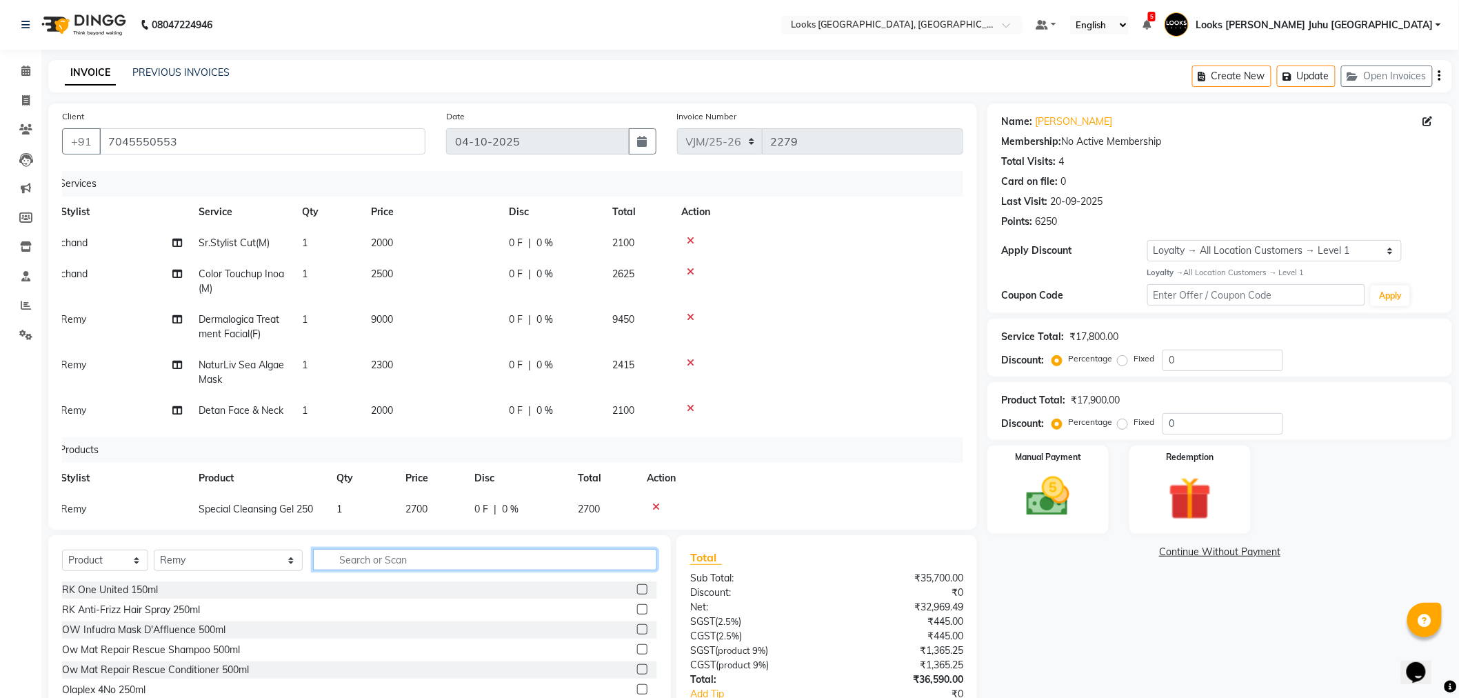
scroll to position [90, 0]
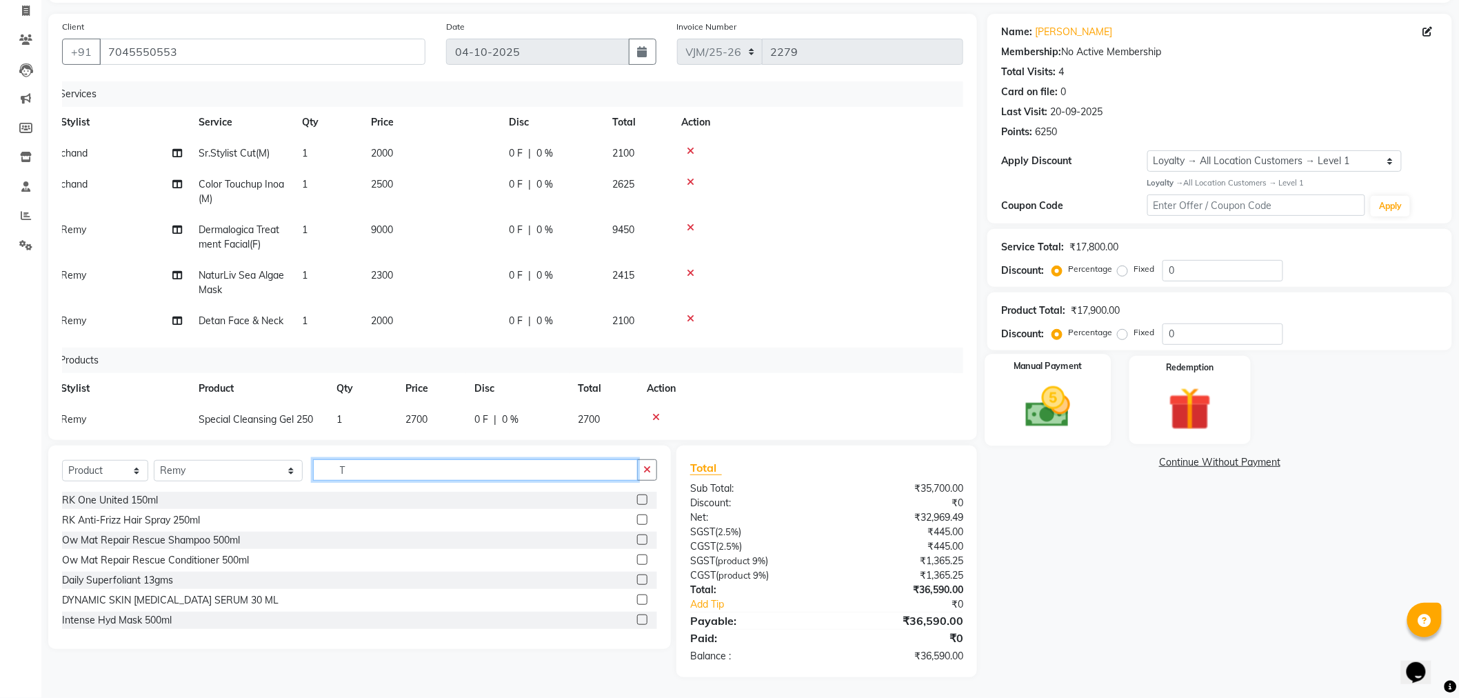
type input "T"
click at [1077, 388] on img at bounding box center [1048, 407] width 73 height 52
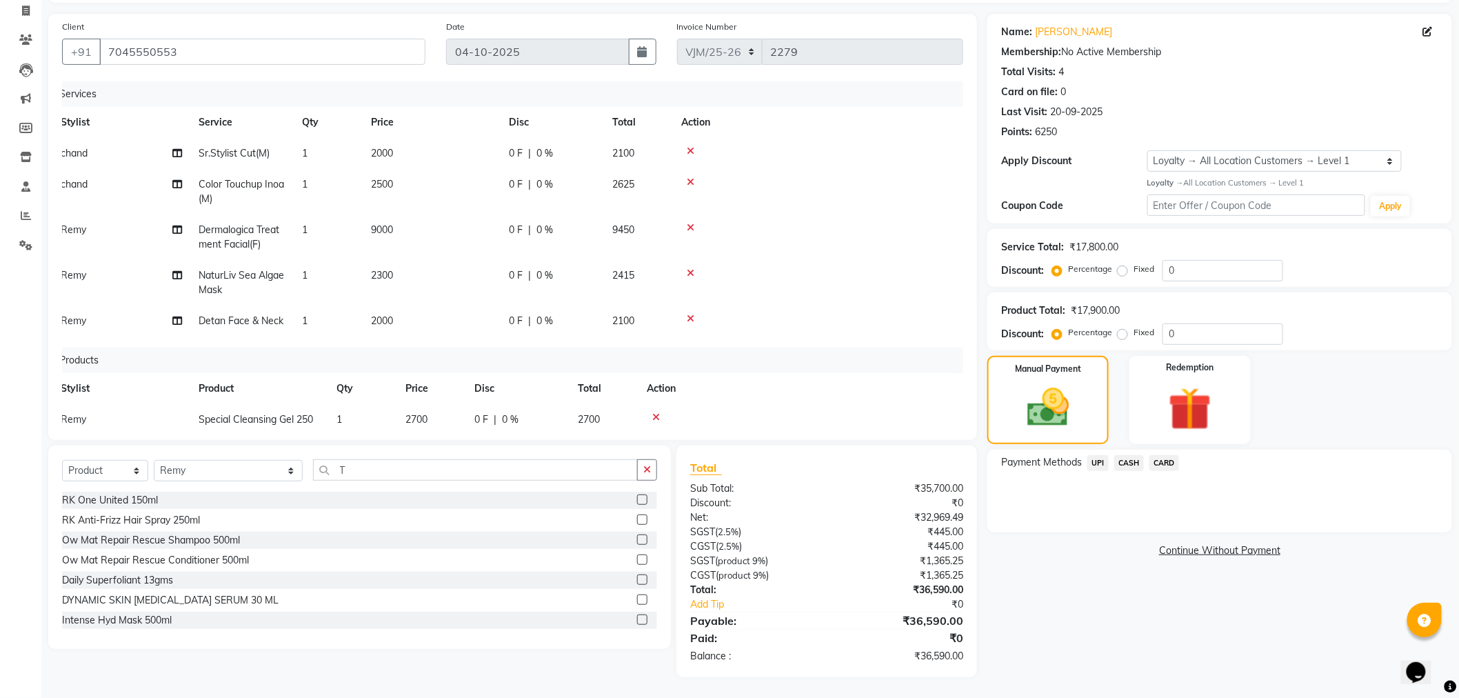
click at [1128, 466] on span "CASH" at bounding box center [1129, 463] width 30 height 16
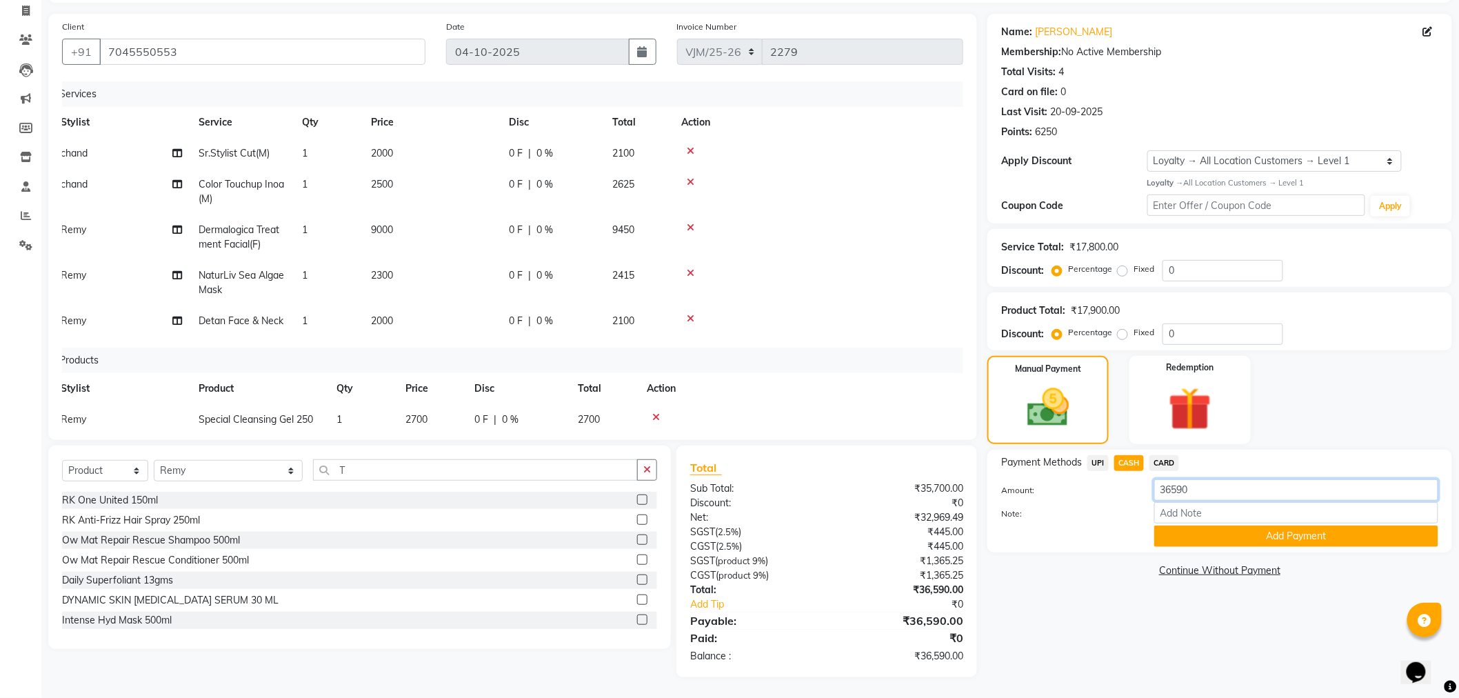
drag, startPoint x: 1156, startPoint y: 488, endPoint x: 1148, endPoint y: 488, distance: 7.6
click at [1148, 488] on div "36590" at bounding box center [1296, 489] width 305 height 21
type input "20000"
click at [1239, 539] on button "Add Payment" at bounding box center [1296, 536] width 284 height 21
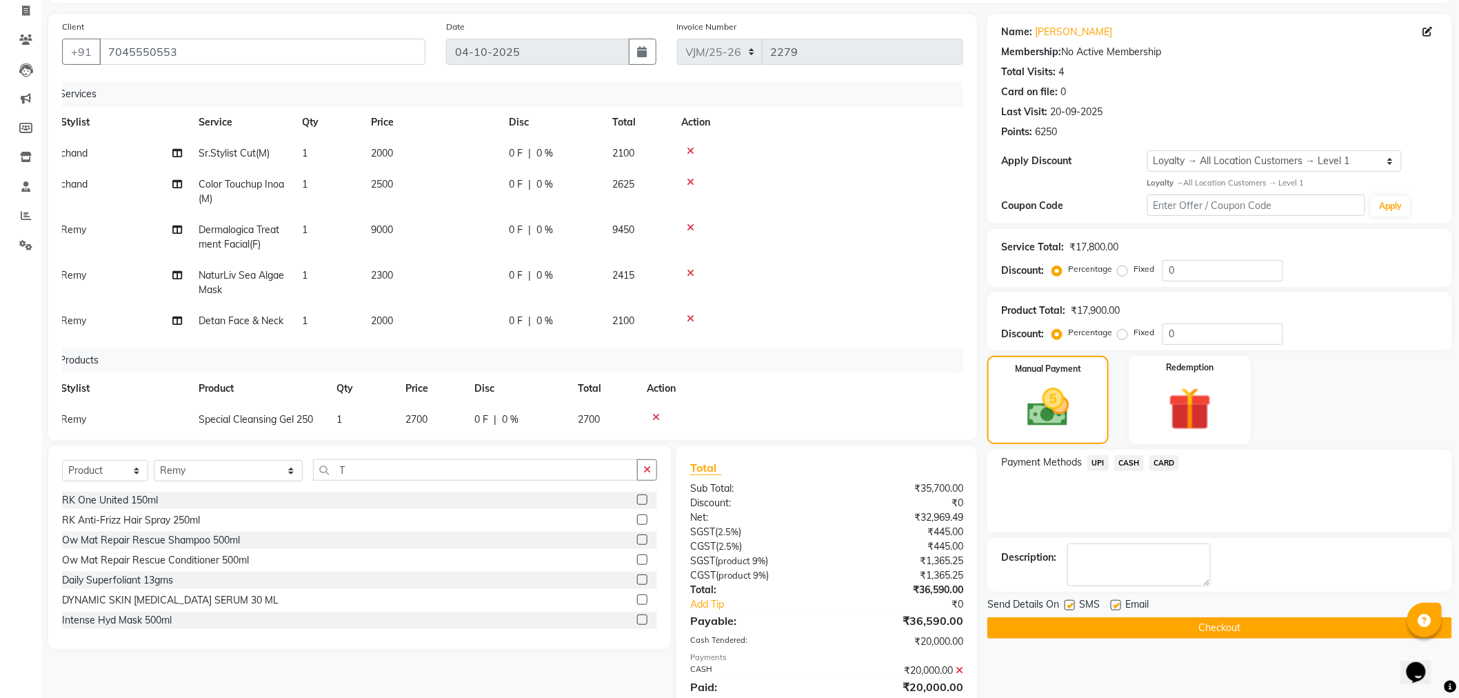
scroll to position [207, 0]
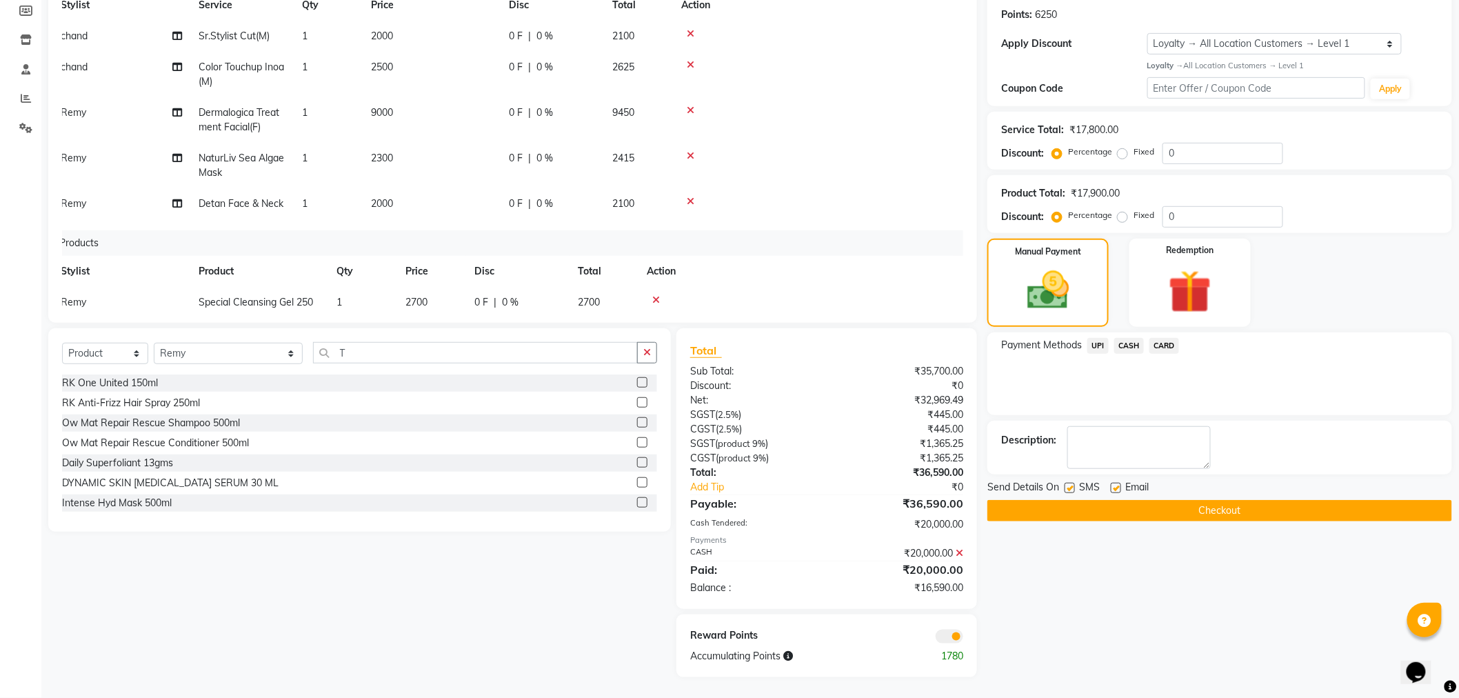
drag, startPoint x: 1180, startPoint y: 352, endPoint x: 1169, endPoint y: 343, distance: 13.8
click at [1171, 346] on div "Payment Methods UPI CASH CARD" at bounding box center [1219, 347] width 437 height 19
click at [1169, 343] on span "CARD" at bounding box center [1165, 346] width 30 height 16
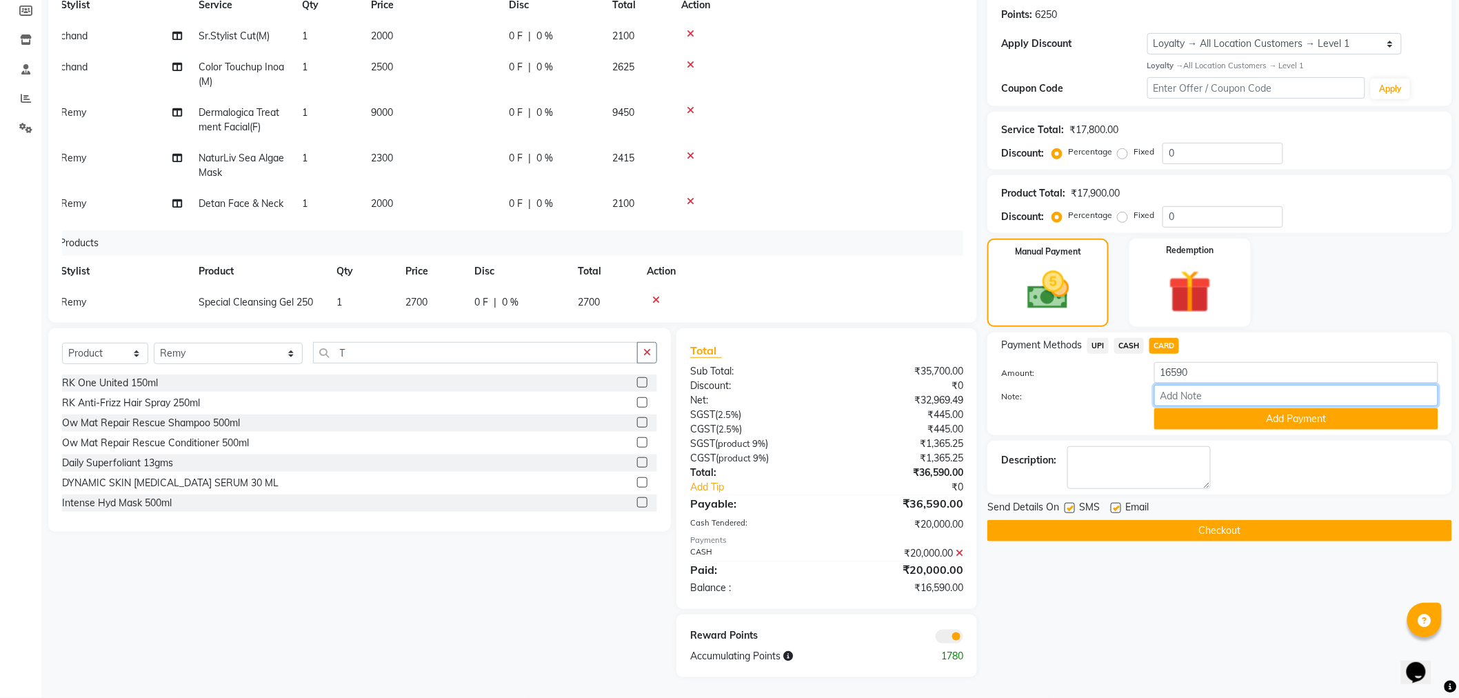
click at [1185, 406] on input "Note:" at bounding box center [1296, 395] width 284 height 21
click at [1188, 410] on button "Add Payment" at bounding box center [1296, 418] width 284 height 21
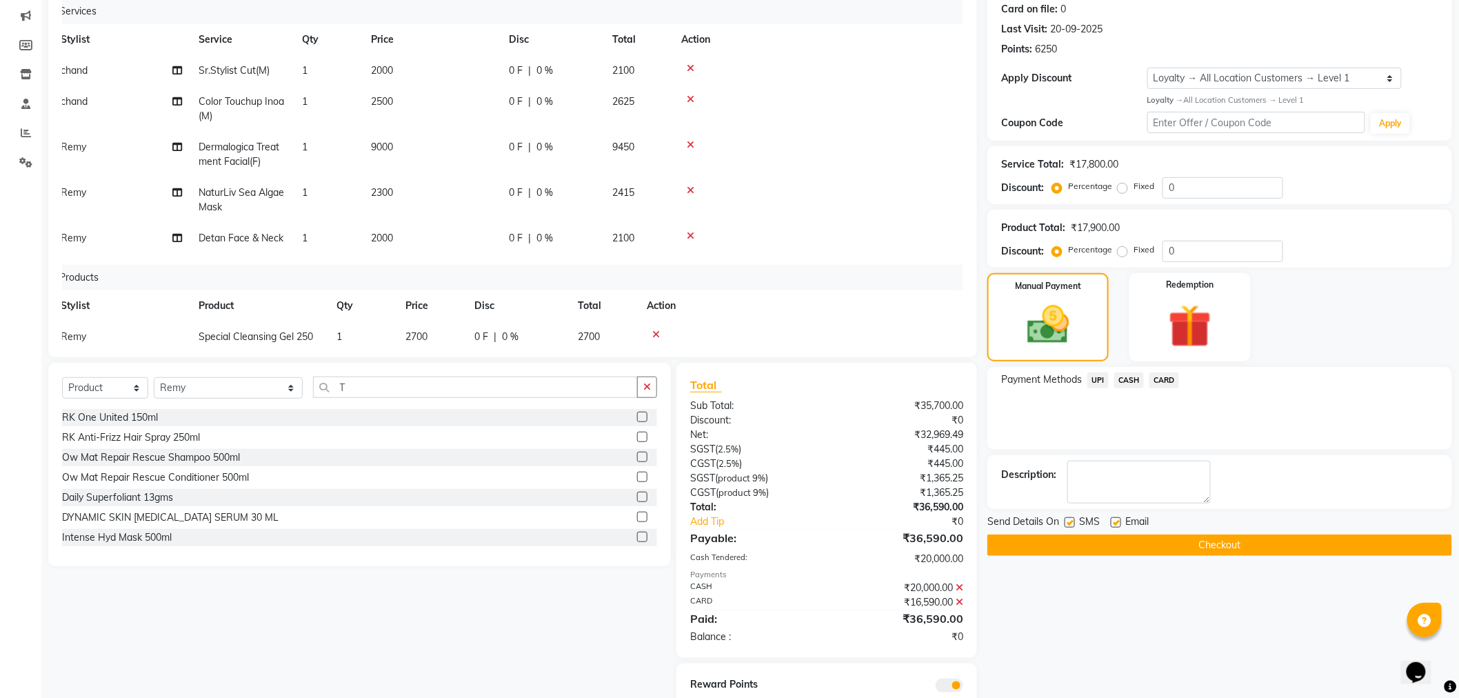
scroll to position [221, 0]
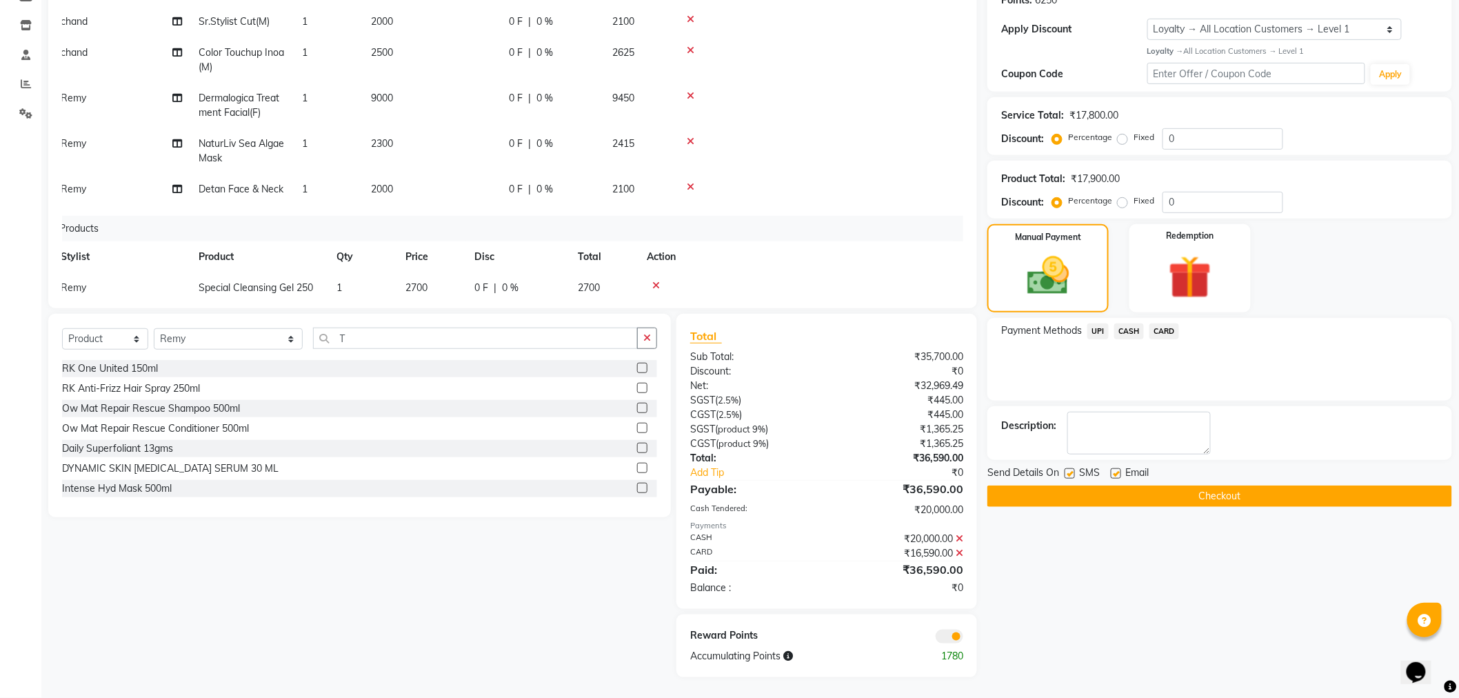
click at [1222, 494] on button "Checkout" at bounding box center [1220, 496] width 465 height 21
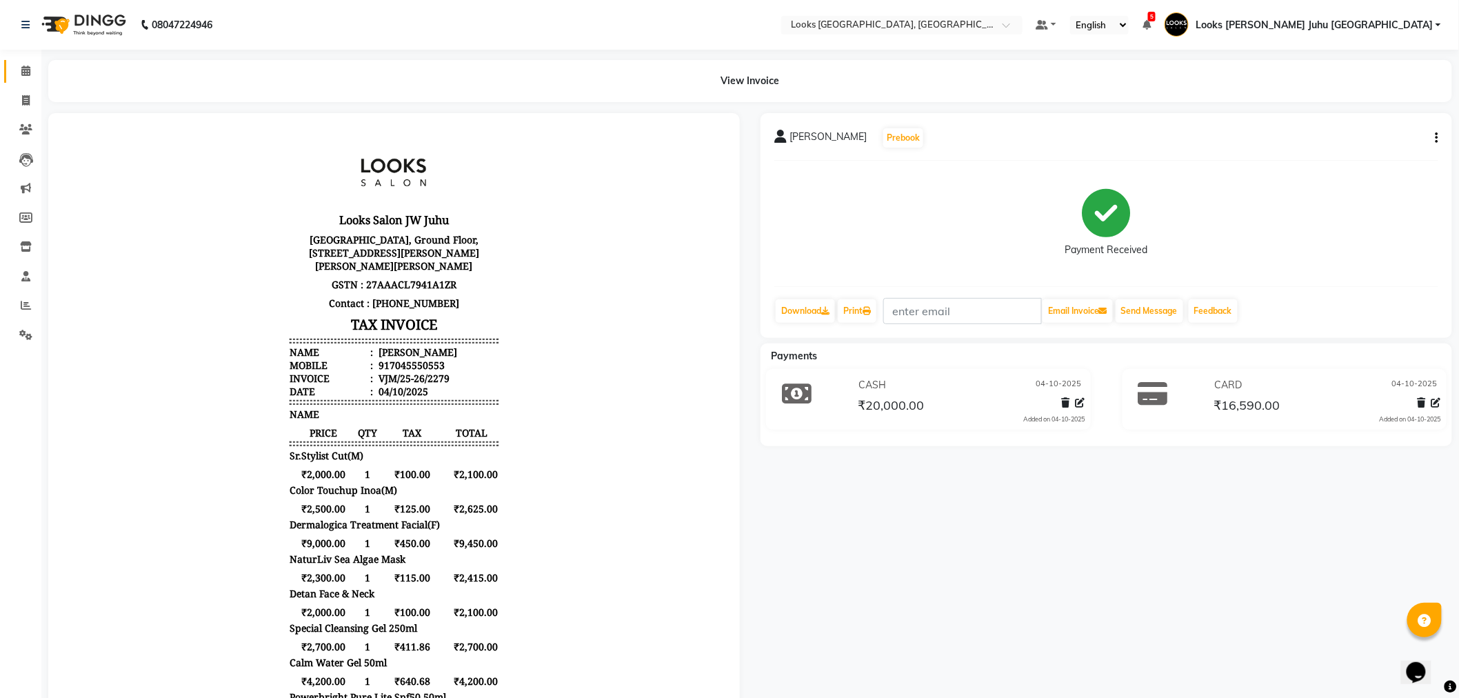
click at [25, 81] on link "Calendar" at bounding box center [20, 71] width 33 height 23
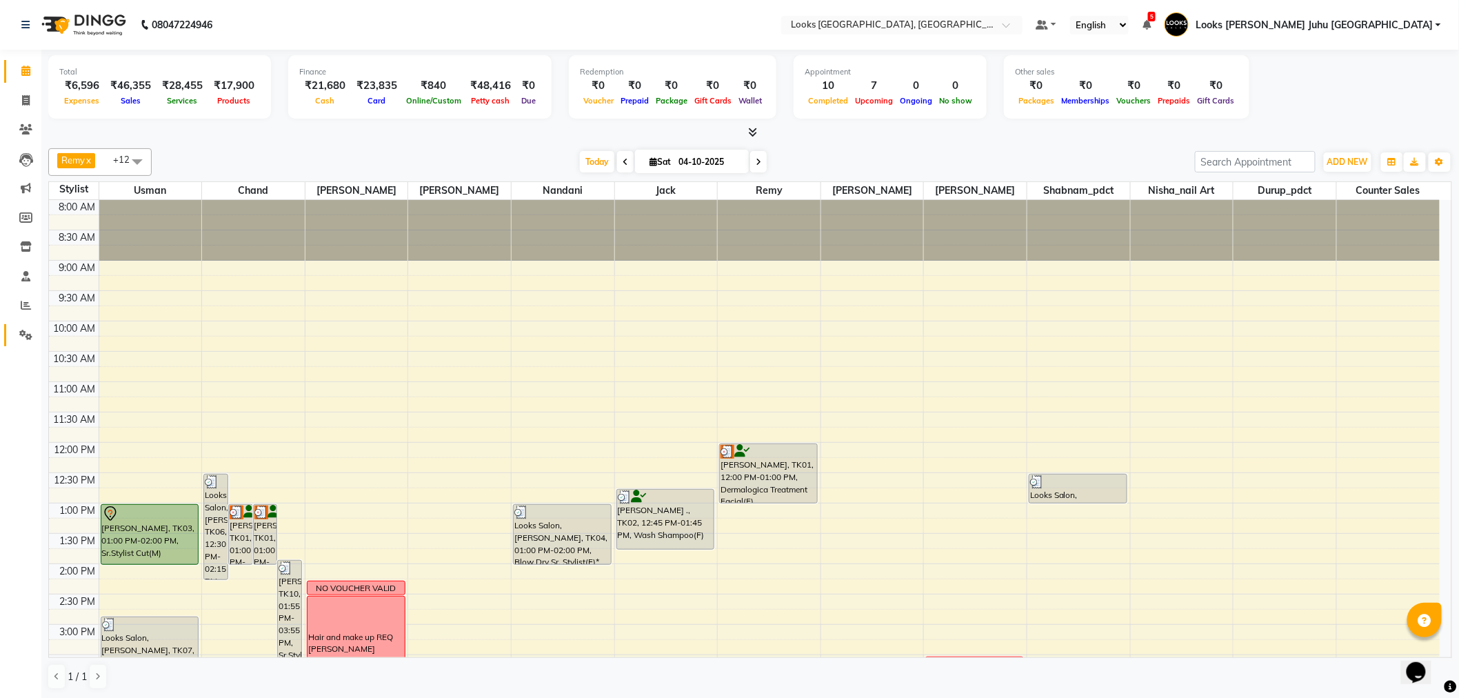
click at [23, 334] on icon at bounding box center [25, 335] width 13 height 10
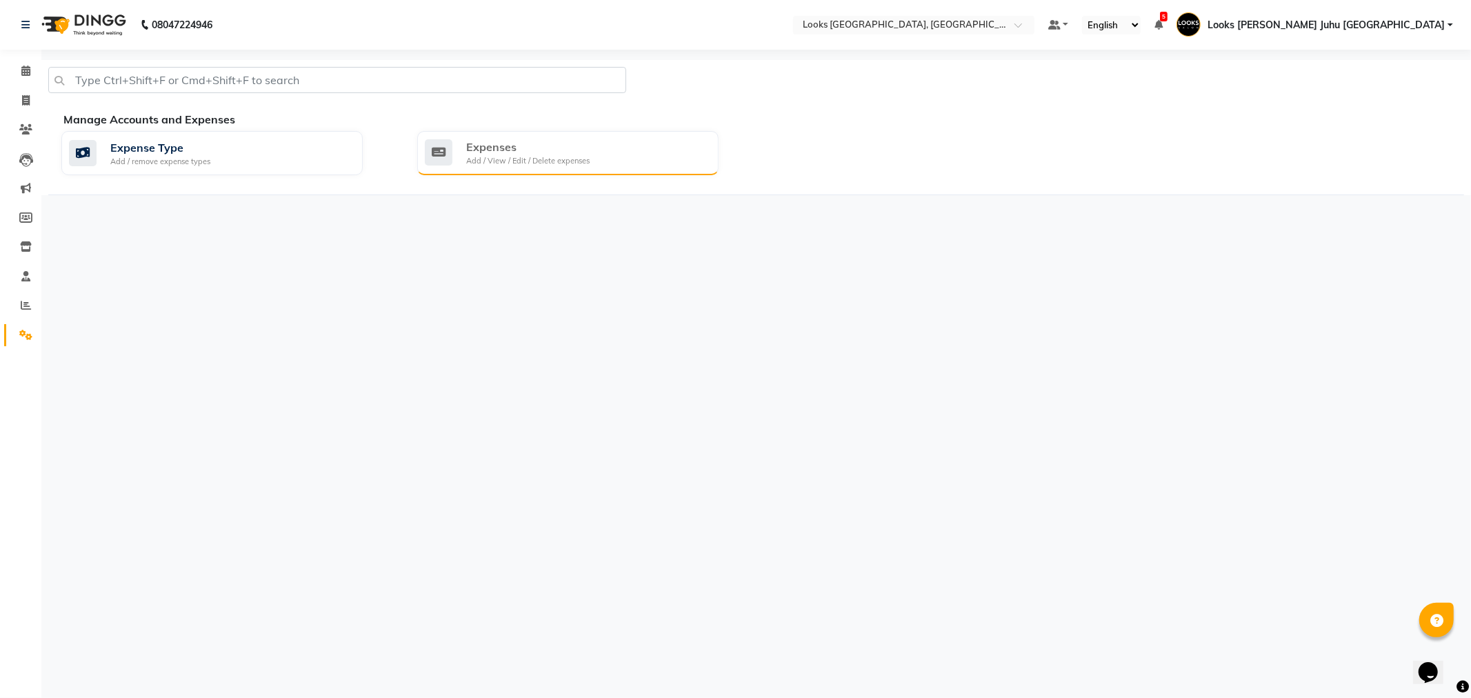
click at [630, 154] on div "Expenses Add / View / Edit / Delete expenses" at bounding box center [566, 153] width 283 height 28
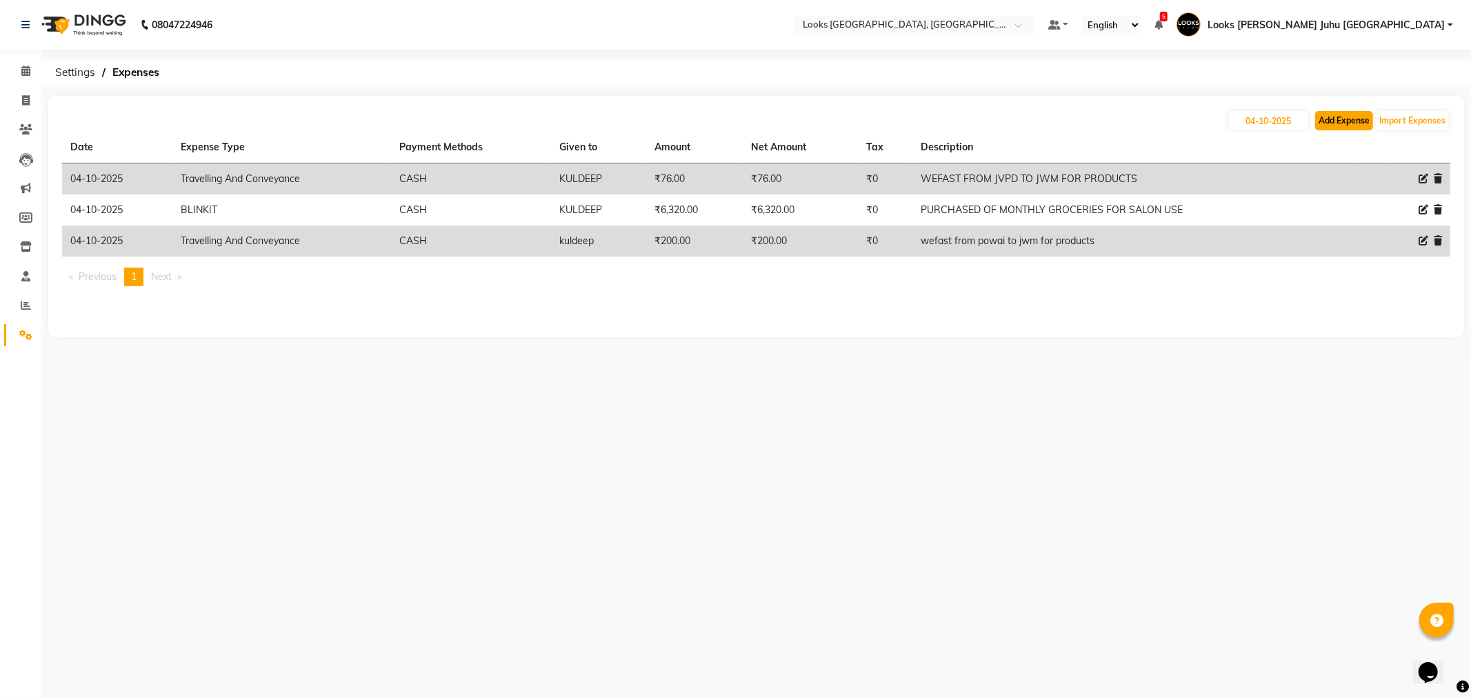
click at [1334, 114] on button "Add Expense" at bounding box center [1344, 120] width 58 height 19
select select "1"
select select "3134"
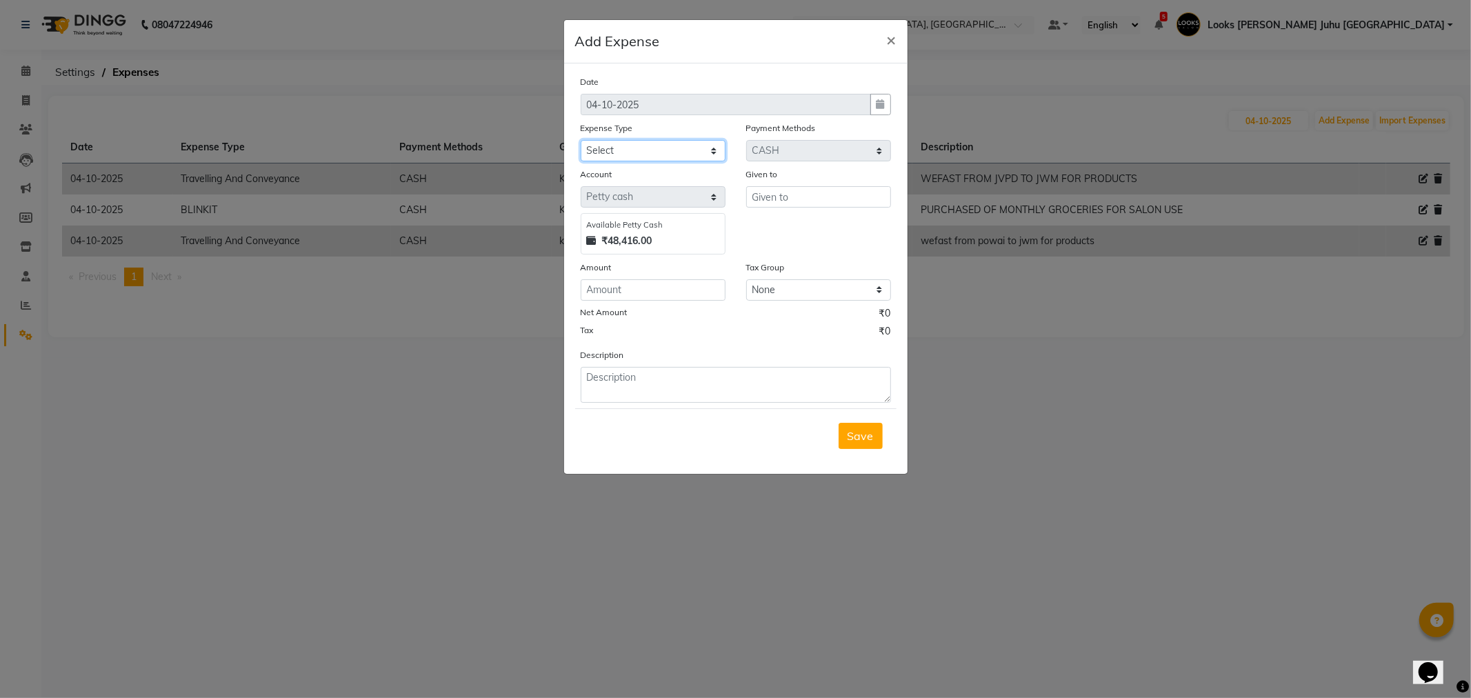
click at [690, 159] on select "Select Accommodation Aesthetics Bank Deposit BLINKIT Cash Handover Client Refun…" at bounding box center [653, 150] width 145 height 21
select select "24170"
click at [581, 140] on select "Select Accommodation Aesthetics Bank Deposit BLINKIT Cash Handover Client Refun…" at bounding box center [653, 150] width 145 height 21
click at [762, 198] on input "text" at bounding box center [818, 196] width 145 height 21
drag, startPoint x: 797, startPoint y: 214, endPoint x: 805, endPoint y: 219, distance: 9.6
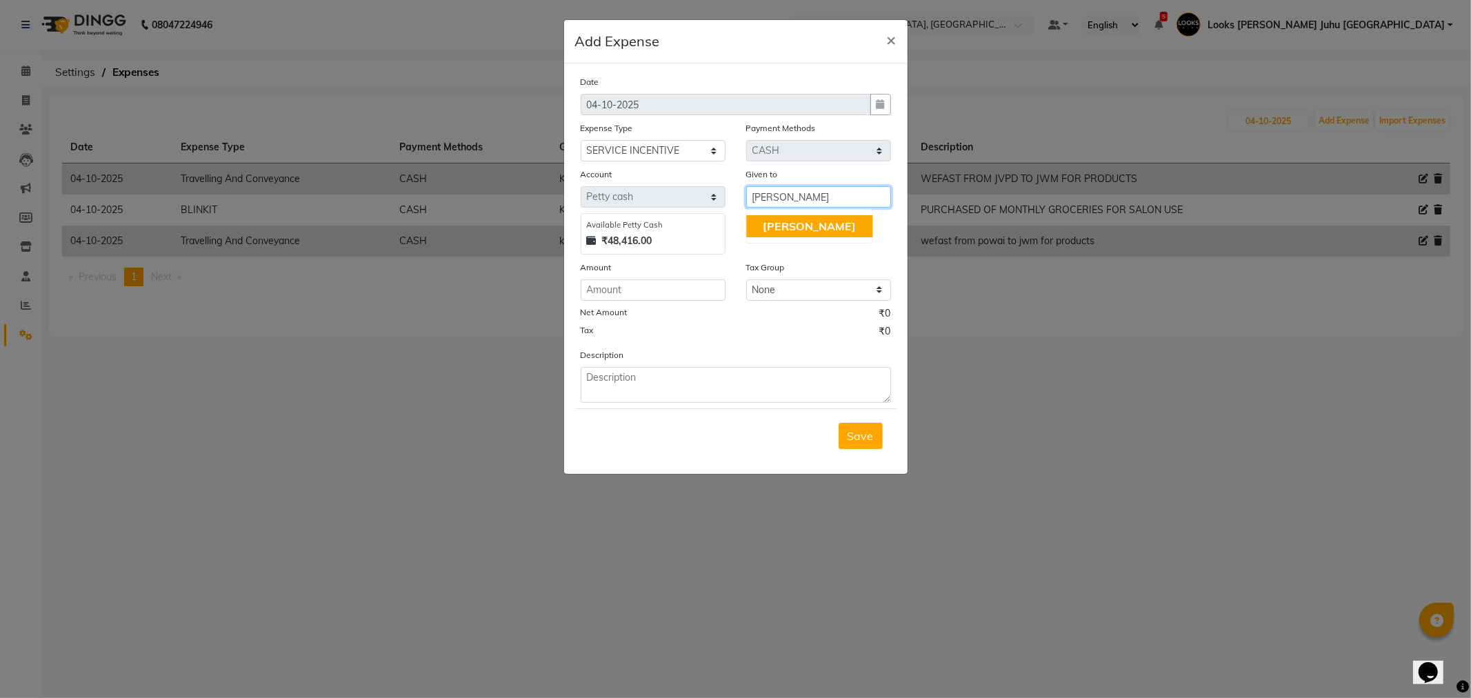
click at [797, 214] on ngb-typeahead-window "[PERSON_NAME]" at bounding box center [810, 226] width 128 height 34
click at [805, 225] on button "[PERSON_NAME]" at bounding box center [809, 226] width 126 height 22
type input "[PERSON_NAME]"
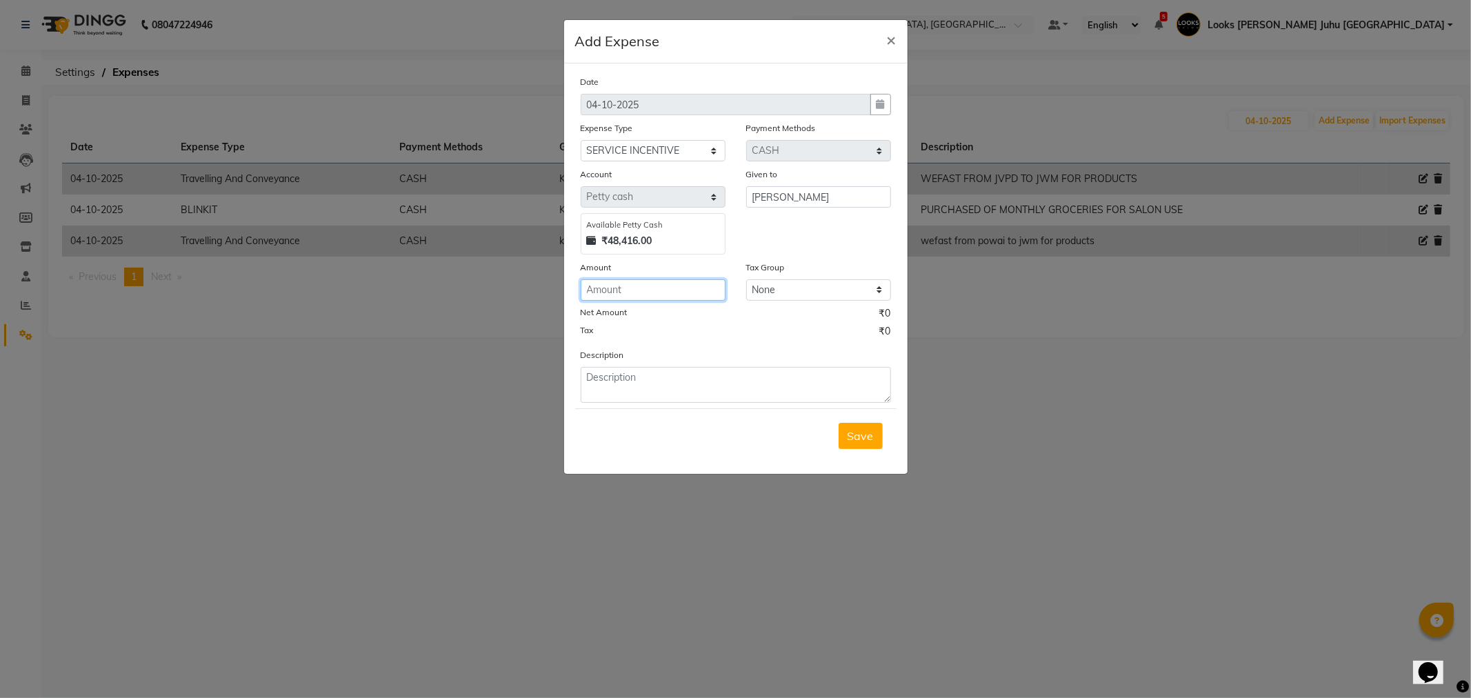
click at [628, 281] on input "number" at bounding box center [653, 289] width 145 height 21
type input "17984"
click at [709, 411] on div "Save" at bounding box center [735, 435] width 321 height 54
click at [702, 389] on textarea at bounding box center [736, 385] width 310 height 36
drag, startPoint x: 815, startPoint y: 391, endPoint x: 586, endPoint y: 379, distance: 229.3
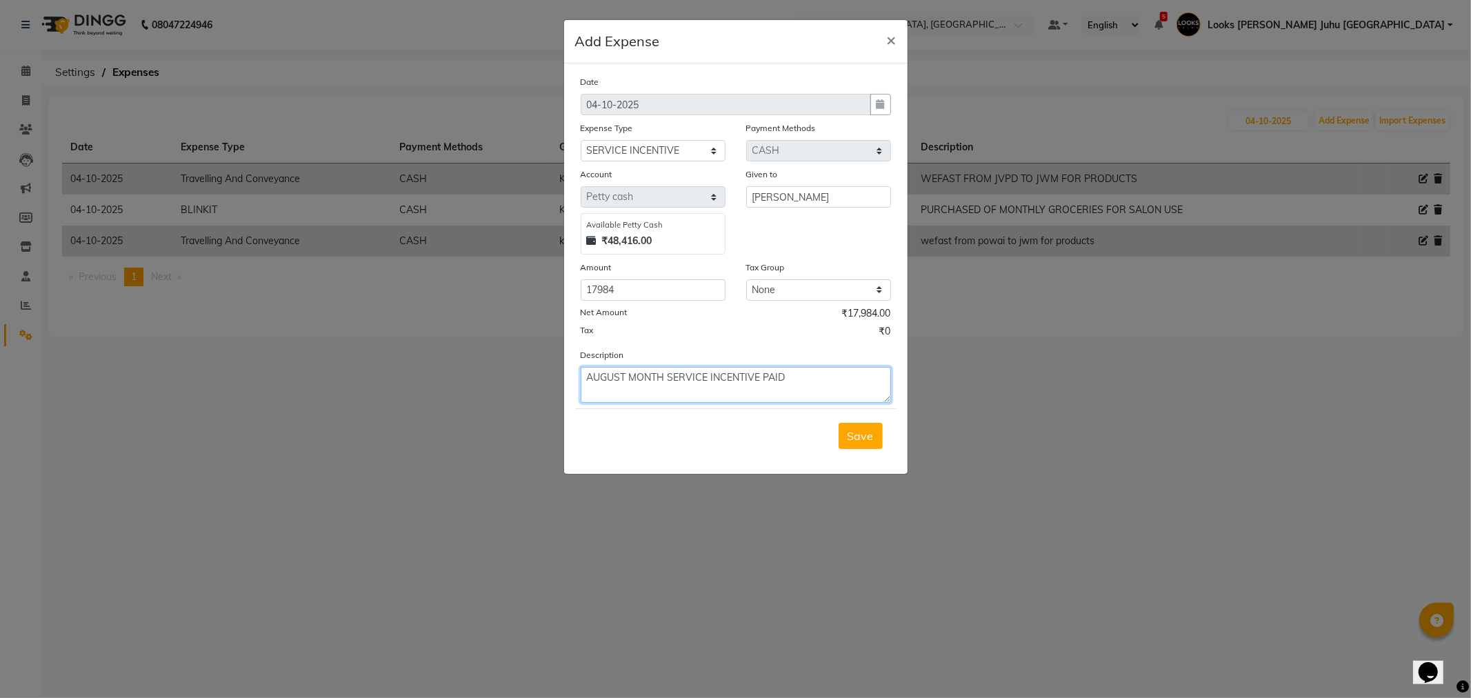
click at [586, 379] on textarea "AUGUST MONTH SERVICE INCENTIVE PAID" at bounding box center [736, 385] width 310 height 36
click at [585, 377] on textarea "AUGUST MONTH SERVICE INCENTIVE PAID" at bounding box center [736, 385] width 310 height 36
drag, startPoint x: 826, startPoint y: 377, endPoint x: 484, endPoint y: 343, distance: 343.8
click at [484, 343] on ngb-modal-window "Add Expense × Date 04-10-2025 Expense Type Select Accommodation Aesthetics Bank…" at bounding box center [735, 349] width 1471 height 698
type textarea "SOHAIL AUGUST MONTH SERVICE INCENTIVE PAID"
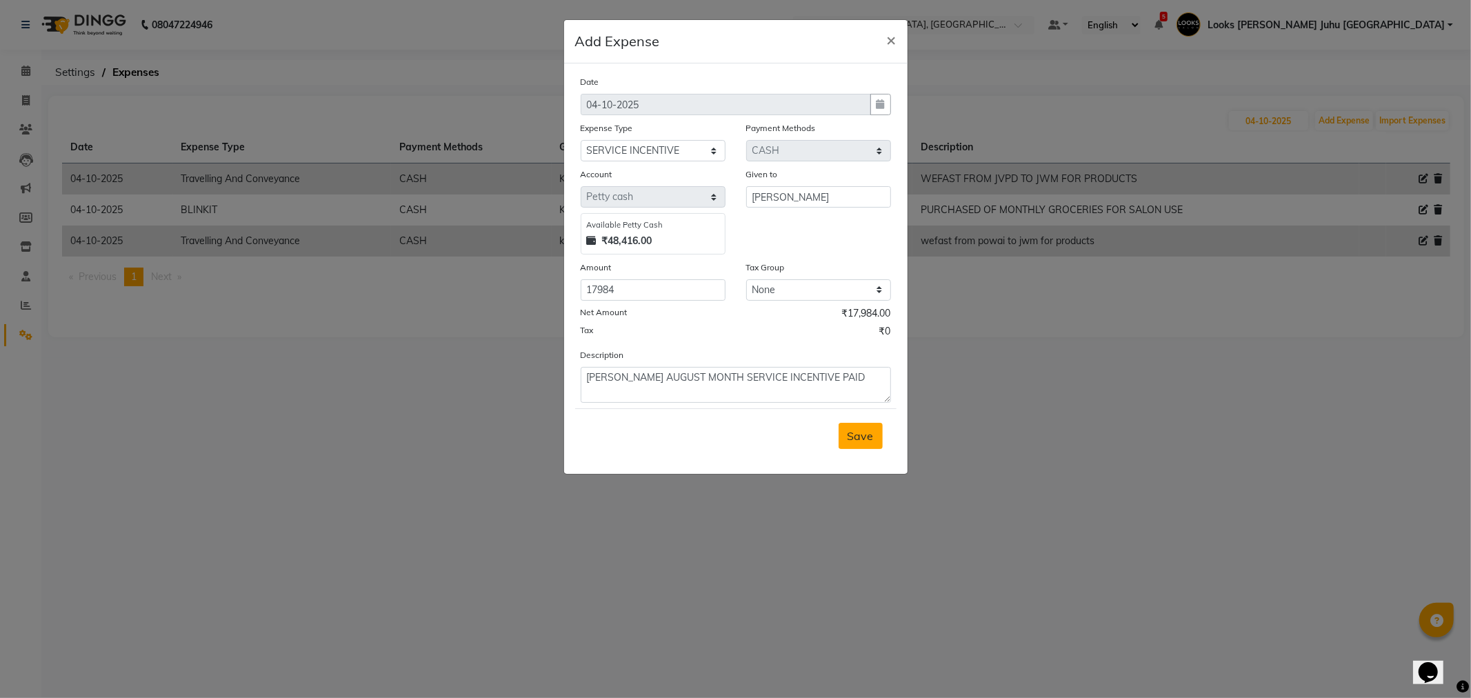
click at [870, 443] on span "Save" at bounding box center [861, 436] width 26 height 14
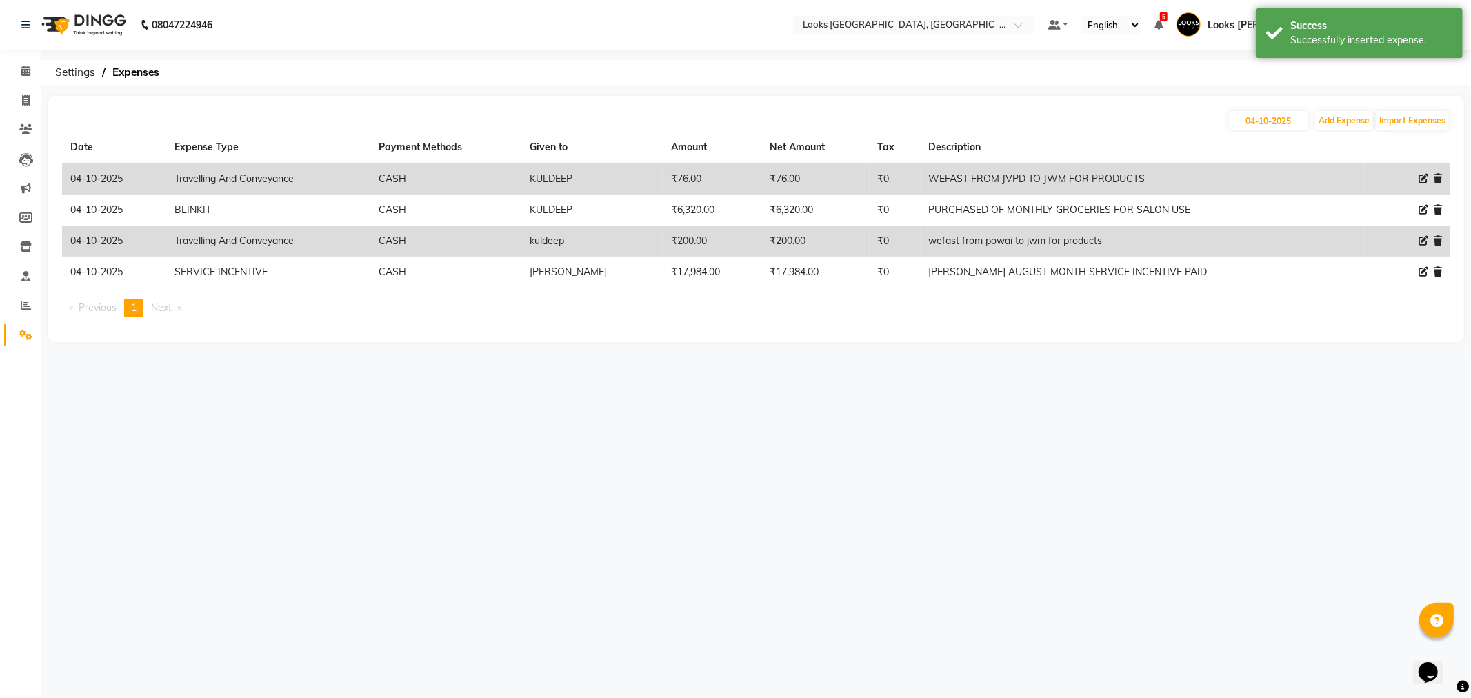
click at [1343, 106] on div "04-10-2025 Add Expense Import Expenses Date Expense Type Payment Methods Given …" at bounding box center [756, 219] width 1416 height 246
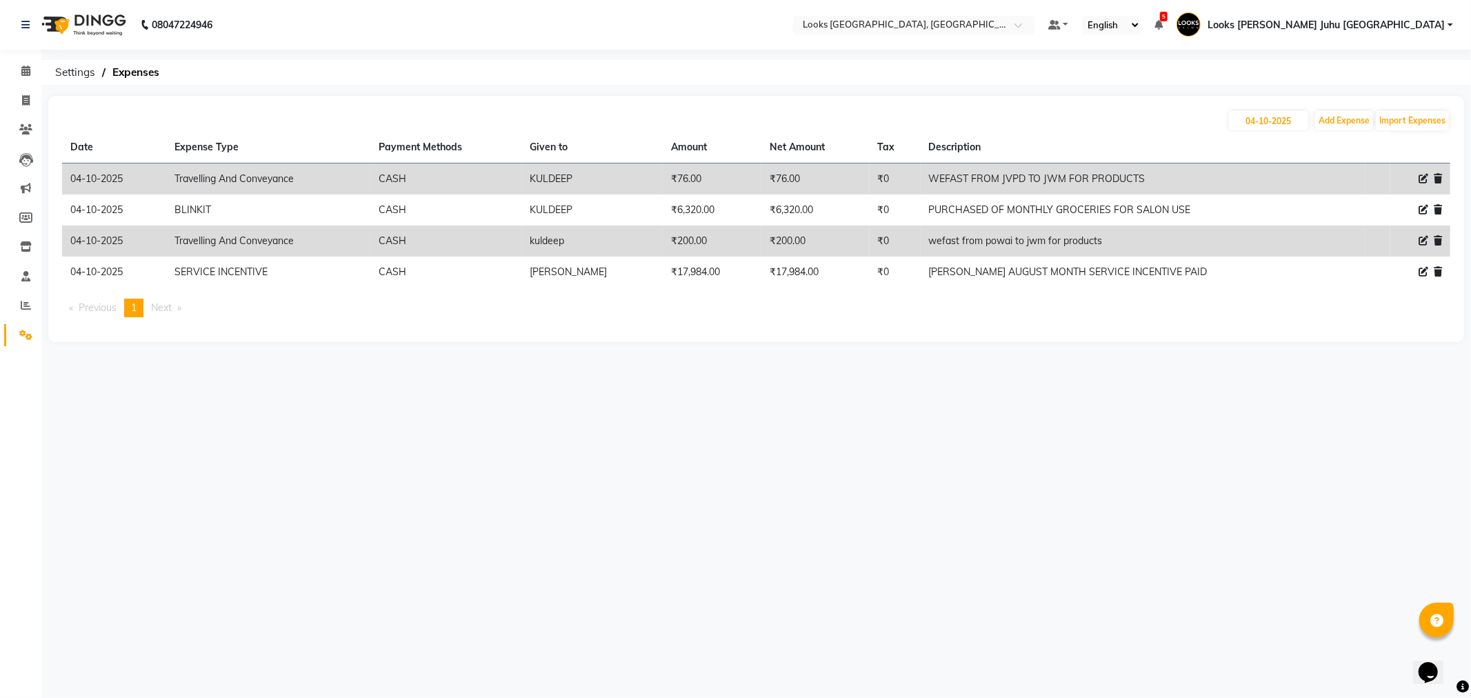
click at [1343, 108] on div "04-10-2025 Add Expense Import Expenses Date Expense Type Payment Methods Given …" at bounding box center [756, 219] width 1416 height 246
click at [1341, 128] on button "Add Expense" at bounding box center [1344, 120] width 58 height 19
select select "1"
select select "3134"
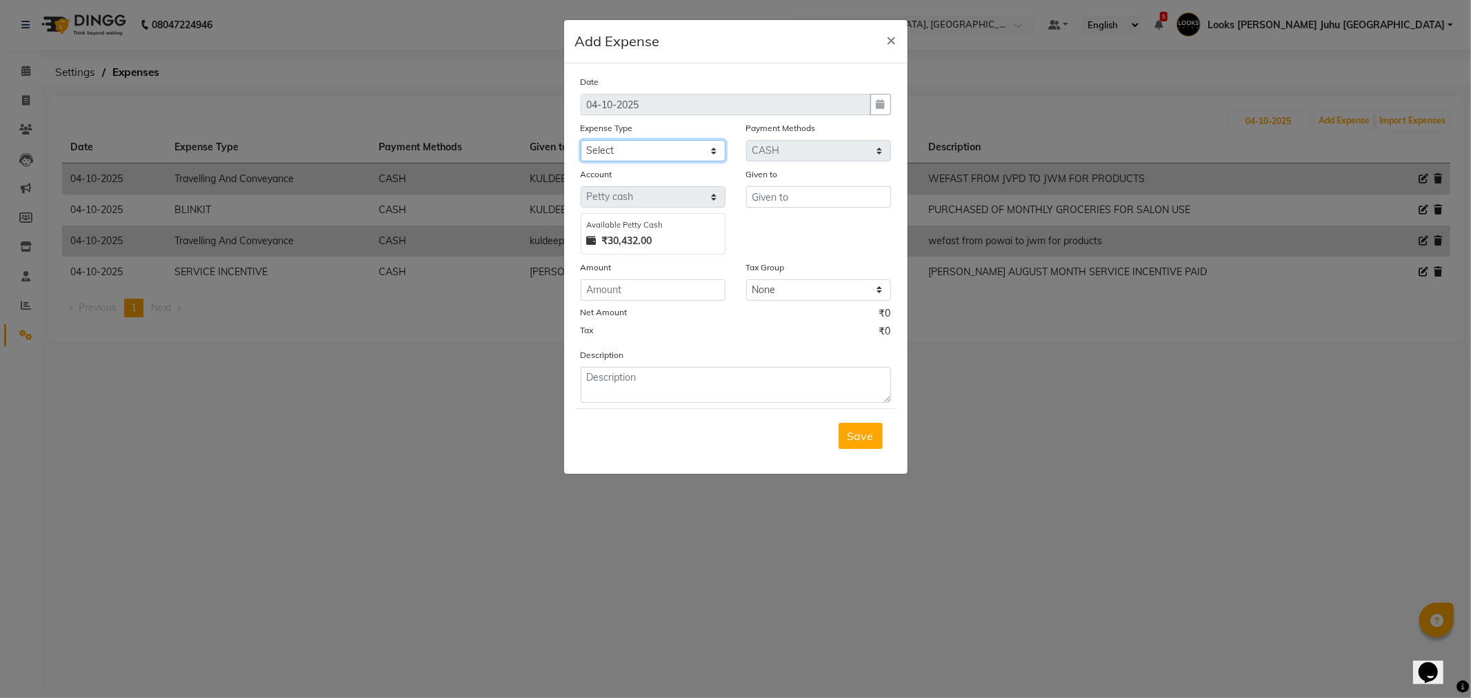
click at [658, 152] on select "Select Accommodation Aesthetics Bank Deposit BLINKIT Cash Handover Client Refun…" at bounding box center [653, 150] width 145 height 21
select select "24888"
click at [581, 140] on select "Select Accommodation Aesthetics Bank Deposit BLINKIT Cash Handover Client Refun…" at bounding box center [653, 150] width 145 height 21
click at [821, 190] on input "text" at bounding box center [818, 196] width 145 height 21
click at [805, 230] on button "So hail" at bounding box center [800, 226] width 109 height 22
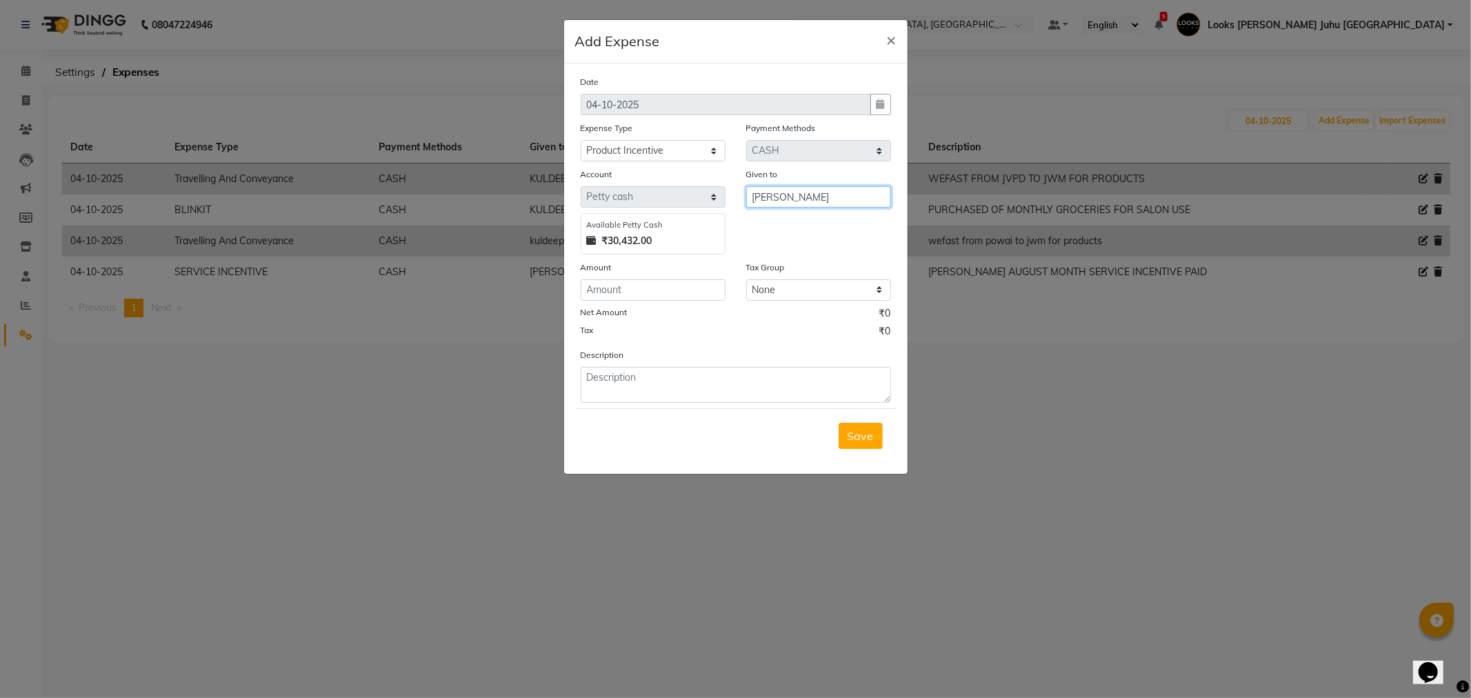
type input "[PERSON_NAME]"
click at [597, 281] on input "number" at bounding box center [653, 289] width 145 height 21
type input "1739"
click at [652, 379] on textarea at bounding box center [736, 385] width 310 height 36
paste textarea "SOHAIL AUGUST MONTH SERVICE INCENTIVE PAID"
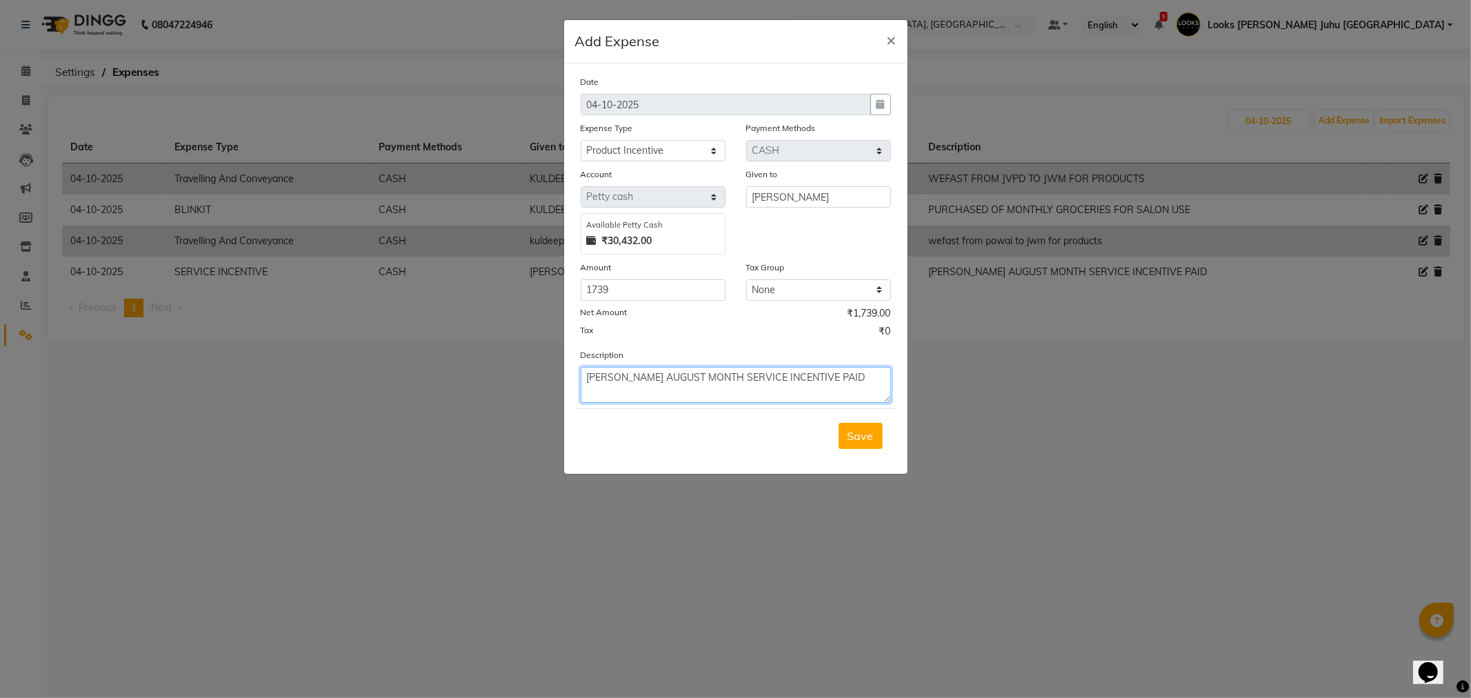
drag, startPoint x: 741, startPoint y: 372, endPoint x: 706, endPoint y: 401, distance: 45.7
click at [706, 401] on textarea "SOHAIL AUGUST MONTH SERVICE INCENTIVE PAID" at bounding box center [736, 385] width 310 height 36
type textarea "SOHAIL AUGUST MONTH PRODUCT INCENTIVE PAID"
click at [873, 449] on button "Save" at bounding box center [861, 436] width 44 height 26
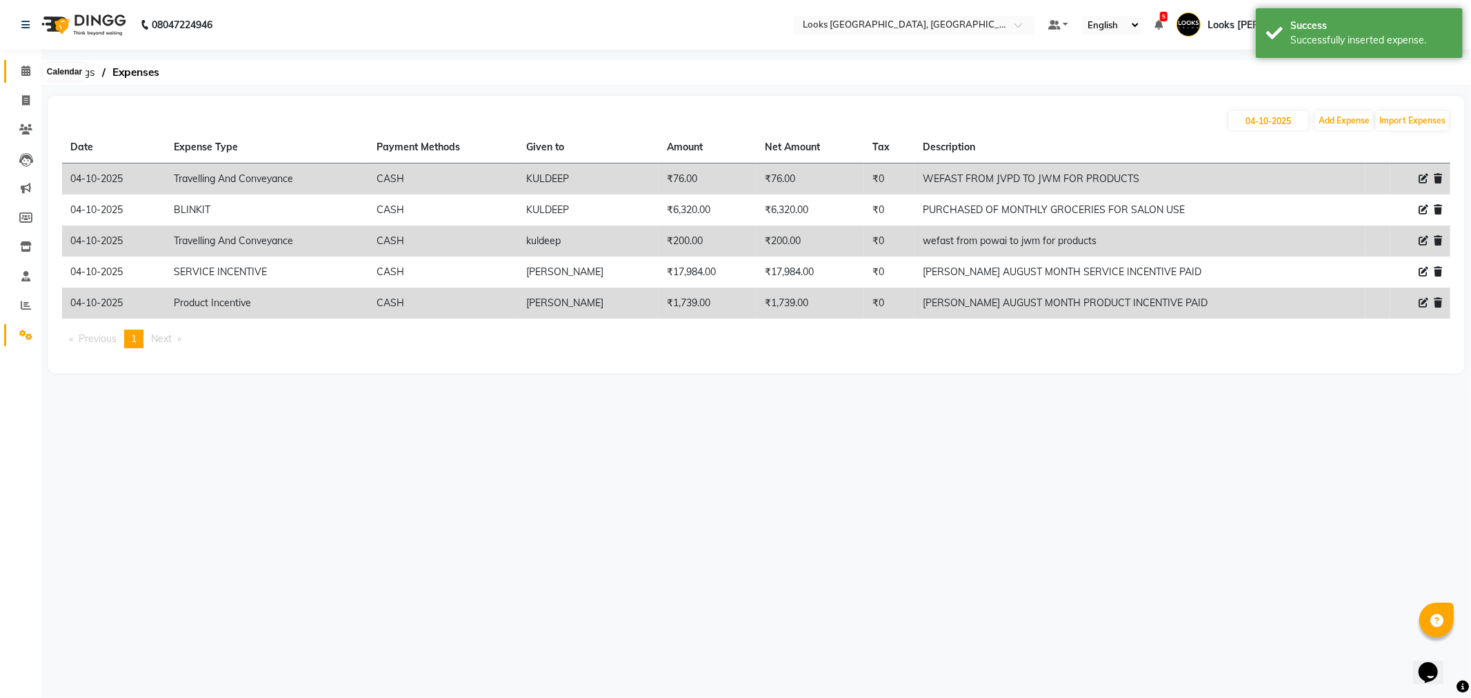
click at [24, 66] on icon at bounding box center [25, 71] width 9 height 10
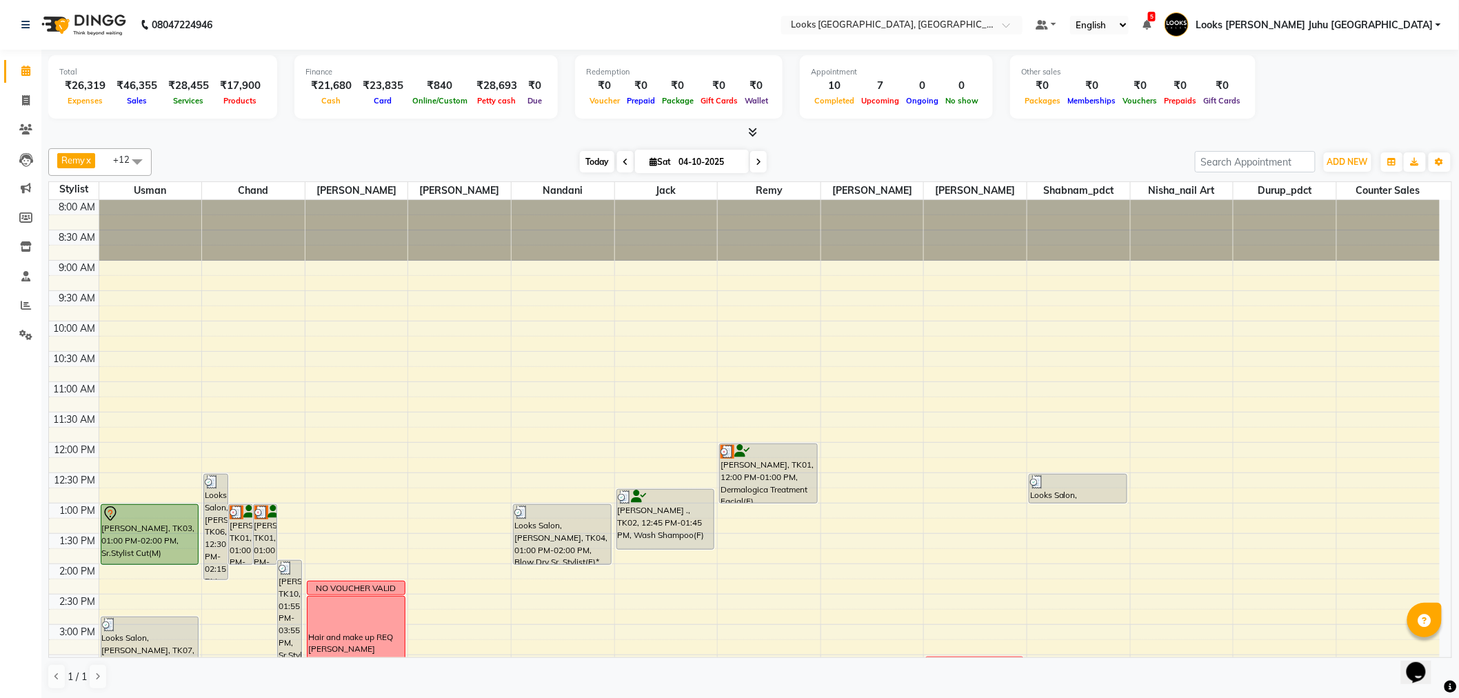
click at [580, 157] on span "Today" at bounding box center [597, 161] width 34 height 21
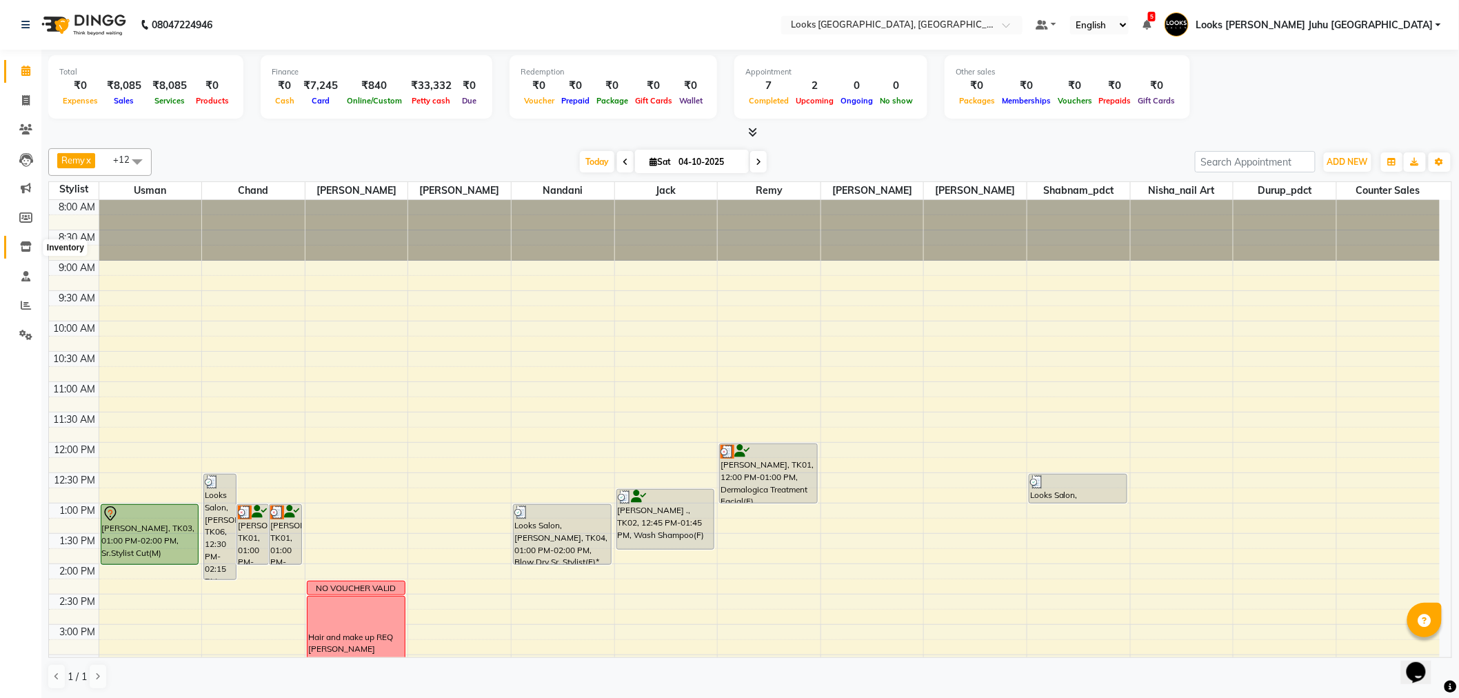
click at [24, 246] on icon at bounding box center [26, 246] width 12 height 10
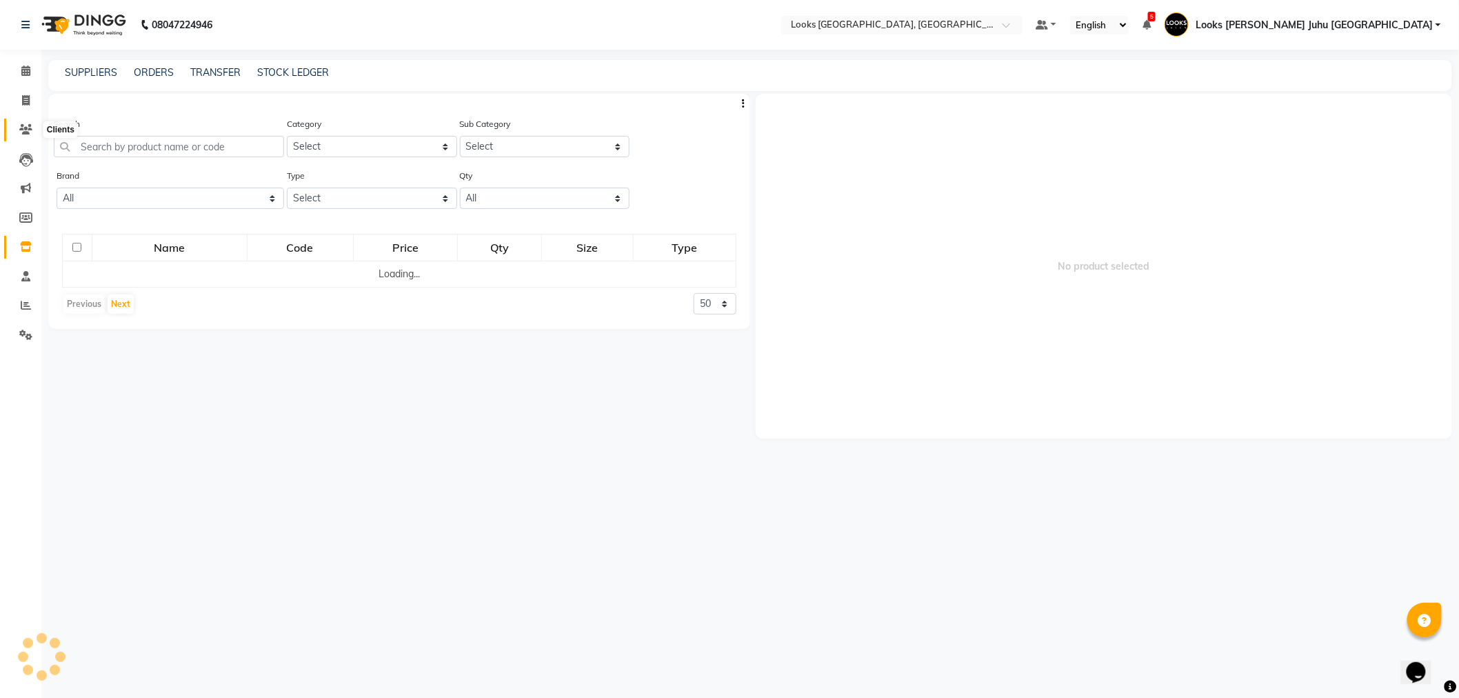
click at [26, 128] on icon at bounding box center [25, 129] width 13 height 10
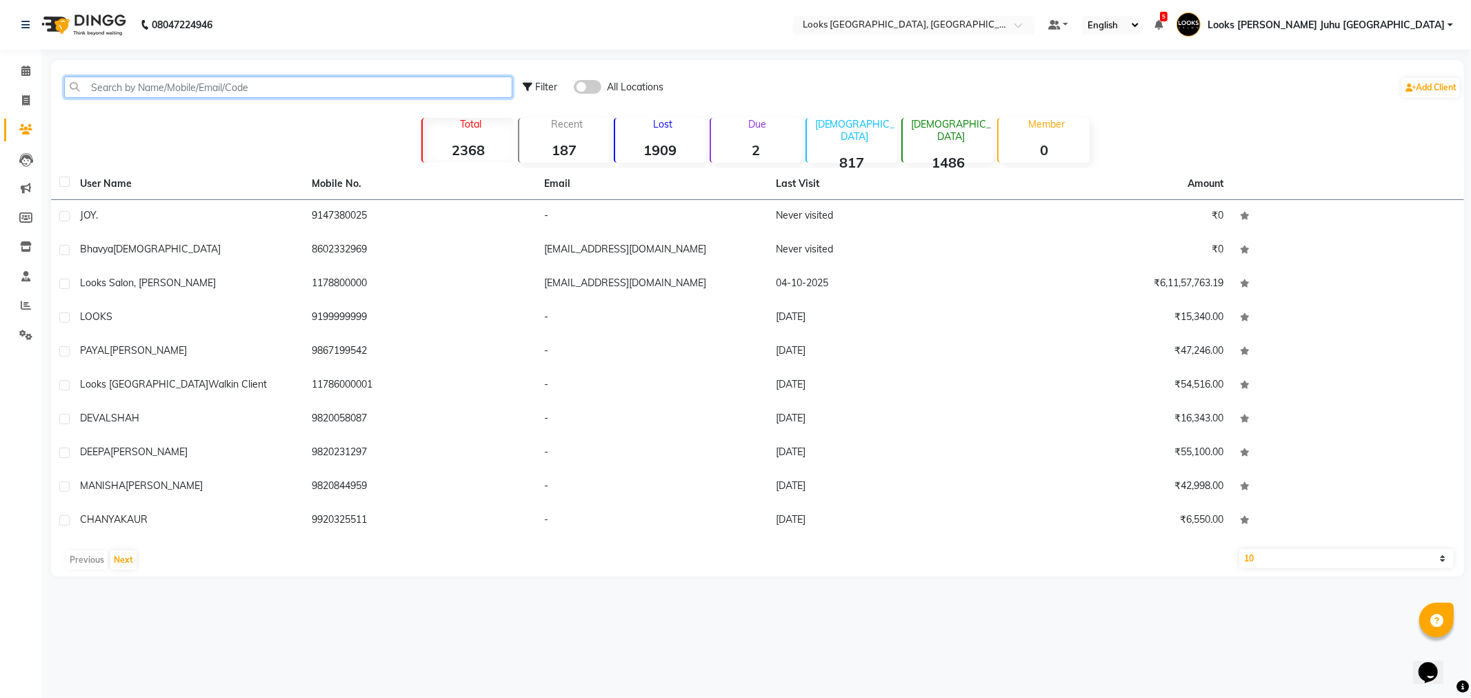
click at [176, 83] on input "text" at bounding box center [288, 87] width 448 height 21
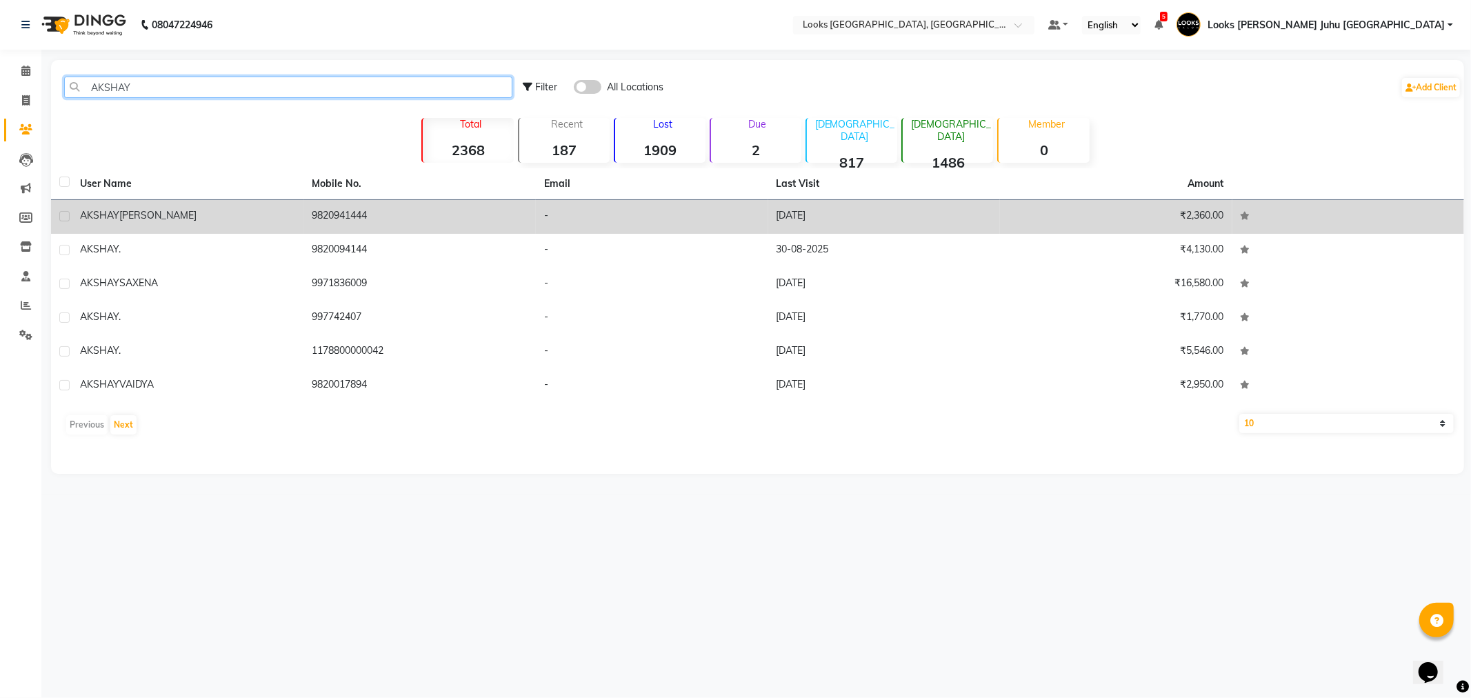
type input "AKSHAY"
click at [180, 203] on td "[PERSON_NAME]" at bounding box center [188, 217] width 232 height 34
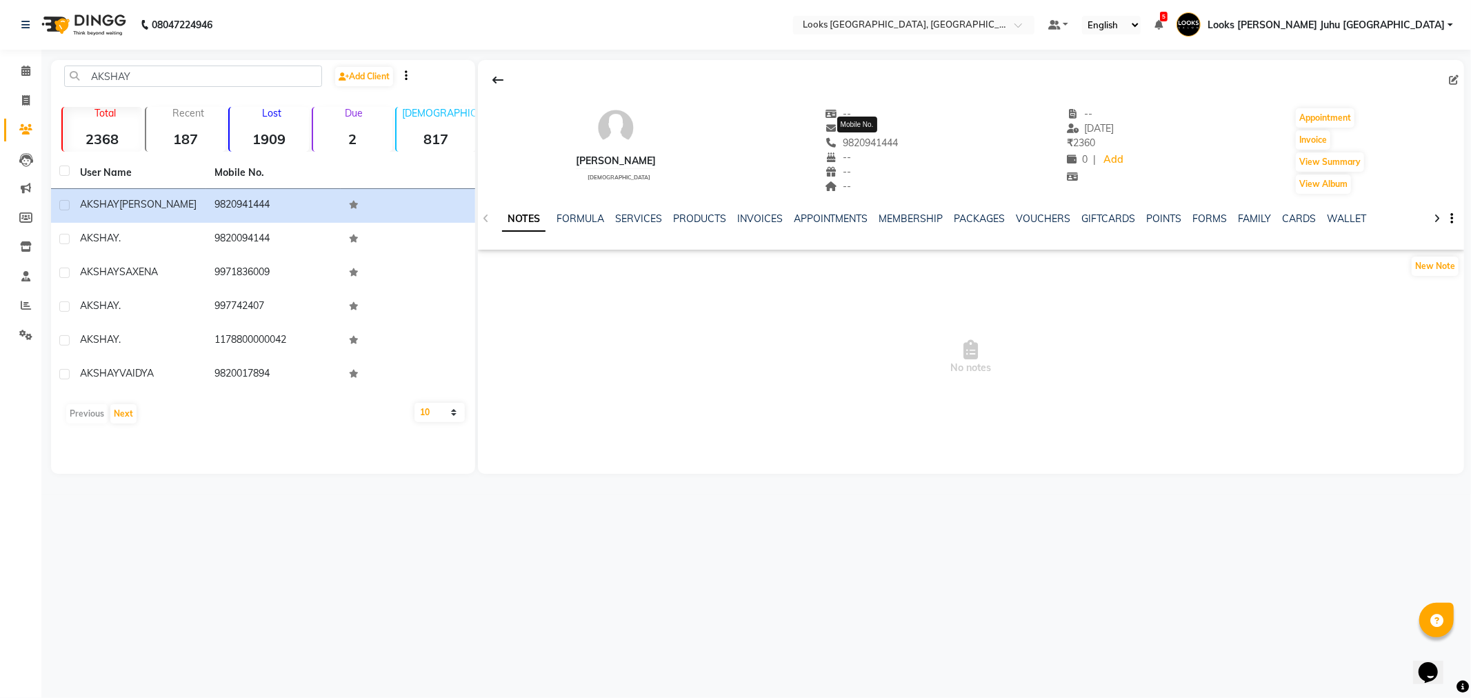
click at [890, 139] on span "9820941444" at bounding box center [861, 143] width 73 height 12
copy span "9820941444"
click at [1055, 219] on link "VOUCHERS" at bounding box center [1044, 218] width 54 height 12
click at [26, 76] on icon at bounding box center [25, 71] width 9 height 10
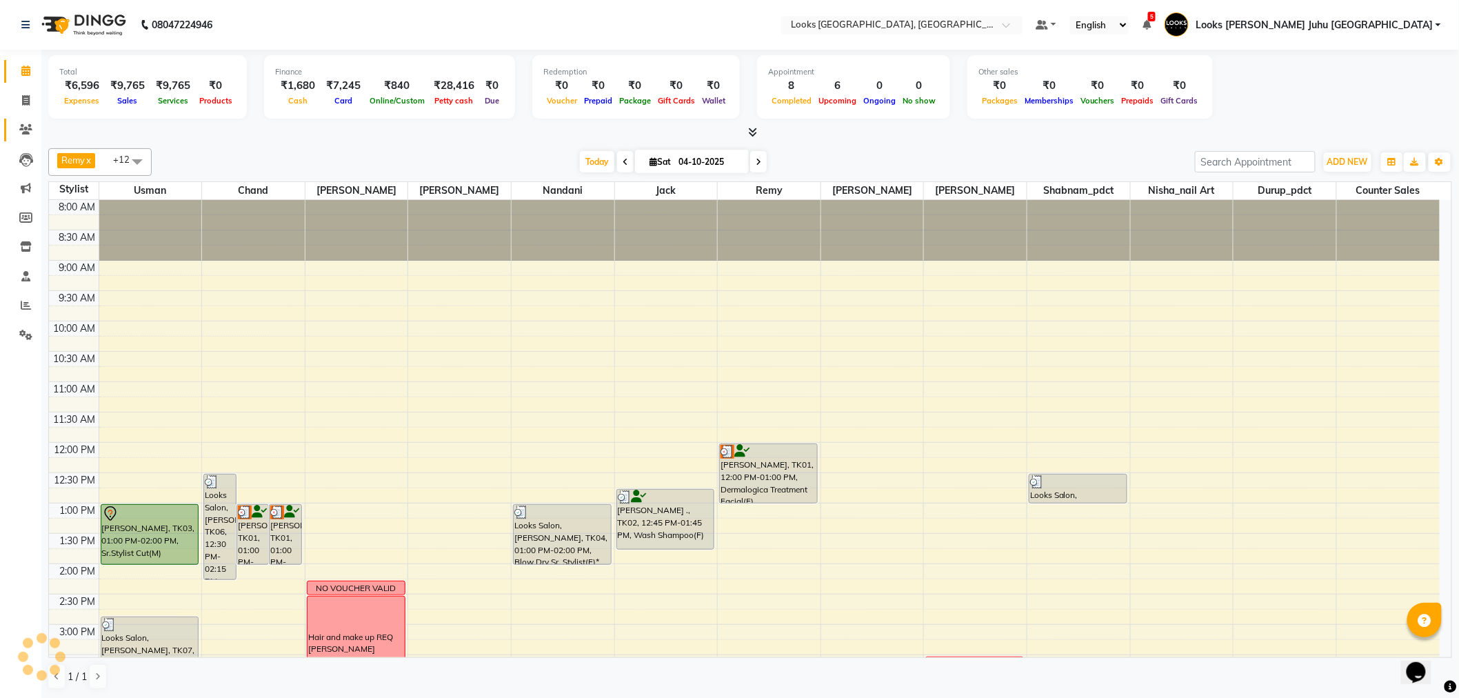
click at [30, 121] on link "Clients" at bounding box center [20, 130] width 33 height 23
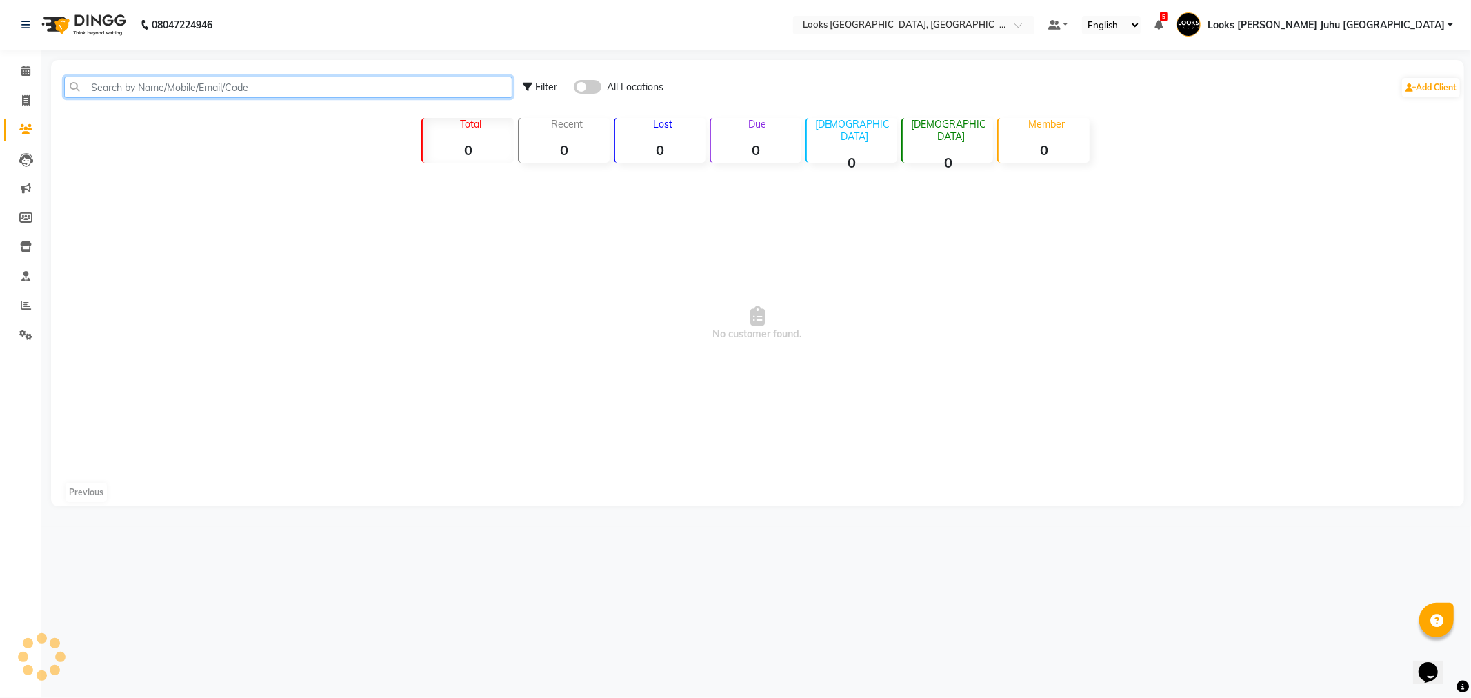
click at [249, 92] on input "text" at bounding box center [288, 87] width 448 height 21
paste input "7045550553"
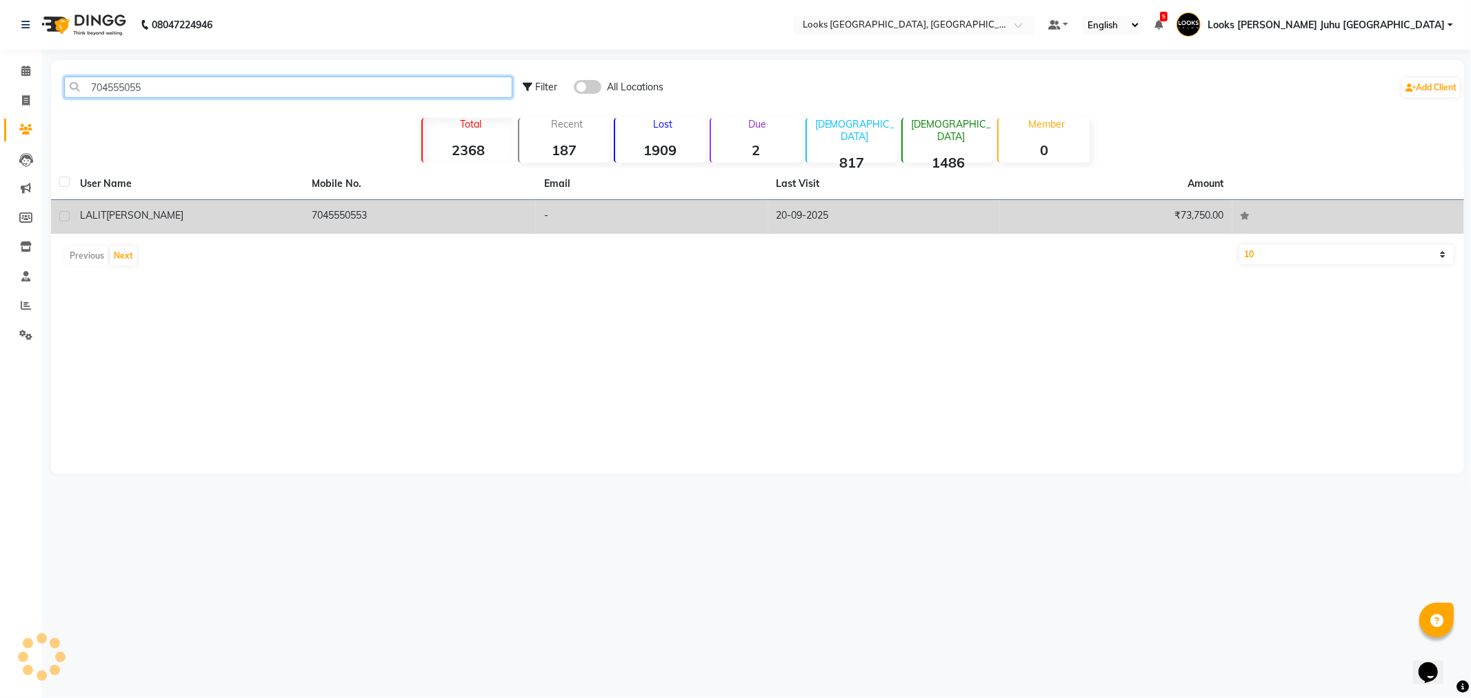
type input "704555055"
click at [397, 230] on td "7045550553" at bounding box center [420, 217] width 232 height 34
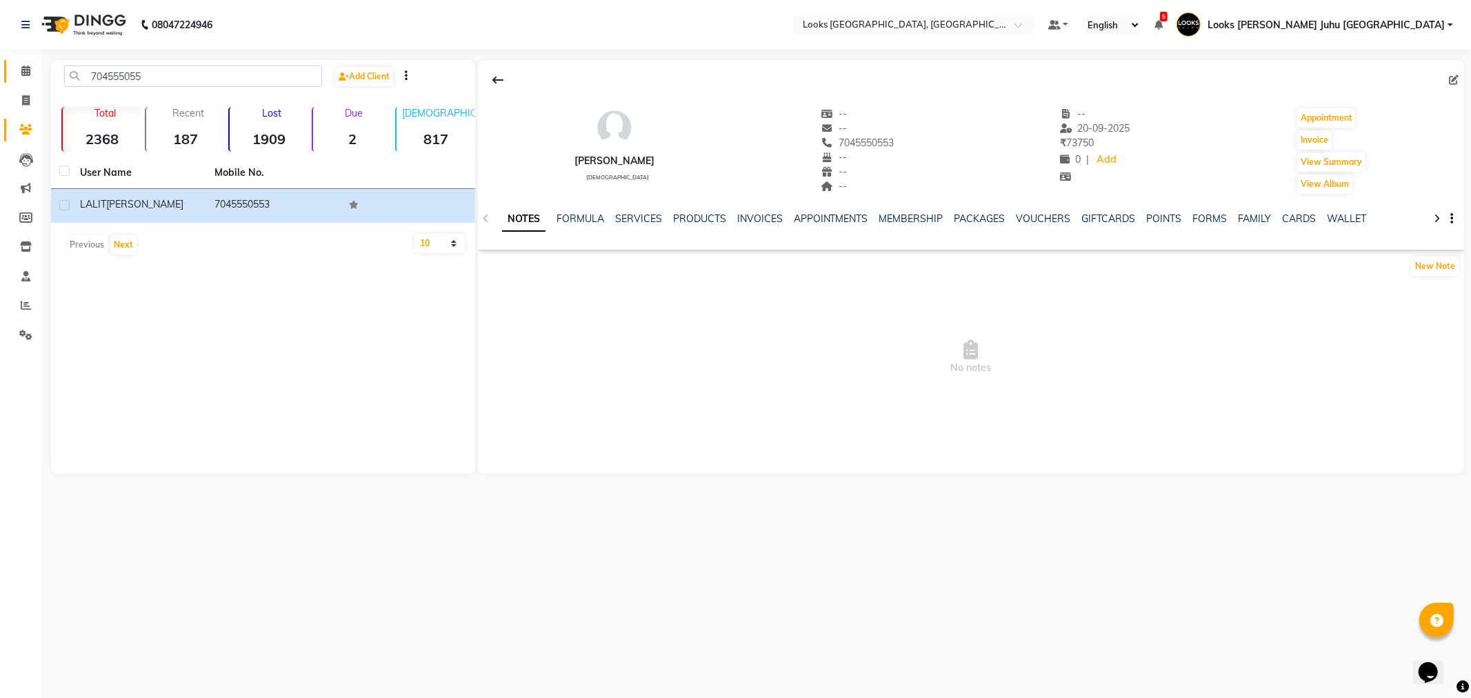
click at [11, 69] on link "Calendar" at bounding box center [20, 71] width 33 height 23
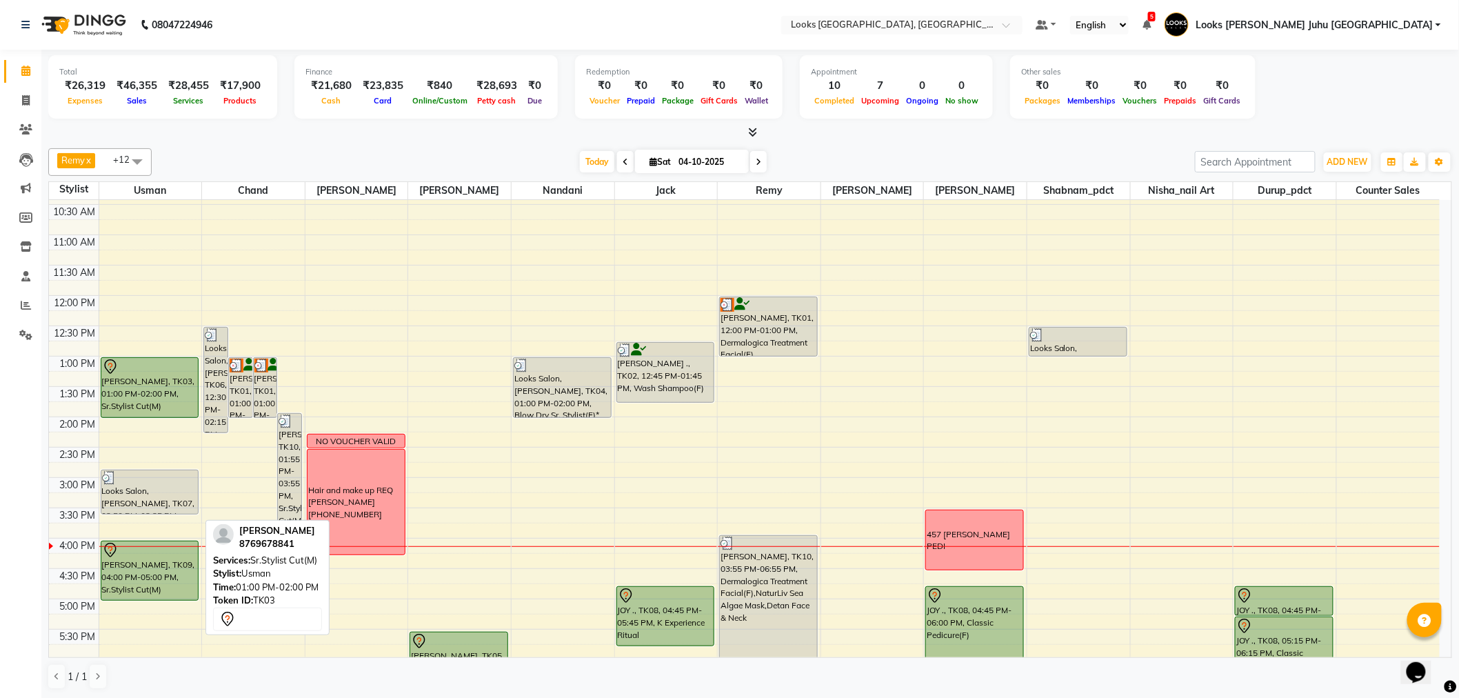
scroll to position [153, 0]
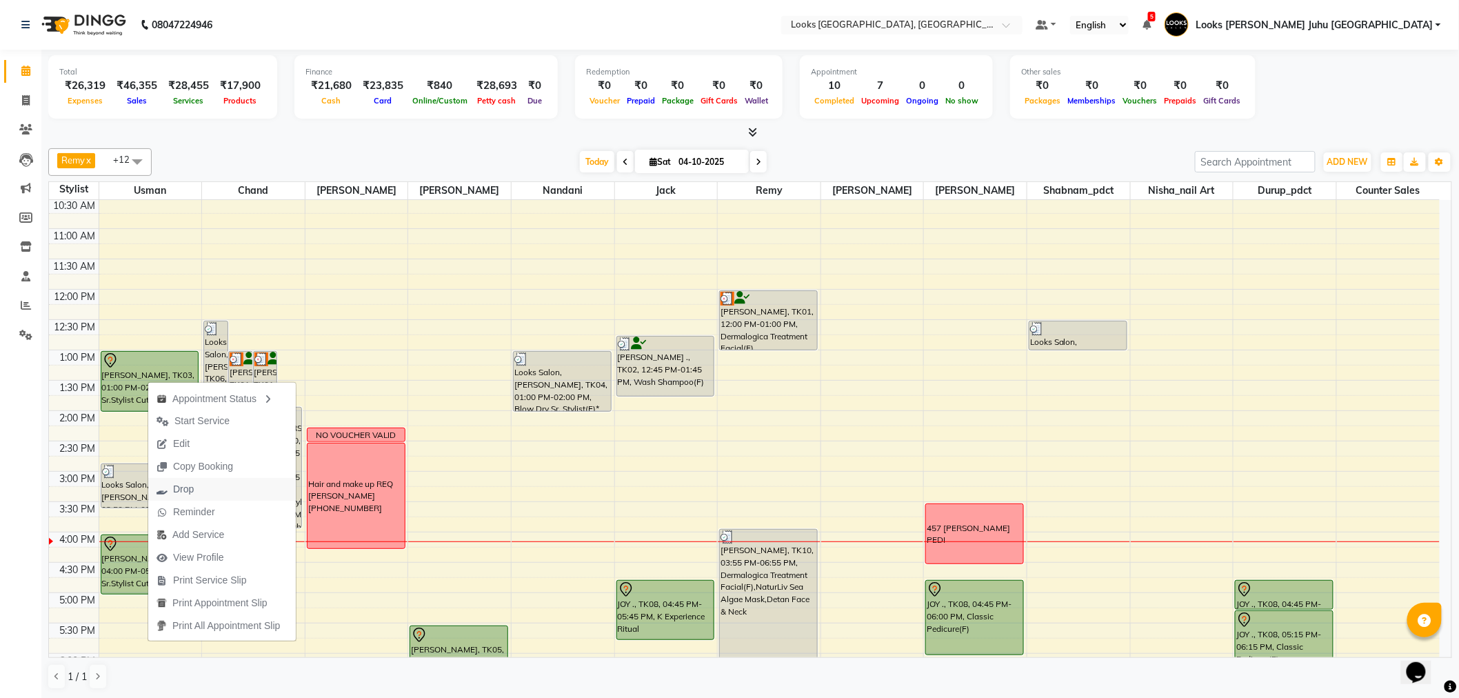
click at [195, 479] on span "Drop" at bounding box center [175, 489] width 54 height 23
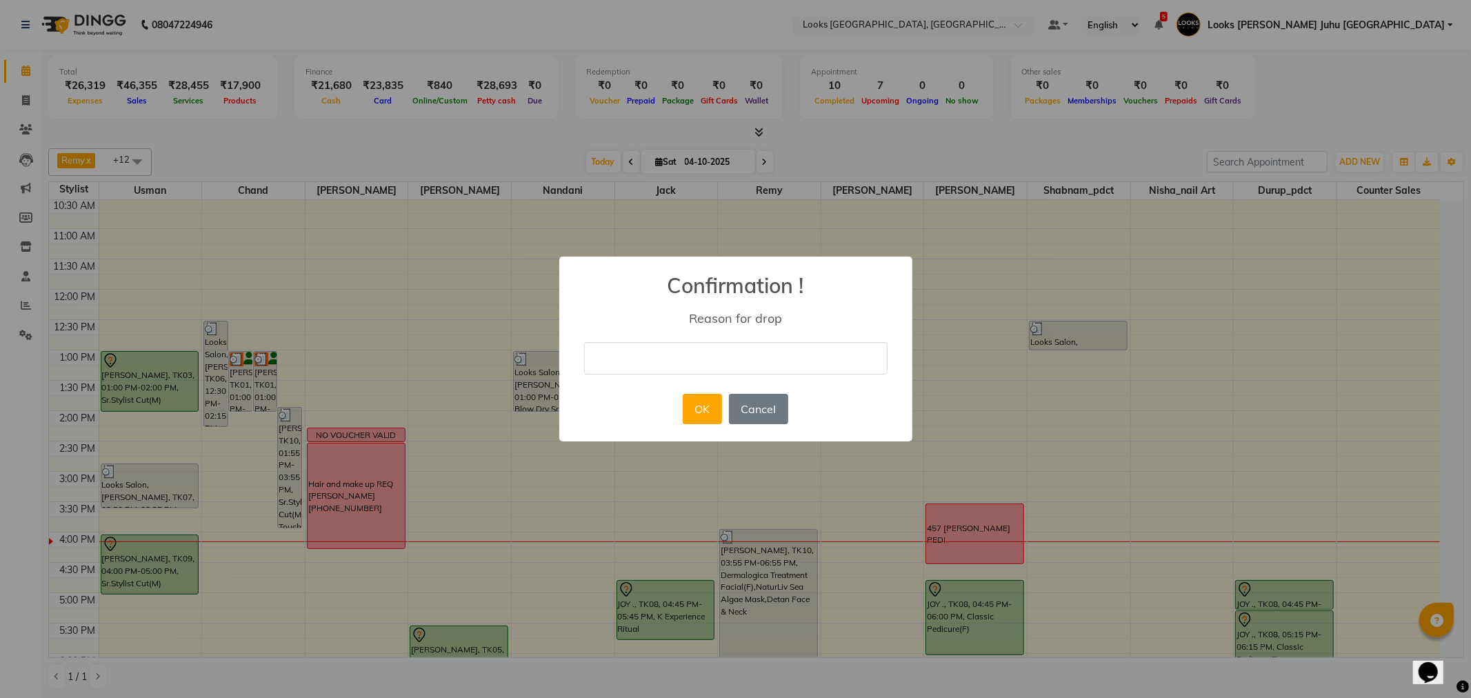
click at [653, 368] on input "text" at bounding box center [735, 358] width 303 height 32
type input "NO SHOW"
click at [699, 424] on div "OK No Cancel" at bounding box center [735, 408] width 112 height 37
click at [701, 412] on button "OK" at bounding box center [702, 409] width 39 height 30
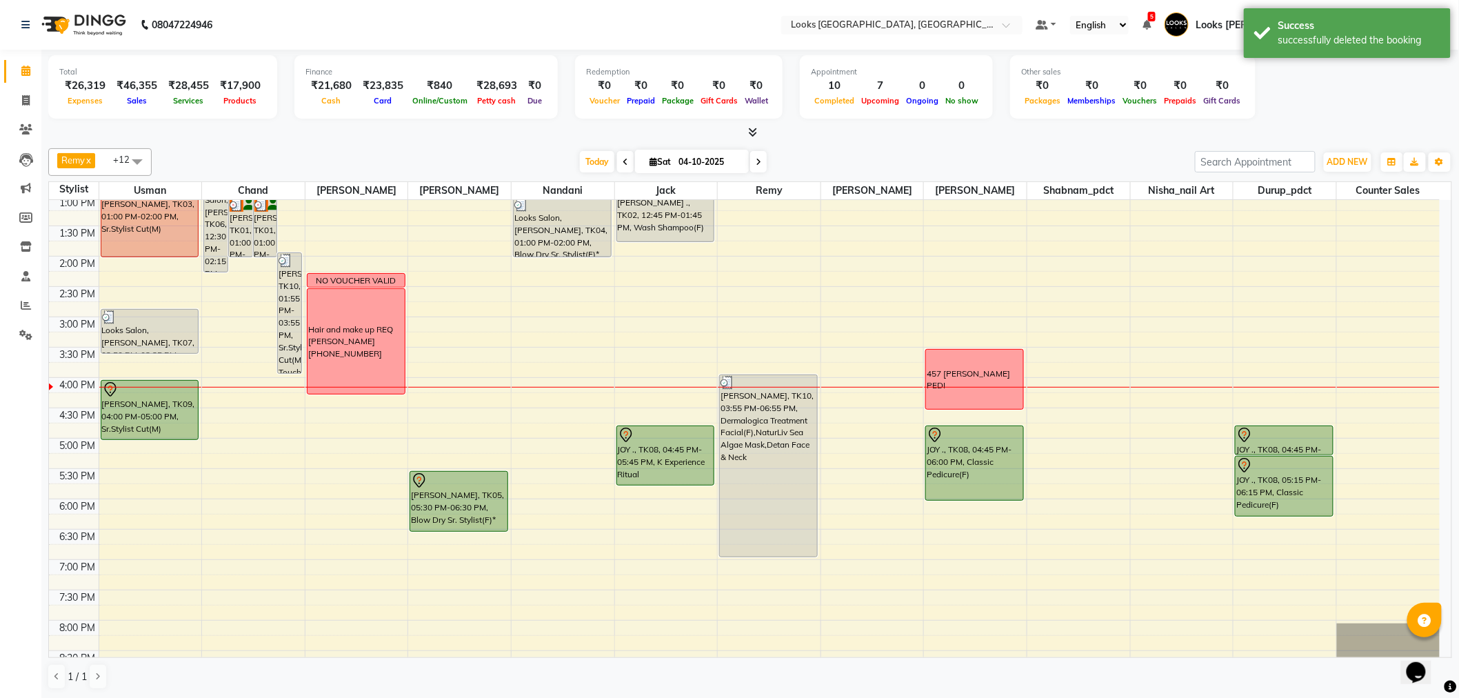
scroll to position [456, 0]
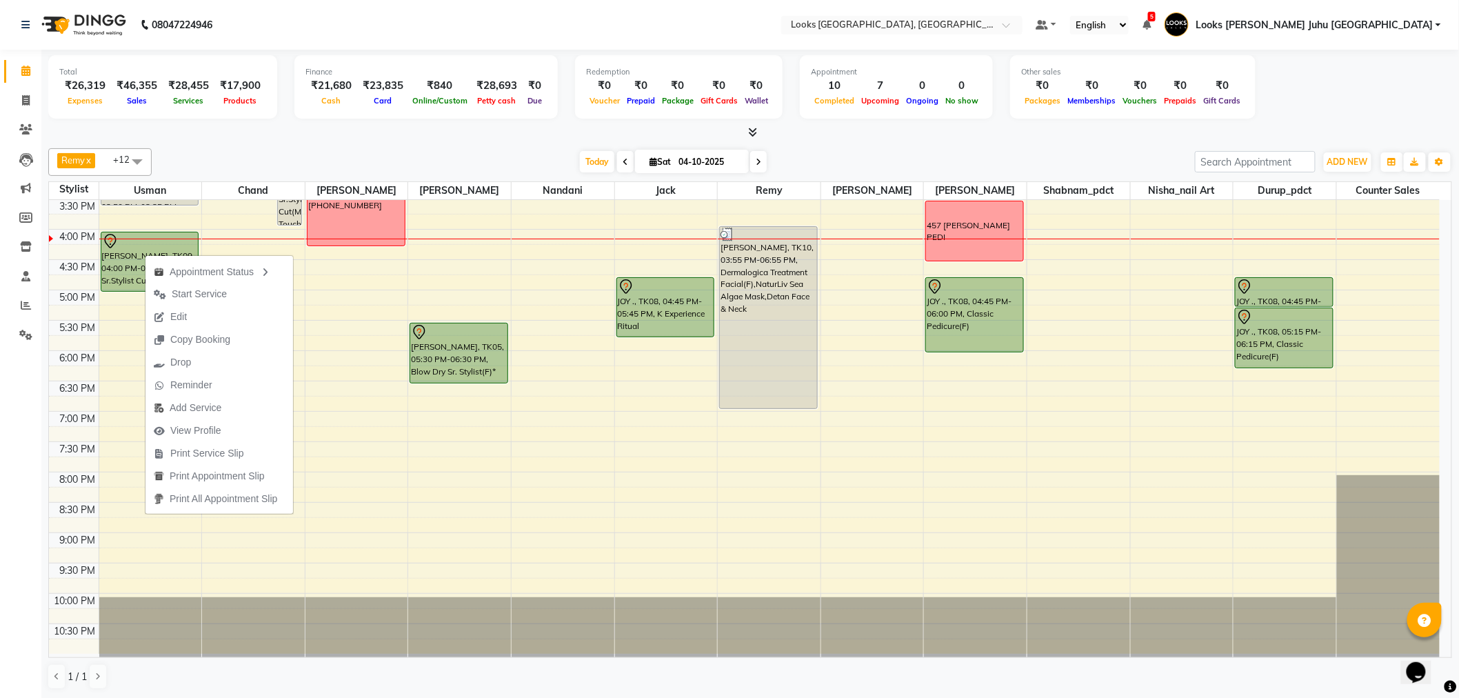
drag, startPoint x: 503, startPoint y: 141, endPoint x: 521, endPoint y: 141, distance: 17.3
click at [508, 141] on div "Total ₹26,319 Expenses ₹46,355 Sales ₹28,455 Services ₹17,900 Products Finance …" at bounding box center [750, 374] width 1418 height 649
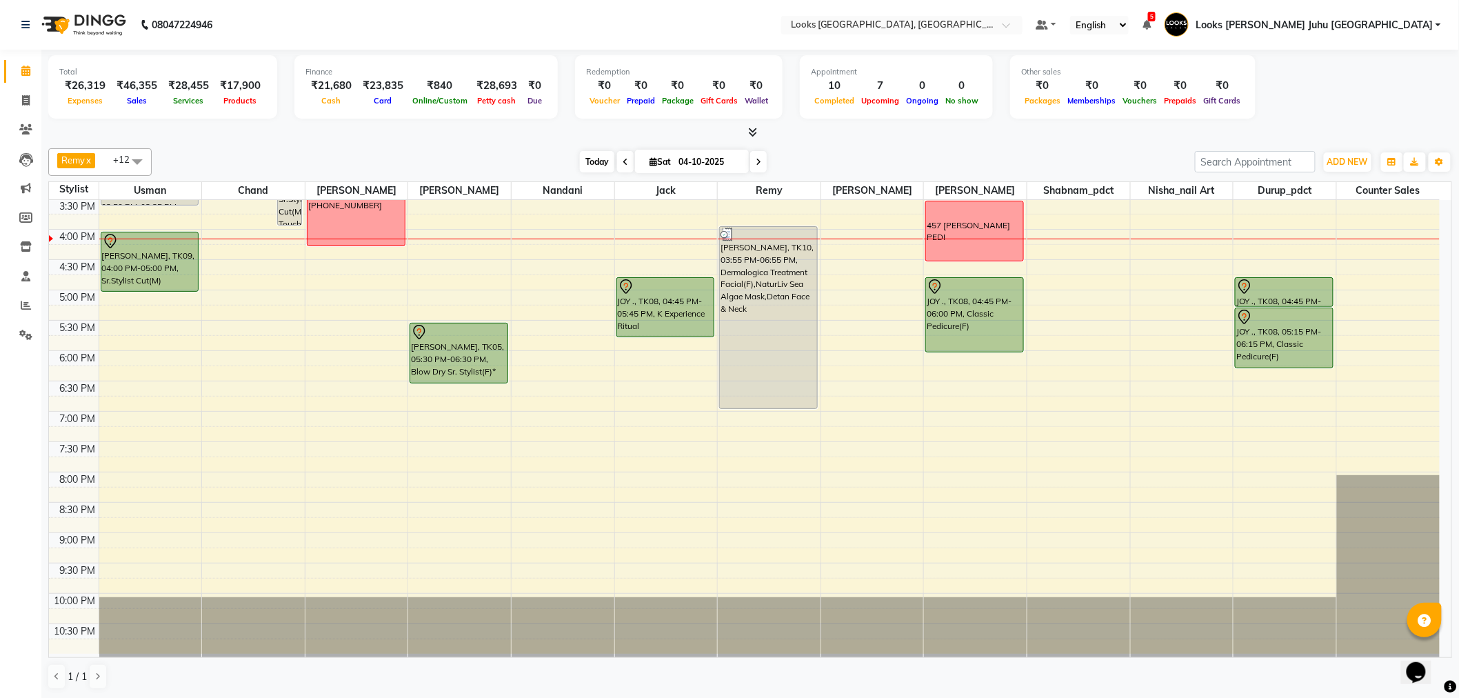
click at [580, 168] on span "Today" at bounding box center [597, 161] width 34 height 21
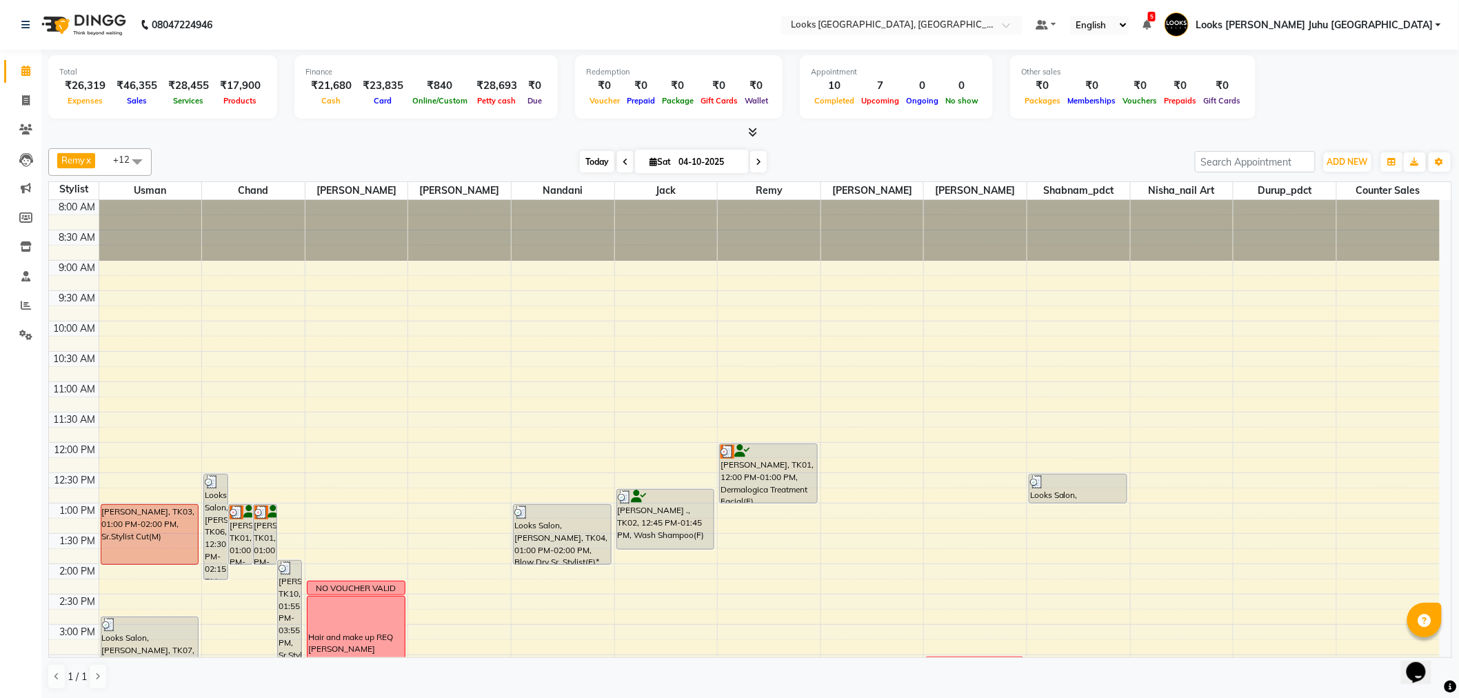
scroll to position [457, 0]
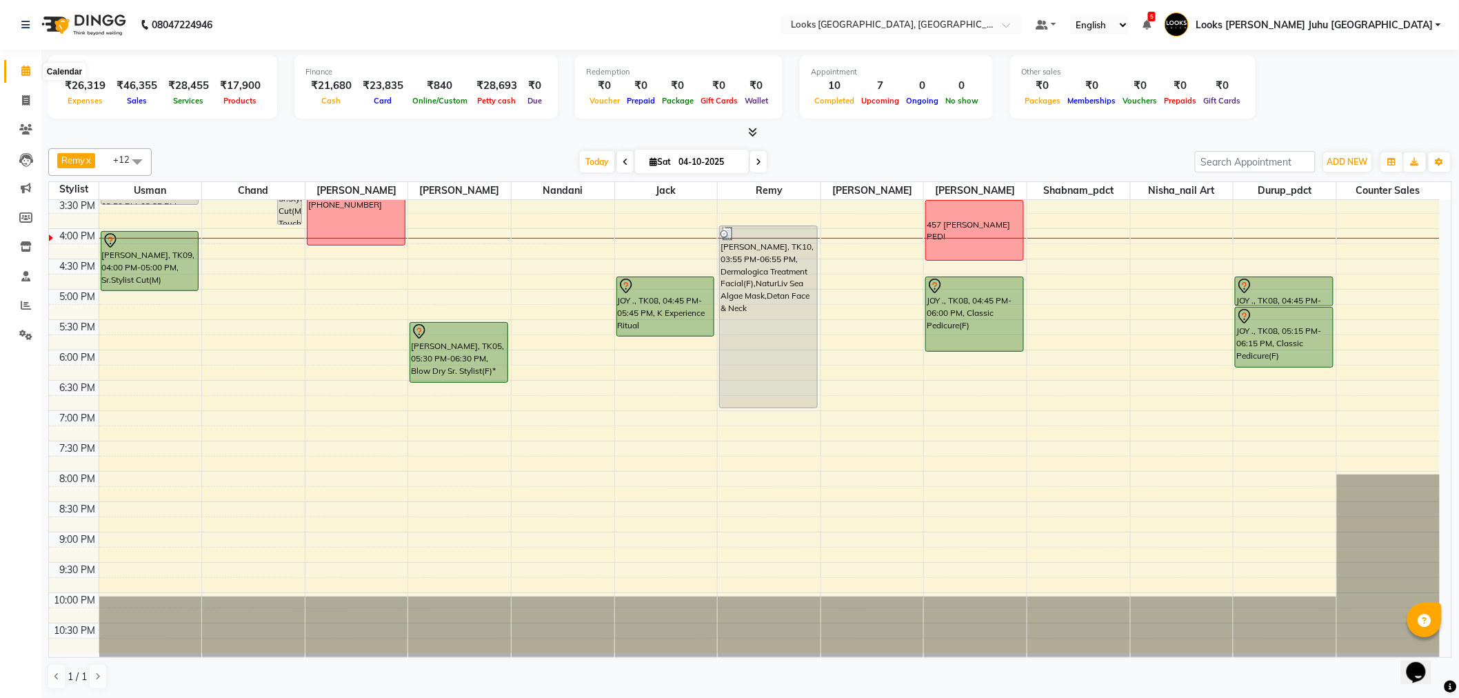
click at [15, 74] on span at bounding box center [26, 71] width 24 height 16
click at [10, 66] on link "Calendar" at bounding box center [20, 71] width 33 height 23
click at [12, 66] on link "Calendar" at bounding box center [20, 71] width 33 height 23
drag, startPoint x: 24, startPoint y: 126, endPoint x: 50, endPoint y: 123, distance: 26.4
click at [24, 126] on icon at bounding box center [25, 129] width 13 height 10
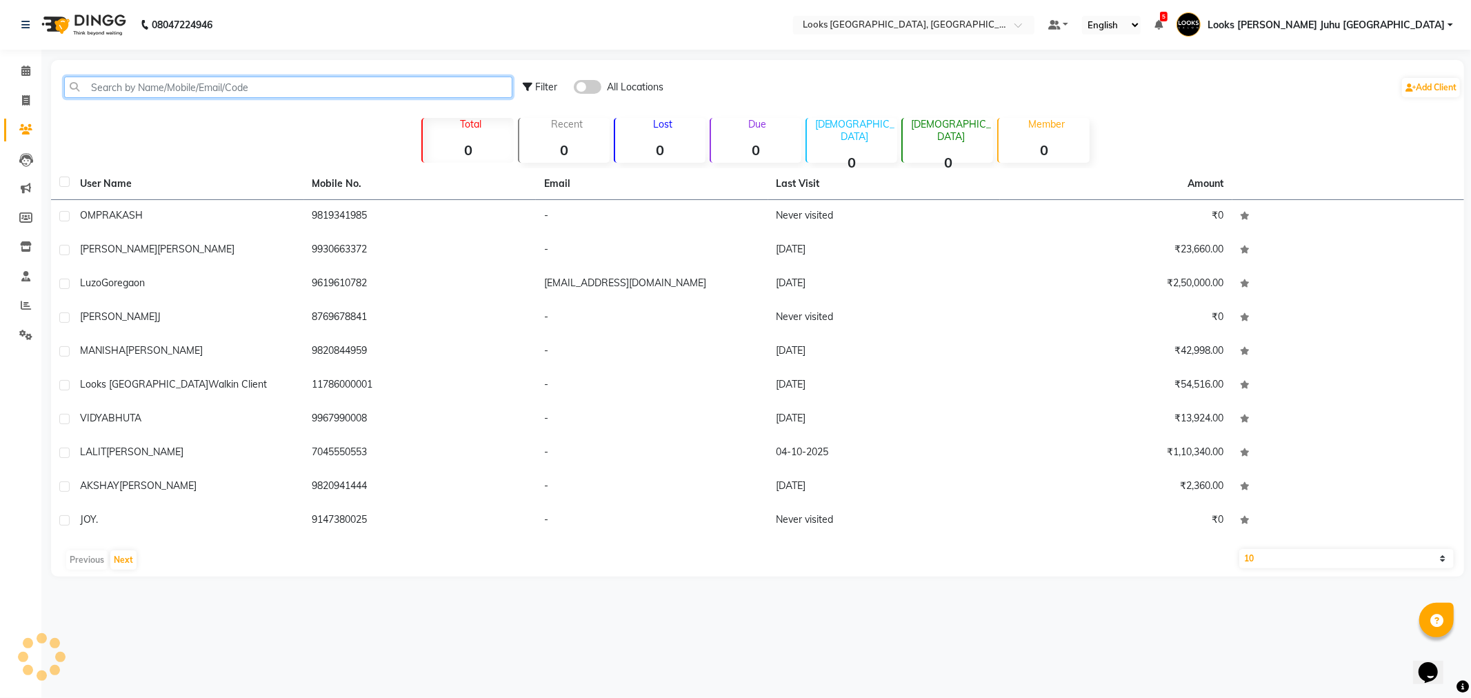
click at [169, 86] on input "text" at bounding box center [288, 87] width 448 height 21
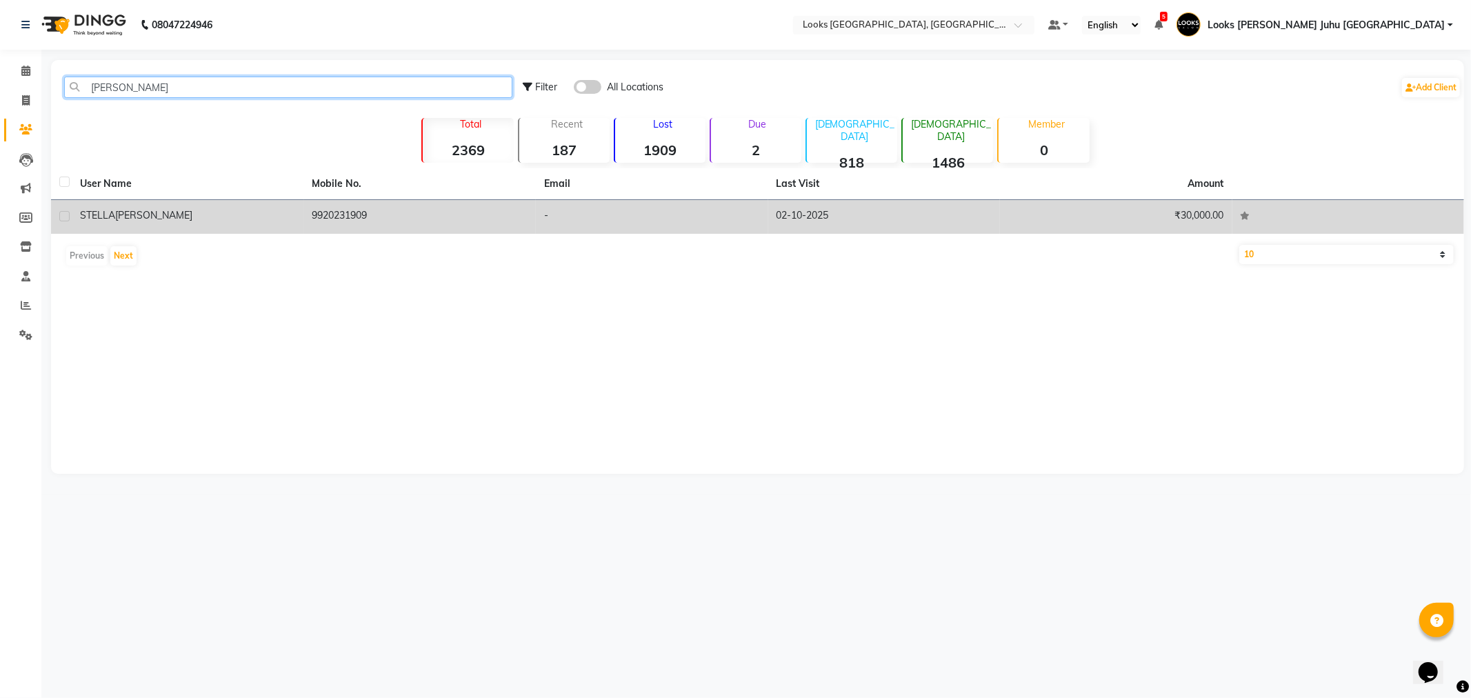
type input "STELL"
click at [172, 219] on div "STELLA DSILVA" at bounding box center [188, 215] width 216 height 14
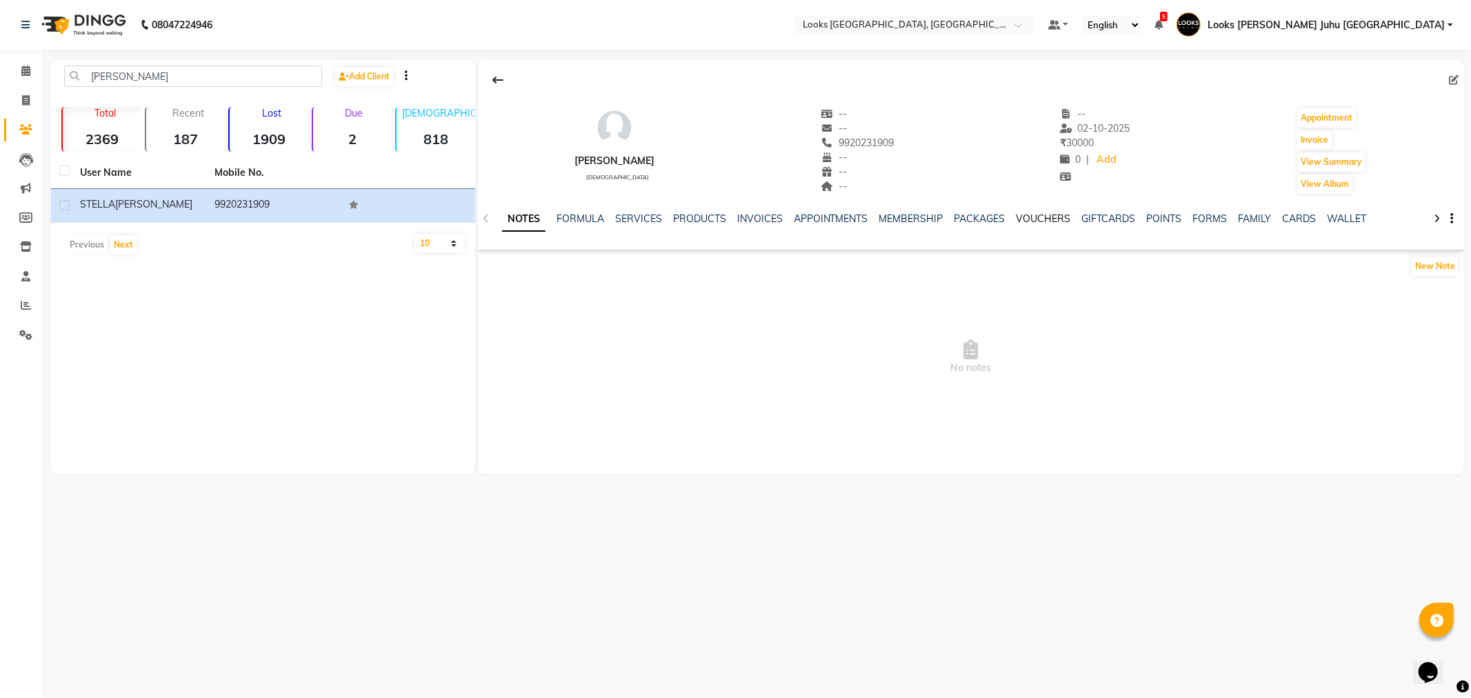
click at [1038, 221] on link "VOUCHERS" at bounding box center [1044, 218] width 54 height 12
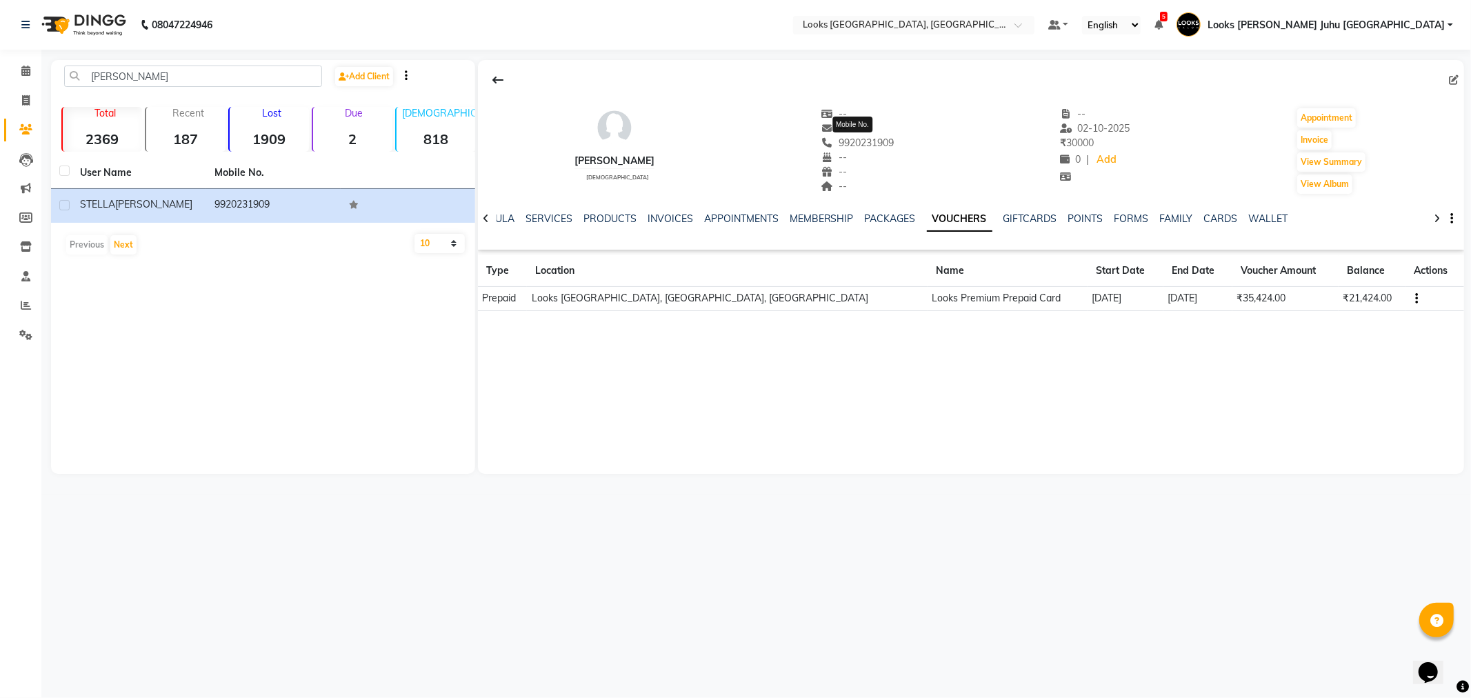
click at [871, 145] on span "9920231909" at bounding box center [857, 143] width 73 height 12
copy span "9920231909"
click at [30, 76] on span at bounding box center [26, 71] width 24 height 16
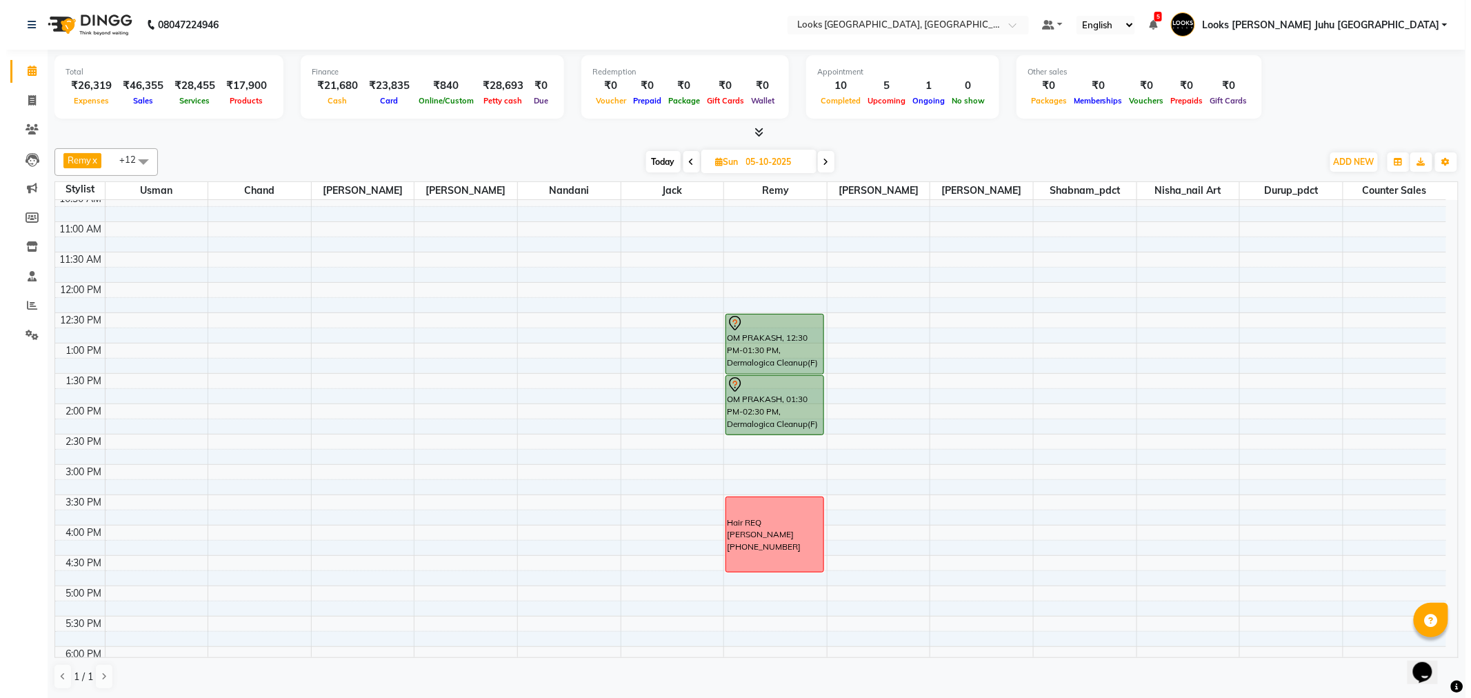
scroll to position [150, 0]
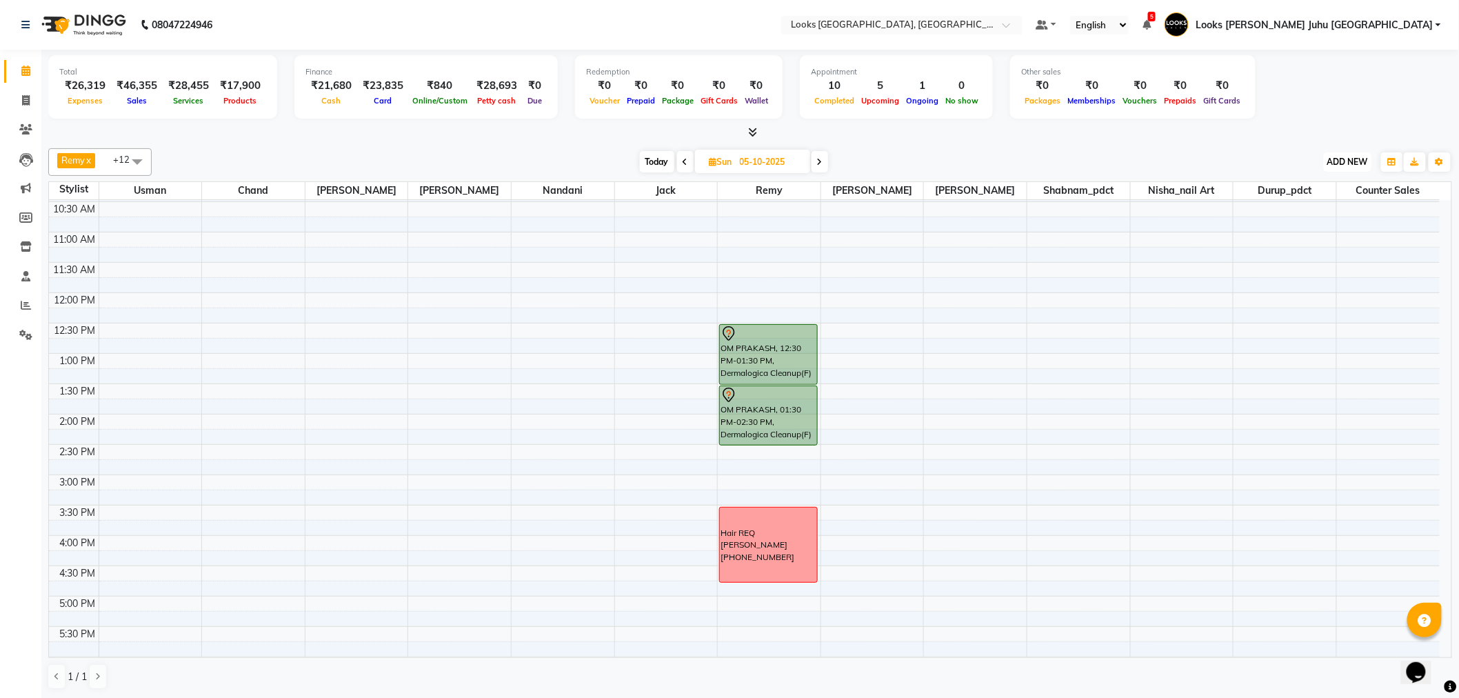
click at [1334, 170] on button "ADD NEW Toggle Dropdown" at bounding box center [1348, 161] width 48 height 19
click at [1293, 202] on link "Add Invoice" at bounding box center [1317, 206] width 109 height 18
select select "service"
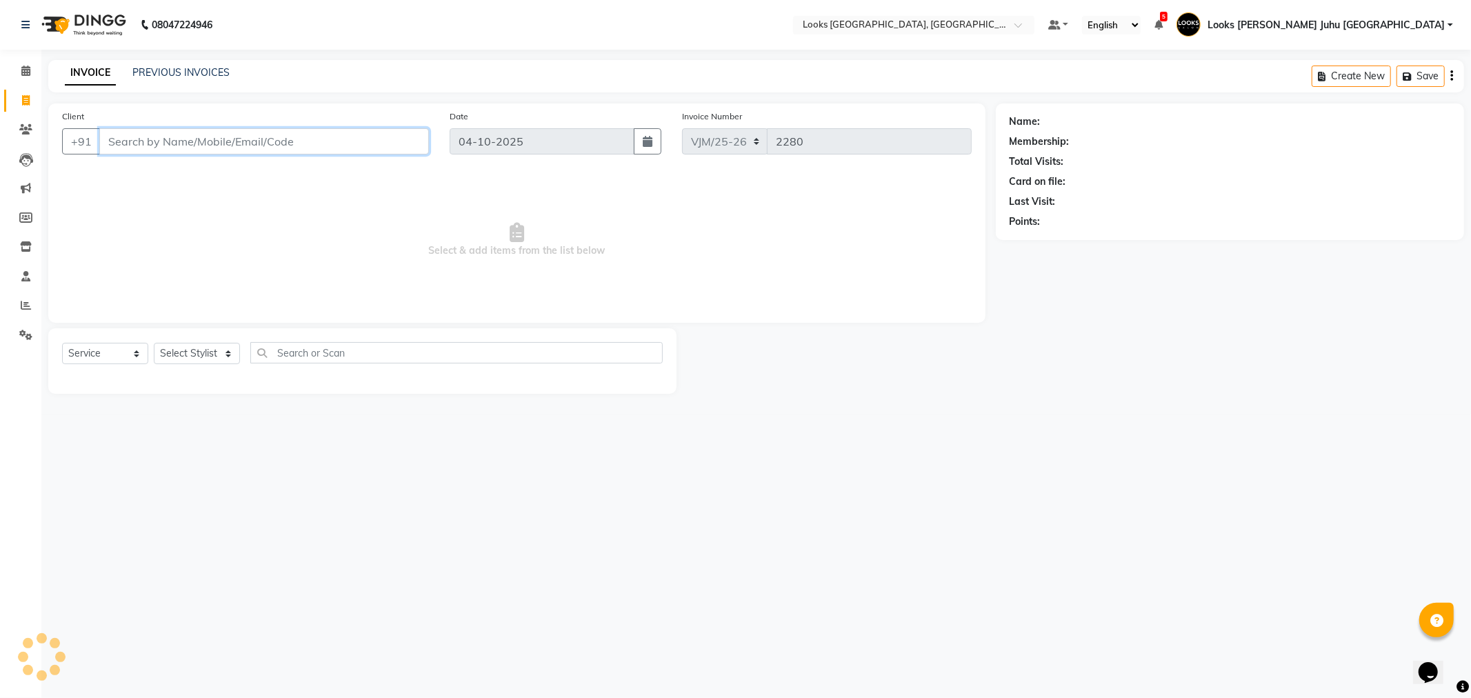
click at [368, 145] on input "Client" at bounding box center [264, 141] width 330 height 26
paste input "9920231909"
type input "9920231909"
select select "1: Object"
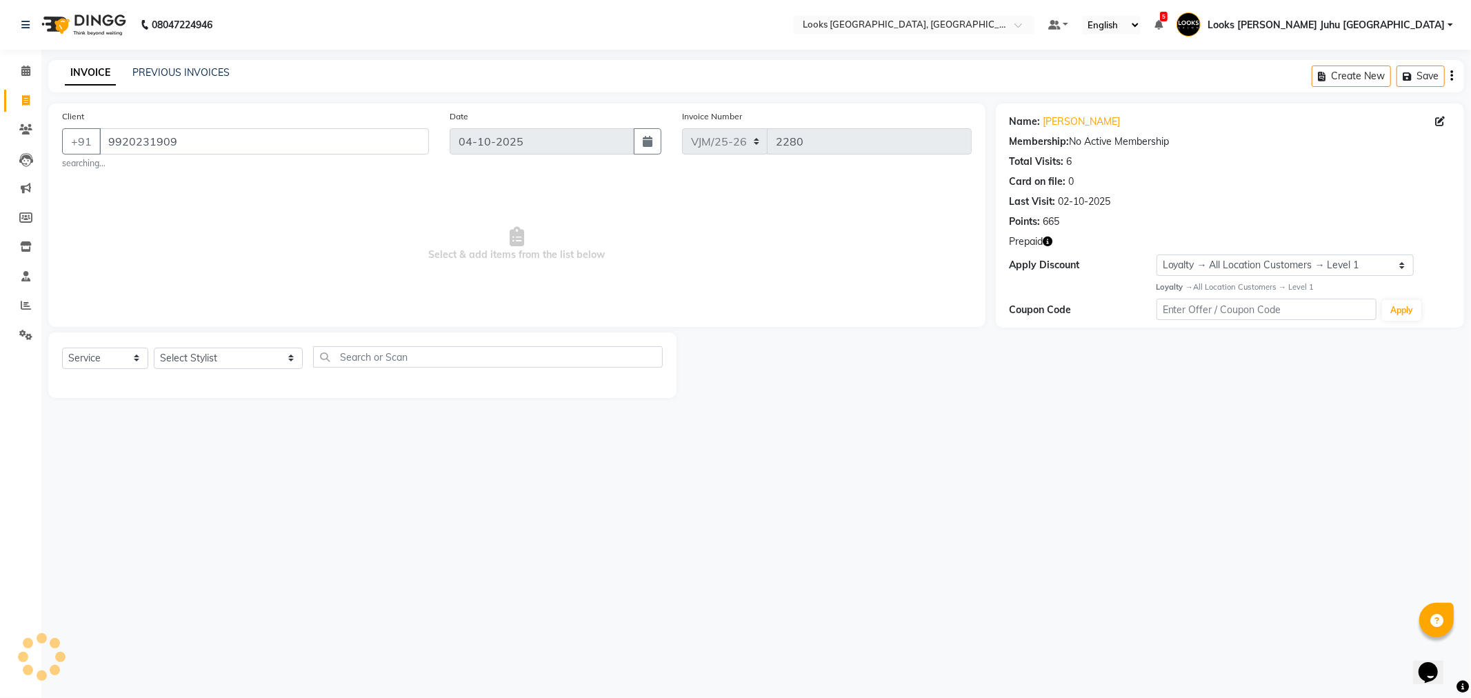
click at [197, 381] on div at bounding box center [362, 382] width 601 height 6
click at [201, 369] on select "Select Stylist Adil BHAGAYSHREE chand Chan_Mrg Counter Sales Deena Gohil DEEPAK…" at bounding box center [228, 358] width 149 height 21
click at [154, 348] on select "Select Stylist Adil BHAGAYSHREE chand Chan_Mrg Counter Sales Deena Gohil DEEPAK…" at bounding box center [228, 358] width 149 height 21
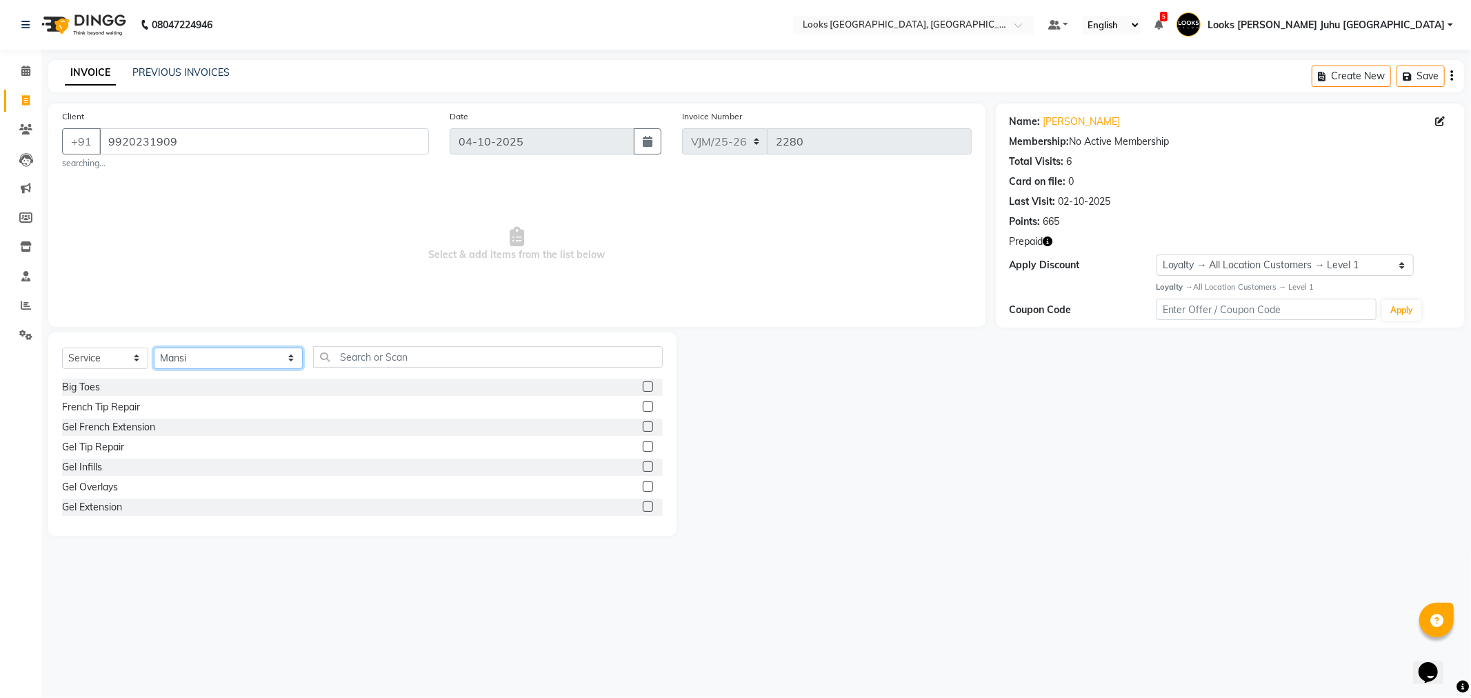
click at [214, 364] on select "Select Stylist Adil BHAGAYSHREE chand Chan_Mrg Counter Sales Deena Gohil DEEPAK…" at bounding box center [228, 358] width 149 height 21
select select "23855"
click at [154, 348] on select "Select Stylist Adil BHAGAYSHREE chand Chan_Mrg Counter Sales Deena Gohil DEEPAK…" at bounding box center [228, 358] width 149 height 21
click at [332, 354] on input "text" at bounding box center [487, 356] width 349 height 21
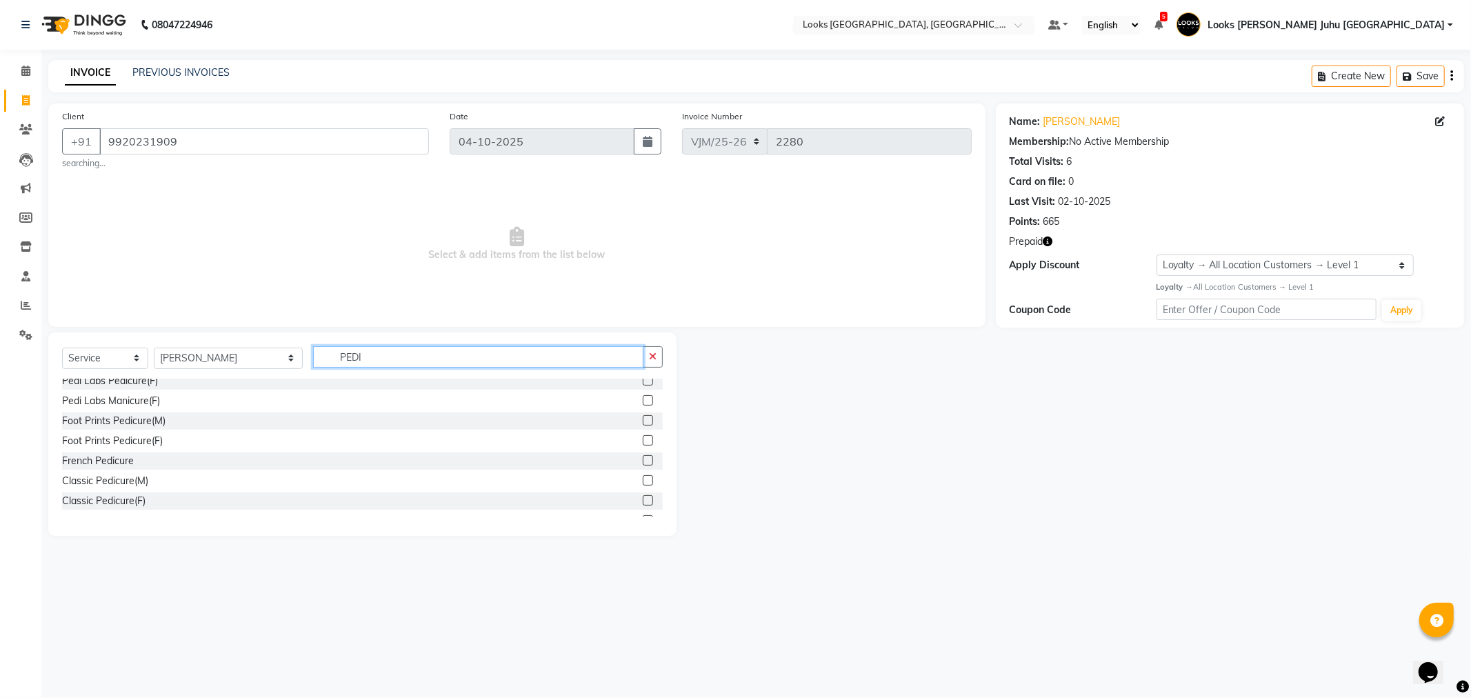
scroll to position [61, 0]
type input "PEDI"
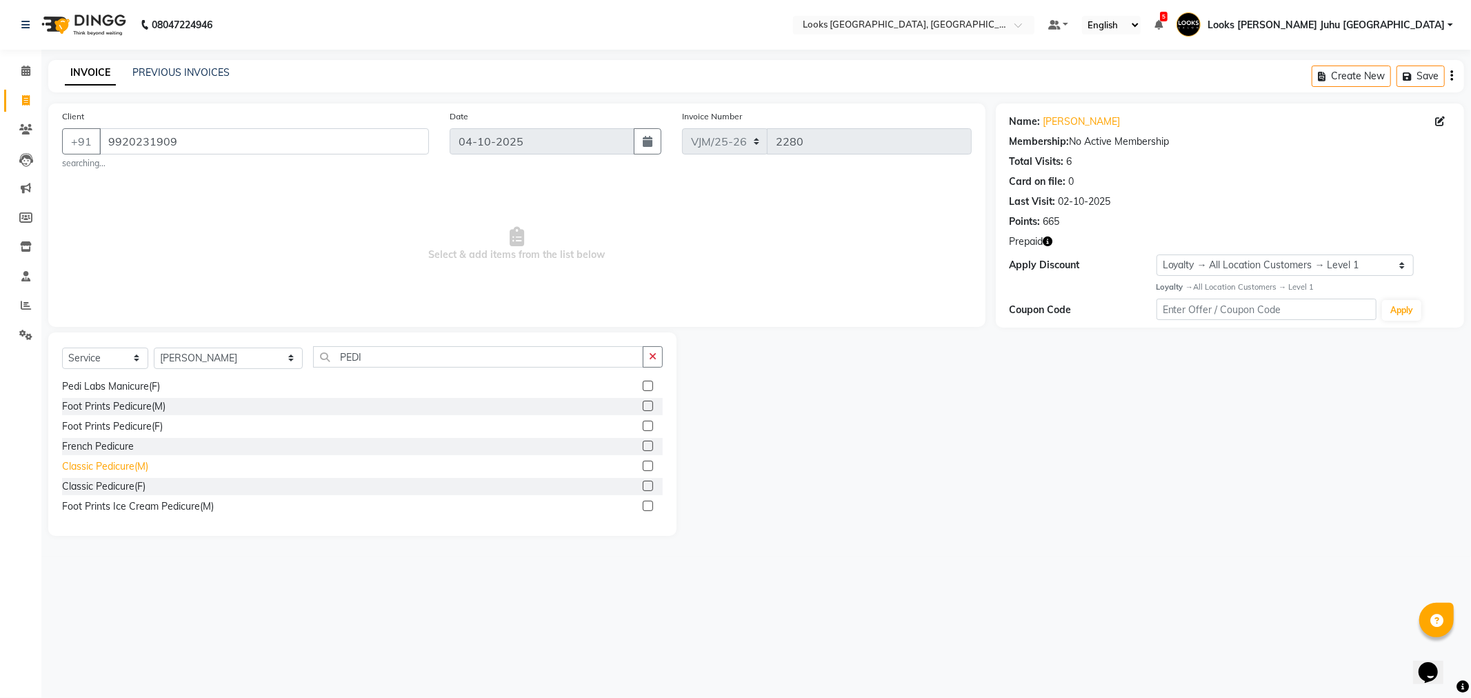
click at [109, 469] on div "Classic Pedicure(M)" at bounding box center [105, 466] width 86 height 14
checkbox input "false"
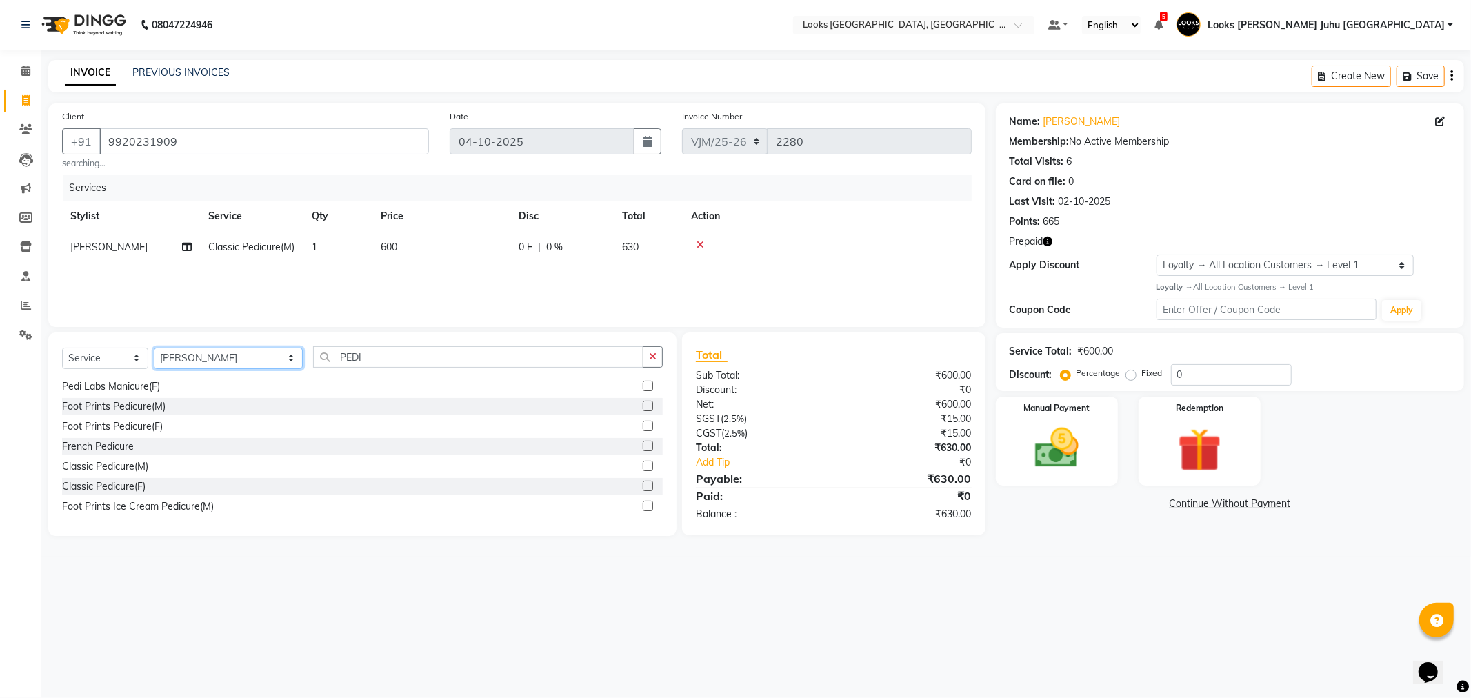
click at [167, 354] on select "Select Stylist Adil BHAGAYSHREE chand Chan_Mrg Counter Sales Deena Gohil DEEPAK…" at bounding box center [228, 358] width 149 height 21
select select "68743"
click at [154, 348] on select "Select Stylist Adil BHAGAYSHREE chand Chan_Mrg Counter Sales Deena Gohil DEEPAK…" at bounding box center [228, 358] width 149 height 21
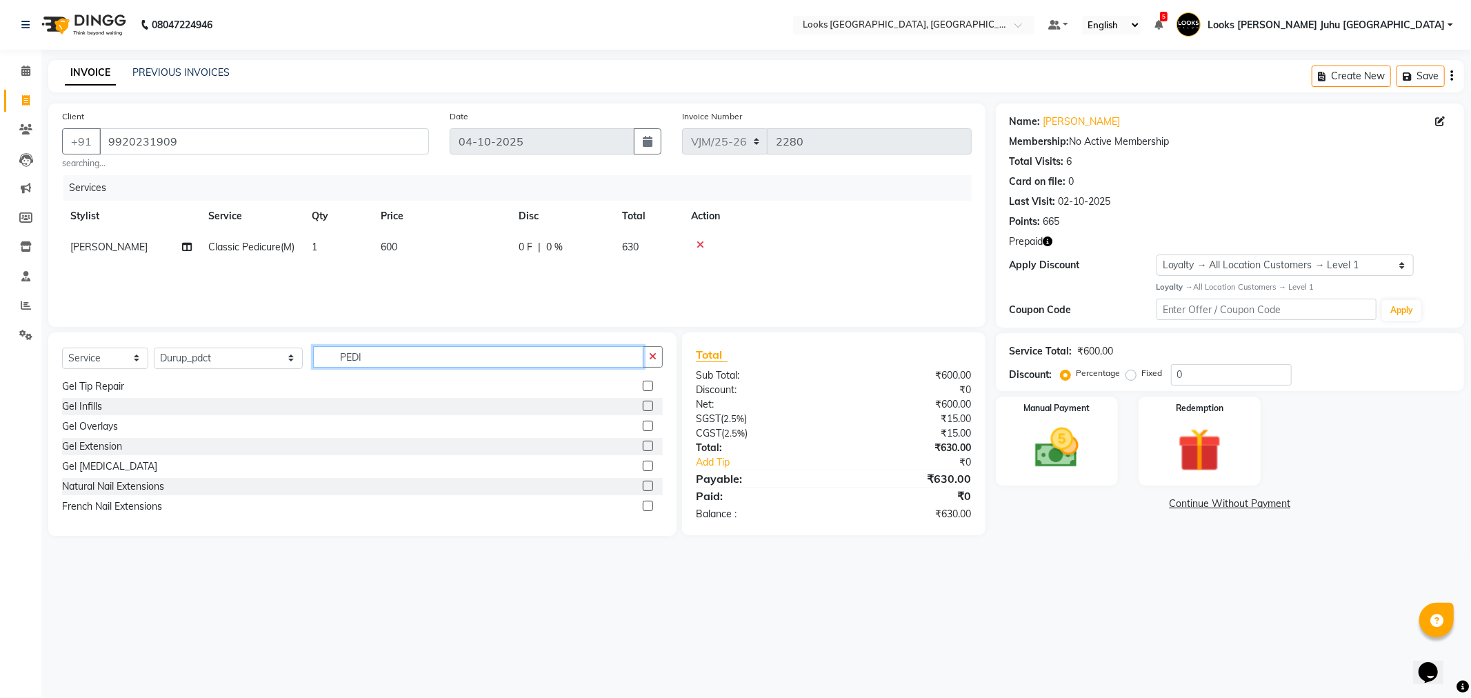
click at [356, 357] on input "PEDI" at bounding box center [478, 356] width 330 height 21
click at [355, 359] on input "PEDI" at bounding box center [478, 356] width 330 height 21
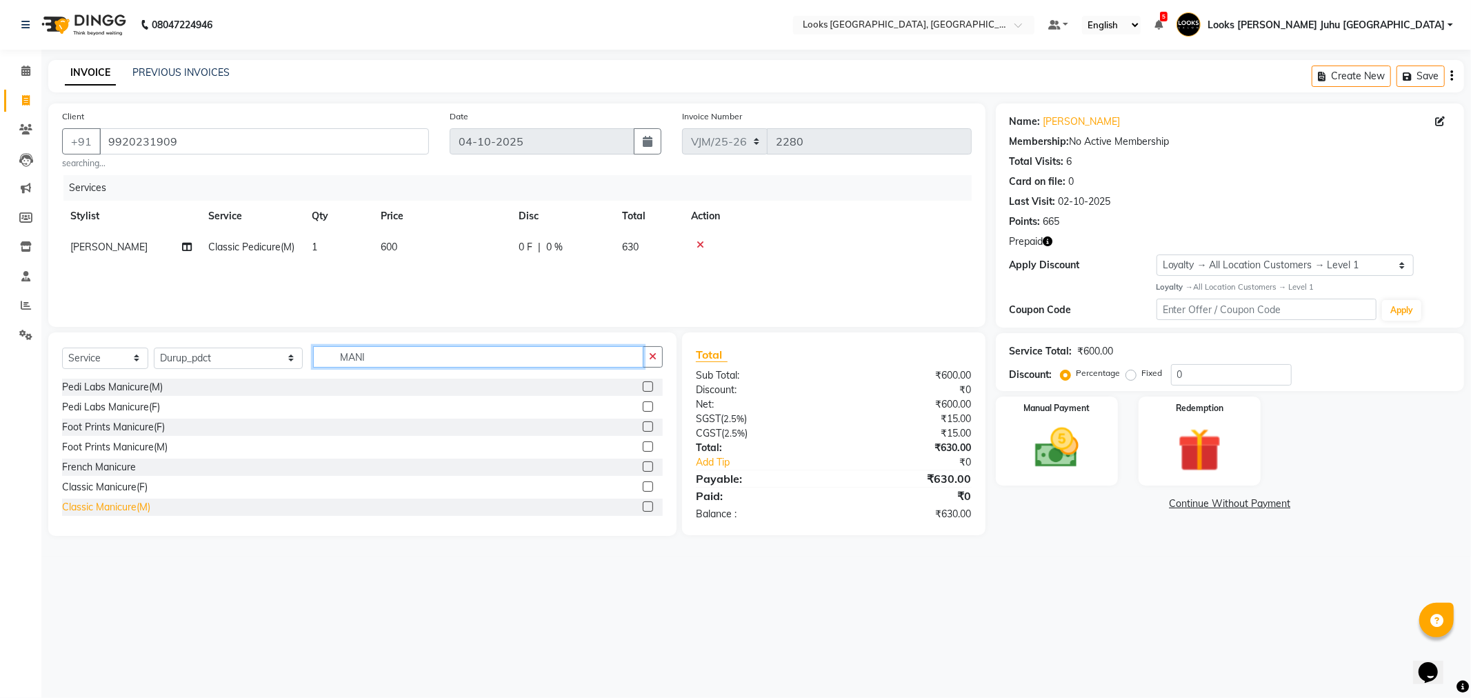
type input "MANI"
click at [128, 500] on div "Classic Manicure(M)" at bounding box center [106, 507] width 88 height 14
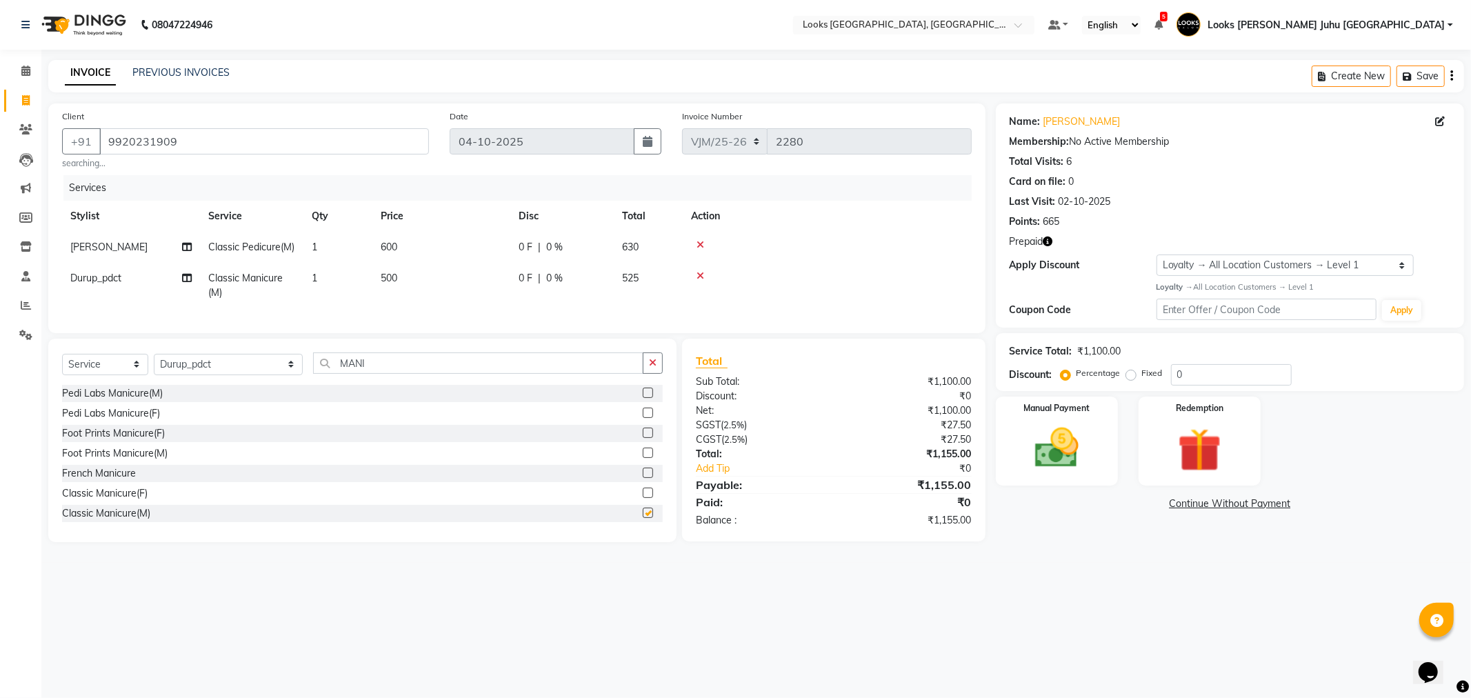
checkbox input "false"
drag, startPoint x: 428, startPoint y: 256, endPoint x: 443, endPoint y: 252, distance: 15.6
click at [429, 255] on td "600" at bounding box center [441, 247] width 138 height 31
select select "23855"
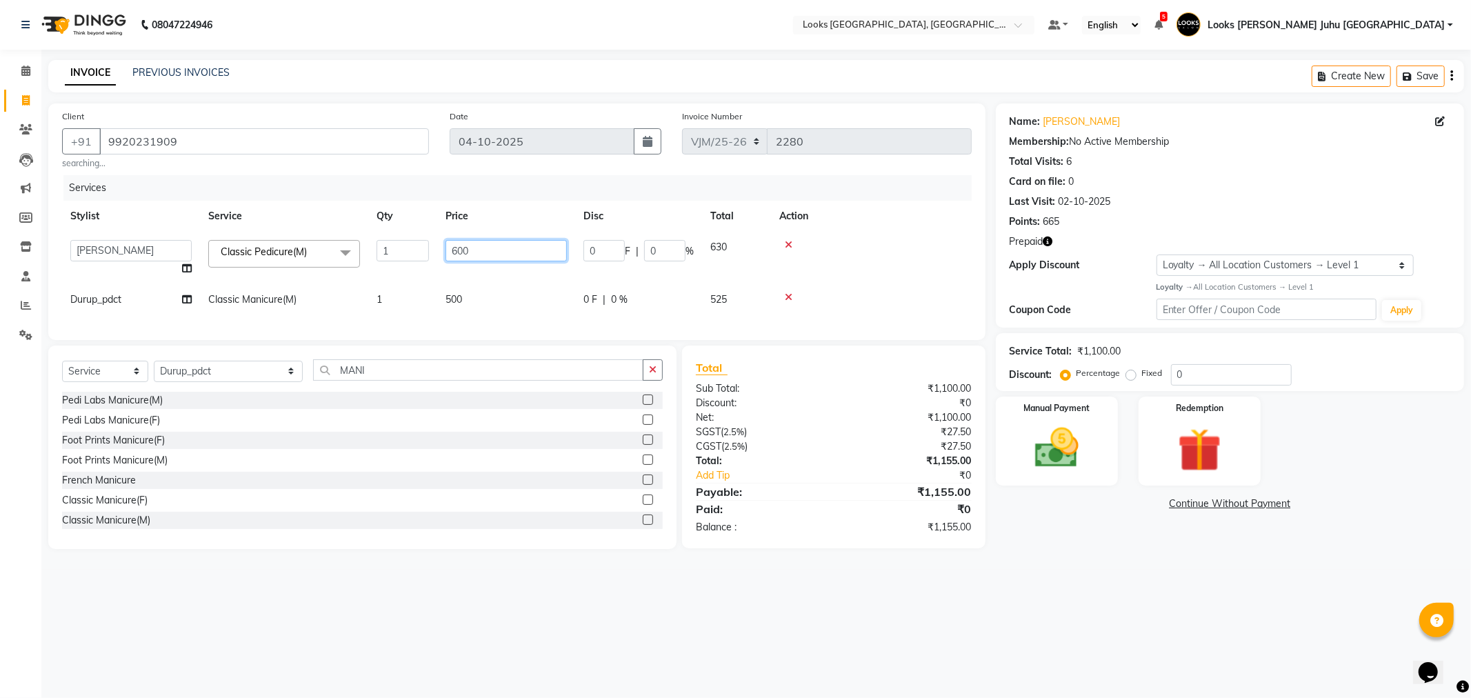
click at [470, 250] on input "600" at bounding box center [506, 250] width 121 height 21
type input "6"
type input "2000"
click at [477, 291] on td "500" at bounding box center [506, 299] width 138 height 31
select select "68743"
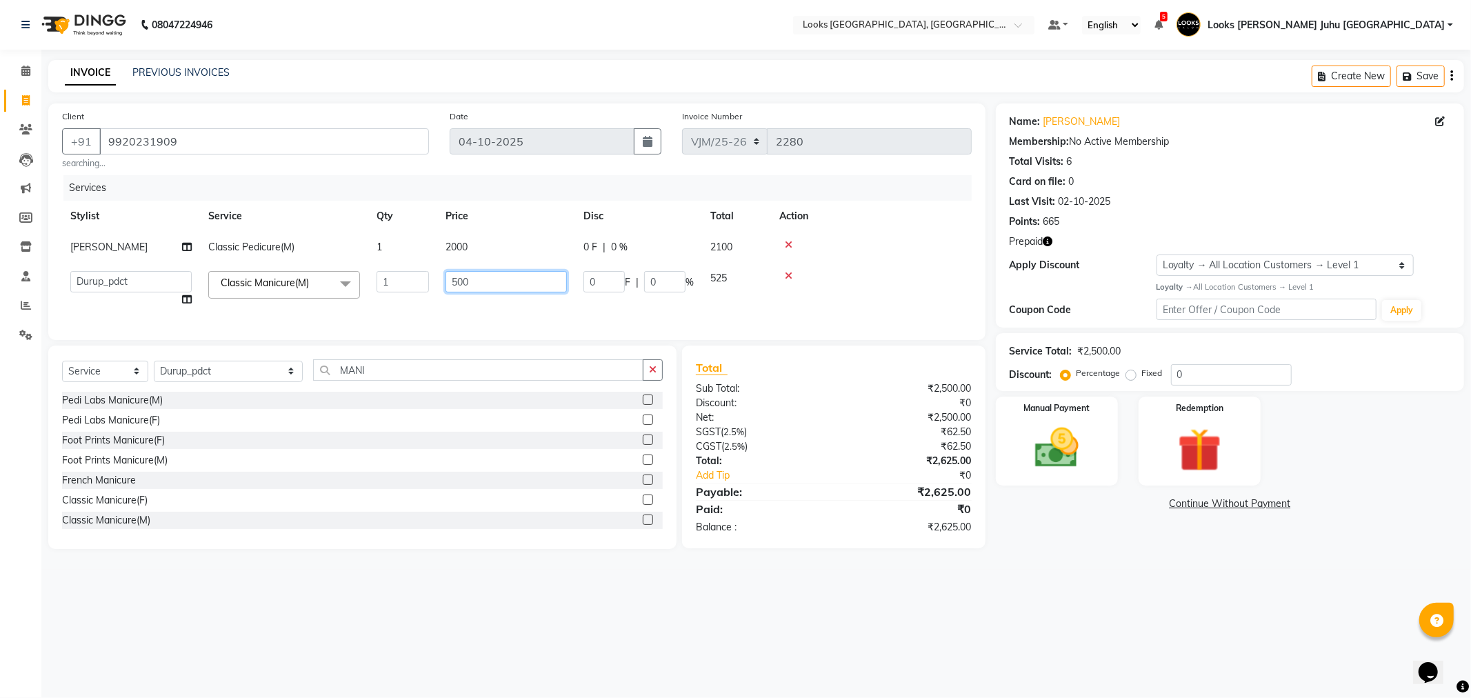
click at [486, 277] on input "500" at bounding box center [506, 281] width 121 height 21
type input "5"
type input "2000"
click at [459, 634] on div "08047224946 Select Location × Looks Juhu Marriott, Mumbai, Mumbai Default Panel…" at bounding box center [735, 349] width 1471 height 698
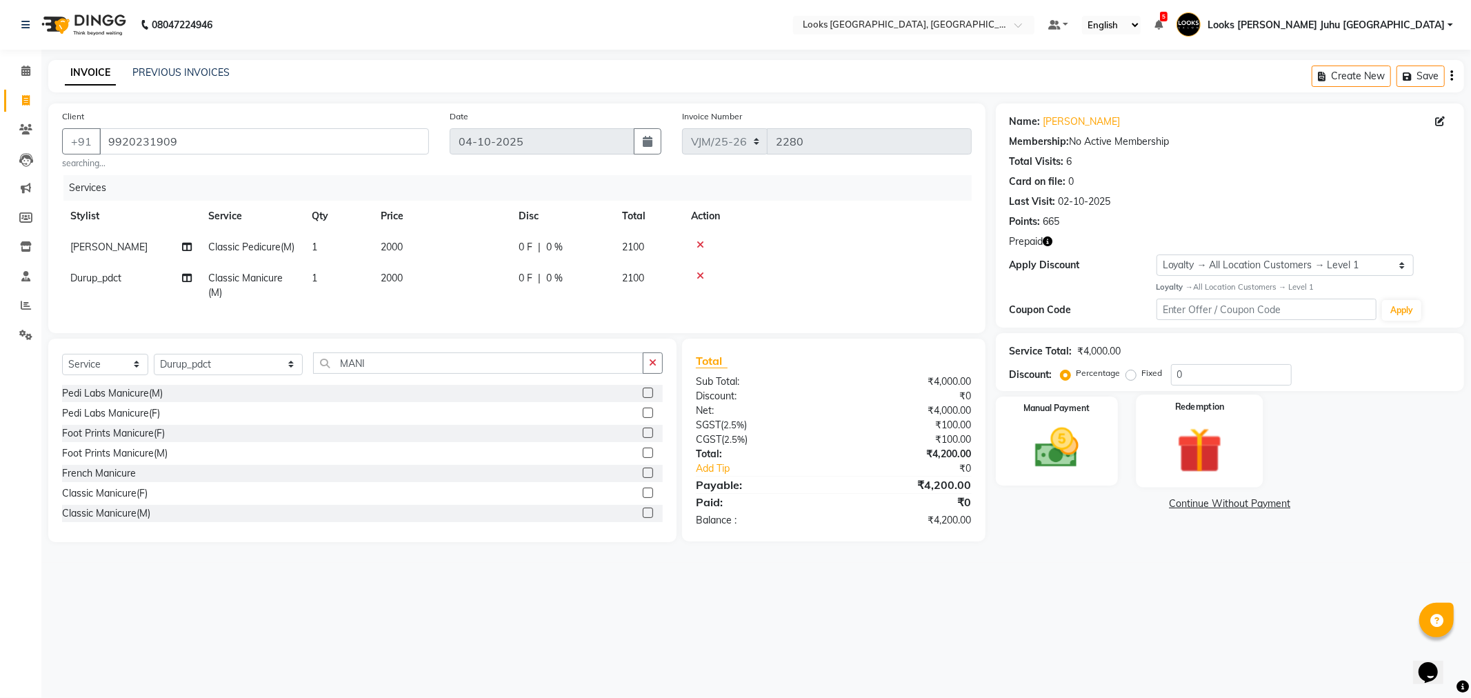
click at [1197, 451] on img at bounding box center [1200, 450] width 74 height 57
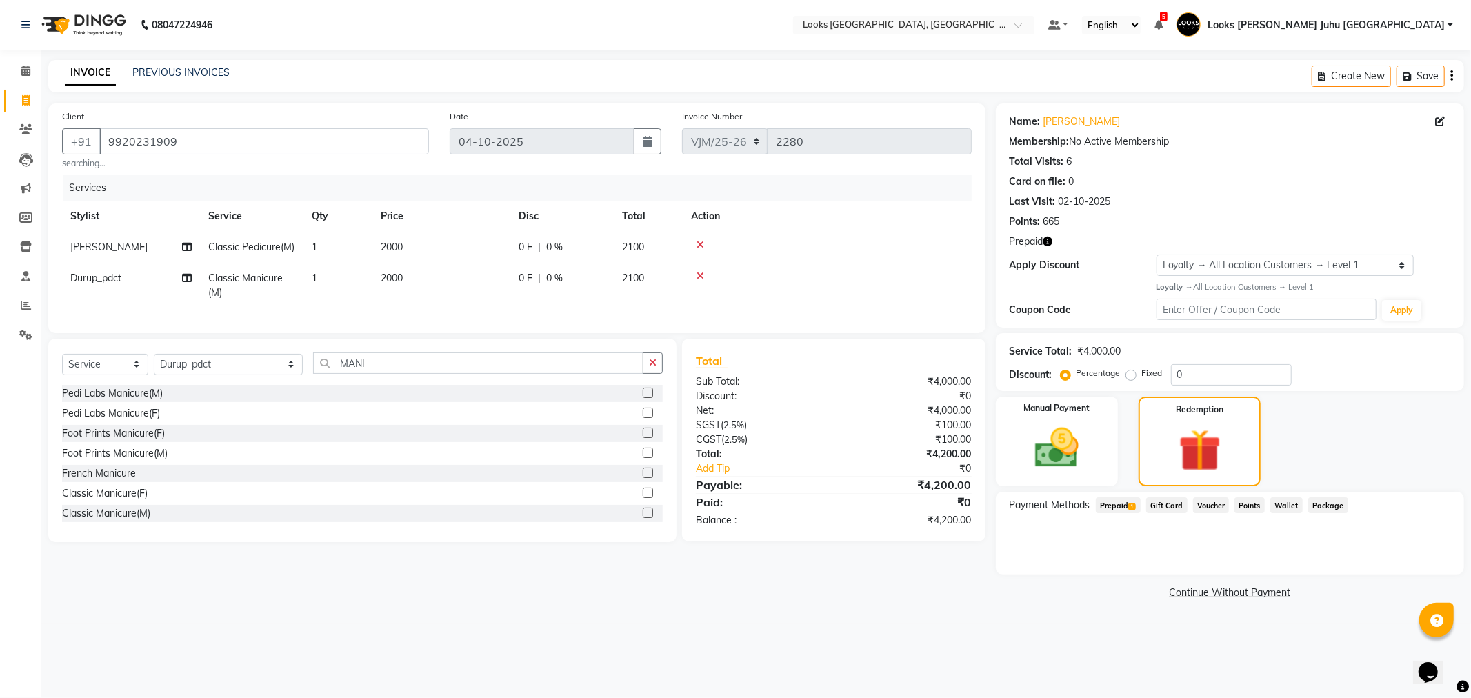
click at [1123, 505] on span "Prepaid 1" at bounding box center [1118, 505] width 45 height 16
drag, startPoint x: 1265, startPoint y: 555, endPoint x: 1154, endPoint y: 559, distance: 110.4
click at [1168, 559] on div "4200 Add" at bounding box center [1230, 561] width 428 height 26
click at [1097, 609] on link "Continue Without Payment" at bounding box center [1230, 604] width 463 height 14
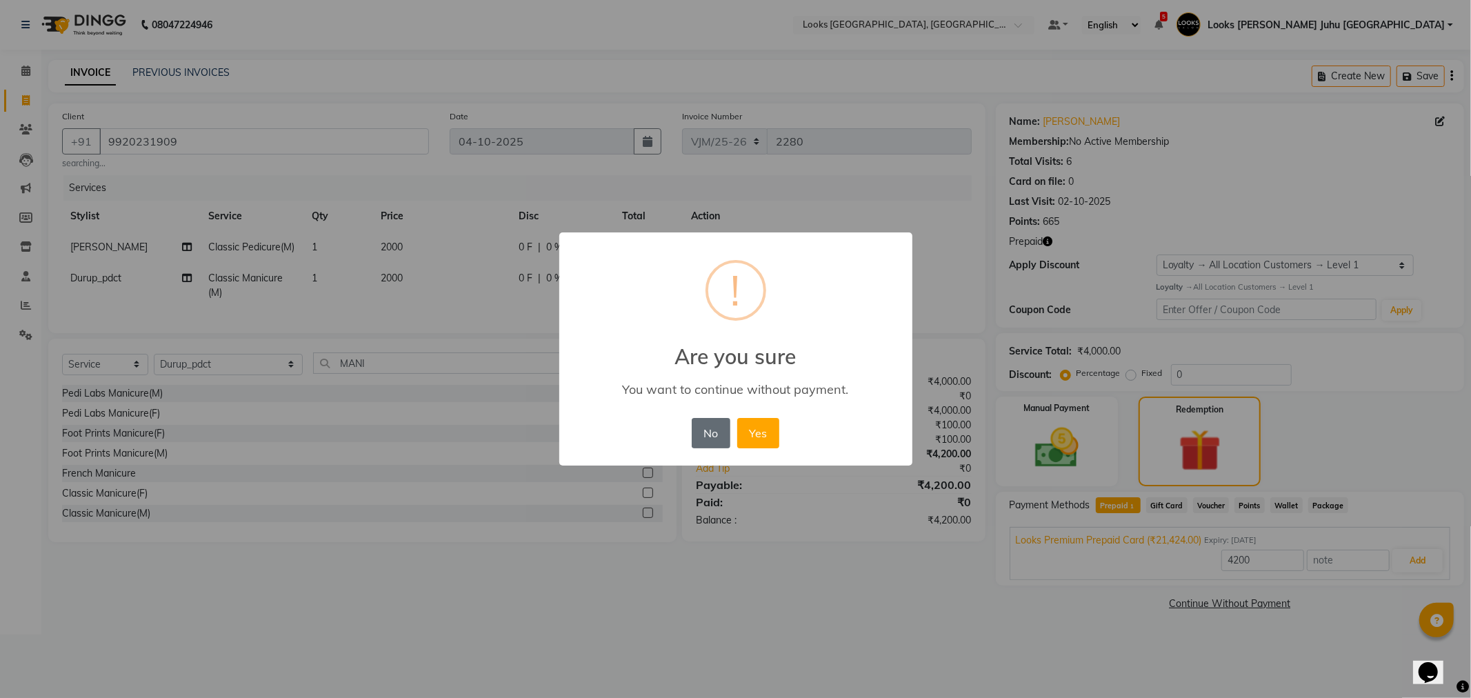
click at [726, 432] on button "No" at bounding box center [711, 433] width 39 height 30
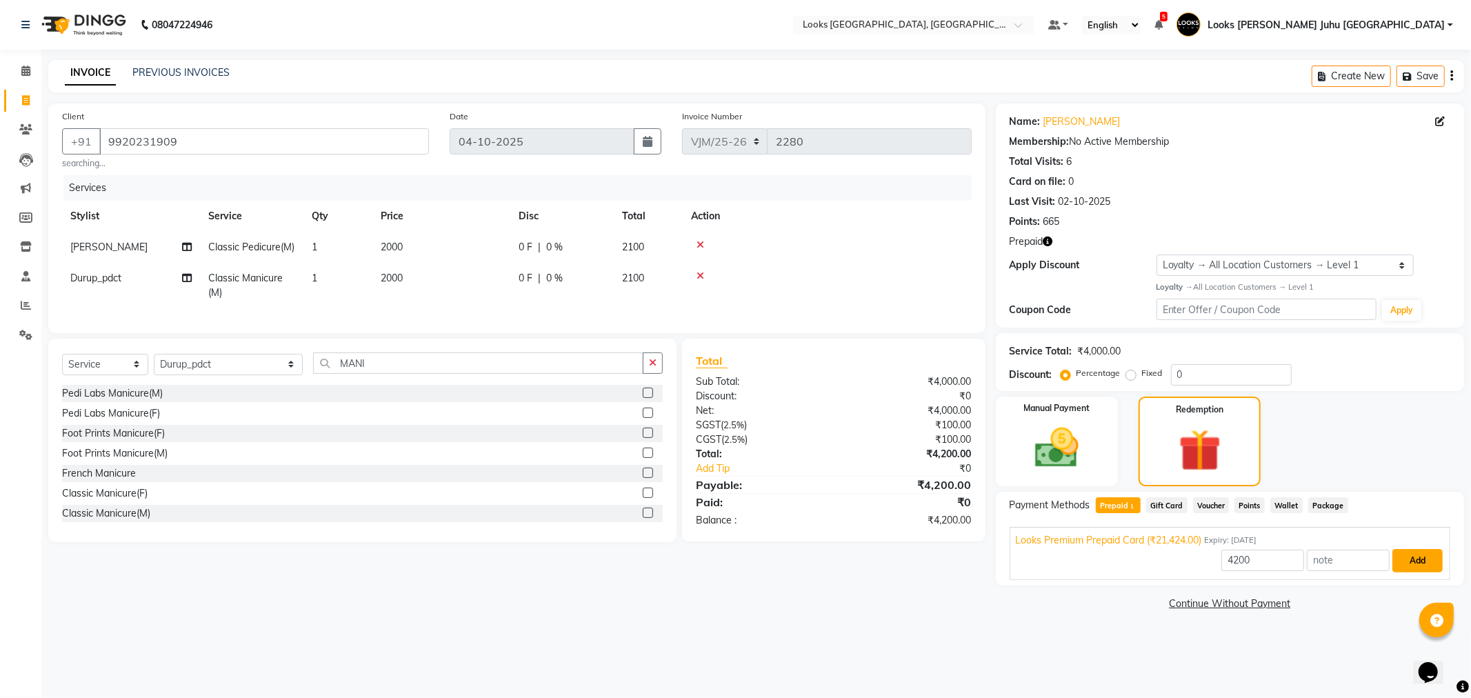
click at [1423, 557] on button "Add" at bounding box center [1417, 560] width 50 height 23
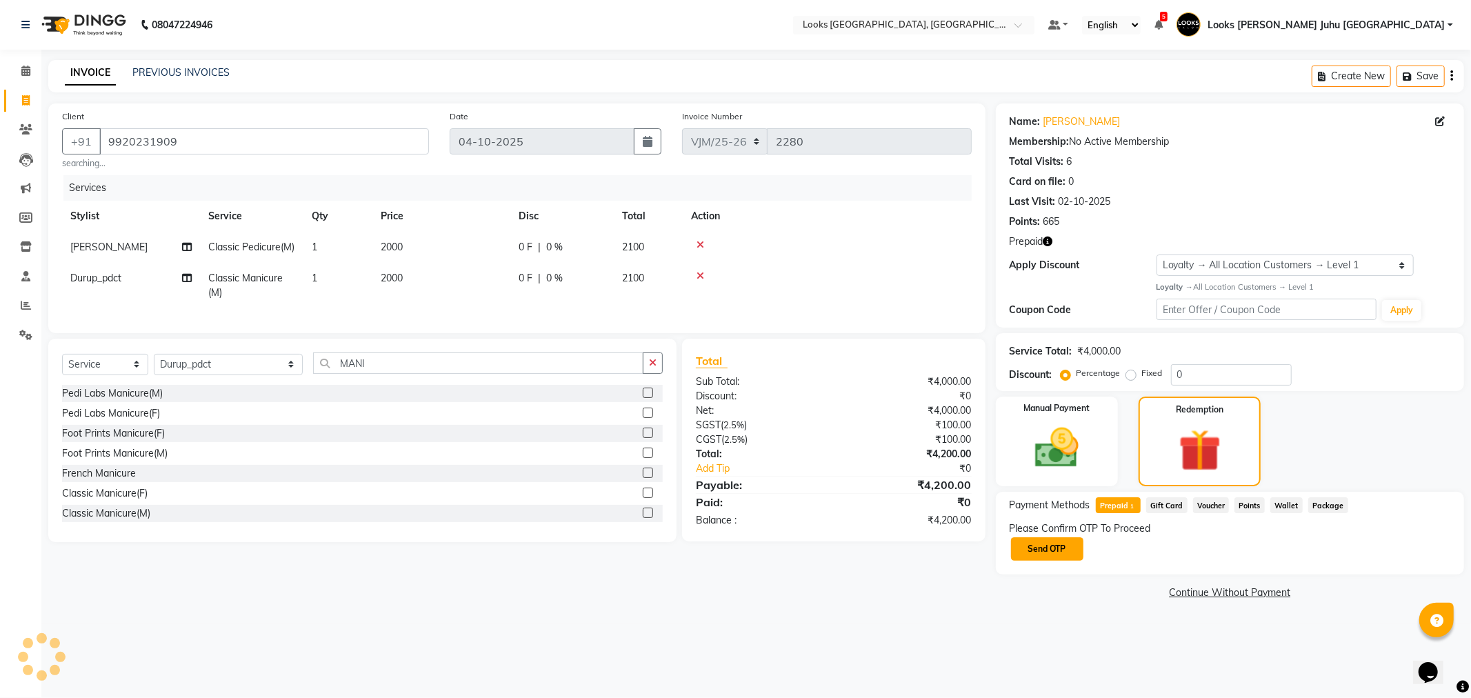
click at [1038, 552] on button "Send OTP" at bounding box center [1047, 548] width 72 height 23
click at [1070, 548] on div "Please Confirm OTP To Proceed Send OTP" at bounding box center [1230, 541] width 441 height 41
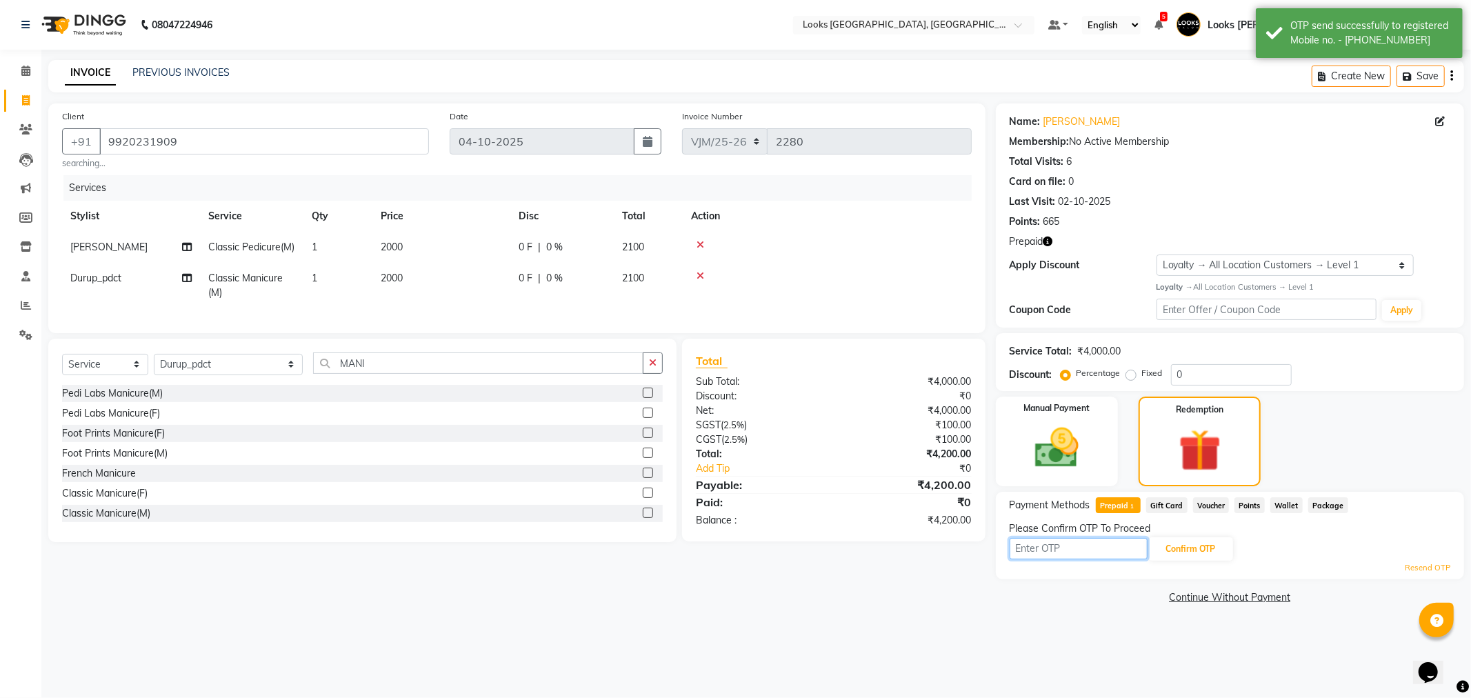
click at [1066, 550] on input "text" at bounding box center [1079, 548] width 138 height 21
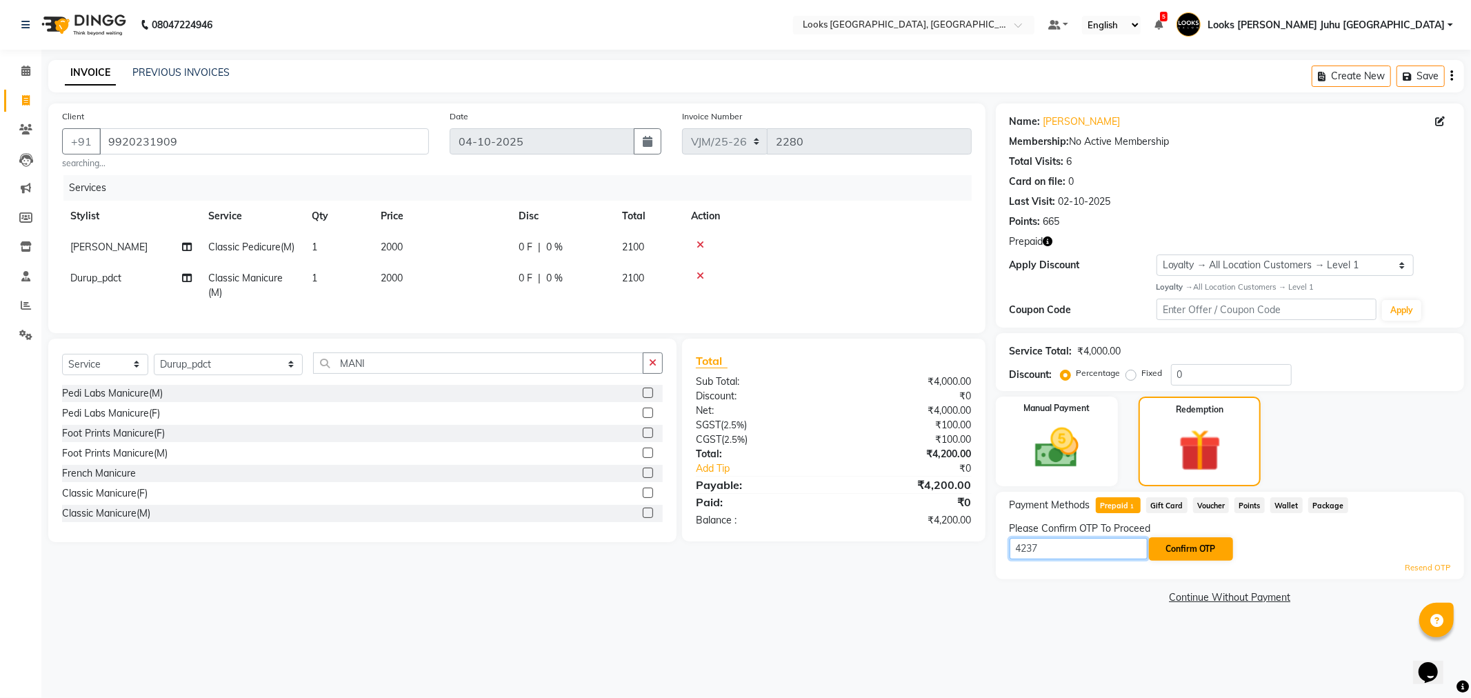
type input "4237"
click at [1202, 545] on button "Confirm OTP" at bounding box center [1191, 548] width 84 height 23
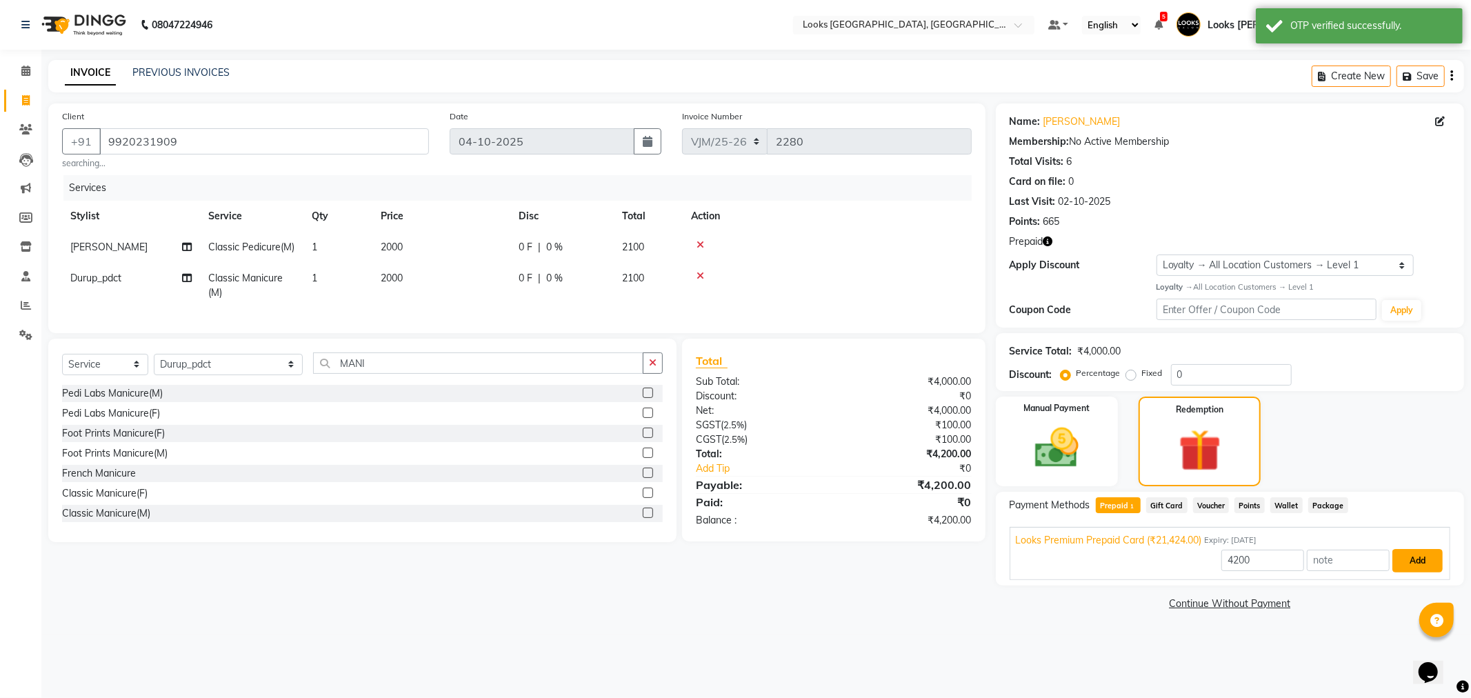
click at [1429, 563] on button "Add" at bounding box center [1417, 560] width 50 height 23
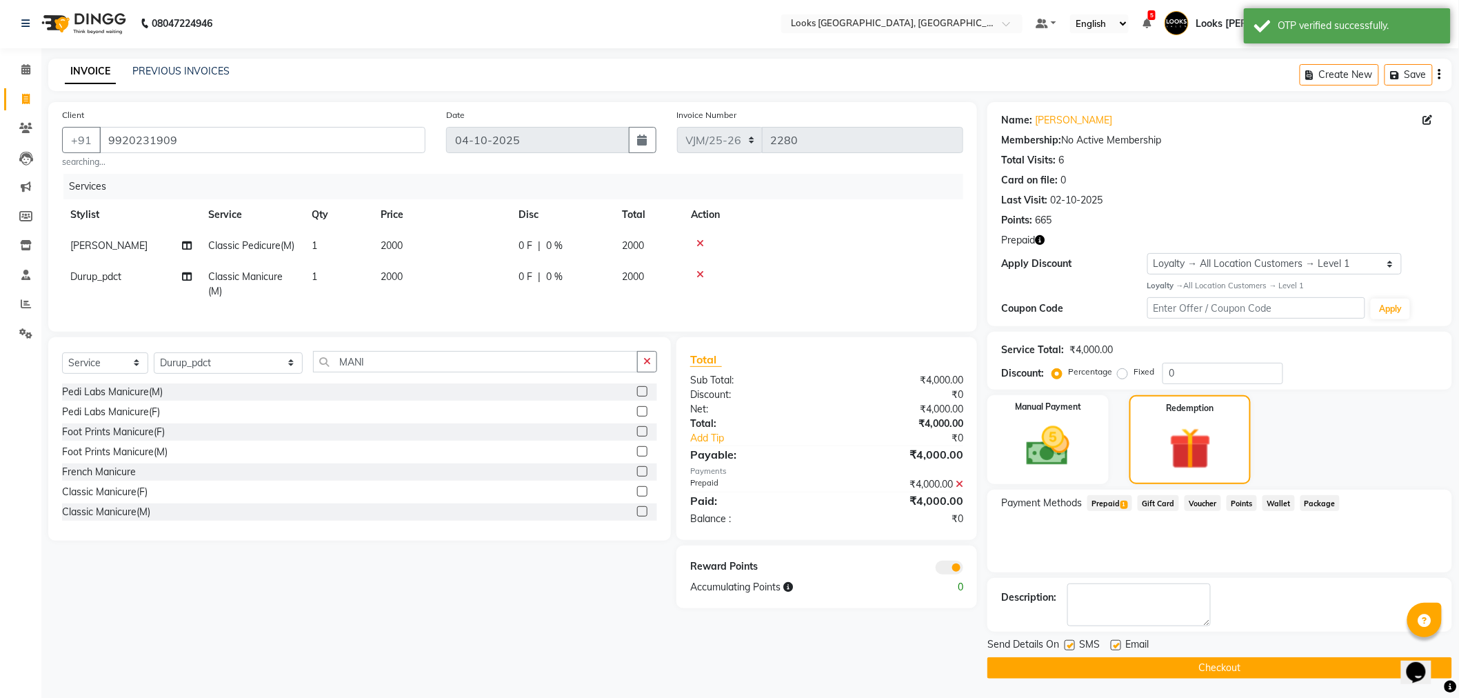
scroll to position [2, 0]
click at [1054, 679] on main "INVOICE PREVIOUS INVOICES Create New Save Client +91 9920231909 searching... Da…" at bounding box center [750, 378] width 1418 height 641
click at [1060, 672] on button "Checkout" at bounding box center [1220, 667] width 465 height 21
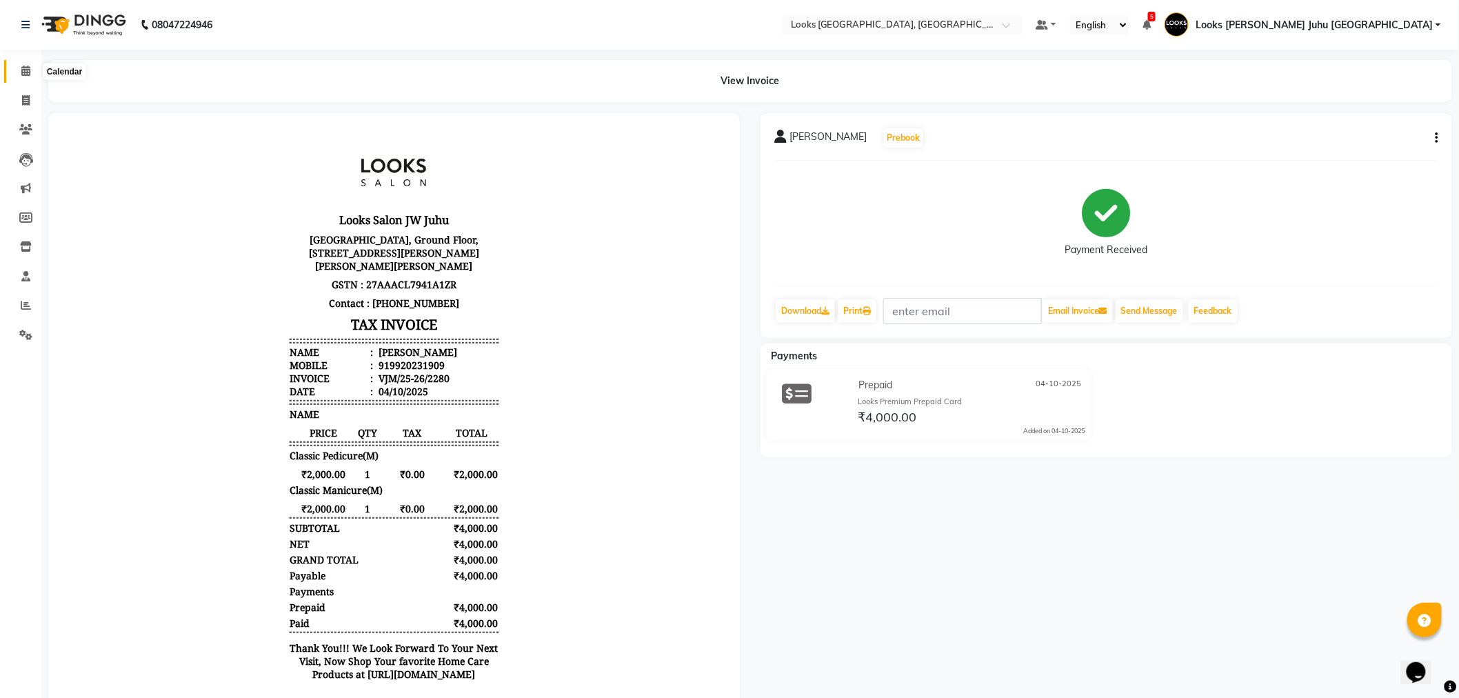
drag, startPoint x: 19, startPoint y: 77, endPoint x: 37, endPoint y: 70, distance: 20.1
click at [19, 77] on span at bounding box center [26, 71] width 24 height 16
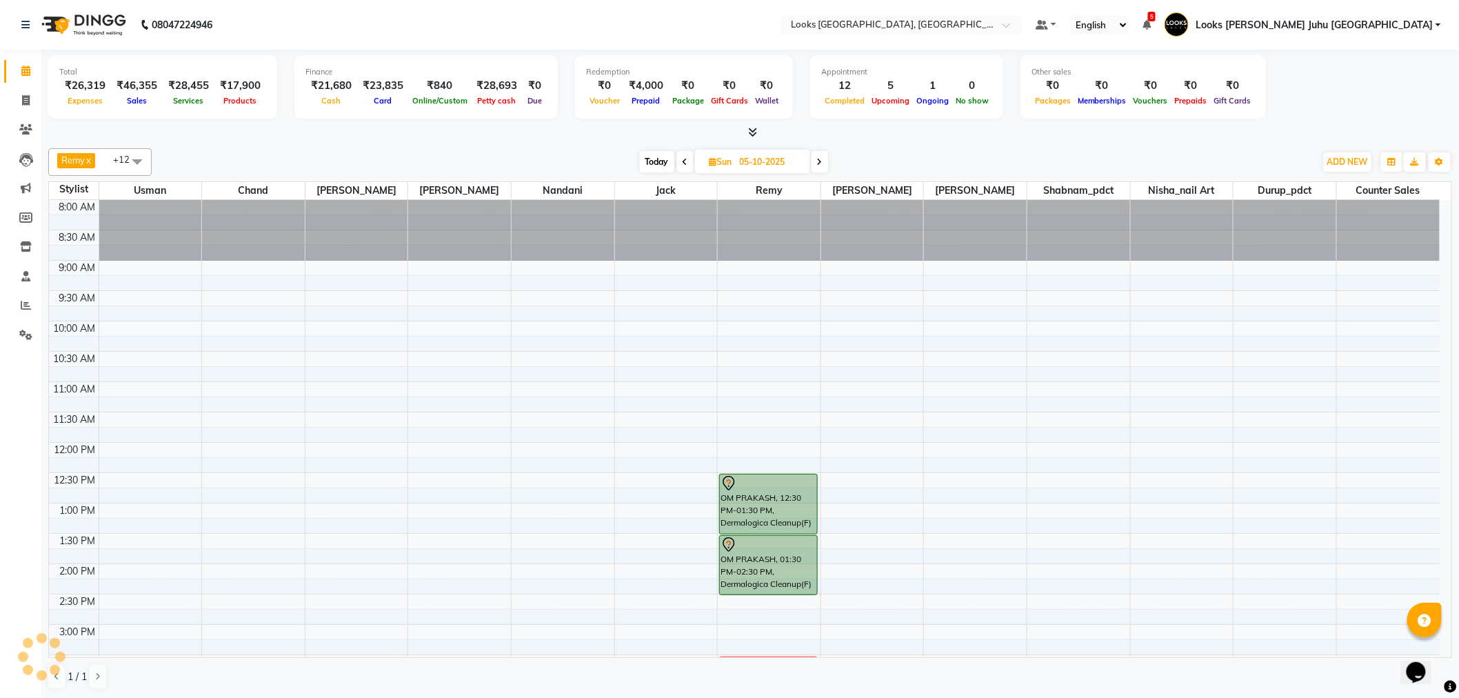
click at [686, 168] on span at bounding box center [685, 161] width 17 height 21
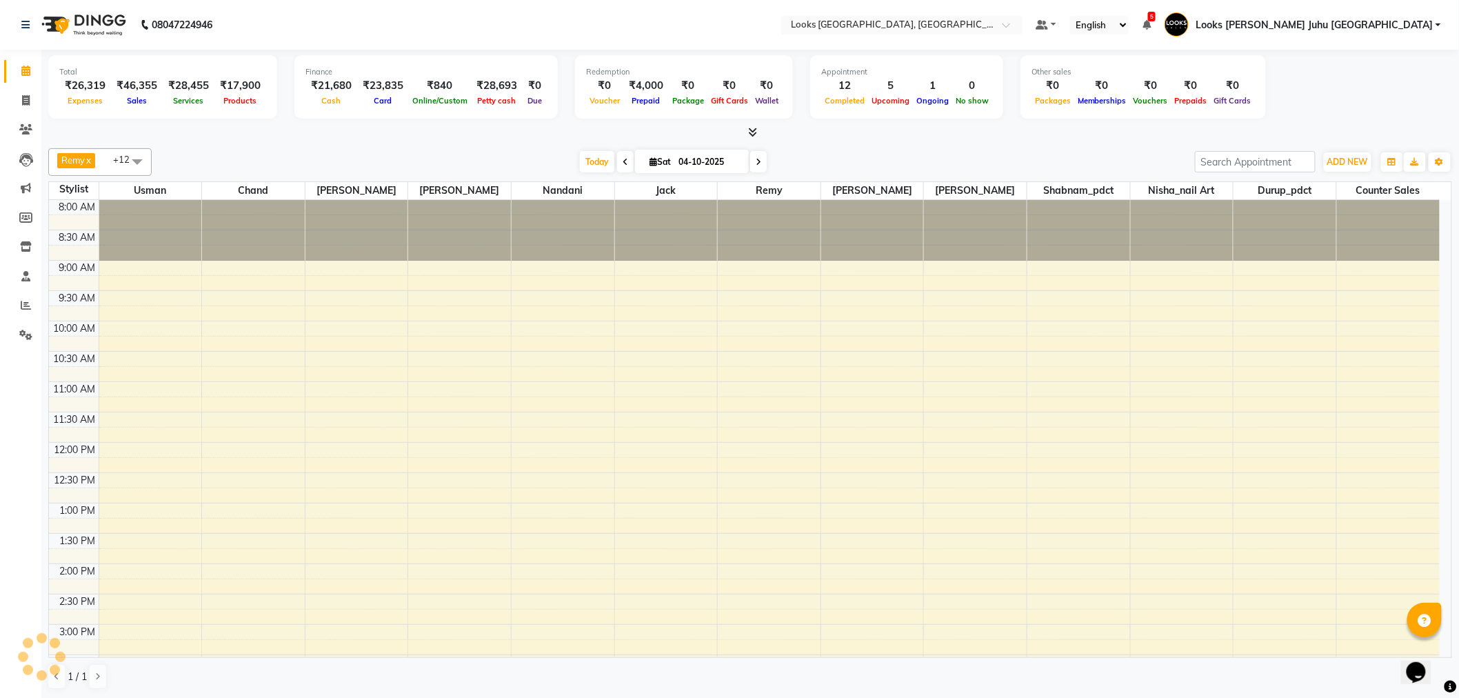
scroll to position [457, 0]
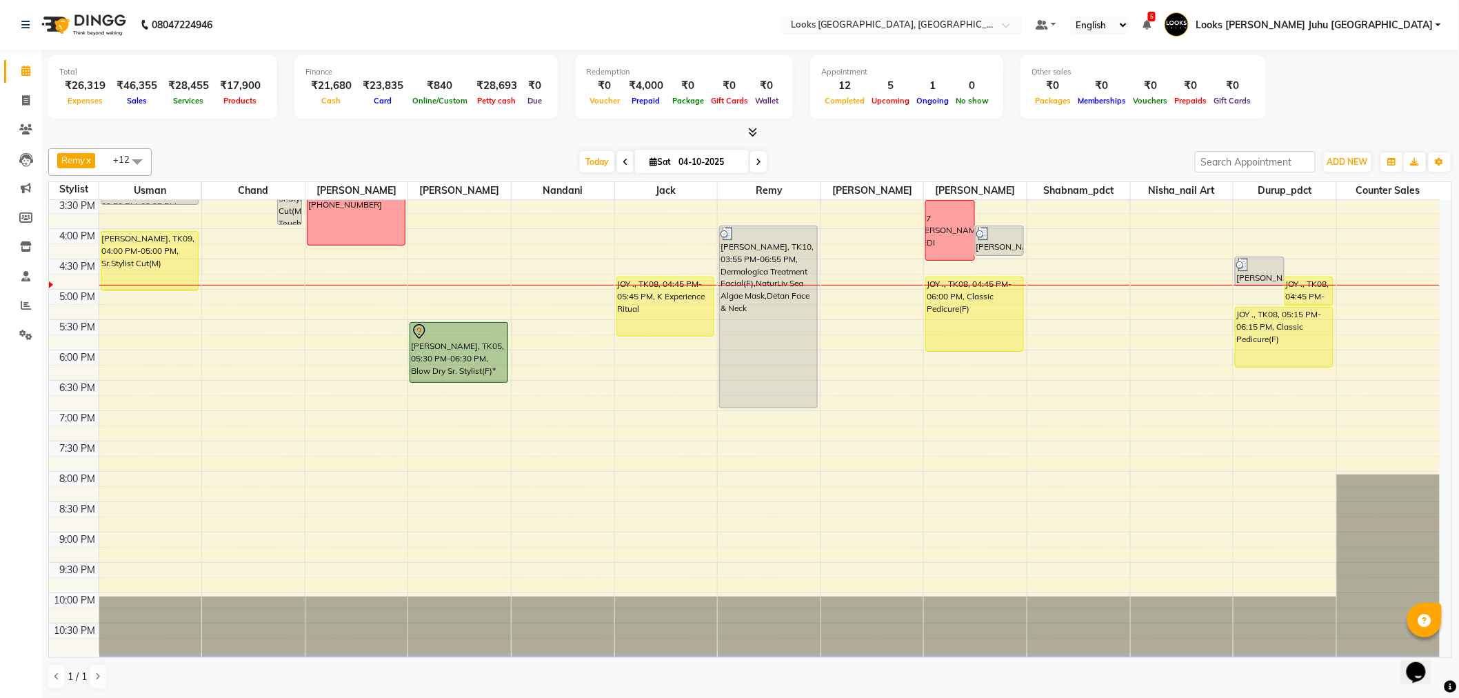
click at [617, 163] on span at bounding box center [625, 161] width 17 height 21
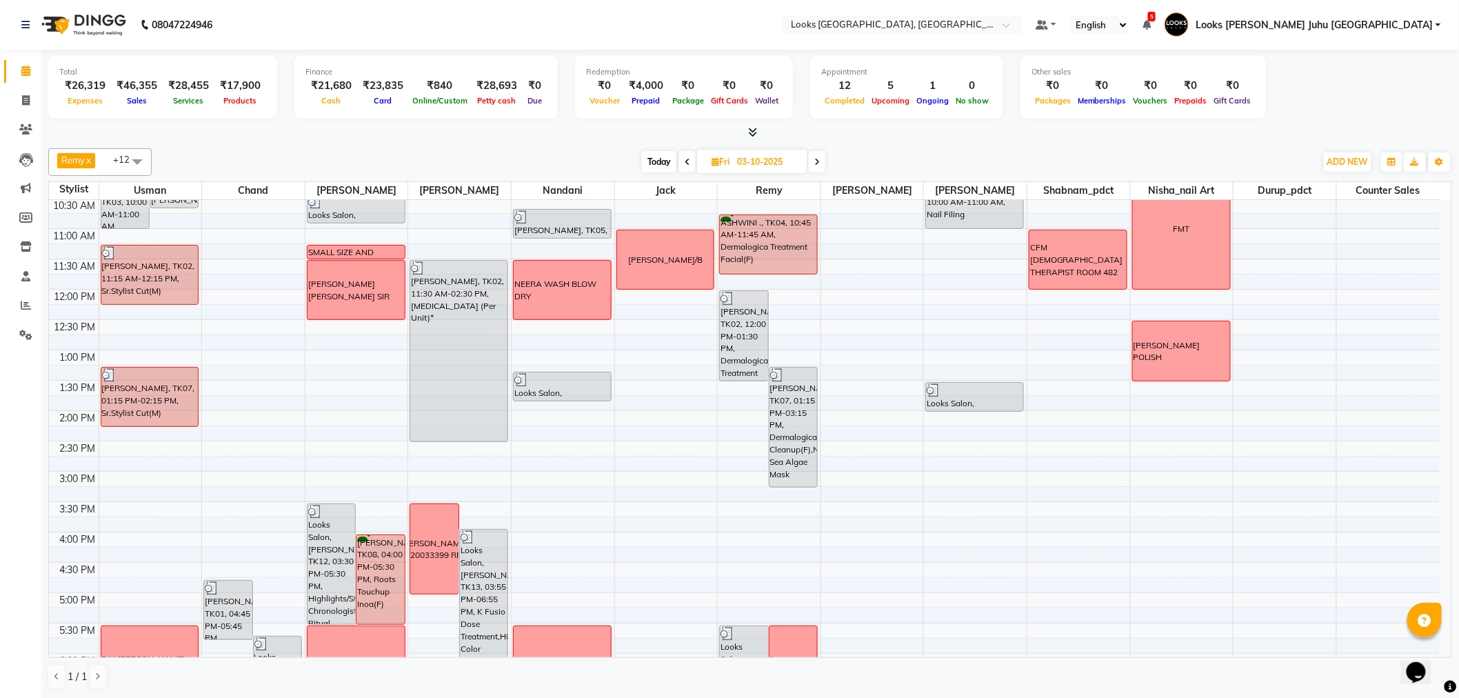
scroll to position [230, 0]
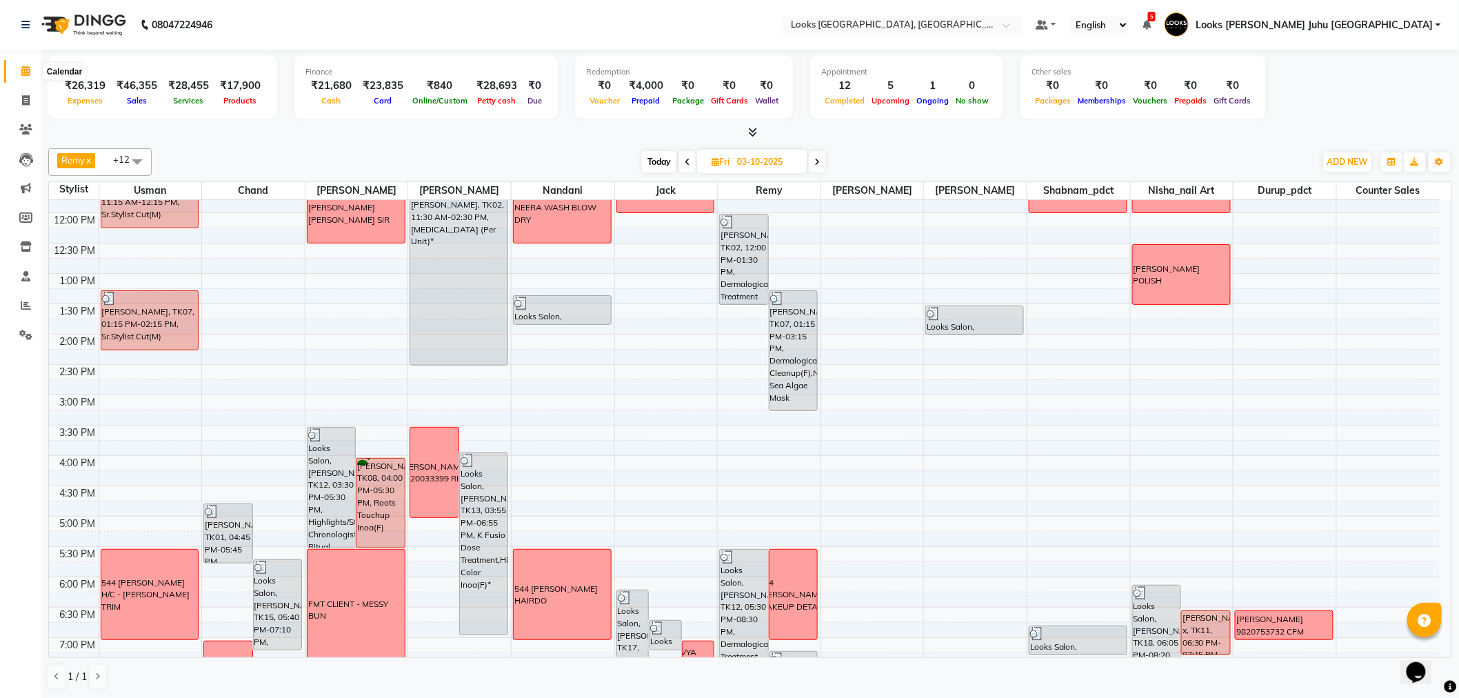
click at [30, 74] on span at bounding box center [26, 71] width 24 height 16
click at [657, 170] on span "Today" at bounding box center [659, 161] width 34 height 21
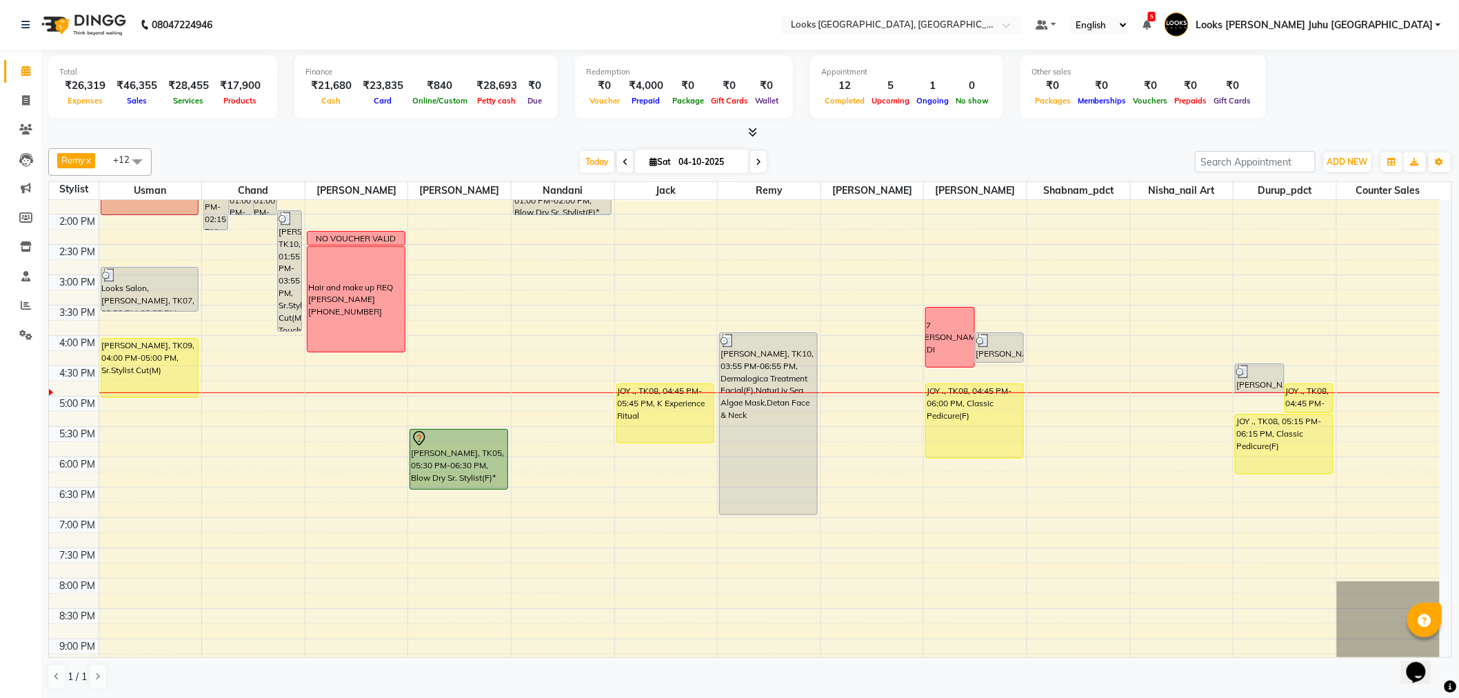
scroll to position [303, 0]
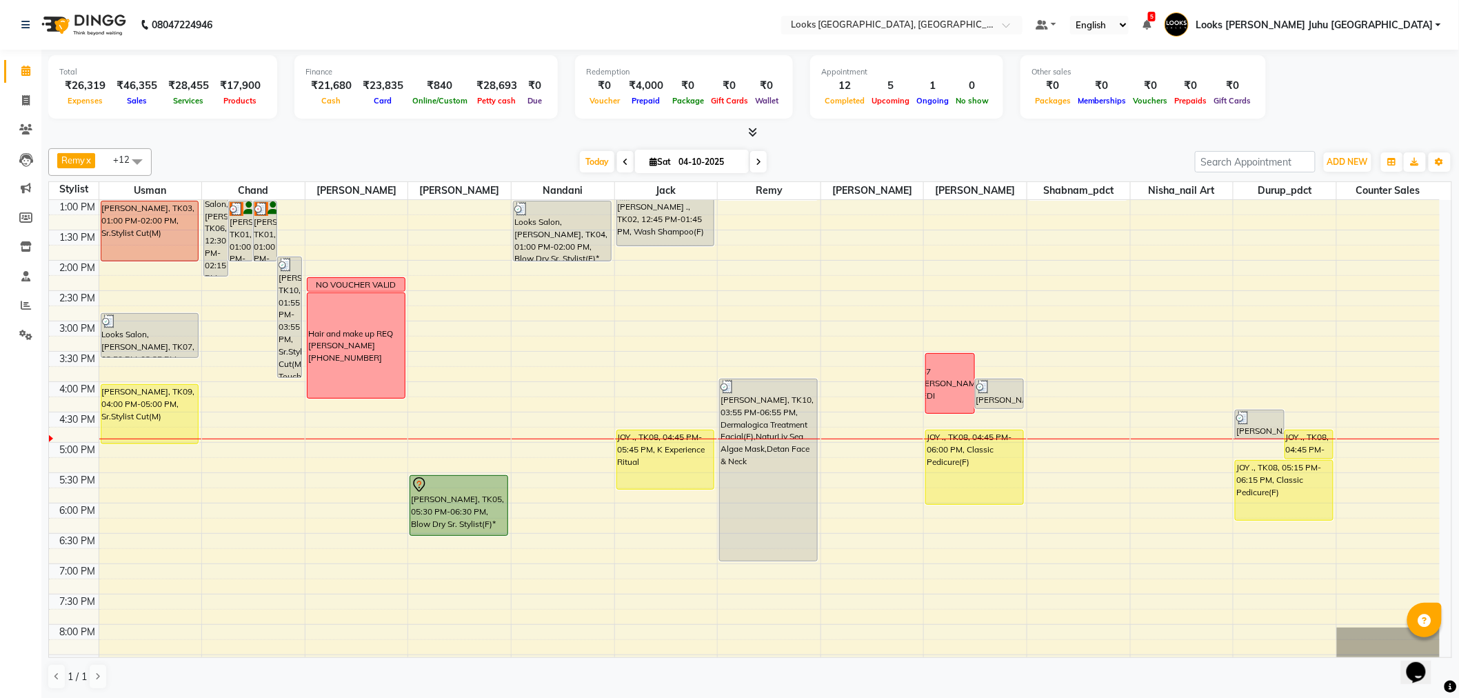
drag, startPoint x: 612, startPoint y: 430, endPoint x: 526, endPoint y: 156, distance: 287.0
click at [526, 156] on div "Today Sat 04-10-2025" at bounding box center [674, 162] width 1030 height 21
click at [617, 162] on span at bounding box center [625, 161] width 17 height 21
type input "03-10-2025"
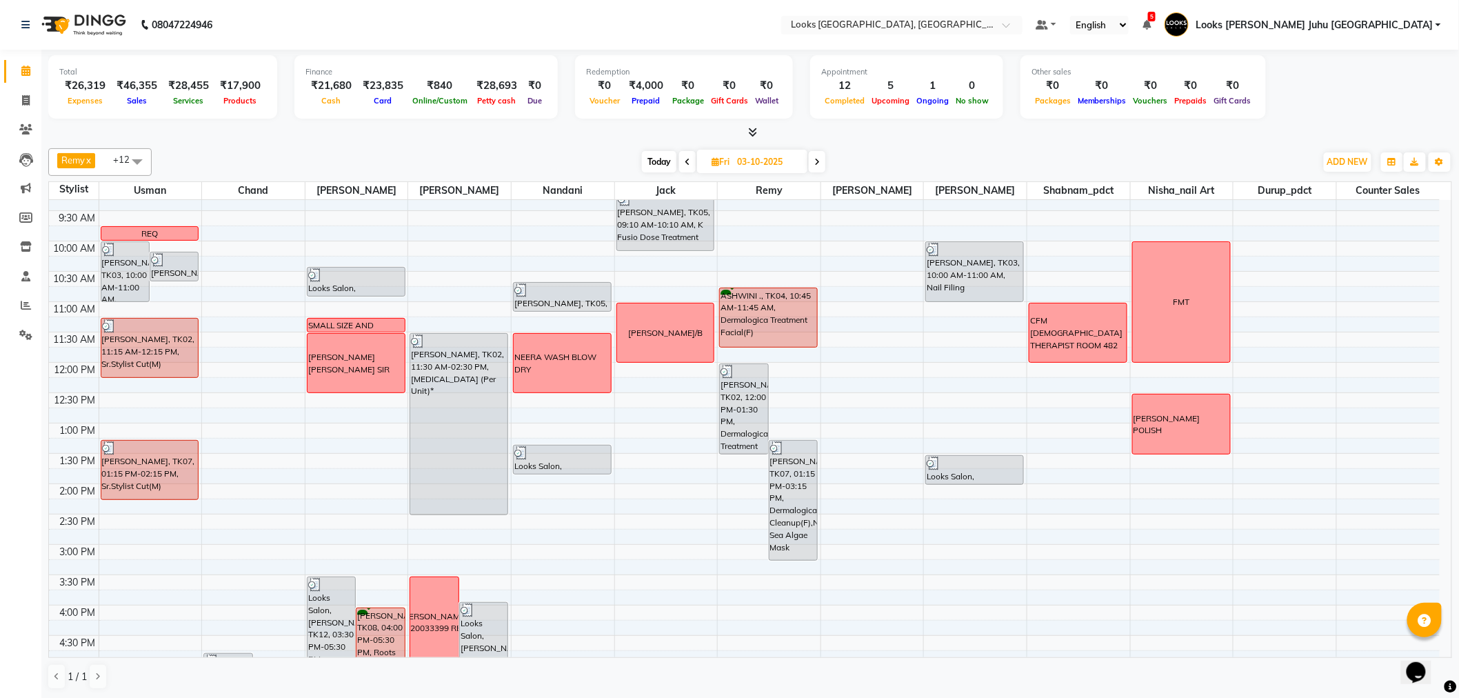
scroll to position [73, 0]
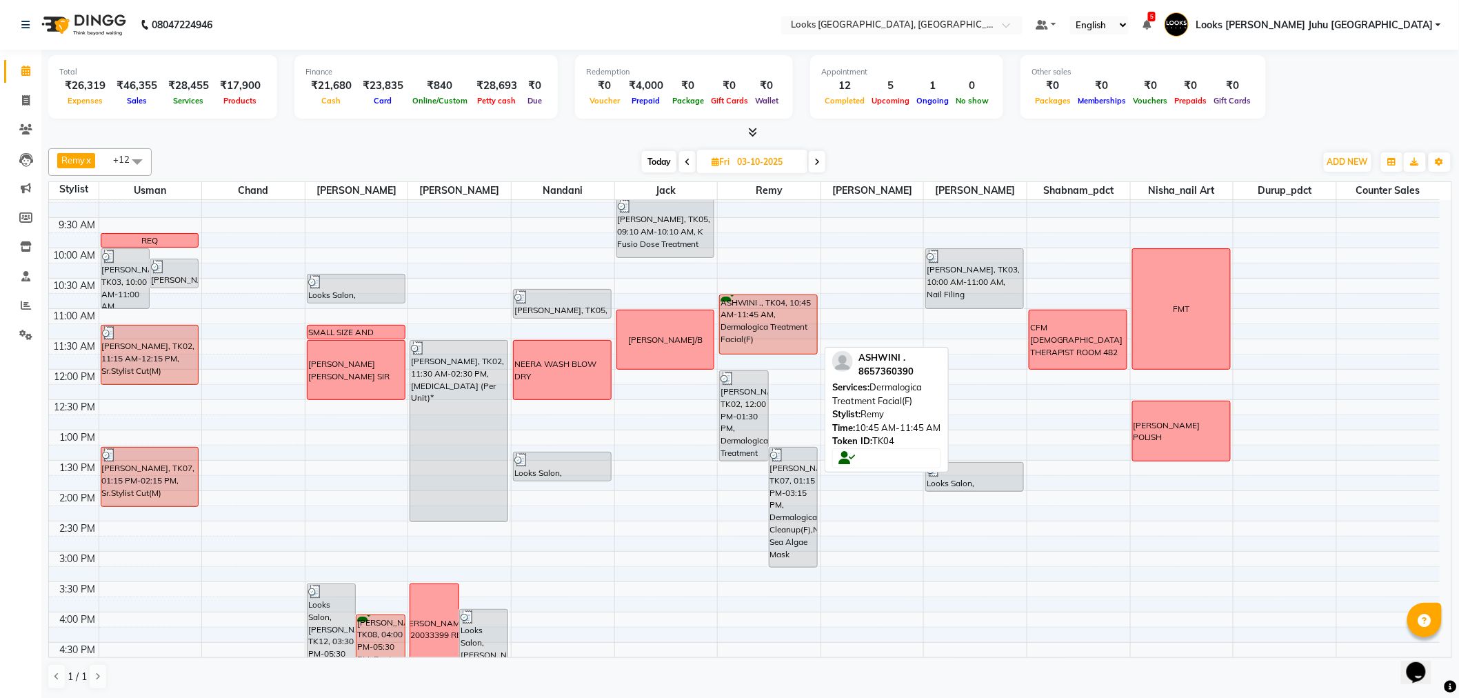
click at [757, 314] on div "ASHWINI ., TK04, 10:45 AM-11:45 AM, Dermalogica Treatment Facial(F)" at bounding box center [768, 324] width 97 height 59
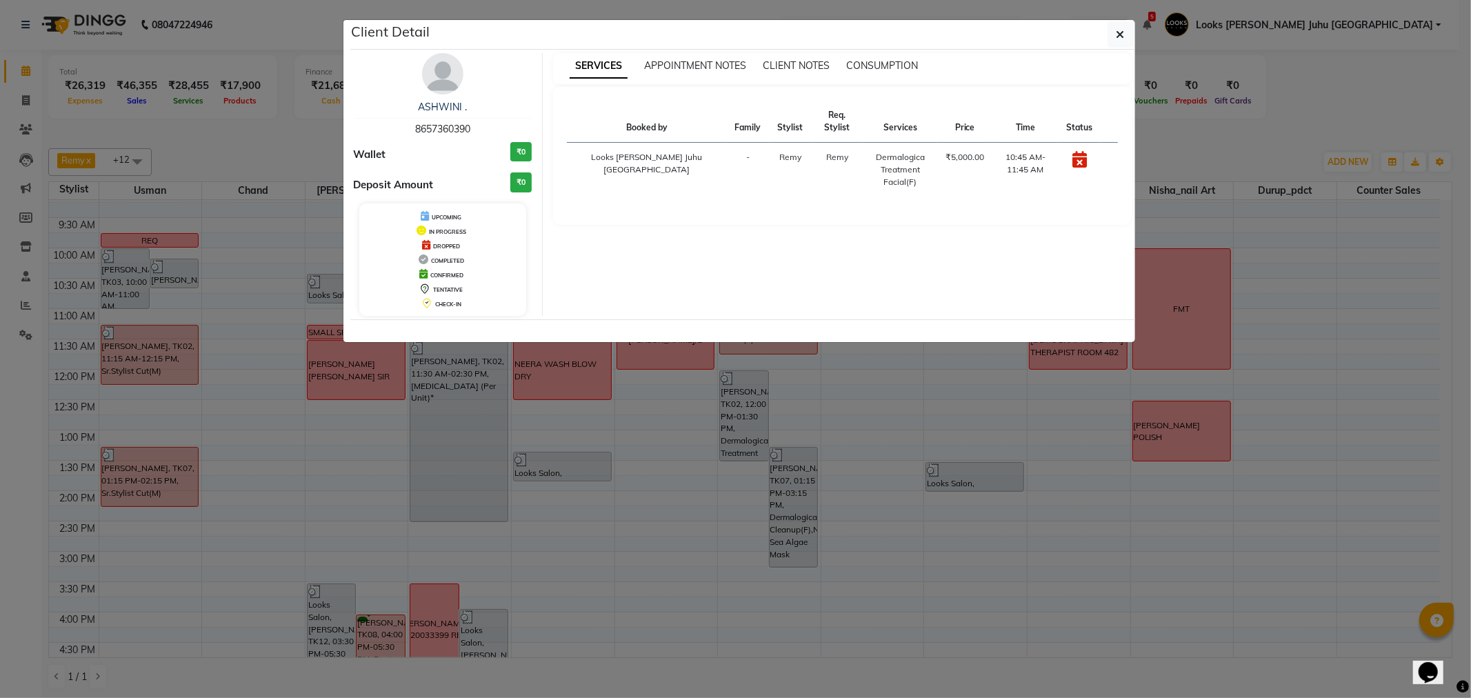
click at [796, 370] on ngb-modal-window "Client Detail ASHWINI . 8657360390 Wallet ₹0 Deposit Amount ₹0 UPCOMING IN PROG…" at bounding box center [735, 349] width 1471 height 698
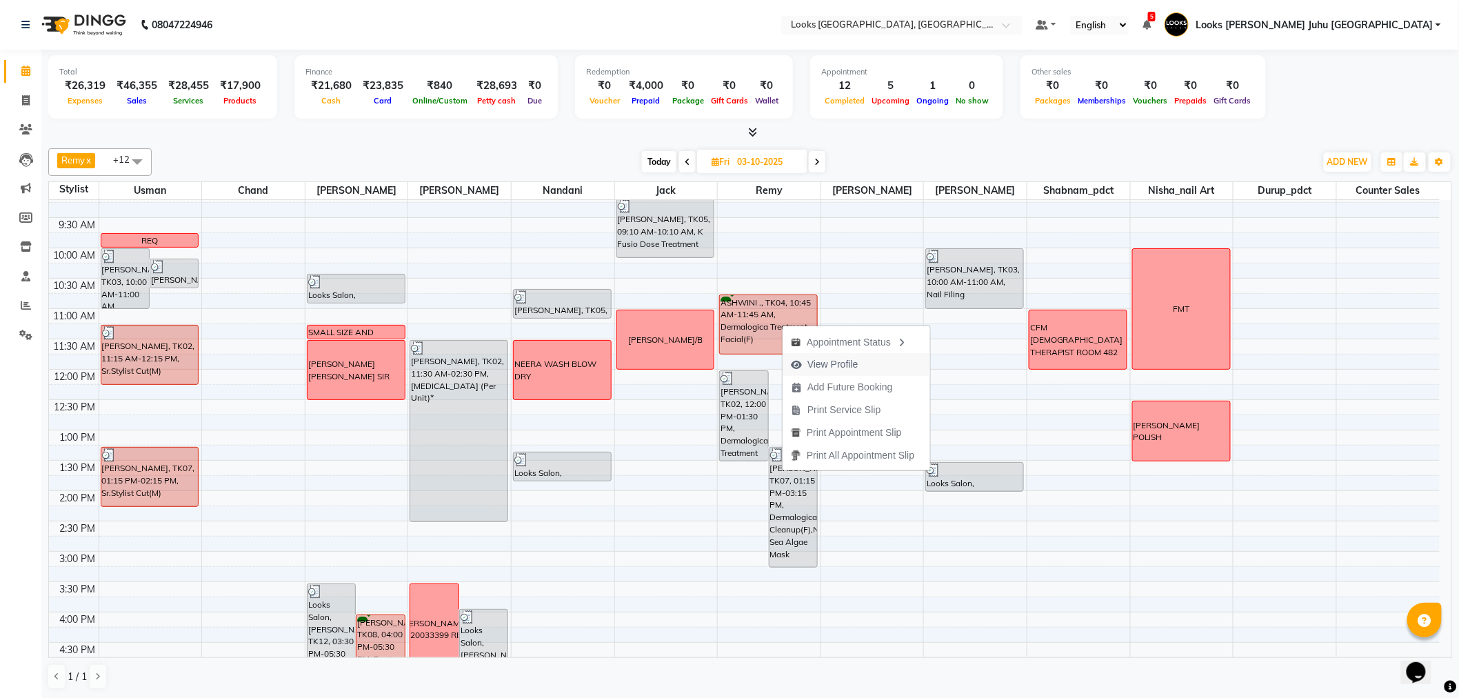
click at [858, 364] on span "View Profile" at bounding box center [833, 364] width 51 height 14
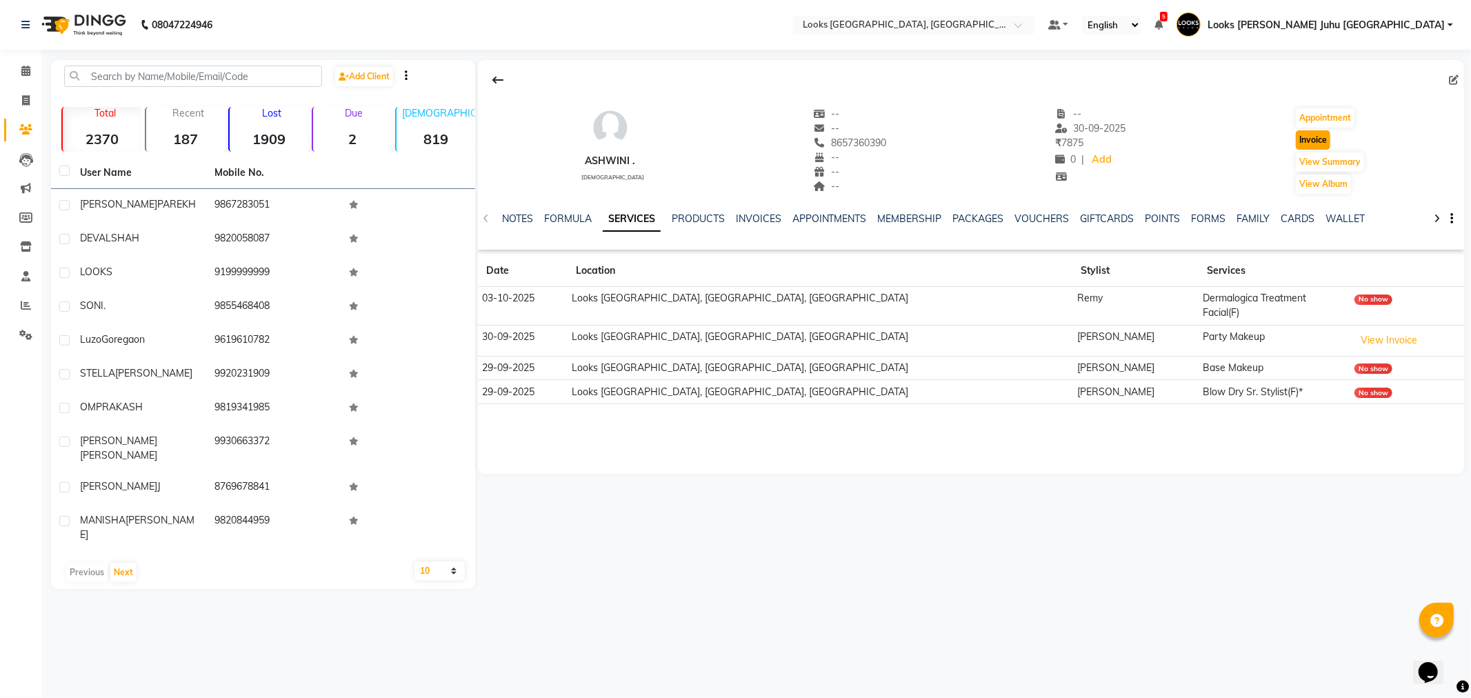
click at [1316, 139] on button "Invoice" at bounding box center [1313, 139] width 34 height 19
select select "service"
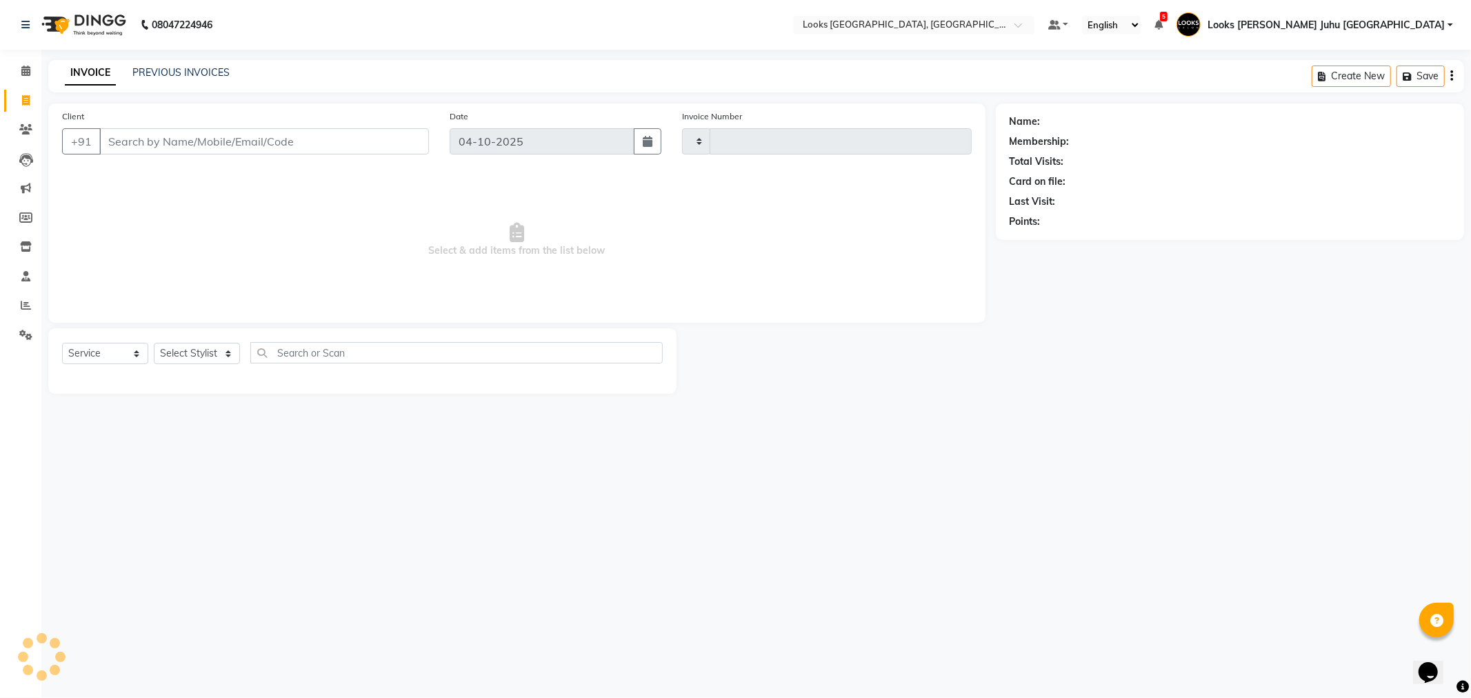
type input "2281"
select select "8270"
type input "8657360390"
select select "1: Object"
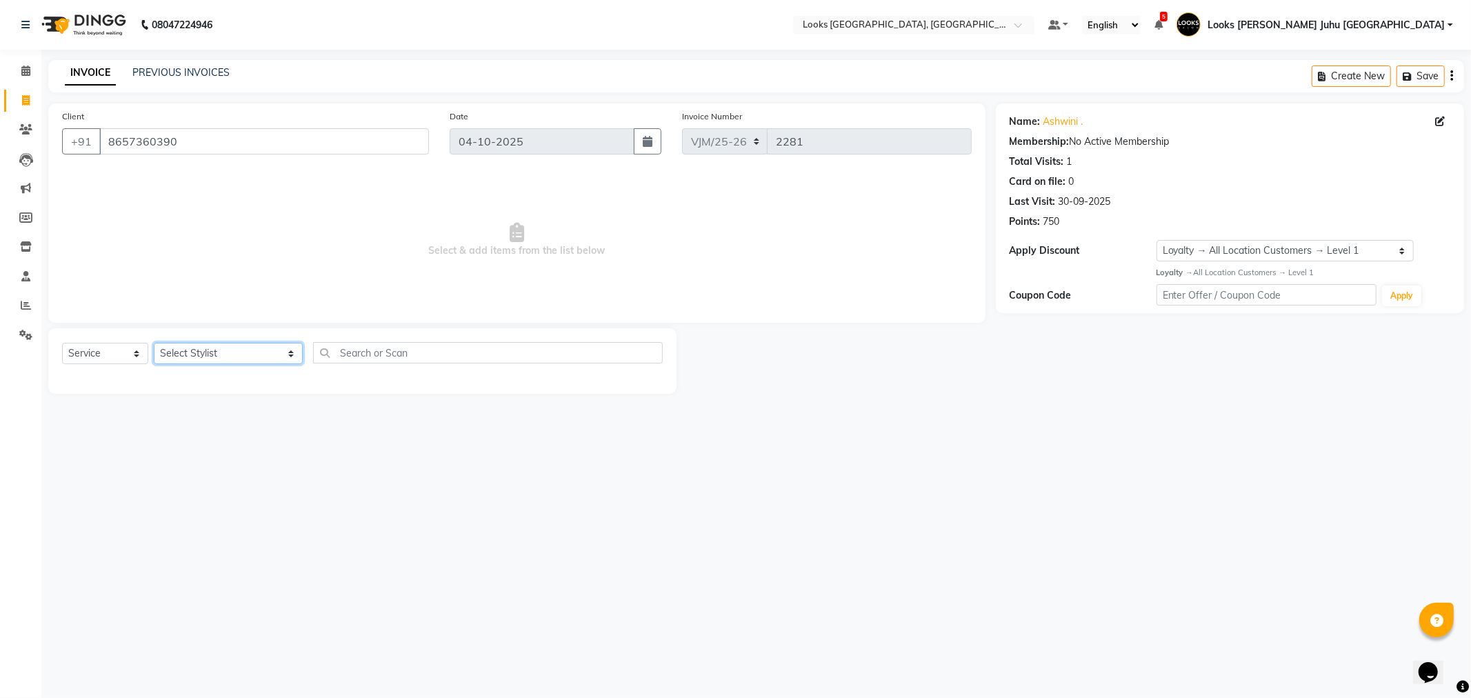
click at [233, 356] on select "Select Stylist [PERSON_NAME] [PERSON_NAME] Chan_Mrg Counter Sales [PERSON_NAME]…" at bounding box center [228, 353] width 149 height 21
select select "23385"
click at [154, 343] on select "Select Stylist [PERSON_NAME] [PERSON_NAME] Chan_Mrg Counter Sales [PERSON_NAME]…" at bounding box center [228, 353] width 149 height 21
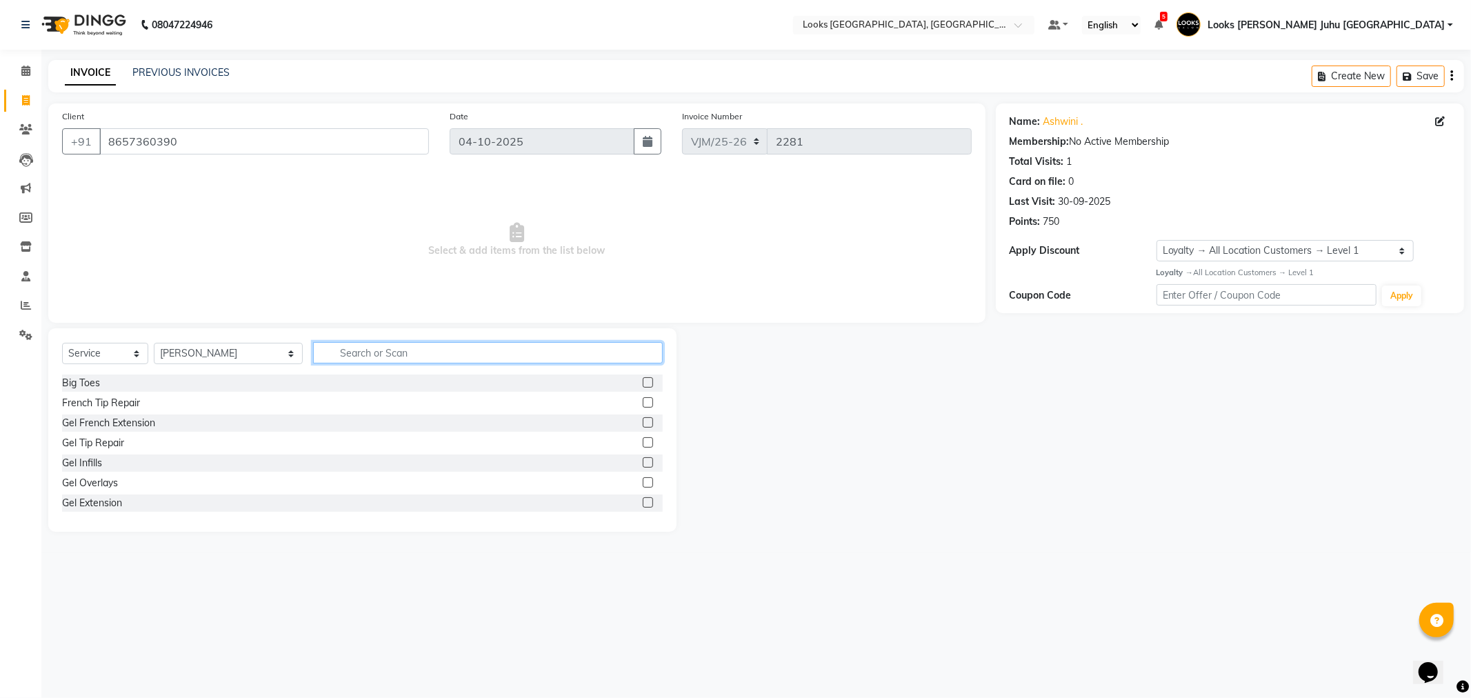
click at [334, 350] on input "text" at bounding box center [487, 352] width 349 height 21
type input "PARTY"
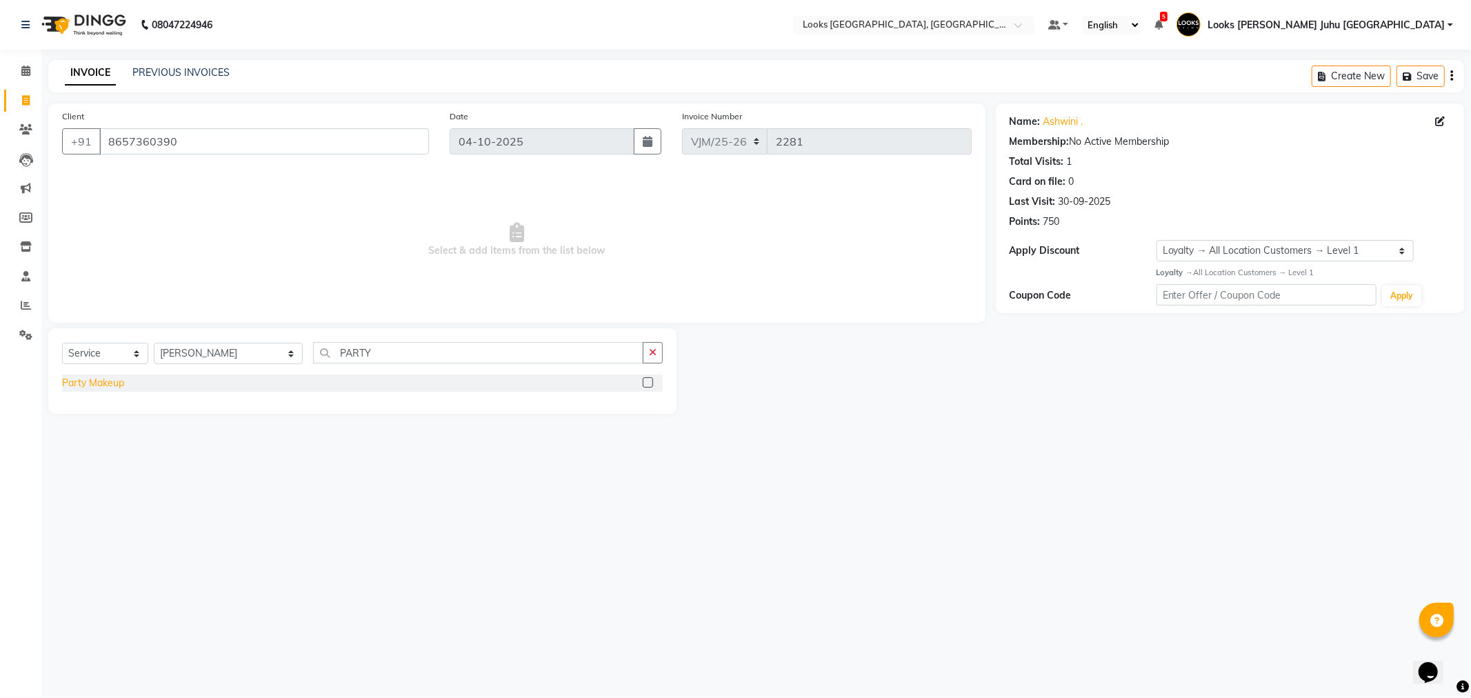
click at [77, 381] on div "Party Makeup" at bounding box center [93, 383] width 62 height 14
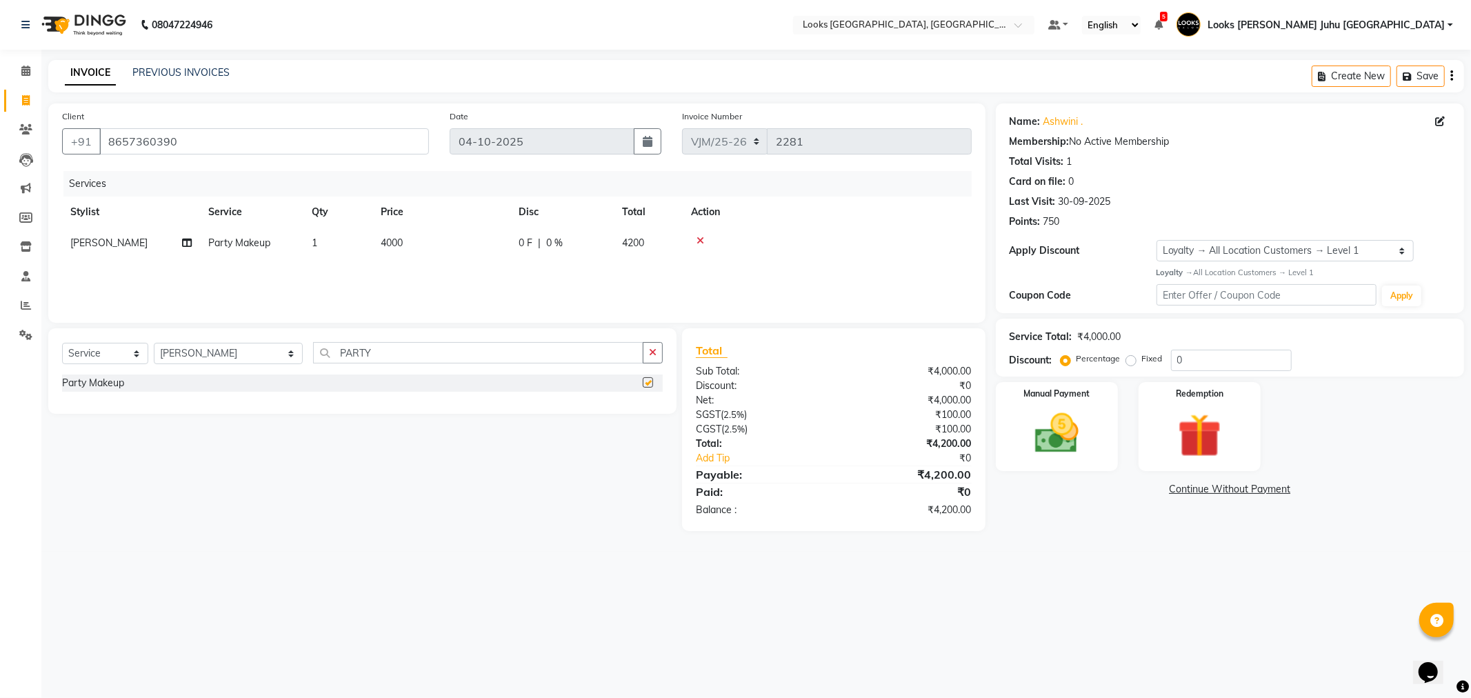
checkbox input "false"
click at [432, 233] on td "4000" at bounding box center [441, 243] width 138 height 31
select select "23385"
click at [519, 250] on input "4000" at bounding box center [506, 246] width 121 height 21
type input "4"
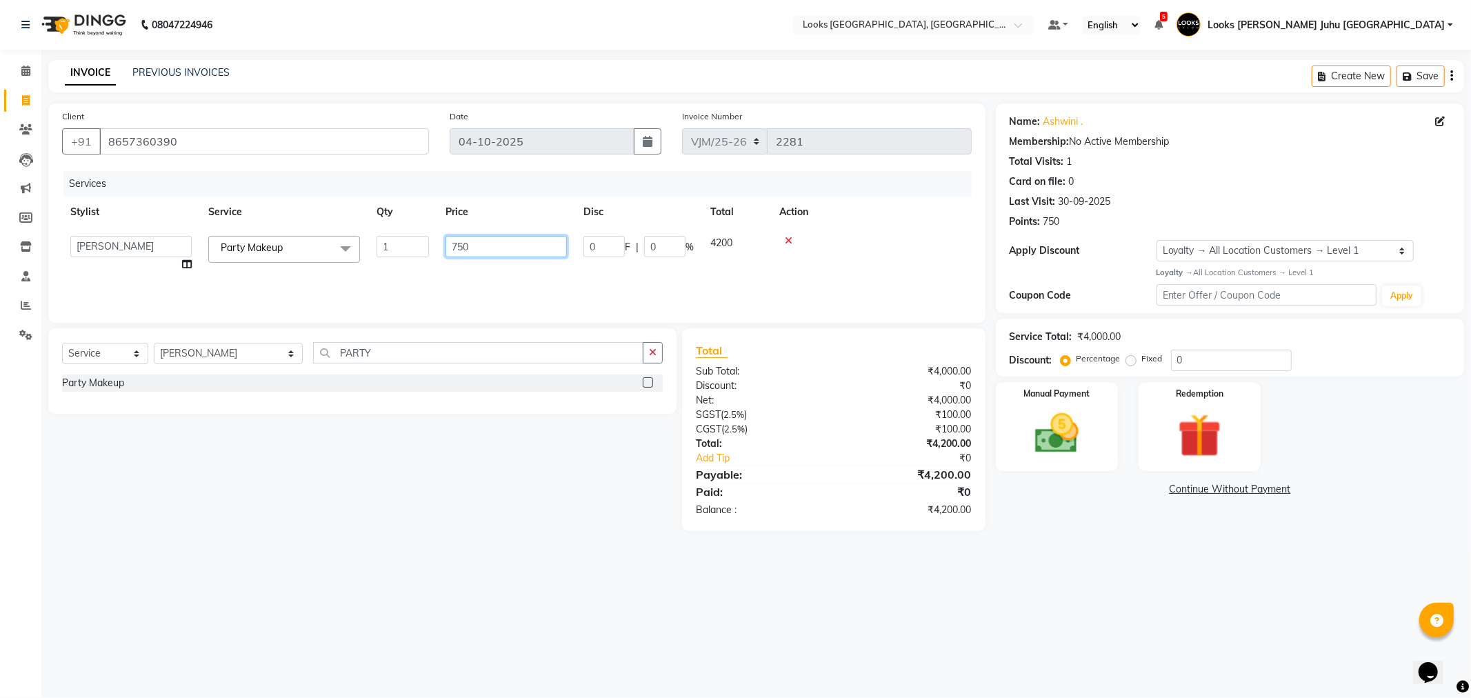
type input "7500"
click at [371, 527] on div "Select Service Product Membership Package Voucher Prepaid Gift Card Select Styl…" at bounding box center [357, 429] width 639 height 203
click at [203, 357] on select "Select Stylist [PERSON_NAME] [PERSON_NAME] Chan_Mrg Counter Sales [PERSON_NAME]…" at bounding box center [228, 353] width 149 height 21
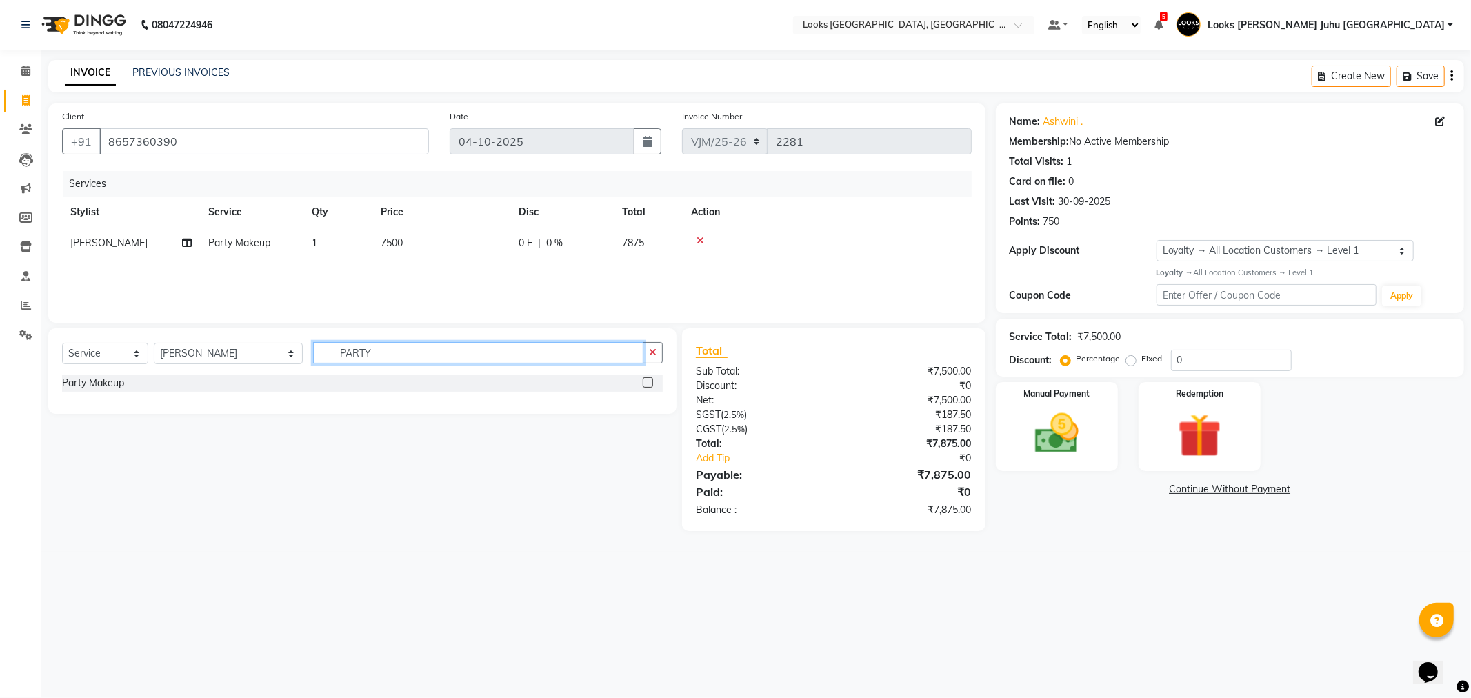
click at [326, 352] on input "PARTY" at bounding box center [478, 352] width 330 height 21
click at [354, 350] on input "PARTY" at bounding box center [478, 352] width 330 height 21
type input "TONG"
click at [123, 377] on div "Curling Tongs(F)*" at bounding box center [99, 383] width 75 height 14
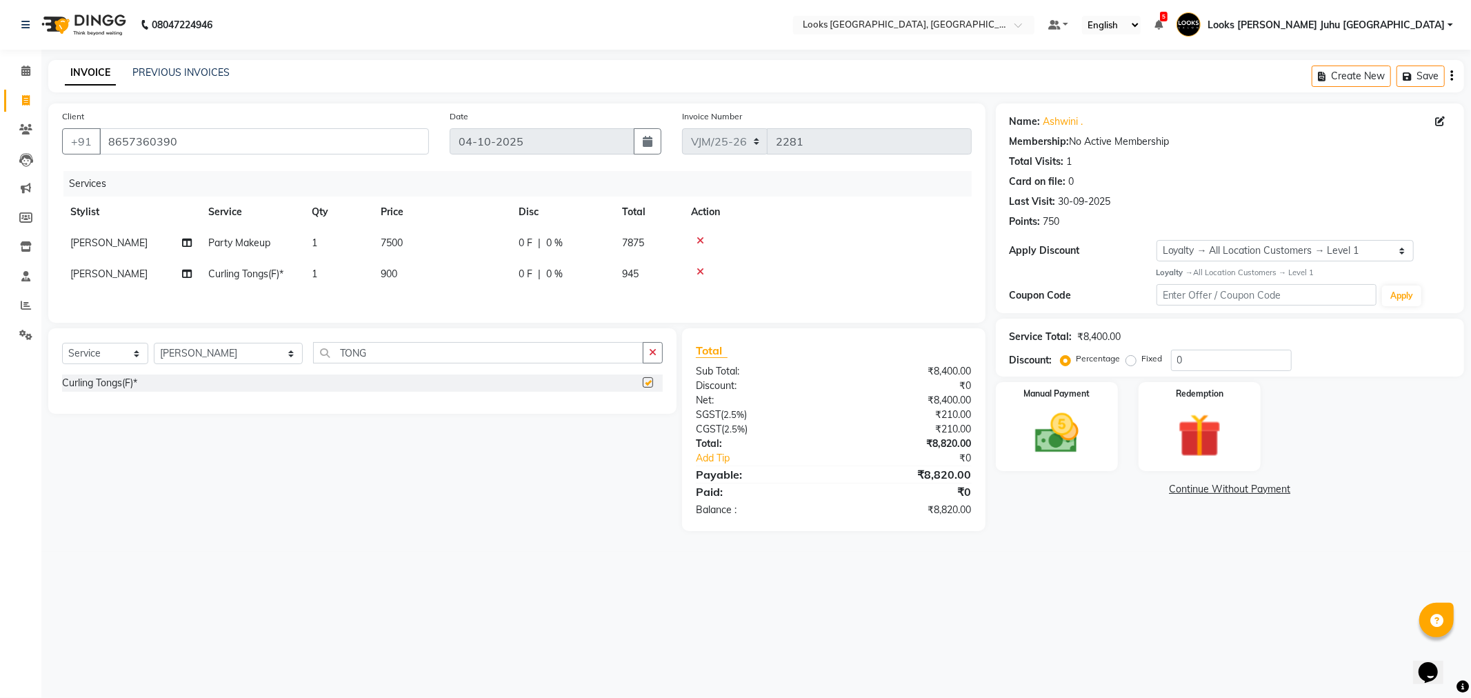
checkbox input "false"
click at [467, 283] on td "900" at bounding box center [441, 274] width 138 height 31
select select "23385"
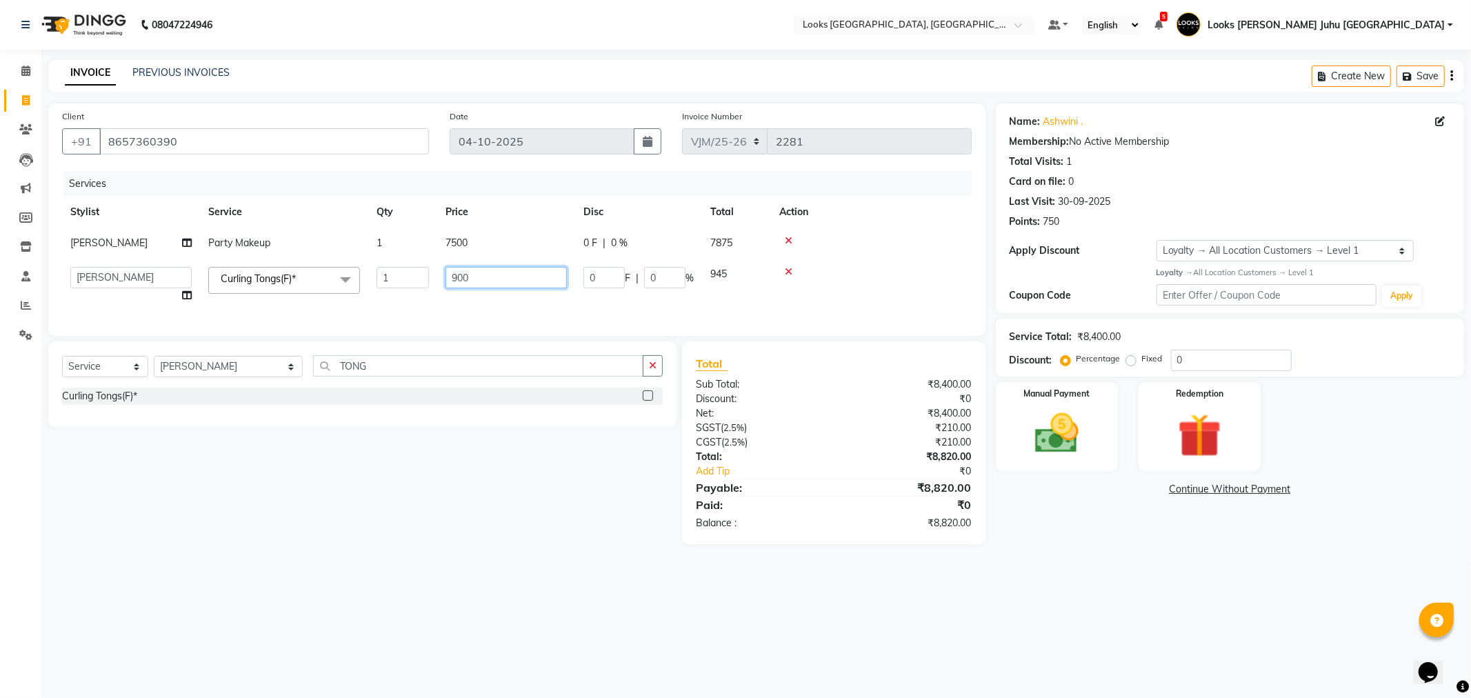
click at [474, 273] on input "900" at bounding box center [506, 277] width 121 height 21
type input "9"
type input "3000"
click at [443, 570] on div "08047224946 Select Location × Looks Juhu Marriott, Mumbai, Mumbai Default Panel…" at bounding box center [735, 349] width 1471 height 698
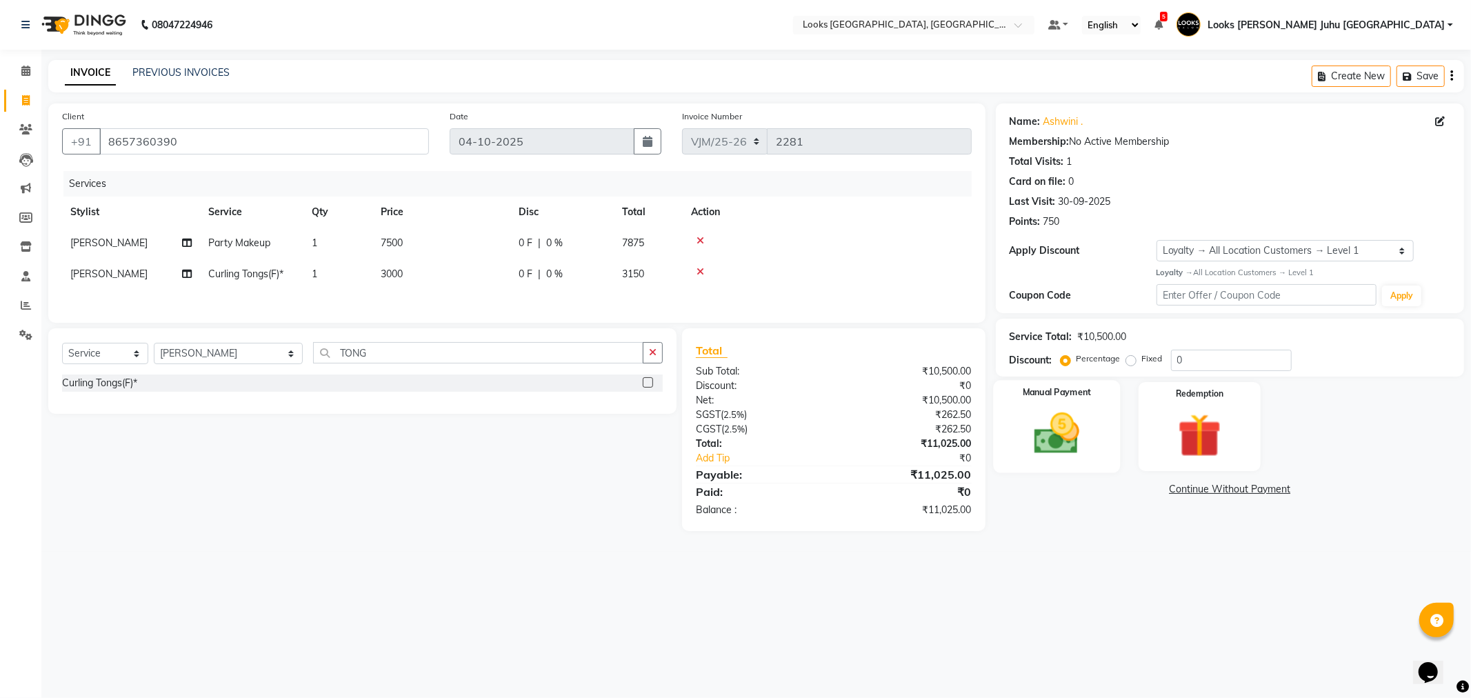
click at [1046, 417] on img at bounding box center [1057, 434] width 74 height 52
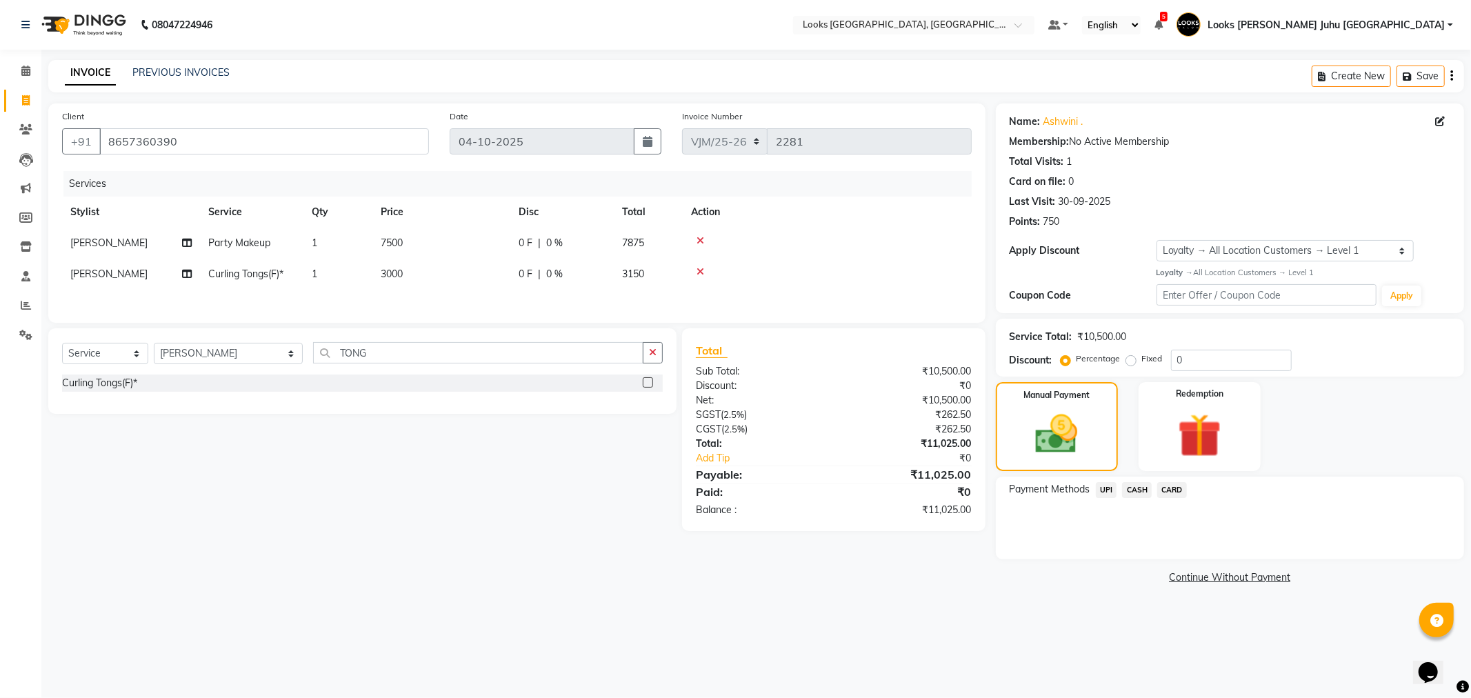
click at [1168, 491] on span "CARD" at bounding box center [1172, 490] width 30 height 16
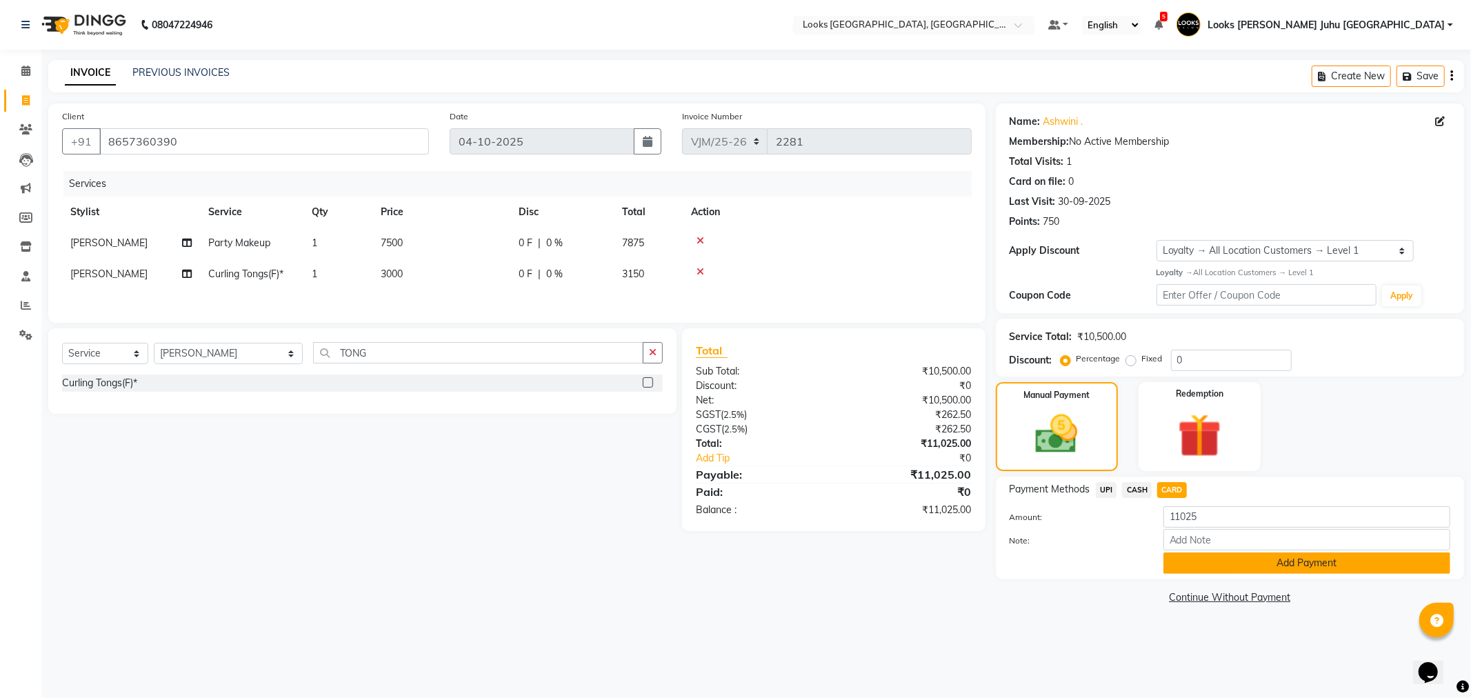
click at [1201, 559] on button "Add Payment" at bounding box center [1306, 562] width 287 height 21
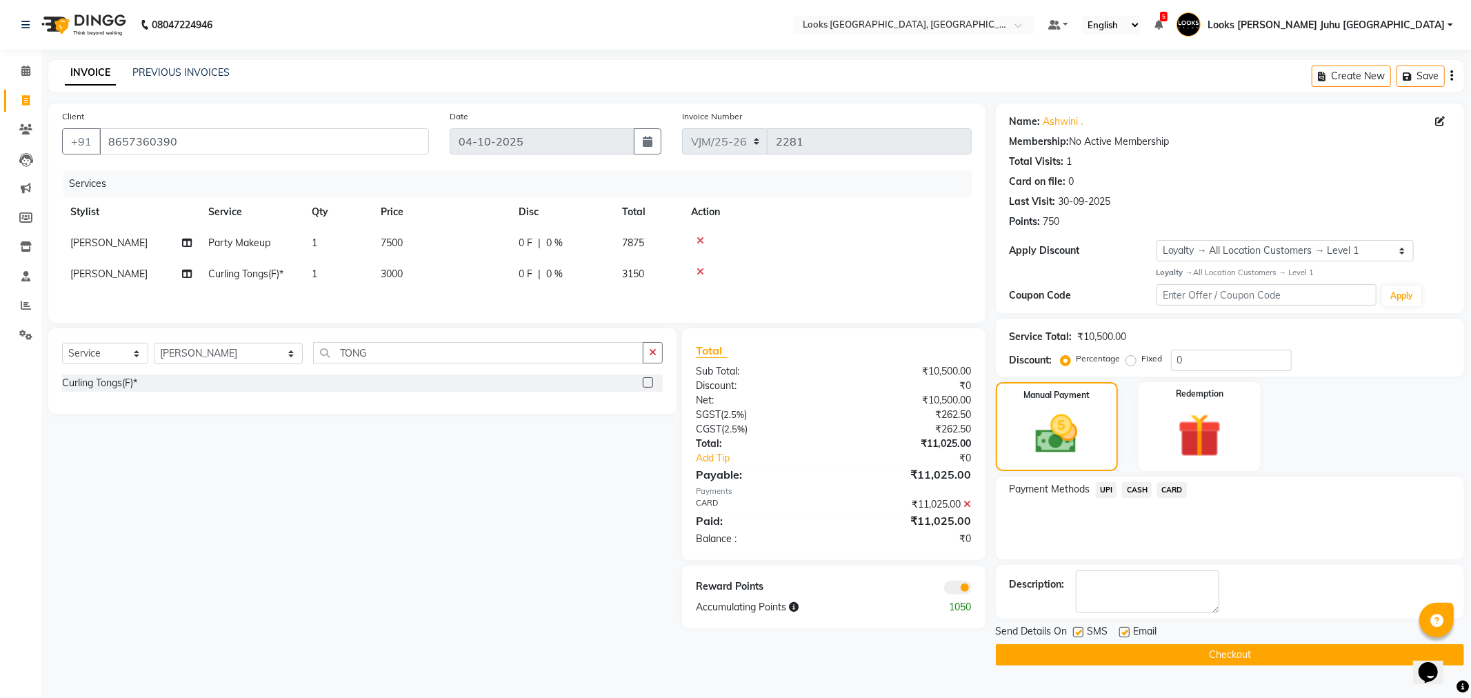
click at [1216, 651] on button "Checkout" at bounding box center [1230, 654] width 468 height 21
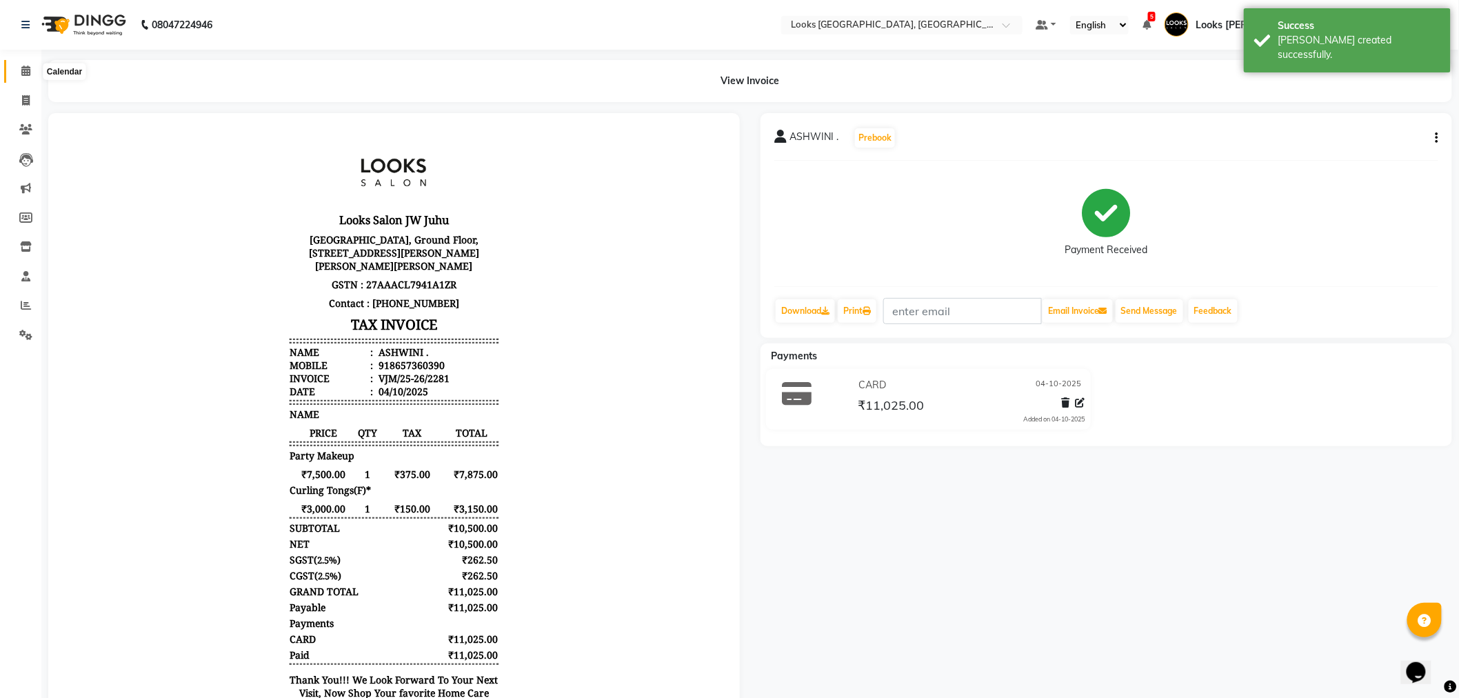
click at [25, 68] on icon at bounding box center [25, 71] width 9 height 10
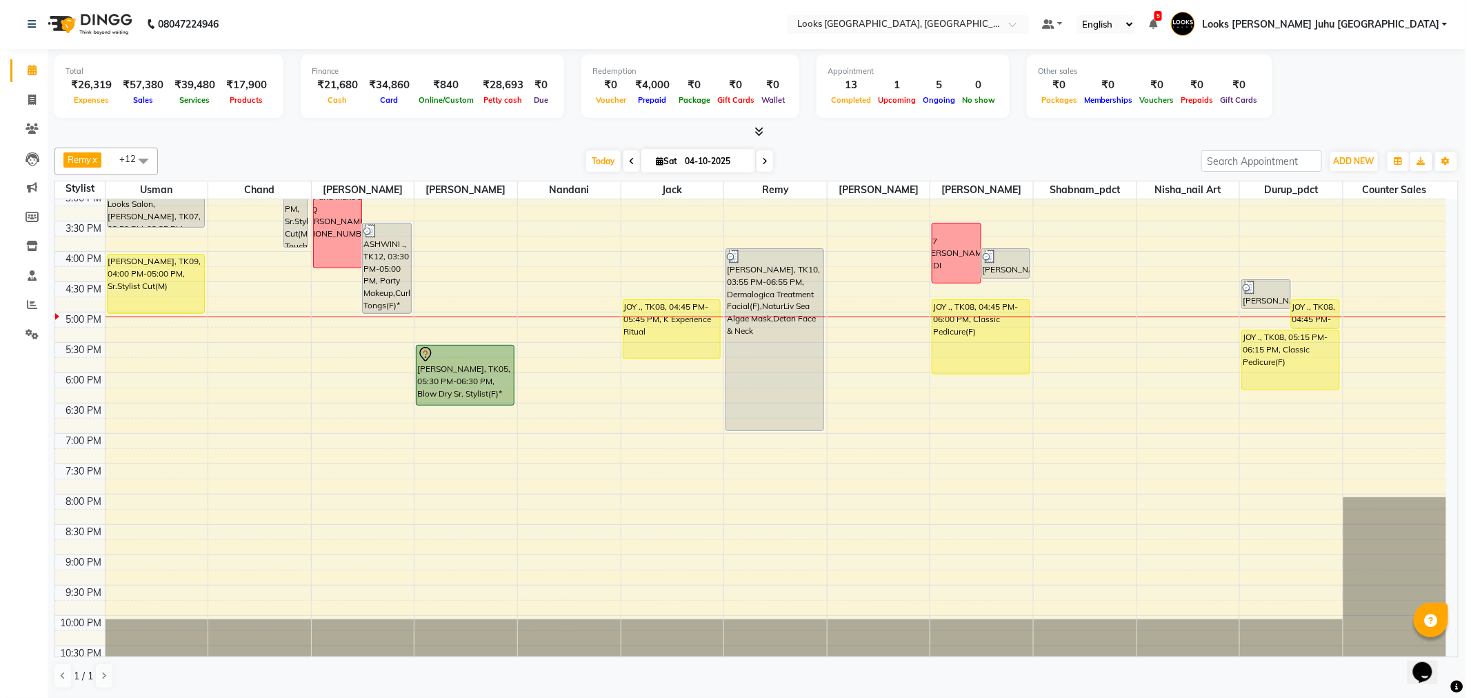
scroll to position [456, 0]
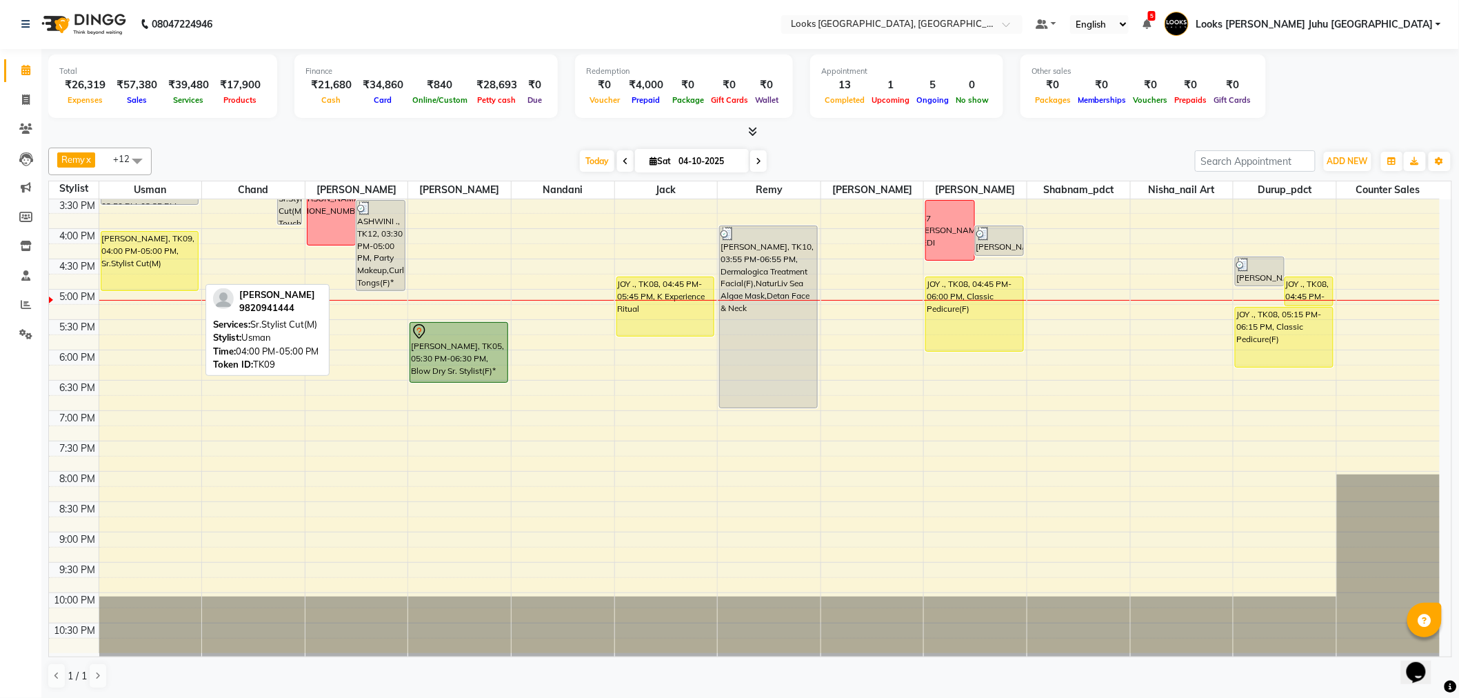
click at [139, 247] on div "AKSHAY RAHEJA, TK09, 04:00 PM-05:00 PM, Sr.Stylist Cut(M)" at bounding box center [149, 261] width 97 height 59
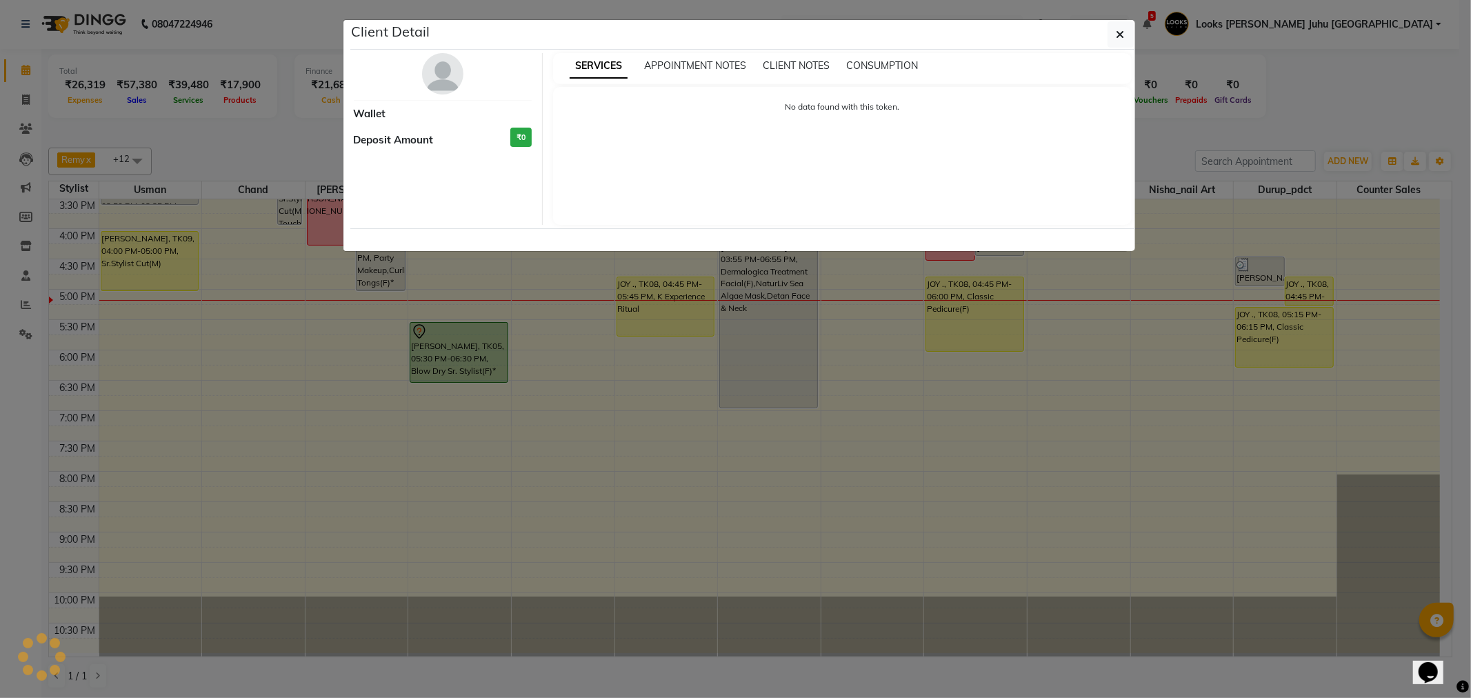
select select "1"
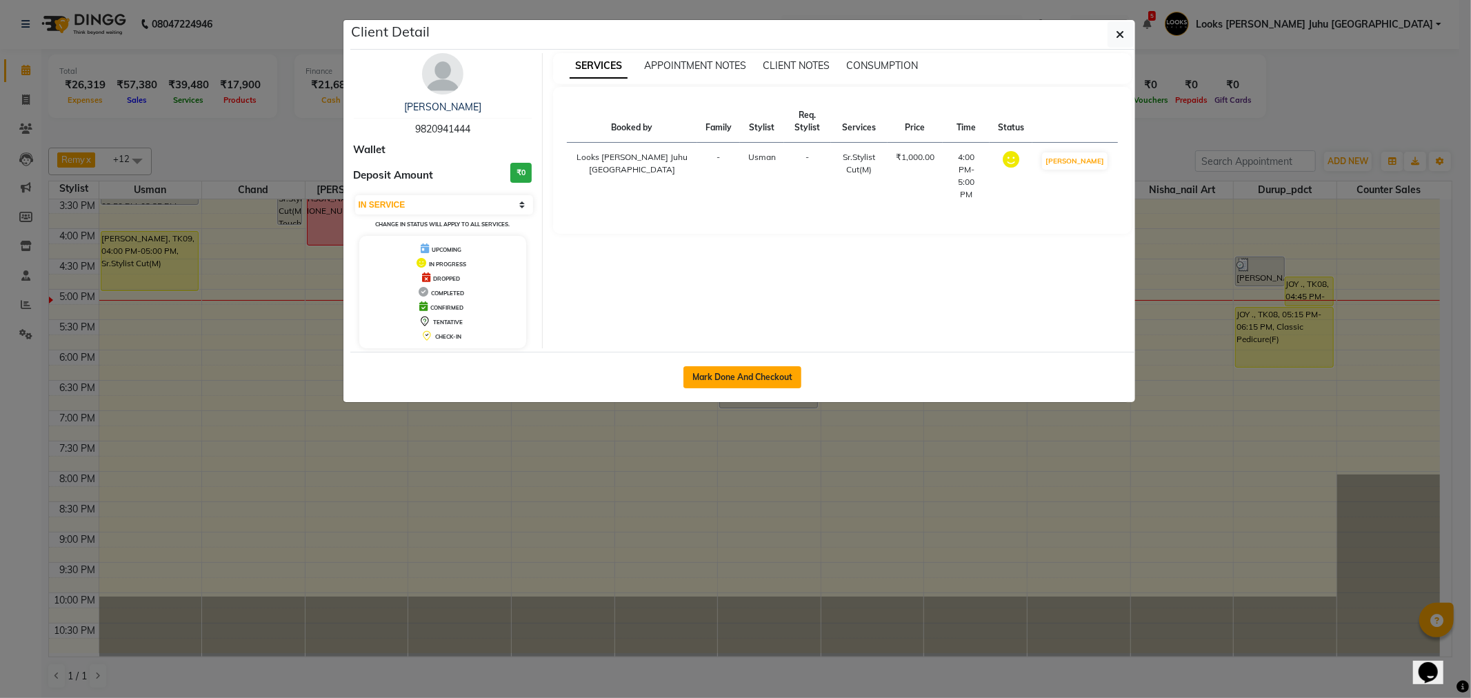
click at [759, 381] on button "Mark Done And Checkout" at bounding box center [742, 377] width 118 height 22
select select "service"
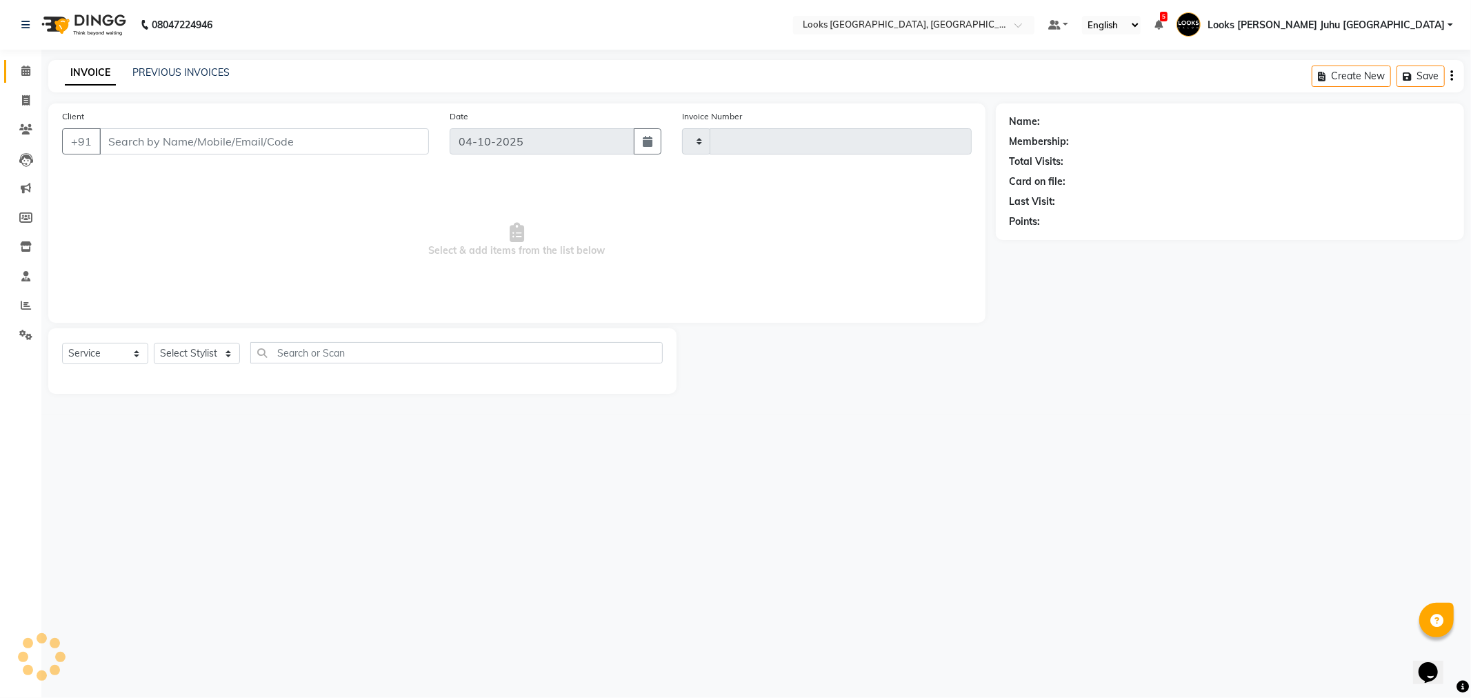
type input "2282"
select select "8270"
type input "9820941444"
select select "23388"
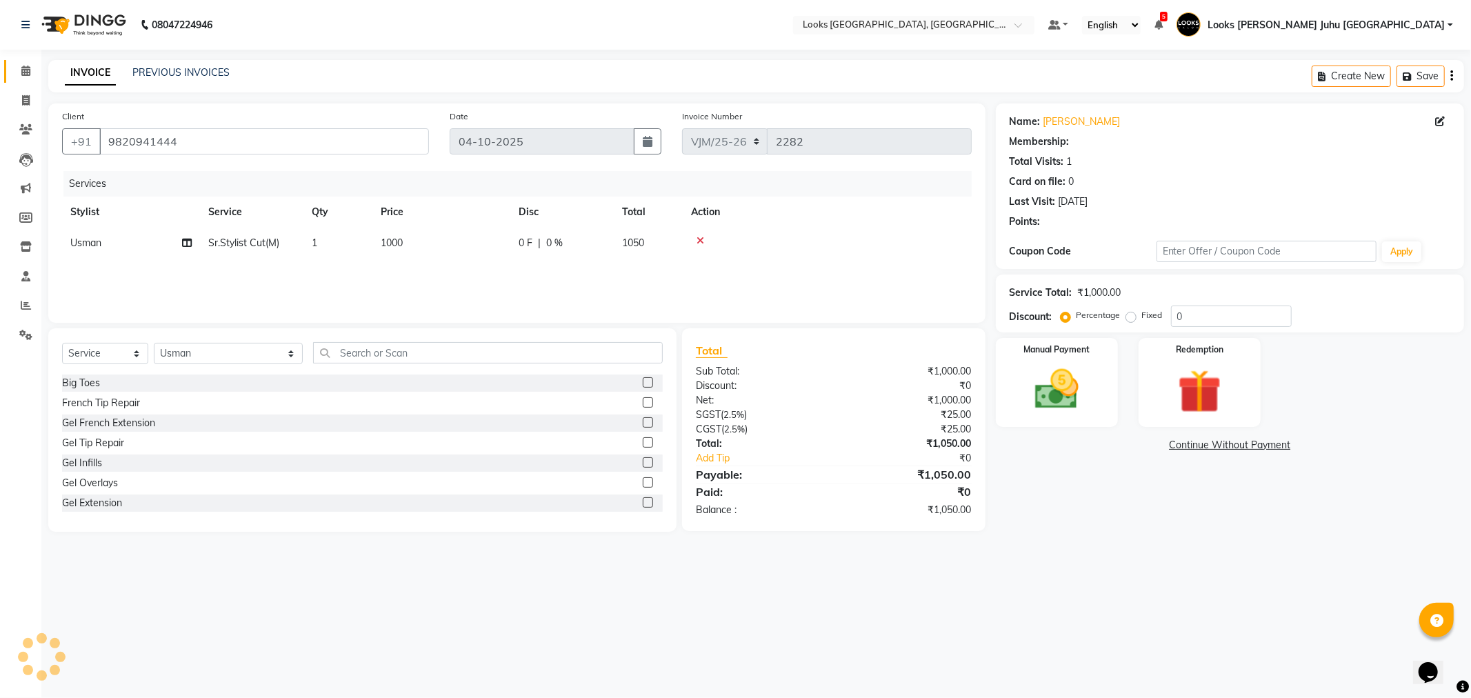
select select "1: Object"
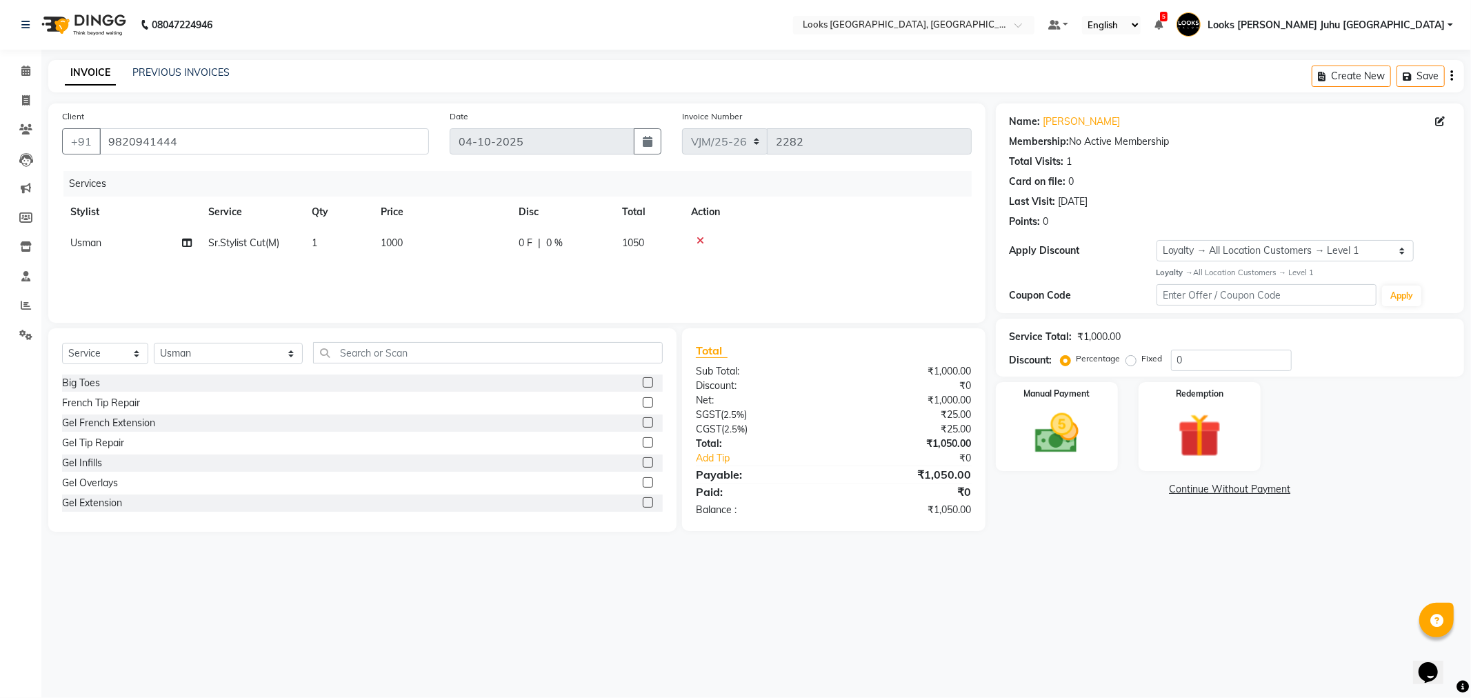
drag, startPoint x: 462, startPoint y: 259, endPoint x: 494, endPoint y: 257, distance: 31.8
click at [464, 259] on div "Services Stylist Service Qty Price Disc Total Action Usman Sr.Stylist Cut(M) 1 …" at bounding box center [517, 240] width 910 height 138
click at [501, 245] on td "1000" at bounding box center [441, 243] width 138 height 31
select select "23388"
drag, startPoint x: 485, startPoint y: 249, endPoint x: 485, endPoint y: 241, distance: 7.6
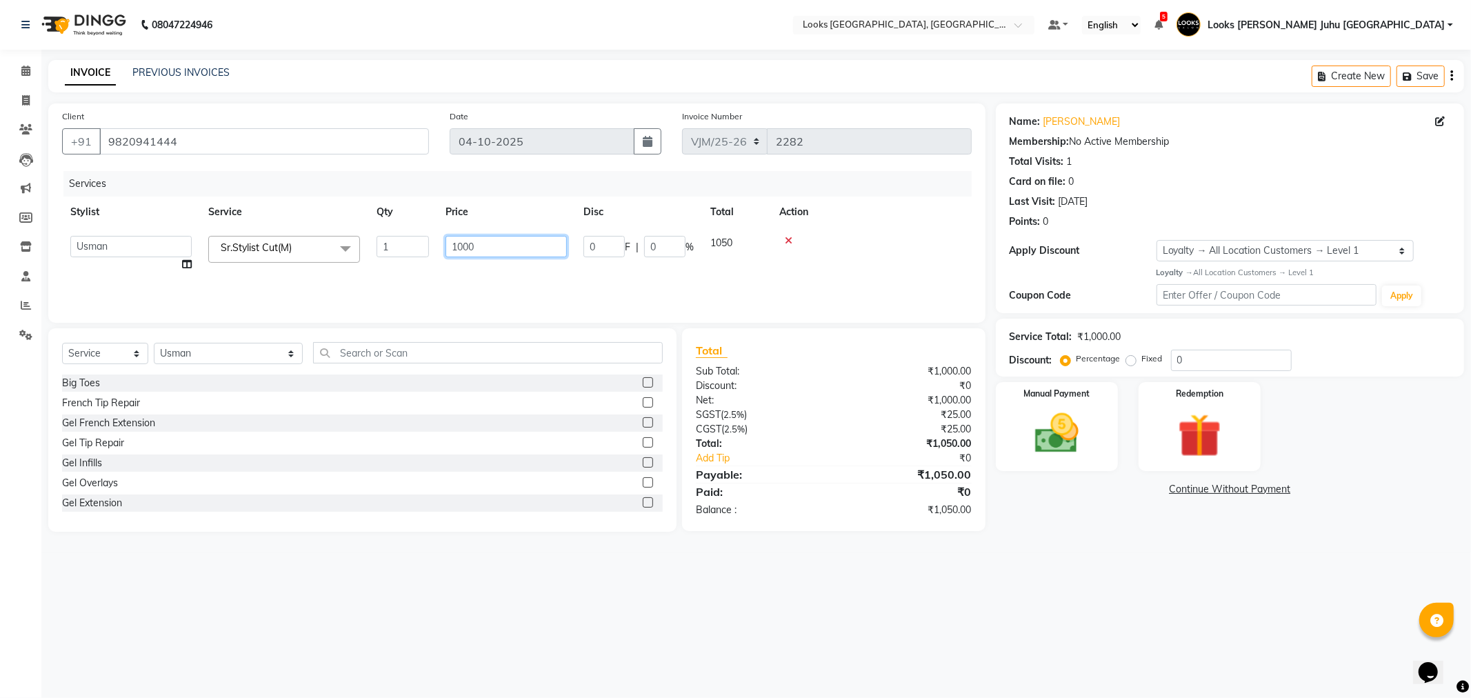
click at [485, 244] on input "1000" at bounding box center [506, 246] width 121 height 21
type input "1"
type input "2000"
click at [148, 600] on div "08047224946 Select Location × Looks Juhu Marriott, Mumbai, Mumbai Default Panel…" at bounding box center [735, 349] width 1471 height 698
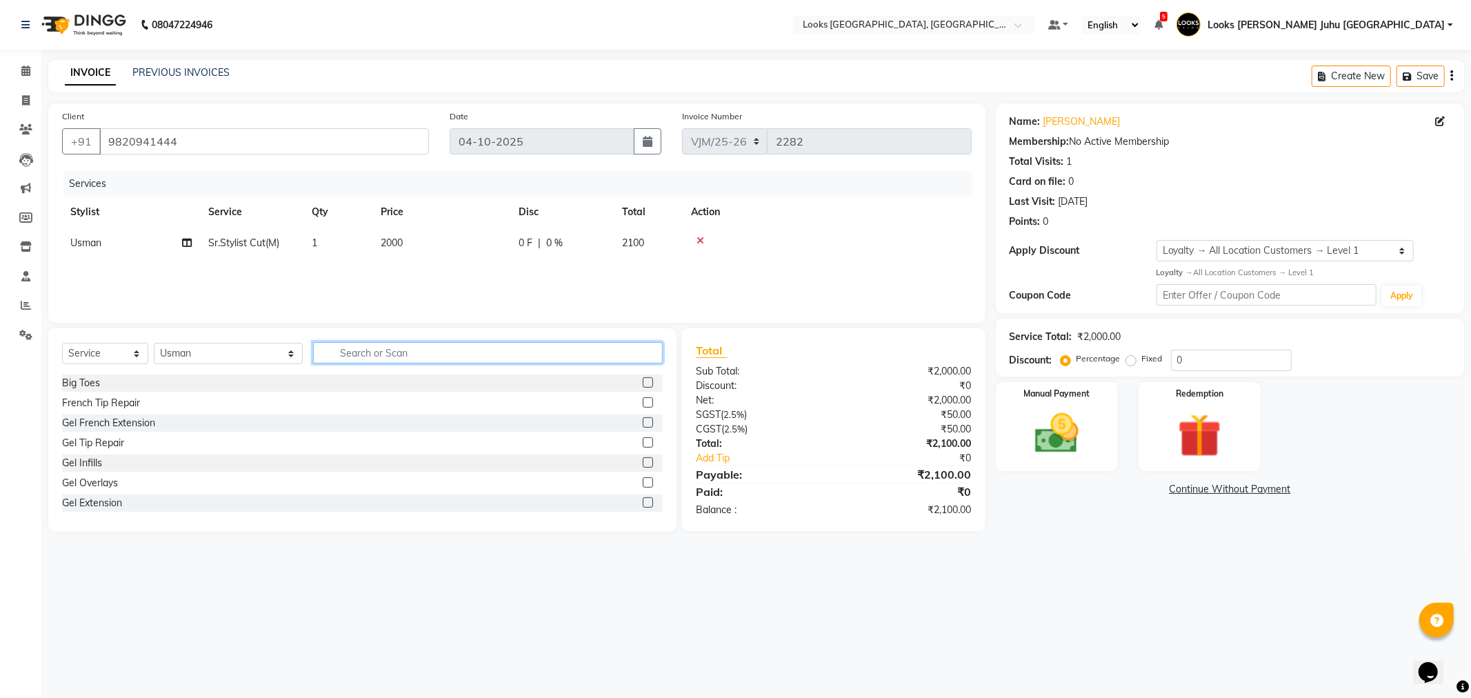
click at [408, 346] on input "text" at bounding box center [487, 352] width 349 height 21
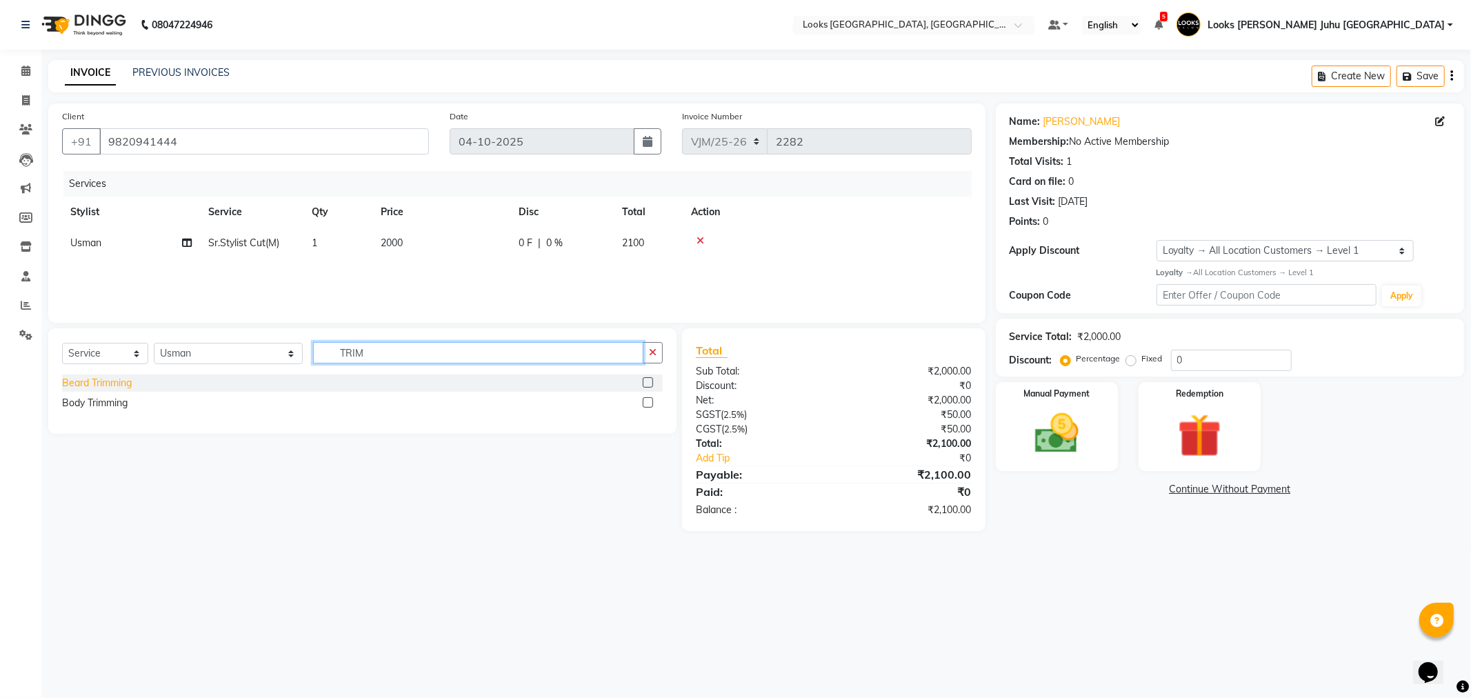
type input "TRIM"
click at [123, 378] on div "Beard Trimming" at bounding box center [97, 383] width 70 height 14
checkbox input "false"
drag, startPoint x: 354, startPoint y: 287, endPoint x: 443, endPoint y: 281, distance: 89.1
click at [371, 286] on td "1" at bounding box center [337, 274] width 69 height 31
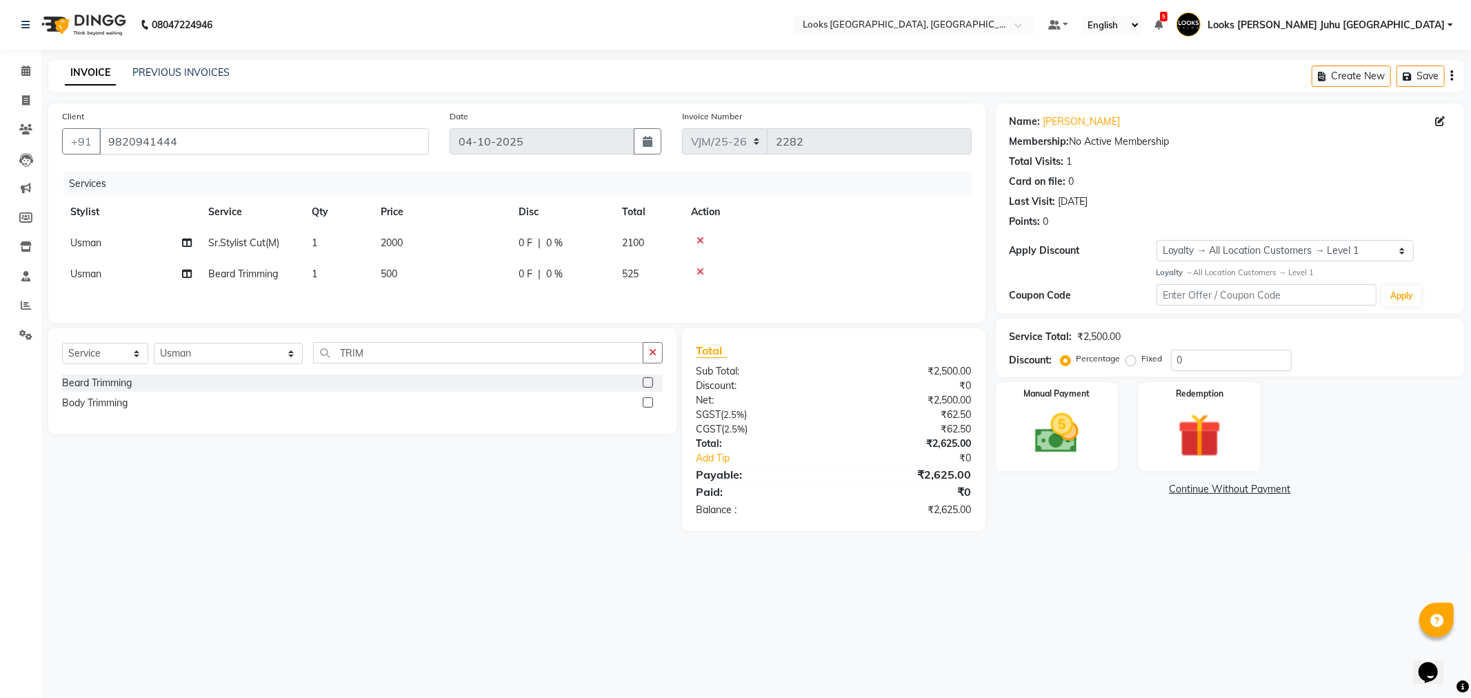
select select "23388"
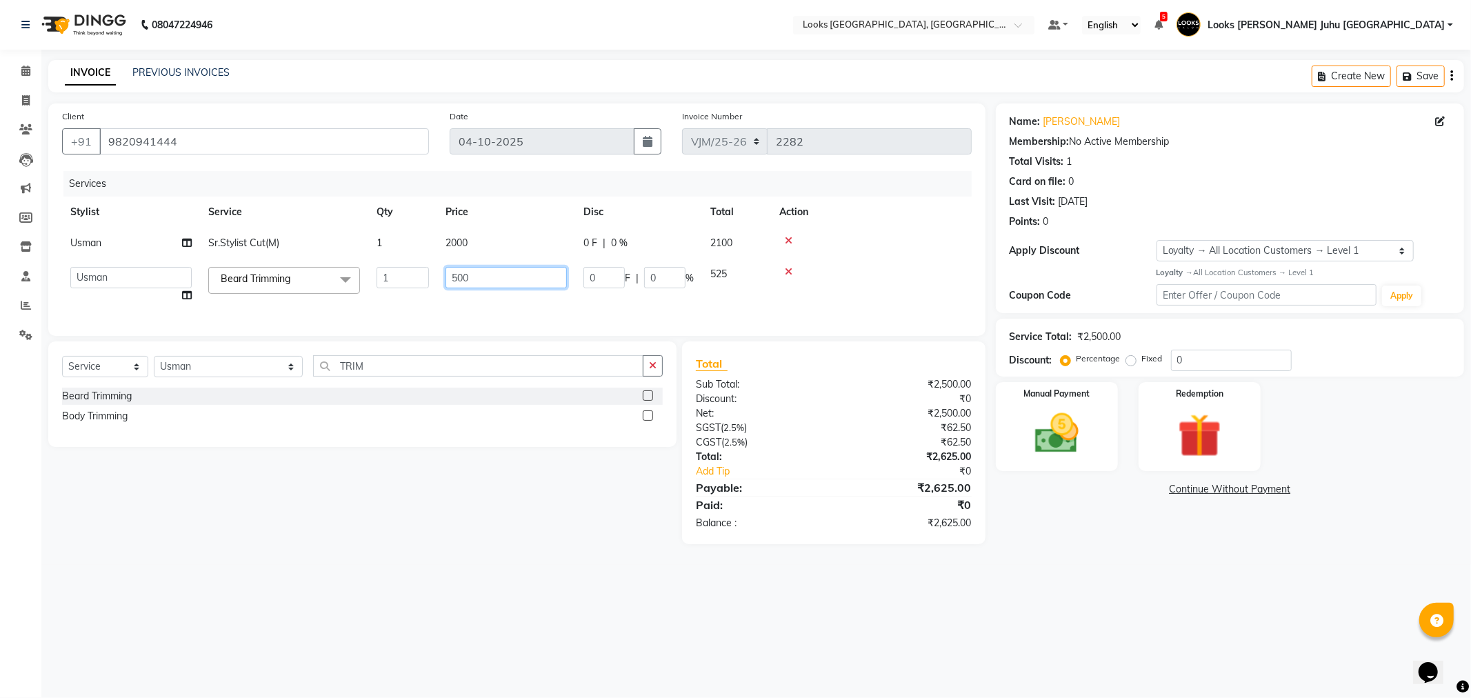
click at [486, 277] on input "500" at bounding box center [506, 277] width 121 height 21
type input "5"
type input "1500"
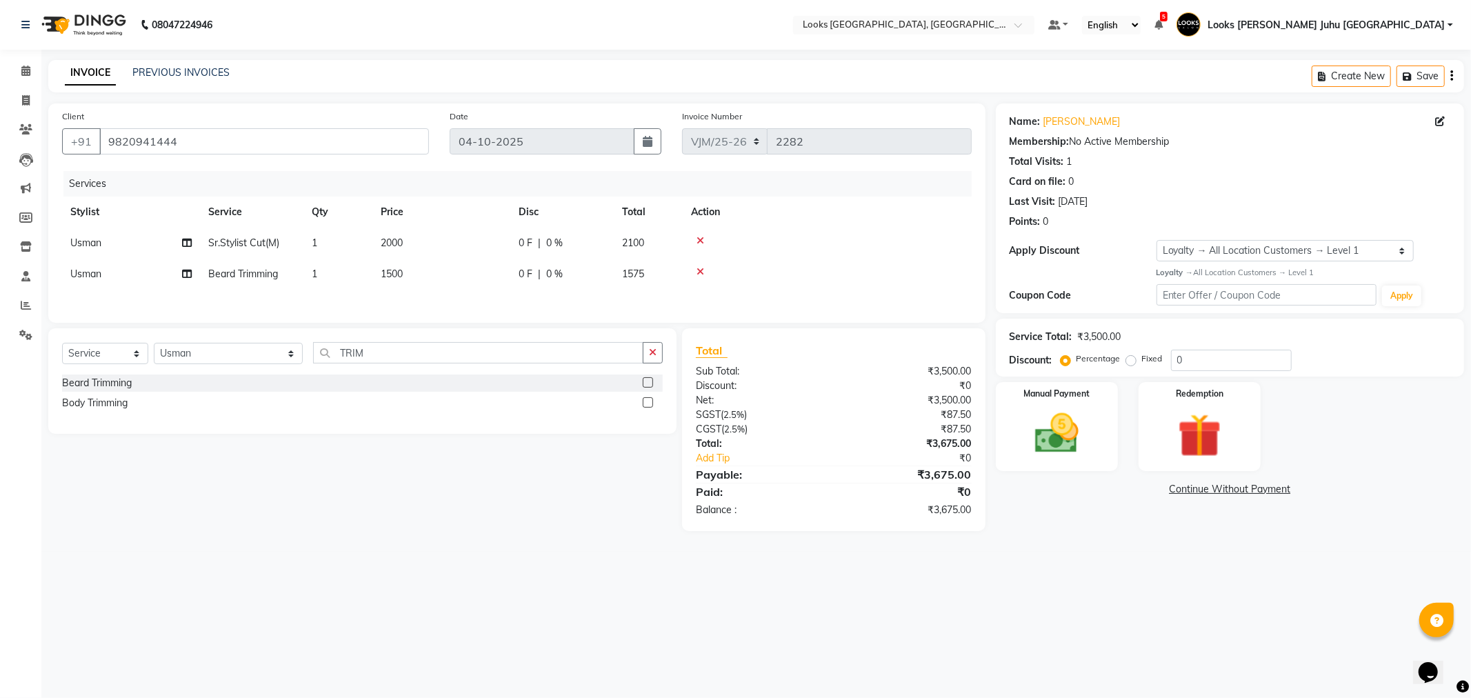
click at [481, 561] on div "08047224946 Select Location × Looks Juhu Marriott, Mumbai, Mumbai Default Panel…" at bounding box center [735, 349] width 1471 height 698
click at [1049, 433] on img at bounding box center [1057, 434] width 74 height 52
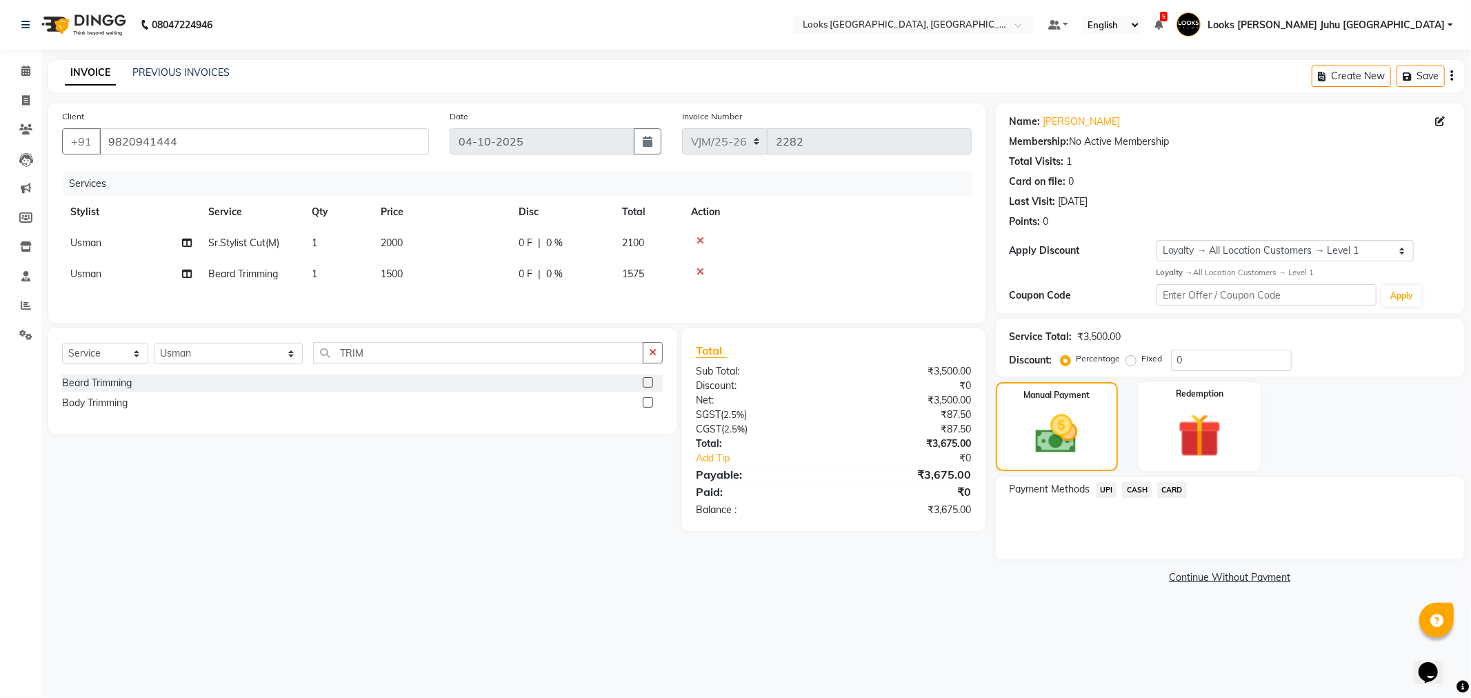
click at [1174, 490] on span "CARD" at bounding box center [1172, 490] width 30 height 16
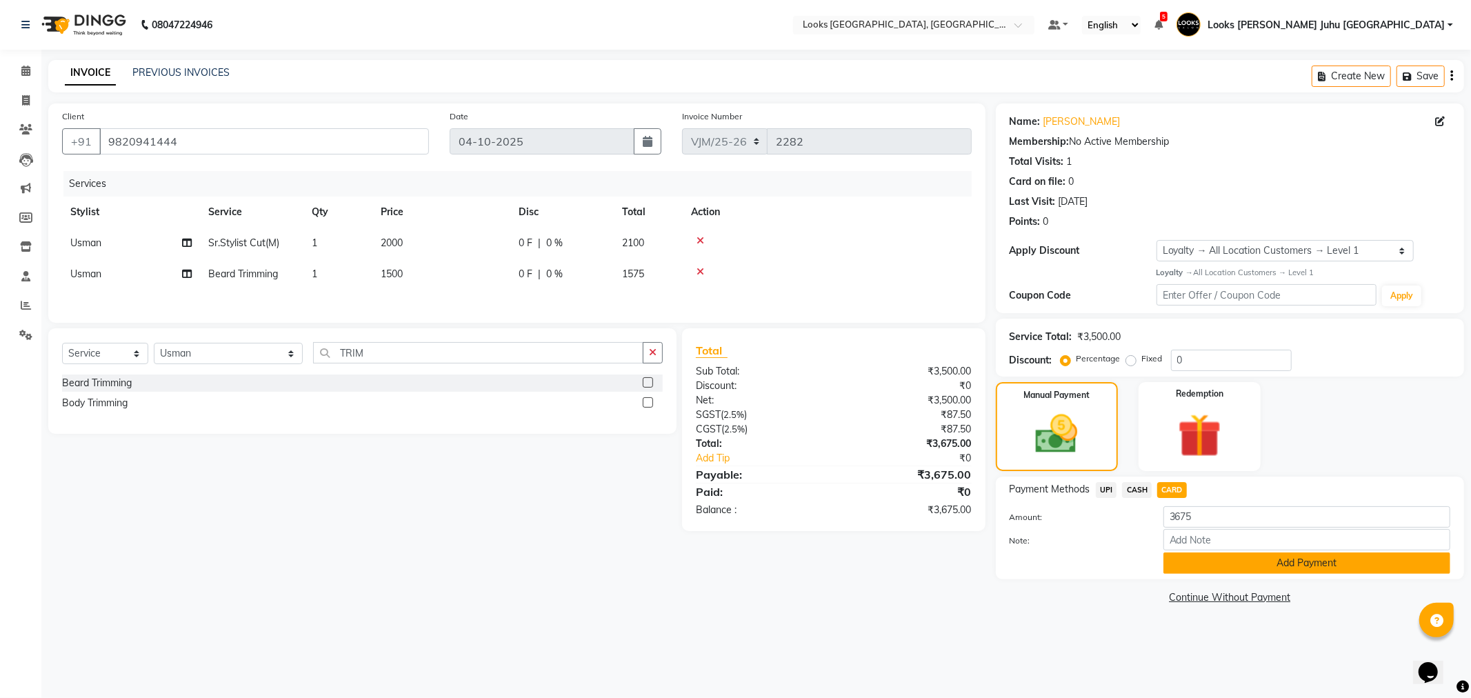
click at [1215, 563] on button "Add Payment" at bounding box center [1306, 562] width 287 height 21
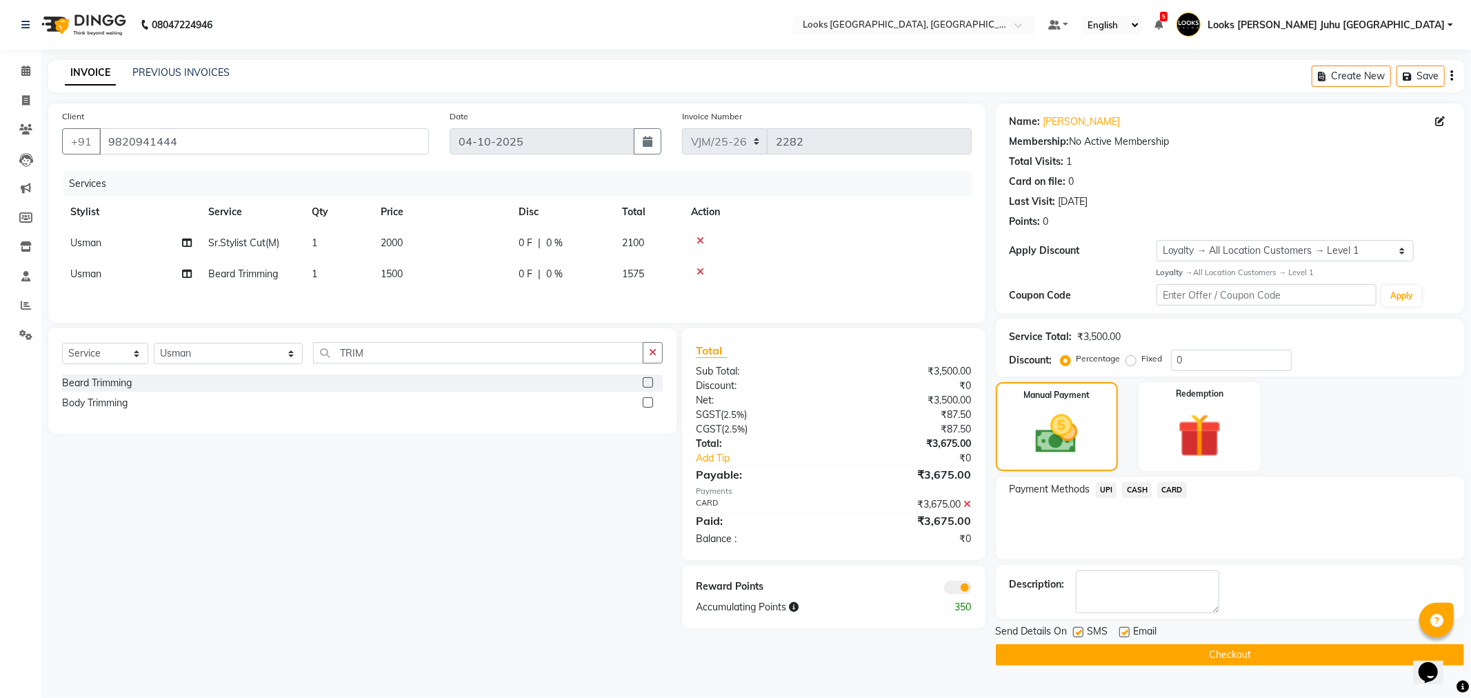
click at [1171, 655] on button "Checkout" at bounding box center [1230, 654] width 468 height 21
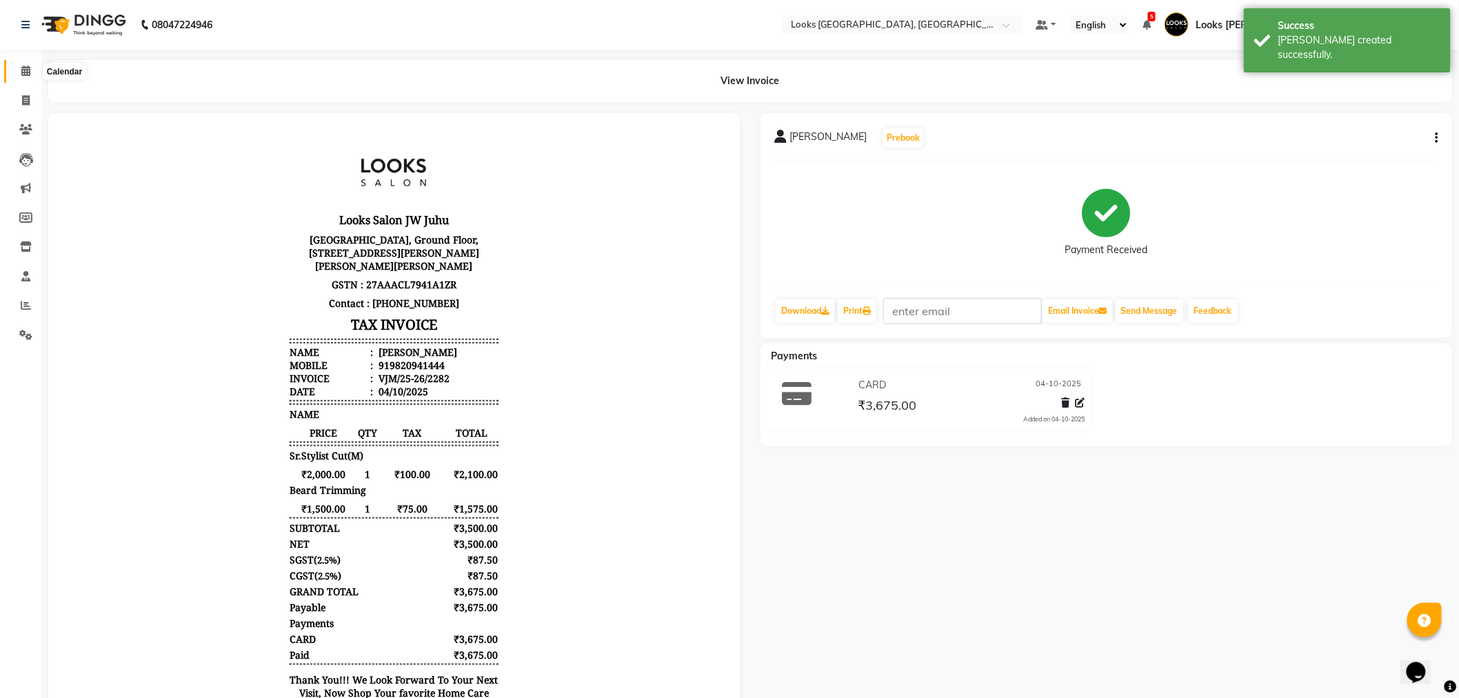
click at [31, 72] on span at bounding box center [26, 71] width 24 height 16
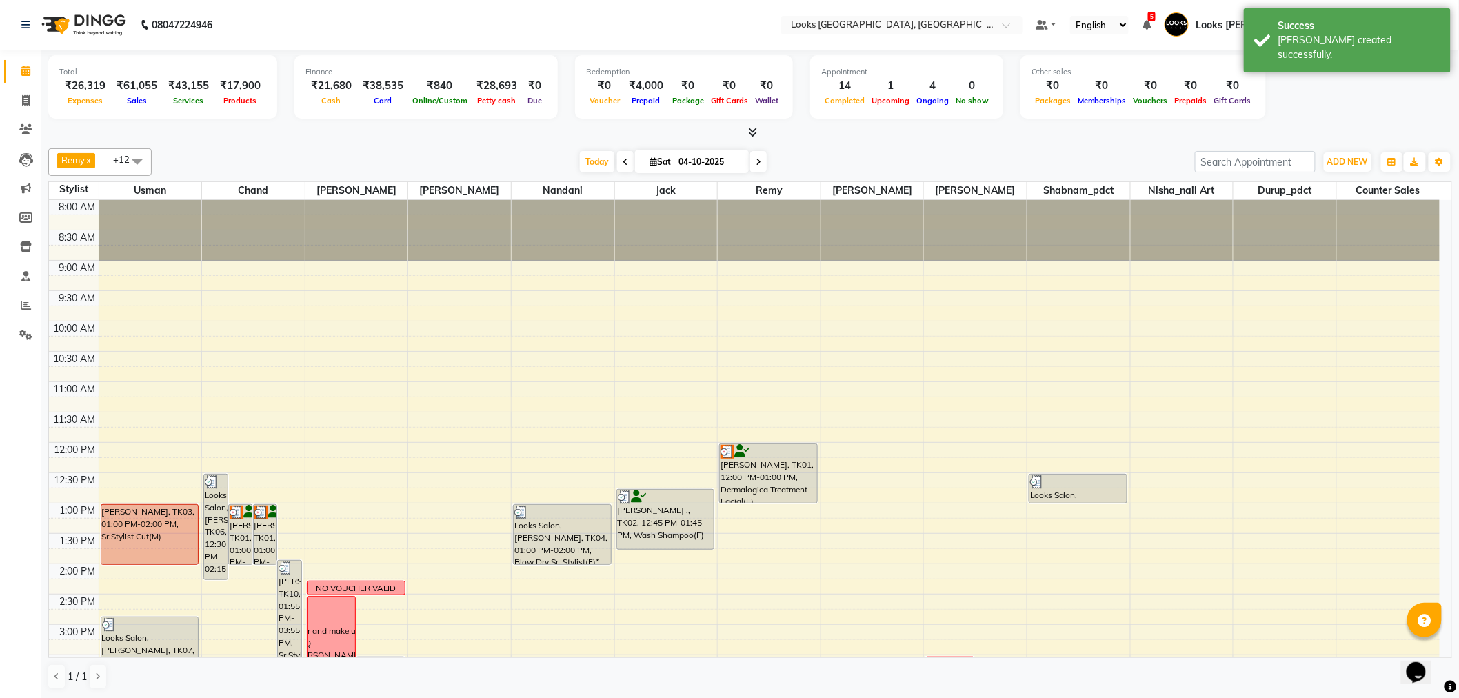
click at [1354, 171] on div "ADD NEW Toggle Dropdown Add Appointment Add Invoice Add Expense Add Attendance …" at bounding box center [1348, 162] width 50 height 22
click at [1348, 168] on button "ADD NEW Toggle Dropdown" at bounding box center [1348, 161] width 48 height 19
click at [1307, 223] on link "Add Expense" at bounding box center [1317, 223] width 109 height 18
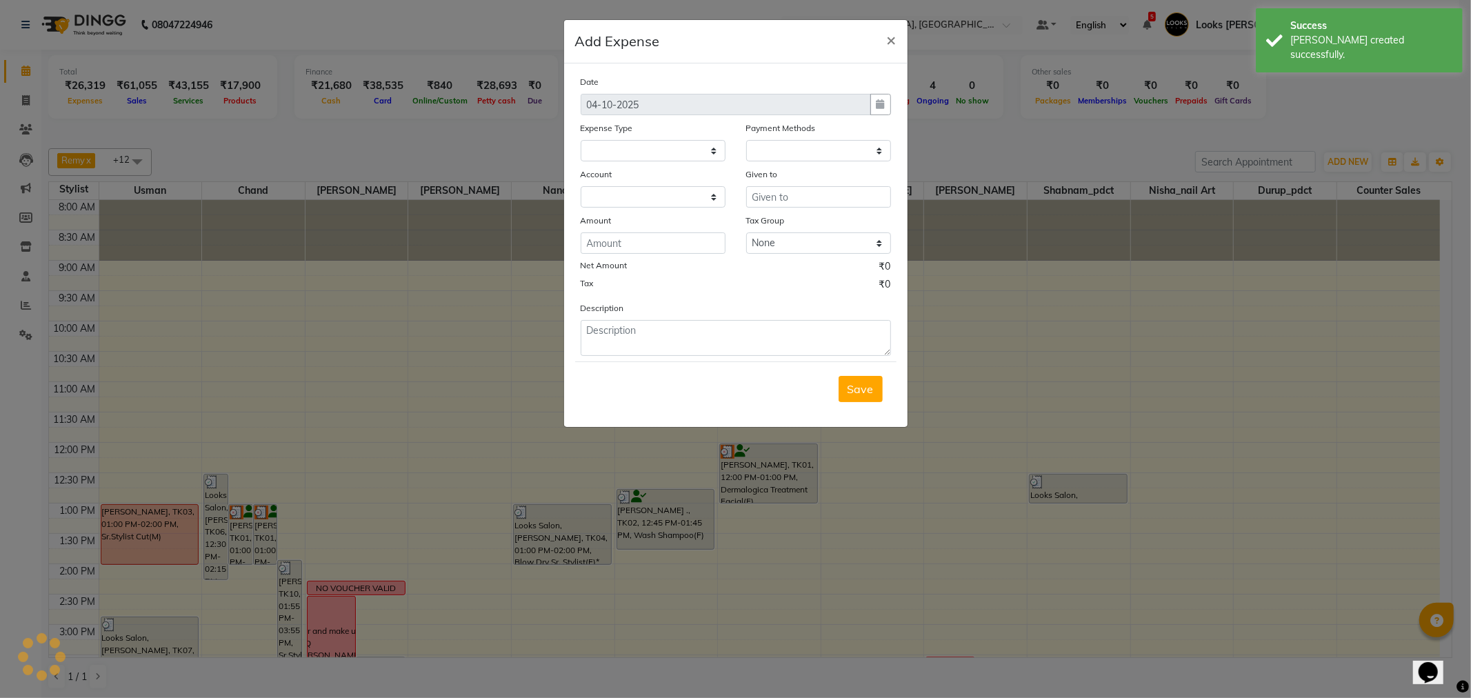
select select
select select "1"
select select "3134"
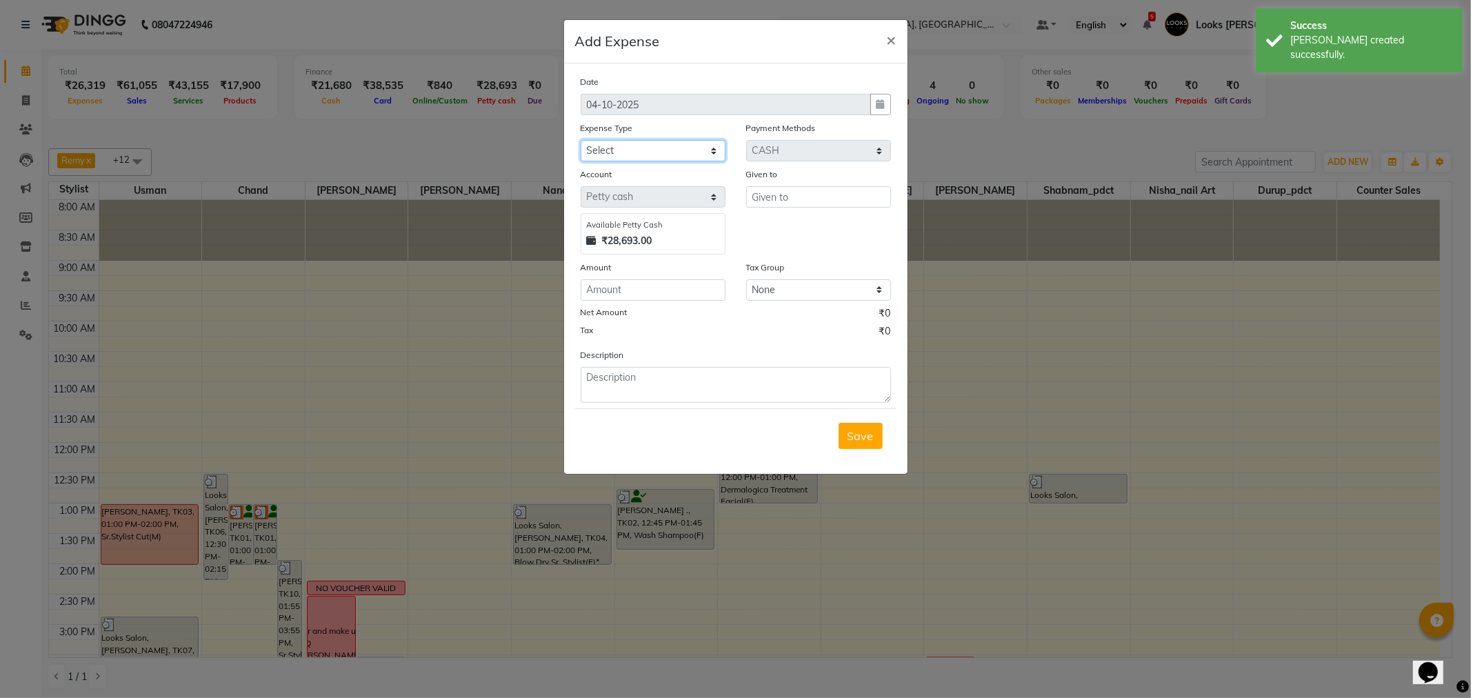
click at [614, 152] on select "Select Accommodation Aesthetics Bank Deposit BLINKIT Cash Handover Client Refun…" at bounding box center [653, 150] width 145 height 21
select select "22746"
click at [581, 140] on select "Select Accommodation Aesthetics Bank Deposit BLINKIT Cash Handover Client Refun…" at bounding box center [653, 150] width 145 height 21
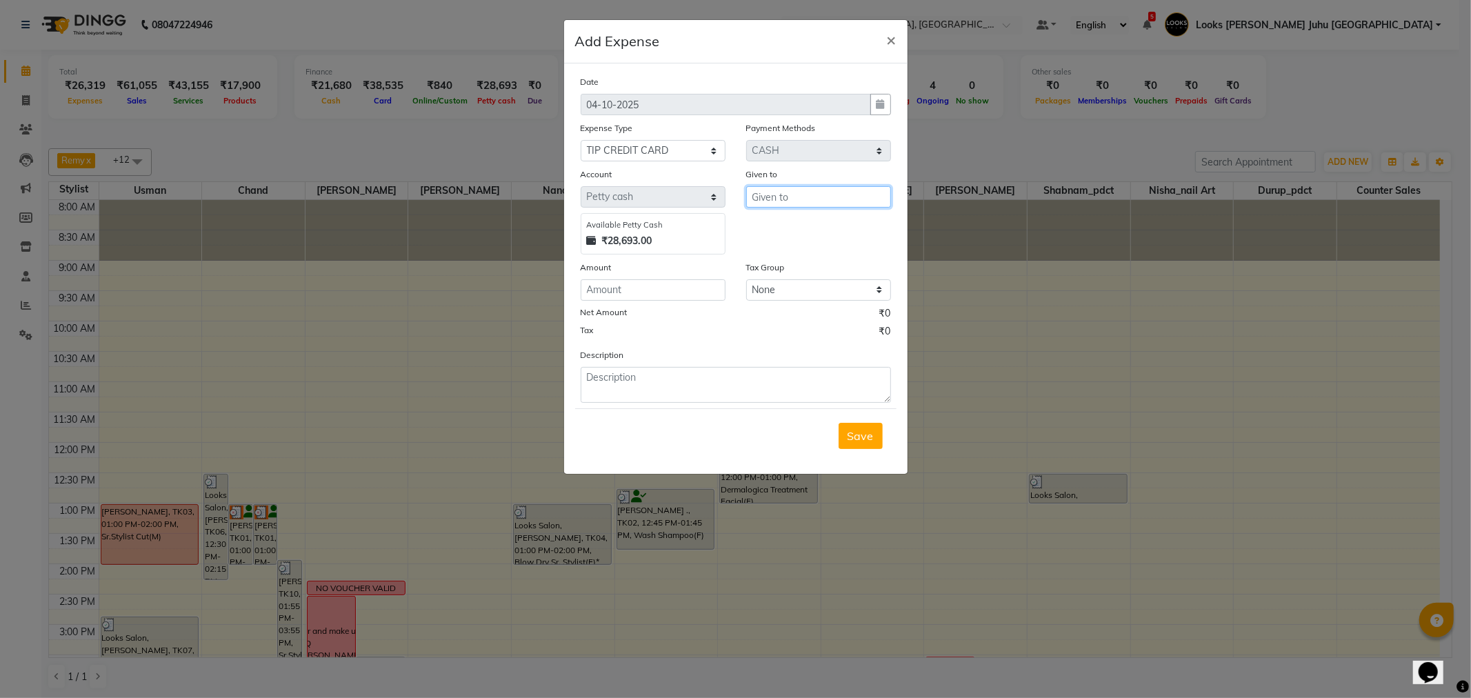
click at [808, 193] on input "text" at bounding box center [818, 196] width 145 height 21
type input "USMAN"
click at [693, 288] on input "number" at bounding box center [653, 289] width 145 height 21
type input "1000"
click at [662, 388] on textarea at bounding box center [736, 385] width 310 height 36
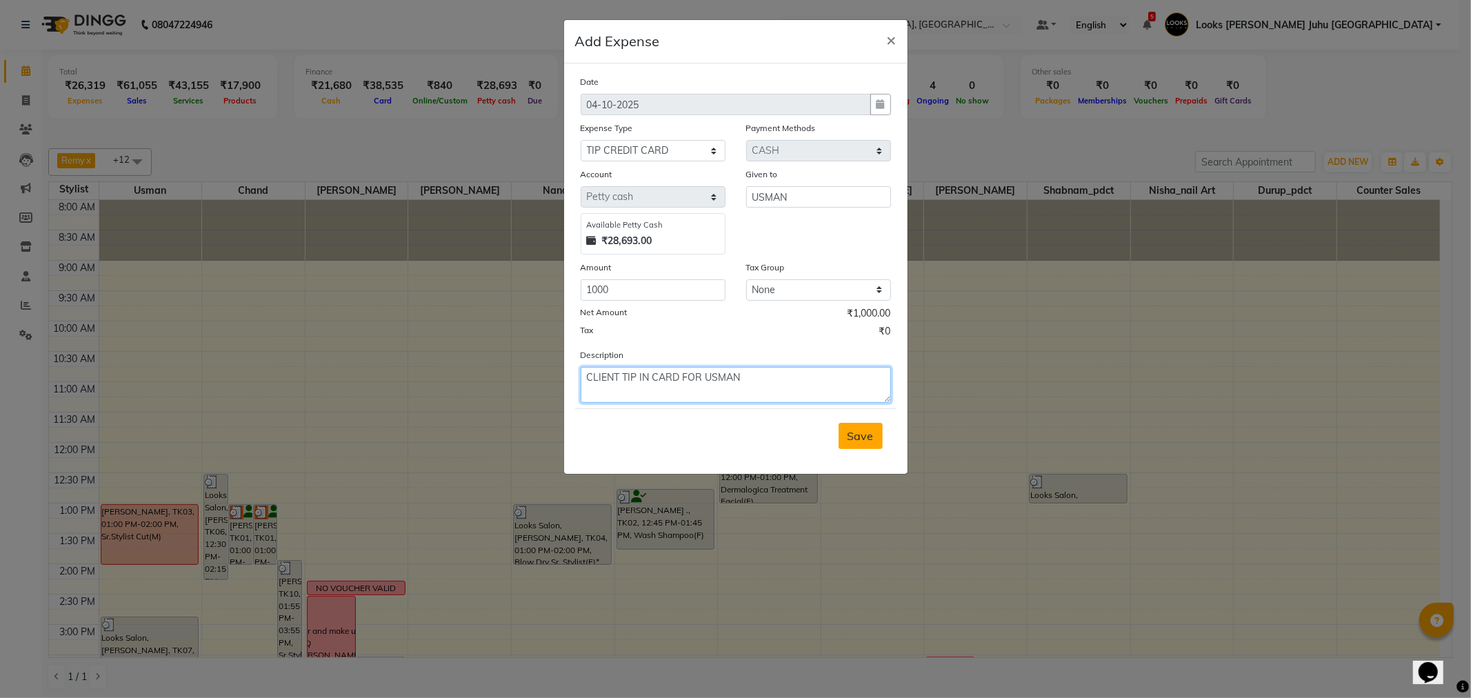
type textarea "CLIENT TIP IN CARD FOR USMAN"
click at [852, 430] on span "Save" at bounding box center [861, 436] width 26 height 14
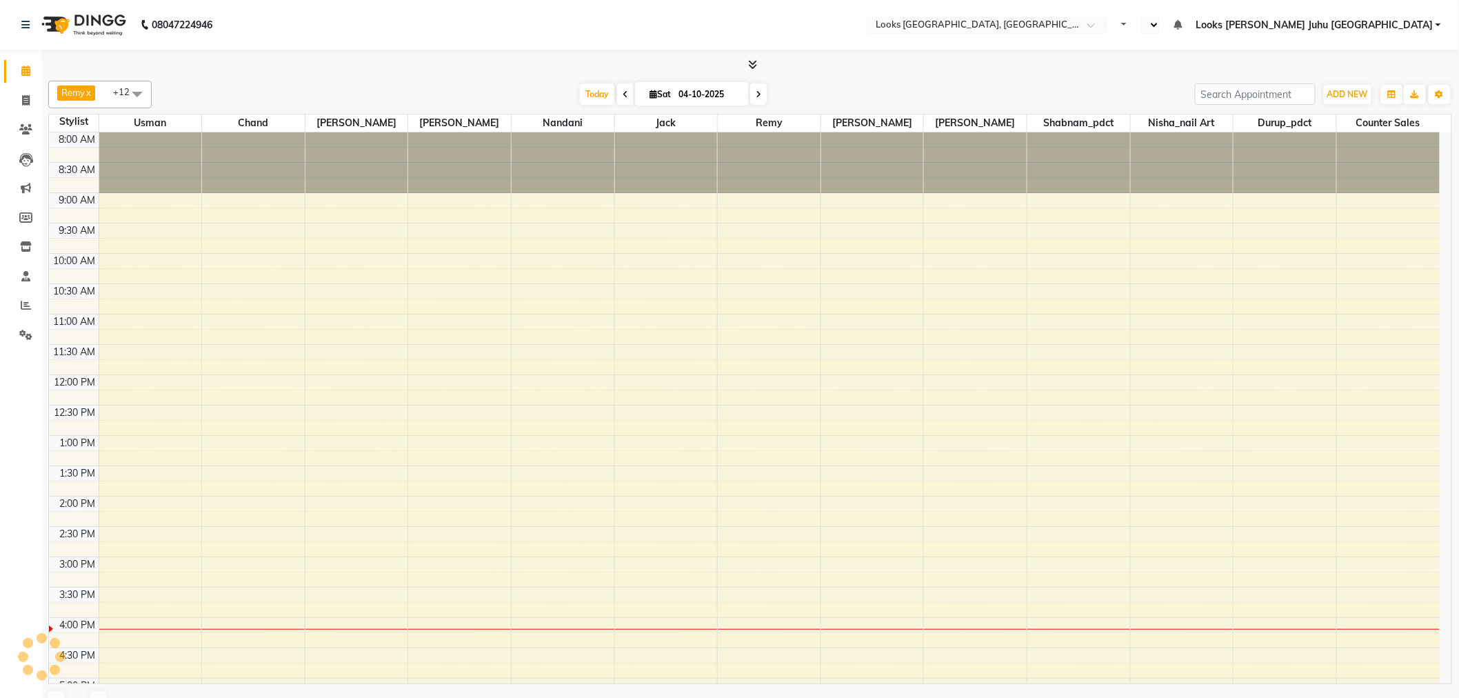
select select "en"
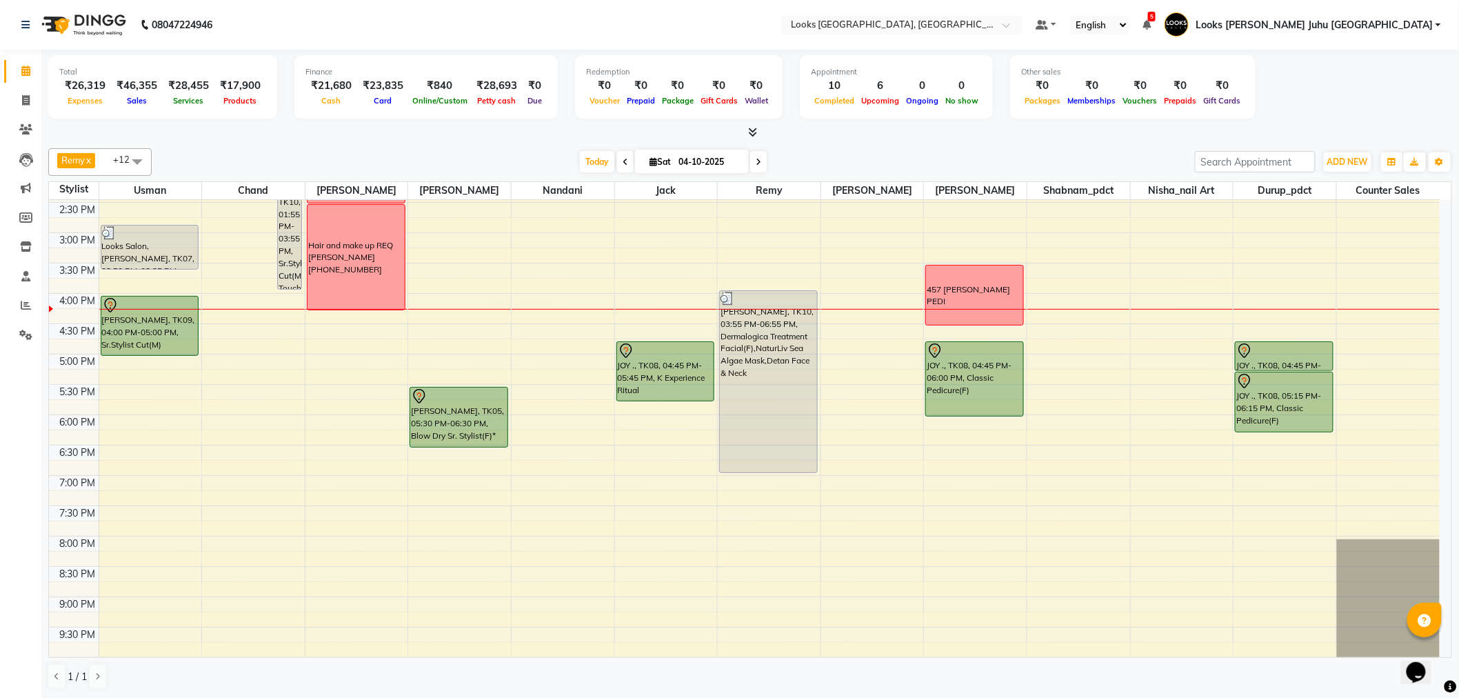
scroll to position [456, 0]
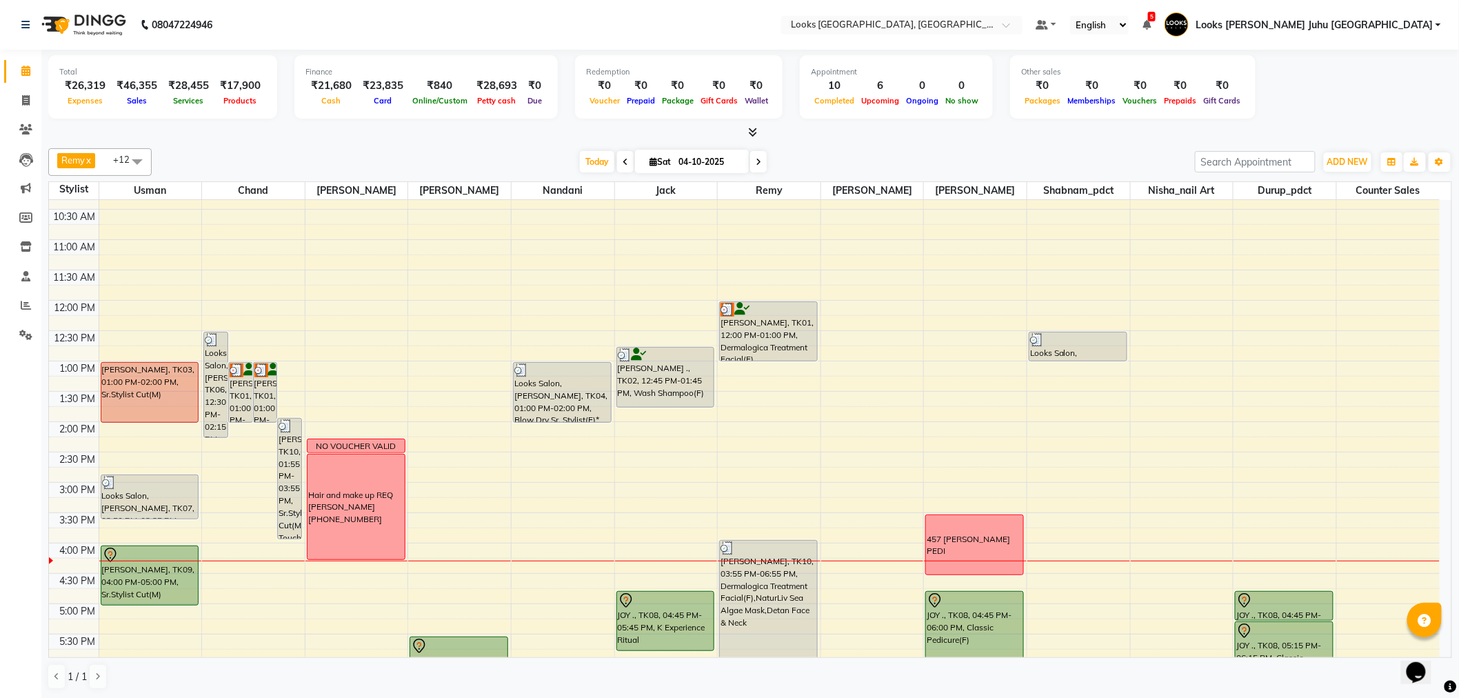
scroll to position [306, 0]
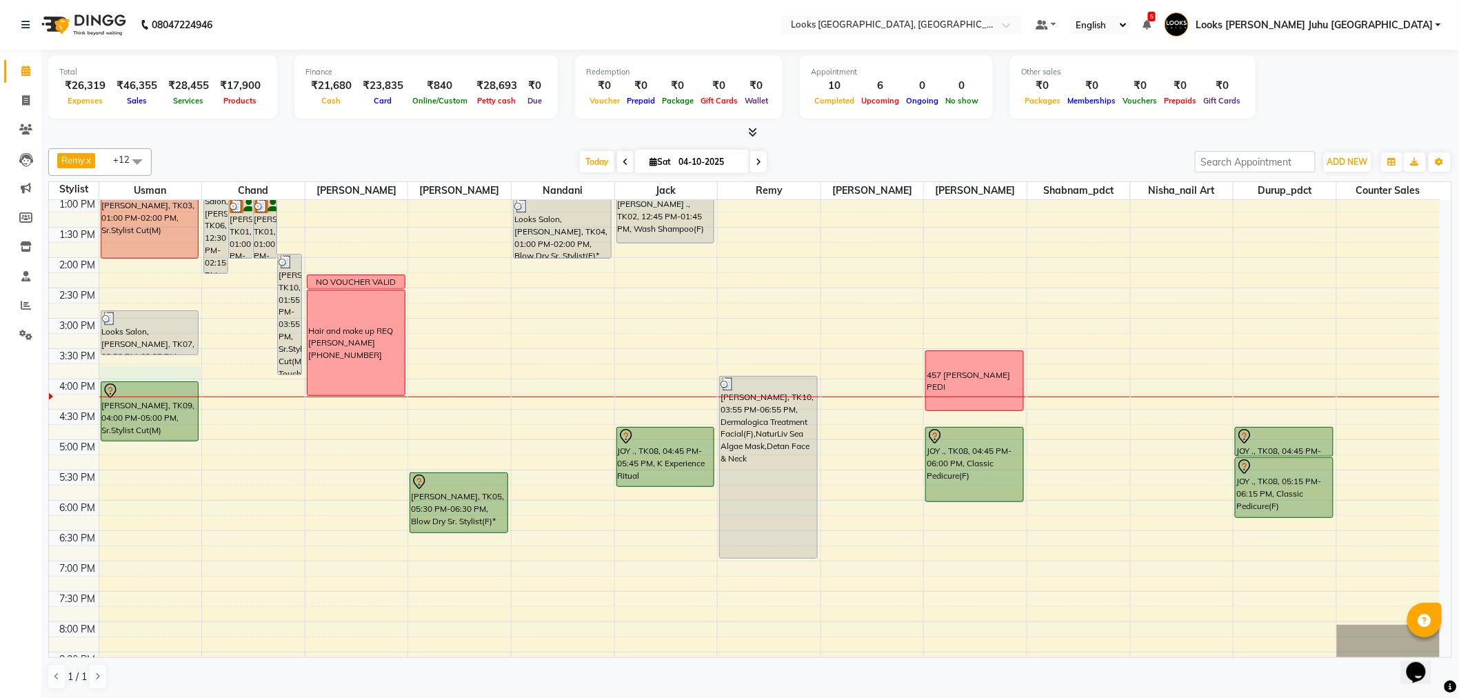
click at [182, 380] on div "8:00 AM 8:30 AM 9:00 AM 9:30 AM 10:00 AM 10:30 AM 11:00 AM 11:30 AM 12:00 PM 12…" at bounding box center [744, 349] width 1391 height 910
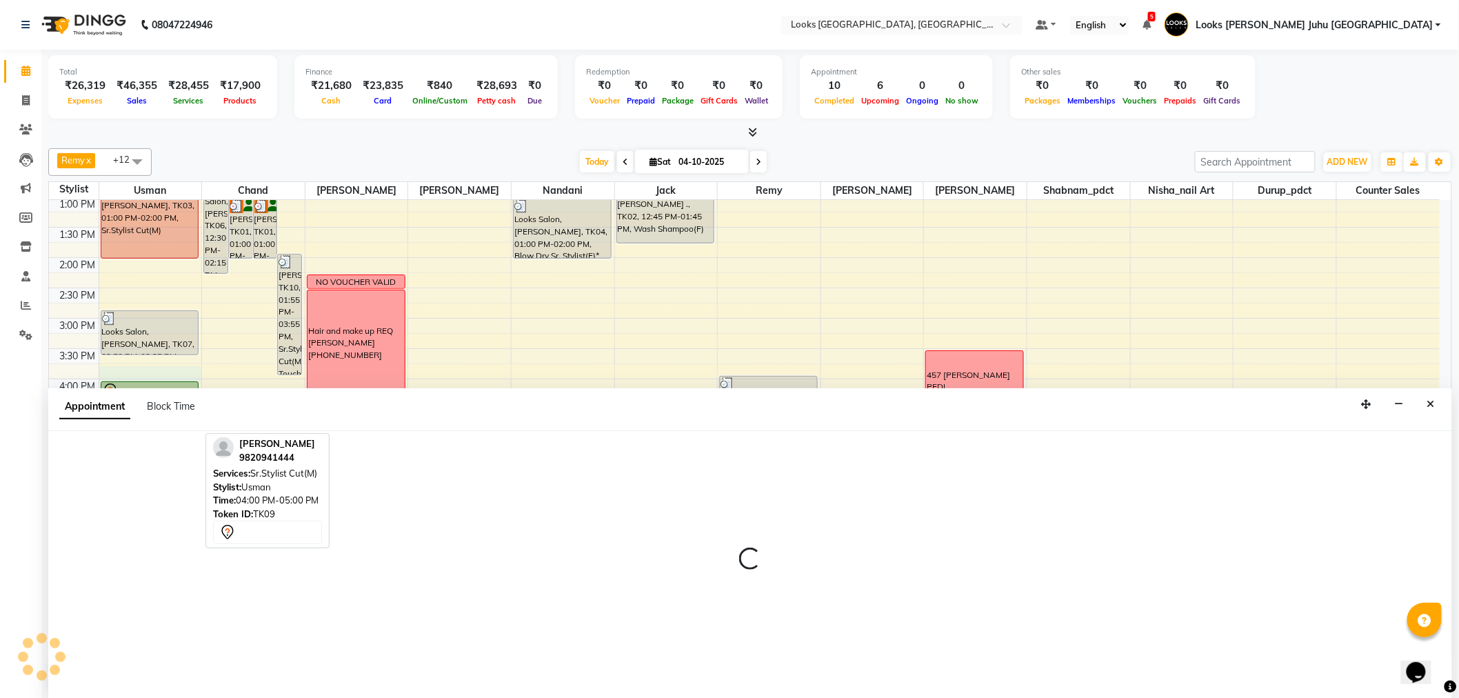
scroll to position [1, 0]
select select "23388"
select select "945"
select select "tentative"
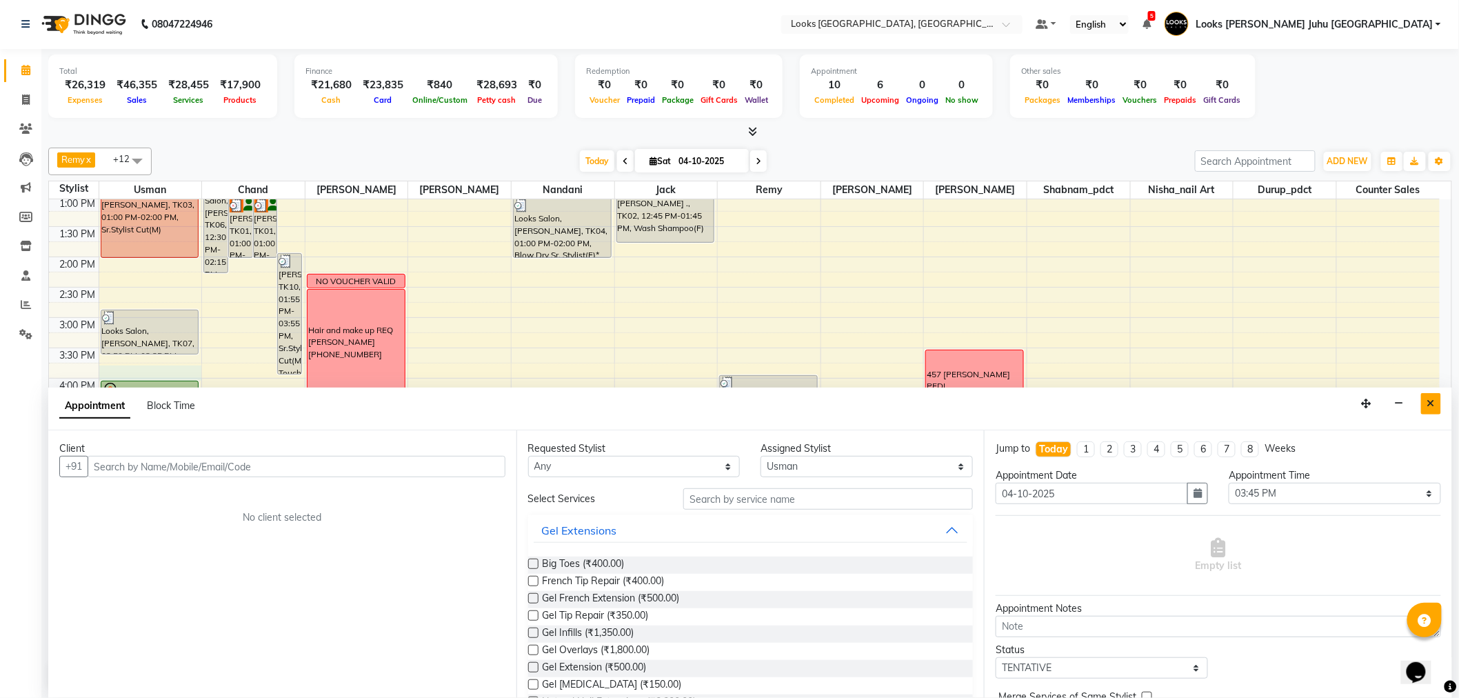
click at [1430, 403] on icon "Close" at bounding box center [1432, 404] width 8 height 10
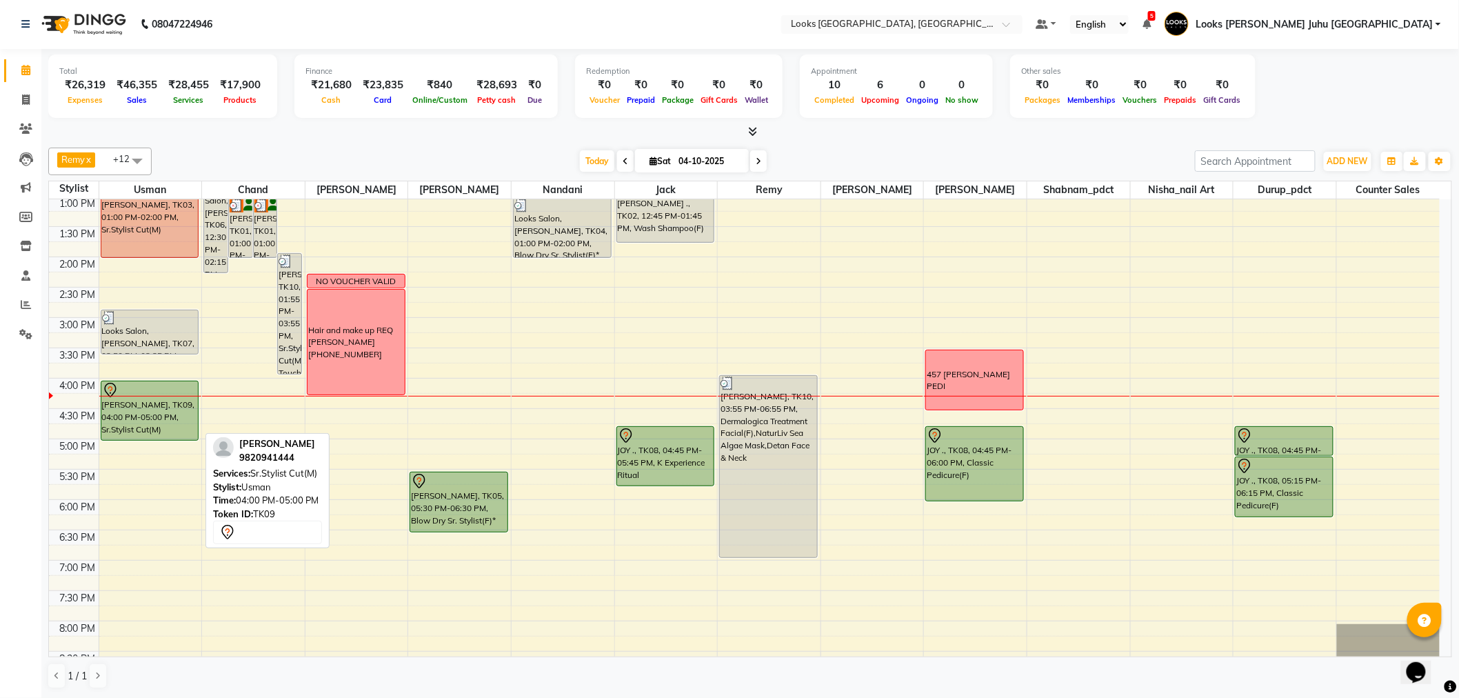
click at [148, 390] on div at bounding box center [150, 390] width 96 height 17
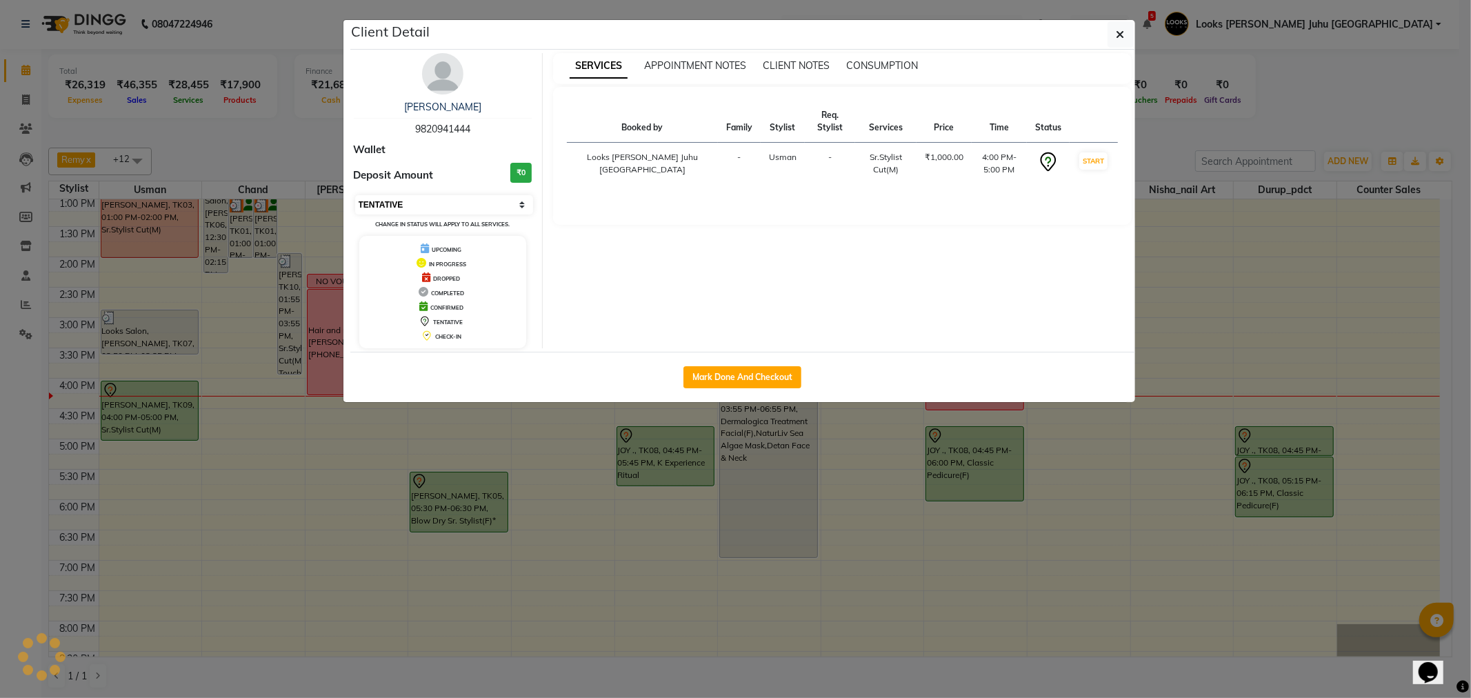
click at [412, 204] on select "Select IN SERVICE CONFIRMED TENTATIVE CHECK IN MARK DONE DROPPED UPCOMING" at bounding box center [444, 204] width 179 height 19
select select "1"
click at [355, 195] on select "Select IN SERVICE CONFIRMED TENTATIVE CHECK IN MARK DONE DROPPED UPCOMING" at bounding box center [444, 204] width 179 height 19
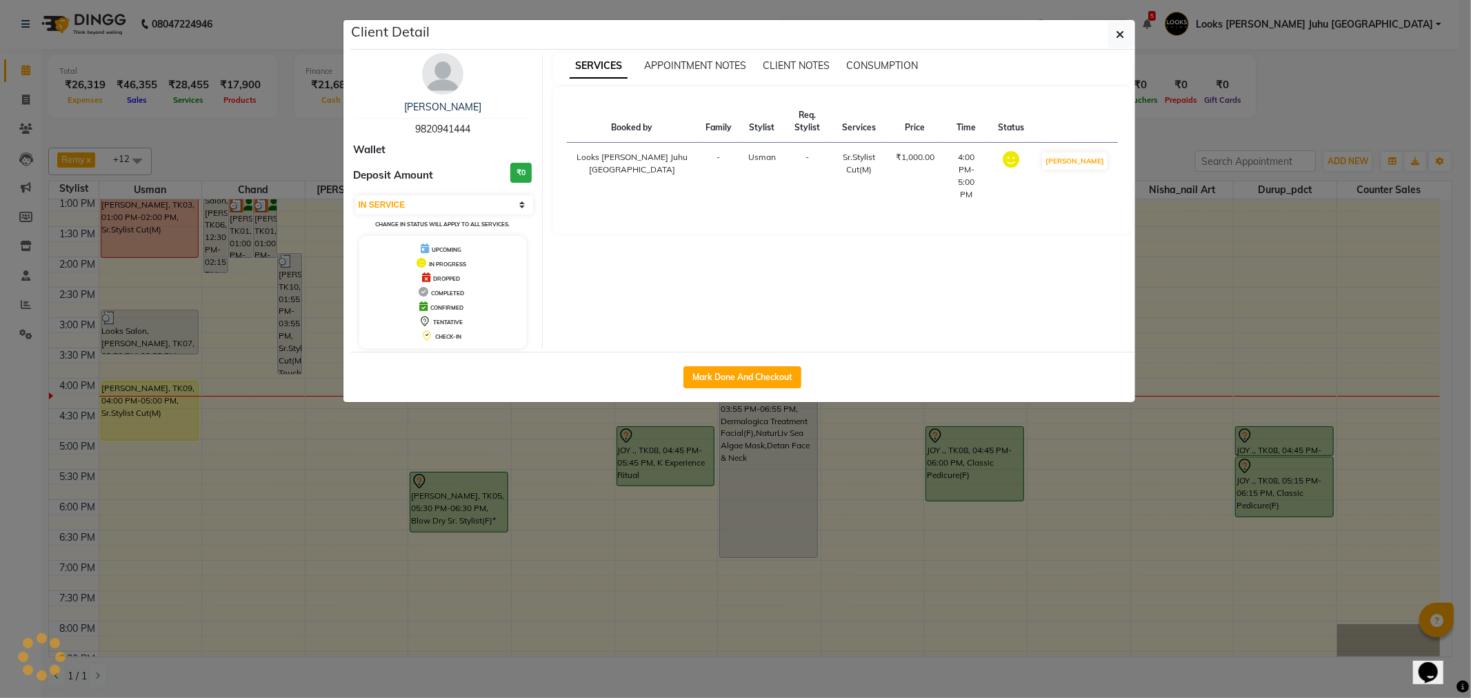
click at [236, 307] on ngb-modal-window "Client Detail [PERSON_NAME] 9820941444 Wallet Deposit Amount ₹0 Select IN SERVI…" at bounding box center [735, 349] width 1471 height 698
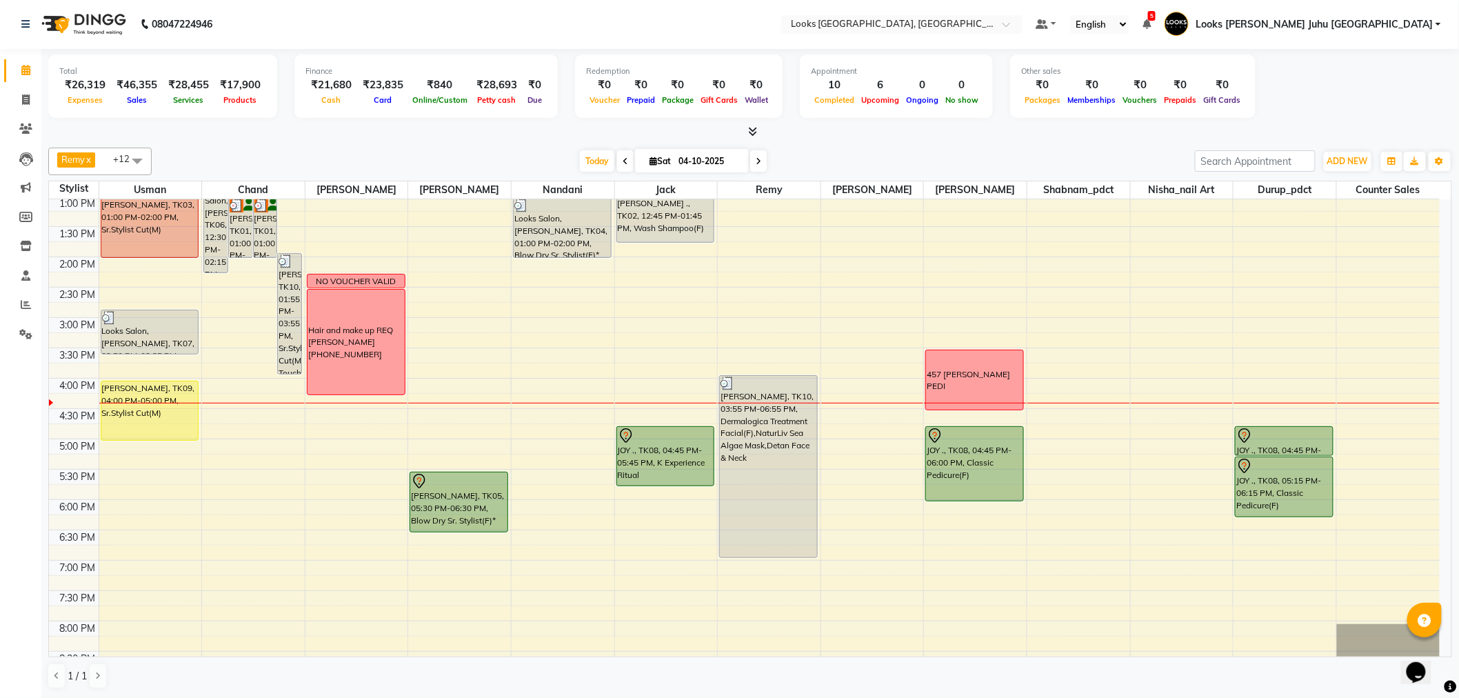
click at [697, 159] on input "04-10-2025" at bounding box center [708, 161] width 69 height 21
select select "10"
select select "2025"
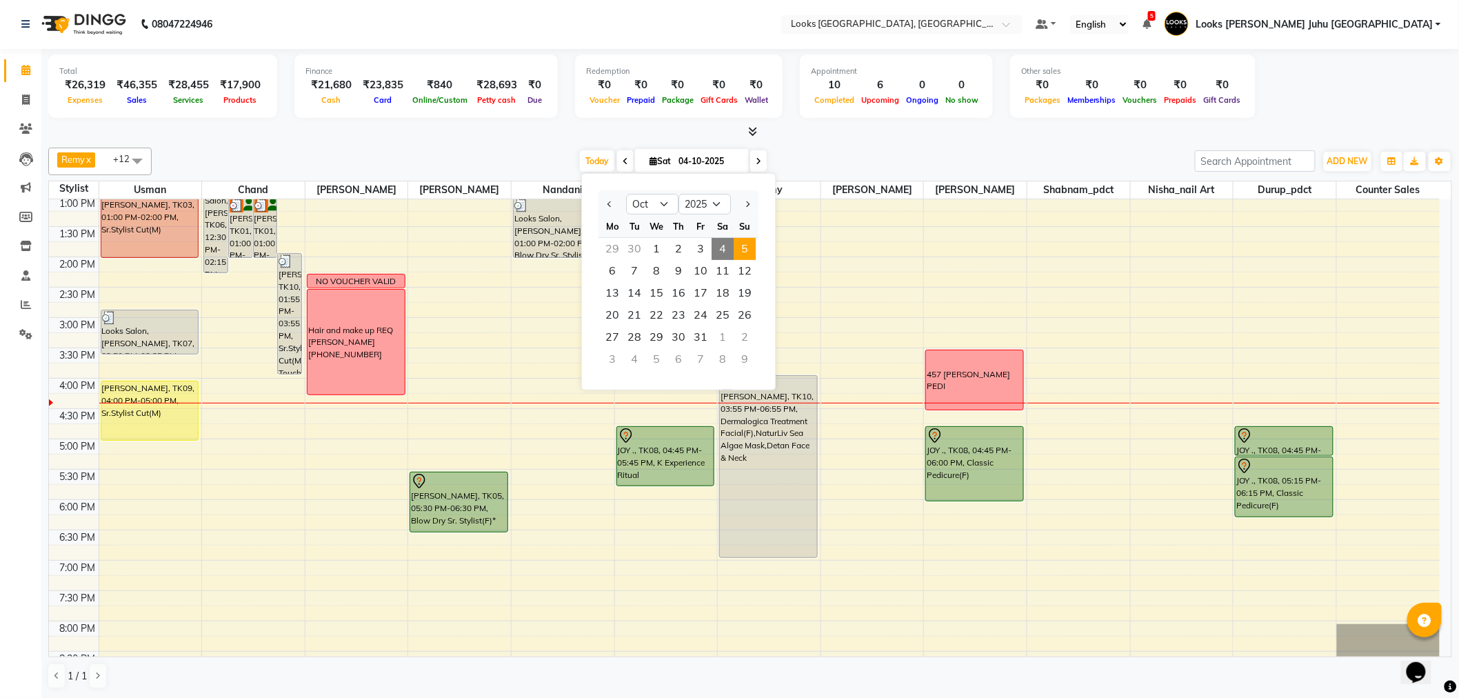
click at [742, 257] on span "5" at bounding box center [745, 249] width 22 height 22
type input "05-10-2025"
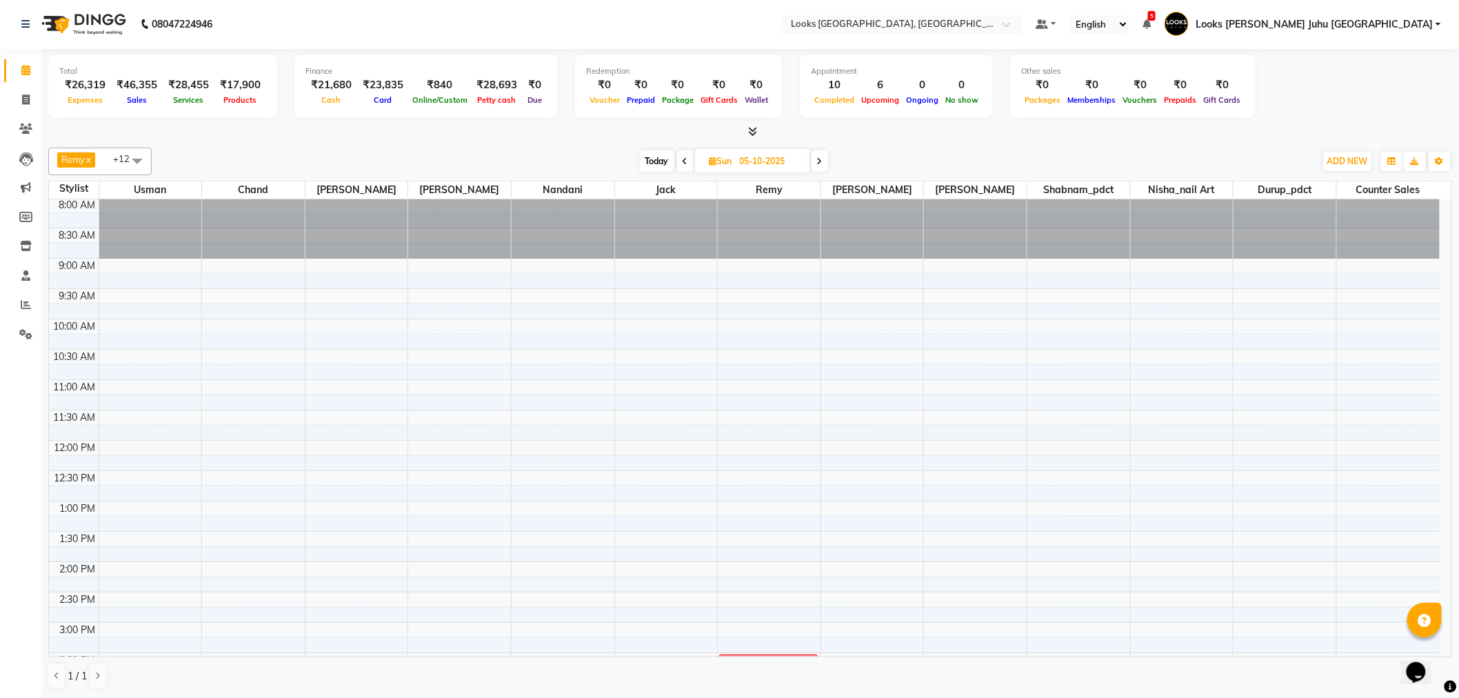
scroll to position [0, 0]
click at [750, 481] on div "8:00 AM 8:30 AM 9:00 AM 9:30 AM 10:00 AM 10:30 AM 11:00 AM 11:30 AM 12:00 PM 12…" at bounding box center [744, 654] width 1391 height 910
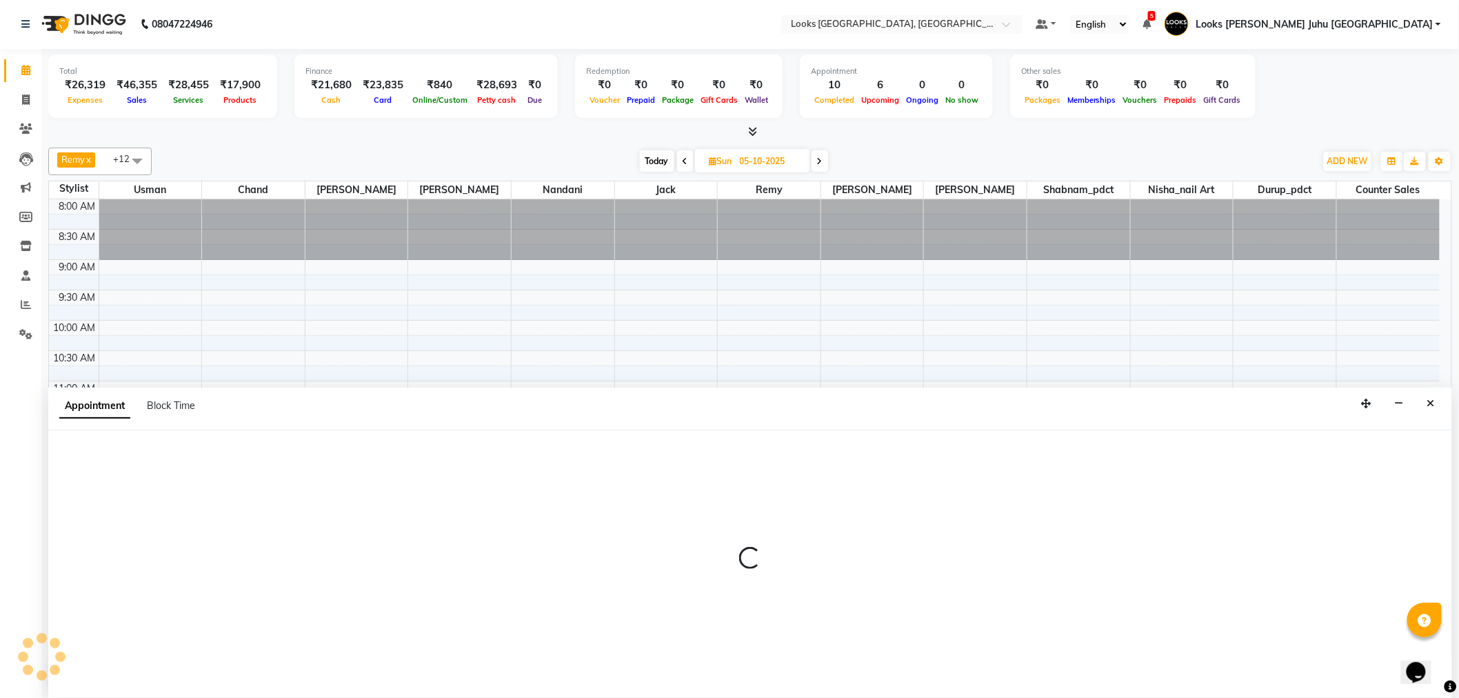
select select "57101"
select select "750"
select select "tentative"
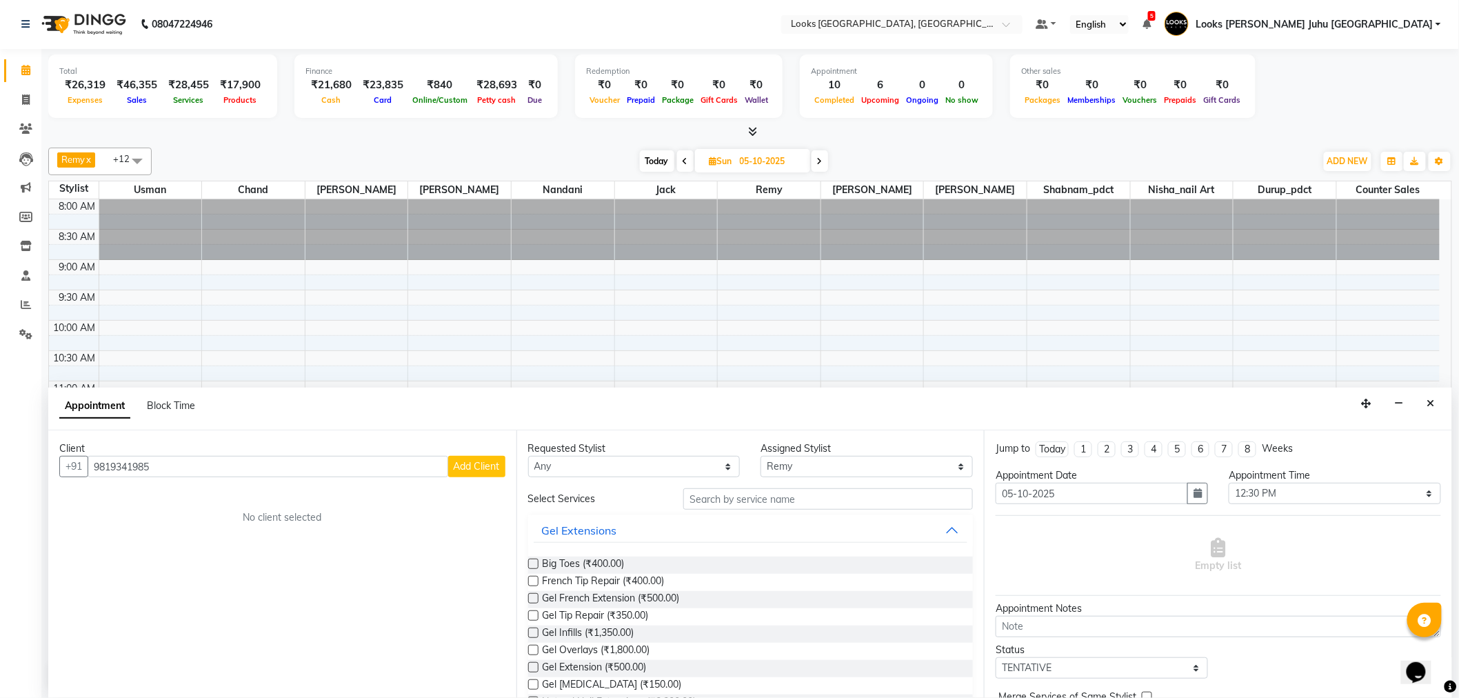
type input "9819341985"
click at [494, 470] on span "Add Client" at bounding box center [477, 466] width 46 height 12
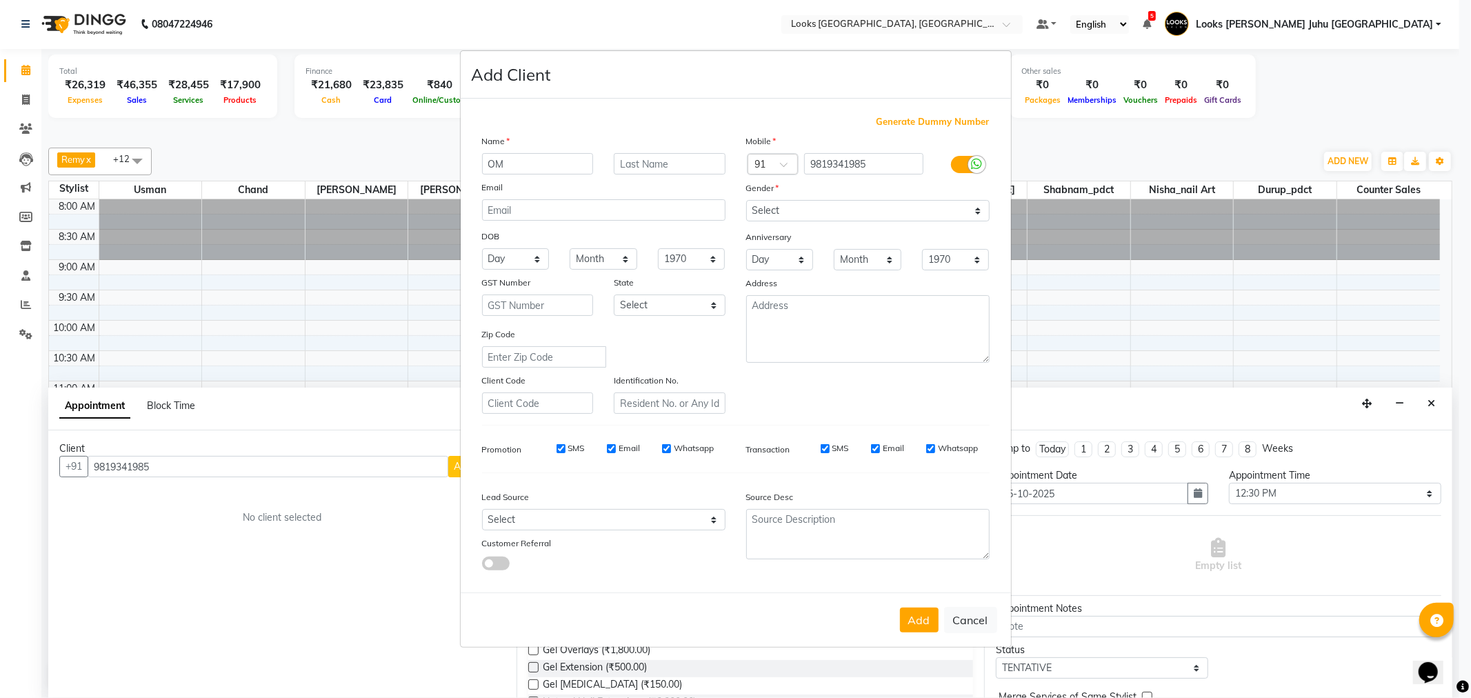
type input "OM"
click at [691, 168] on input "text" at bounding box center [670, 163] width 112 height 21
type input "PRAKASH"
click at [780, 197] on div "Mobile Country Code × 91 9819341985 Gender Select [DEMOGRAPHIC_DATA] [DEMOGRAPH…" at bounding box center [868, 274] width 264 height 280
select select "[DEMOGRAPHIC_DATA]"
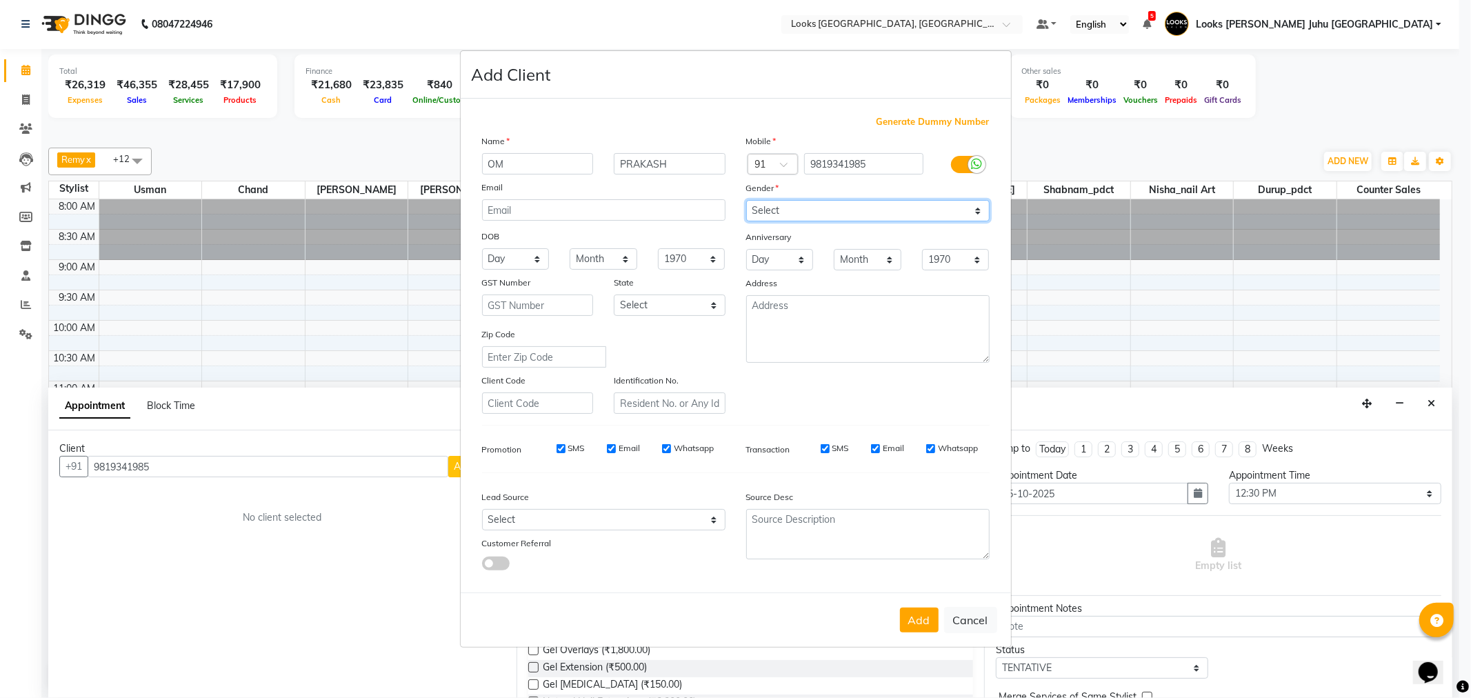
click at [746, 200] on select "Select [DEMOGRAPHIC_DATA] [DEMOGRAPHIC_DATA] Other Prefer Not To Say" at bounding box center [867, 210] width 243 height 21
click at [916, 621] on button "Add" at bounding box center [919, 620] width 39 height 25
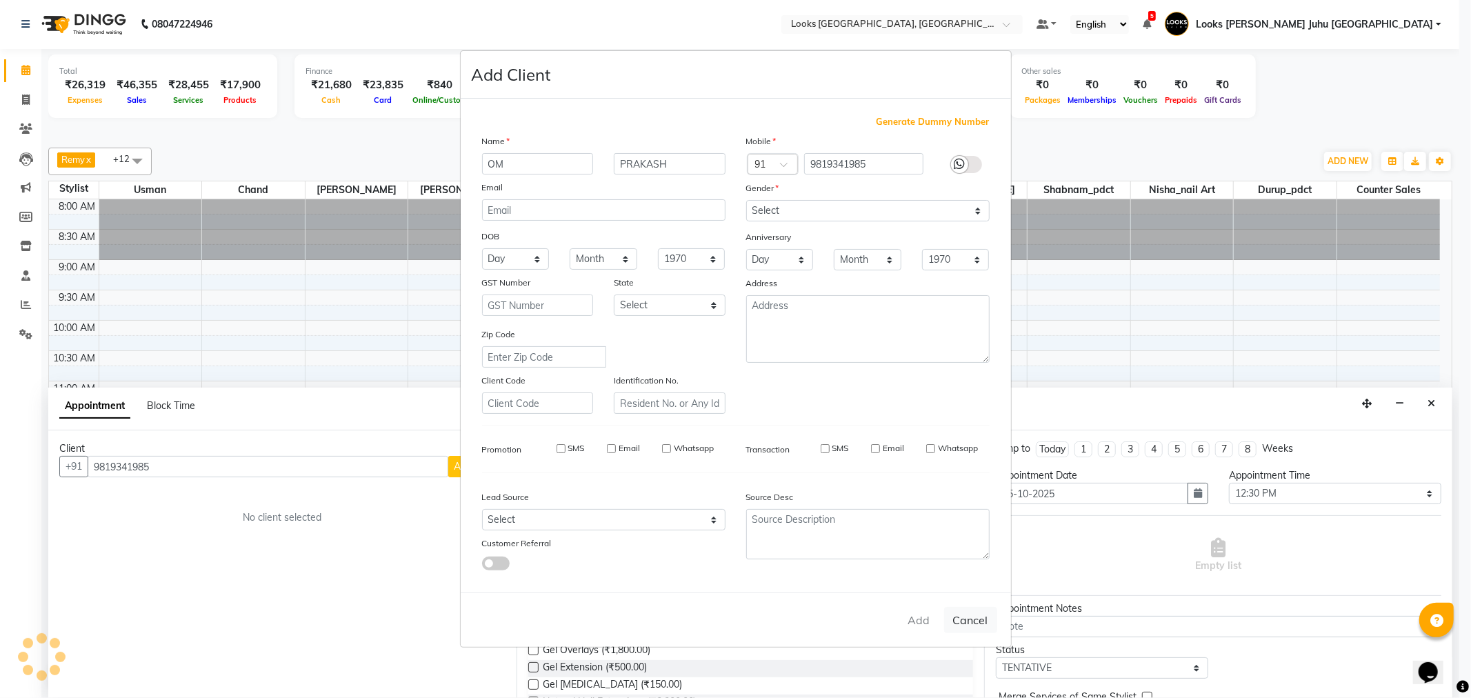
select select
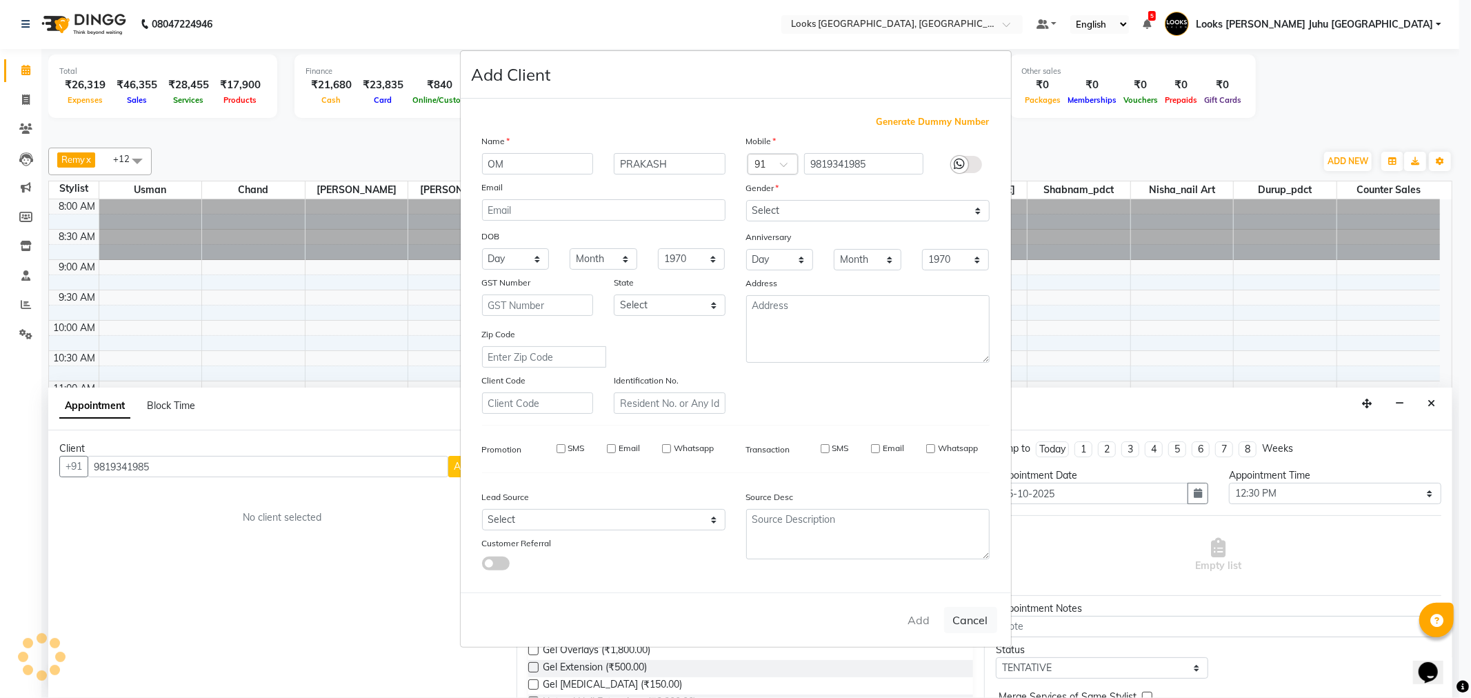
select select
checkbox input "false"
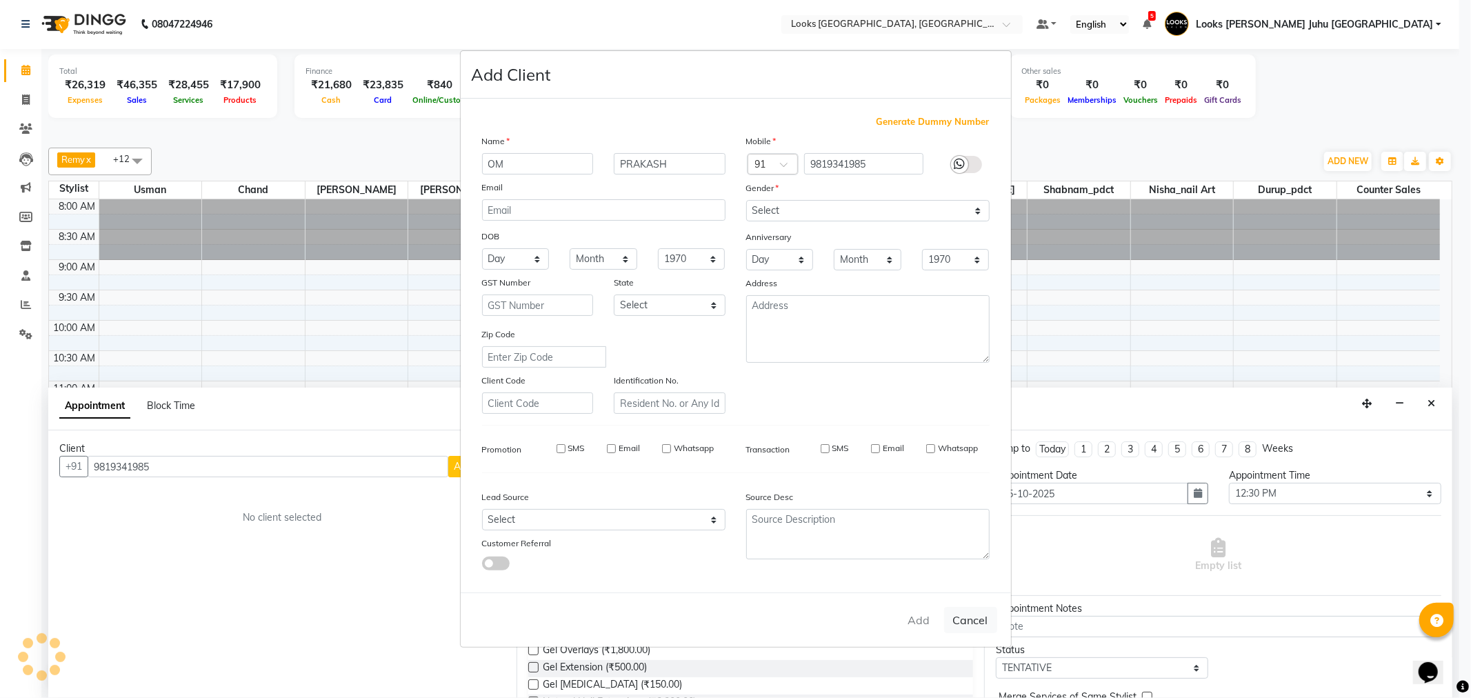
checkbox input "false"
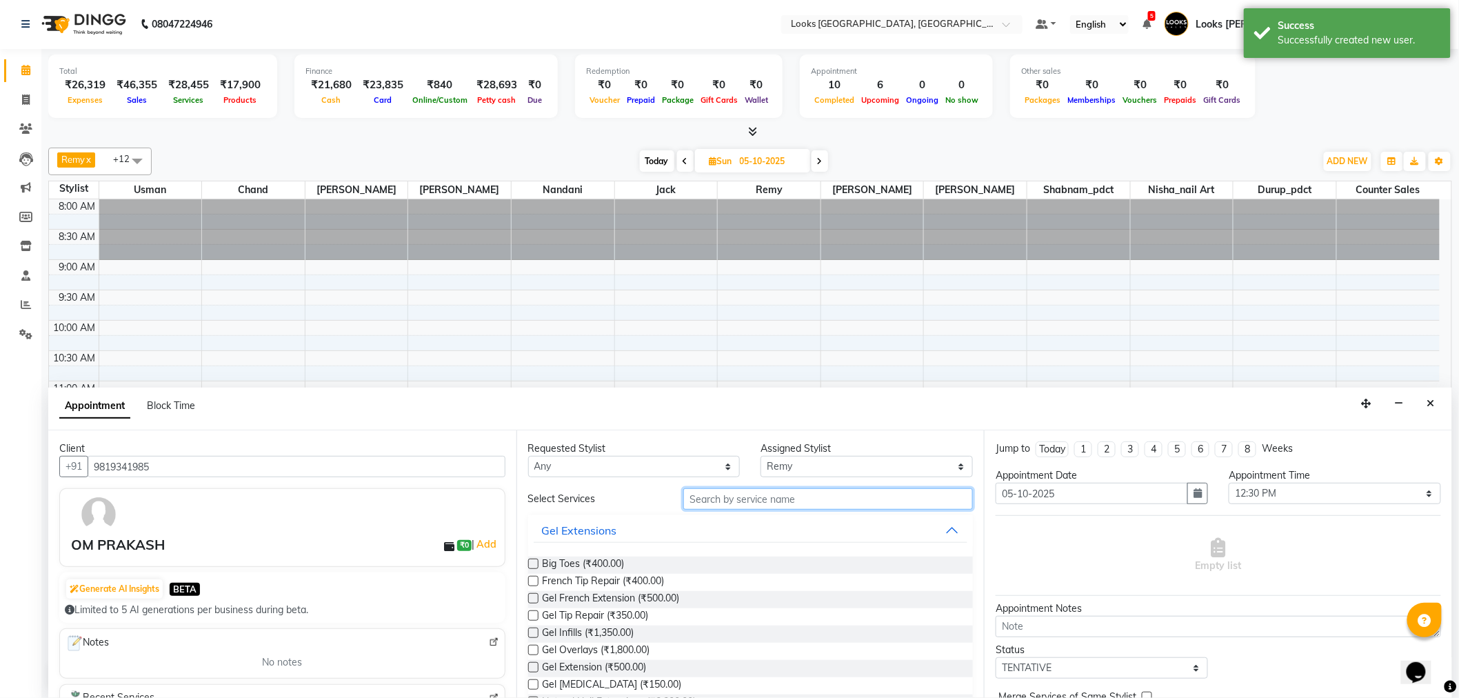
click at [746, 494] on input "text" at bounding box center [828, 498] width 290 height 21
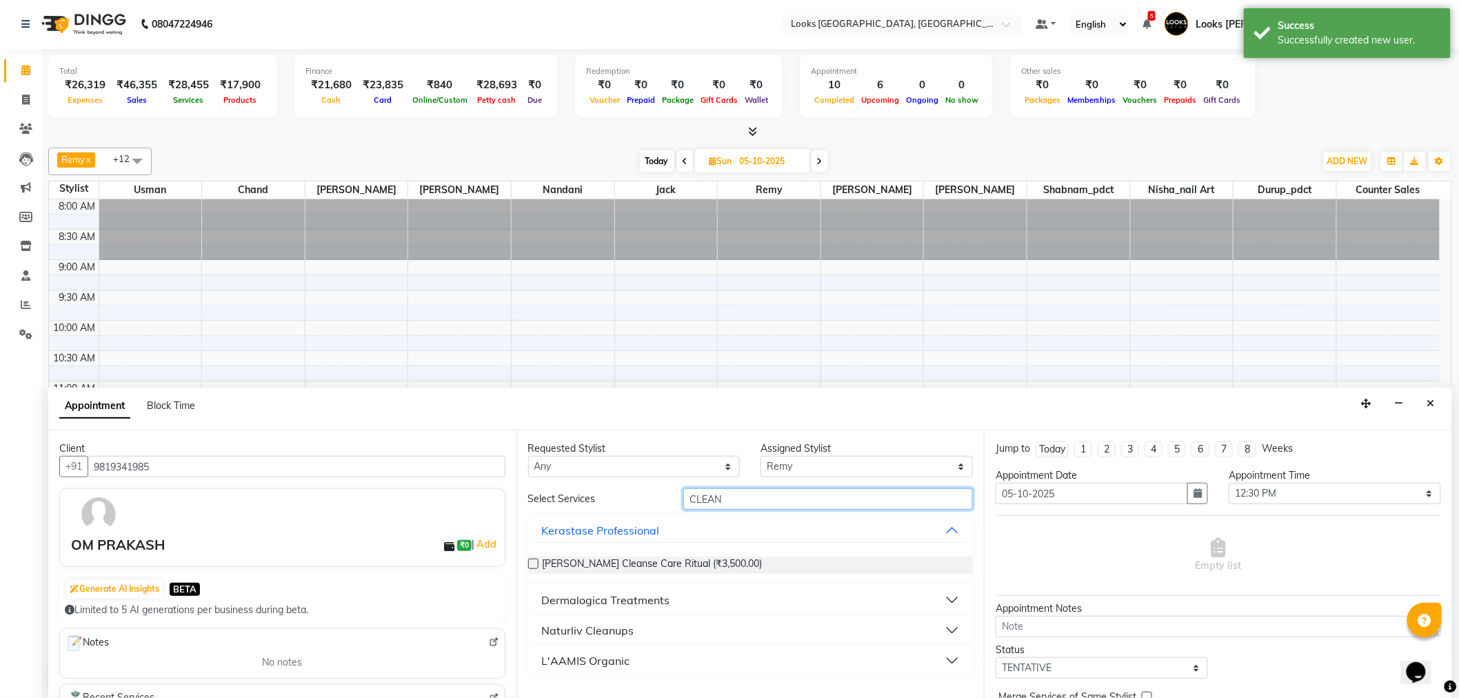
type input "CLEAN"
click at [643, 598] on div "Dermalogica Treatments" at bounding box center [606, 600] width 128 height 17
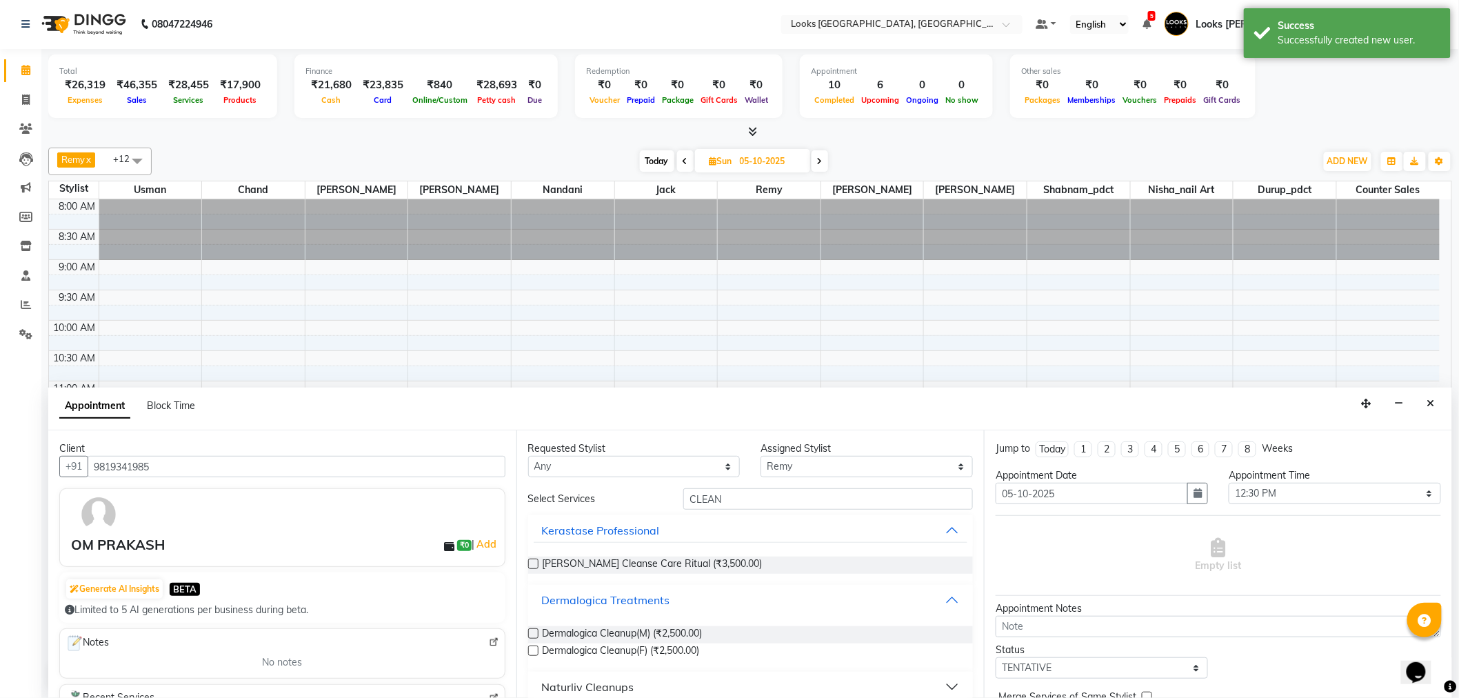
scroll to position [45, 0]
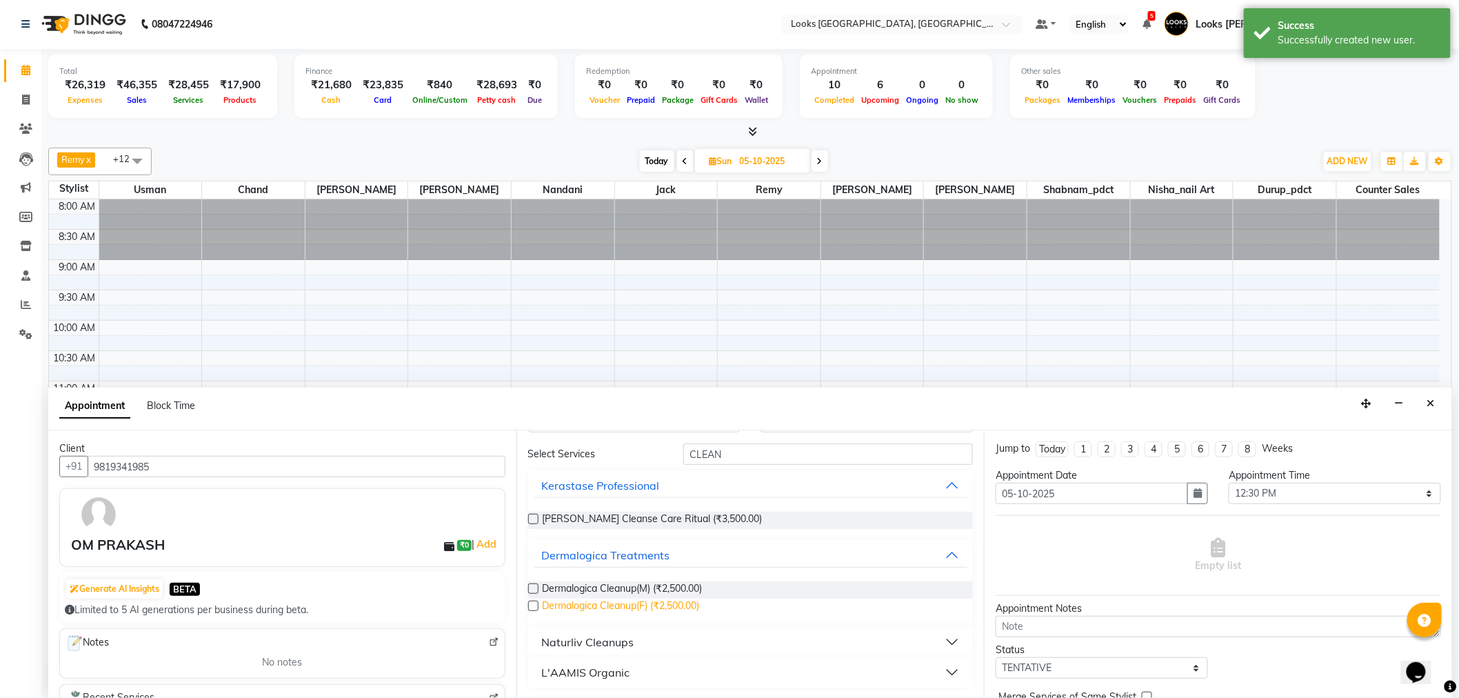
click at [666, 607] on span "Dermalogica Cleanup(F) (₹2,500.00)" at bounding box center [621, 607] width 157 height 17
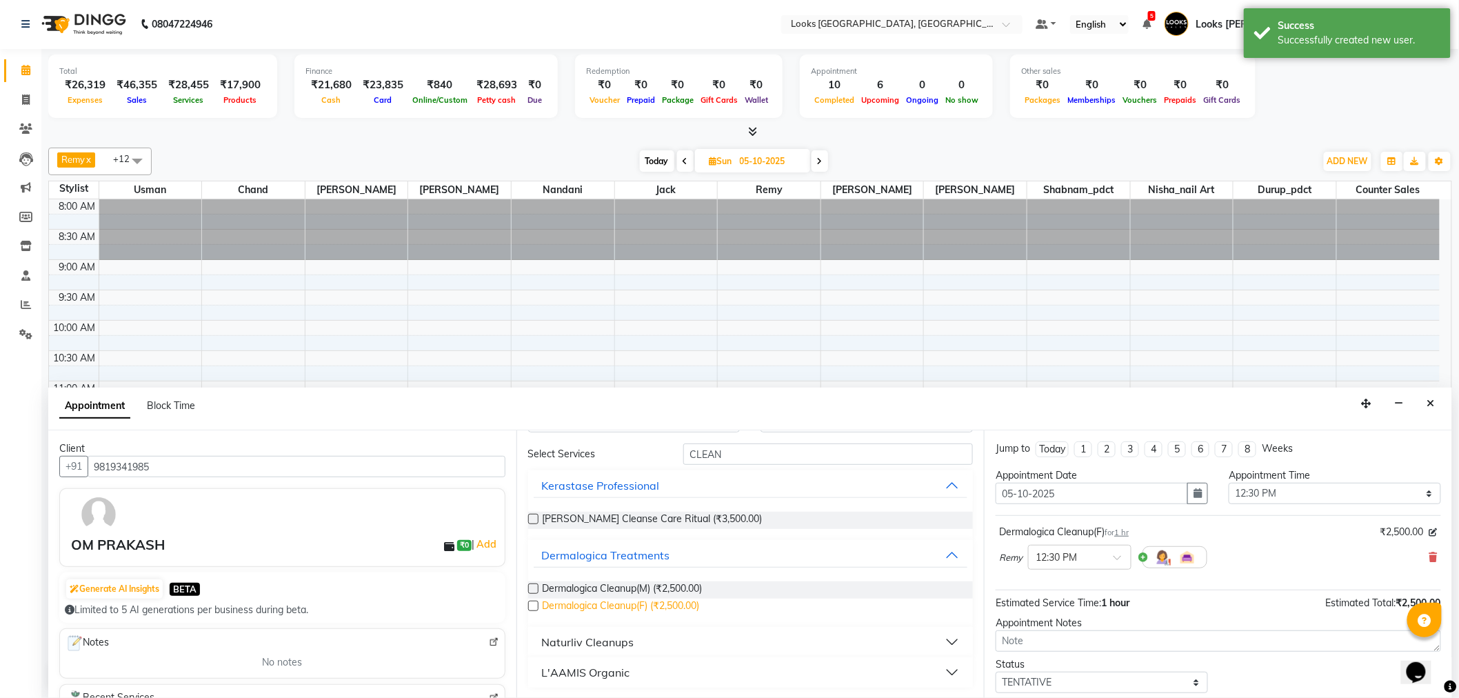
click at [666, 607] on span "Dermalogica Cleanup(F) (₹2,500.00)" at bounding box center [621, 607] width 157 height 17
checkbox input "false"
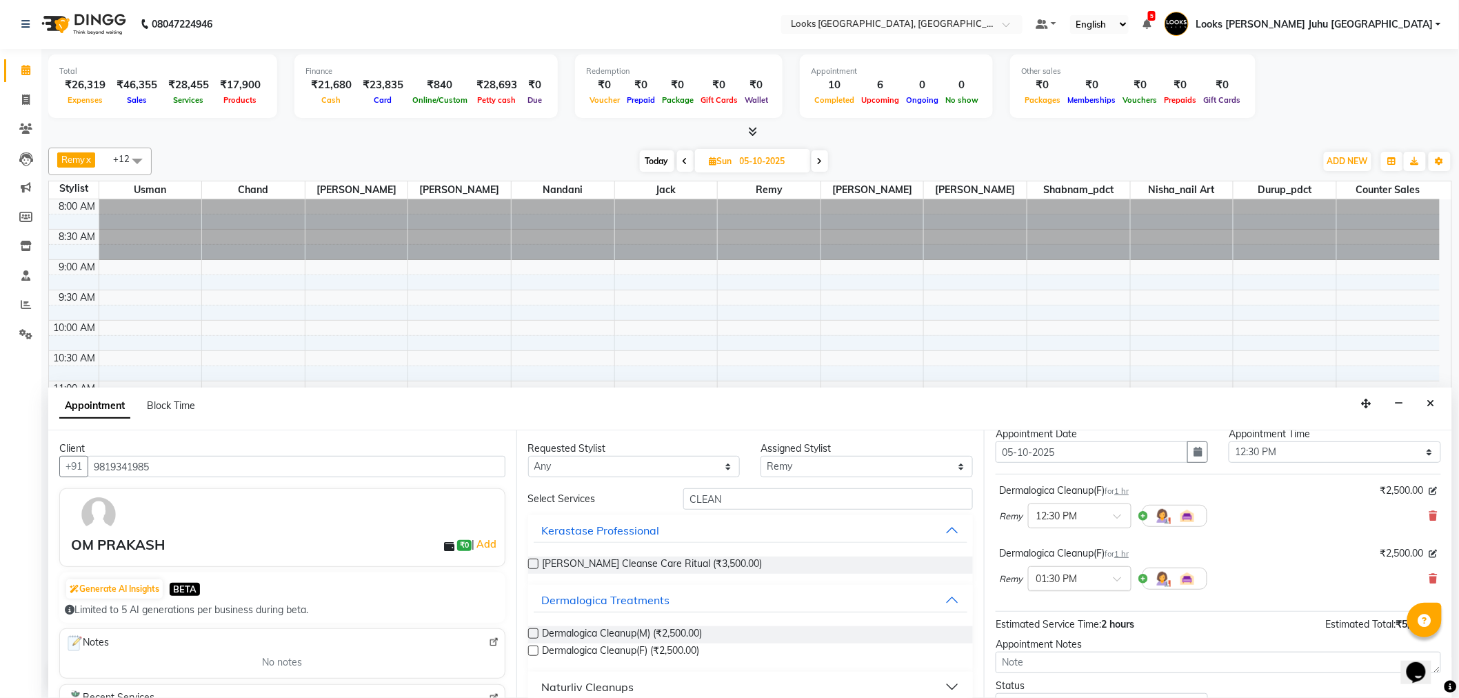
scroll to position [145, 0]
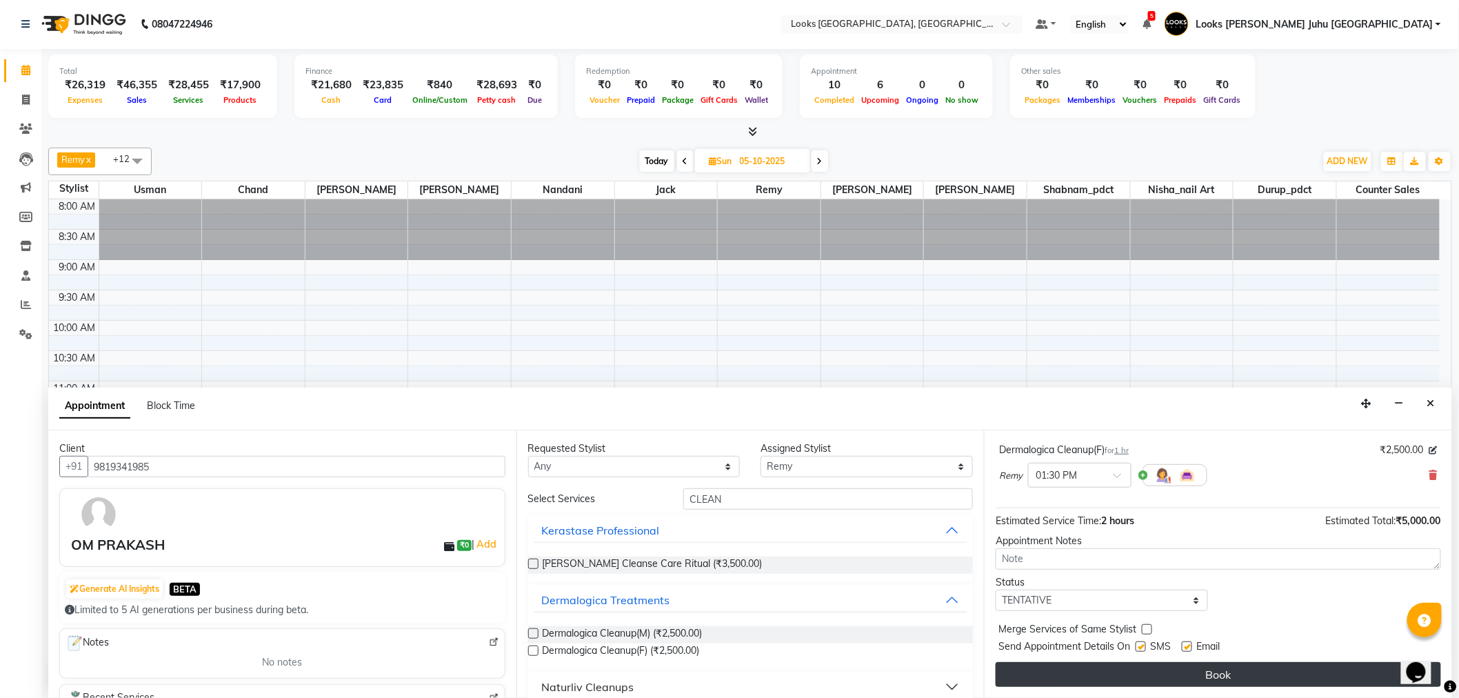
click at [1112, 672] on button "Book" at bounding box center [1219, 674] width 446 height 25
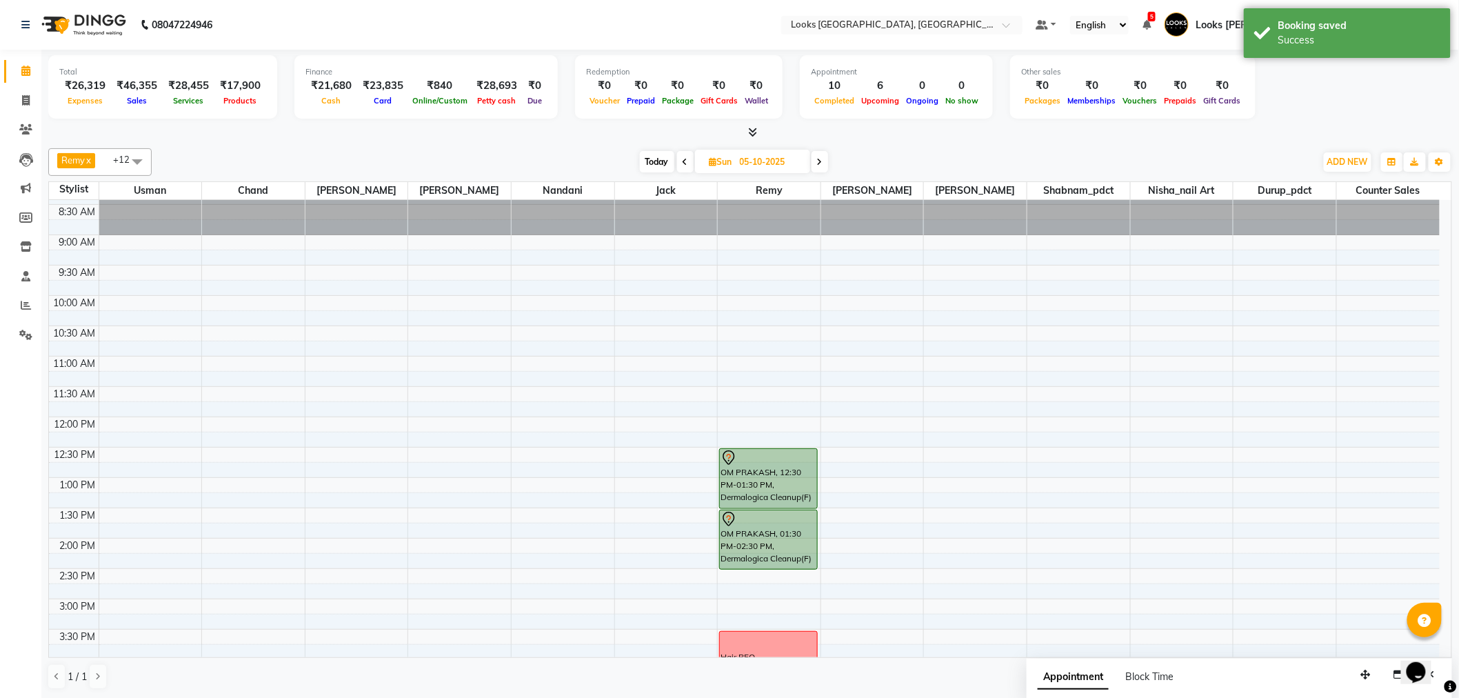
scroll to position [0, 0]
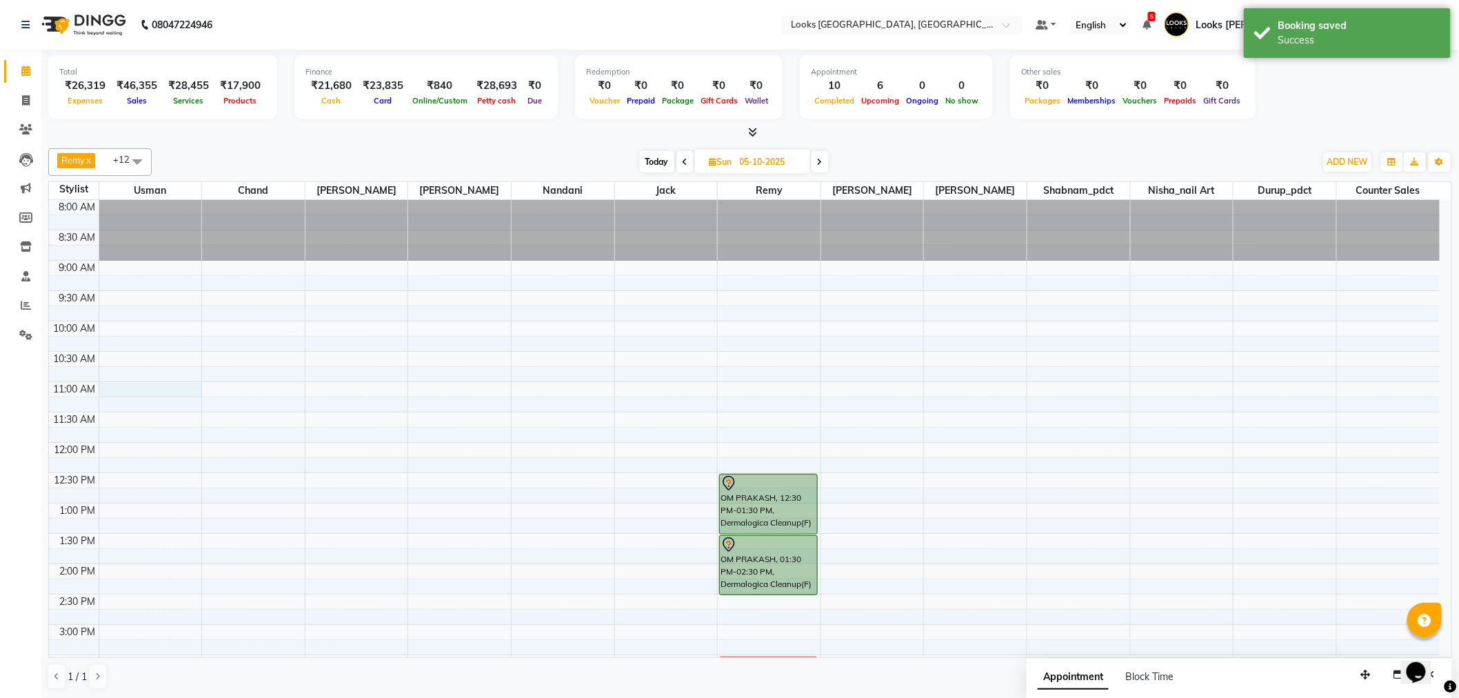
click at [138, 390] on div "8:00 AM 8:30 AM 9:00 AM 9:30 AM 10:00 AM 10:30 AM 11:00 AM 11:30 AM 12:00 PM 12…" at bounding box center [744, 655] width 1391 height 910
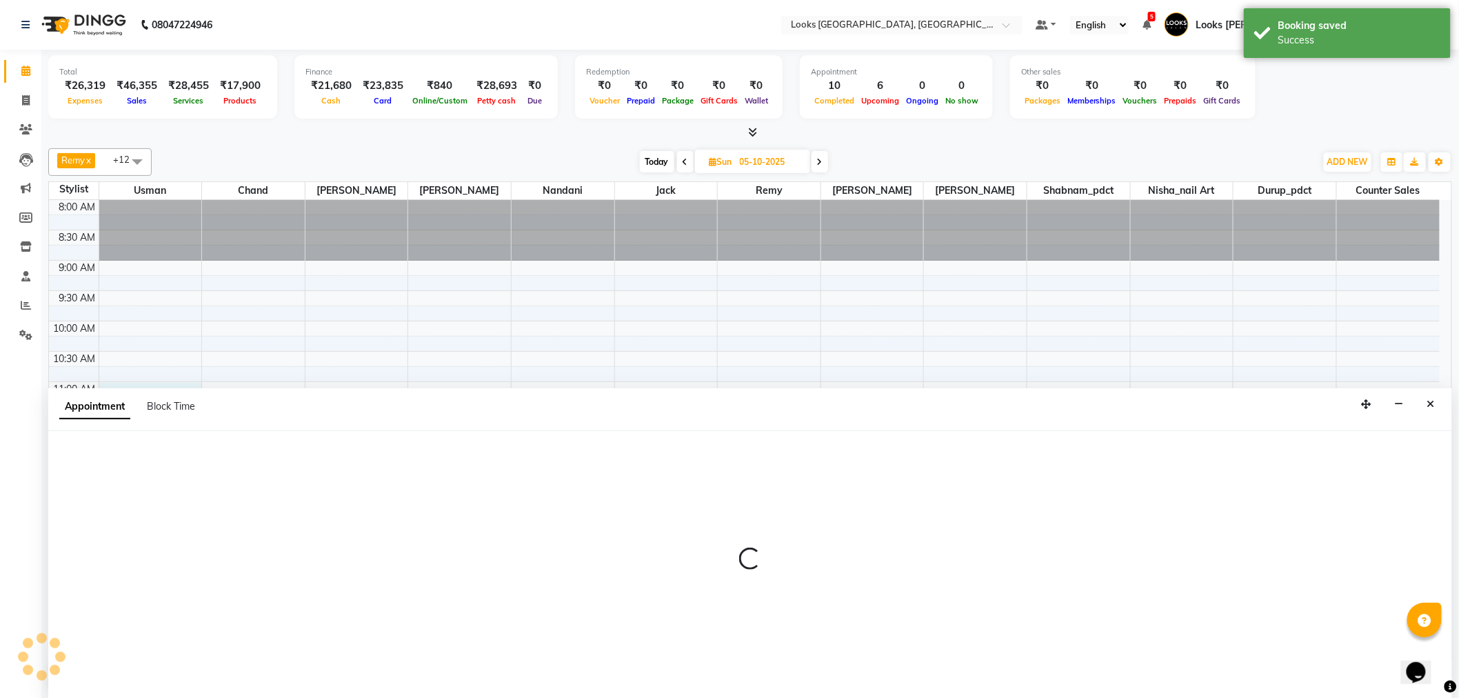
scroll to position [1, 0]
select select "23388"
select select "660"
select select "tentative"
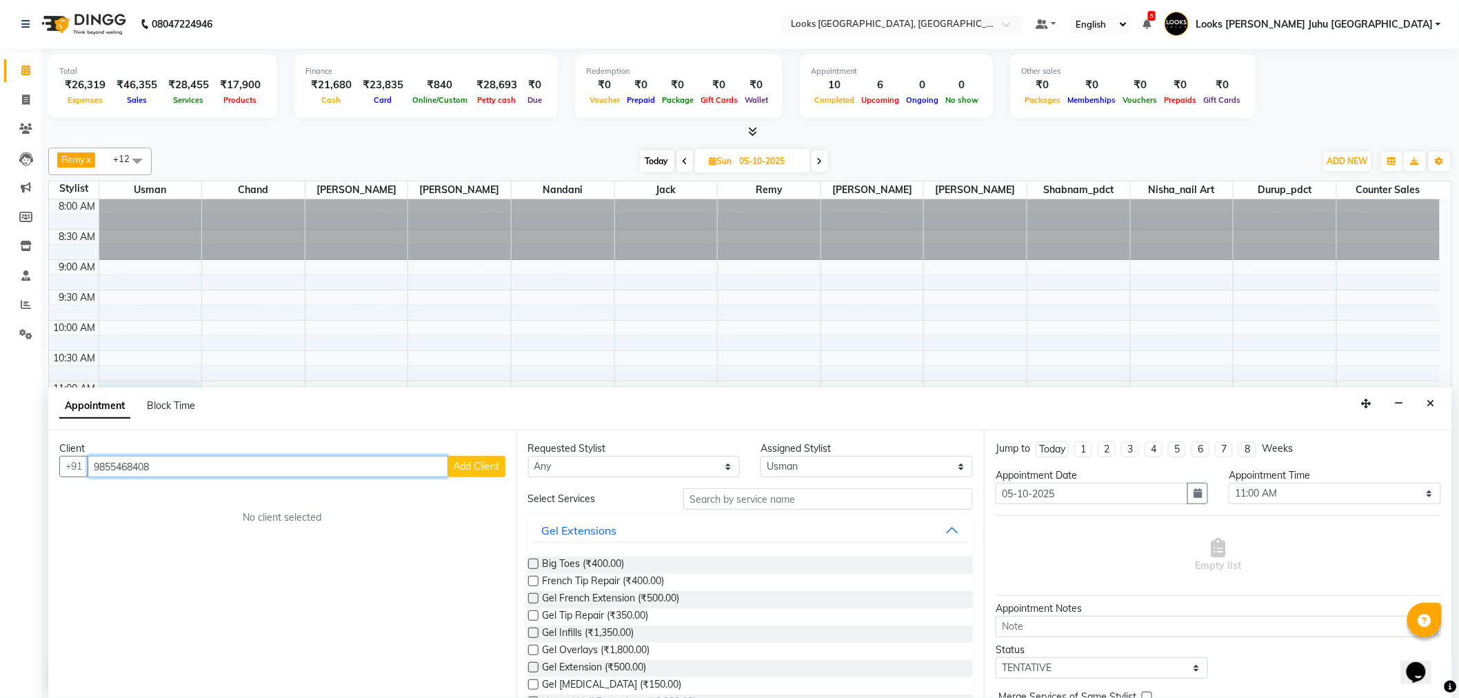
type input "9855468408"
click at [483, 459] on button "Add Client" at bounding box center [476, 466] width 57 height 21
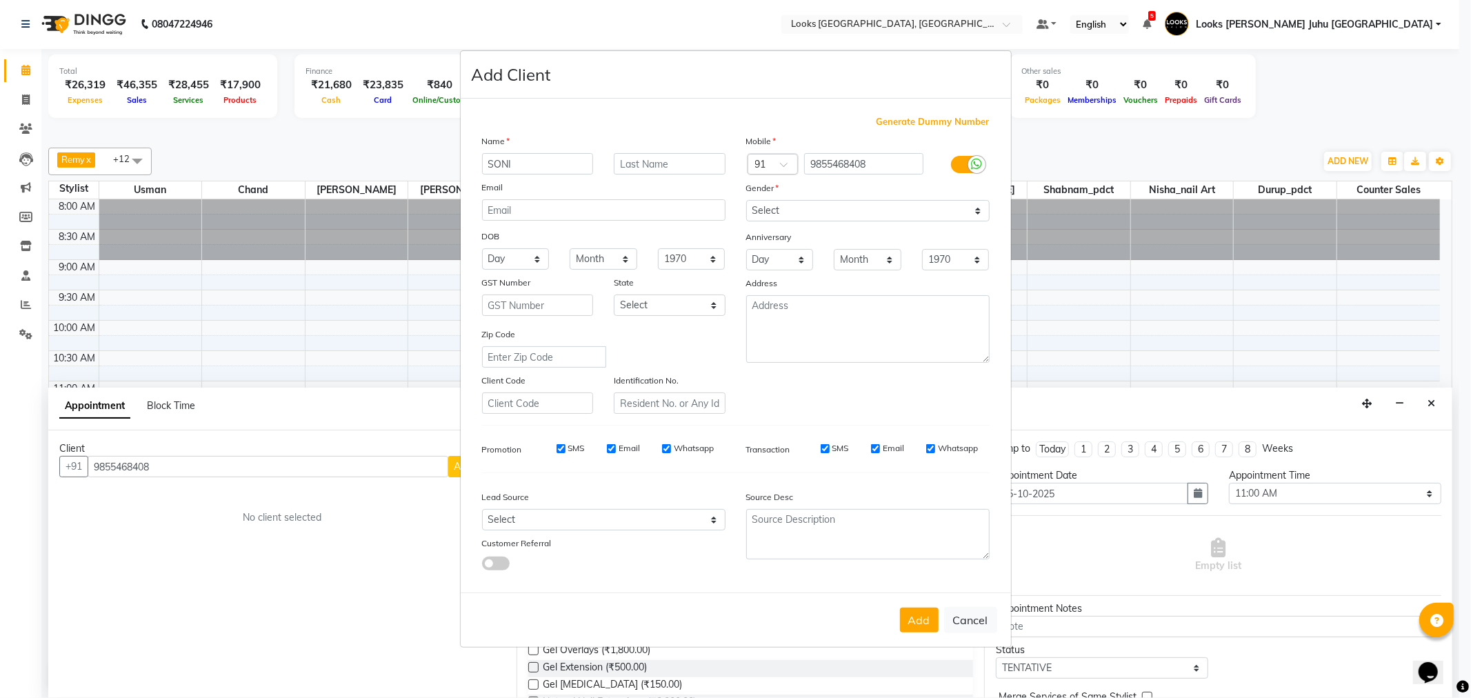
type input "SONI"
click at [664, 157] on input "text" at bounding box center [670, 163] width 112 height 21
type input "."
click at [808, 212] on select "Select [DEMOGRAPHIC_DATA] [DEMOGRAPHIC_DATA] Other Prefer Not To Say" at bounding box center [867, 210] width 243 height 21
select select "[DEMOGRAPHIC_DATA]"
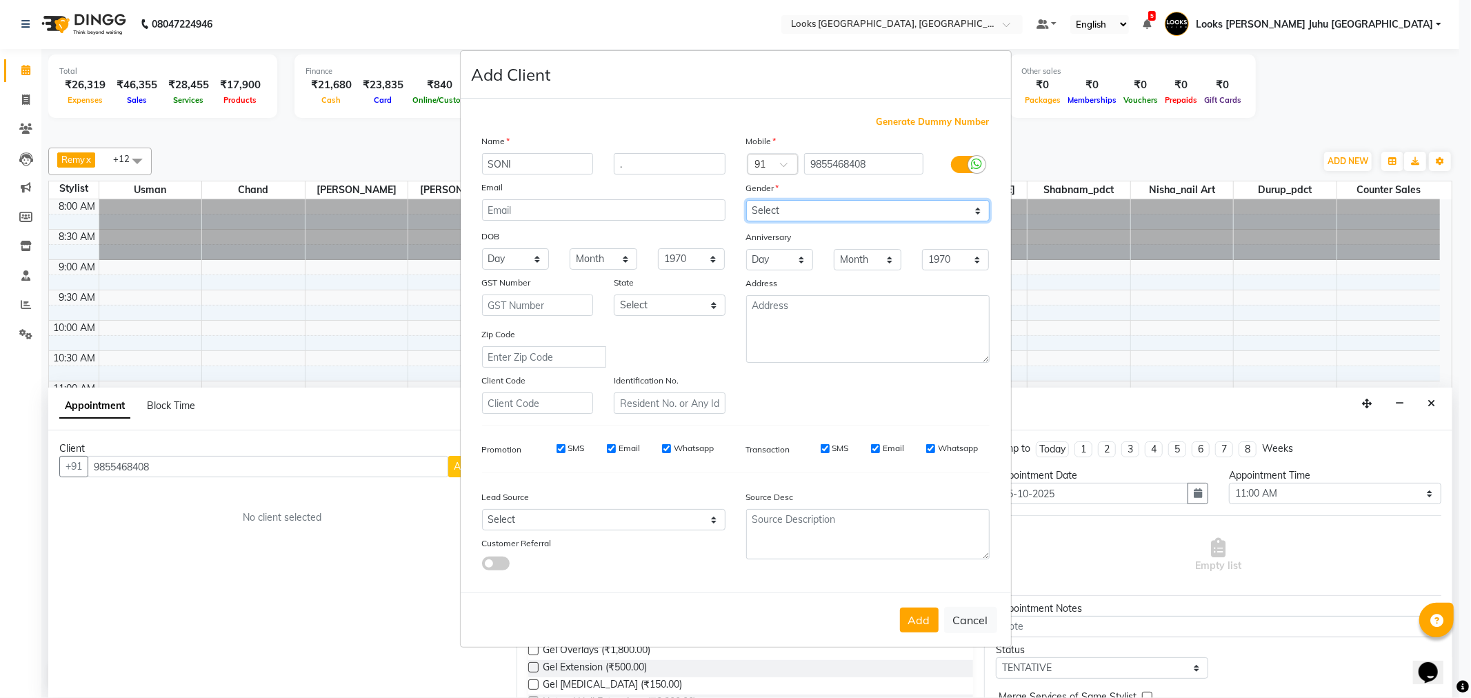
click at [746, 200] on select "Select [DEMOGRAPHIC_DATA] [DEMOGRAPHIC_DATA] Other Prefer Not To Say" at bounding box center [867, 210] width 243 height 21
click at [904, 623] on button "Add" at bounding box center [919, 620] width 39 height 25
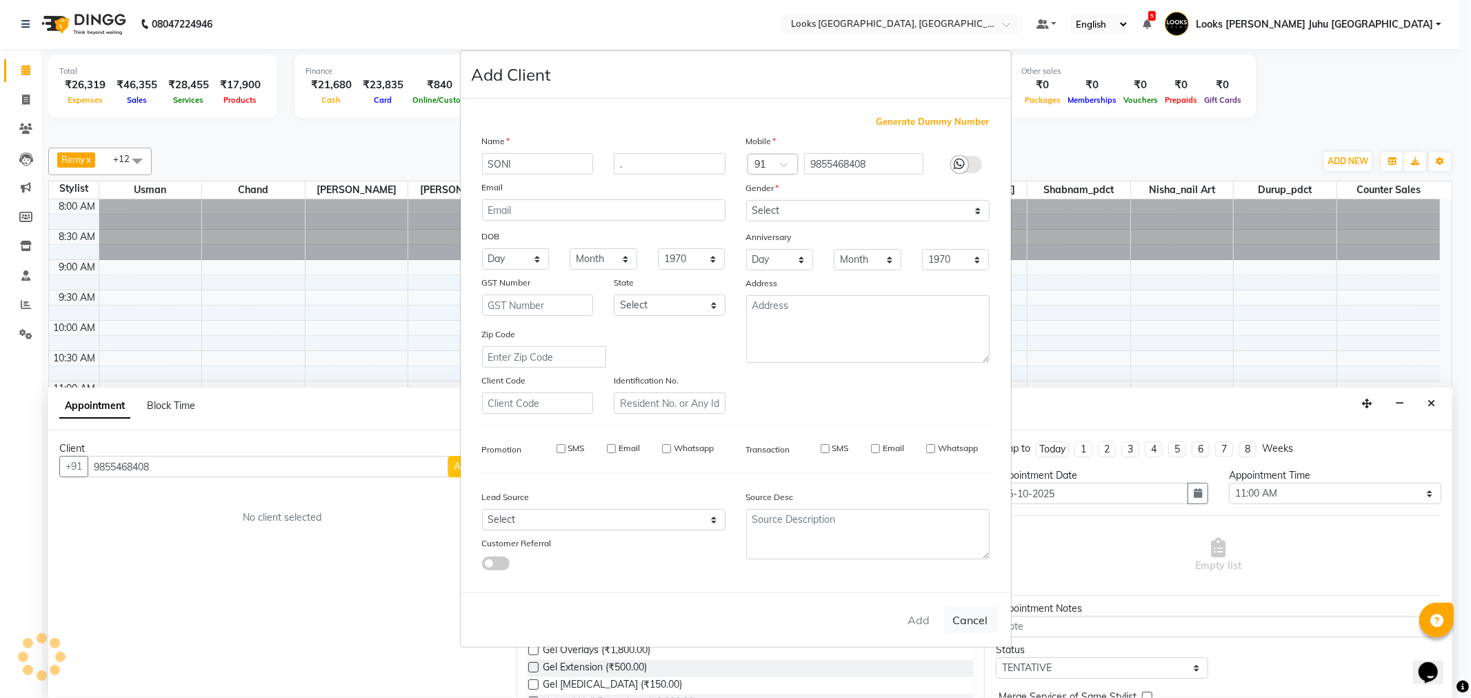
select select
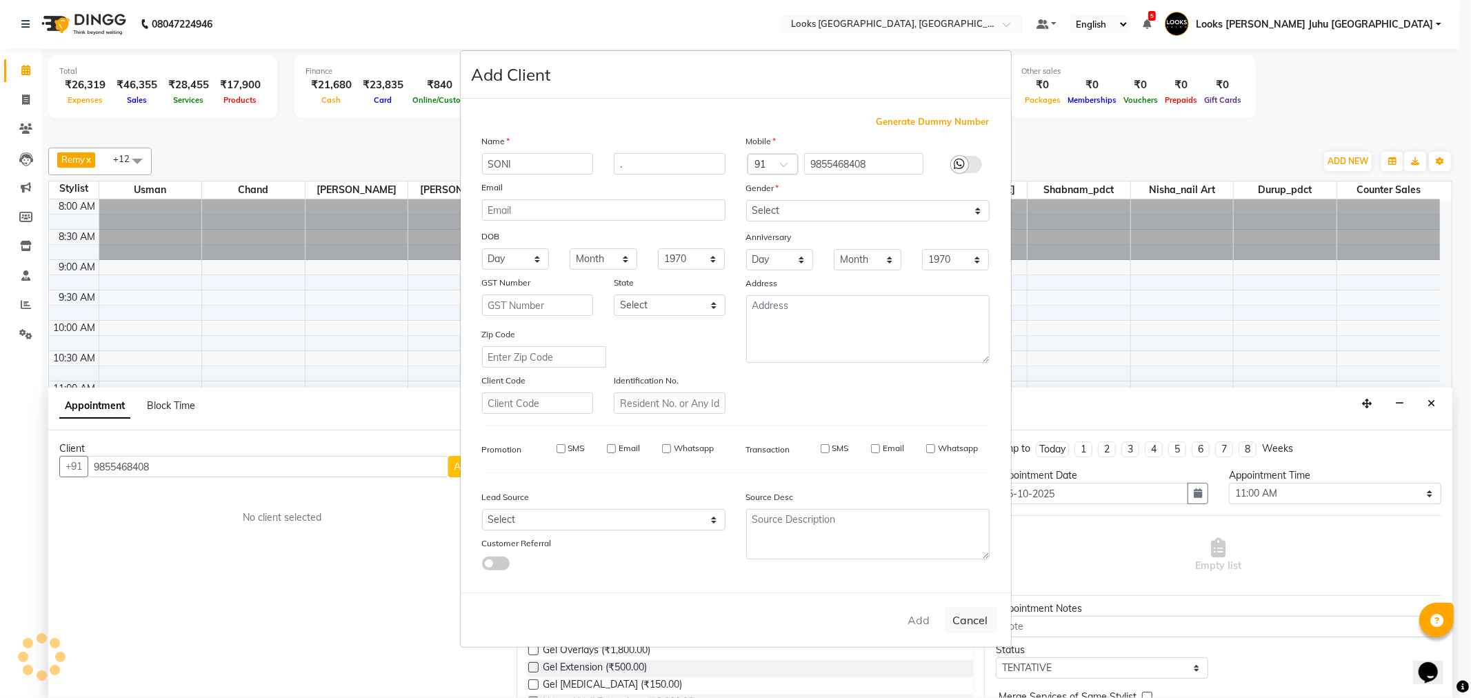
select select
checkbox input "false"
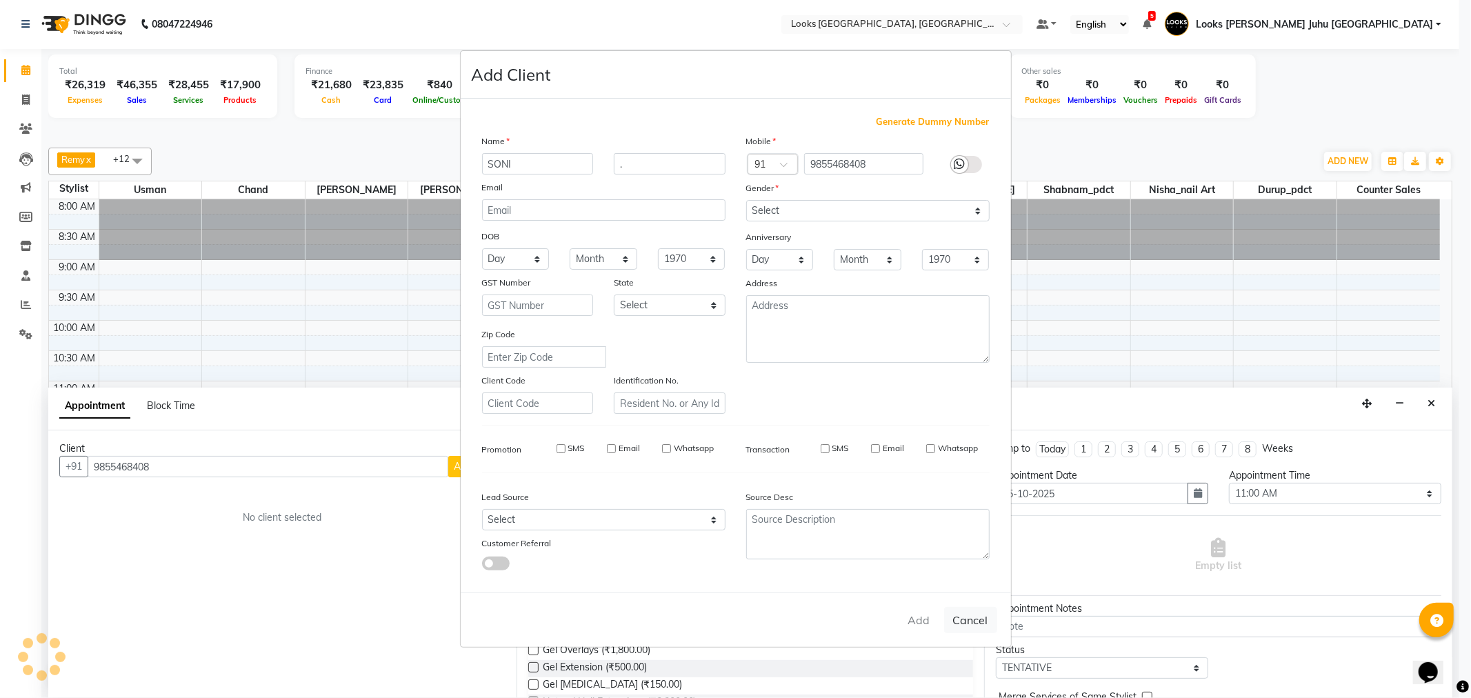
checkbox input "false"
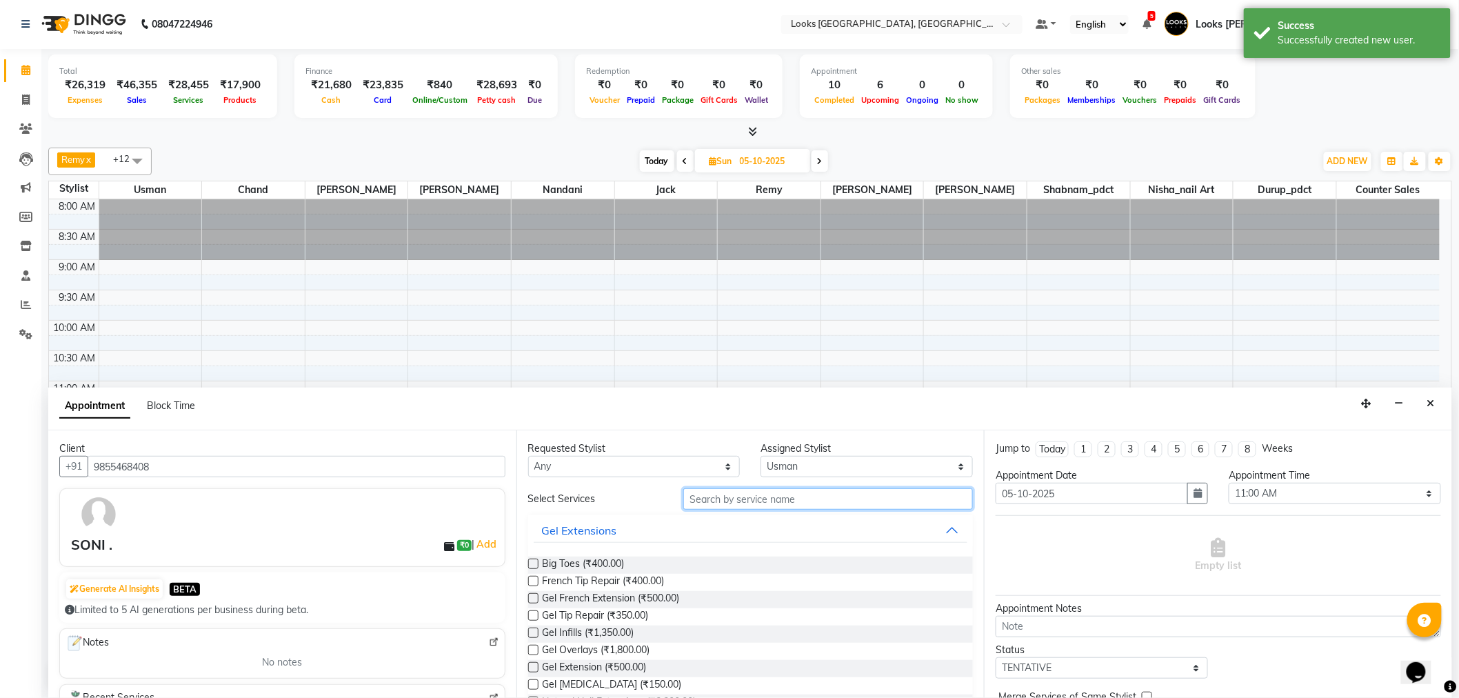
click at [766, 488] on input "text" at bounding box center [828, 498] width 290 height 21
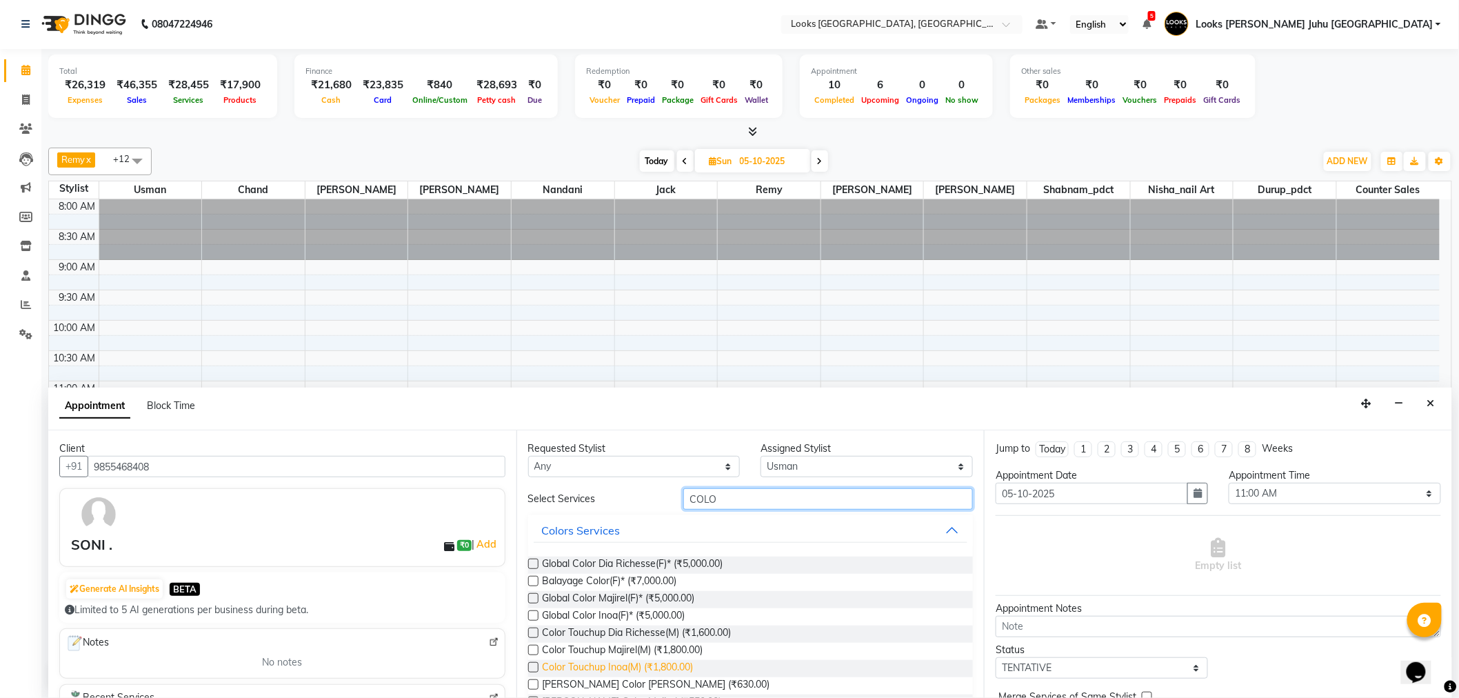
type input "COLO"
click at [632, 666] on span "Color Touchup Inoa(M) (₹1,800.00)" at bounding box center [618, 668] width 151 height 17
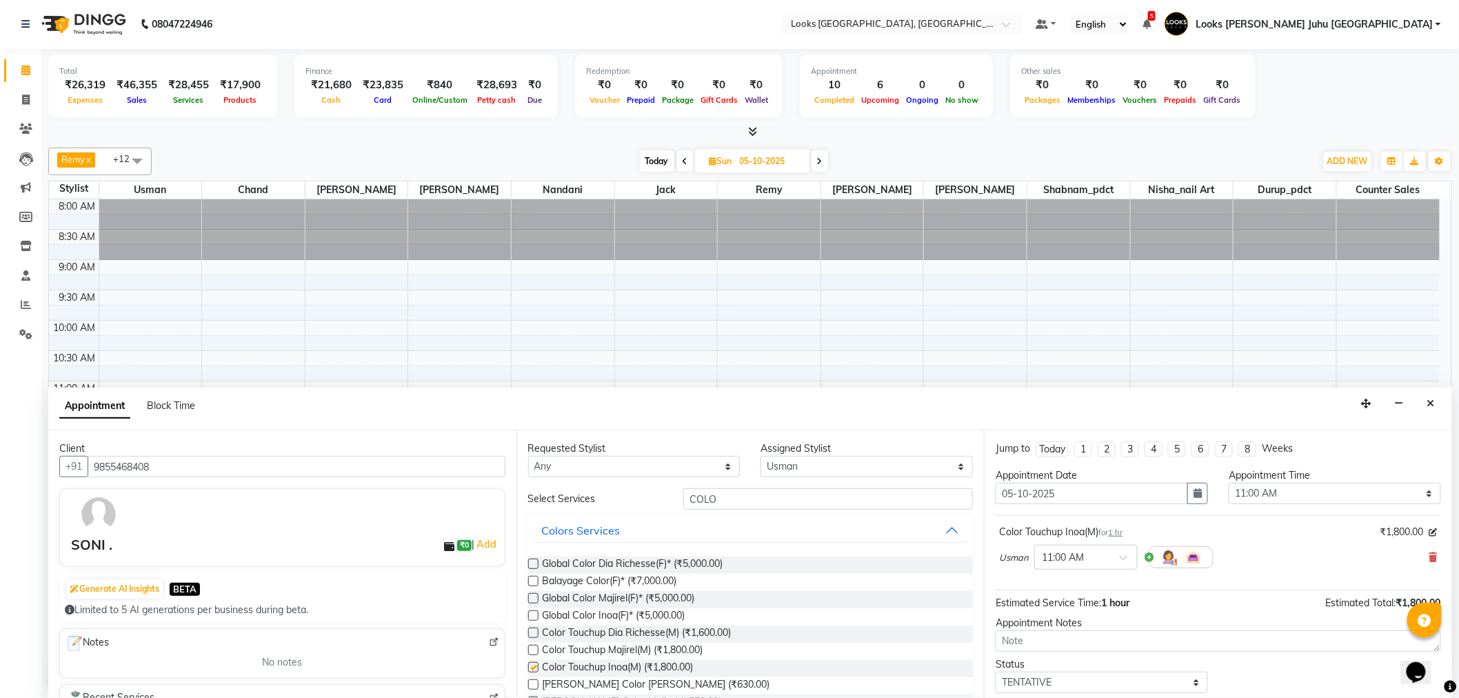
checkbox input "false"
click at [796, 467] on select "Select [PERSON_NAME] [PERSON_NAME] Chan_Mrg Counter Sales [PERSON_NAME] DEEPAK …" at bounding box center [867, 466] width 212 height 21
select select "57101"
click at [761, 456] on select "Select [PERSON_NAME] [PERSON_NAME] Chan_Mrg Counter Sales [PERSON_NAME] DEEPAK …" at bounding box center [867, 466] width 212 height 21
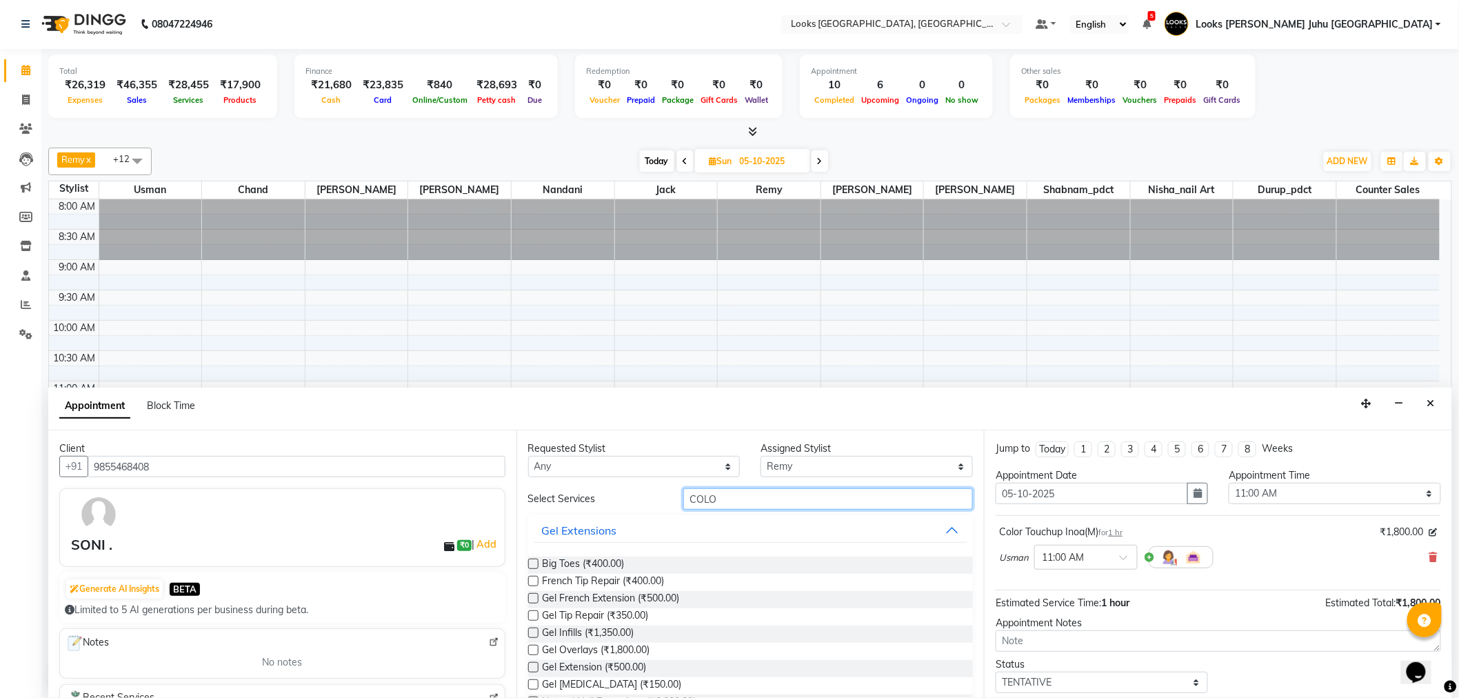
click at [750, 506] on input "COLO" at bounding box center [828, 498] width 290 height 21
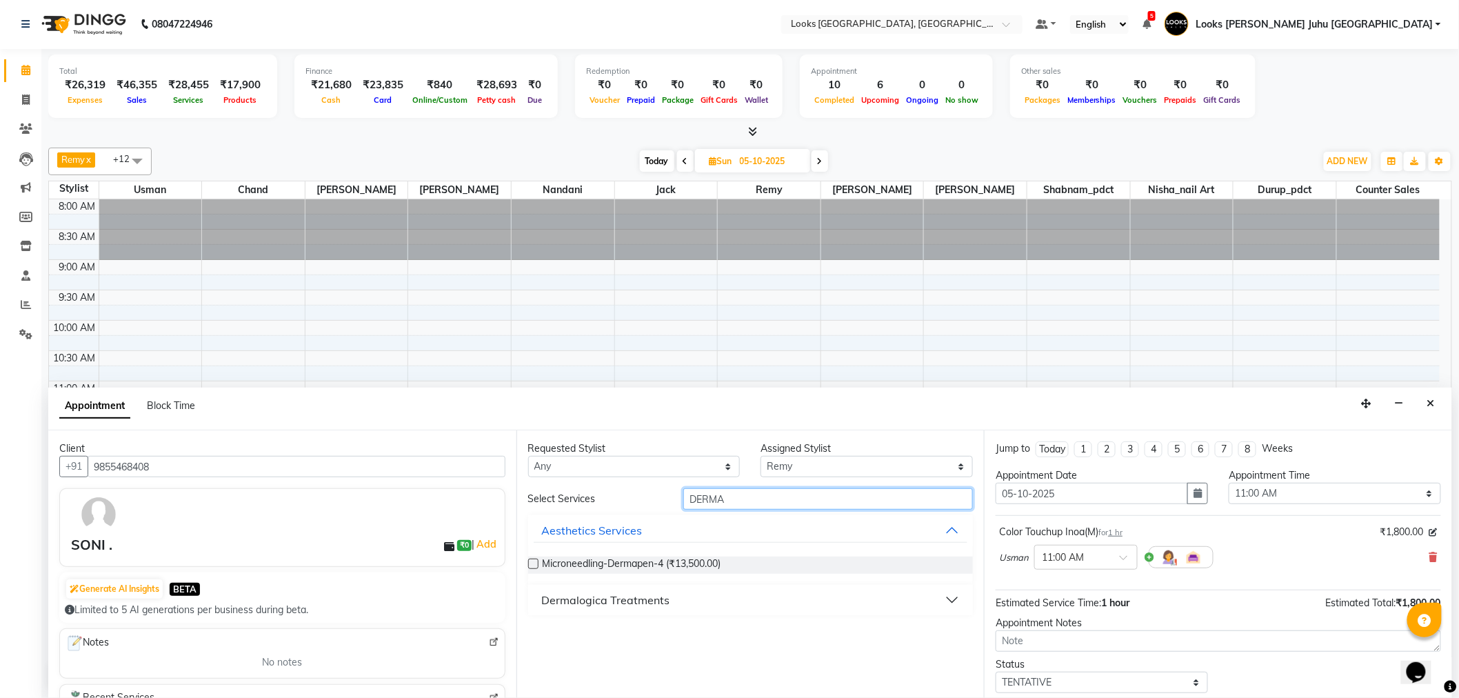
type input "DERMA"
click at [947, 597] on button "Dermalogica Treatments" at bounding box center [751, 600] width 434 height 25
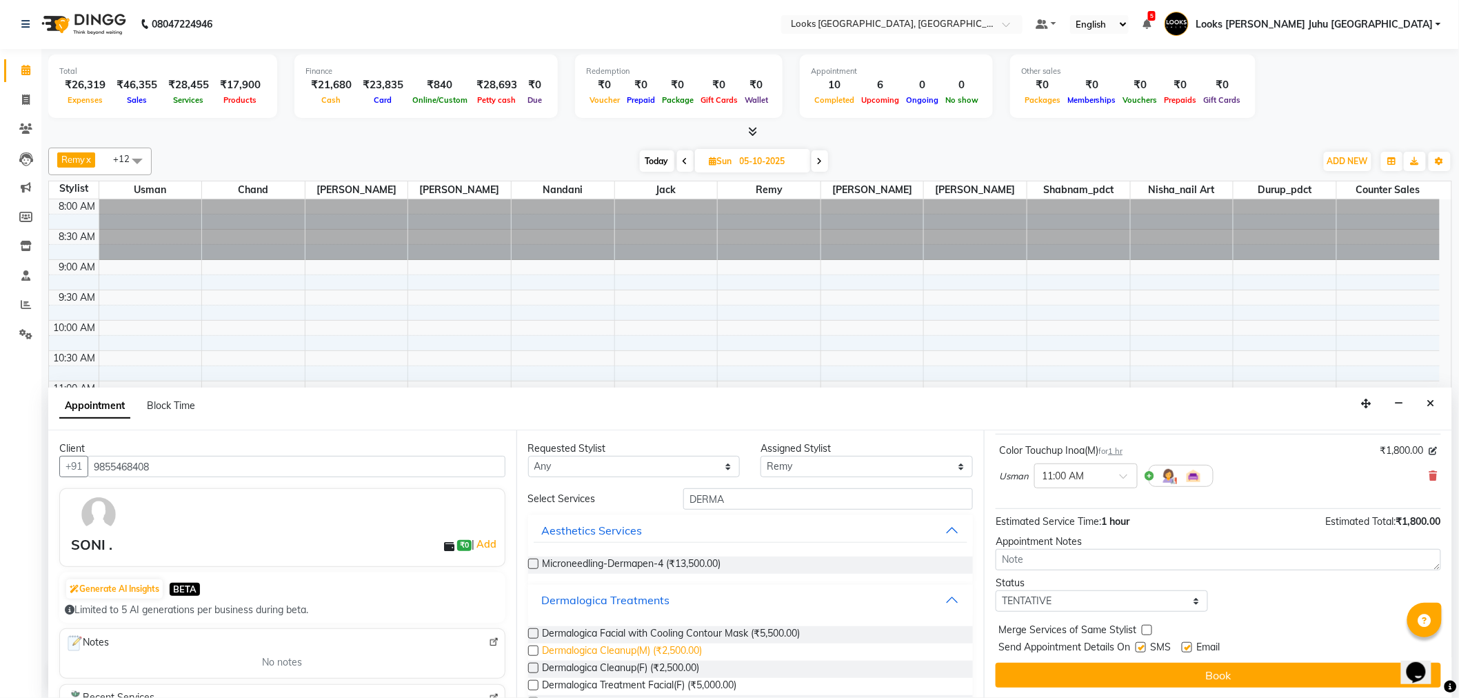
scroll to position [36, 0]
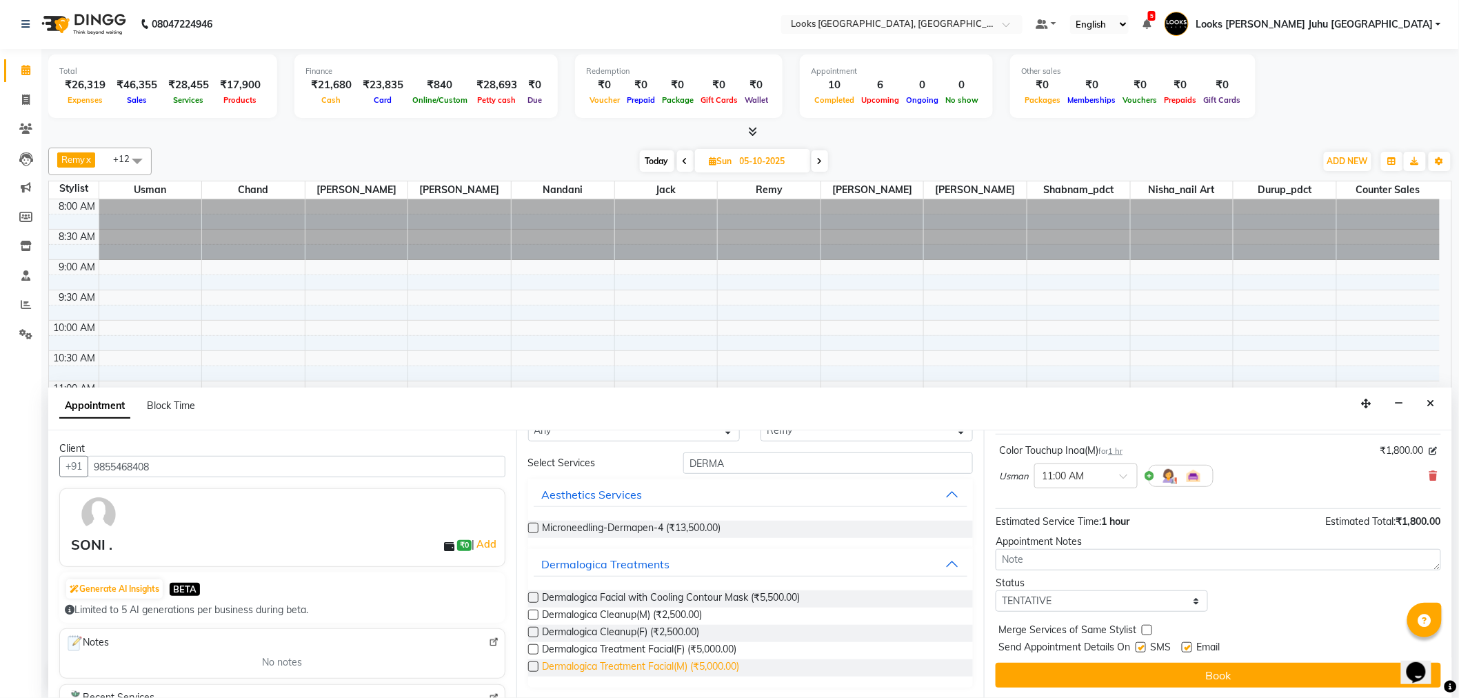
click at [664, 665] on span "Dermalogica Treatment Facial(M) (₹5,000.00)" at bounding box center [641, 667] width 197 height 17
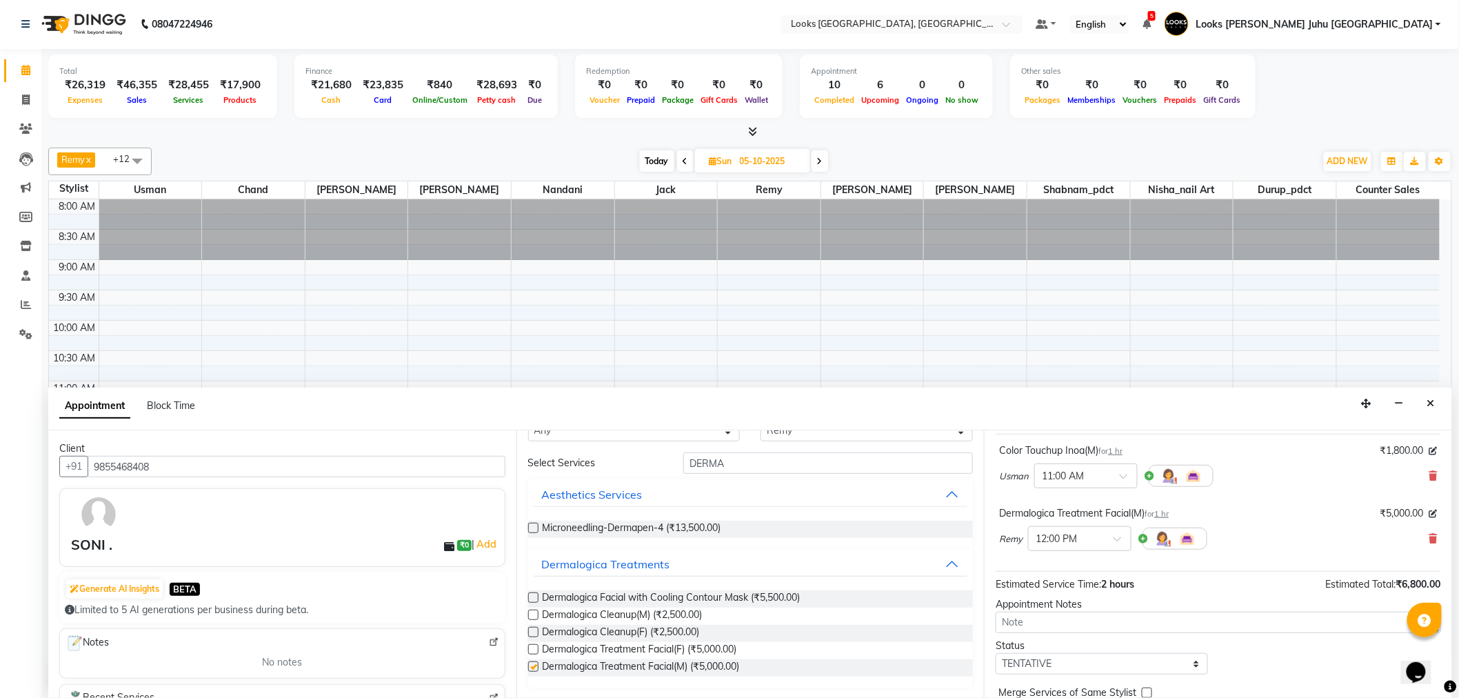
checkbox input "false"
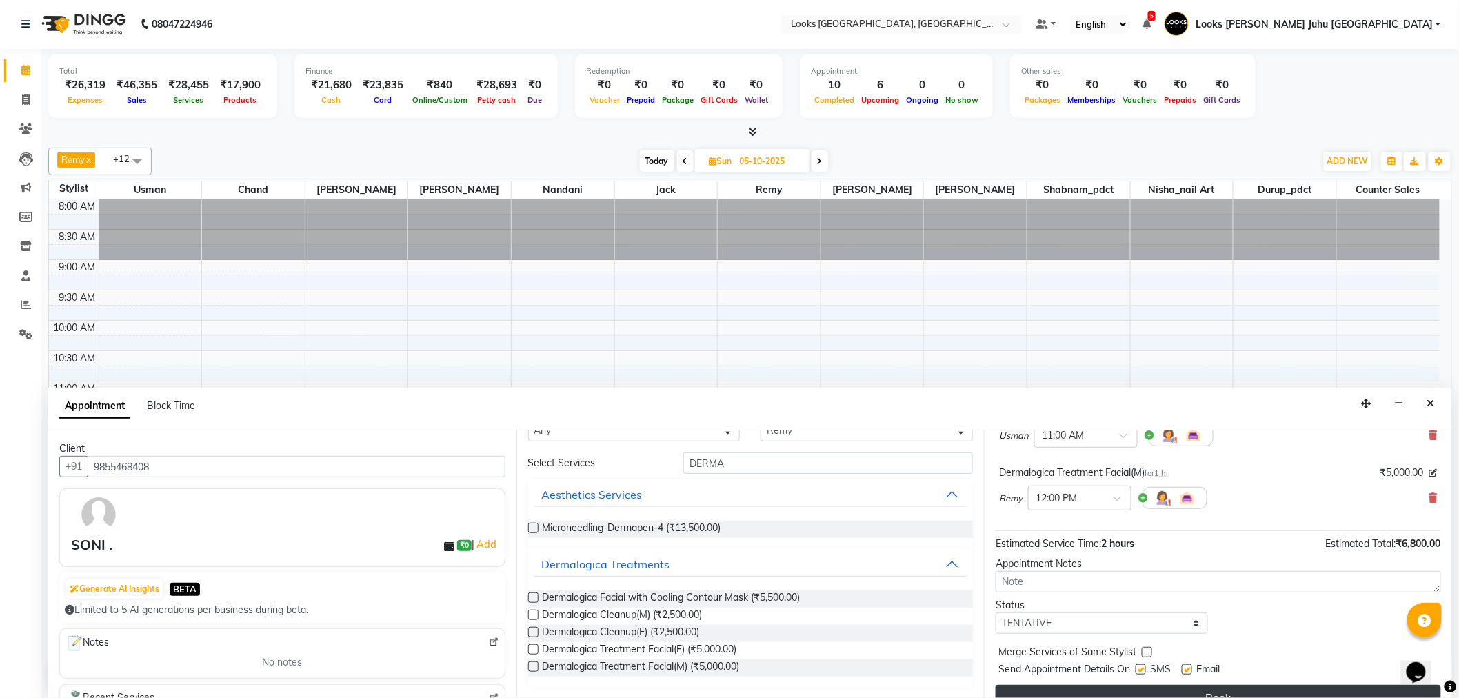
scroll to position [145, 0]
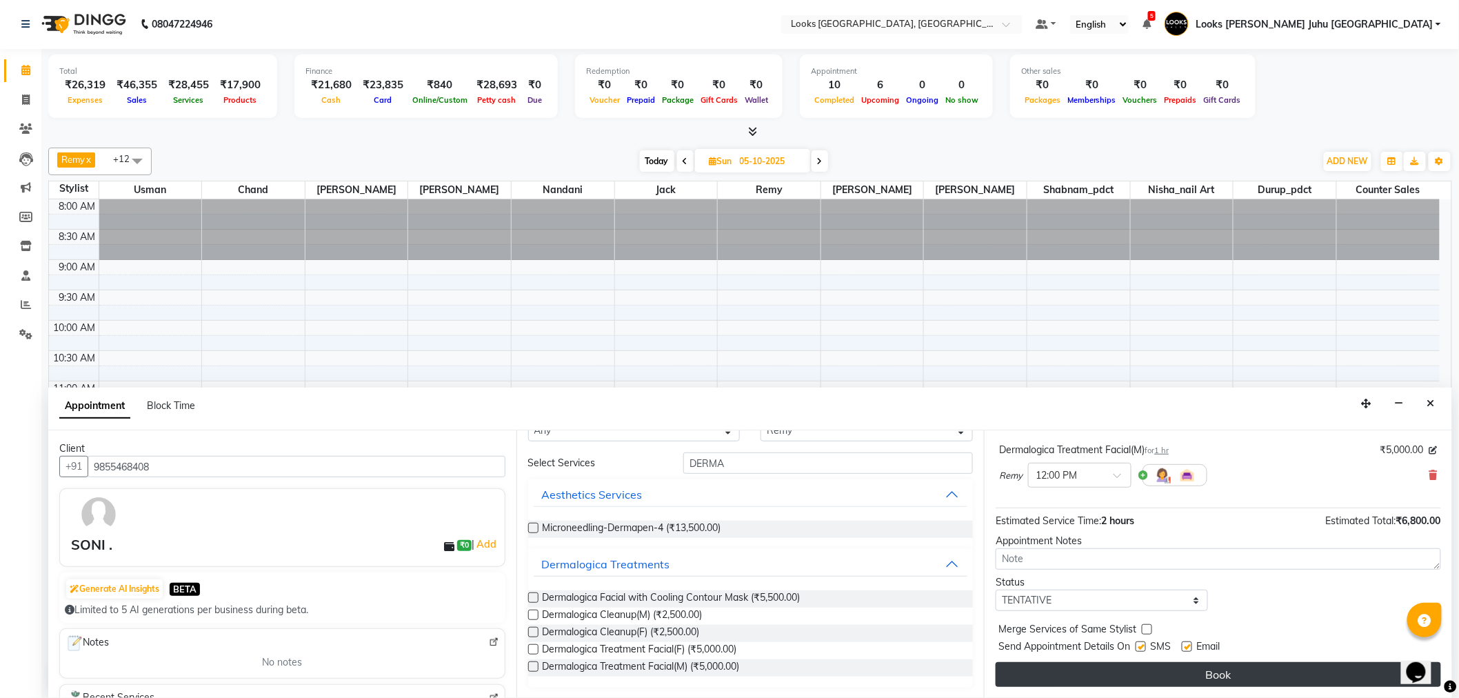
click at [1270, 677] on button "Book" at bounding box center [1219, 674] width 446 height 25
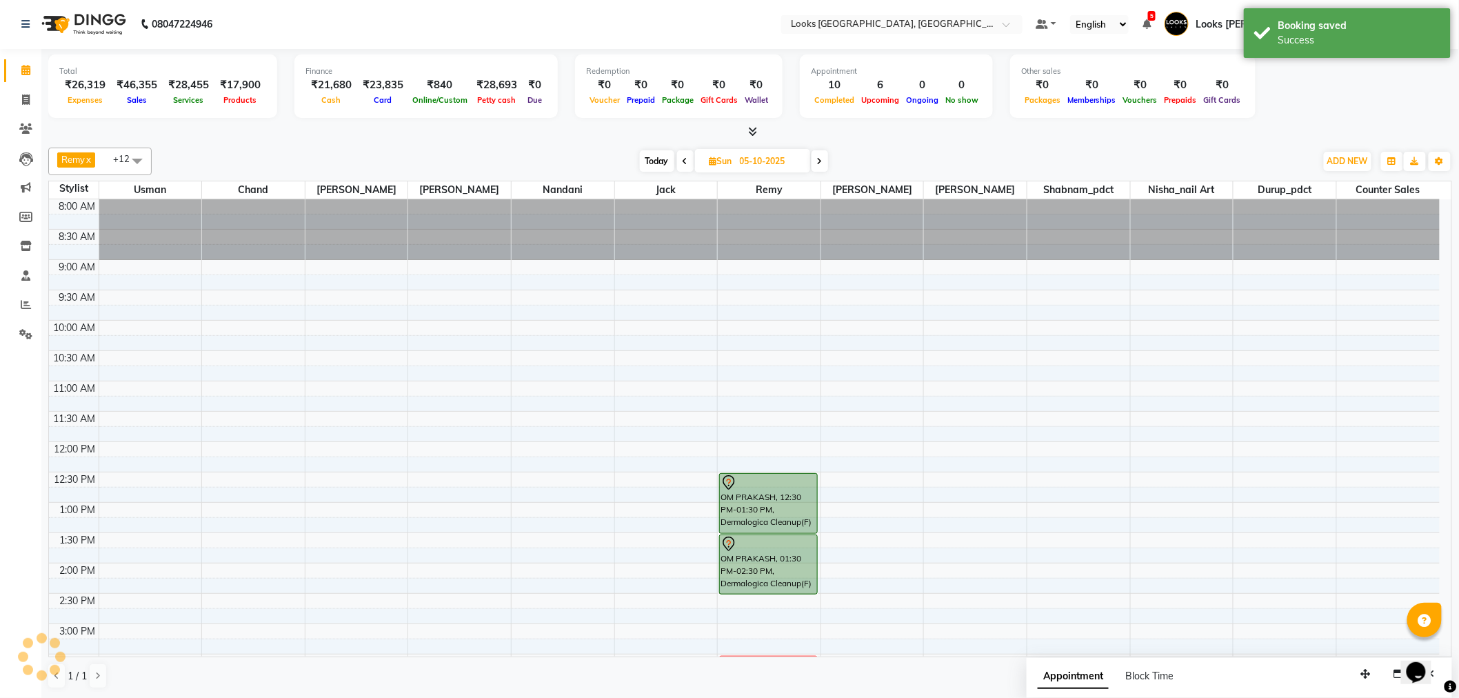
scroll to position [0, 0]
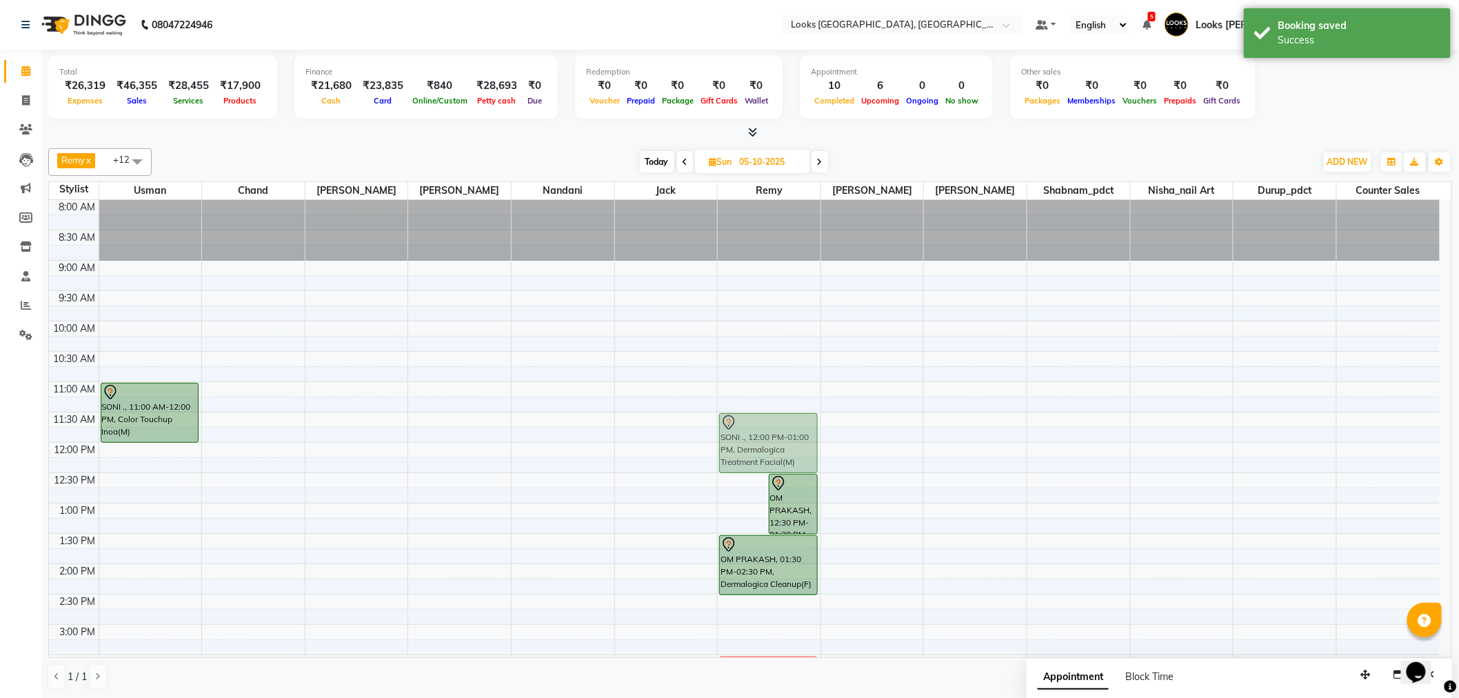
drag, startPoint x: 736, startPoint y: 446, endPoint x: 759, endPoint y: 417, distance: 36.8
click at [759, 417] on div "SONI ., 12:00 PM-01:00 PM, Dermalogica Treatment Facial(M) OM PRAKASH, 12:30 PM…" at bounding box center [769, 655] width 103 height 910
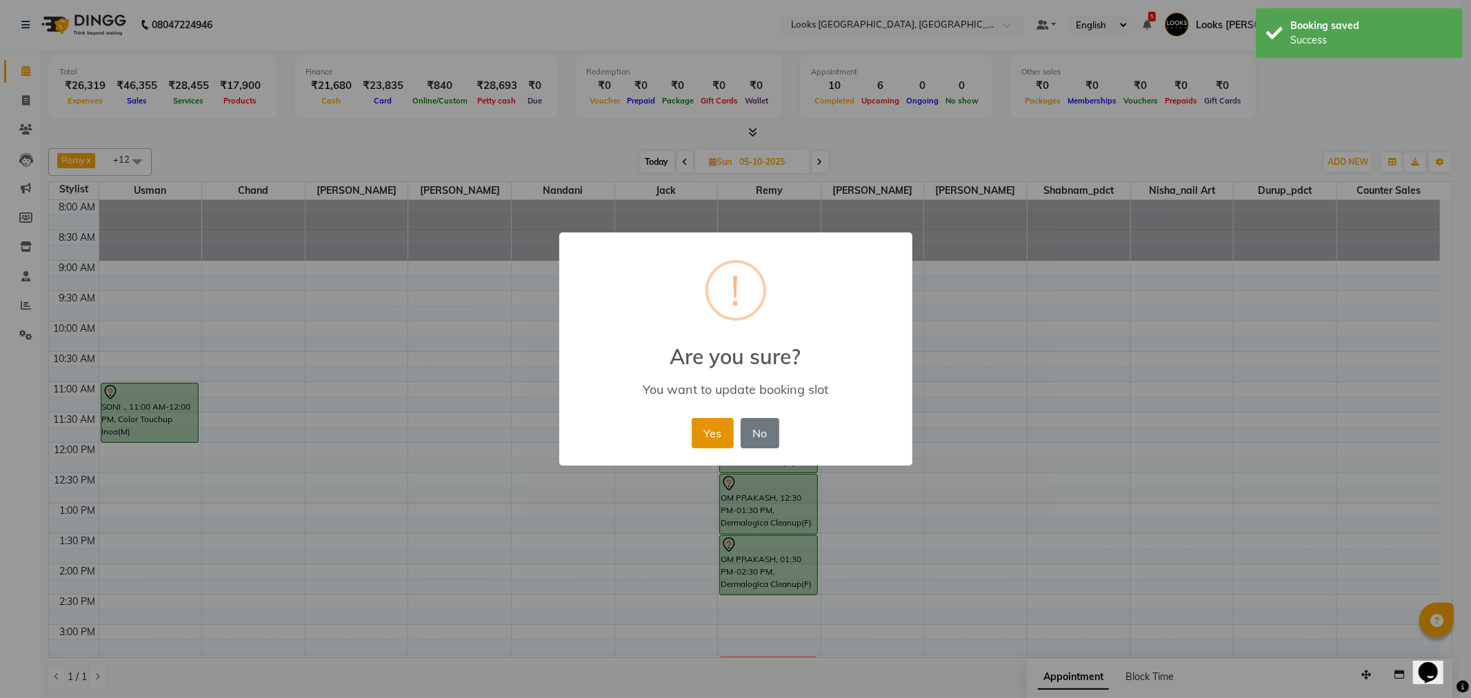
click at [711, 418] on button "Yes" at bounding box center [713, 433] width 42 height 30
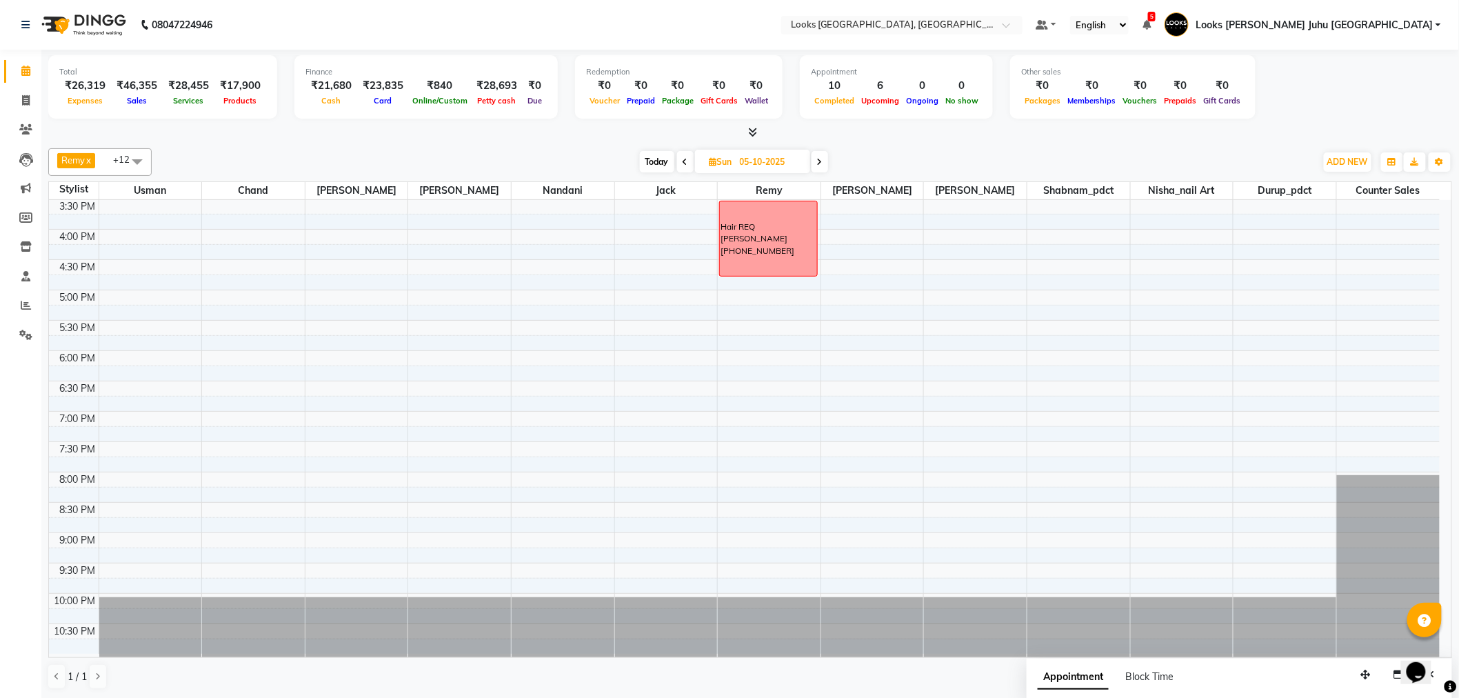
scroll to position [149, 0]
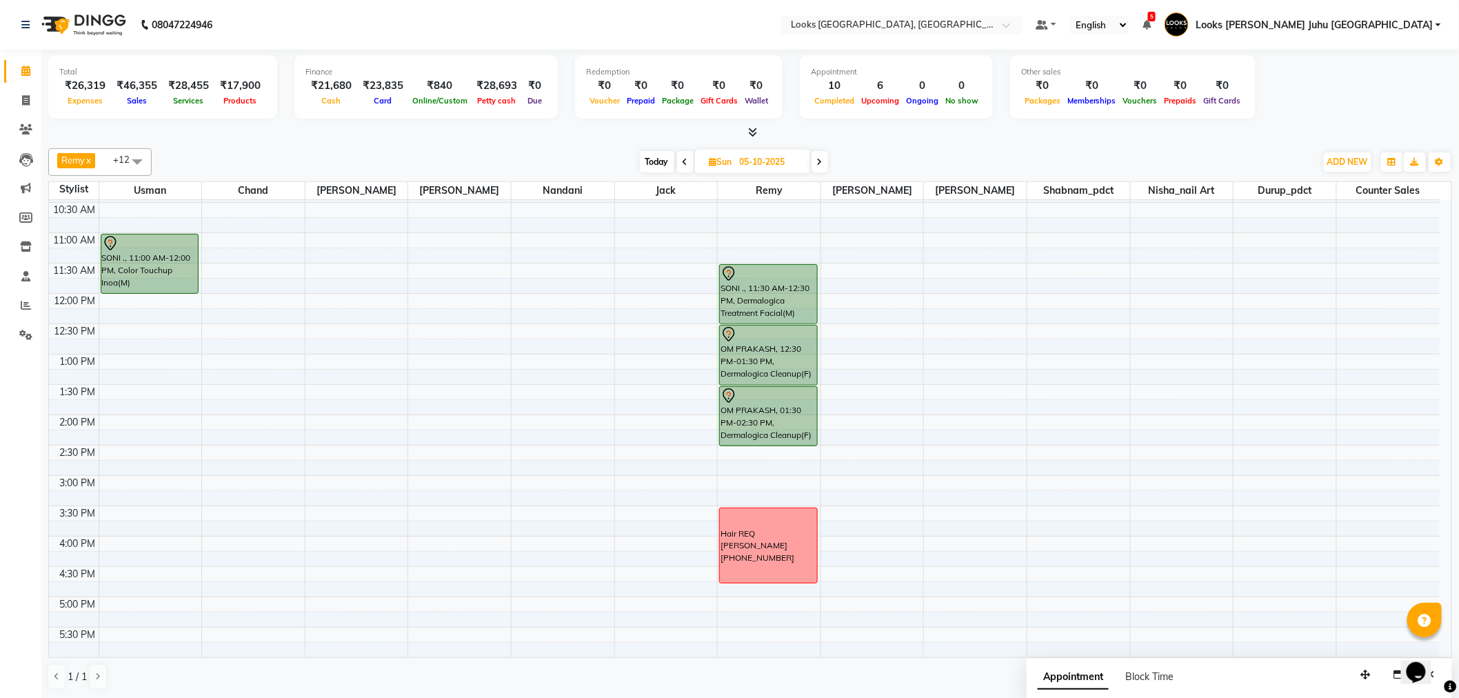
click at [657, 160] on span "Today" at bounding box center [657, 161] width 34 height 21
type input "04-10-2025"
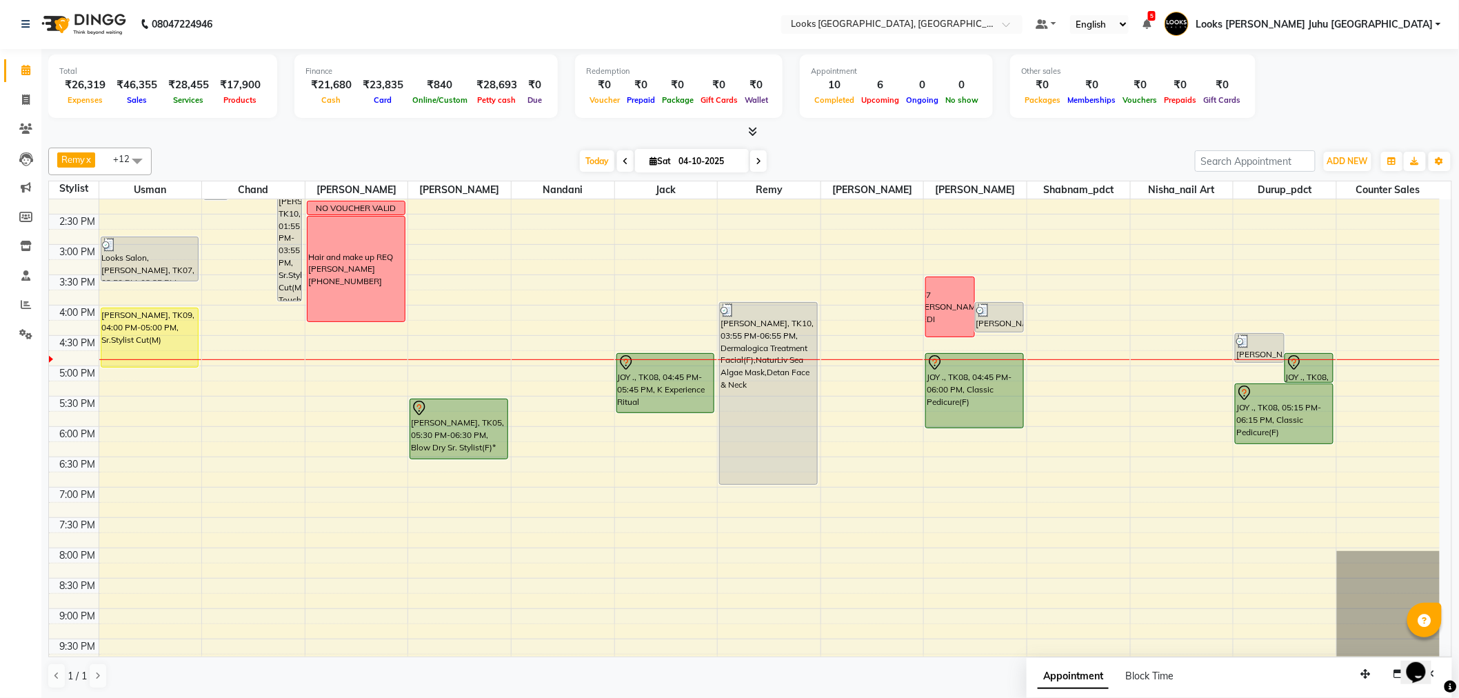
scroll to position [380, 0]
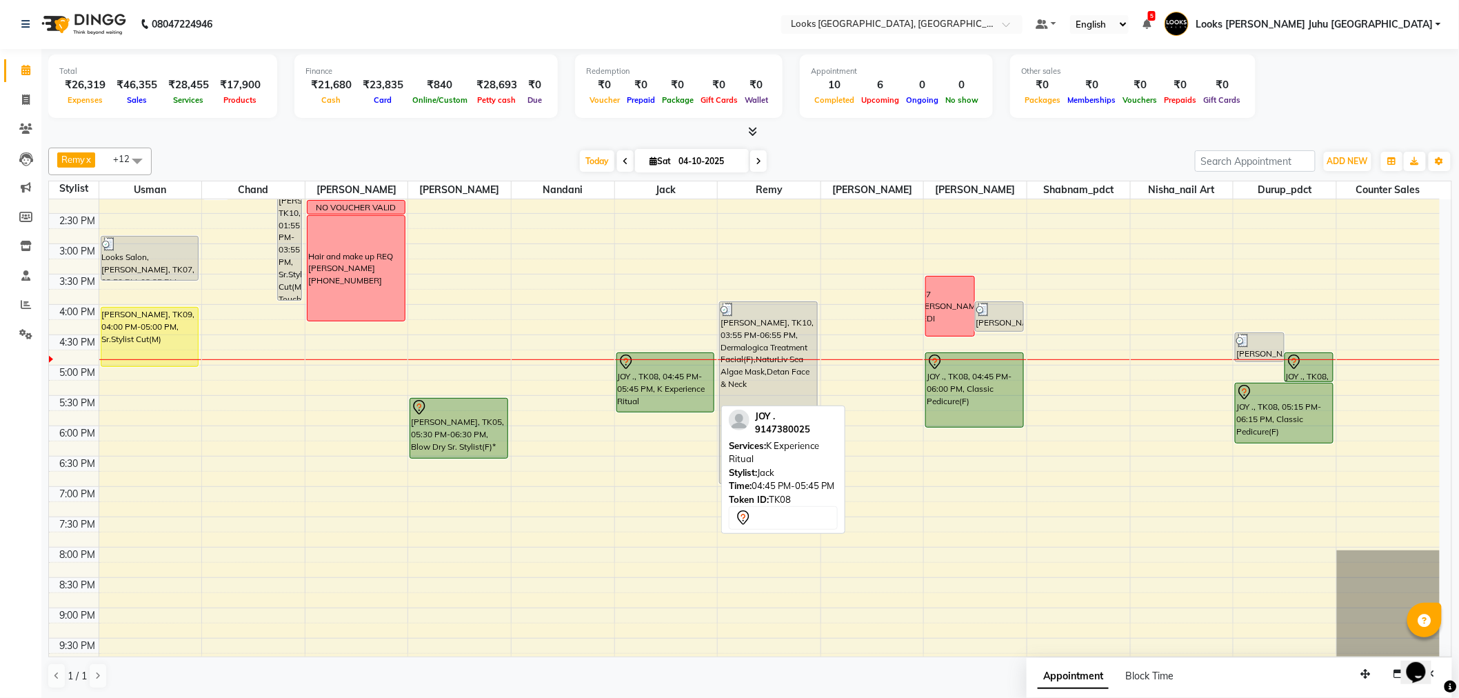
click at [646, 374] on div "JOY ., TK08, 04:45 PM-05:45 PM, K Experience Ritual" at bounding box center [665, 382] width 97 height 59
click at [655, 363] on div at bounding box center [666, 362] width 96 height 17
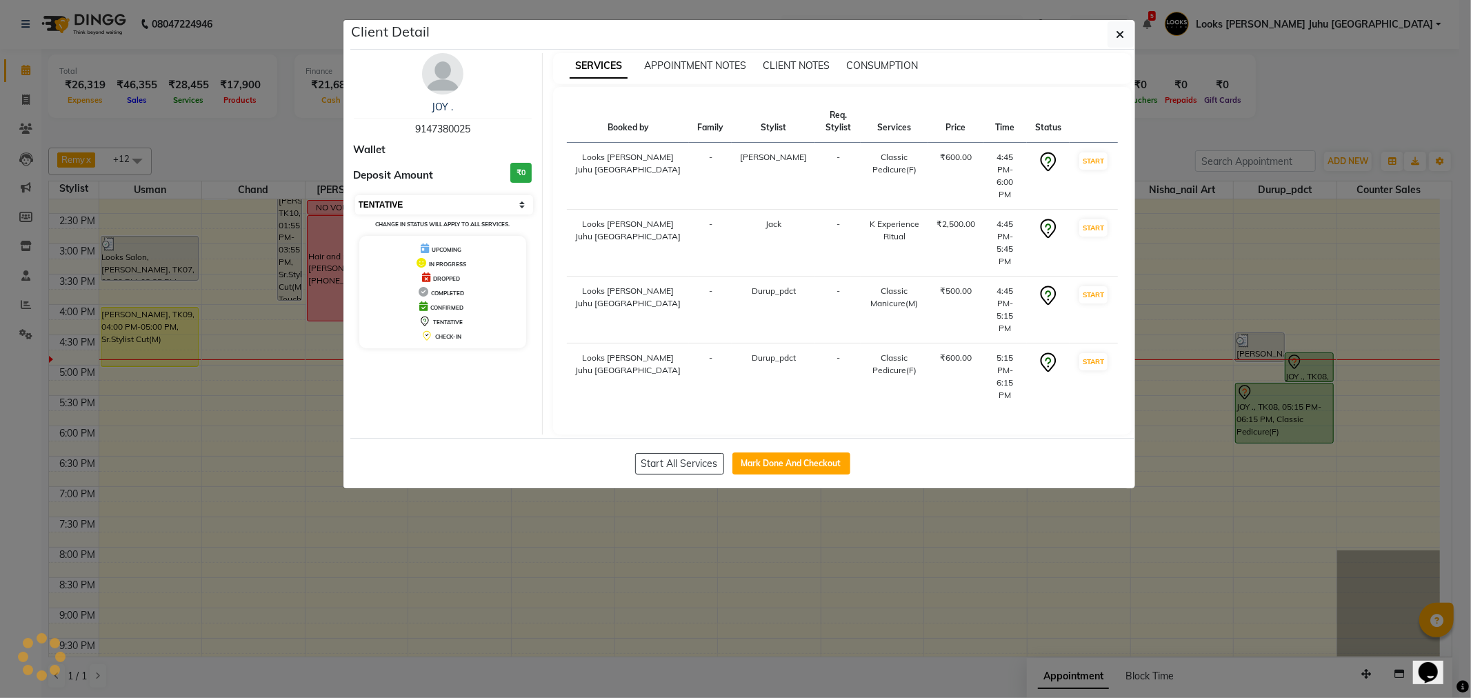
click at [465, 208] on select "Select IN SERVICE CONFIRMED TENTATIVE CHECK IN MARK DONE DROPPED UPCOMING" at bounding box center [444, 204] width 179 height 19
select select "1"
click at [355, 195] on select "Select IN SERVICE CONFIRMED TENTATIVE CHECK IN MARK DONE DROPPED UPCOMING" at bounding box center [444, 204] width 179 height 19
click at [281, 387] on ngb-modal-window "Client Detail JOY . 9147380025 Wallet Deposit Amount ₹0 Select IN SERVICE CONFI…" at bounding box center [735, 349] width 1471 height 698
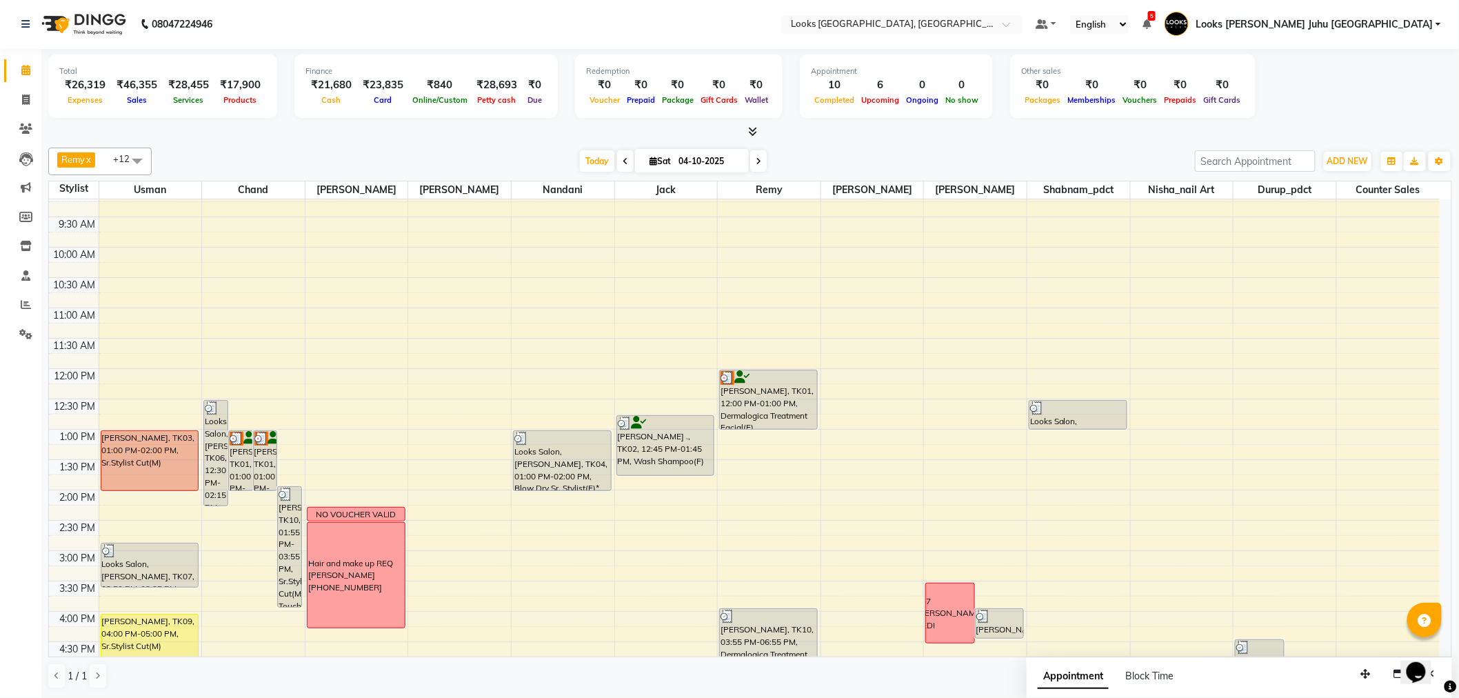
scroll to position [226, 0]
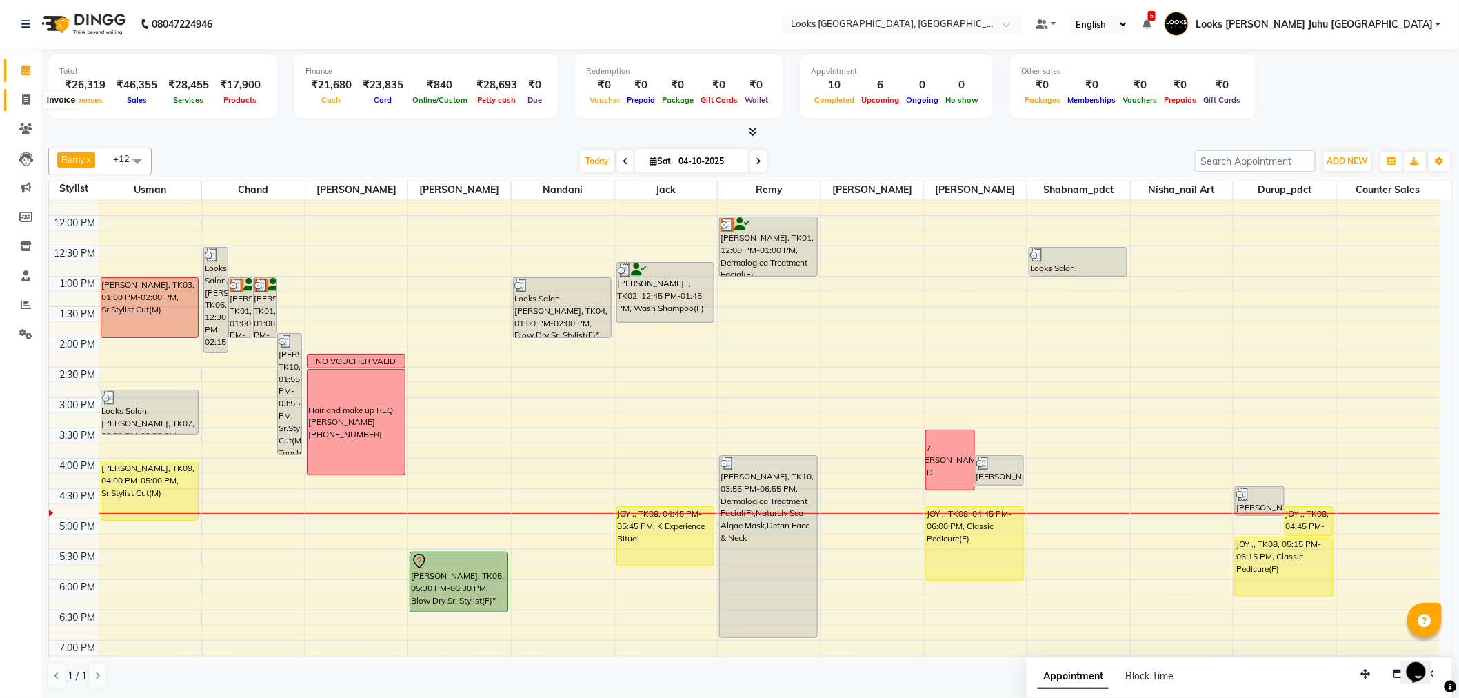
drag, startPoint x: 24, startPoint y: 94, endPoint x: 32, endPoint y: 146, distance: 51.7
click at [24, 94] on icon at bounding box center [26, 99] width 8 height 10
select select "service"
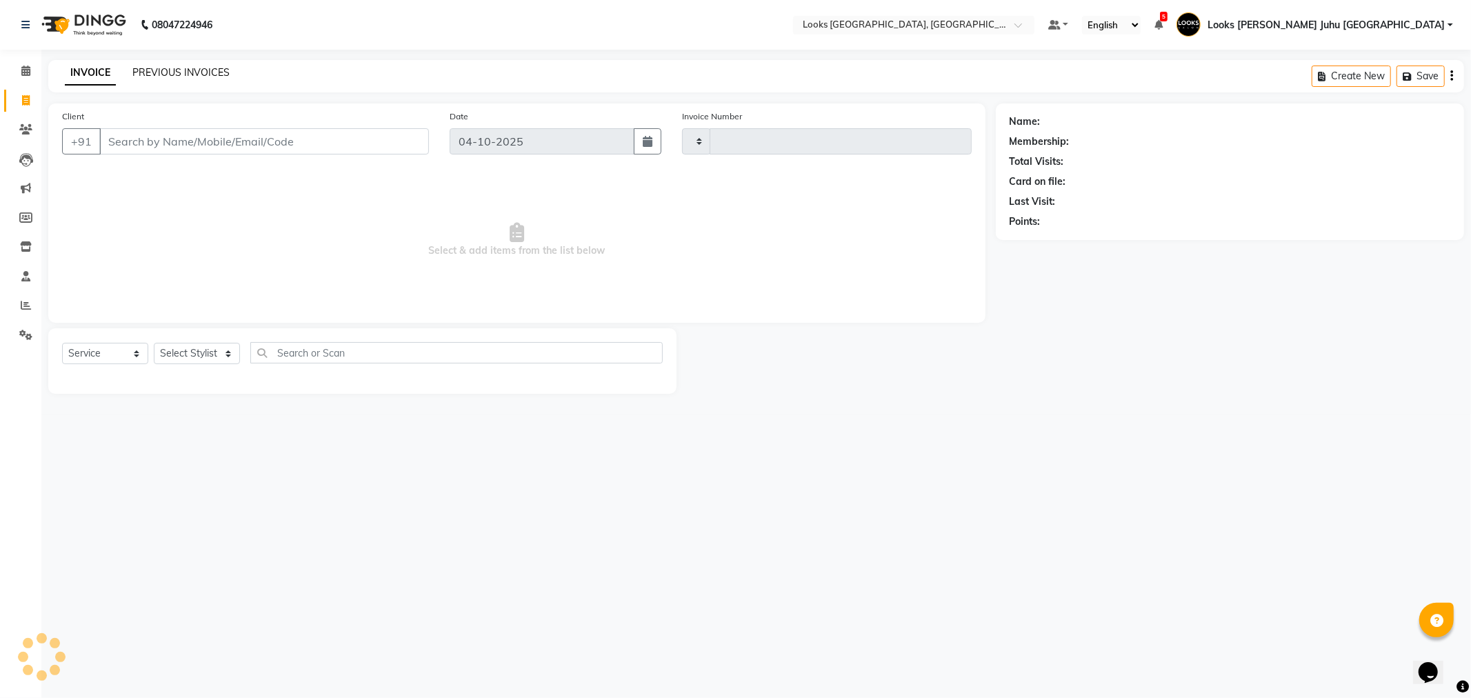
click at [214, 77] on link "PREVIOUS INVOICES" at bounding box center [180, 72] width 97 height 12
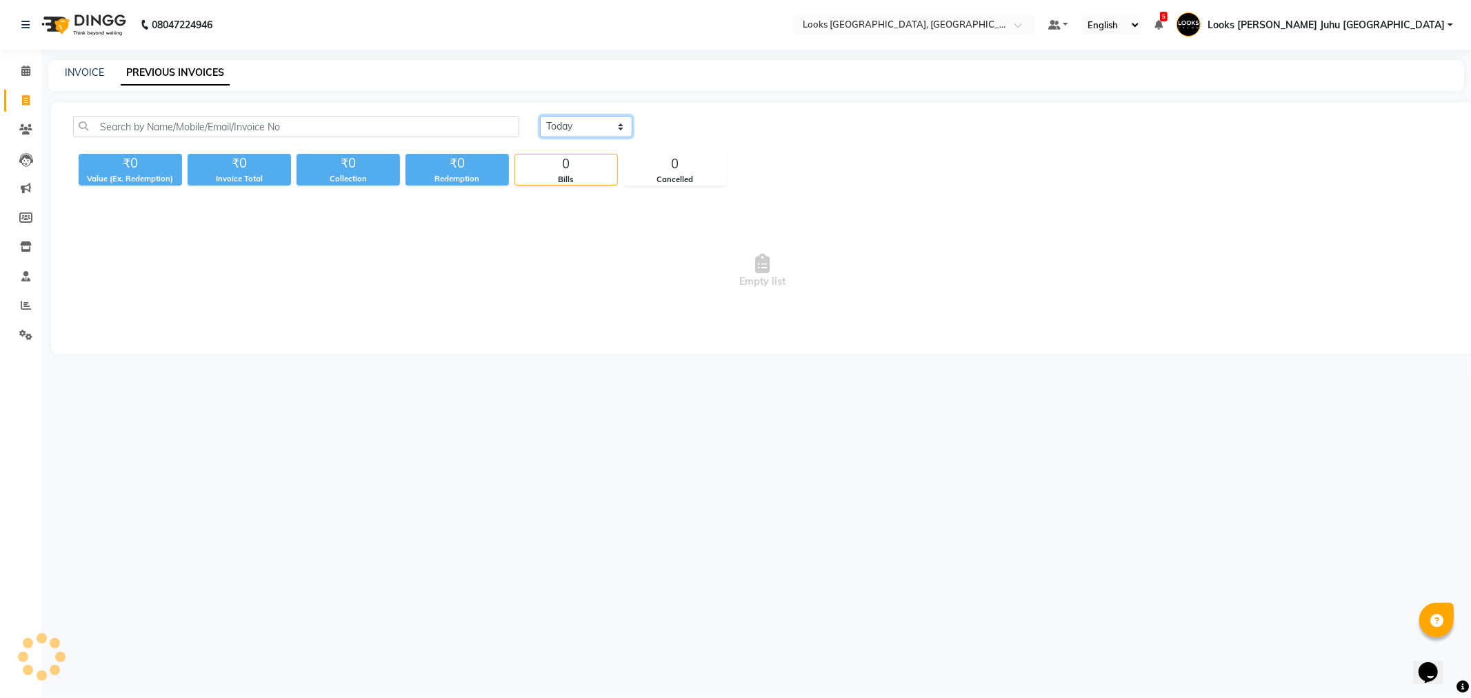
drag, startPoint x: 588, startPoint y: 127, endPoint x: 594, endPoint y: 134, distance: 9.4
click at [588, 127] on select "[DATE] [DATE] Custom Range" at bounding box center [586, 126] width 92 height 21
select select "yesterday"
click at [540, 116] on select "[DATE] [DATE] Custom Range" at bounding box center [586, 126] width 92 height 21
click at [32, 72] on span at bounding box center [26, 71] width 24 height 16
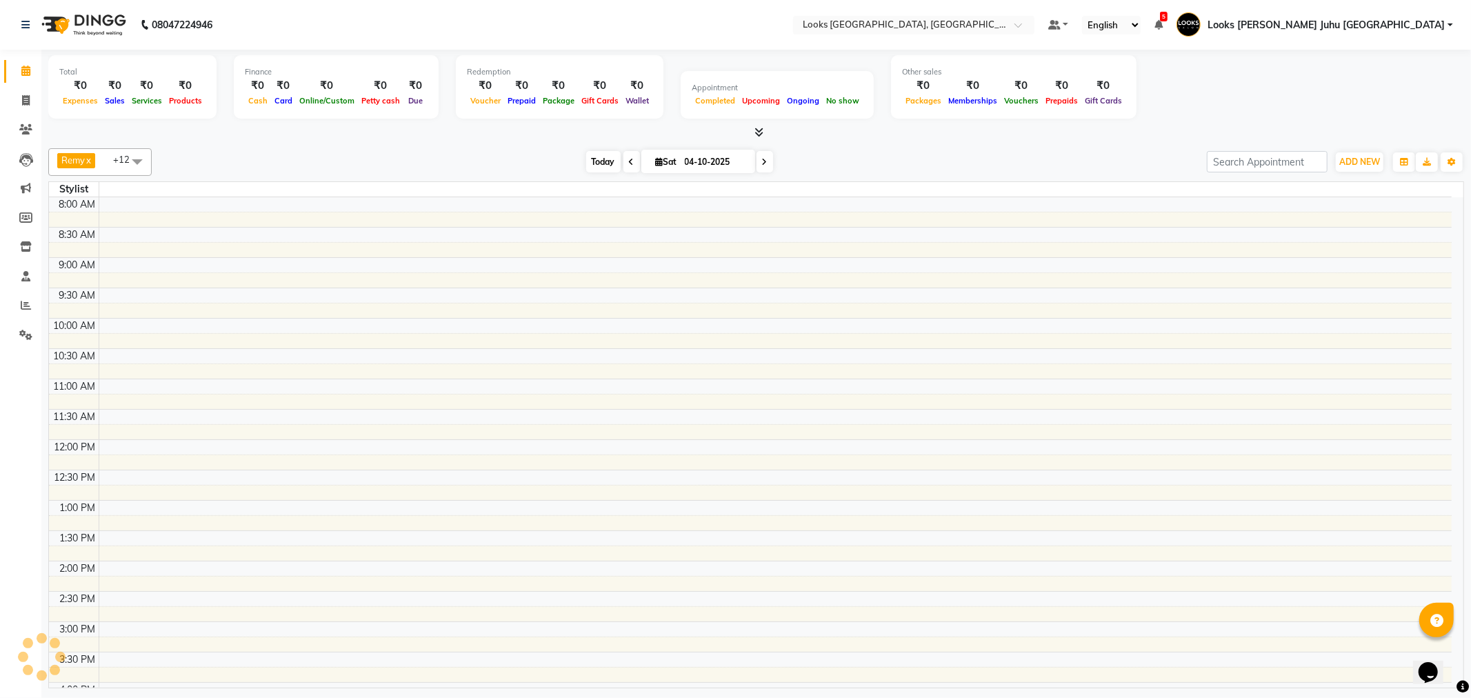
click at [611, 161] on span "Today" at bounding box center [603, 161] width 34 height 21
click at [588, 161] on span "Today" at bounding box center [603, 161] width 34 height 21
click at [630, 167] on span at bounding box center [631, 161] width 17 height 21
type input "03-10-2025"
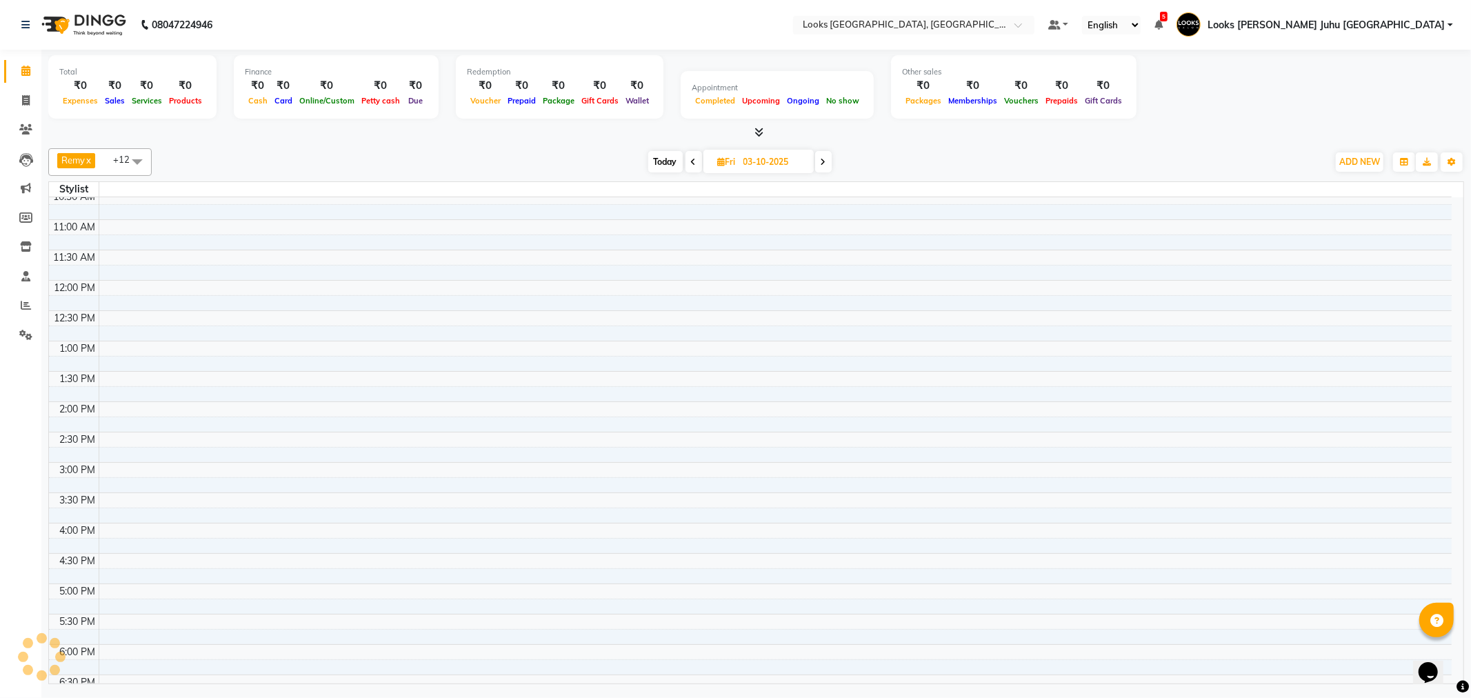
scroll to position [14, 0]
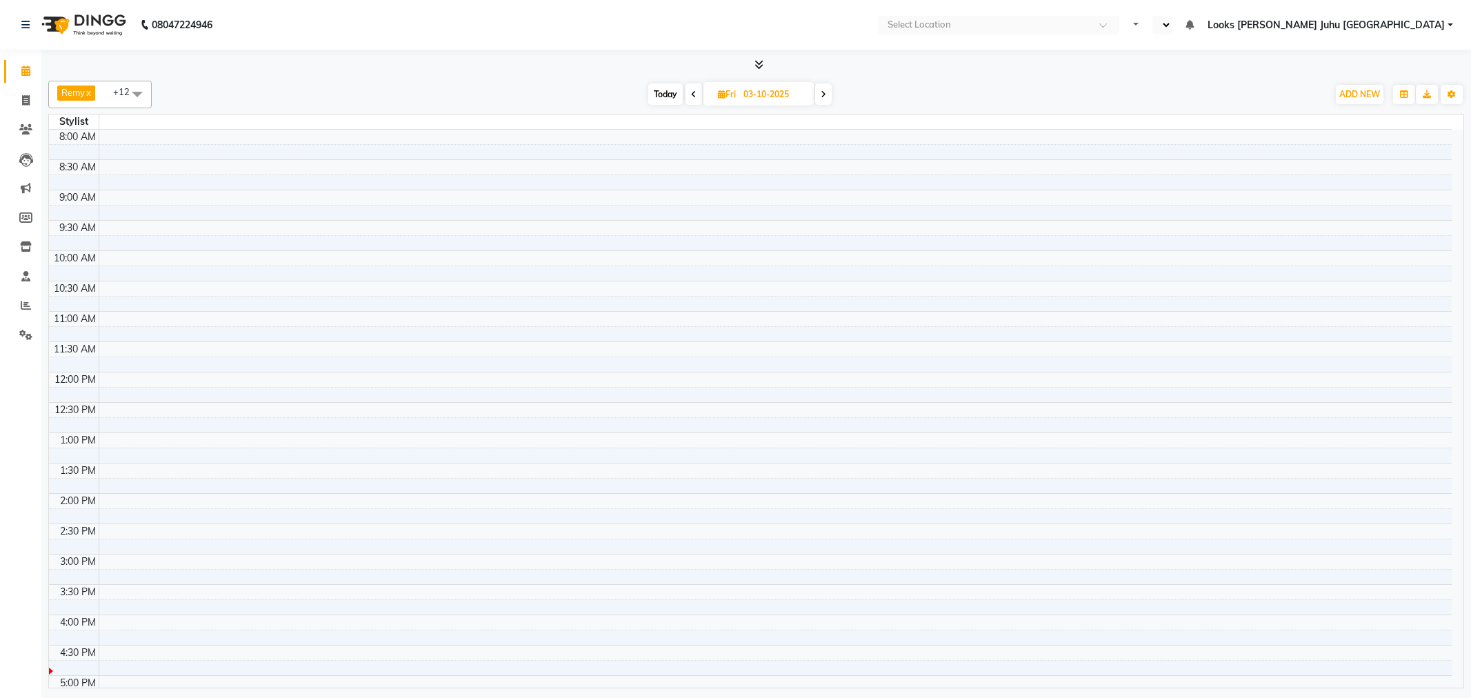
select select "en"
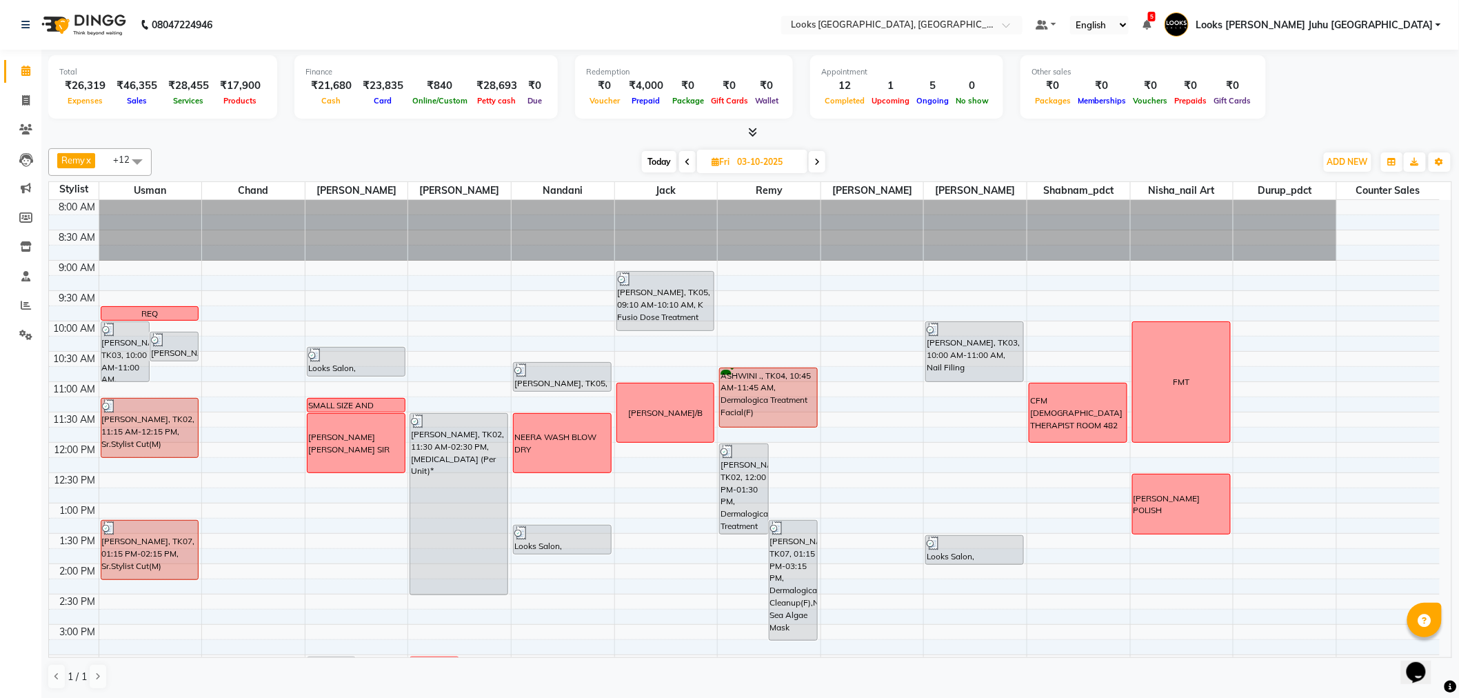
click at [667, 163] on span "Today" at bounding box center [659, 161] width 34 height 21
type input "04-10-2025"
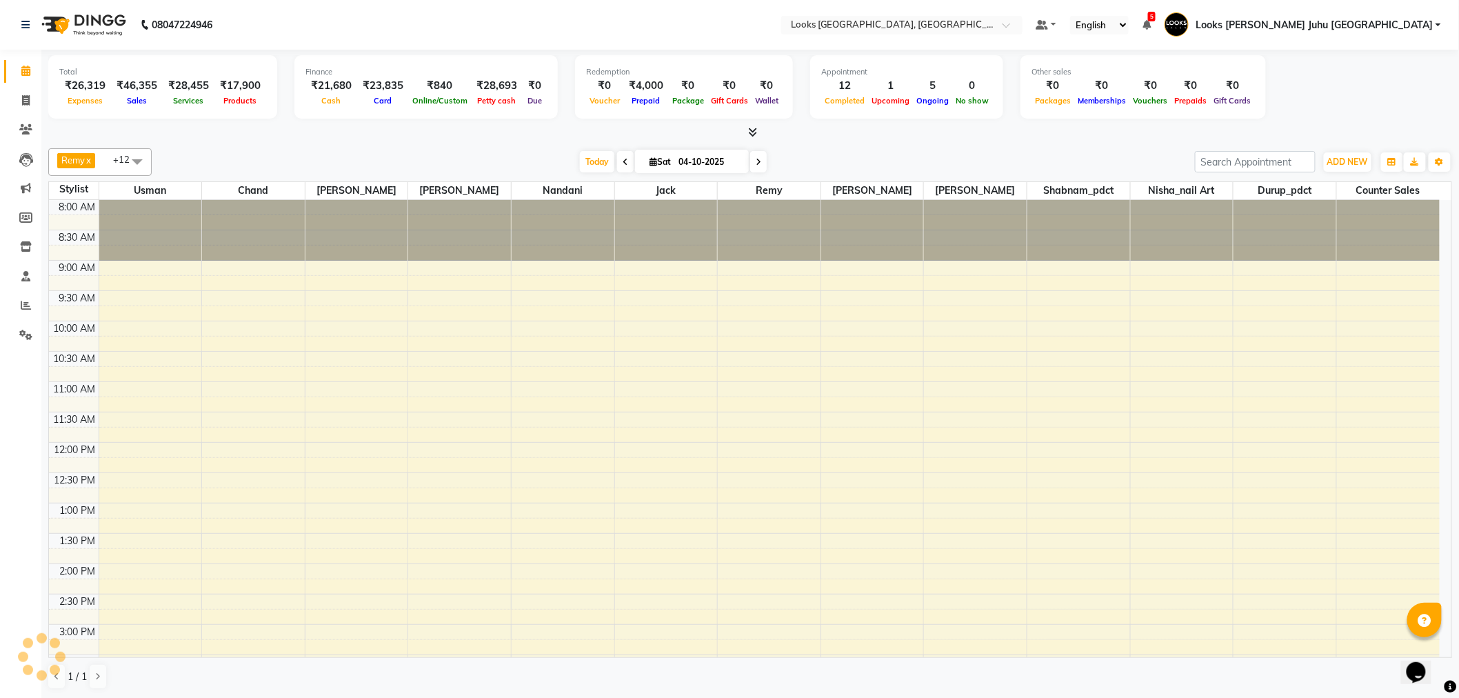
scroll to position [457, 0]
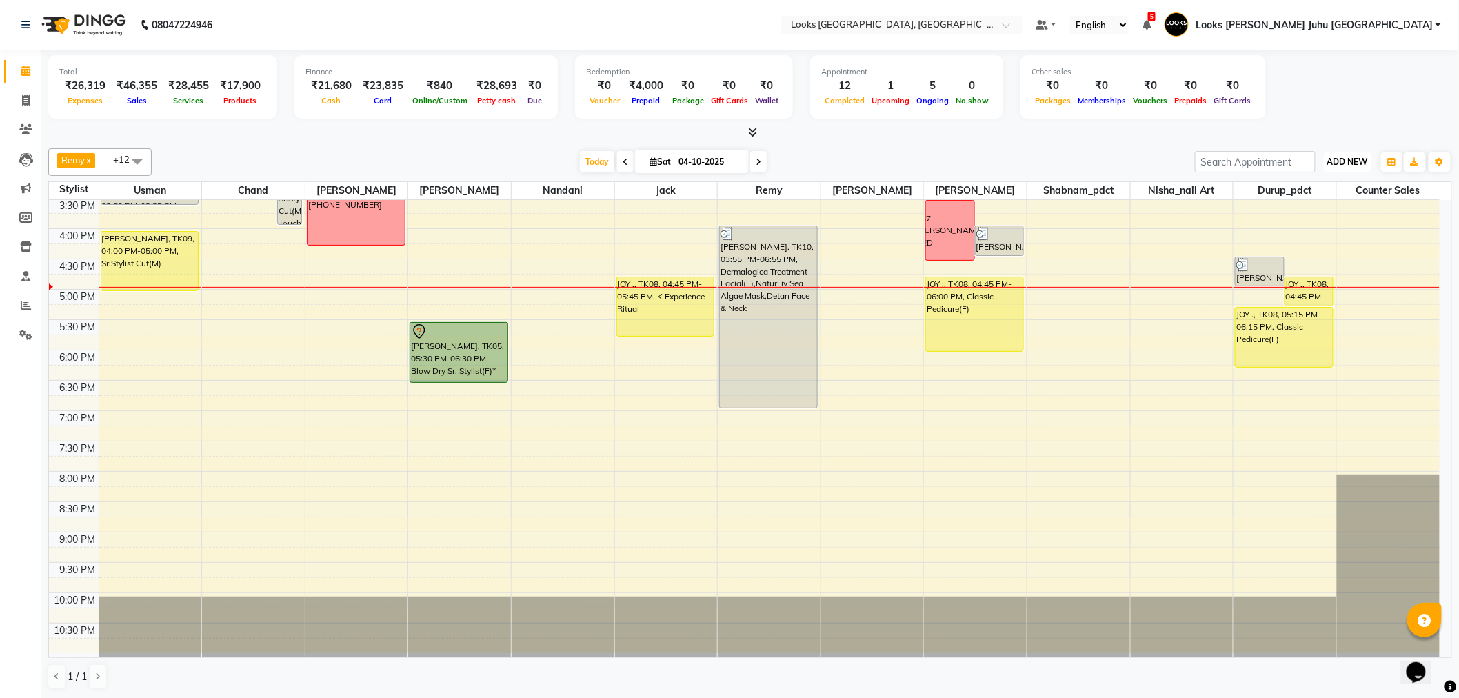
click at [1352, 167] on button "ADD NEW Toggle Dropdown" at bounding box center [1348, 161] width 48 height 19
click at [1286, 208] on link "Add Invoice" at bounding box center [1317, 206] width 109 height 18
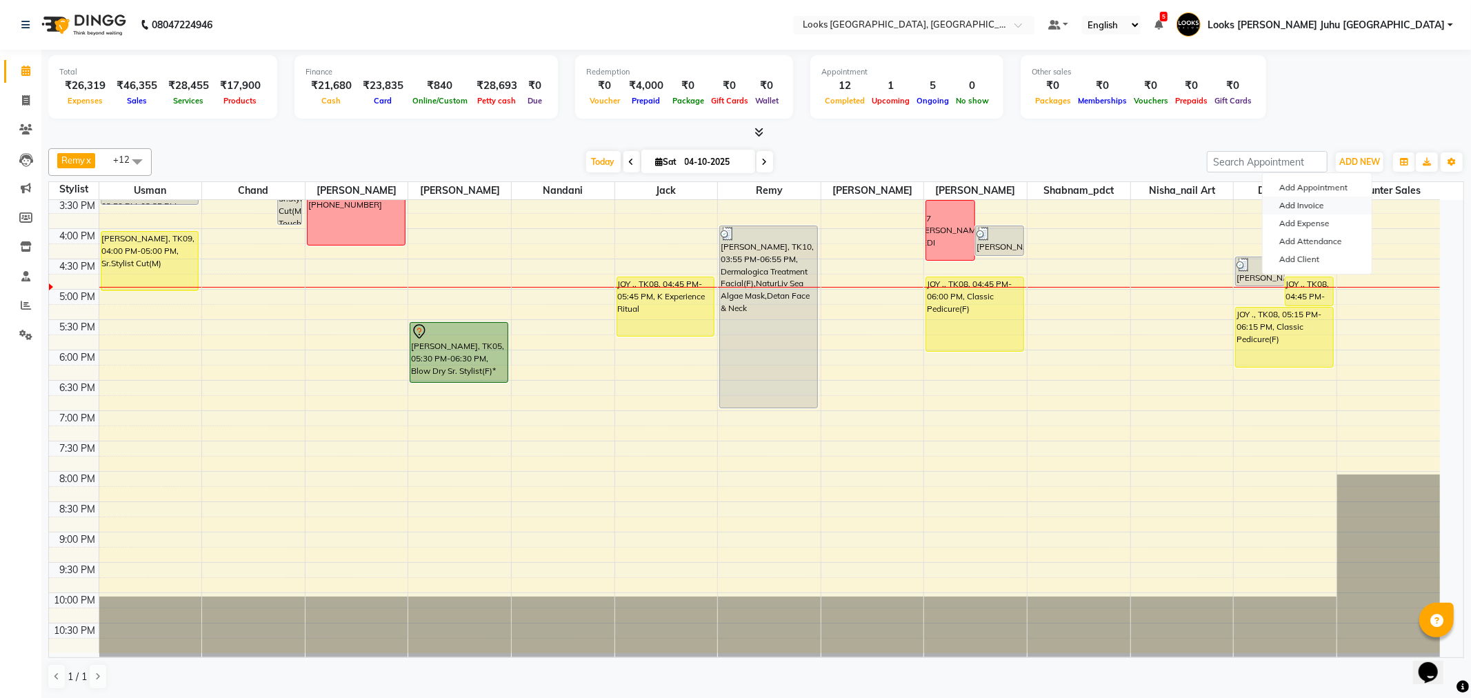
select select "service"
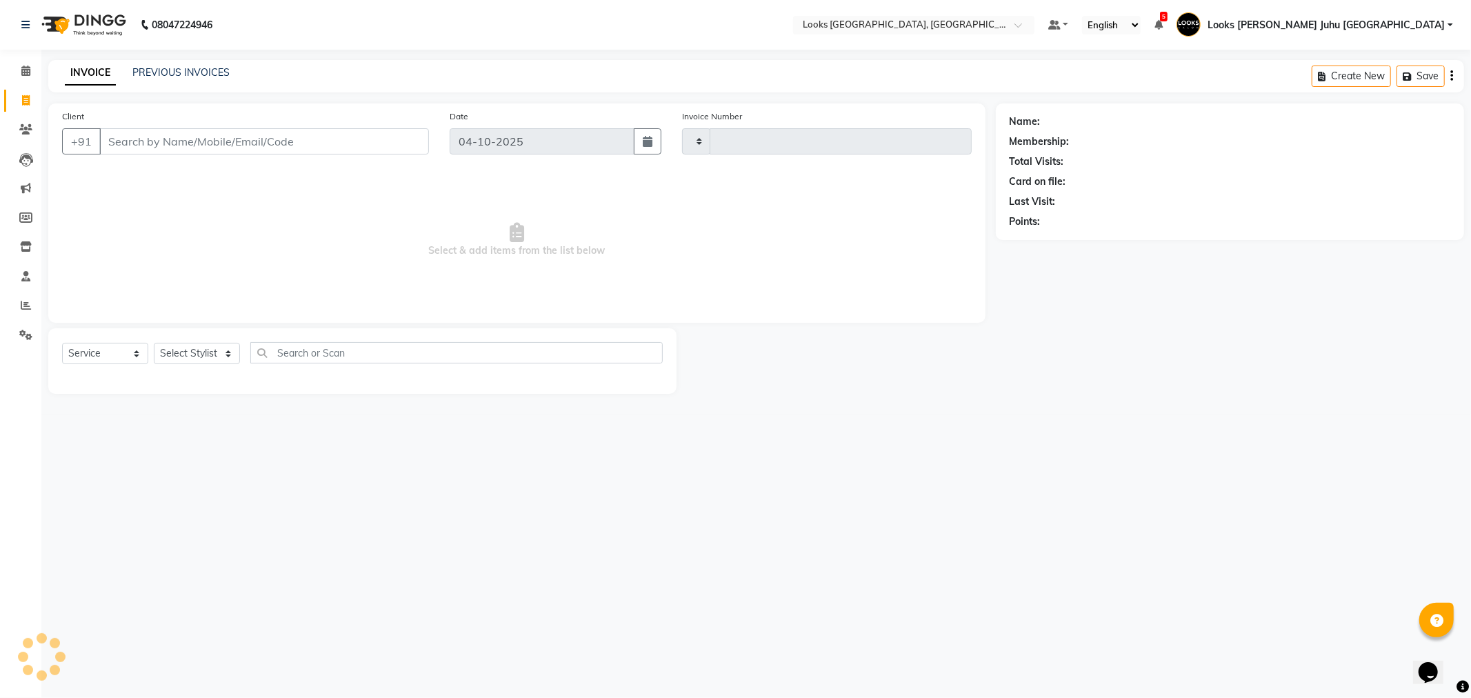
type input "2281"
select select "8270"
click at [384, 152] on input "Client" at bounding box center [264, 141] width 330 height 26
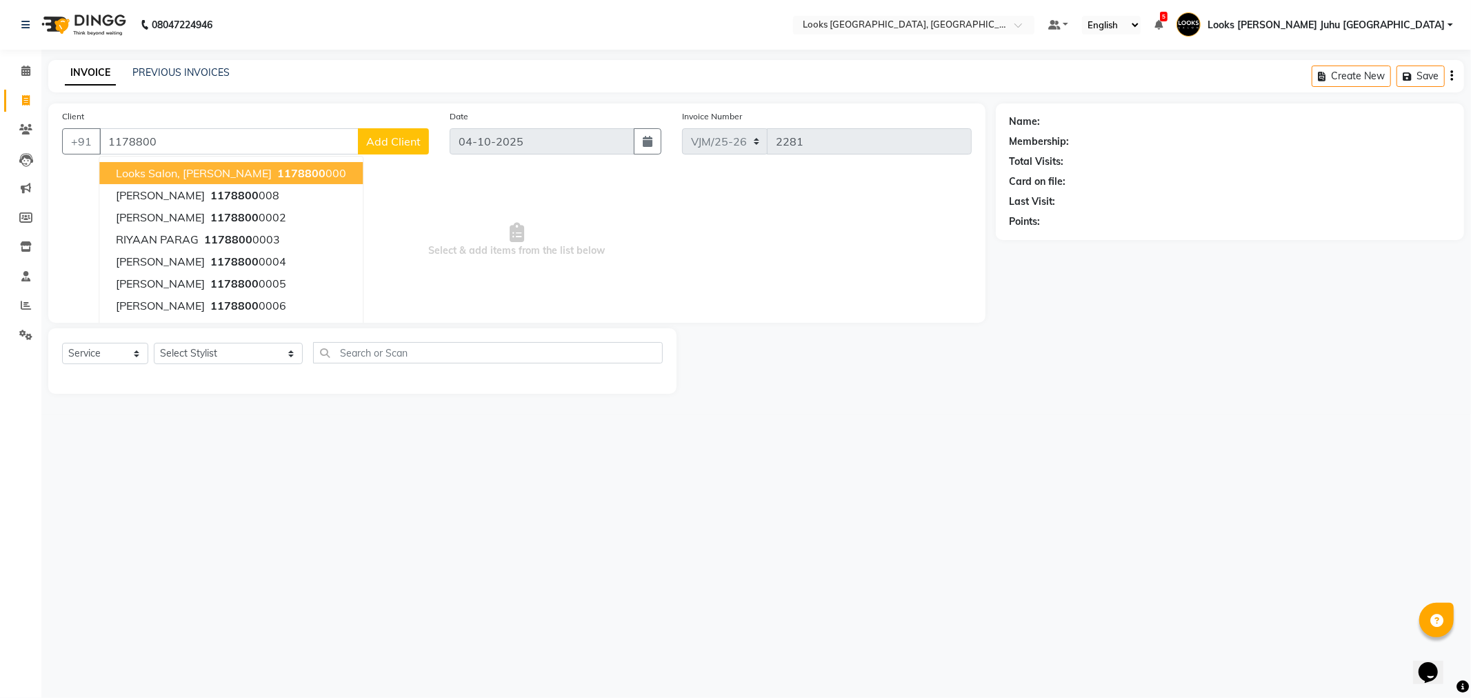
click at [225, 167] on span "Looks Salon, [PERSON_NAME]" at bounding box center [194, 173] width 156 height 14
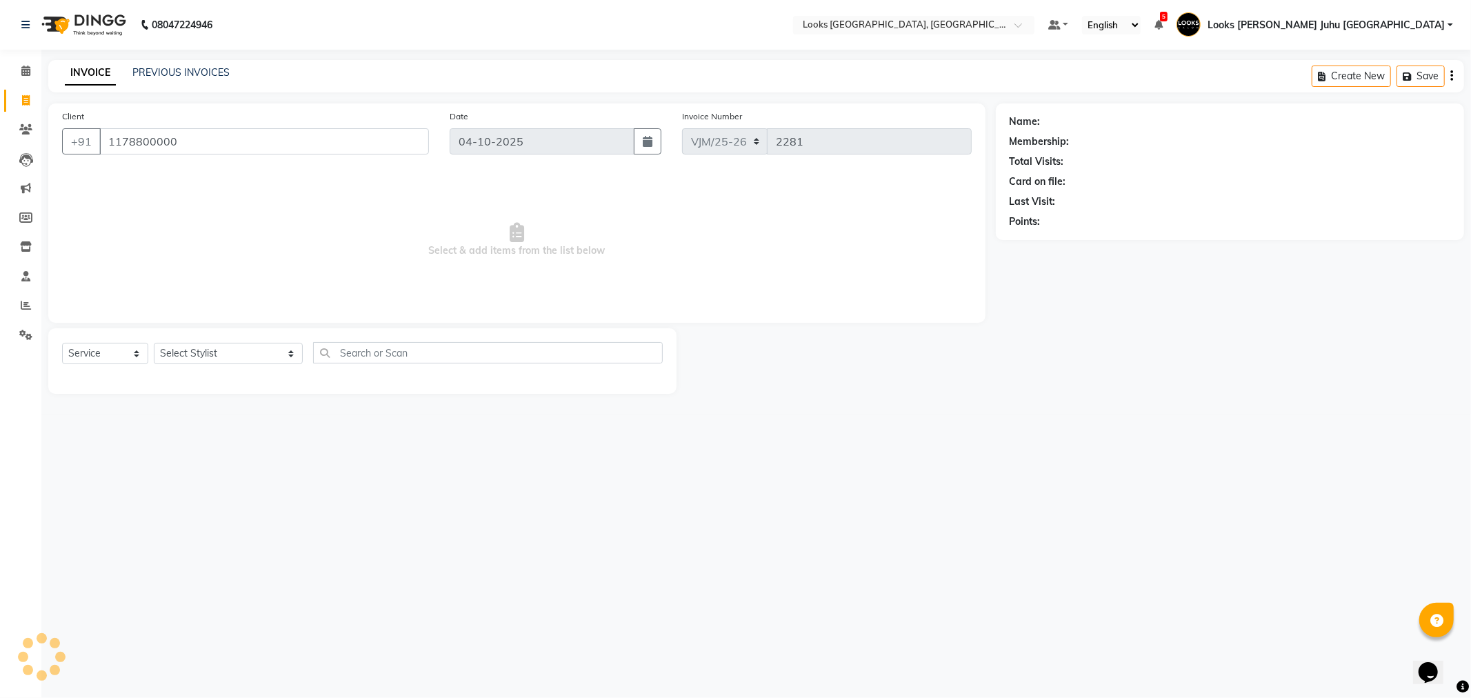
type input "1178800000"
click at [203, 352] on select "Select Stylist [PERSON_NAME] [PERSON_NAME] Chan_Mrg Counter Sales [PERSON_NAME]…" at bounding box center [228, 353] width 149 height 21
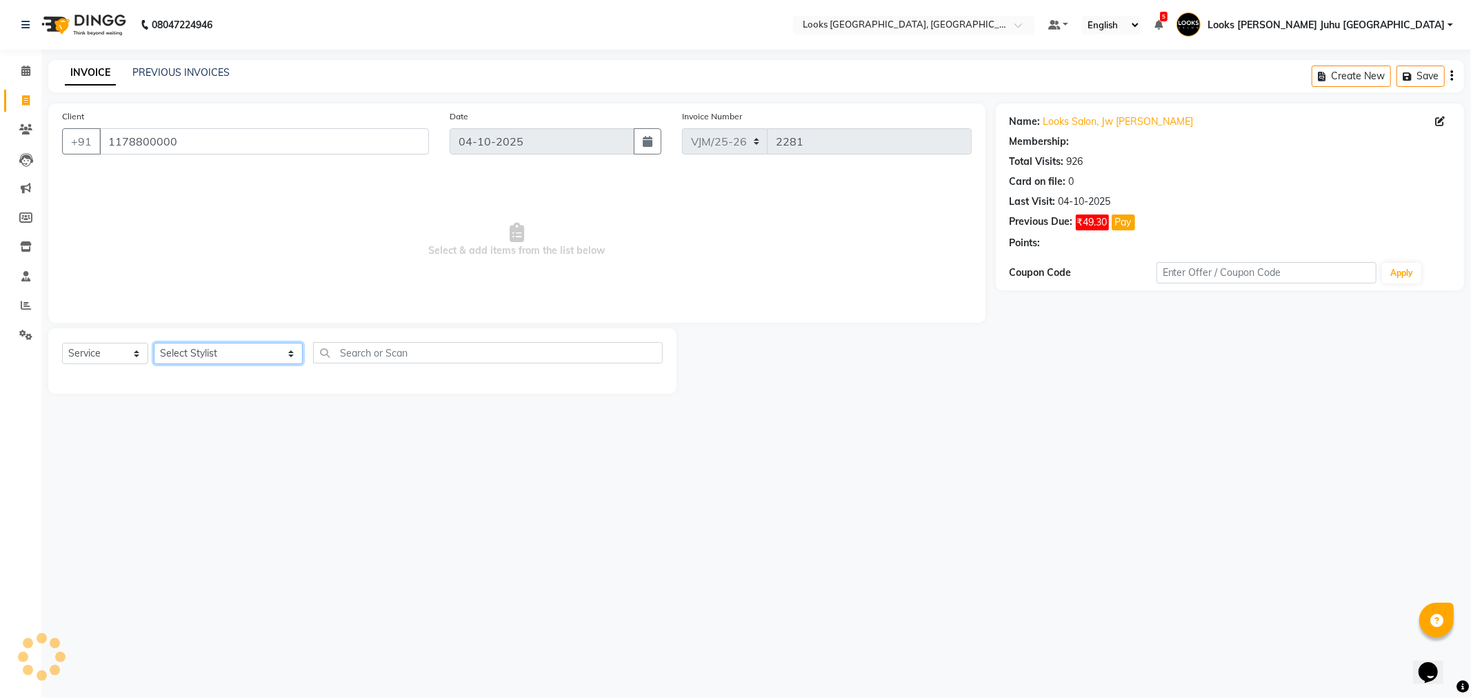
select select "1: Object"
select select "59285"
click at [154, 343] on select "Select Stylist [PERSON_NAME] [PERSON_NAME] Chan_Mrg Counter Sales [PERSON_NAME]…" at bounding box center [228, 353] width 149 height 21
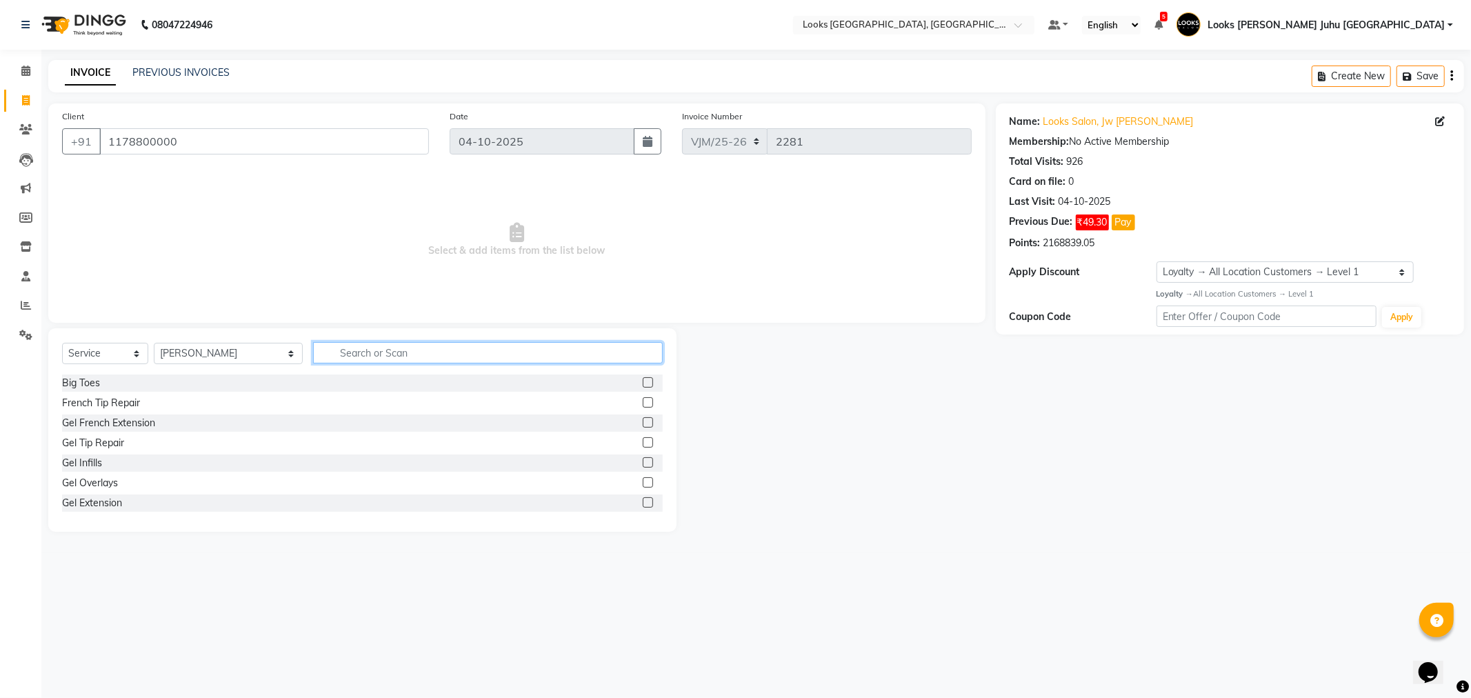
click at [356, 343] on input "text" at bounding box center [487, 352] width 349 height 21
click at [106, 423] on div "Gel French Extension" at bounding box center [108, 423] width 93 height 14
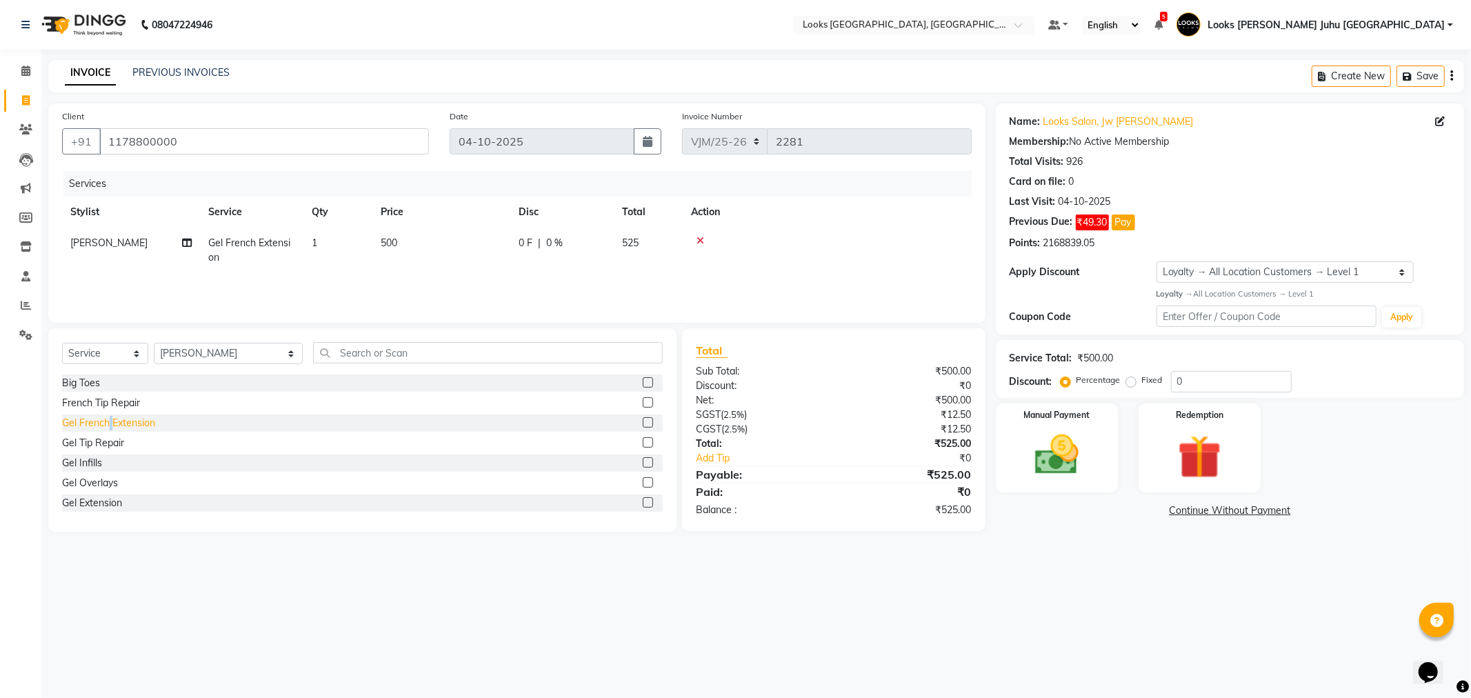
click at [106, 423] on div "Gel French Extension" at bounding box center [108, 423] width 93 height 14
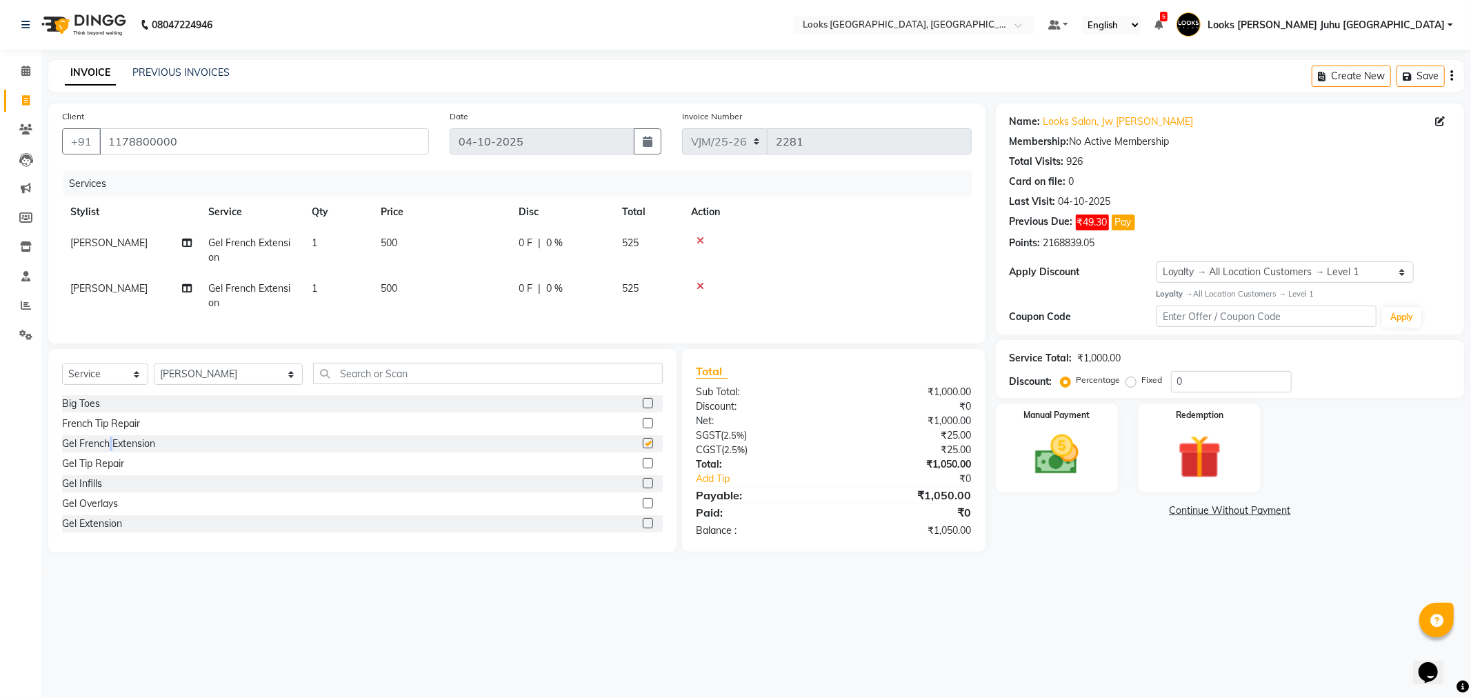
checkbox input "false"
click at [1028, 454] on img at bounding box center [1057, 455] width 74 height 52
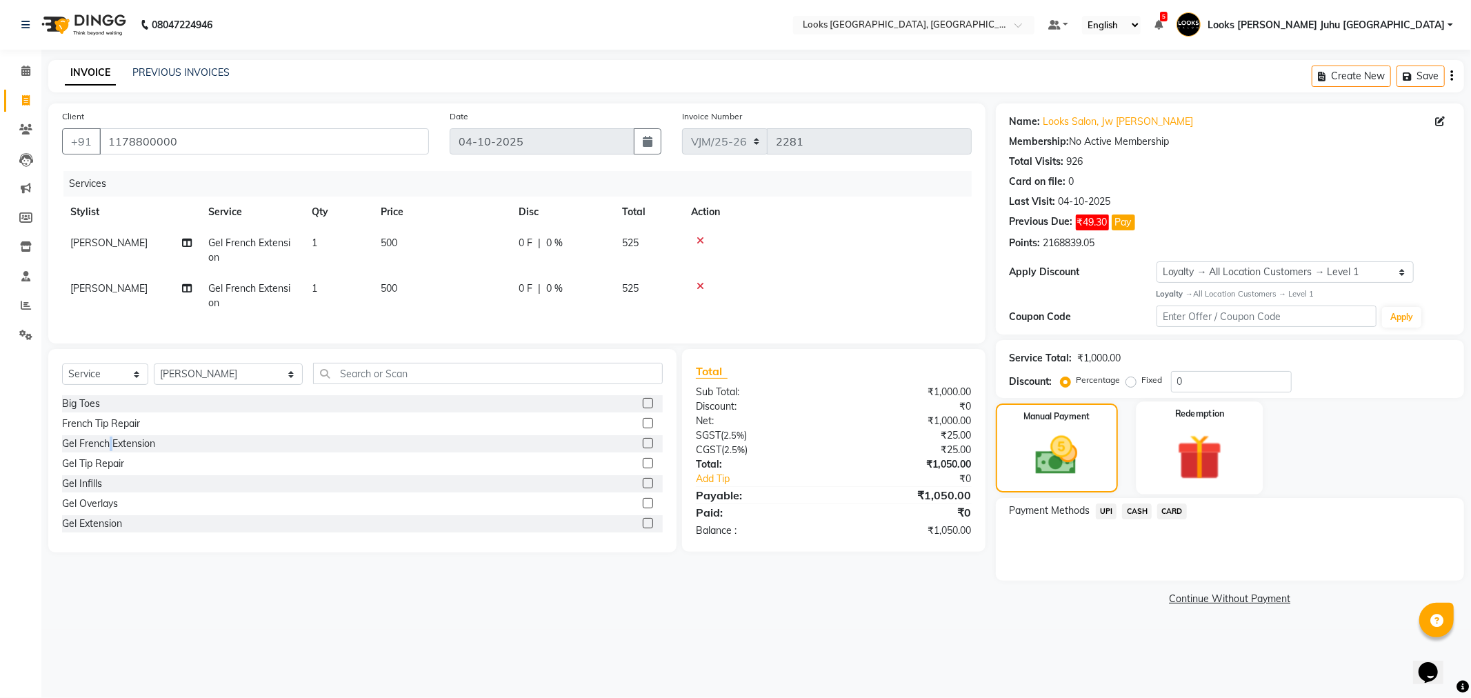
click at [1204, 430] on img at bounding box center [1200, 457] width 74 height 57
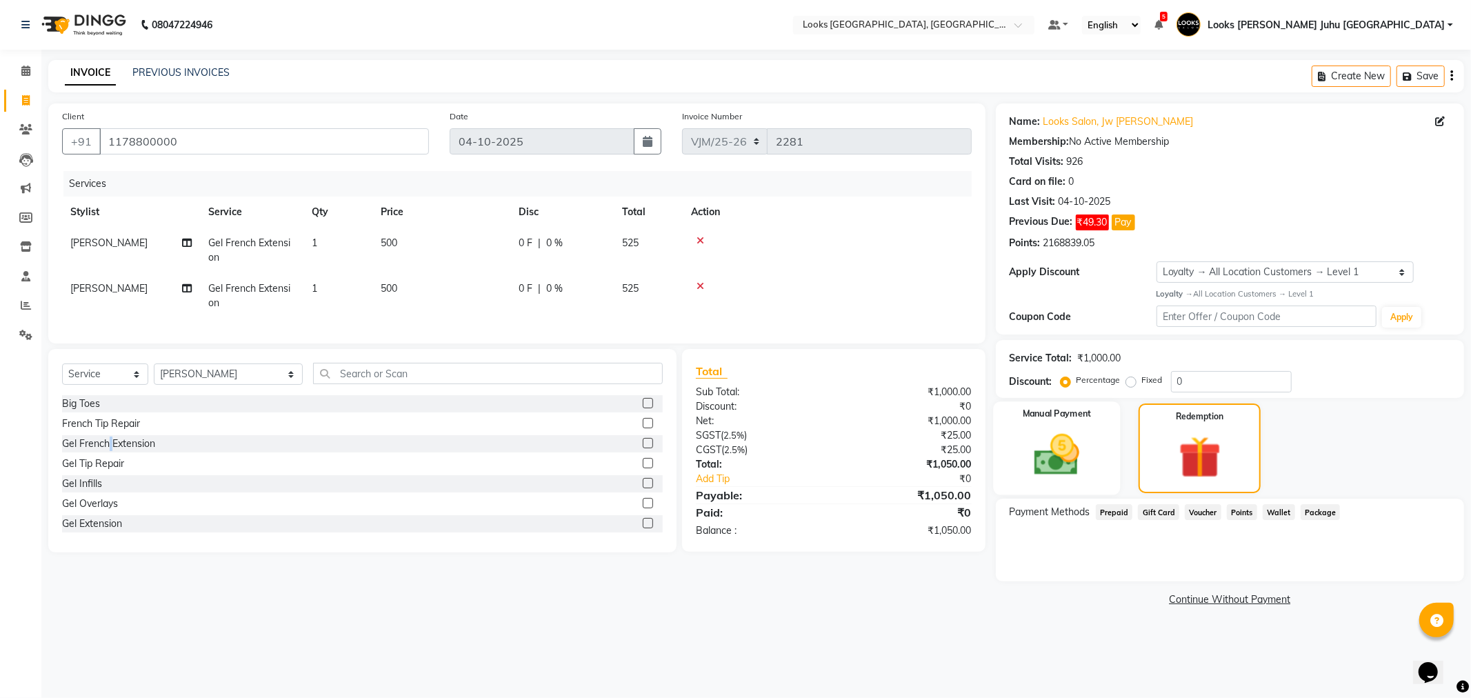
click at [1059, 465] on img at bounding box center [1057, 455] width 74 height 52
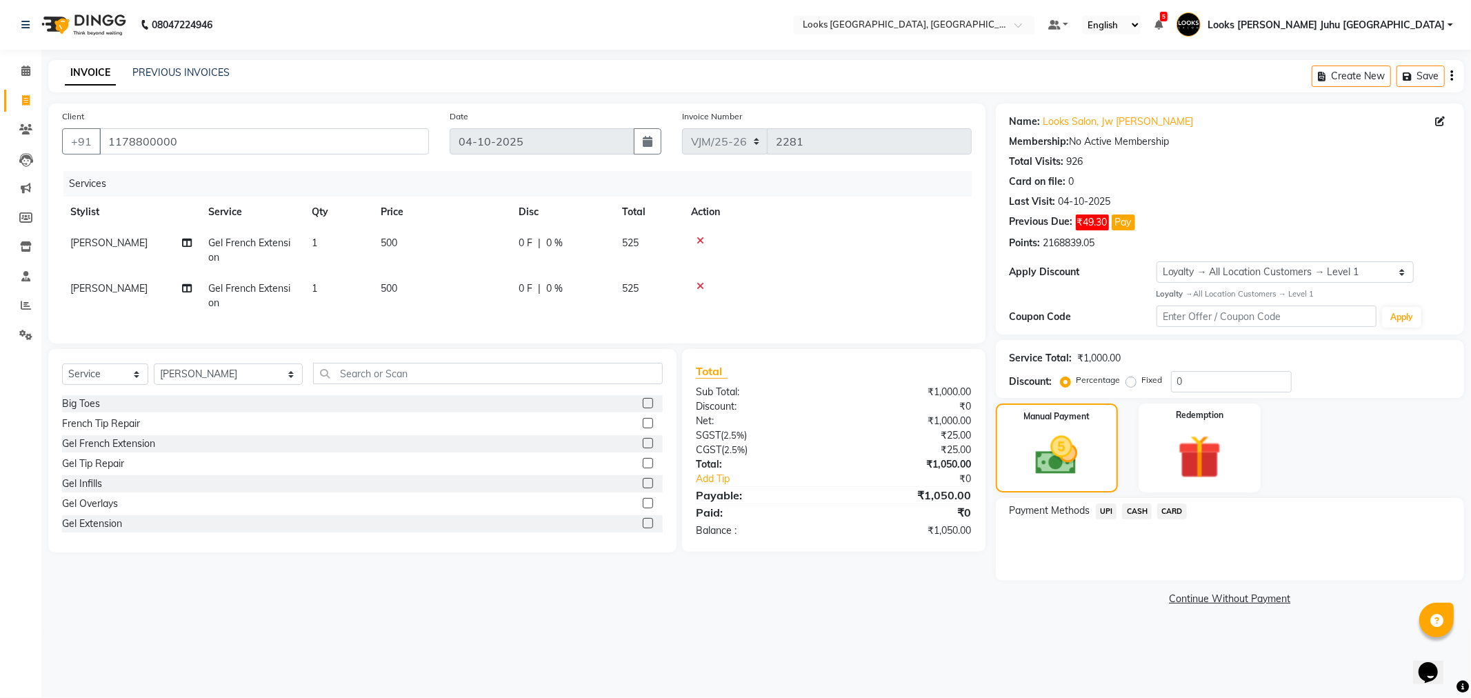
click at [699, 283] on icon at bounding box center [701, 286] width 8 height 10
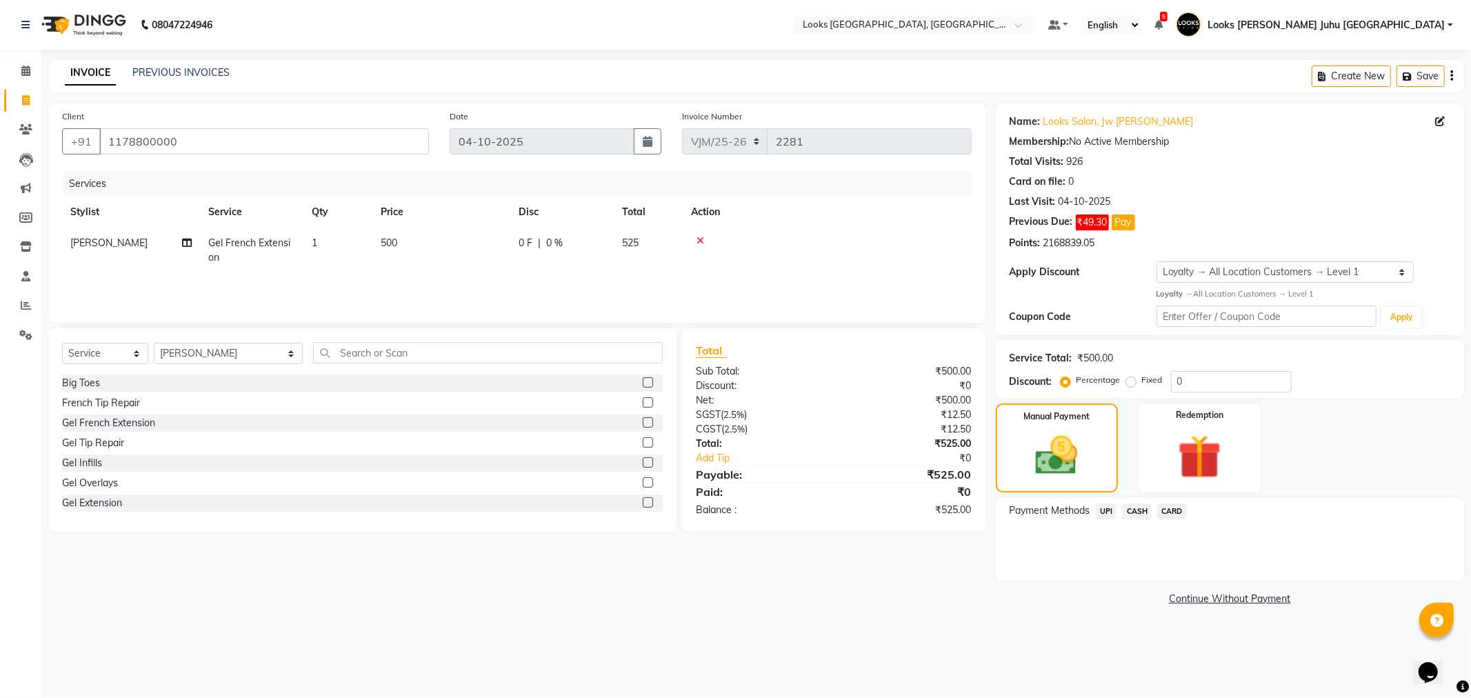
click at [697, 239] on icon at bounding box center [701, 241] width 8 height 10
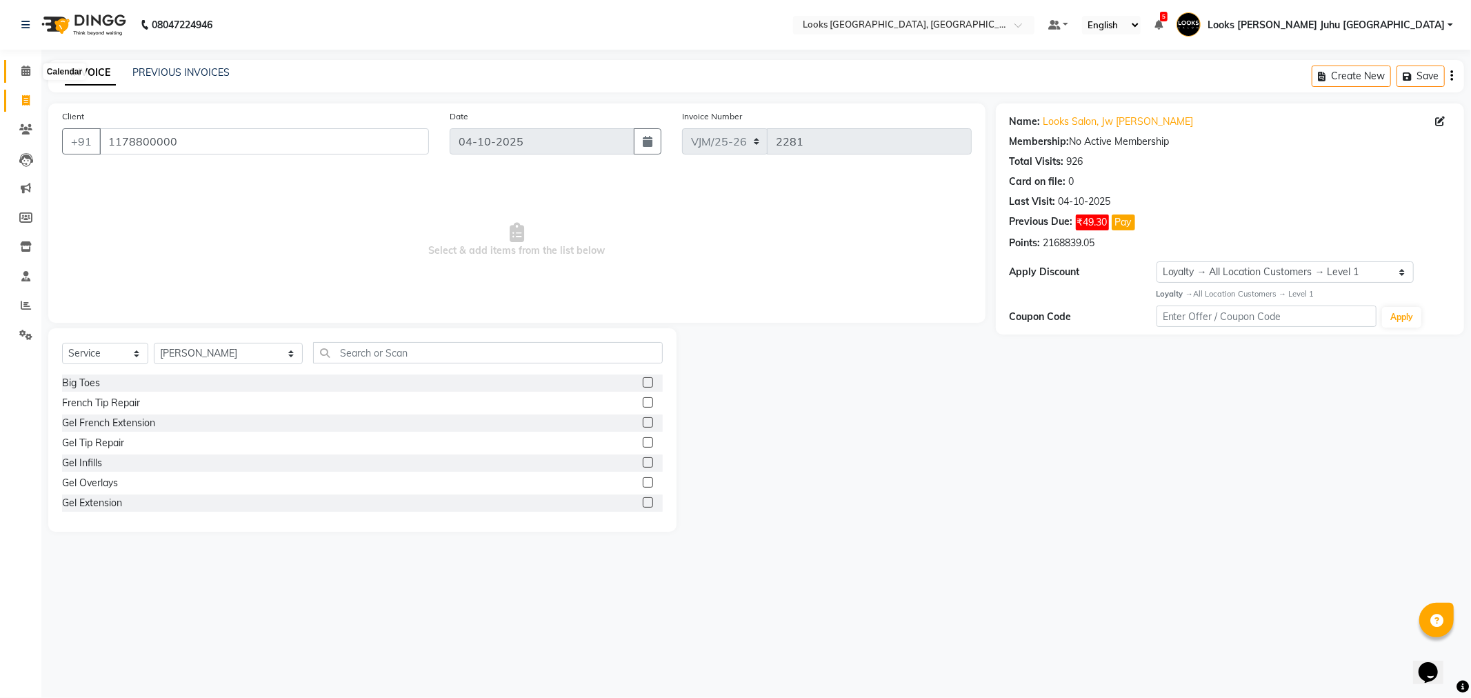
click at [28, 64] on span at bounding box center [26, 71] width 24 height 16
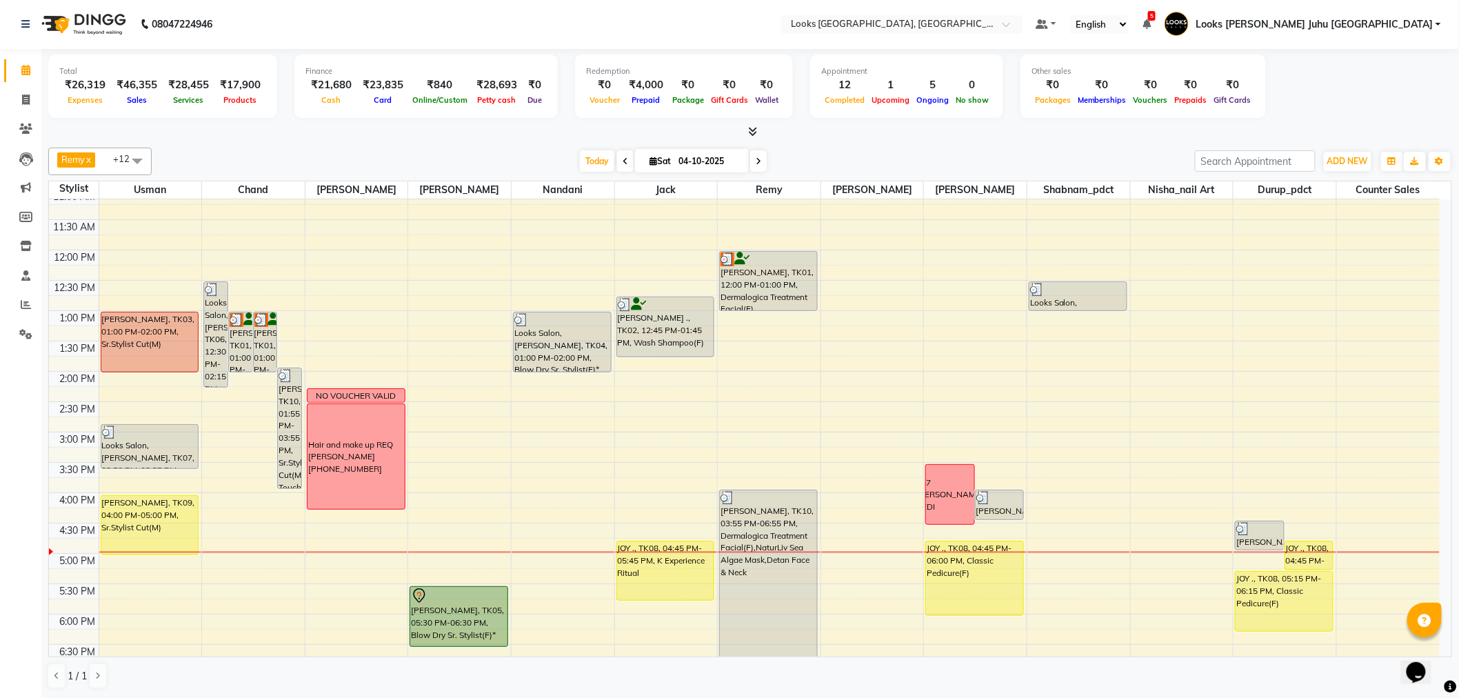
scroll to position [306, 0]
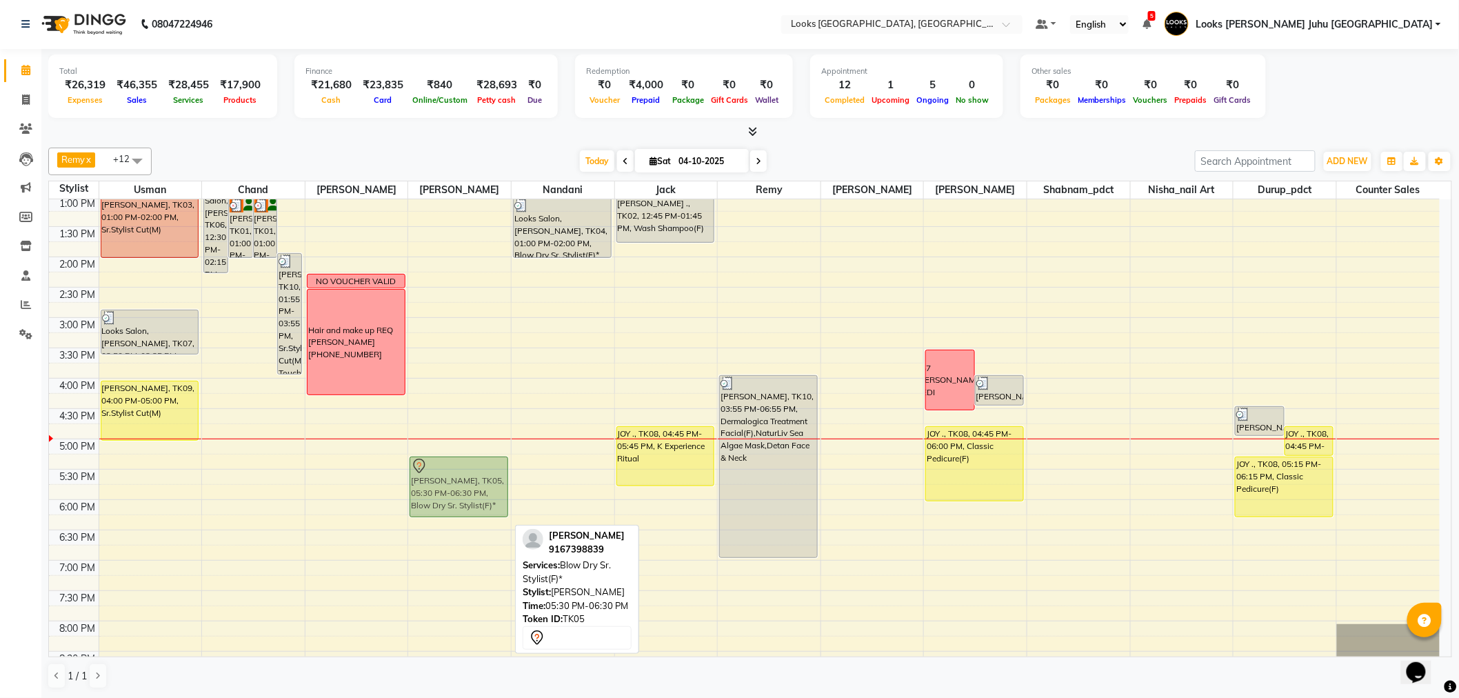
drag, startPoint x: 469, startPoint y: 477, endPoint x: 483, endPoint y: 464, distance: 19.1
click at [483, 464] on div "RUCHIKA SAHAY, TK05, 05:30 PM-06:30 PM, Blow Dry Sr. Stylist(F)* RUCHIKA SAHAY,…" at bounding box center [459, 348] width 103 height 910
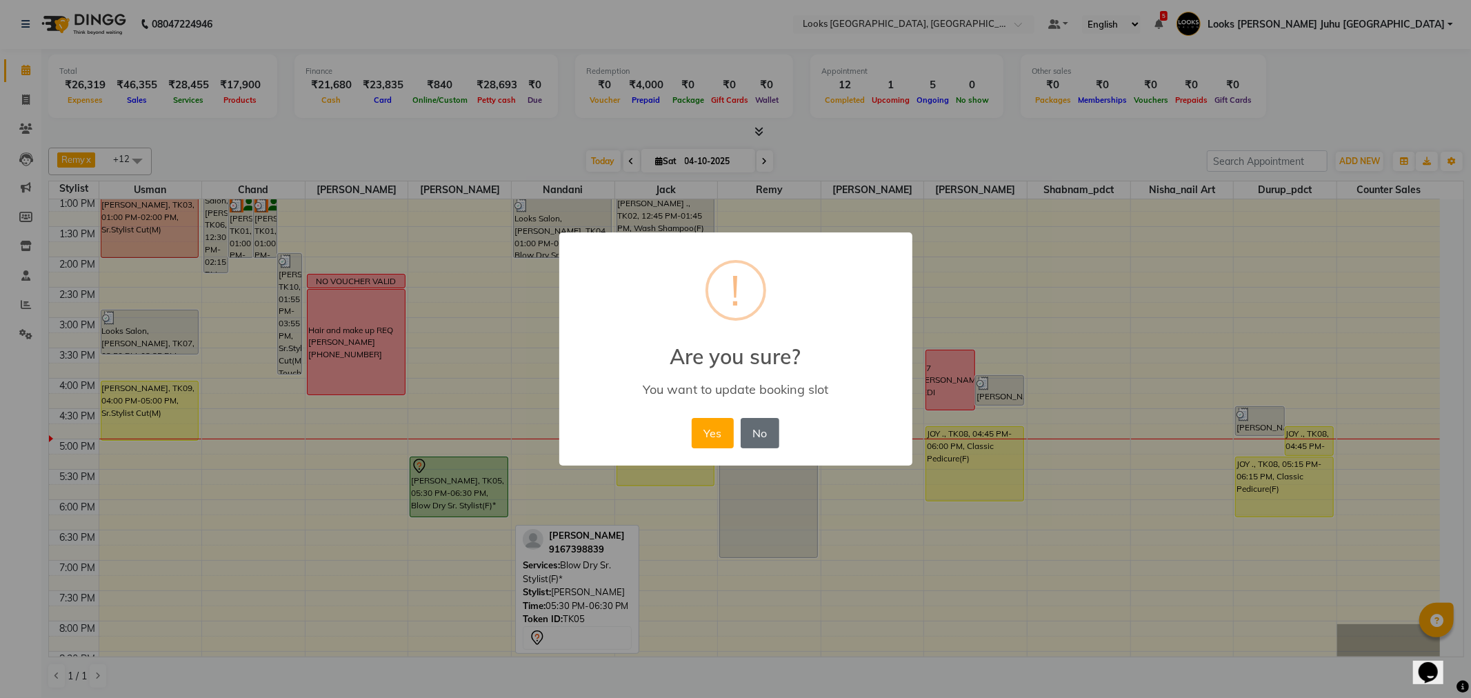
click at [755, 434] on button "No" at bounding box center [760, 433] width 39 height 30
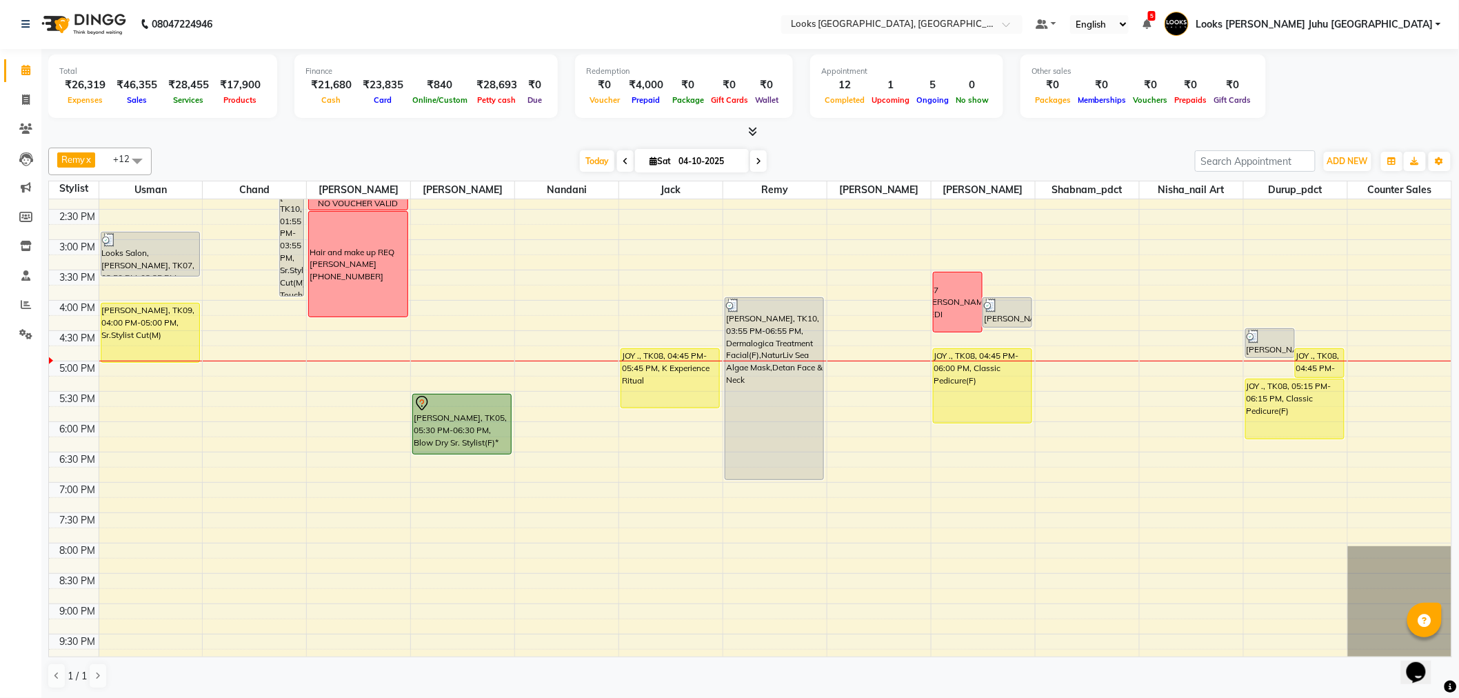
scroll to position [456, 0]
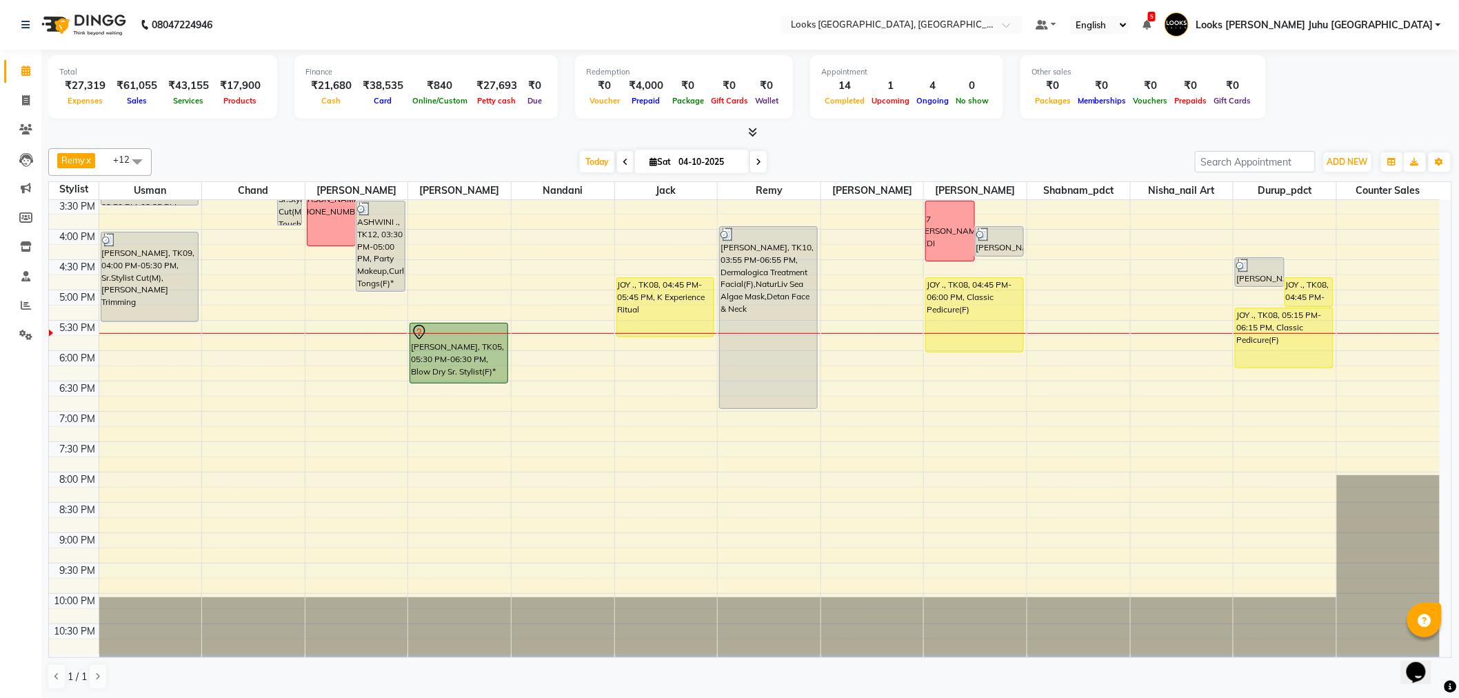
scroll to position [1, 0]
click at [601, 153] on span "Today" at bounding box center [597, 160] width 34 height 21
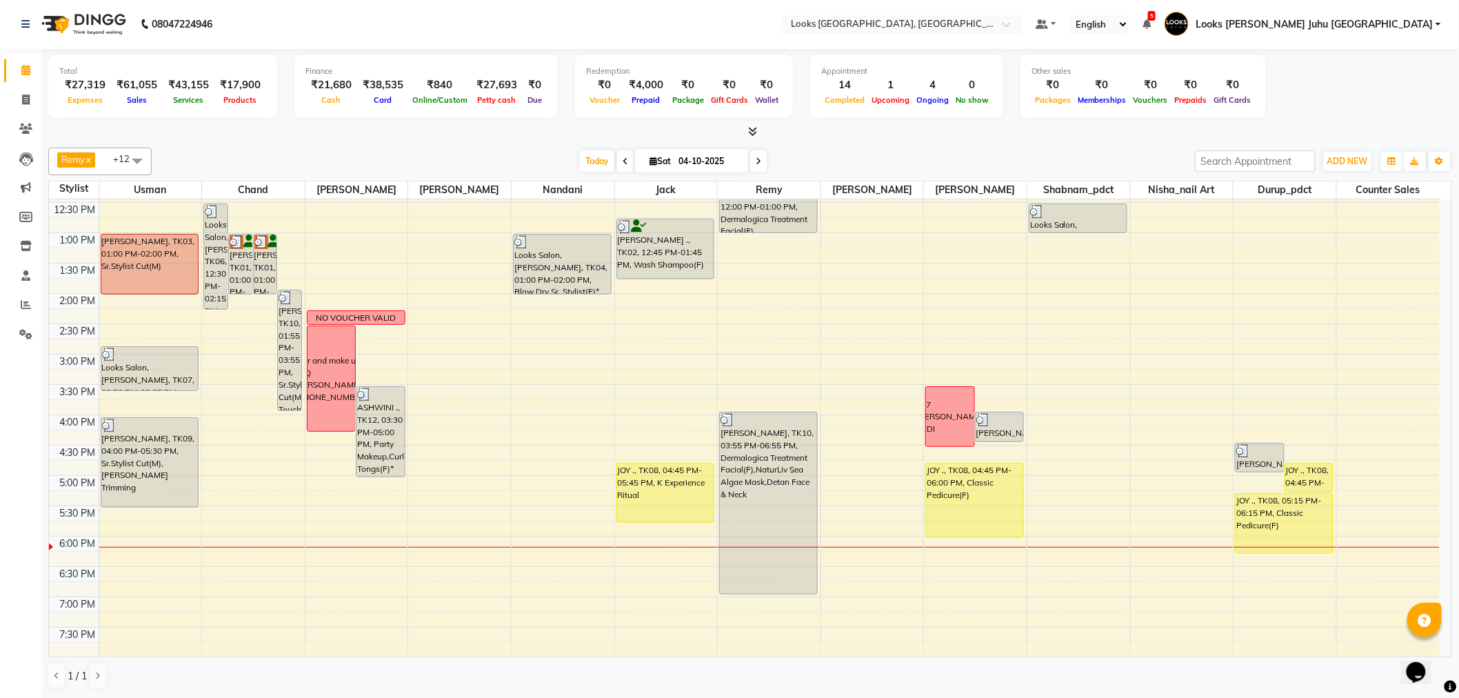
scroll to position [380, 0]
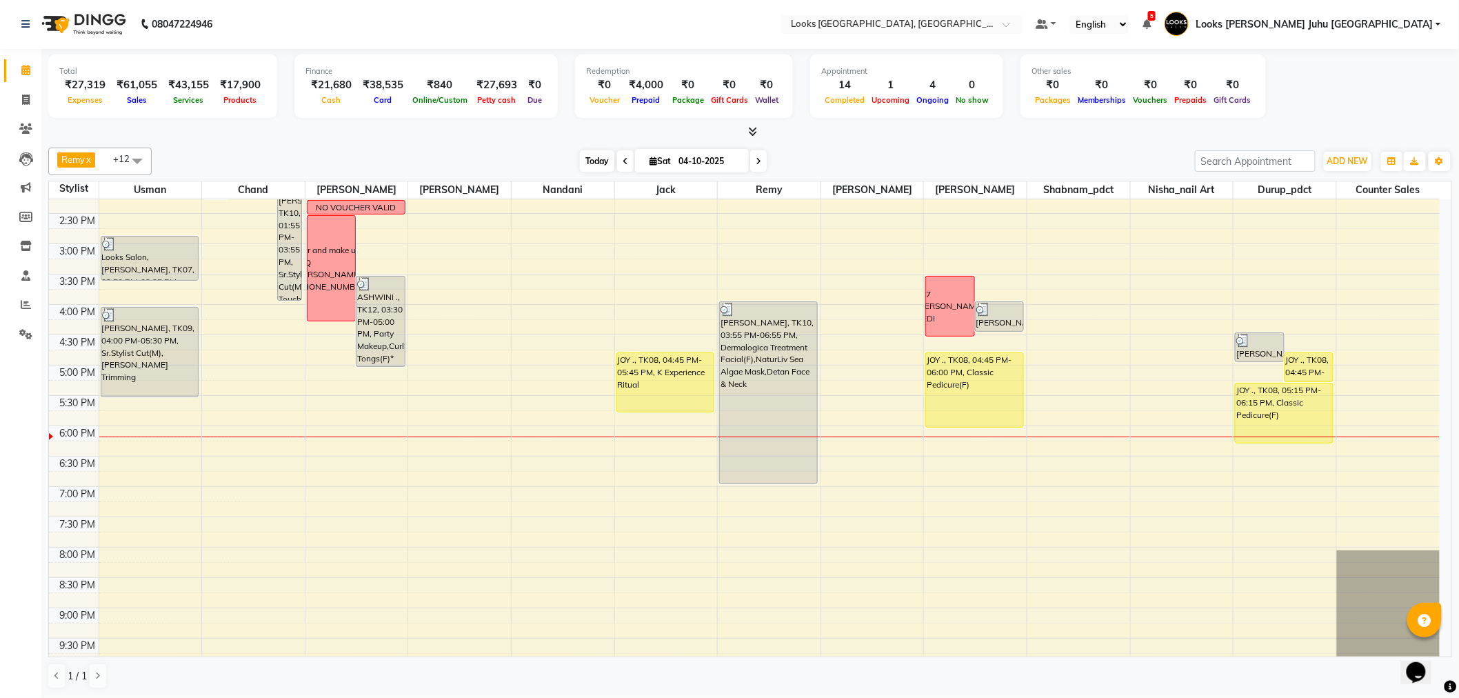
click at [583, 156] on span "Today" at bounding box center [597, 160] width 34 height 21
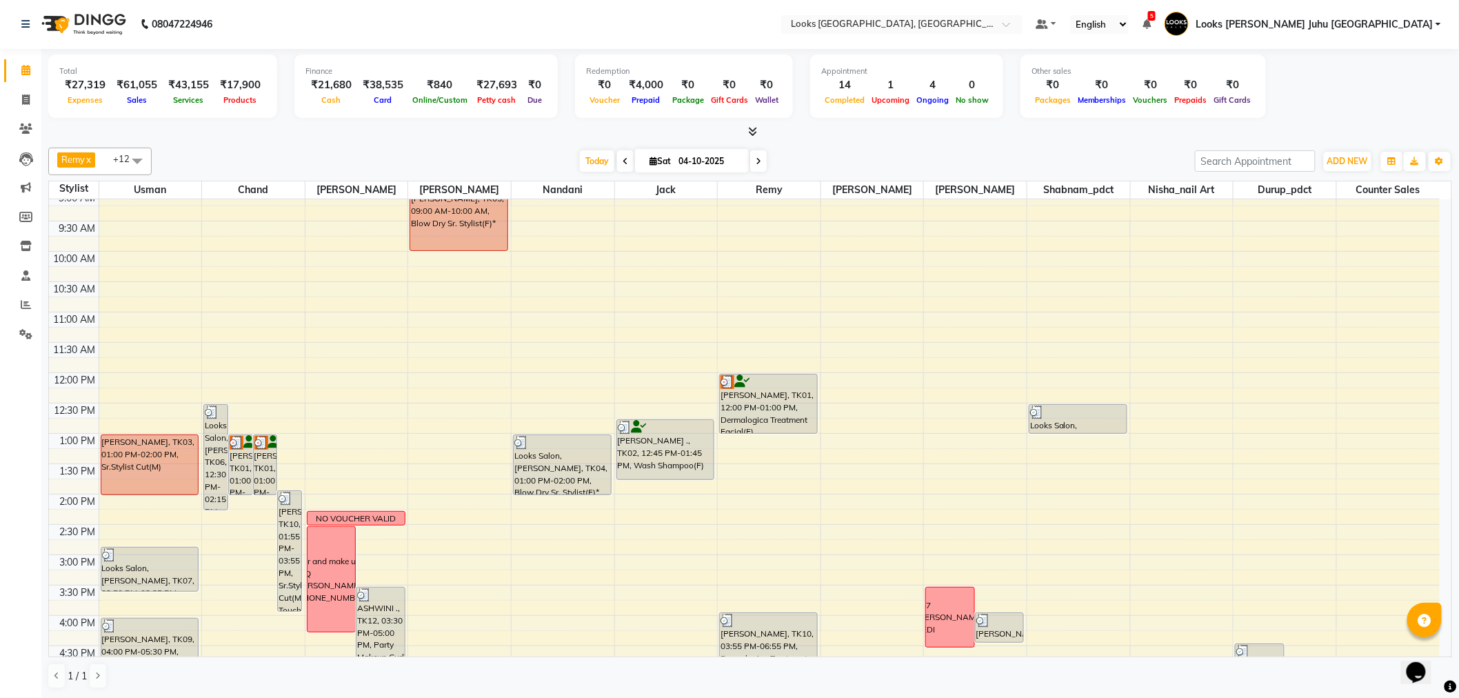
scroll to position [0, 0]
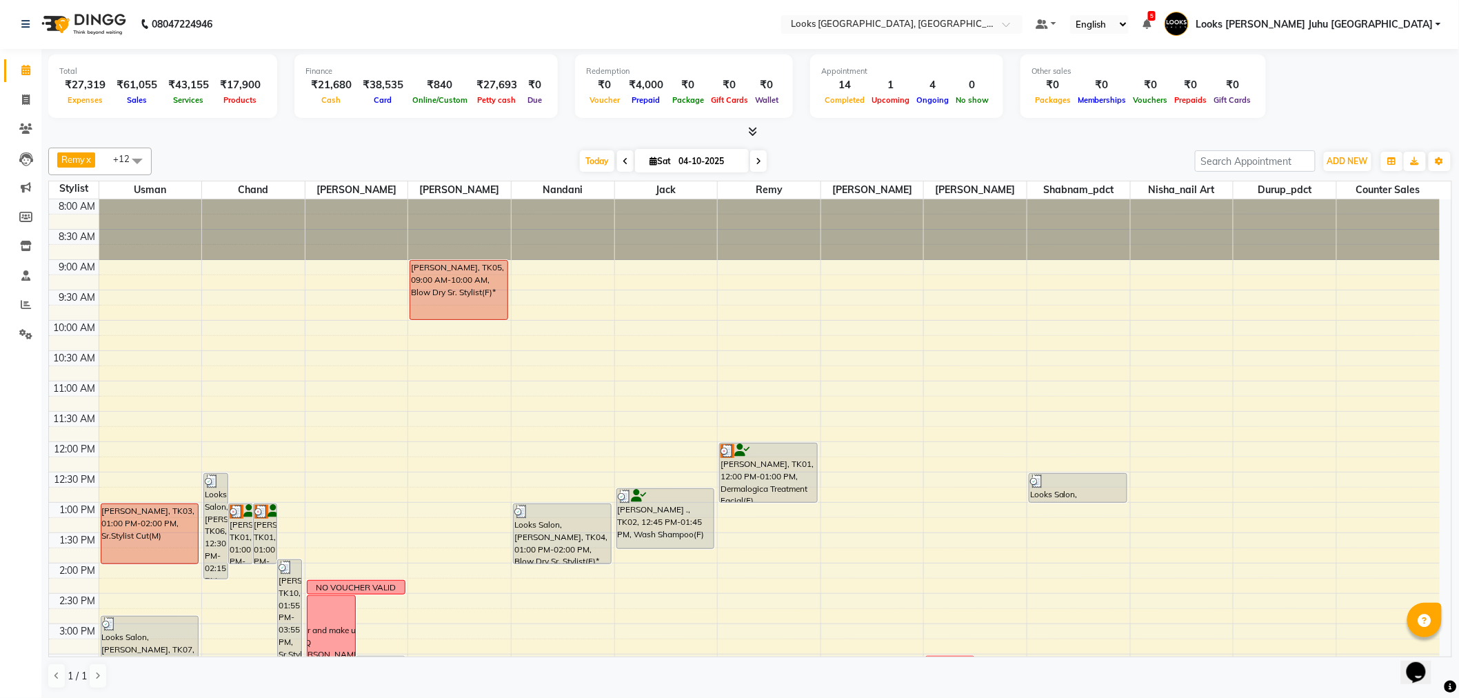
drag, startPoint x: 465, startPoint y: 294, endPoint x: 455, endPoint y: 314, distance: 21.6
click at [450, 510] on div "8:00 AM 8:30 AM 9:00 AM 9:30 AM 10:00 AM 10:30 AM 11:00 AM 11:30 AM 12:00 PM 12…" at bounding box center [744, 654] width 1391 height 910
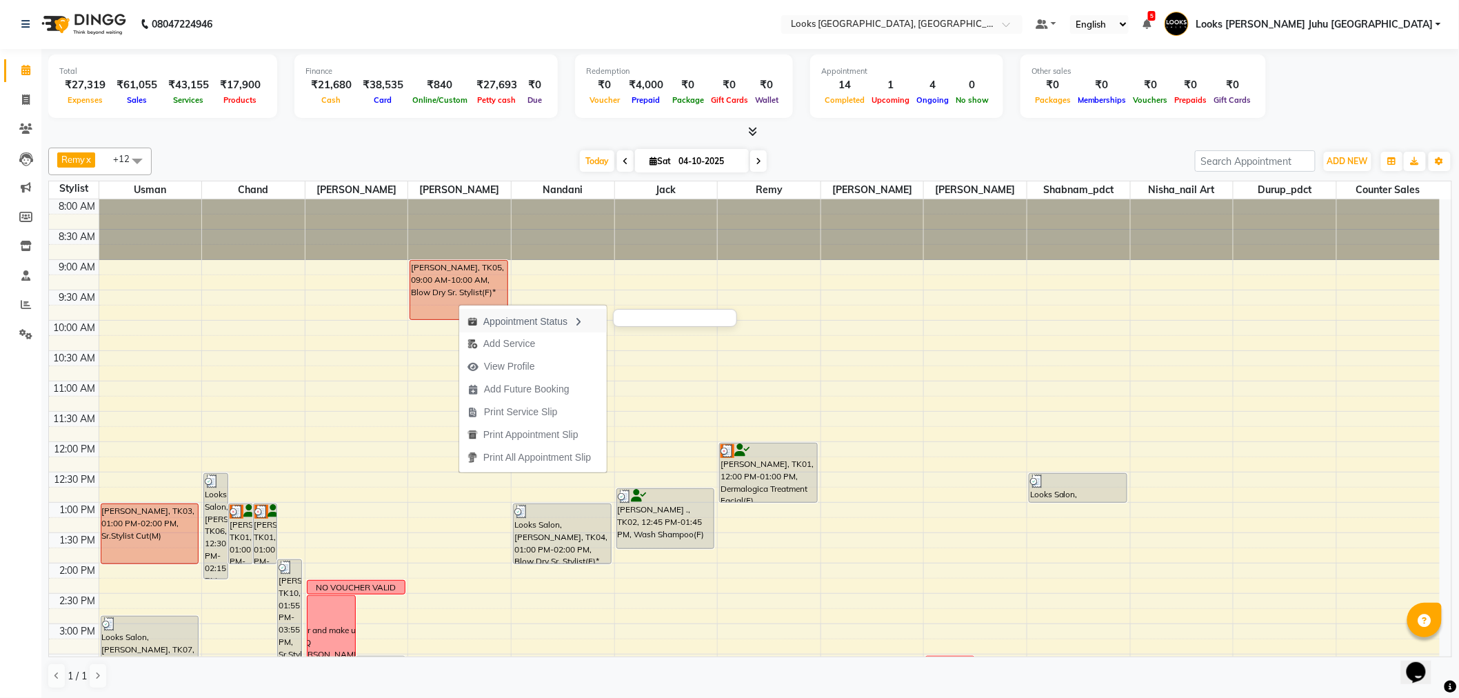
click at [521, 315] on div "Appointment Status" at bounding box center [533, 320] width 148 height 23
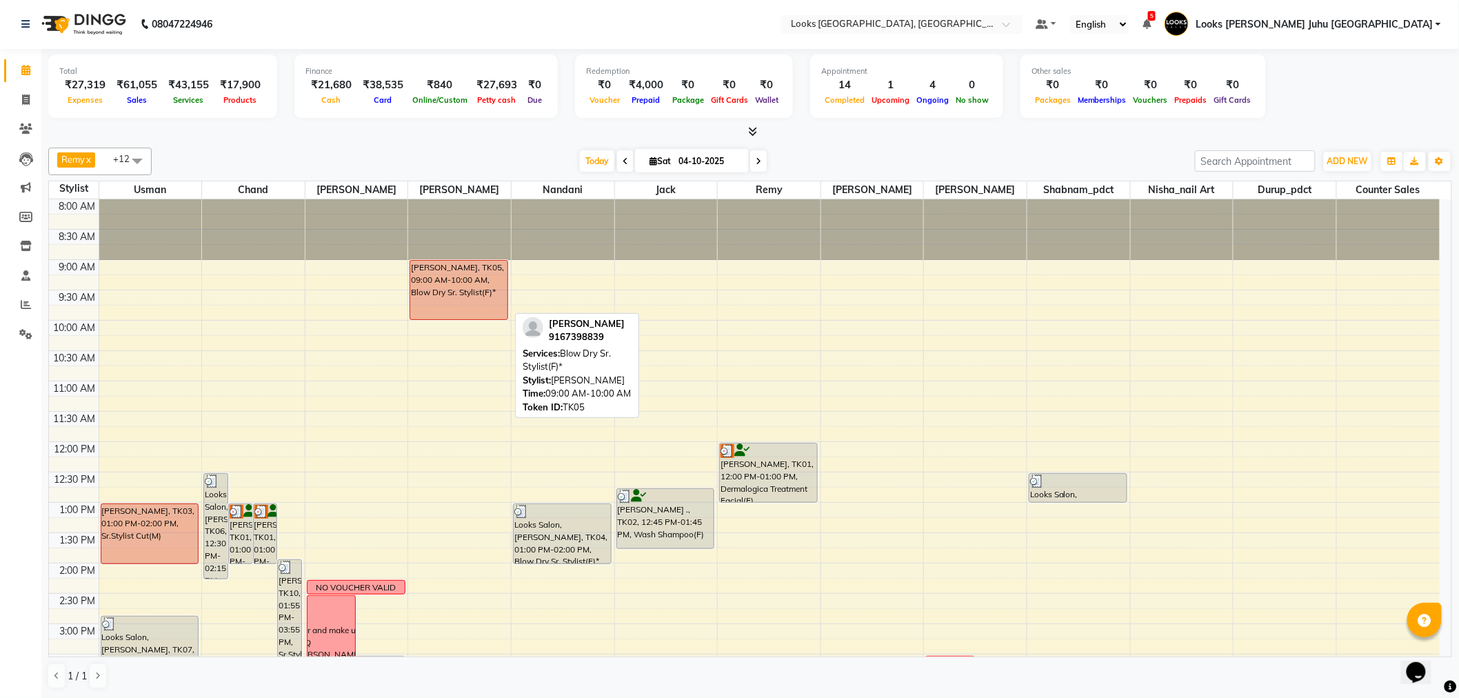
click at [488, 283] on div "[PERSON_NAME], TK05, 09:00 AM-10:00 AM, Blow Dry Sr. Stylist(F)*" at bounding box center [458, 290] width 97 height 59
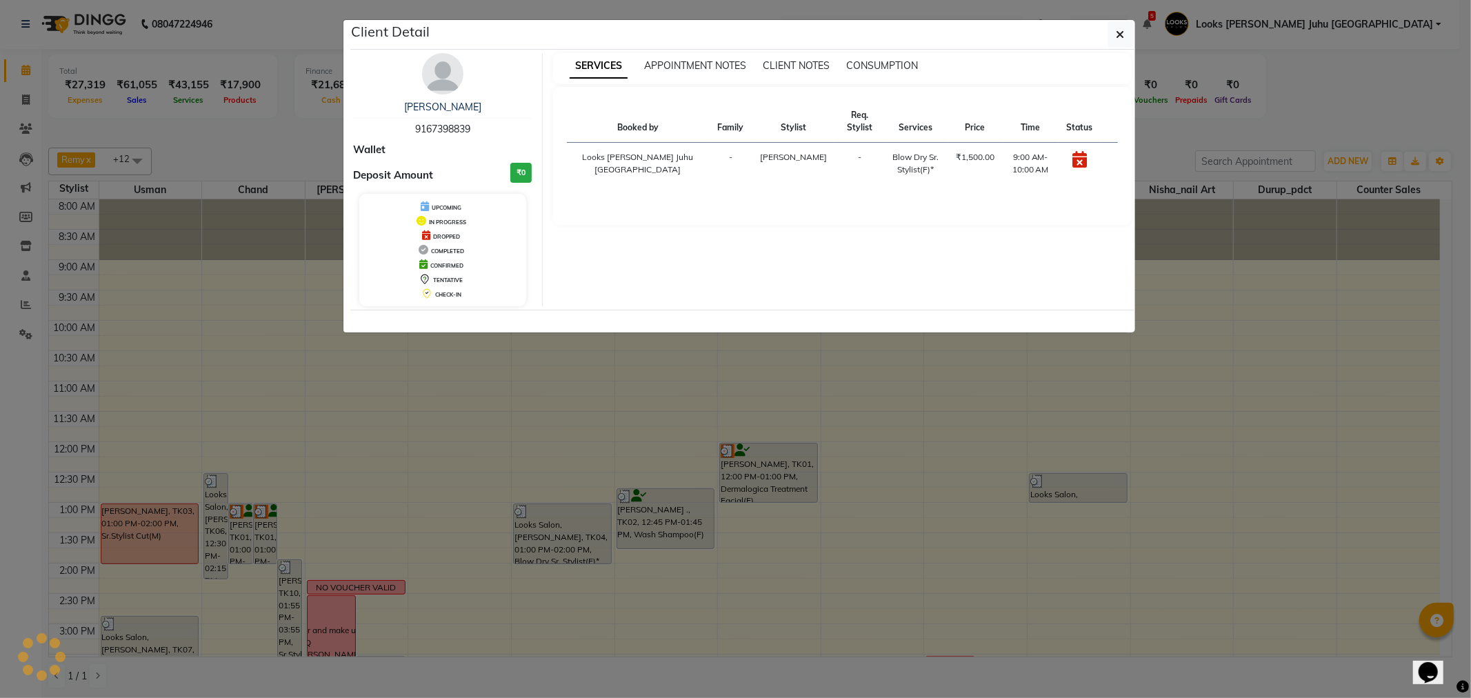
drag, startPoint x: 486, startPoint y: 112, endPoint x: 491, endPoint y: 141, distance: 29.5
click at [491, 141] on div "[PERSON_NAME] 9167398839 Wallet Deposit Amount ₹0 UPCOMING IN PROGRESS DROPPED …" at bounding box center [443, 179] width 200 height 253
click at [519, 92] on div "[PERSON_NAME] 9167398839 Wallet Deposit Amount ₹0 UPCOMING IN PROGRESS DROPPED …" at bounding box center [443, 179] width 200 height 253
drag, startPoint x: 499, startPoint y: 126, endPoint x: 401, endPoint y: 133, distance: 98.2
click at [401, 133] on div "[PERSON_NAME] 9167398839" at bounding box center [443, 118] width 179 height 37
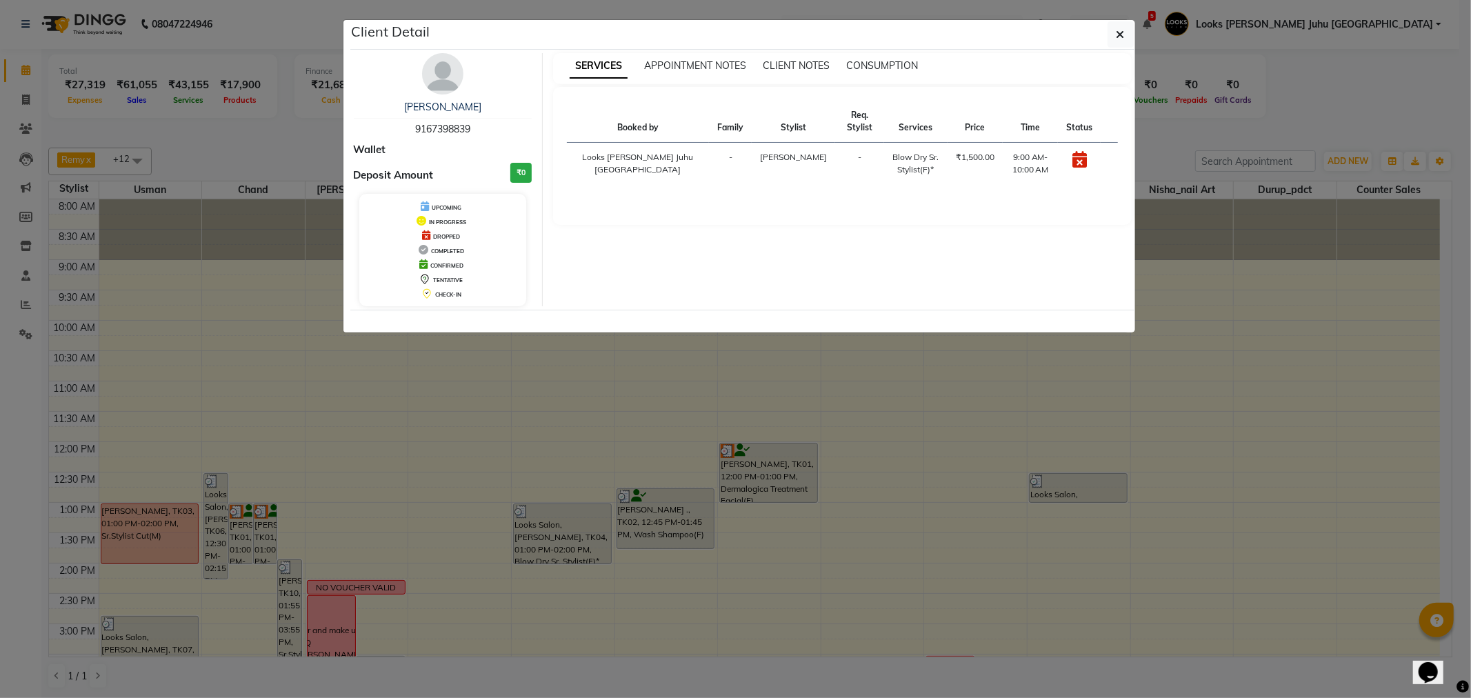
copy span "9167398839"
click at [255, 140] on ngb-modal-window "Client Detail [PERSON_NAME] 9167398839 Wallet Deposit Amount ₹0 UPCOMING IN PRO…" at bounding box center [735, 349] width 1471 height 698
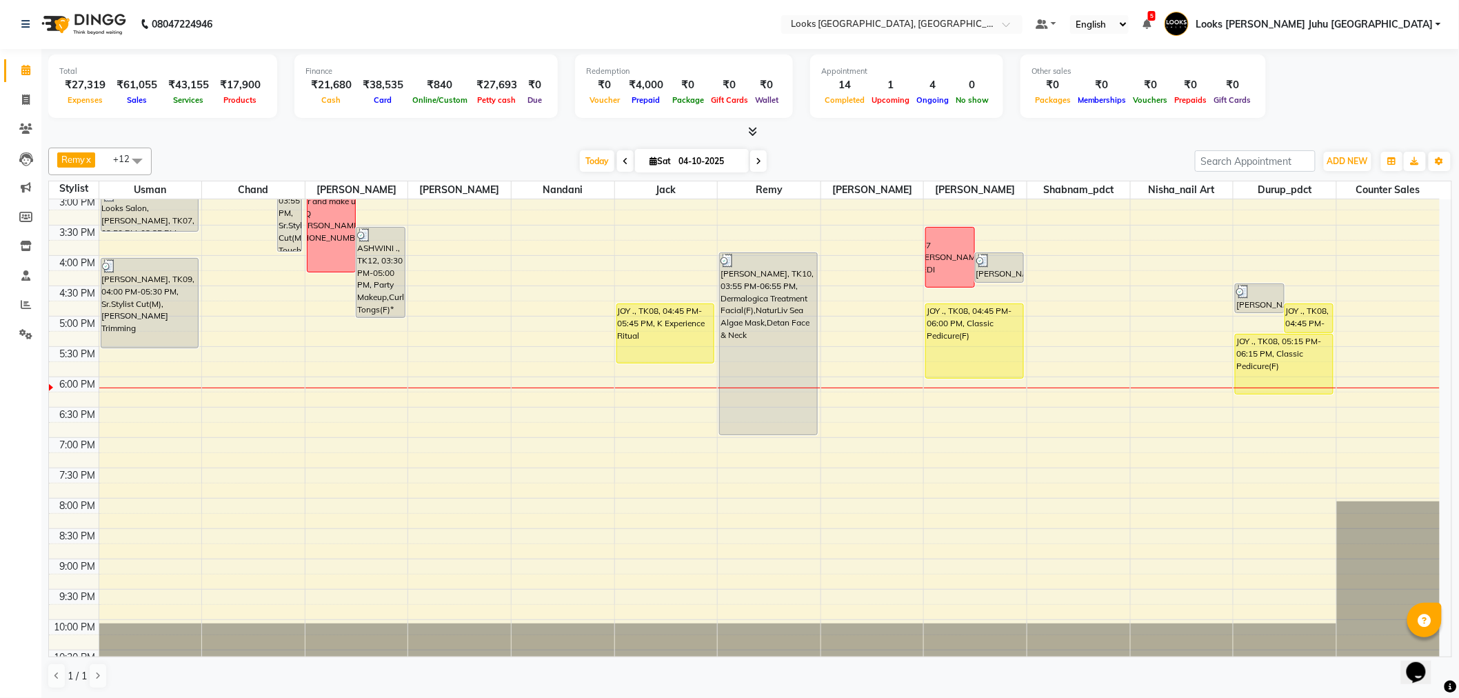
scroll to position [456, 0]
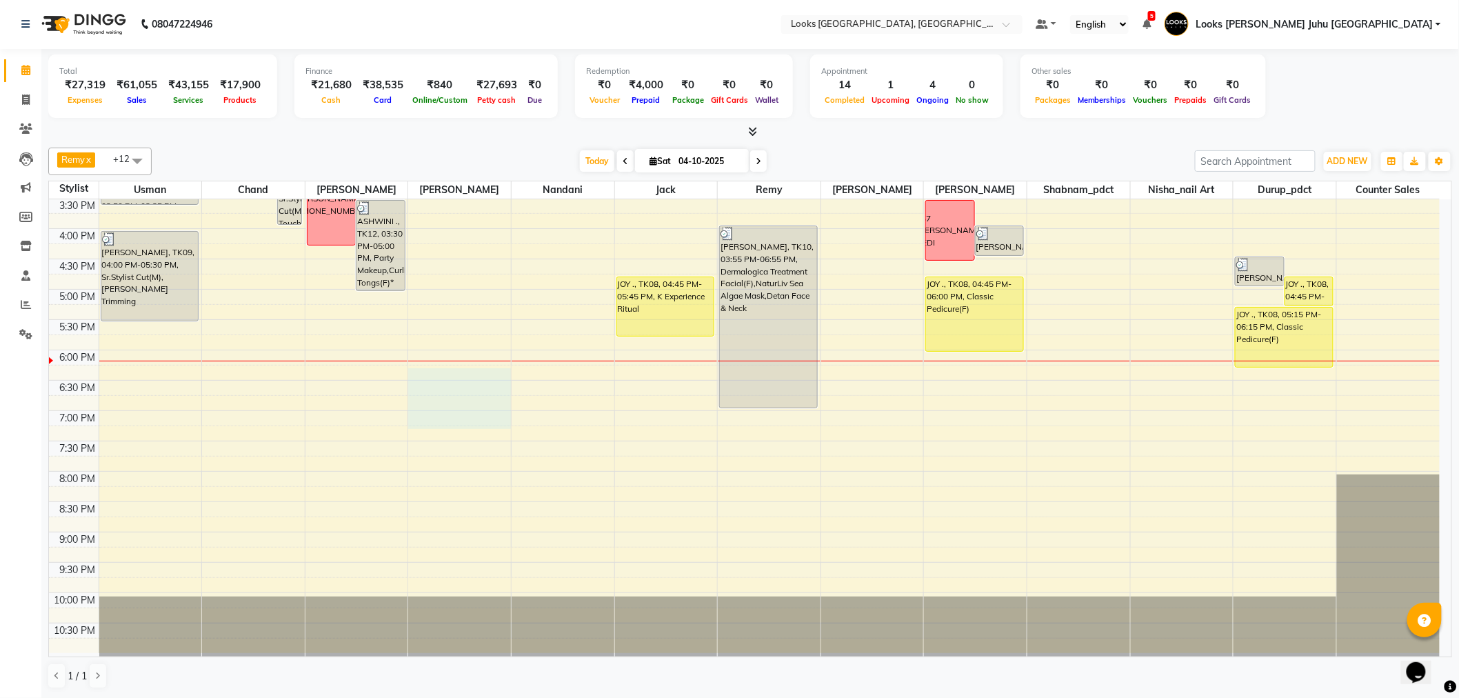
drag, startPoint x: 459, startPoint y: 369, endPoint x: 459, endPoint y: 428, distance: 58.6
click at [460, 423] on div "8:00 AM 8:30 AM 9:00 AM 9:30 AM 10:00 AM 10:30 AM 11:00 AM 11:30 AM 12:00 PM 12…" at bounding box center [744, 198] width 1391 height 910
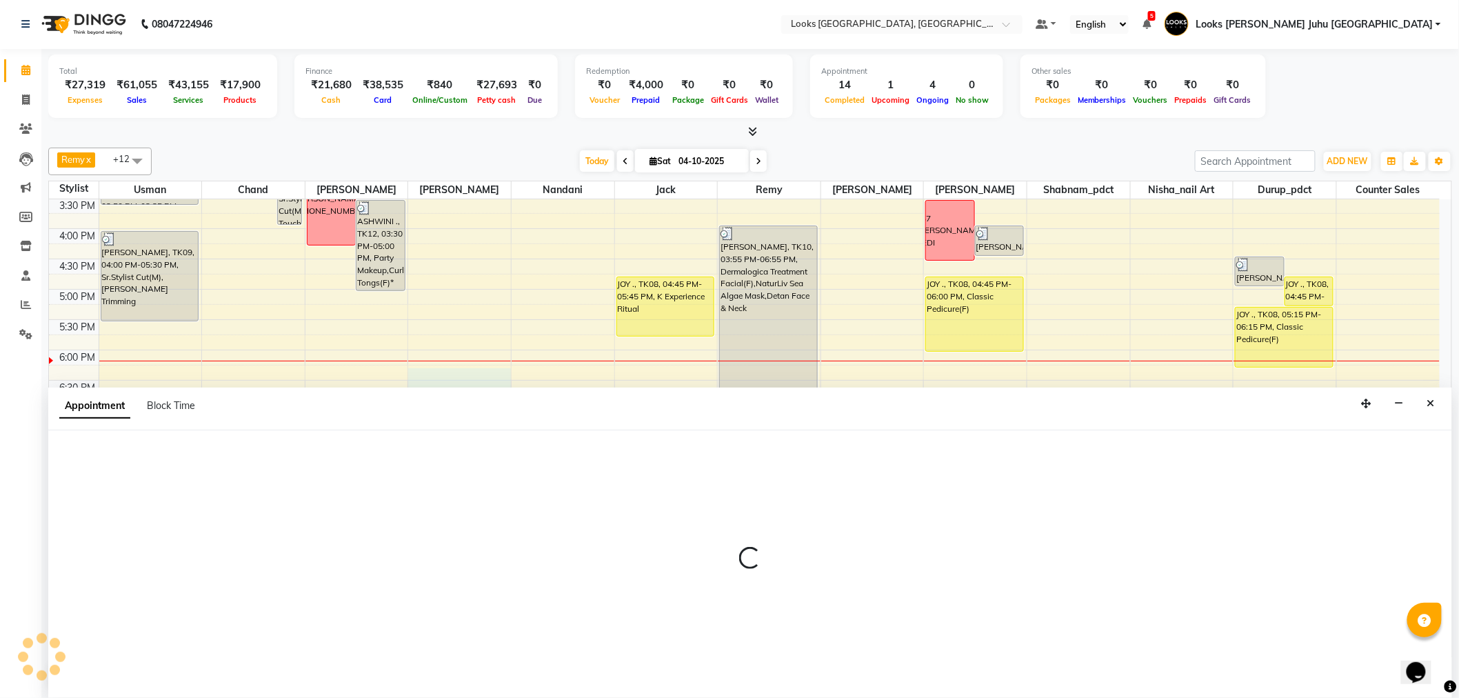
select select "23386"
select select "tentative"
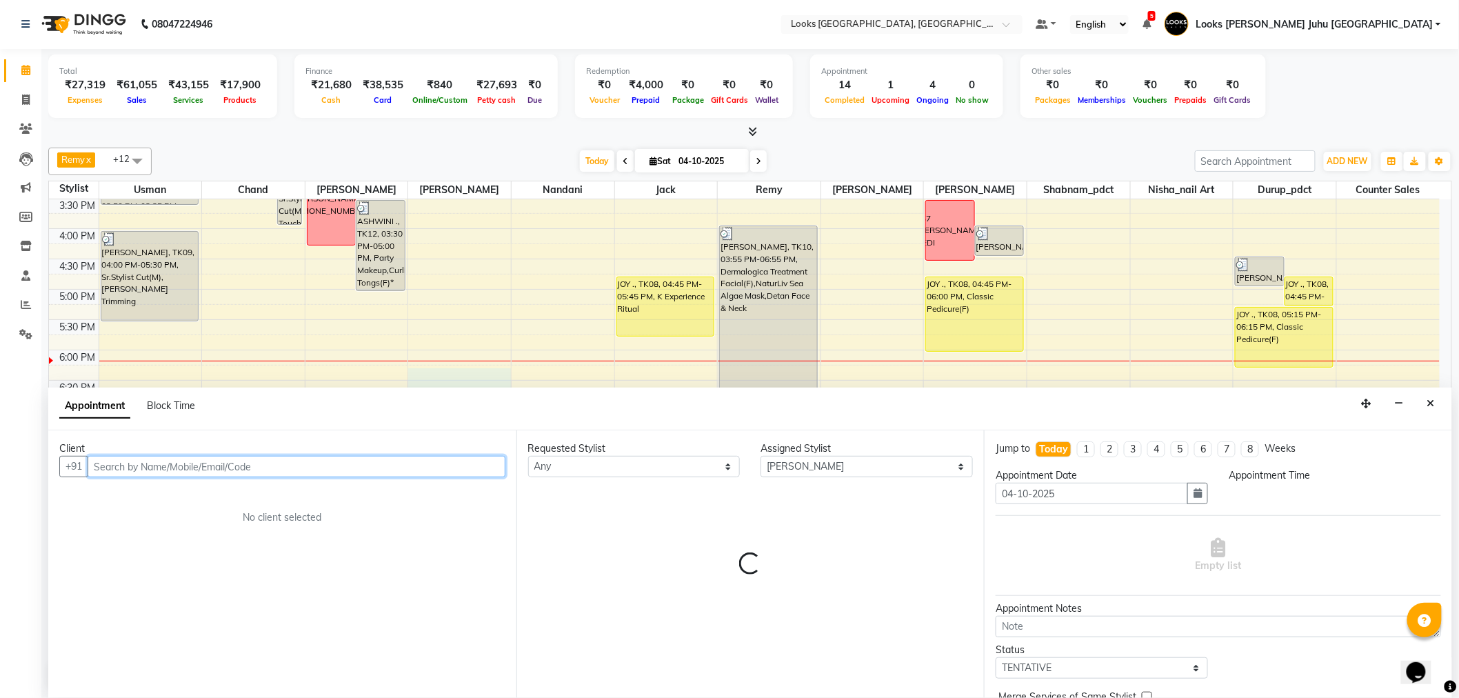
select select "1095"
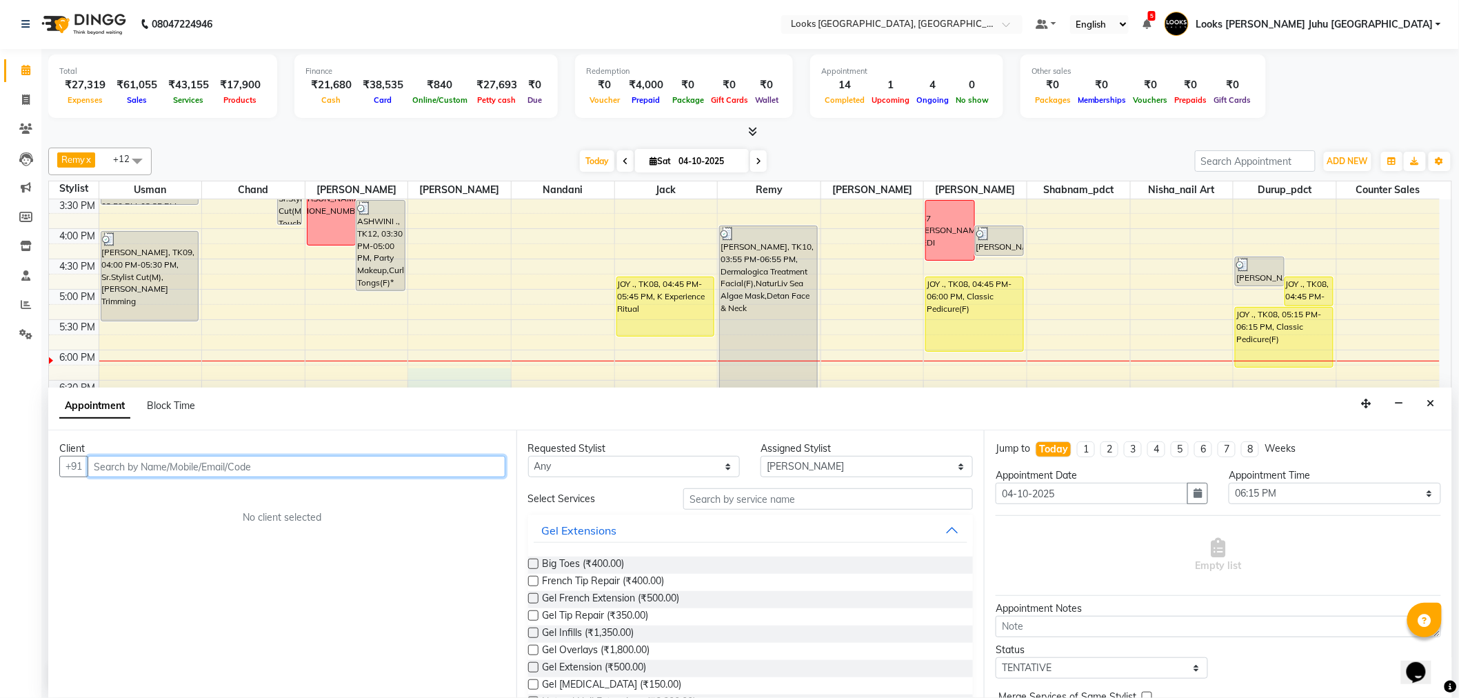
click at [201, 467] on input "text" at bounding box center [297, 466] width 418 height 21
paste input "9167398839"
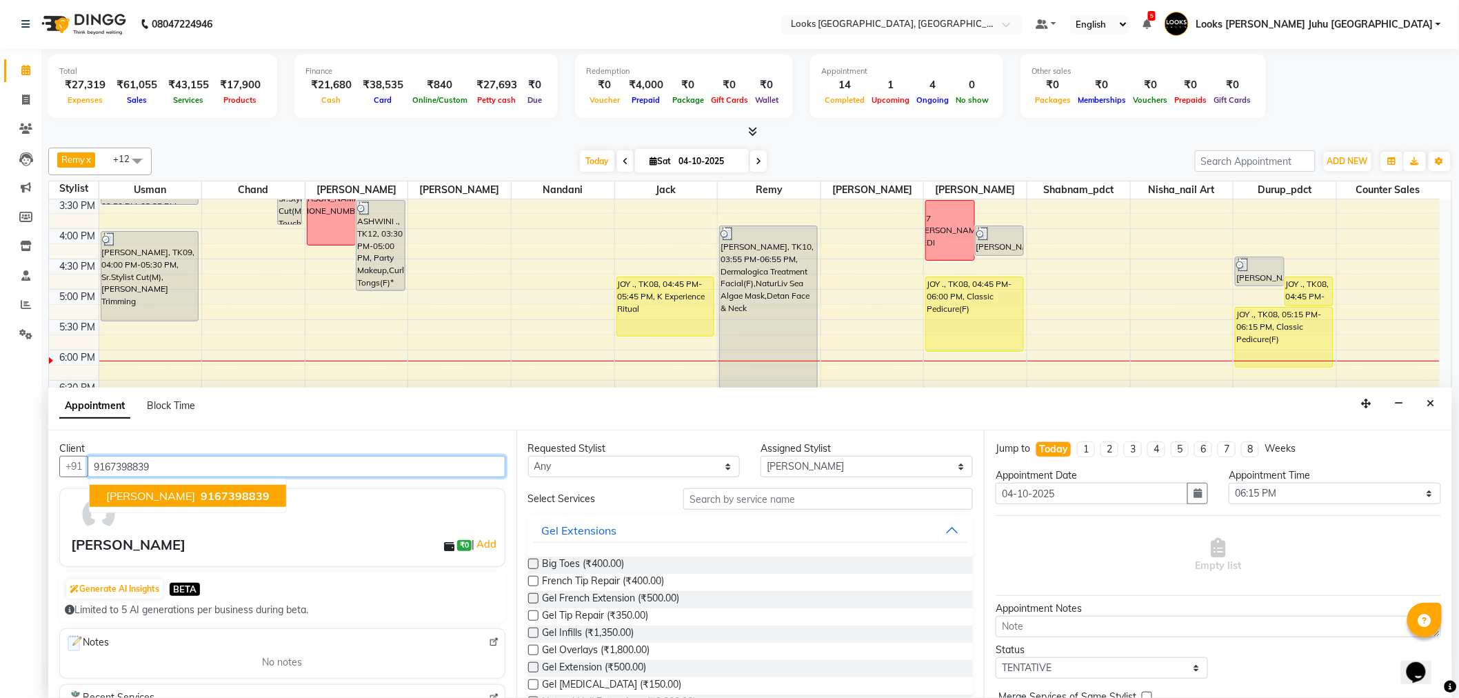
type input "9167398839"
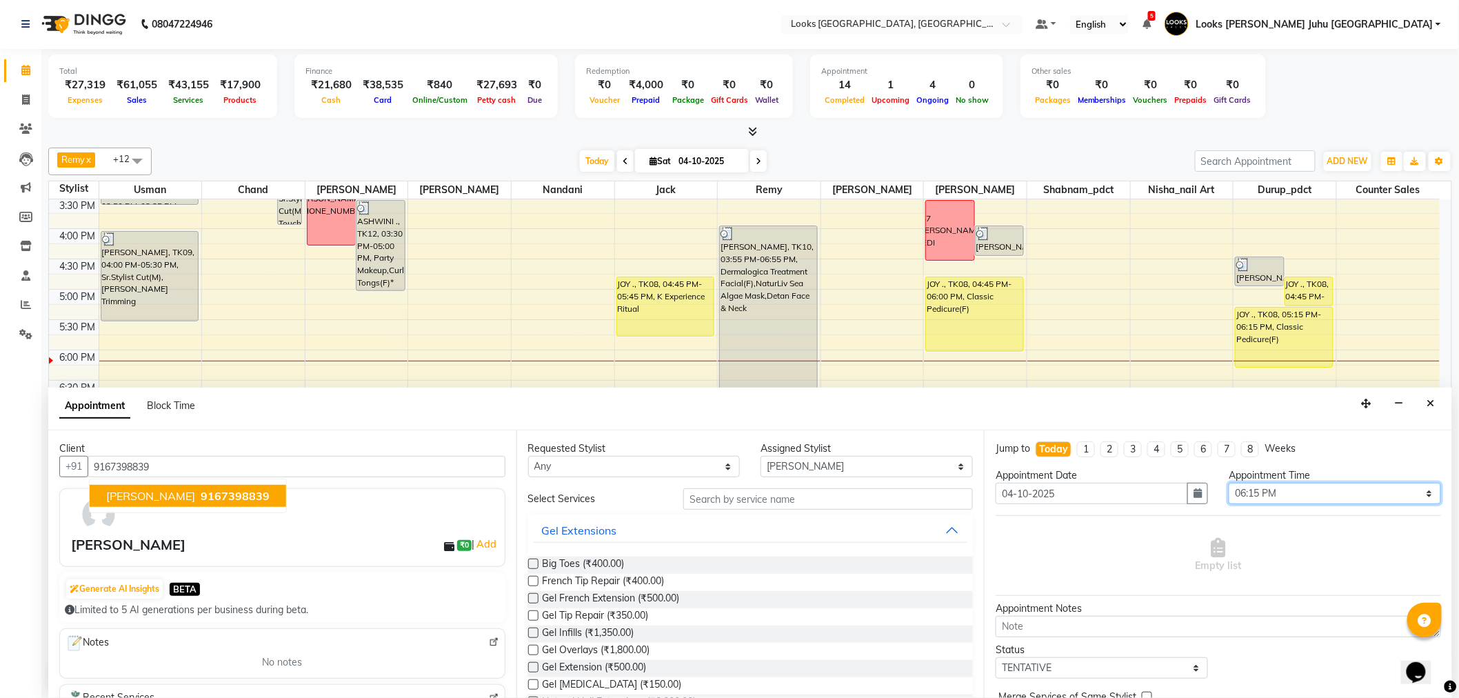
click at [1239, 493] on select "Select 09:00 AM 09:15 AM 09:30 AM 09:45 AM 10:00 AM 10:15 AM 10:30 AM 10:45 AM …" at bounding box center [1335, 493] width 212 height 21
click at [1229, 483] on select "Select 09:00 AM 09:15 AM 09:30 AM 09:45 AM 10:00 AM 10:15 AM 10:30 AM 10:45 AM …" at bounding box center [1335, 493] width 212 height 21
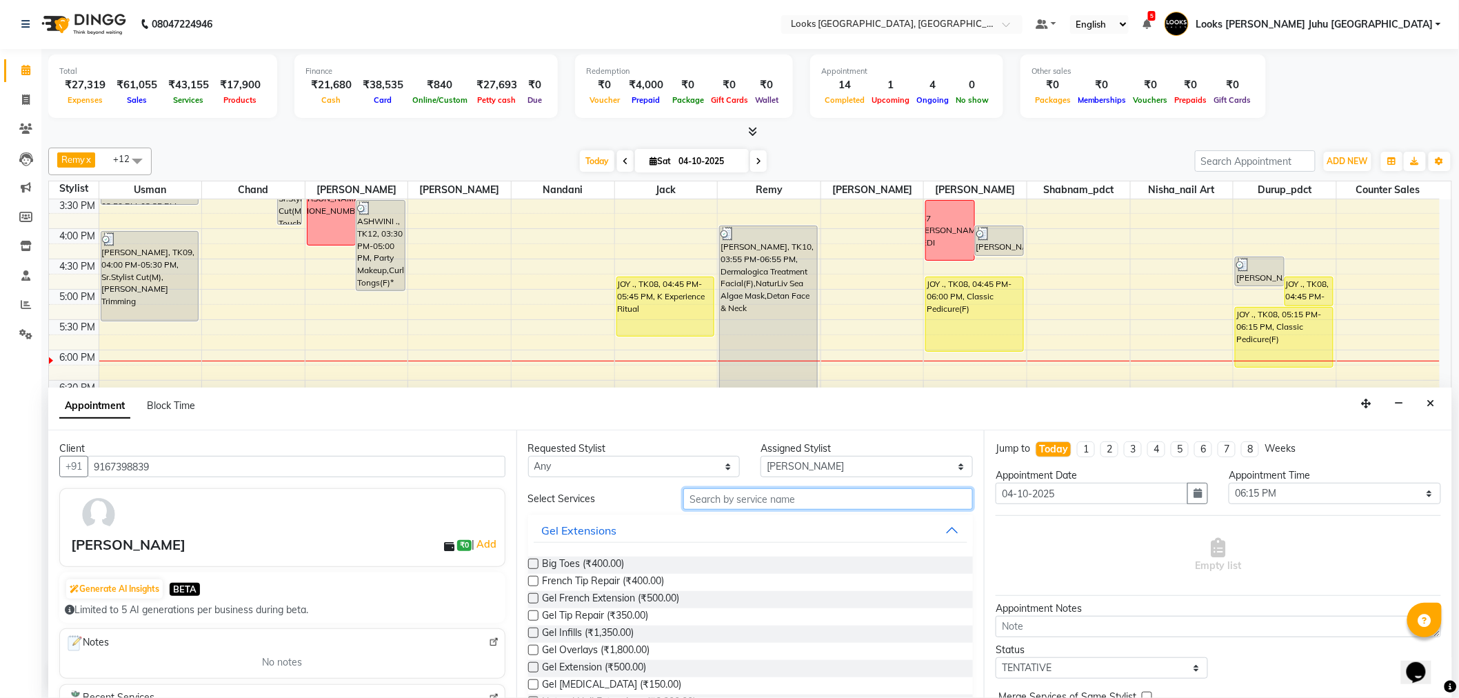
click at [754, 506] on input "text" at bounding box center [828, 498] width 290 height 21
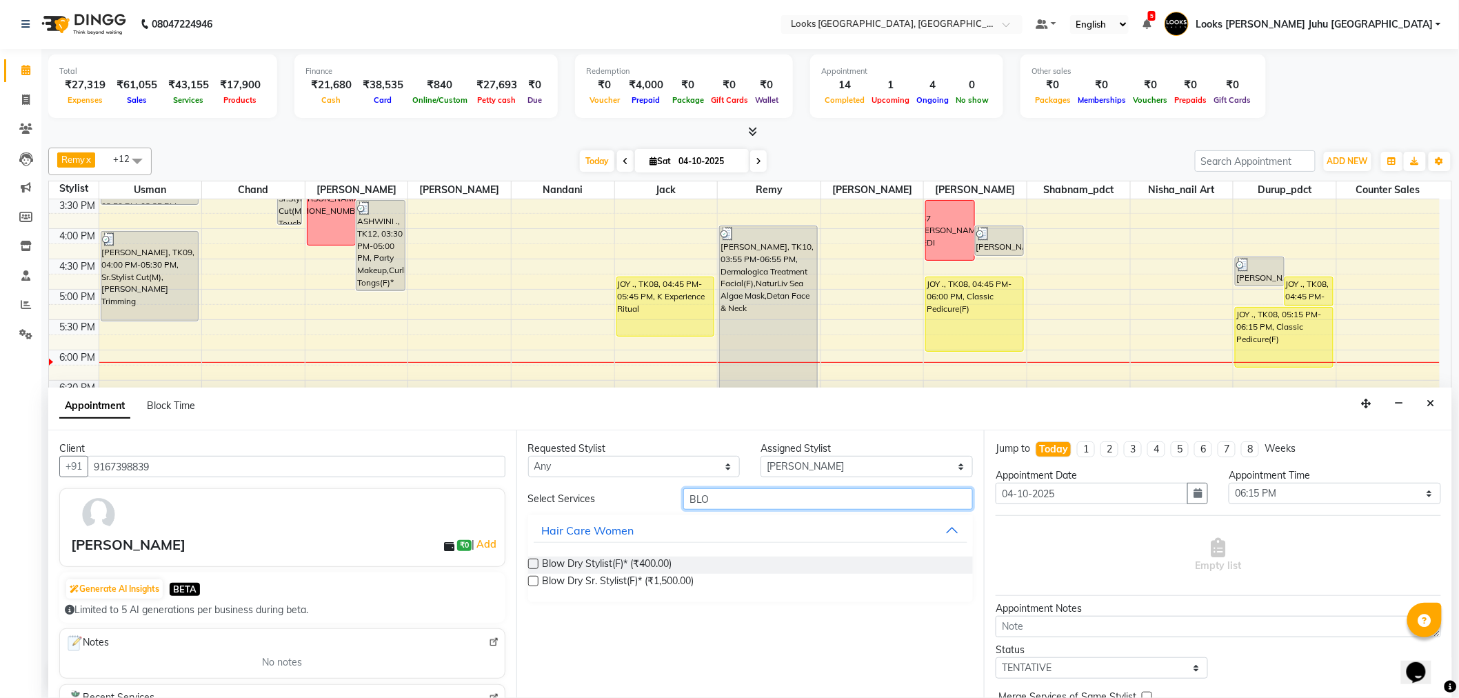
type input "BLO"
click at [534, 579] on label at bounding box center [533, 581] width 10 height 10
click at [534, 579] on input "checkbox" at bounding box center [532, 582] width 9 height 9
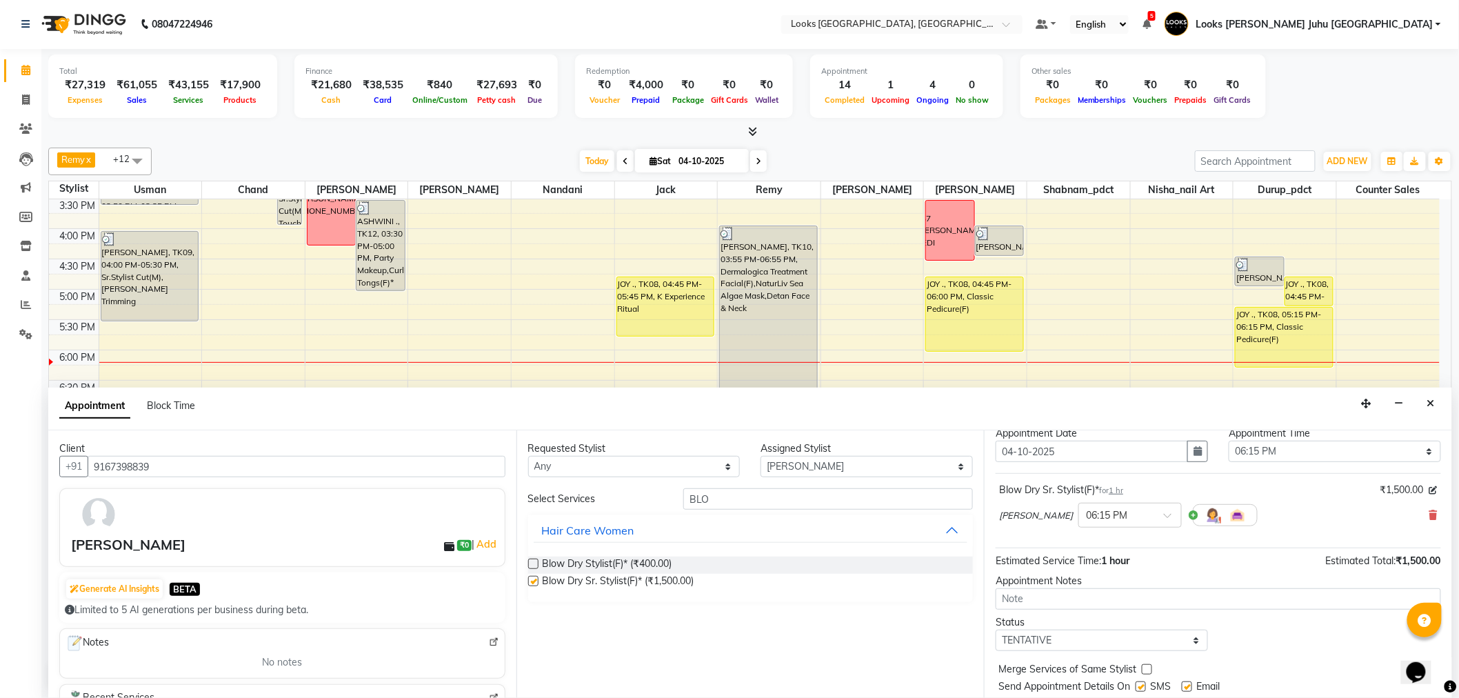
checkbox input "false"
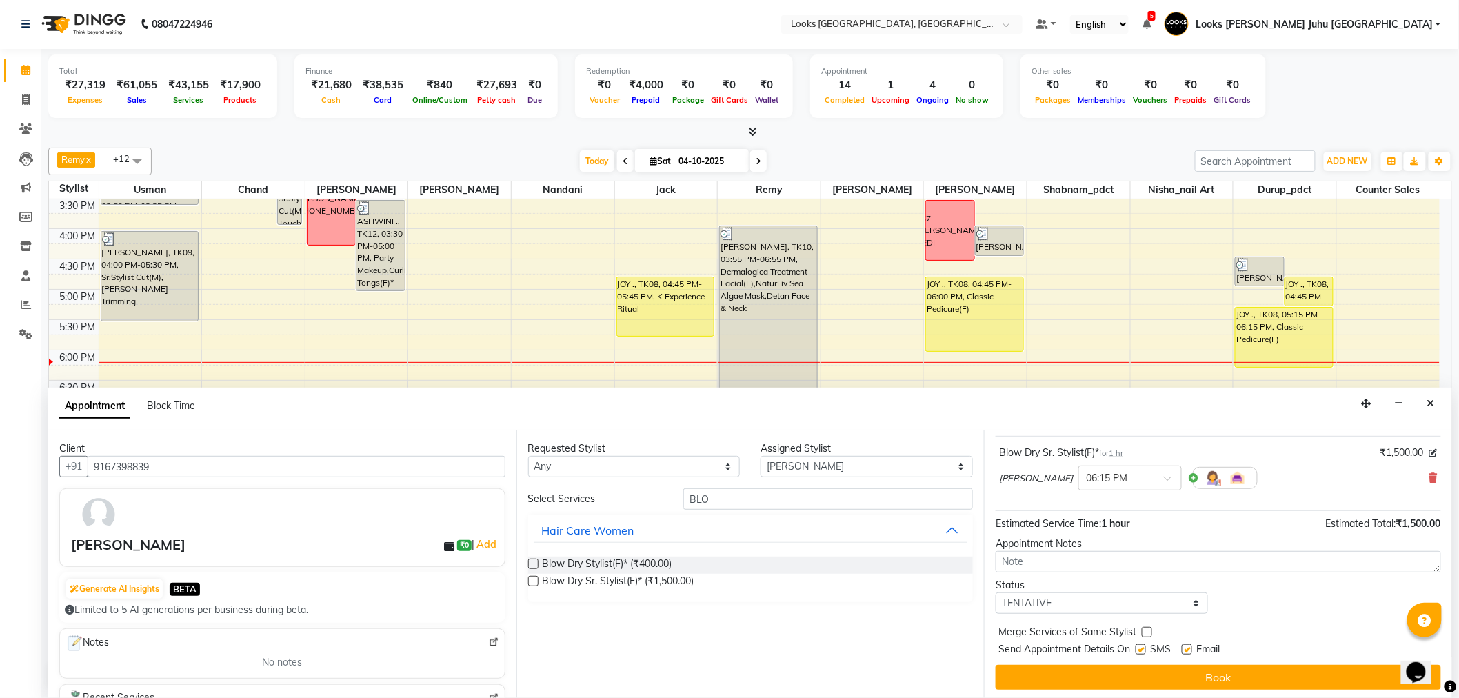
scroll to position [81, 0]
click at [1150, 688] on div "Jump to [DATE] 1 2 3 4 5 6 7 8 Weeks Appointment Date [DATE] Appointment Time S…" at bounding box center [1218, 564] width 468 height 268
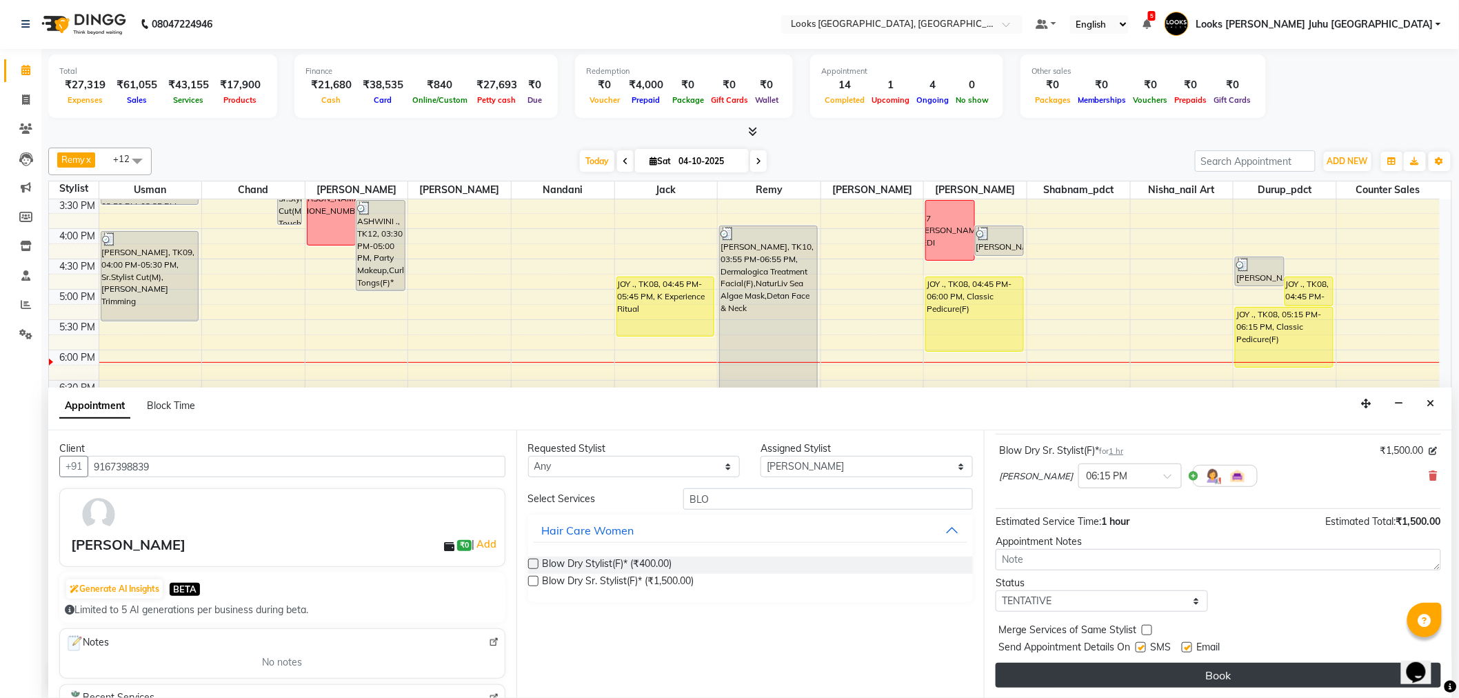
click at [1156, 671] on button "Book" at bounding box center [1219, 675] width 446 height 25
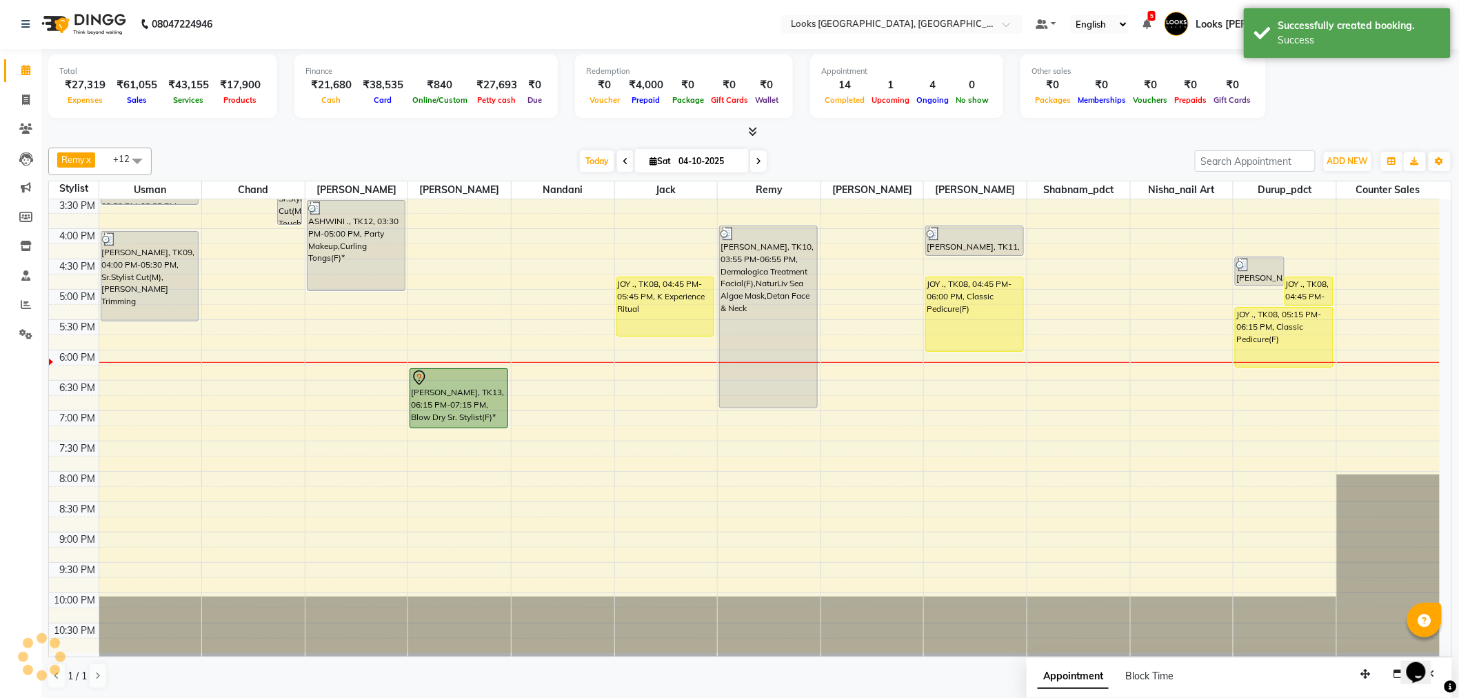
scroll to position [0, 0]
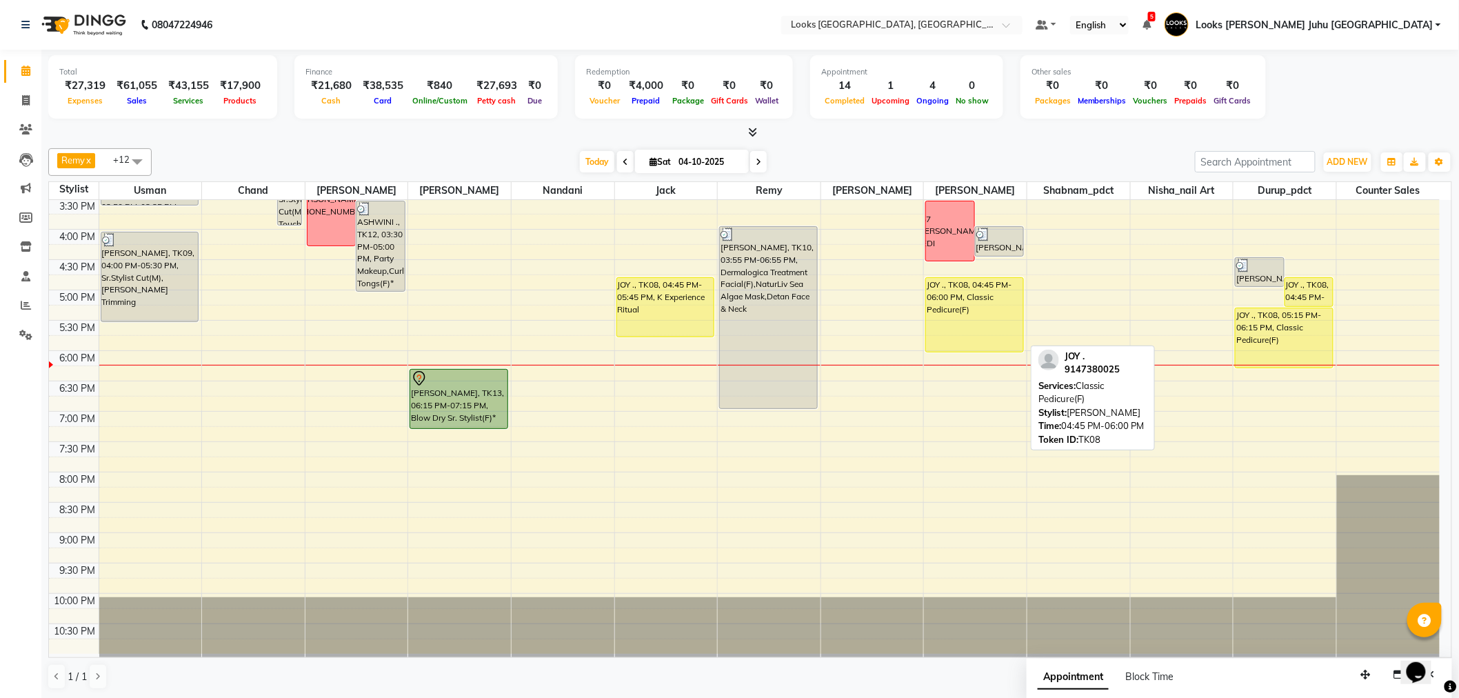
click at [977, 301] on div "JOY ., TK08, 04:45 PM-06:00 PM, Classic Pedicure(F)" at bounding box center [974, 315] width 97 height 74
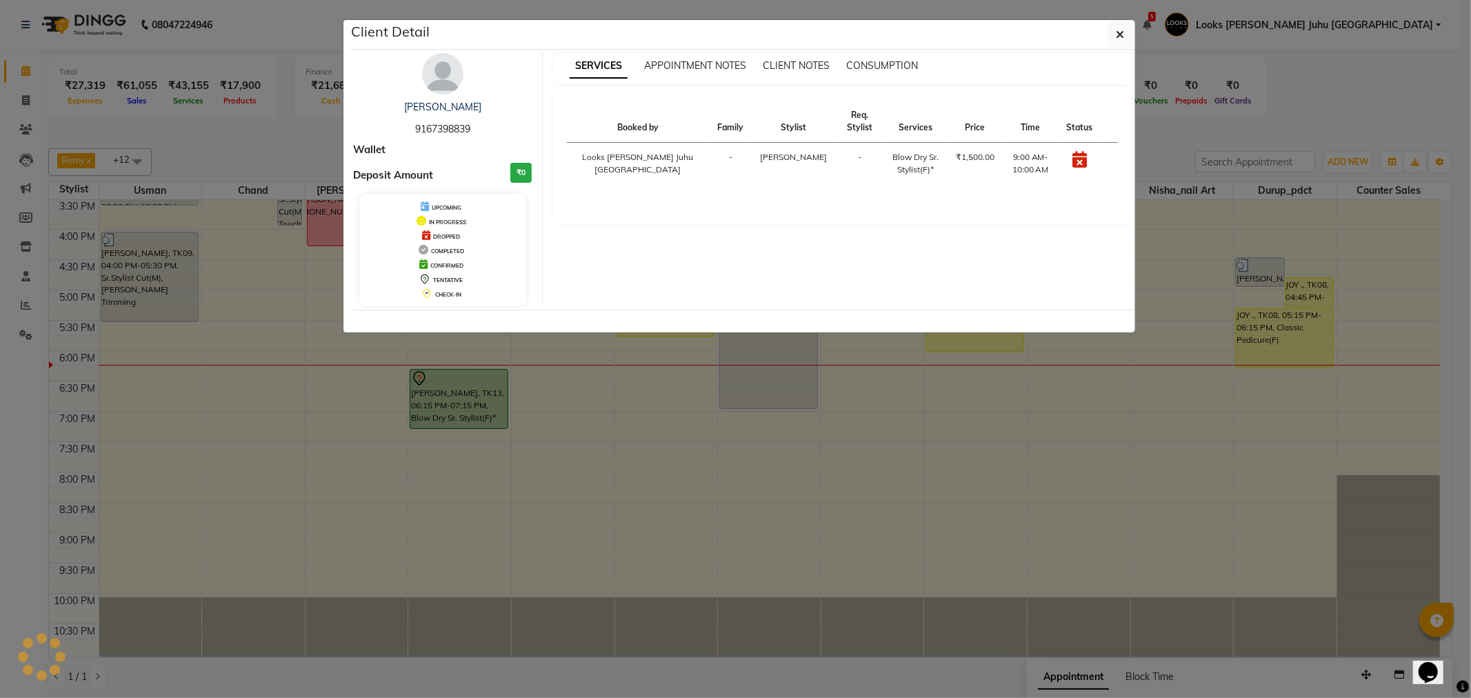
select select "1"
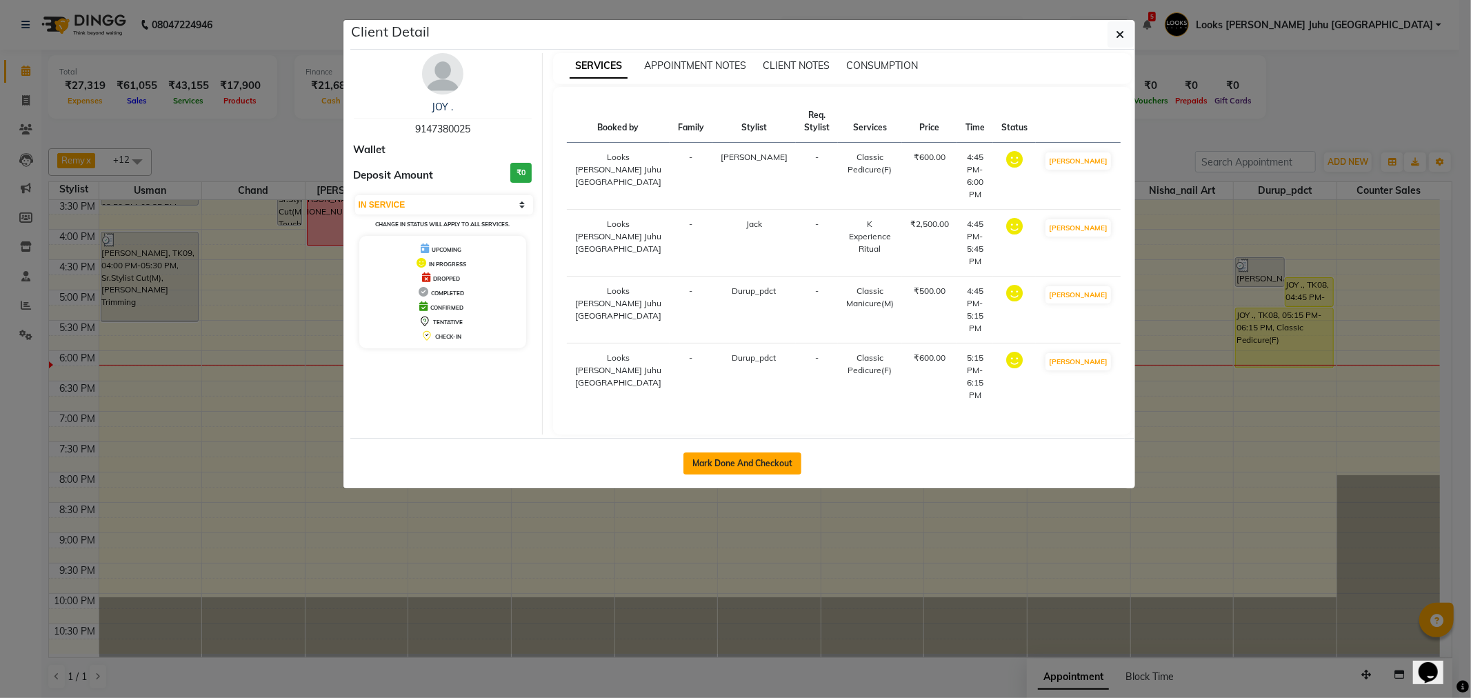
click at [761, 452] on button "Mark Done And Checkout" at bounding box center [742, 463] width 118 height 22
select select "service"
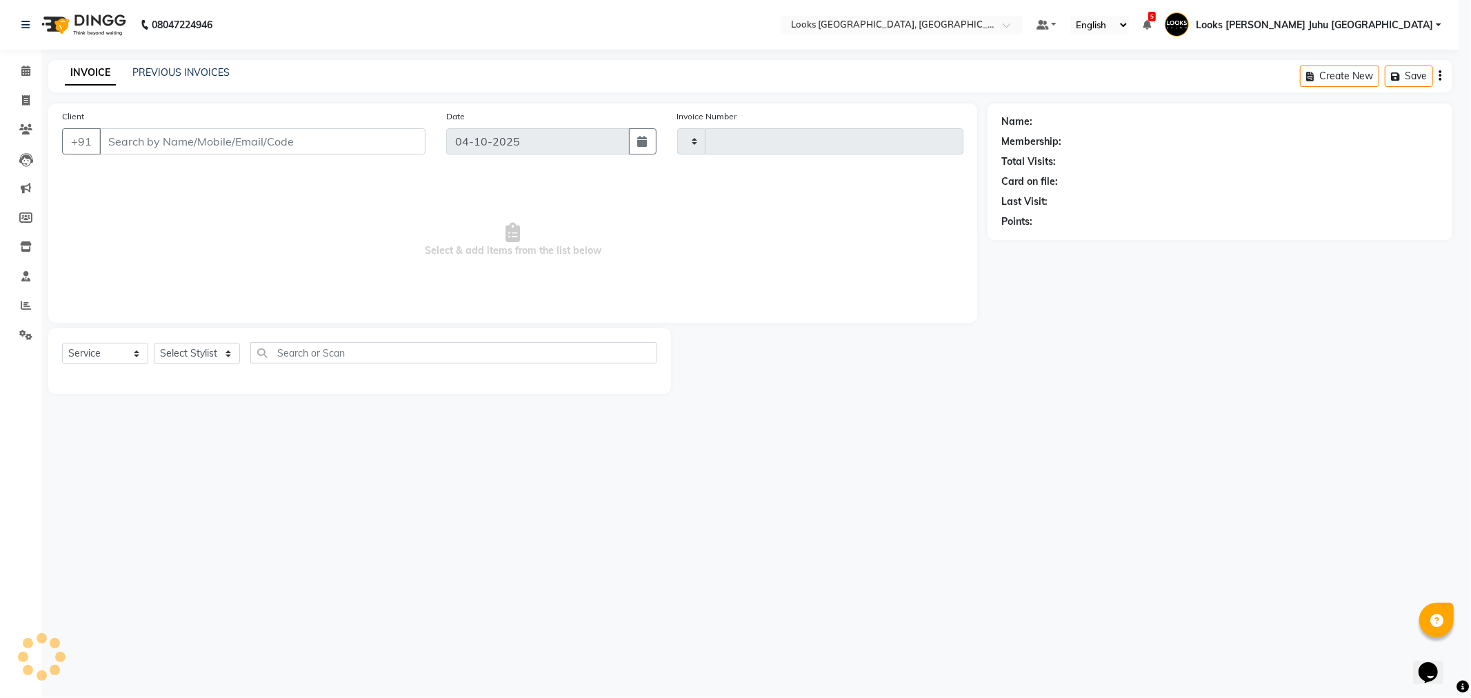
type input "2283"
select select "8270"
type input "9147380025"
select select "68743"
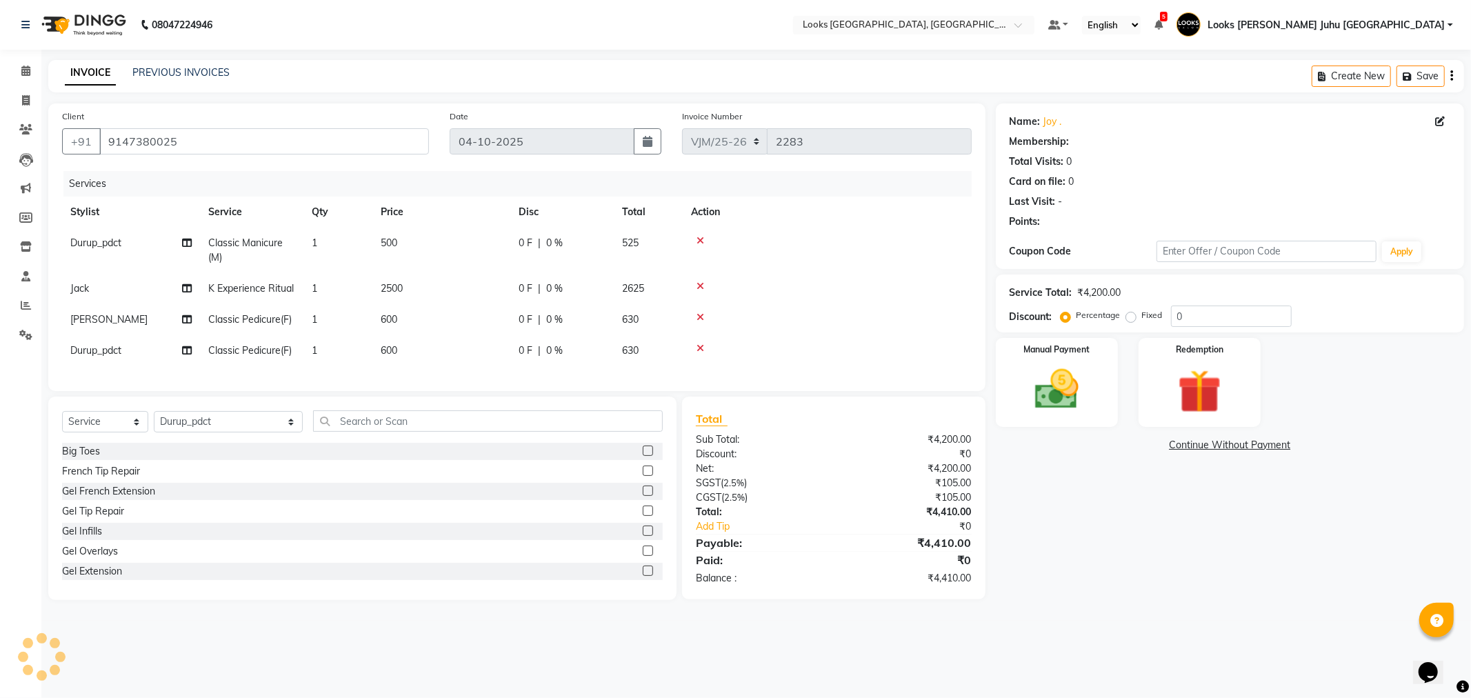
select select "1: Object"
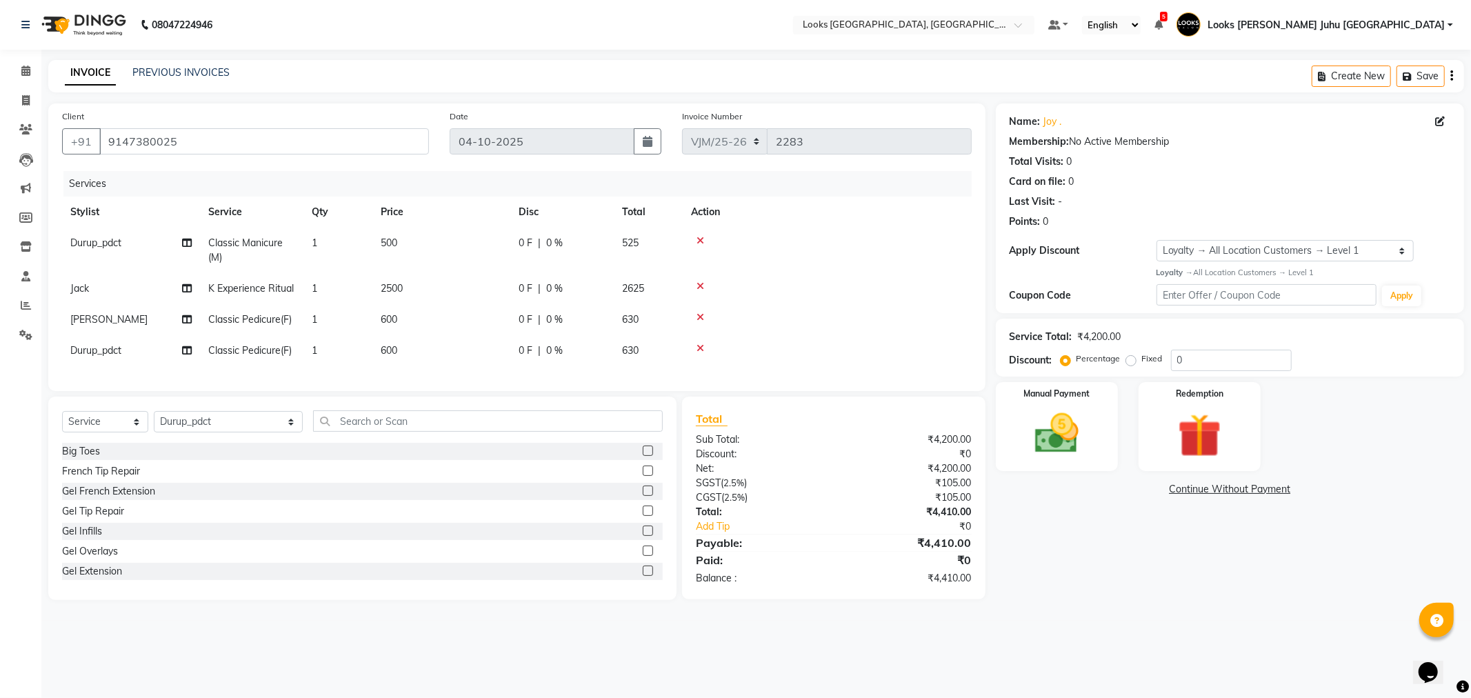
click at [474, 228] on td "500" at bounding box center [441, 251] width 138 height 46
select select "68743"
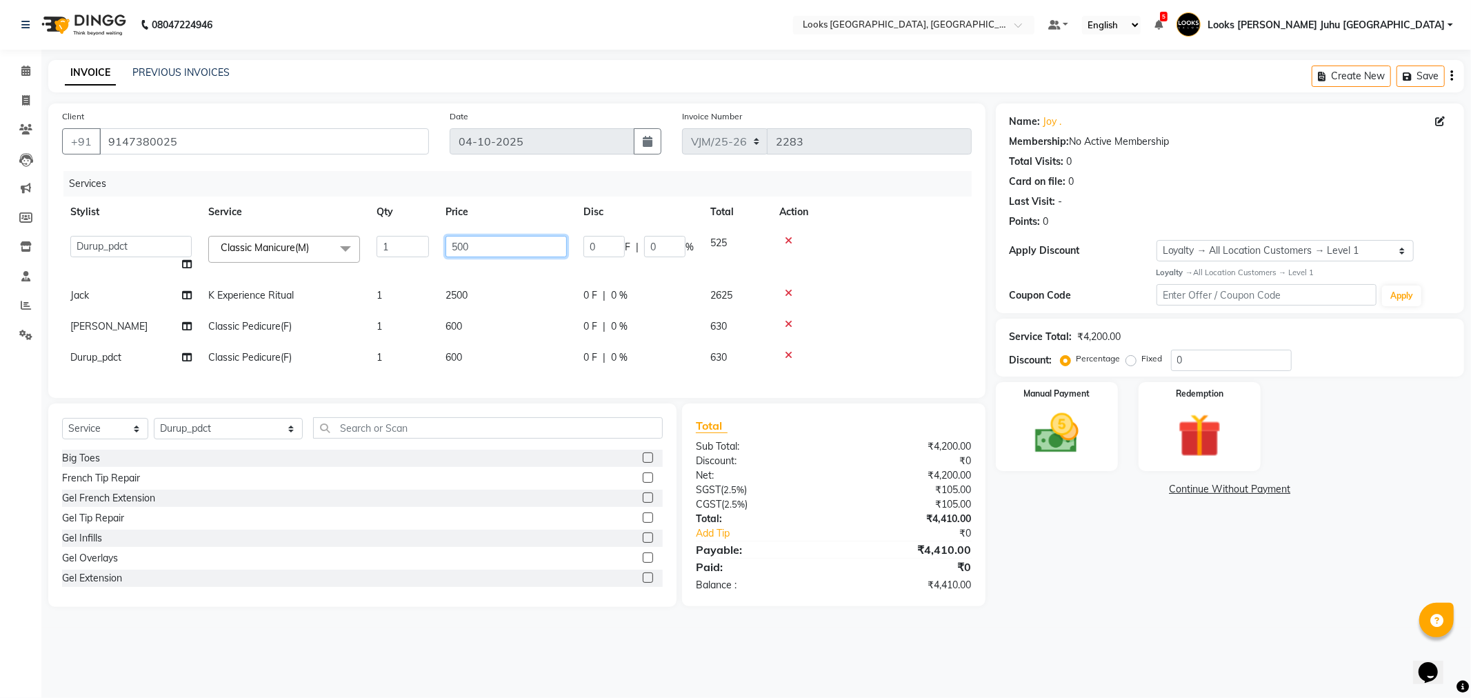
click at [543, 253] on input "500" at bounding box center [506, 246] width 121 height 21
type input "5"
type input "2000"
click at [1110, 607] on div "Name: Joy . Membership: No Active Membership Total Visits: 0 Card on file: 0 La…" at bounding box center [1235, 354] width 479 height 503
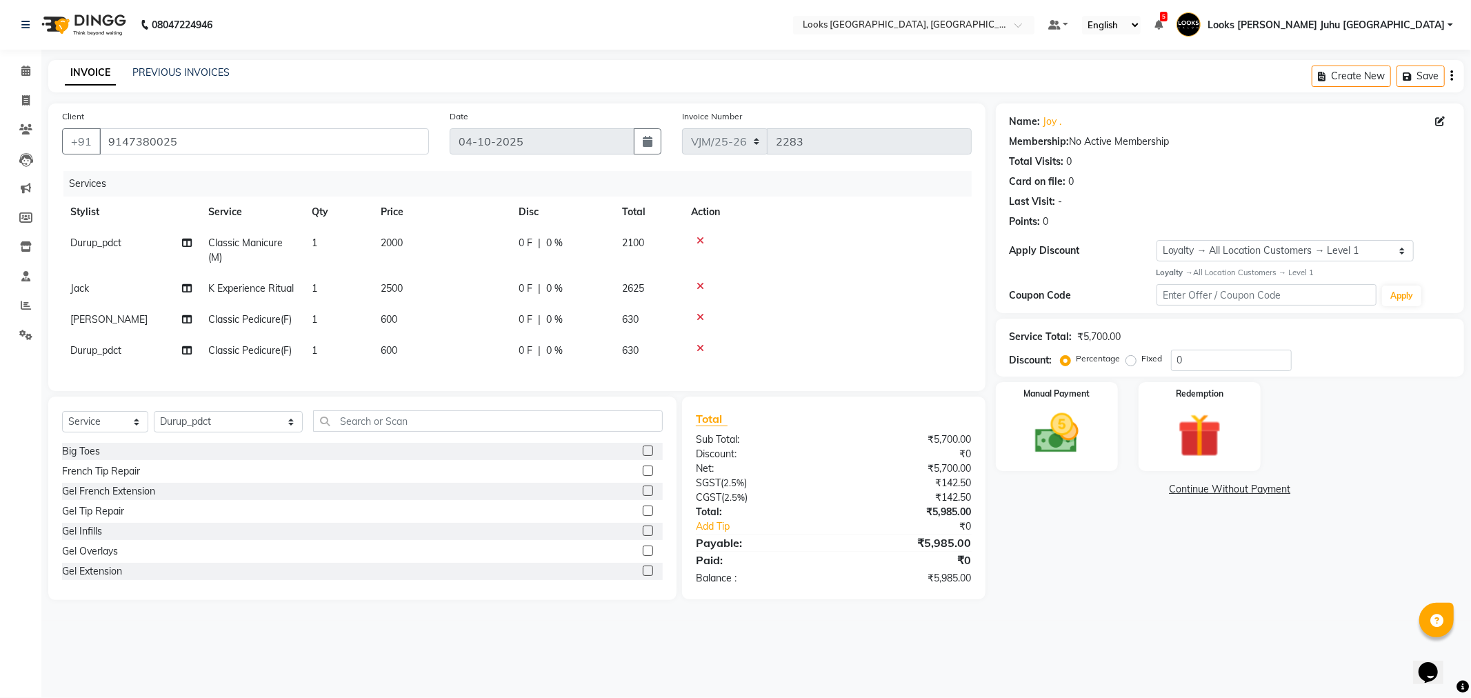
click at [506, 306] on td "600" at bounding box center [441, 319] width 138 height 31
select select "23855"
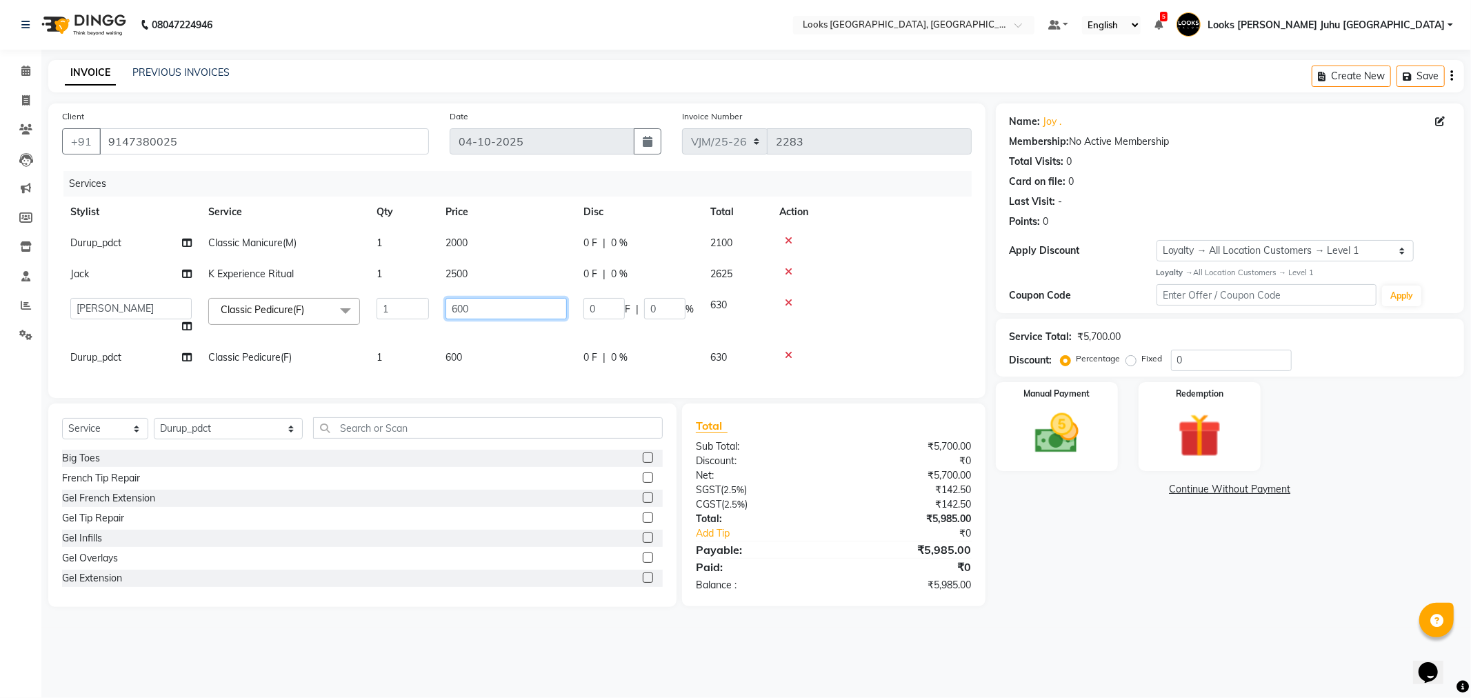
drag, startPoint x: 491, startPoint y: 313, endPoint x: 467, endPoint y: 308, distance: 24.6
click at [467, 308] on input "600" at bounding box center [506, 308] width 121 height 21
click at [527, 311] on input "600" at bounding box center [506, 308] width 121 height 21
click at [527, 307] on input "600" at bounding box center [506, 308] width 121 height 21
type input "6"
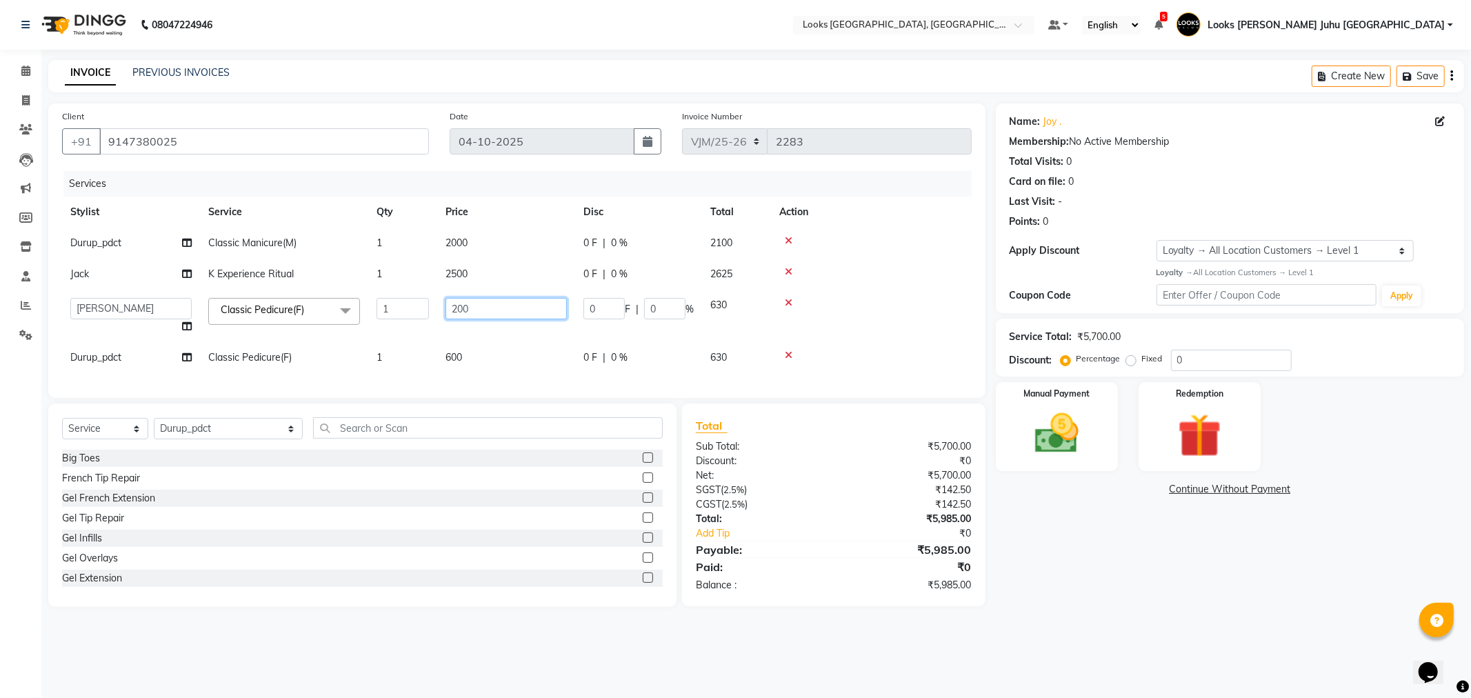
type input "2000"
drag, startPoint x: 1091, startPoint y: 511, endPoint x: 1005, endPoint y: 515, distance: 86.3
click at [1080, 517] on div "Name: Joy . Membership: No Active Membership Total Visits: 0 Card on file: 0 La…" at bounding box center [1235, 354] width 479 height 503
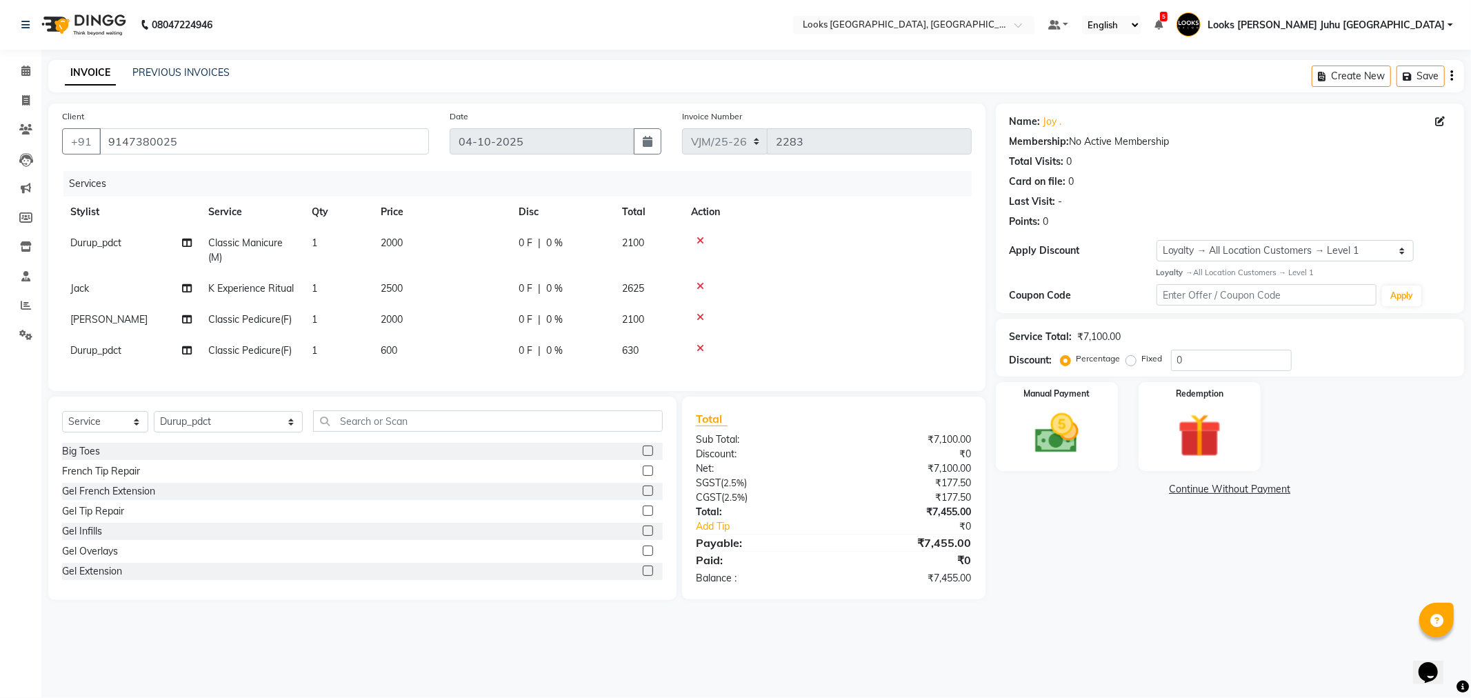
click at [486, 338] on td "600" at bounding box center [441, 350] width 138 height 31
select select "68743"
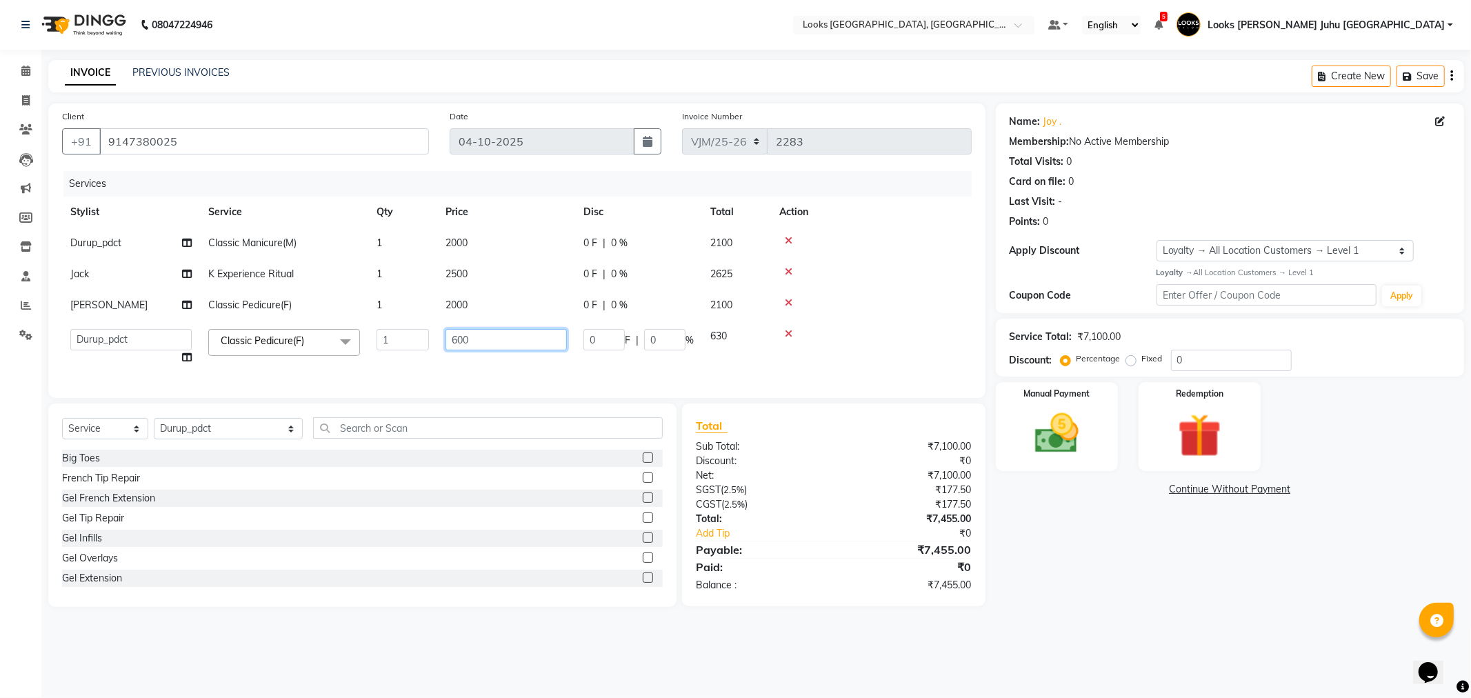
click at [505, 335] on input "600" at bounding box center [506, 339] width 121 height 21
type input "6"
type input "2000"
drag, startPoint x: 1248, startPoint y: 616, endPoint x: 1238, endPoint y: 616, distance: 10.3
click at [1246, 616] on main "INVOICE PREVIOUS INVOICES Create New Save Client +91 9147380025 Date 04-10-2025…" at bounding box center [756, 344] width 1430 height 568
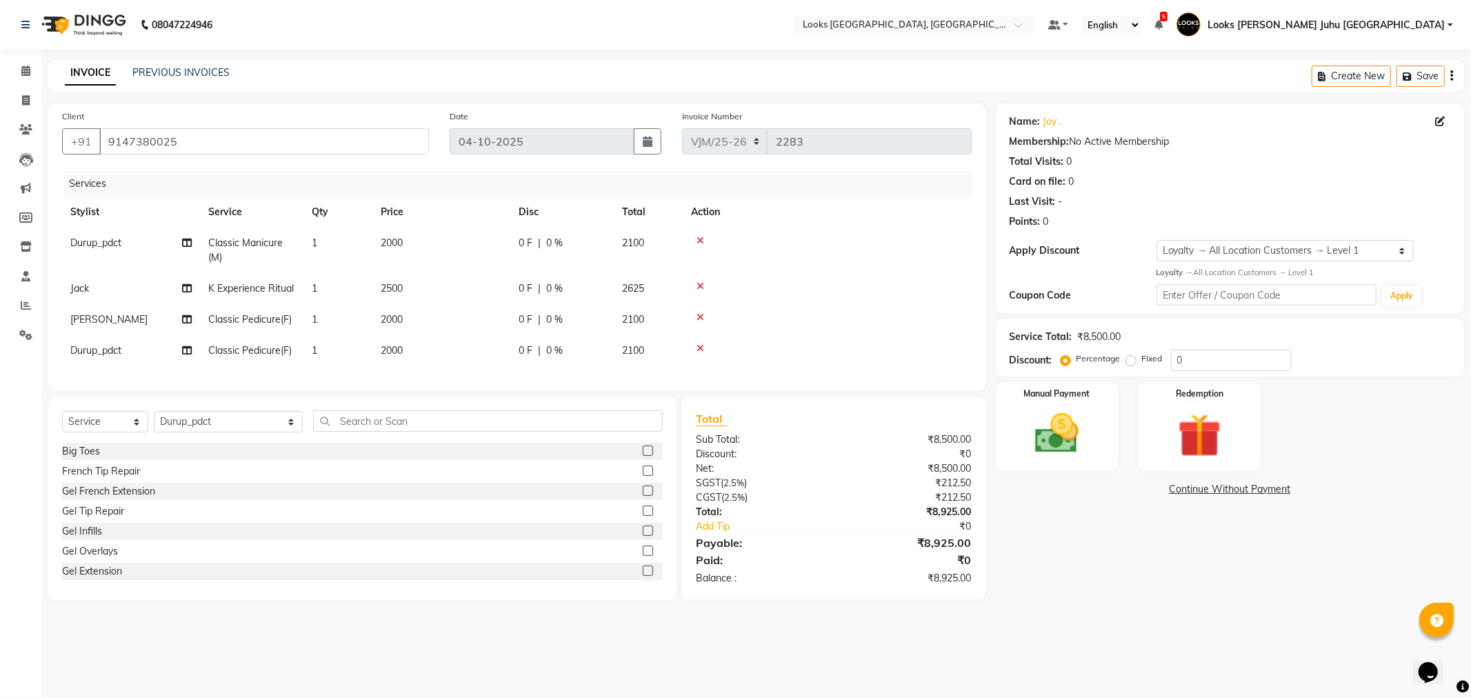
click at [495, 283] on td "2500" at bounding box center [441, 288] width 138 height 31
select select "23387"
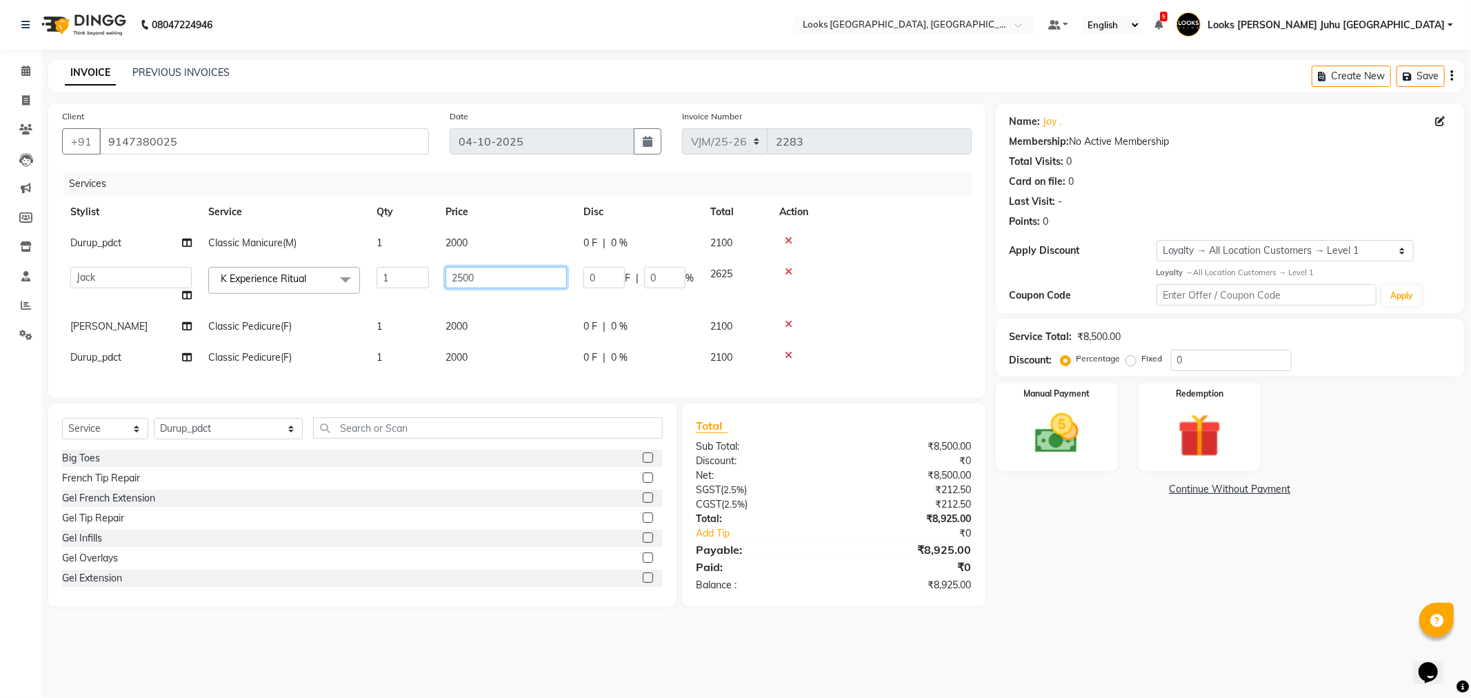
click at [516, 283] on input "2500" at bounding box center [506, 277] width 121 height 21
type input "2"
type input "6500"
click at [1090, 528] on div "Name: Joy . Membership: No Active Membership Total Visits: 0 Card on file: 0 La…" at bounding box center [1235, 354] width 479 height 503
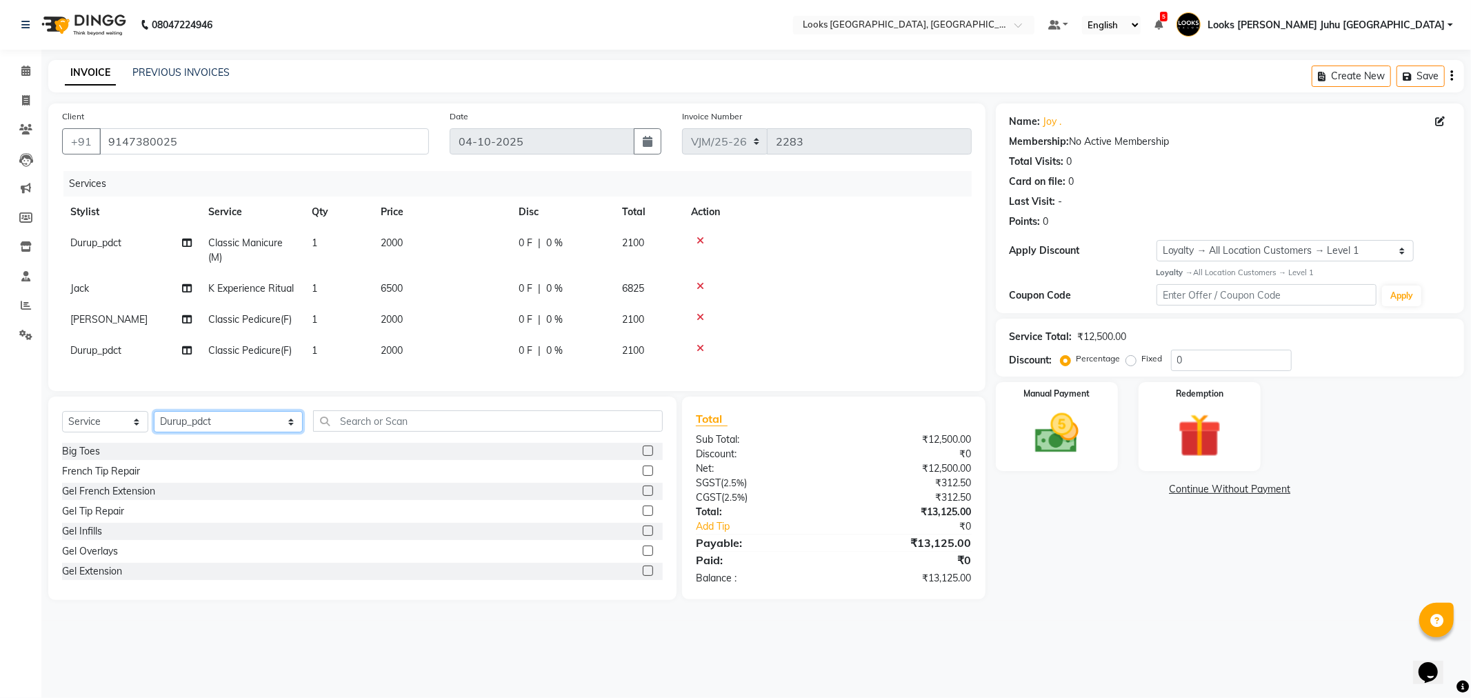
click at [241, 432] on select "Select Stylist Adil BHAGAYSHREE chand Chan_Mrg Counter Sales Deena Gohil DEEPAK…" at bounding box center [228, 421] width 149 height 21
select select "65706"
click at [154, 423] on select "Select Stylist Adil BHAGAYSHREE chand Chan_Mrg Counter Sales Deena Gohil DEEPAK…" at bounding box center [228, 421] width 149 height 21
click at [488, 432] on input "text" at bounding box center [487, 420] width 349 height 21
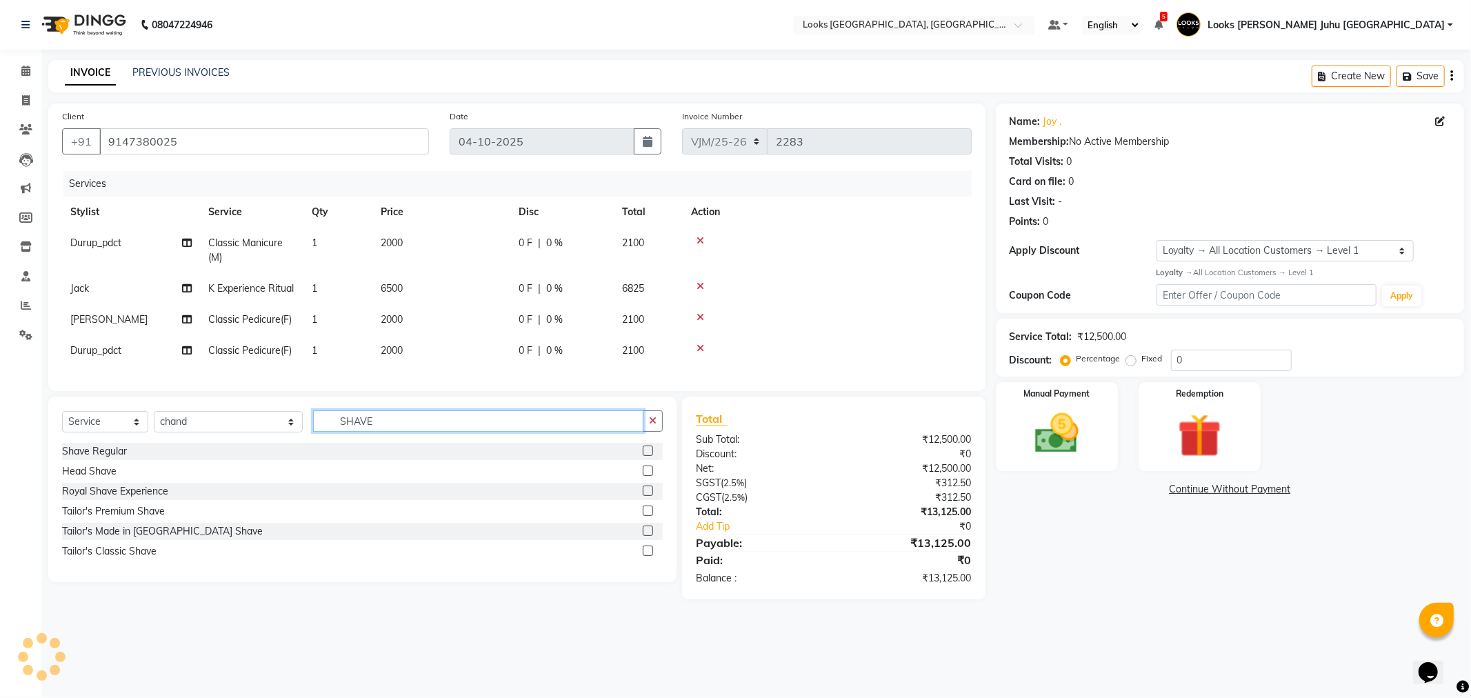
type input "SHAVE"
drag, startPoint x: 644, startPoint y: 524, endPoint x: 314, endPoint y: 422, distance: 345.8
click at [643, 516] on label at bounding box center [648, 511] width 10 height 10
click at [643, 516] on input "checkbox" at bounding box center [647, 511] width 9 height 9
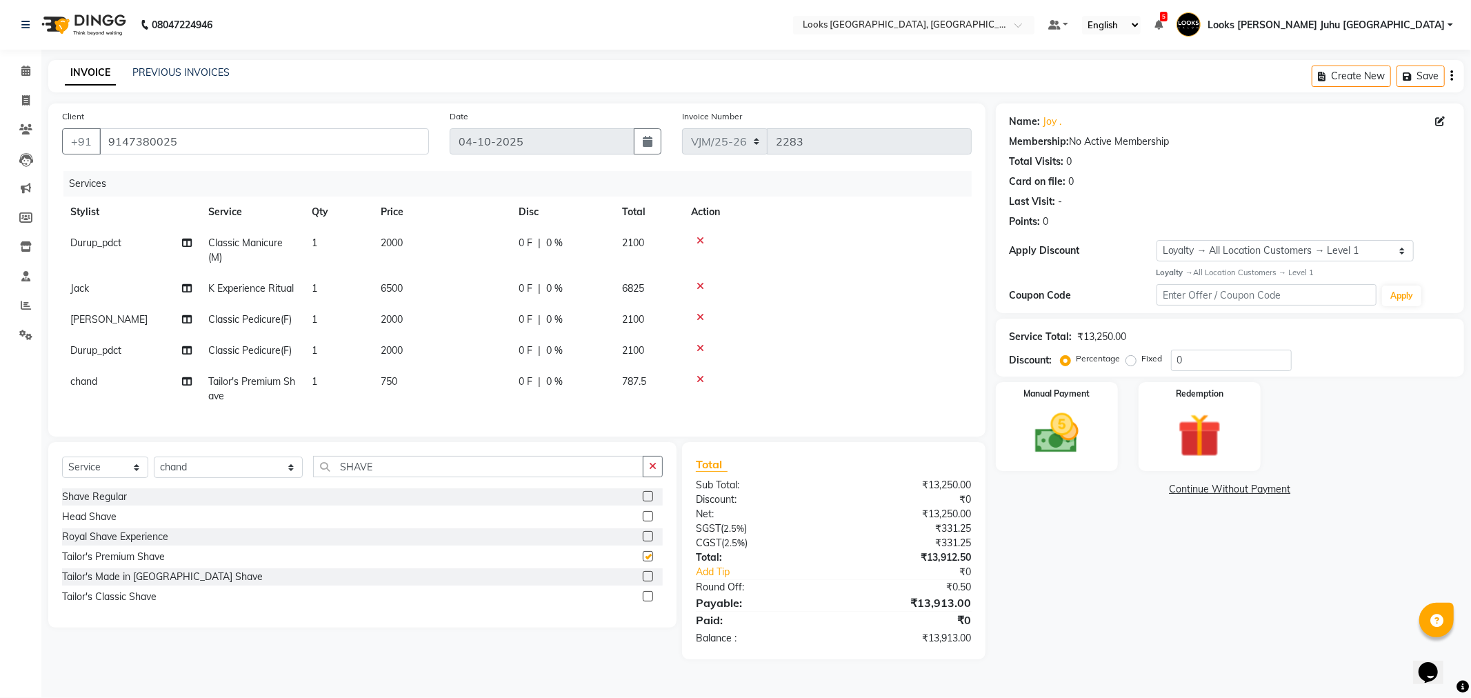
checkbox input "false"
drag, startPoint x: 428, startPoint y: 381, endPoint x: 439, endPoint y: 378, distance: 12.0
click at [439, 378] on td "750" at bounding box center [441, 389] width 138 height 46
select select "65706"
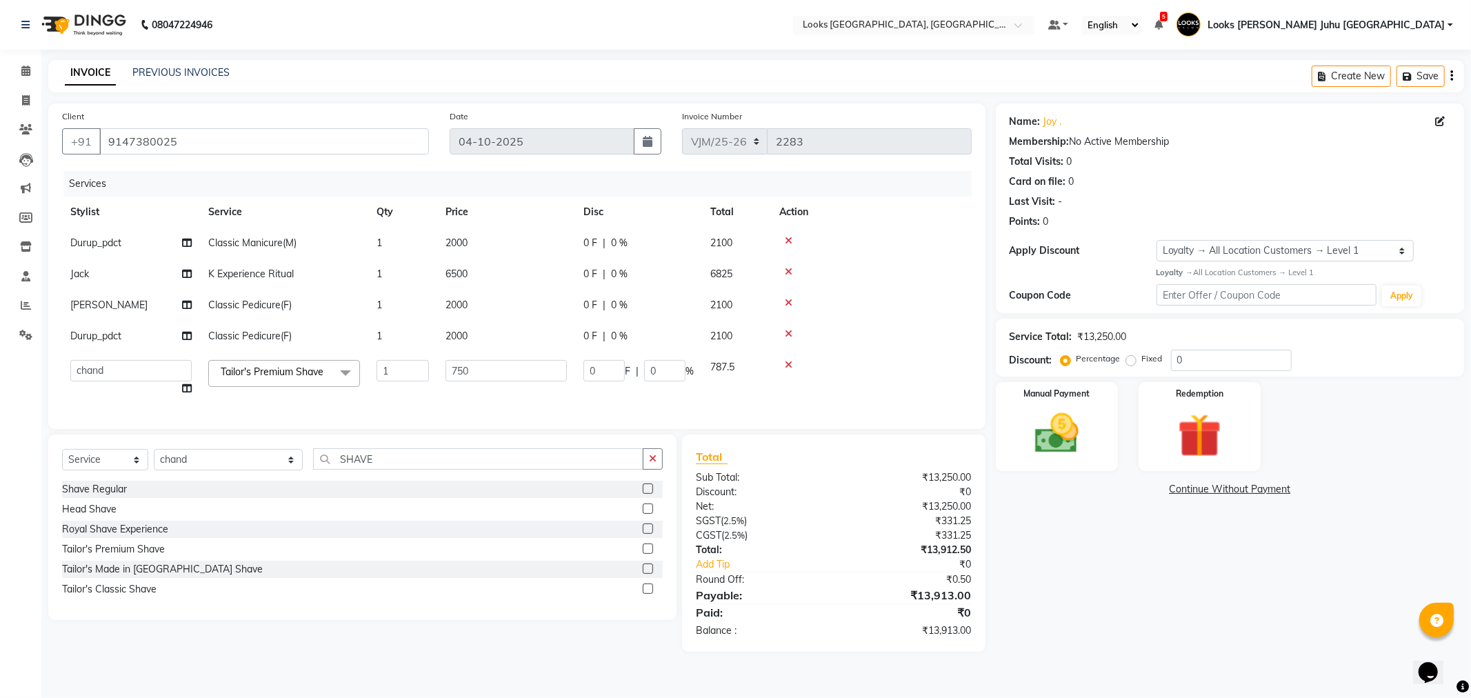
drag, startPoint x: 479, startPoint y: 355, endPoint x: 479, endPoint y: 373, distance: 17.9
click at [479, 357] on td "750" at bounding box center [506, 378] width 138 height 52
click at [479, 373] on input "750" at bounding box center [506, 370] width 121 height 21
type input "7"
type input "2000"
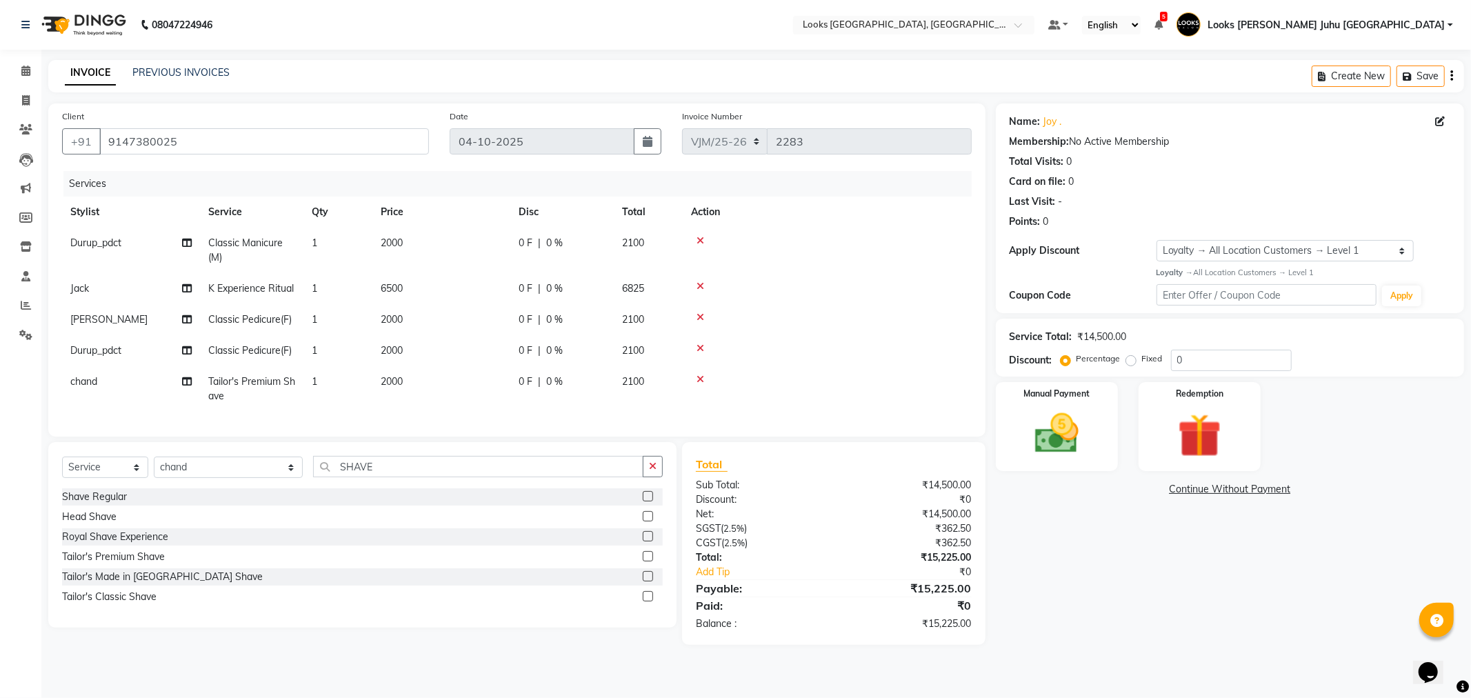
click at [1071, 548] on div "Name: Joy . Membership: No Active Membership Total Visits: 0 Card on file: 0 La…" at bounding box center [1235, 373] width 479 height 541
click at [390, 292] on span "6500" at bounding box center [392, 288] width 22 height 12
select select "23387"
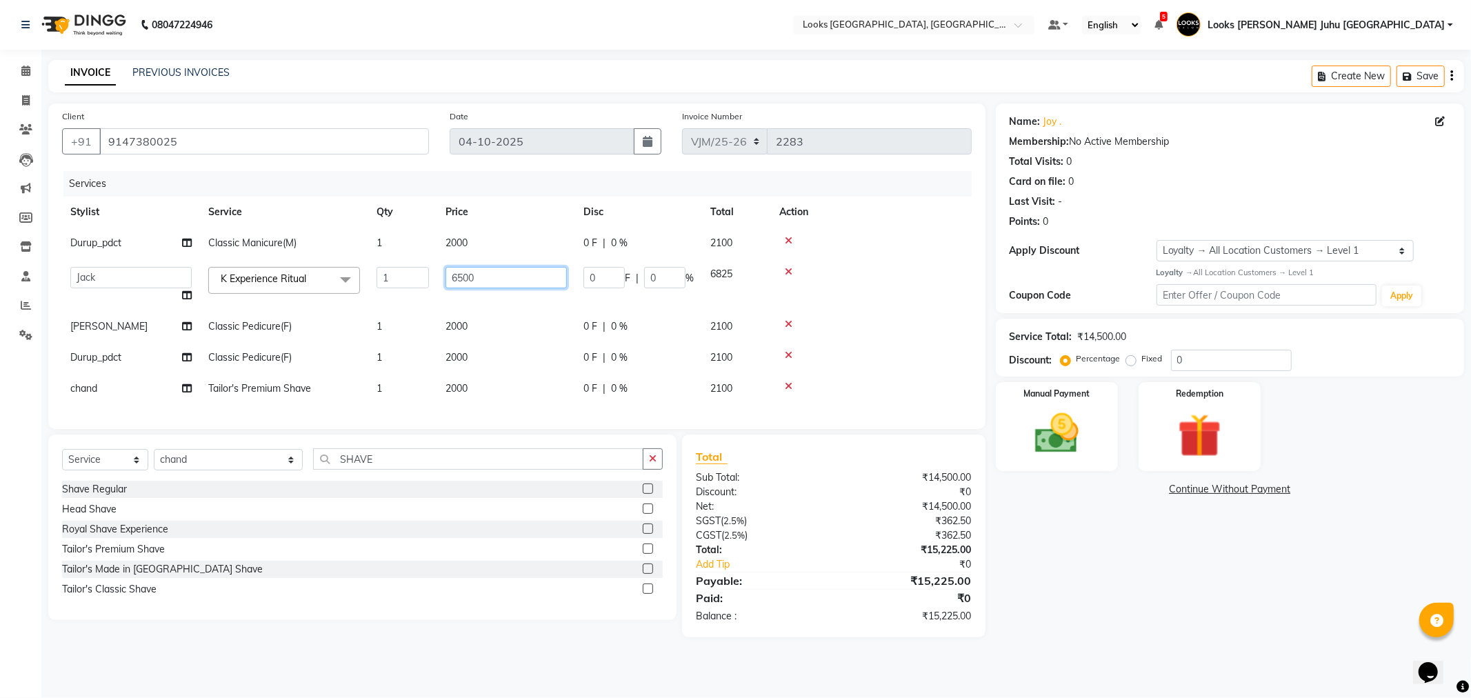
drag, startPoint x: 457, startPoint y: 278, endPoint x: 465, endPoint y: 278, distance: 7.6
click at [460, 278] on input "6500" at bounding box center [506, 277] width 121 height 21
type input "6000"
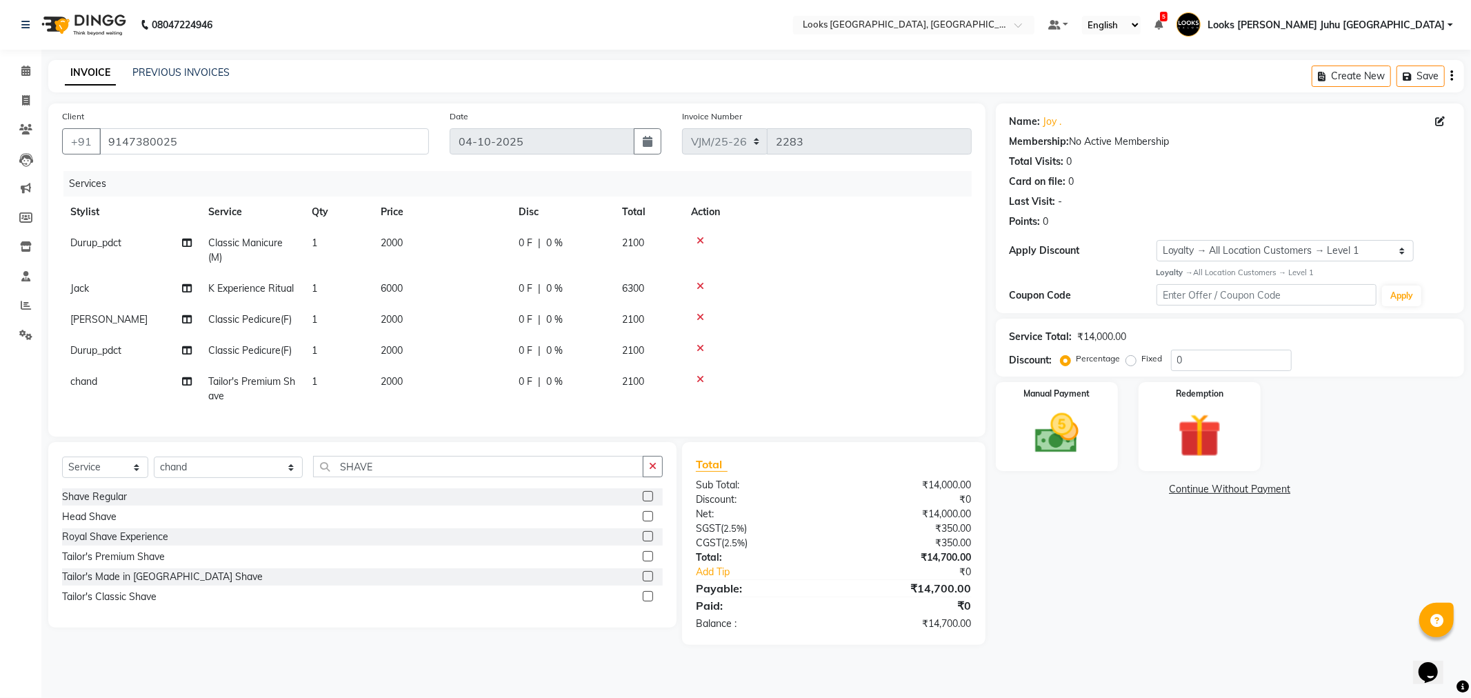
click at [1037, 550] on div "Name: Joy . Membership: No Active Membership Total Visits: 0 Card on file: 0 La…" at bounding box center [1235, 373] width 479 height 541
click at [1068, 441] on img at bounding box center [1057, 434] width 74 height 52
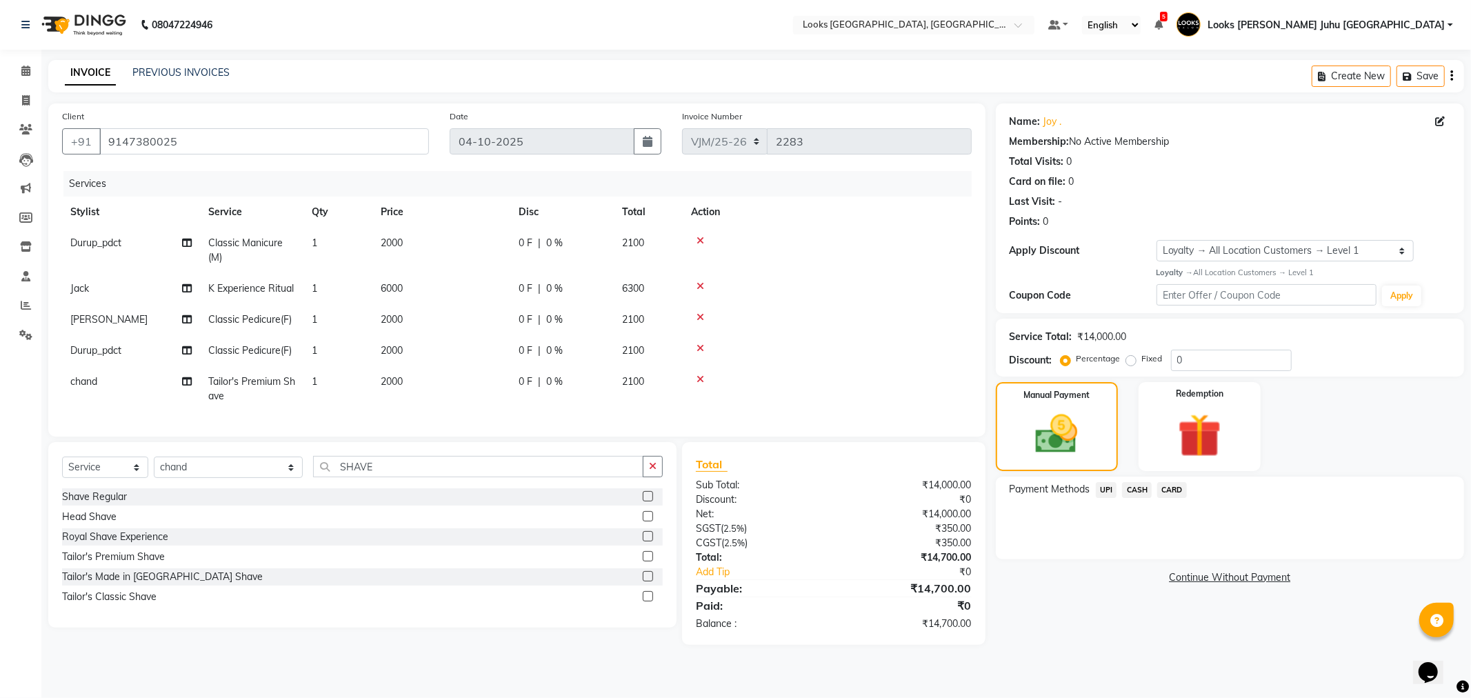
click at [1171, 491] on span "CARD" at bounding box center [1172, 490] width 30 height 16
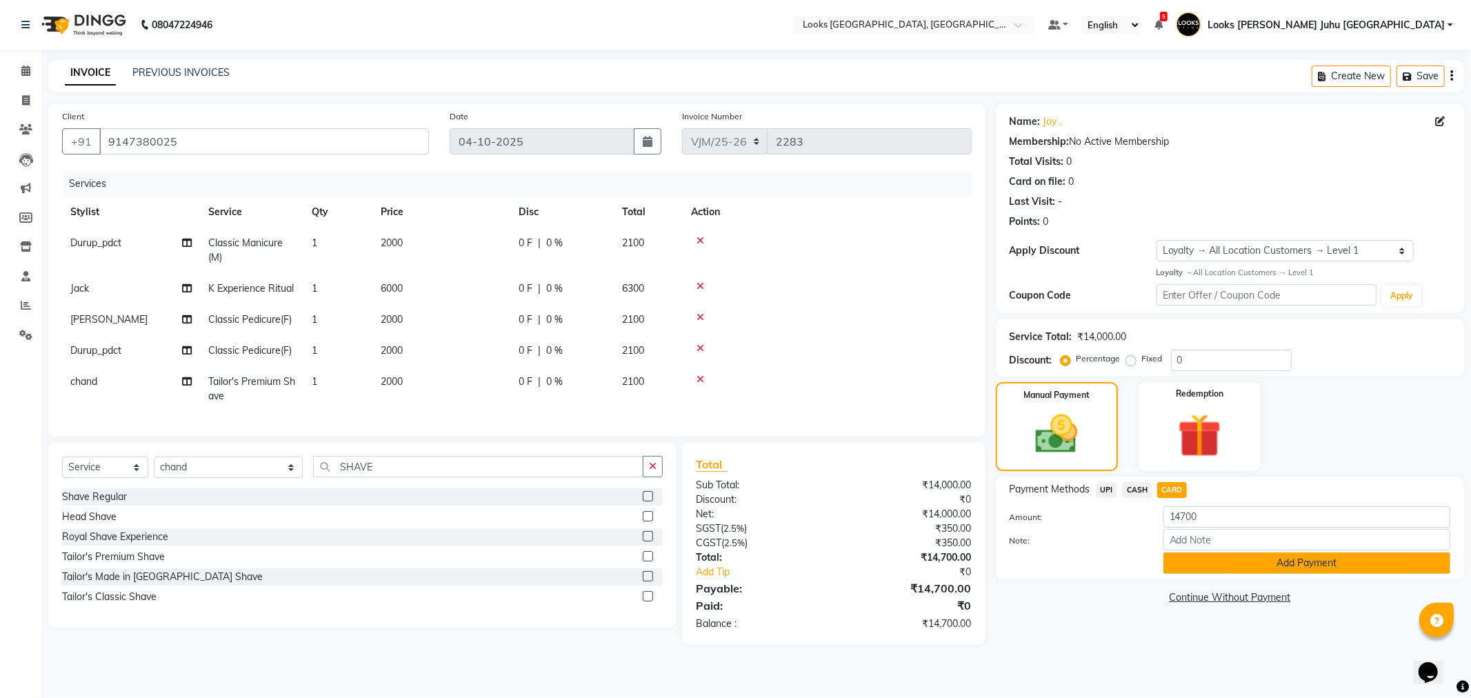
click at [1190, 563] on button "Add Payment" at bounding box center [1306, 562] width 287 height 21
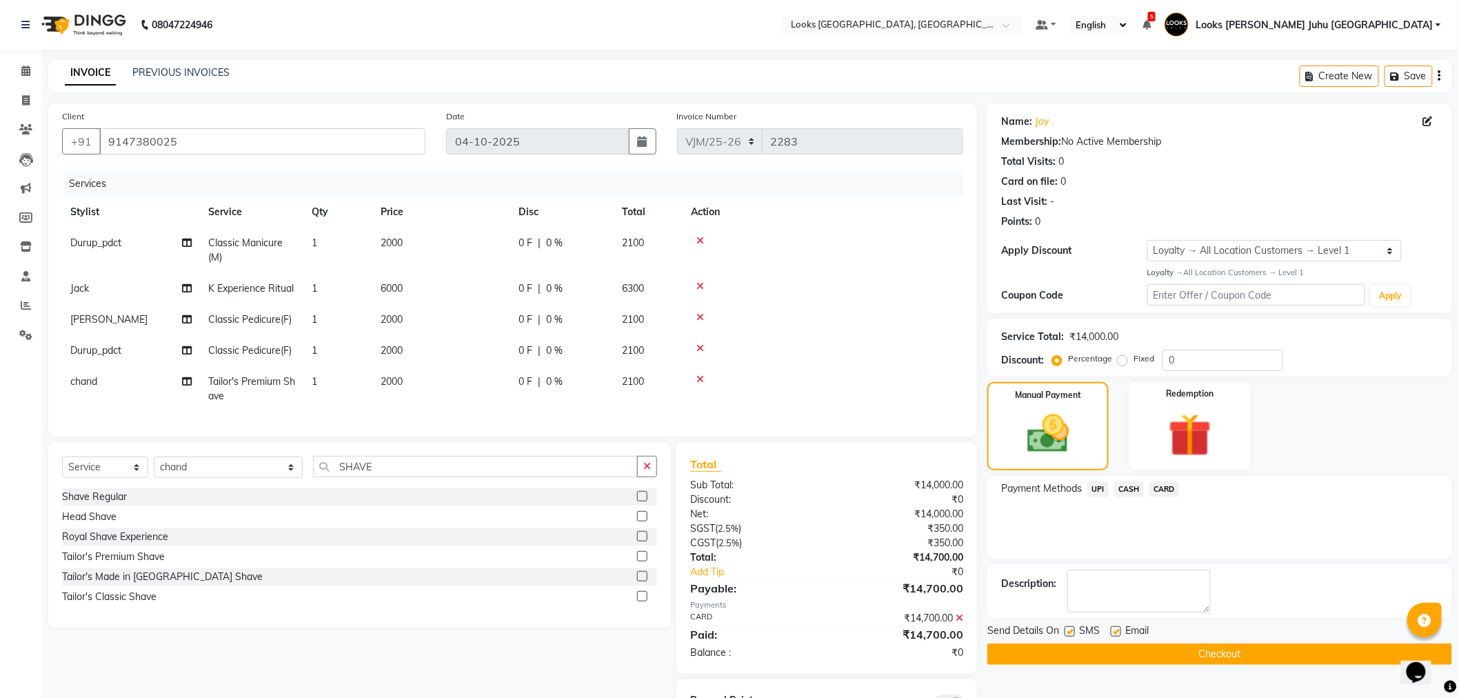
scroll to position [77, 0]
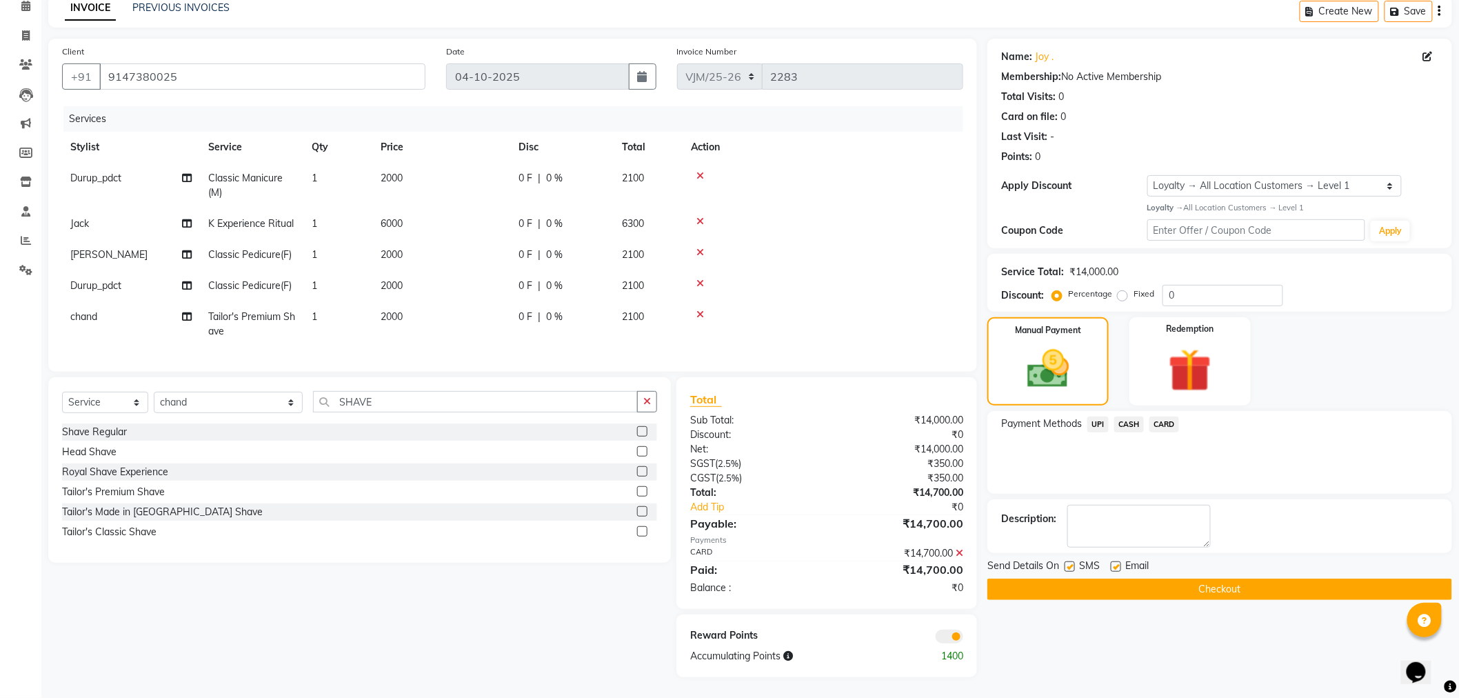
click at [1183, 579] on button "Checkout" at bounding box center [1220, 589] width 465 height 21
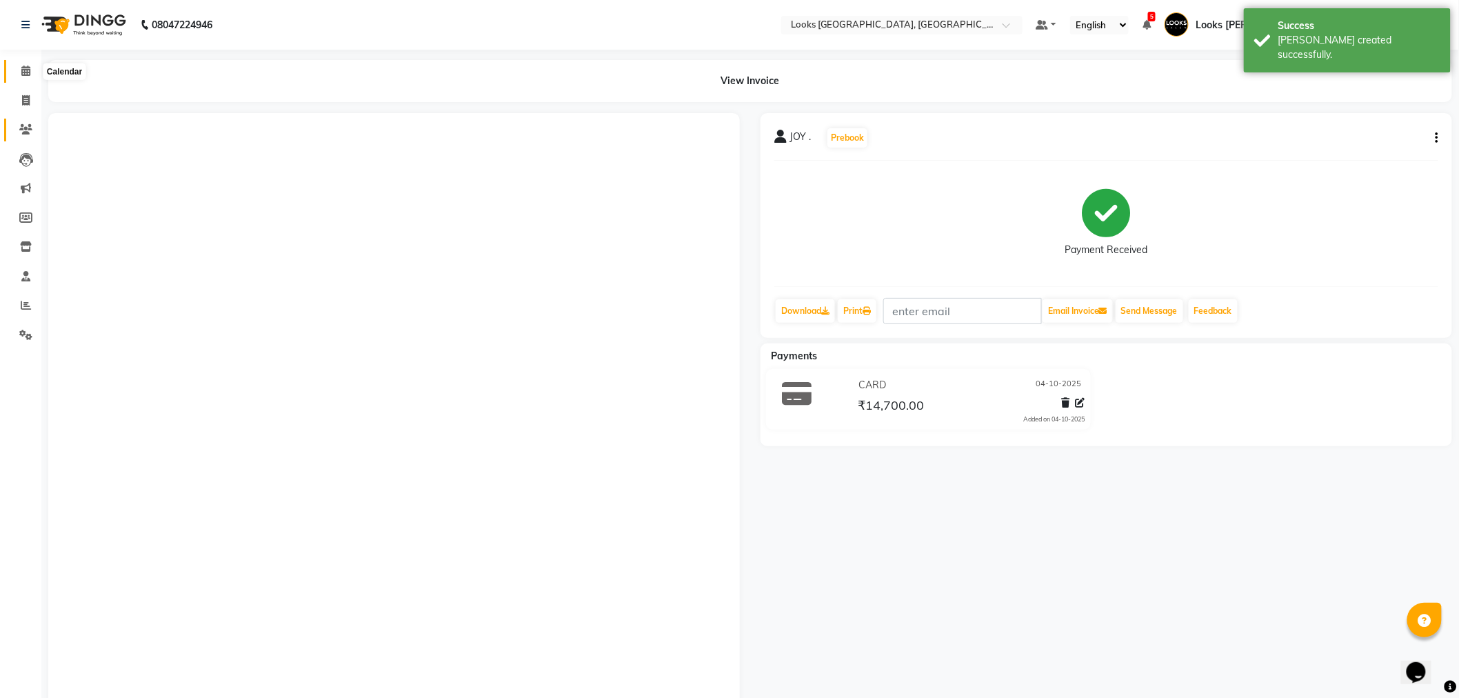
drag, startPoint x: 30, startPoint y: 70, endPoint x: 28, endPoint y: 120, distance: 50.4
click at [30, 70] on span at bounding box center [26, 71] width 24 height 16
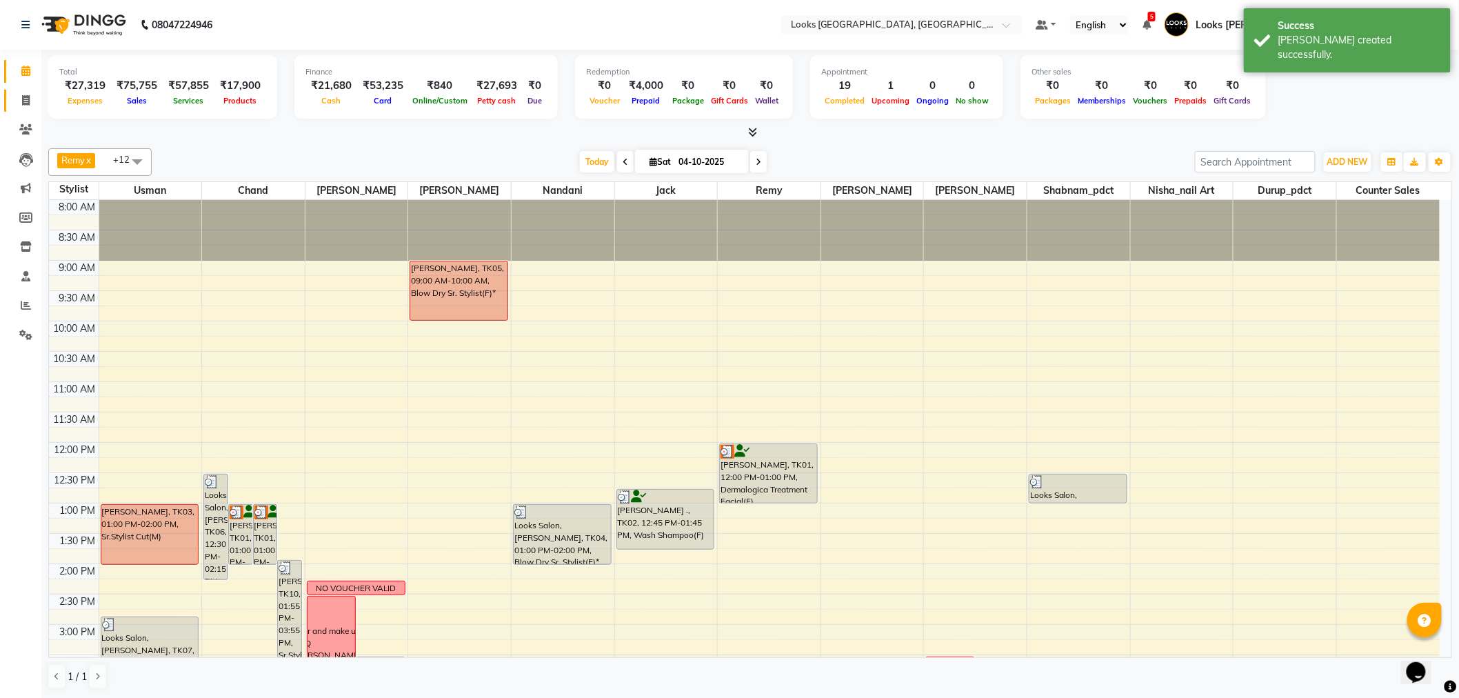
click at [26, 108] on link "Invoice" at bounding box center [20, 101] width 33 height 23
select select "service"
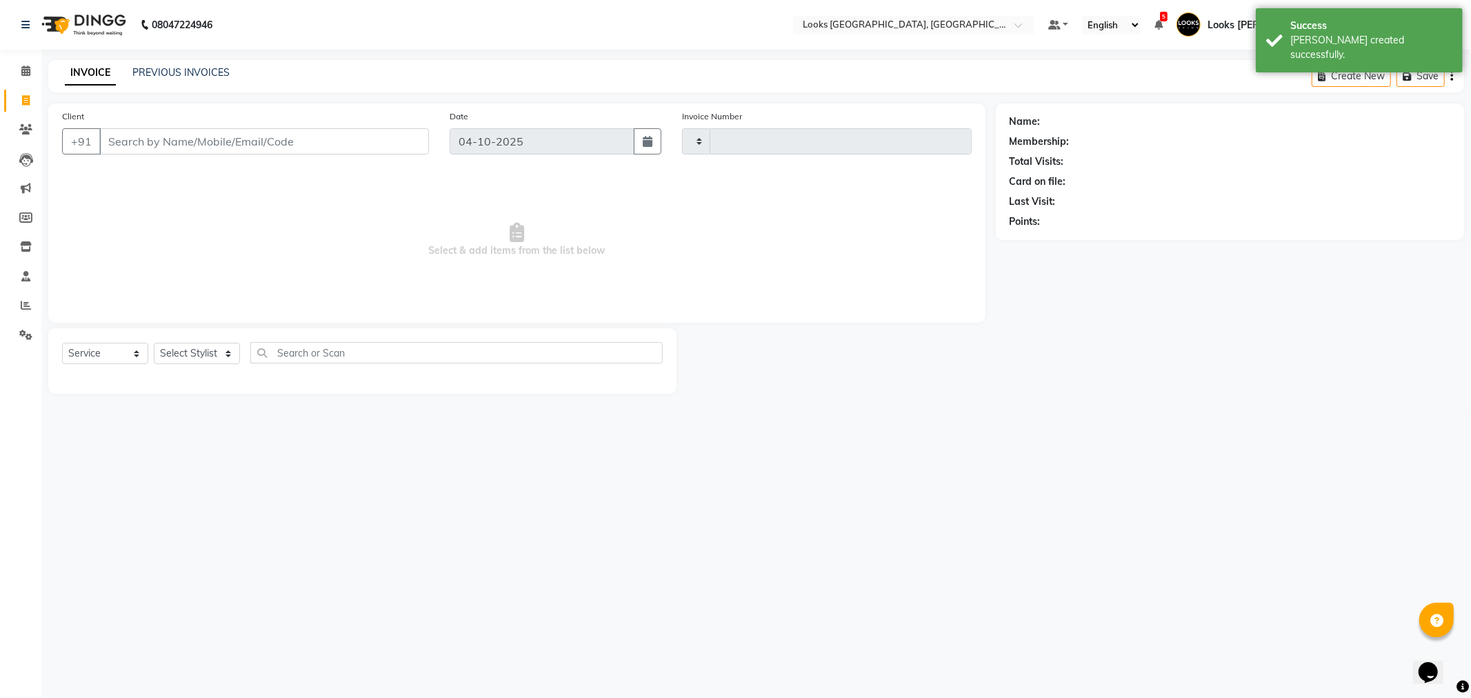
type input "2284"
select select "8270"
click at [146, 67] on link "PREVIOUS INVOICES" at bounding box center [180, 72] width 97 height 12
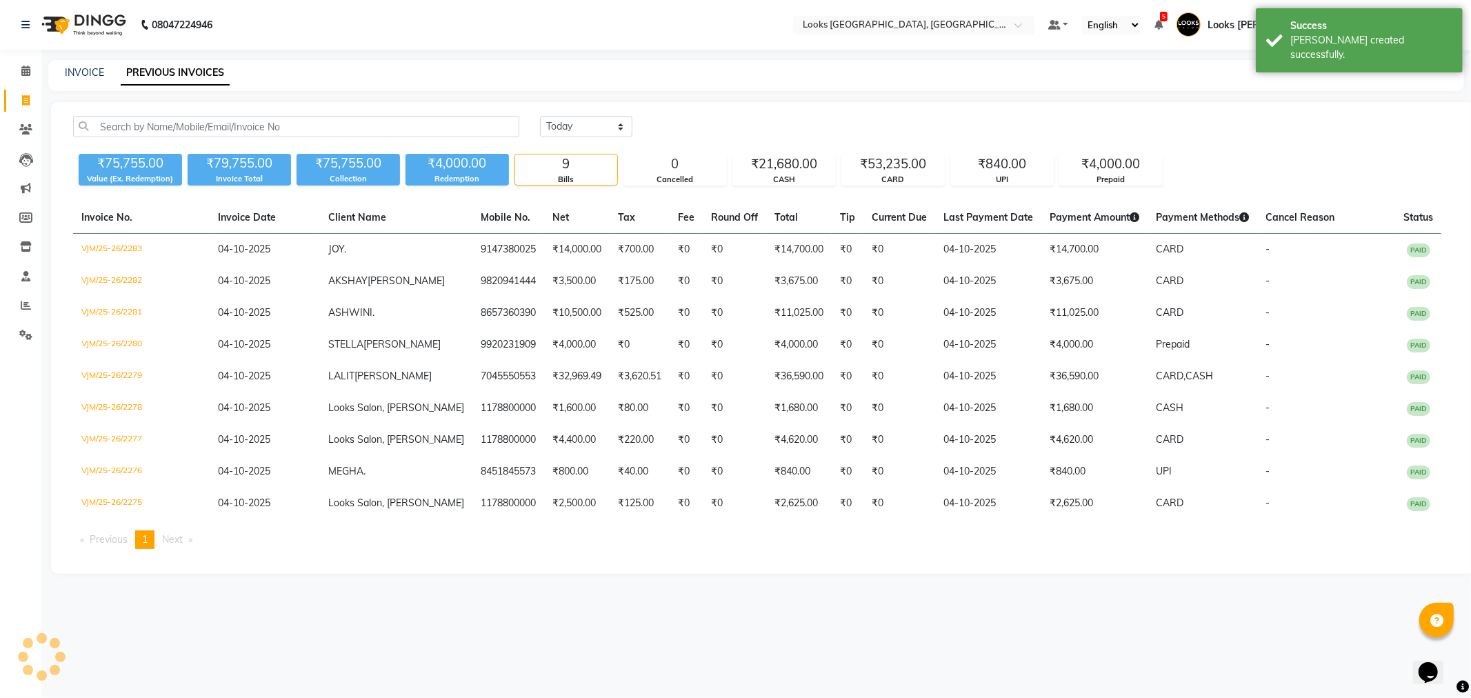
drag, startPoint x: 168, startPoint y: 246, endPoint x: 57, endPoint y: 246, distance: 111.7
click at [57, 246] on div "Today Yesterday Custom Range ₹75,755.00 Value (Ex. Redemption) ₹79,755.00 Invoi…" at bounding box center [762, 338] width 1423 height 472
copy td "VJM/25-26/2283"
click at [19, 334] on icon at bounding box center [25, 335] width 13 height 10
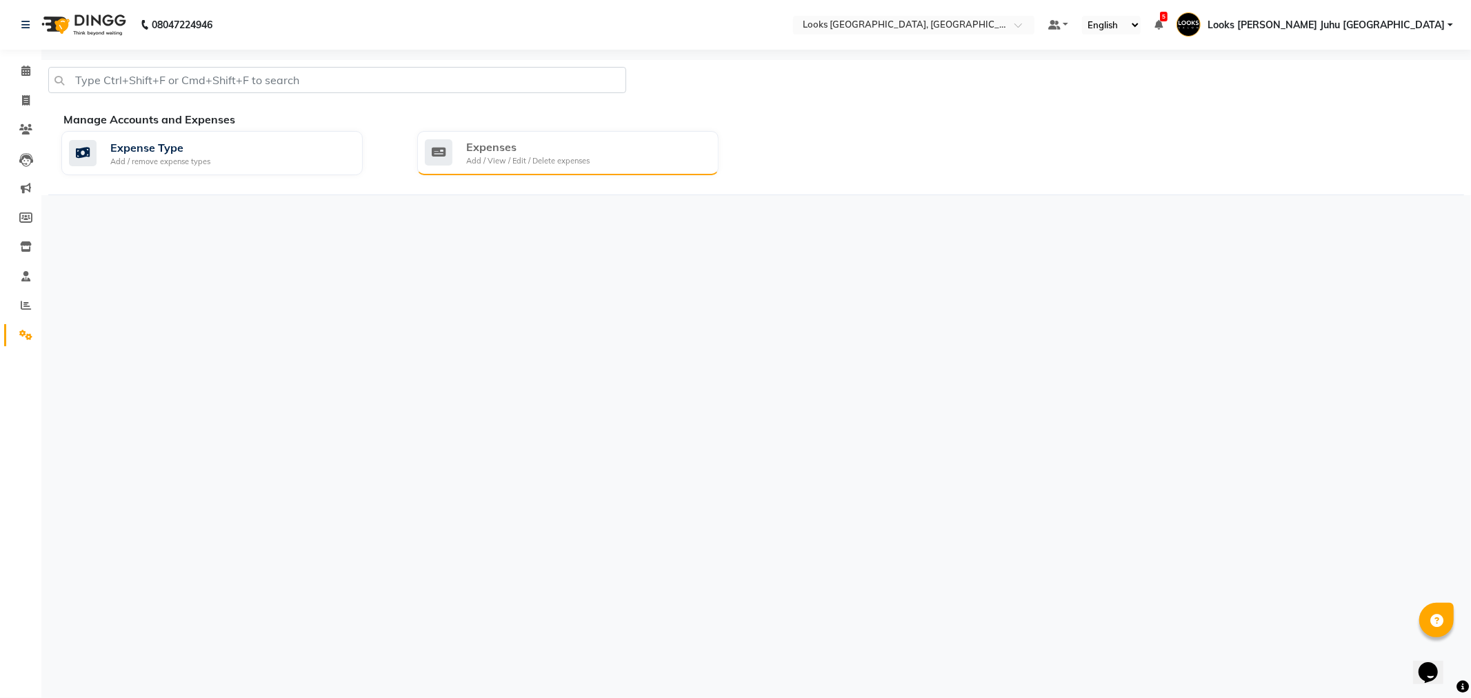
click at [614, 154] on div "Expenses Add / View / Edit / Delete expenses" at bounding box center [566, 153] width 283 height 28
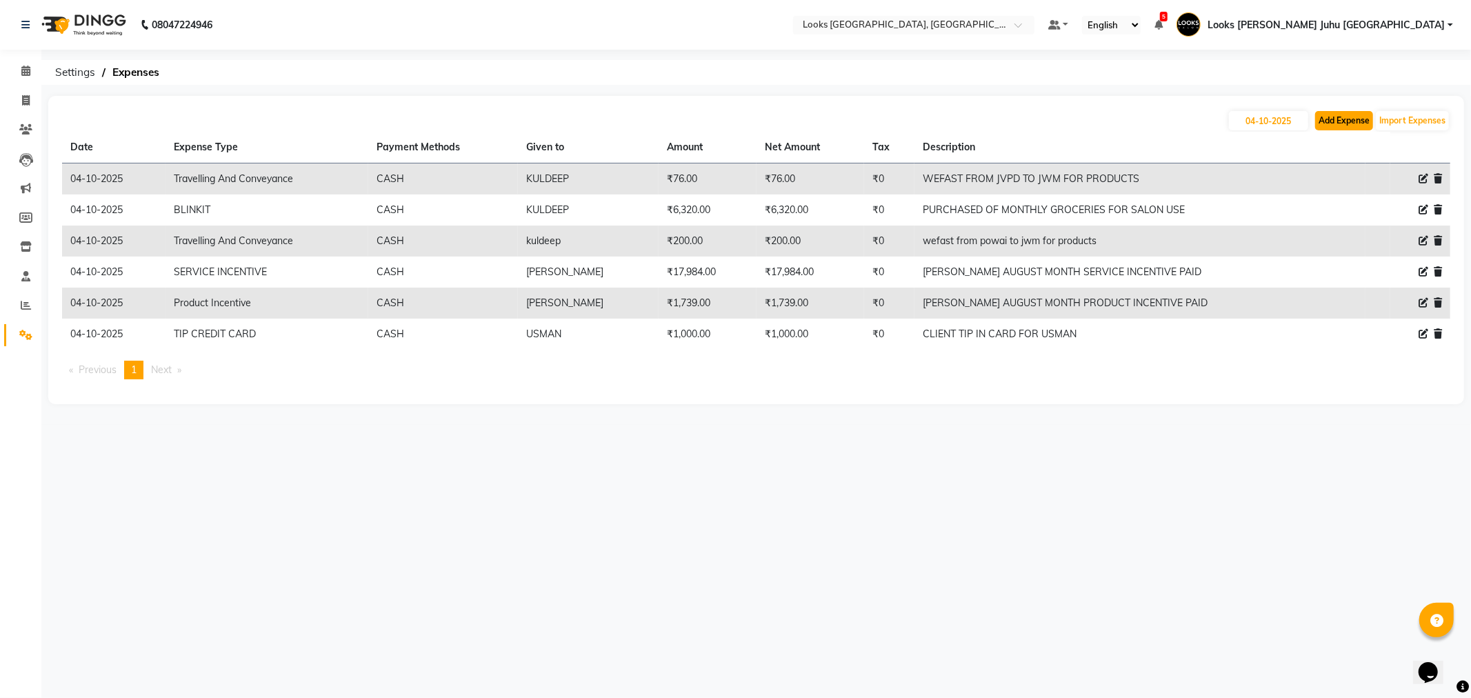
click at [1359, 116] on button "Add Expense" at bounding box center [1344, 120] width 58 height 19
select select "1"
select select "3134"
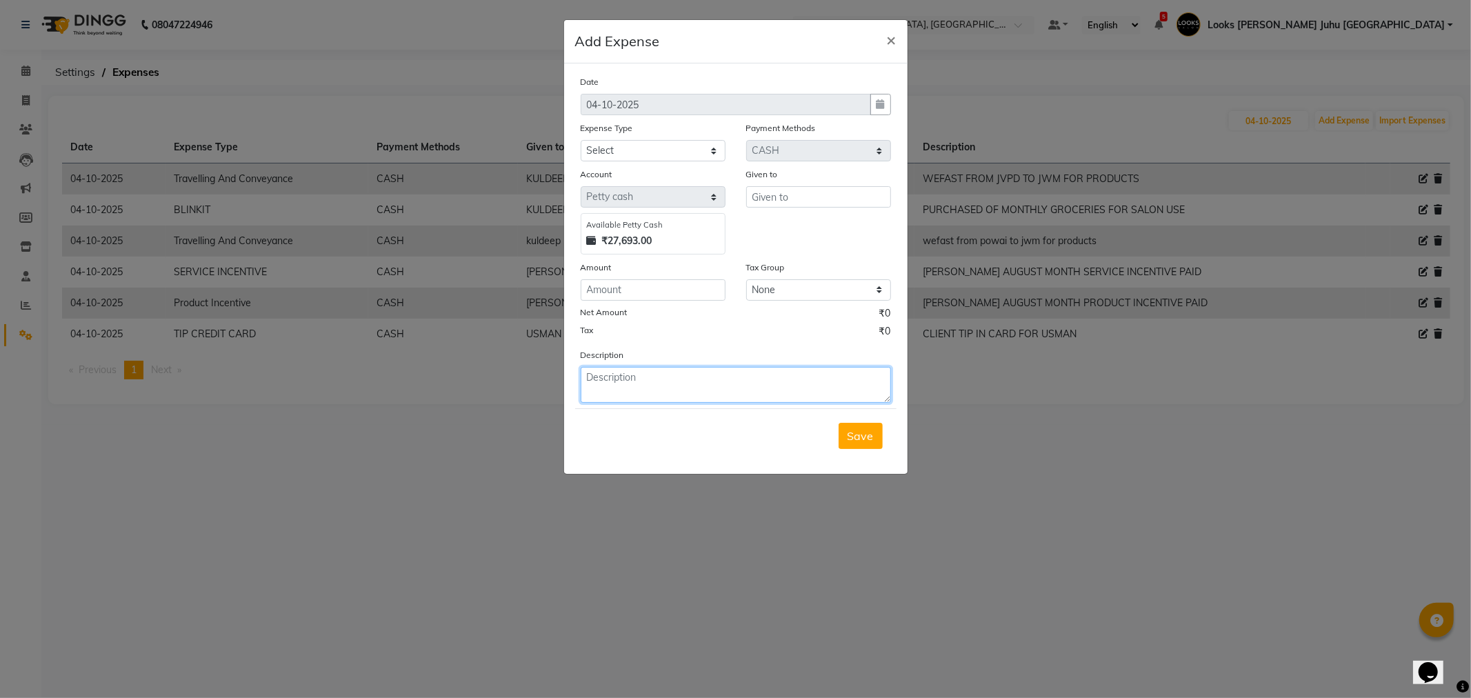
click at [807, 387] on textarea at bounding box center [736, 385] width 310 height 36
paste textarea "VJM/25-26/2283"
type textarea "VJM/25-26/2283"
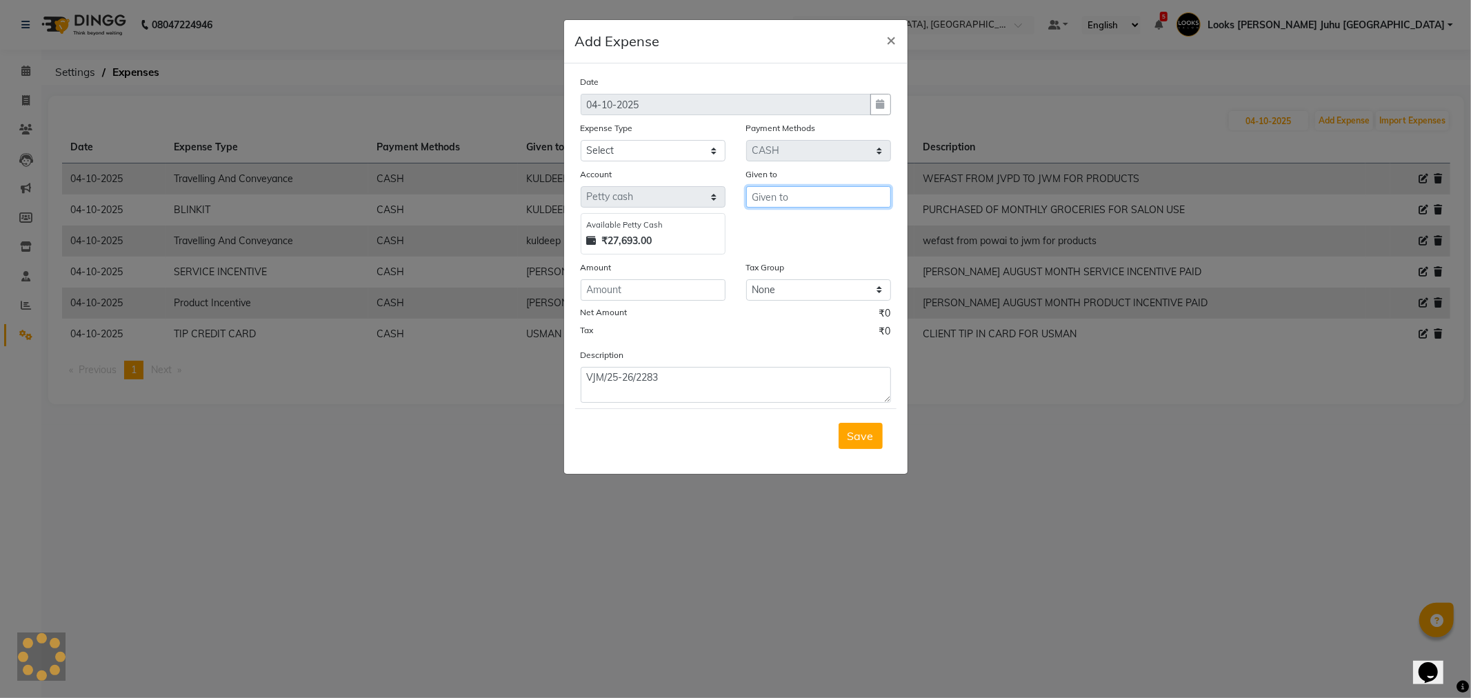
click at [806, 201] on input "text" at bounding box center [818, 196] width 145 height 21
type input "[PERSON_NAME]"
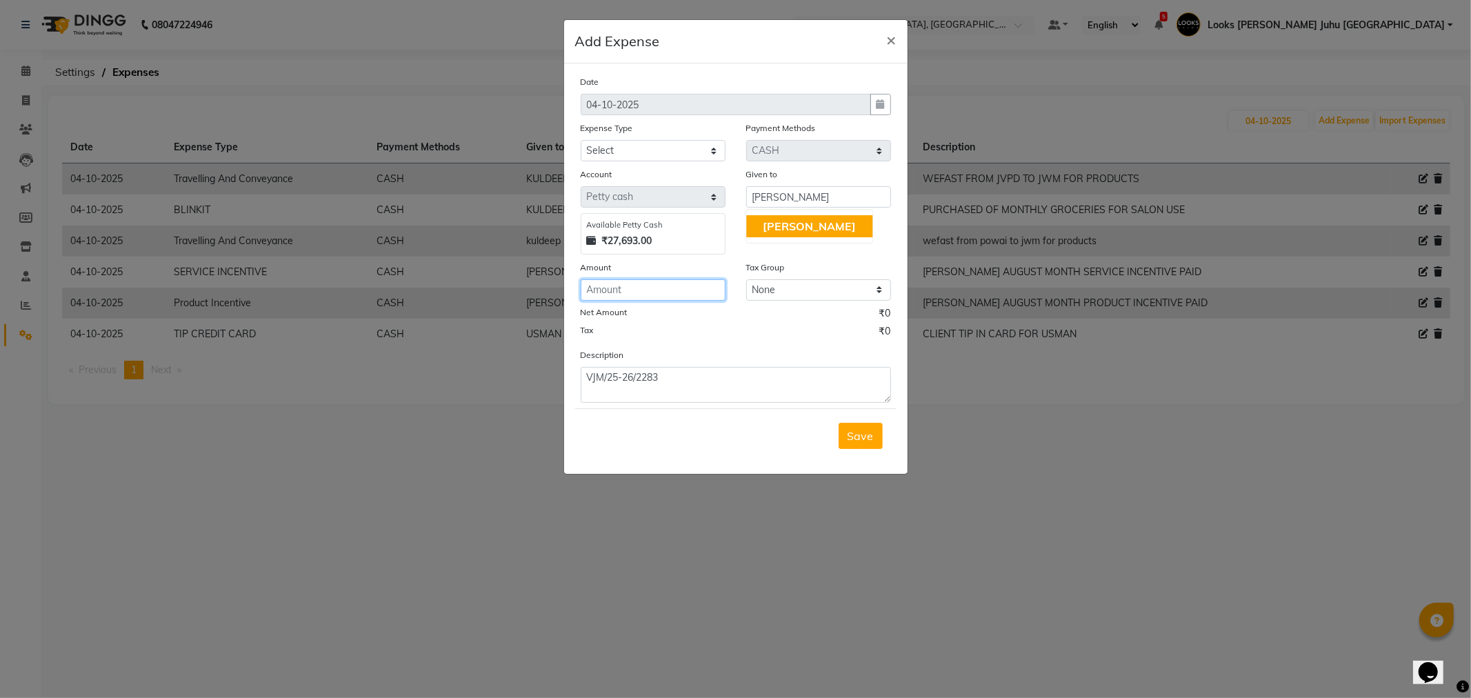
click at [681, 293] on input "number" at bounding box center [653, 289] width 145 height 21
type input "2500"
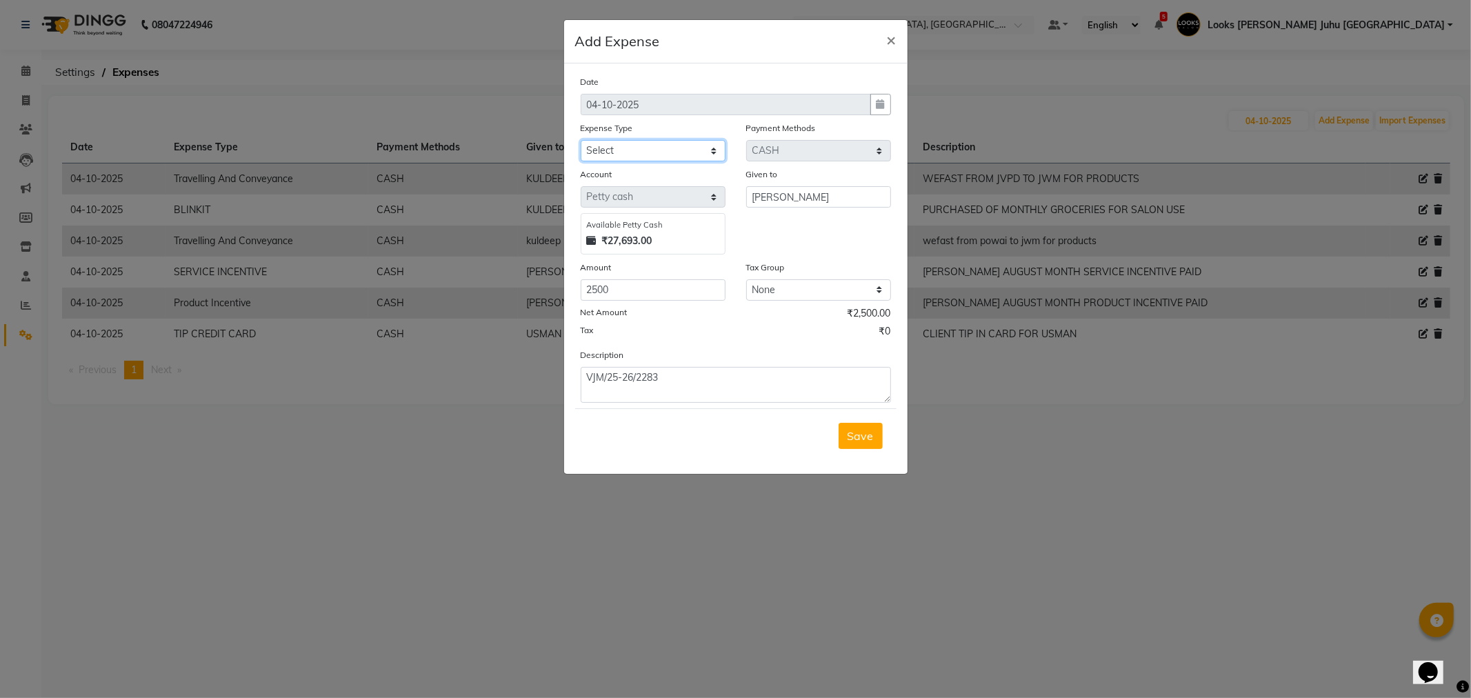
click at [614, 147] on select "Select Accommodation Aesthetics Bank Deposit BLINKIT Cash Handover Client Refun…" at bounding box center [653, 150] width 145 height 21
select select "22746"
click at [581, 140] on select "Select Accommodation Aesthetics Bank Deposit BLINKIT Cash Handover Client Refun…" at bounding box center [653, 150] width 145 height 21
click at [701, 383] on textarea "VJM/25-26/2283" at bounding box center [736, 385] width 310 height 36
type textarea "VJM/25-26/2283 RECEIVED TIP"
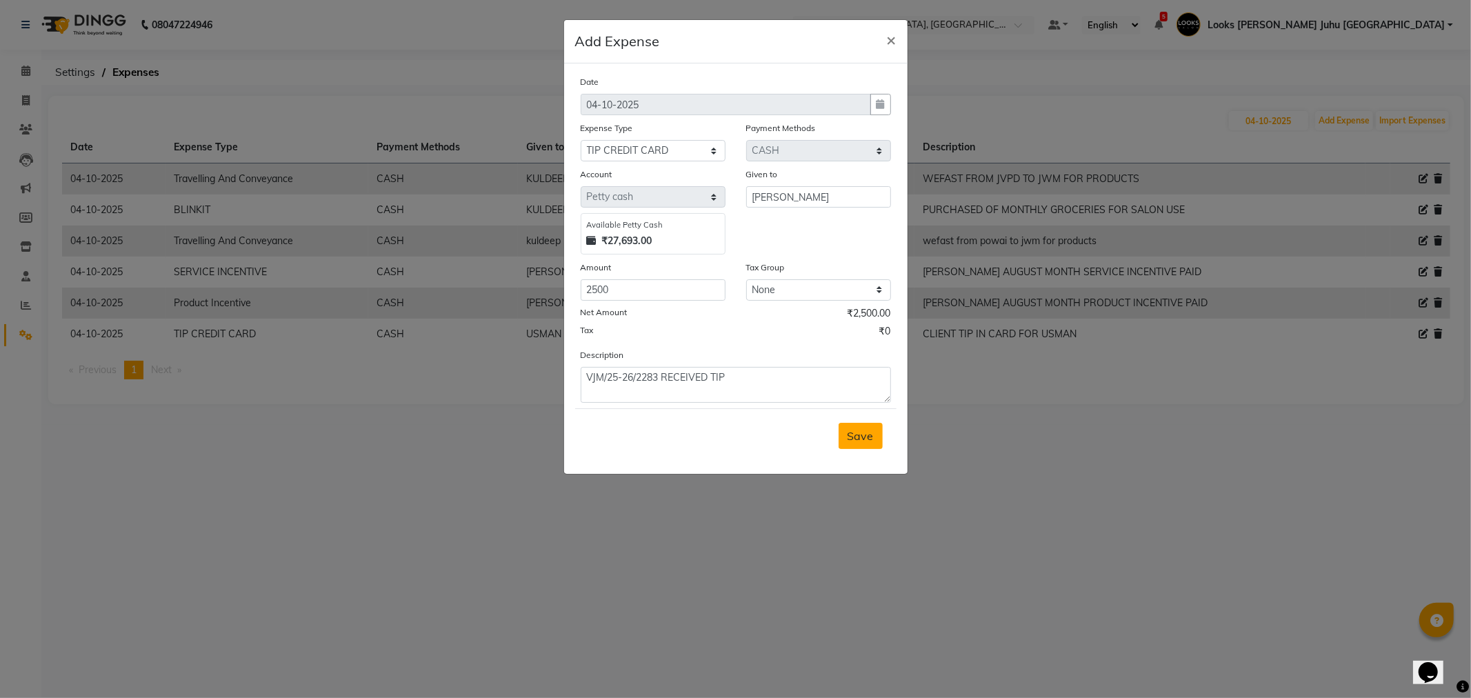
click at [842, 430] on button "Save" at bounding box center [861, 436] width 44 height 26
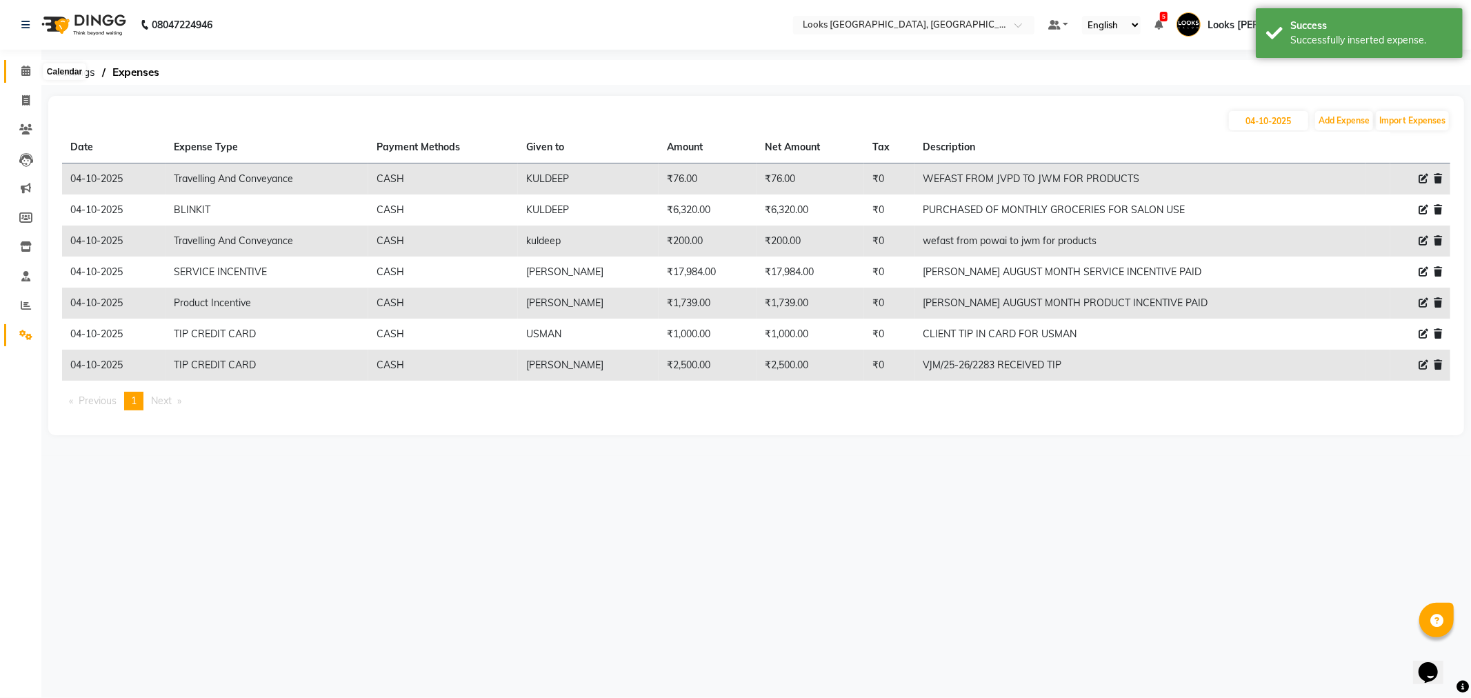
click at [26, 71] on icon at bounding box center [25, 71] width 9 height 10
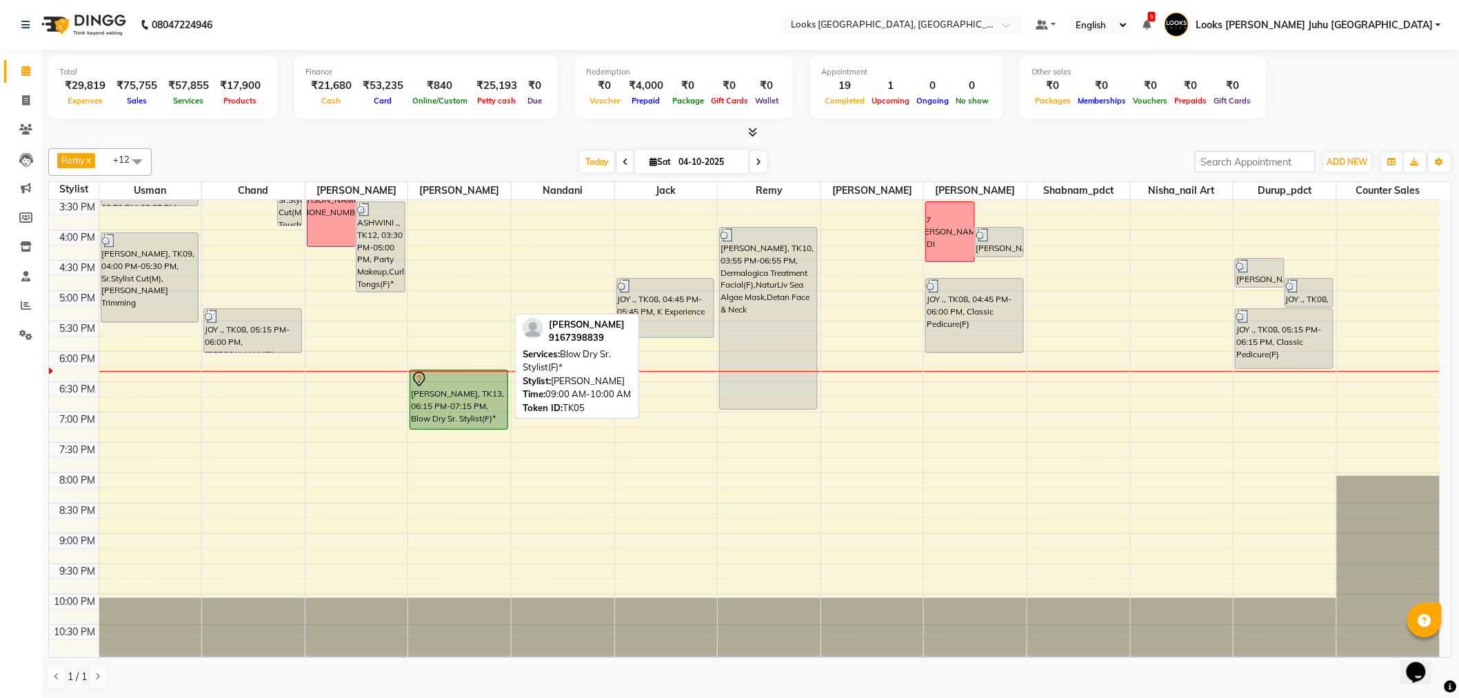
scroll to position [456, 0]
drag, startPoint x: 207, startPoint y: 83, endPoint x: 272, endPoint y: 81, distance: 65.6
click at [272, 81] on div "Total ₹29,819 Expenses ₹75,755 Sales ₹57,855 Services ₹17,900 Products" at bounding box center [162, 86] width 229 height 63
click at [320, 157] on div "Today Sat 04-10-2025" at bounding box center [674, 162] width 1030 height 21
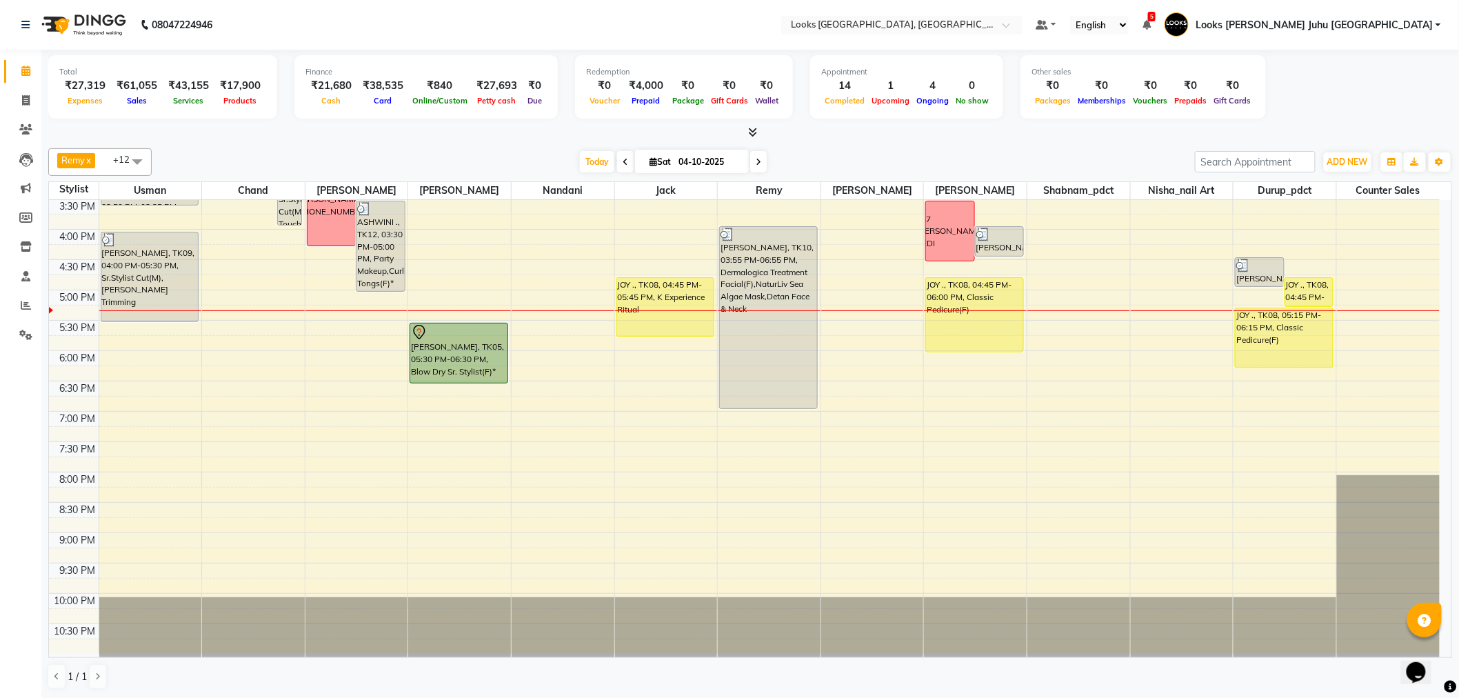
scroll to position [1, 0]
click at [26, 248] on icon at bounding box center [26, 246] width 12 height 10
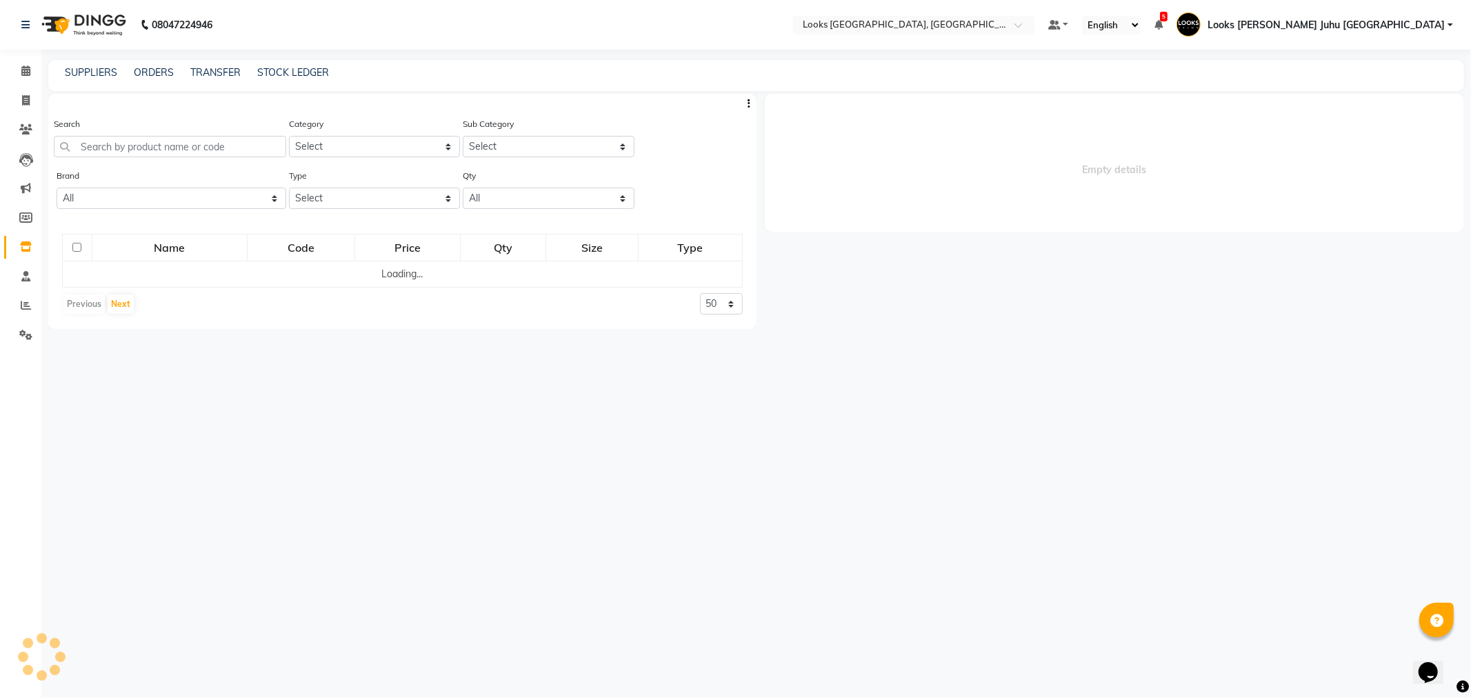
select select
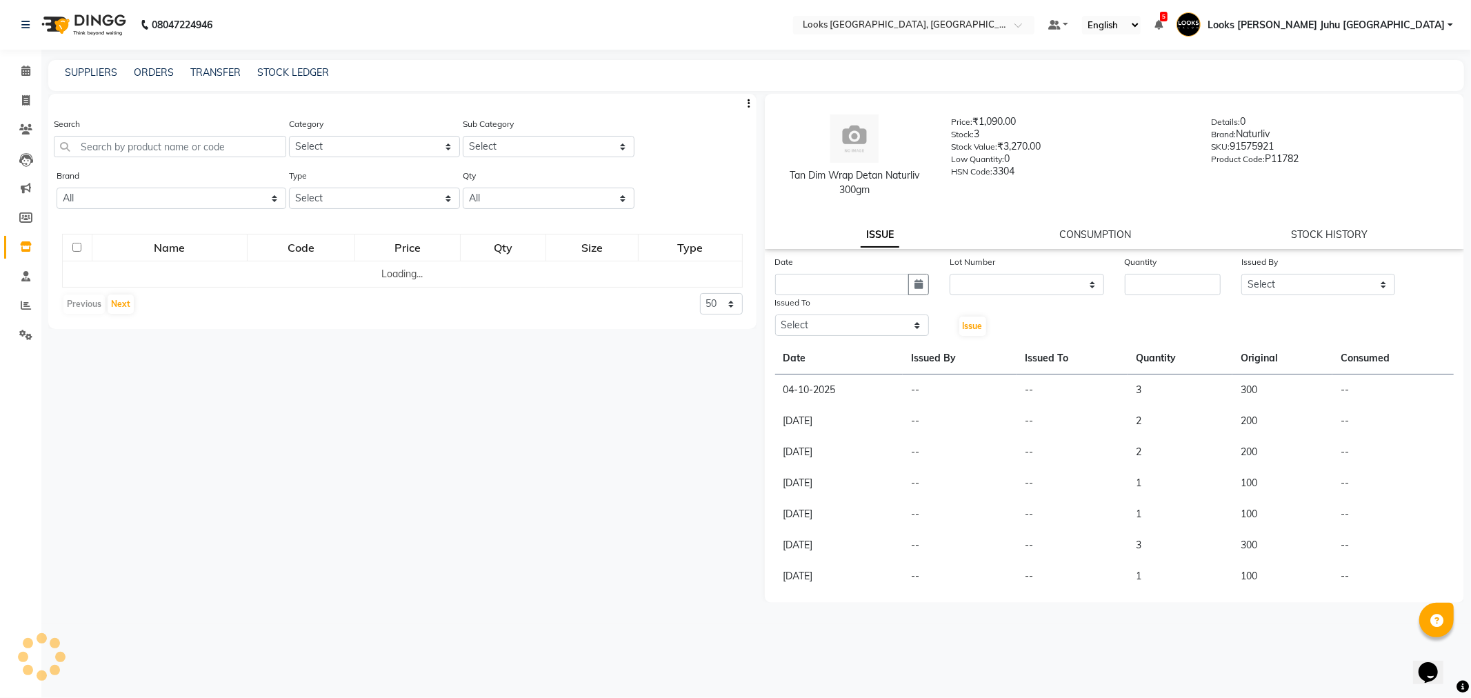
click at [148, 161] on div "Search" at bounding box center [170, 143] width 232 height 52
click at [154, 146] on input "text" at bounding box center [170, 146] width 232 height 21
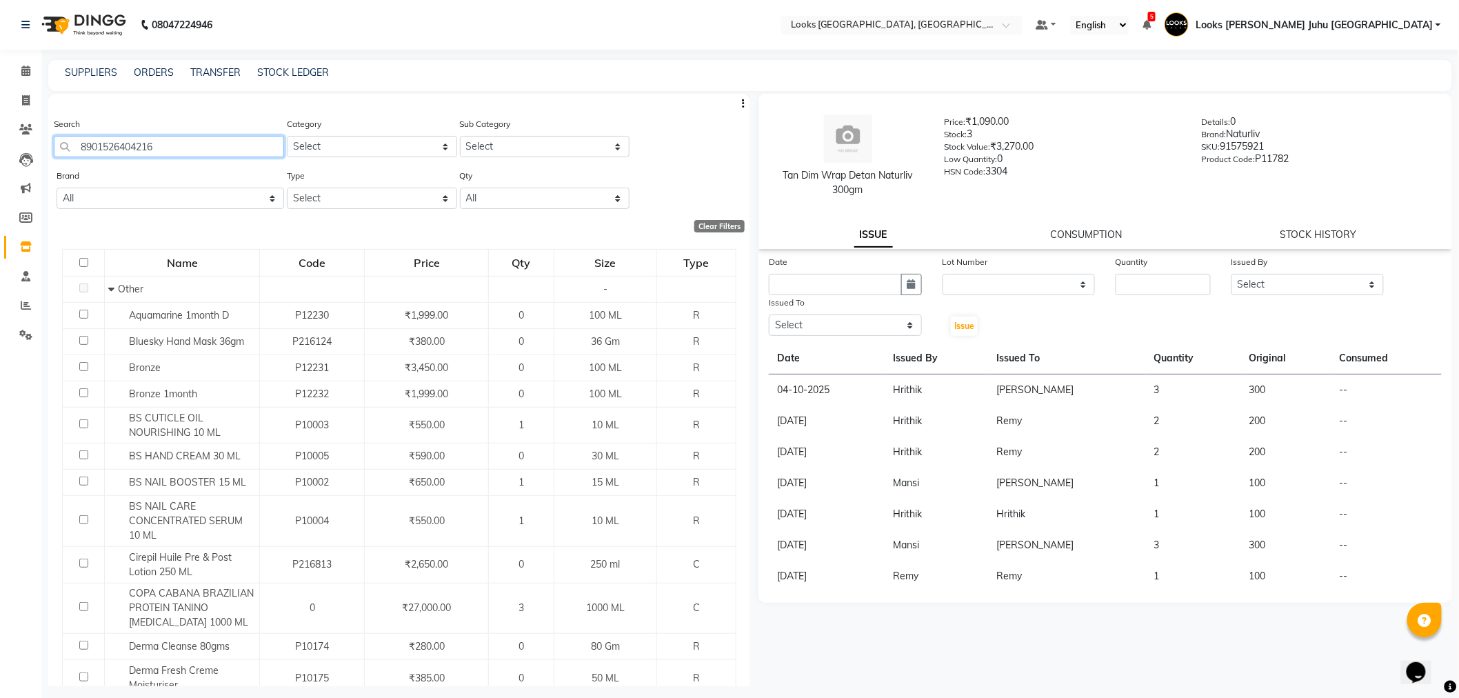
type input "8901526404216"
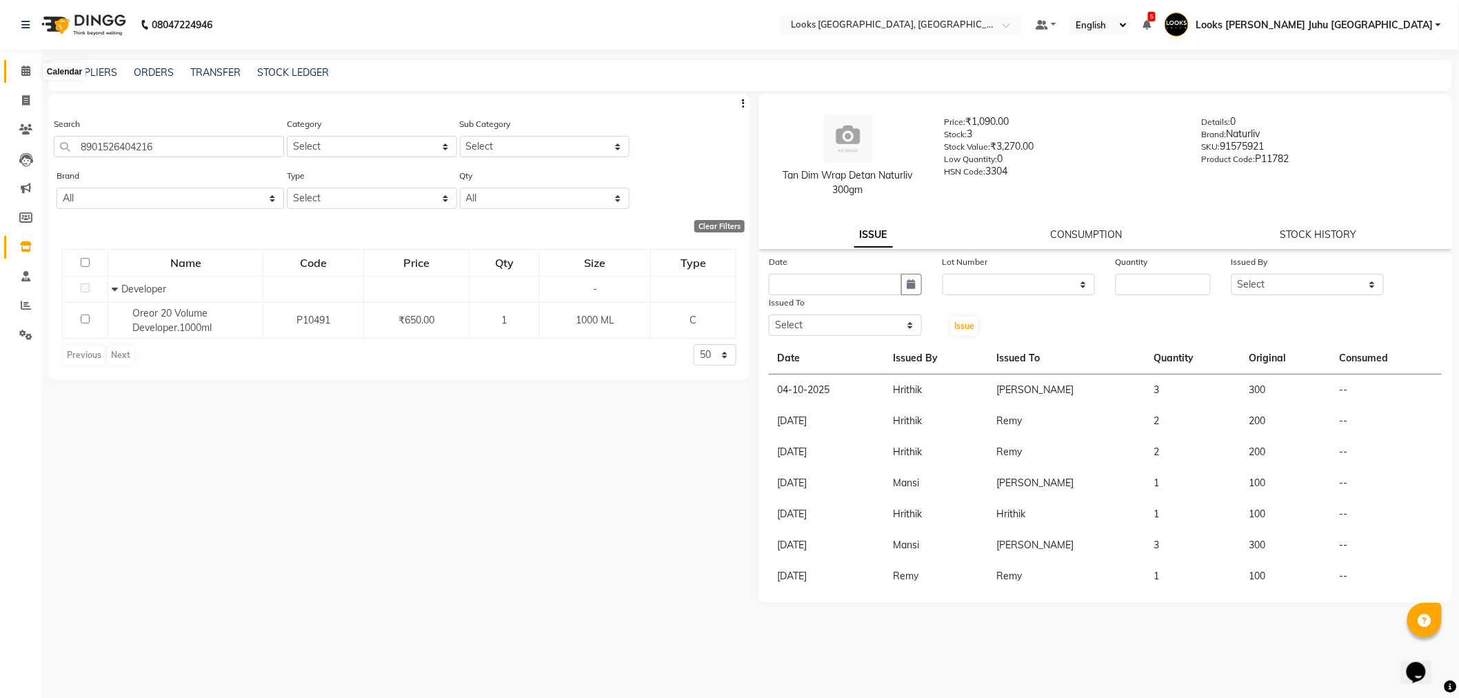
click at [28, 67] on icon at bounding box center [25, 71] width 9 height 10
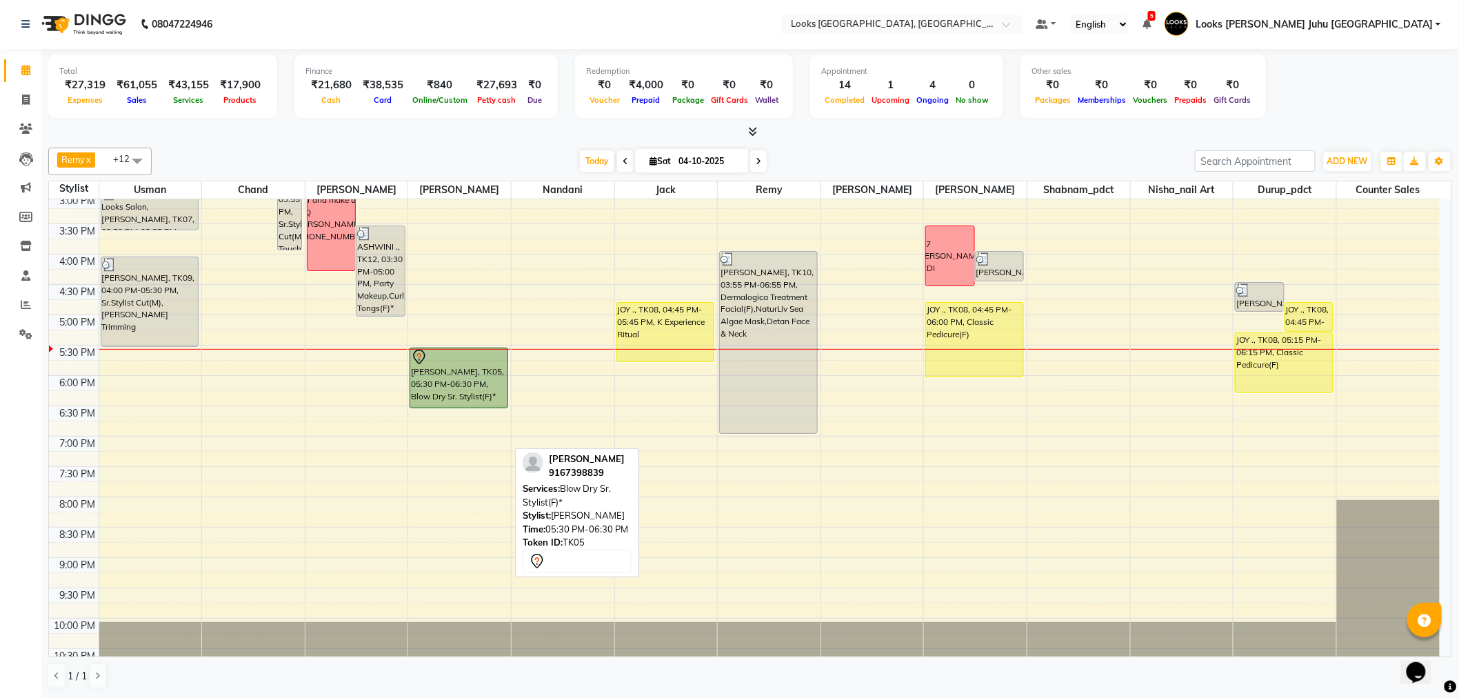
scroll to position [456, 0]
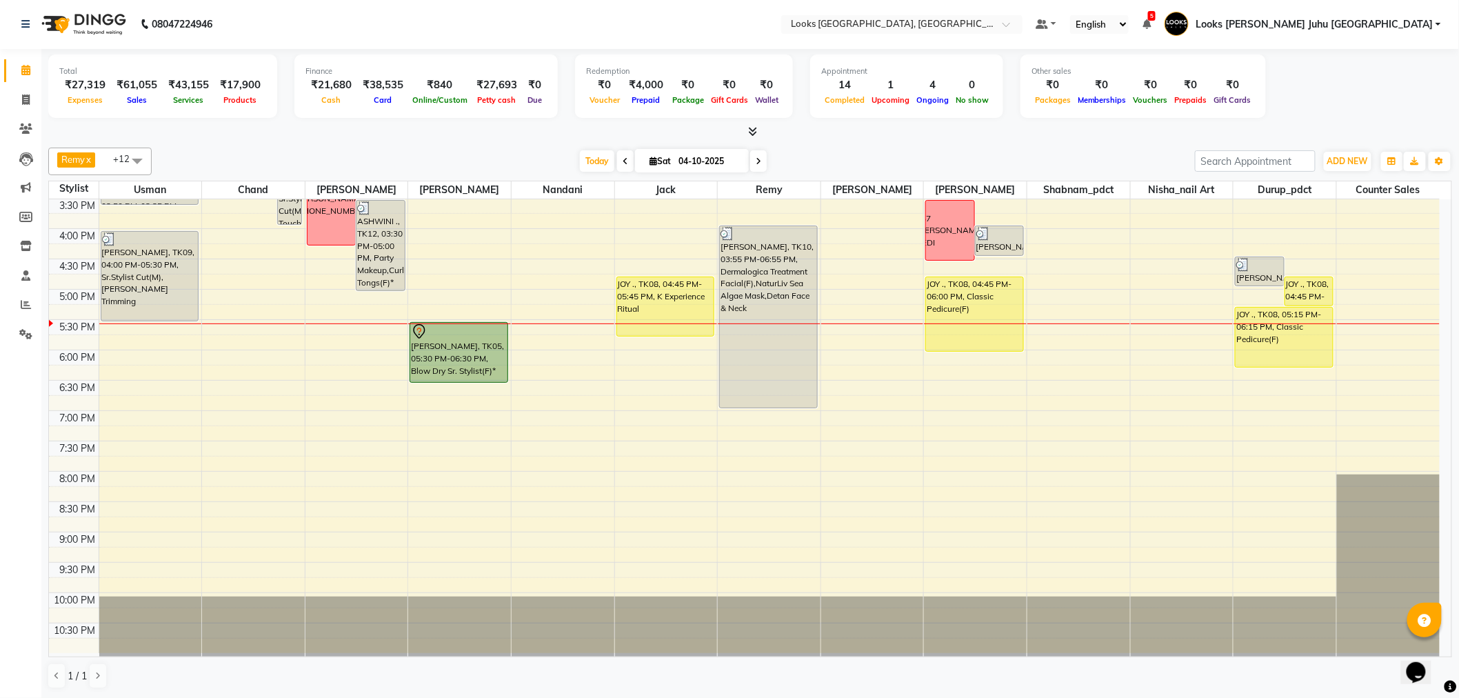
click at [674, 167] on input "04-10-2025" at bounding box center [708, 161] width 69 height 21
select select "10"
select select "2025"
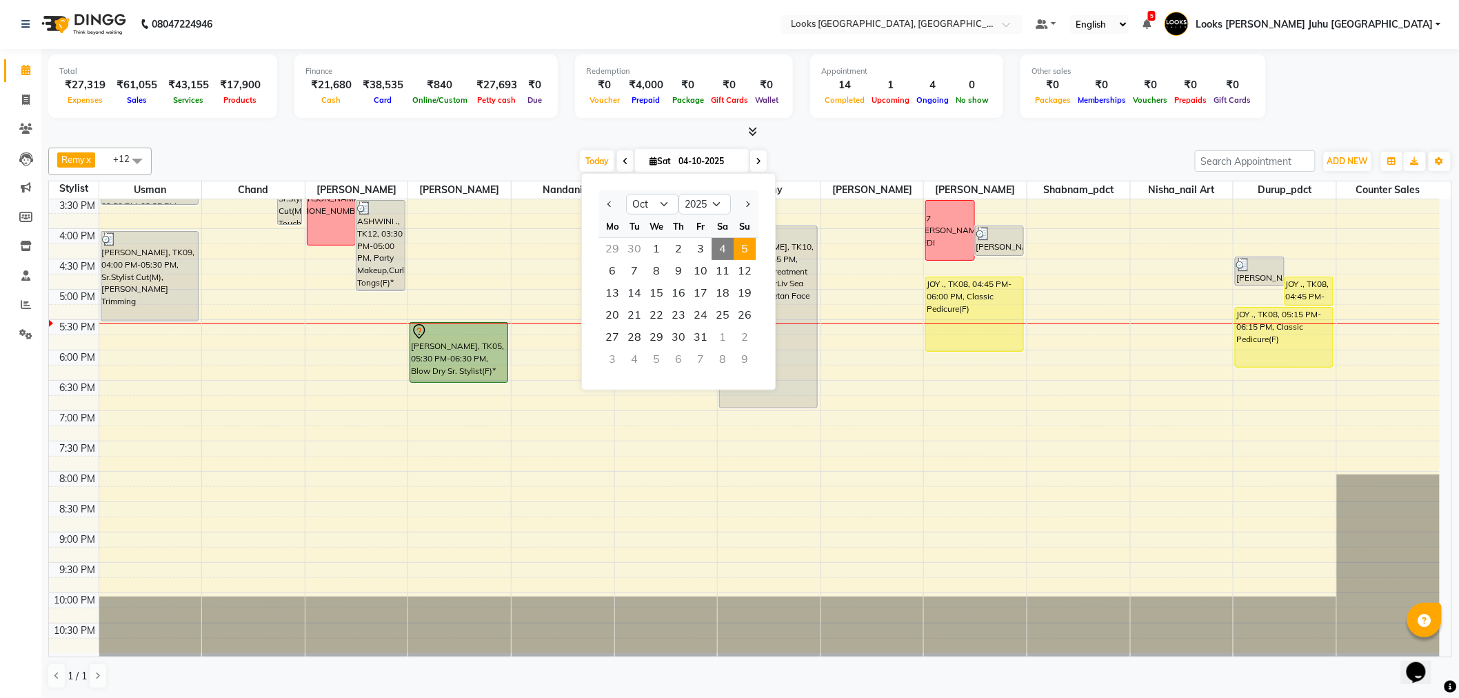
click at [749, 254] on span "5" at bounding box center [745, 249] width 22 height 22
type input "05-10-2025"
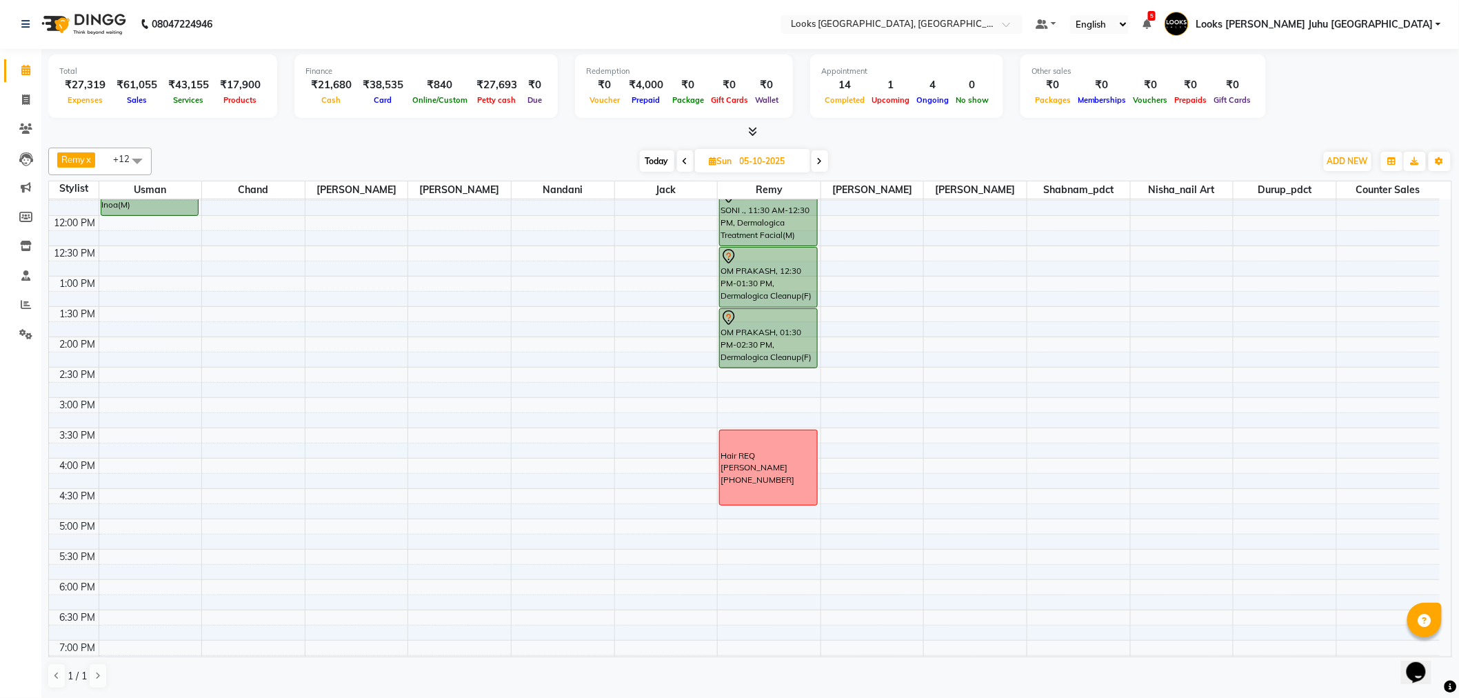
scroll to position [303, 0]
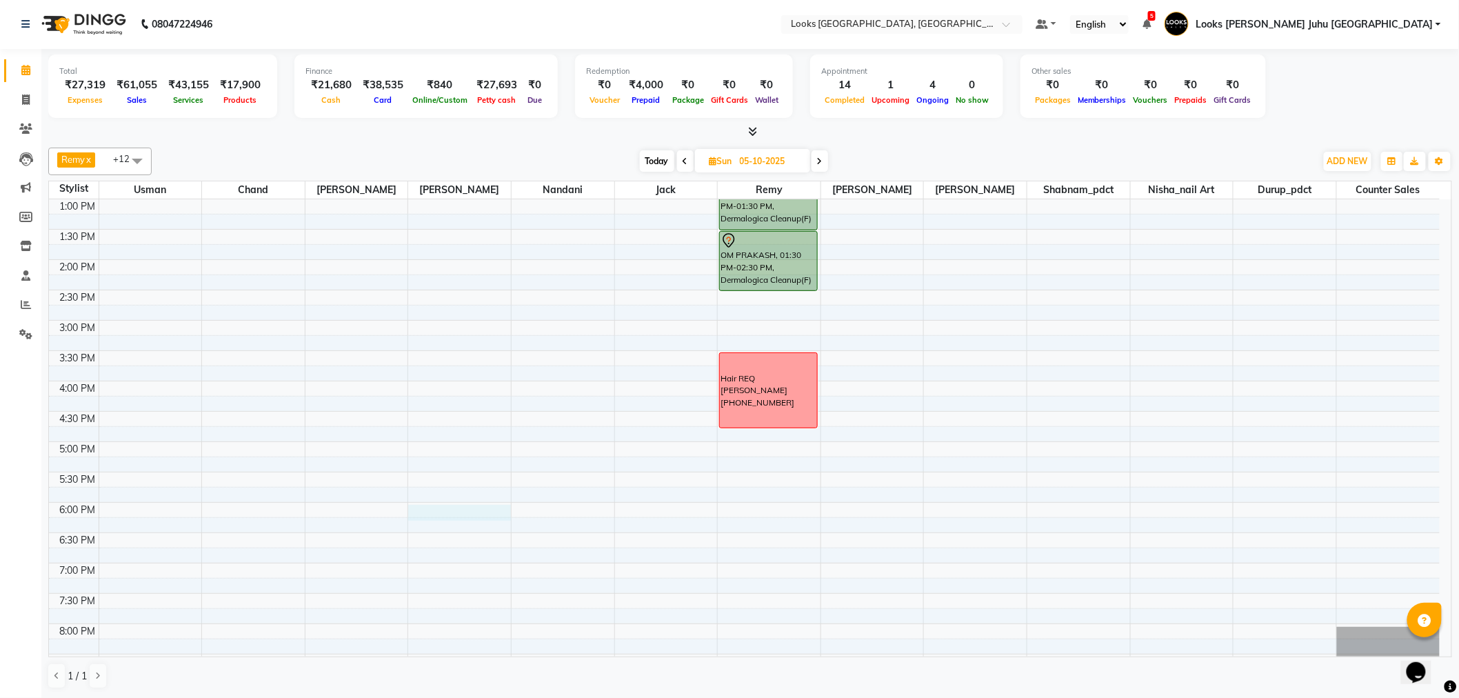
click at [446, 514] on div "8:00 AM 8:30 AM 9:00 AM 9:30 AM 10:00 AM 10:30 AM 11:00 AM 11:30 AM 12:00 PM 12…" at bounding box center [744, 351] width 1391 height 910
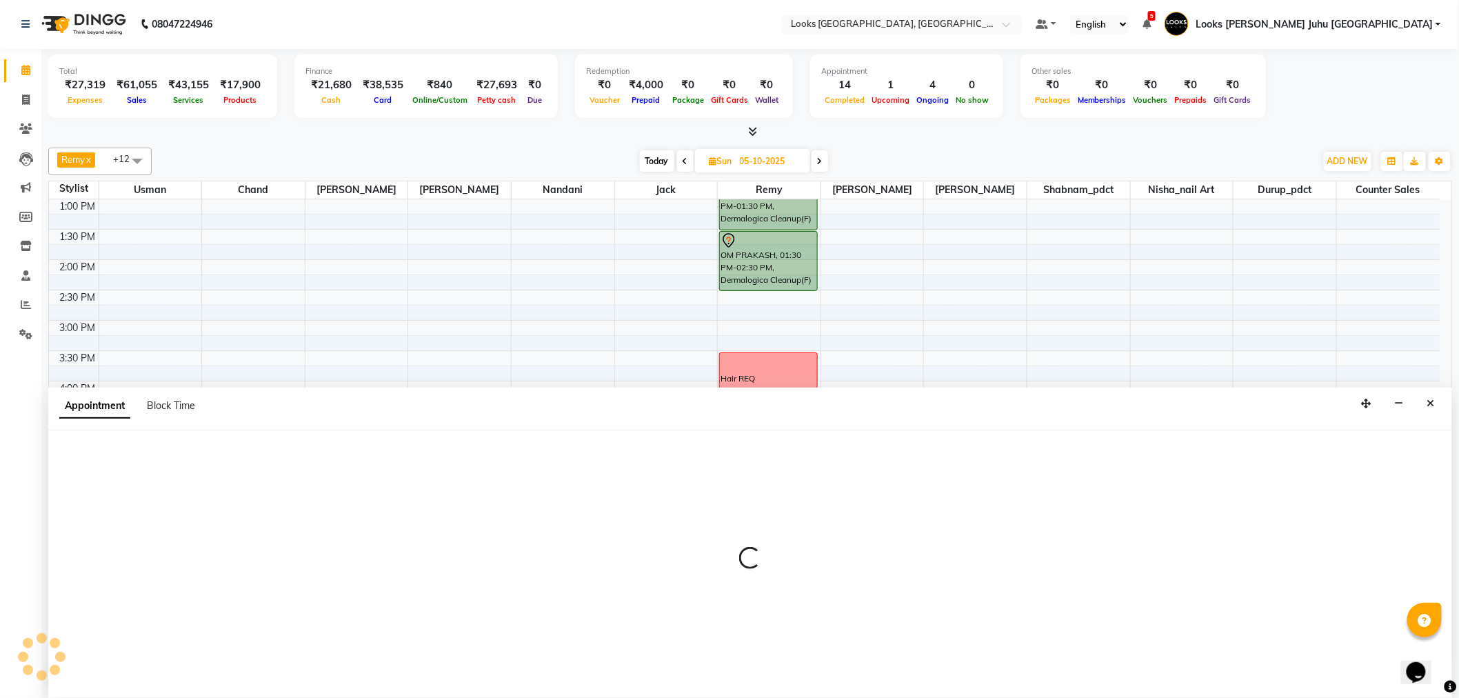
select select "23386"
select select "tentative"
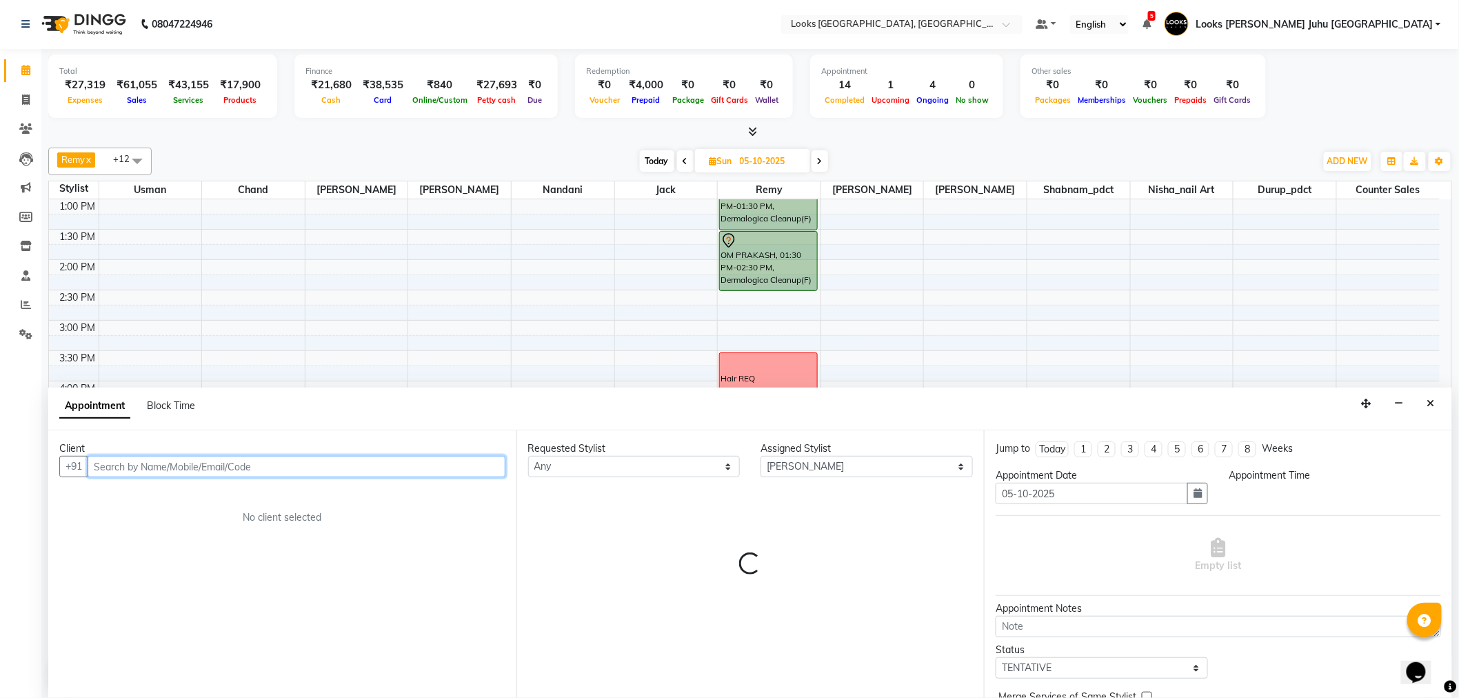
select select "1080"
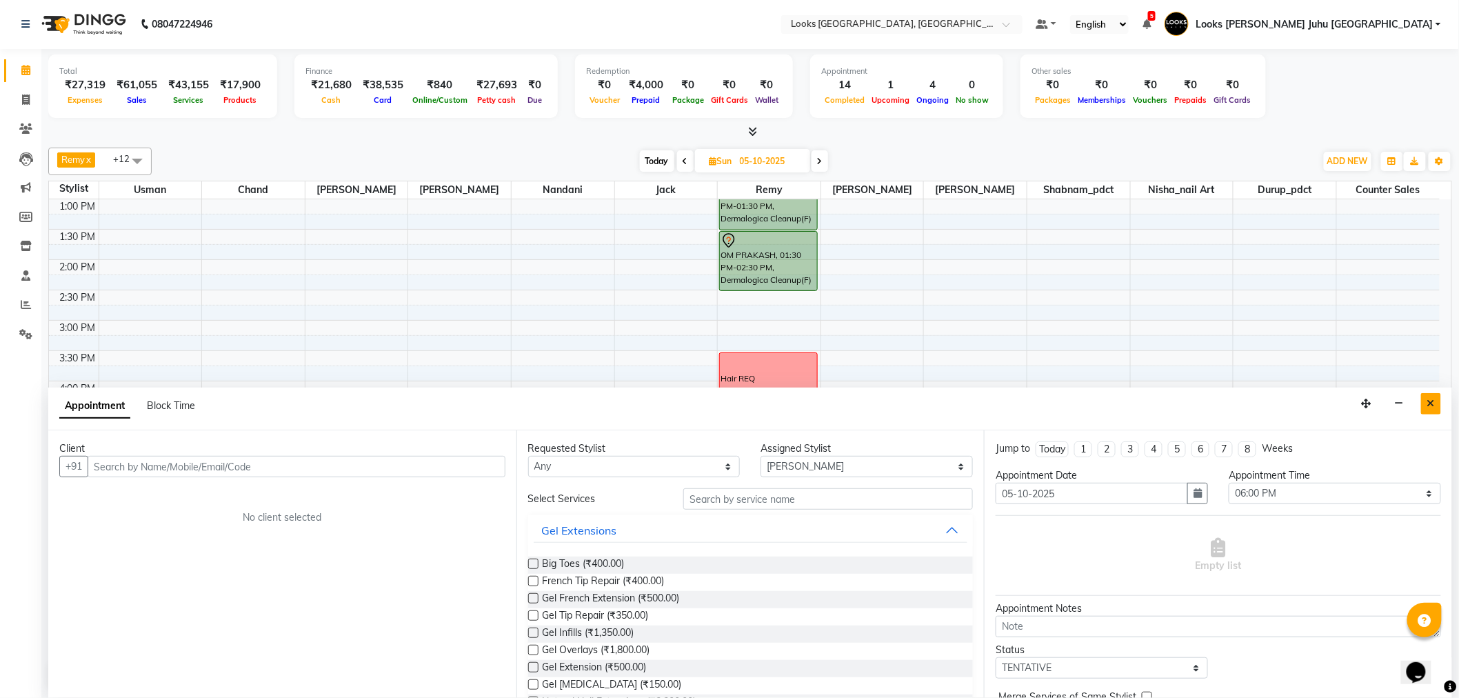
click at [1429, 404] on icon "Close" at bounding box center [1432, 404] width 8 height 10
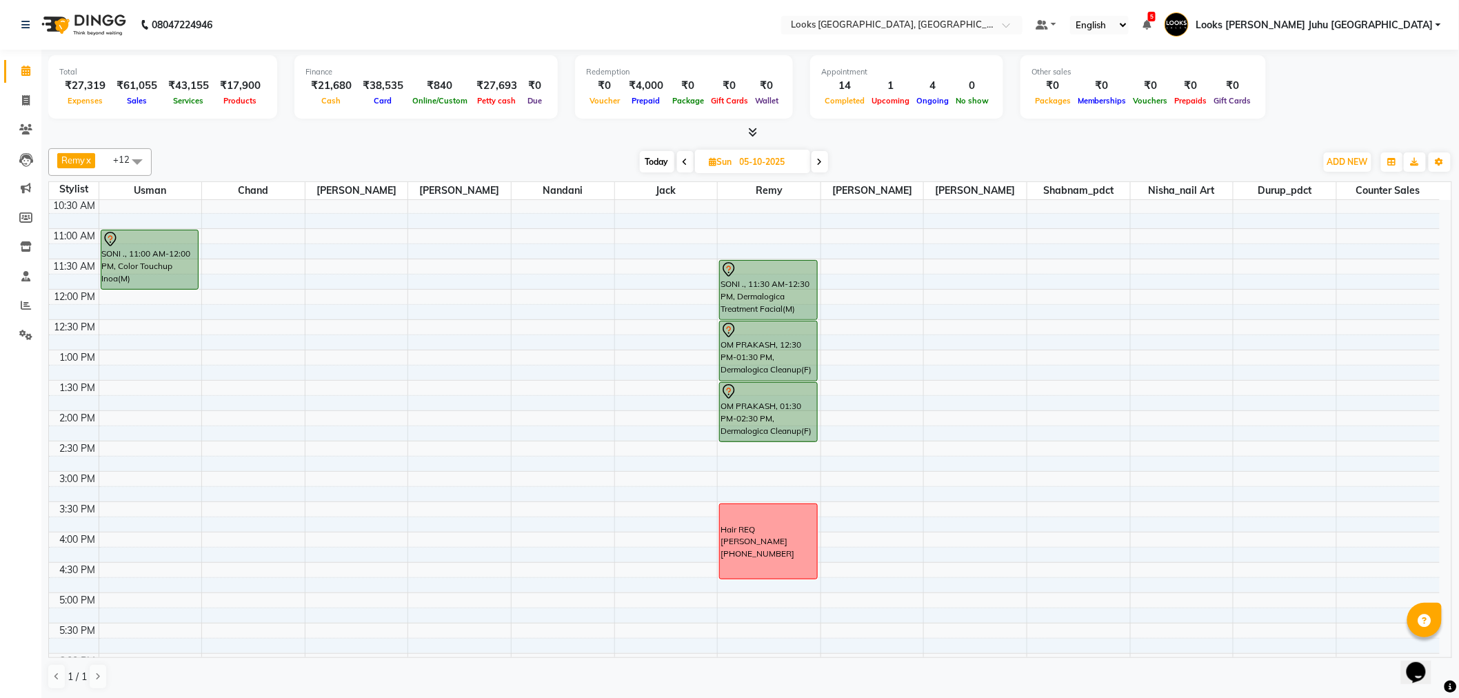
scroll to position [0, 0]
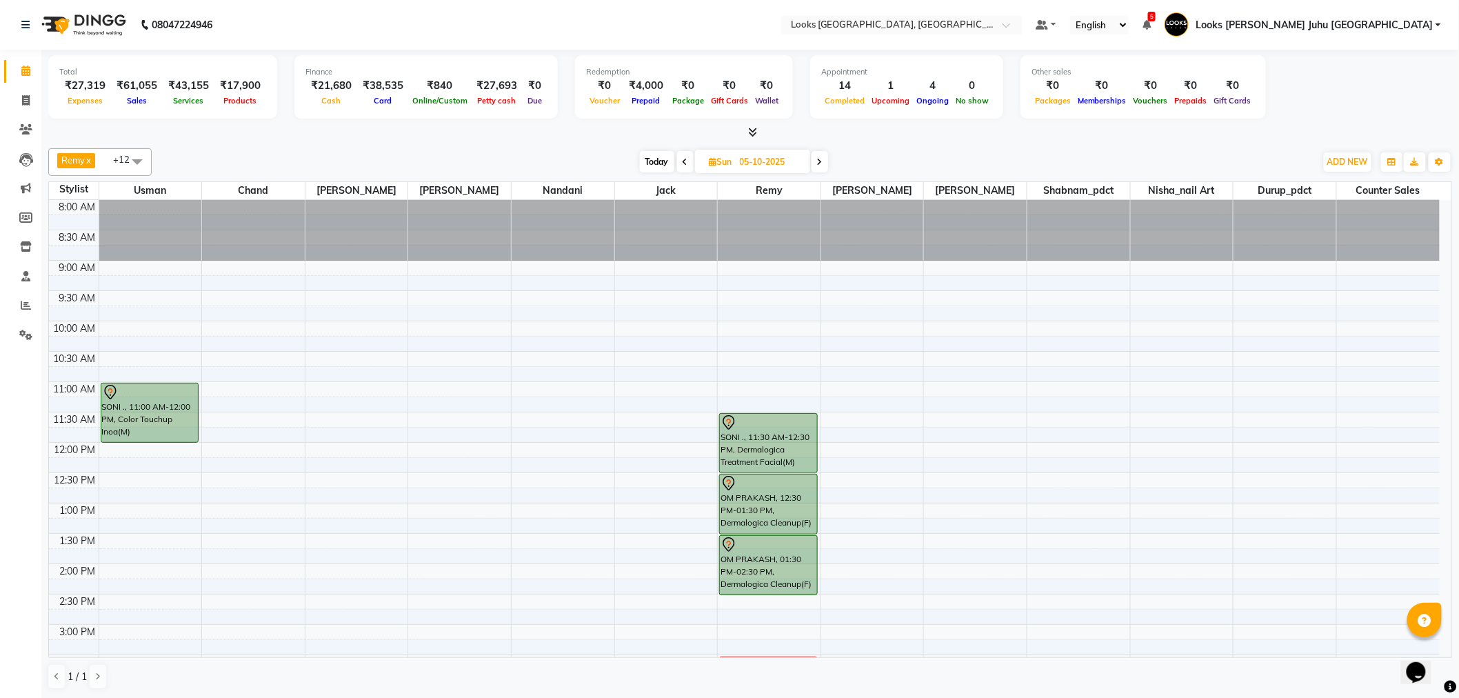
click at [647, 163] on span "Today" at bounding box center [657, 161] width 34 height 21
type input "04-10-2025"
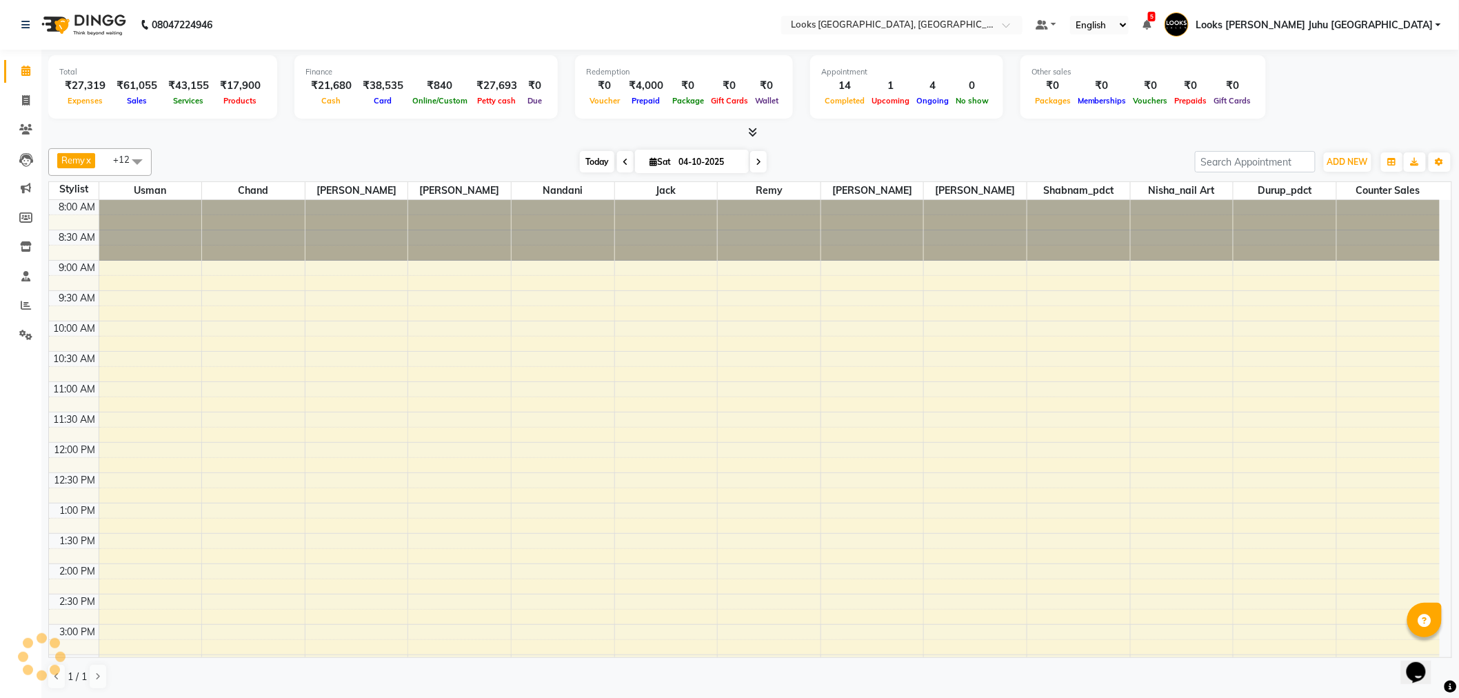
scroll to position [457, 0]
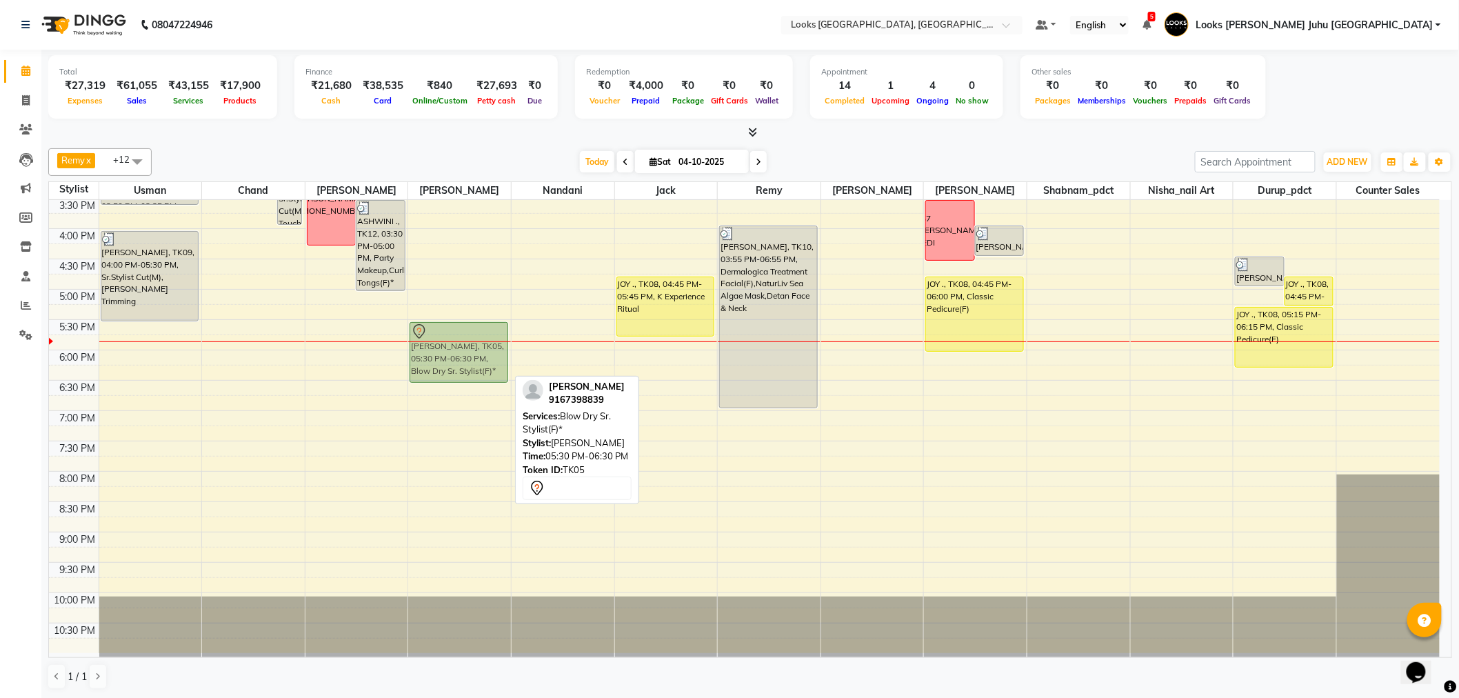
drag, startPoint x: 477, startPoint y: 328, endPoint x: 486, endPoint y: 327, distance: 8.3
click at [486, 327] on div "[PERSON_NAME], TK05, 05:30 PM-06:30 PM, Blow Dry Sr. Stylist(F)* [PERSON_NAME],…" at bounding box center [459, 198] width 103 height 910
drag, startPoint x: 474, startPoint y: 326, endPoint x: 495, endPoint y: 327, distance: 21.4
click at [495, 327] on div "RUCHIKA SAHAY, TK05, 05:30 PM-06:30 PM, Blow Dry Sr. Stylist(F)* RUCHIKA SAHAY,…" at bounding box center [459, 198] width 103 height 910
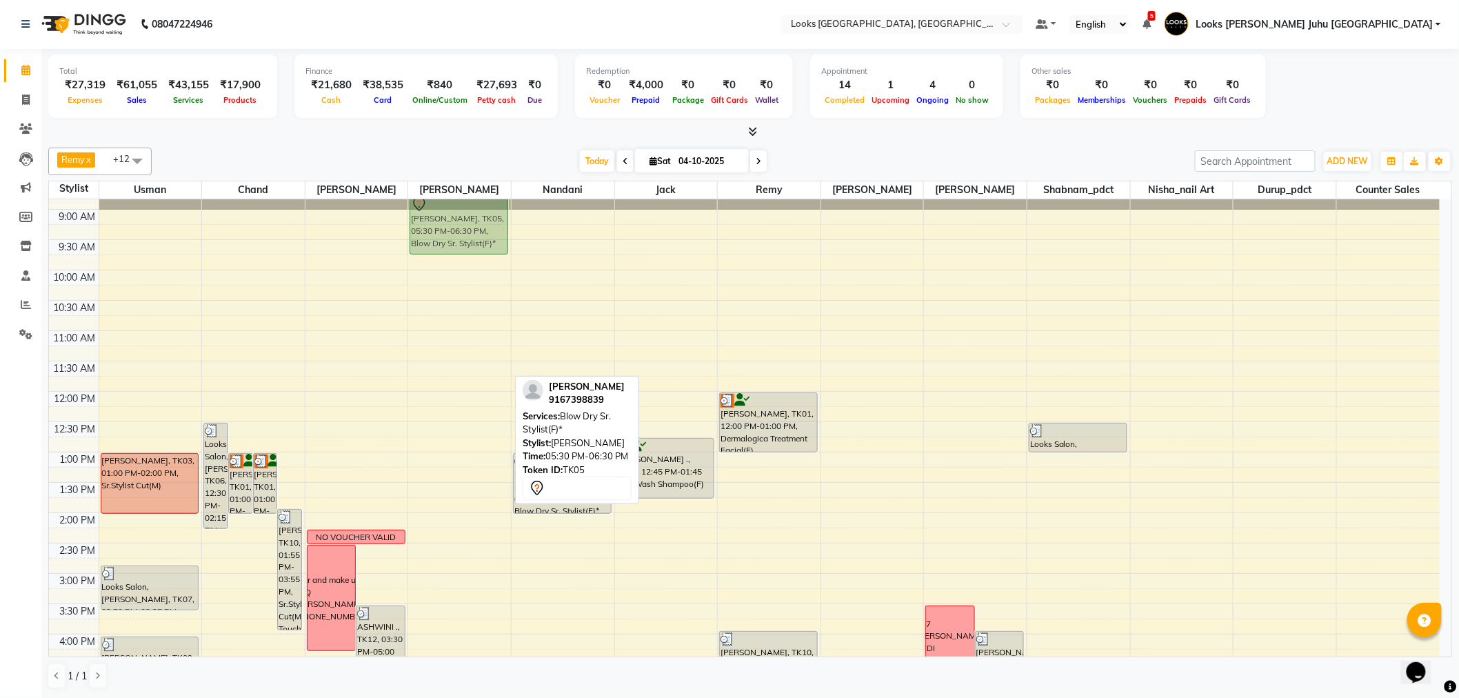
scroll to position [24, 0]
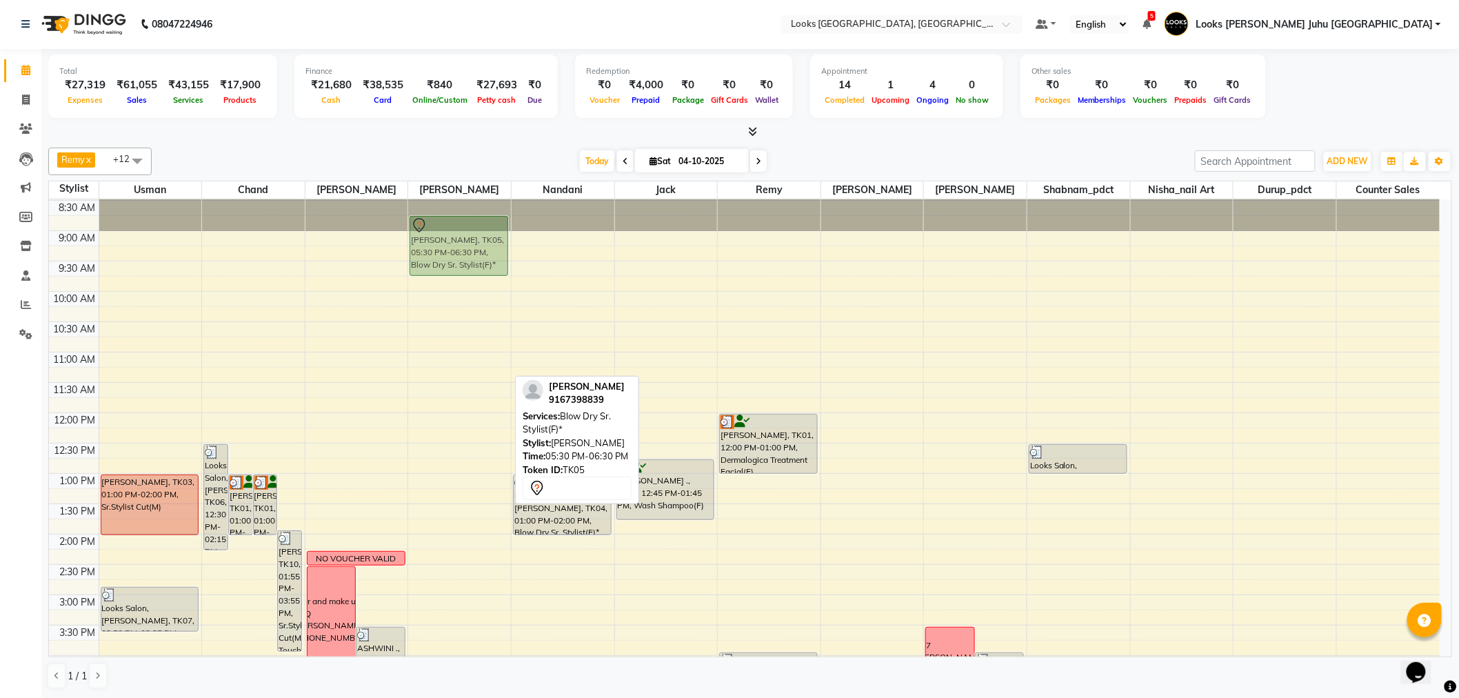
drag, startPoint x: 472, startPoint y: 328, endPoint x: 466, endPoint y: 204, distance: 123.6
click at [466, 206] on div "RUCHIKA SAHAY, TK05, 05:30 PM-06:30 PM, Blow Dry Sr. Stylist(F)* RUCHIKA SAHAY,…" at bounding box center [459, 625] width 103 height 910
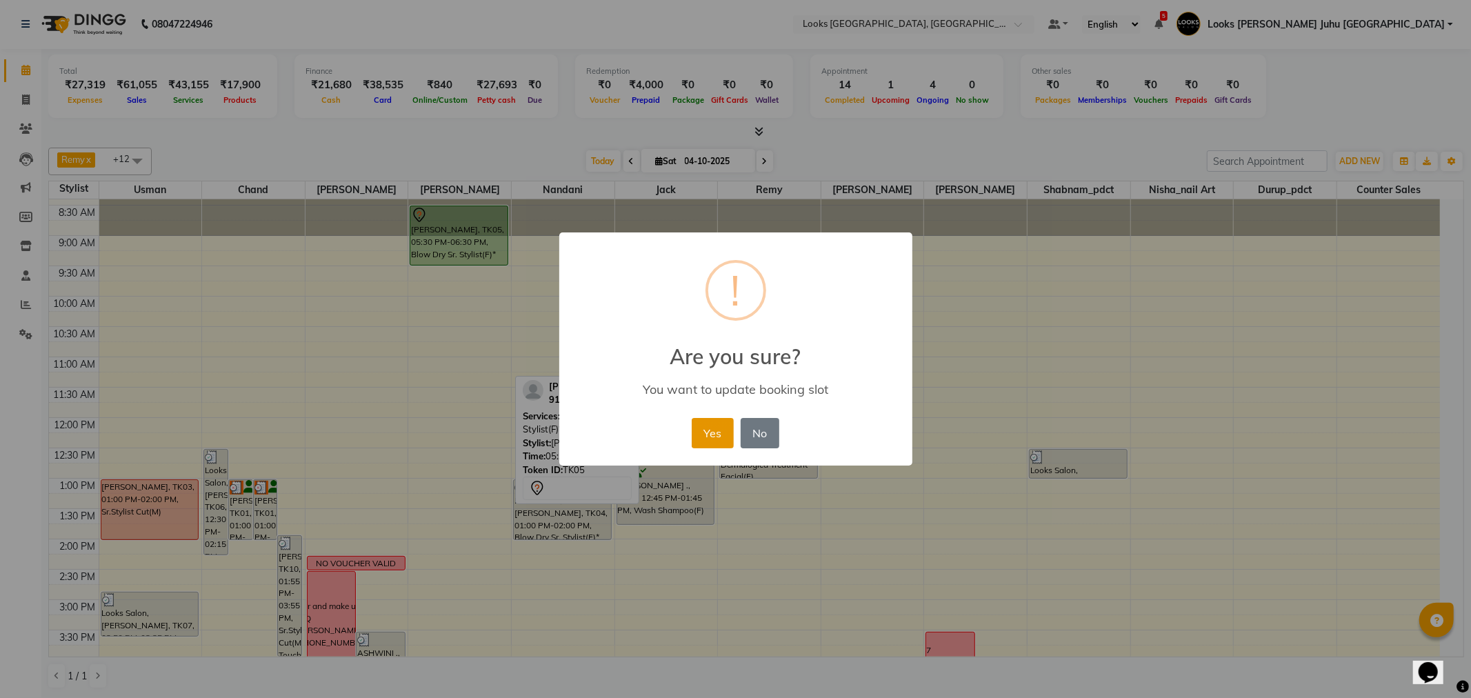
click at [716, 437] on button "Yes" at bounding box center [713, 433] width 42 height 30
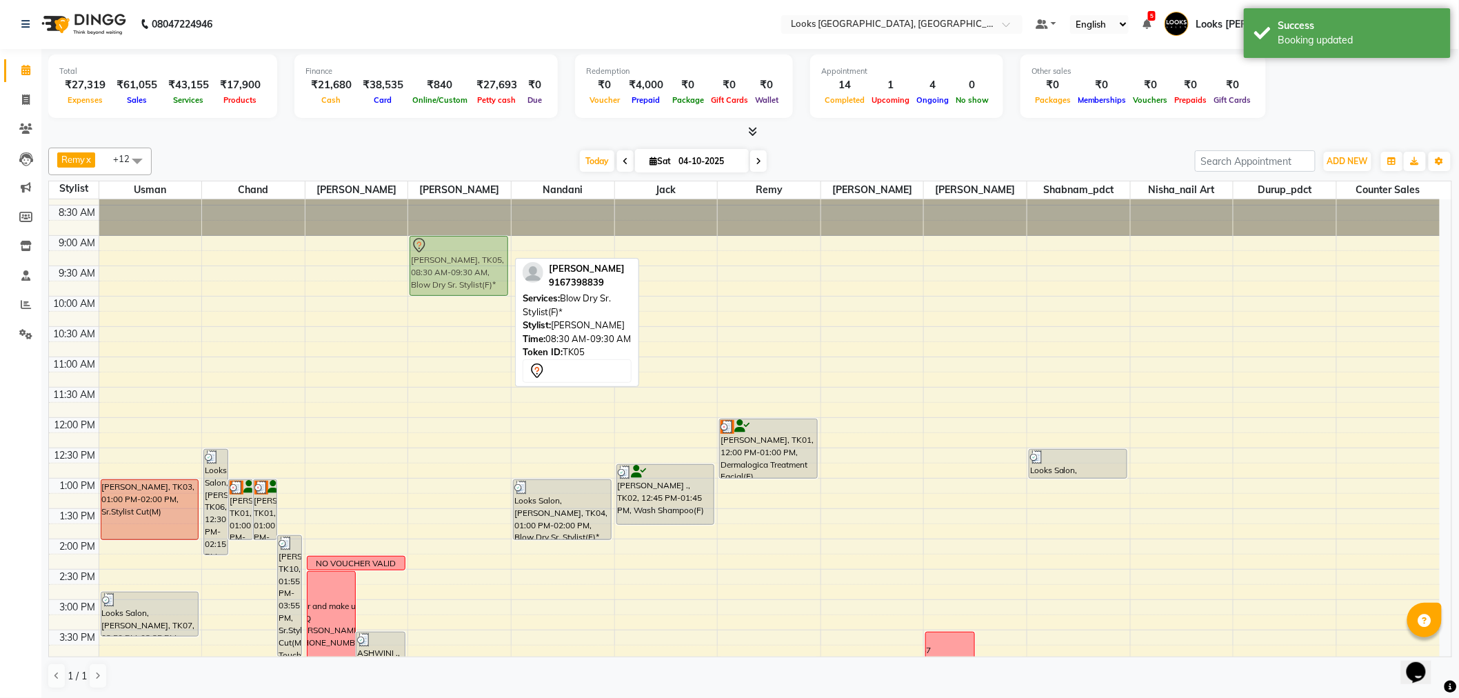
drag, startPoint x: 469, startPoint y: 204, endPoint x: 469, endPoint y: 232, distance: 28.3
click at [469, 232] on div "RUCHIKA SAHAY, TK05, 08:30 AM-09:30 AM, Blow Dry Sr. Stylist(F)* RUCHIKA SAHAY,…" at bounding box center [459, 630] width 103 height 910
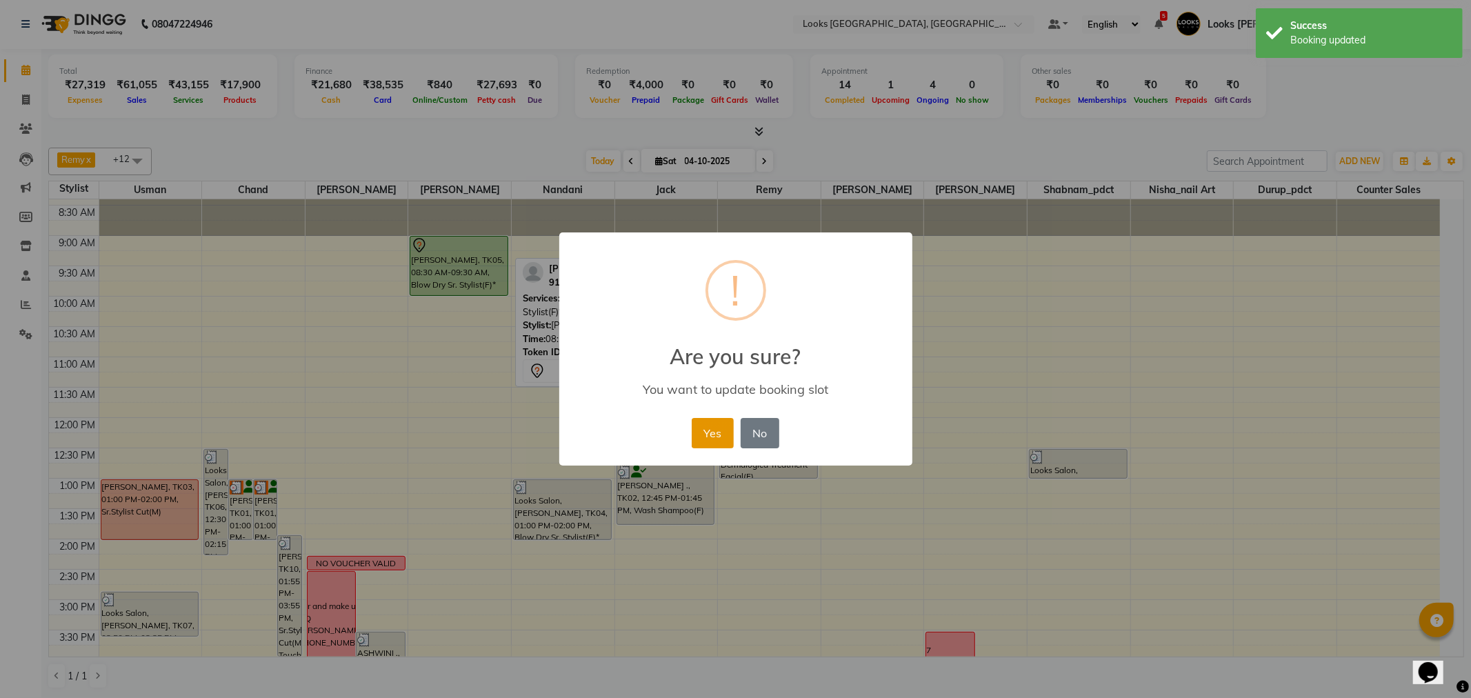
click at [715, 438] on button "Yes" at bounding box center [713, 433] width 42 height 30
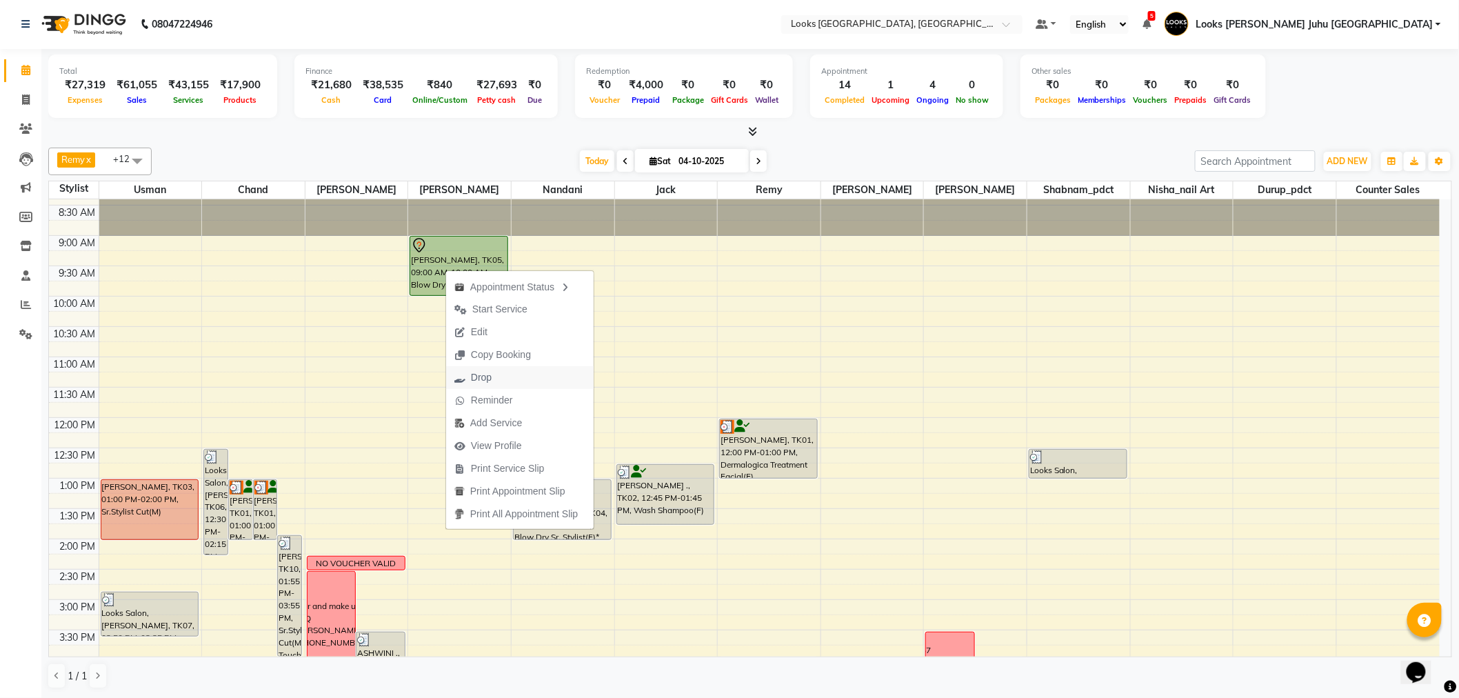
click at [469, 383] on span "Drop" at bounding box center [473, 377] width 54 height 23
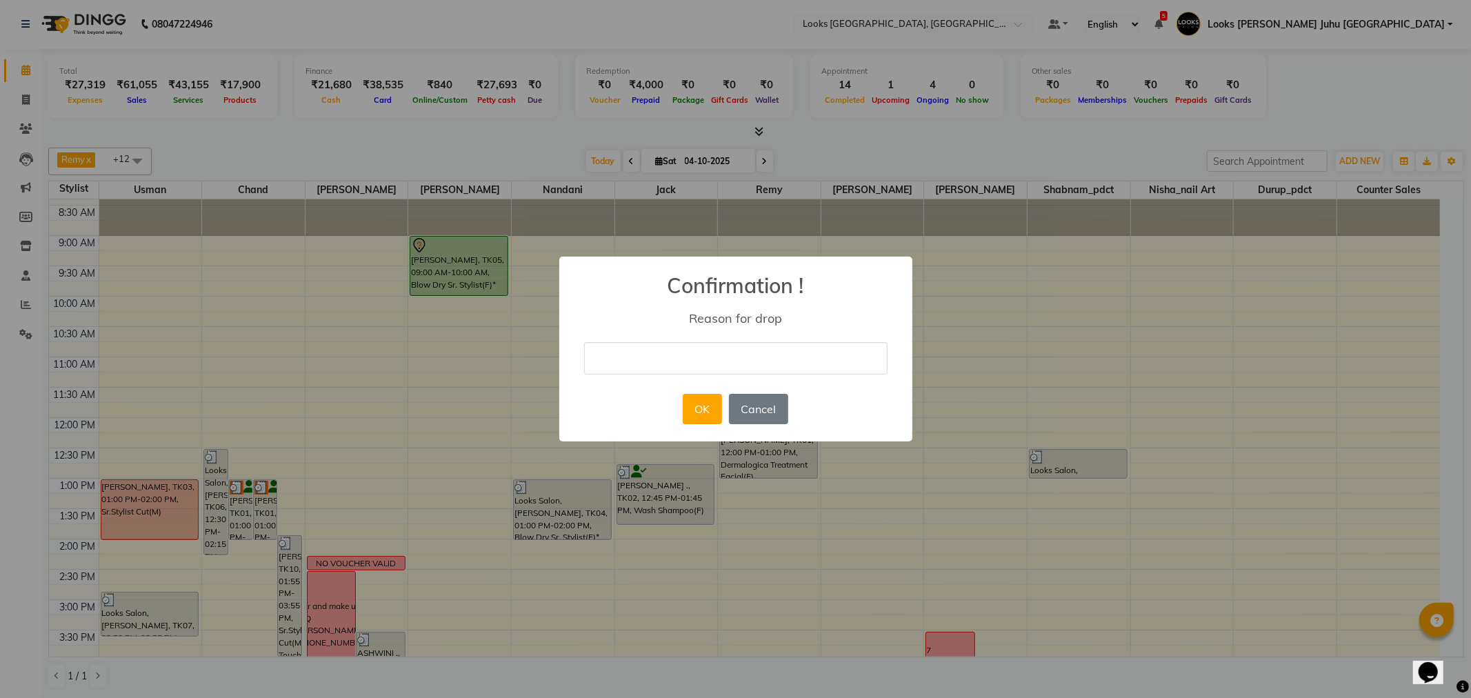
click at [731, 373] on input "text" at bounding box center [735, 358] width 303 height 32
type input "Double"
click at [704, 347] on input "Double" at bounding box center [735, 358] width 303 height 32
click at [692, 366] on input "Double" at bounding box center [735, 358] width 303 height 32
click at [693, 406] on button "OK" at bounding box center [702, 409] width 39 height 30
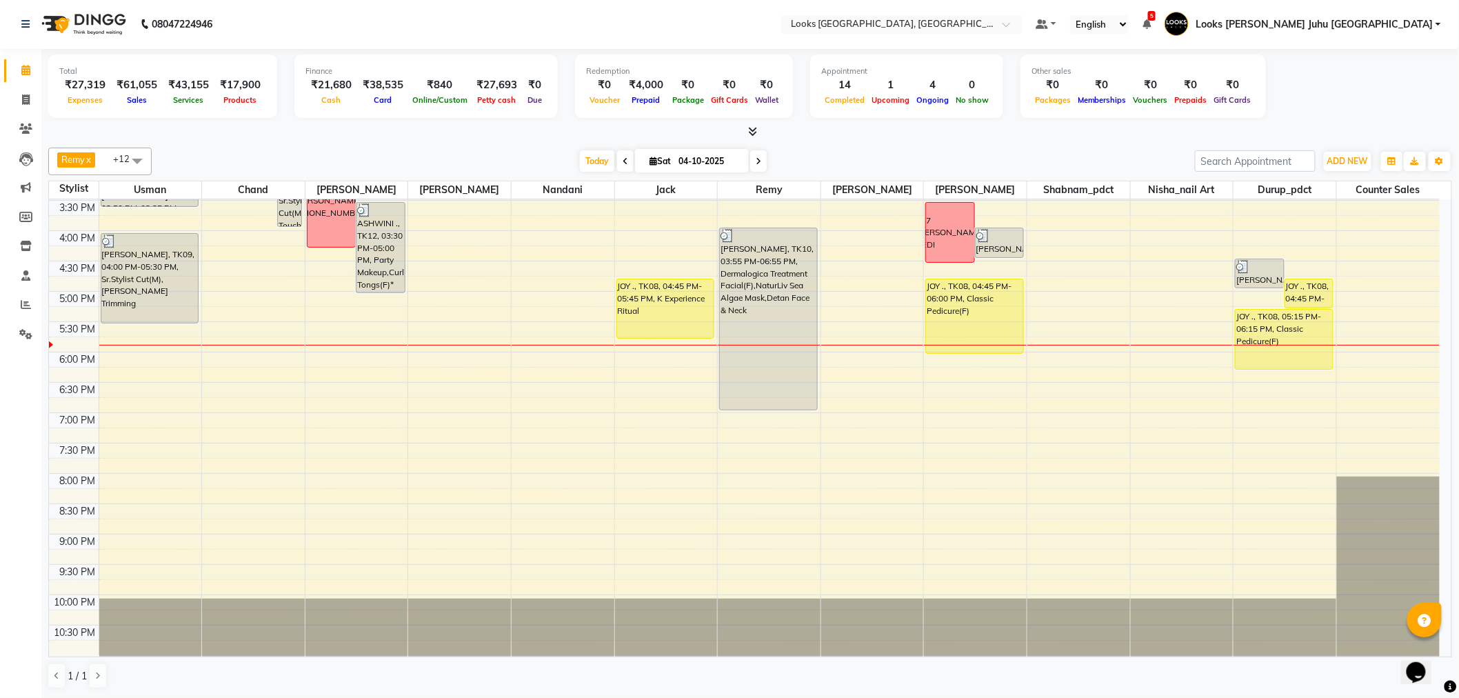
scroll to position [456, 0]
click at [693, 163] on input "04-10-2025" at bounding box center [708, 161] width 69 height 21
select select "10"
select select "2025"
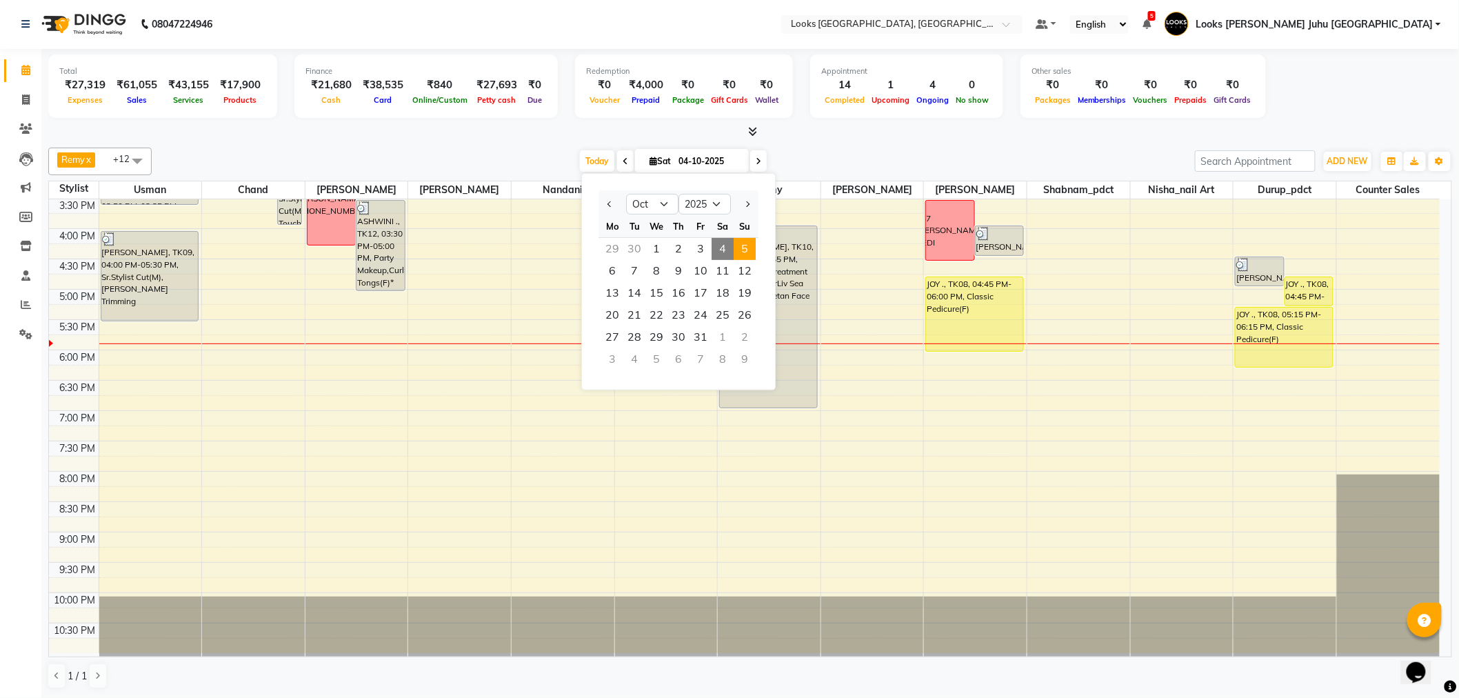
click at [738, 254] on span "5" at bounding box center [745, 249] width 22 height 22
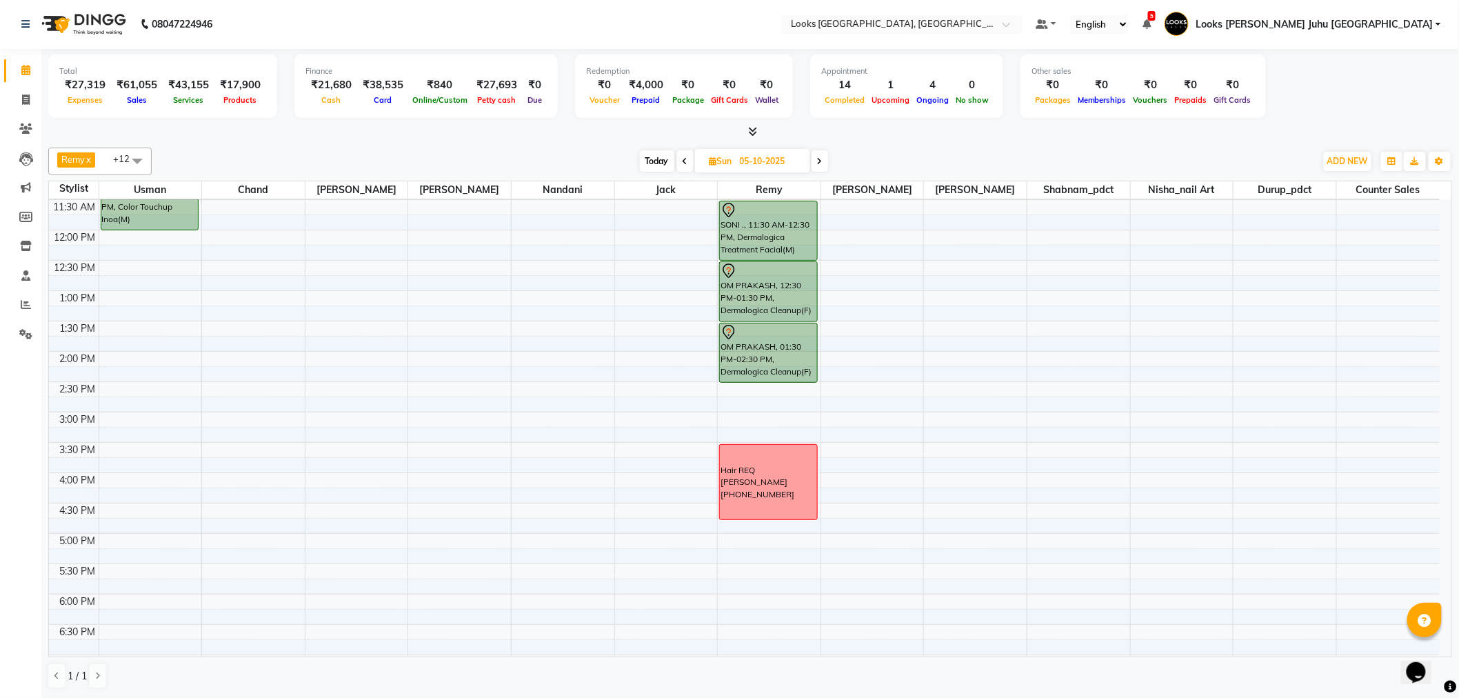
scroll to position [230, 0]
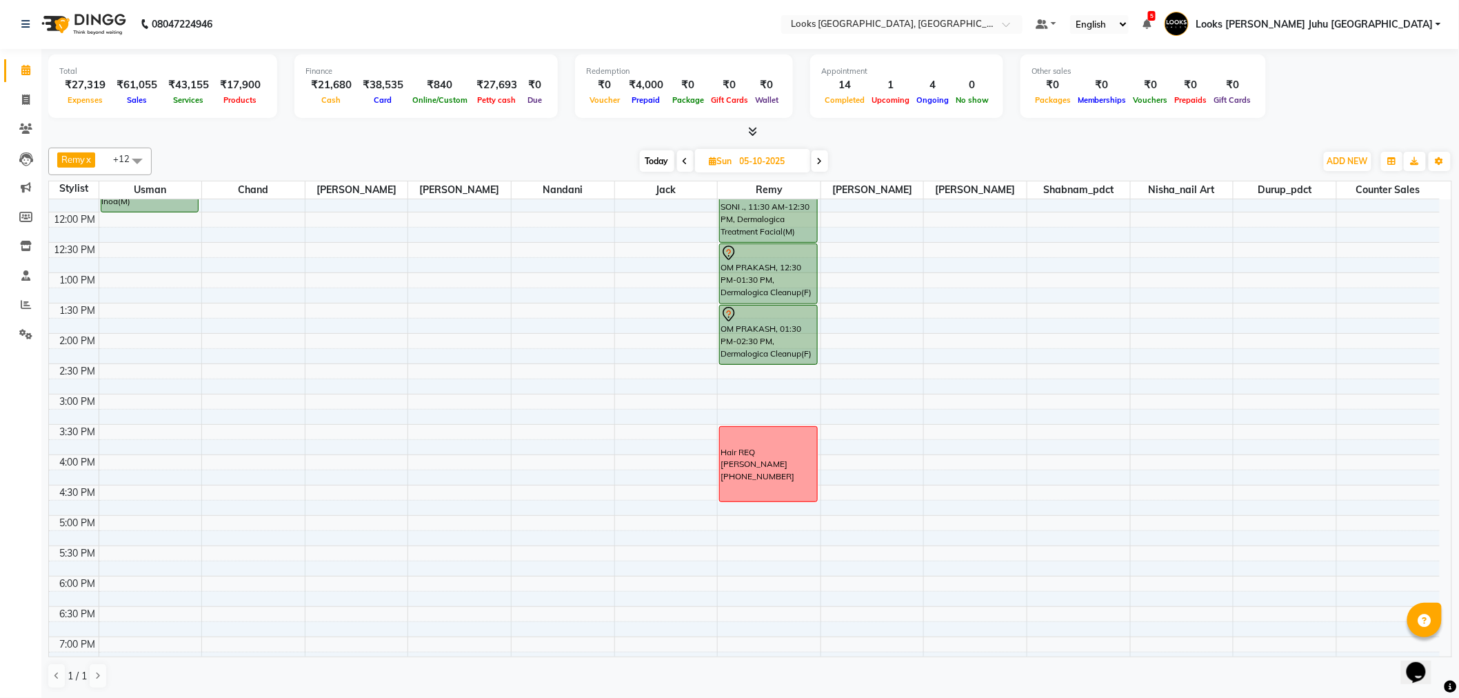
click at [644, 154] on span "Today" at bounding box center [657, 160] width 34 height 21
type input "04-10-2025"
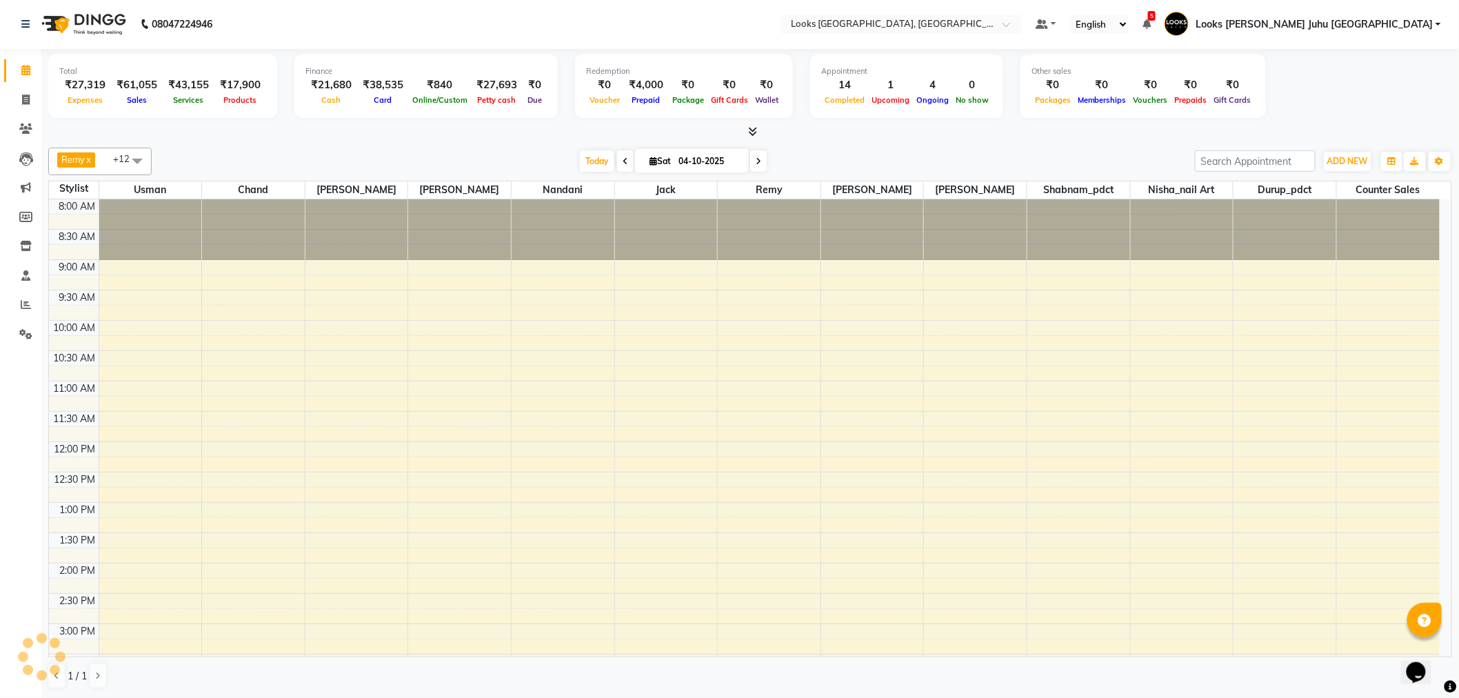
scroll to position [457, 0]
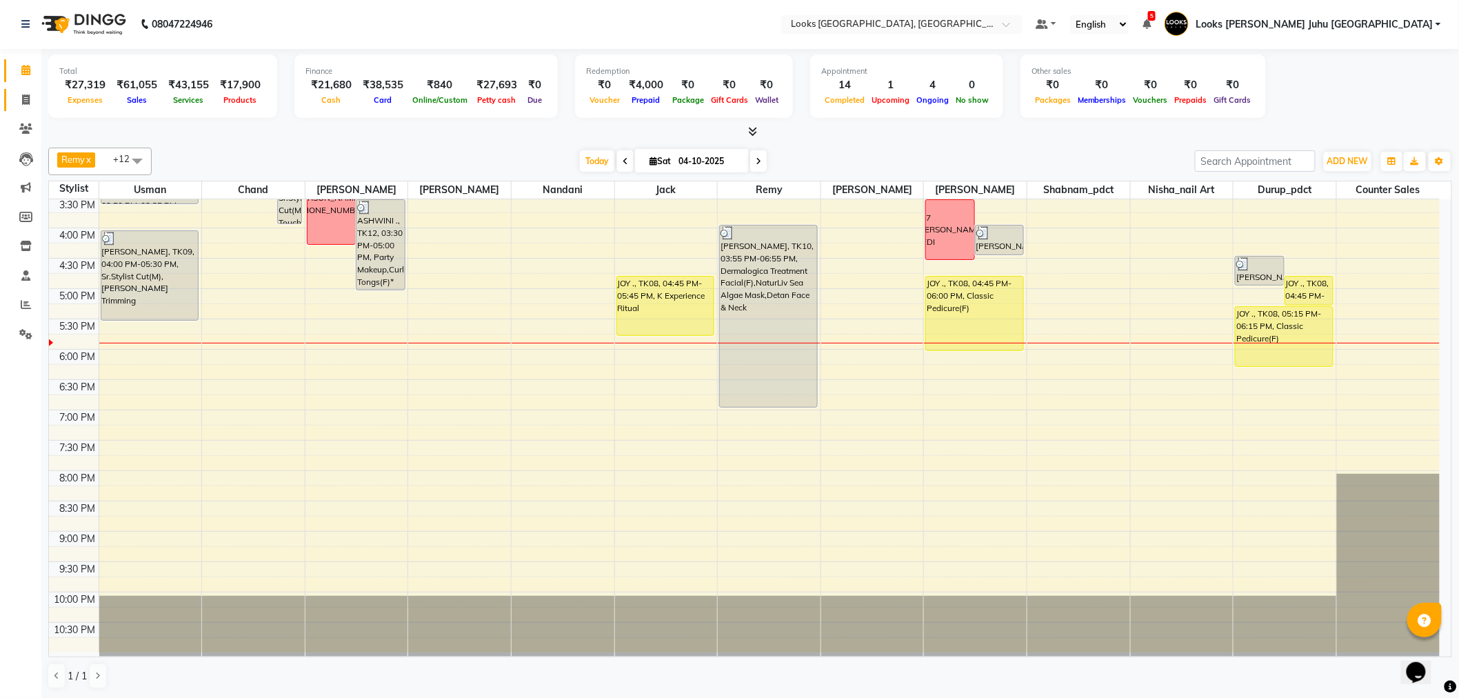
click at [22, 109] on link "Invoice" at bounding box center [20, 100] width 33 height 23
select select "service"
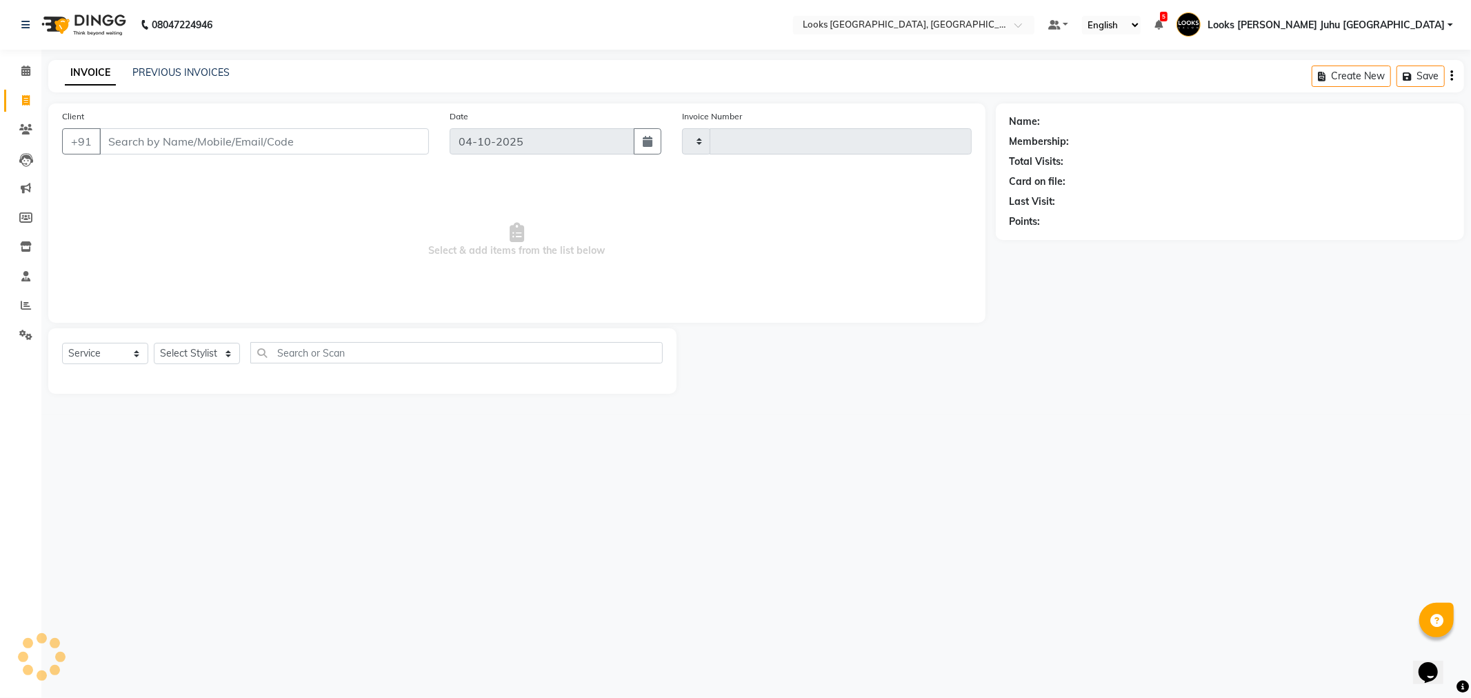
type input "2283"
select select "8270"
click at [214, 77] on link "PREVIOUS INVOICES" at bounding box center [180, 72] width 97 height 12
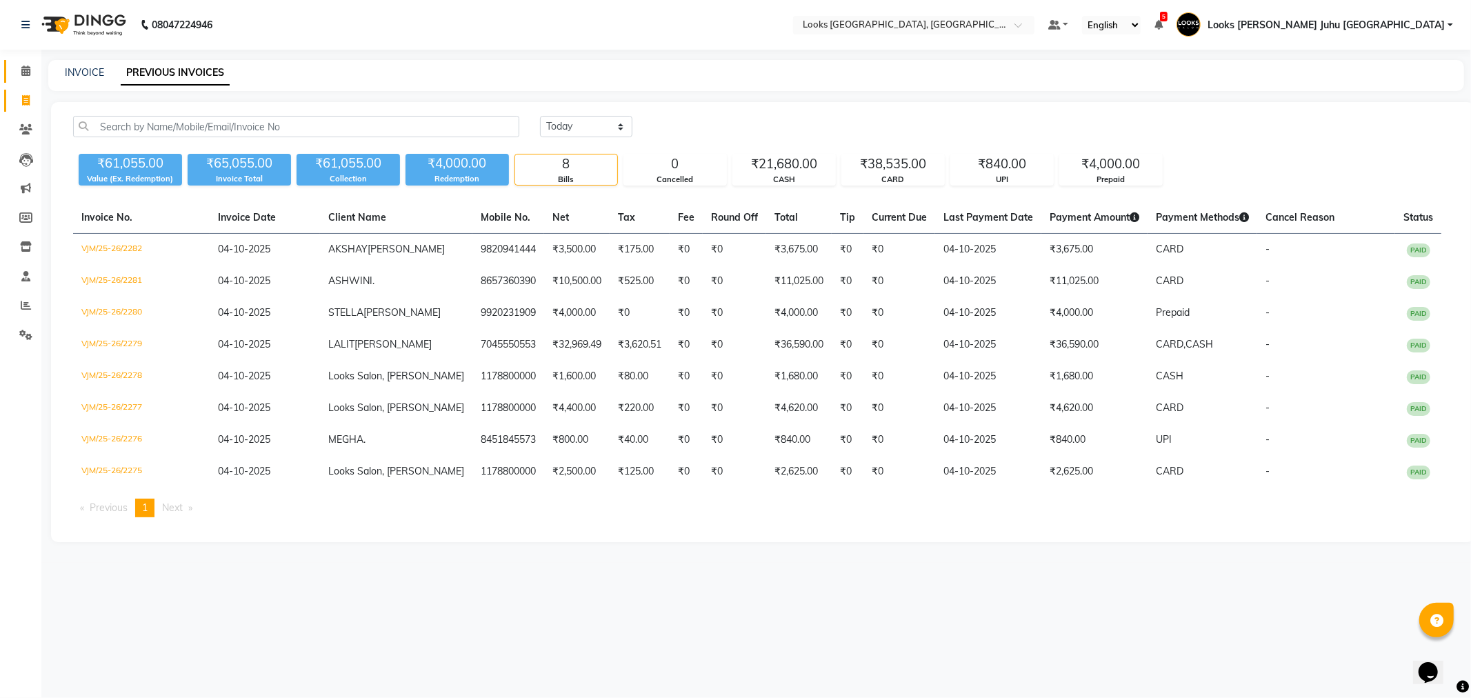
click at [23, 61] on link "Calendar" at bounding box center [20, 71] width 33 height 23
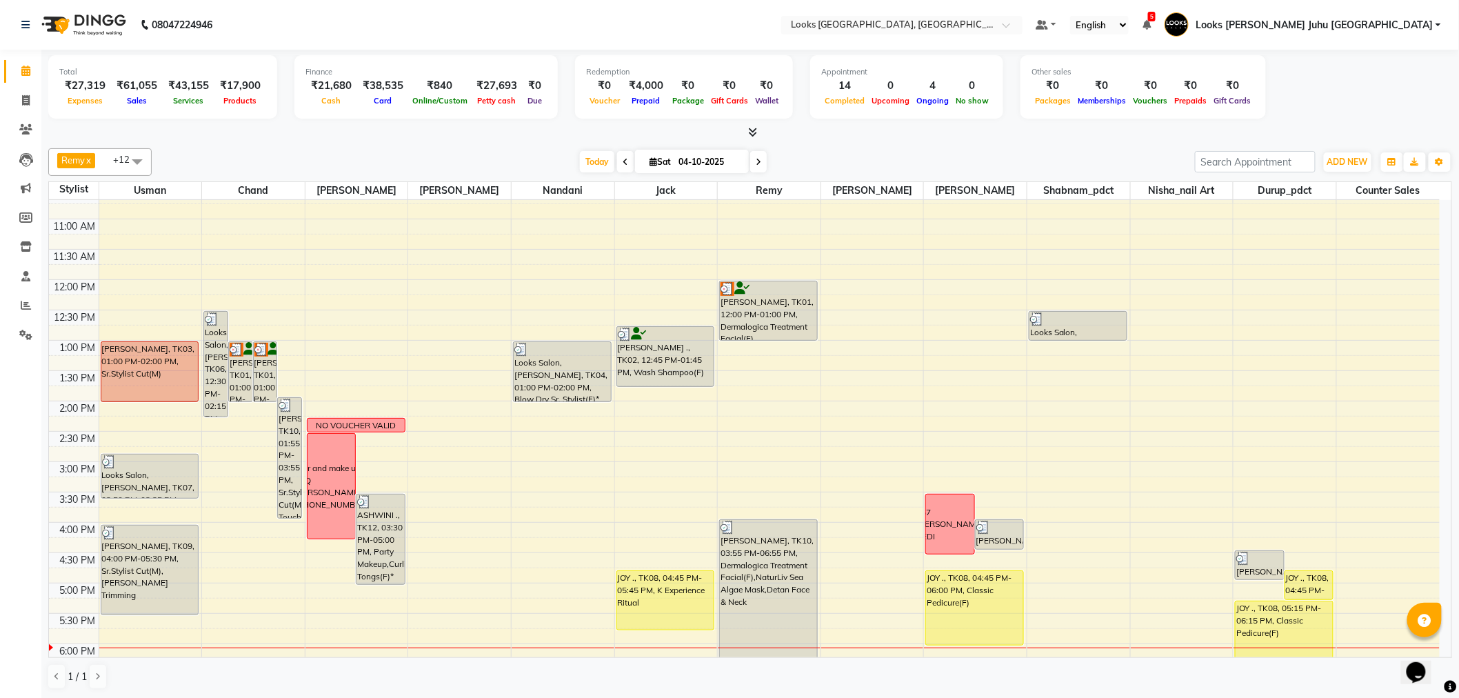
scroll to position [354, 0]
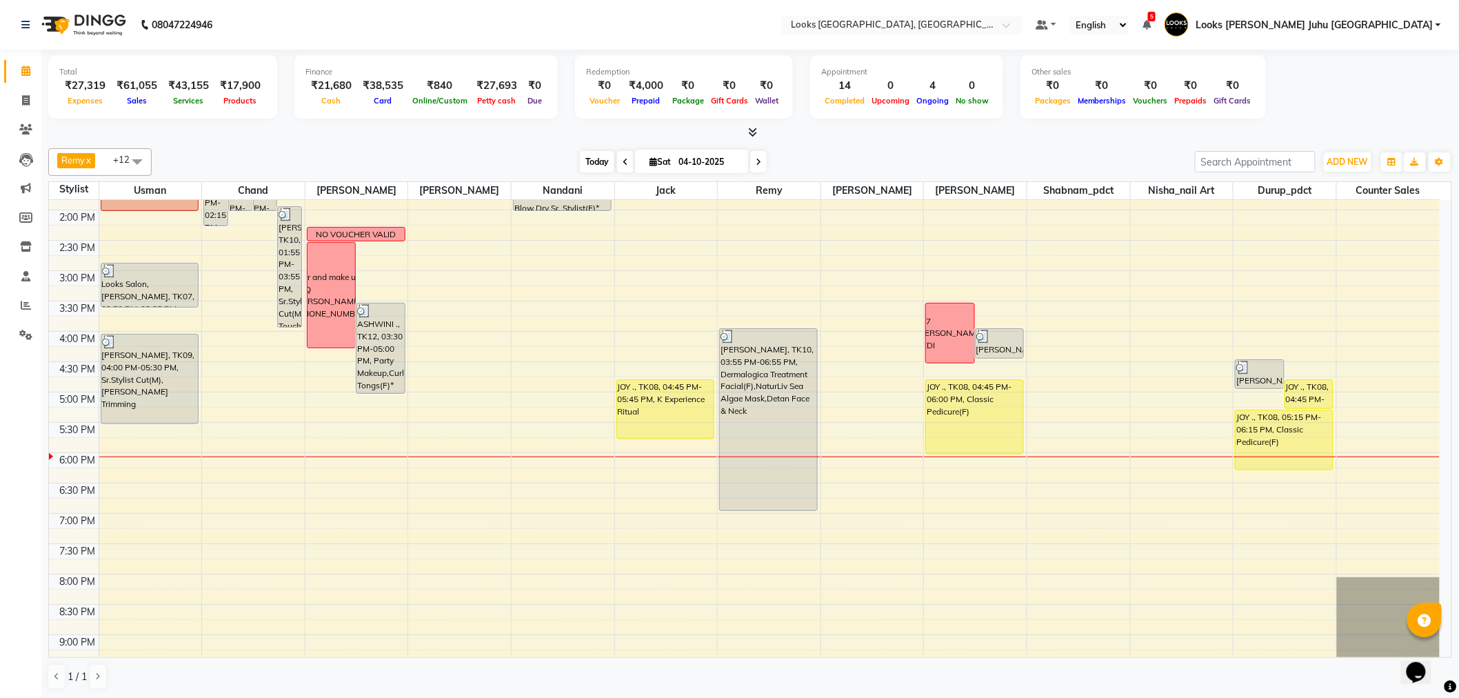
click at [581, 166] on span "Today" at bounding box center [597, 161] width 34 height 21
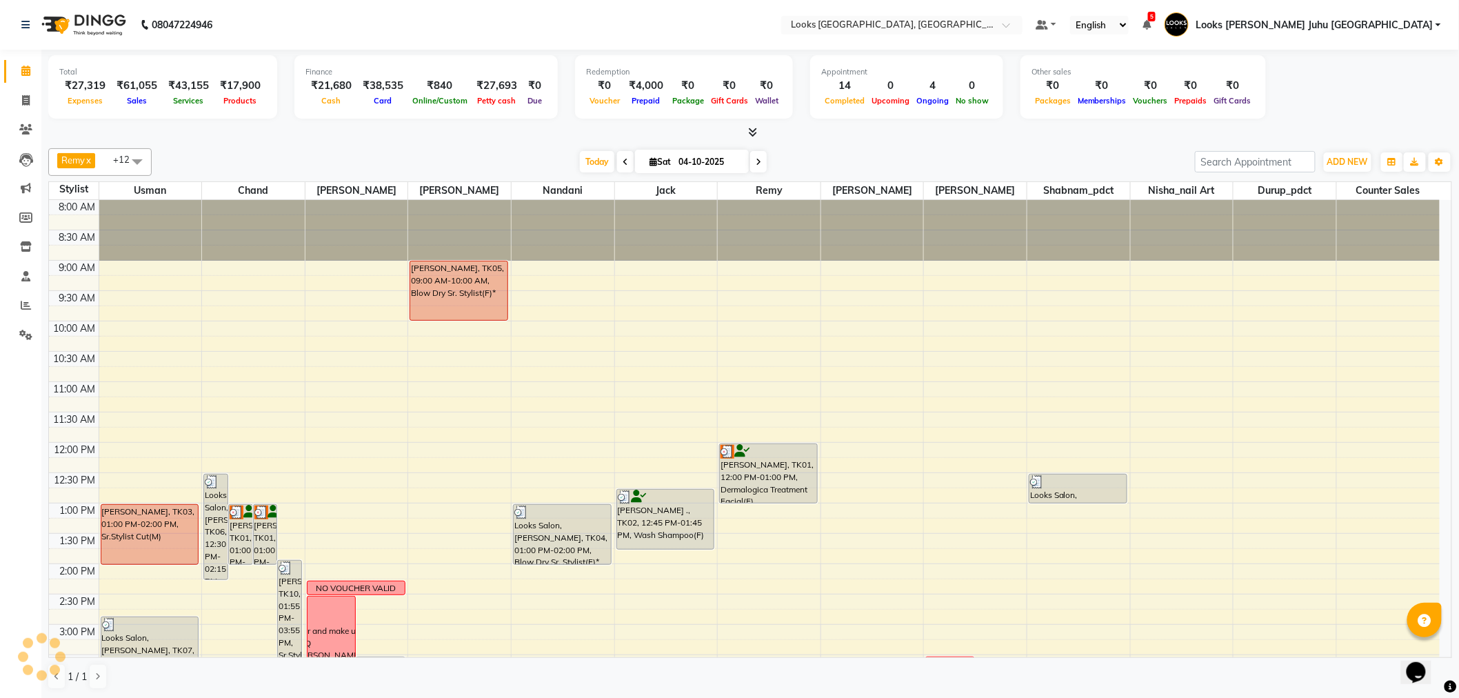
scroll to position [457, 0]
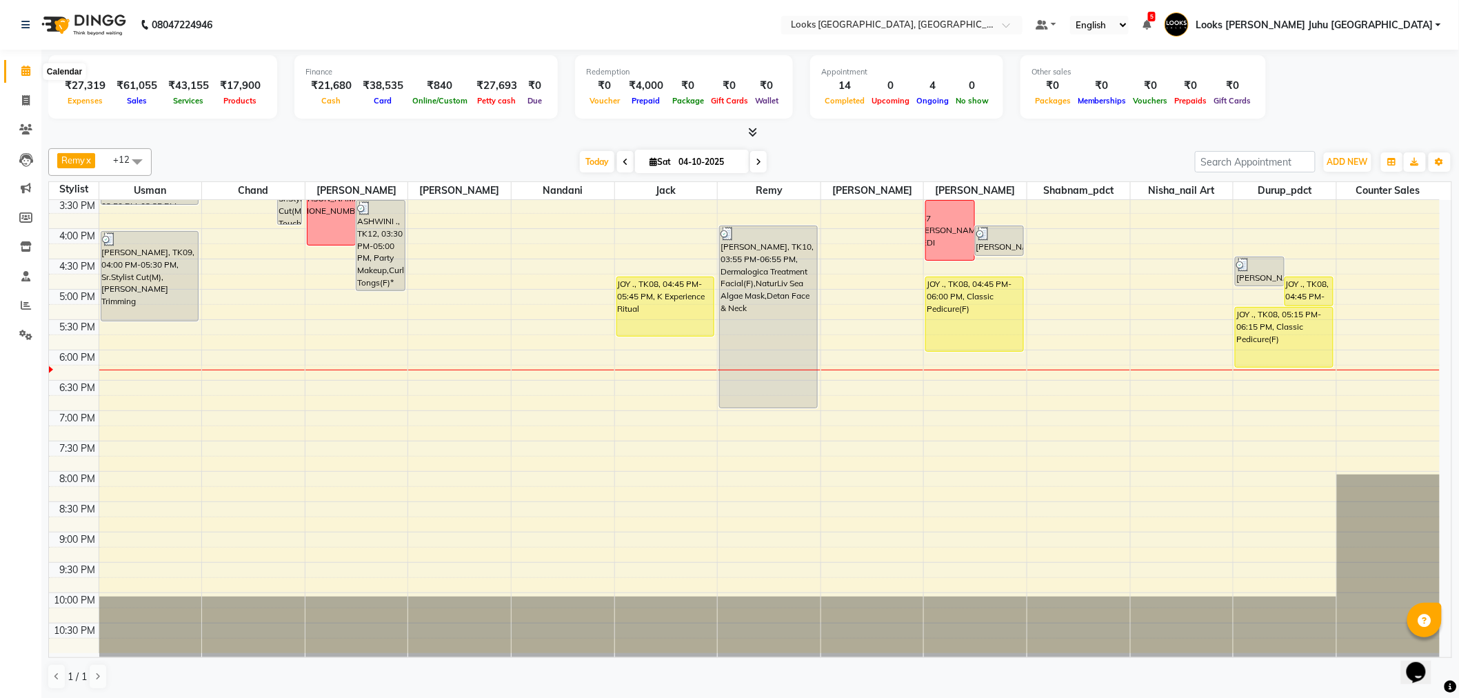
click at [17, 70] on span at bounding box center [26, 71] width 24 height 16
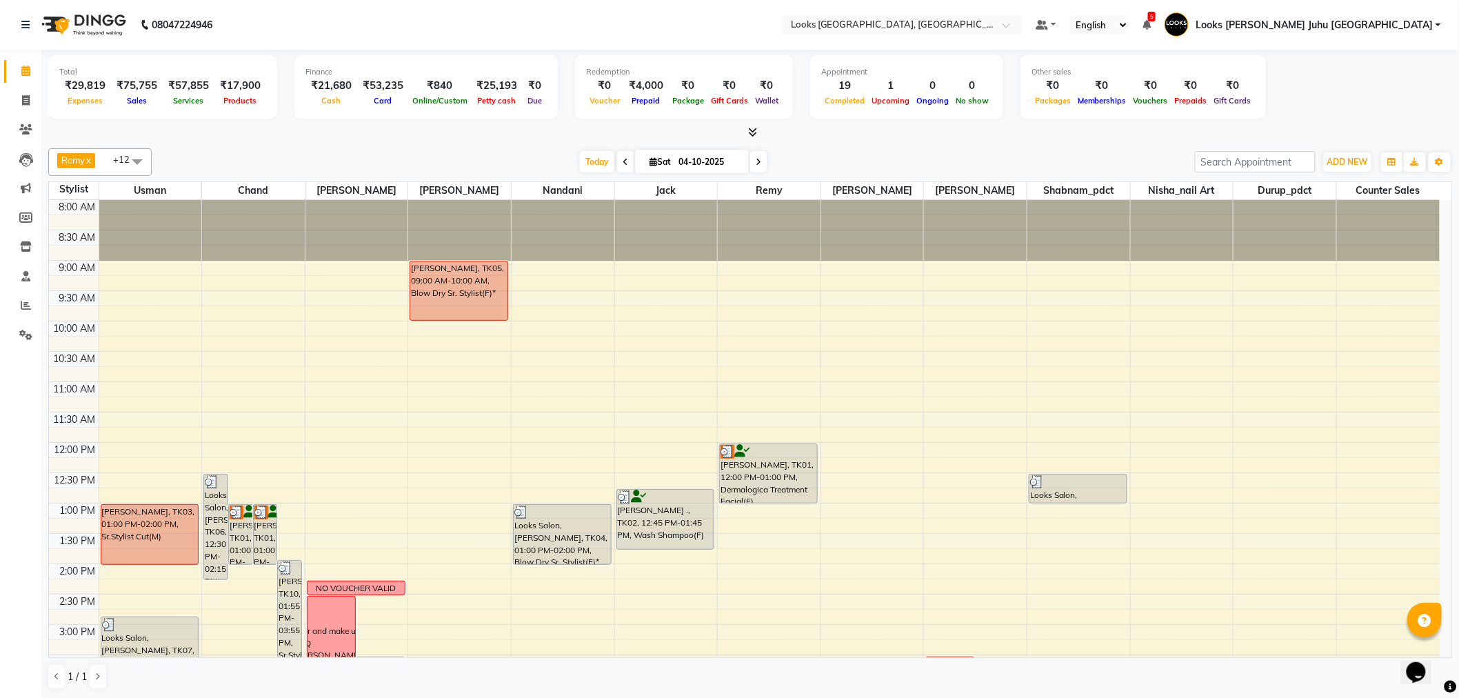
scroll to position [1, 0]
click at [30, 98] on span at bounding box center [26, 101] width 24 height 16
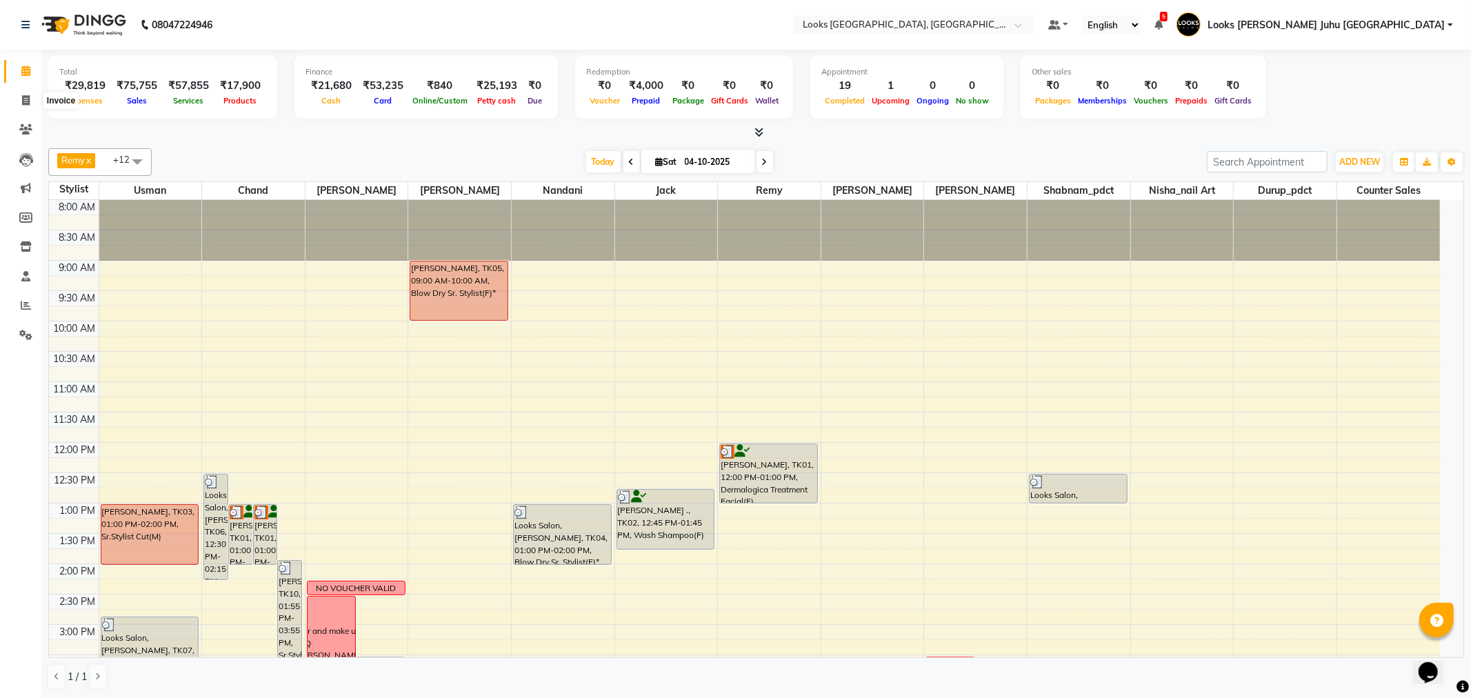
select select "service"
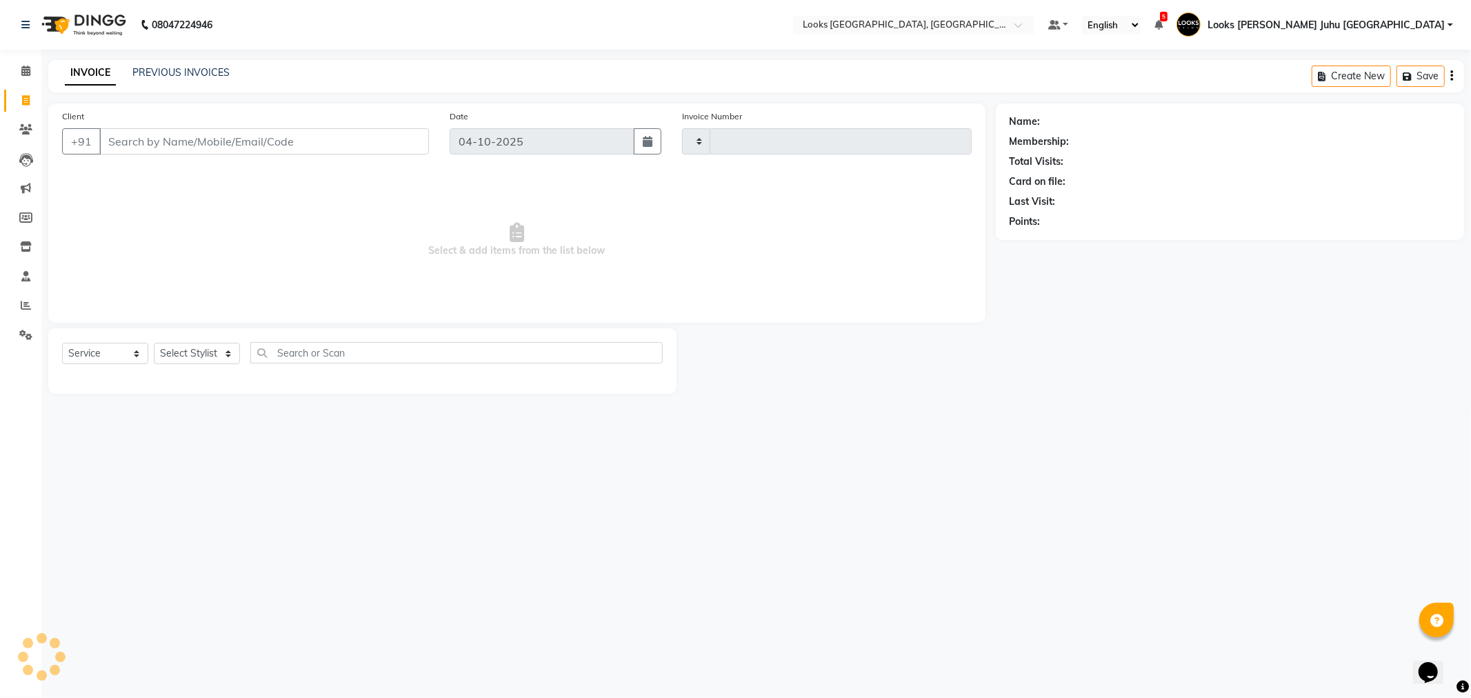
type input "2284"
select select "8270"
click at [209, 77] on link "PREVIOUS INVOICES" at bounding box center [180, 72] width 97 height 12
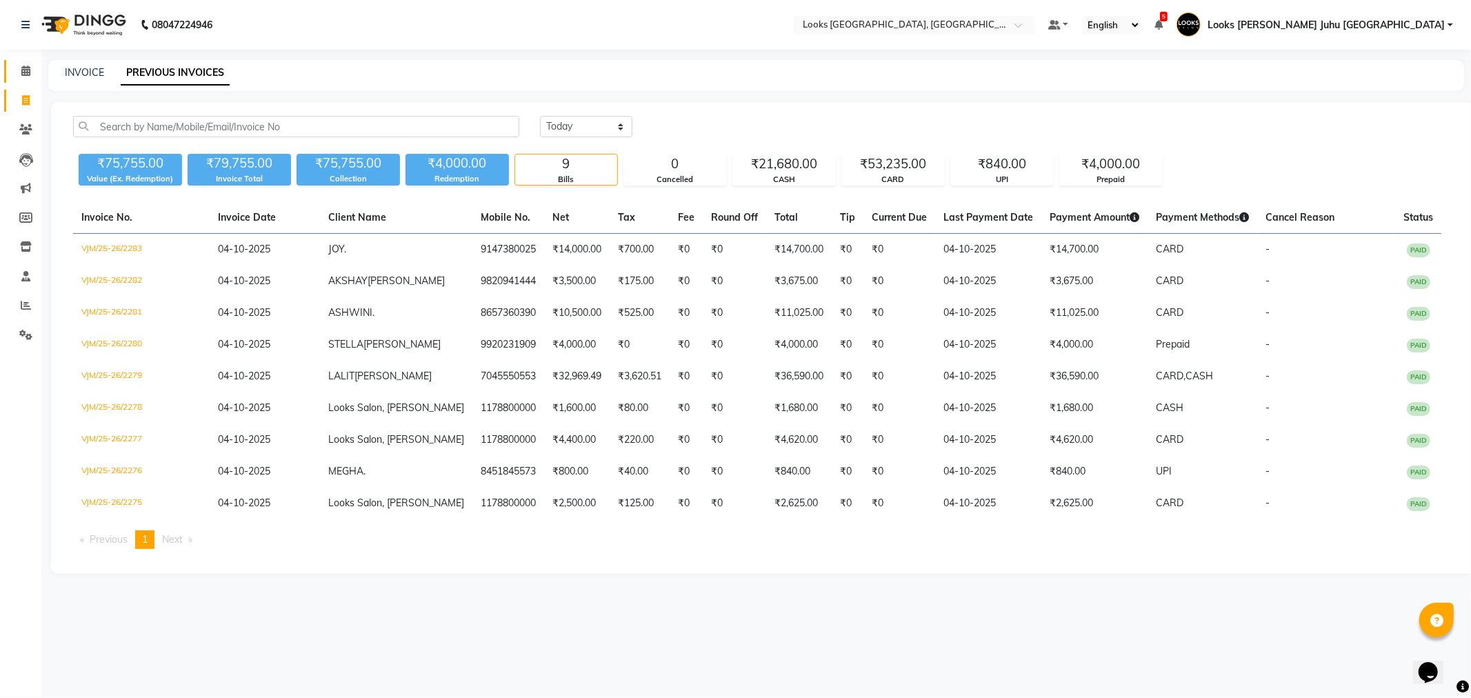
click at [24, 63] on span at bounding box center [26, 71] width 24 height 16
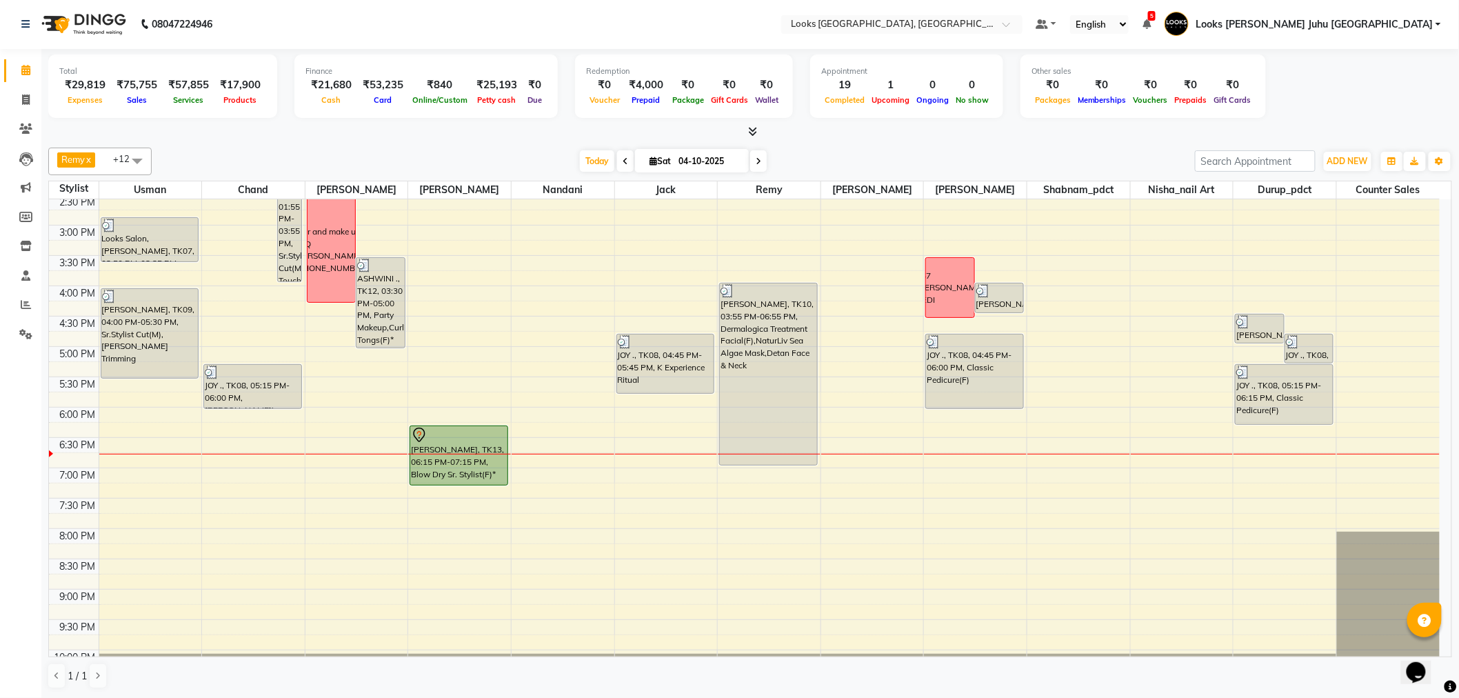
scroll to position [456, 0]
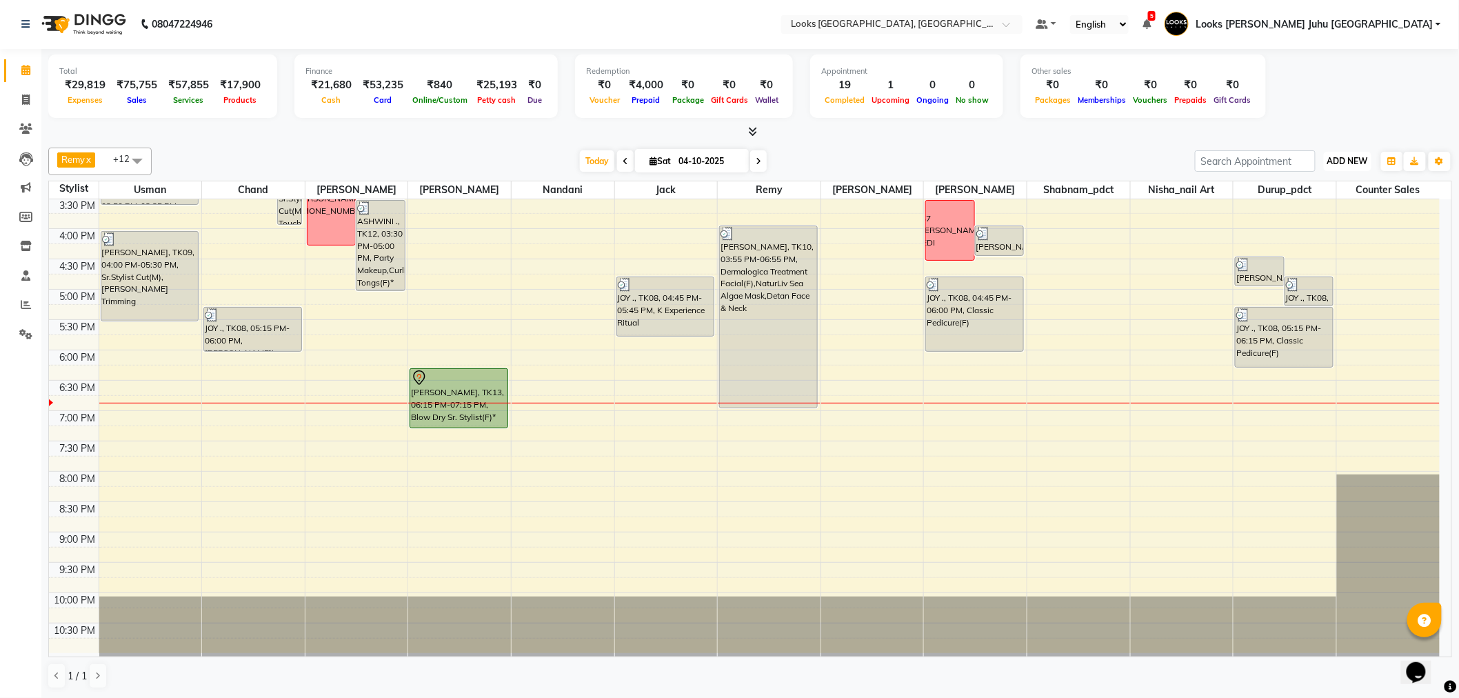
click at [1350, 159] on span "ADD NEW" at bounding box center [1348, 161] width 41 height 10
click at [1317, 198] on link "Add Invoice" at bounding box center [1317, 205] width 109 height 18
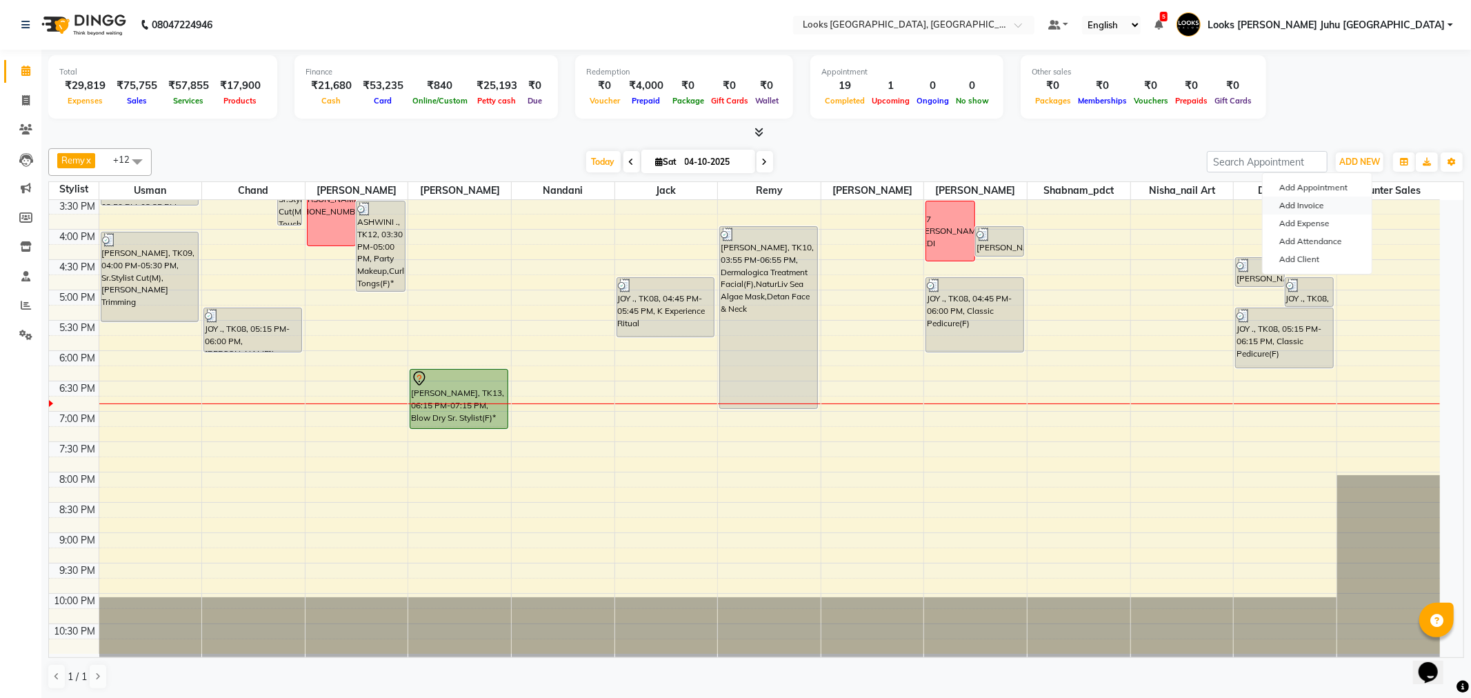
select select "service"
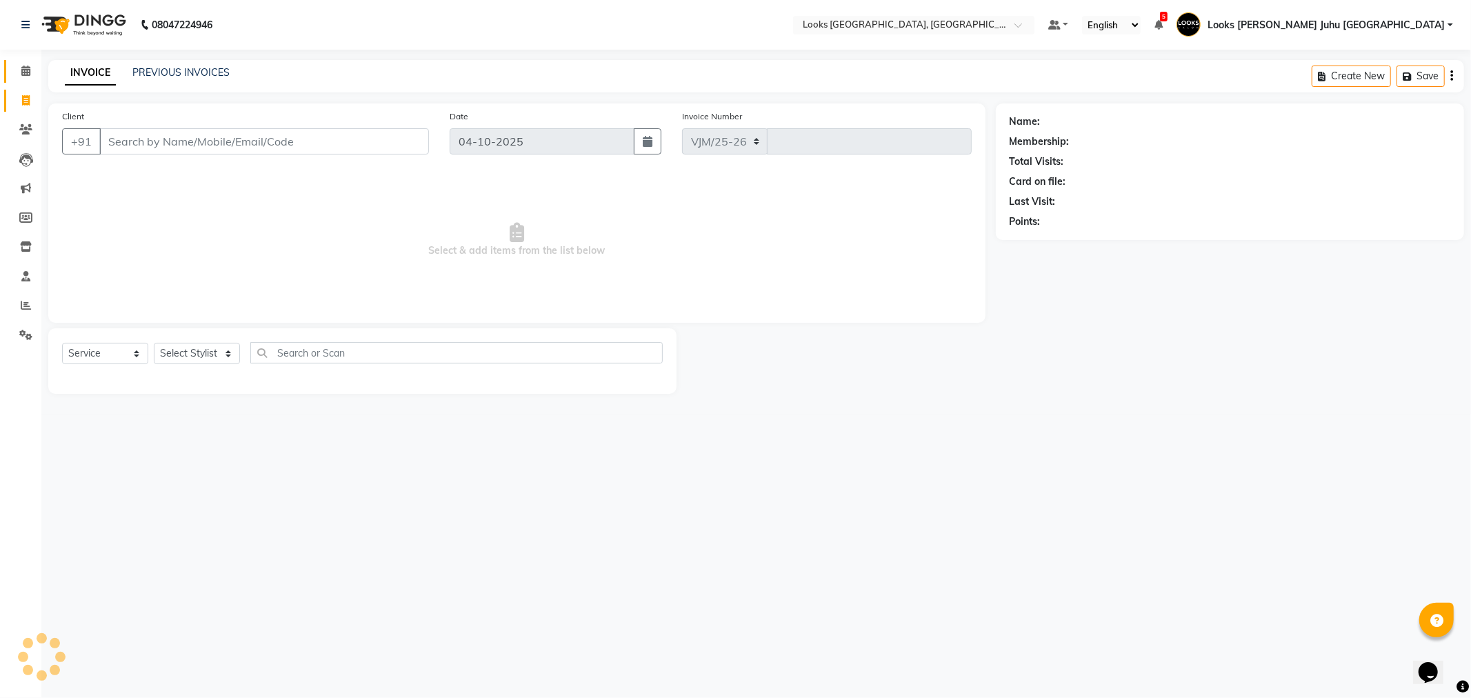
select select "8270"
type input "2284"
click at [253, 146] on input "Client" at bounding box center [264, 141] width 330 height 26
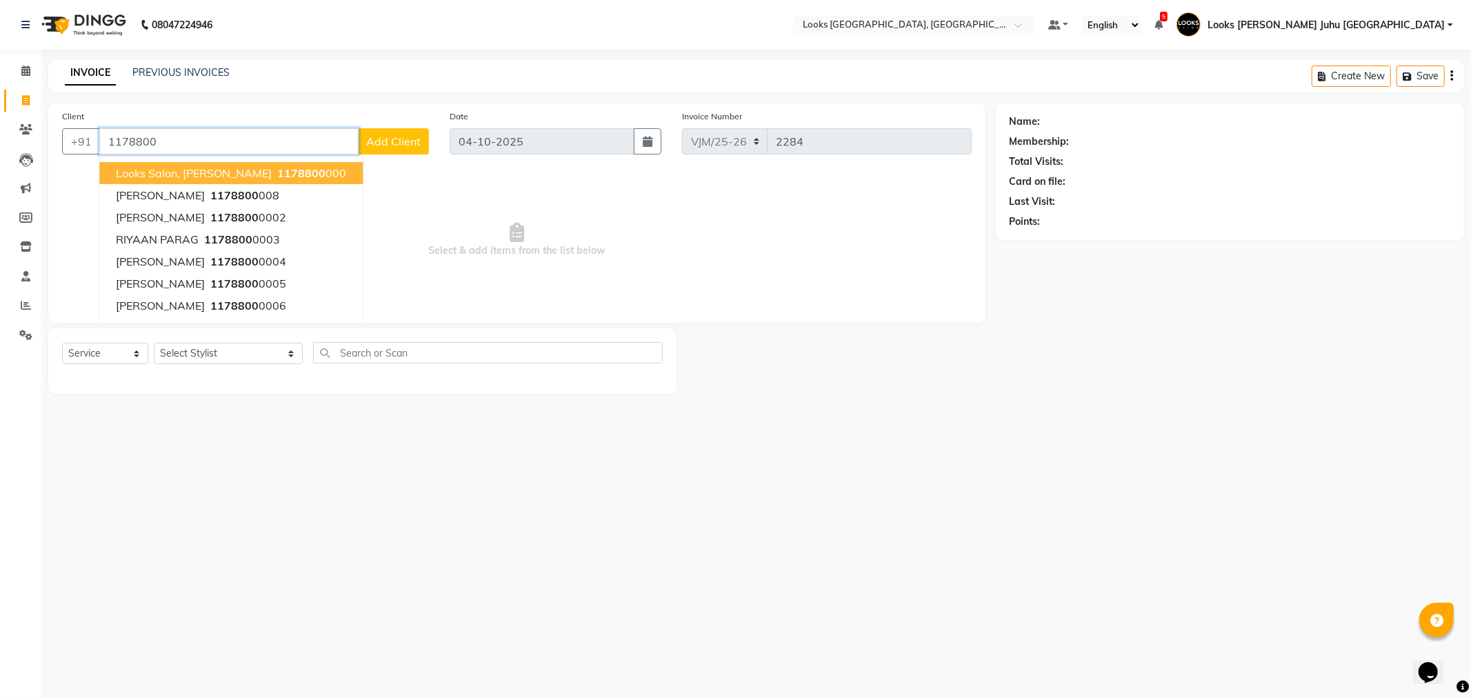
click at [188, 170] on span "Looks Salon, [PERSON_NAME]" at bounding box center [194, 173] width 156 height 14
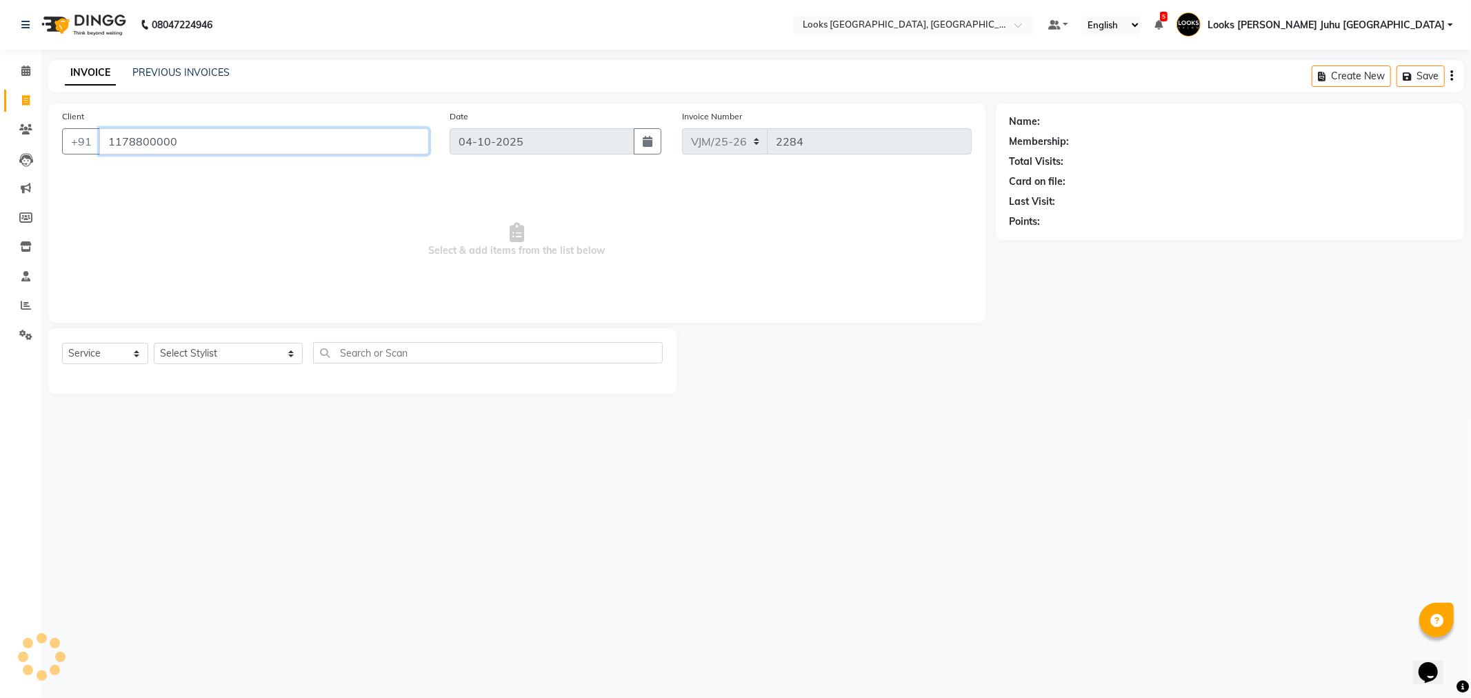
type input "1178800000"
click at [169, 354] on select "Select Stylist [PERSON_NAME] [PERSON_NAME] Chan_Mrg Counter Sales [PERSON_NAME]…" at bounding box center [228, 353] width 149 height 21
select select "1: Object"
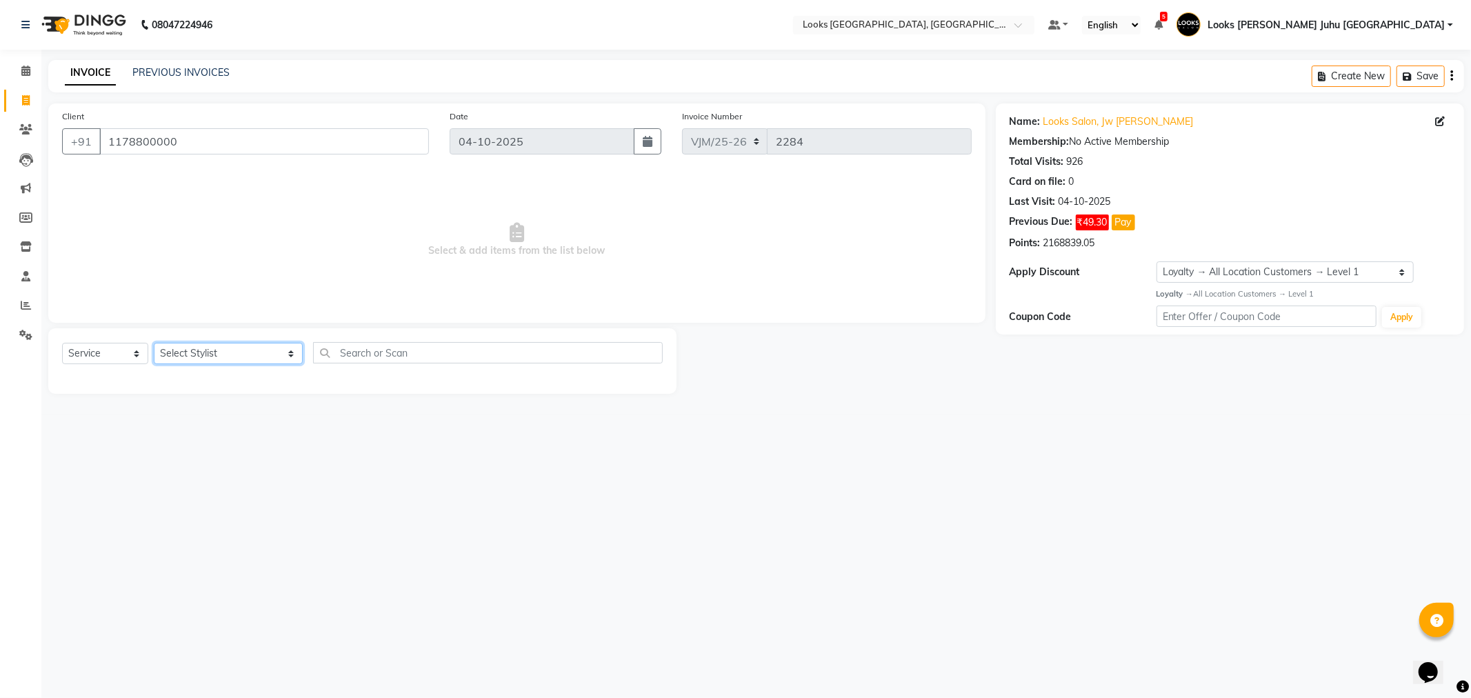
select select "23385"
click at [154, 343] on select "Select Stylist [PERSON_NAME] [PERSON_NAME] Chan_Mrg Counter Sales [PERSON_NAME]…" at bounding box center [228, 353] width 149 height 21
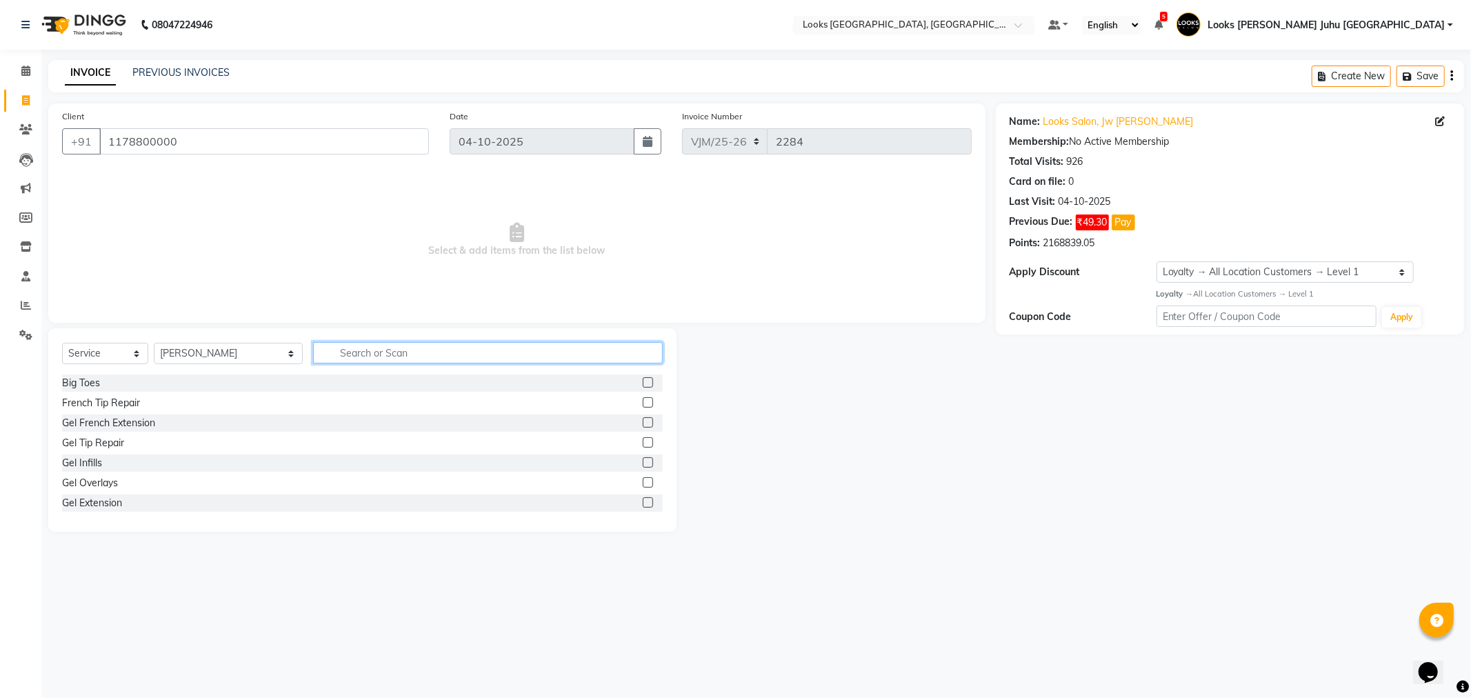
click at [383, 356] on input "text" at bounding box center [487, 352] width 349 height 21
type input "CUT"
click at [95, 466] on div "Sr.Stylist Cut(F)" at bounding box center [96, 466] width 68 height 14
checkbox input "false"
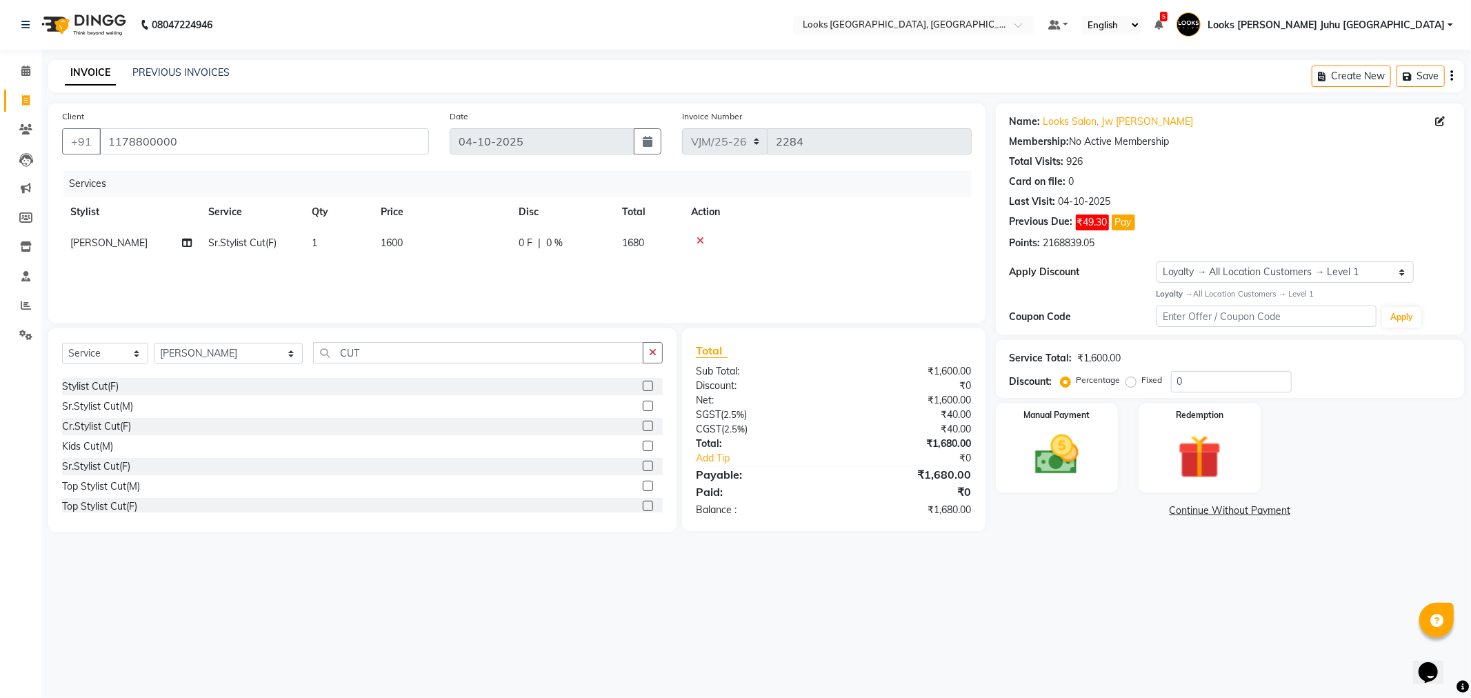
click at [443, 250] on td "1600" at bounding box center [441, 243] width 138 height 31
select select "23385"
click at [481, 238] on input "1600" at bounding box center [506, 246] width 121 height 21
type input "1"
type input "3000"
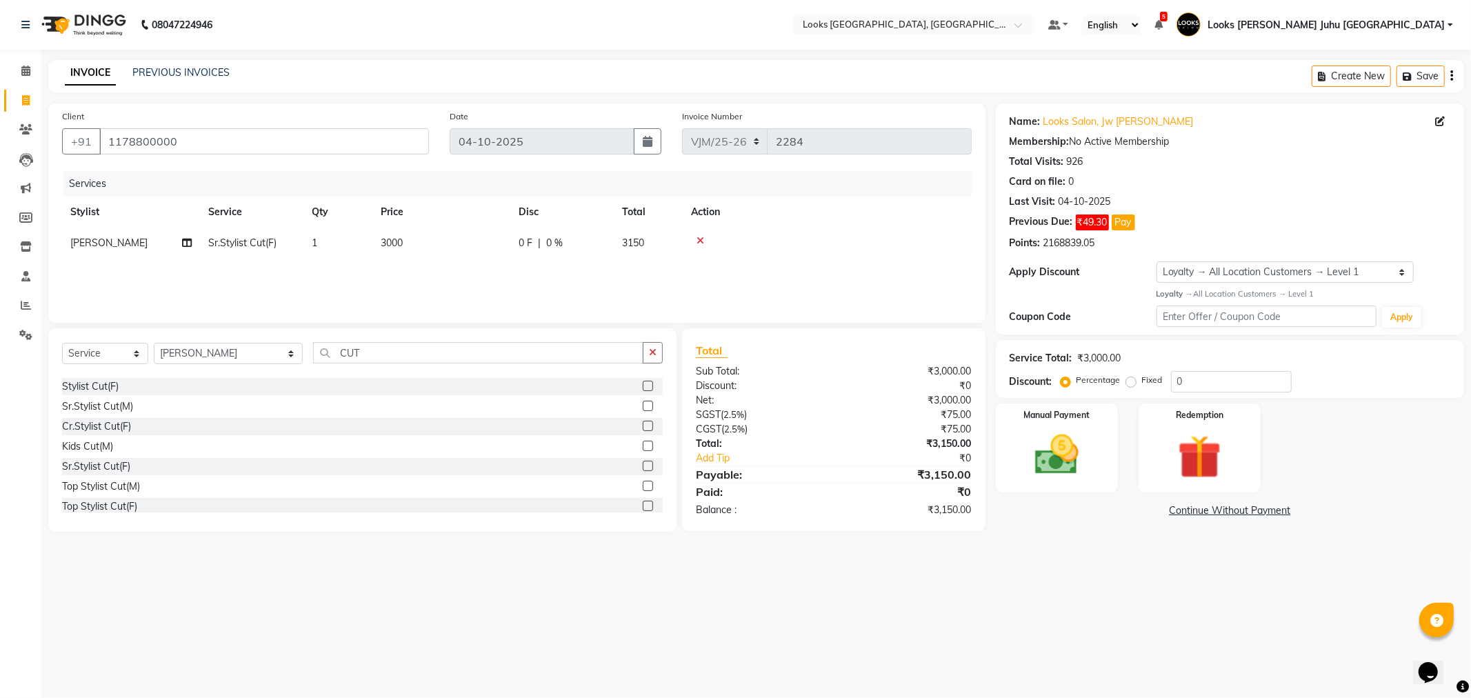
click at [288, 648] on div "08047224946 Select Location × Looks [PERSON_NAME], [GEOGRAPHIC_DATA], [GEOGRAPH…" at bounding box center [735, 349] width 1471 height 698
click at [359, 354] on input "CUT" at bounding box center [478, 352] width 330 height 21
type input "HEAD"
click at [114, 382] on div "Head Massage(M)" at bounding box center [102, 386] width 81 height 14
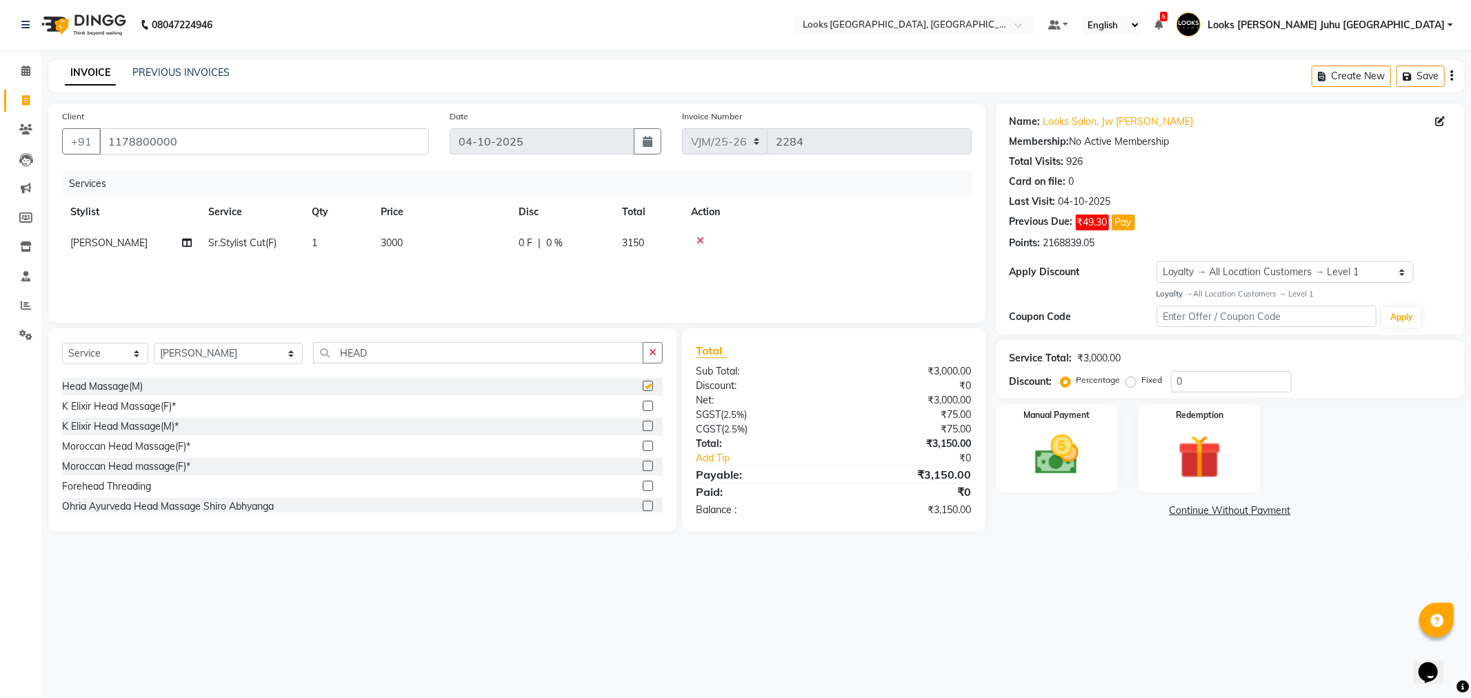
checkbox input "false"
click at [428, 281] on td "800" at bounding box center [441, 274] width 138 height 31
select select "23385"
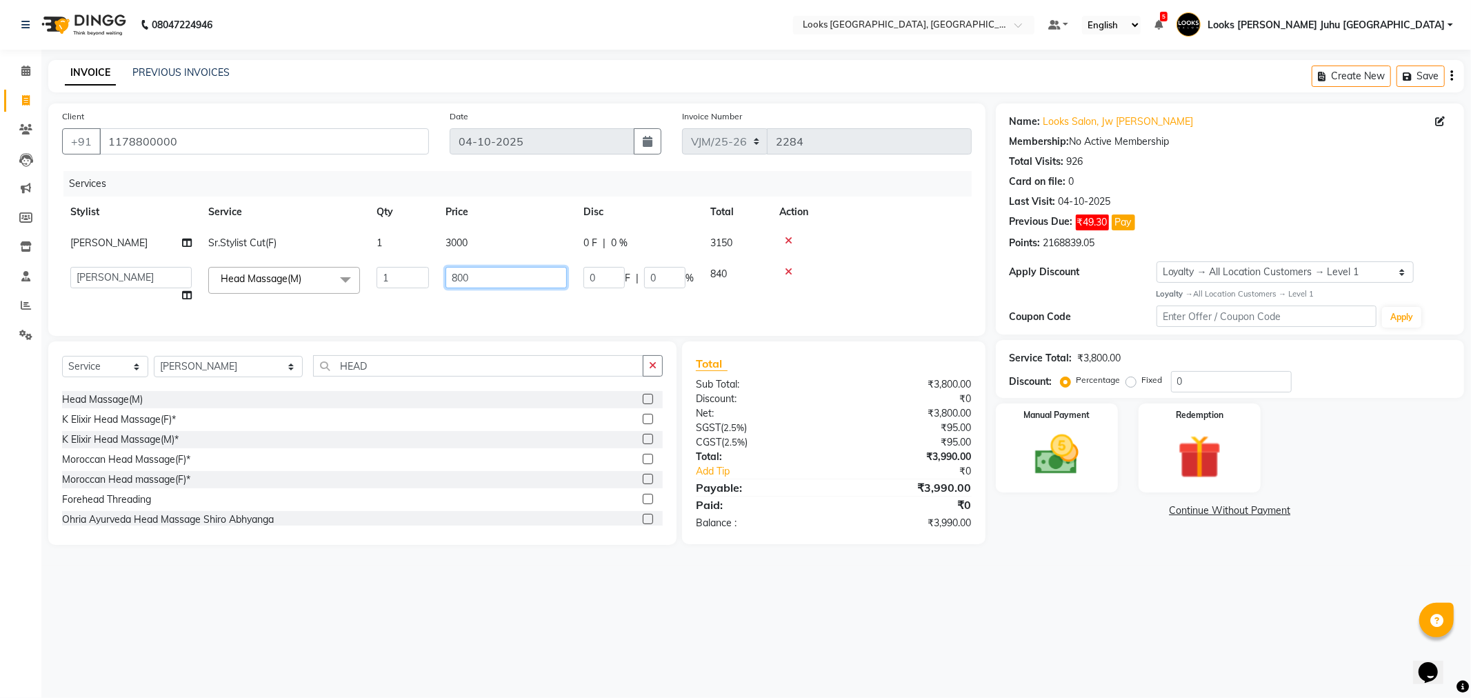
drag, startPoint x: 450, startPoint y: 278, endPoint x: 459, endPoint y: 278, distance: 9.0
click at [457, 278] on input "800" at bounding box center [506, 277] width 121 height 21
click at [474, 277] on input "800" at bounding box center [506, 277] width 121 height 21
type input "8"
type input "2000"
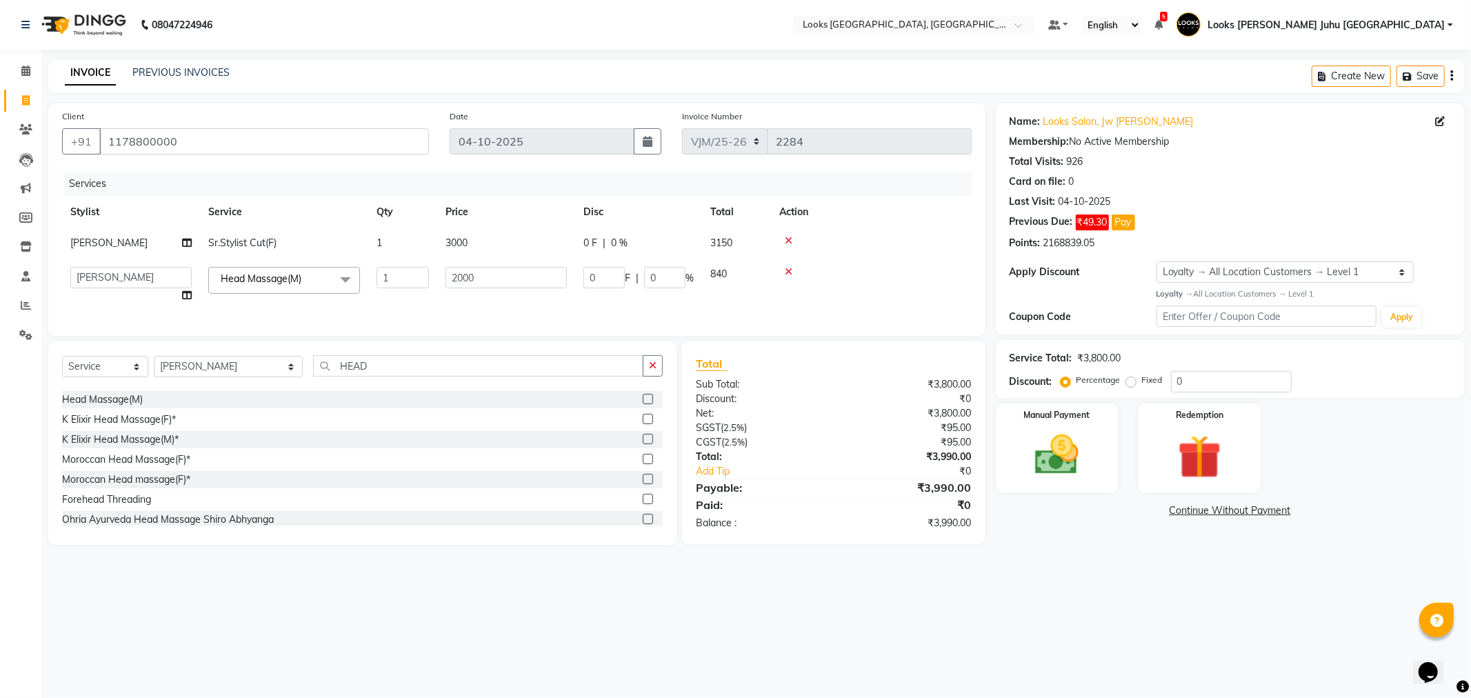
click at [445, 628] on div "08047224946 Select Location × Looks [PERSON_NAME], [GEOGRAPHIC_DATA], [GEOGRAPH…" at bounding box center [735, 349] width 1471 height 698
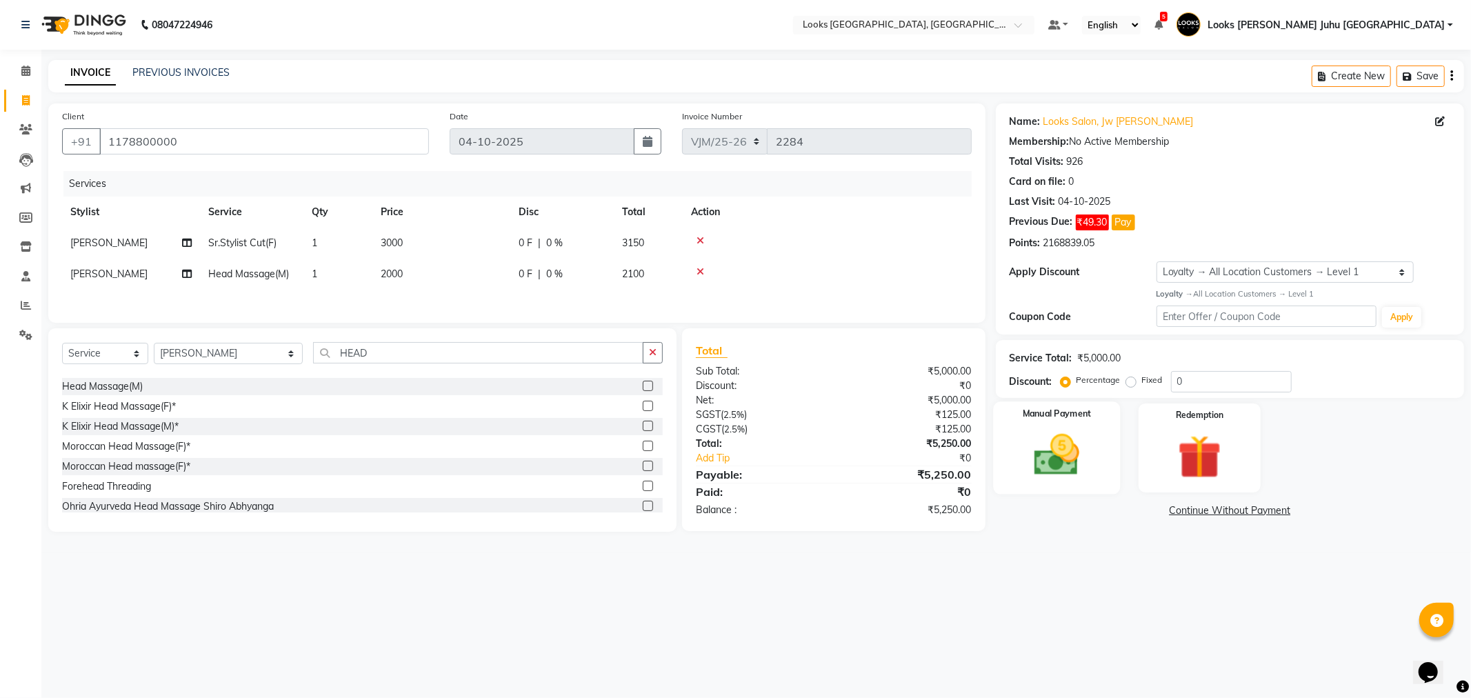
drag, startPoint x: 1072, startPoint y: 457, endPoint x: 1074, endPoint y: 449, distance: 8.7
click at [1073, 456] on img at bounding box center [1057, 455] width 74 height 52
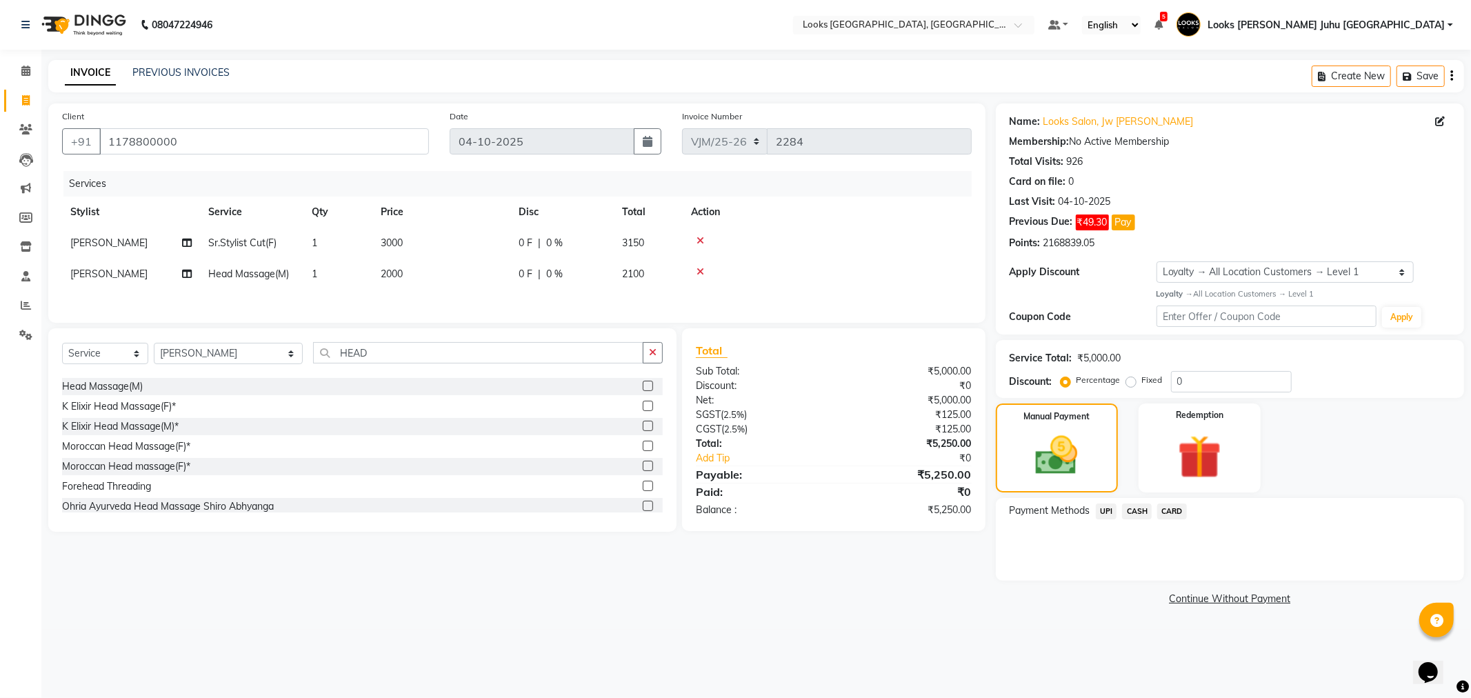
click at [1132, 515] on span "CASH" at bounding box center [1137, 511] width 30 height 16
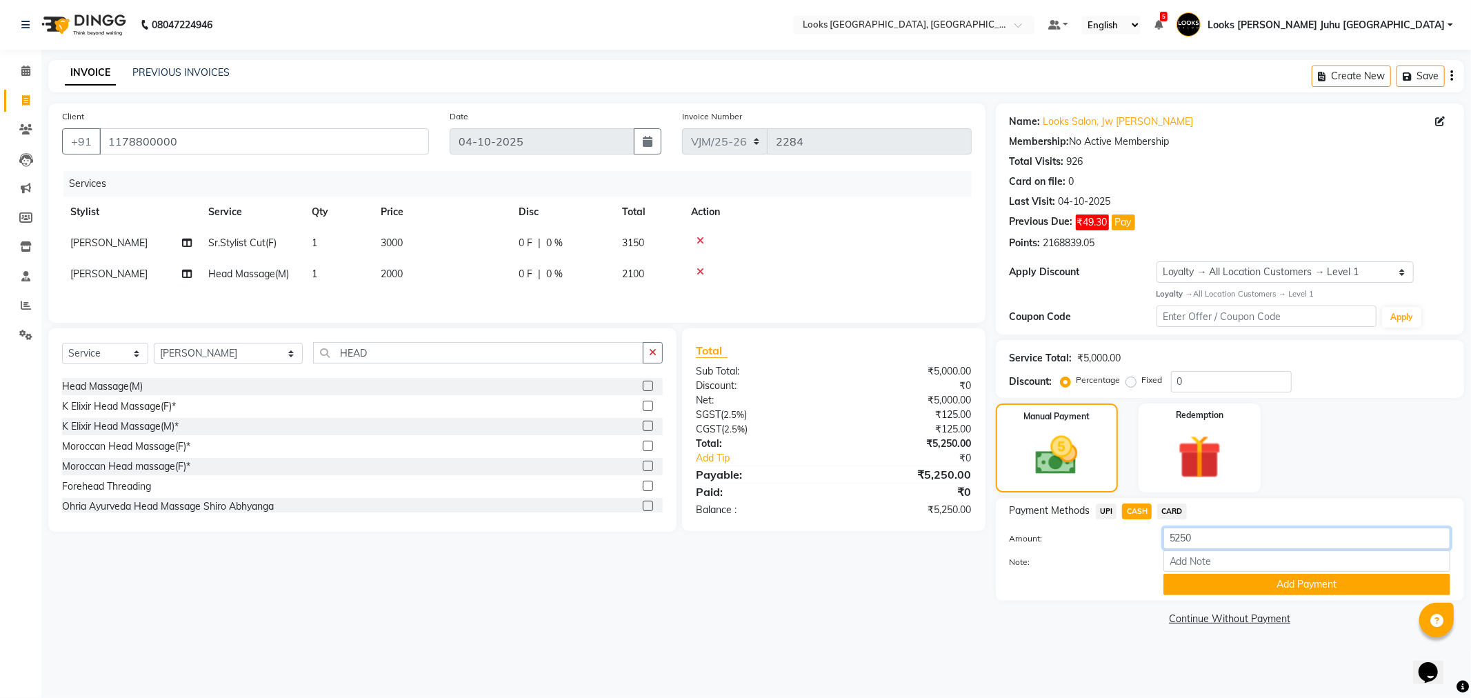
click at [1244, 540] on input "5250" at bounding box center [1306, 538] width 287 height 21
type input "5"
type input "5500"
click at [1381, 581] on button "Add Payment" at bounding box center [1306, 584] width 287 height 21
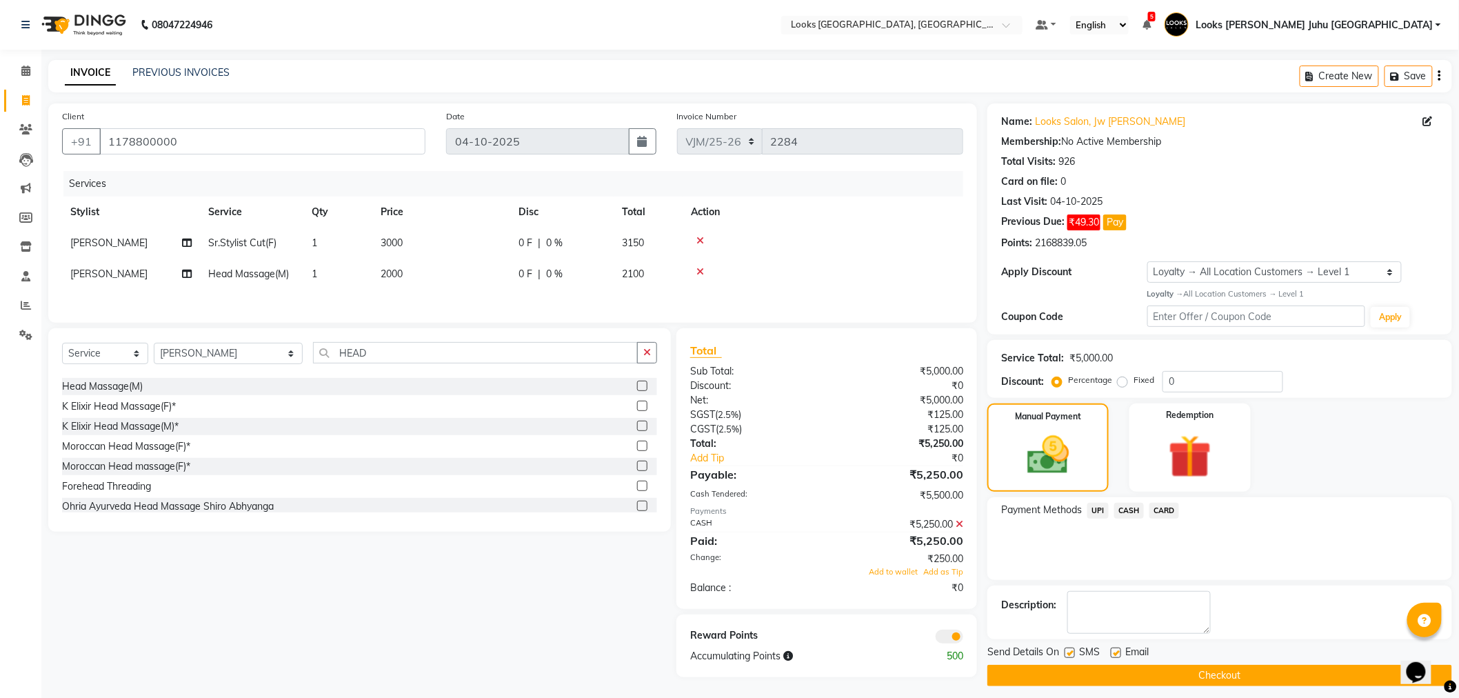
click at [1205, 681] on button "Checkout" at bounding box center [1220, 675] width 465 height 21
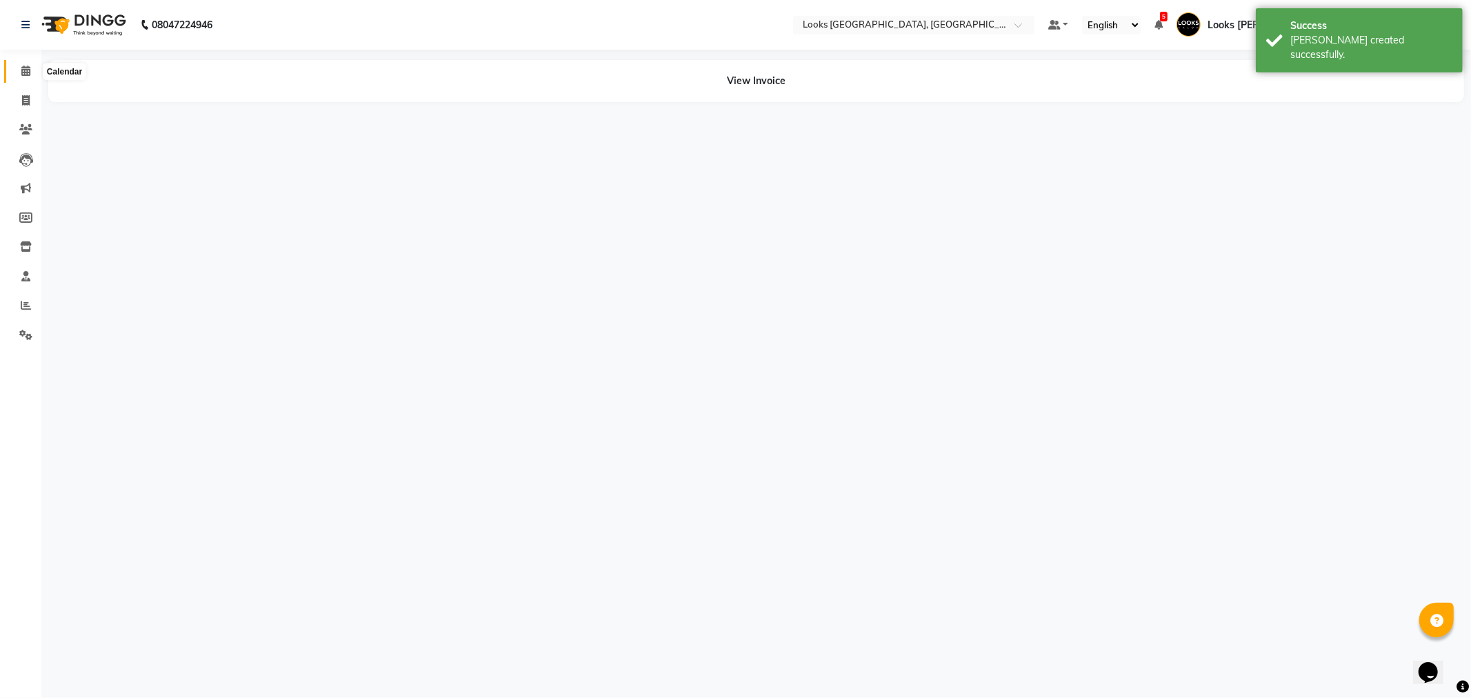
click at [28, 76] on icon at bounding box center [25, 71] width 9 height 10
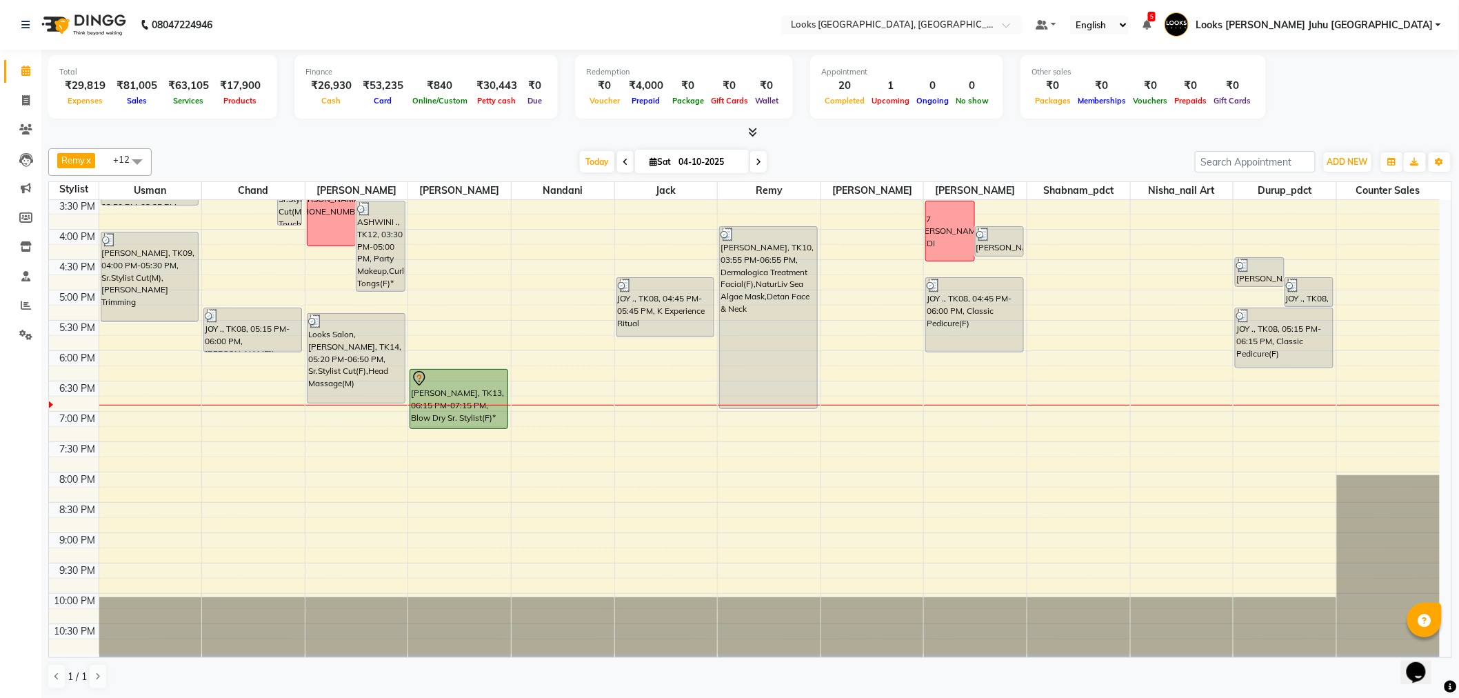
scroll to position [1, 0]
click at [623, 164] on icon at bounding box center [626, 161] width 6 height 8
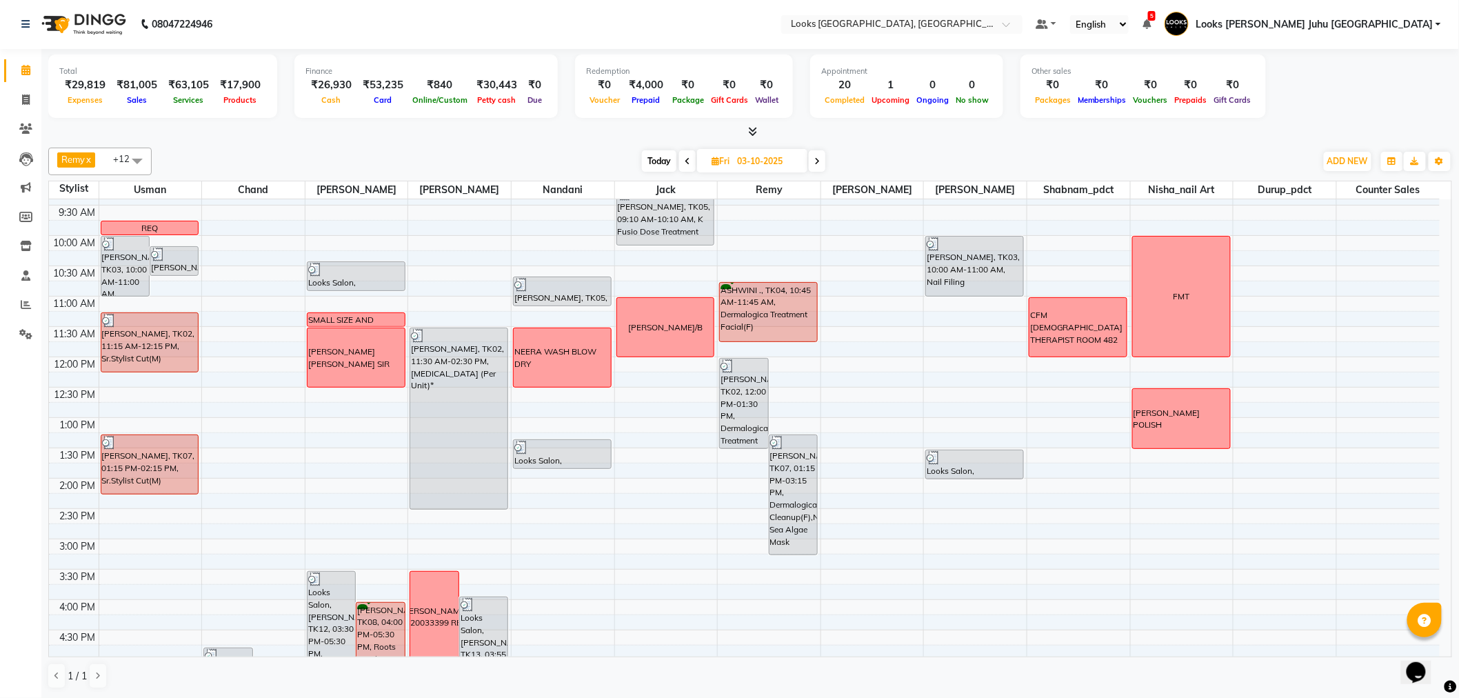
scroll to position [72, 0]
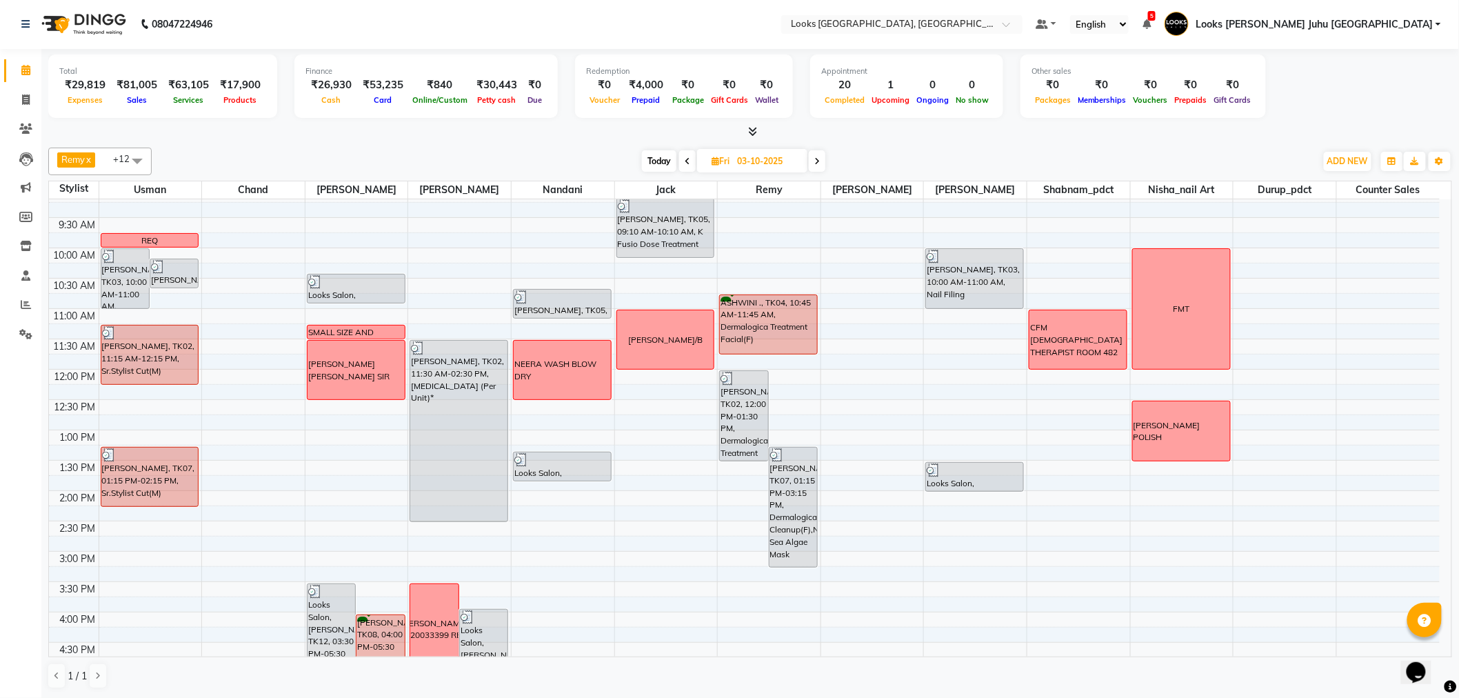
click at [668, 168] on span "Today" at bounding box center [659, 160] width 34 height 21
type input "04-10-2025"
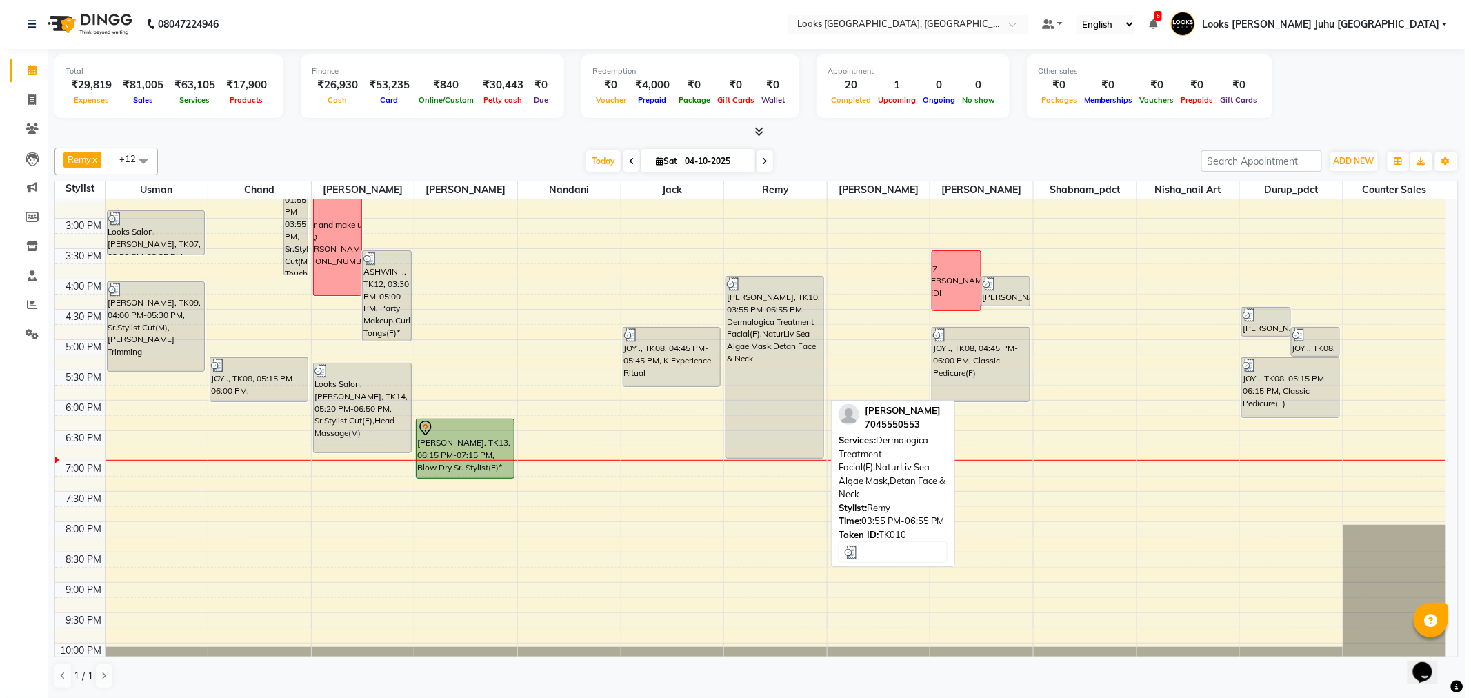
scroll to position [302, 0]
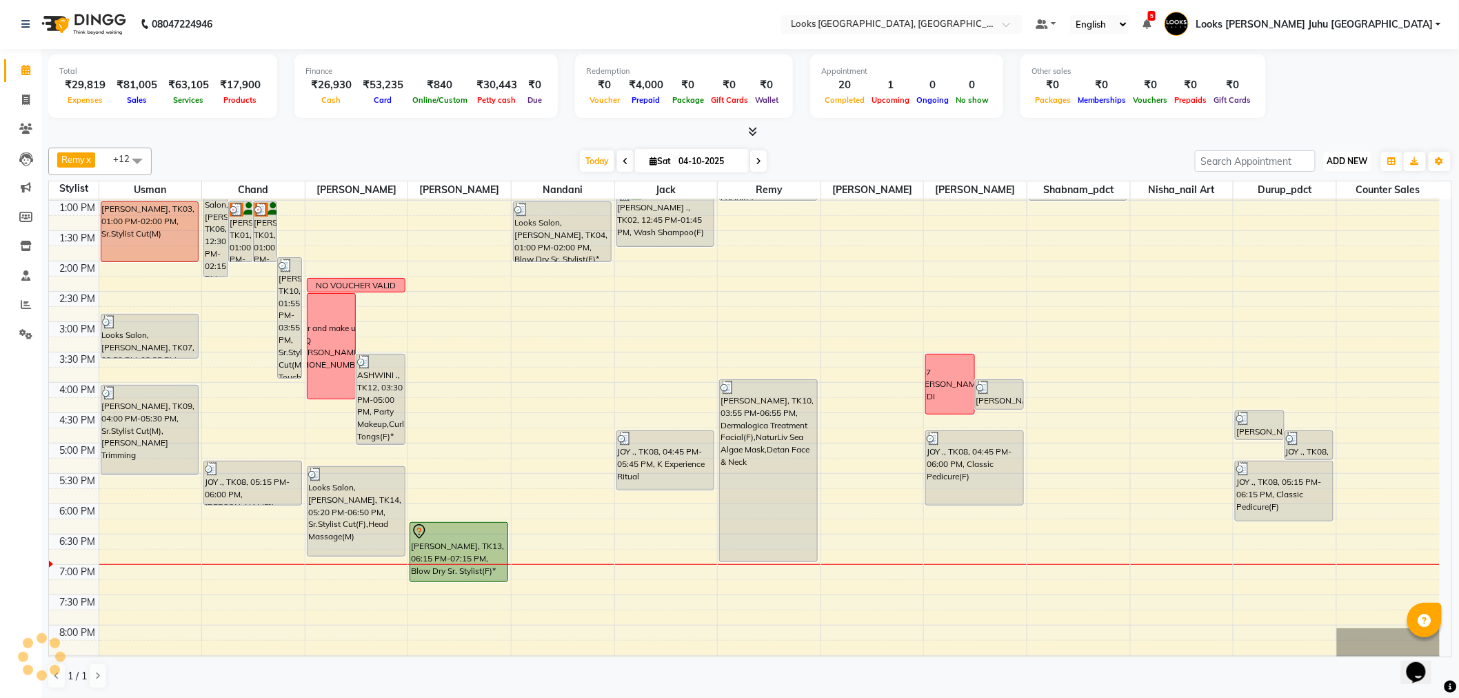
click at [1346, 152] on button "ADD NEW Toggle Dropdown" at bounding box center [1348, 161] width 48 height 19
click at [1312, 223] on link "Add Expense" at bounding box center [1317, 223] width 109 height 18
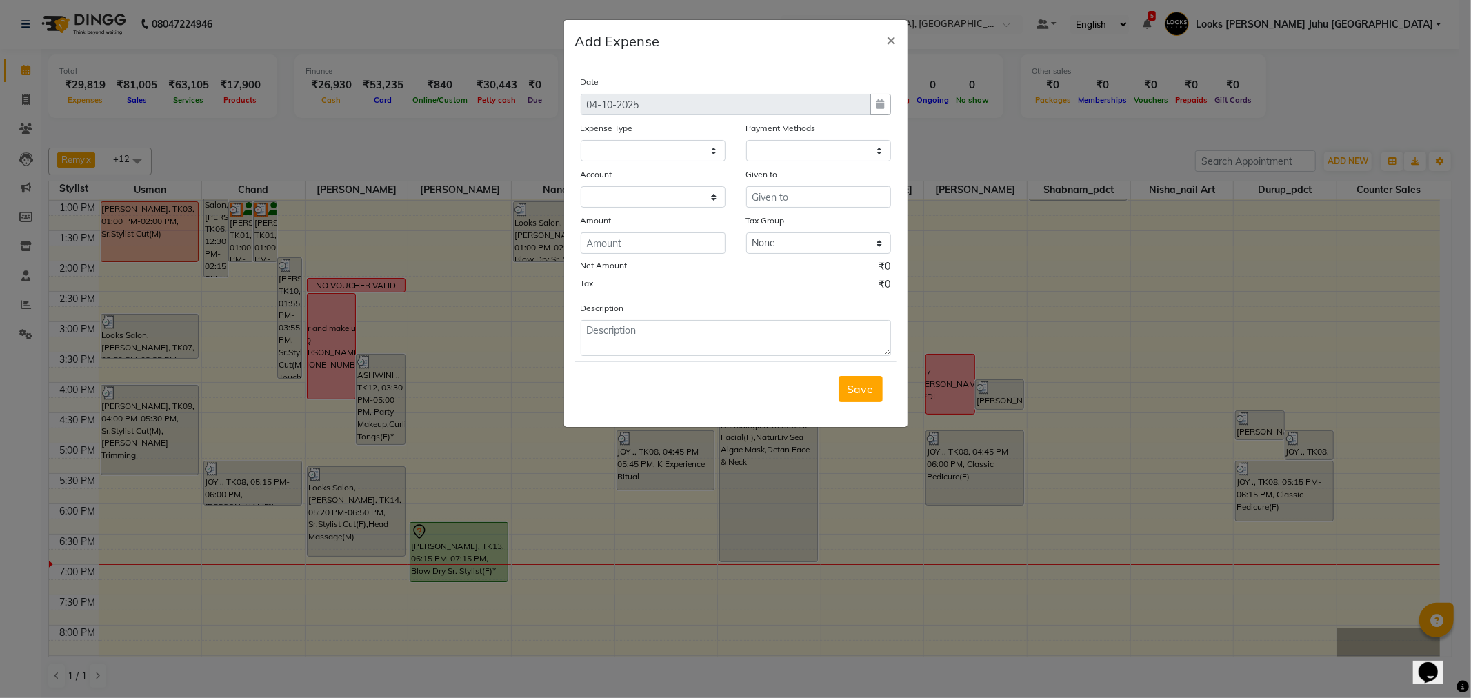
select select
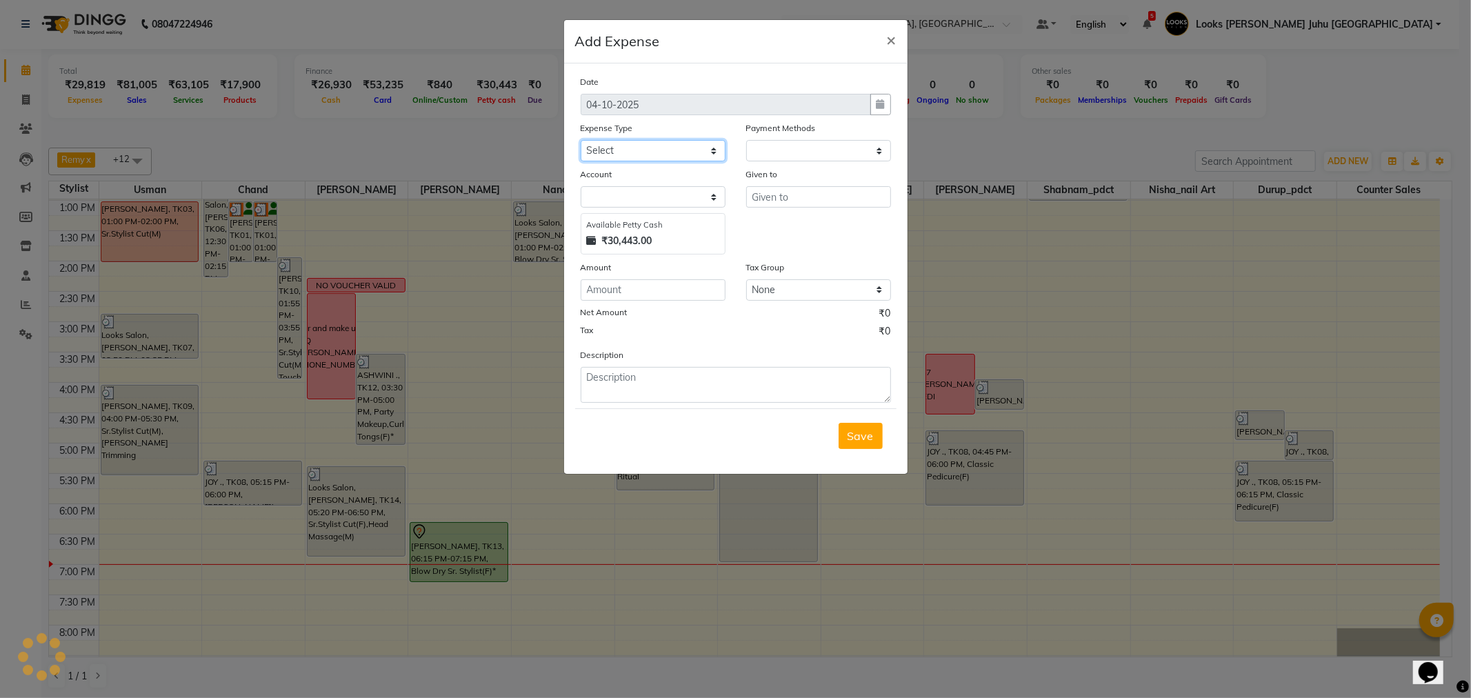
click at [652, 160] on select "Select Accommodation Aesthetics Bank Deposit BLINKIT Cash Handover Client Refun…" at bounding box center [653, 150] width 145 height 21
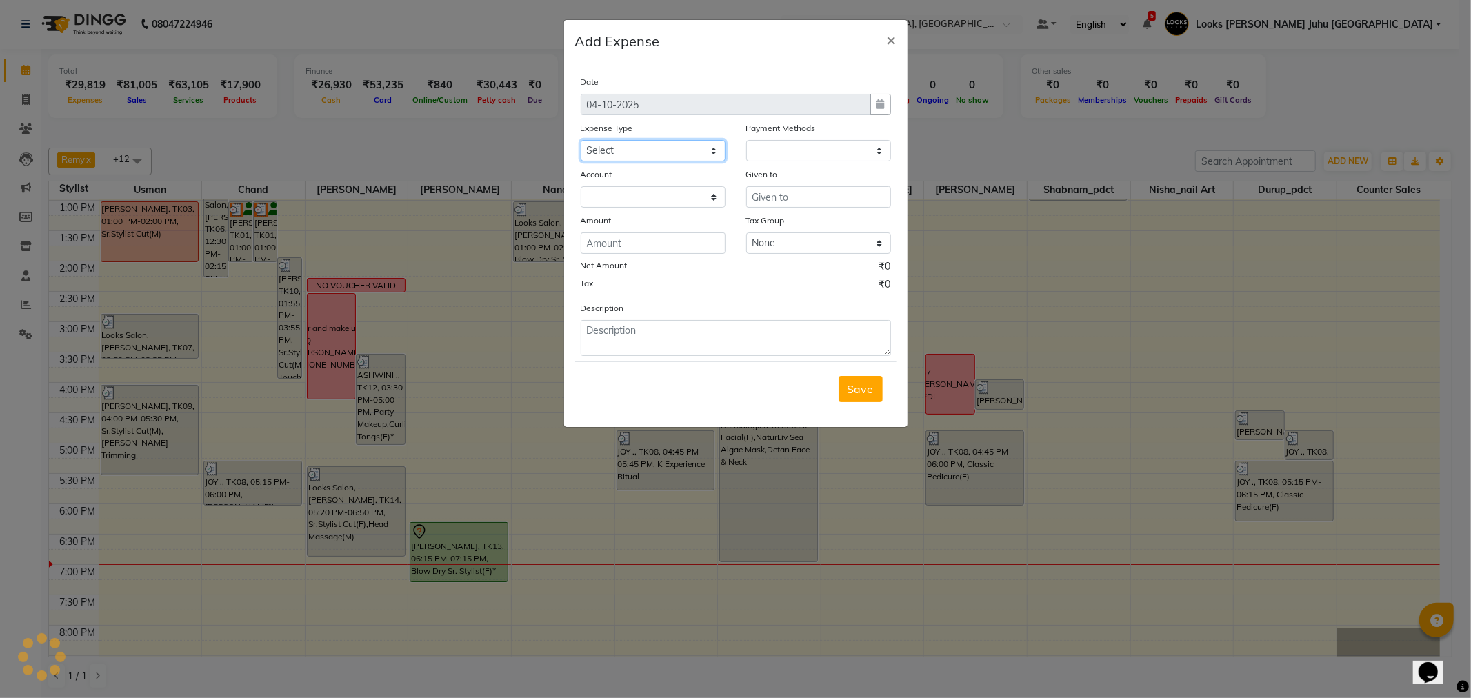
select select "1"
select select "3134"
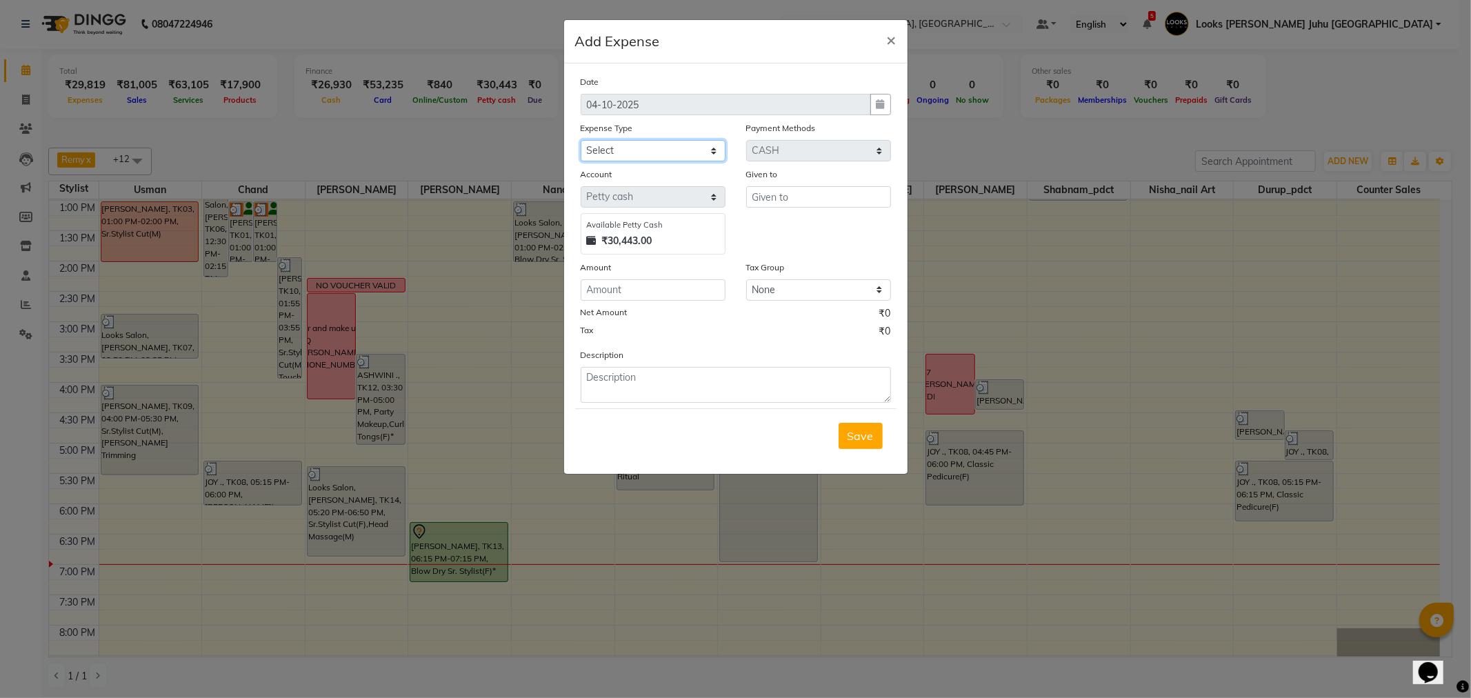
select select "23704"
click at [581, 140] on select "Select Accommodation Aesthetics Bank Deposit BLINKIT Cash Handover Client Refun…" at bounding box center [653, 150] width 145 height 21
click at [847, 190] on input "text" at bounding box center [818, 196] width 145 height 21
type input "NISHA"
click at [629, 305] on div "Date [DATE] Expense Type Select Accommodation Aesthetics Bank Deposit BLINKIT C…" at bounding box center [736, 238] width 310 height 328
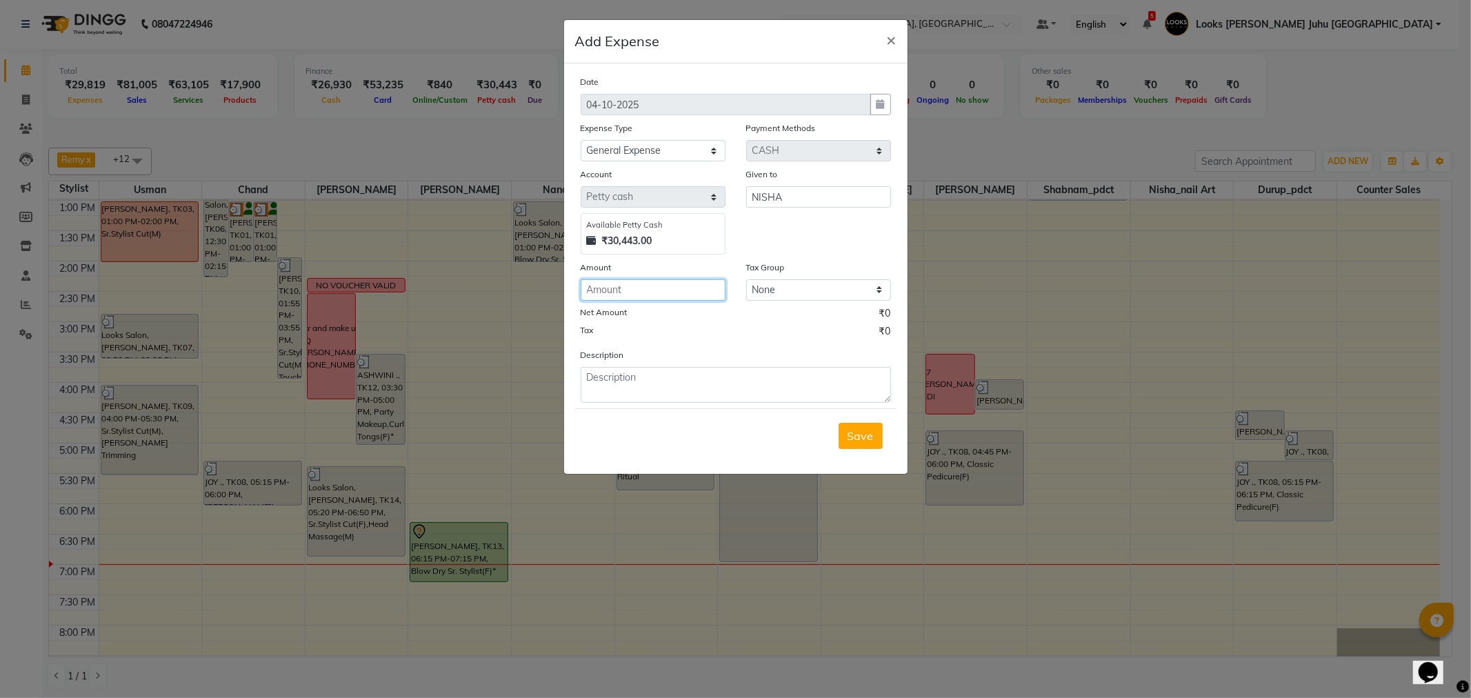
click at [643, 280] on input "number" at bounding box center [653, 289] width 145 height 21
type input "1000"
click at [646, 370] on div "Description" at bounding box center [735, 375] width 331 height 55
click at [645, 381] on textarea at bounding box center [736, 385] width 310 height 36
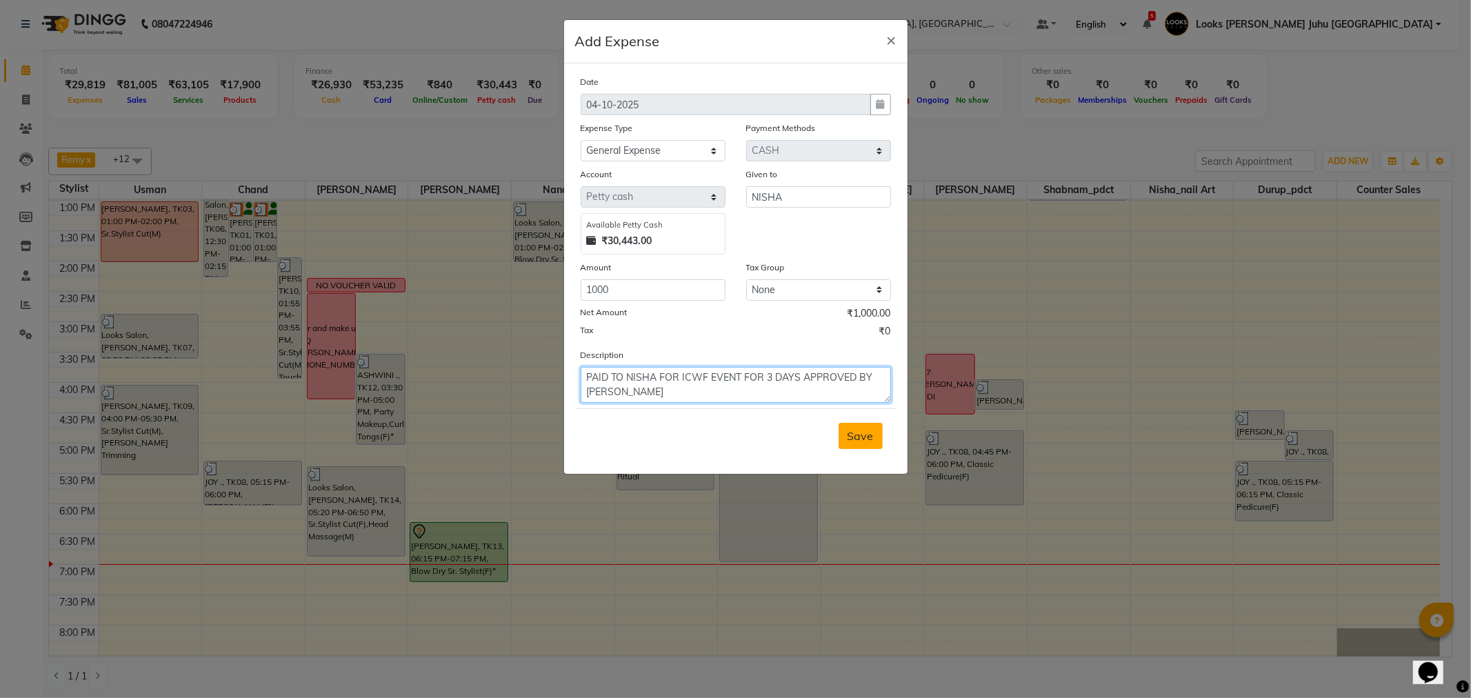
type textarea "PAID TO NISHA FOR ICWF EVENT FOR 3 DAYS APPROVED BY [PERSON_NAME]"
click at [860, 439] on span "Save" at bounding box center [861, 436] width 26 height 14
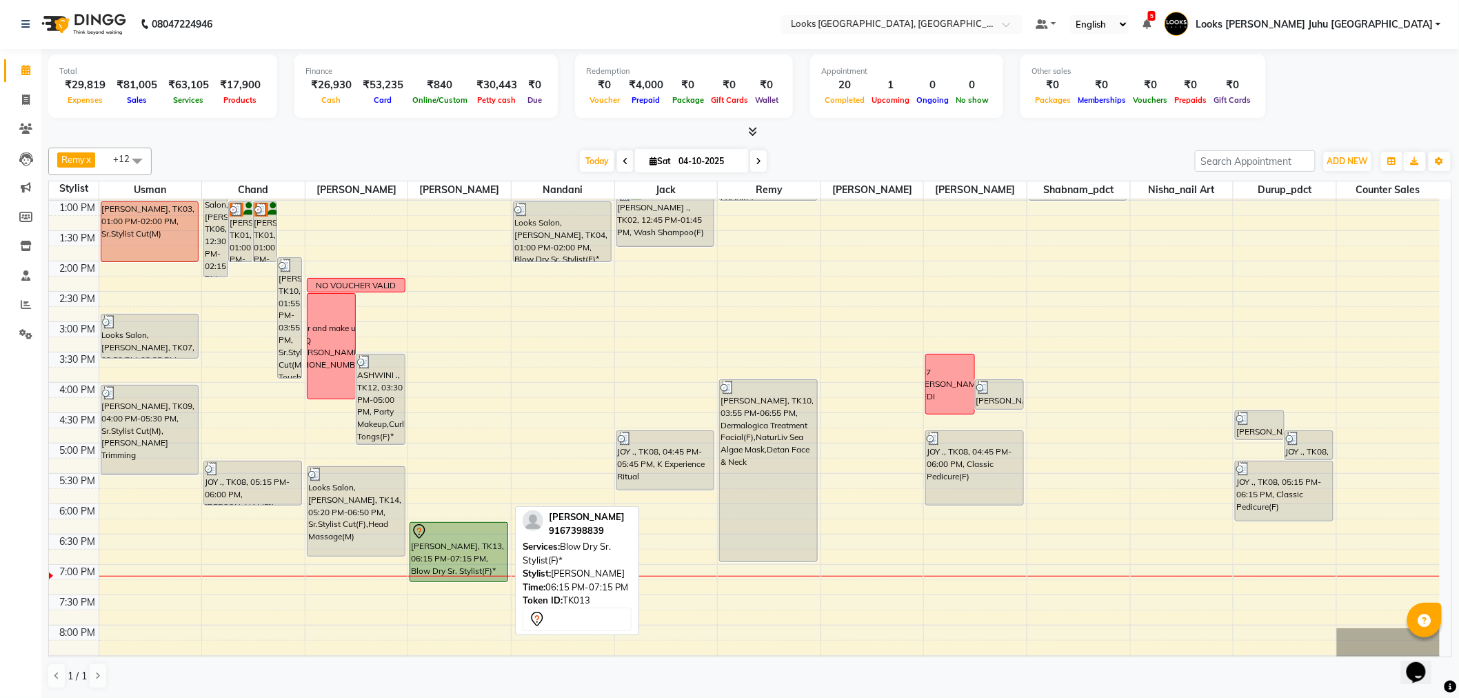
click at [441, 536] on div at bounding box center [459, 531] width 96 height 17
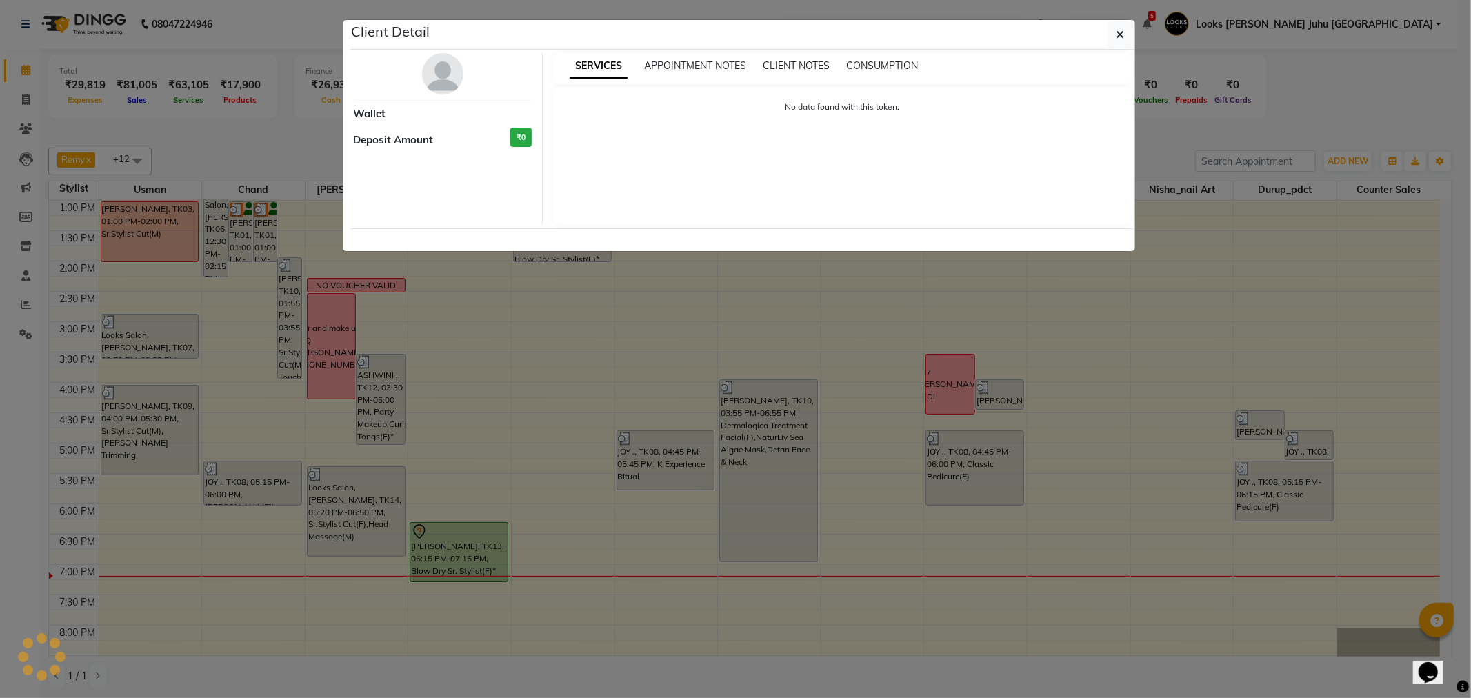
select select "7"
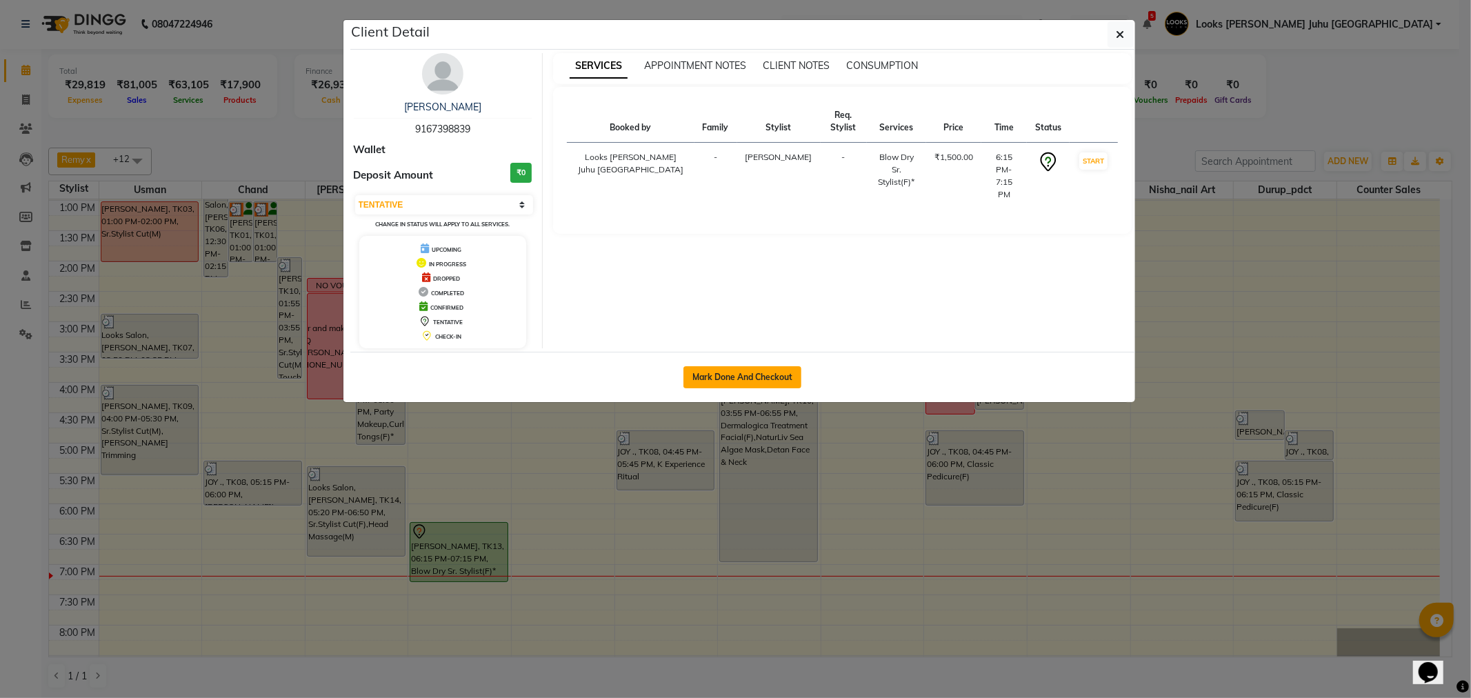
click at [767, 378] on button "Mark Done And Checkout" at bounding box center [742, 377] width 118 height 22
select select "service"
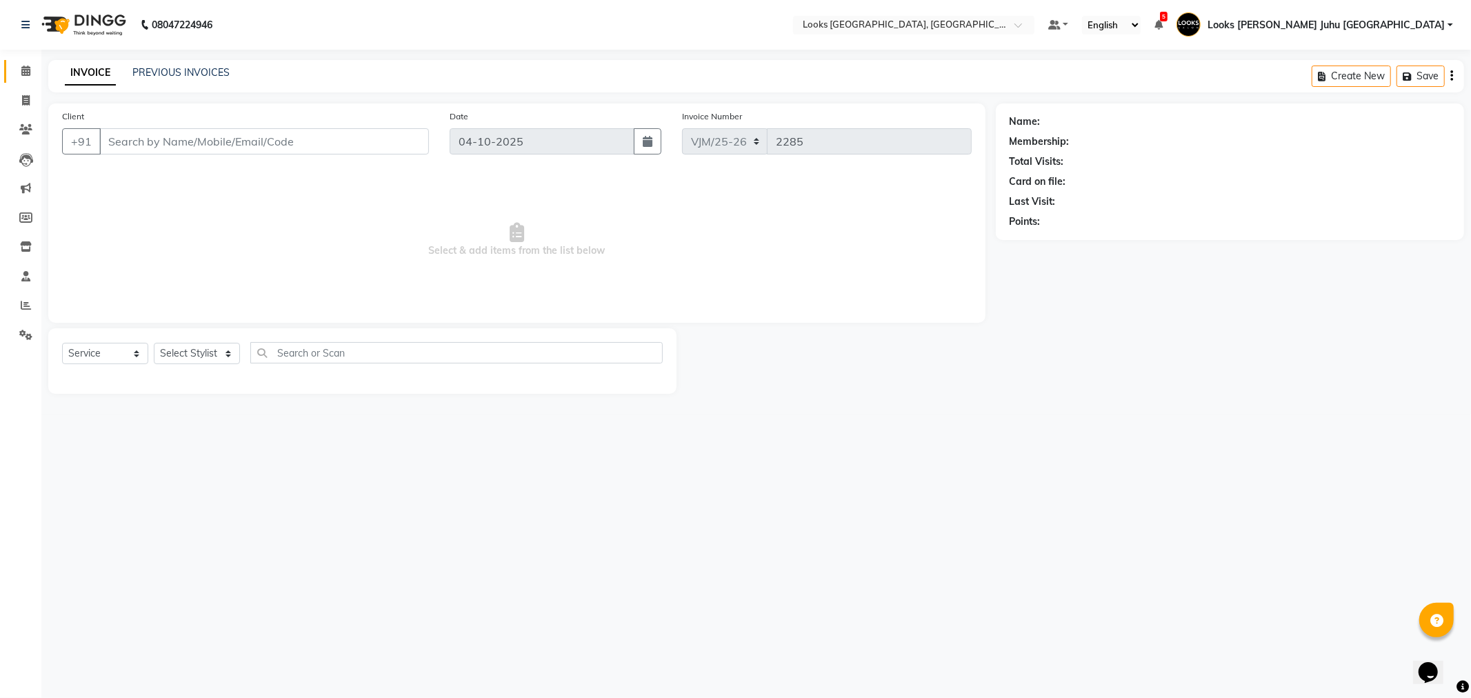
type input "9167398839"
select select "23386"
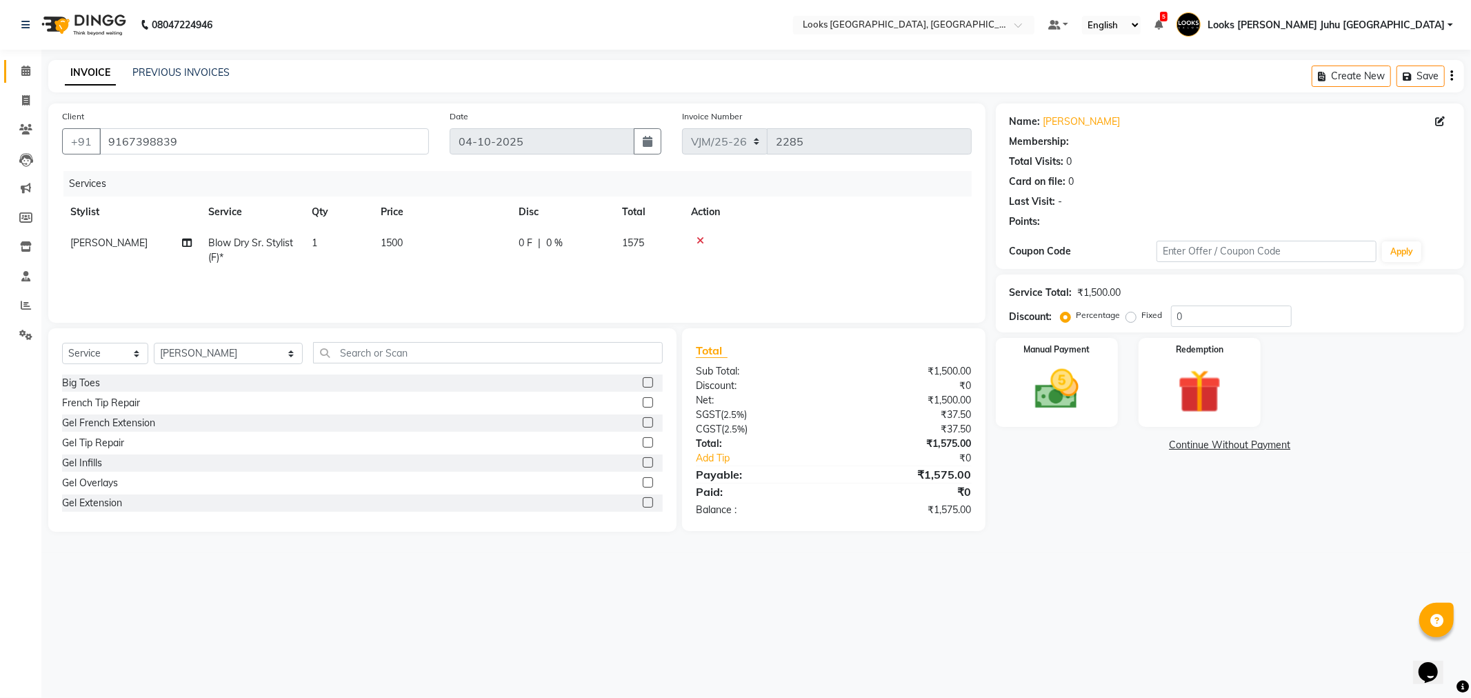
select select "1: Object"
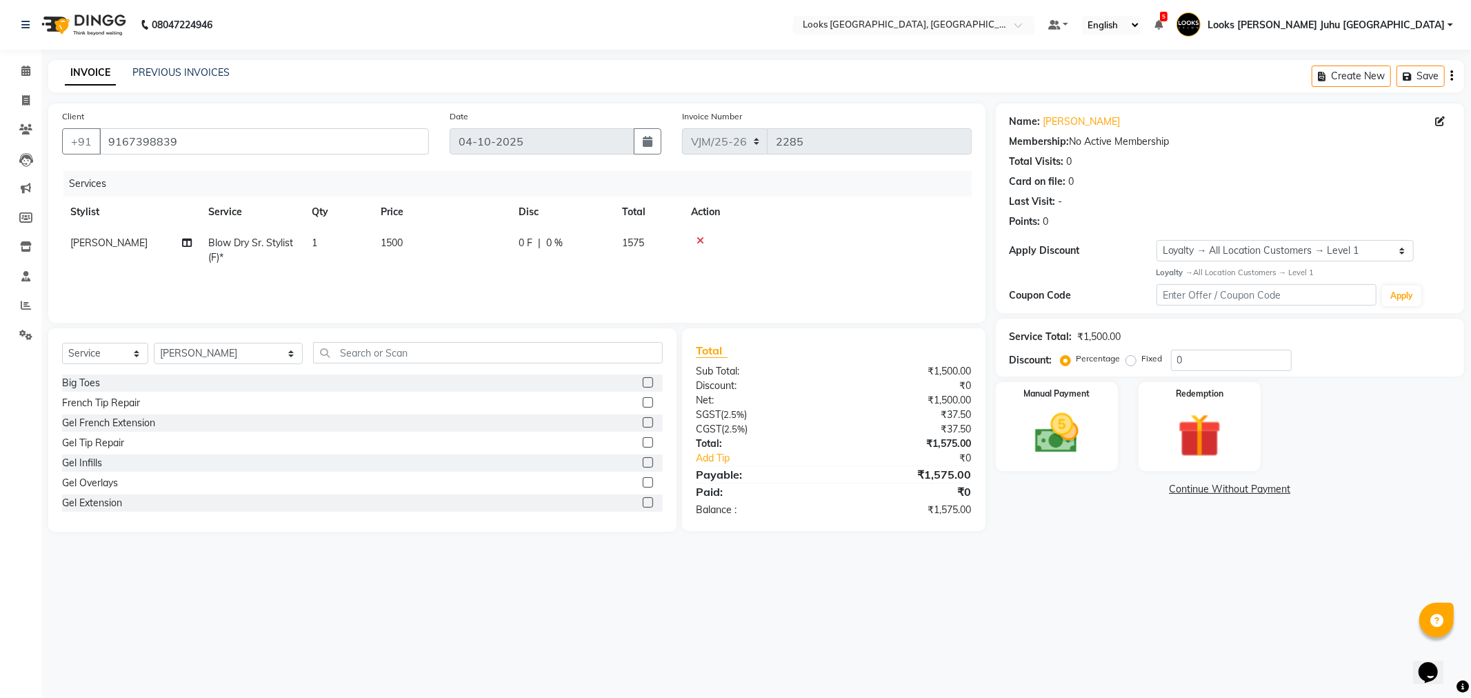
drag, startPoint x: 451, startPoint y: 239, endPoint x: 461, endPoint y: 245, distance: 11.5
click at [461, 245] on td "1500" at bounding box center [441, 251] width 138 height 46
select select "23386"
click at [506, 246] on input "1500" at bounding box center [506, 246] width 121 height 21
type input "1"
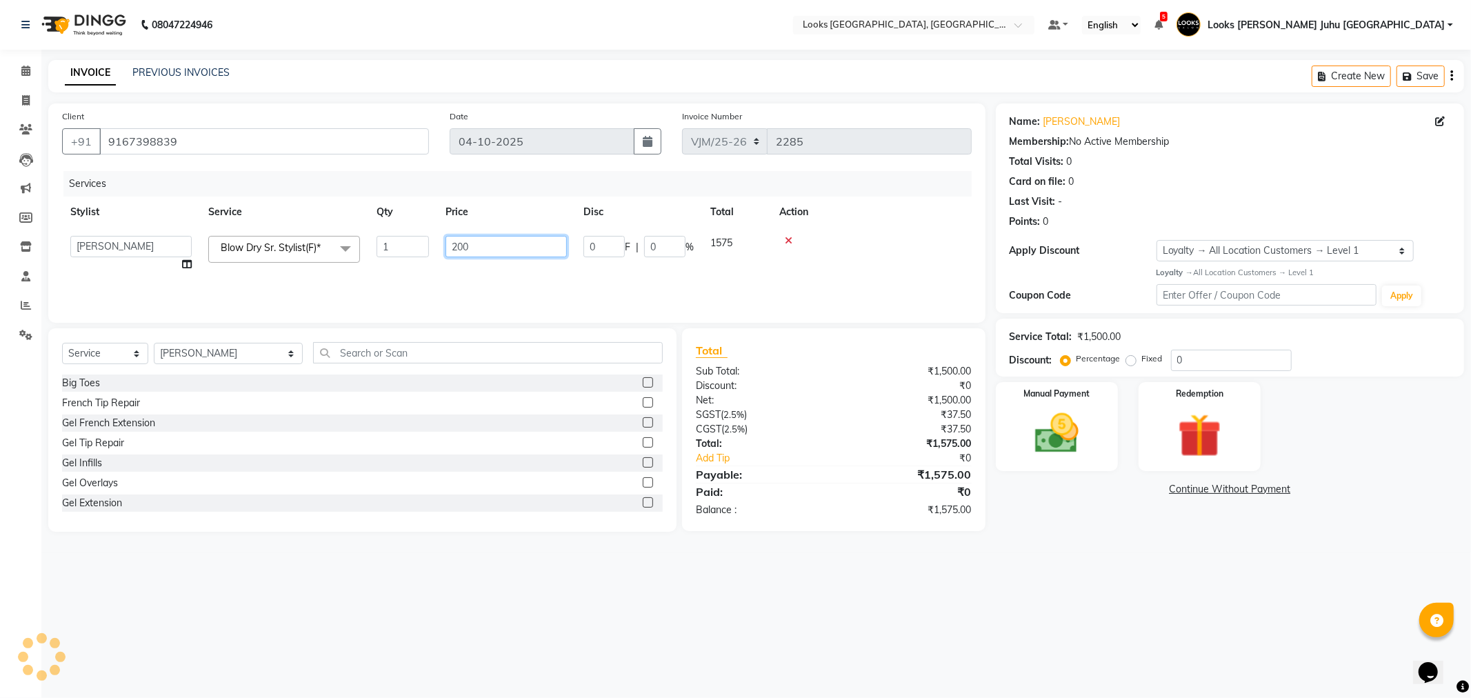
type input "2000"
click at [548, 614] on div "08047224946 Select Location × Looks [PERSON_NAME], [GEOGRAPHIC_DATA], [GEOGRAPH…" at bounding box center [735, 349] width 1471 height 698
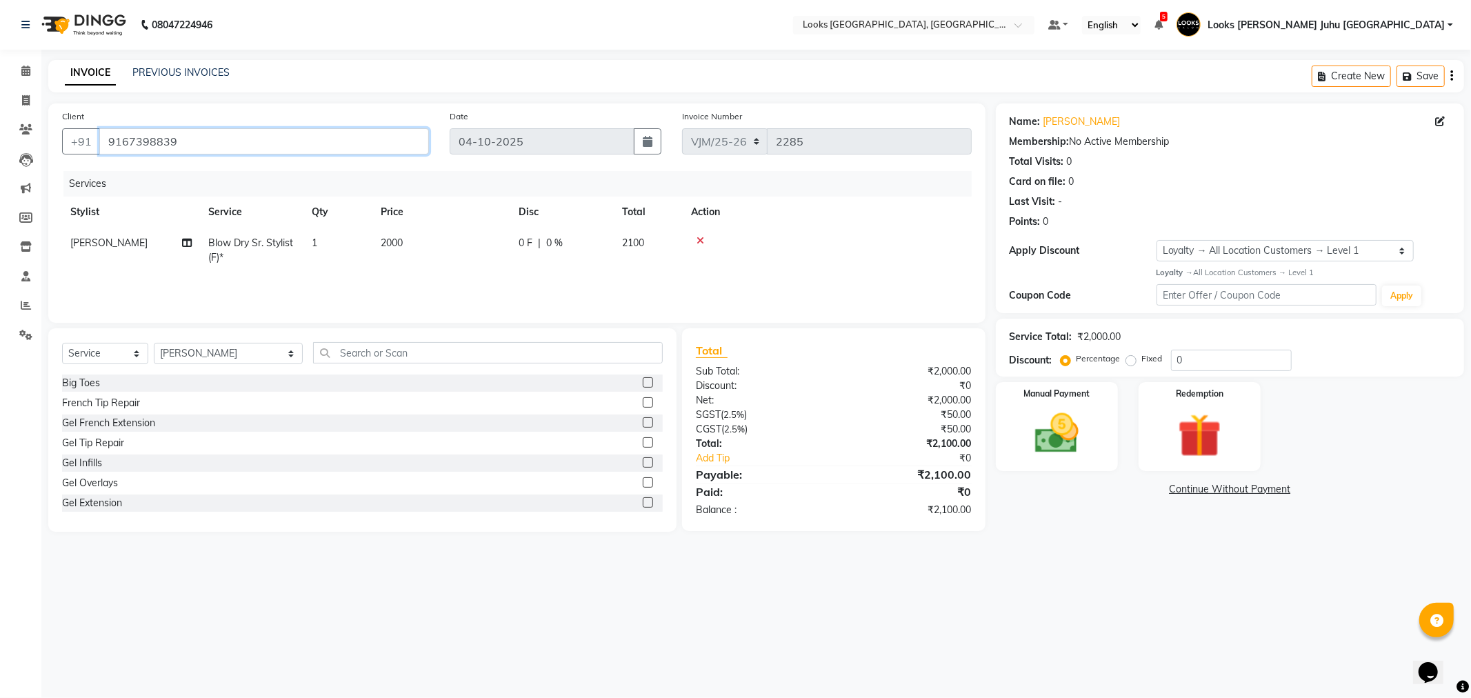
click at [266, 135] on input "9167398839" at bounding box center [264, 141] width 330 height 26
click at [266, 136] on input "9167398839" at bounding box center [264, 141] width 330 height 26
click at [1055, 417] on img at bounding box center [1057, 434] width 74 height 52
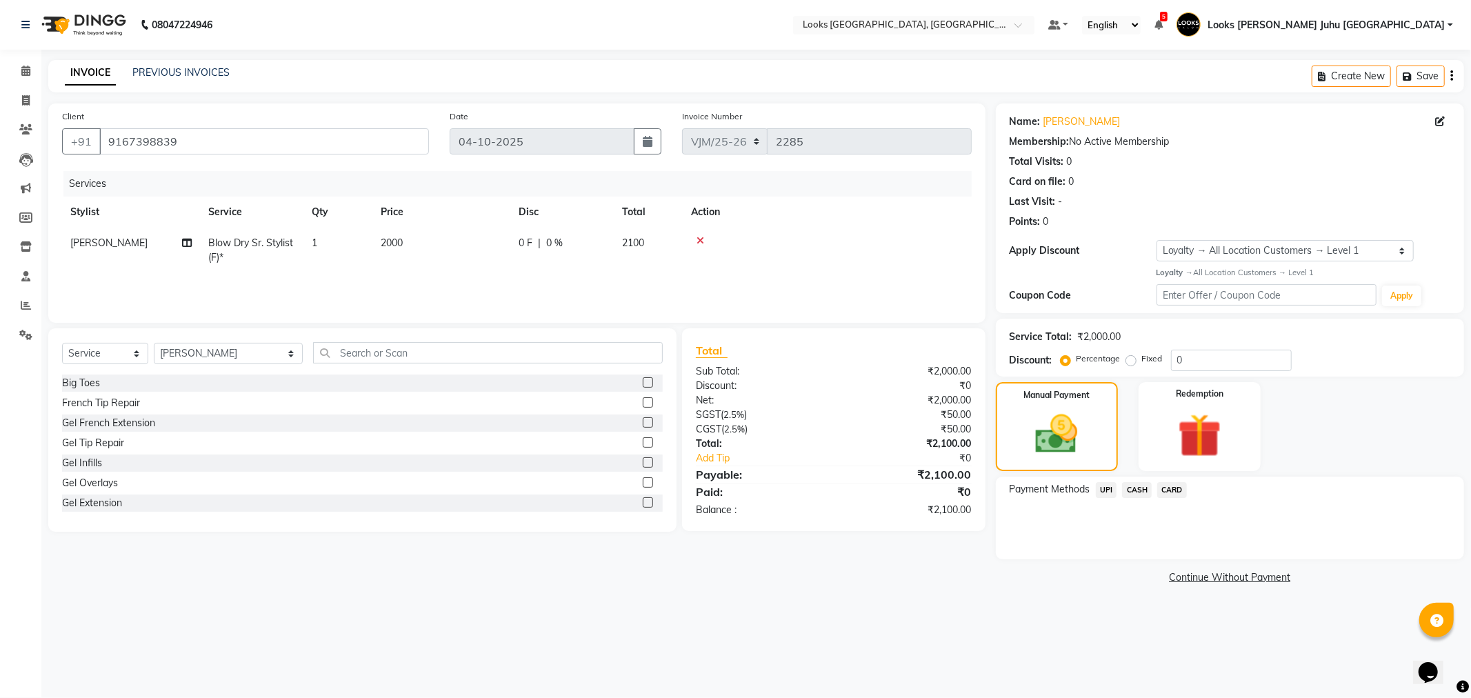
click at [1173, 491] on span "CARD" at bounding box center [1172, 490] width 30 height 16
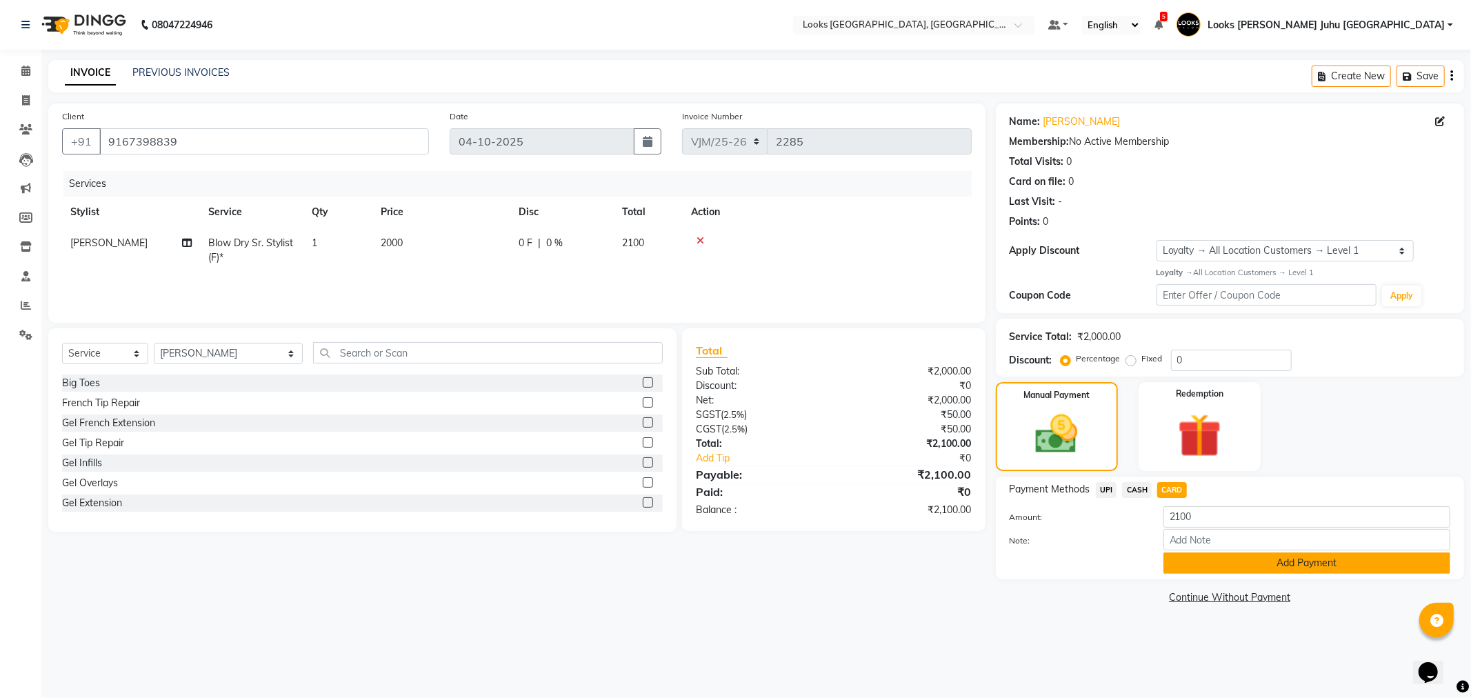
click at [1214, 568] on button "Add Payment" at bounding box center [1306, 562] width 287 height 21
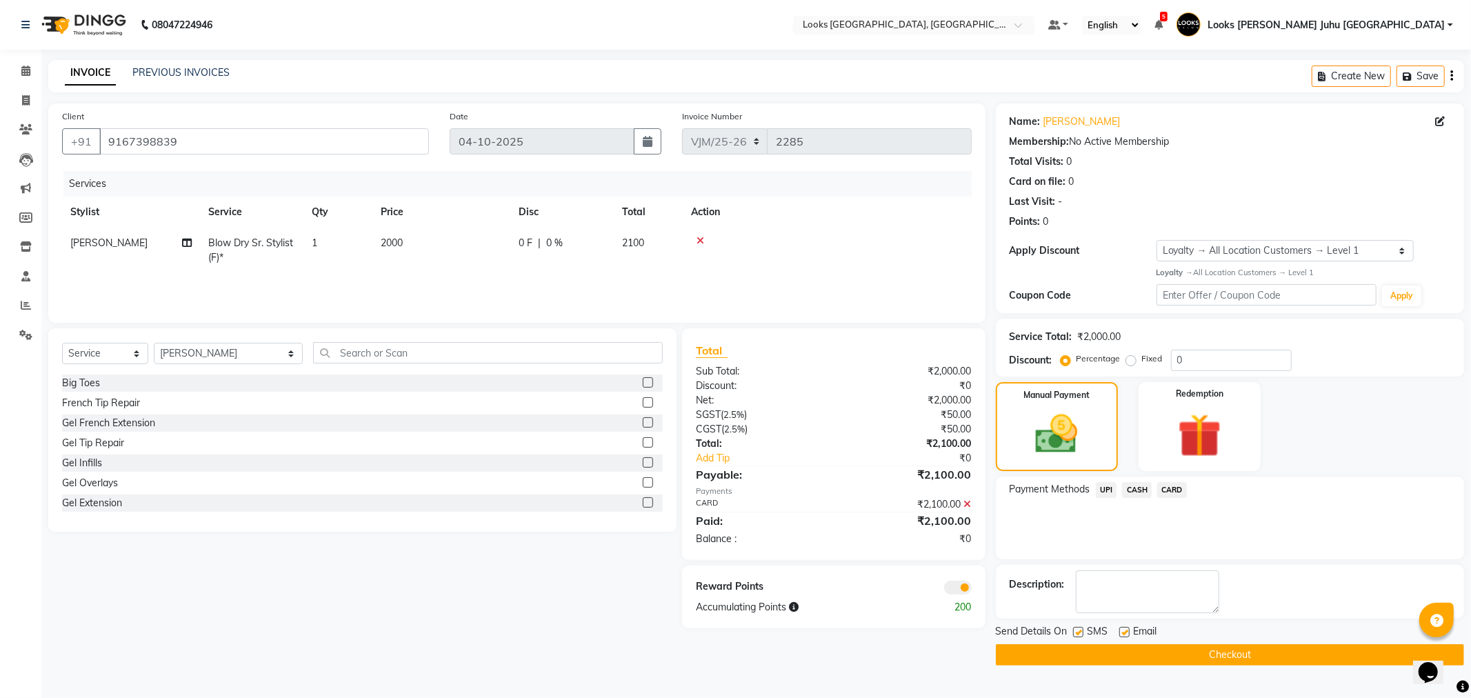
click at [1209, 657] on button "Checkout" at bounding box center [1230, 654] width 468 height 21
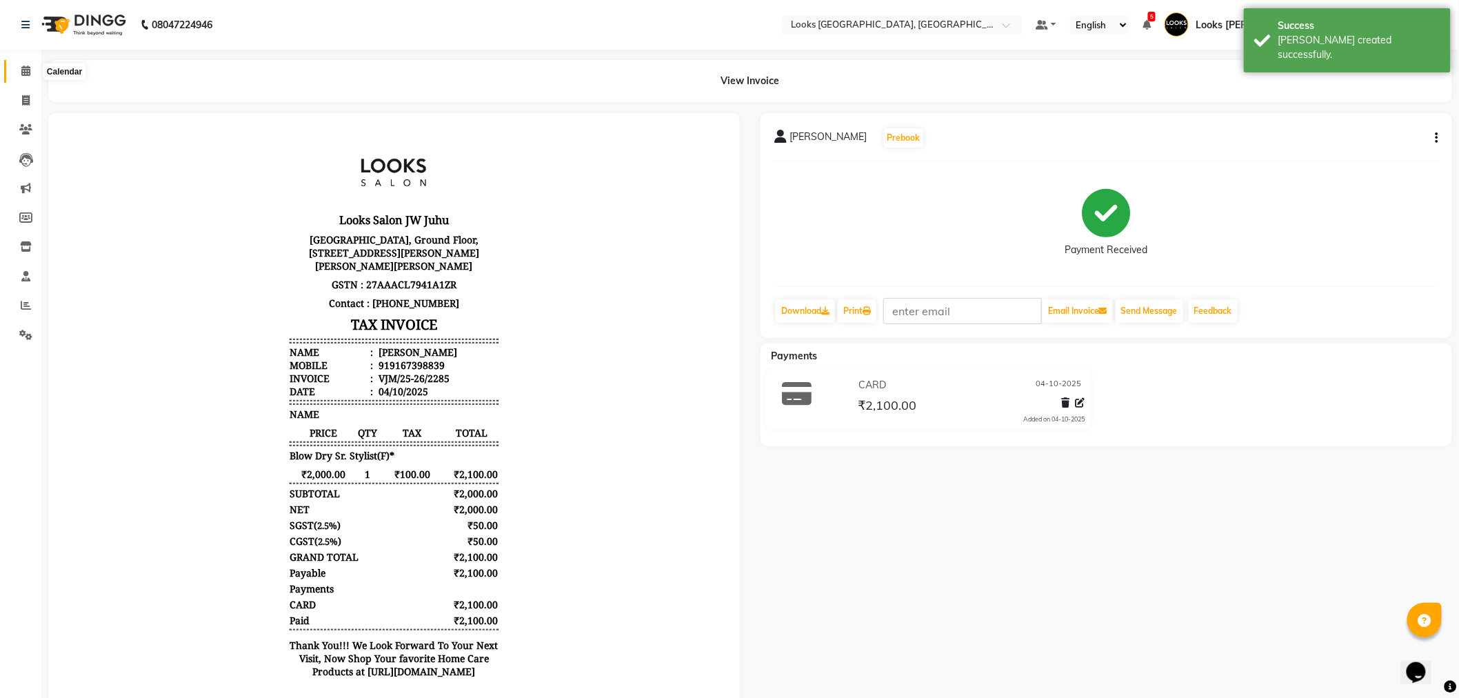
click at [28, 66] on icon at bounding box center [25, 71] width 9 height 10
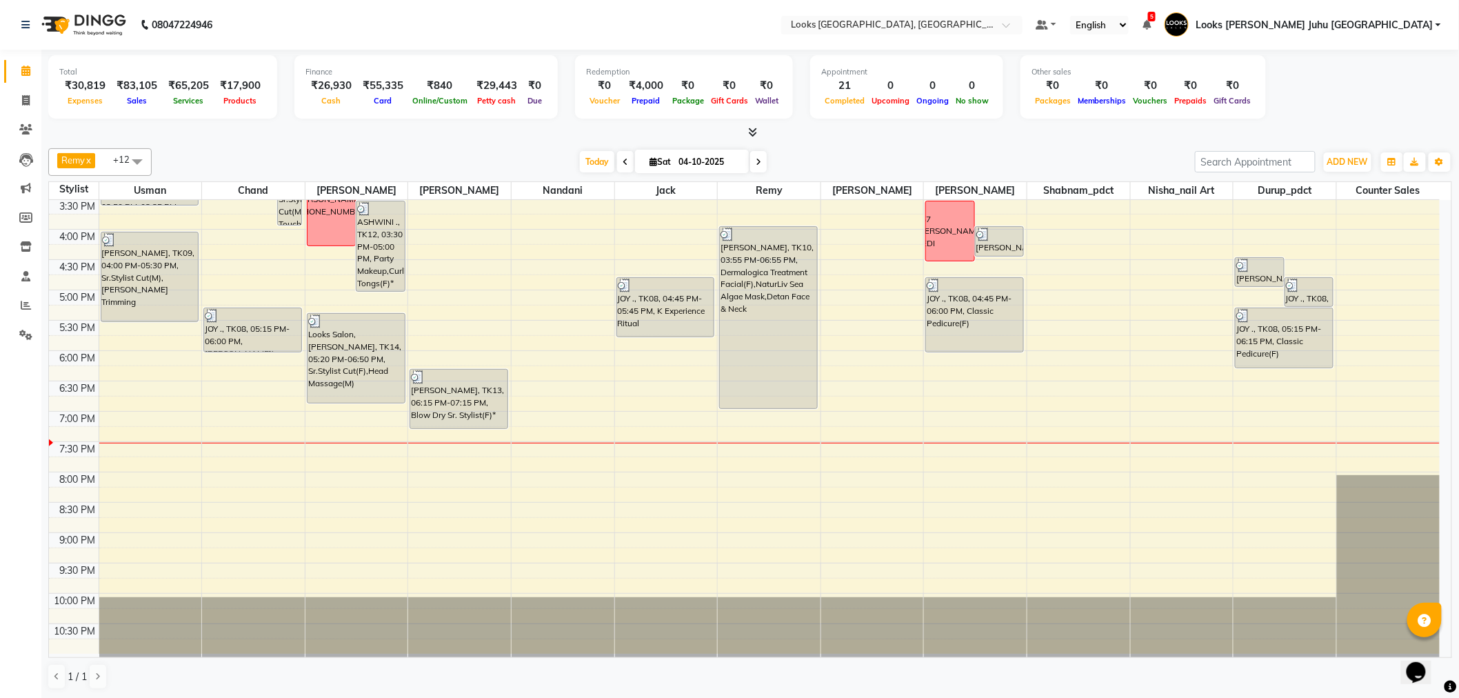
scroll to position [1, 0]
